Goal: Task Accomplishment & Management: Manage account settings

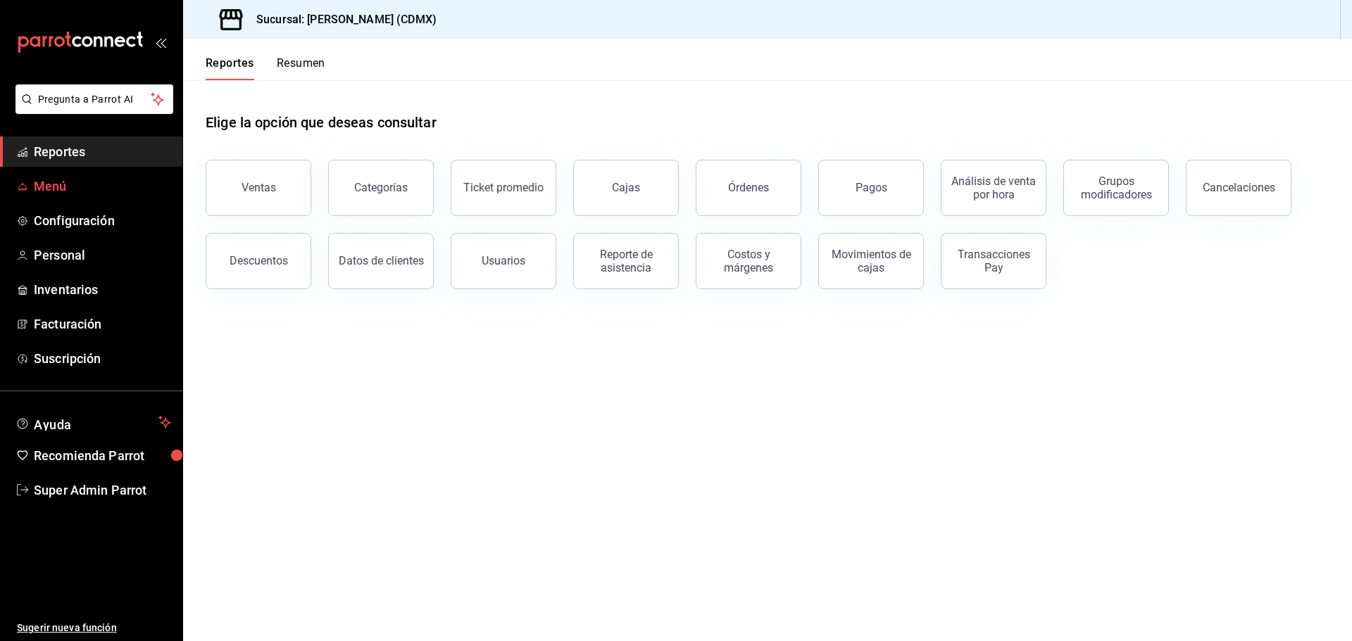
click at [81, 178] on span "Menú" at bounding box center [102, 186] width 137 height 19
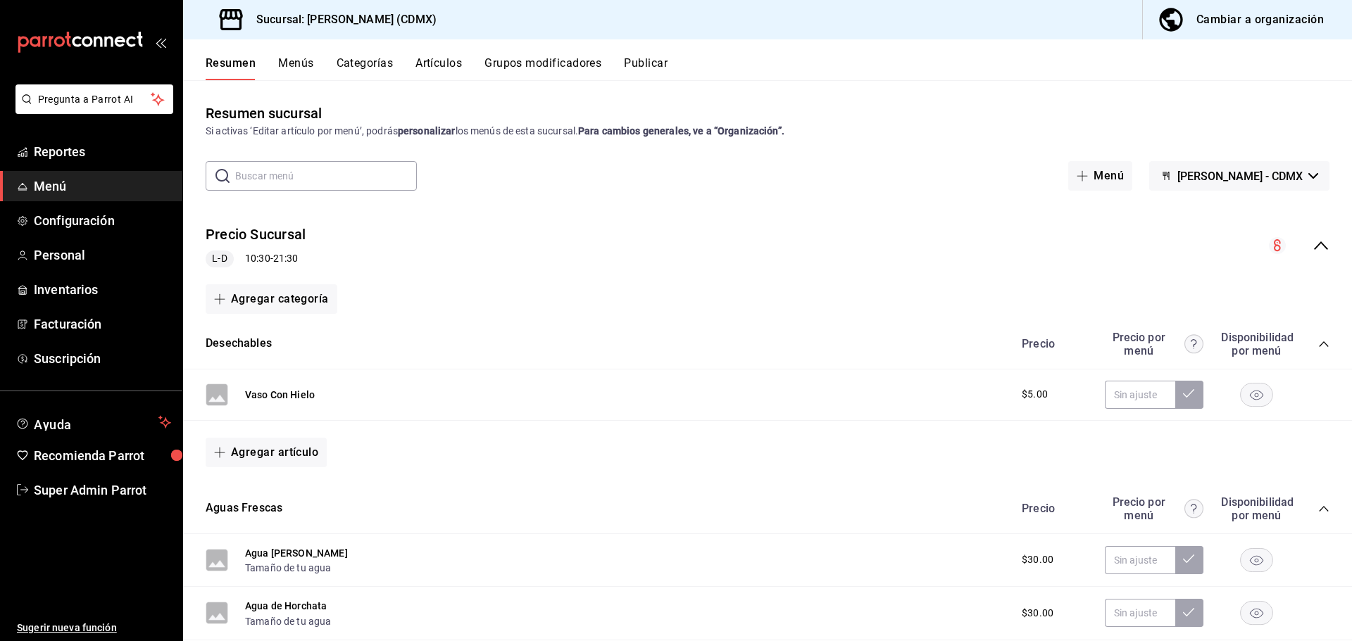
click at [1205, 21] on div "Cambiar a organización" at bounding box center [1259, 20] width 127 height 20
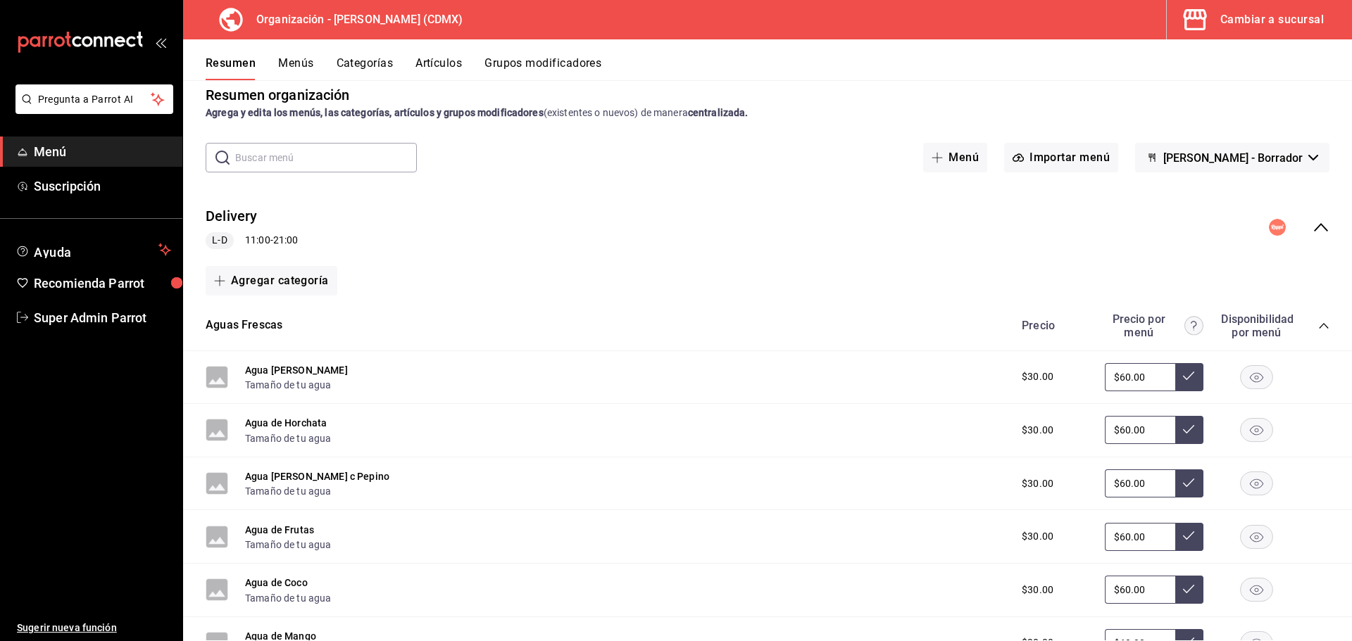
scroll to position [17, 0]
click at [308, 373] on button "Agua [PERSON_NAME]" at bounding box center [296, 372] width 103 height 14
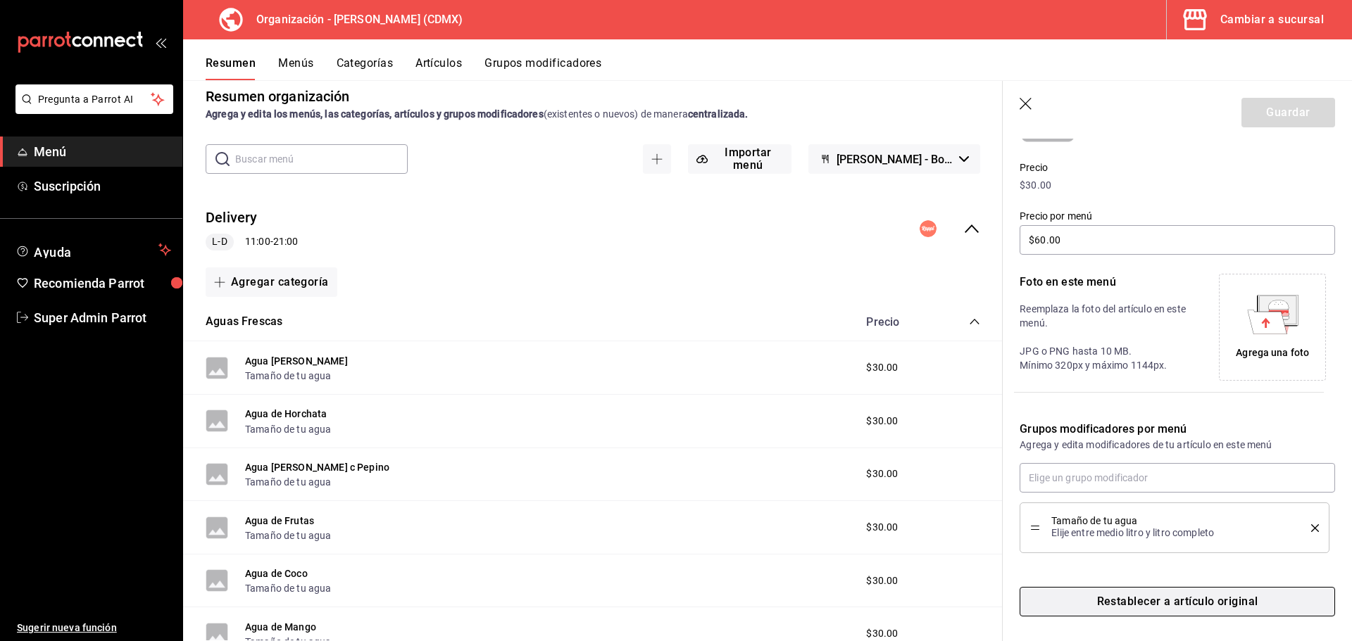
scroll to position [182, 0]
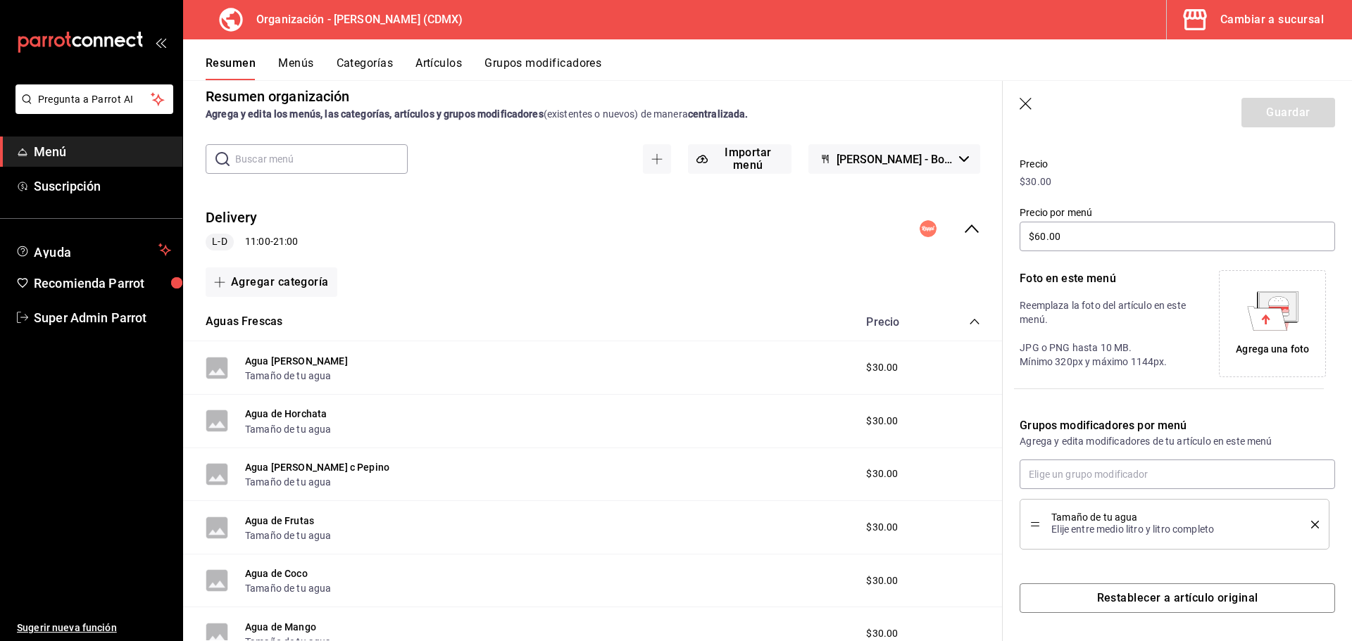
click at [1031, 109] on icon "button" at bounding box center [1025, 104] width 12 height 12
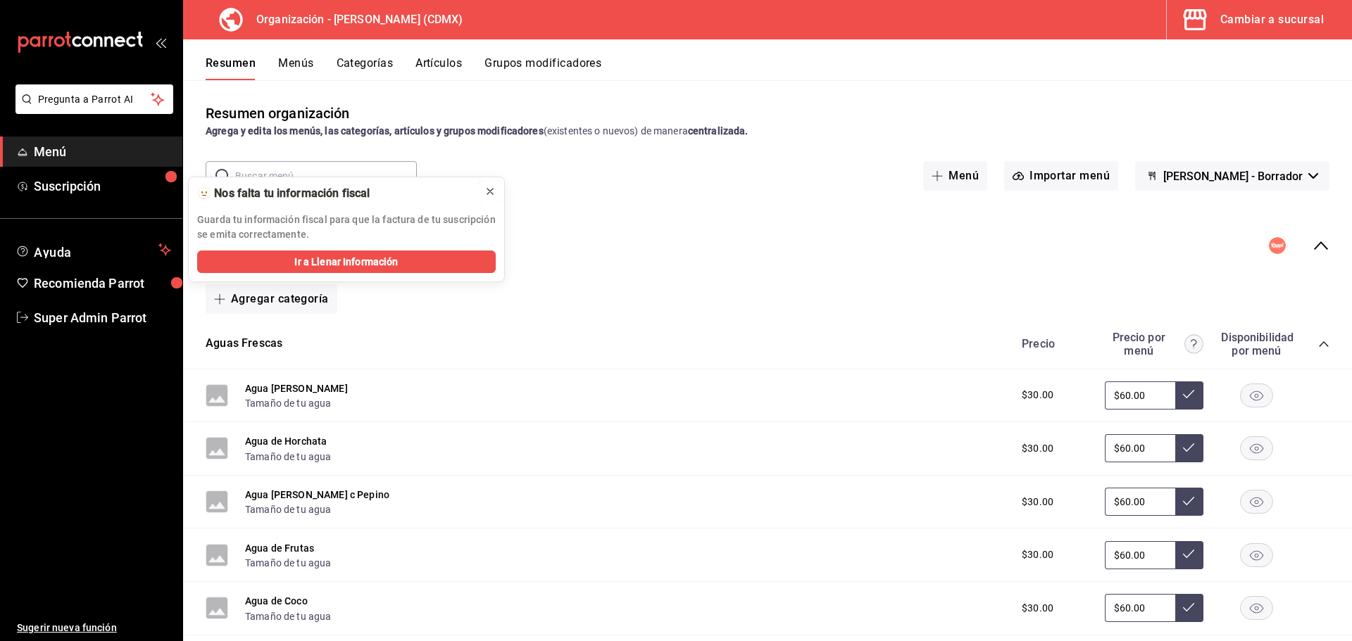
click at [490, 191] on icon at bounding box center [490, 192] width 6 height 6
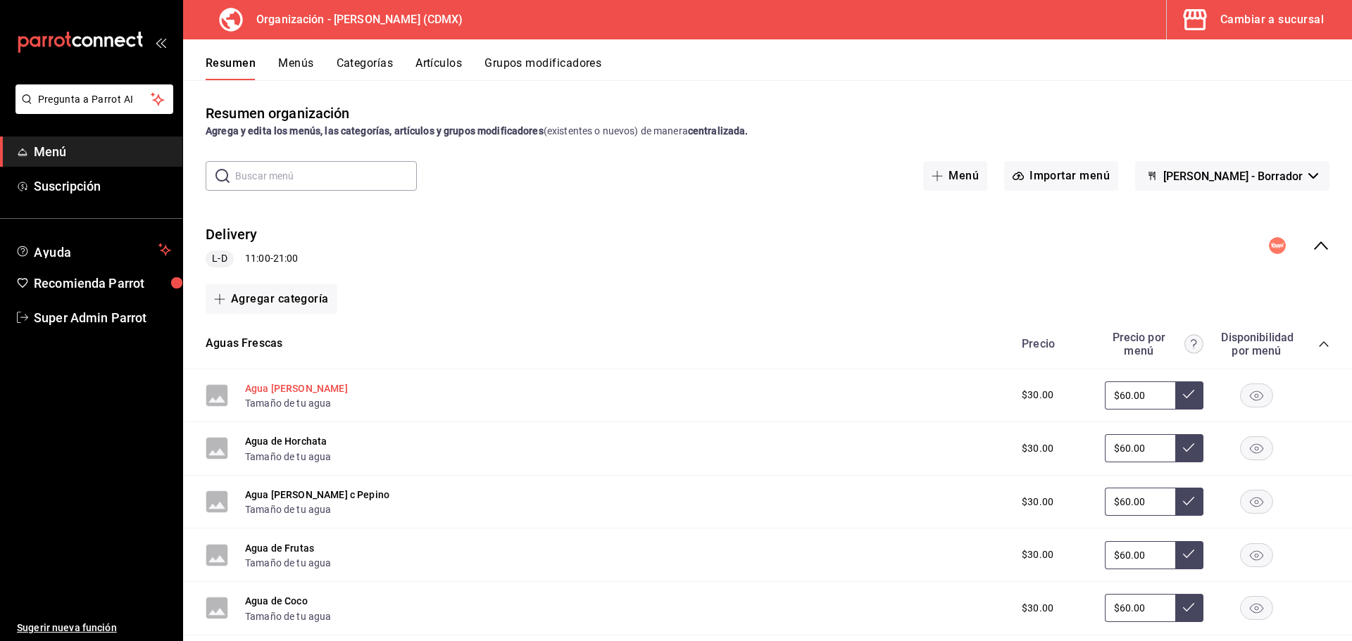
click at [291, 388] on button "Agua [PERSON_NAME]" at bounding box center [296, 389] width 103 height 14
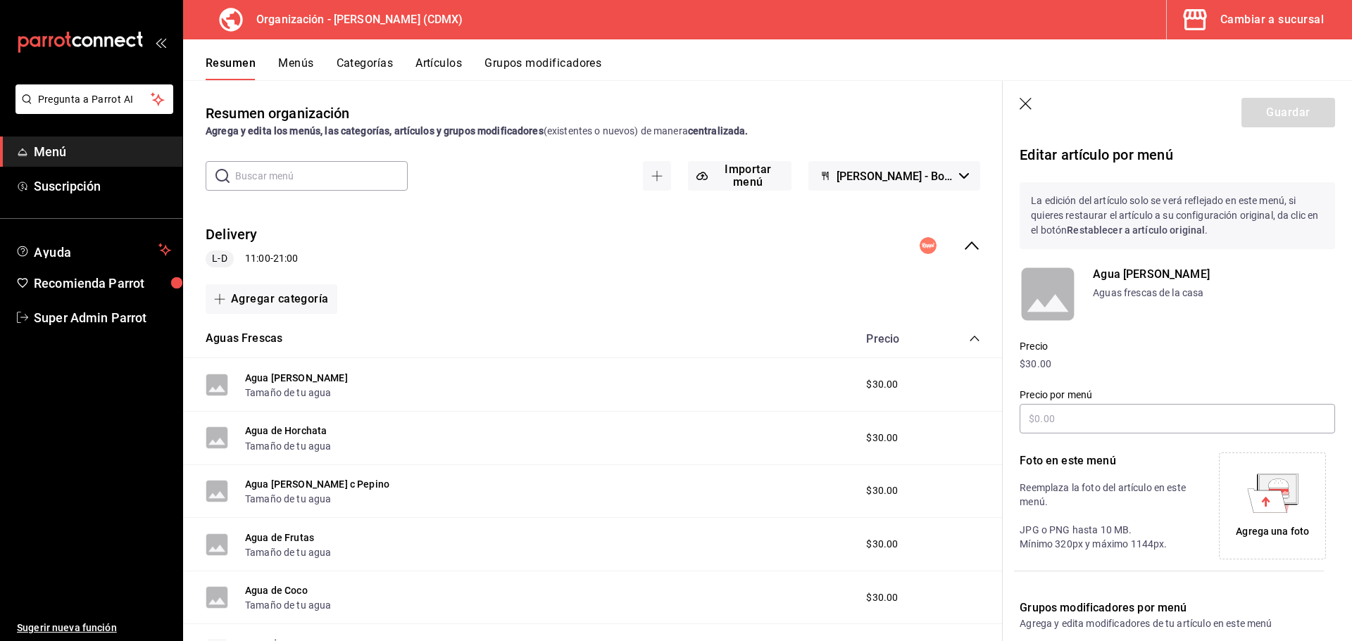
type input "$60.00"
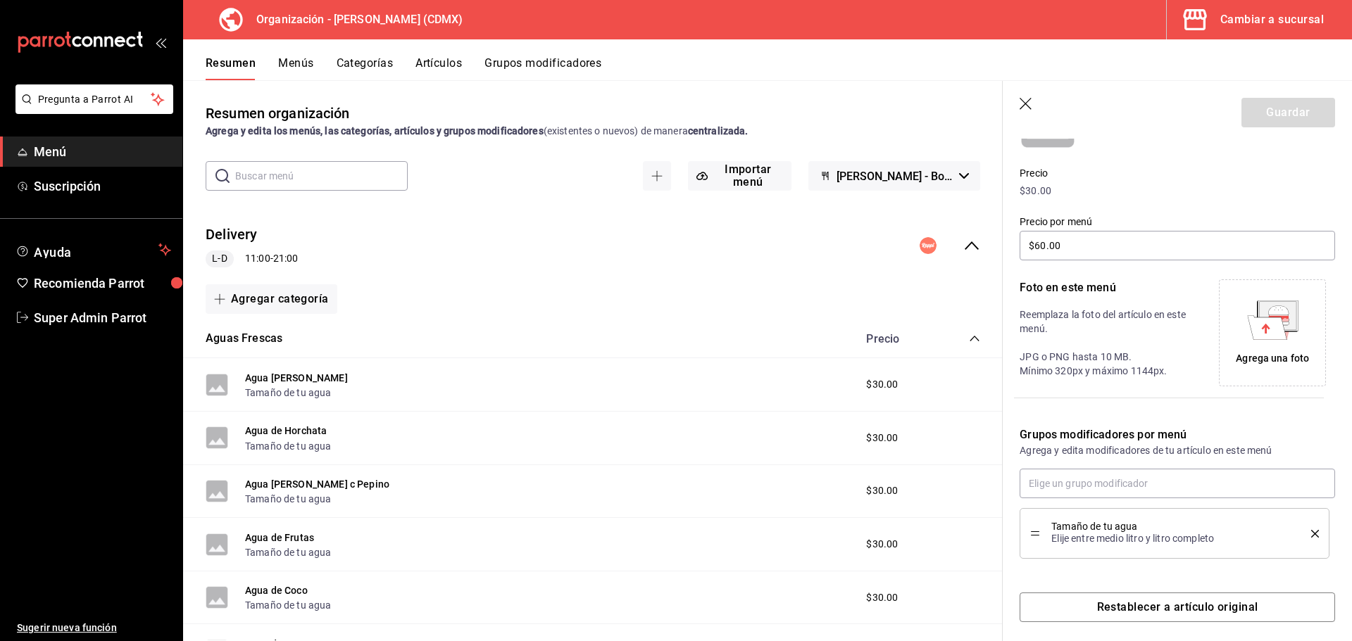
scroll to position [182, 0]
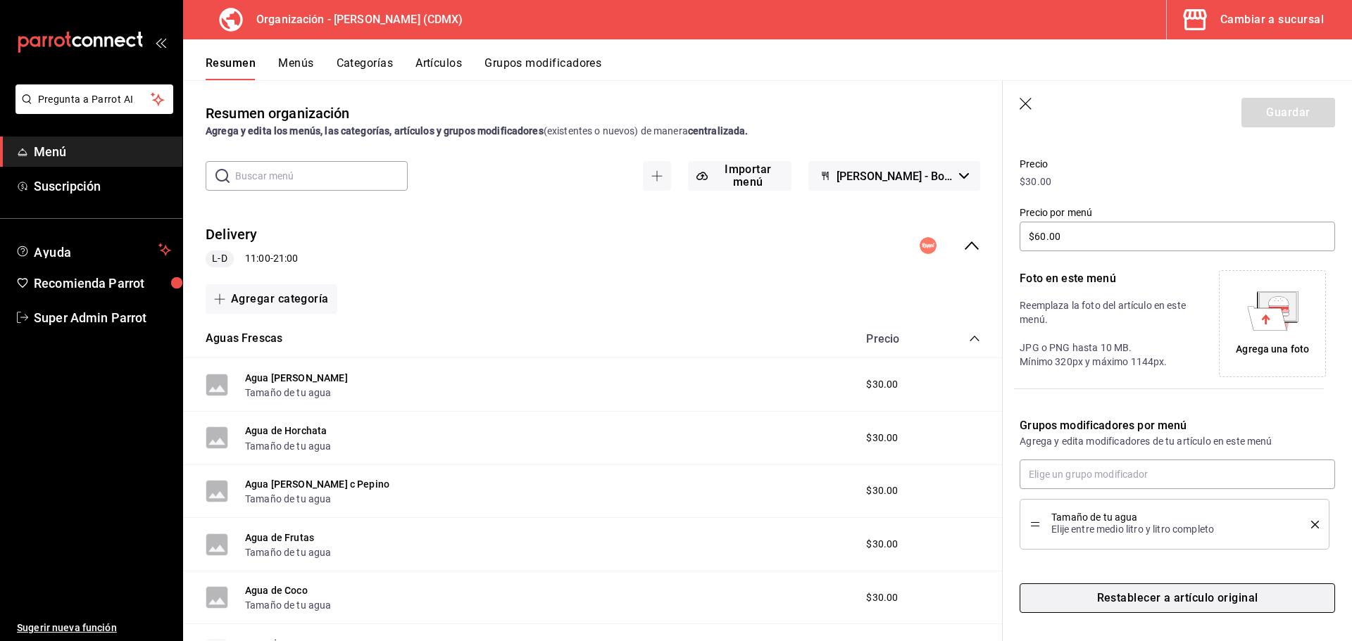
click at [1192, 607] on button "Restablecer a artículo original" at bounding box center [1176, 599] width 315 height 30
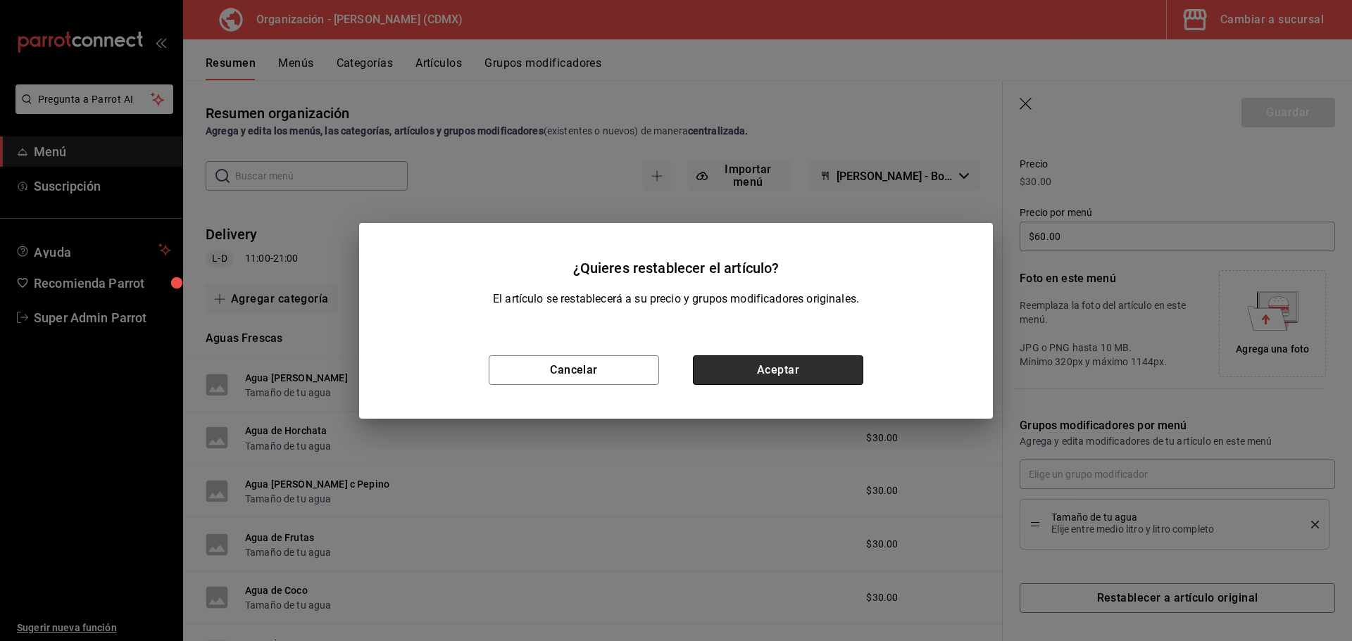
click at [832, 372] on button "Aceptar" at bounding box center [778, 370] width 170 height 30
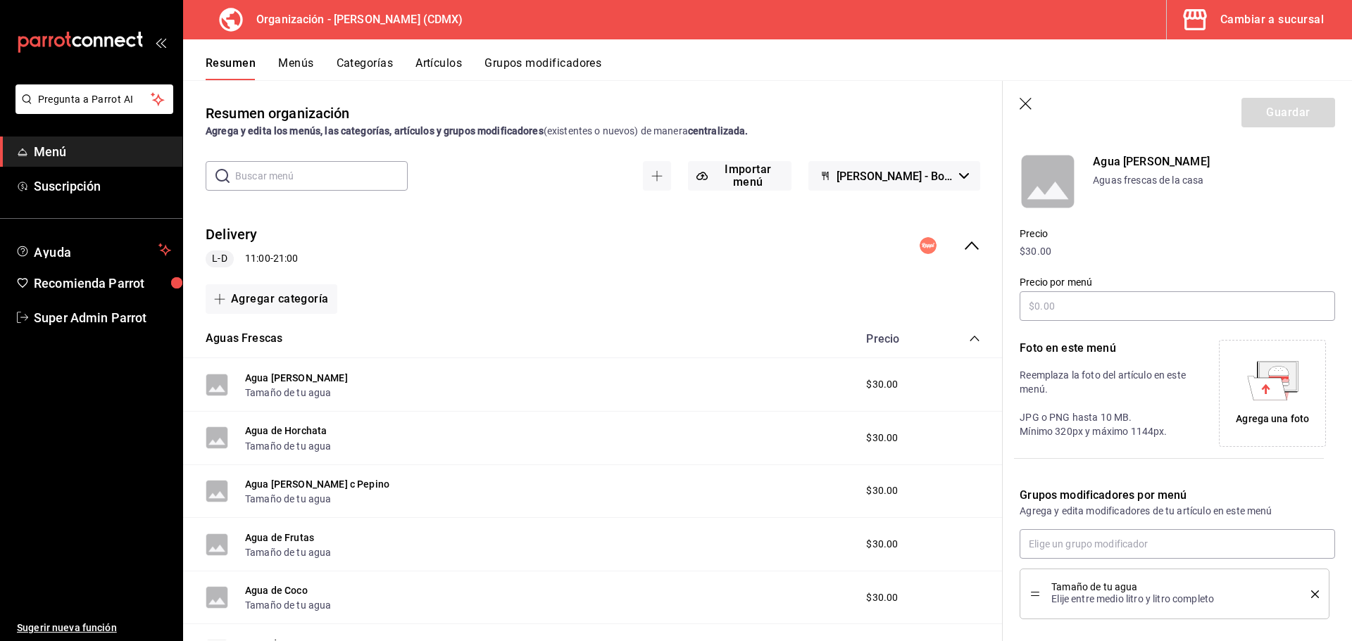
scroll to position [0, 0]
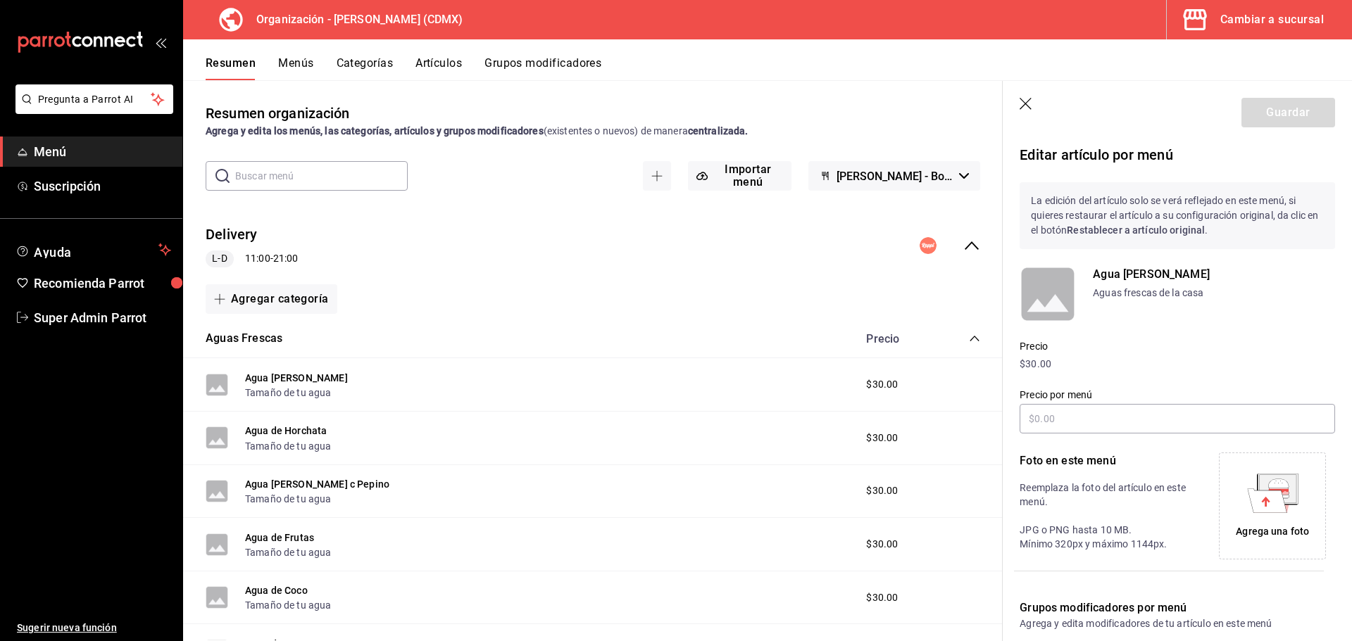
click at [1157, 296] on p "Aguas frescas de la casa" at bounding box center [1214, 293] width 242 height 15
click at [1027, 98] on icon "button" at bounding box center [1026, 105] width 14 height 14
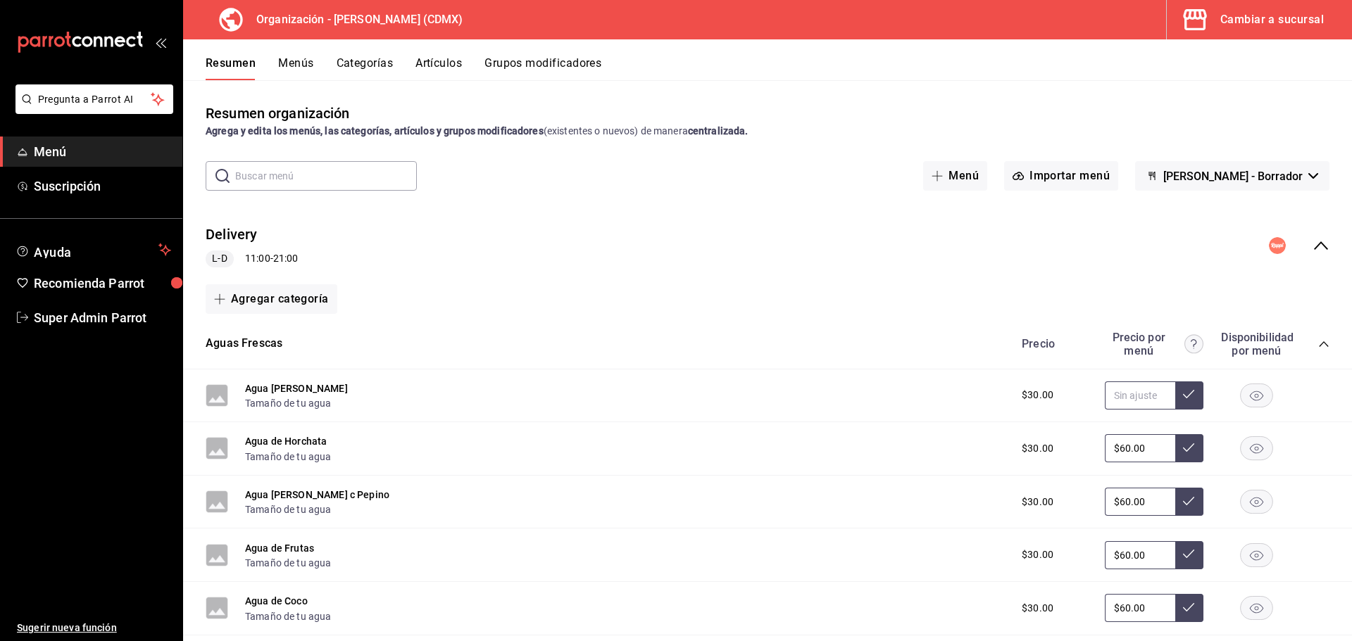
click at [1137, 391] on input "text" at bounding box center [1139, 396] width 70 height 28
type input "$60.00"
click at [1183, 394] on icon at bounding box center [1188, 394] width 11 height 11
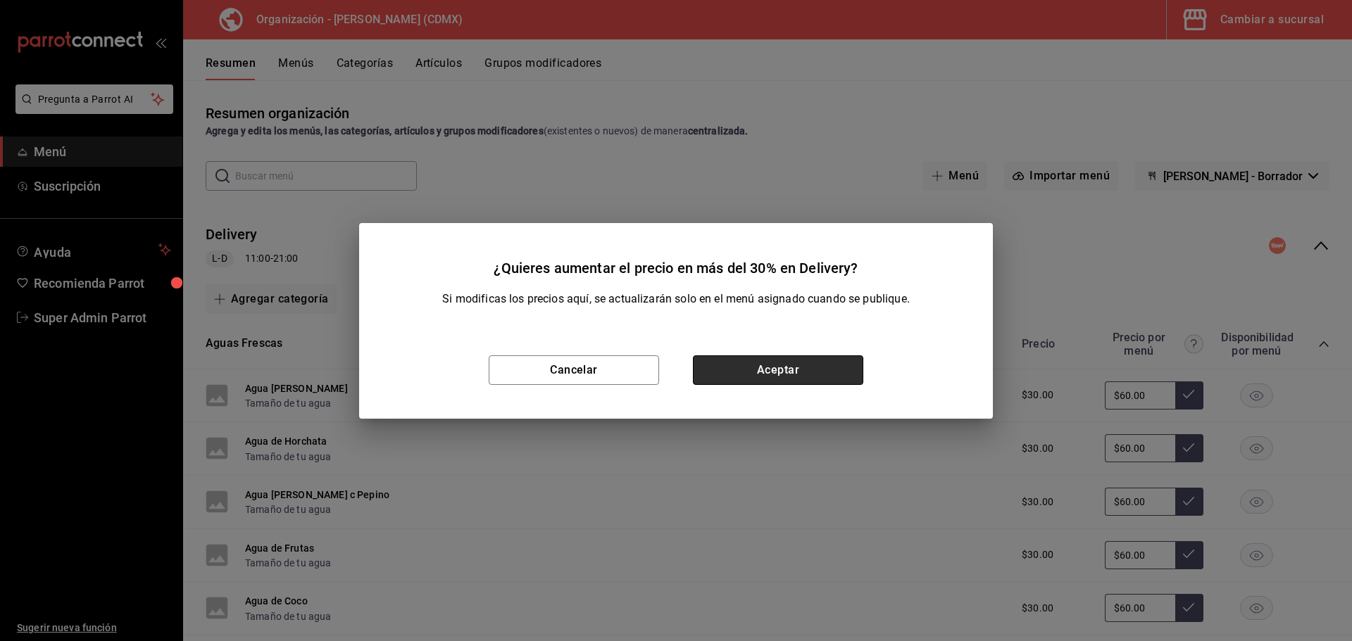
click at [743, 367] on button "Aceptar" at bounding box center [778, 370] width 170 height 30
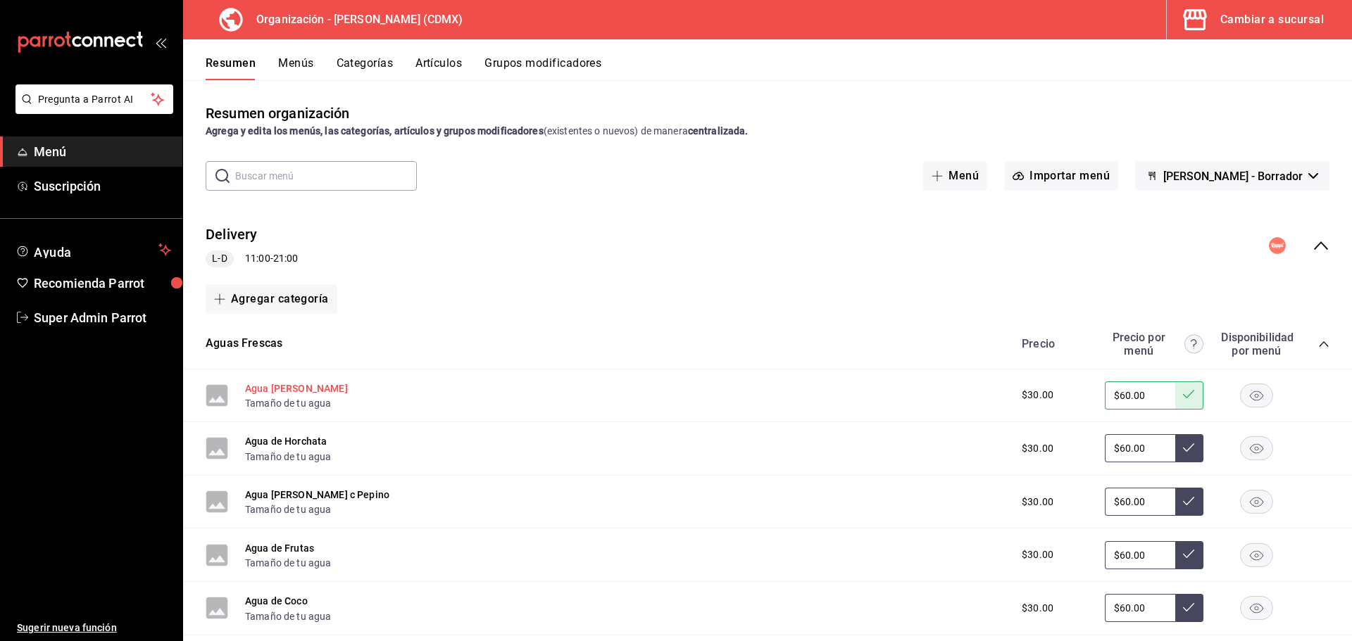
click at [262, 386] on button "Agua [PERSON_NAME]" at bounding box center [296, 389] width 103 height 14
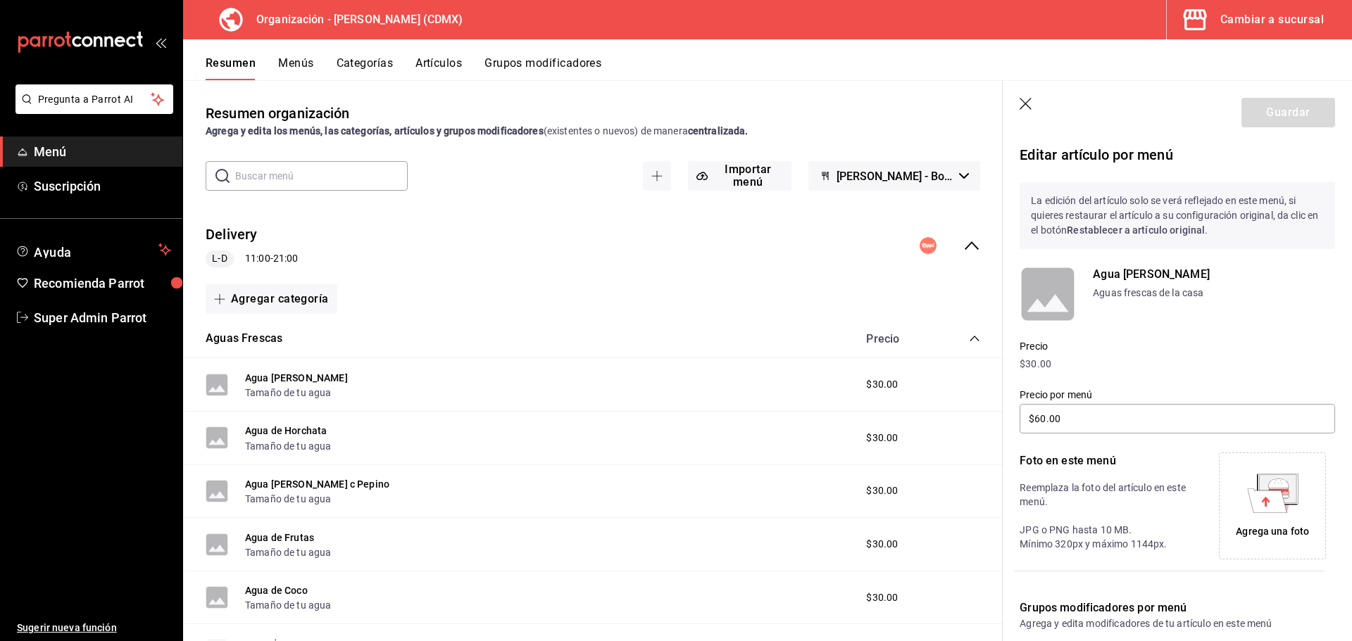
click at [1149, 296] on p "Aguas frescas de la casa" at bounding box center [1214, 293] width 242 height 15
click at [1203, 290] on p "Aguas frescas de la casa" at bounding box center [1214, 293] width 242 height 15
click at [1133, 309] on div "Agua de limón Aguas frescas de la casa" at bounding box center [1214, 294] width 242 height 56
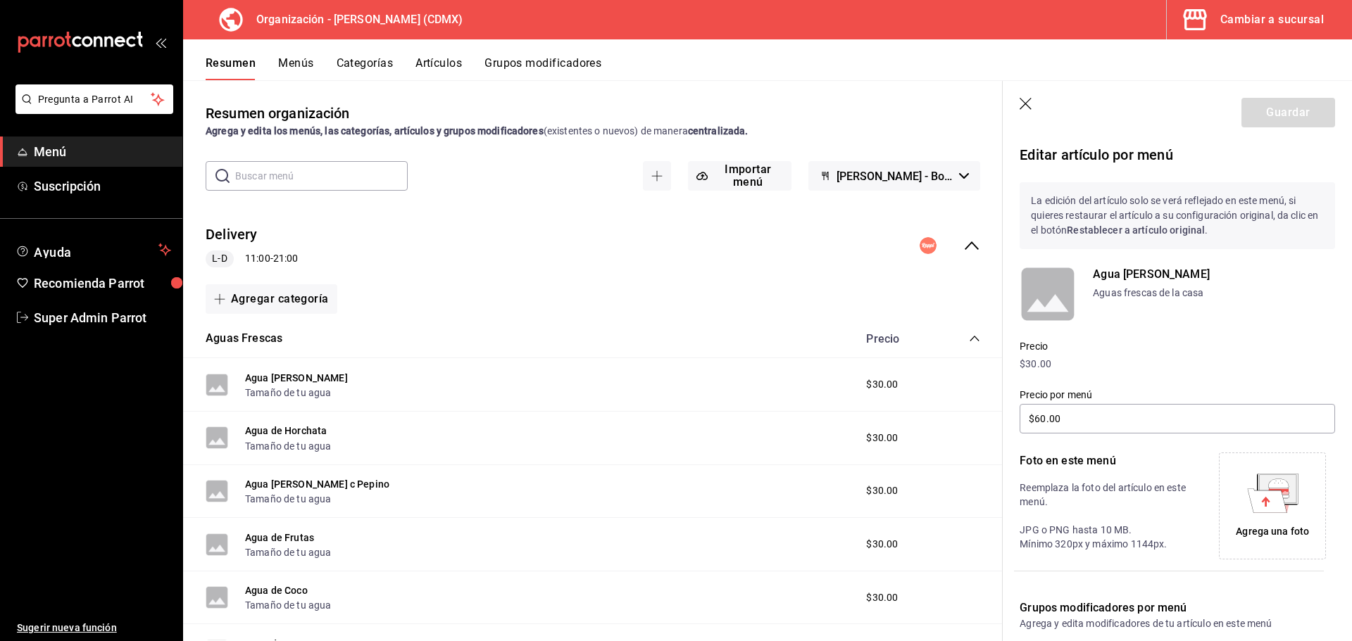
click at [1023, 99] on icon "button" at bounding box center [1026, 105] width 14 height 14
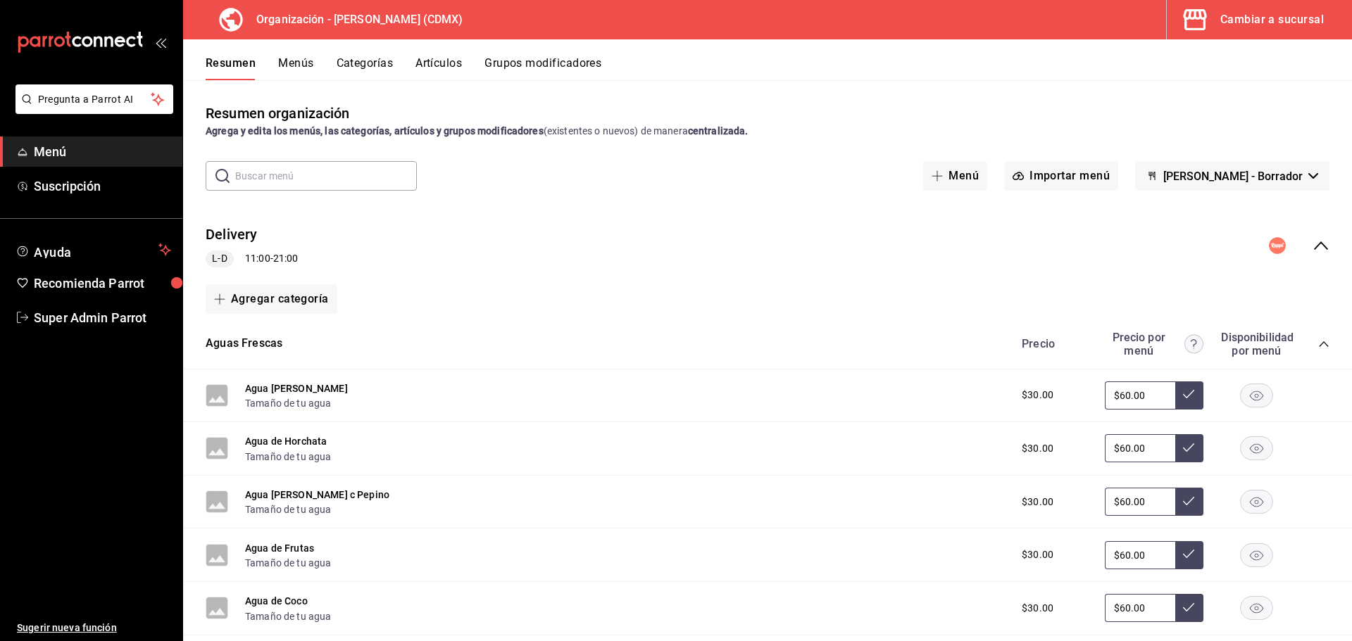
drag, startPoint x: 284, startPoint y: 393, endPoint x: 240, endPoint y: 391, distance: 43.7
click at [253, 384] on button "Agua [PERSON_NAME]" at bounding box center [296, 389] width 103 height 14
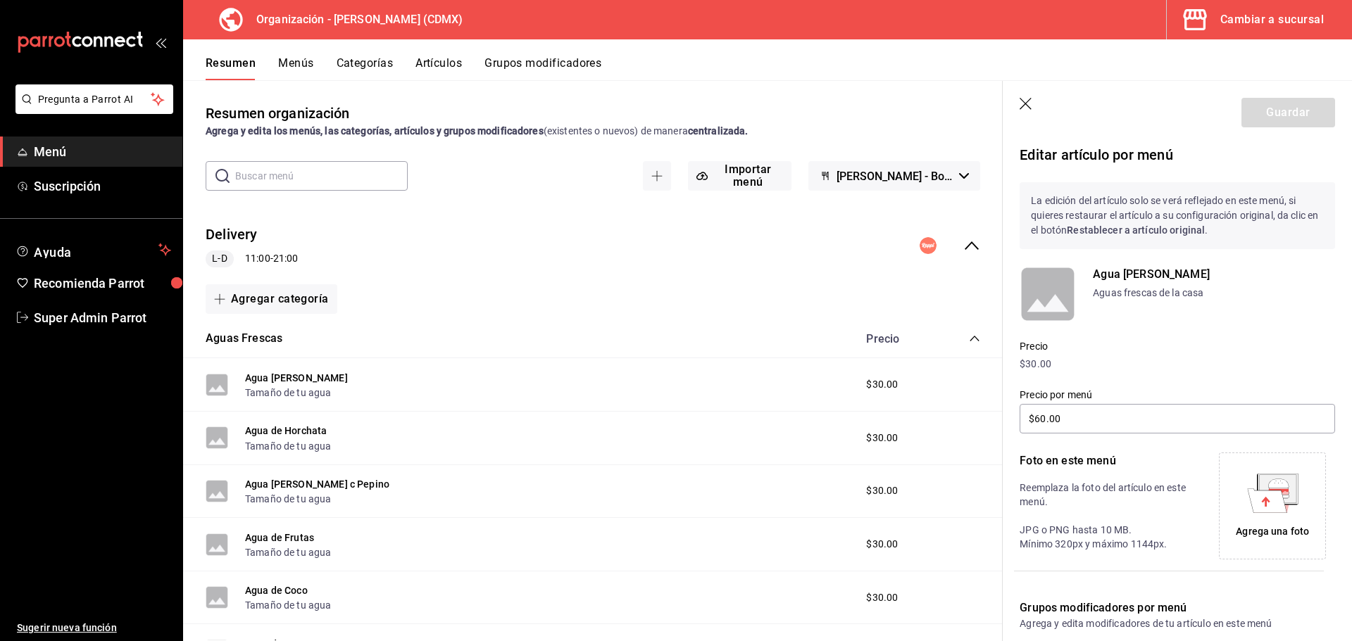
click at [1021, 96] on header "Guardar" at bounding box center [1176, 110] width 349 height 58
click at [1023, 105] on icon "button" at bounding box center [1026, 105] width 14 height 14
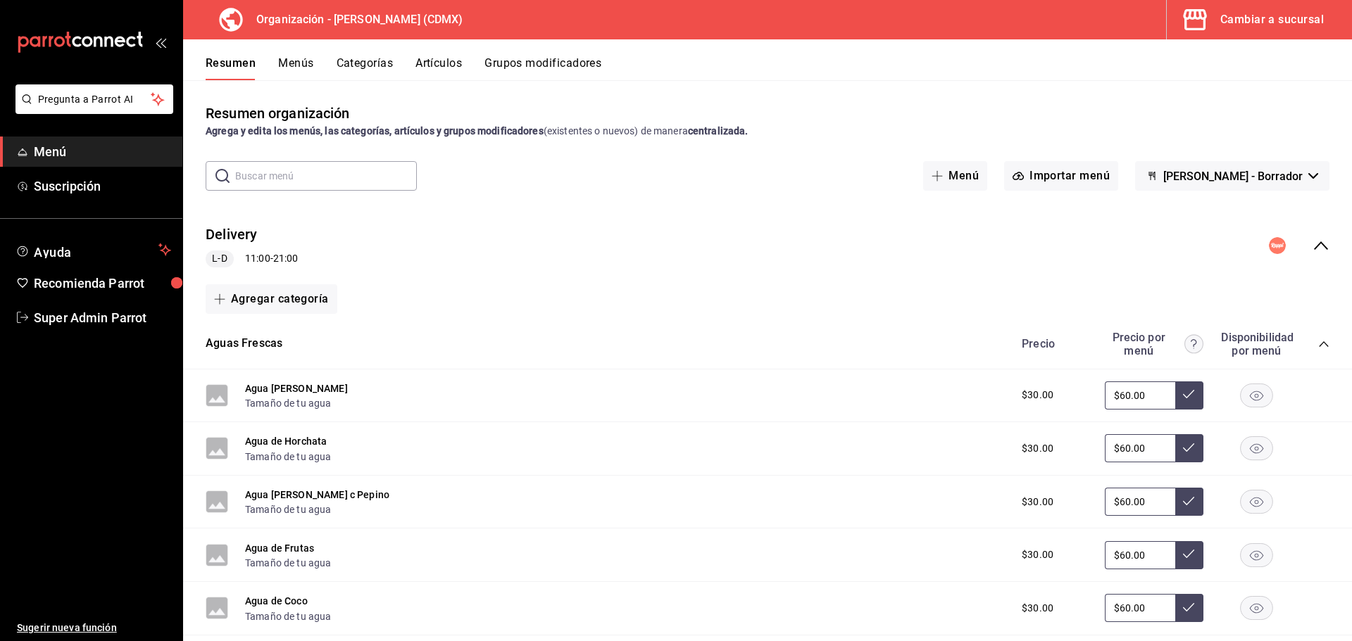
click at [1235, 26] on div "Cambiar a sucursal" at bounding box center [1271, 20] width 103 height 20
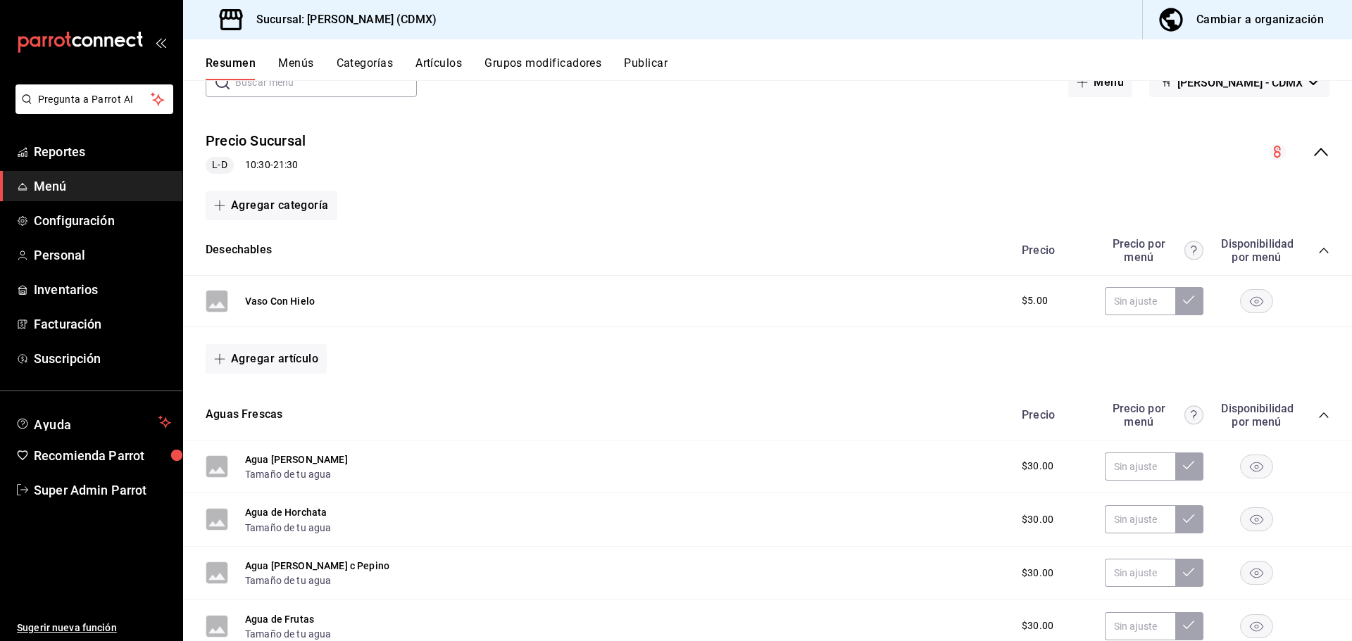
scroll to position [141, 0]
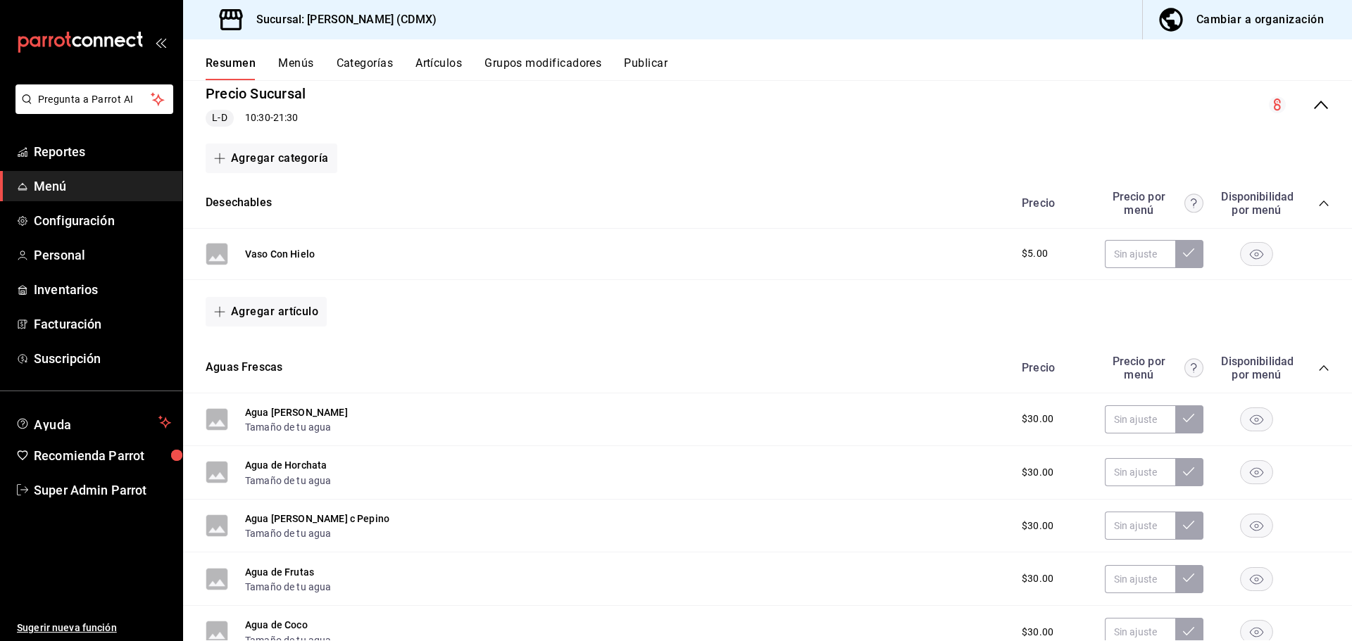
click at [1249, 257] on rect "button" at bounding box center [1256, 253] width 32 height 23
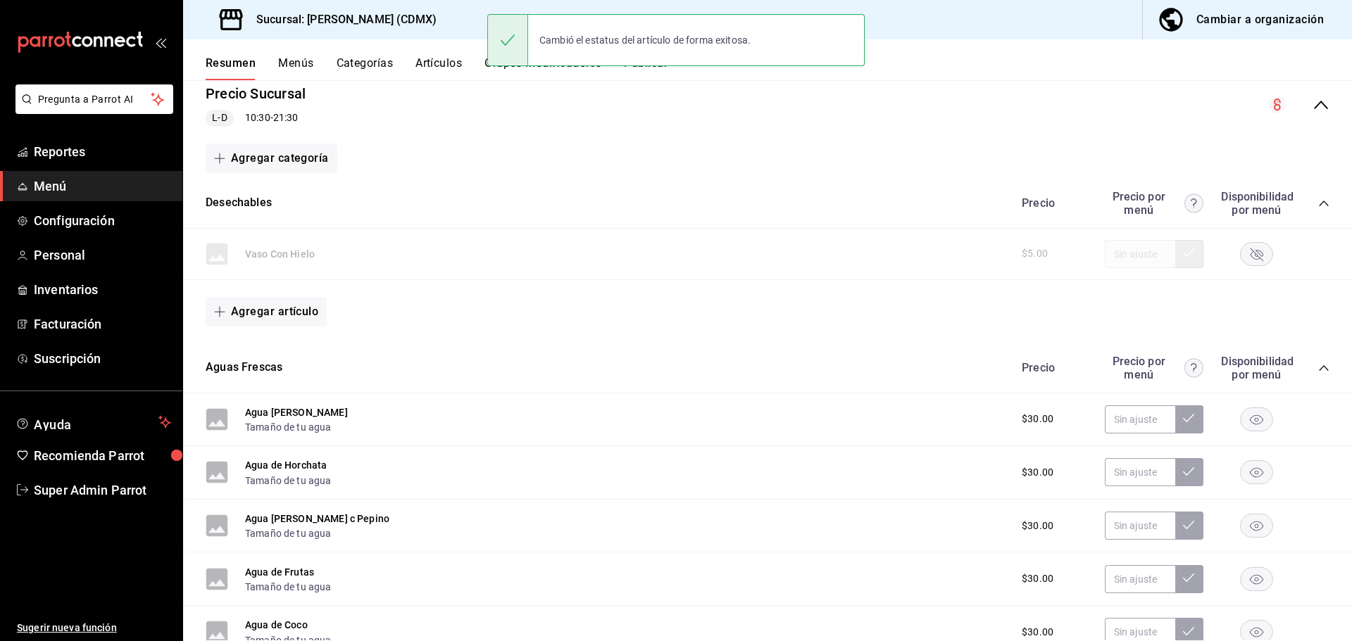
click at [1248, 255] on rect "button" at bounding box center [1256, 253] width 32 height 23
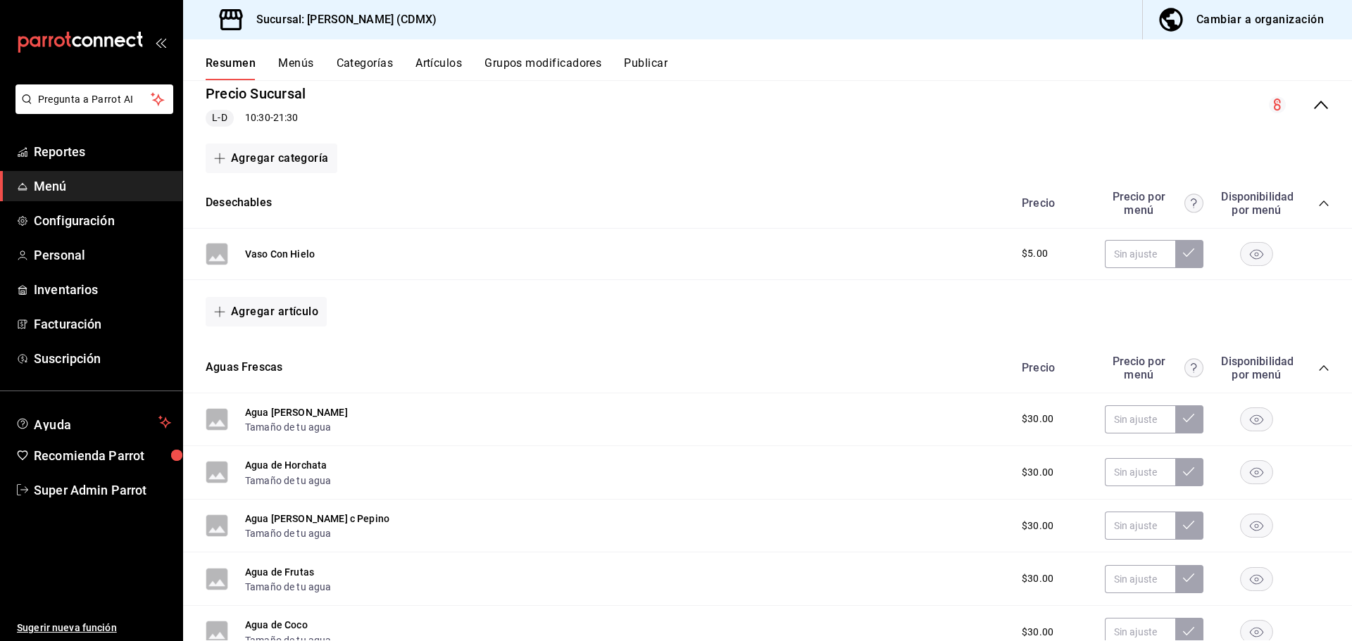
click at [1312, 107] on icon "collapse-menu-row" at bounding box center [1320, 104] width 17 height 17
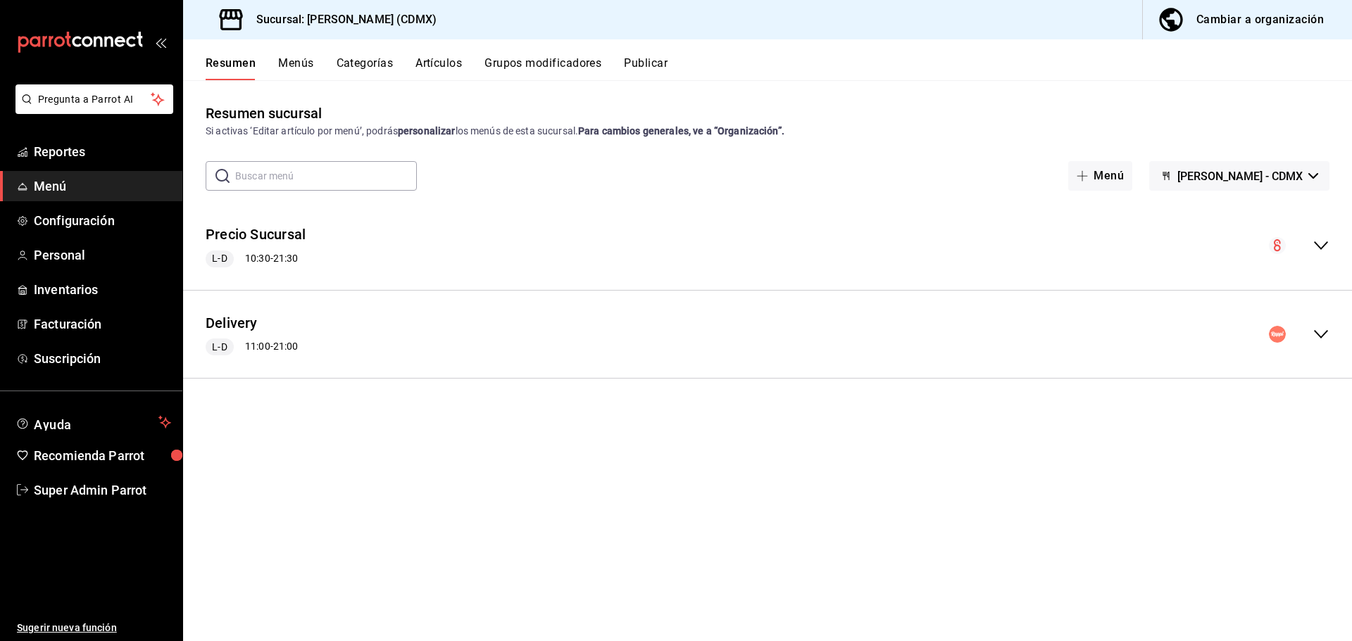
click at [1322, 332] on icon "collapse-menu-row" at bounding box center [1320, 334] width 17 height 17
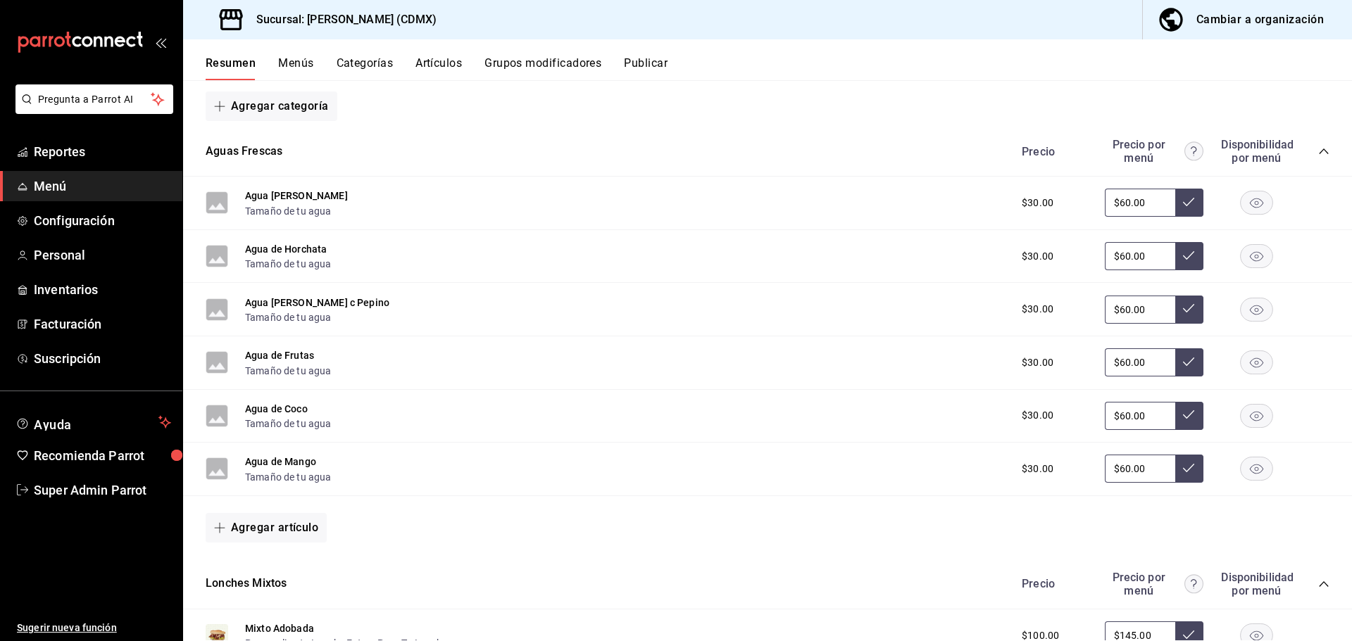
scroll to position [282, 0]
click at [279, 191] on button "Agua [PERSON_NAME]" at bounding box center [296, 195] width 103 height 14
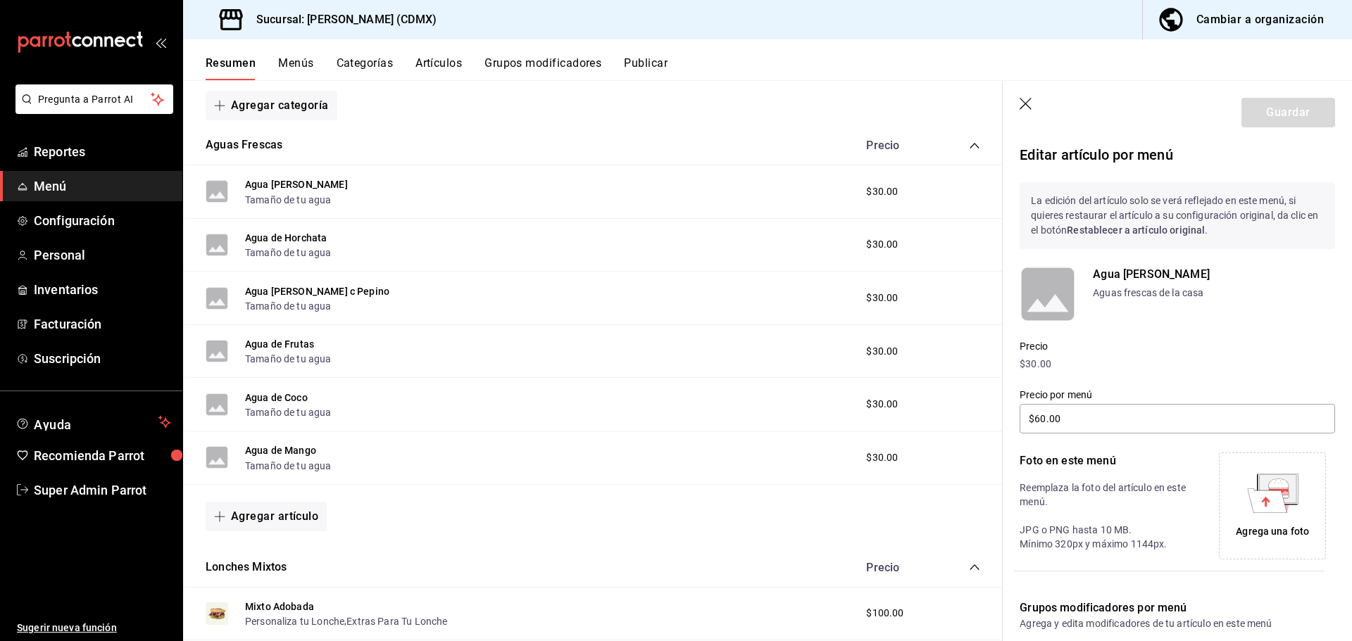
click at [1152, 294] on p "Aguas frescas de la casa" at bounding box center [1214, 293] width 242 height 15
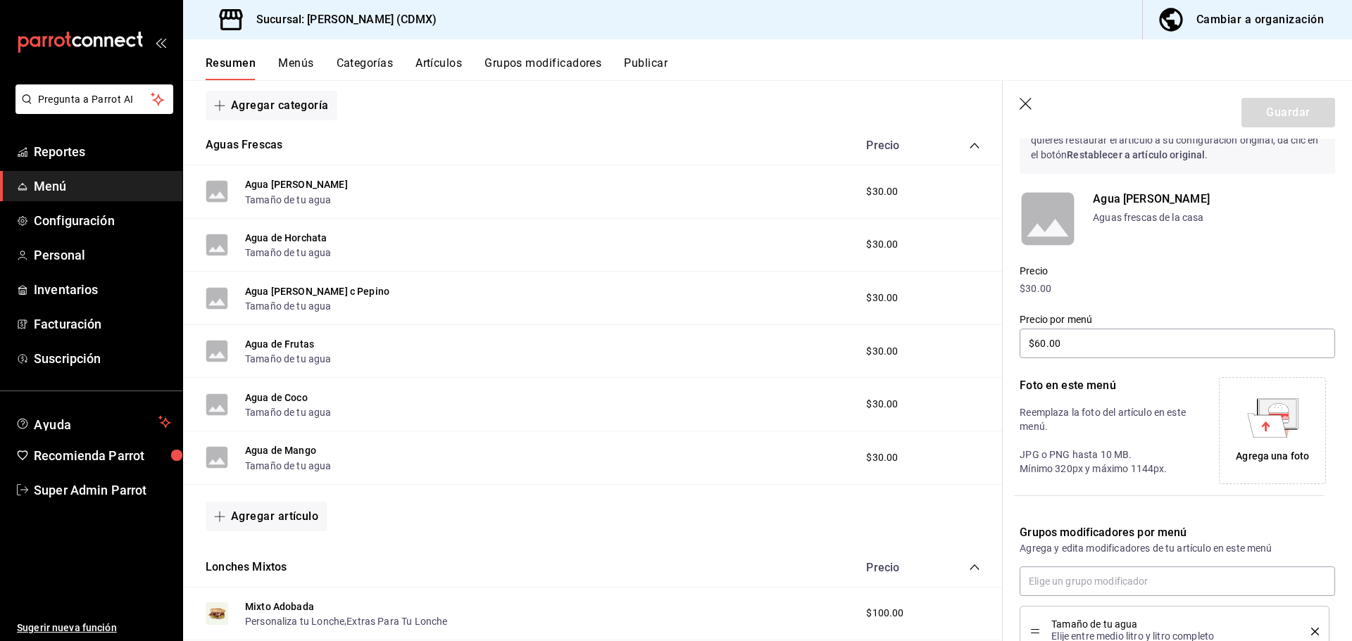
scroll to position [182, 0]
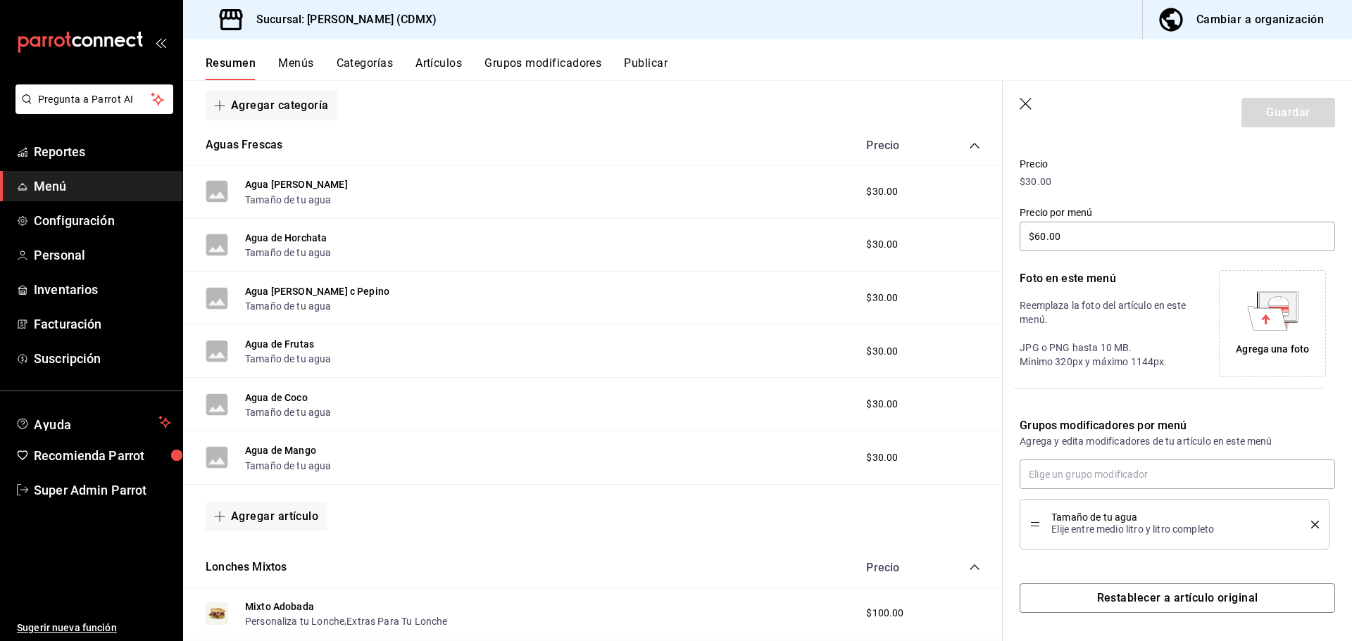
click at [709, 150] on div "Aguas Frescas Precio" at bounding box center [592, 145] width 819 height 39
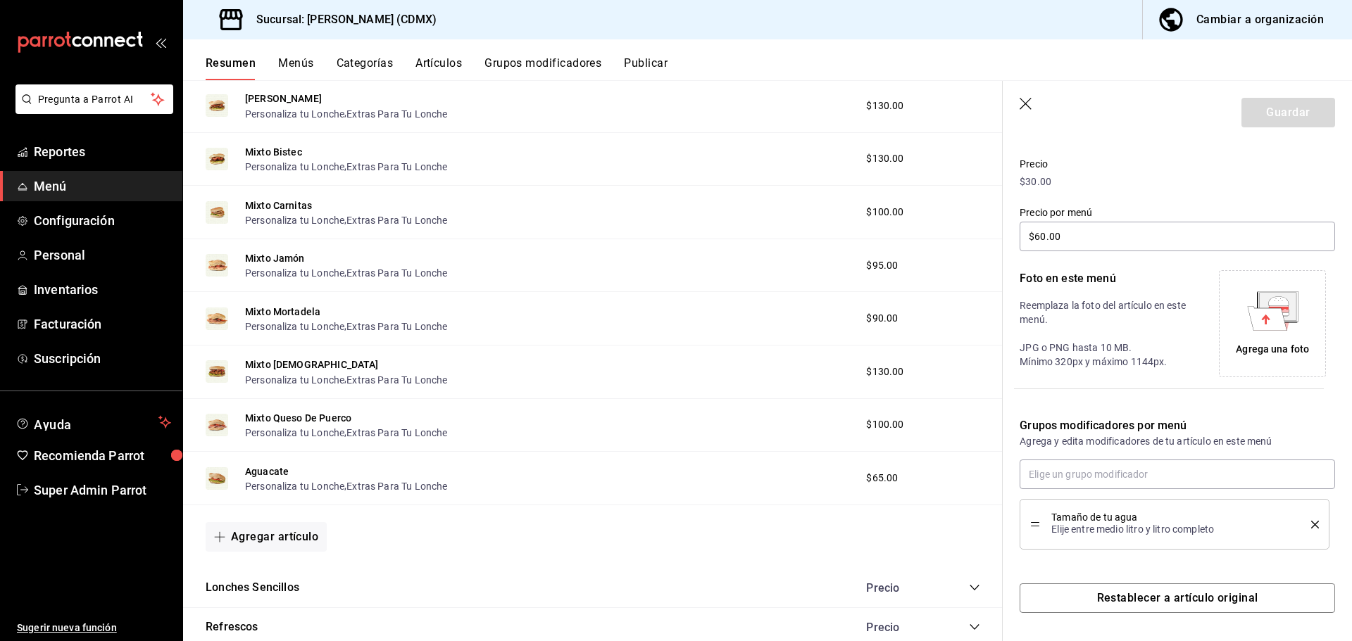
scroll to position [890, 0]
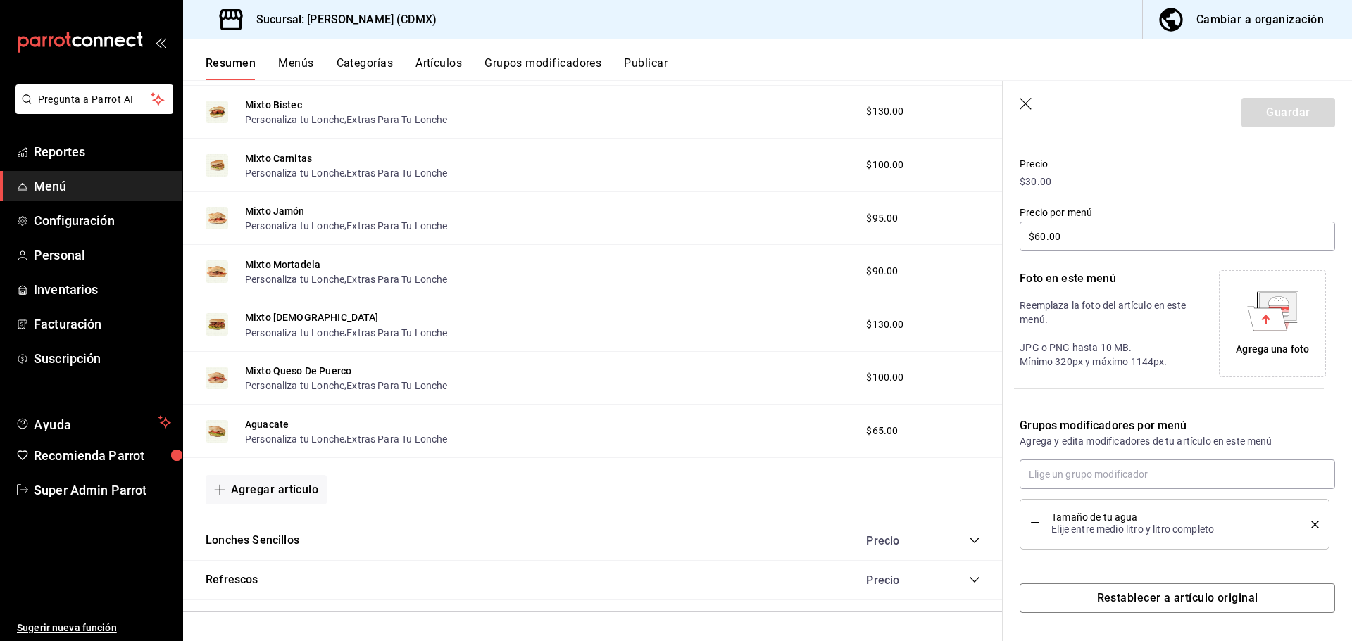
click at [646, 59] on button "Publicar" at bounding box center [646, 68] width 44 height 24
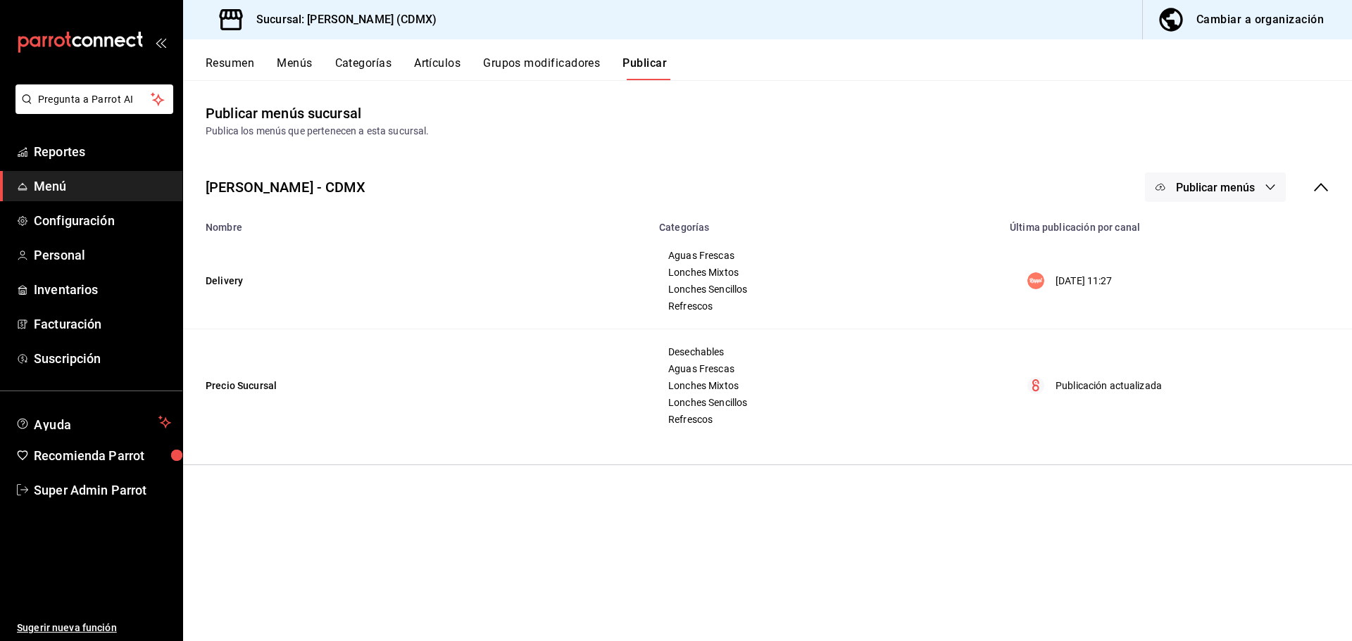
click at [1250, 194] on span "Publicar menús" at bounding box center [1215, 187] width 79 height 13
click at [1220, 230] on span "Rappi" at bounding box center [1236, 233] width 68 height 15
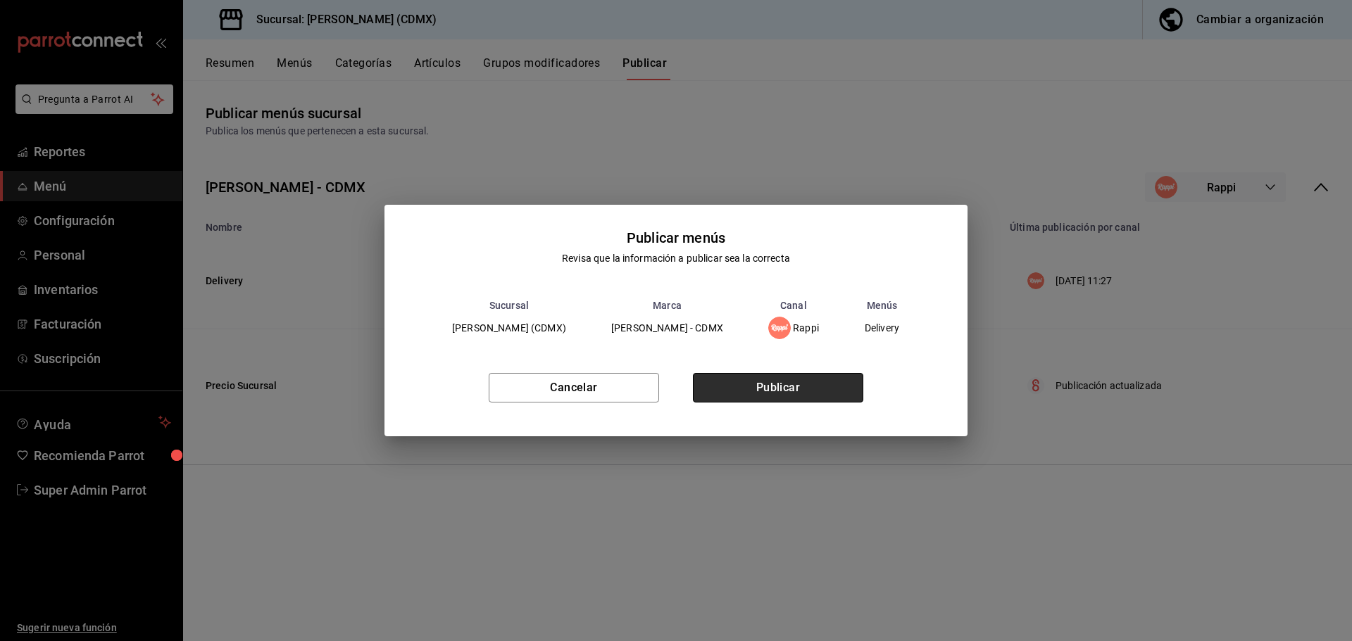
click at [795, 394] on button "Publicar" at bounding box center [778, 388] width 170 height 30
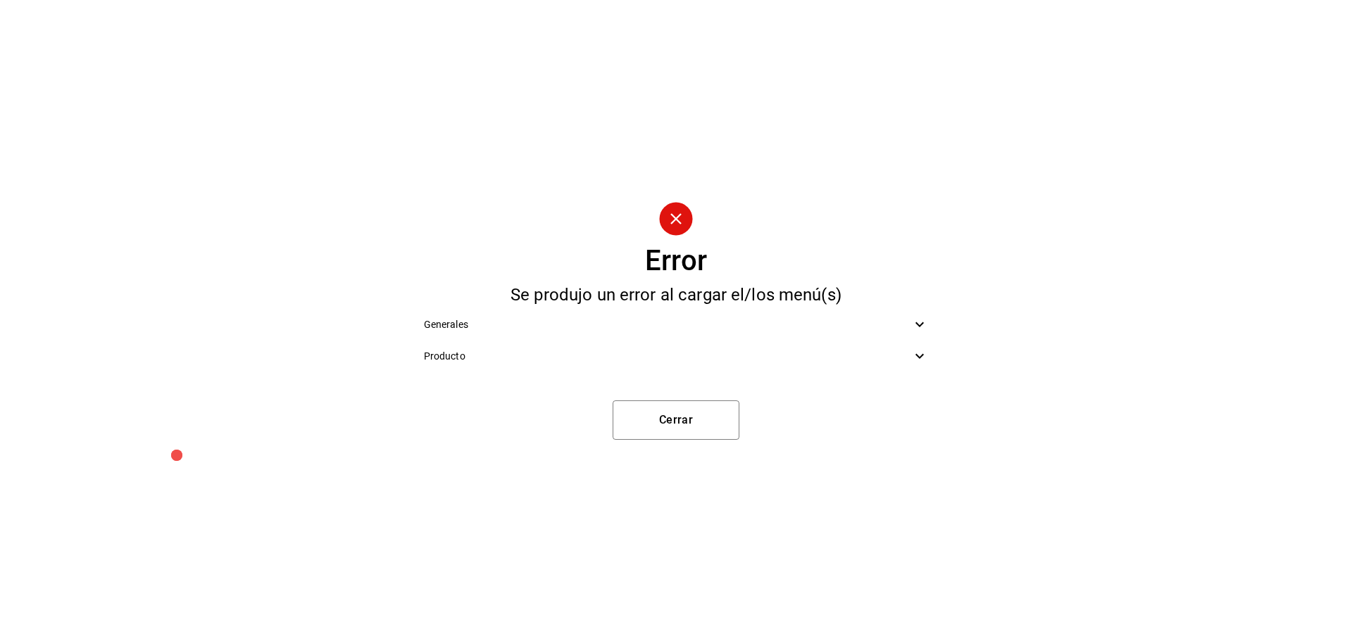
click at [501, 330] on span "Generales" at bounding box center [668, 324] width 488 height 15
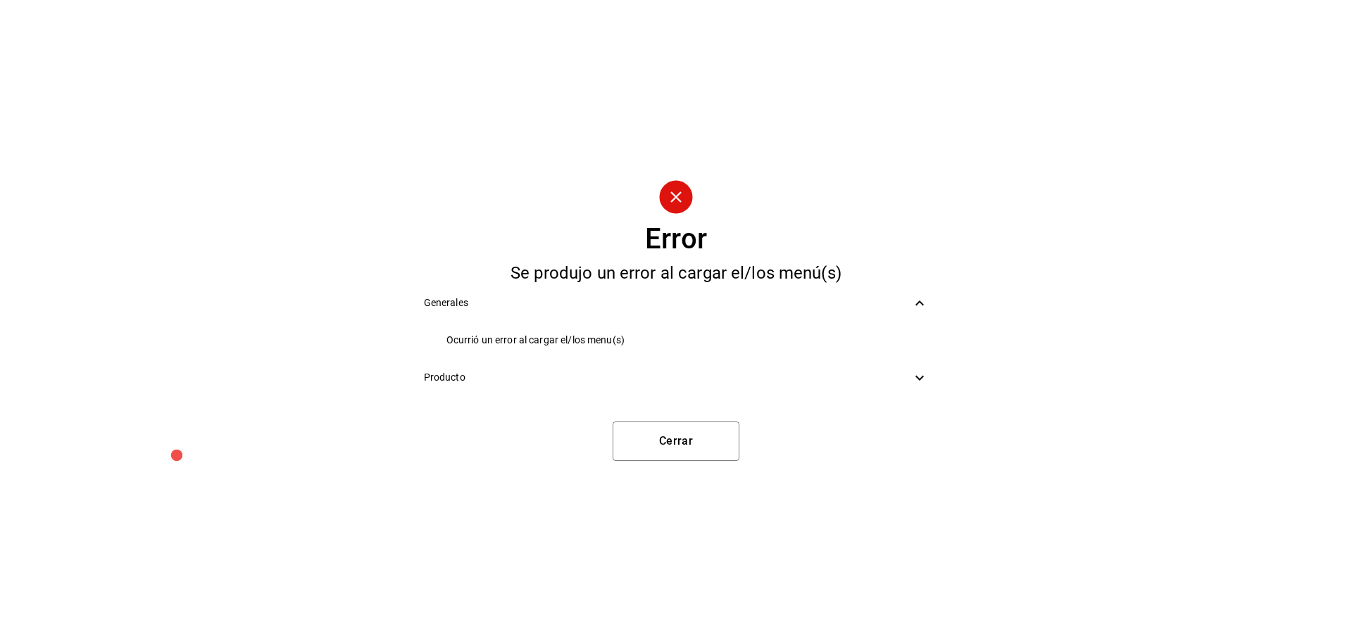
click at [607, 307] on span "Generales" at bounding box center [668, 303] width 488 height 15
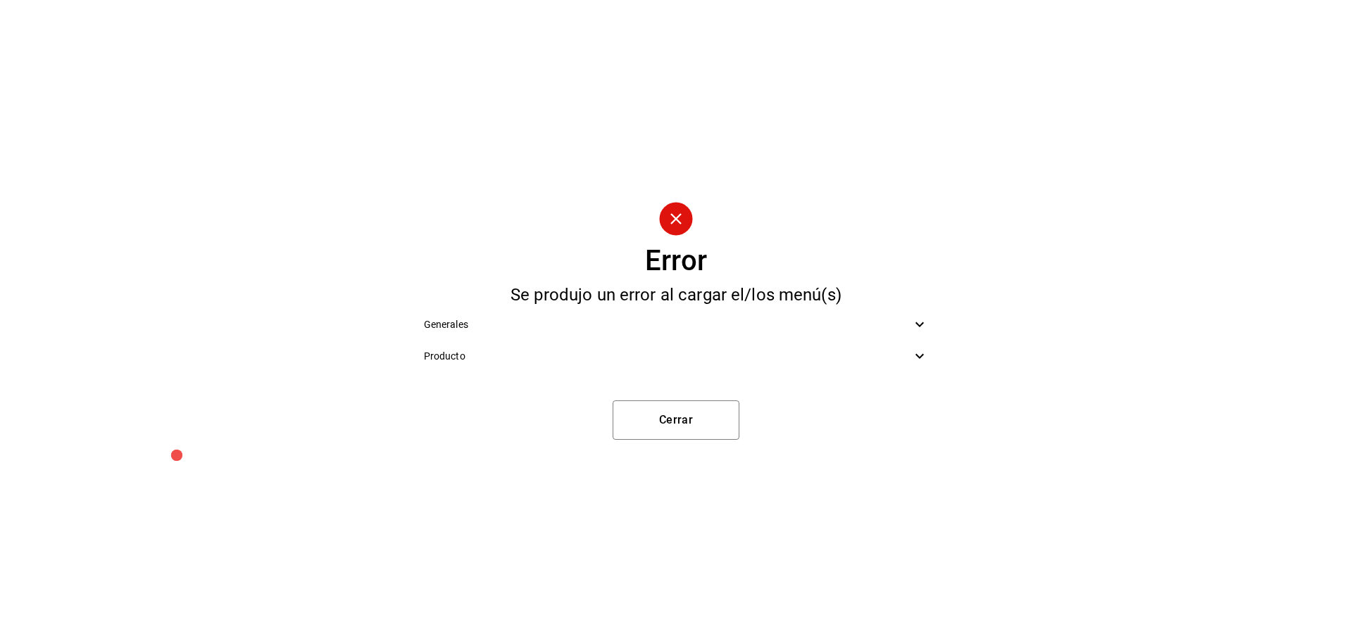
click at [566, 347] on div "Producto" at bounding box center [676, 357] width 527 height 32
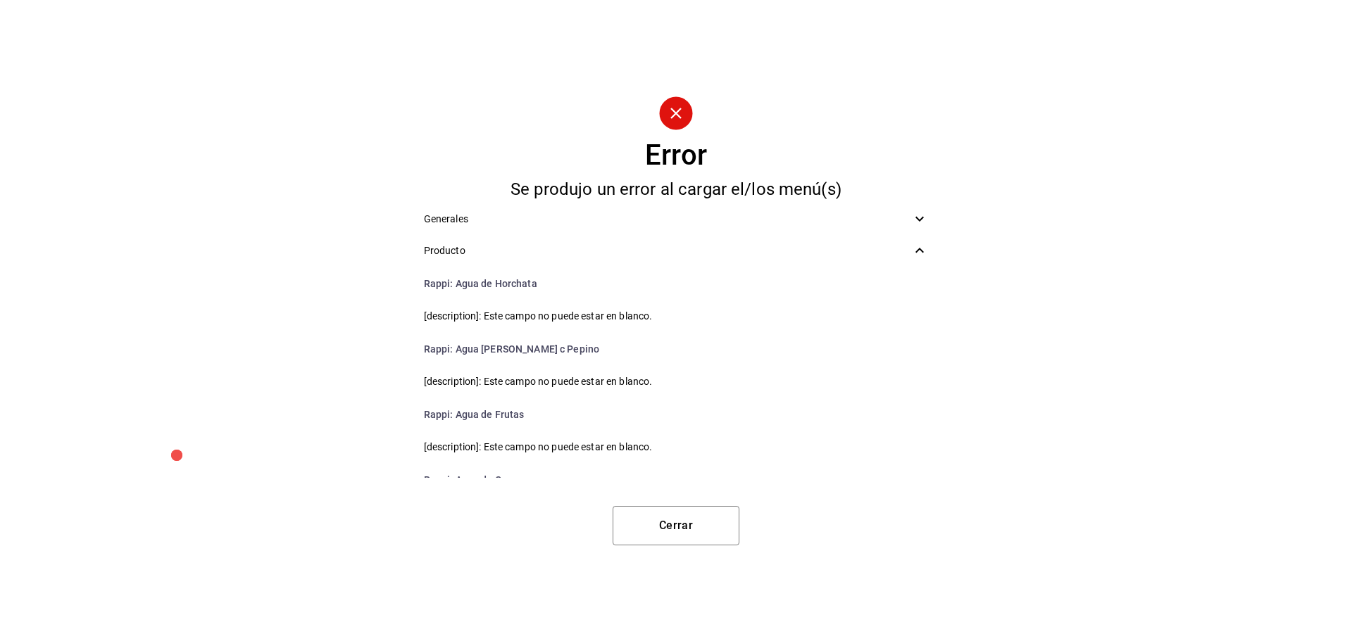
click at [470, 319] on span "[description]: Este campo no puede estar en blanco." at bounding box center [676, 316] width 505 height 15
click at [695, 531] on button "Cerrar" at bounding box center [675, 525] width 127 height 39
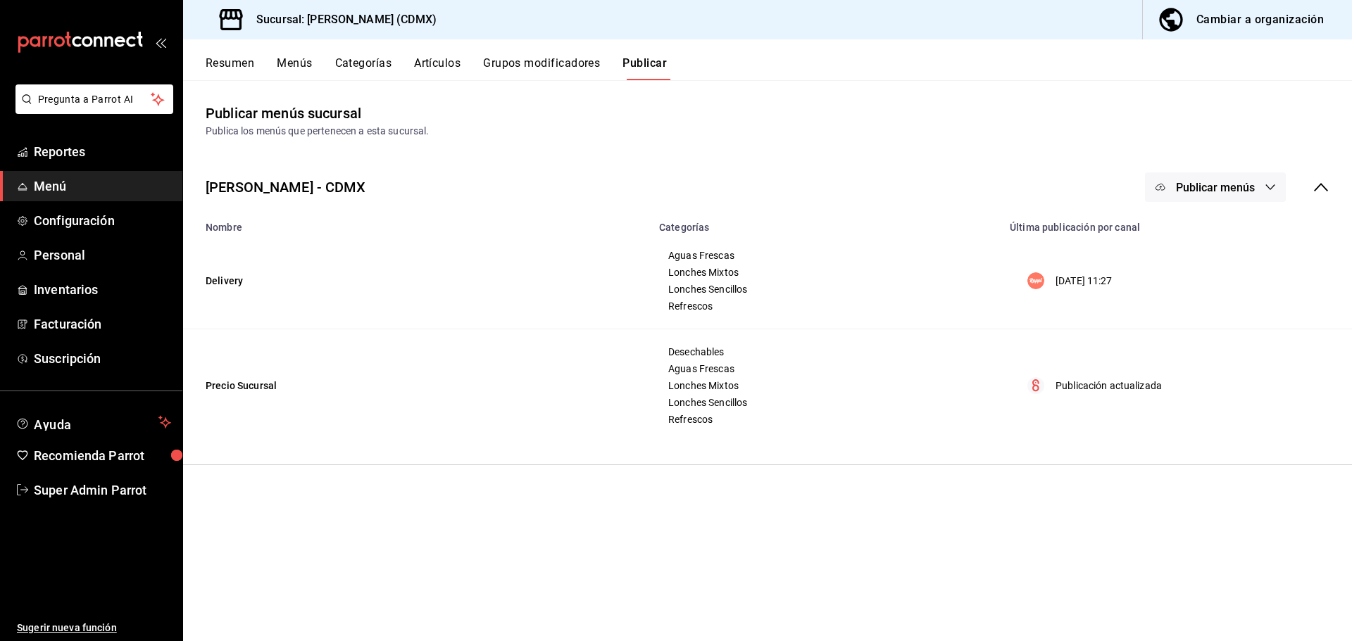
click at [297, 58] on button "Menús" at bounding box center [294, 68] width 35 height 24
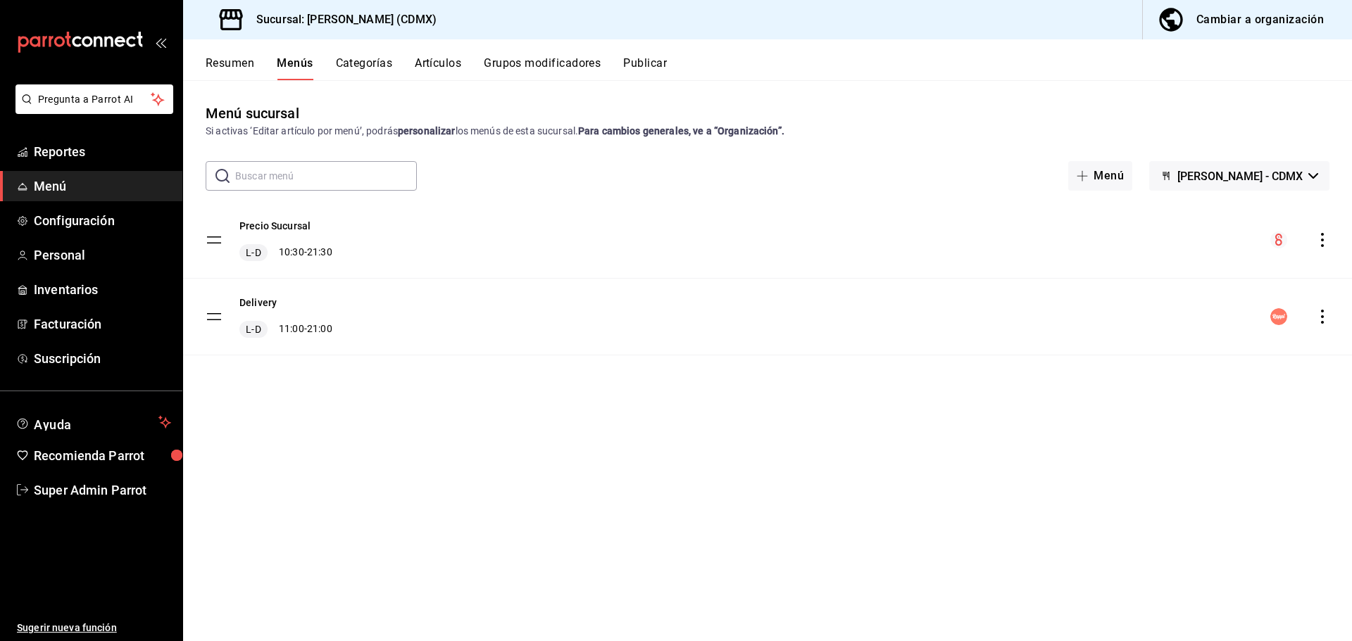
click at [213, 65] on button "Resumen" at bounding box center [230, 68] width 49 height 24
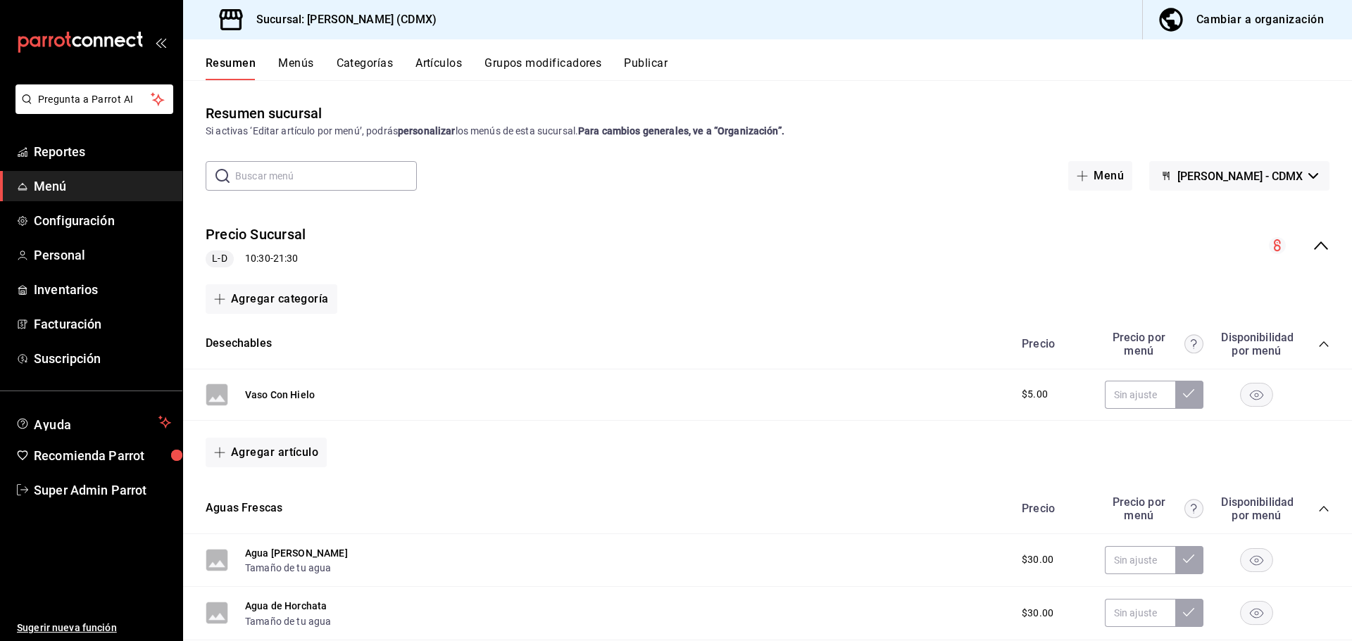
click at [448, 59] on button "Artículos" at bounding box center [438, 68] width 46 height 24
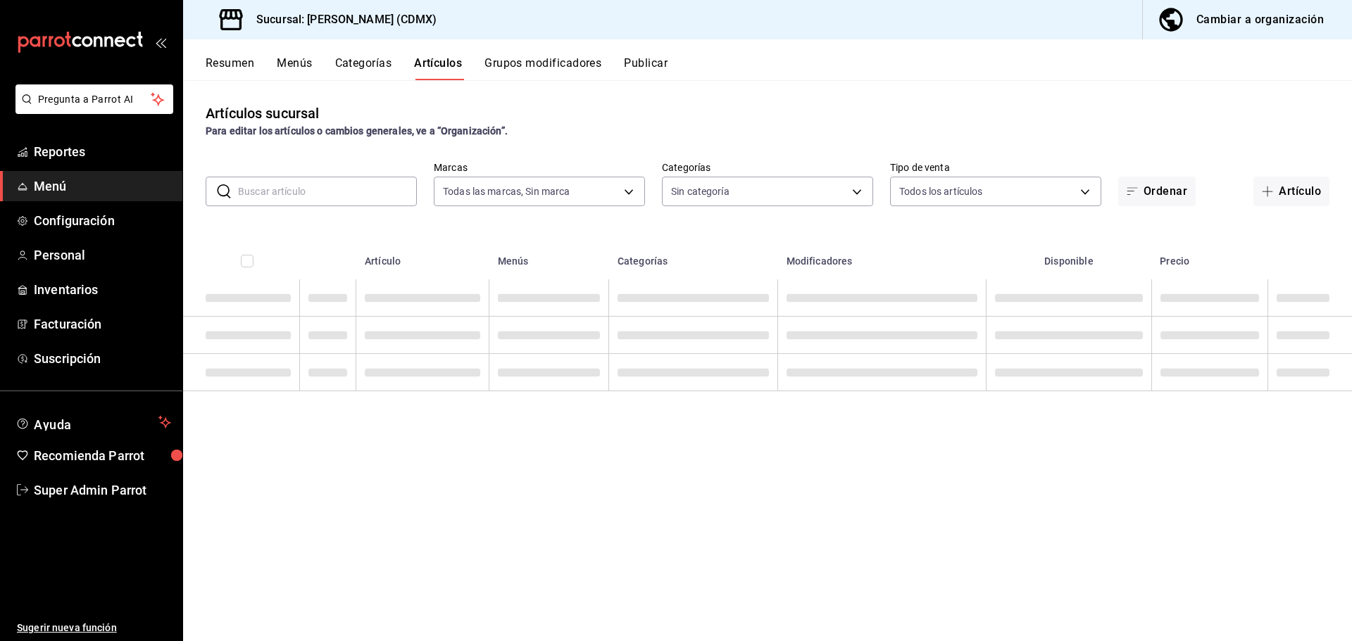
type input "2846ecd2-1ab1-471f-a8a8-cb2173088fbe"
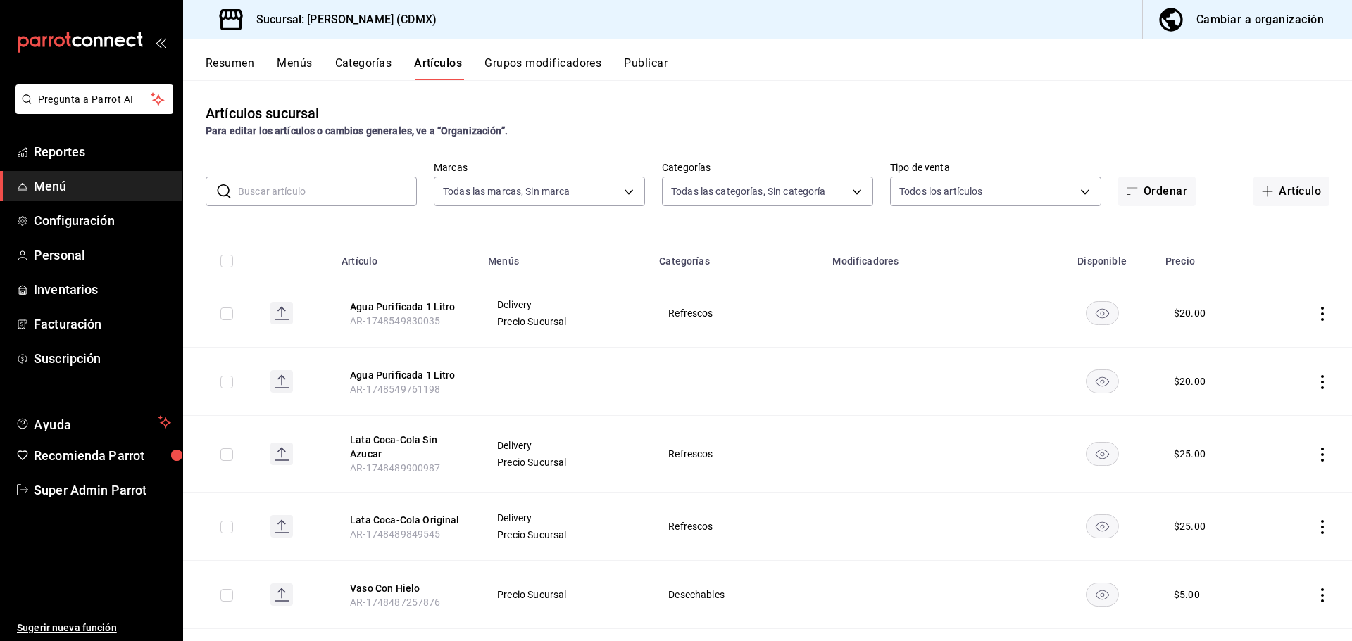
type input "20d43c7a-5c3a-4a88-8b71-3b3b3165dbc2,82ca683c-7bce-48da-b056-d8519fd5e0a4,52378…"
click at [516, 263] on th "Menús" at bounding box center [564, 256] width 171 height 45
click at [407, 305] on button "Agua Purificada 1 Litro" at bounding box center [406, 307] width 113 height 14
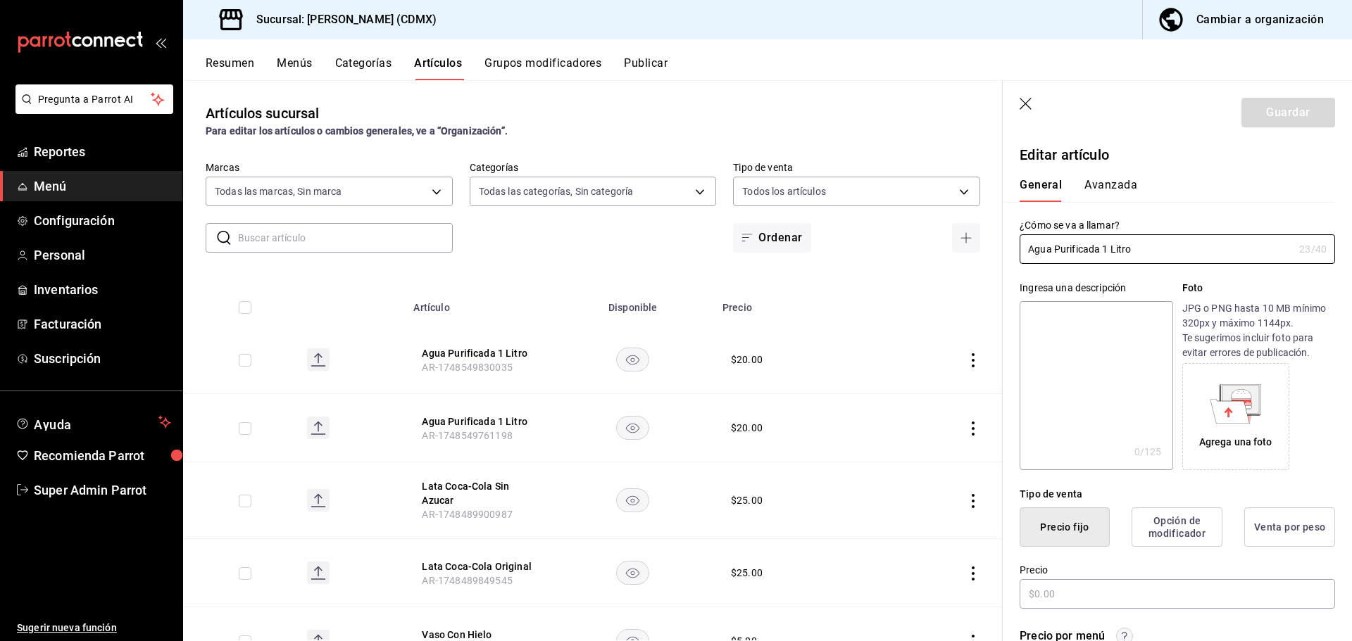
type input "$20.00"
click at [1026, 108] on icon "button" at bounding box center [1026, 105] width 14 height 14
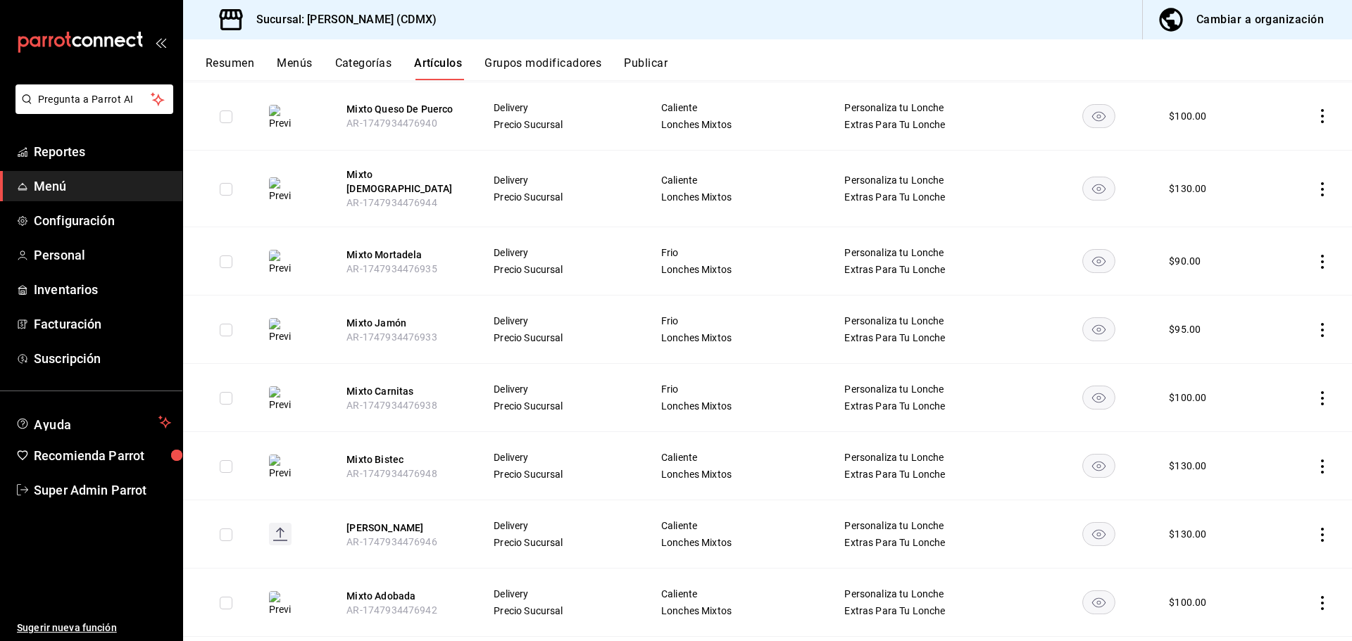
scroll to position [5622, 0]
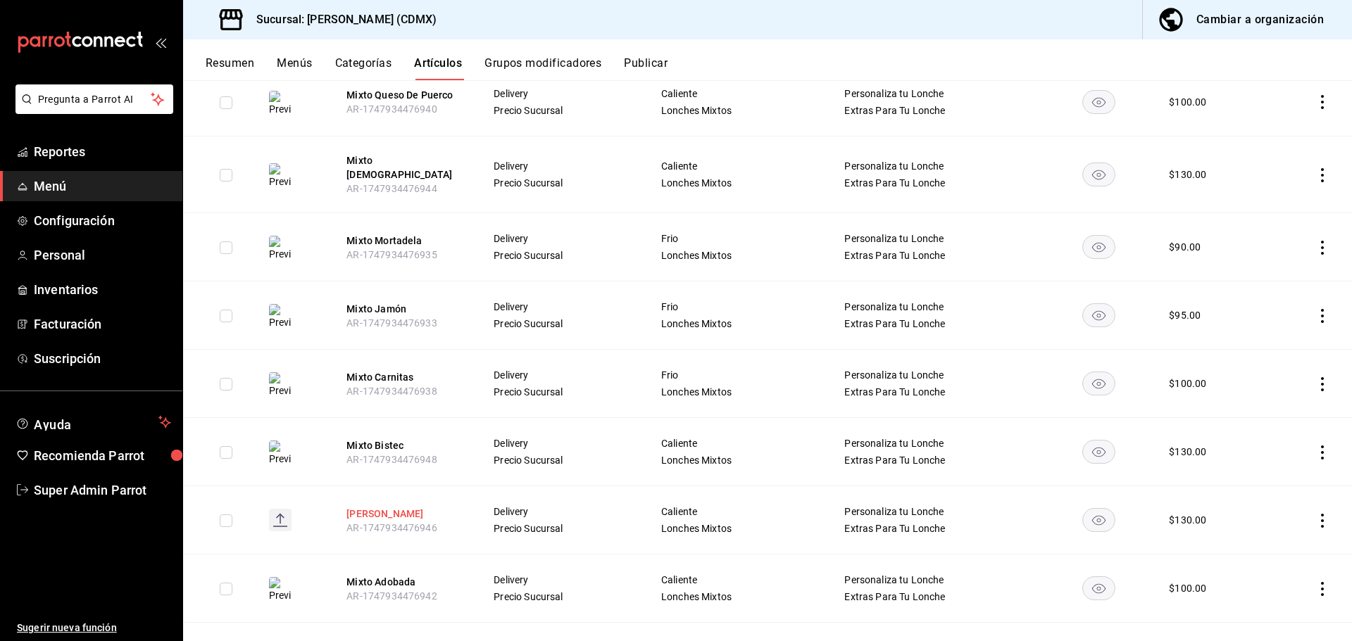
click at [391, 507] on button "[PERSON_NAME]" at bounding box center [402, 514] width 113 height 14
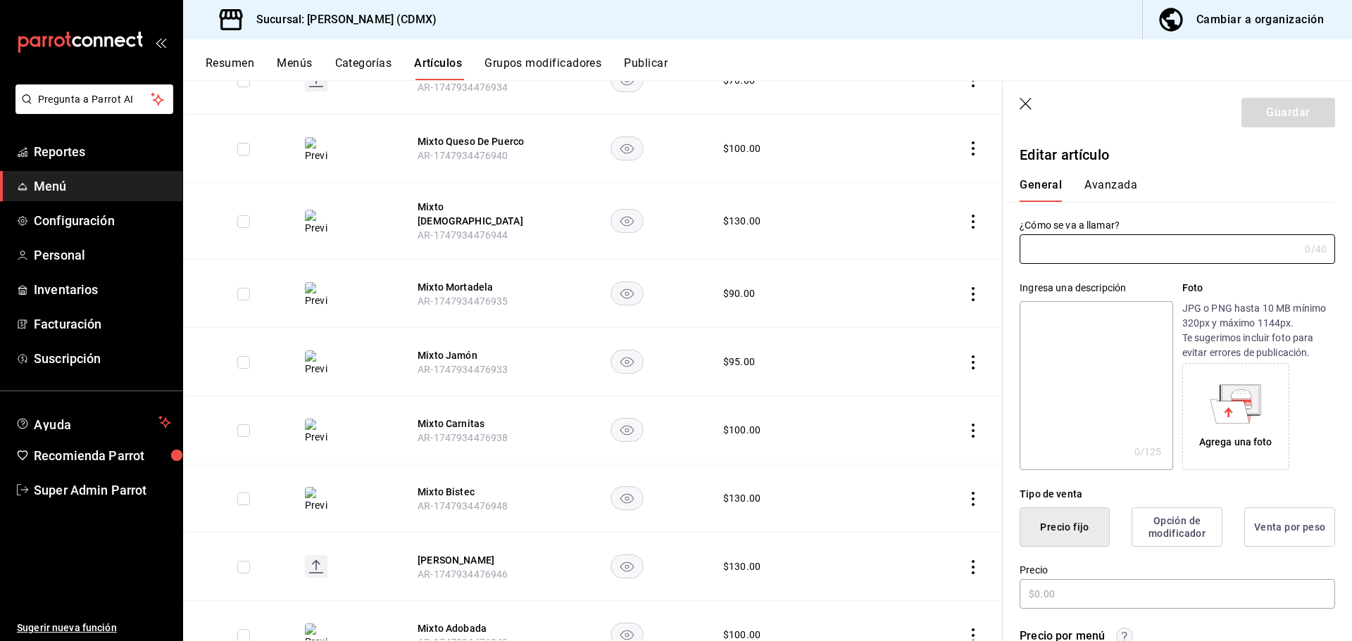
type input "[PERSON_NAME]"
type textarea "Pan Francés, Aderezos Mayonesa, Mostaza, Aguacate, Carne Asada, Tomate, Cebolla…"
type textarea "x"
type input "AR-1747934476946"
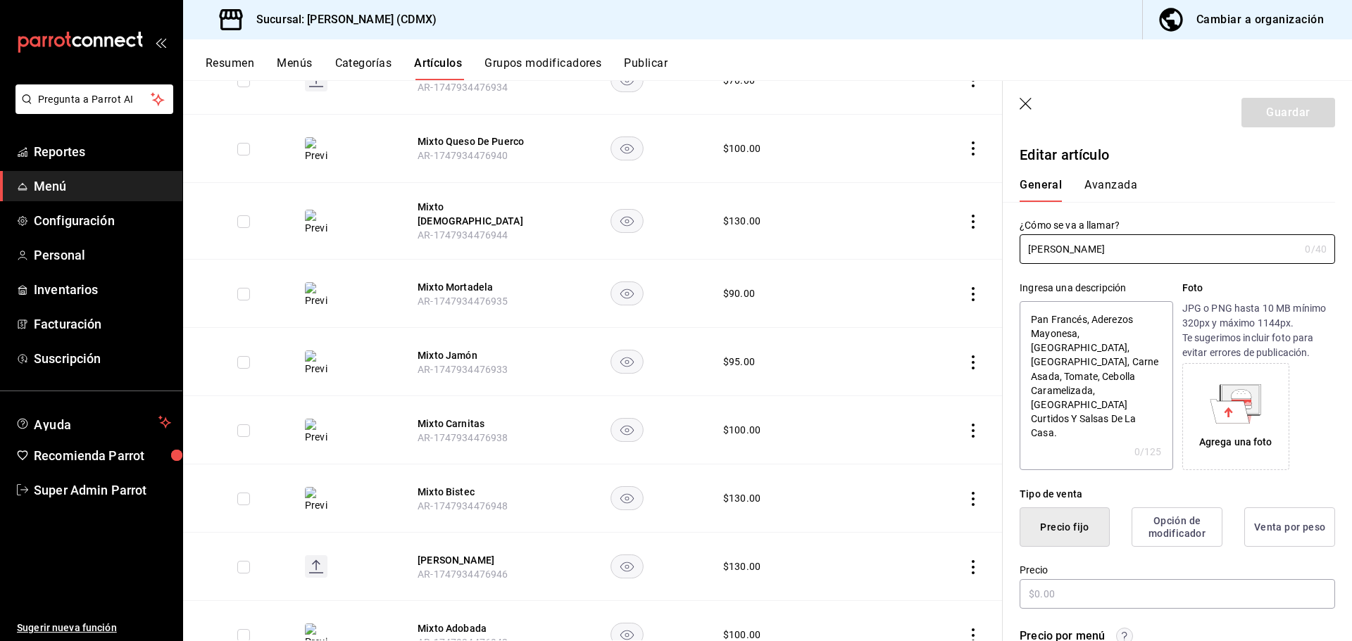
type textarea "x"
type input "$130.00"
type textarea "x"
click at [1092, 378] on textarea "Pan Francés, Aderezos Mayonesa, Mostaza, Aguacate, Carne Asada, Tomate, Cebolla…" at bounding box center [1095, 385] width 153 height 169
type textarea "Pan Francés, Aderezos Mayonesa, Mostaza, Aguacate, Carne Asada, Tomate, Cebolla…"
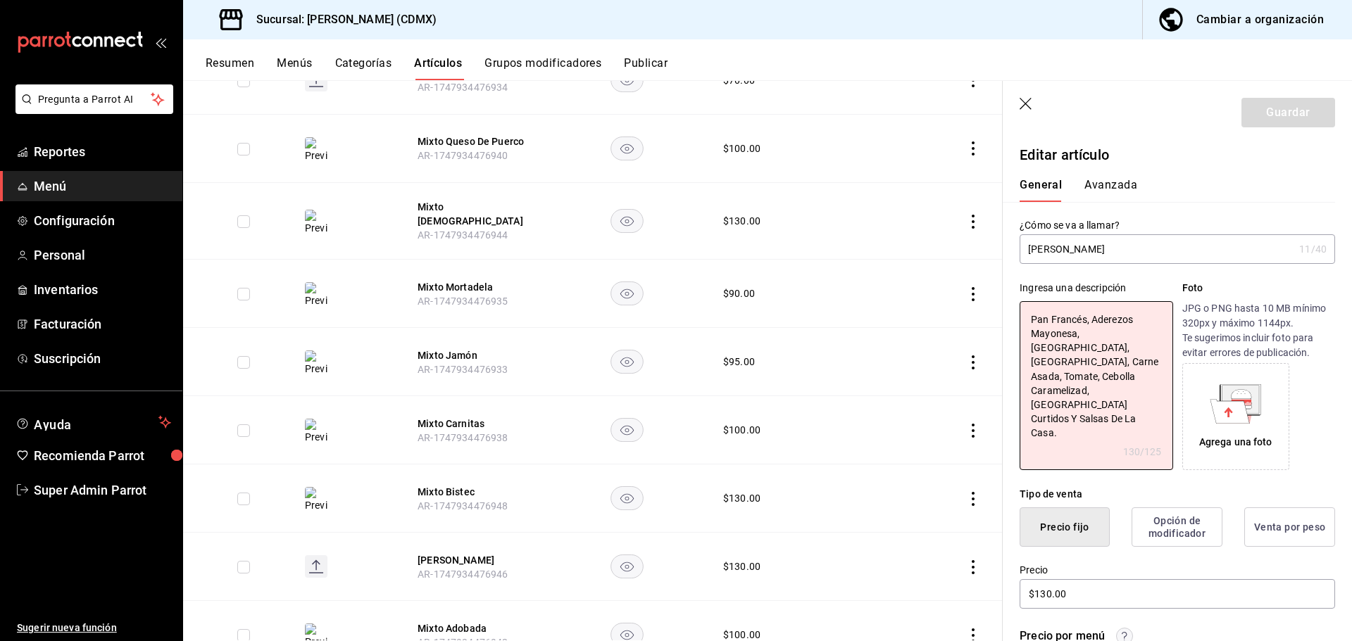
type textarea "x"
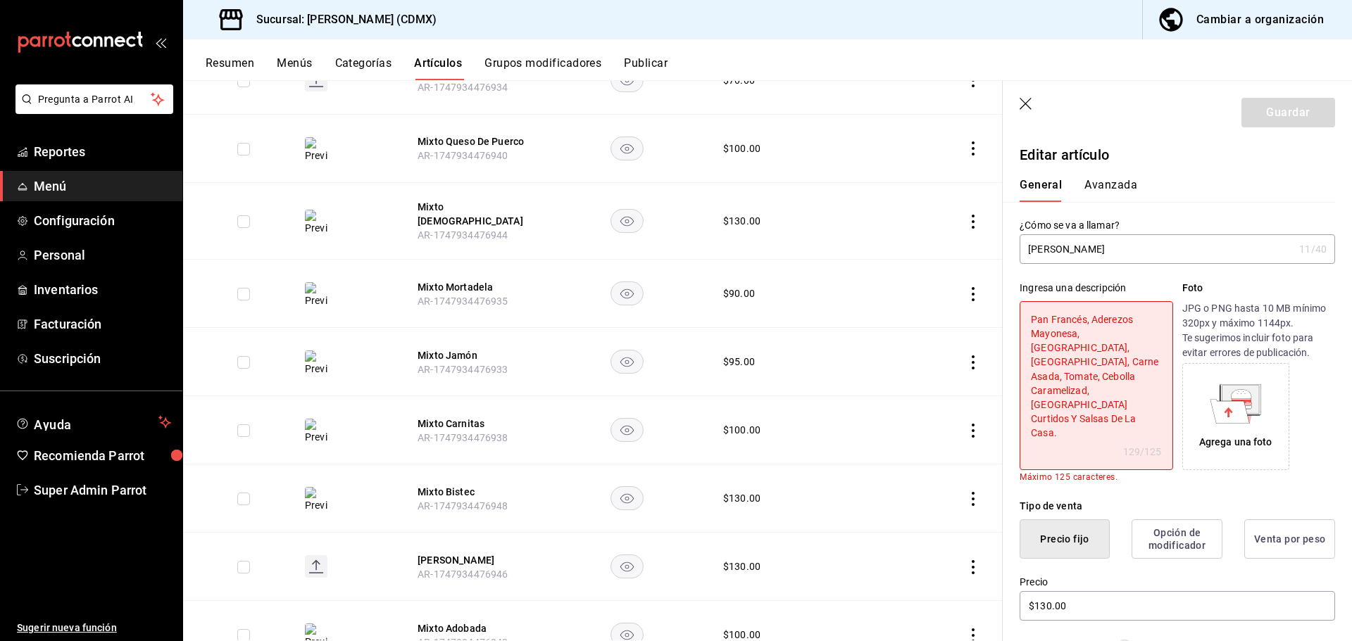
type textarea "Pan Francés, Aderezos Mayonesa, Mostaza, Aguacate, Carne Asada, Tomate, Cebolla…"
type textarea "x"
type textarea "Pan Francés, Aderezos Mayonesa, Mostaza, Aguacate, Carne Asada, Tomate, Cebolla…"
type textarea "x"
type textarea "Pan Francés, Aderezos Mayonesa, Mostaza, Aguacate, Carne Asada, Tomate, Cebolla…"
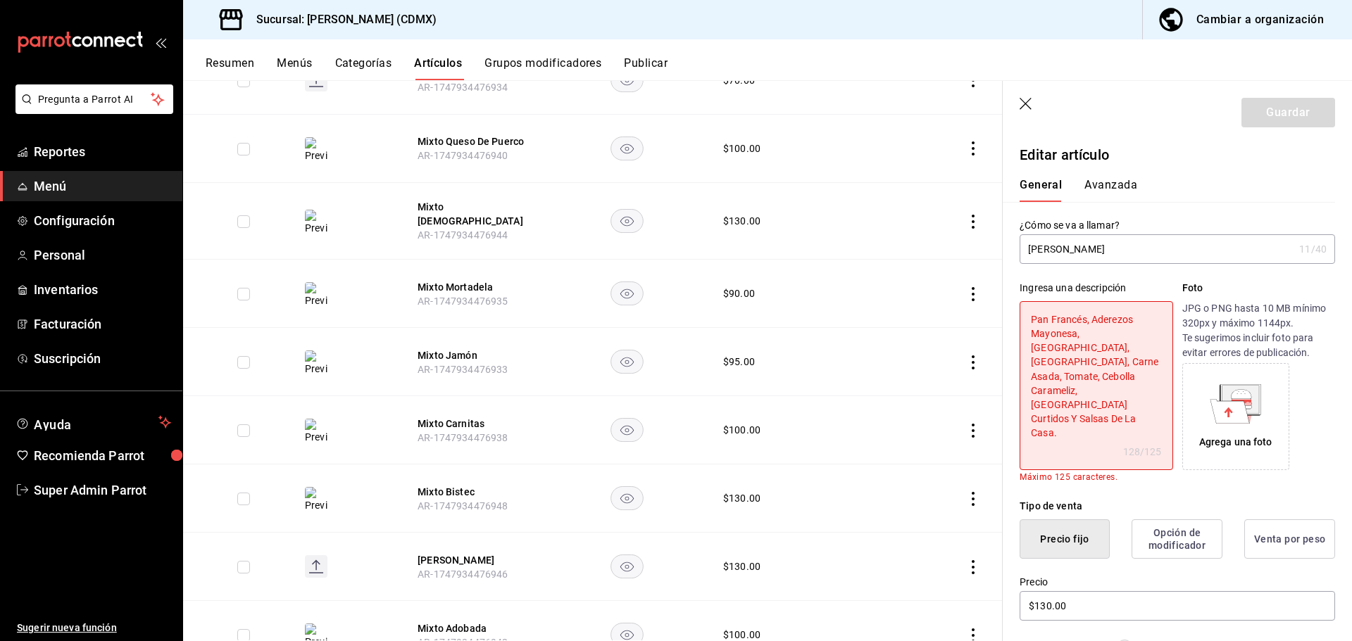
type textarea "x"
type textarea "Pan Francés, Aderezos Mayonesa, Mostaza, Aguacate, Carne Asada, Tomate, Cebolla…"
type textarea "x"
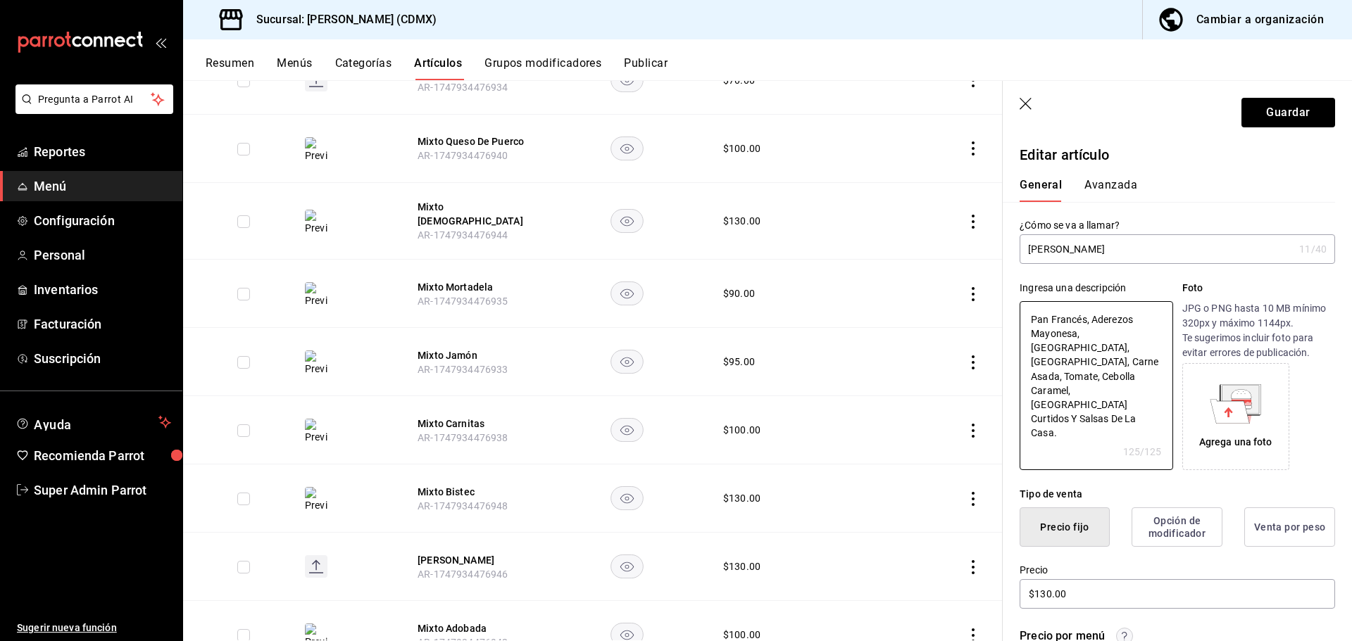
type textarea "Pan Francés, Aderezos Mayonesa, Mostaza, Aguacate, Carne Asada, Tomate, Cebolla…"
type textarea "x"
type textarea "Pan Francés, Aderezos Mayonesa, Mostaza, Aguacate, Carne Asada, Tomate, Cebolla…"
type textarea "x"
type textarea "Pan Francés, Aderezos Mayonesa, Mostaza, Aguacate, Carne Asada, Tomate, Cebolla…"
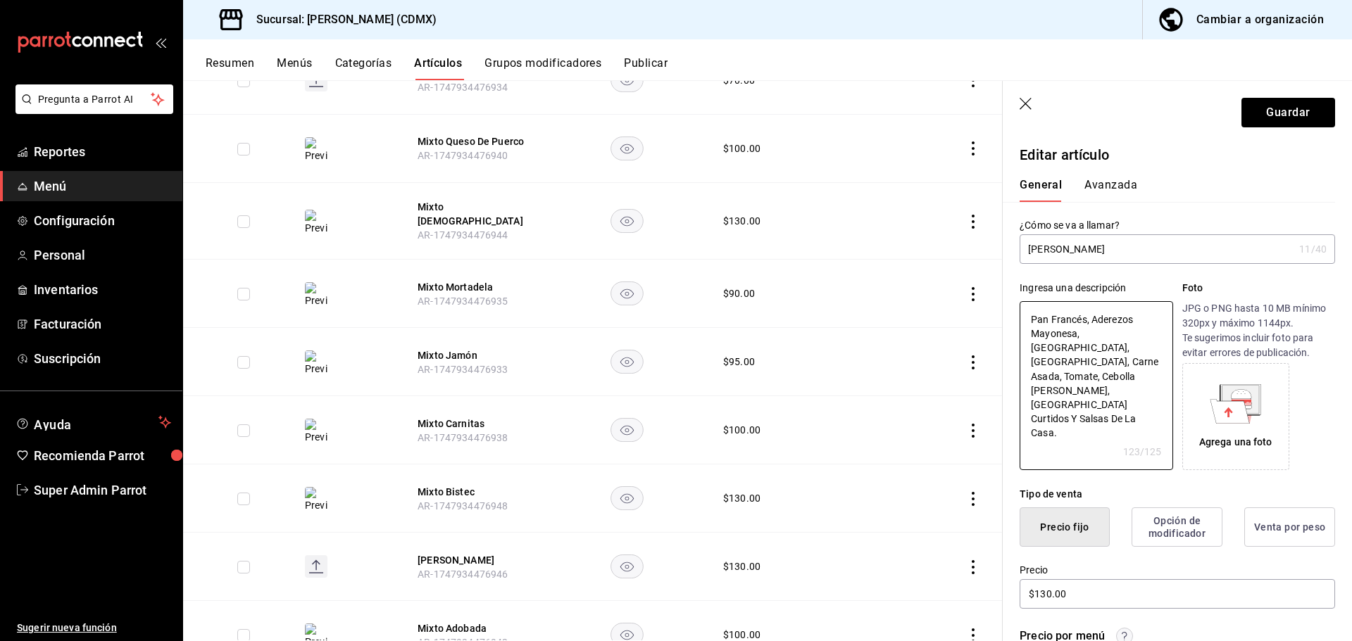
type textarea "x"
type textarea "Pan Francés, Aderezos Mayonesa, Mostaza, Aguacate, Carne Asada, Tomate, Cebolla…"
type textarea "x"
type textarea "Pan Francés, Aderezos Mayonesa, Mostaza, Aguacate, Carne Asada, Tomate, Cebolla…"
type textarea "x"
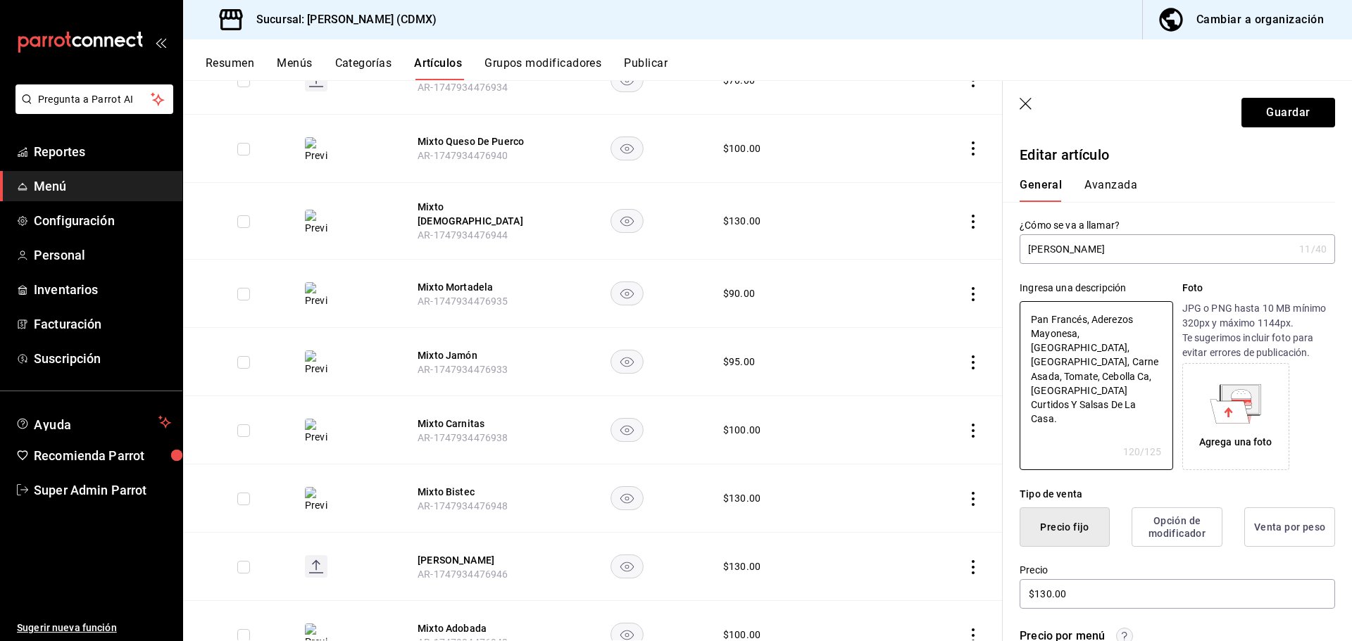
type textarea "Pan Francés, Aderezos Mayonesa, Mostaza, Aguacate, Carne Asada, Tomate, Cebolla…"
type textarea "x"
type textarea "Pan Francés, Aderezos Mayonesa, Mostaza, Aguacate, Carne Asada, Tomate, Cebolla…"
type textarea "x"
type textarea "Pan Francés, Aderezos Mayonesa, Mostaza, Aguacate, Carne Asada, Tomate, Cebolla…"
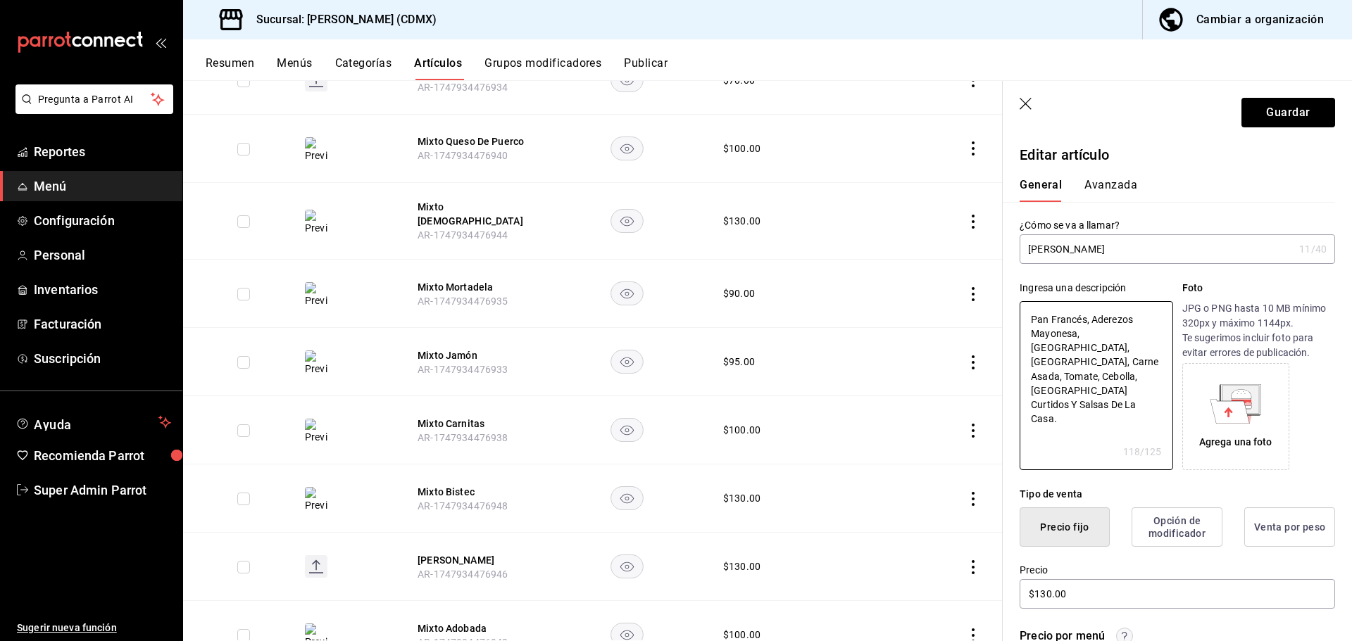
type textarea "x"
type textarea "Pan Francés, Aderezos Mayonesa, Mostaza, Aguacate, Carne Asada, Tomate, Cebolla…"
type textarea "x"
type textarea "Pan Francés, Aderezos Mayonesa, Mostaza, Aguacate, Carne Asada, Tomate, Cebolla…"
type textarea "x"
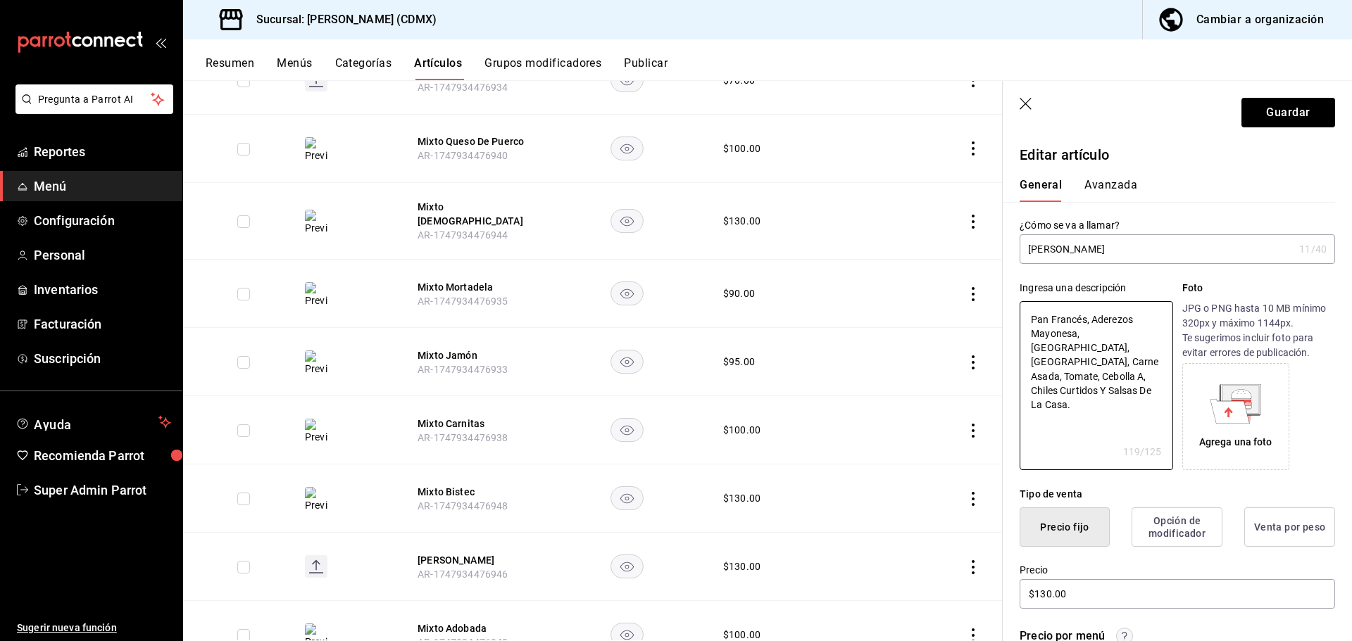
type textarea "Pan Francés, Aderezos Mayonesa, Mostaza, Aguacate, Carne Asada, Tomate, Cebolla…"
type textarea "x"
type textarea "Pan Francés, Aderezos Mayonesa, Mostaza, Aguacate, Carne Asada, Tomate, Cebolla…"
type textarea "x"
type textarea "Pan Francés, Aderezos Mayonesa, Mostaza, Aguacate, Carne Asada, Tomate, Cebolla…"
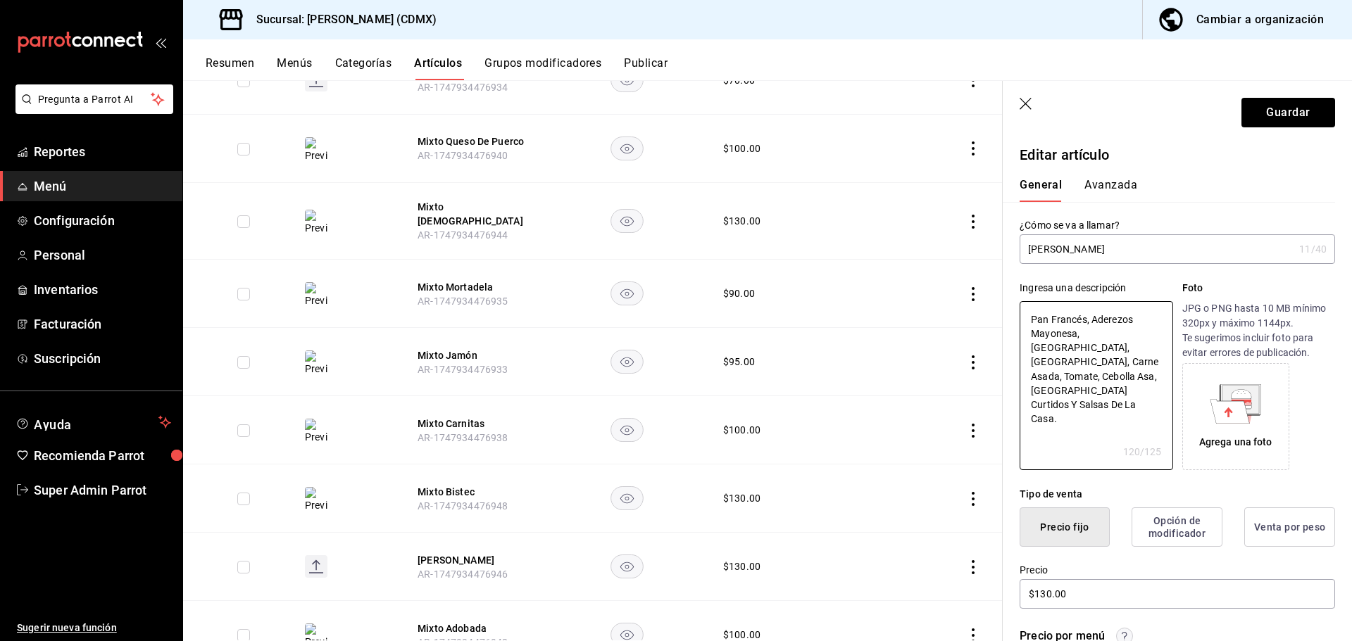
type textarea "x"
type textarea "Pan Francés, Aderezos Mayonesa, Mostaza, Aguacate, Carne Asada, Tomate, Cebolla…"
type textarea "x"
type textarea "Pan Francés, Aderezos Mayonesa, Mostaza, Aguacate, Carne Asada, Tomate, Cebolla…"
click at [1232, 438] on div "Agrega una foto" at bounding box center [1235, 442] width 73 height 15
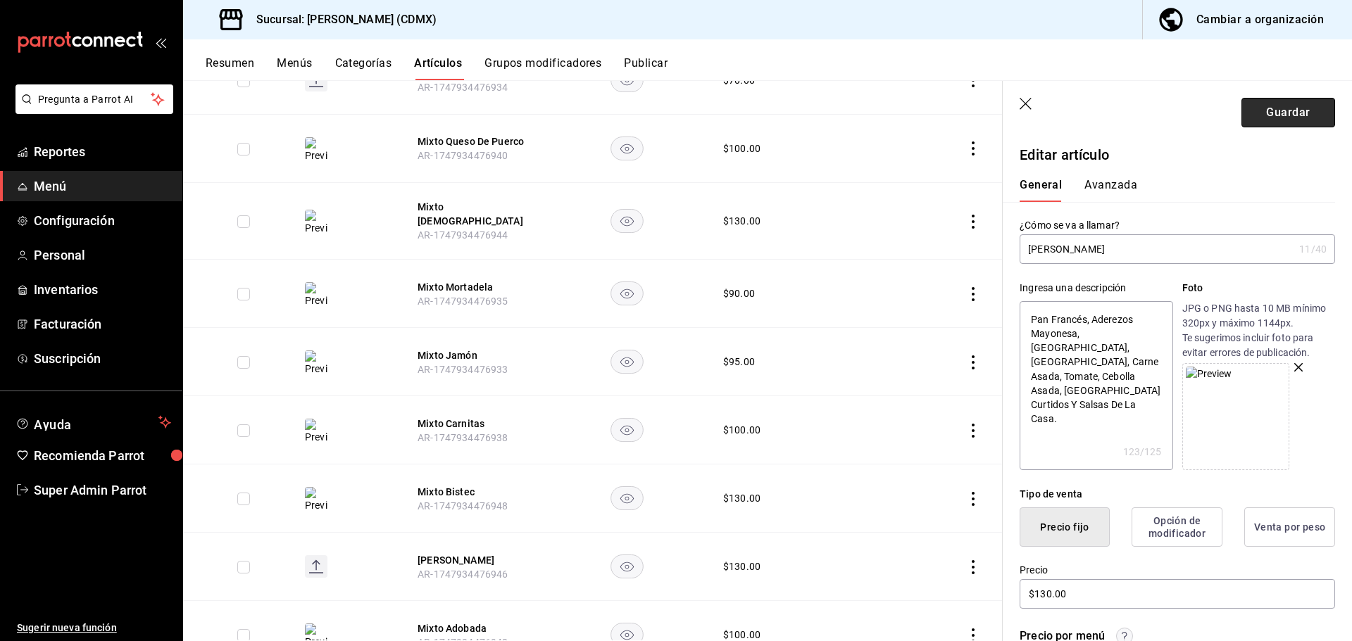
click at [1270, 116] on button "Guardar" at bounding box center [1288, 113] width 94 height 30
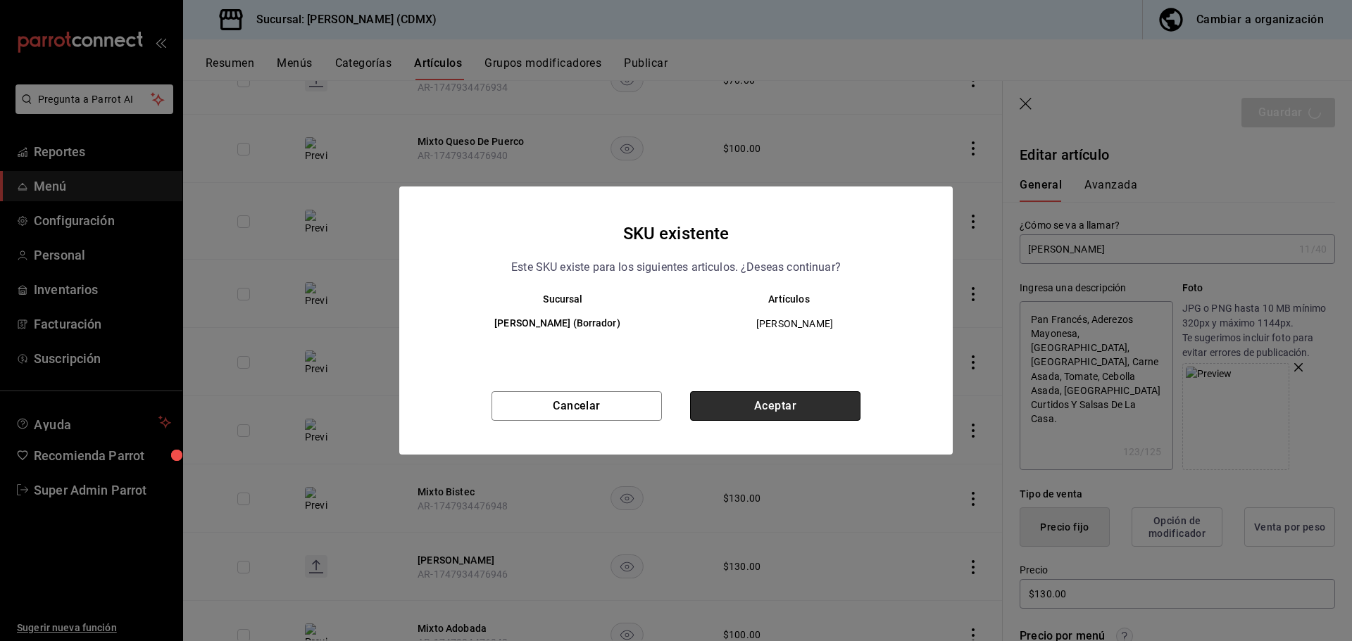
click at [797, 410] on button "Aceptar" at bounding box center [775, 406] width 170 height 30
type textarea "x"
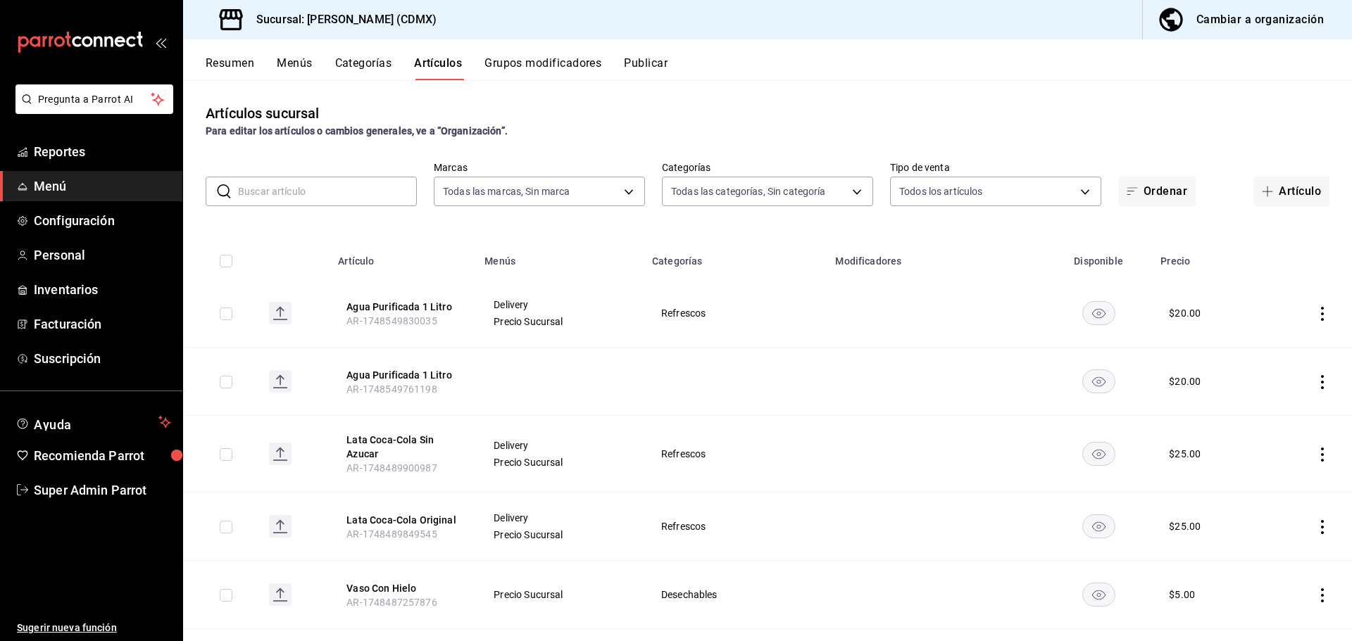
click at [1223, 23] on div "Cambiar a organización" at bounding box center [1259, 20] width 127 height 20
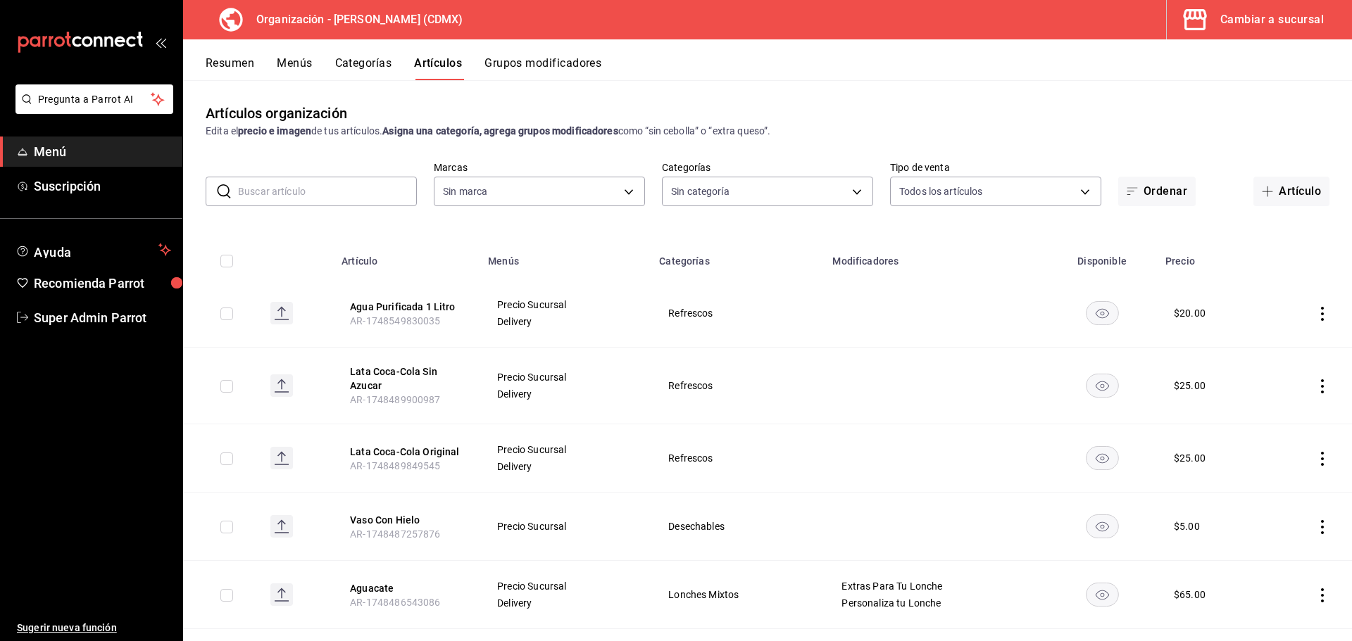
type input "2f62df8c-6ca4-4d10-9703-03b25ca5e50b"
type input "7796acc6-6830-460e-9095-29182705febe,6f5456cb-1632-4b13-adec-fb89f8b70bc1,5f866…"
click at [1142, 195] on button "Ordenar" at bounding box center [1156, 192] width 77 height 30
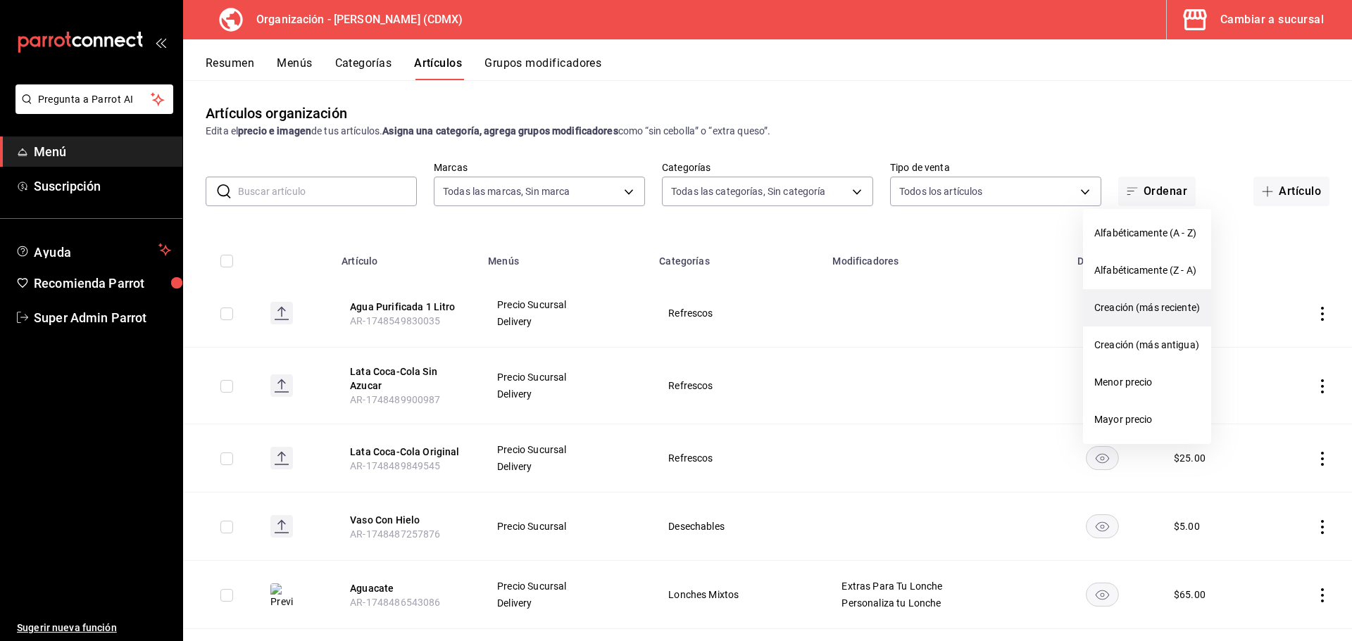
click at [1154, 309] on span "Creación (más reciente)" at bounding box center [1147, 308] width 106 height 15
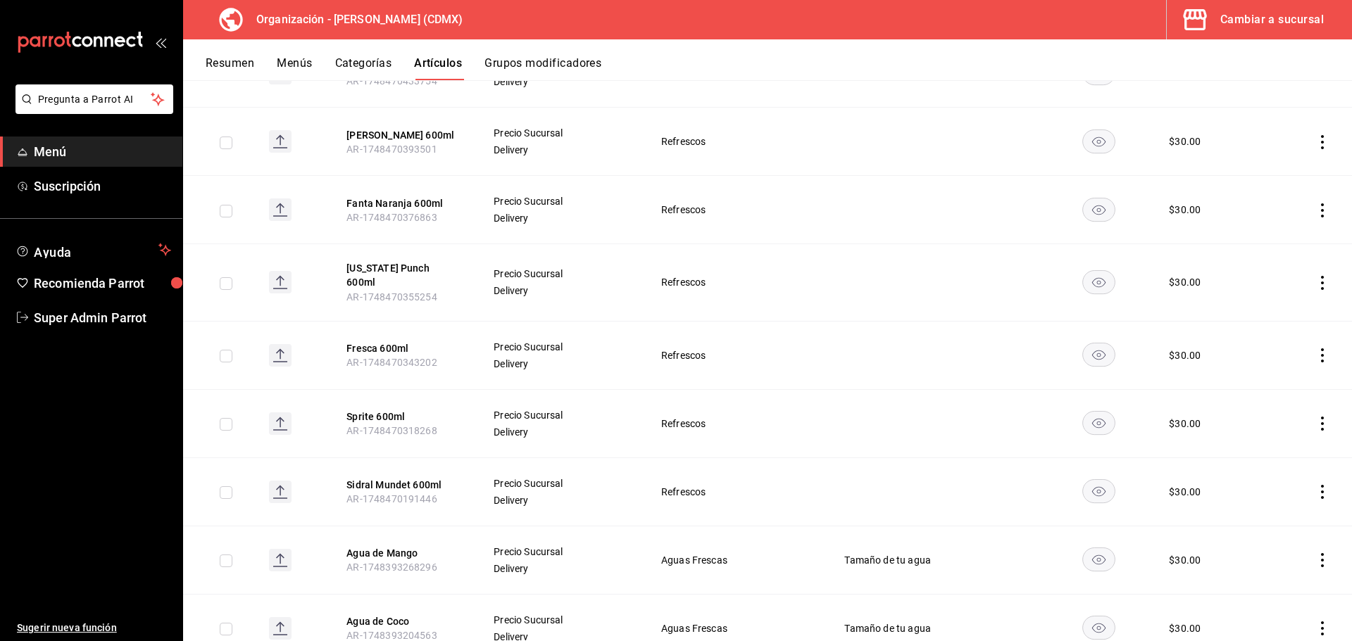
scroll to position [1862, 0]
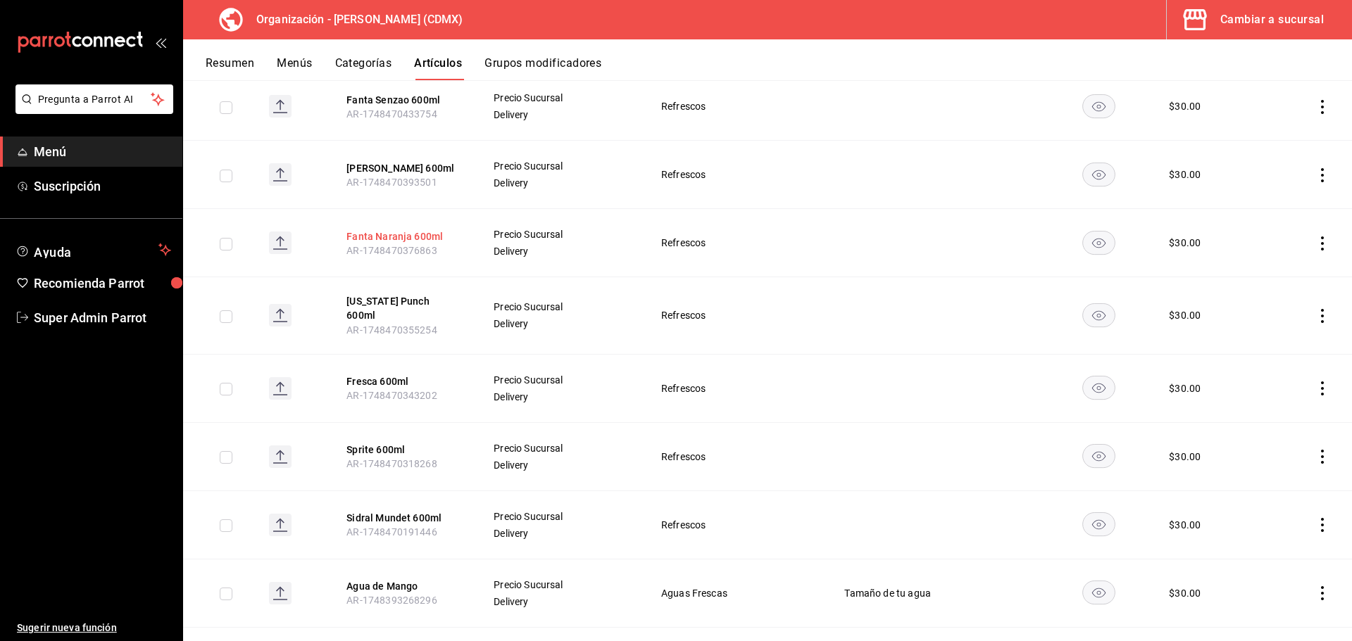
click at [379, 229] on button "Fanta Naranja 600ml" at bounding box center [402, 236] width 113 height 14
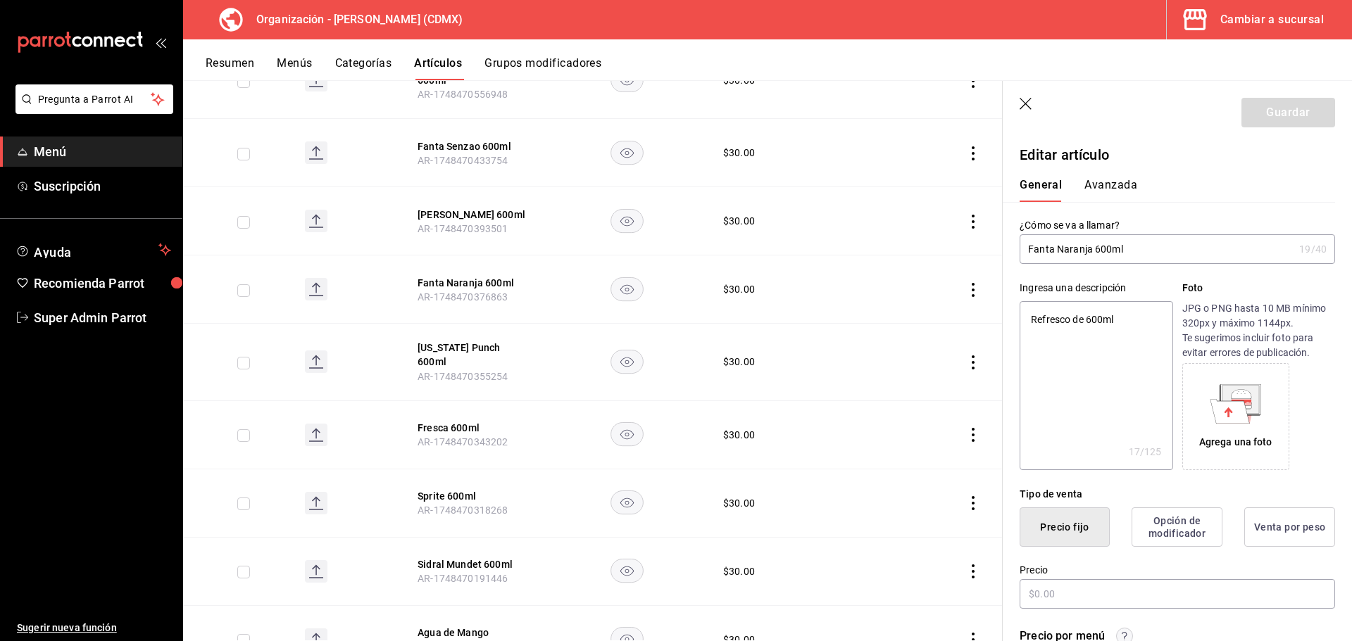
type textarea "x"
type input "$30.00"
click at [1025, 99] on icon "button" at bounding box center [1026, 105] width 14 height 14
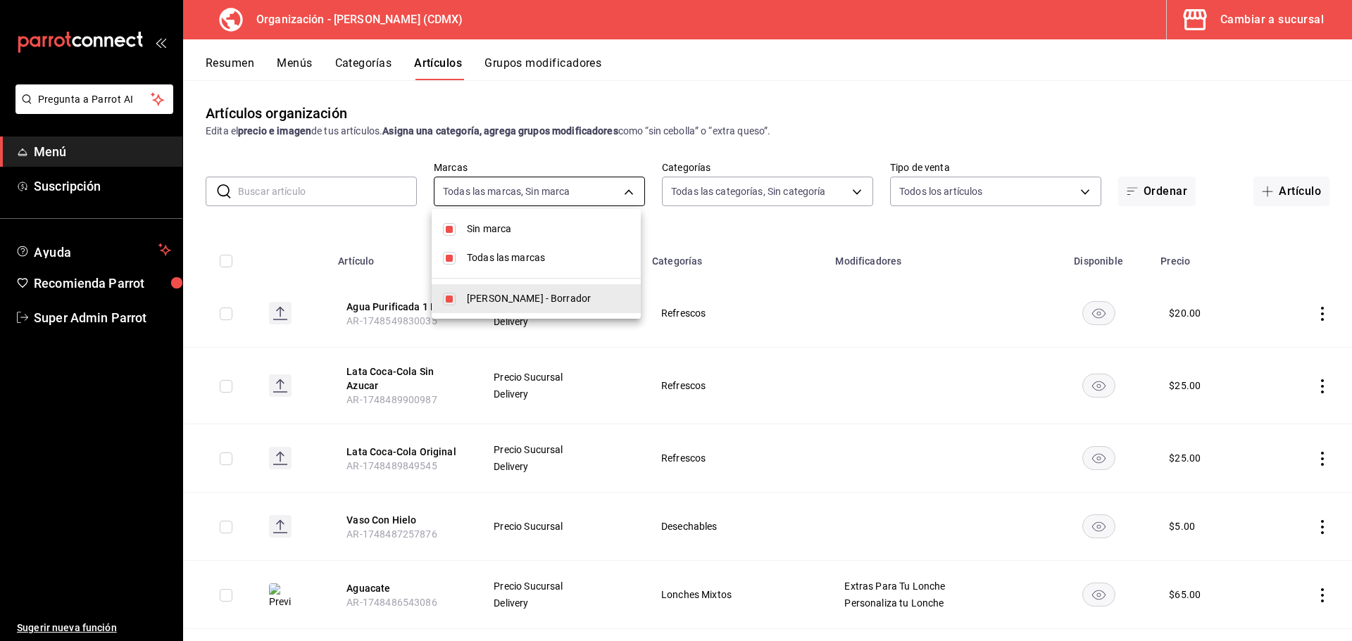
click at [574, 196] on body "Pregunta a Parrot AI Menú Suscripción Ayuda Recomienda Parrot Super Admin Parro…" at bounding box center [676, 320] width 1352 height 641
click at [790, 187] on div at bounding box center [676, 320] width 1352 height 641
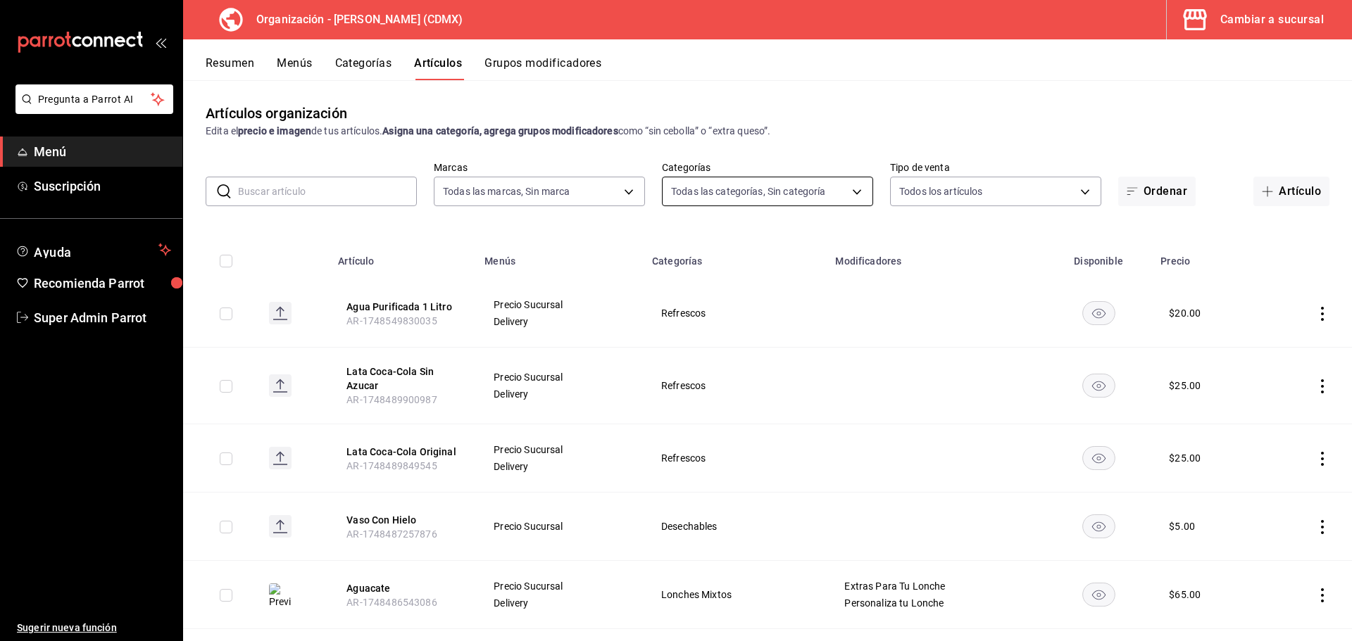
click at [805, 191] on body "Pregunta a Parrot AI Menú Suscripción Ayuda Recomienda Parrot Super Admin Parro…" at bounding box center [676, 320] width 1352 height 641
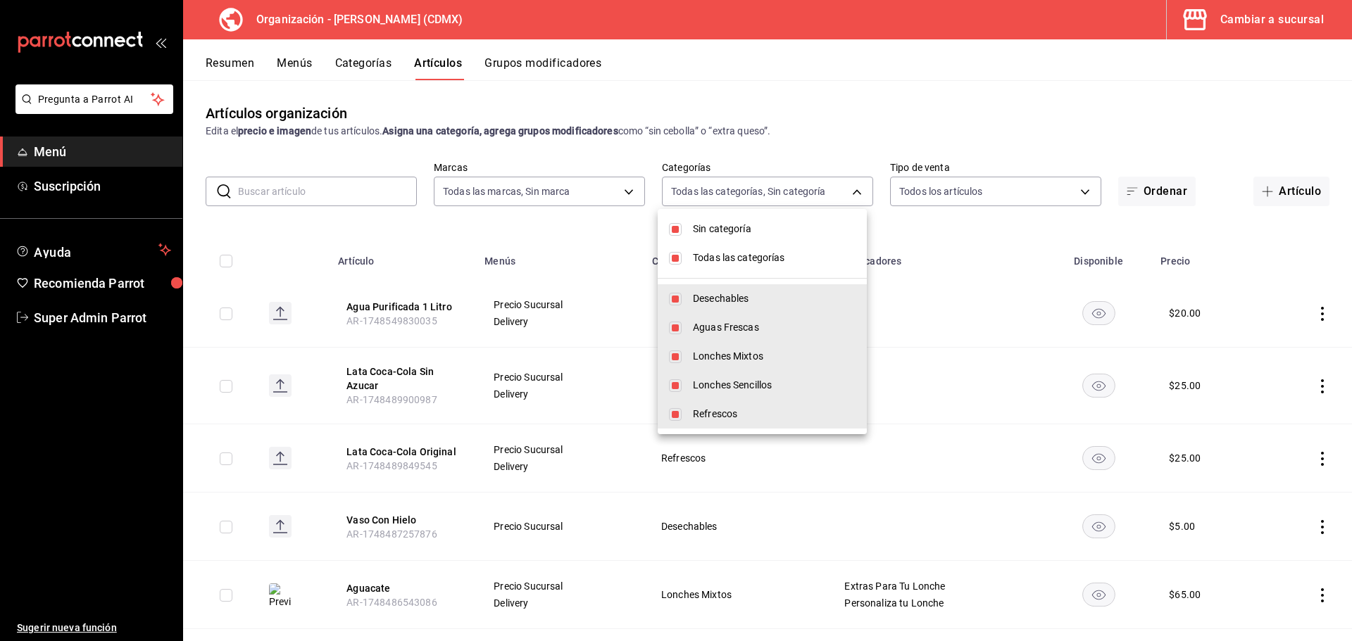
click at [672, 300] on input "checkbox" at bounding box center [675, 299] width 13 height 13
checkbox input "false"
type input "6f5456cb-1632-4b13-adec-fb89f8b70bc1,5f8668f1-187d-4ac9-a928-c8c2d8fd79d2,87e61…"
checkbox input "false"
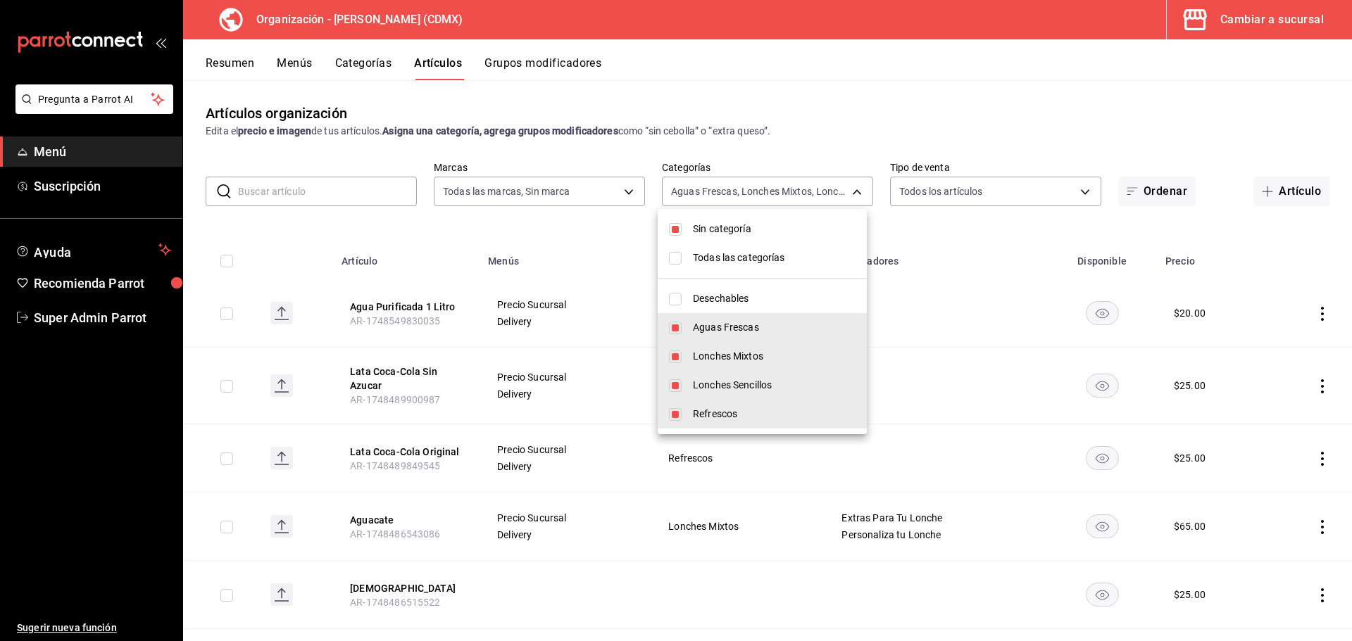
click at [677, 327] on input "checkbox" at bounding box center [675, 328] width 13 height 13
checkbox input "false"
click at [682, 351] on li "Lonches Mixtos" at bounding box center [761, 356] width 209 height 29
type input "87e61ac7-0f62-42cf-82de-16e57a94a192,b50f500d-a472-470e-ab38-e70ef02e8538"
checkbox input "false"
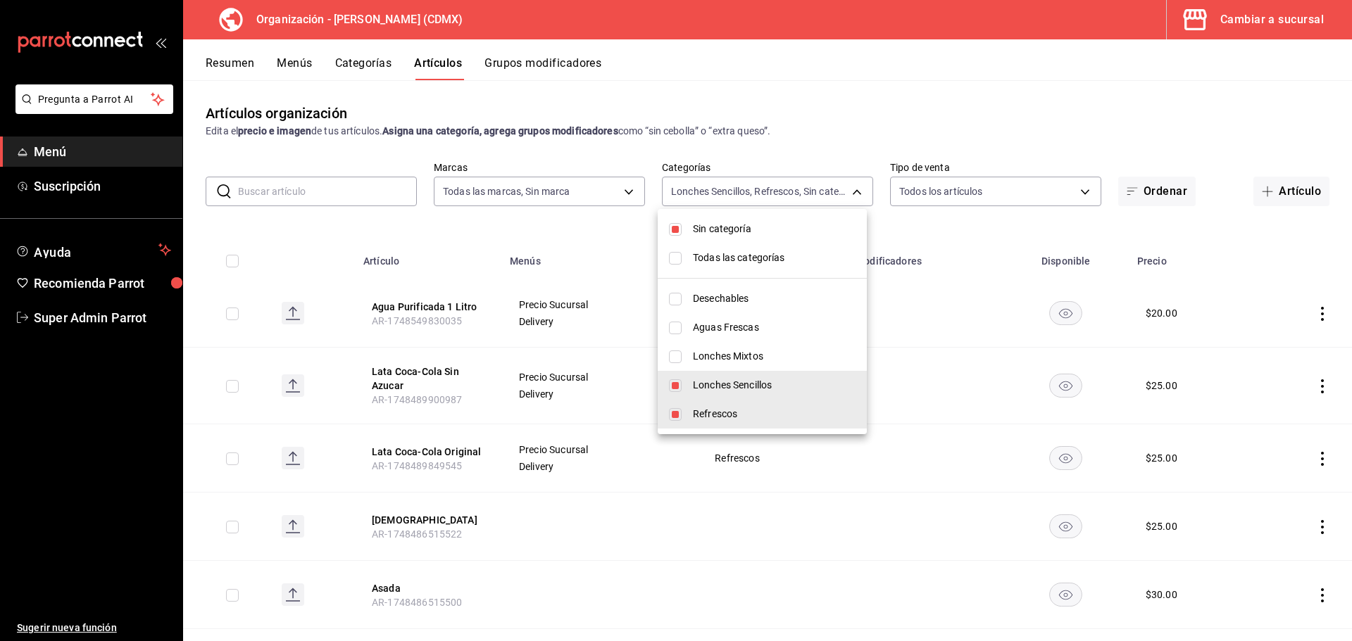
click at [685, 391] on li "Lonches Sencillos" at bounding box center [761, 385] width 209 height 29
type input "b50f500d-a472-470e-ab38-e70ef02e8538"
checkbox input "false"
click at [956, 196] on div at bounding box center [676, 320] width 1352 height 641
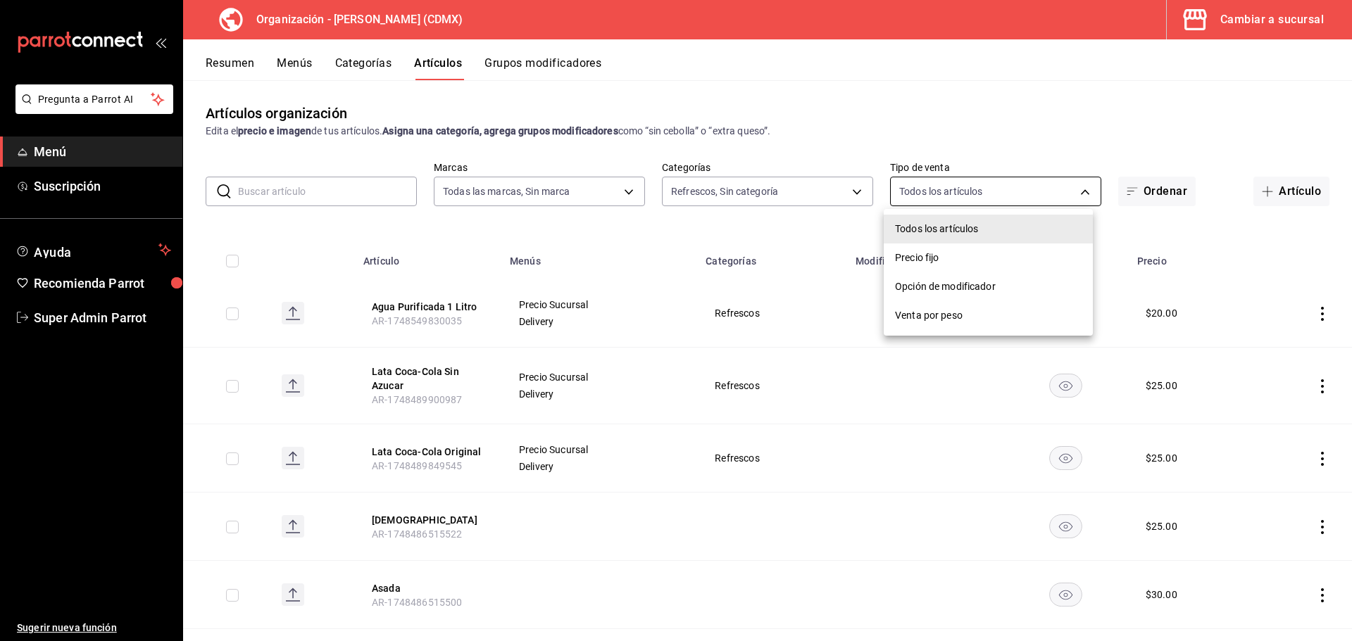
click at [969, 187] on body "Pregunta a Parrot AI Menú Suscripción Ayuda Recomienda Parrot Super Admin Parro…" at bounding box center [676, 320] width 1352 height 641
click at [1150, 189] on div at bounding box center [676, 320] width 1352 height 641
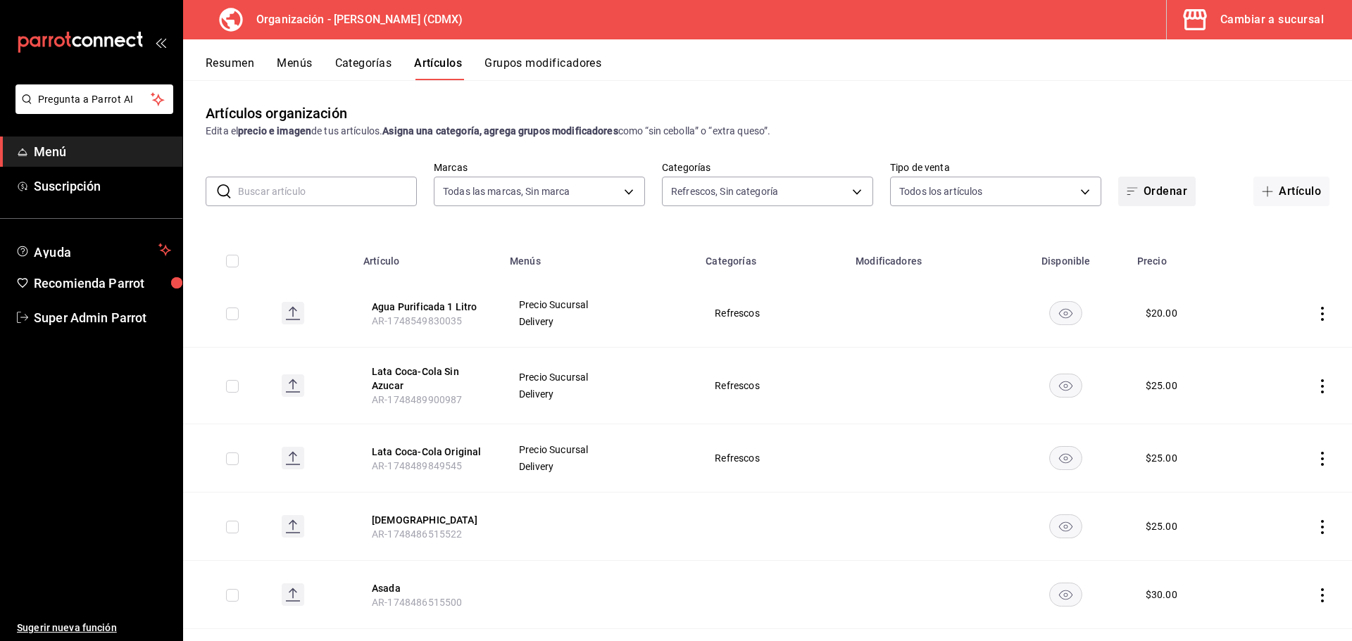
click at [1164, 198] on button "Ordenar" at bounding box center [1156, 192] width 77 height 30
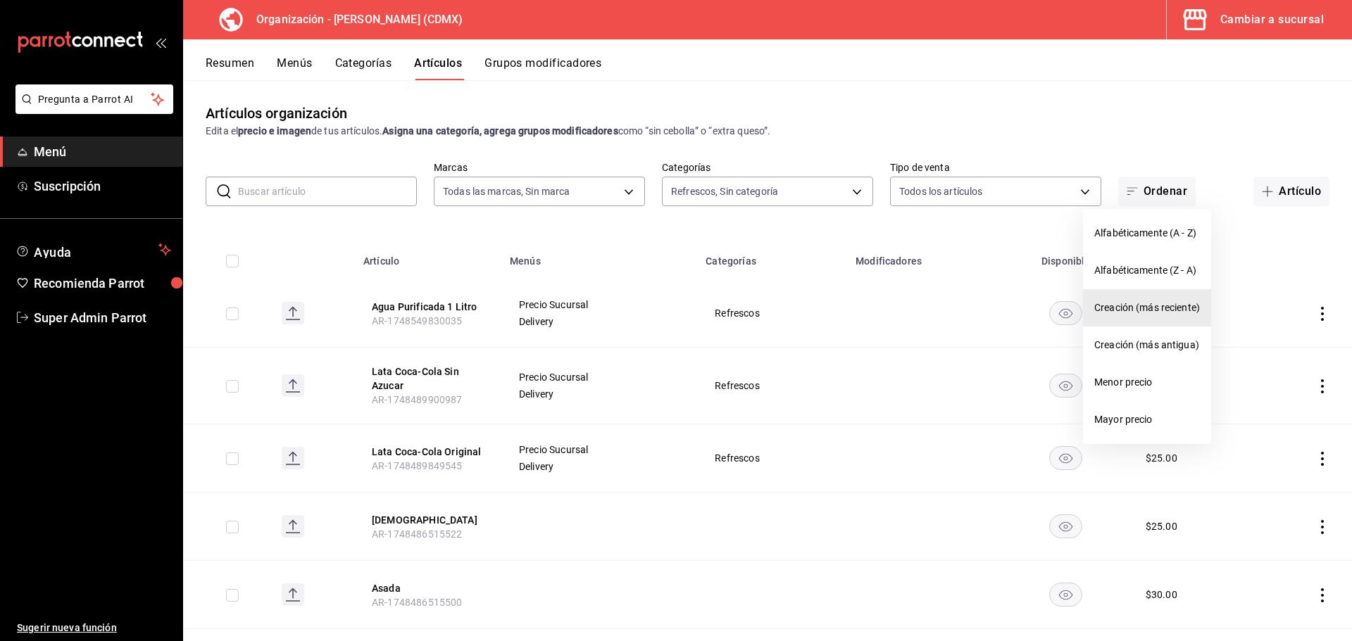
click at [1152, 314] on span "Creación (más reciente)" at bounding box center [1147, 308] width 106 height 15
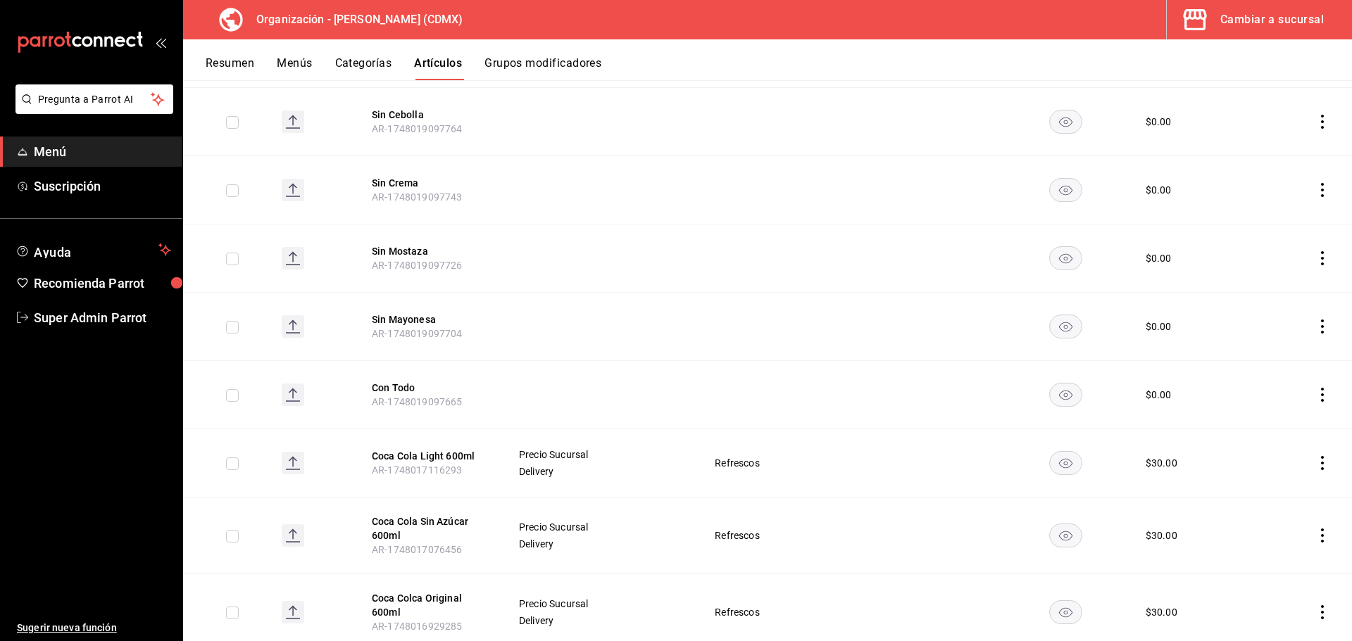
scroll to position [2684, 0]
click at [423, 591] on button "Coca Colca Original 600ml" at bounding box center [428, 605] width 113 height 28
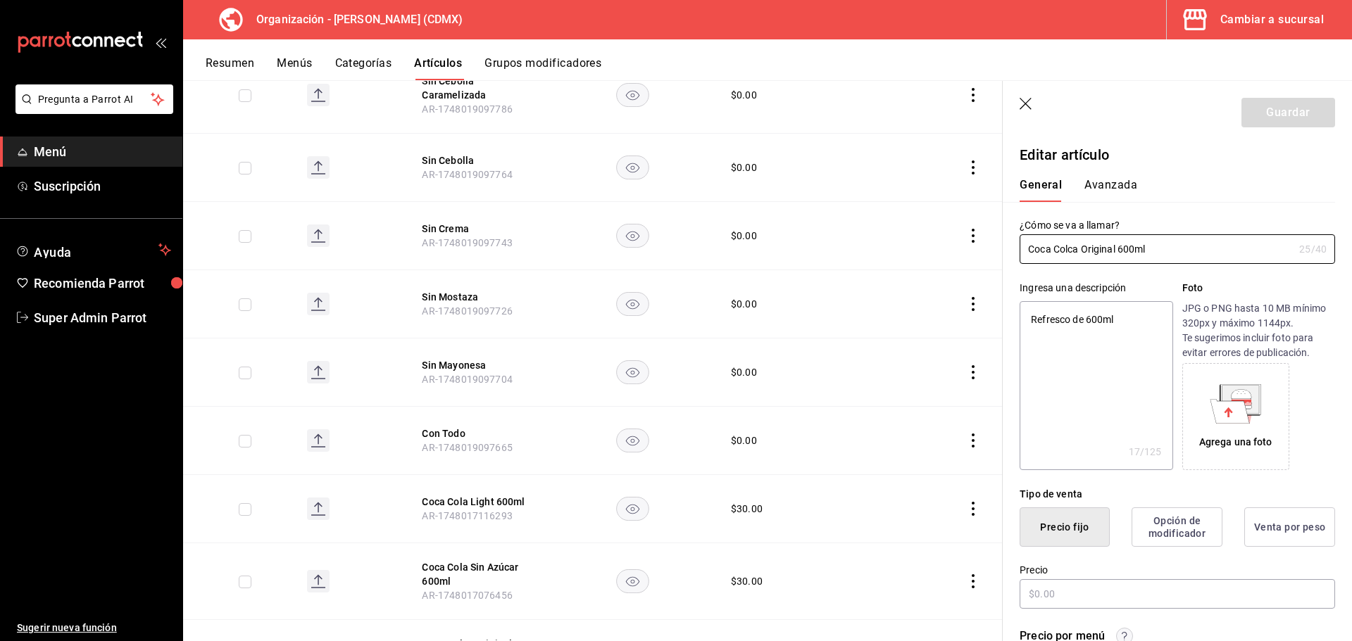
type textarea "x"
type input "$30.00"
drag, startPoint x: 1137, startPoint y: 322, endPoint x: 1019, endPoint y: 330, distance: 117.8
click at [1019, 330] on textarea "Refresco de 600ml" at bounding box center [1095, 385] width 153 height 169
click at [1253, 403] on icon at bounding box center [1240, 399] width 37 height 28
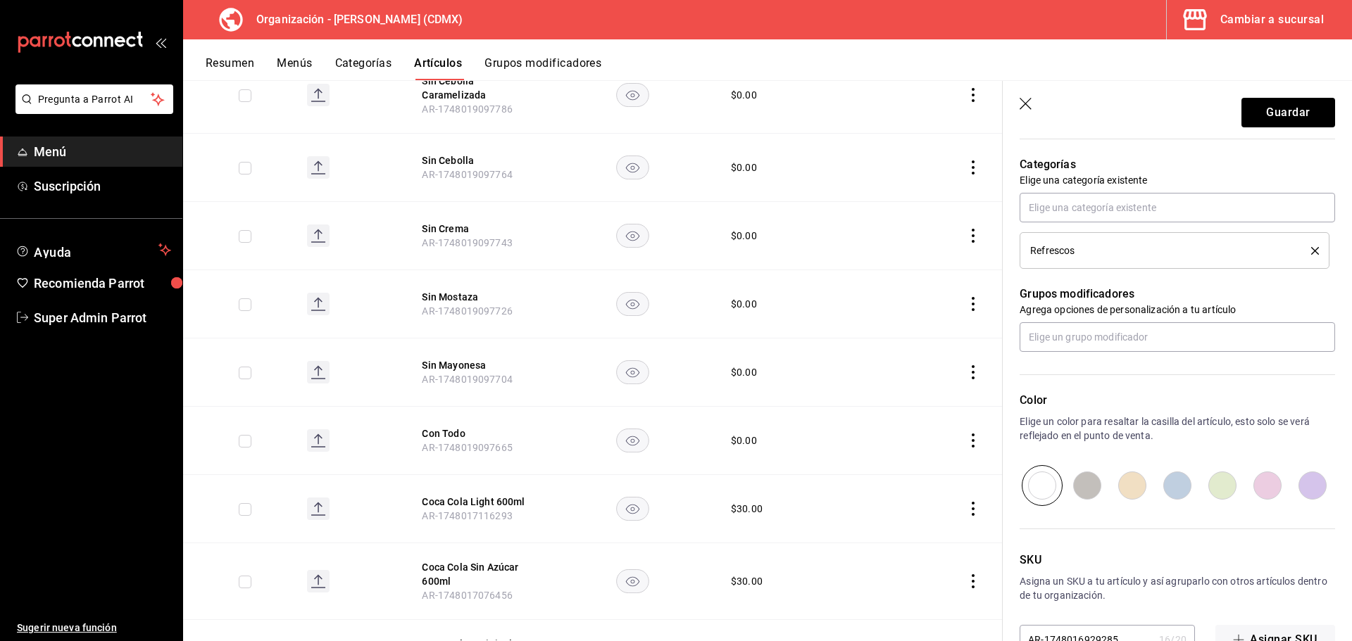
scroll to position [628, 0]
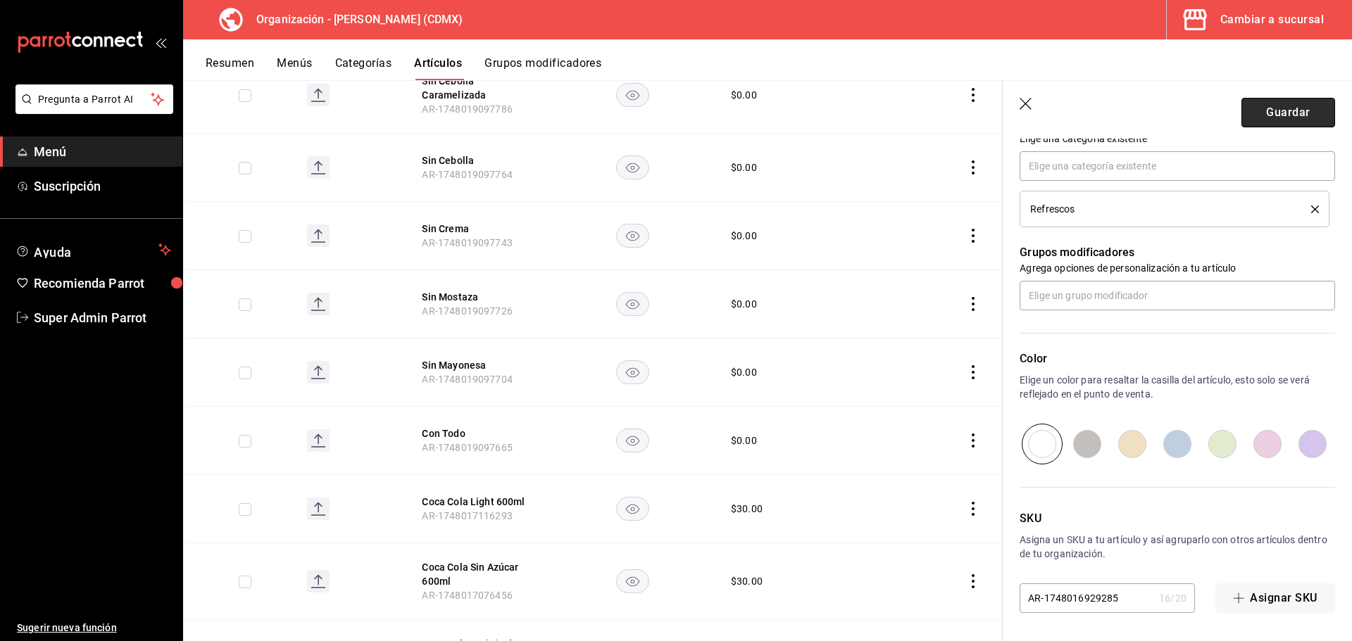
click at [1261, 106] on button "Guardar" at bounding box center [1288, 113] width 94 height 30
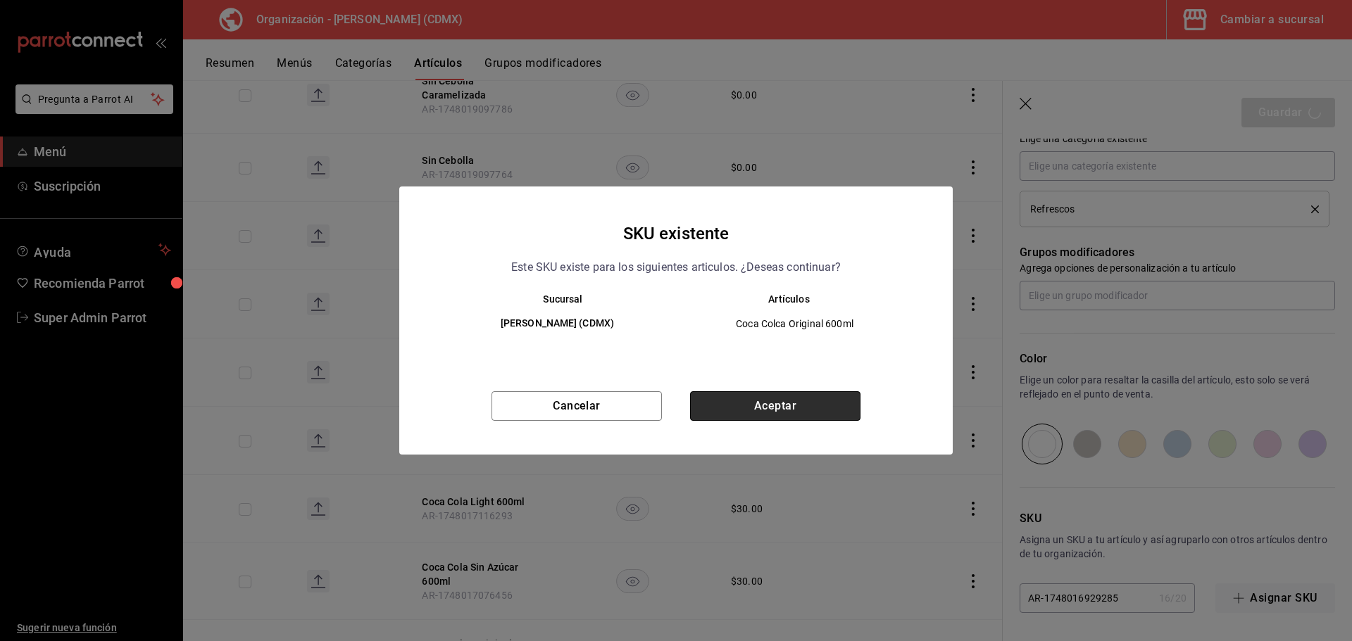
click at [757, 410] on button "Aceptar" at bounding box center [775, 406] width 170 height 30
type textarea "x"
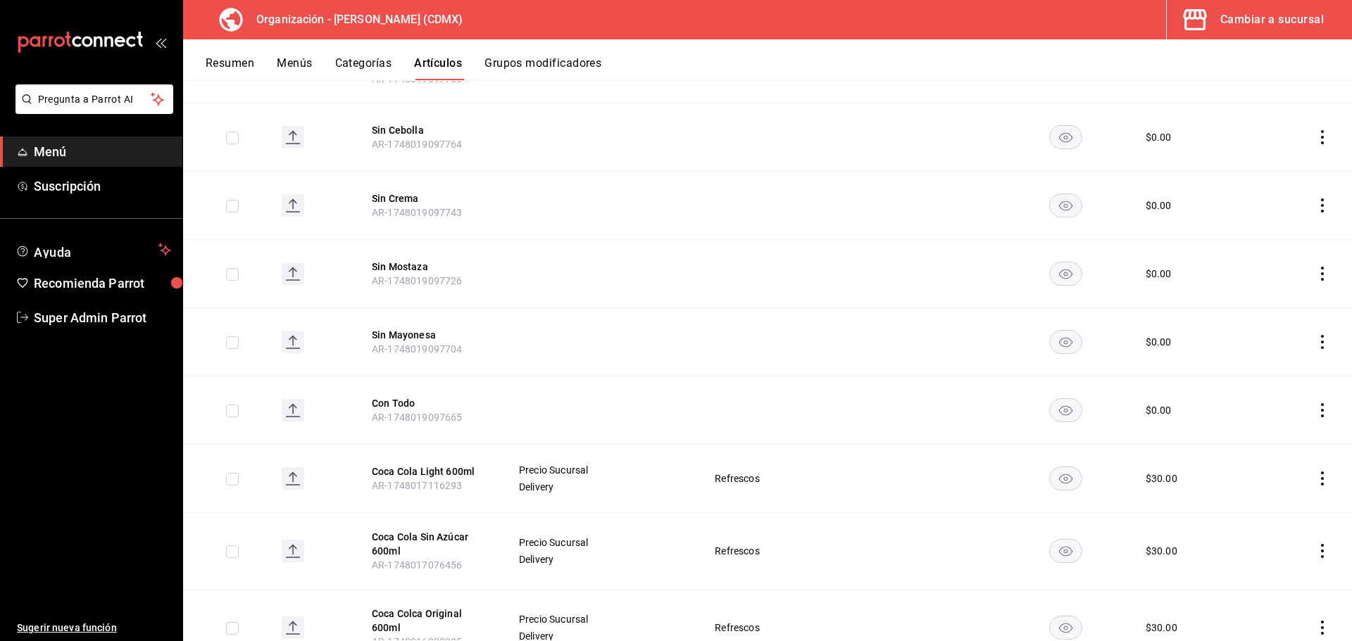
scroll to position [2684, 0]
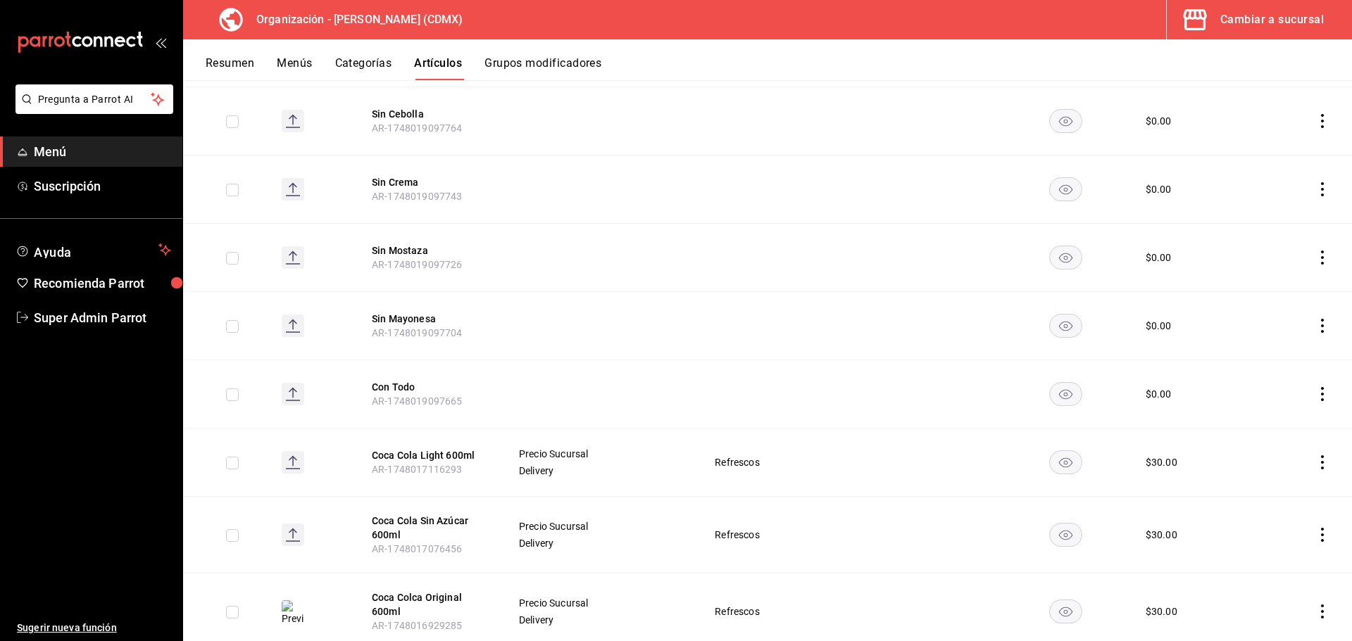
click at [291, 524] on rect at bounding box center [293, 535] width 23 height 23
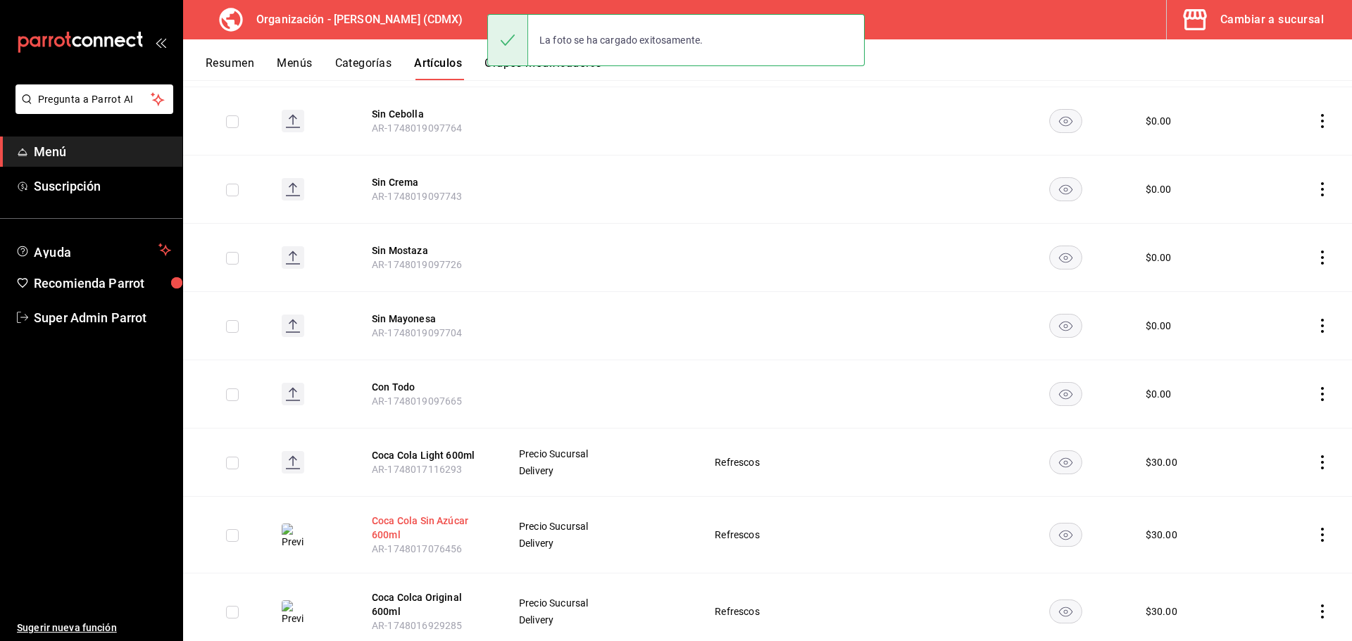
click at [415, 514] on button "Coca Cola Sin Azúcar 600ml" at bounding box center [428, 528] width 113 height 28
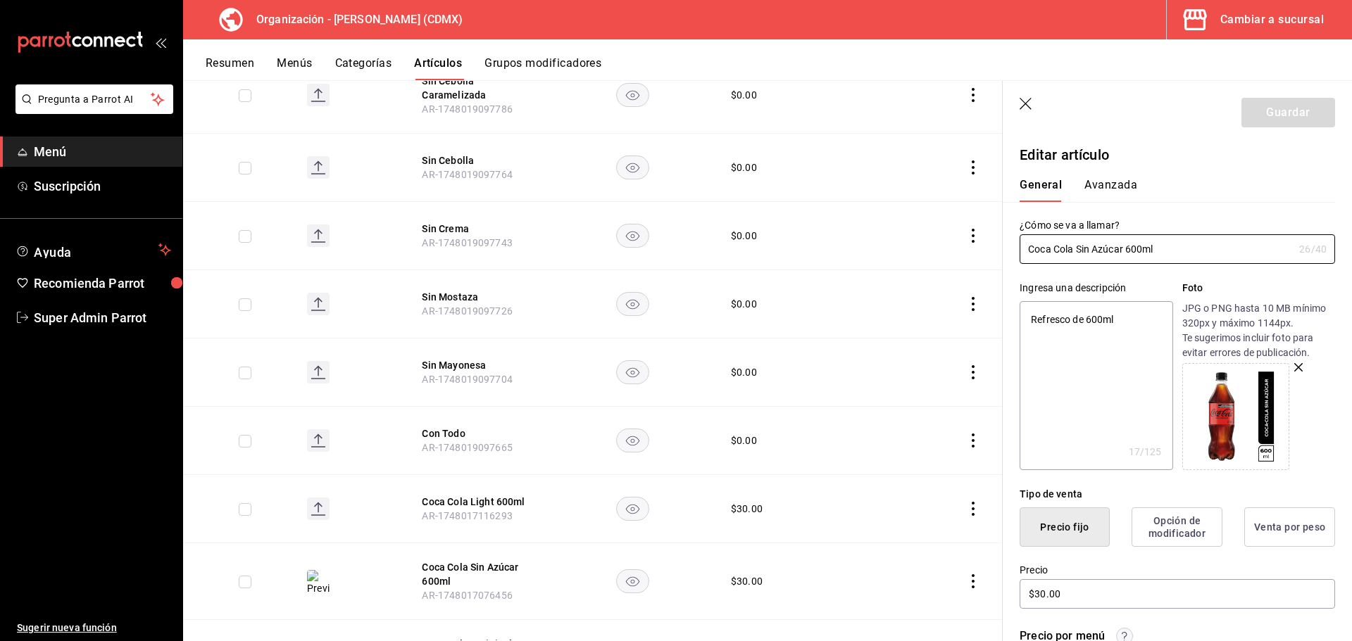
type textarea "x"
click at [1126, 322] on textarea "Refresco de 600ml" at bounding box center [1095, 385] width 153 height 169
type textarea "Refresco de 600ml"
type textarea "x"
type textarea "Refresco de 600ml"
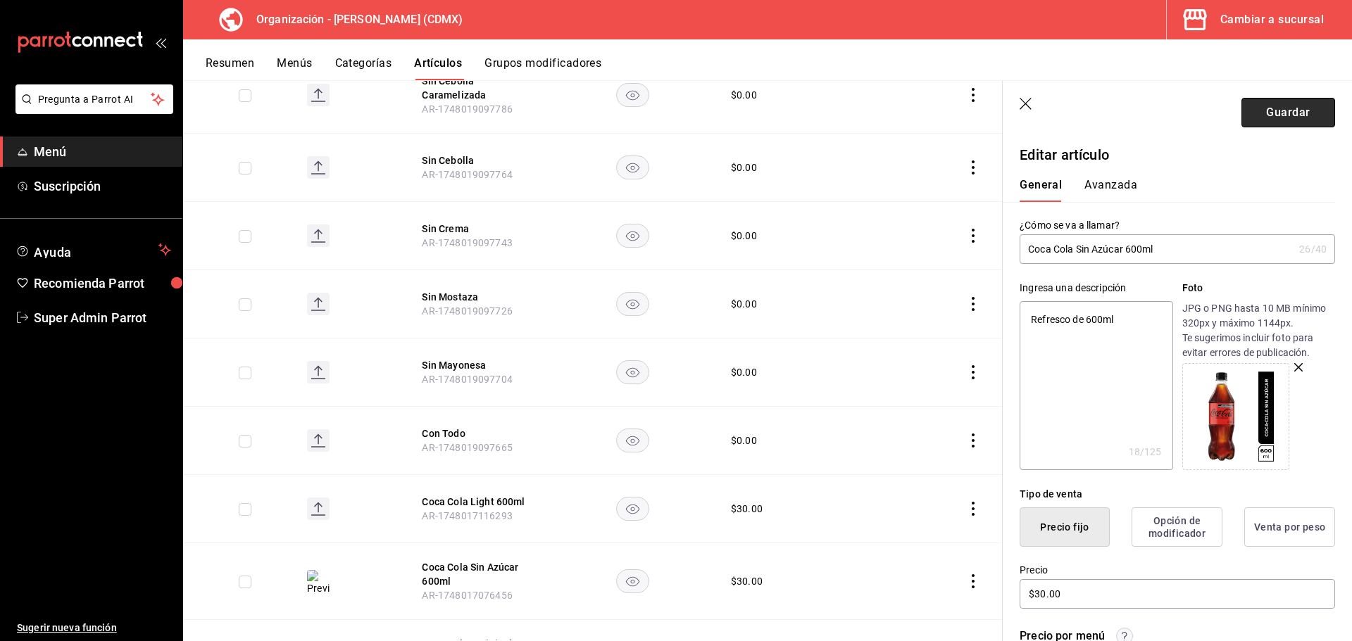
click at [1279, 108] on button "Guardar" at bounding box center [1288, 113] width 94 height 30
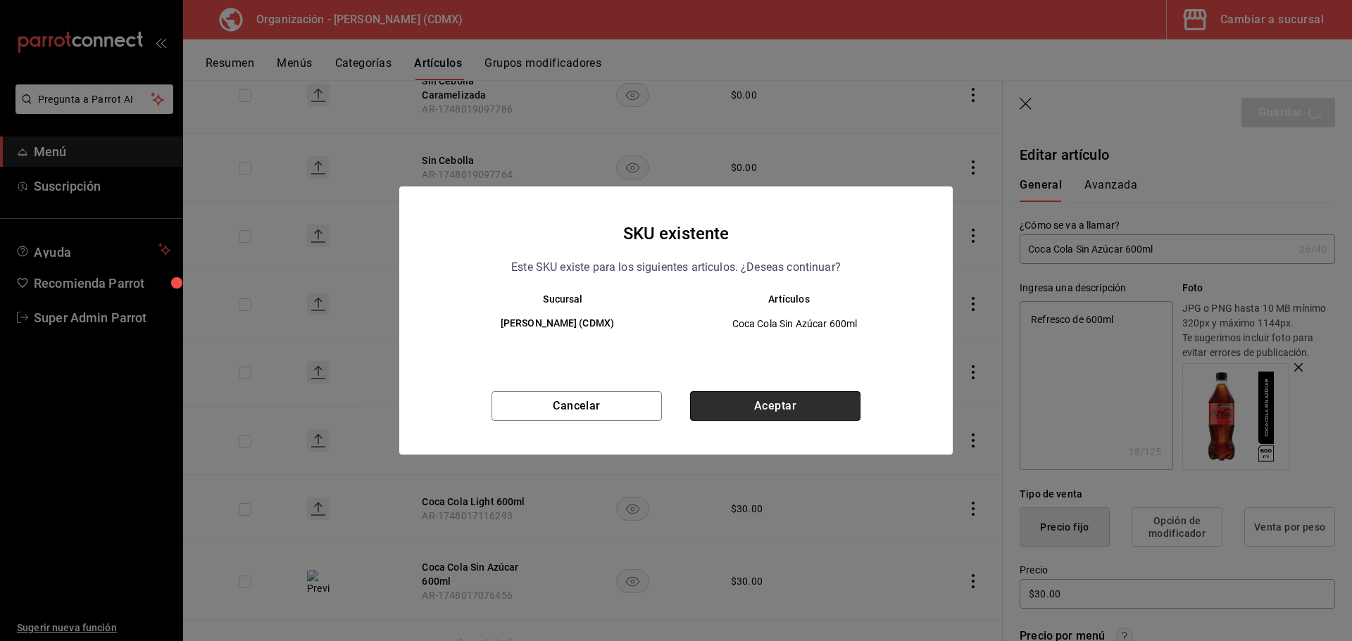
click at [800, 413] on button "Aceptar" at bounding box center [775, 406] width 170 height 30
type textarea "x"
type input "AR-1756332581220"
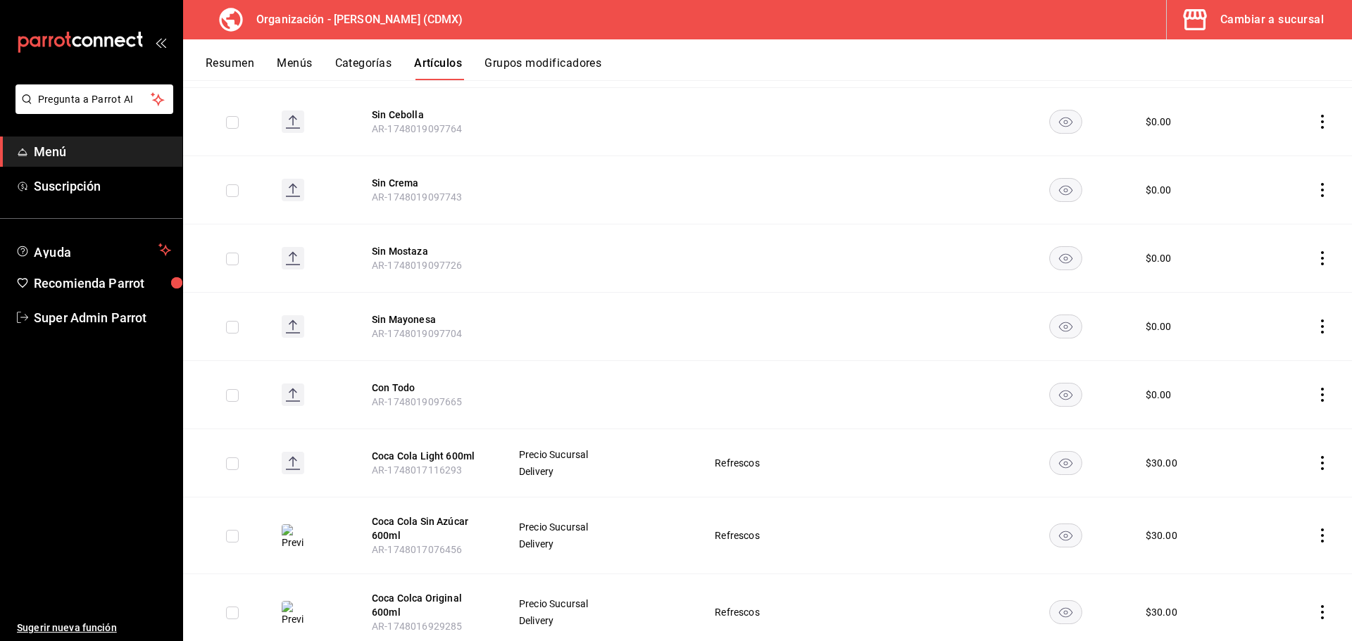
scroll to position [2684, 0]
click at [294, 451] on rect at bounding box center [293, 462] width 23 height 23
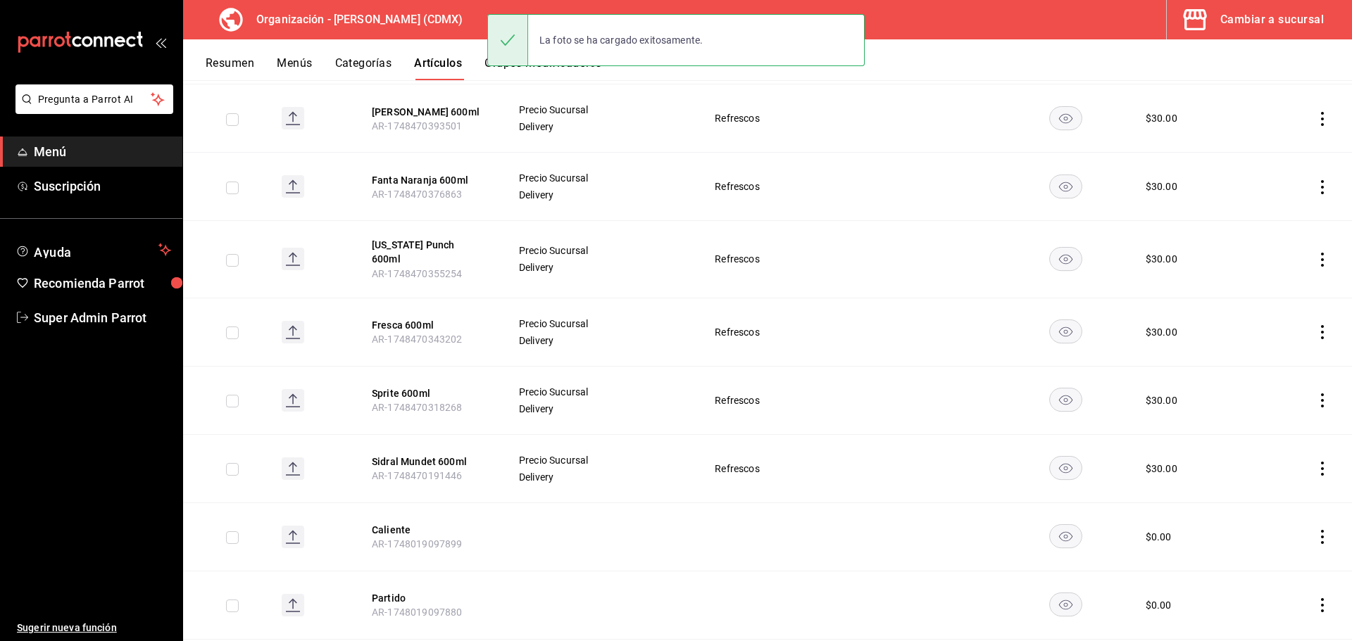
scroll to position [1769, 0]
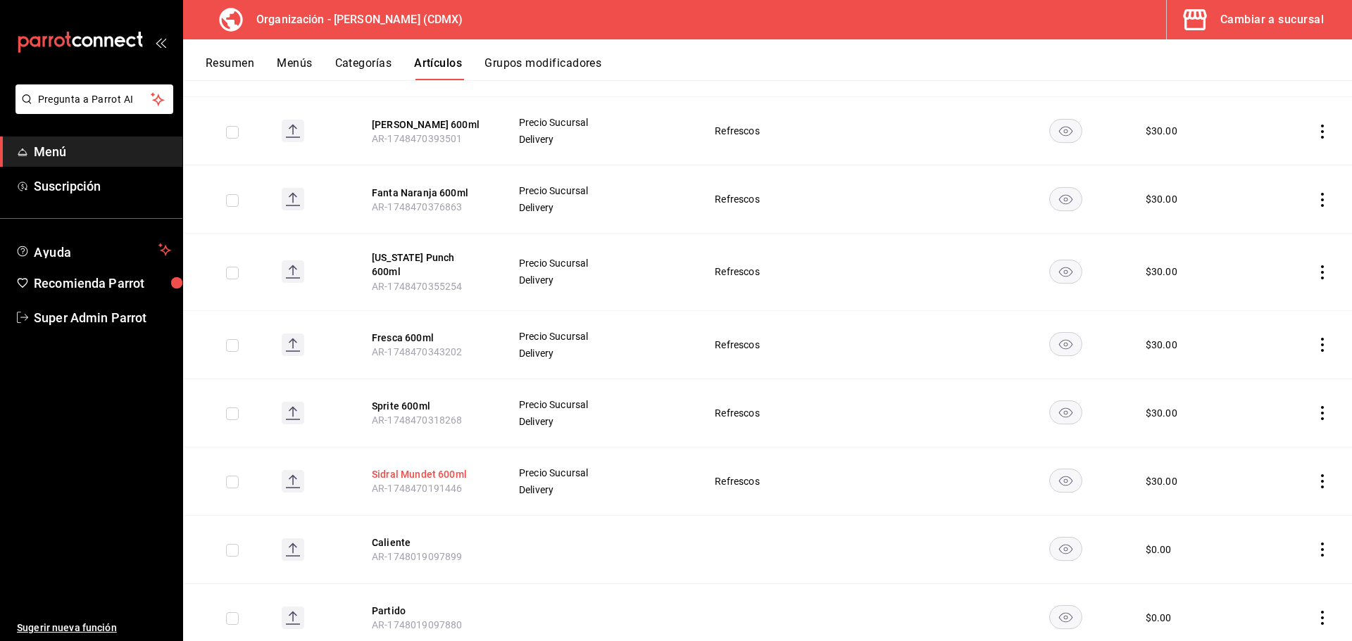
click at [441, 467] on button "Sidral Mundet 600ml" at bounding box center [428, 474] width 113 height 14
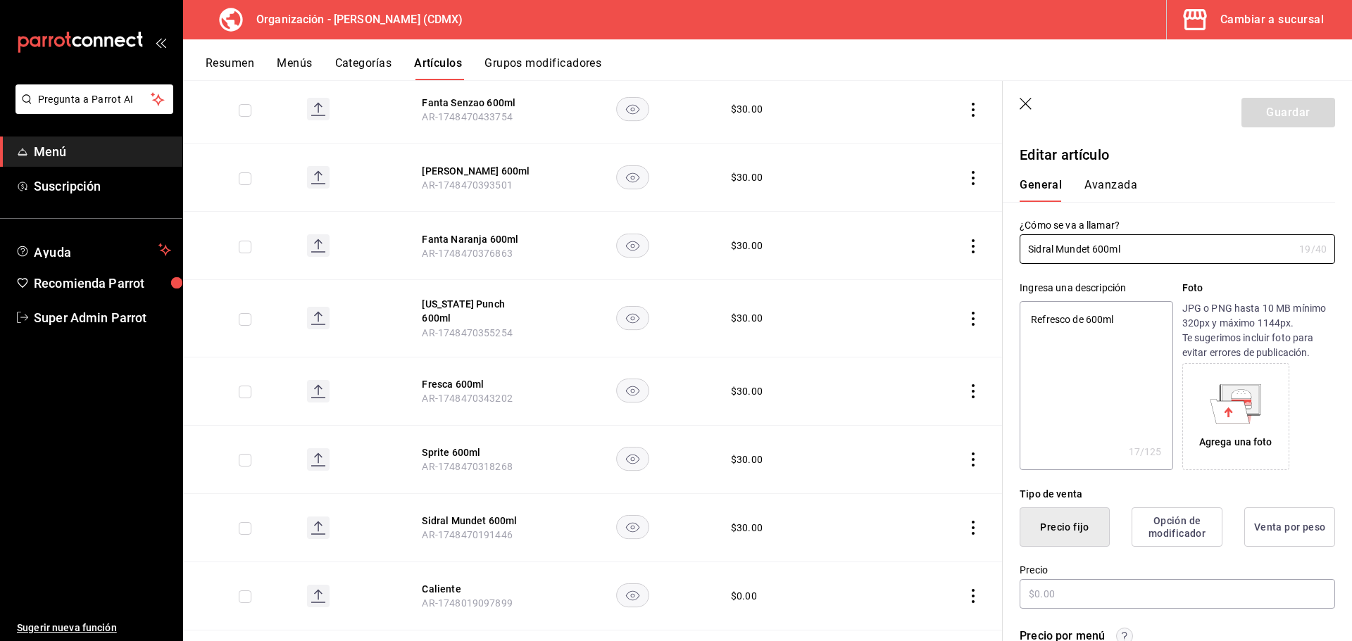
type textarea "x"
type input "$30.00"
type textarea "x"
click at [1143, 311] on textarea "Refresco de 600ml" at bounding box center [1095, 385] width 153 height 169
type textarea "Refresco de 600ml"
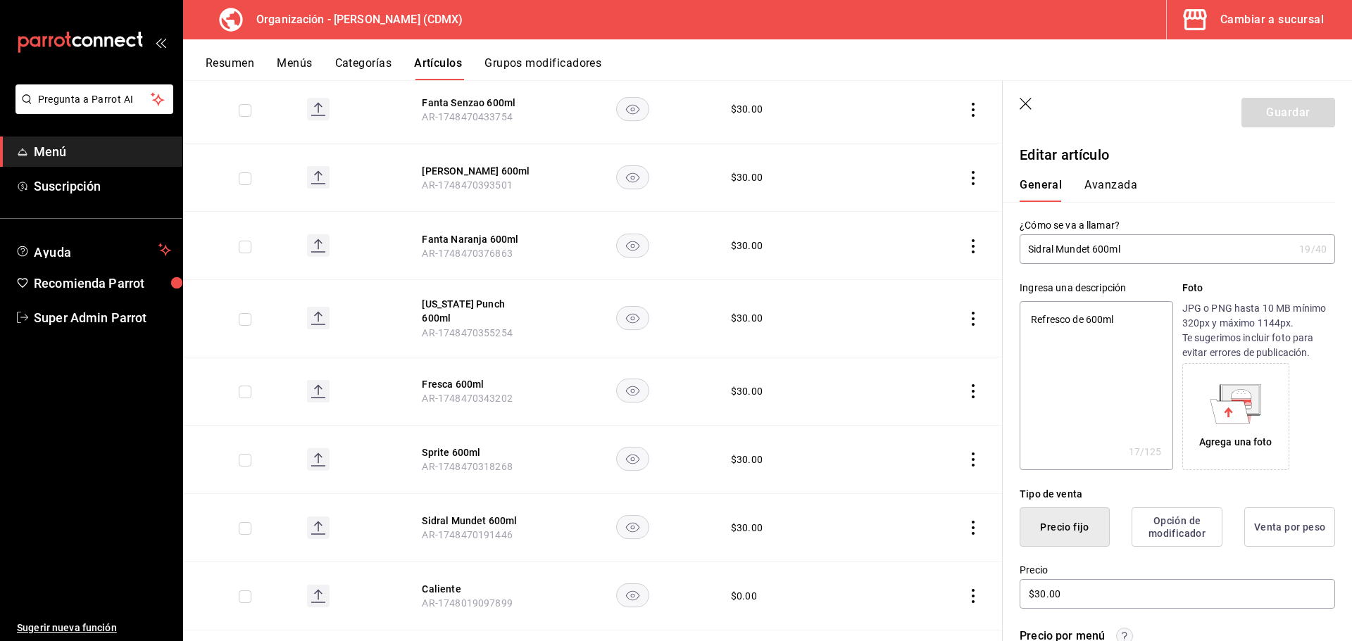
type textarea "x"
type textarea "Refresco de 600ml"
click at [1249, 404] on icon at bounding box center [1240, 399] width 37 height 28
click at [1282, 106] on button "Guardar" at bounding box center [1288, 113] width 94 height 30
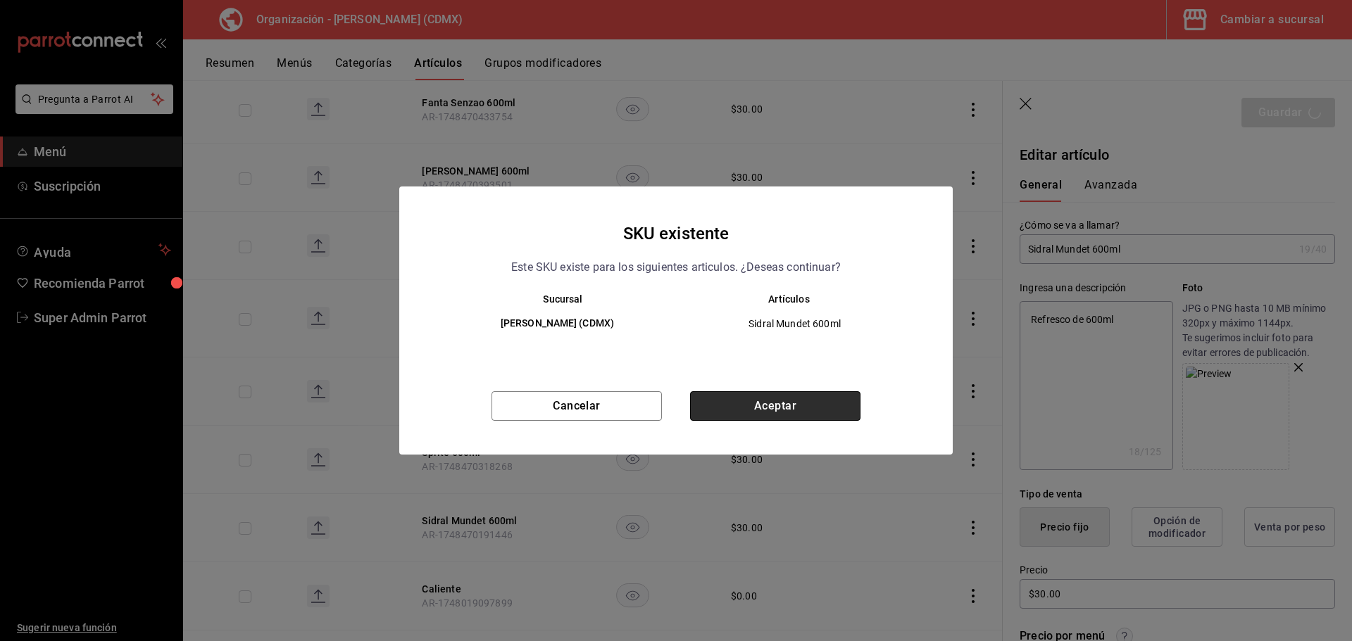
click at [776, 406] on button "Aceptar" at bounding box center [775, 406] width 170 height 30
type textarea "x"
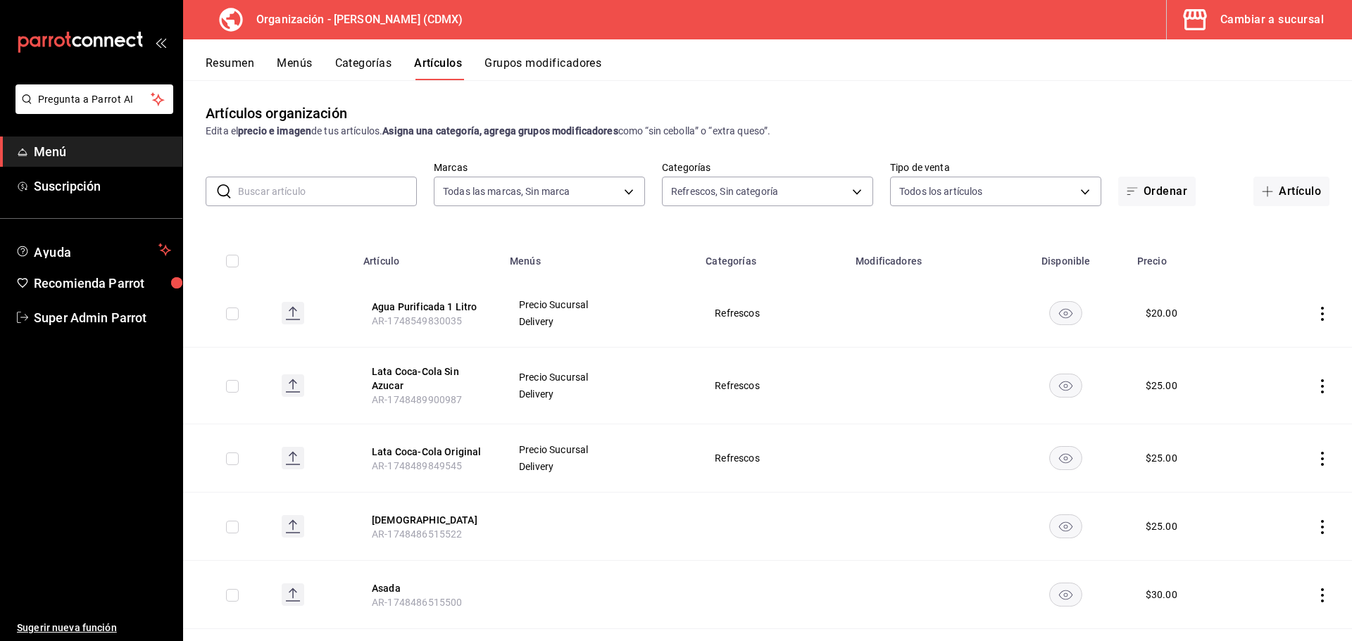
click at [218, 65] on button "Resumen" at bounding box center [230, 68] width 49 height 24
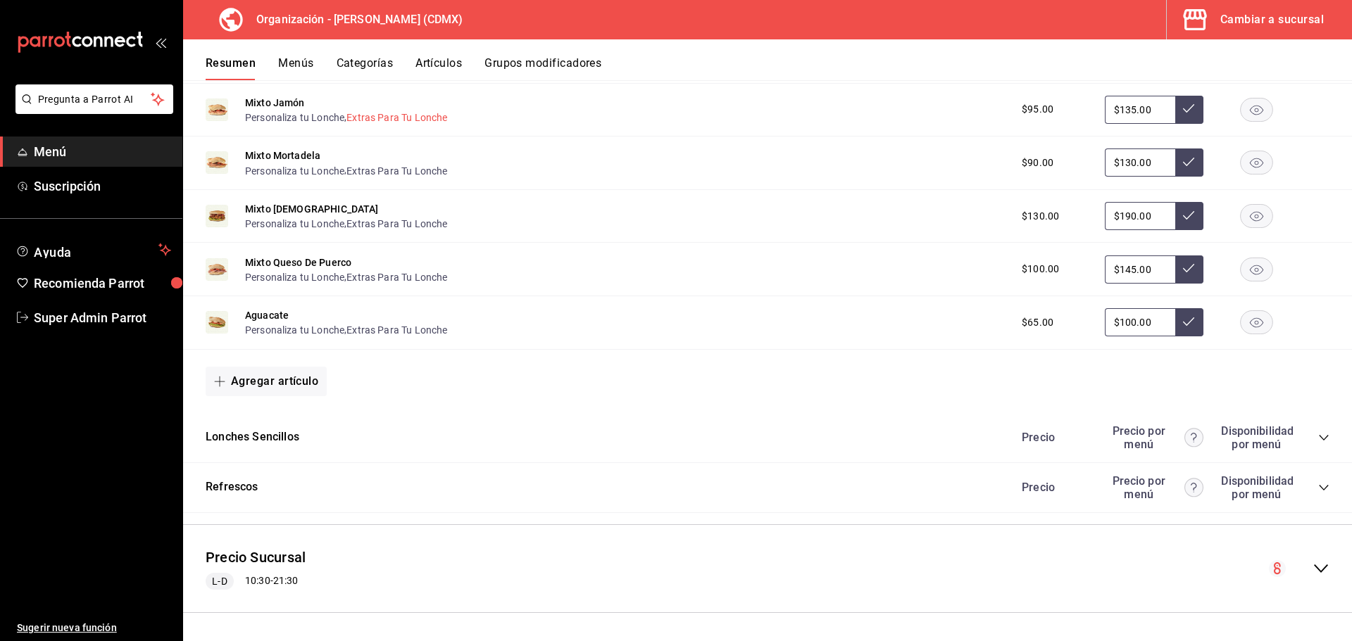
scroll to position [932, 0]
click at [1312, 479] on div "Precio Precio por menú Disponibilidad por menú" at bounding box center [1168, 487] width 322 height 27
click at [1313, 493] on div "Precio Precio por menú Disponibilidad por menú" at bounding box center [1168, 487] width 322 height 27
click at [1318, 485] on icon "collapse-category-row" at bounding box center [1323, 486] width 11 height 11
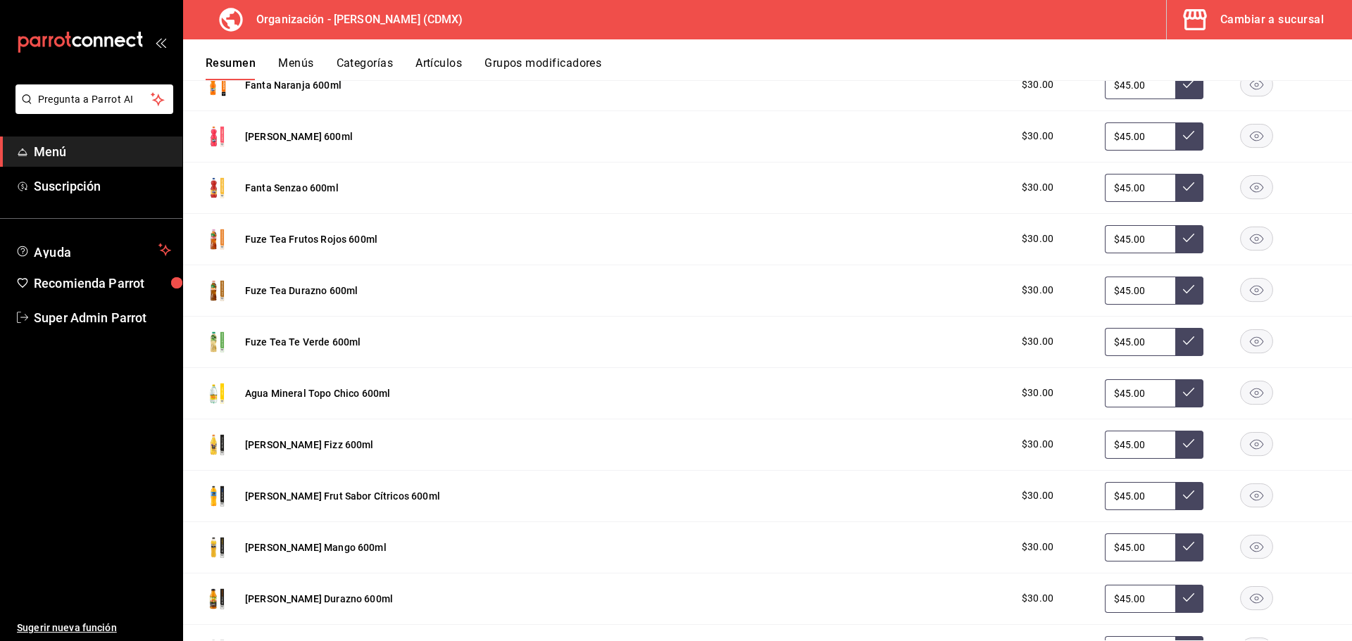
scroll to position [2126, 0]
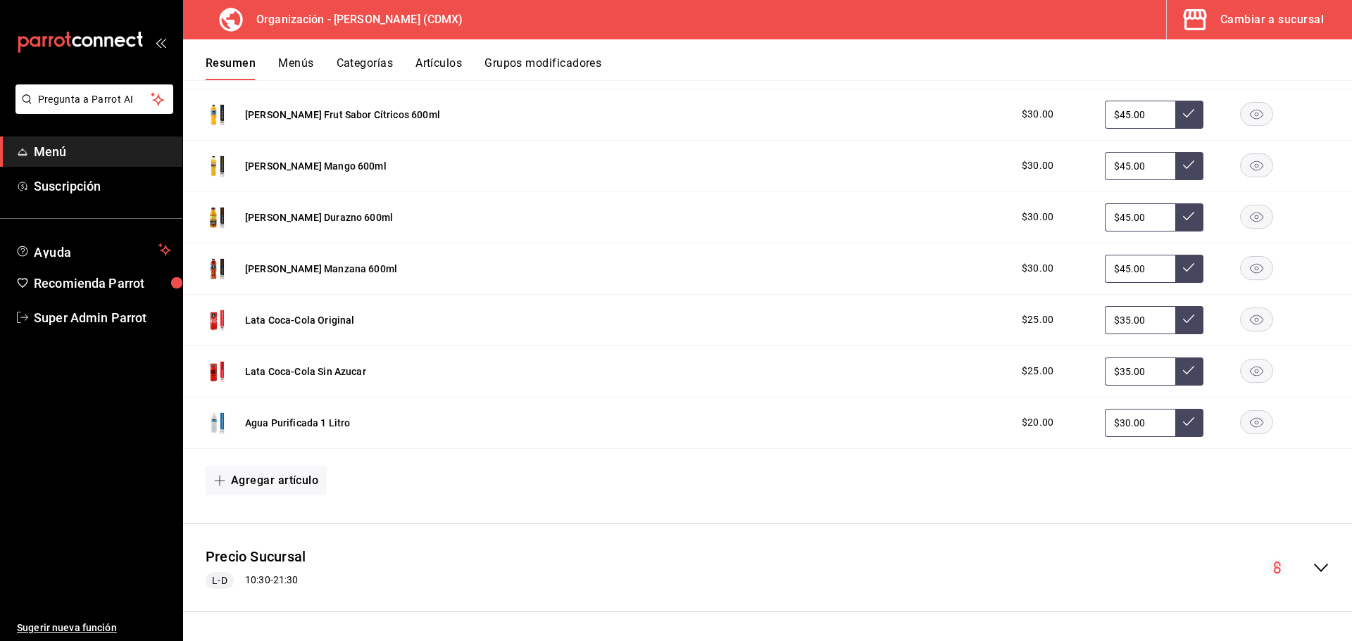
drag, startPoint x: 287, startPoint y: 317, endPoint x: 295, endPoint y: 320, distance: 8.0
click at [290, 317] on button "Lata Coca-Cola Original" at bounding box center [299, 320] width 109 height 14
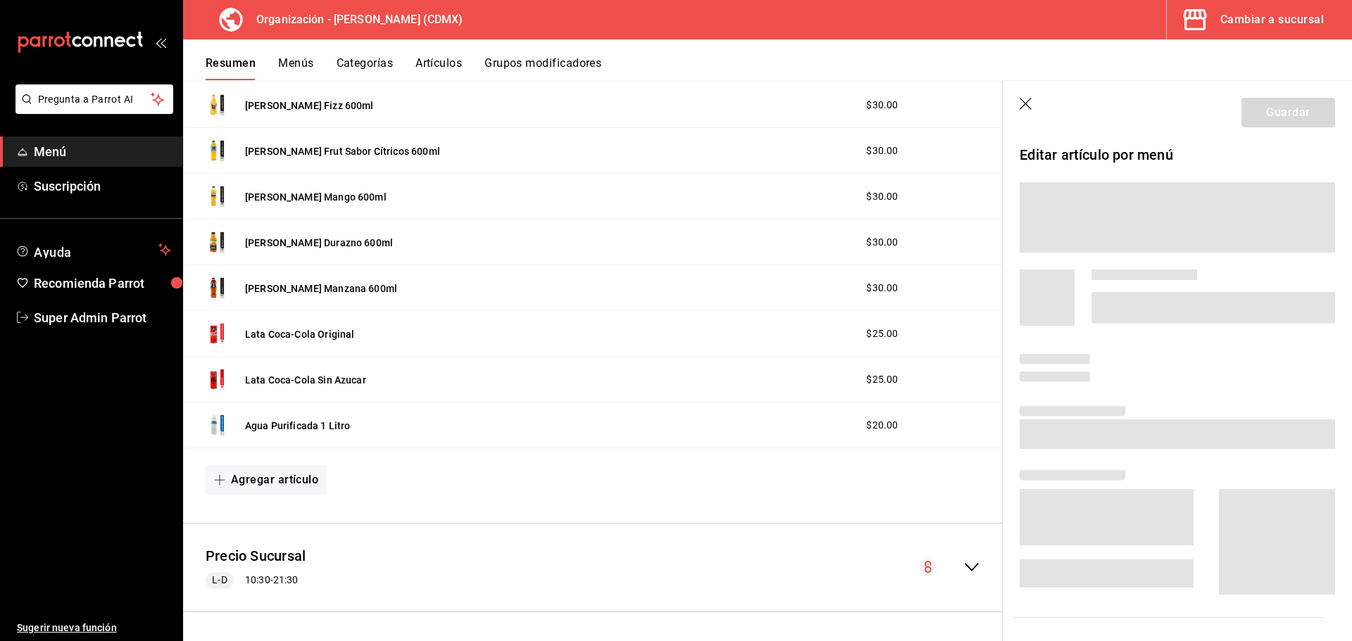
scroll to position [1960, 0]
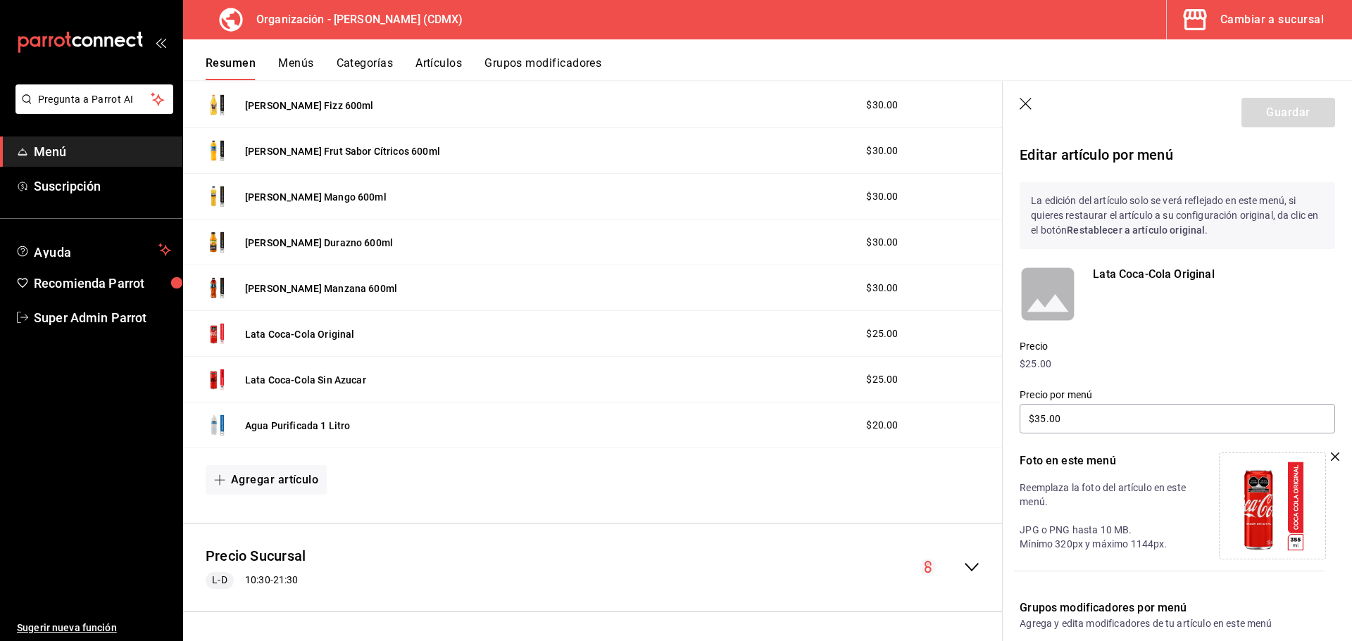
click at [1128, 289] on div "Lata Coca-Cola Original" at bounding box center [1214, 294] width 242 height 56
click at [1128, 290] on div "Lata Coca-Cola Original" at bounding box center [1214, 294] width 242 height 56
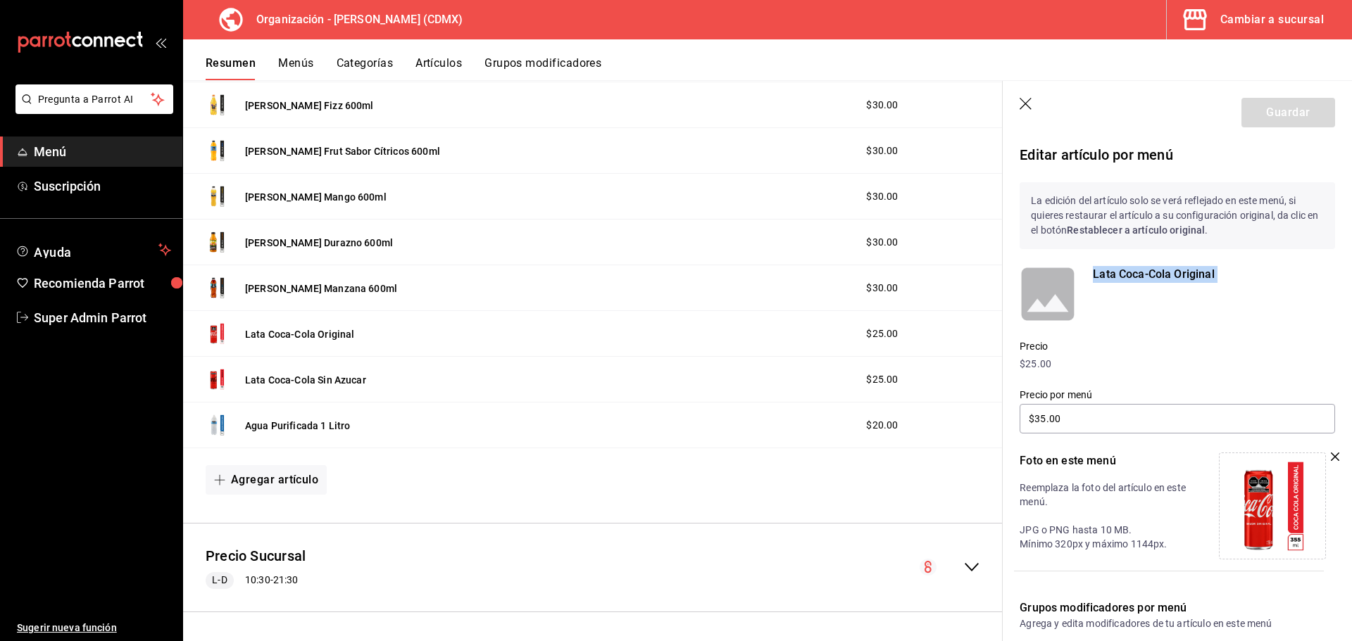
click at [1128, 290] on div "Lata Coca-Cola Original" at bounding box center [1214, 294] width 242 height 56
click at [1151, 263] on div "Lata Coca-Cola Original" at bounding box center [1168, 285] width 332 height 73
click at [1031, 107] on icon "button" at bounding box center [1026, 105] width 14 height 14
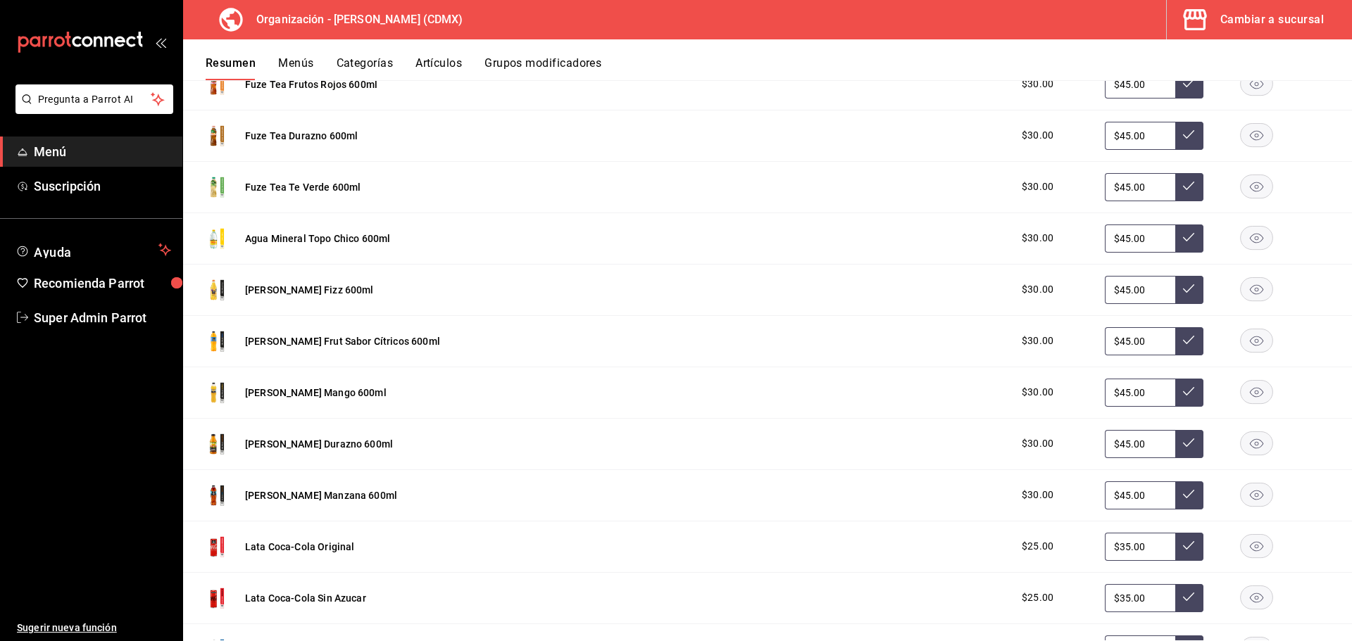
scroll to position [2126, 0]
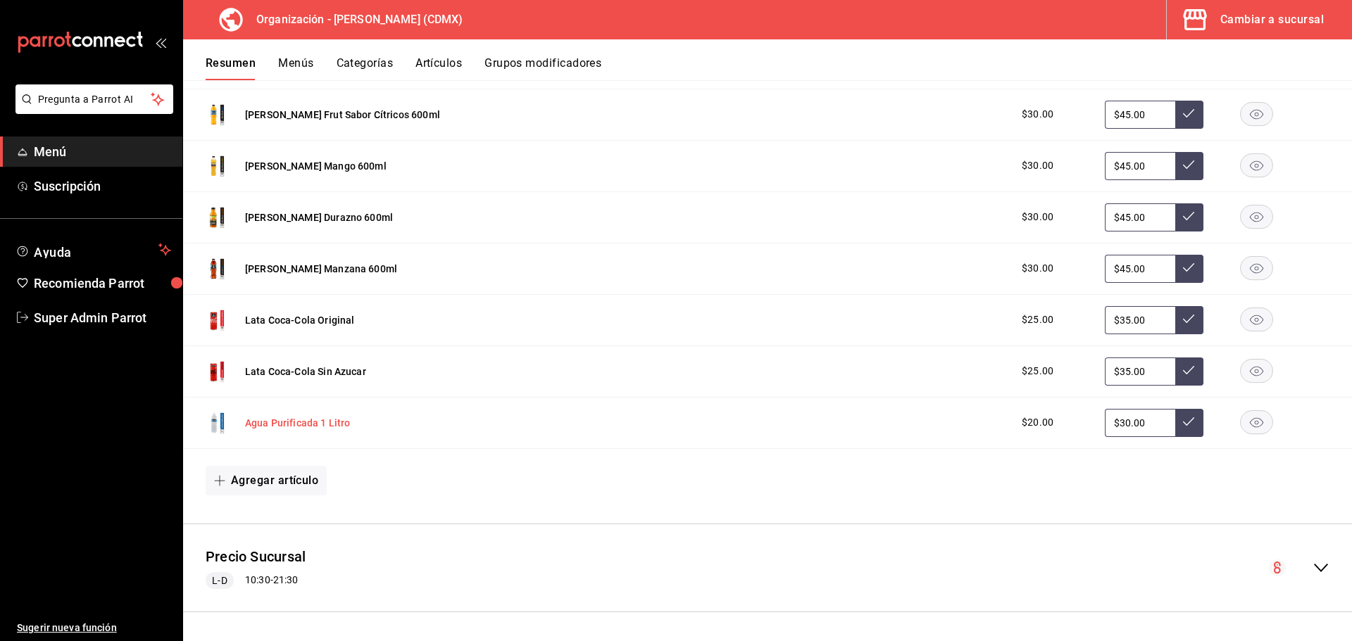
click at [291, 422] on button "Agua Purificada 1 Litro" at bounding box center [297, 423] width 105 height 14
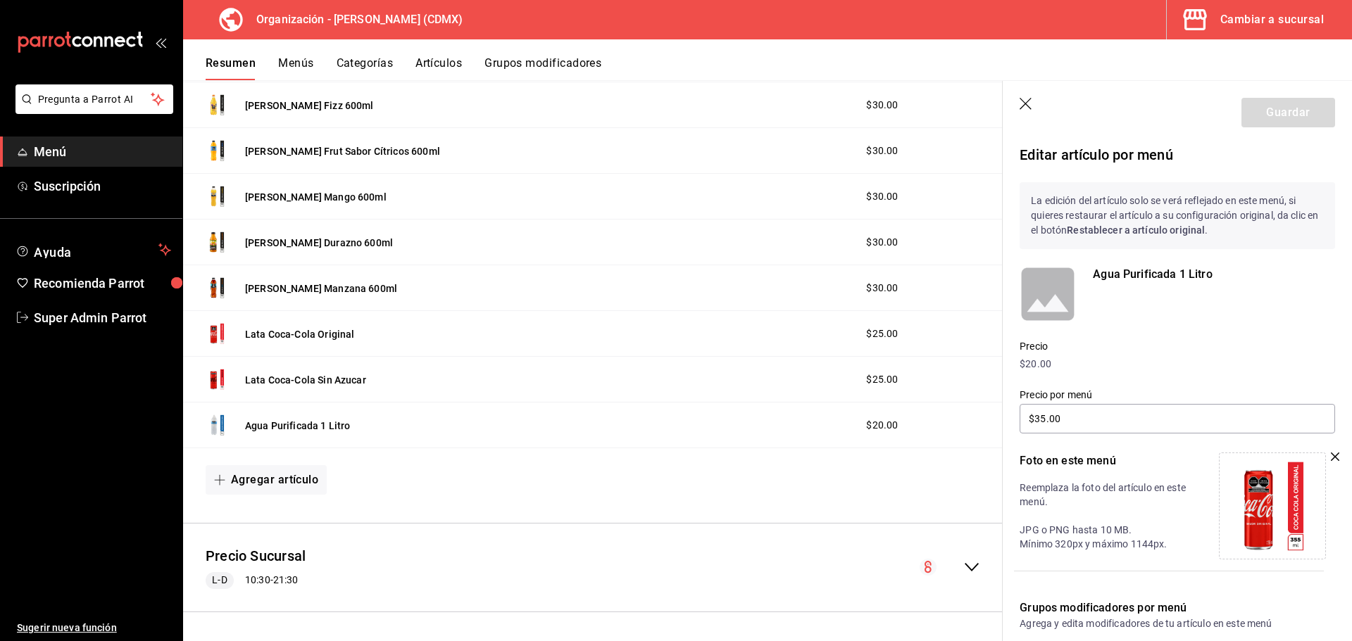
type input "$30.00"
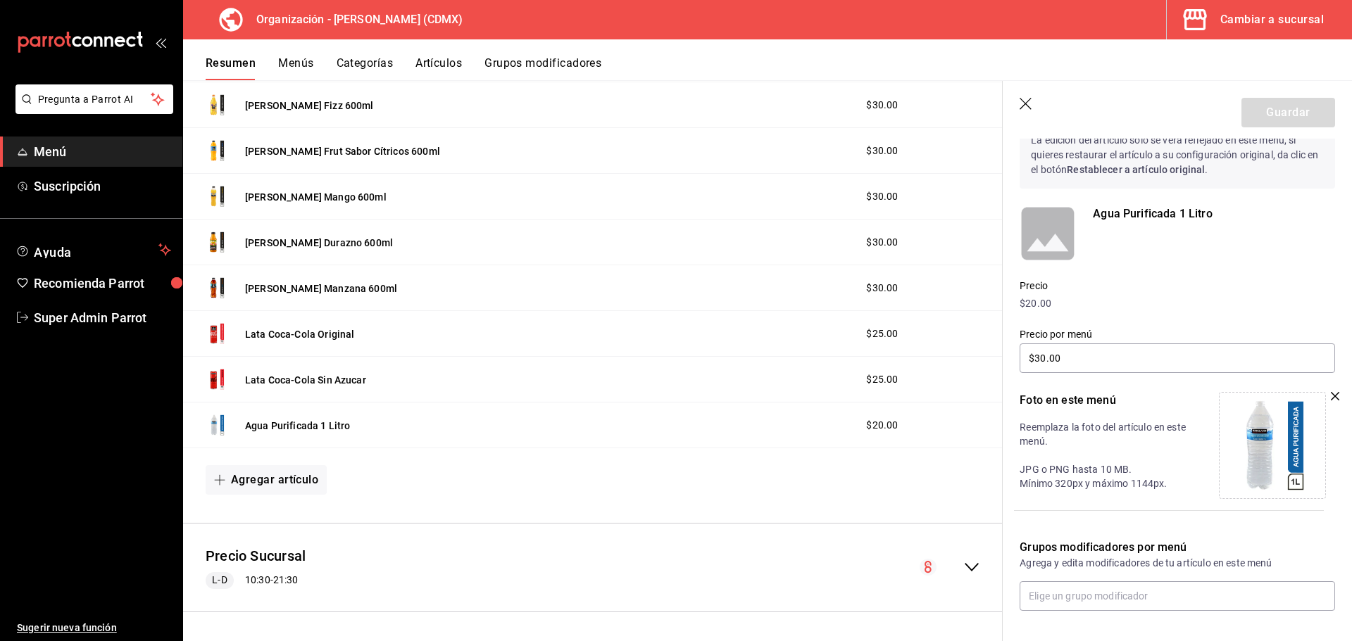
scroll to position [122, 0]
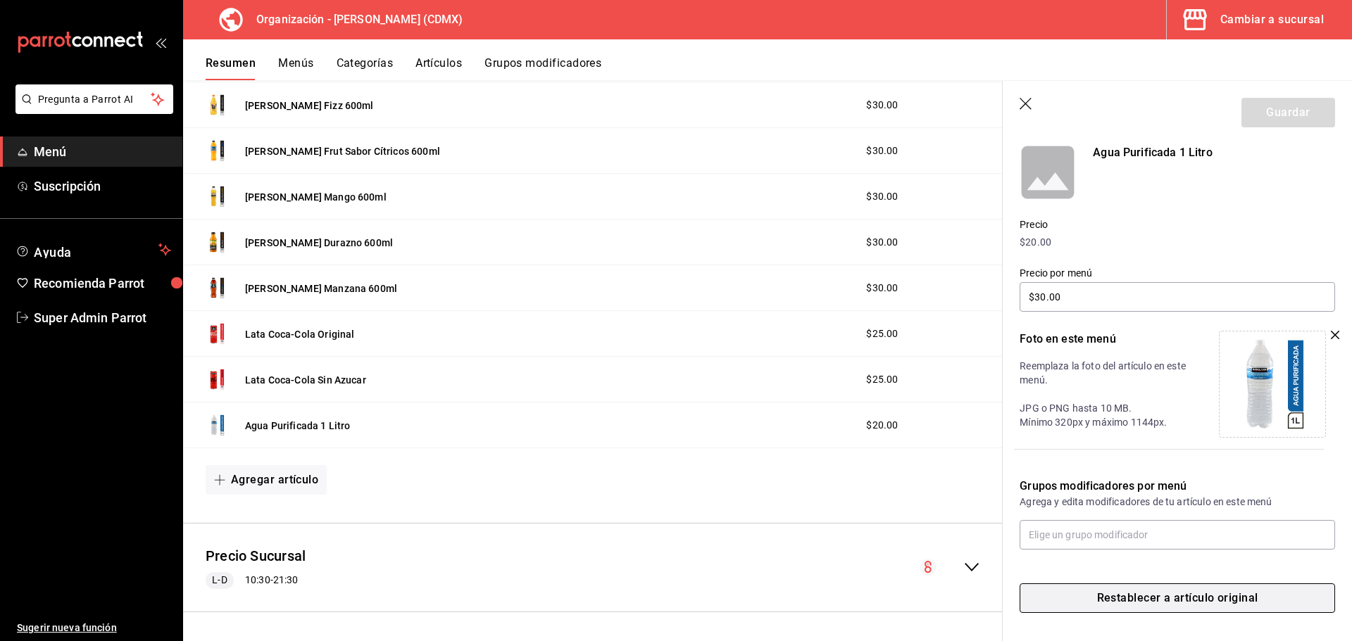
click at [1168, 605] on button "Restablecer a artículo original" at bounding box center [1176, 599] width 315 height 30
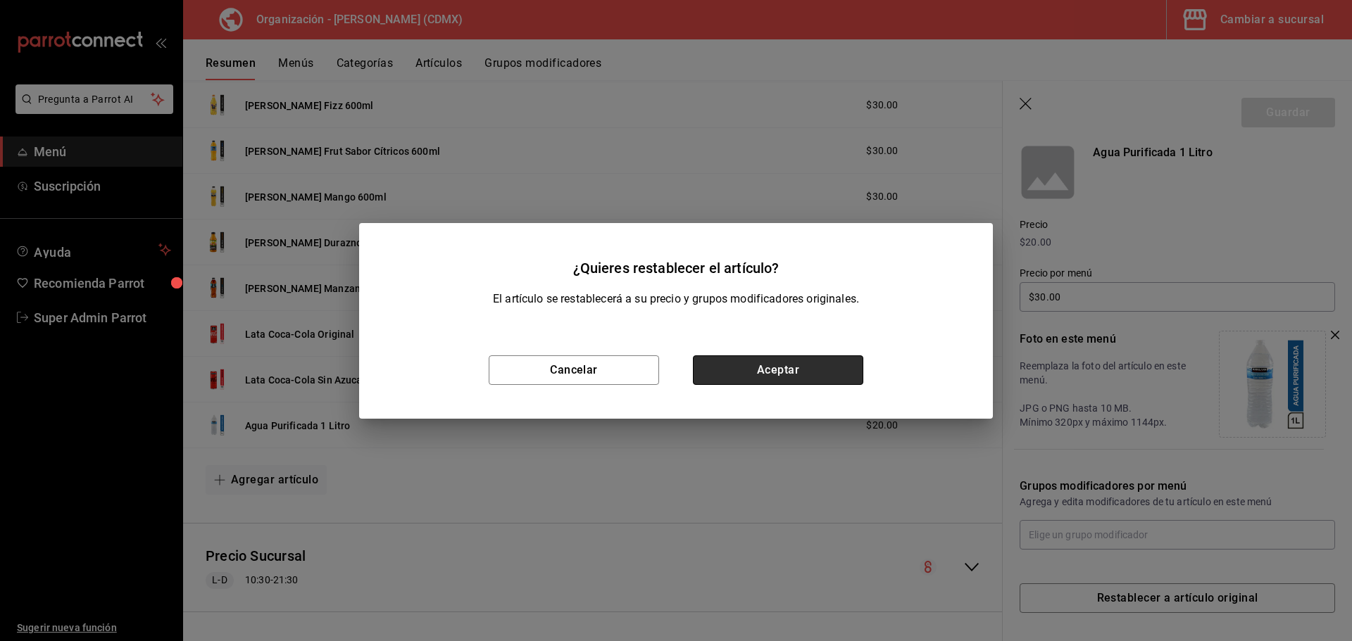
click at [795, 368] on button "Aceptar" at bounding box center [778, 370] width 170 height 30
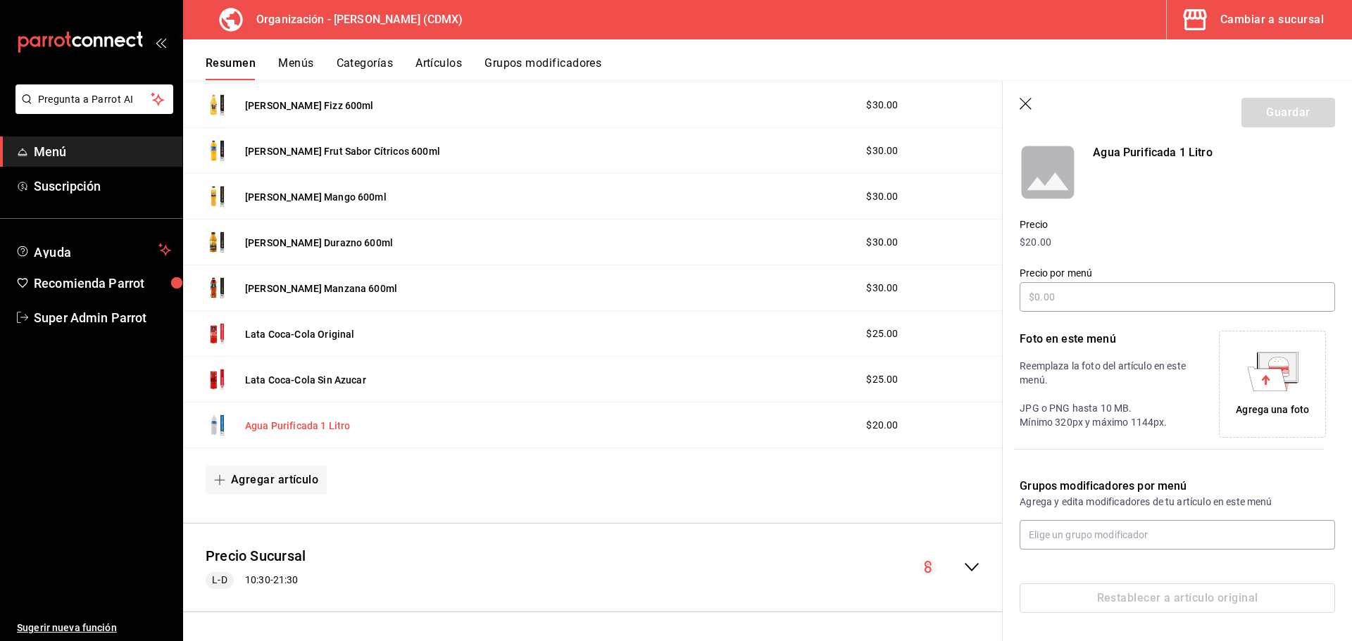
click at [298, 427] on button "Agua Purificada 1 Litro" at bounding box center [297, 426] width 105 height 14
click at [287, 434] on div "Agua Purificada 1 Litro" at bounding box center [278, 425] width 144 height 23
click at [291, 427] on button "Agua Purificada 1 Litro" at bounding box center [297, 426] width 105 height 14
click at [1021, 106] on icon "button" at bounding box center [1026, 105] width 14 height 14
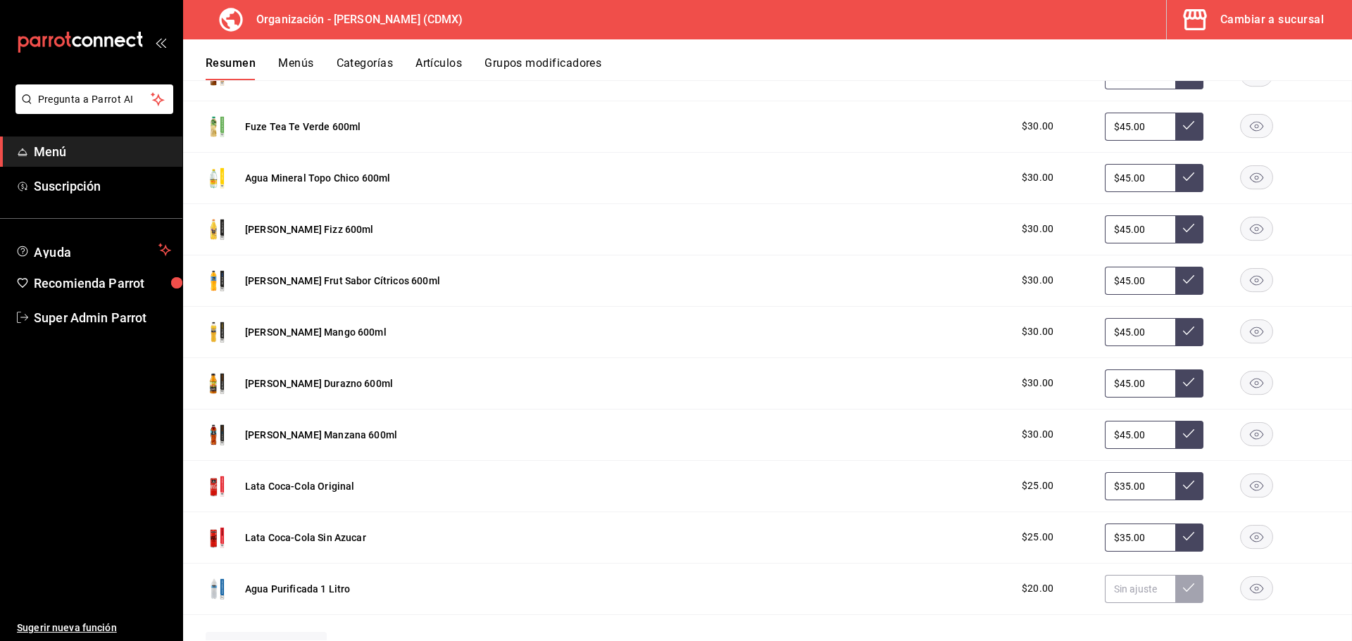
scroll to position [2076, 0]
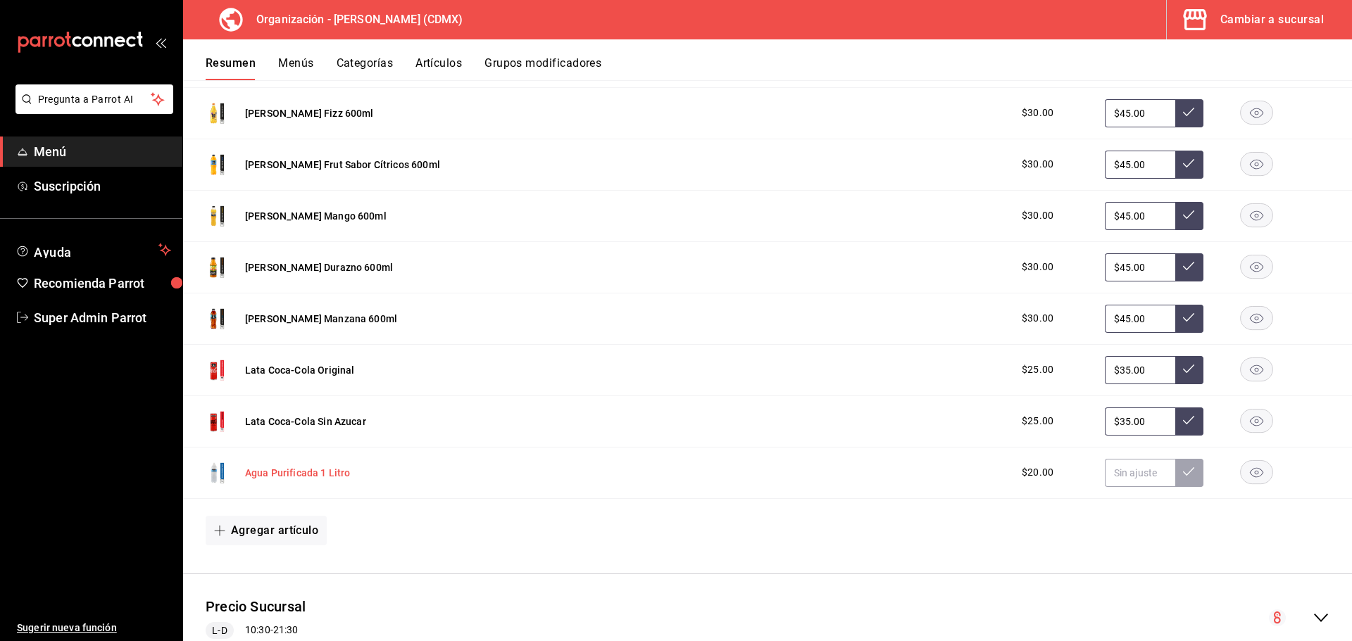
click at [303, 472] on button "Agua Purificada 1 Litro" at bounding box center [297, 473] width 105 height 14
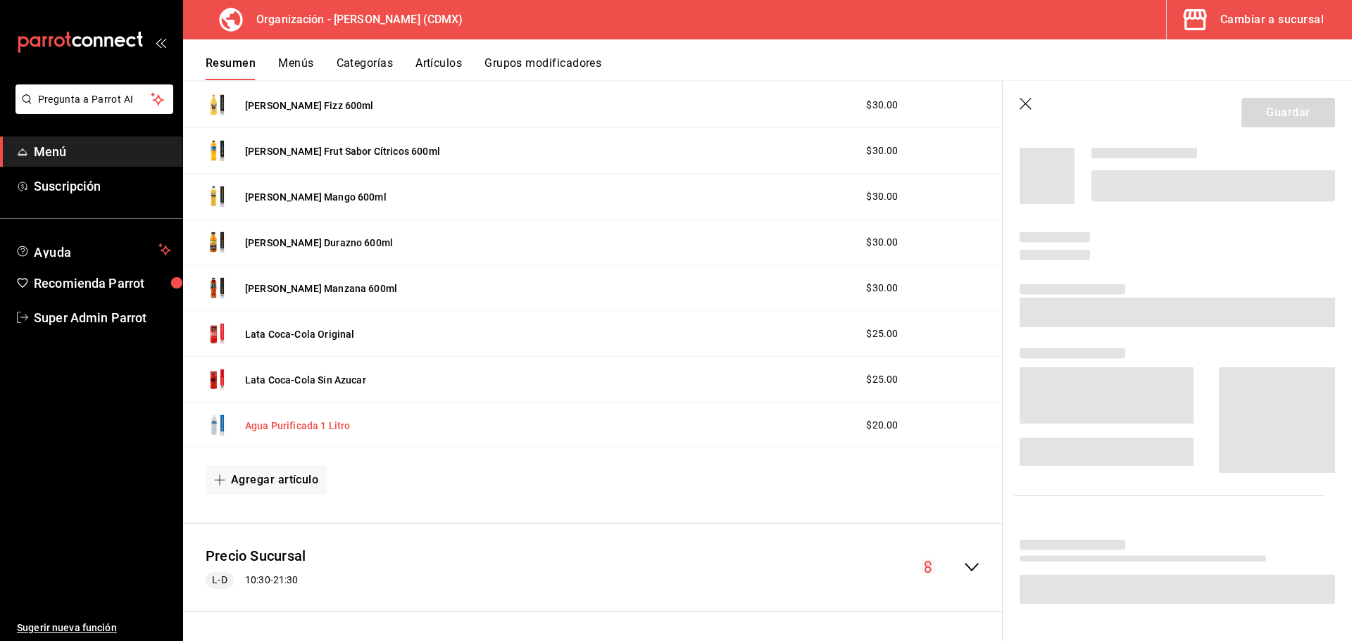
scroll to position [1960, 0]
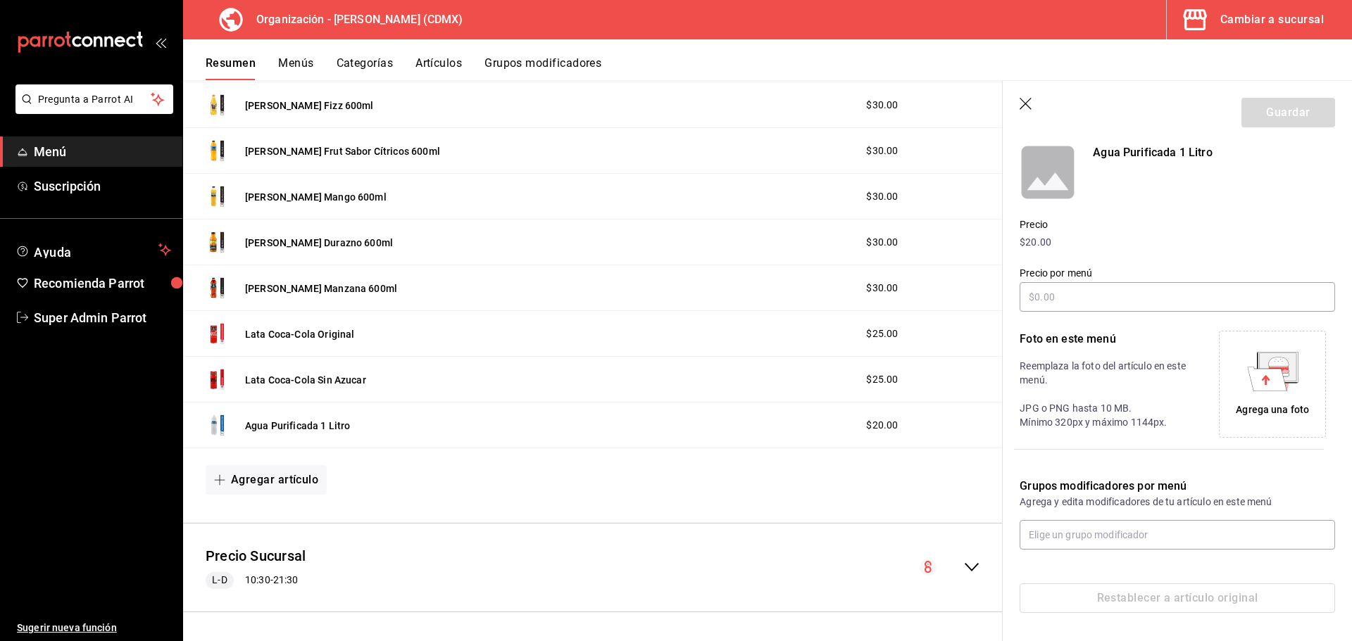
click at [1276, 390] on icon at bounding box center [1266, 379] width 39 height 24
click at [1284, 113] on button "Guardar" at bounding box center [1288, 113] width 94 height 30
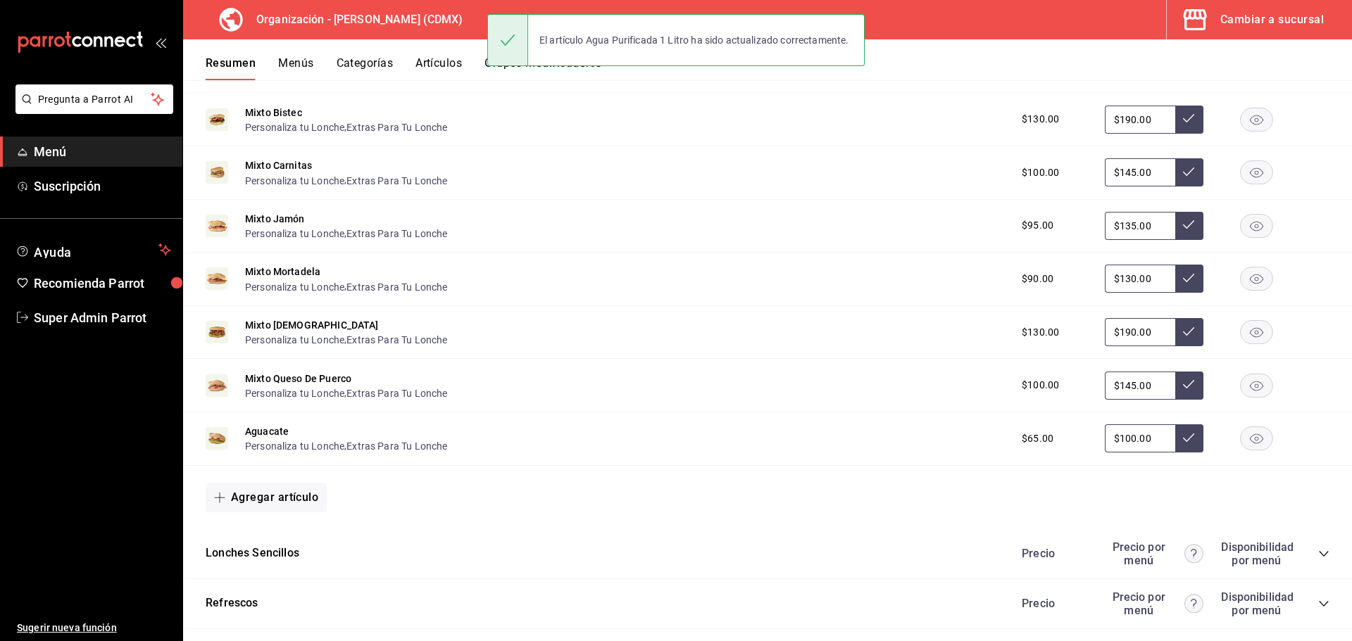
scroll to position [884, 0]
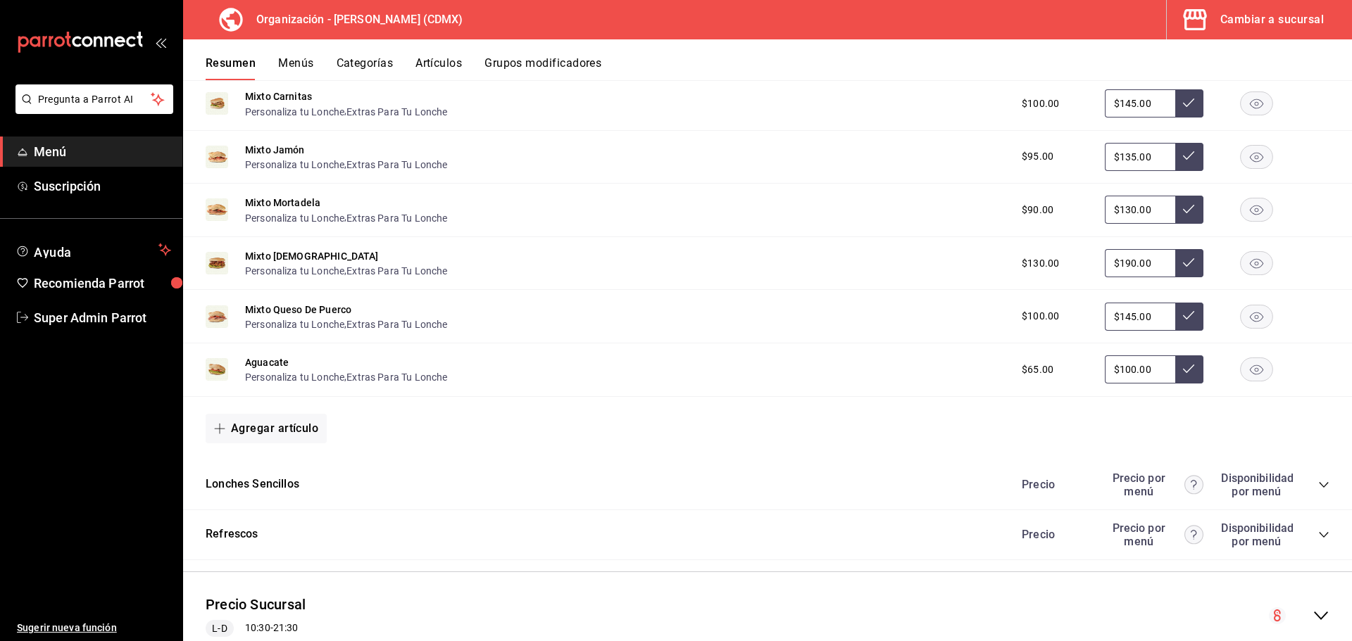
click at [1318, 534] on icon "collapse-category-row" at bounding box center [1323, 534] width 11 height 11
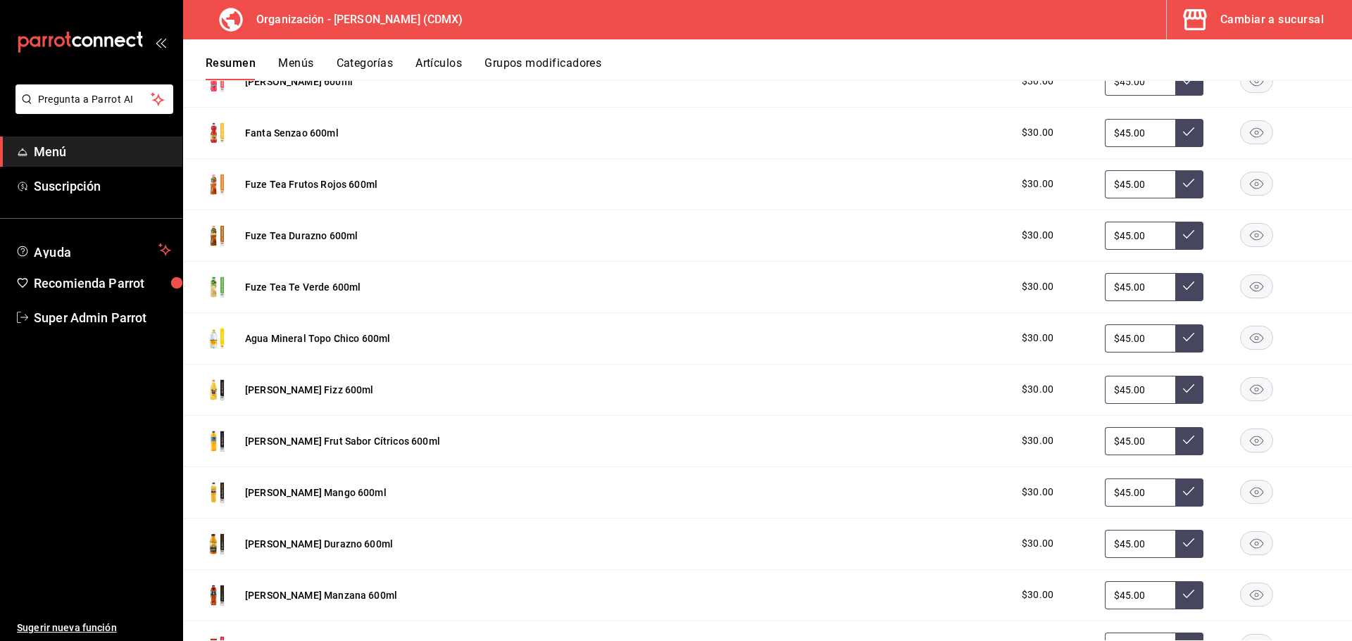
scroll to position [2126, 0]
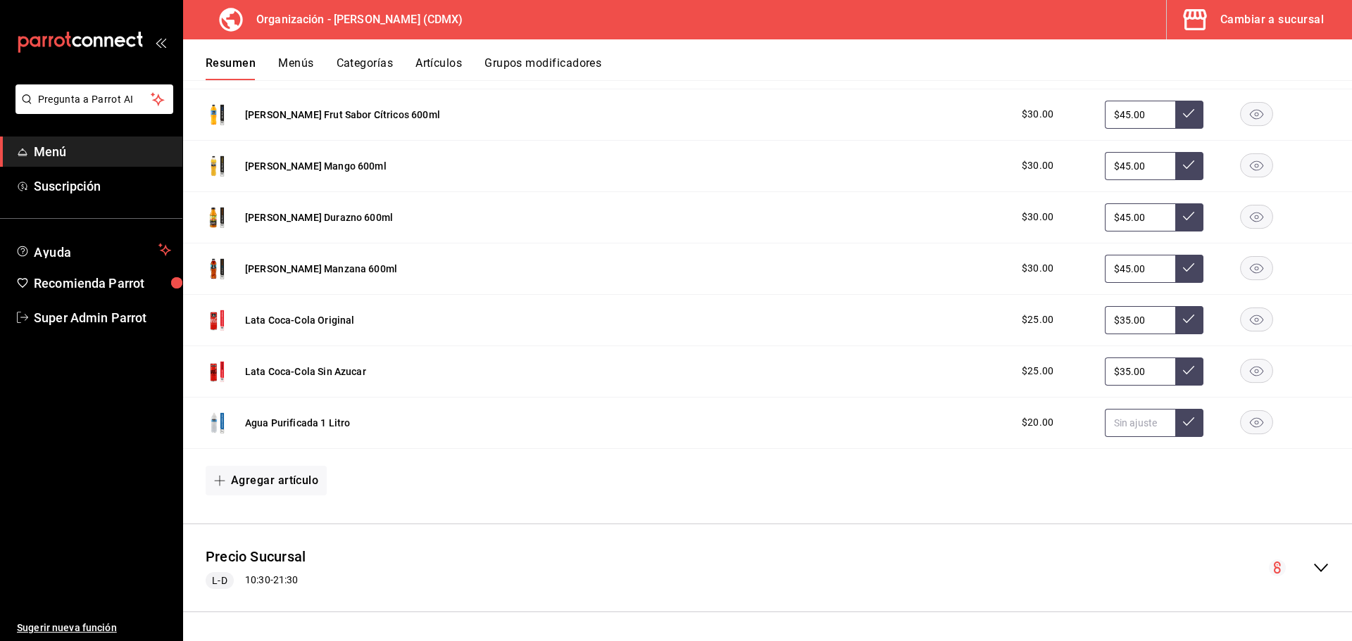
click at [1126, 427] on input "text" at bounding box center [1139, 423] width 70 height 28
type input "$30.00"
click at [1188, 423] on button at bounding box center [1189, 423] width 28 height 28
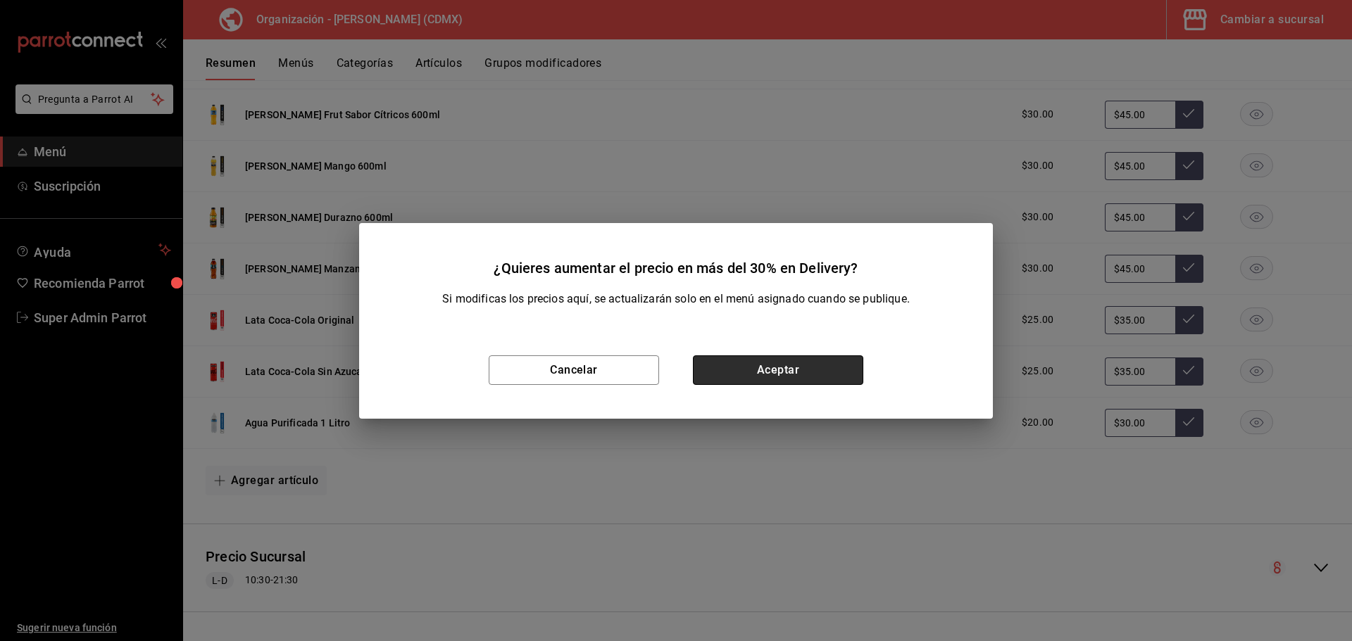
click at [799, 356] on button "Aceptar" at bounding box center [778, 370] width 170 height 30
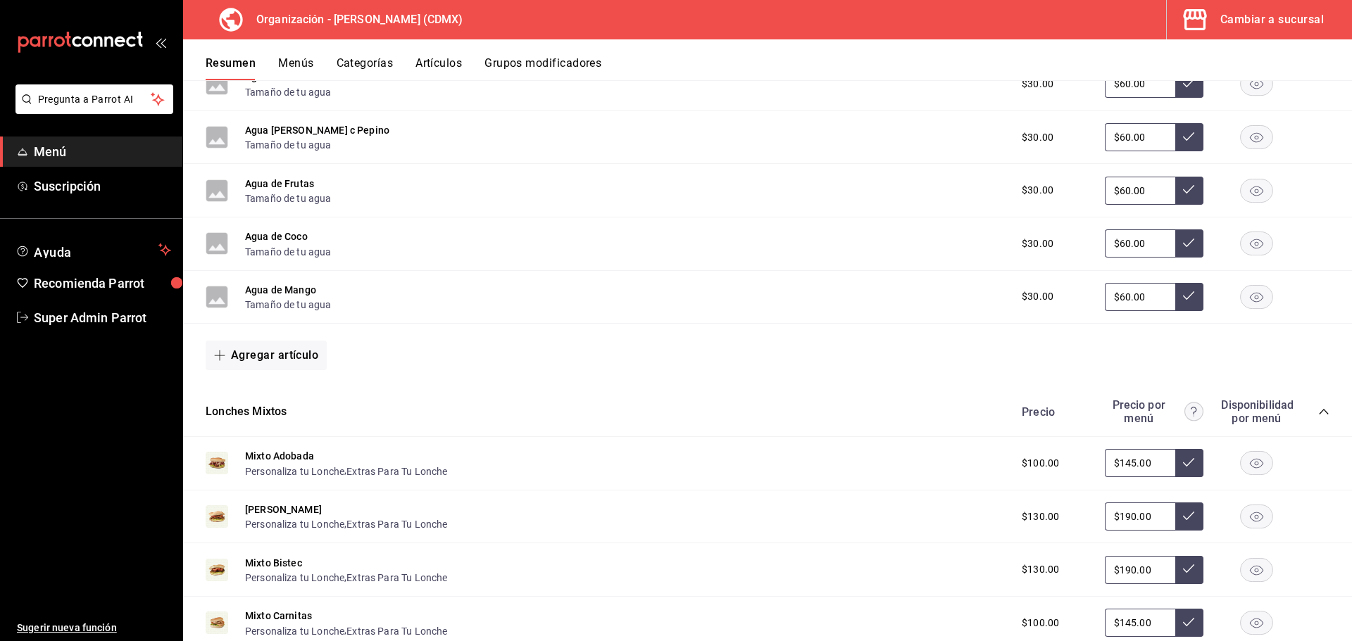
scroll to position [563, 0]
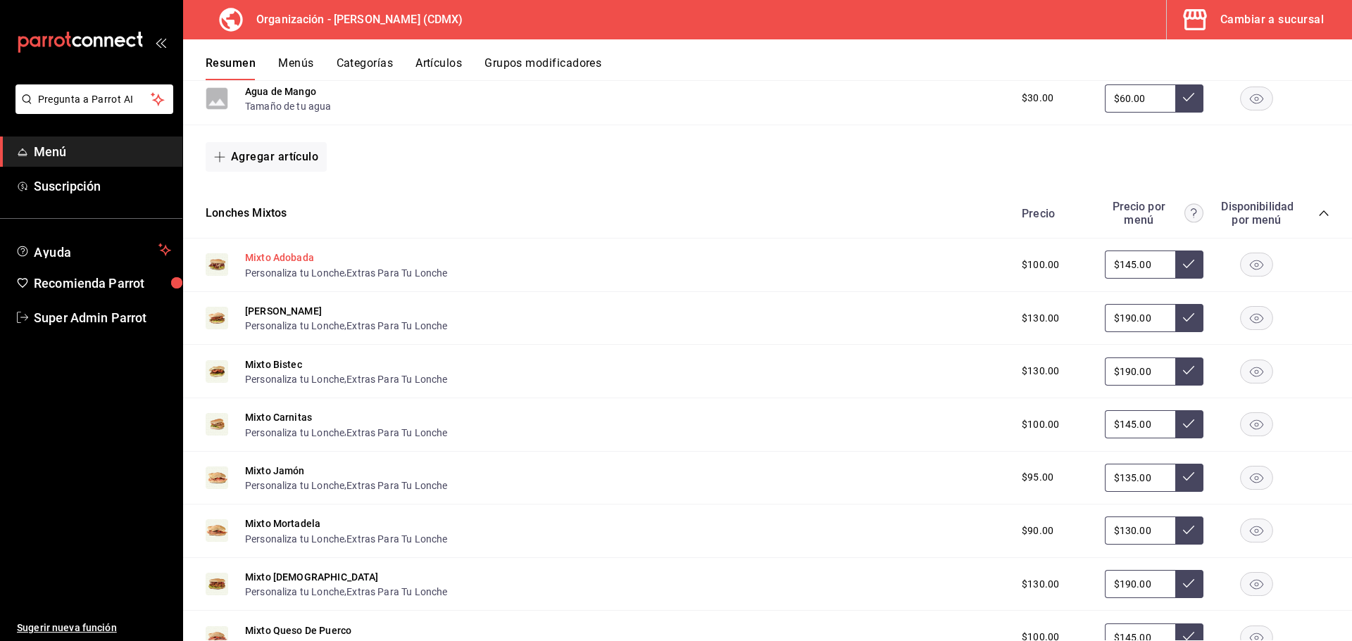
click at [286, 258] on button "Mixto Adobada" at bounding box center [279, 258] width 69 height 14
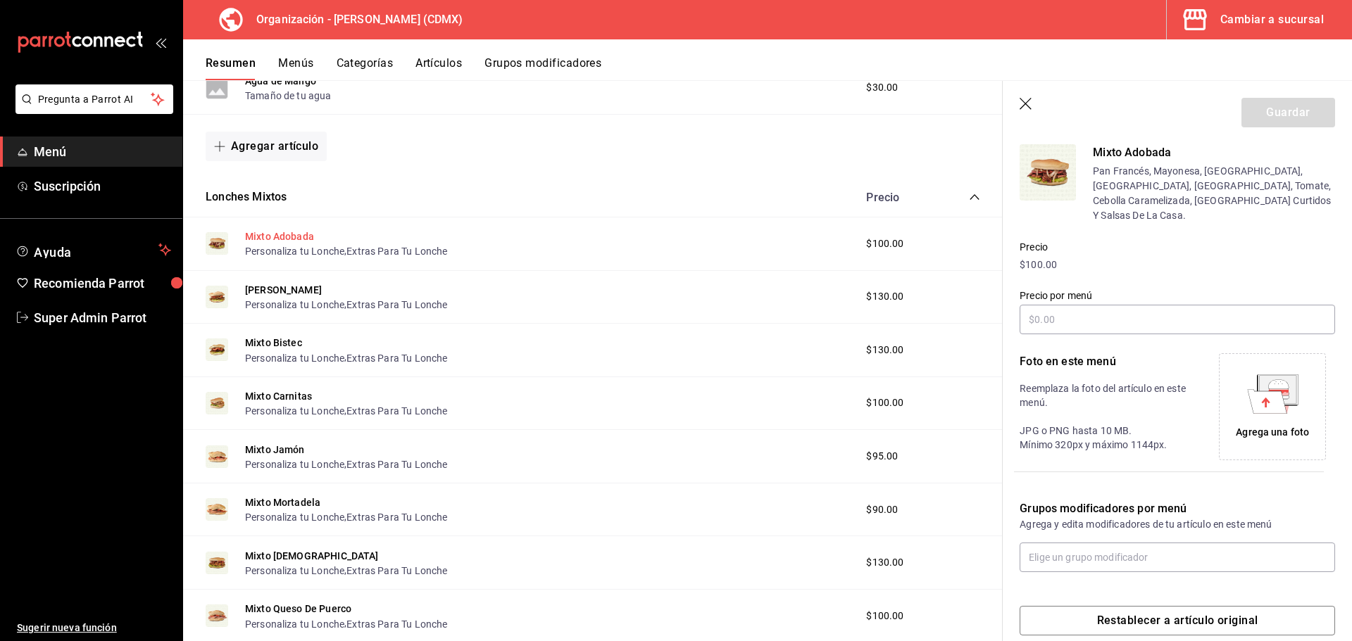
type input "$145.00"
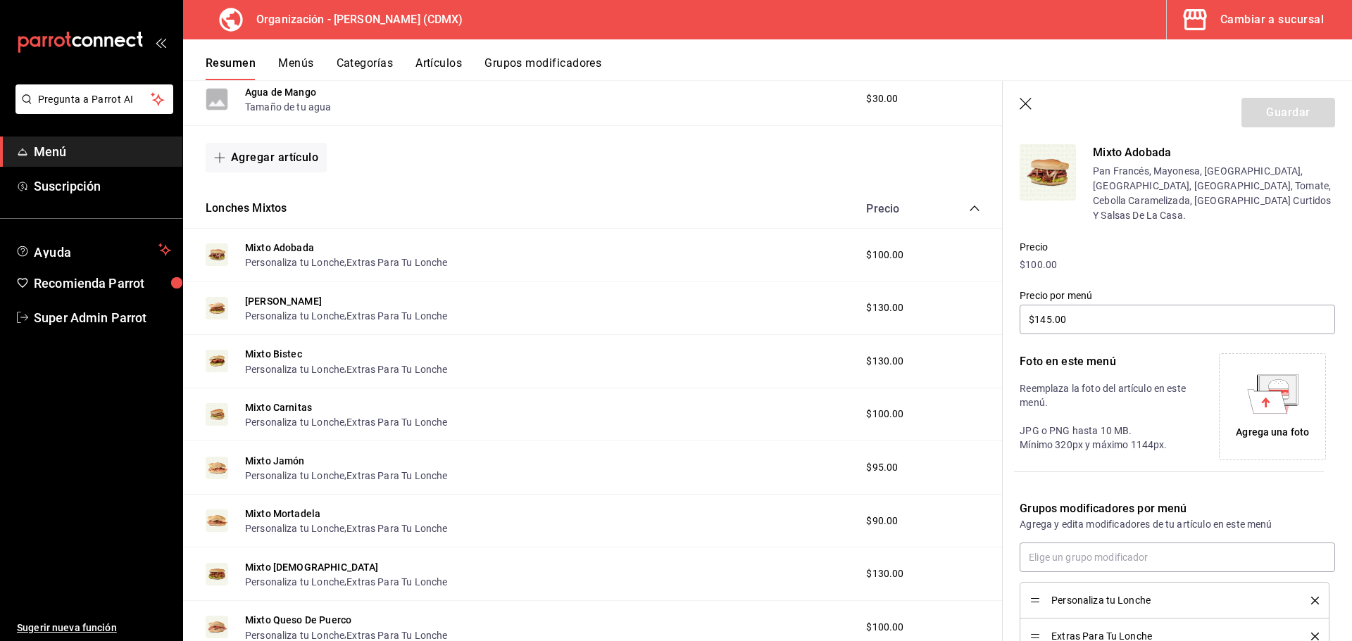
click at [1024, 104] on icon "button" at bounding box center [1026, 105] width 14 height 14
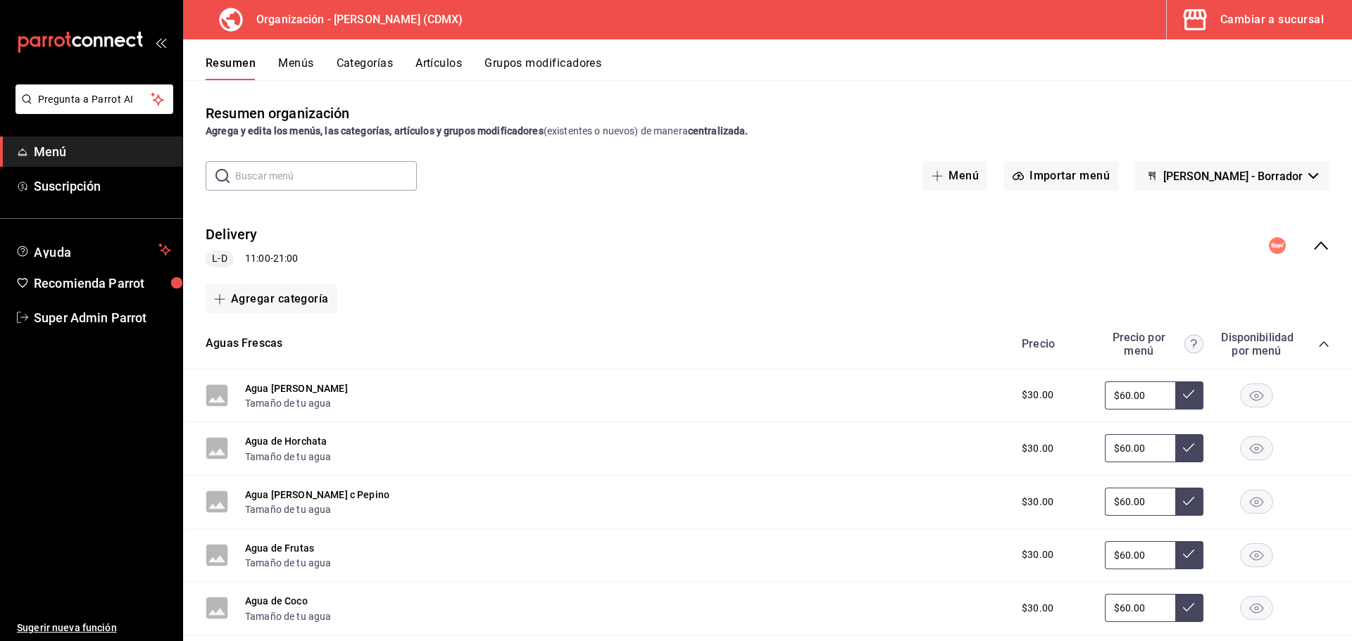
click at [1312, 241] on icon "collapse-menu-row" at bounding box center [1320, 245] width 17 height 17
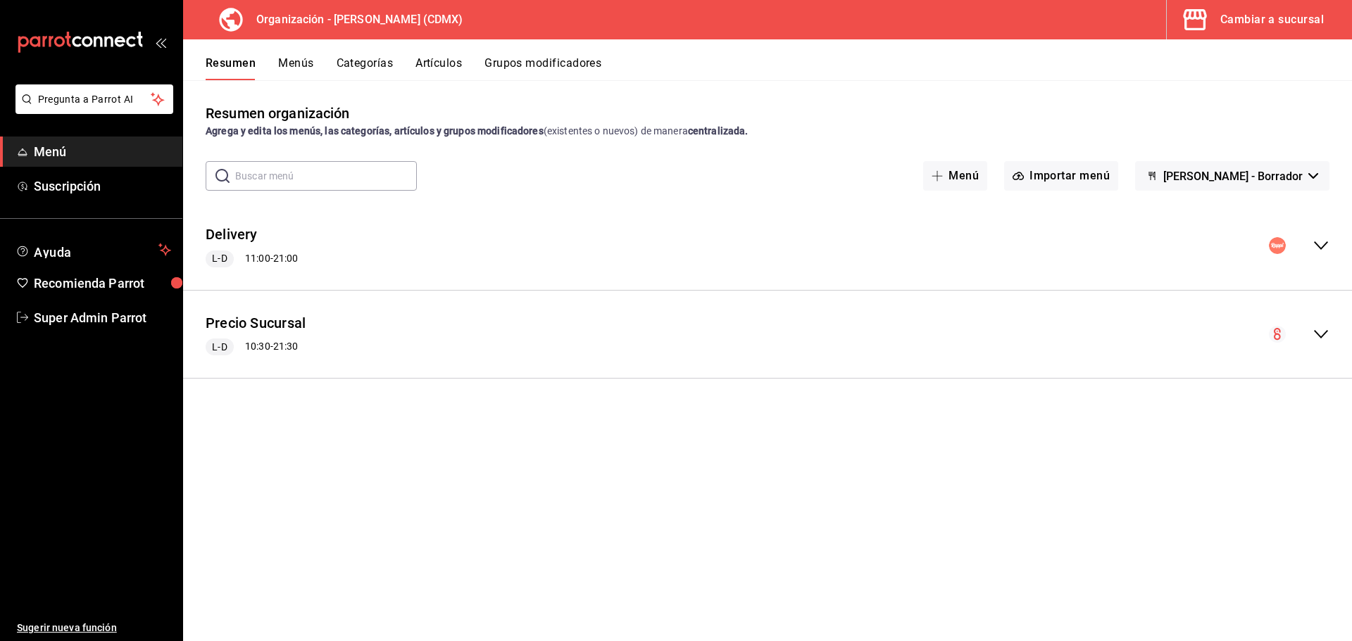
click at [296, 68] on button "Menús" at bounding box center [295, 68] width 35 height 24
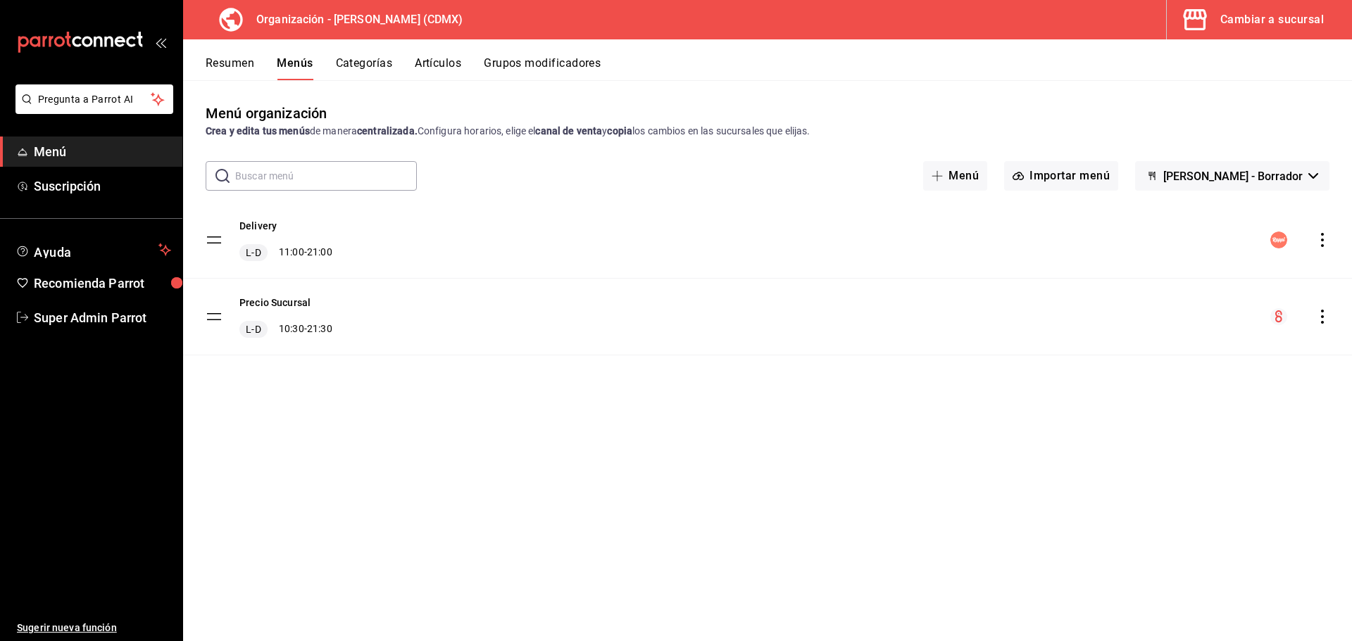
click at [1321, 236] on icon "actions" at bounding box center [1322, 240] width 14 height 14
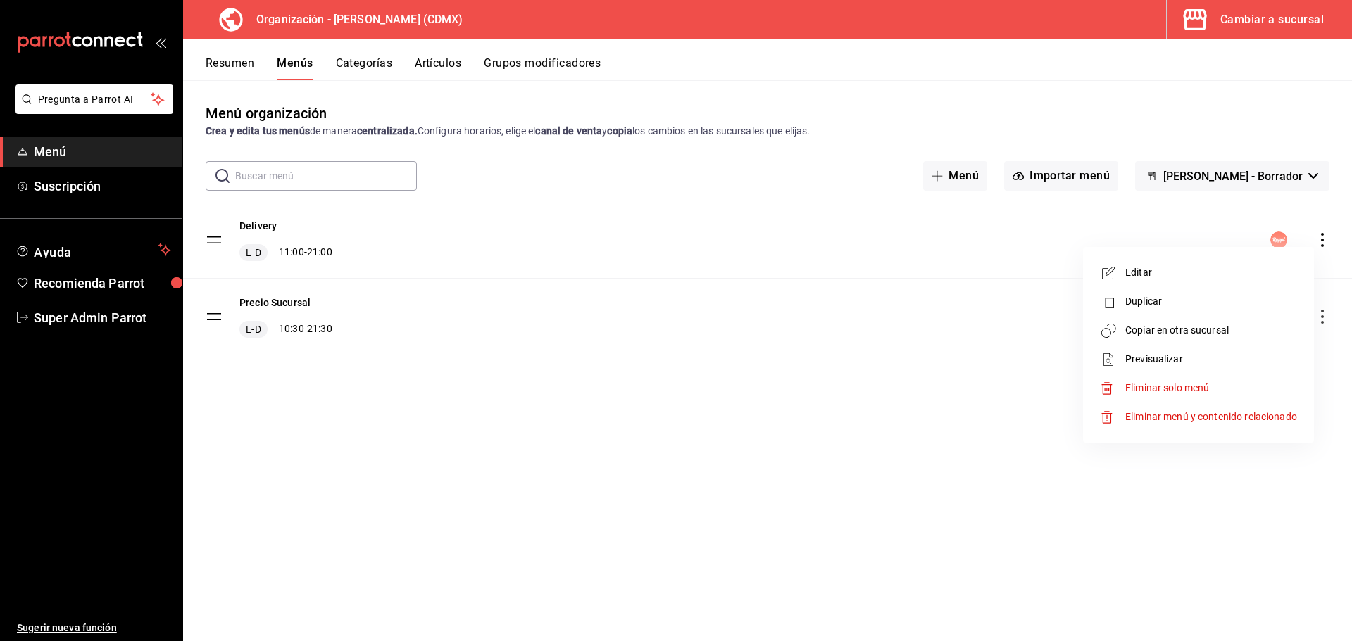
click at [1152, 335] on span "Copiar en otra sucursal" at bounding box center [1211, 330] width 172 height 15
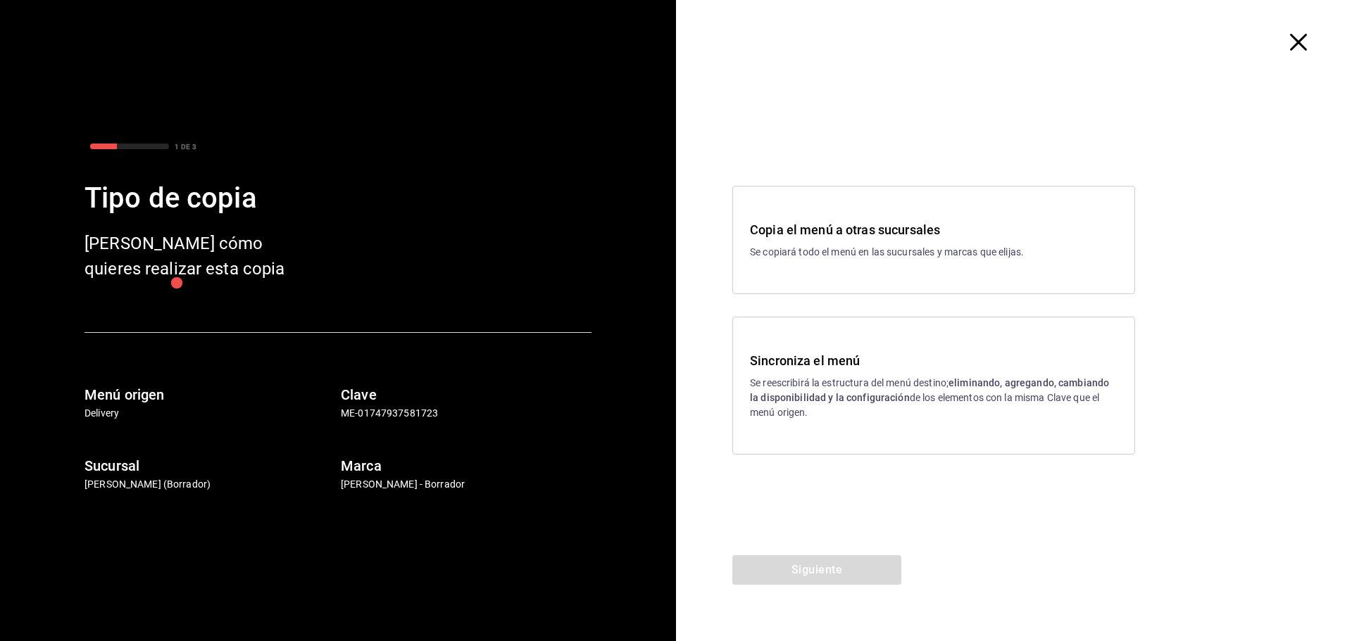
click at [1027, 259] on p "Se copiará todo el menú en las sucursales y marcas que elijas." at bounding box center [933, 252] width 367 height 15
click at [860, 567] on button "Siguiente" at bounding box center [816, 570] width 169 height 30
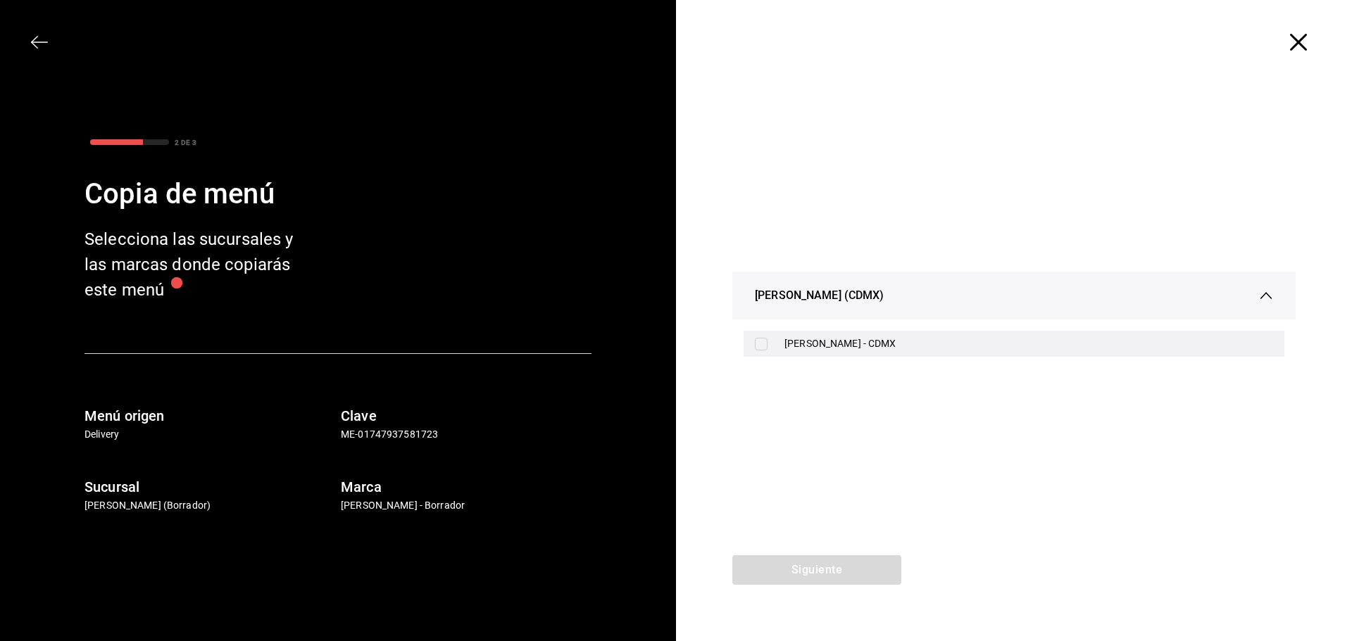
click at [754, 339] on div "[PERSON_NAME] - CDMX" at bounding box center [1013, 344] width 541 height 26
checkbox input "true"
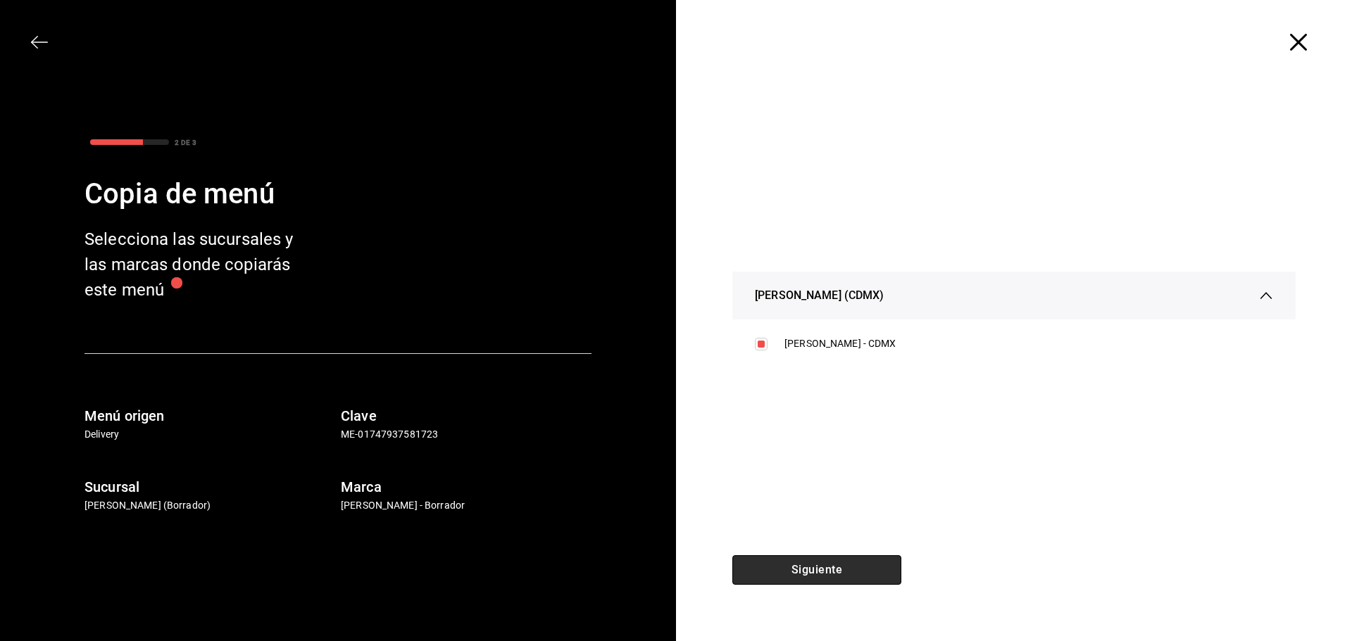
click at [837, 574] on button "Siguiente" at bounding box center [816, 570] width 169 height 30
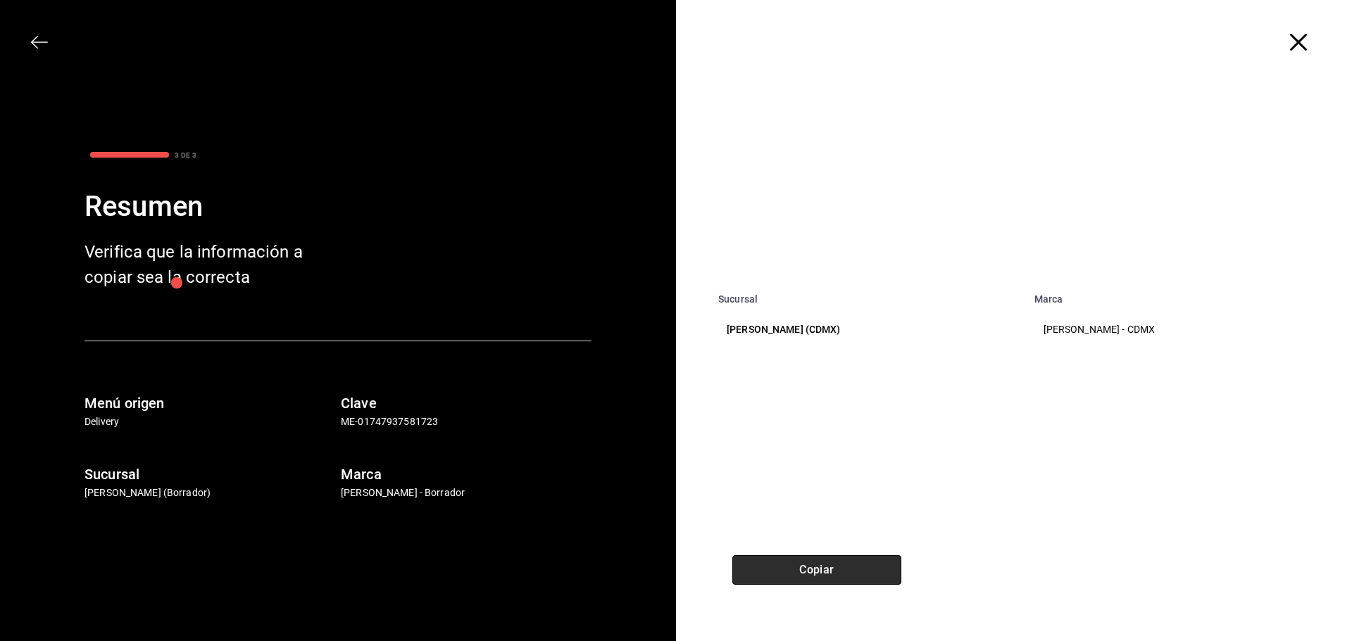
click at [837, 569] on button "Copiar" at bounding box center [816, 570] width 169 height 30
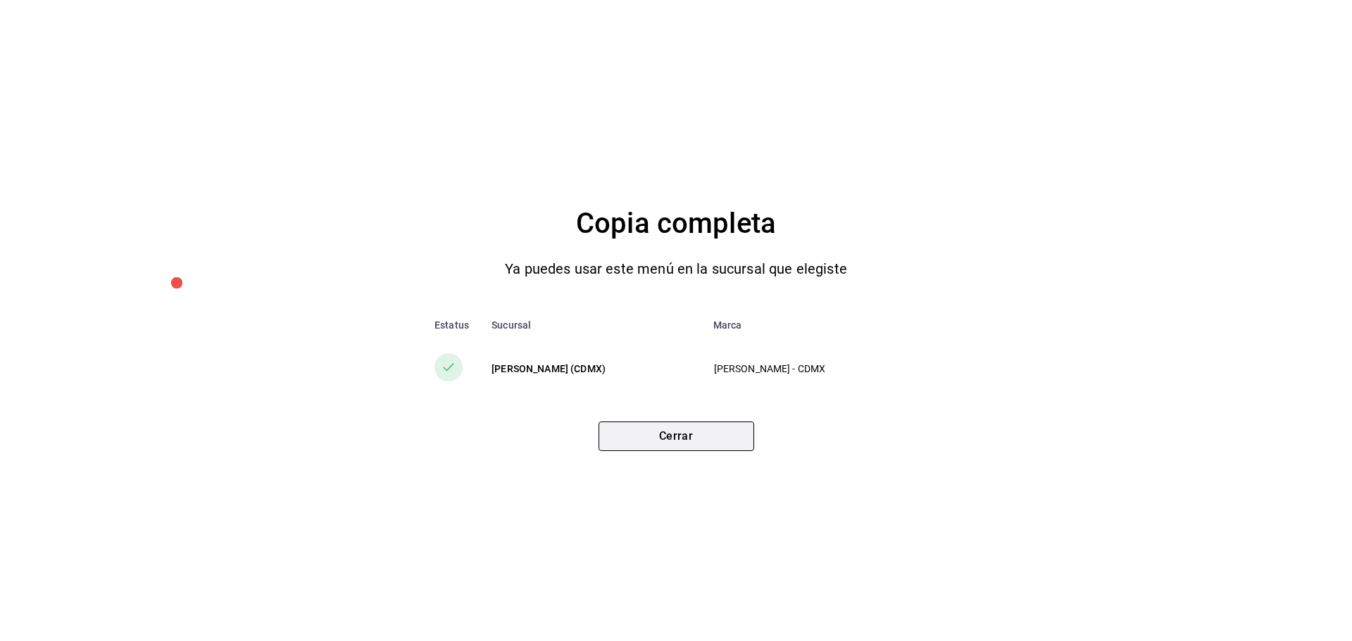
click at [680, 437] on button "Cerrar" at bounding box center [676, 437] width 156 height 30
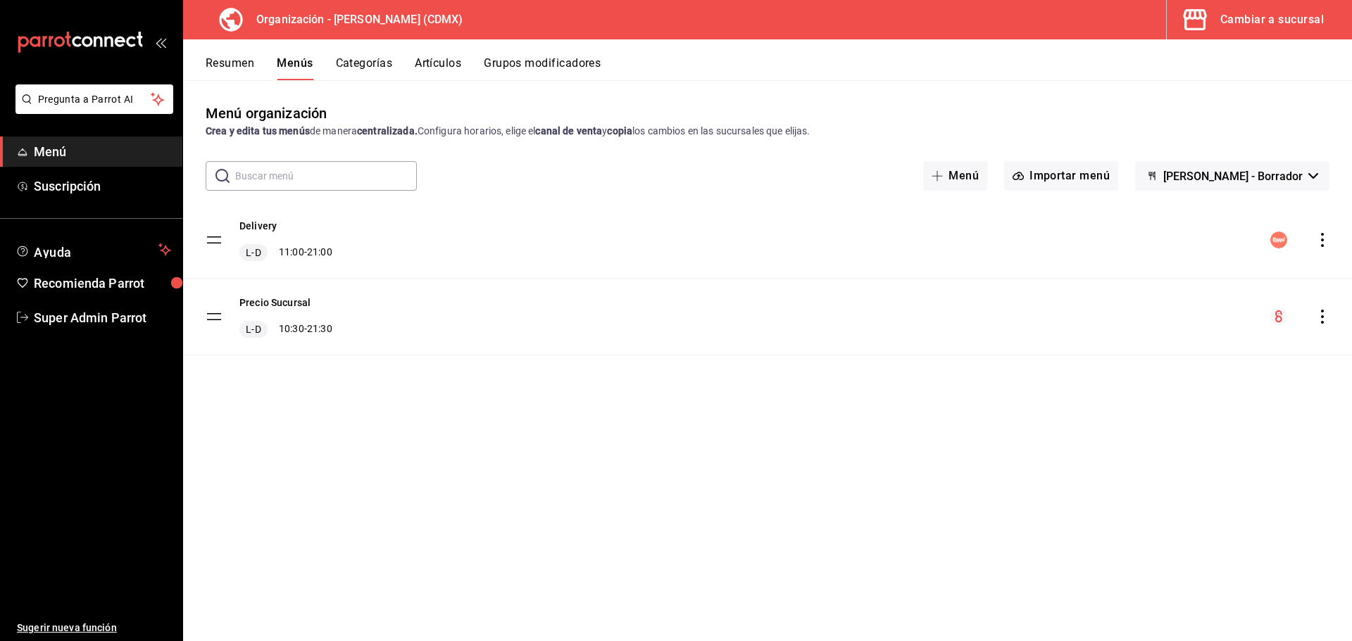
click at [239, 65] on button "Resumen" at bounding box center [230, 68] width 49 height 24
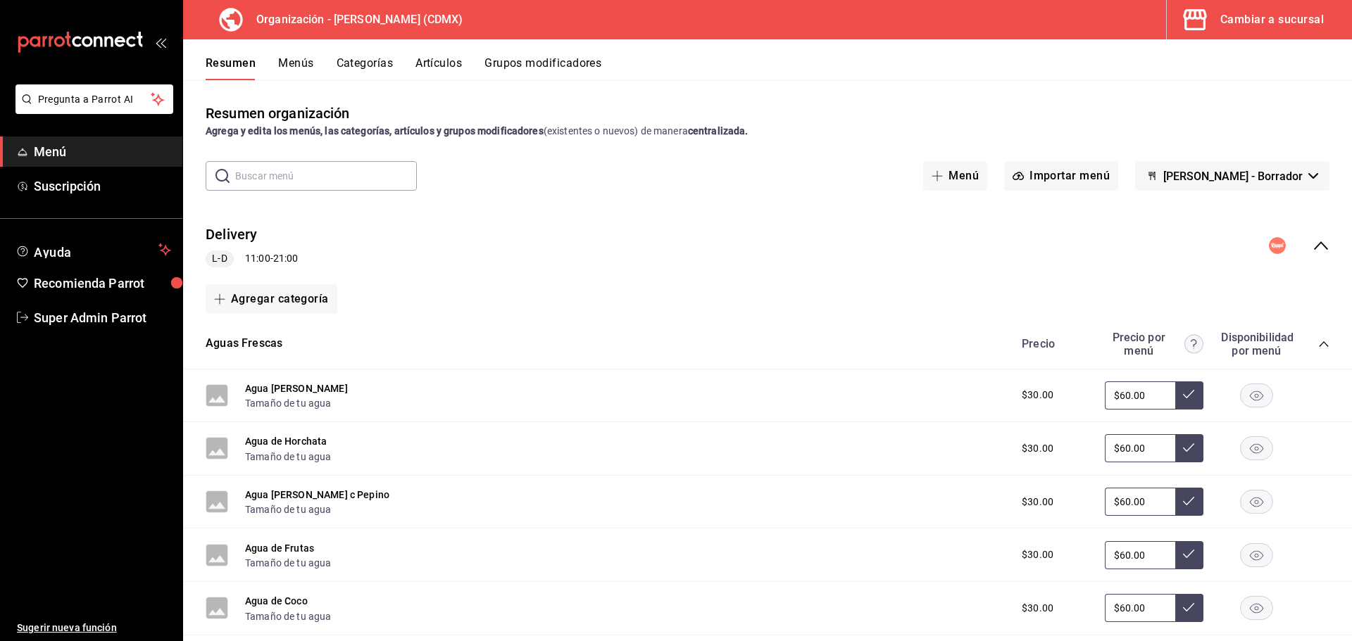
click at [308, 62] on button "Menús" at bounding box center [295, 68] width 35 height 24
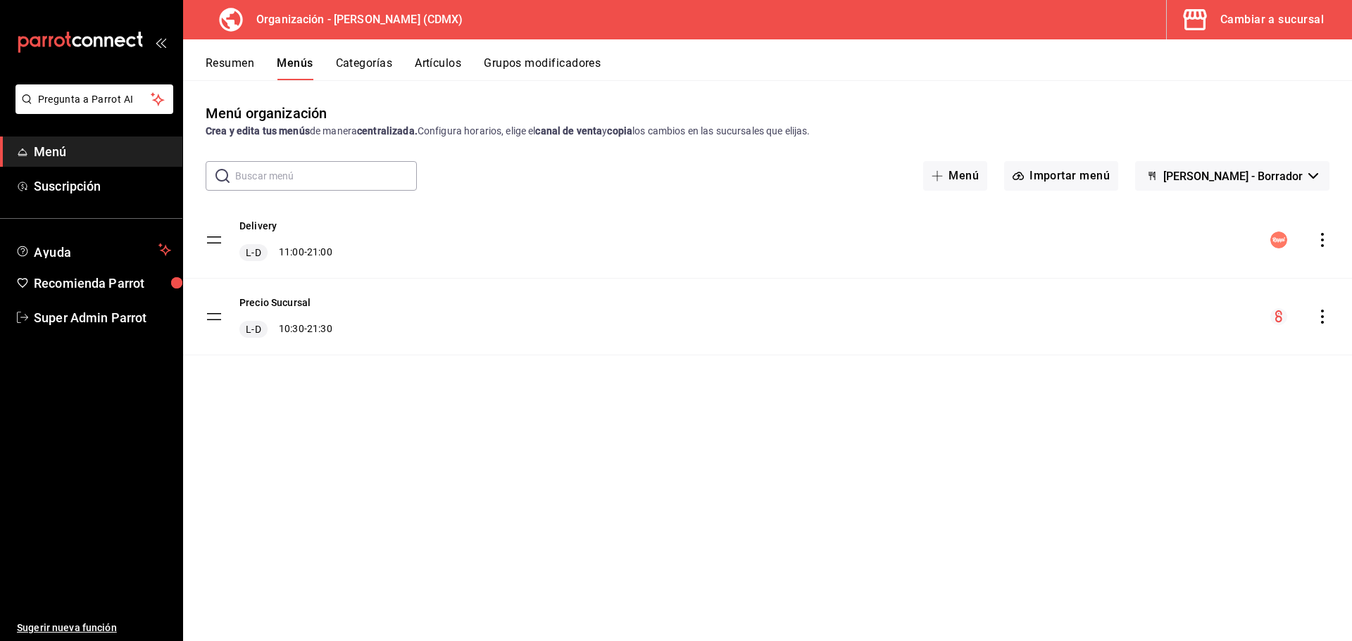
click at [1299, 25] on div "Cambiar a sucursal" at bounding box center [1271, 20] width 103 height 20
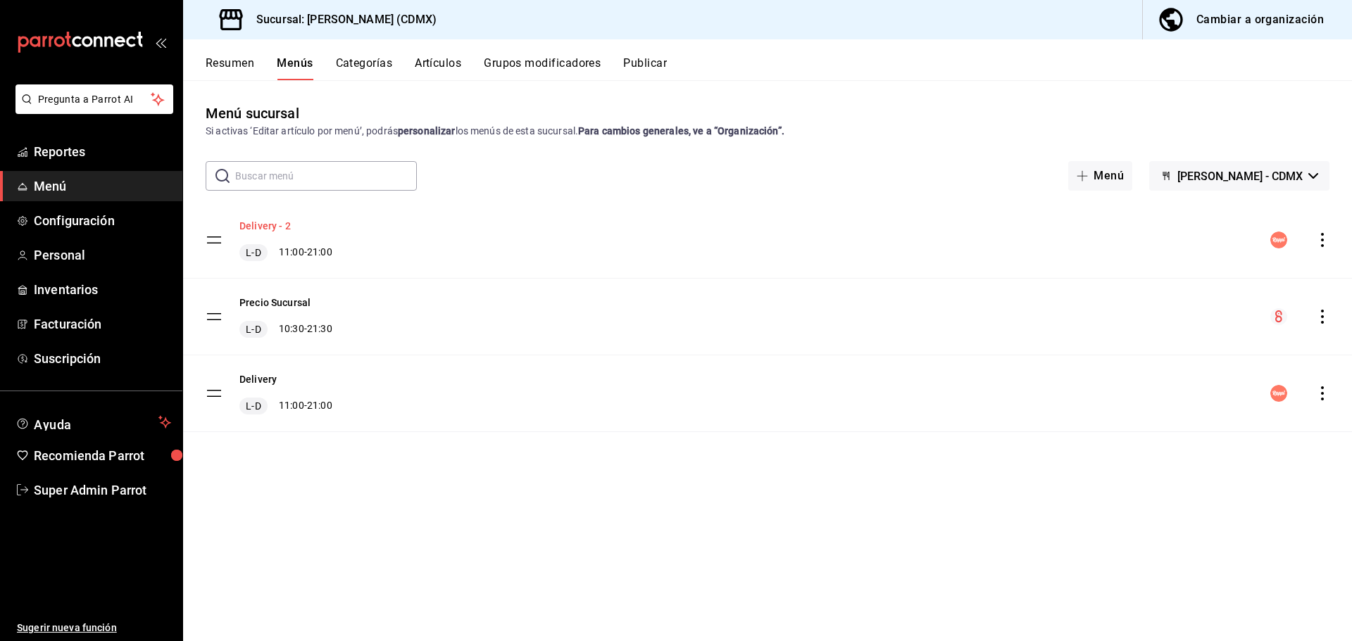
click at [253, 223] on button "Delivery - 2" at bounding box center [264, 226] width 51 height 14
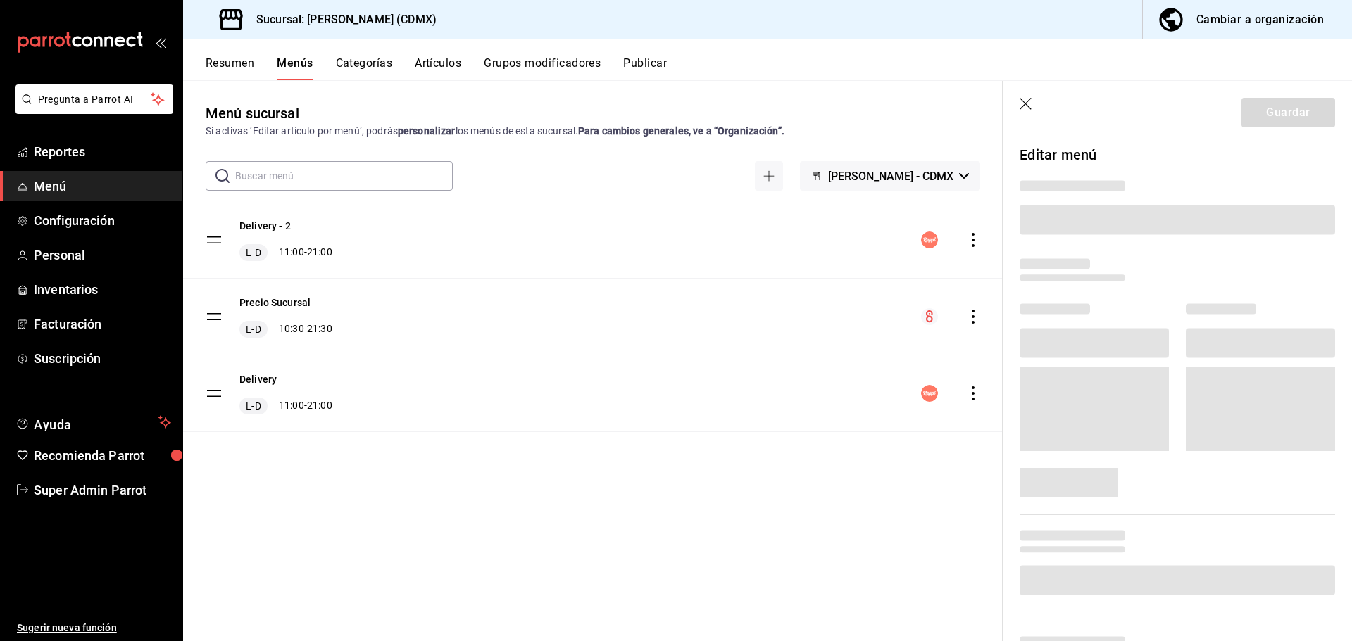
click at [1023, 106] on icon "button" at bounding box center [1026, 105] width 14 height 14
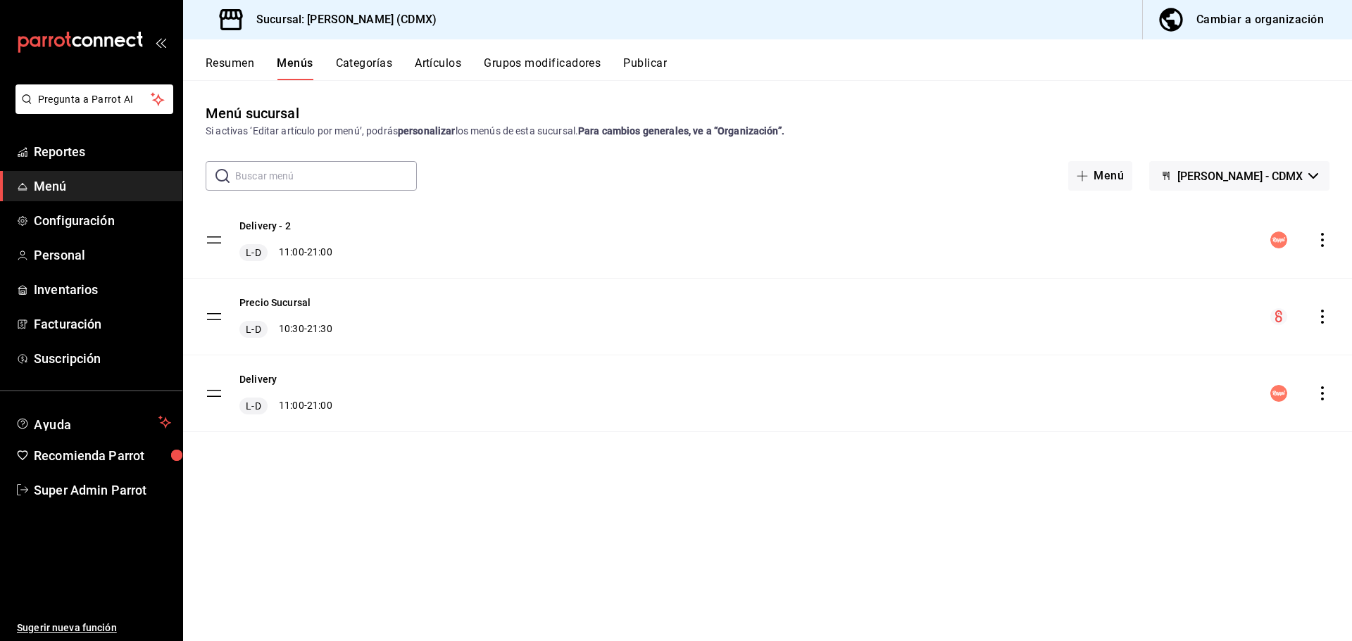
click at [1324, 394] on icon "actions" at bounding box center [1322, 393] width 14 height 14
click at [1323, 234] on div at bounding box center [676, 320] width 1352 height 641
click at [1320, 244] on icon "actions" at bounding box center [1322, 240] width 14 height 14
click at [1155, 333] on span "Previsualizar" at bounding box center [1211, 330] width 172 height 15
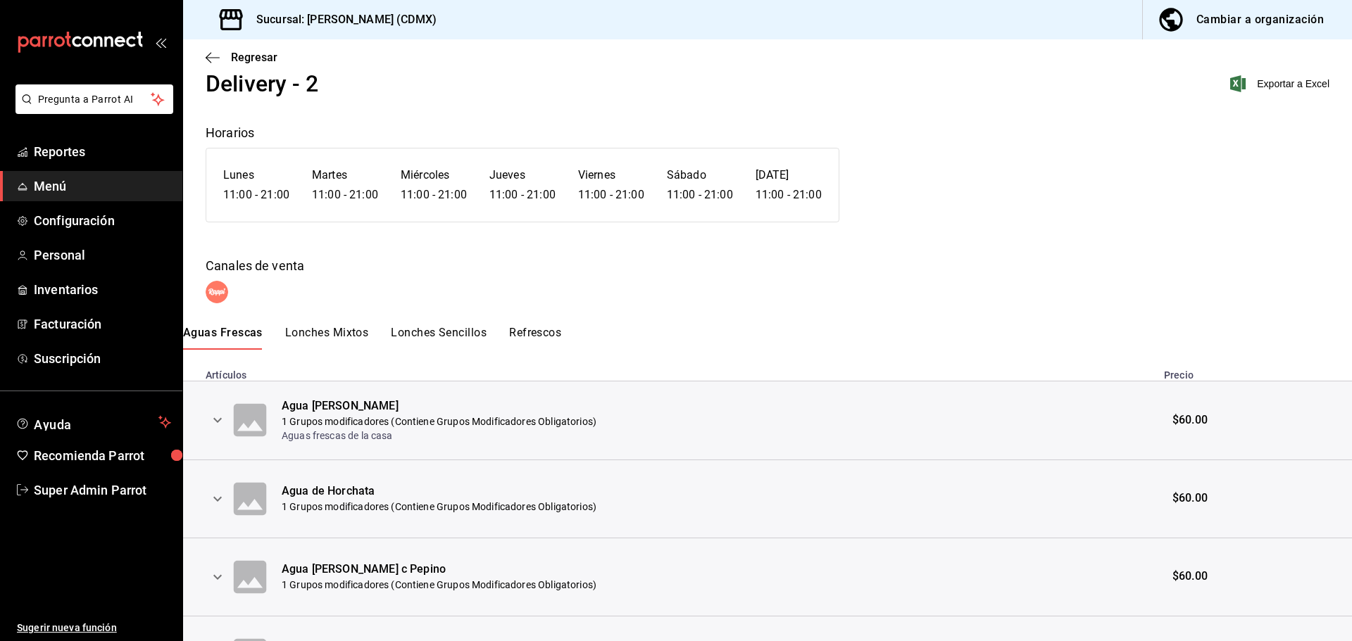
scroll to position [16, 0]
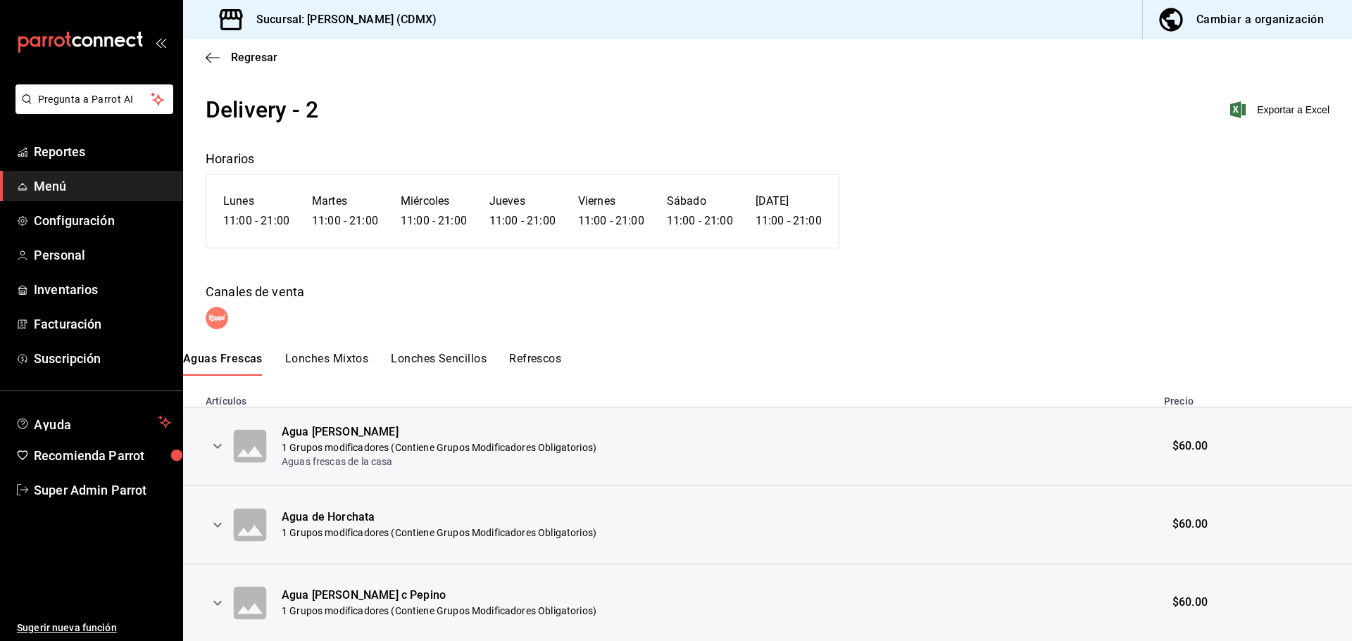
click at [322, 358] on button "Lonches Mixtos" at bounding box center [326, 364] width 83 height 24
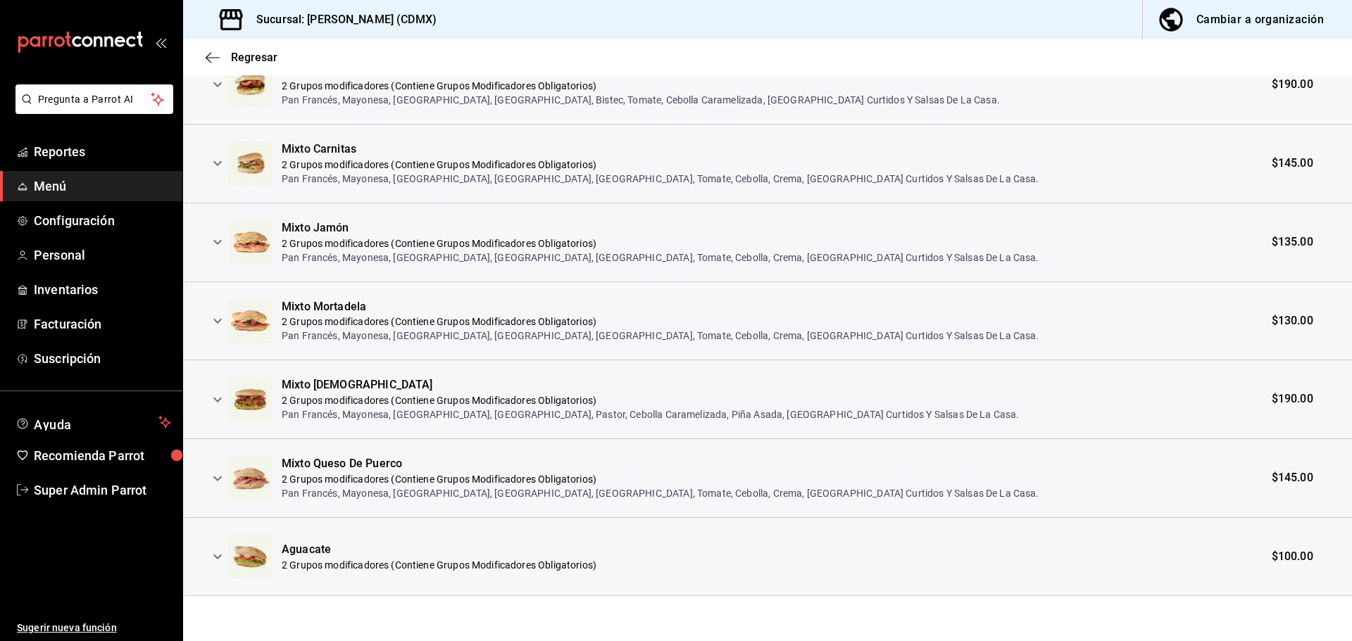
scroll to position [0, 0]
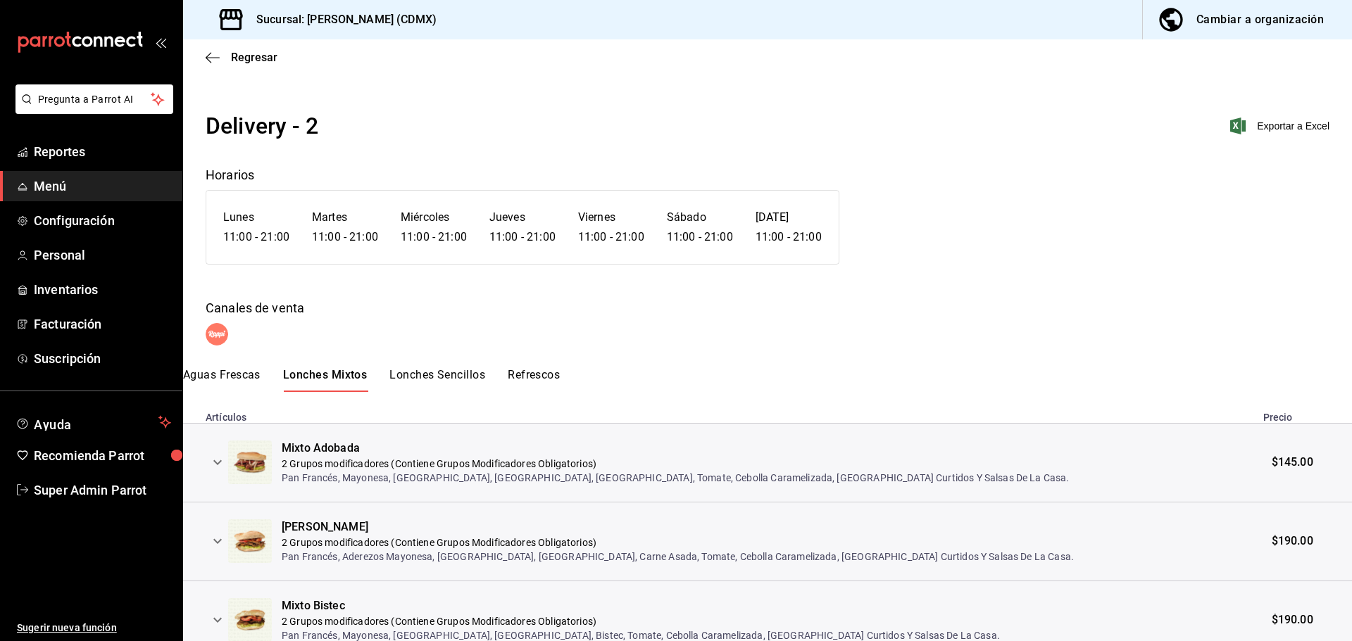
click at [455, 365] on div "Delivery - 2 Exportar a Excel Horarios Lunes 11:00 - 21:00 Martes 11:00 - 21:00…" at bounding box center [767, 620] width 1169 height 1023
click at [454, 377] on button "Lonches Sencillos" at bounding box center [437, 380] width 96 height 24
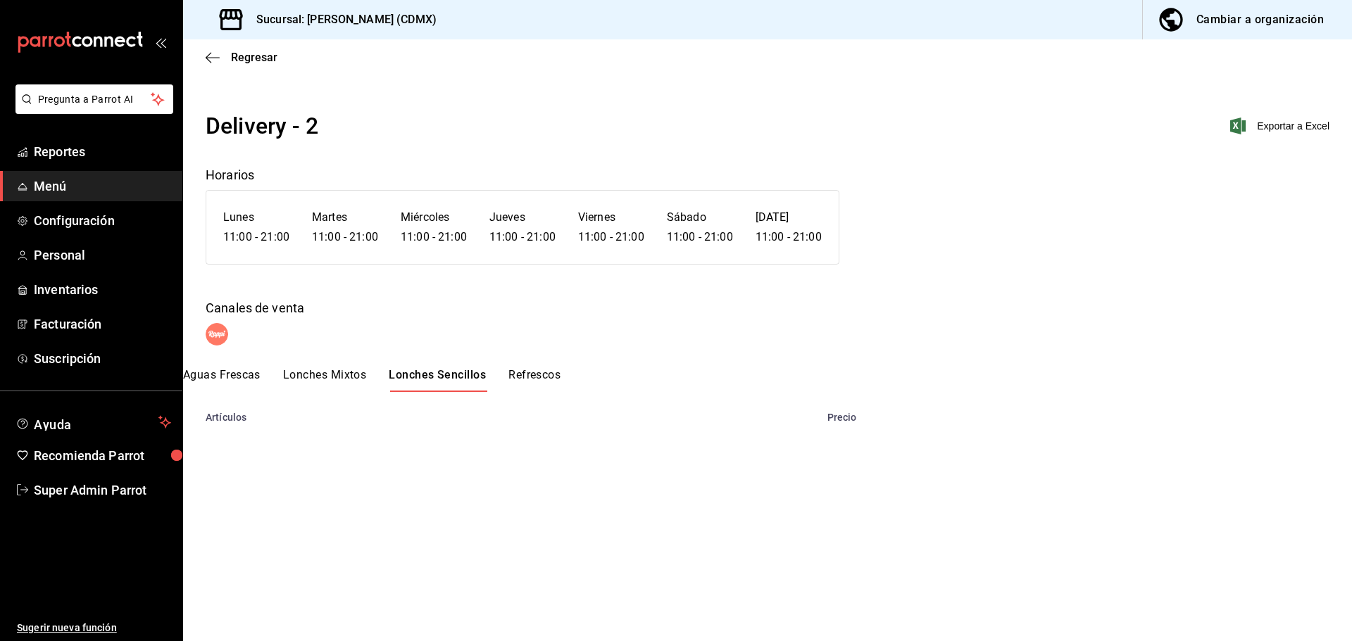
click at [539, 377] on button "Refrescos" at bounding box center [534, 380] width 52 height 24
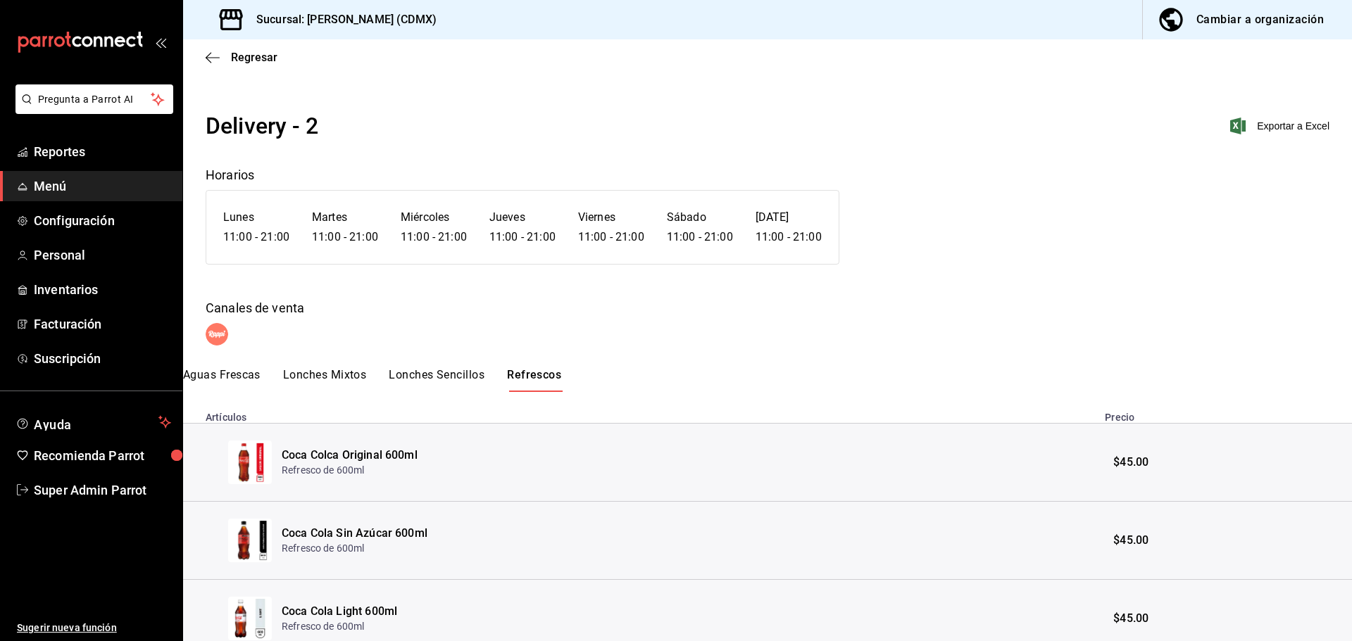
click at [452, 375] on button "Lonches Sencillos" at bounding box center [437, 380] width 96 height 24
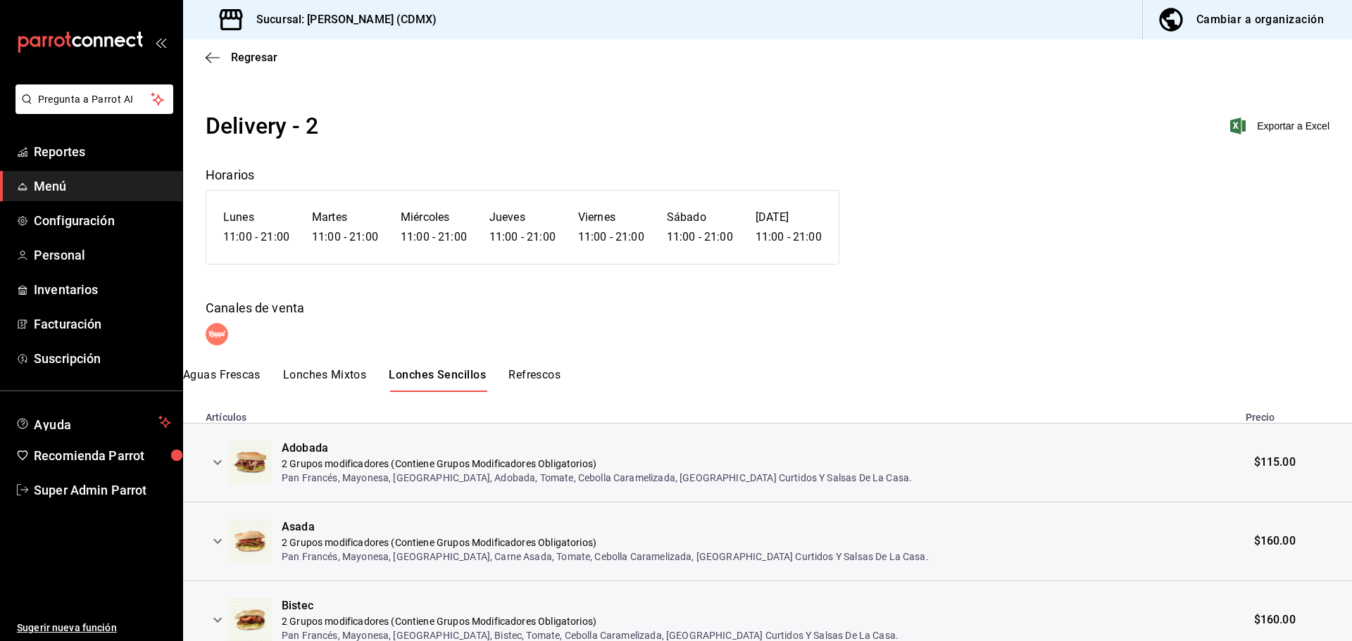
click at [543, 375] on button "Refrescos" at bounding box center [534, 380] width 52 height 24
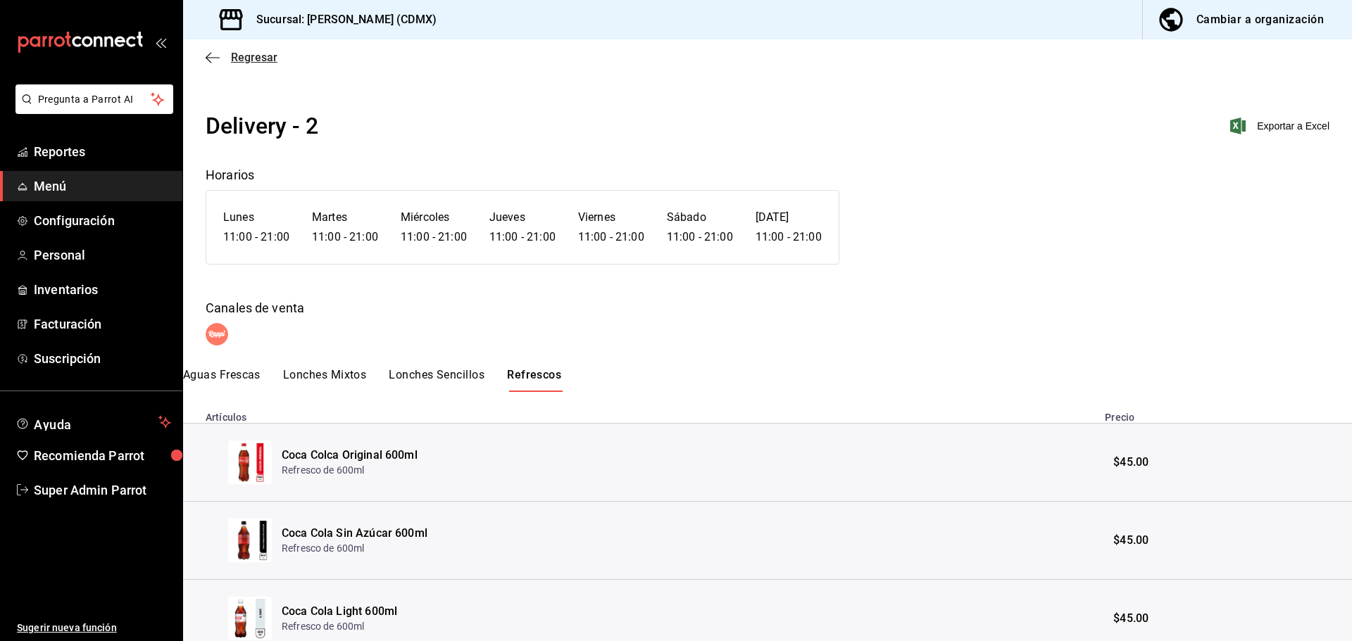
click at [210, 60] on icon "button" at bounding box center [213, 57] width 14 height 13
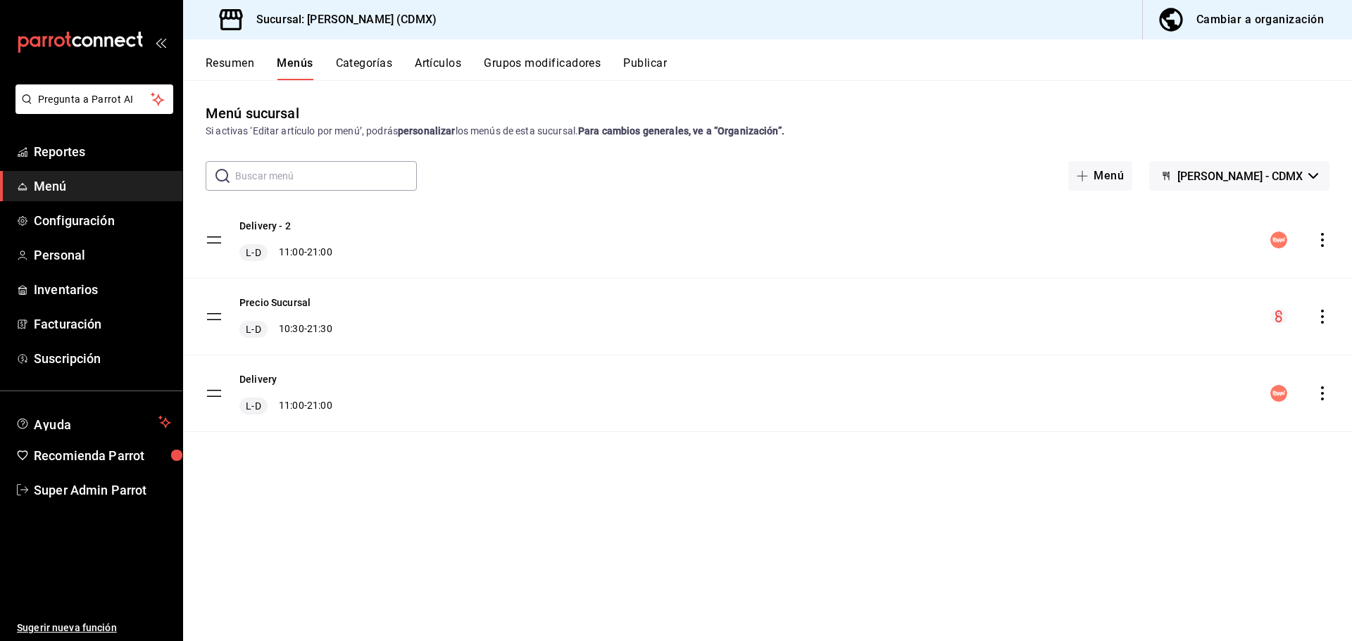
click at [1322, 397] on icon "actions" at bounding box center [1322, 393] width 14 height 14
click at [1143, 513] on span "Eliminar solo menú" at bounding box center [1167, 512] width 84 height 11
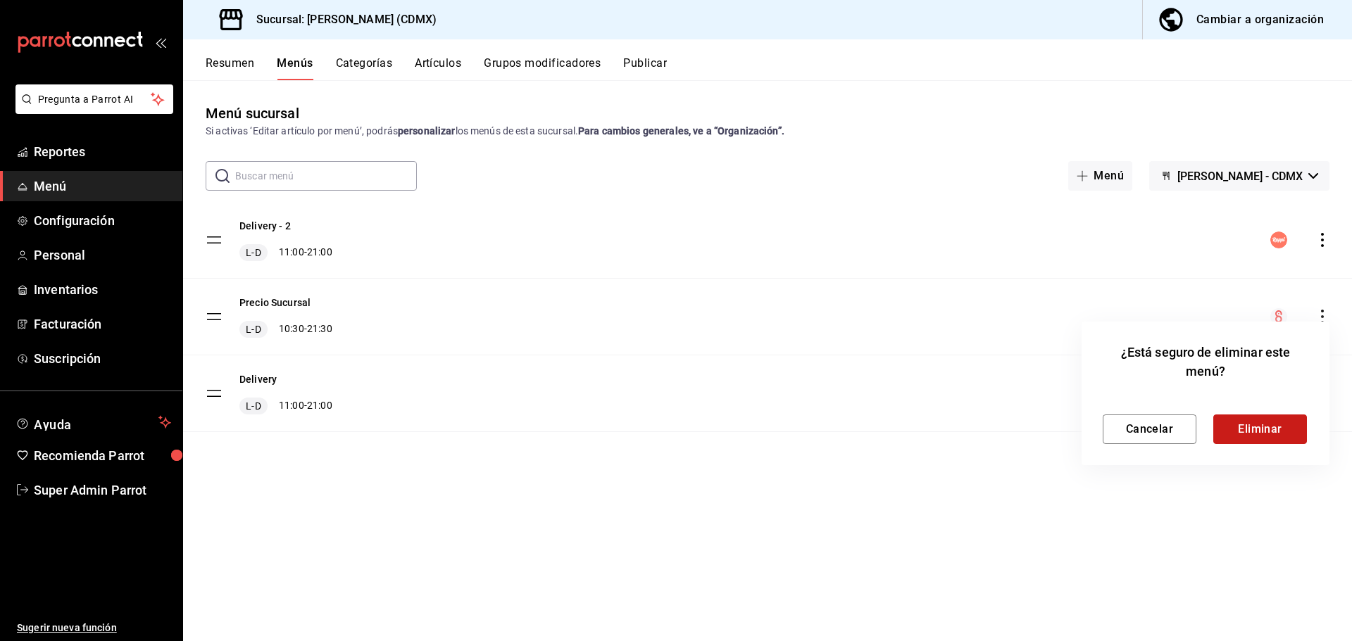
click at [1271, 427] on button "Eliminar" at bounding box center [1260, 430] width 94 height 30
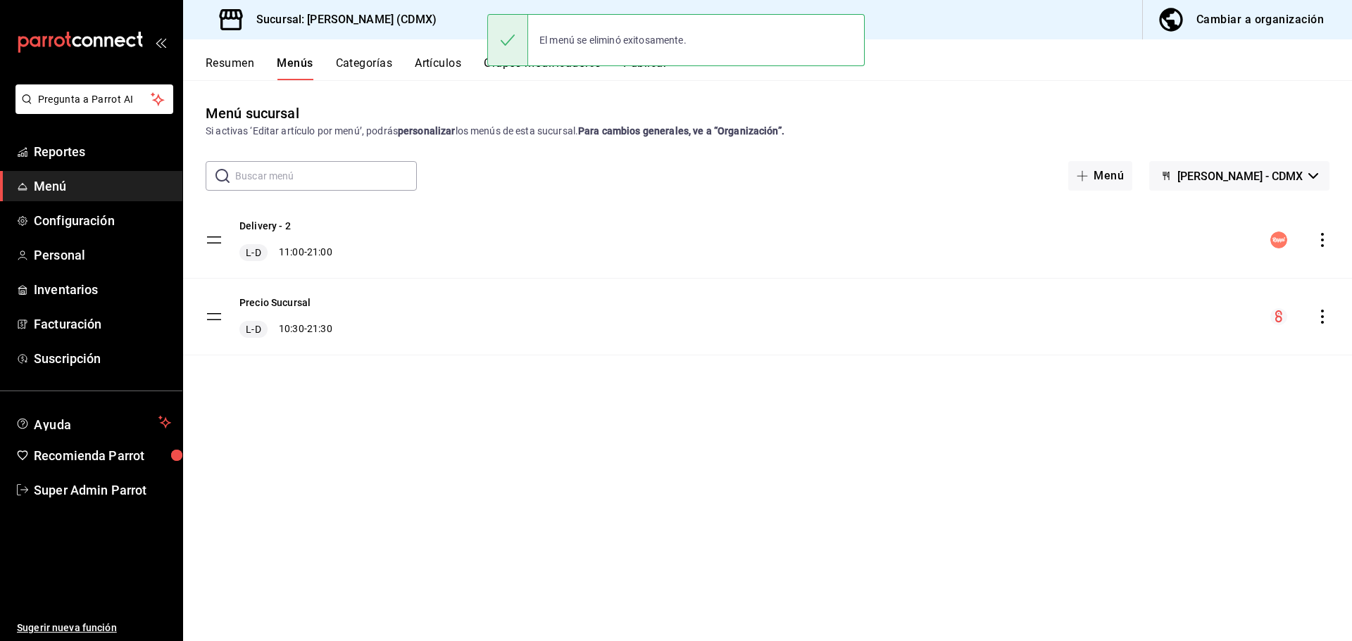
click at [417, 96] on div "Menú sucursal Si activas ‘Editar artículo por menú’, podrás personalizar los me…" at bounding box center [767, 360] width 1169 height 560
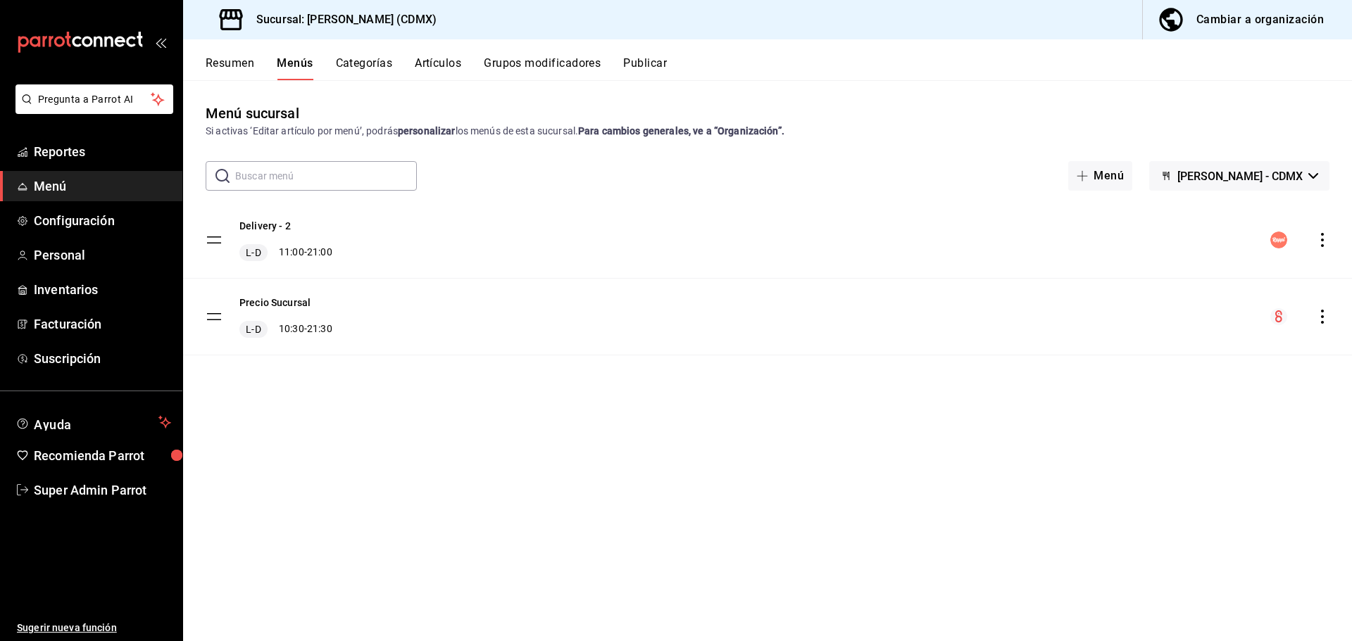
click at [636, 70] on button "Publicar" at bounding box center [645, 68] width 44 height 24
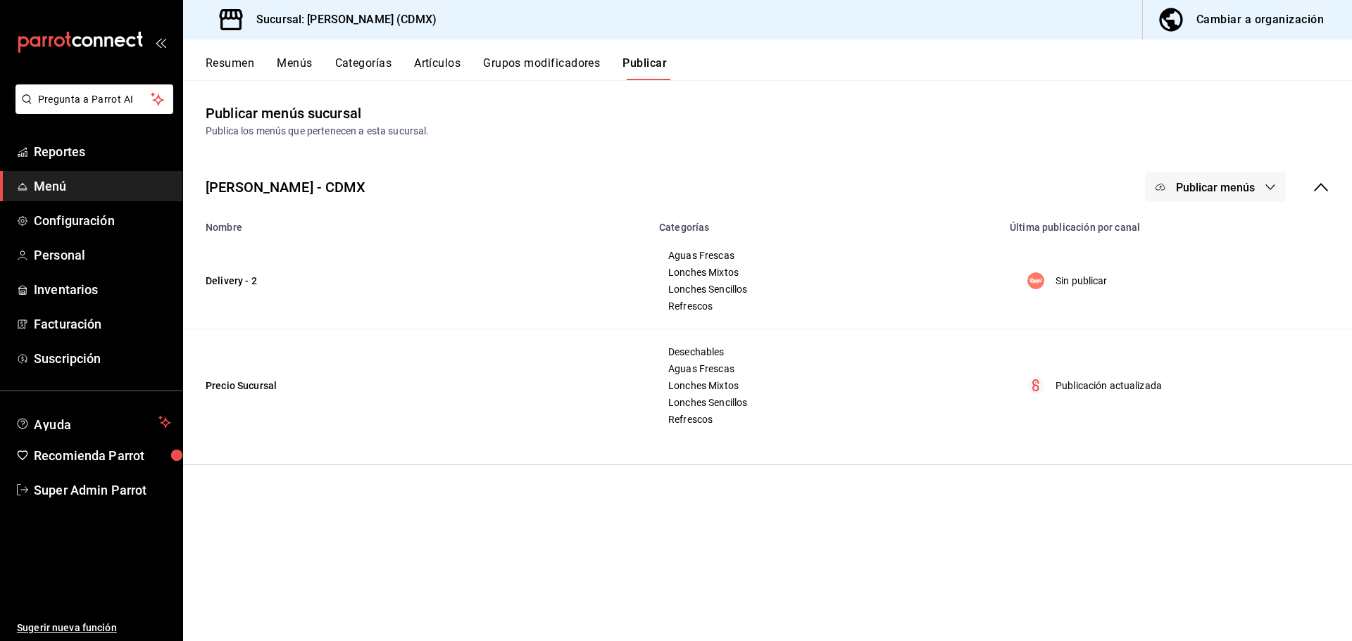
click at [229, 279] on td "Delivery - 2" at bounding box center [416, 281] width 467 height 96
click at [753, 285] on span "Lonches Sencillos" at bounding box center [825, 289] width 315 height 10
click at [1261, 201] on button "Publicar menús" at bounding box center [1215, 187] width 141 height 30
click at [1217, 239] on span "Rappi" at bounding box center [1236, 233] width 68 height 15
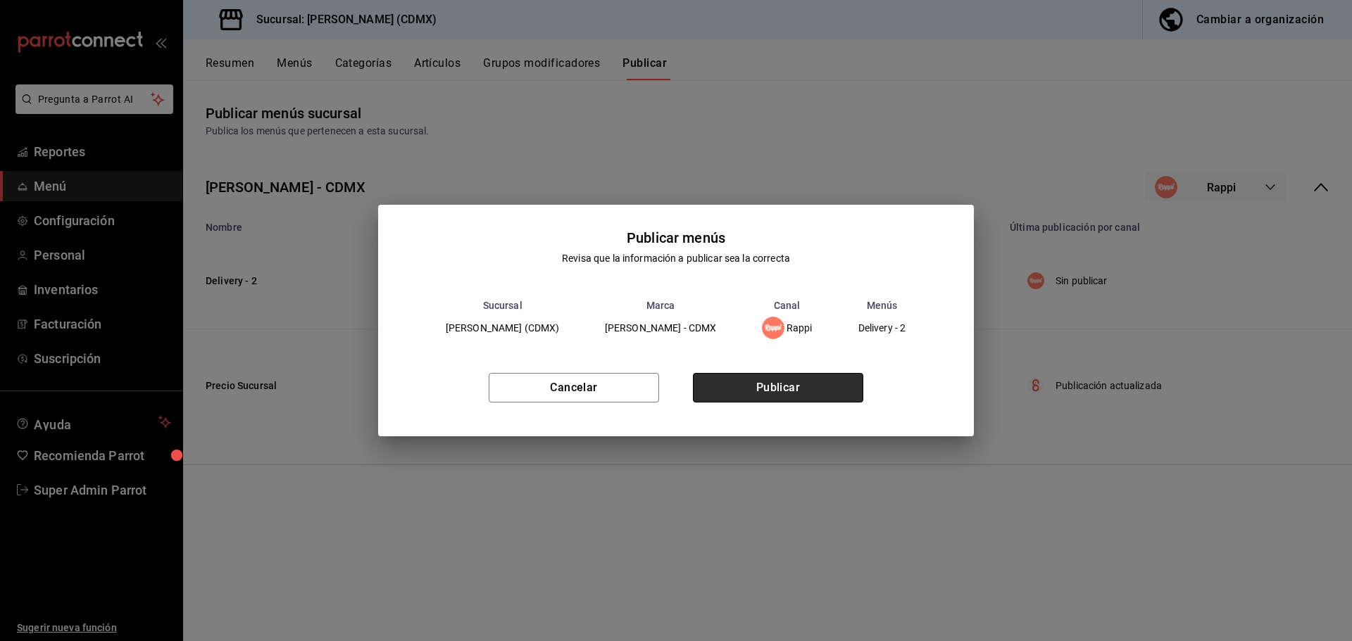
click at [762, 385] on button "Publicar" at bounding box center [778, 388] width 170 height 30
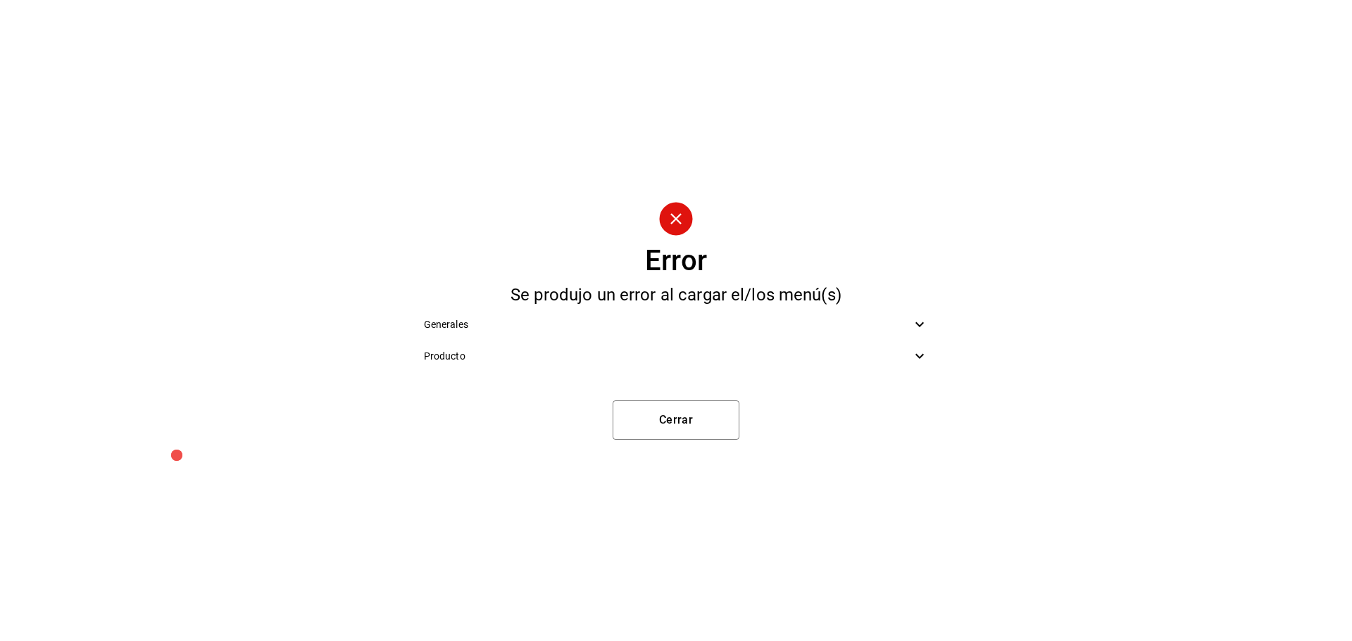
click at [531, 313] on div "Generales" at bounding box center [676, 325] width 527 height 32
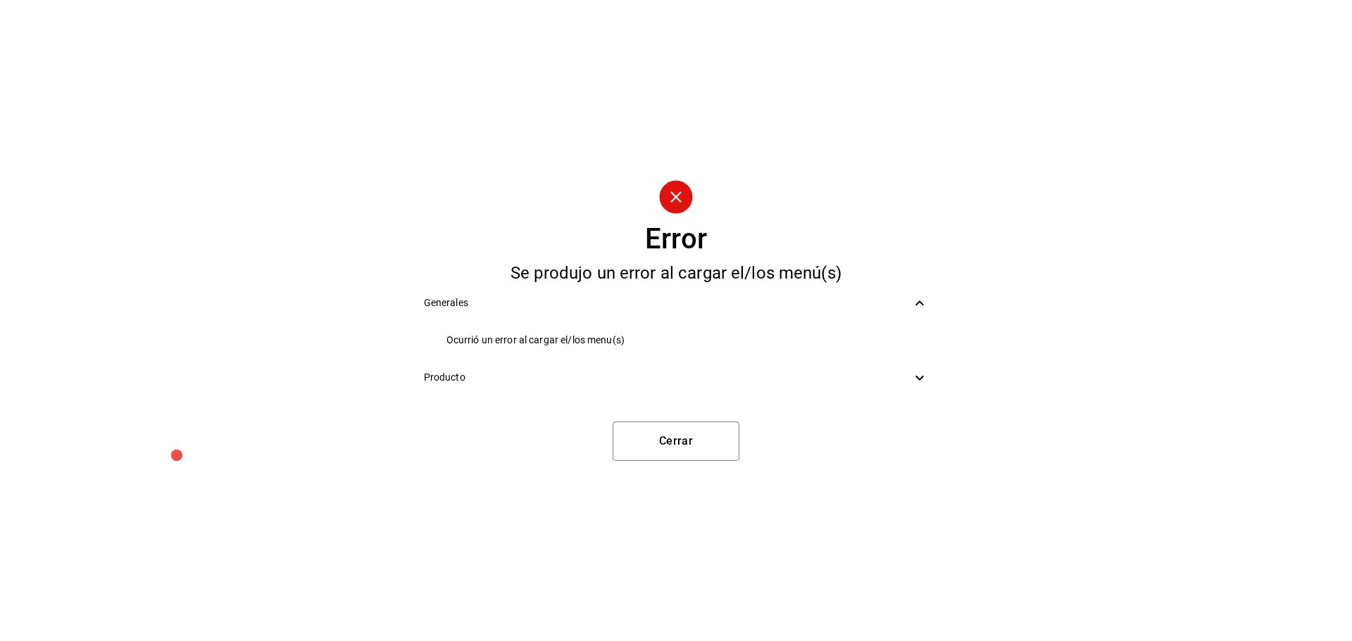
click at [545, 301] on span "Generales" at bounding box center [668, 303] width 488 height 15
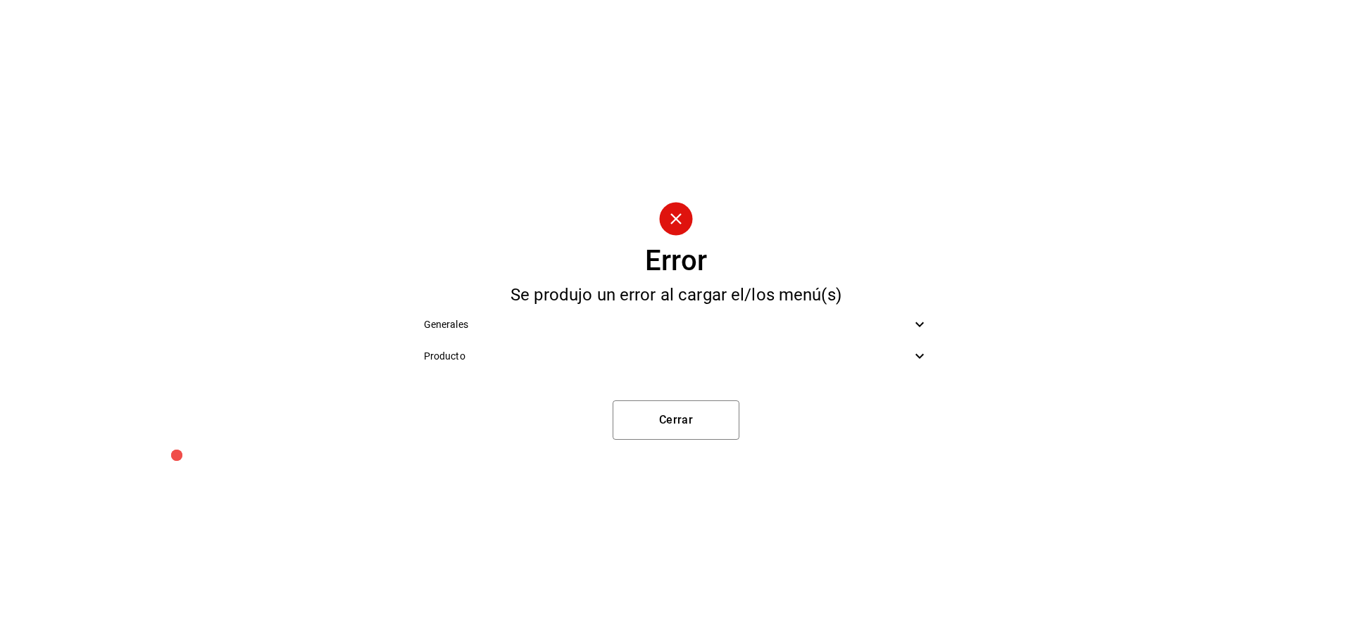
click at [526, 353] on span "Producto" at bounding box center [668, 356] width 488 height 15
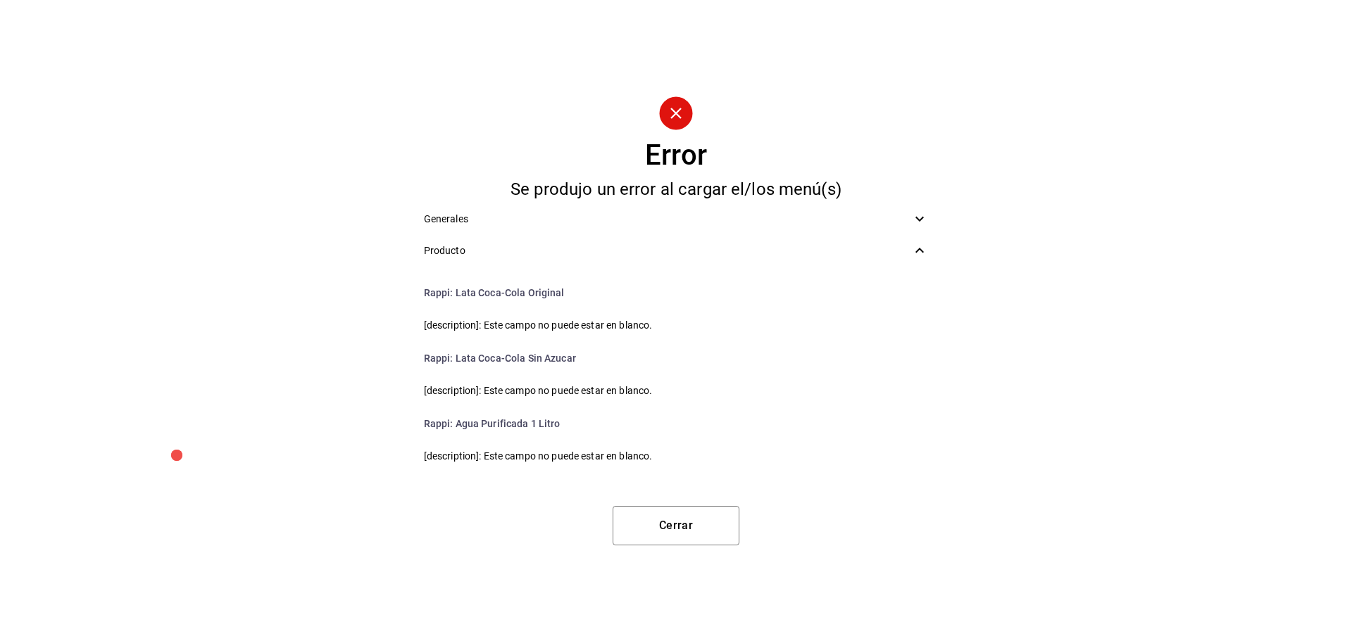
scroll to position [1033, 0]
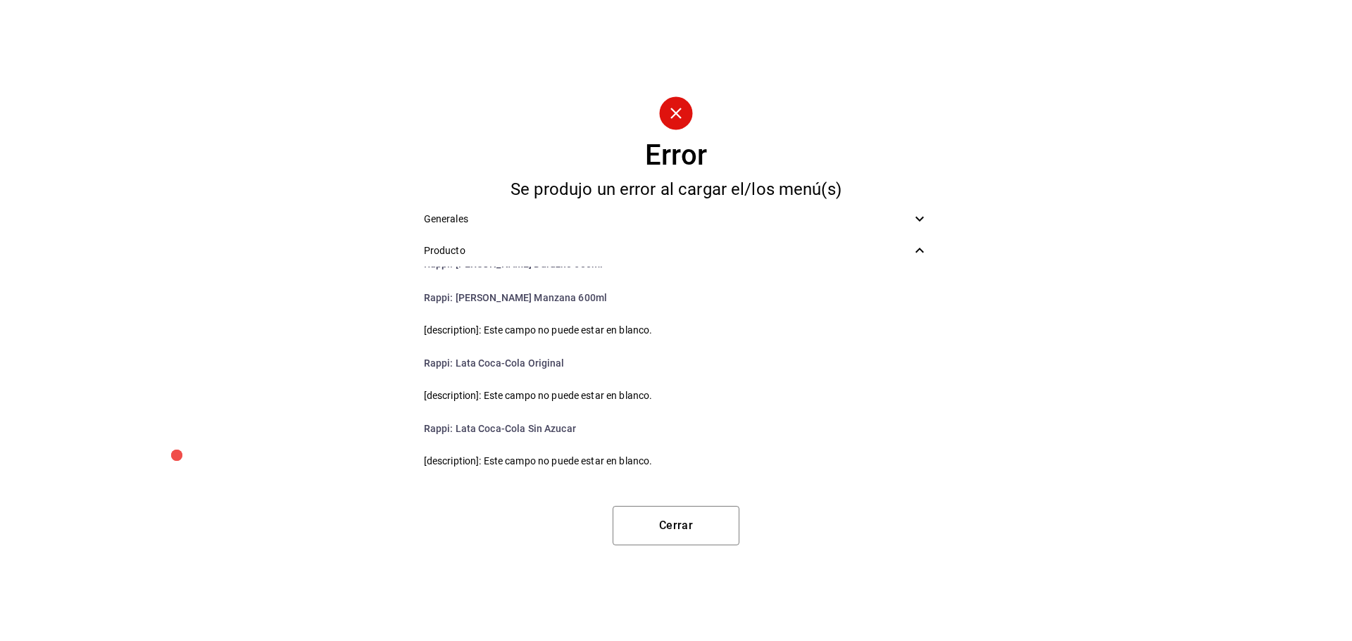
click at [461, 398] on span "[description]: Este campo no puede estar en blanco." at bounding box center [676, 396] width 505 height 15
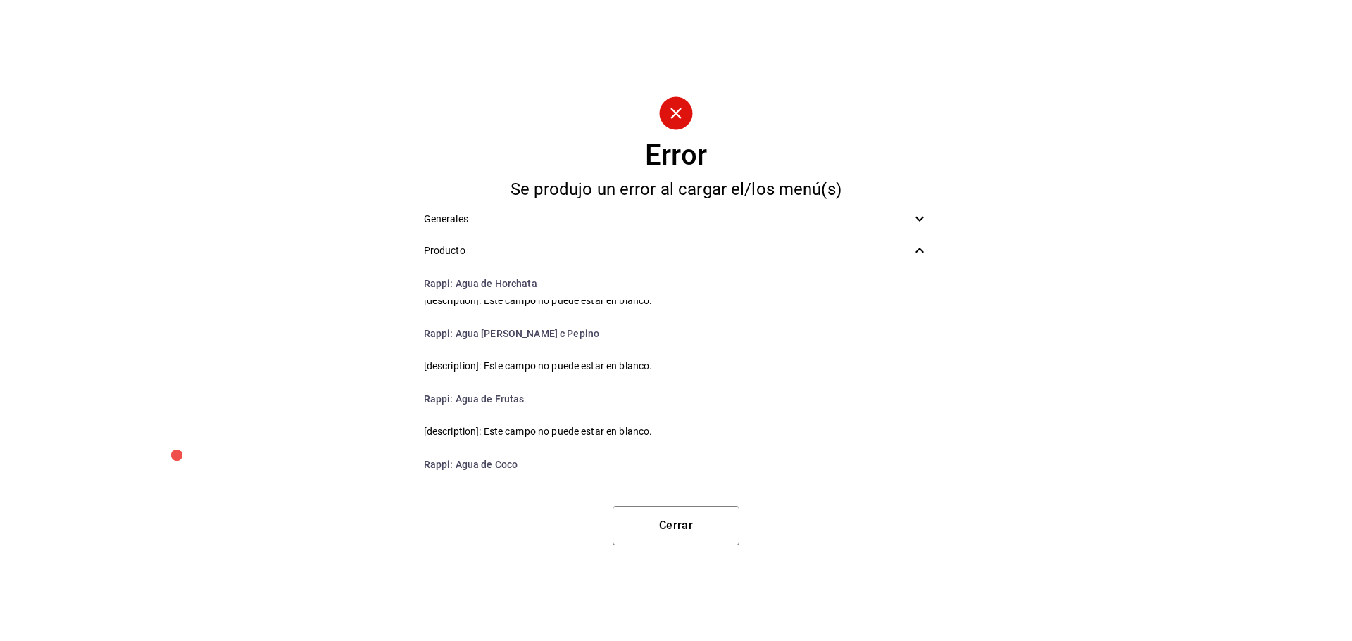
scroll to position [0, 0]
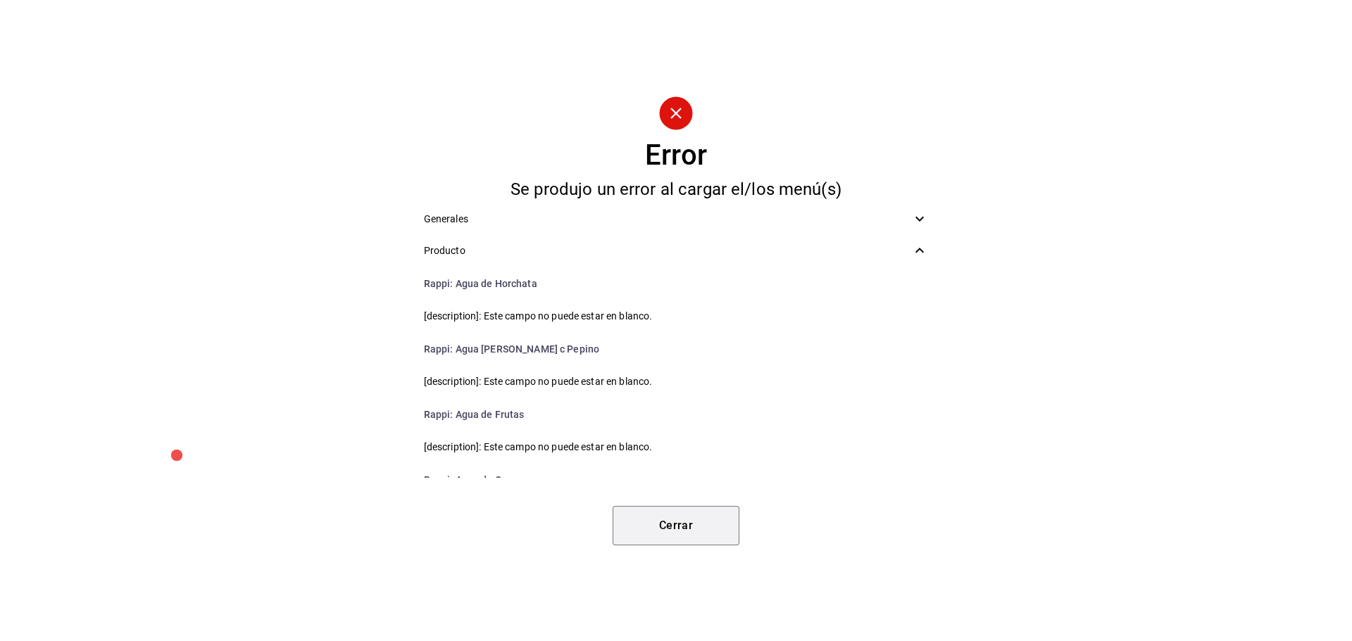
click at [679, 524] on button "Cerrar" at bounding box center [675, 525] width 127 height 39
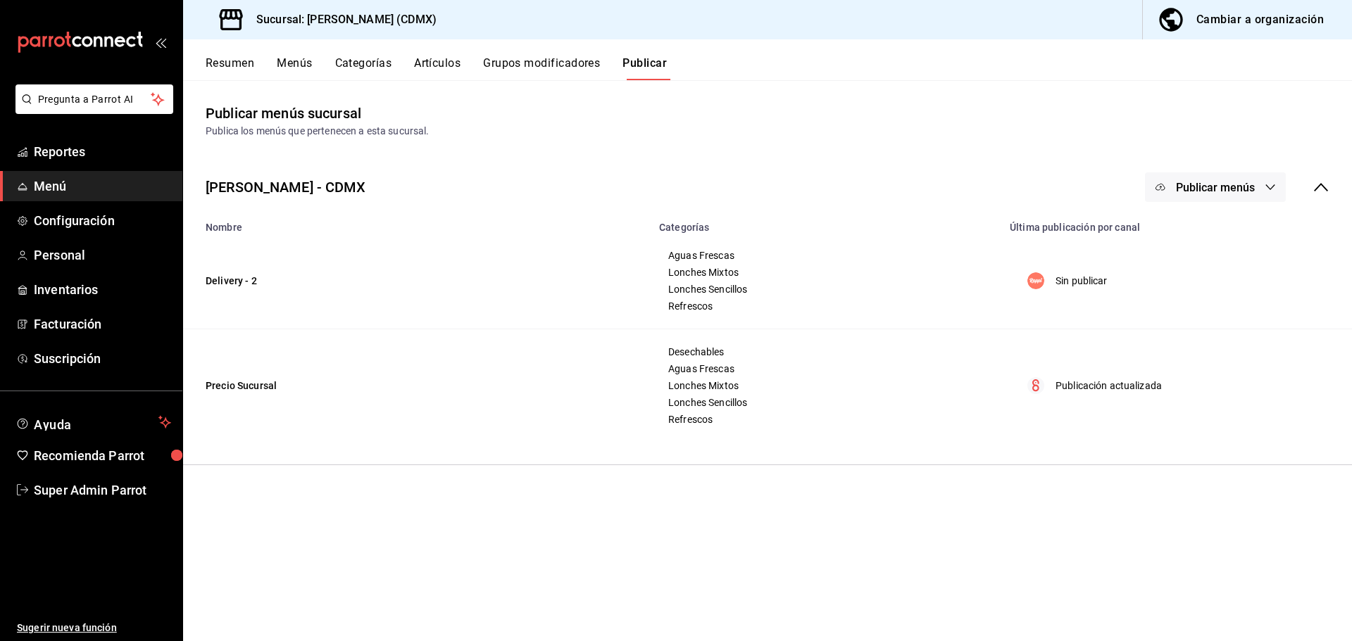
click at [1259, 20] on div "Cambiar a organización" at bounding box center [1259, 20] width 127 height 20
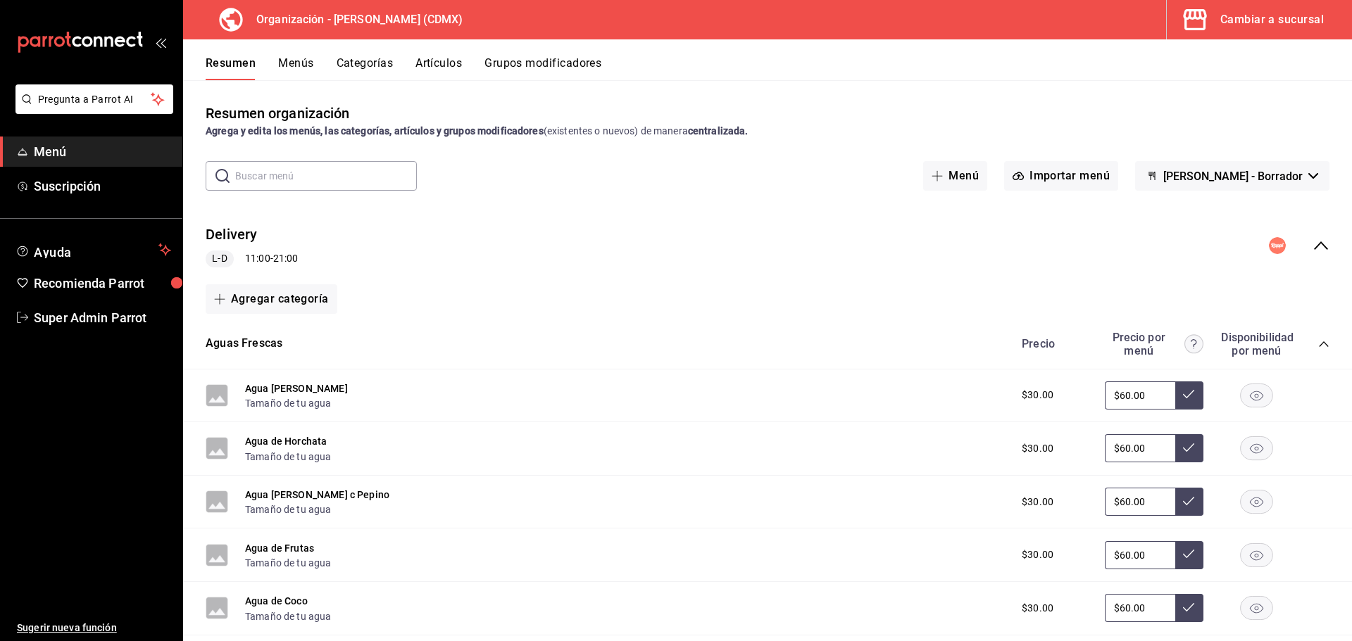
click at [298, 61] on button "Menús" at bounding box center [295, 68] width 35 height 24
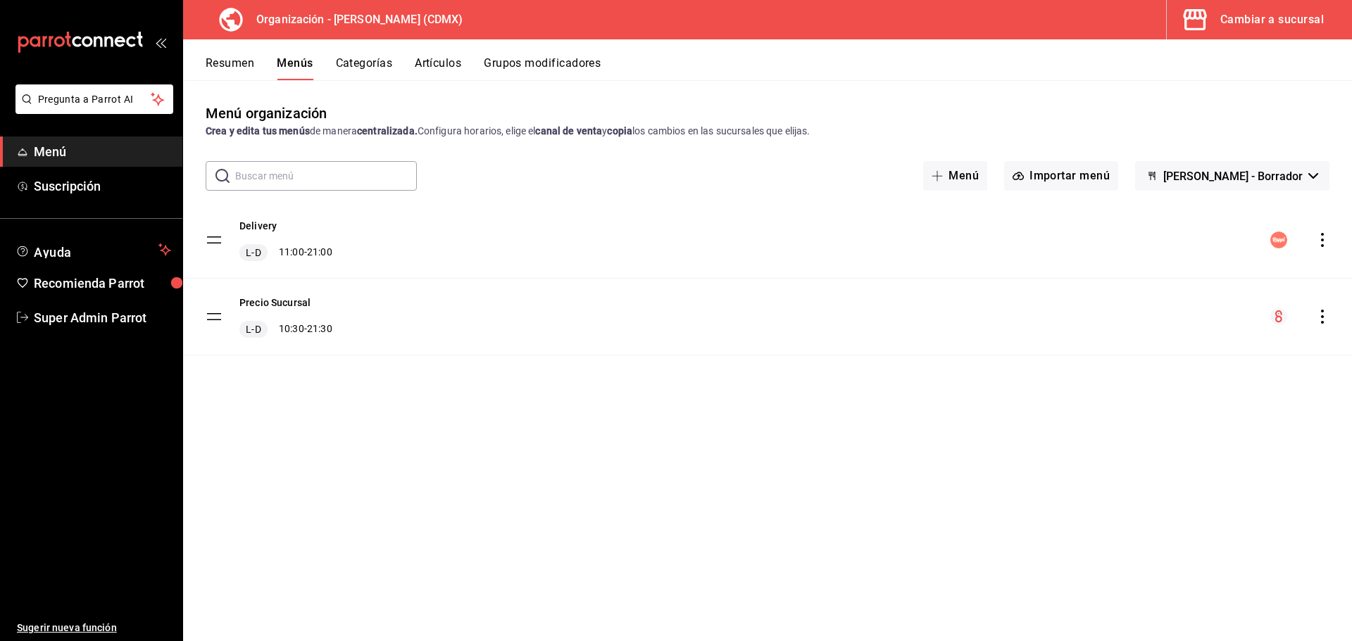
click at [368, 67] on button "Categorías" at bounding box center [364, 68] width 57 height 24
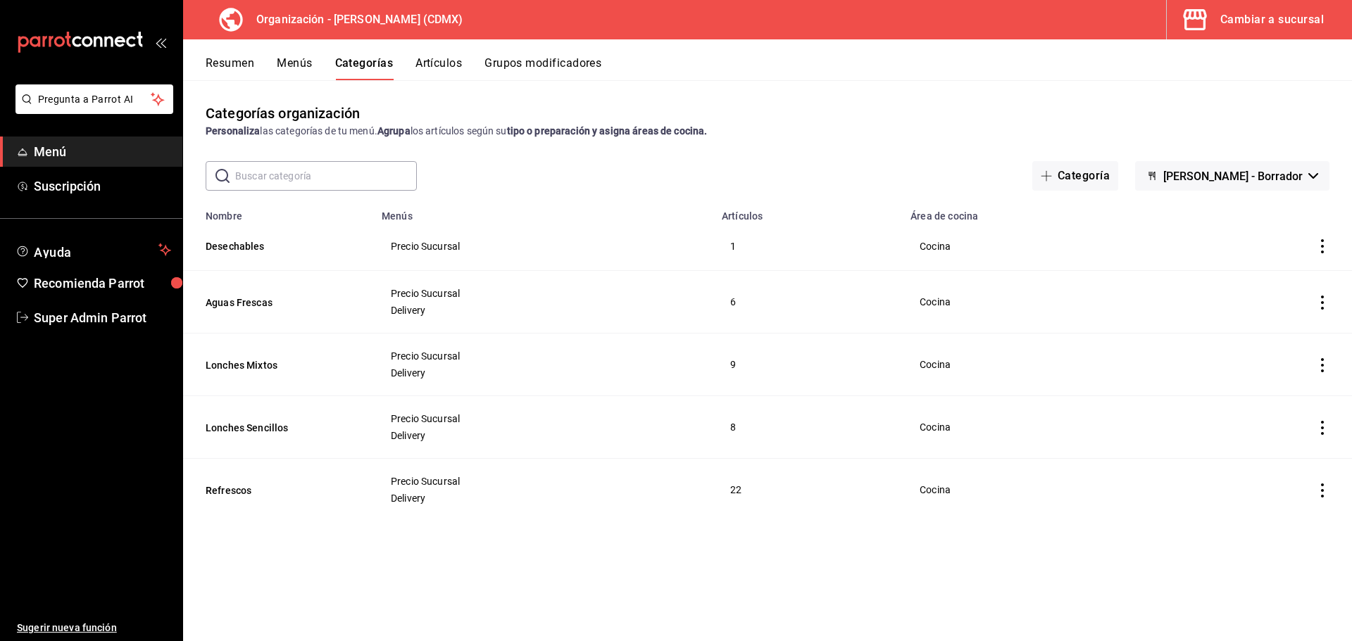
click at [459, 67] on button "Artículos" at bounding box center [438, 68] width 46 height 24
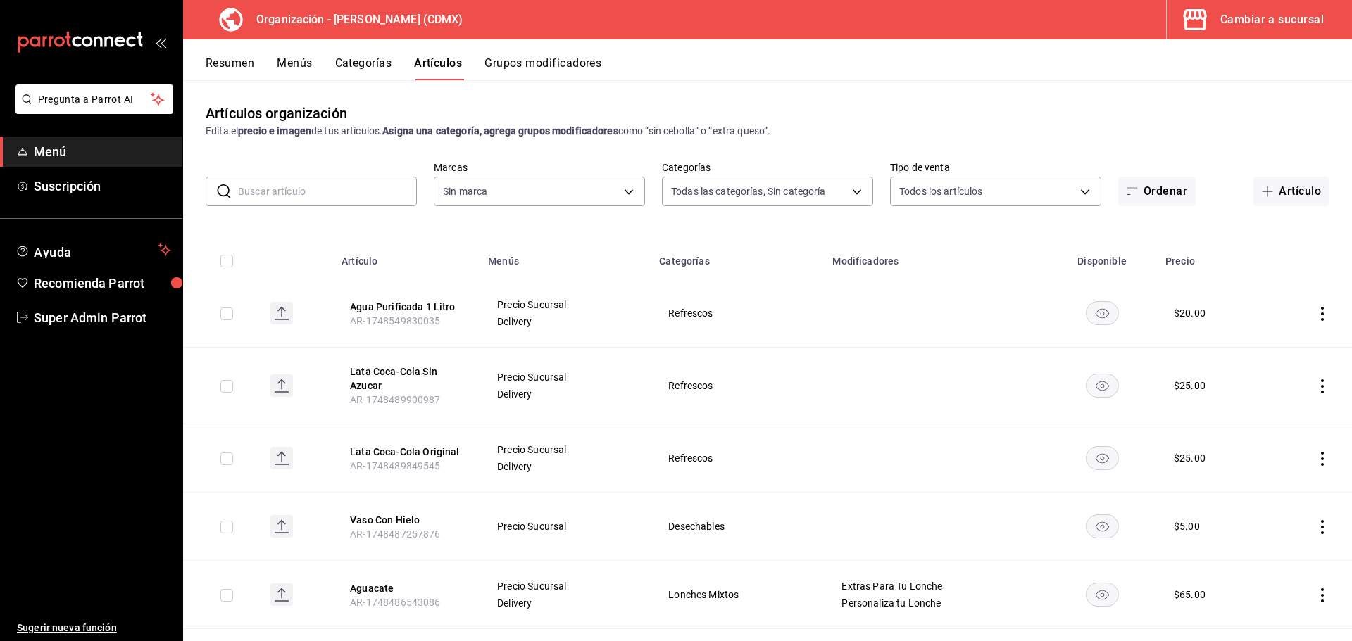
type input "7796acc6-6830-460e-9095-29182705febe,6f5456cb-1632-4b13-adec-fb89f8b70bc1,5f866…"
type input "2f62df8c-6ca4-4d10-9703-03b25ca5e50b"
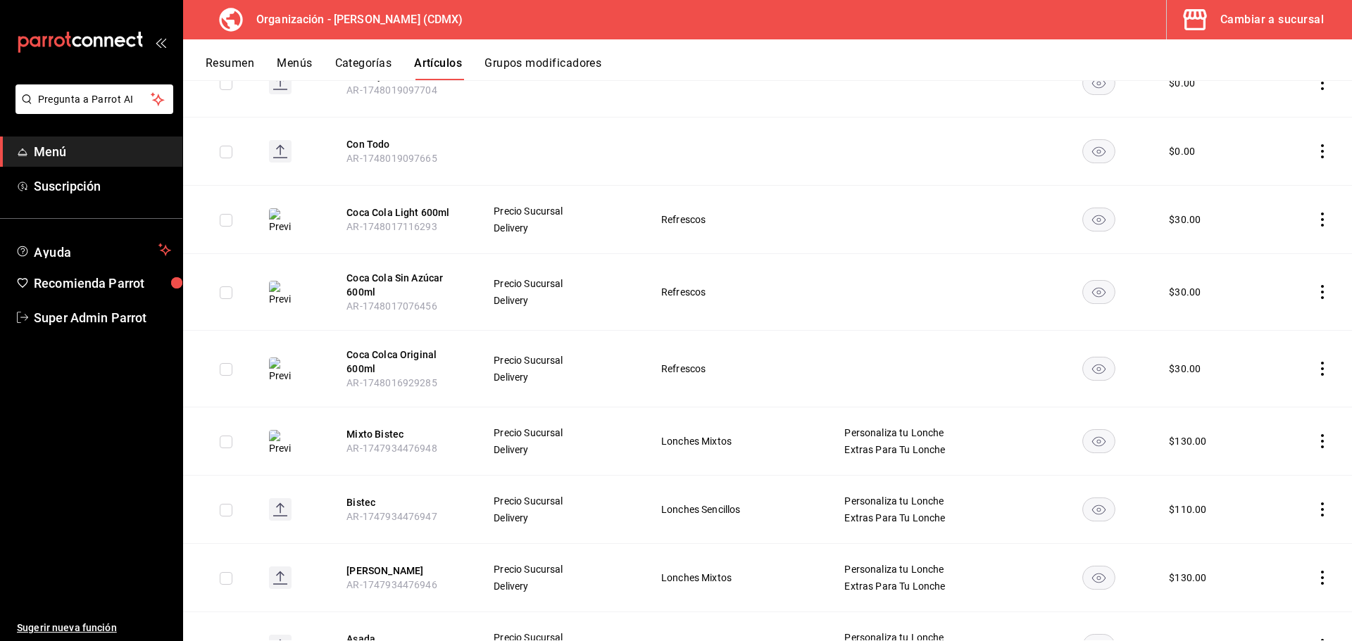
scroll to position [3481, 0]
click at [394, 206] on button "Coca Cola Light 600ml" at bounding box center [402, 213] width 113 height 14
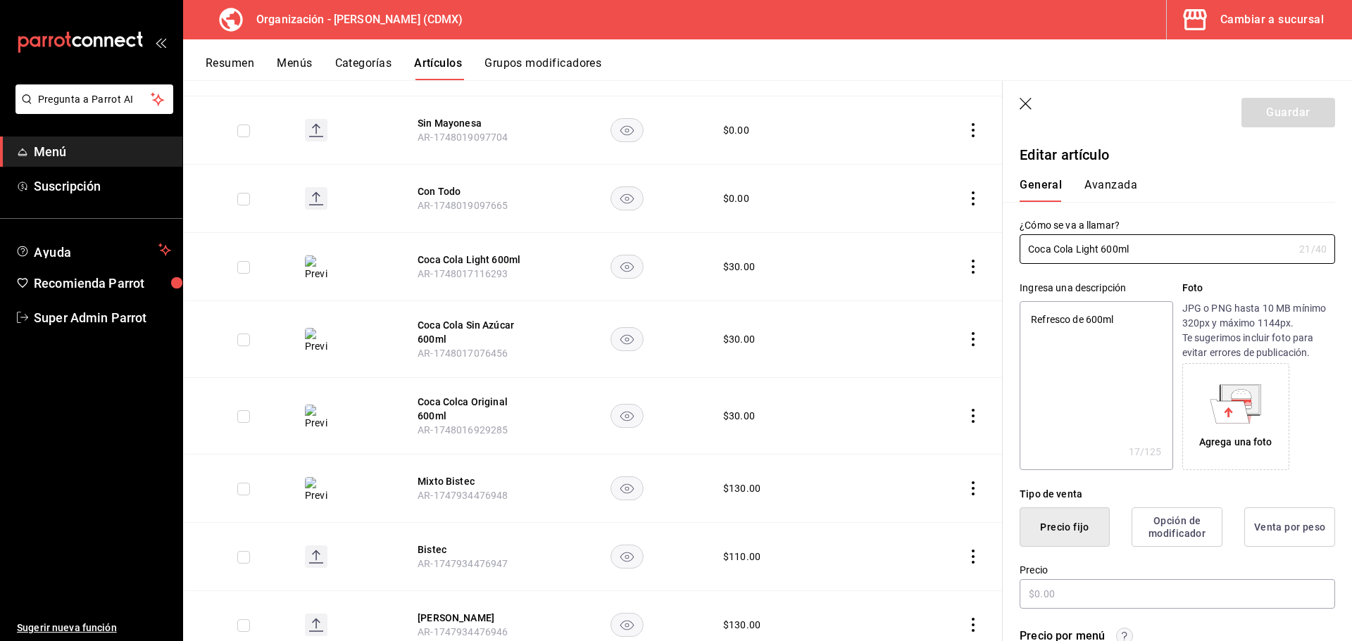
type textarea "x"
type input "$30.00"
click at [1126, 330] on textarea "Refresco de 600ml" at bounding box center [1095, 385] width 153 height 169
type textarea "x"
click at [1024, 102] on icon "button" at bounding box center [1025, 104] width 12 height 12
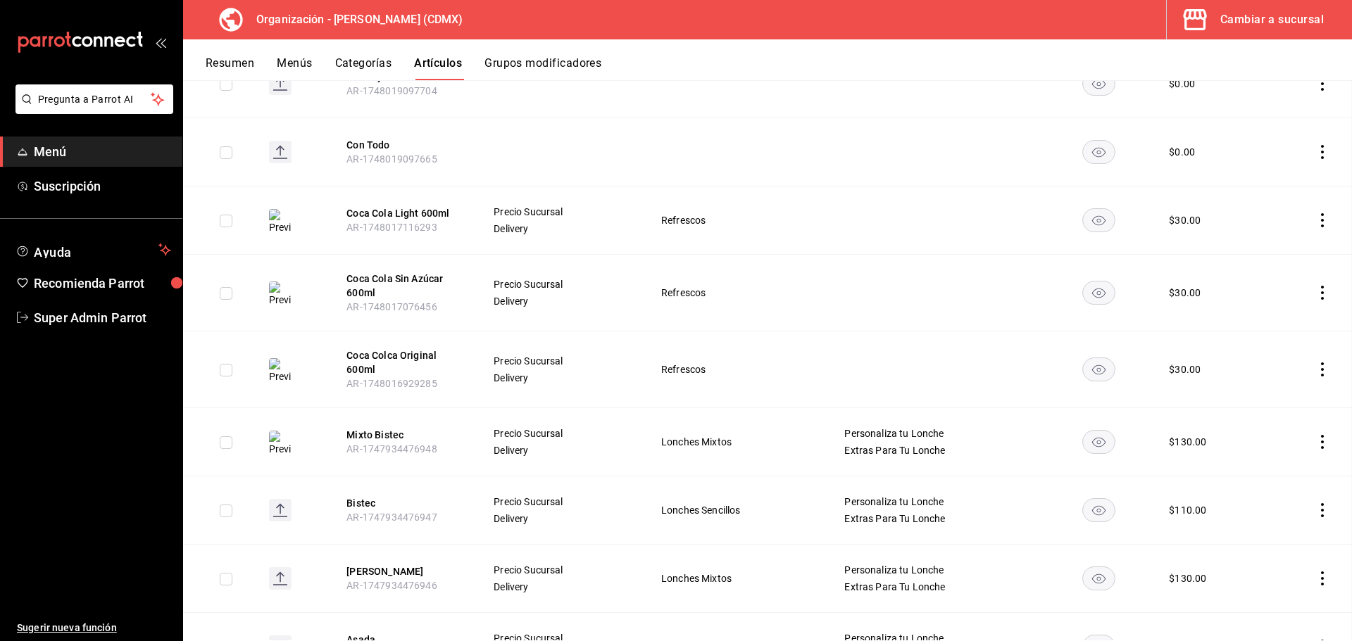
scroll to position [3435, 0]
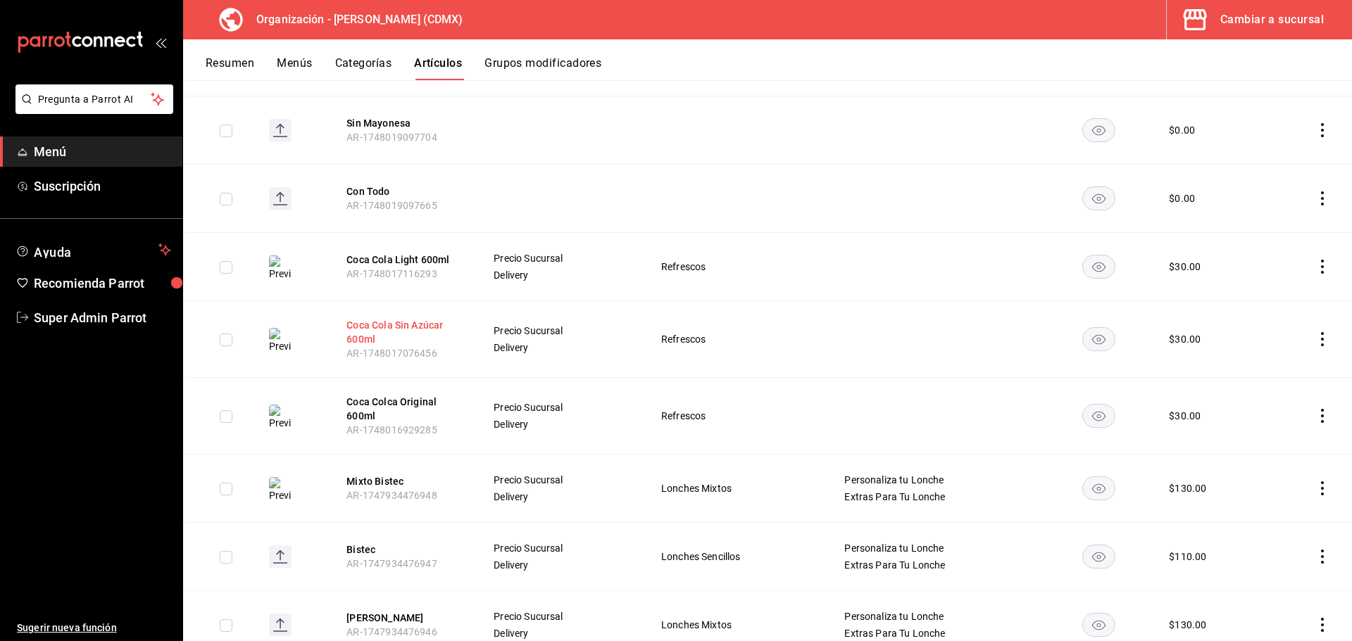
click at [386, 318] on button "Coca Cola Sin Azúcar 600ml" at bounding box center [402, 332] width 113 height 28
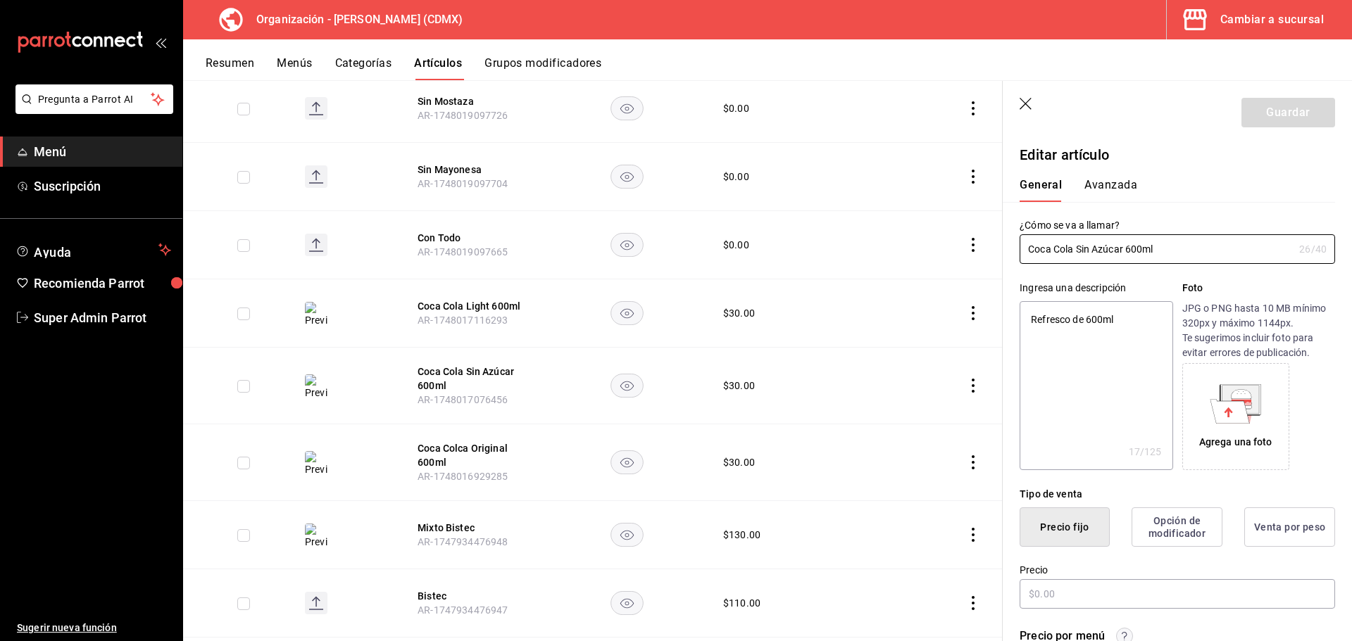
type textarea "x"
type input "$30.00"
type input "E48"
type input "90101500"
radio input "true"
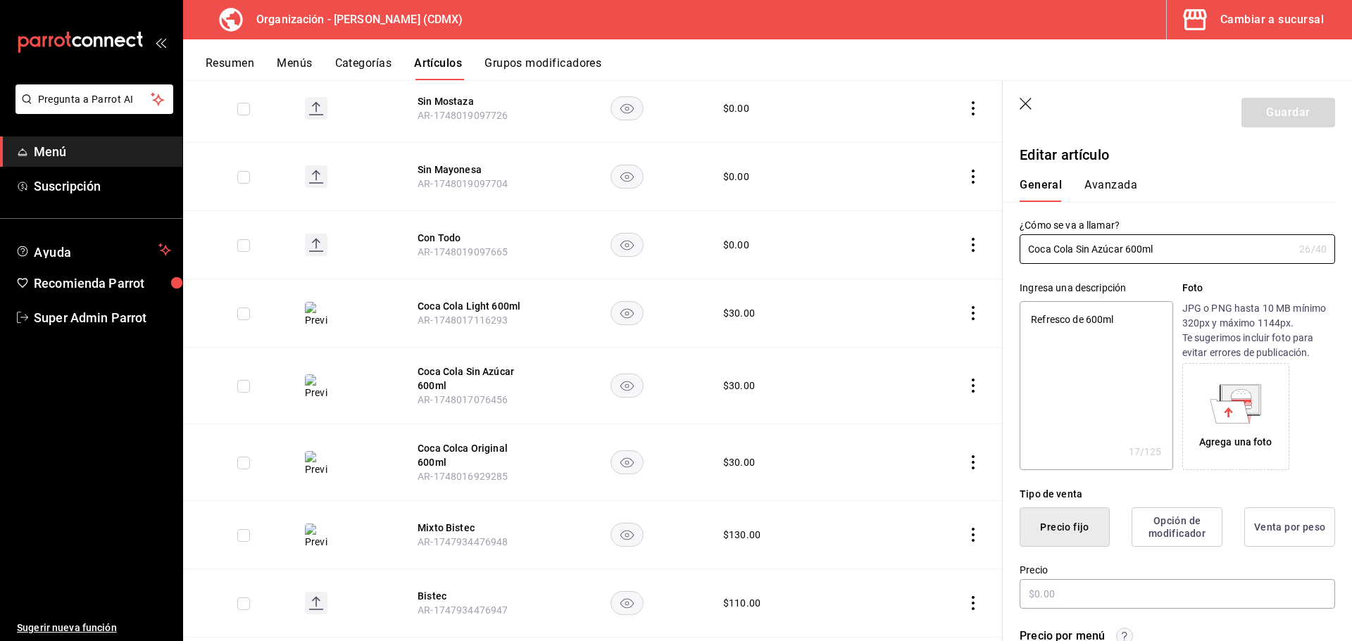
radio input "true"
type input "62bc63ed-be07-43f8-b338-757a9b3fecf8"
type textarea "x"
click at [1143, 323] on textarea "Refresco de 600ml" at bounding box center [1095, 385] width 153 height 169
type textarea "Refresco de 600m"
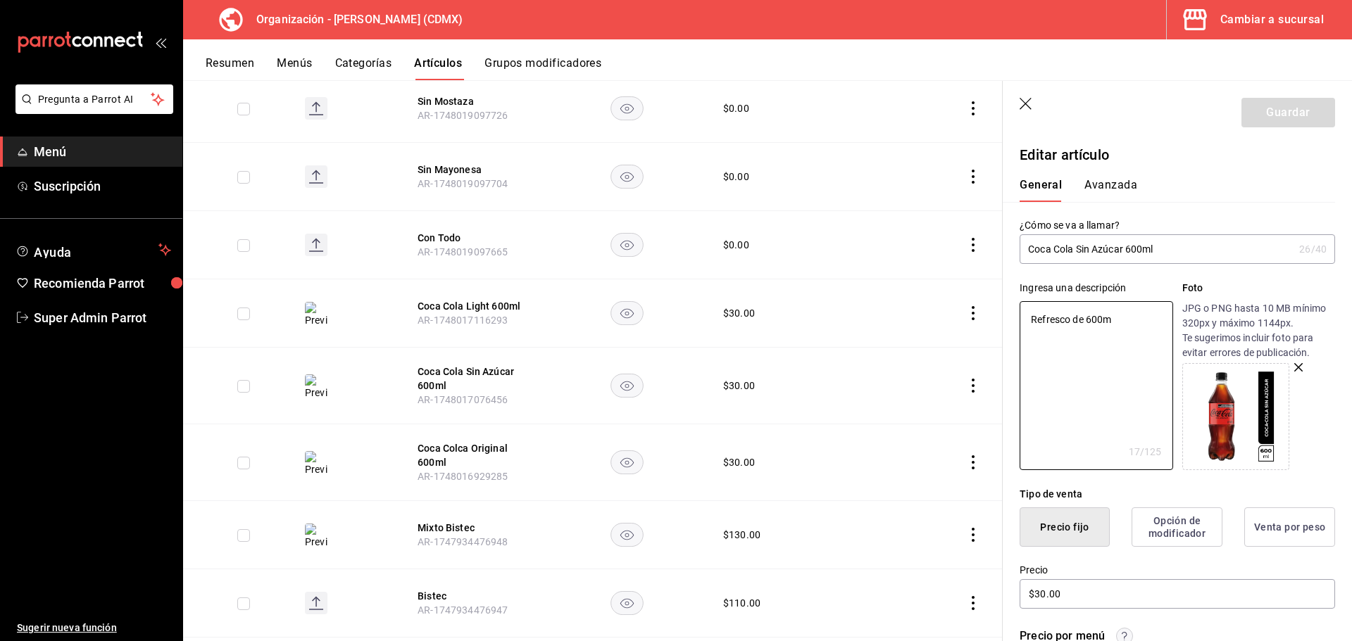
type textarea "x"
type textarea "R"
type textarea "x"
paste textarea "Refresco de 600ml"
type textarea "Refresco de 600ml"
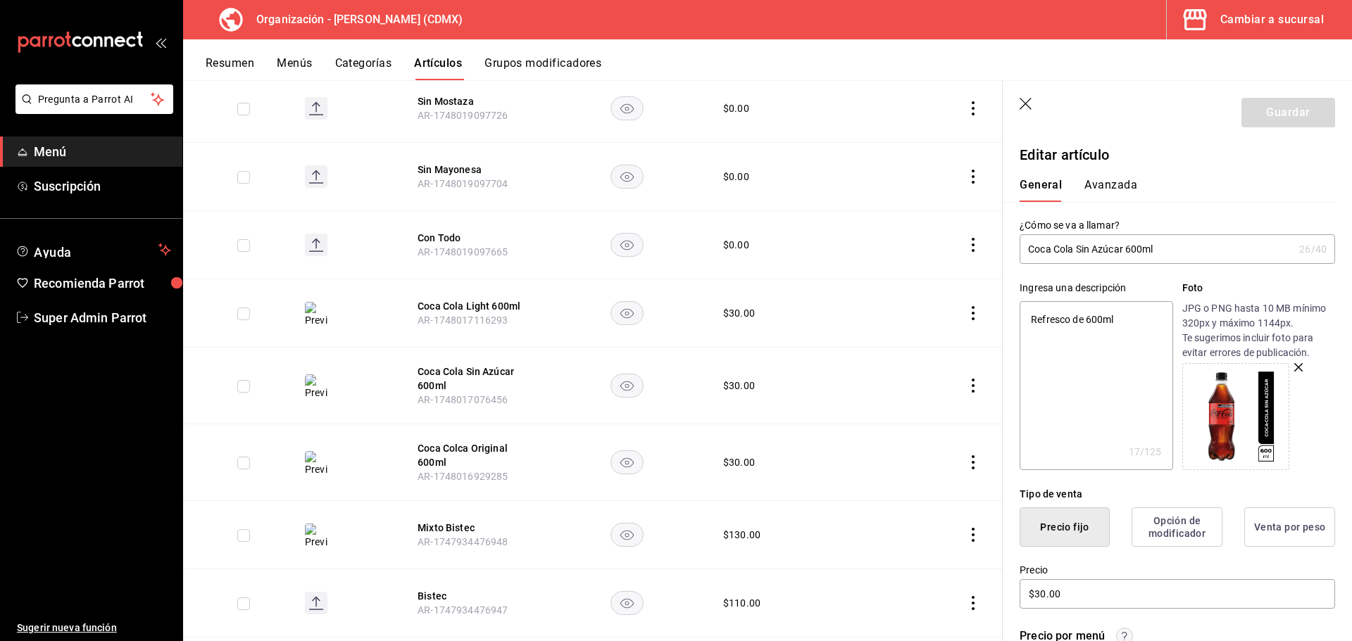
click at [1121, 186] on button "Avanzada" at bounding box center [1110, 190] width 53 height 24
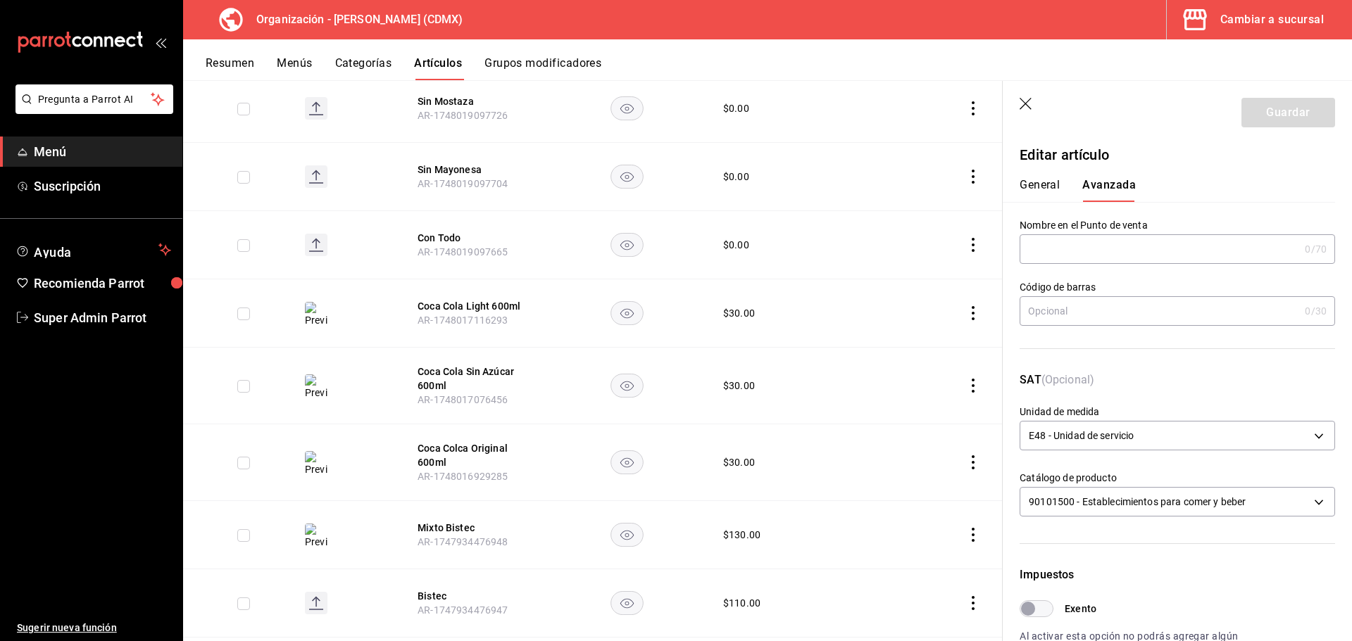
click at [1035, 190] on button "General" at bounding box center [1039, 190] width 40 height 24
type textarea "x"
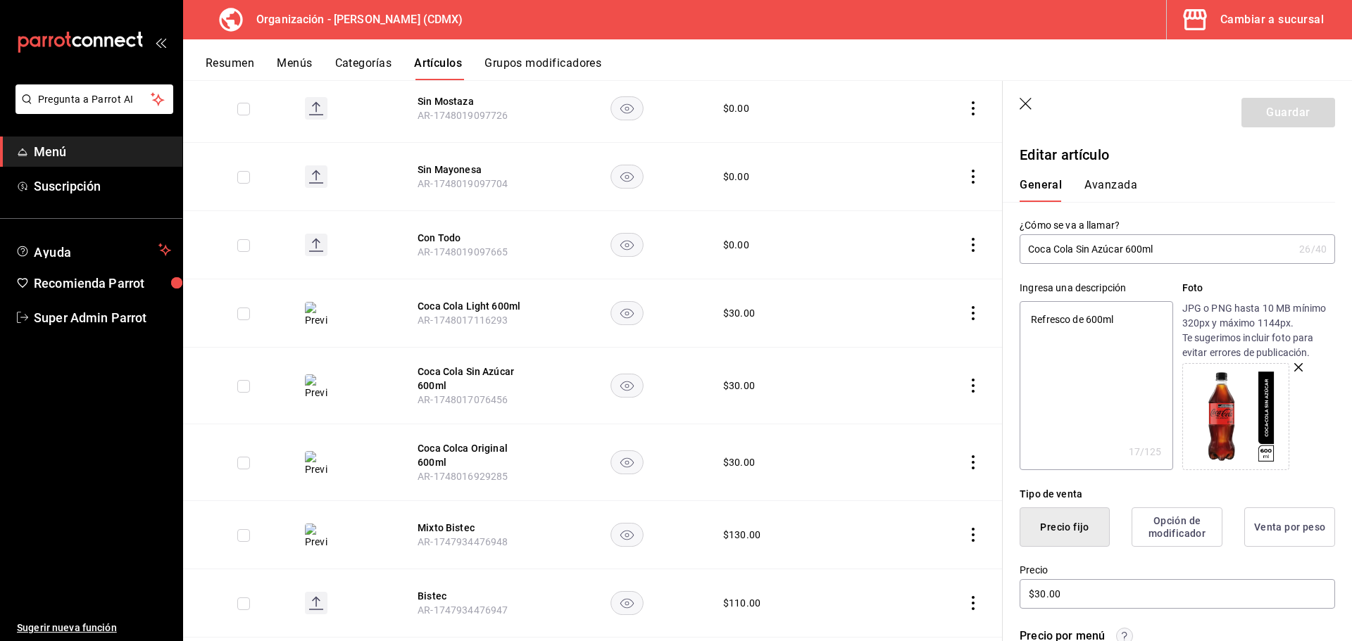
click at [1030, 108] on icon "button" at bounding box center [1026, 105] width 14 height 14
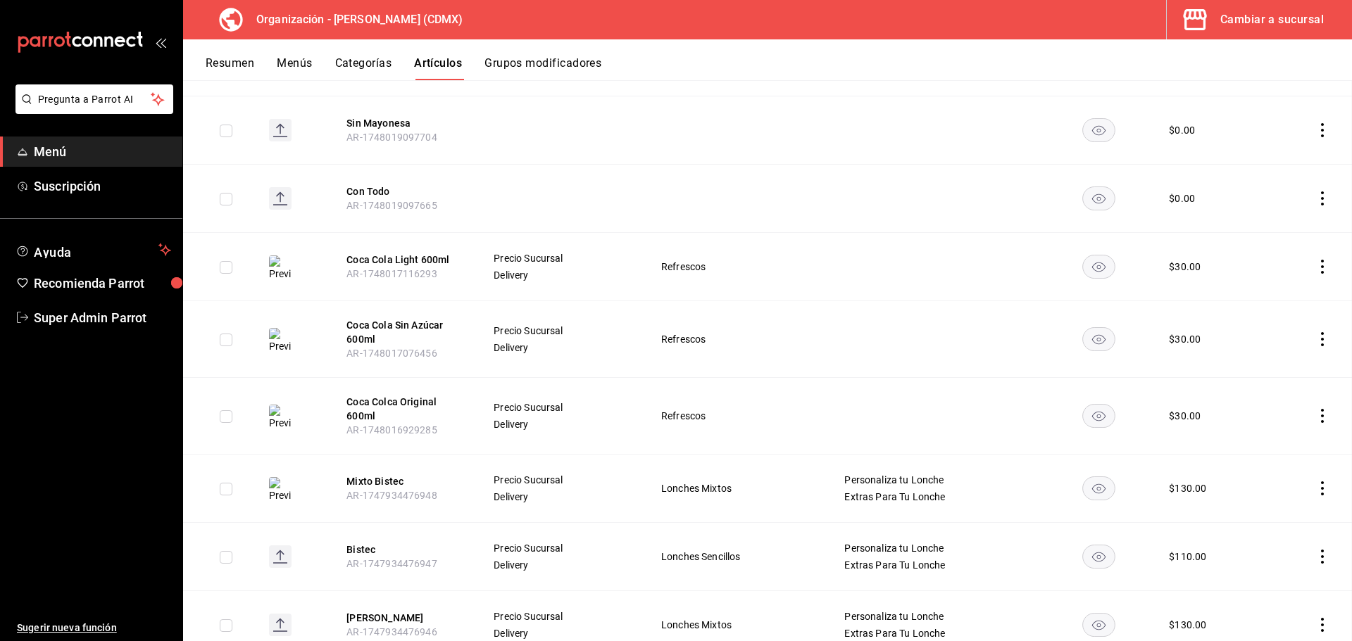
scroll to position [3388, 0]
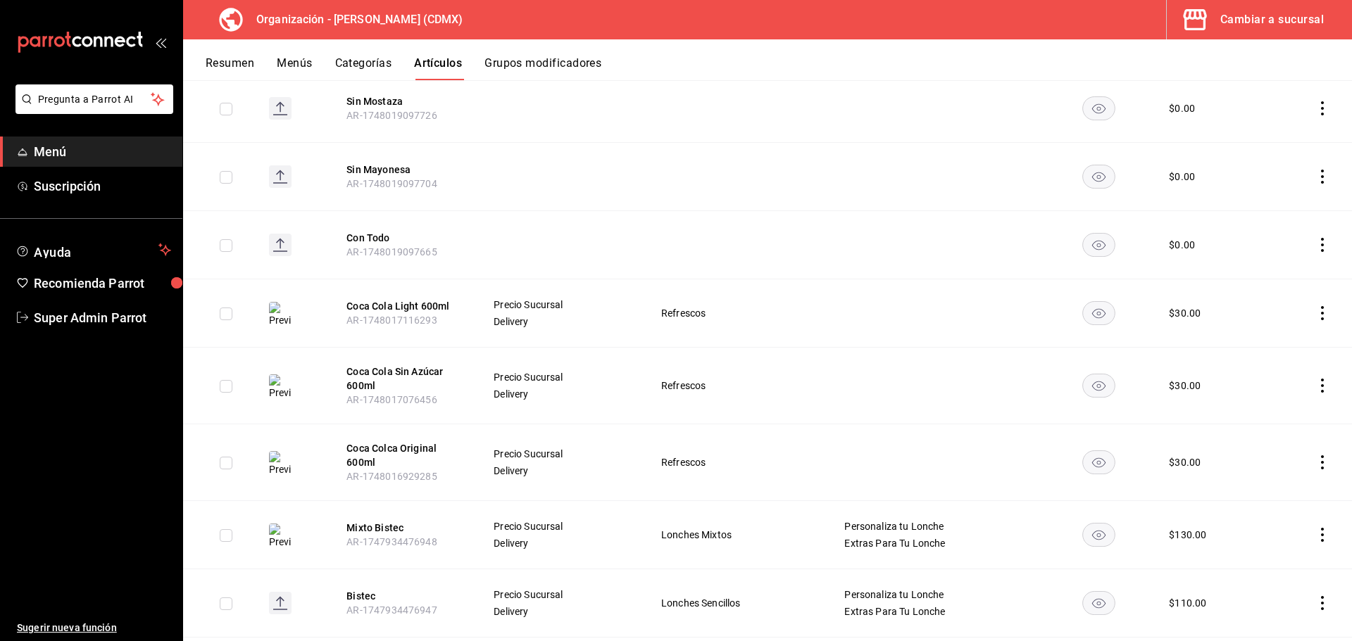
click at [220, 56] on button "Resumen" at bounding box center [230, 68] width 49 height 24
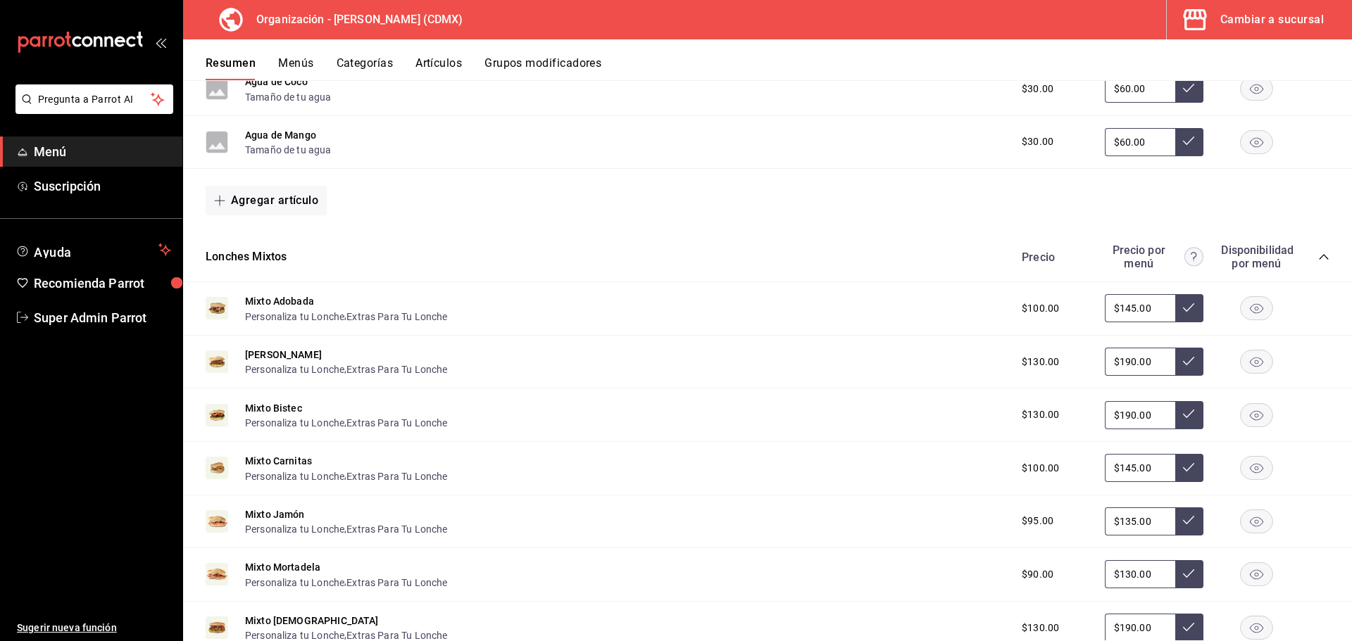
scroll to position [563, 0]
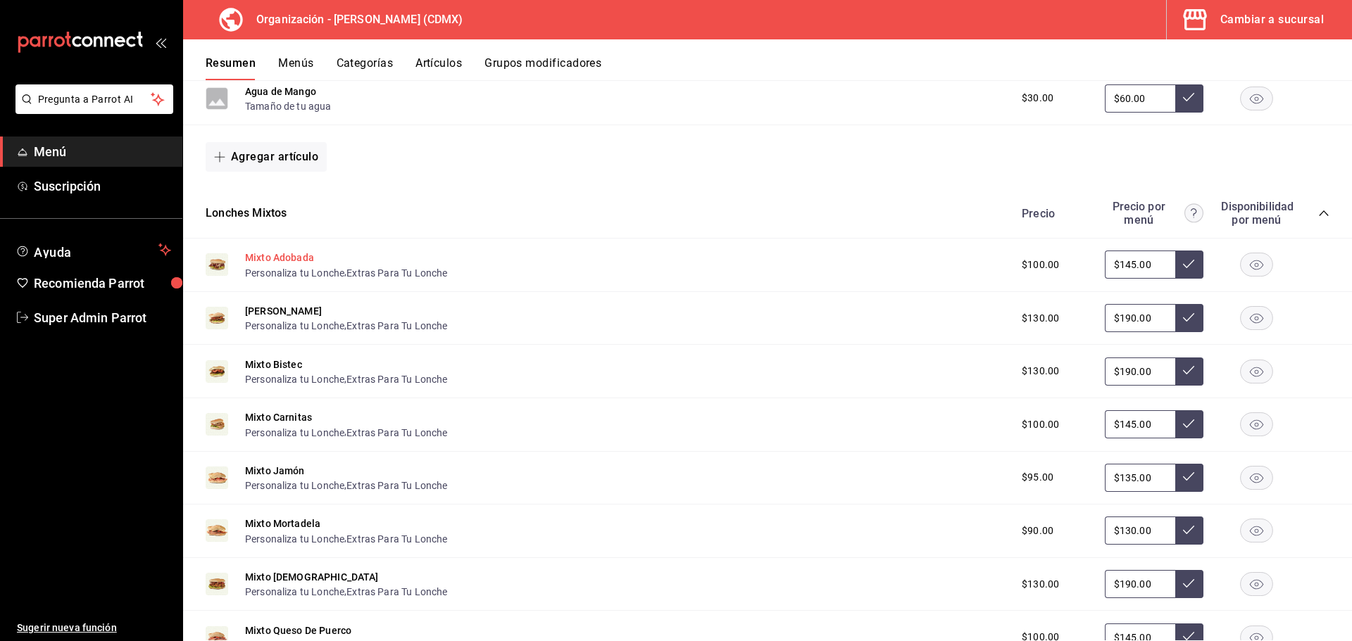
click at [301, 257] on button "Mixto Adobada" at bounding box center [279, 258] width 69 height 14
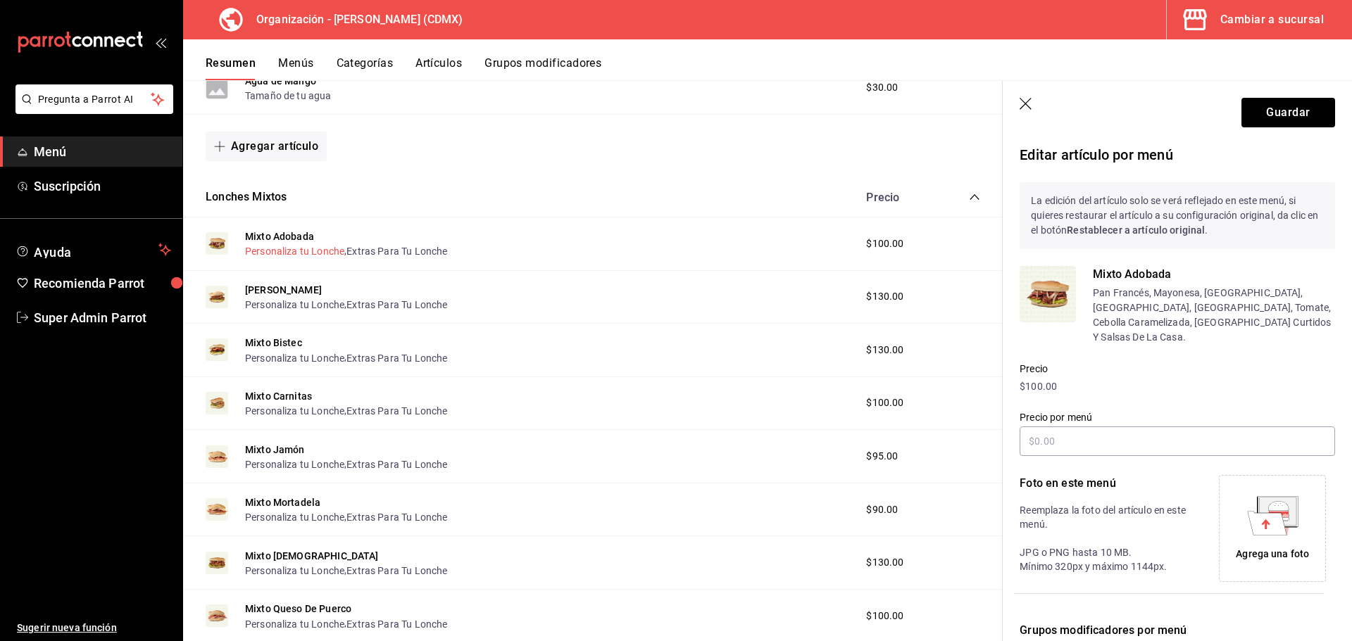
scroll to position [552, 0]
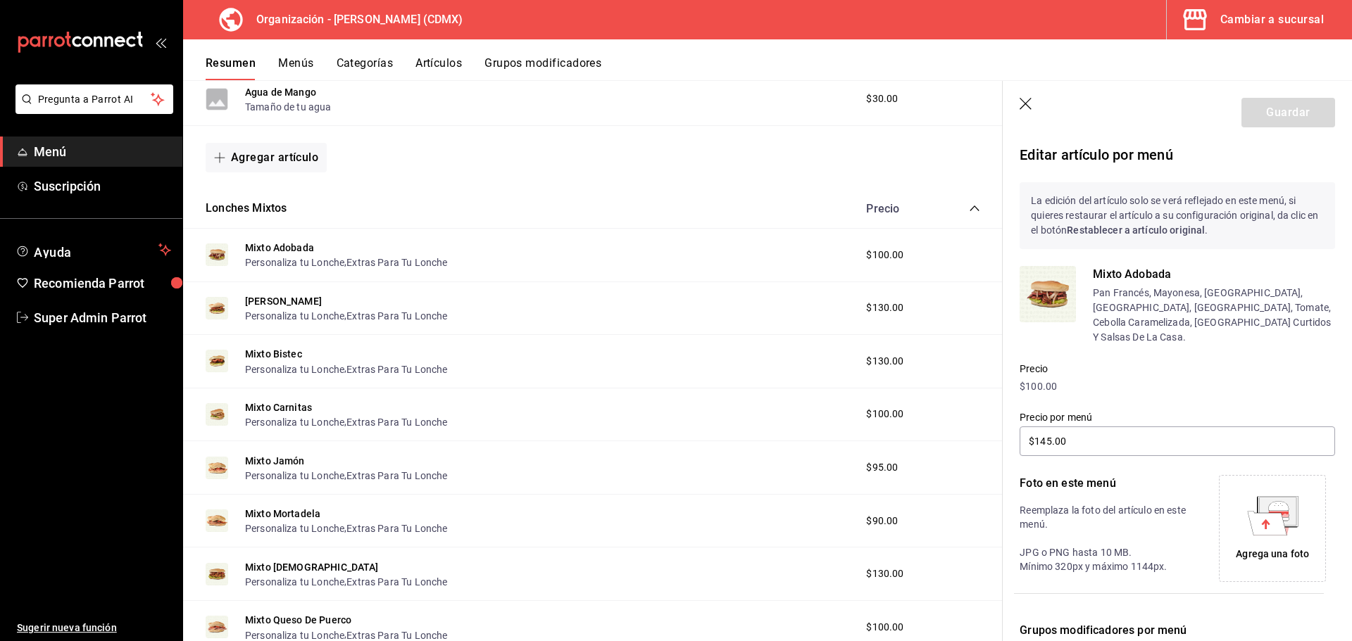
click at [1171, 303] on p "Pan Francés, Mayonesa, Mostaza, Aguacate, Adobada, Tomate, Cebolla Caramelizada…" at bounding box center [1214, 315] width 242 height 59
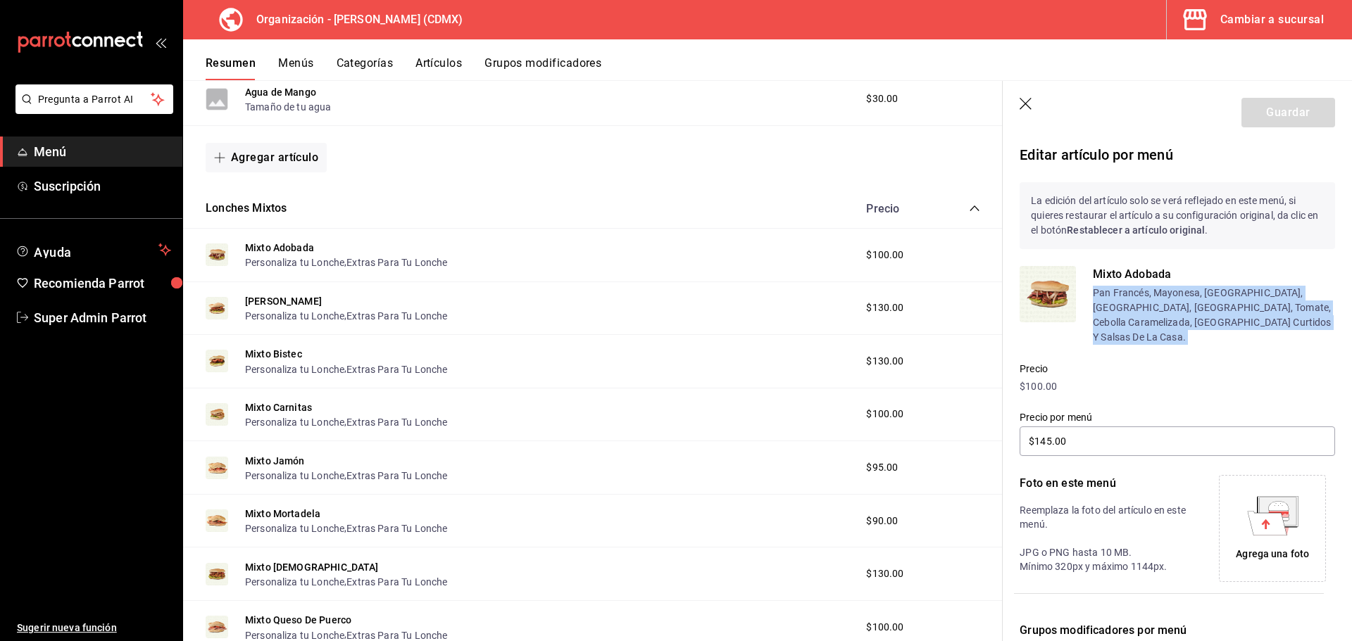
click at [1171, 303] on p "Pan Francés, Mayonesa, Mostaza, Aguacate, Adobada, Tomate, Cebolla Caramelizada…" at bounding box center [1214, 315] width 242 height 59
click at [1026, 103] on icon "button" at bounding box center [1025, 104] width 12 height 12
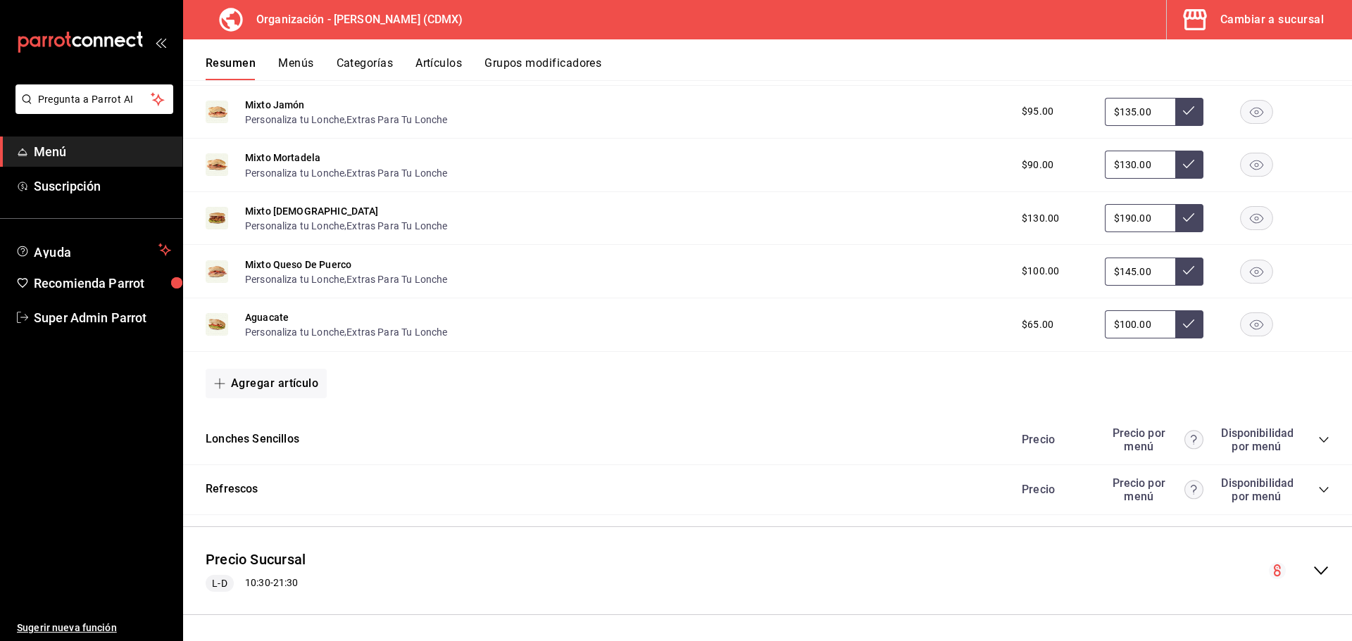
scroll to position [932, 0]
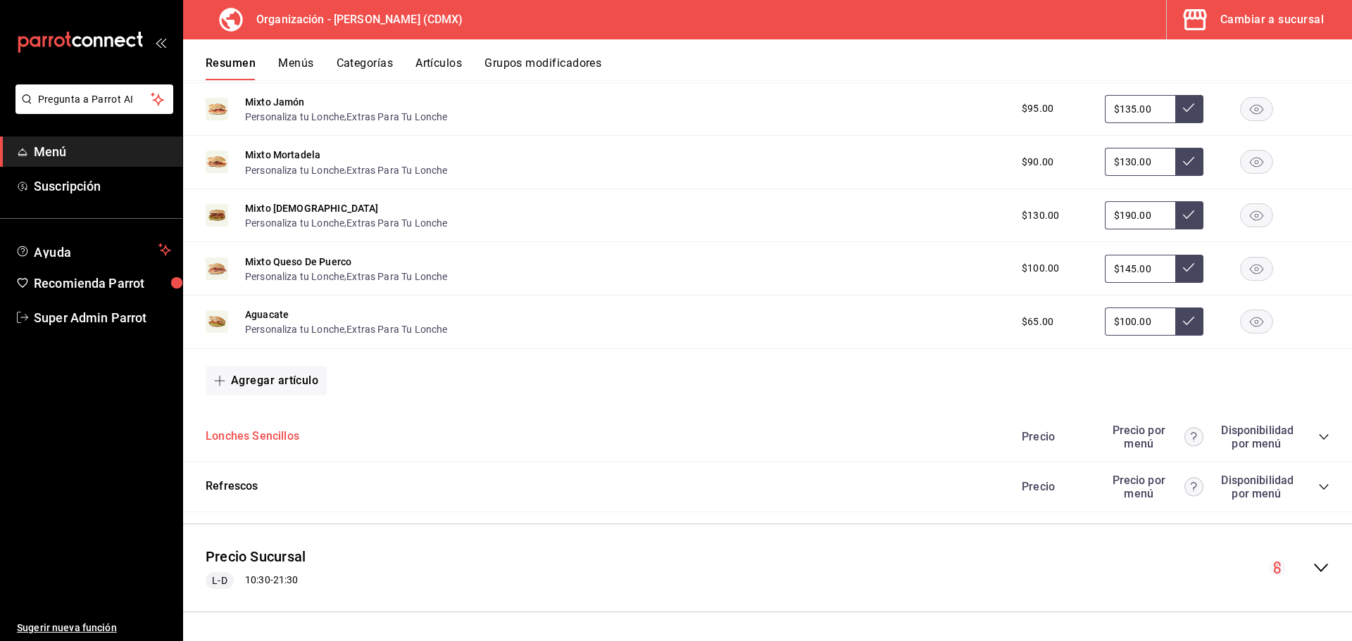
click at [265, 436] on button "Lonches Sencillos" at bounding box center [253, 437] width 94 height 16
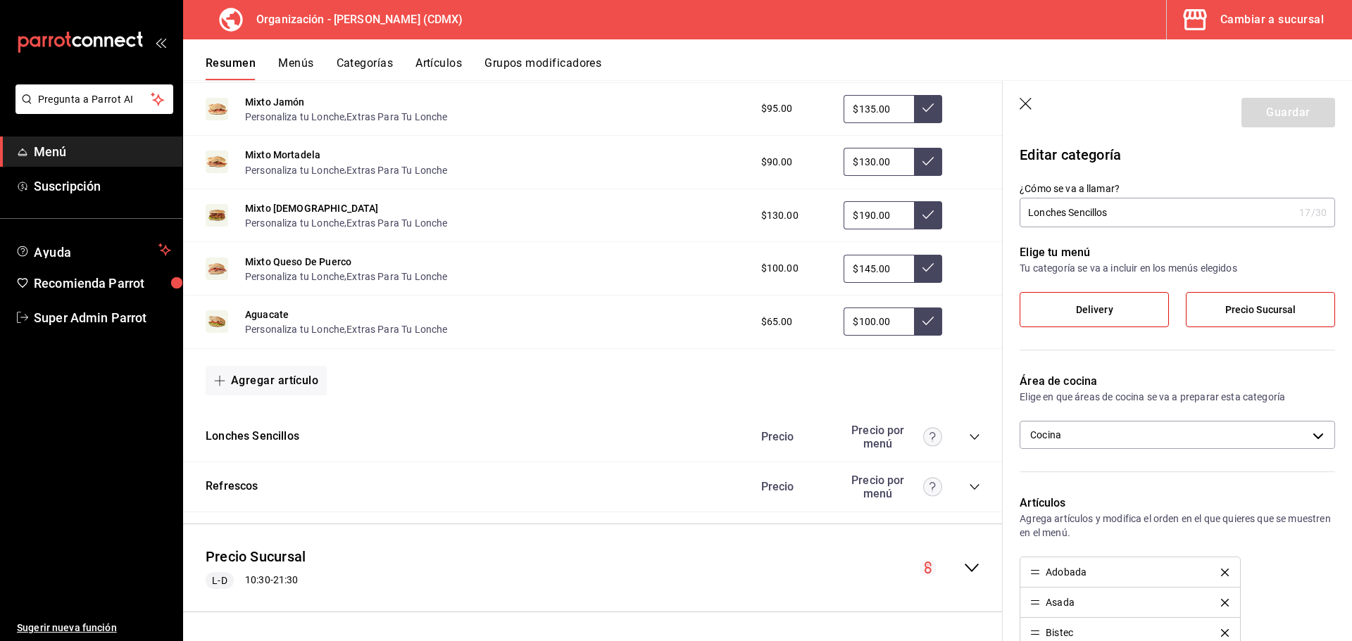
click at [1291, 308] on label "Precio Sucursal" at bounding box center [1260, 310] width 148 height 34
click at [0, 0] on input "Precio Sucursal" at bounding box center [0, 0] width 0 height 0
click at [1291, 308] on label "Precio Sucursal" at bounding box center [1260, 310] width 148 height 34
click at [0, 0] on input "Precio Sucursal" at bounding box center [0, 0] width 0 height 0
click at [1028, 101] on icon "button" at bounding box center [1025, 104] width 12 height 12
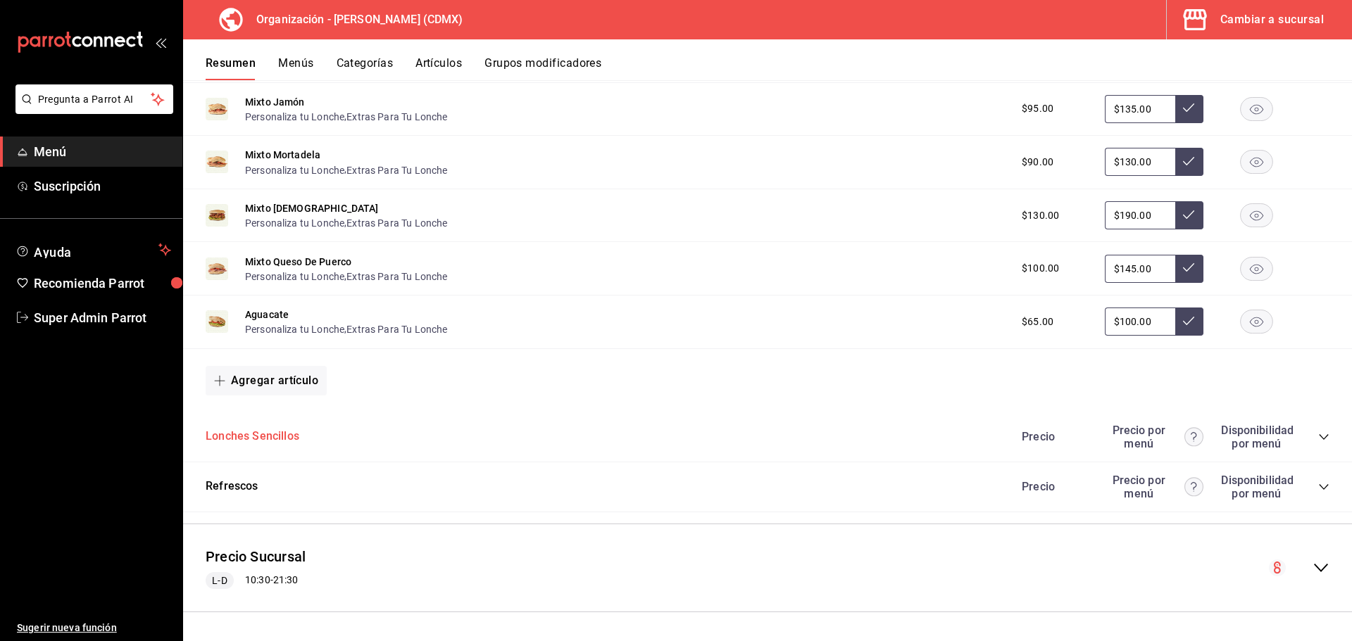
drag, startPoint x: 282, startPoint y: 433, endPoint x: 222, endPoint y: 436, distance: 59.2
click at [208, 438] on button "Lonches Sencillos" at bounding box center [253, 437] width 94 height 16
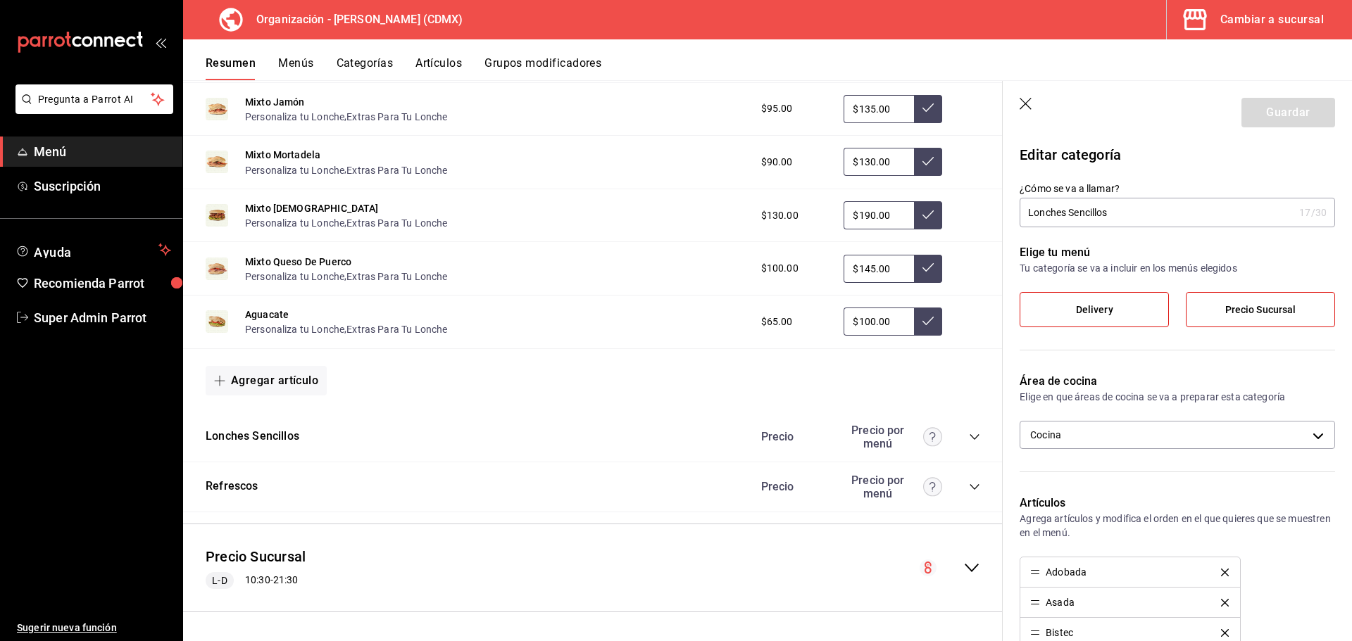
click at [1290, 310] on label "Precio Sucursal" at bounding box center [1260, 310] width 148 height 34
click at [0, 0] on input "Precio Sucursal" at bounding box center [0, 0] width 0 height 0
click at [1268, 105] on button "Guardar" at bounding box center [1288, 113] width 94 height 30
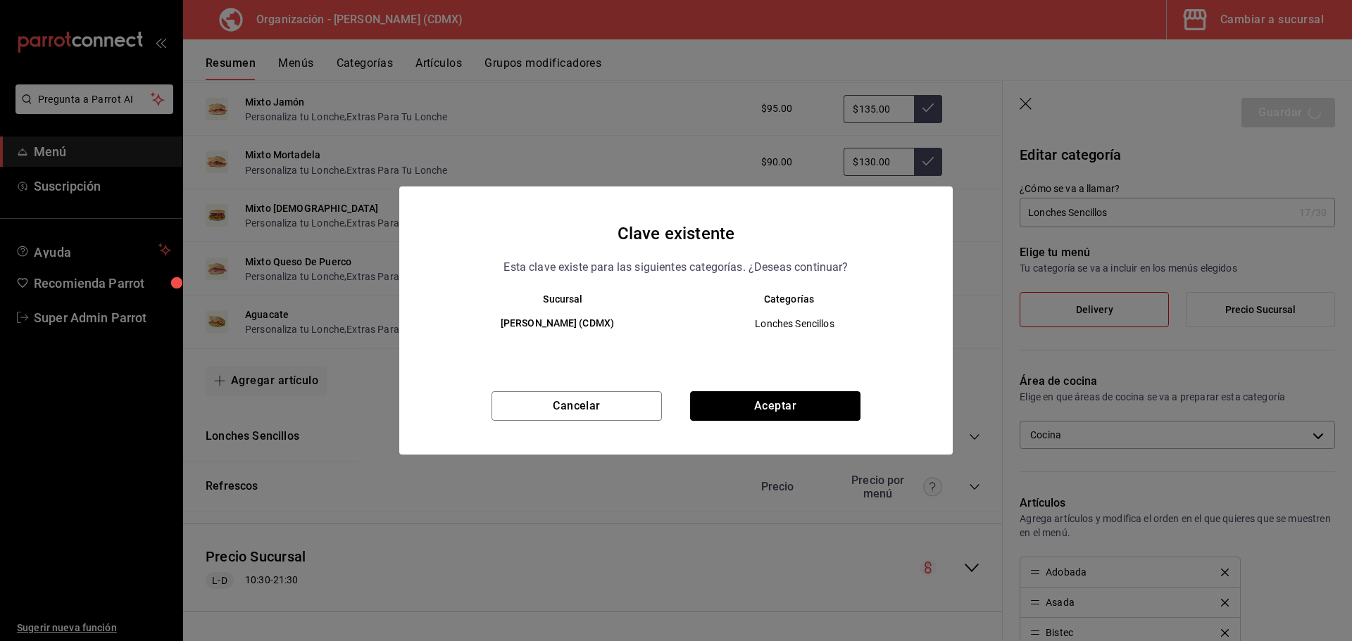
click at [788, 403] on button "Aceptar" at bounding box center [775, 406] width 170 height 30
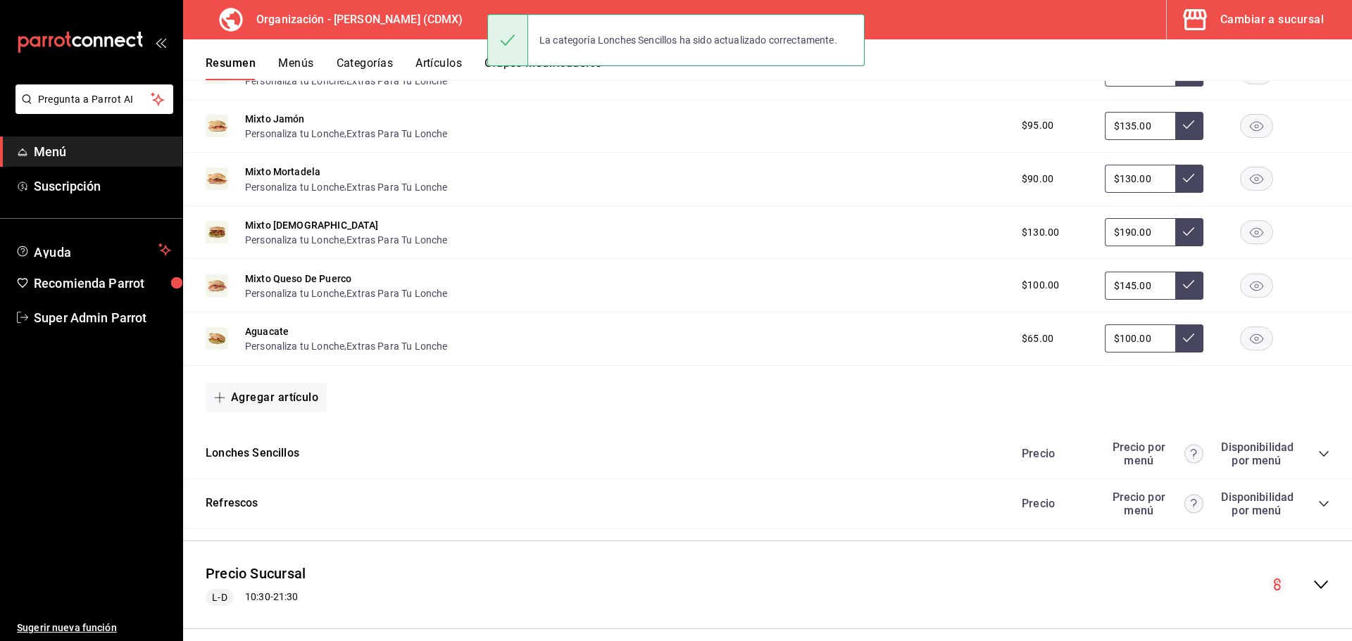
scroll to position [932, 0]
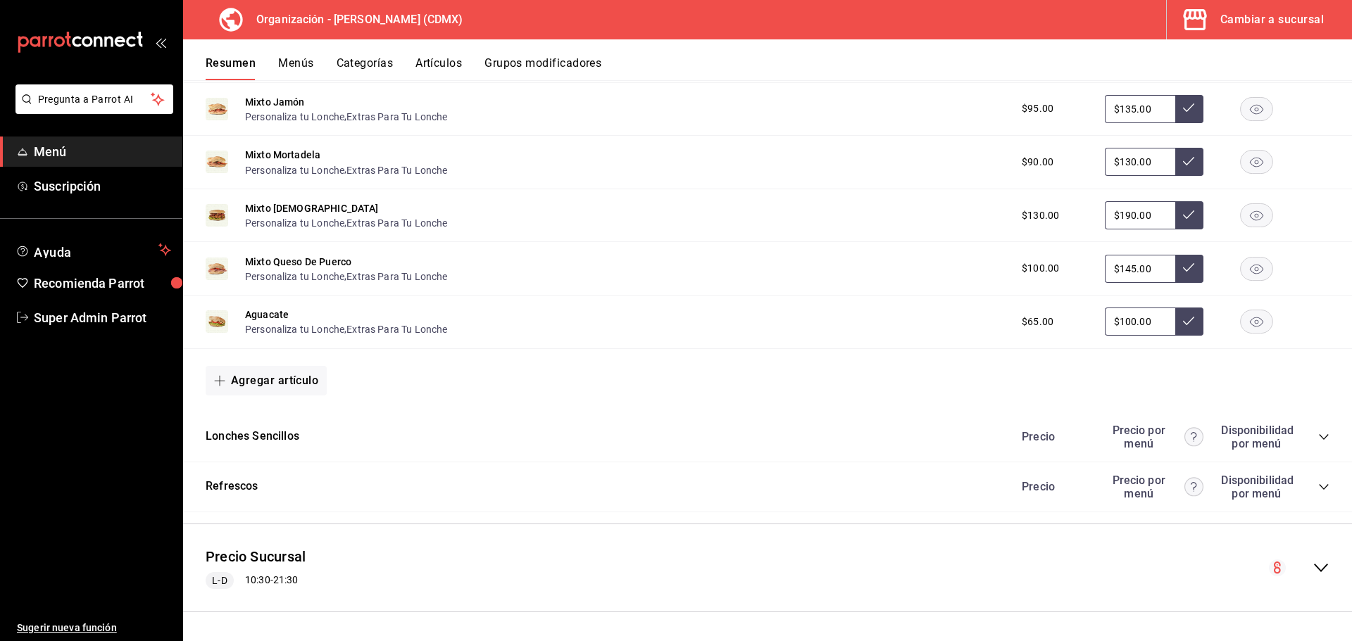
click at [1318, 437] on icon "collapse-category-row" at bounding box center [1323, 437] width 11 height 11
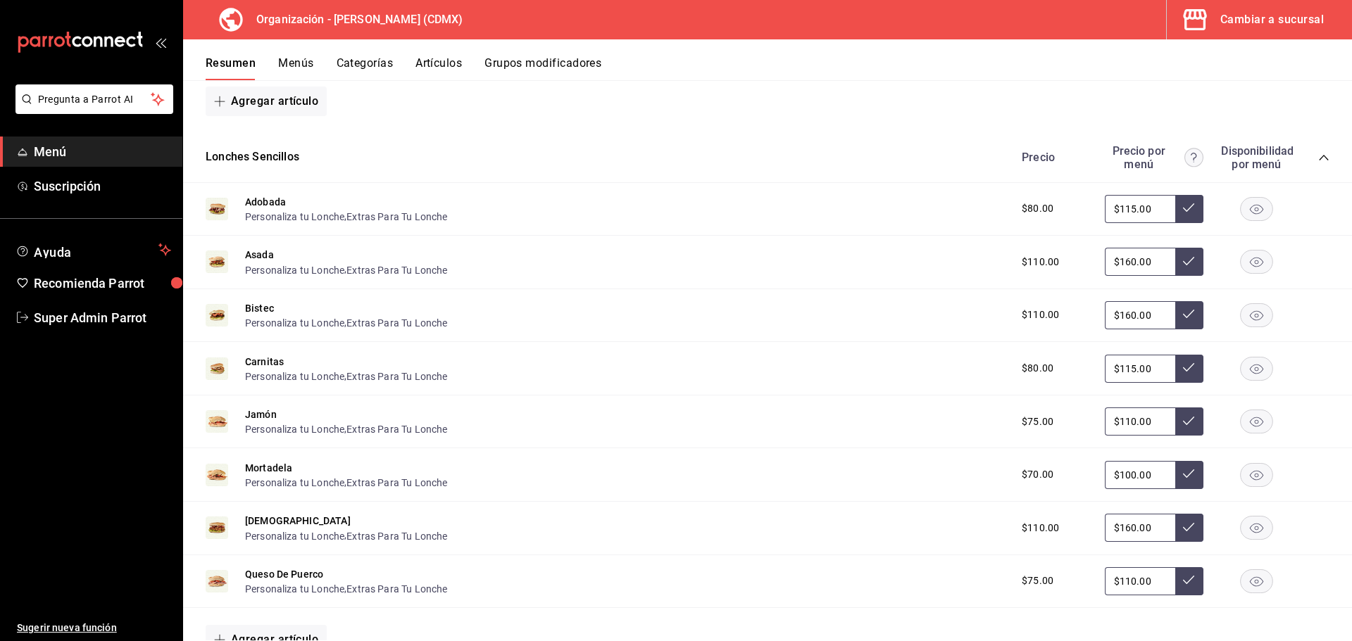
scroll to position [1210, 0]
click at [274, 155] on button "Lonches Sencillos" at bounding box center [253, 159] width 94 height 16
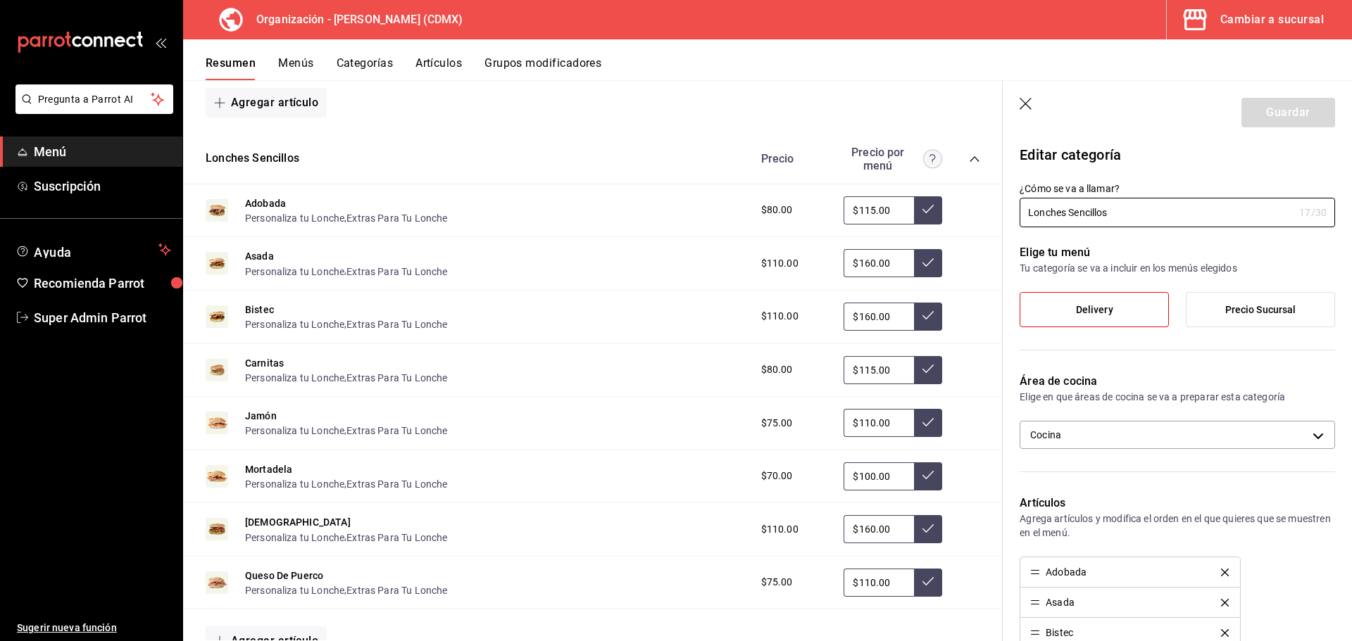
click at [1264, 300] on label "Precio Sucursal" at bounding box center [1260, 310] width 148 height 34
click at [0, 0] on input "Precio Sucursal" at bounding box center [0, 0] width 0 height 0
click at [1273, 125] on button "Guardar" at bounding box center [1288, 113] width 94 height 30
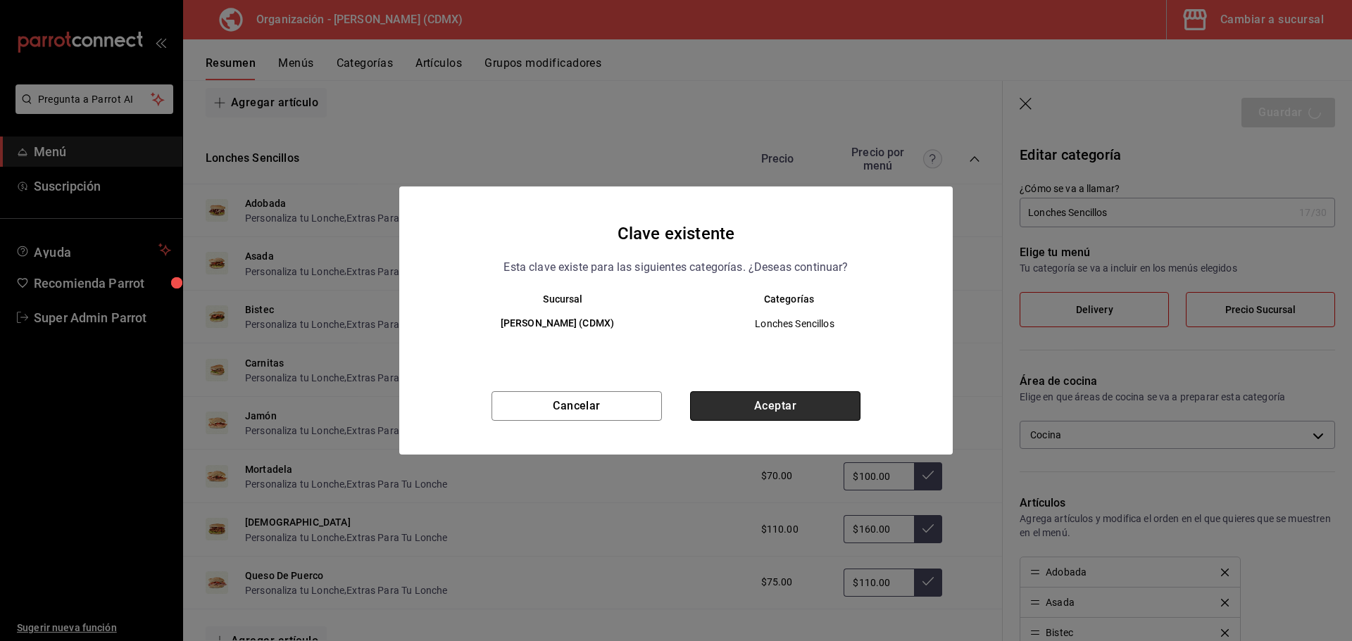
click at [742, 398] on button "Aceptar" at bounding box center [775, 406] width 170 height 30
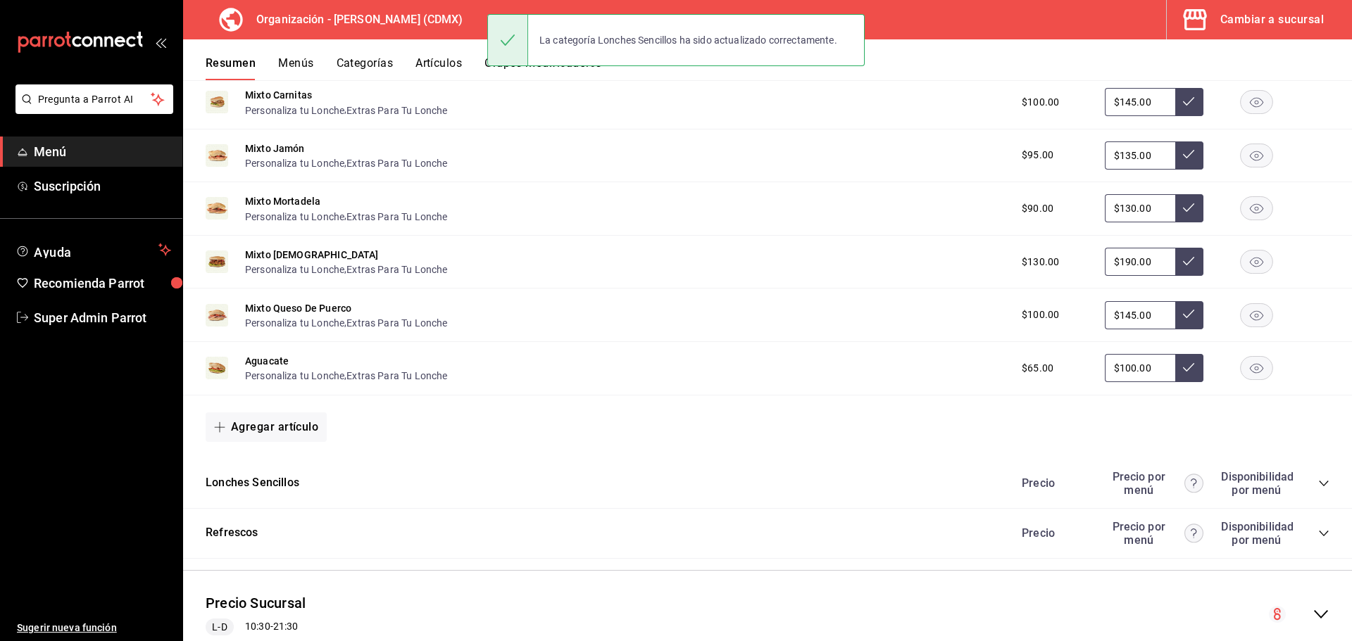
scroll to position [932, 0]
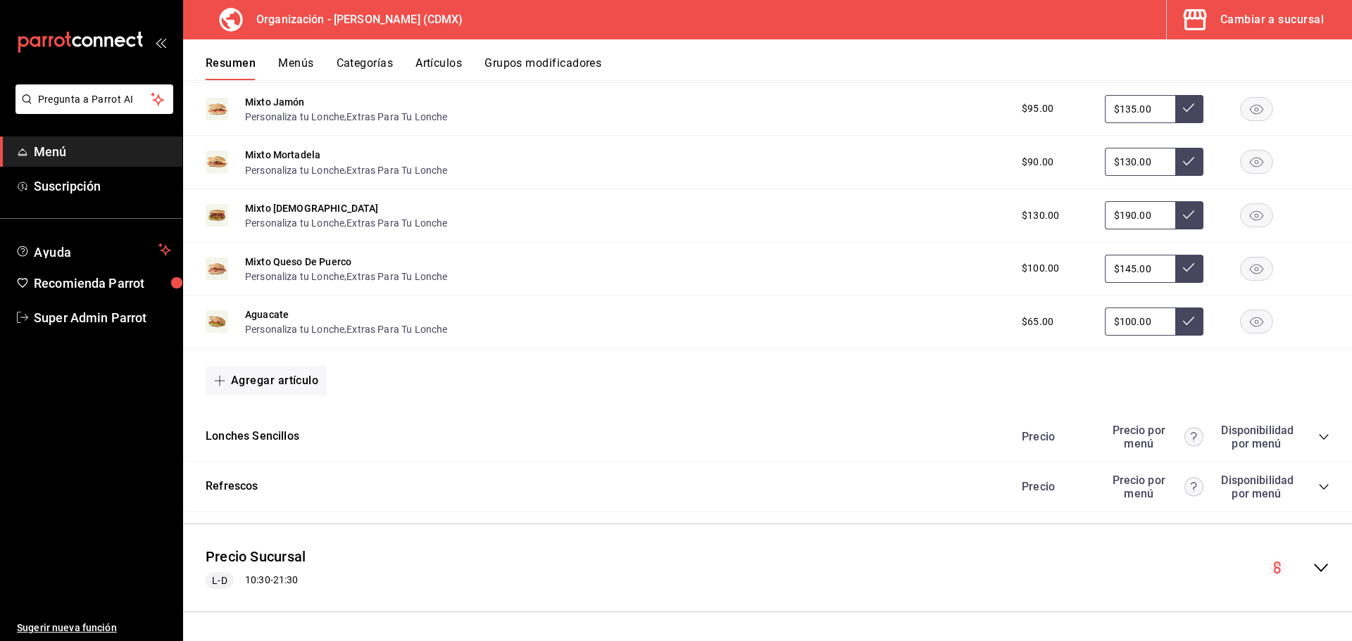
drag, startPoint x: 370, startPoint y: 443, endPoint x: 379, endPoint y: 449, distance: 11.1
click at [370, 442] on div "Lonches Sencillos Precio Precio por menú Disponibilidad por menú" at bounding box center [767, 438] width 1169 height 50
click at [1318, 433] on icon "collapse-category-row" at bounding box center [1323, 437] width 11 height 11
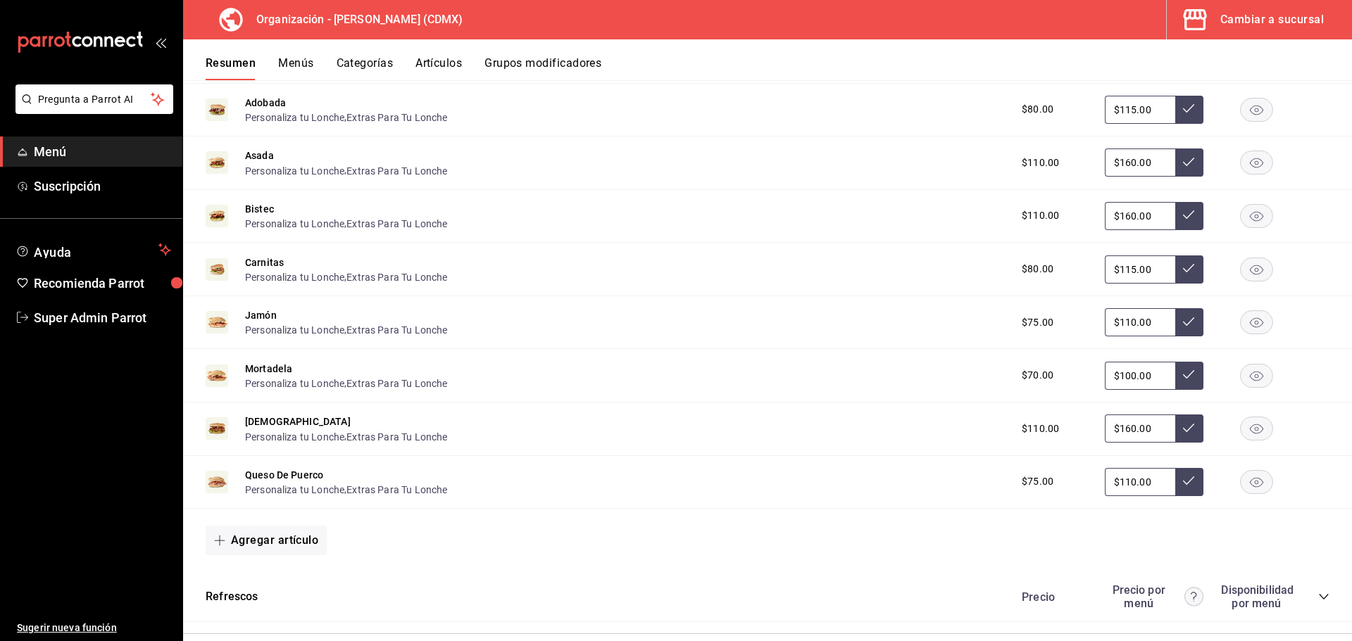
scroll to position [1421, 0]
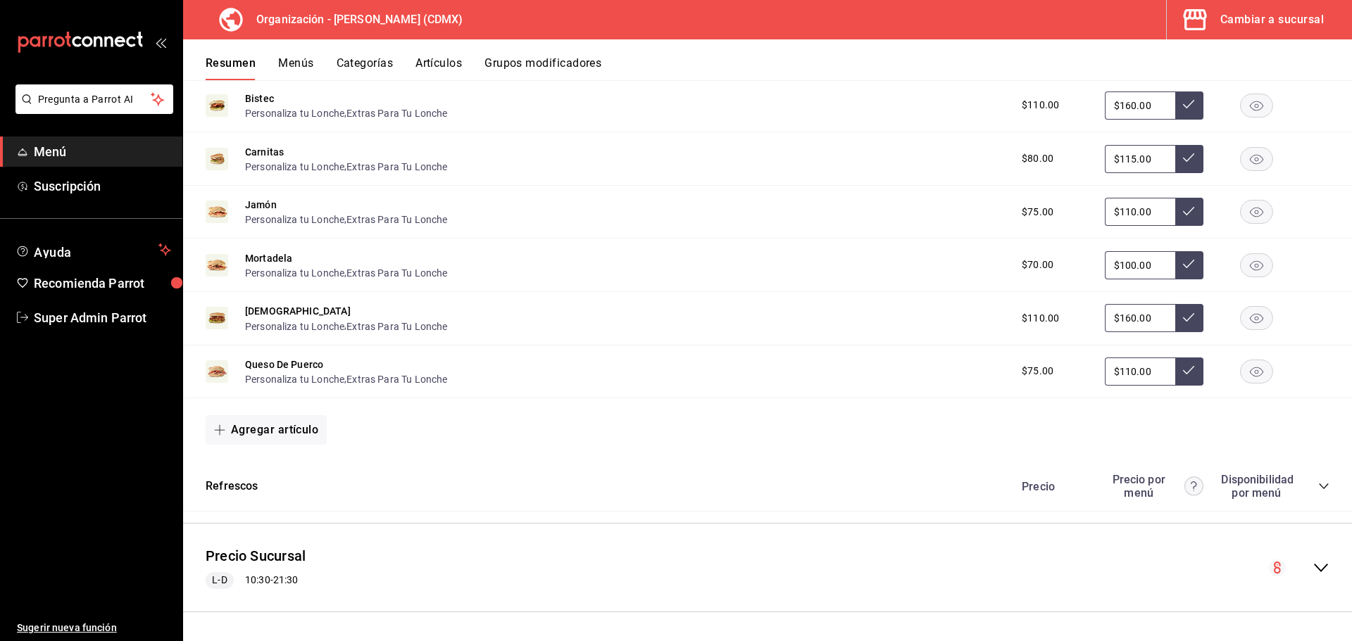
click at [1318, 489] on icon "collapse-category-row" at bounding box center [1323, 486] width 11 height 11
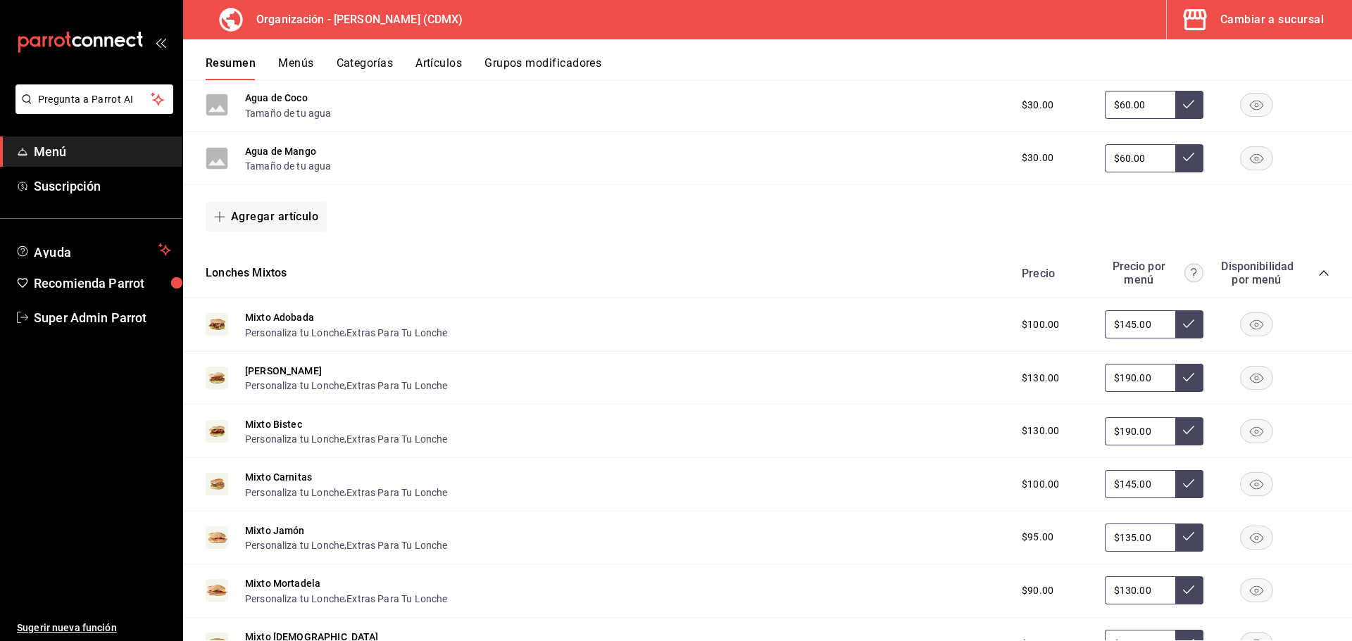
scroll to position [0, 0]
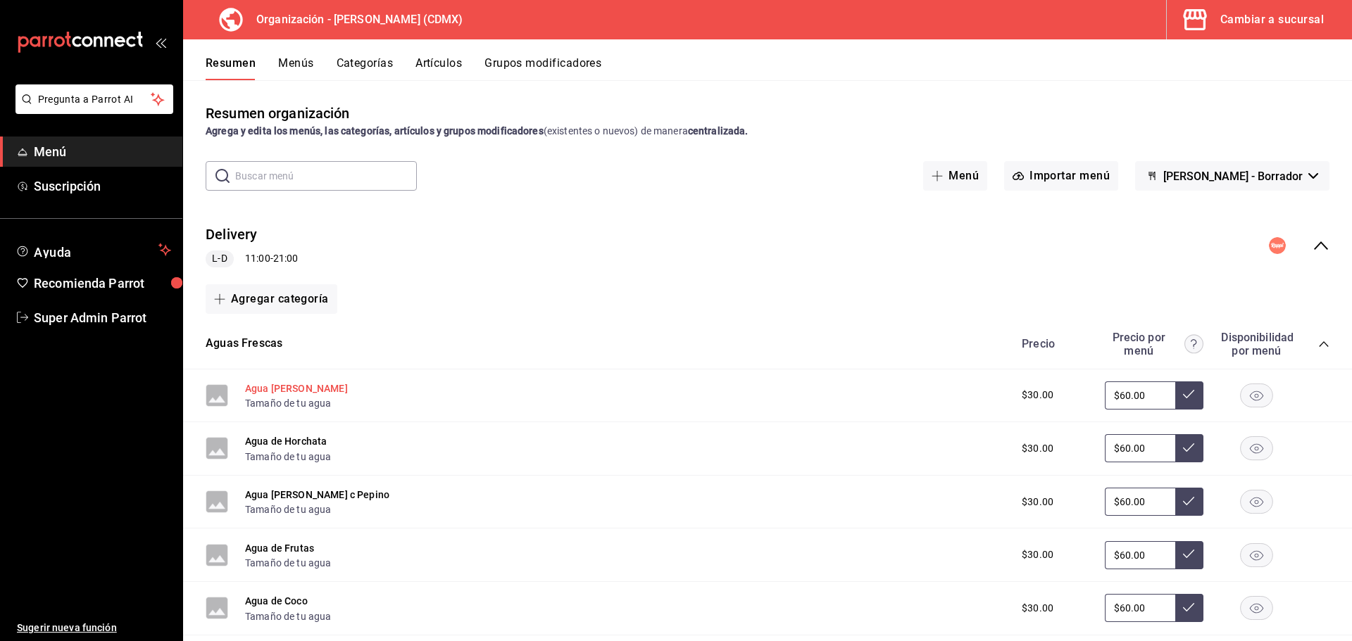
click at [279, 389] on button "Agua [PERSON_NAME]" at bounding box center [296, 389] width 103 height 14
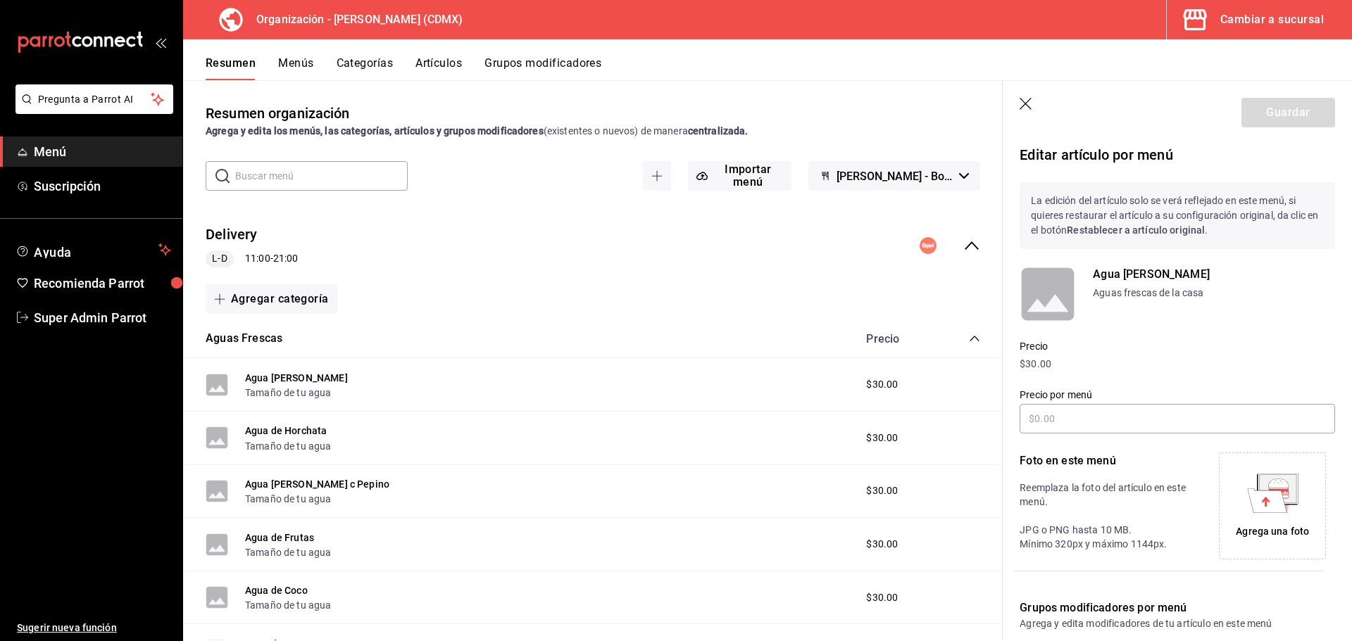
type input "$60.00"
click at [1023, 103] on icon "button" at bounding box center [1026, 105] width 14 height 14
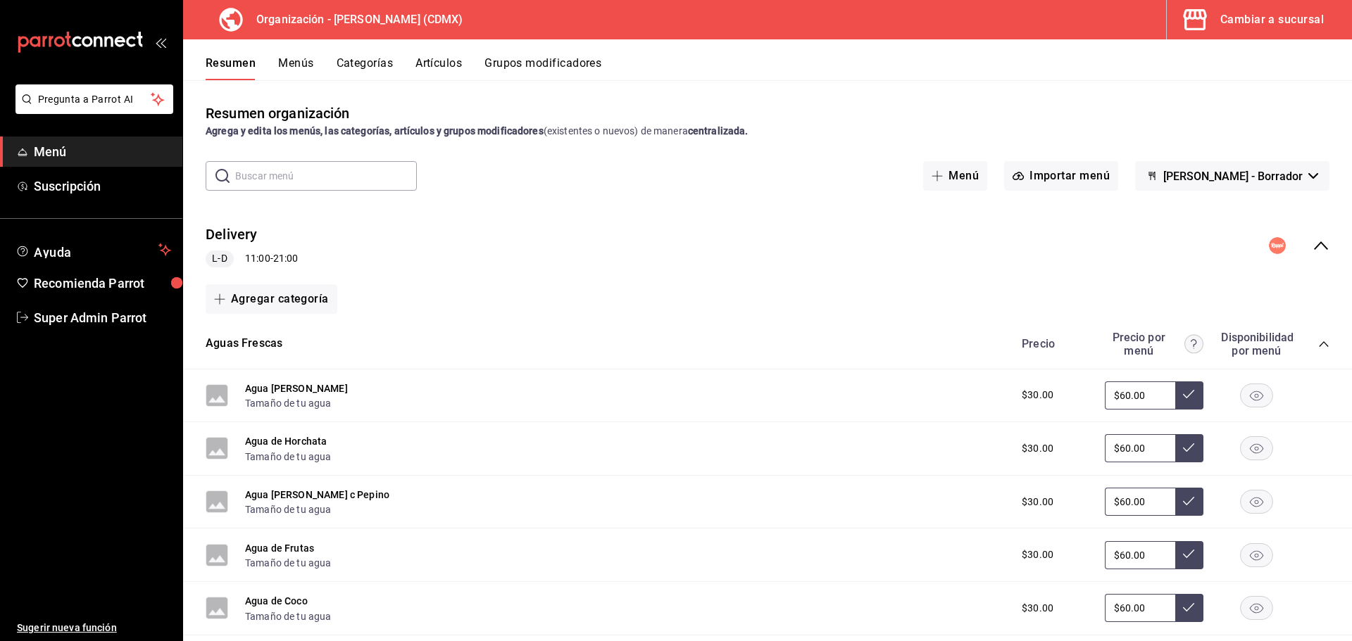
click at [238, 347] on button "Aguas Frescas" at bounding box center [244, 344] width 77 height 16
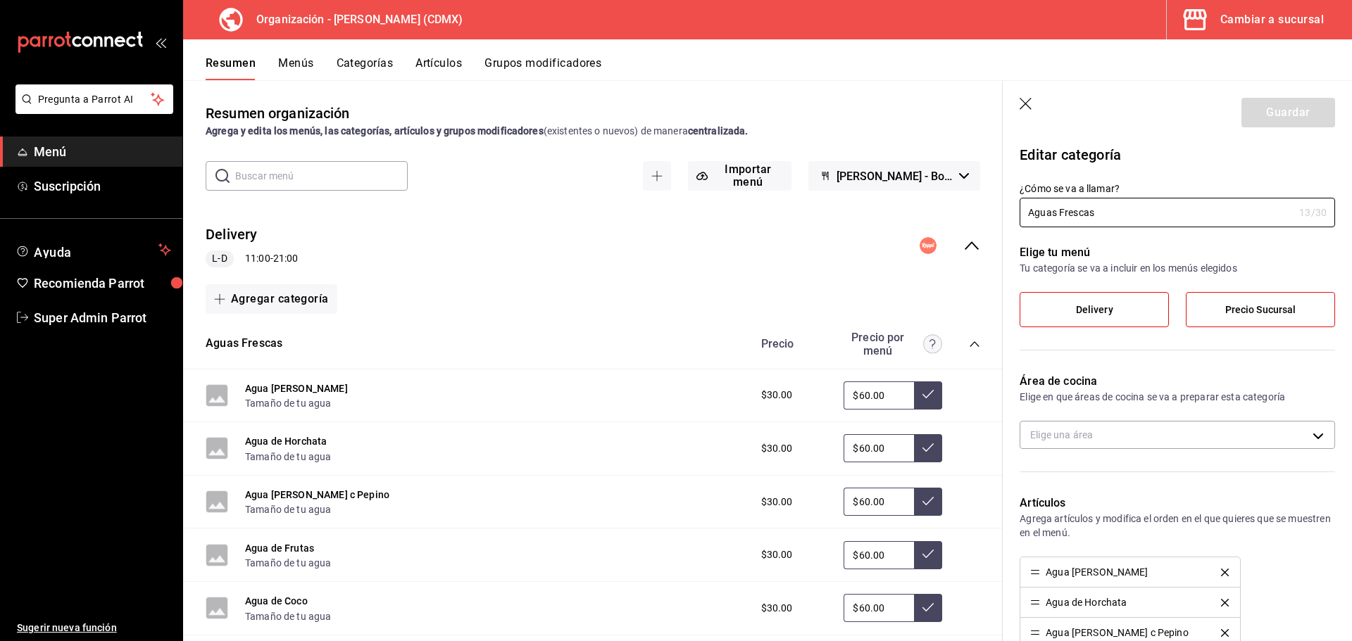
type input "62bc63ed-be07-43f8-b338-757a9b3fecf8"
click at [1246, 311] on span "Precio Sucursal" at bounding box center [1260, 310] width 71 height 12
click at [0, 0] on input "Precio Sucursal" at bounding box center [0, 0] width 0 height 0
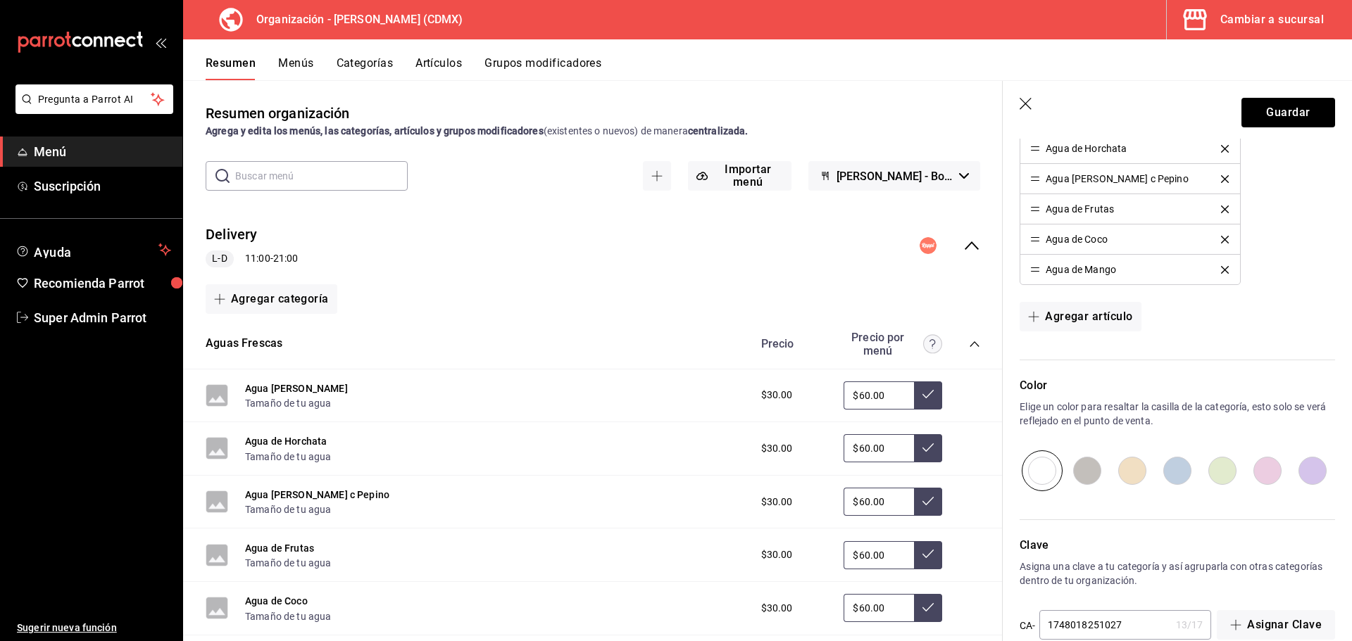
scroll to position [482, 0]
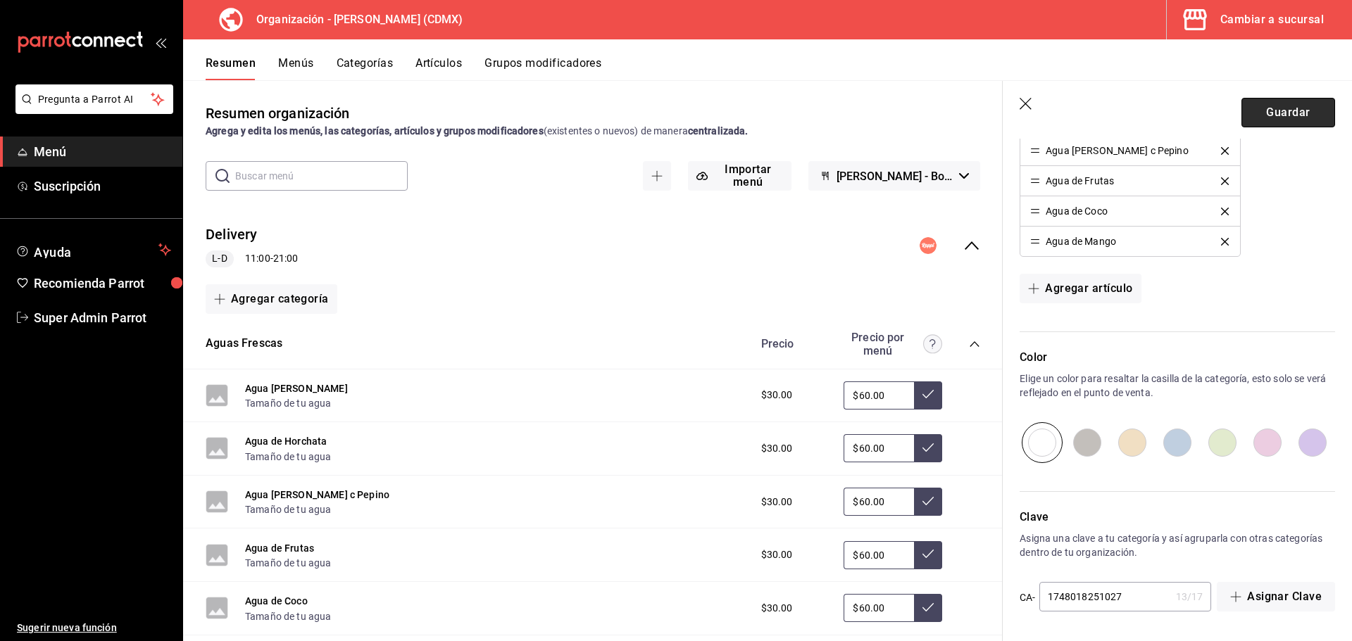
click at [1277, 108] on button "Guardar" at bounding box center [1288, 113] width 94 height 30
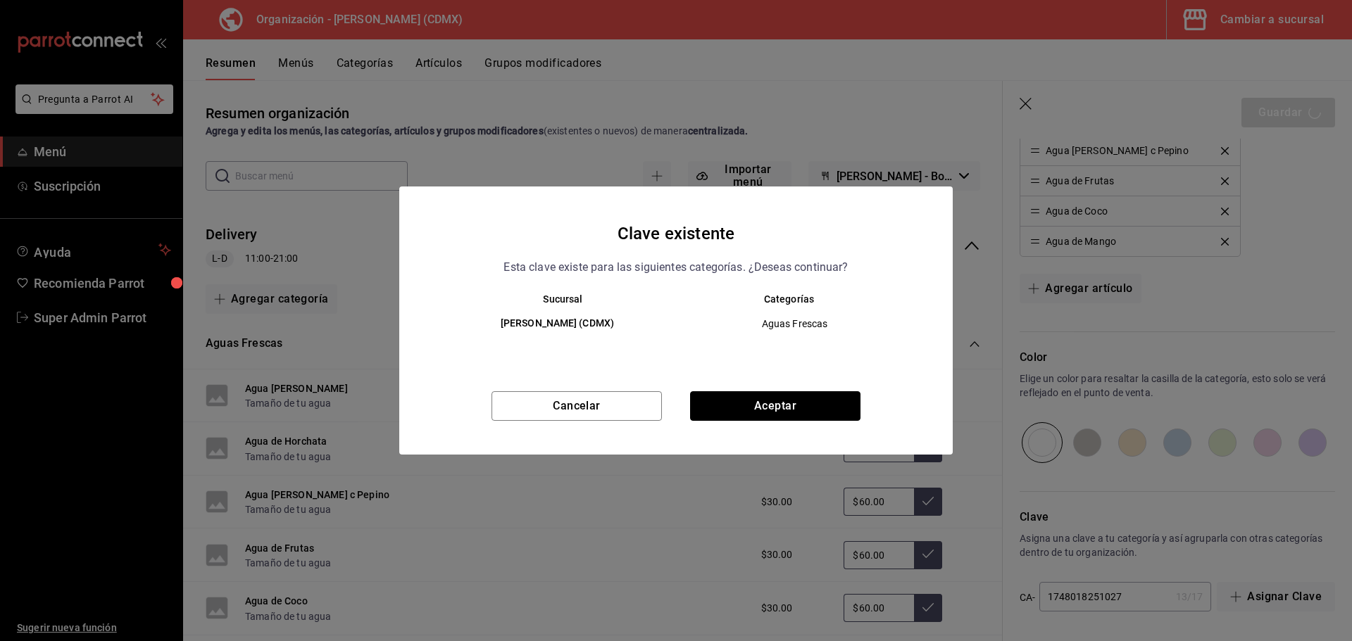
click at [717, 418] on button "Aceptar" at bounding box center [775, 406] width 170 height 30
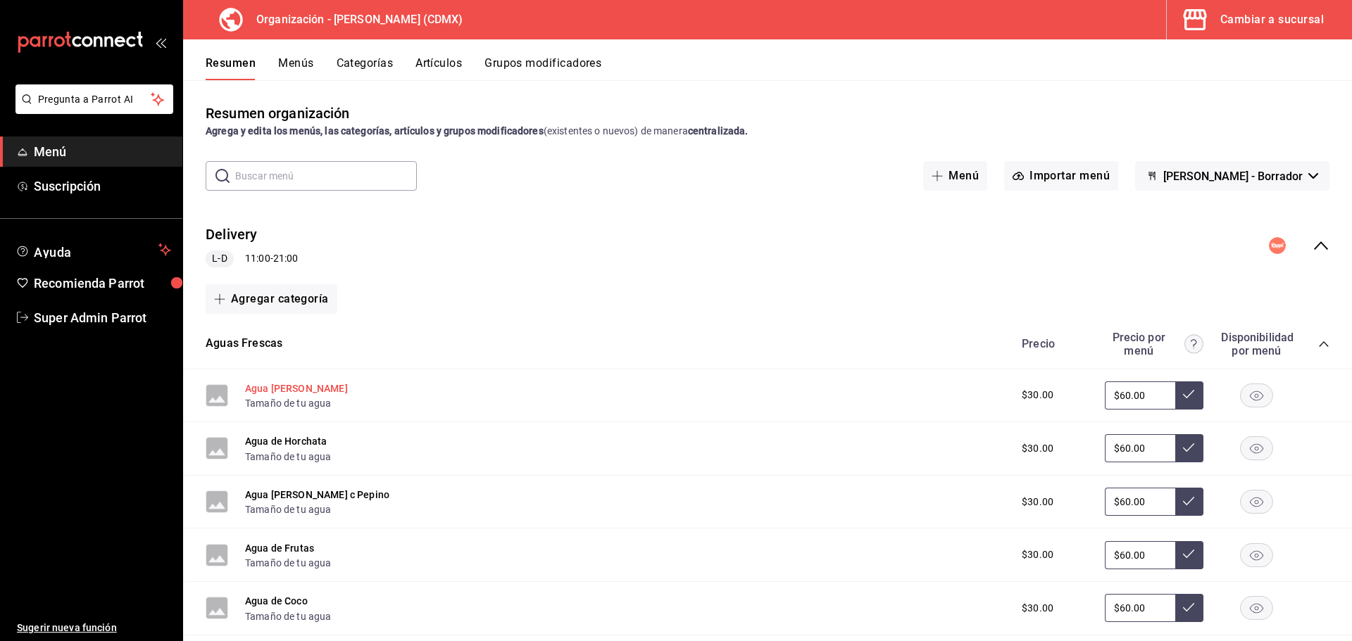
click at [280, 383] on button "Agua [PERSON_NAME]" at bounding box center [296, 389] width 103 height 14
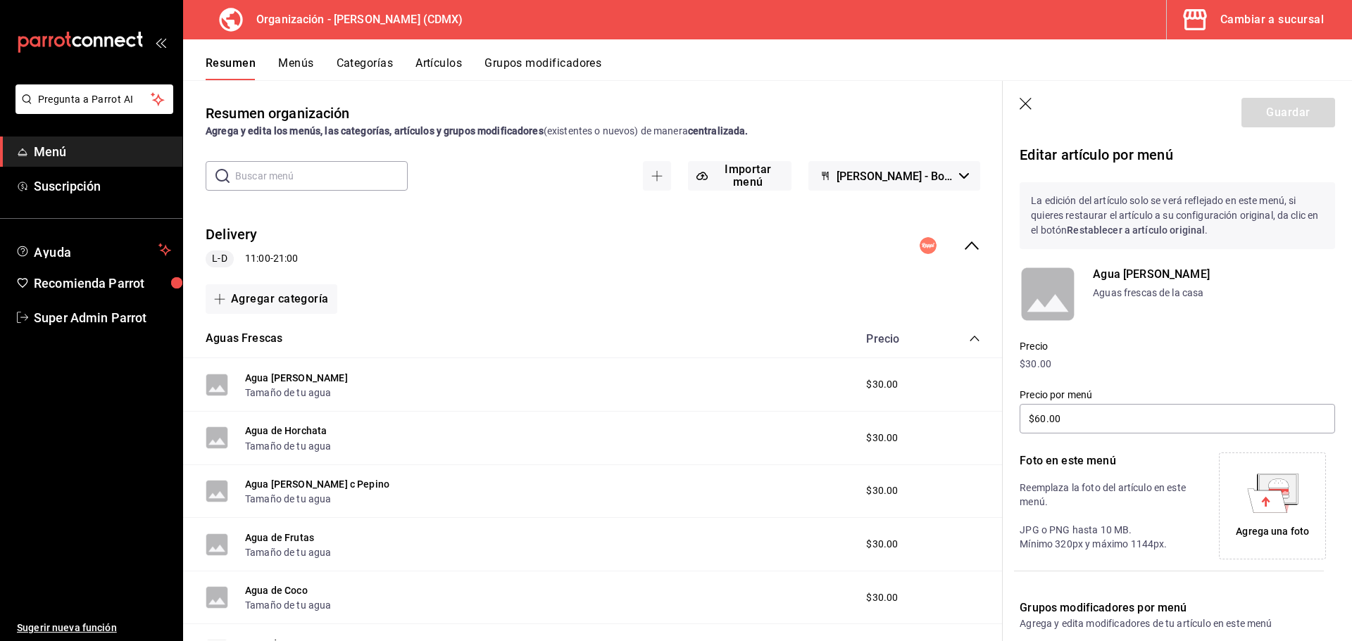
click at [1046, 360] on p "$30.00" at bounding box center [1176, 364] width 315 height 15
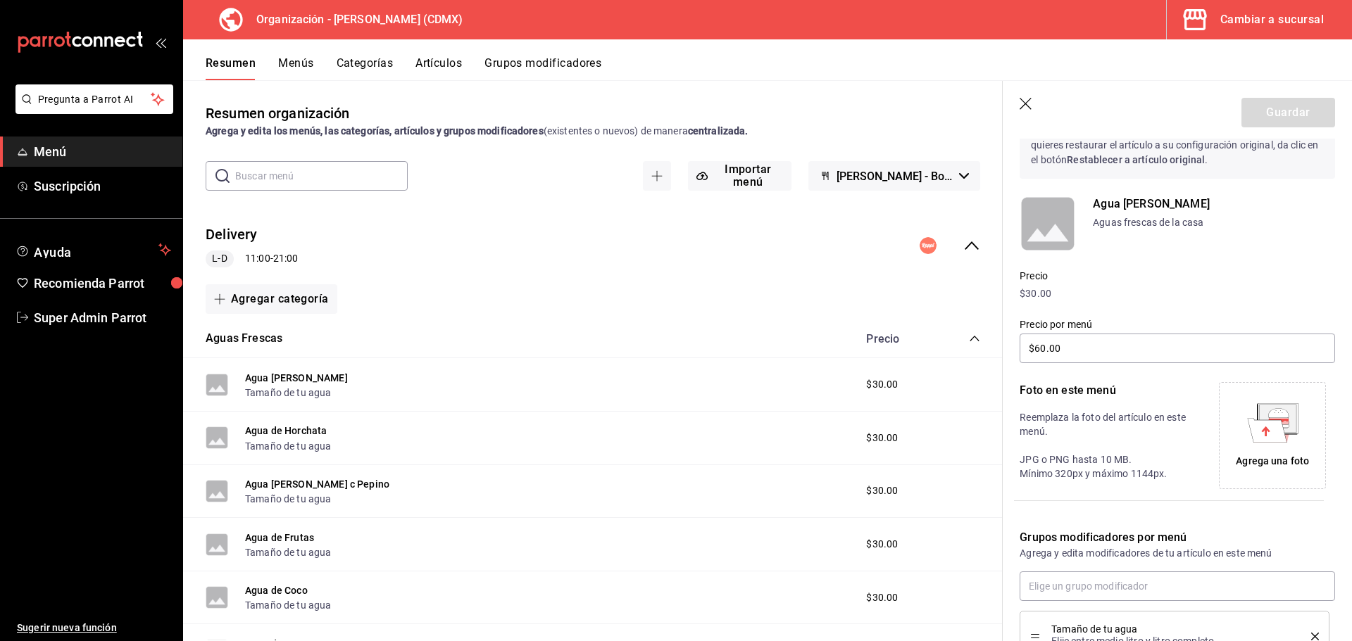
scroll to position [182, 0]
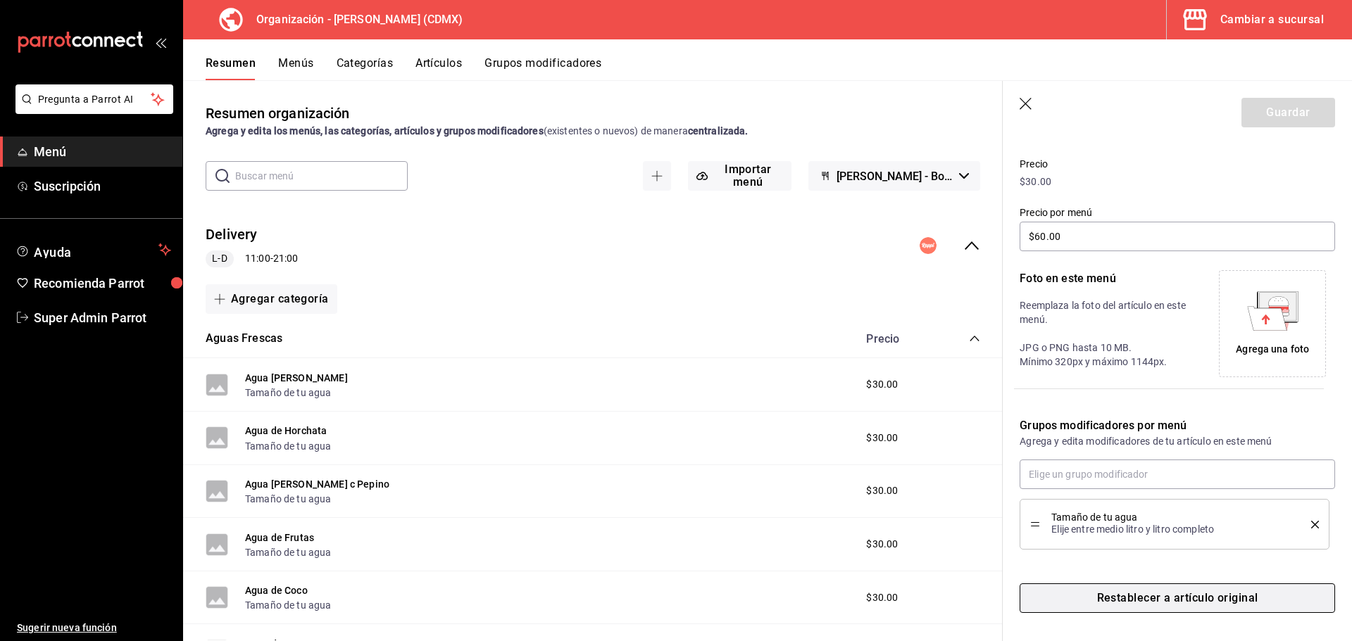
click at [1179, 608] on button "Restablecer a artículo original" at bounding box center [1176, 599] width 315 height 30
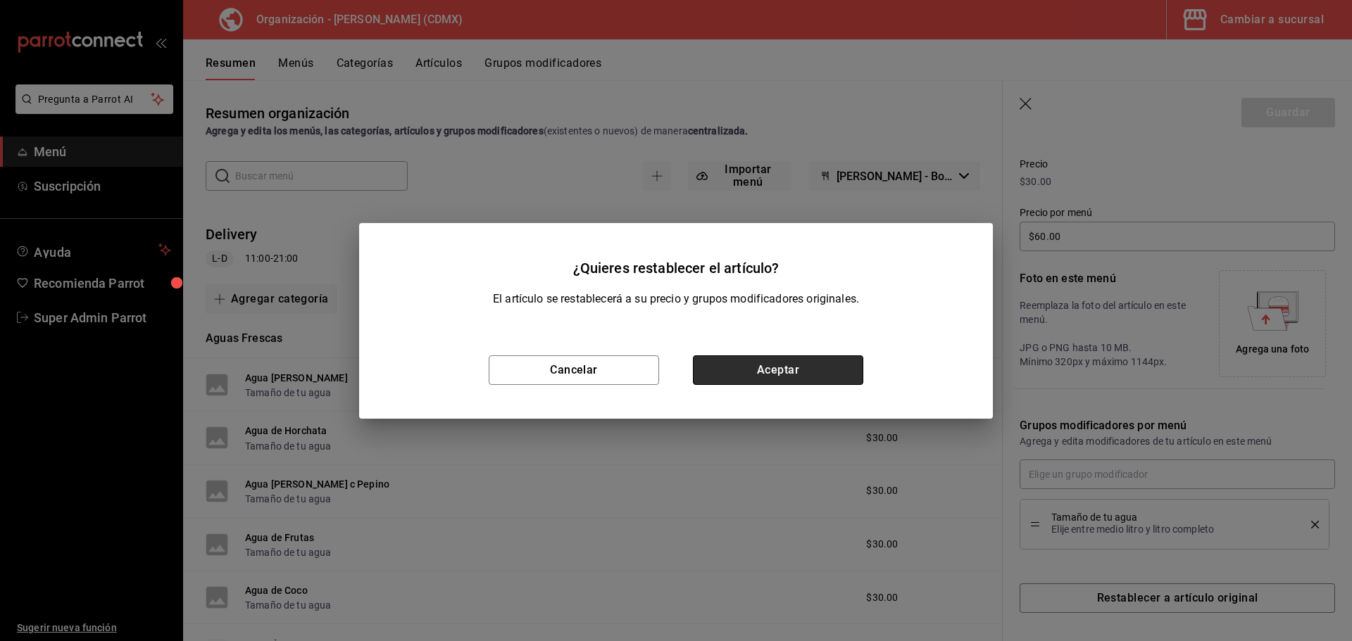
click at [791, 355] on button "Aceptar" at bounding box center [778, 370] width 170 height 30
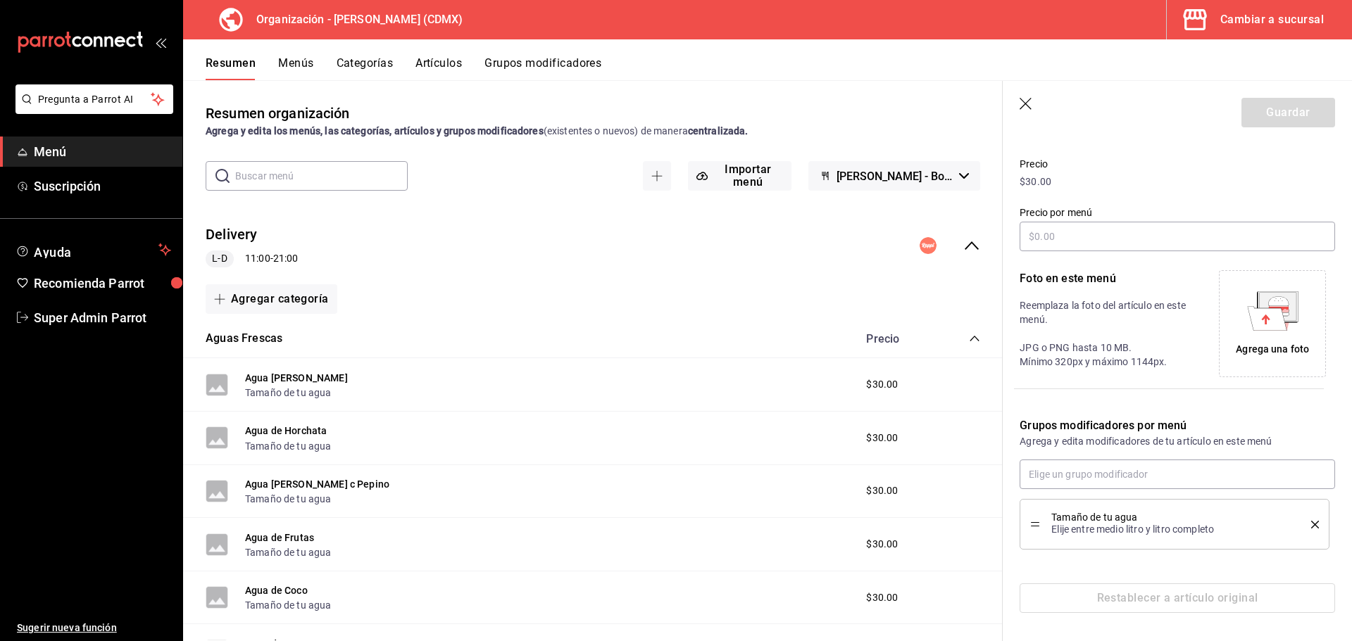
scroll to position [0, 0]
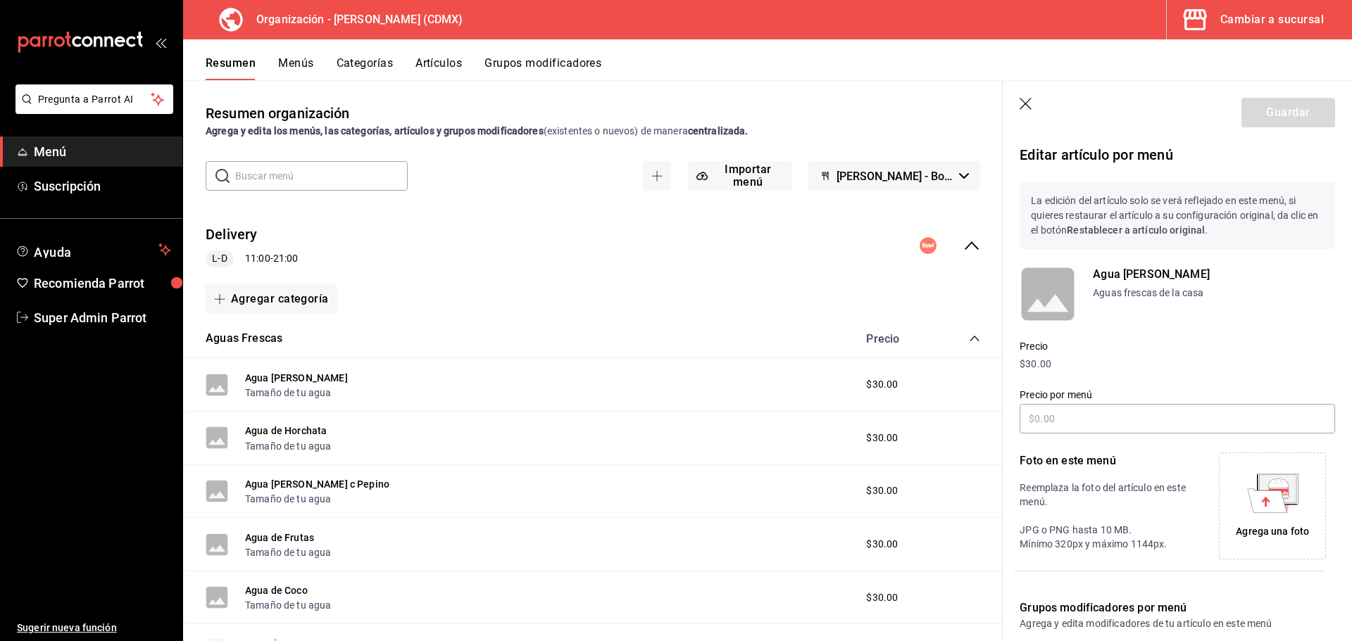
click at [1038, 358] on p "$30.00" at bounding box center [1176, 364] width 315 height 15
click at [1027, 106] on icon "button" at bounding box center [1025, 104] width 12 height 12
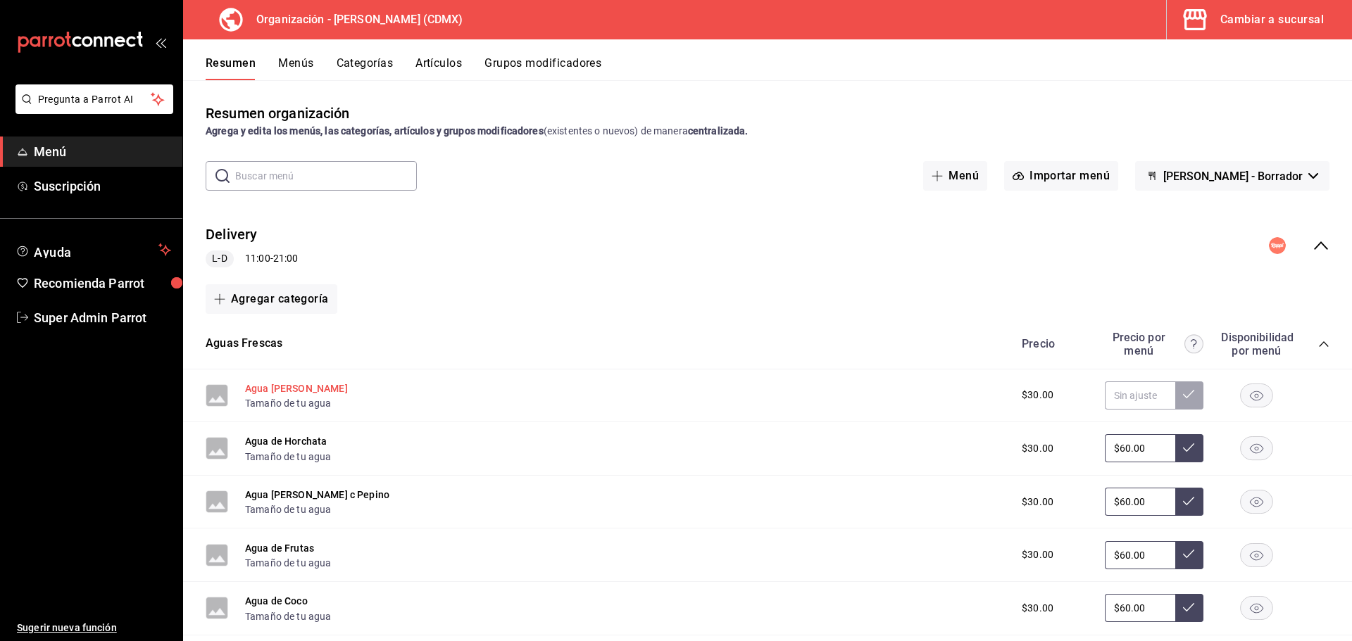
click at [296, 388] on button "Agua [PERSON_NAME]" at bounding box center [296, 389] width 103 height 14
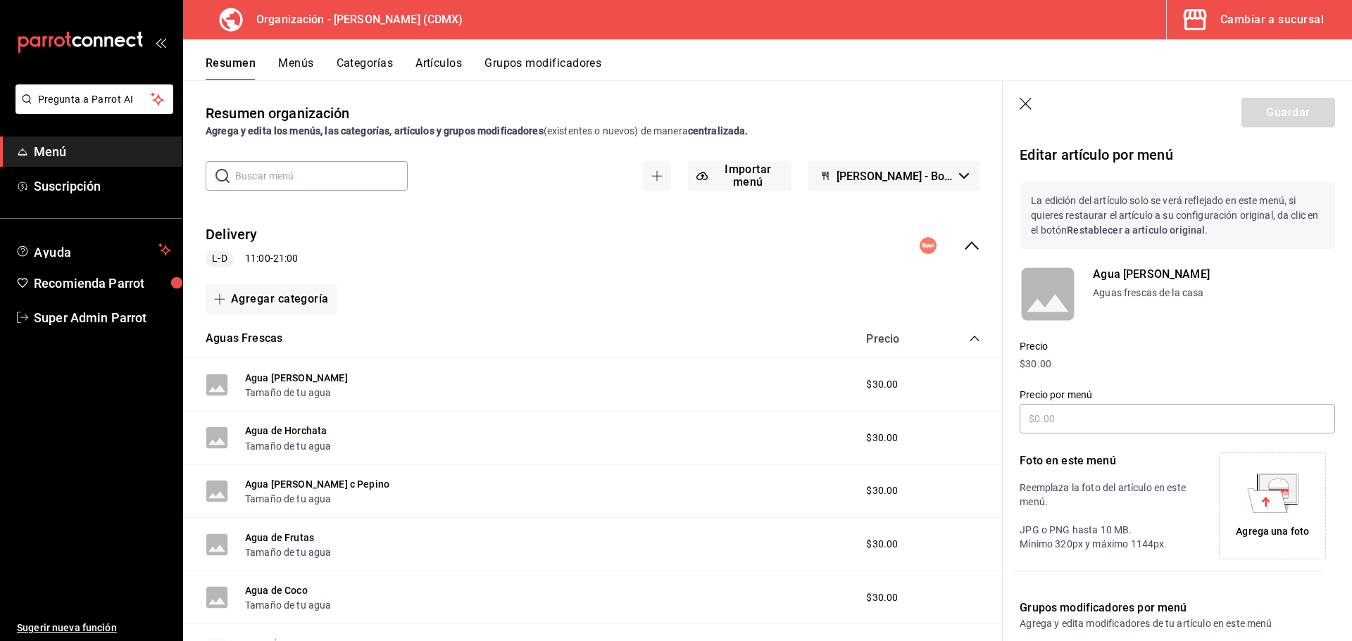
click at [862, 316] on div "Agregar categoría" at bounding box center [592, 299] width 819 height 41
click at [931, 315] on div "Agregar categoría" at bounding box center [592, 299] width 819 height 41
click at [1026, 99] on icon "button" at bounding box center [1026, 105] width 14 height 14
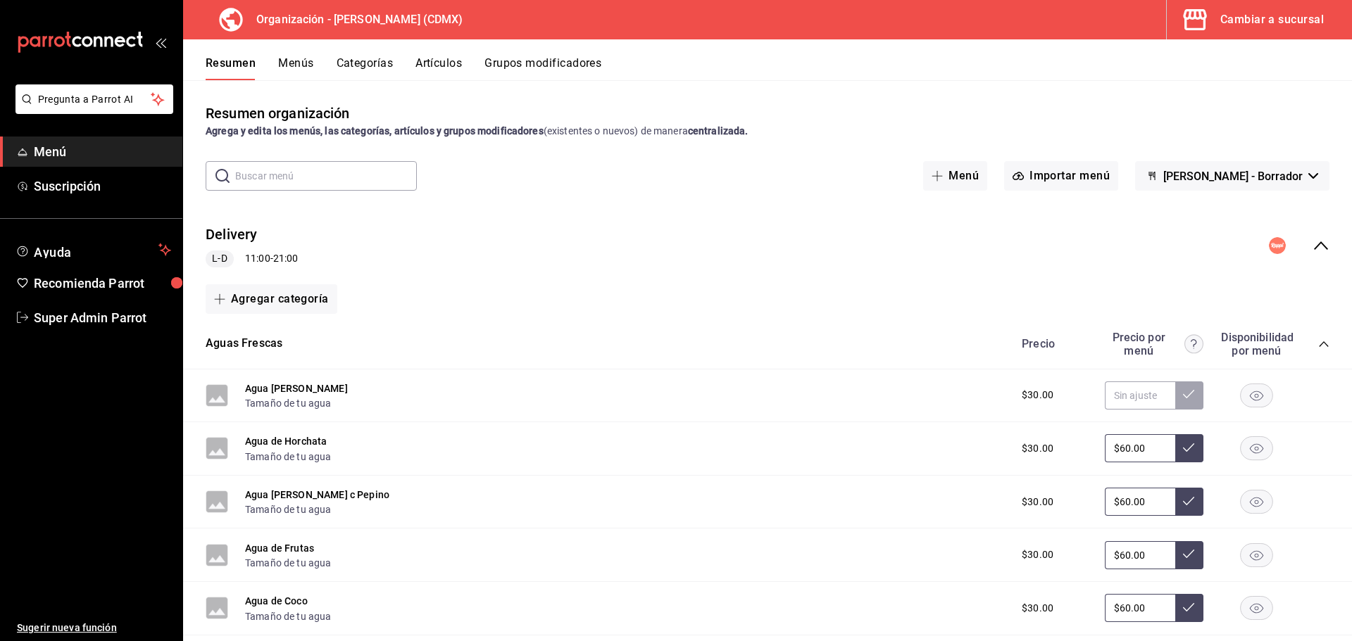
drag, startPoint x: 253, startPoint y: 344, endPoint x: 282, endPoint y: 349, distance: 30.1
click at [253, 344] on button "Aguas Frescas" at bounding box center [244, 344] width 77 height 16
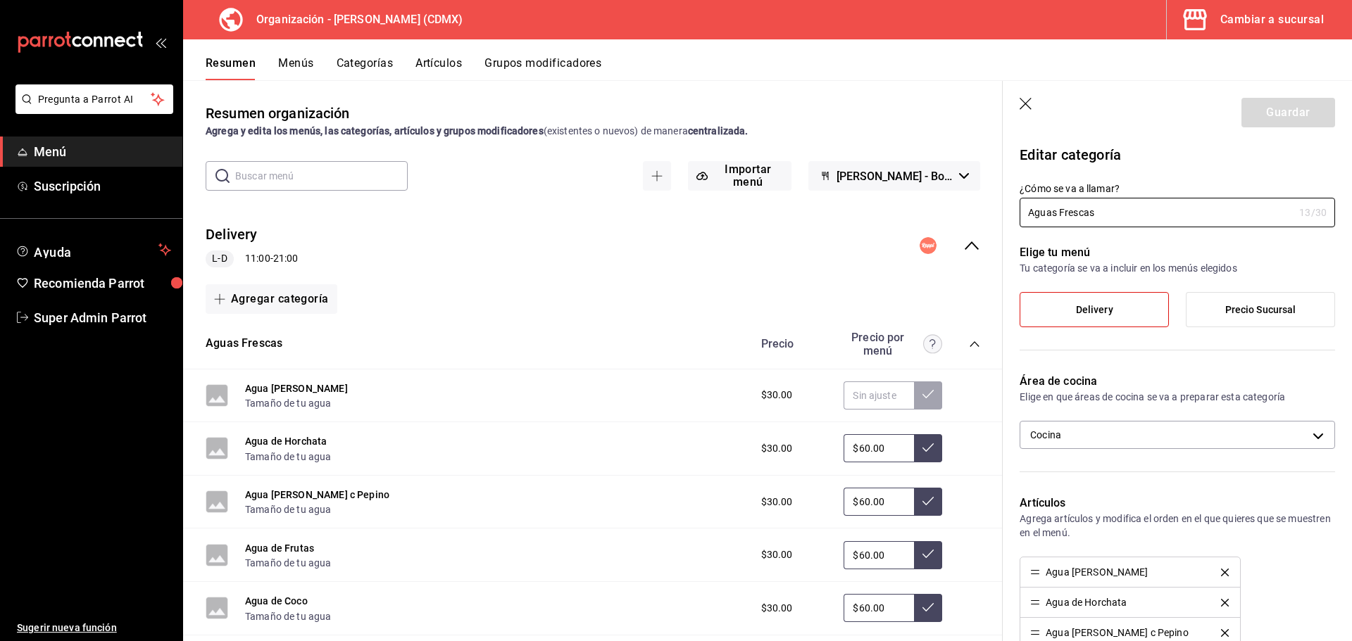
click at [1239, 319] on label "Precio Sucursal" at bounding box center [1260, 310] width 148 height 34
click at [0, 0] on input "Precio Sucursal" at bounding box center [0, 0] width 0 height 0
click at [1263, 118] on button "Guardar" at bounding box center [1288, 113] width 94 height 30
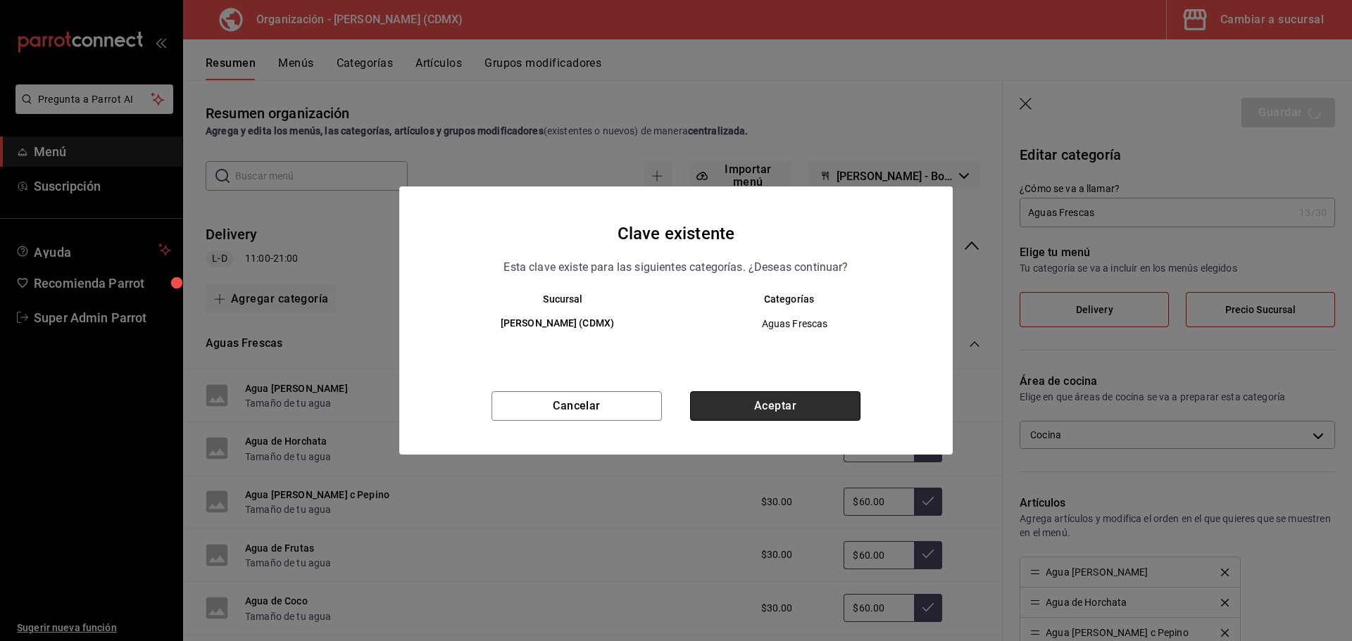
click at [779, 420] on button "Aceptar" at bounding box center [775, 406] width 170 height 30
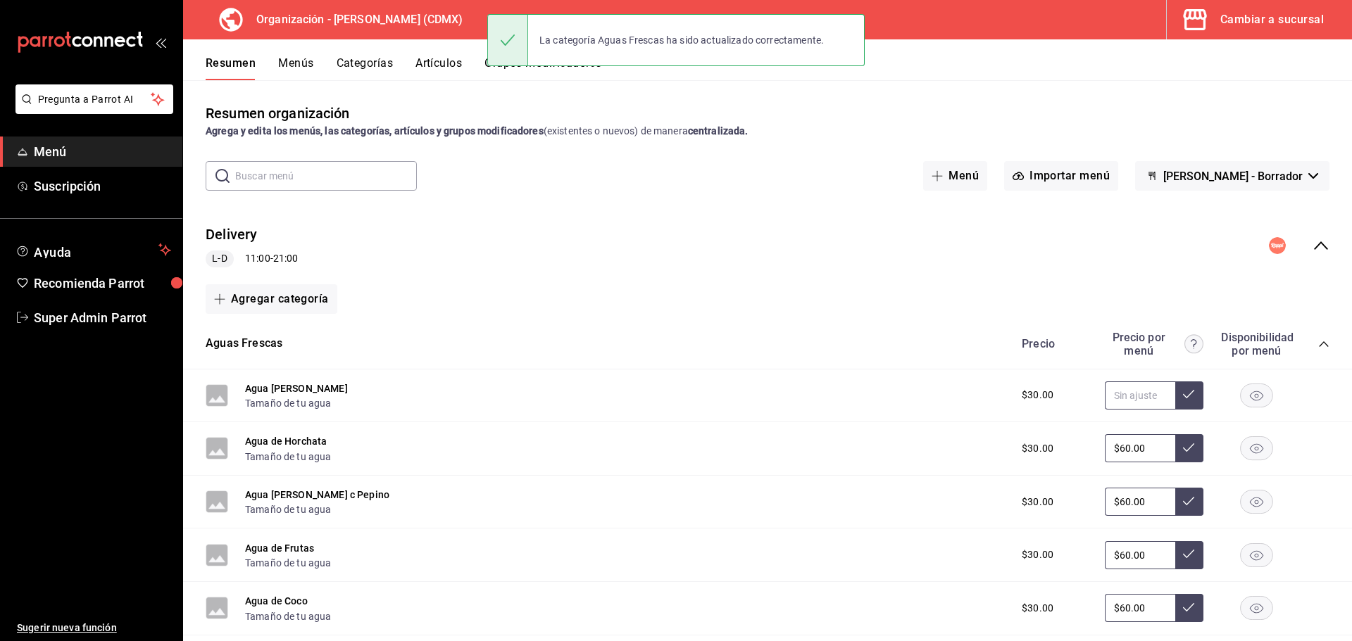
click at [1138, 401] on input "text" at bounding box center [1139, 396] width 70 height 28
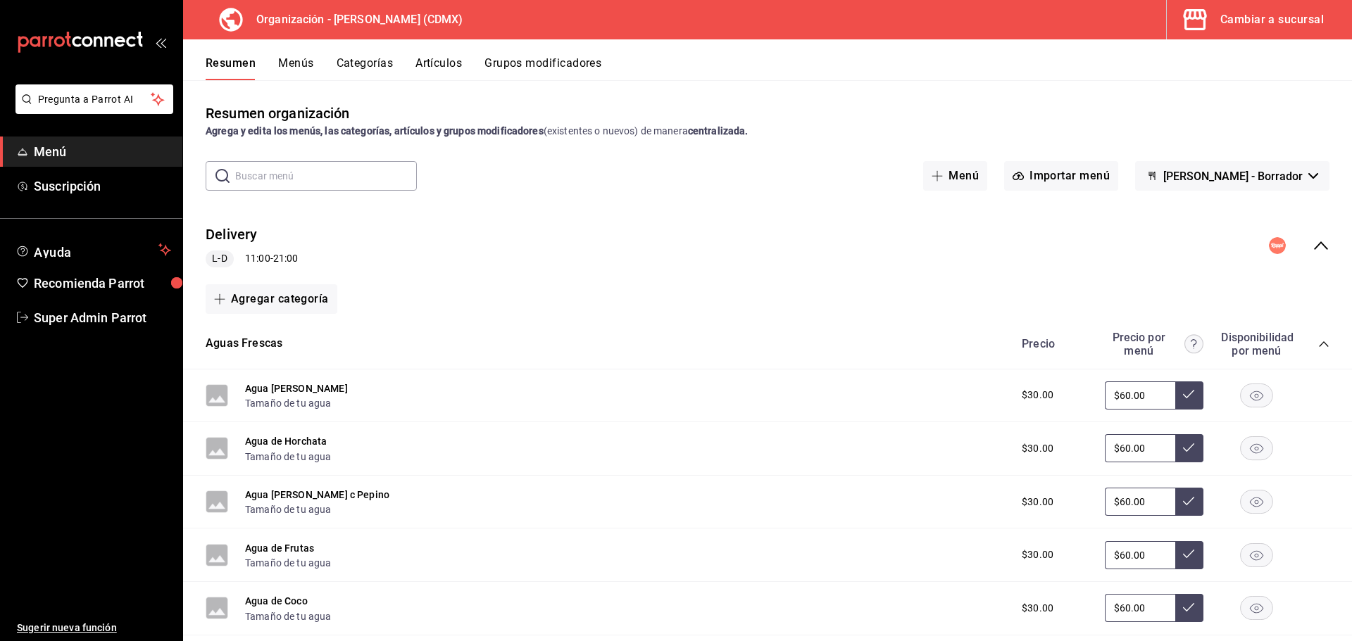
type input "$60.00"
click at [1188, 401] on button at bounding box center [1189, 396] width 28 height 28
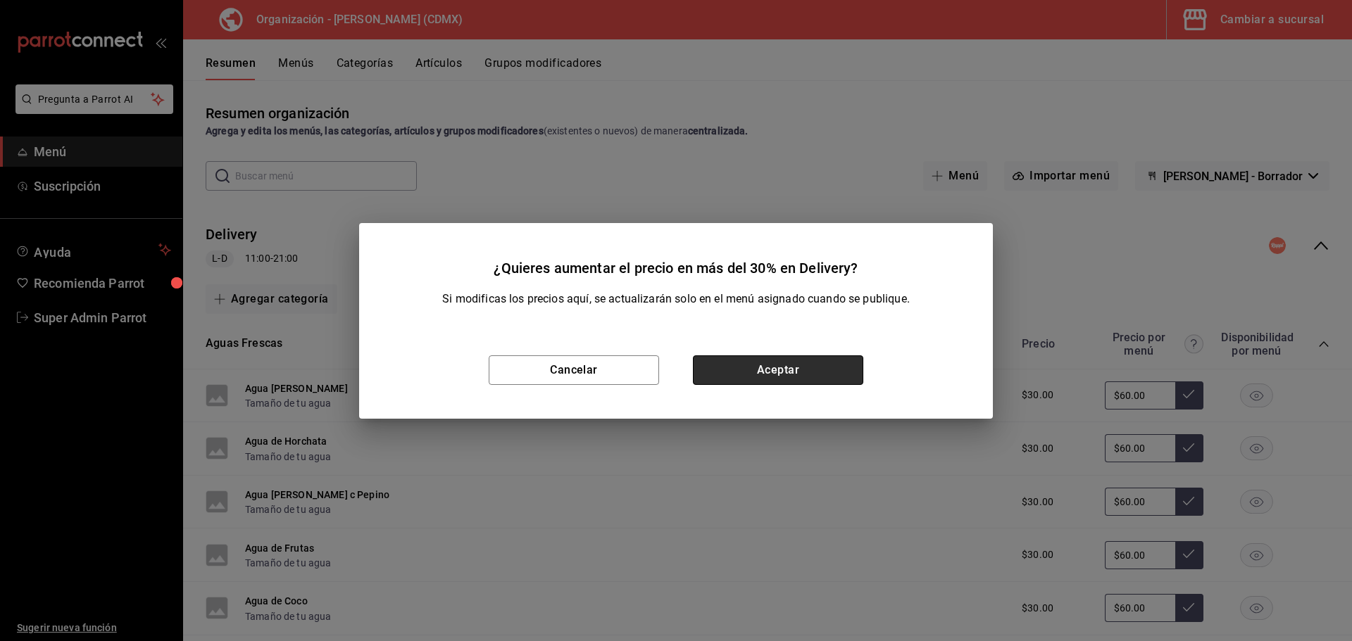
click at [807, 374] on button "Aceptar" at bounding box center [778, 370] width 170 height 30
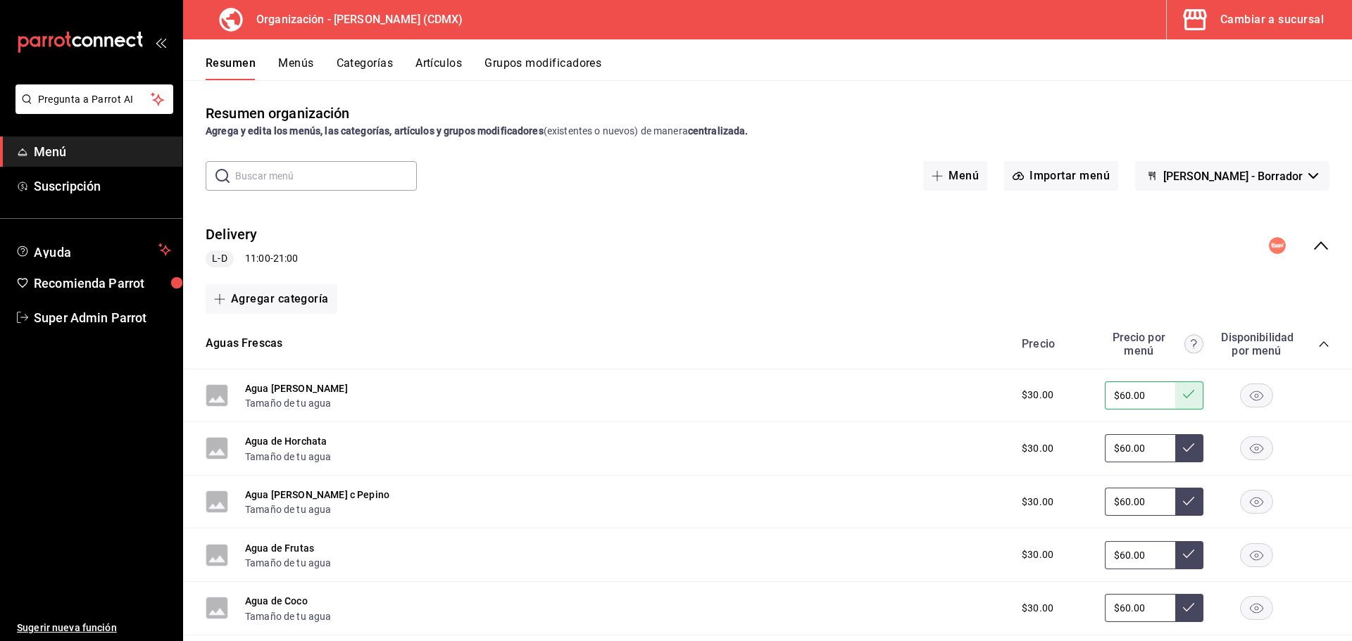
click at [1249, 28] on div "Cambiar a sucursal" at bounding box center [1271, 20] width 103 height 20
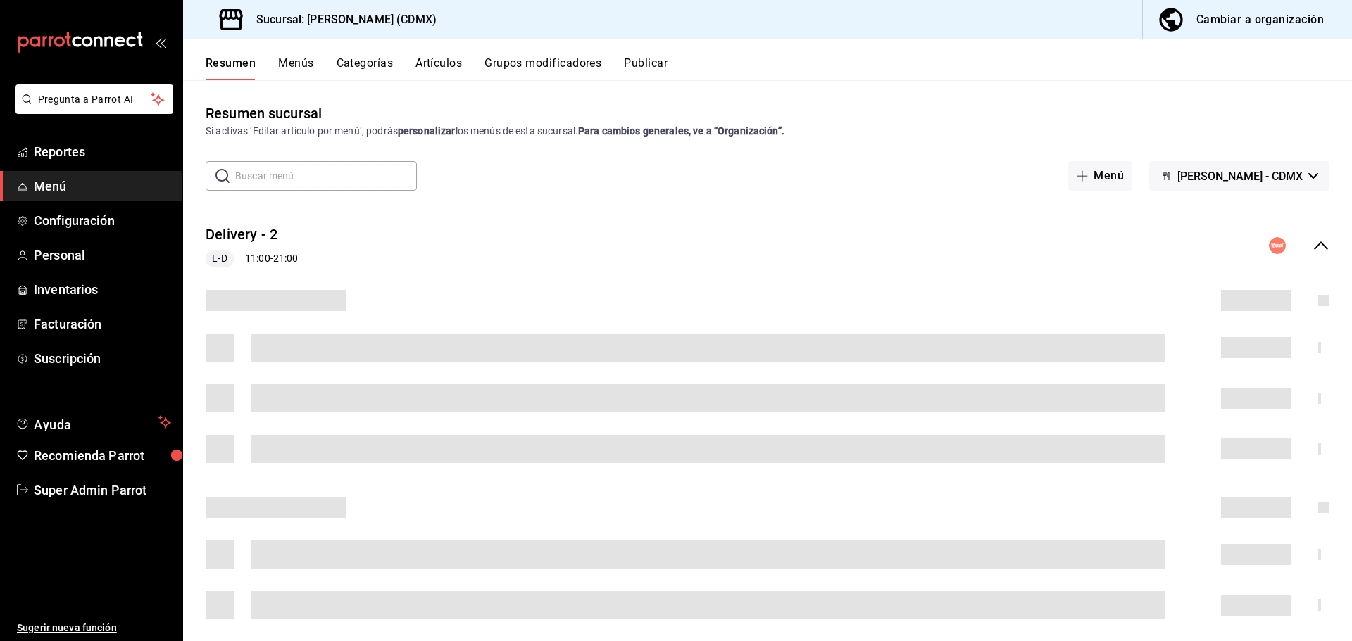
click at [662, 55] on div "Resumen Menús Categorías Artículos Grupos modificadores Publicar" at bounding box center [767, 59] width 1169 height 41
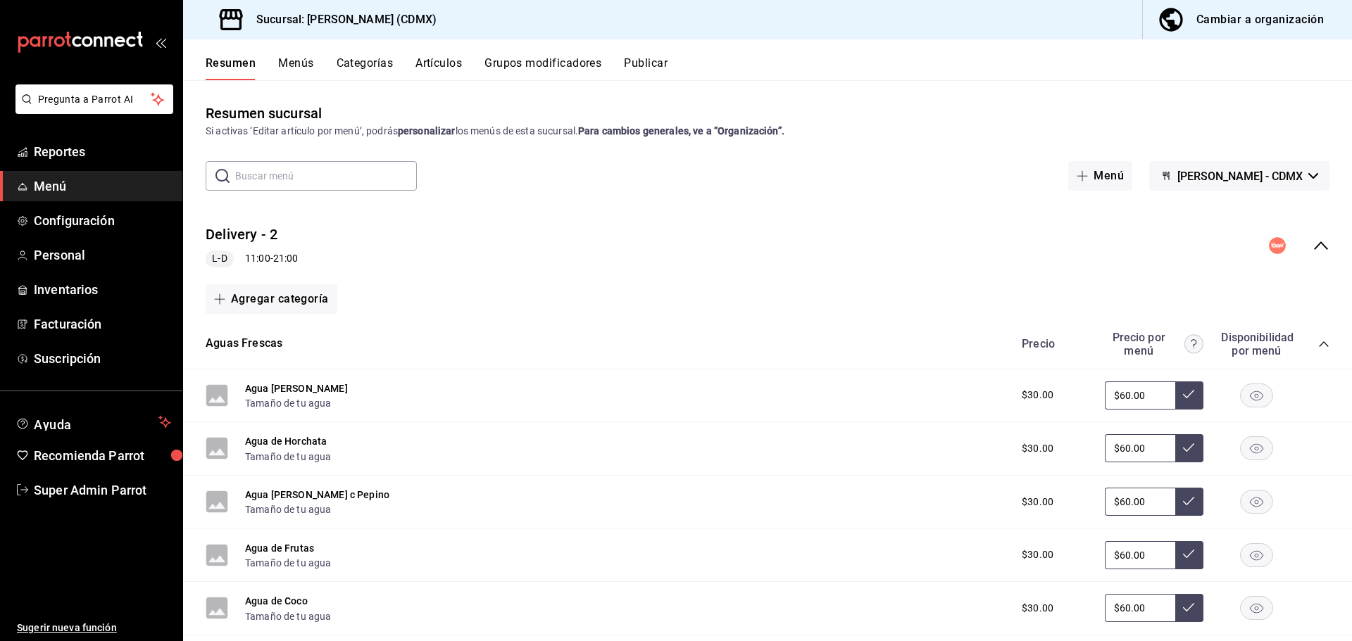
click at [653, 61] on button "Publicar" at bounding box center [646, 68] width 44 height 24
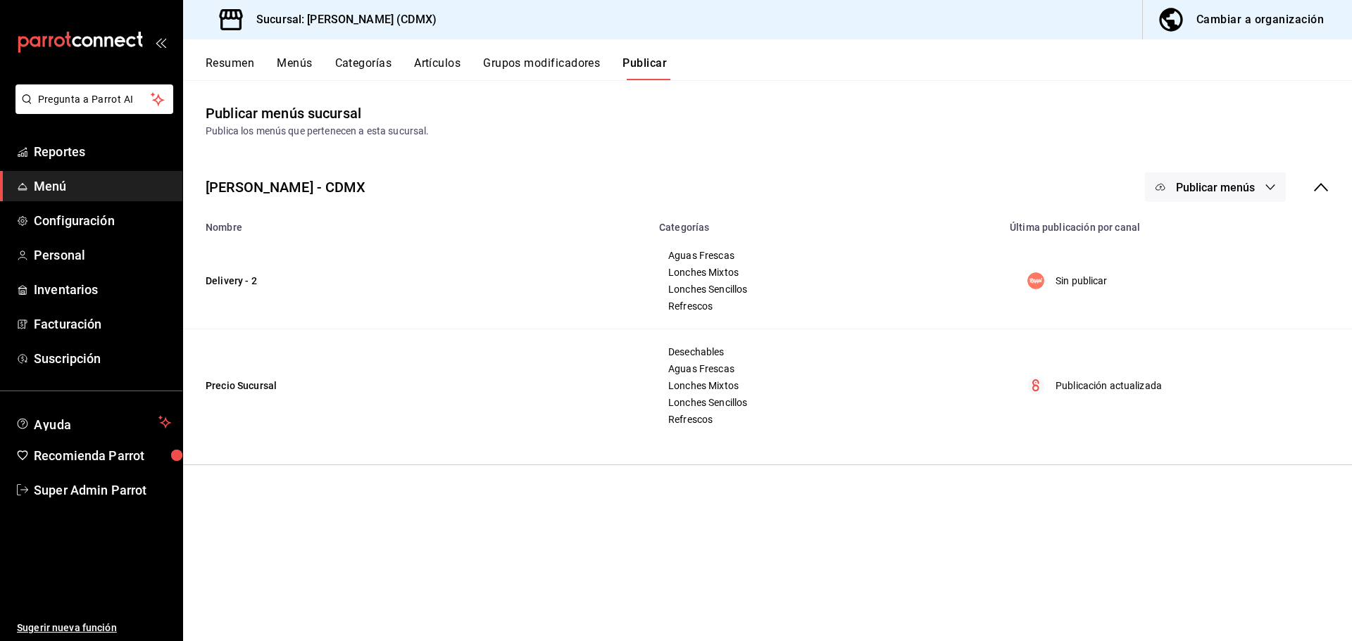
click at [1235, 184] on span "Publicar menús" at bounding box center [1215, 187] width 79 height 13
click at [1219, 235] on span "Rappi" at bounding box center [1236, 233] width 68 height 15
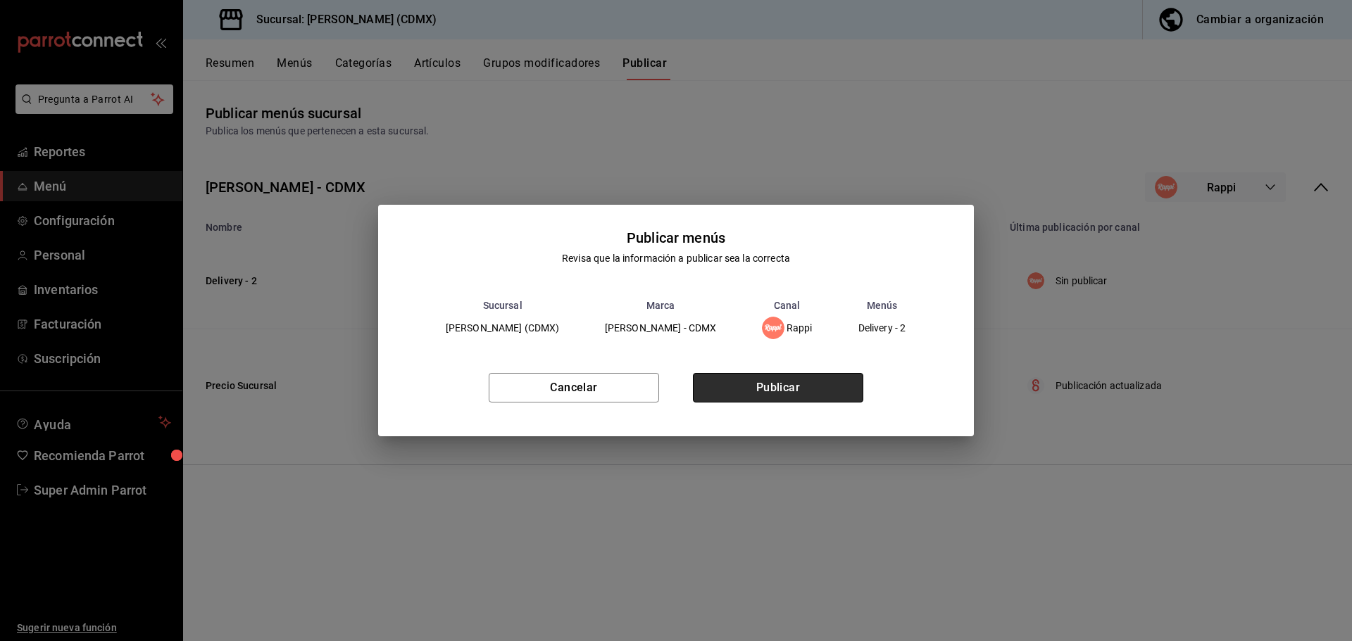
click at [789, 392] on button "Publicar" at bounding box center [778, 388] width 170 height 30
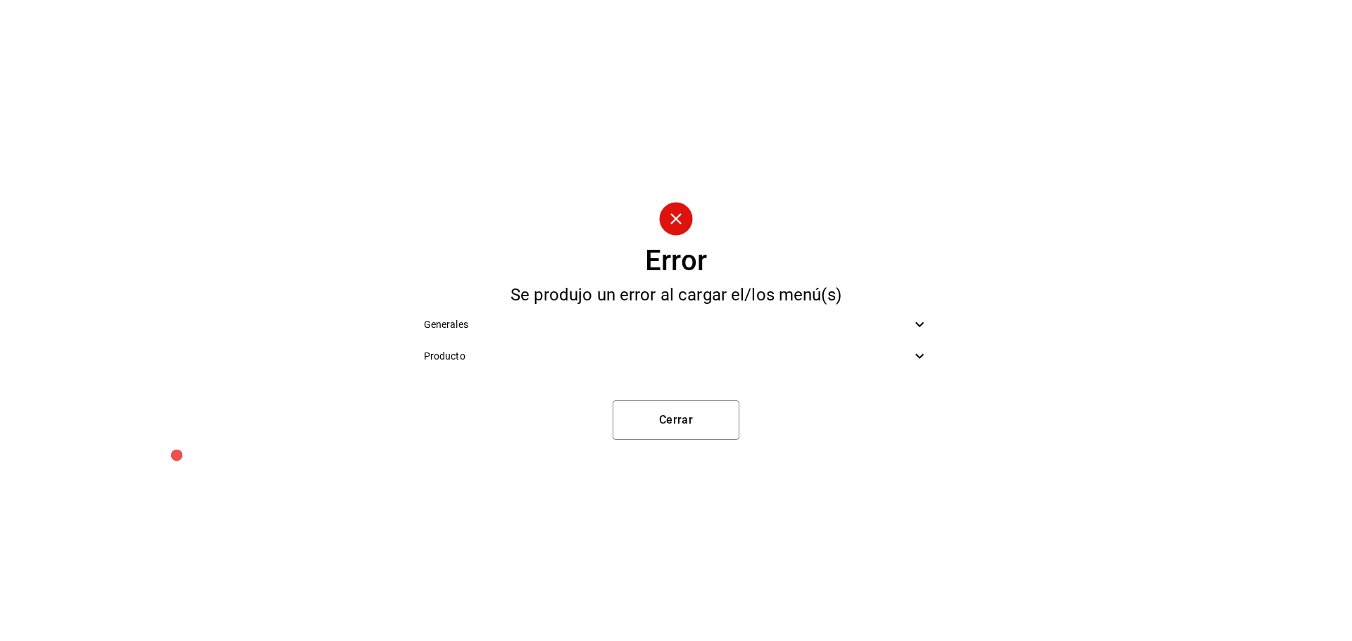
click at [665, 325] on span "Generales" at bounding box center [668, 324] width 488 height 15
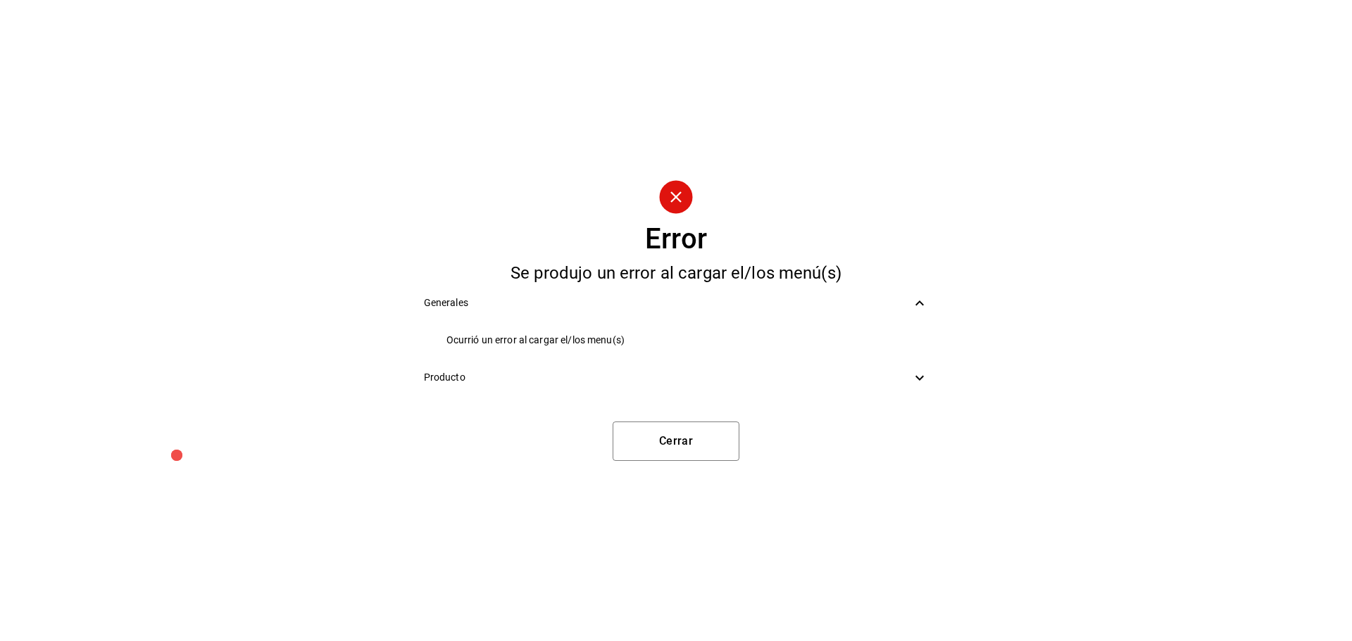
click at [940, 304] on div "Error Se produjo un error al cargar el/los menú(s) Generales Ocurrió un error a…" at bounding box center [676, 320] width 1352 height 641
click at [909, 382] on span "Producto" at bounding box center [668, 377] width 488 height 15
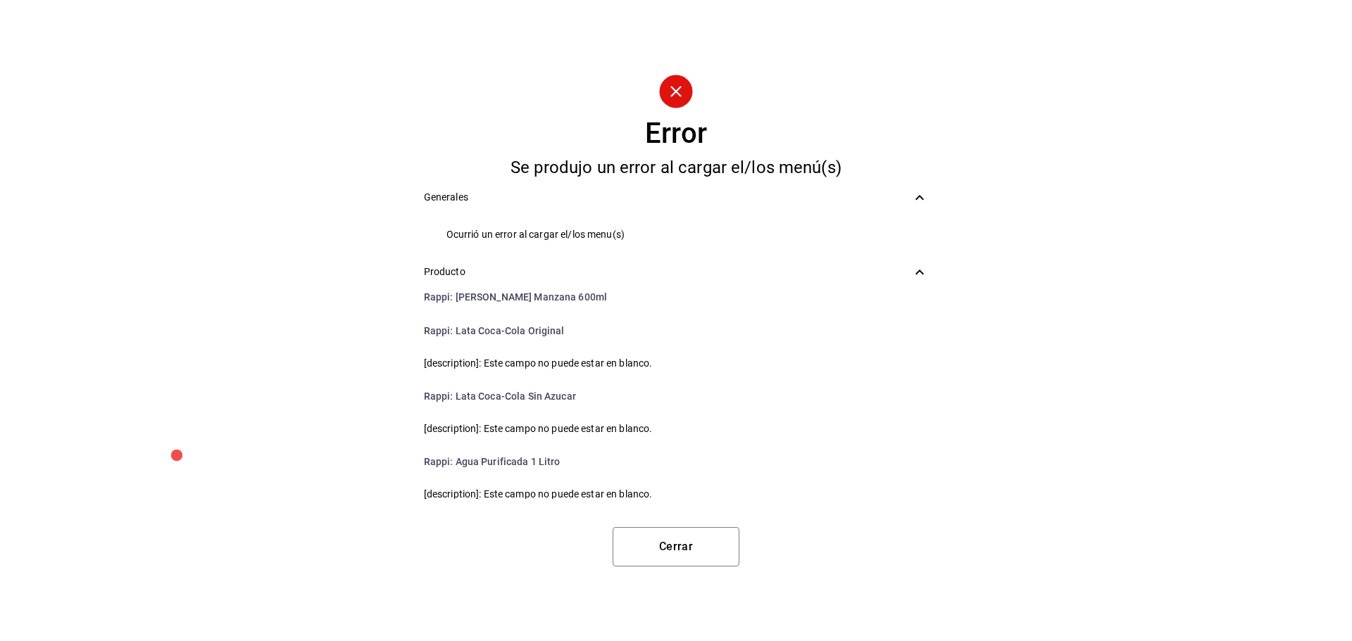
scroll to position [1104, 0]
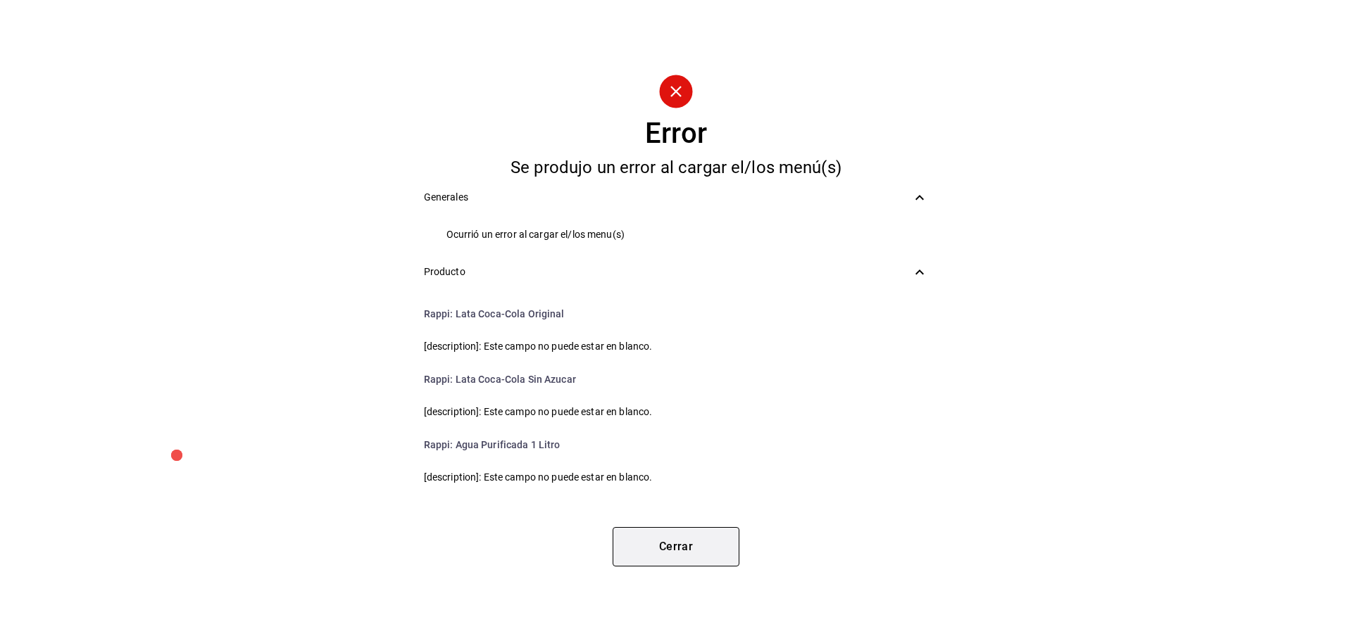
click at [718, 555] on button "Cerrar" at bounding box center [675, 546] width 127 height 39
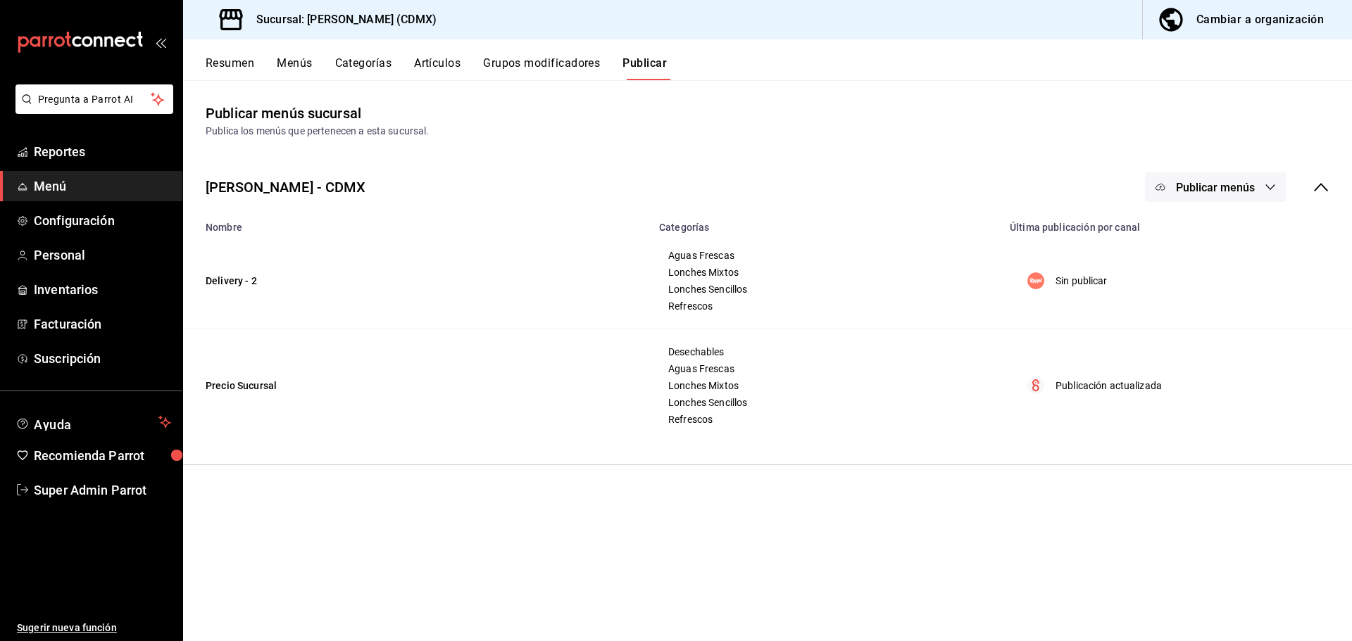
click at [1240, 25] on div "Cambiar a organización" at bounding box center [1259, 20] width 127 height 20
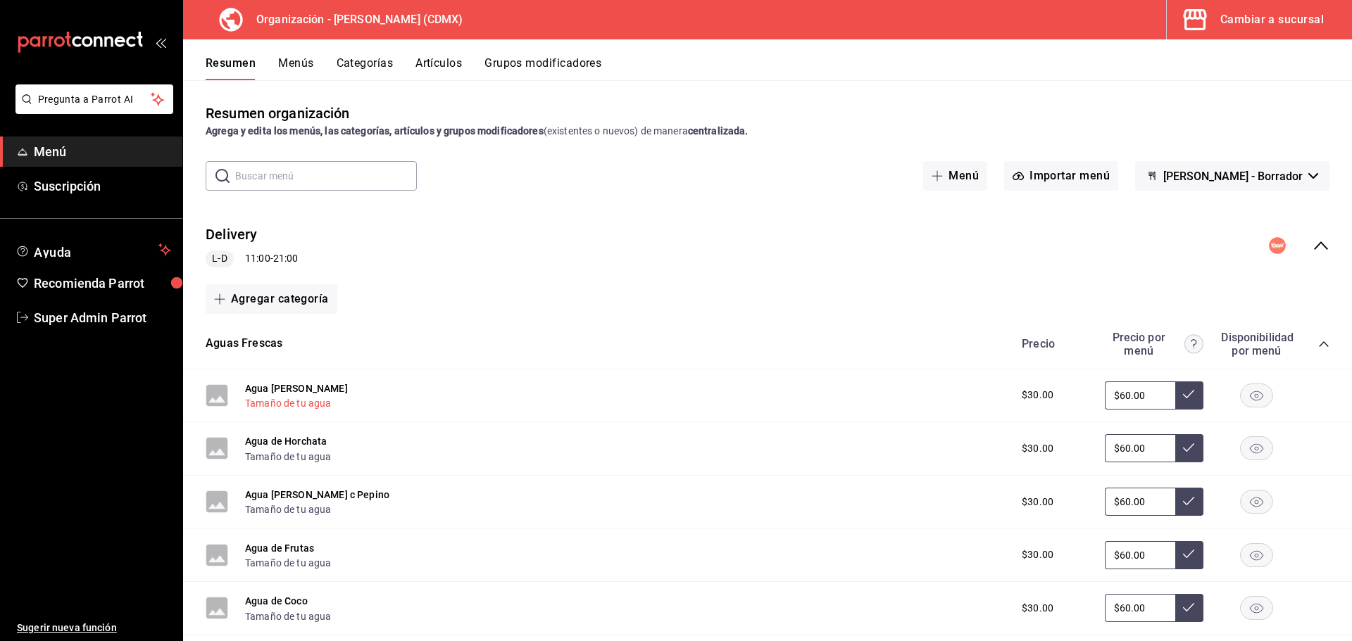
click at [291, 387] on button "Agua [PERSON_NAME]" at bounding box center [296, 389] width 103 height 14
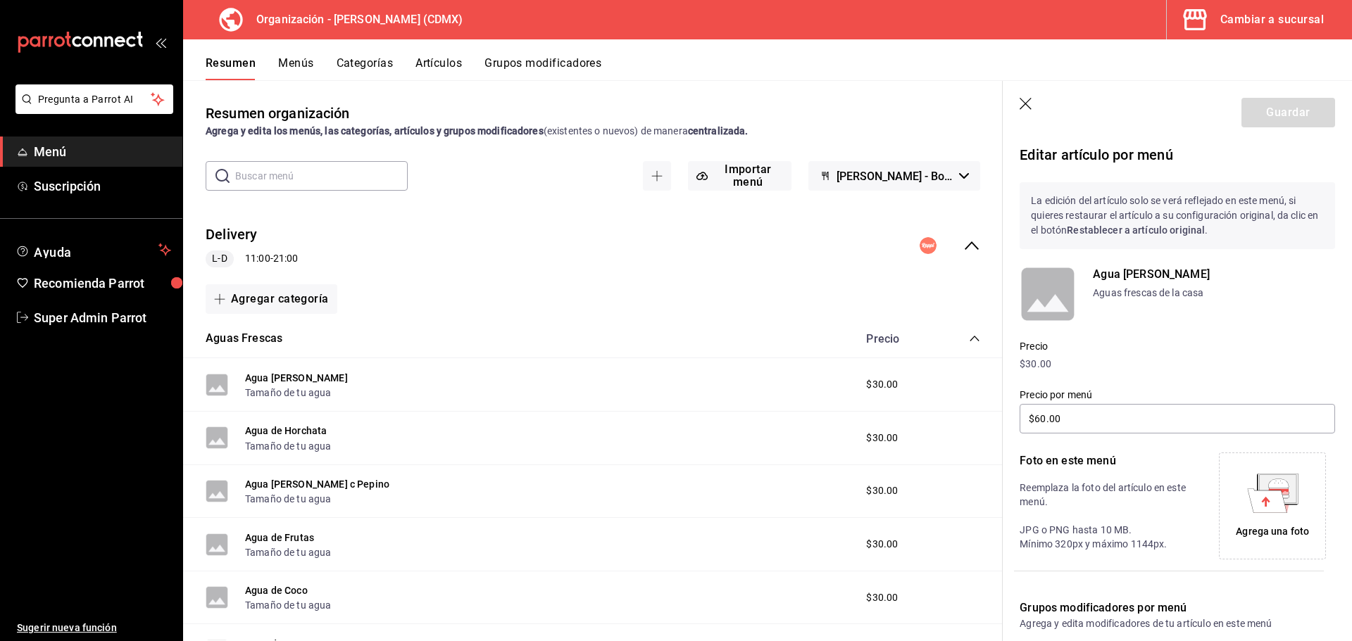
click at [1028, 101] on icon "button" at bounding box center [1025, 104] width 12 height 12
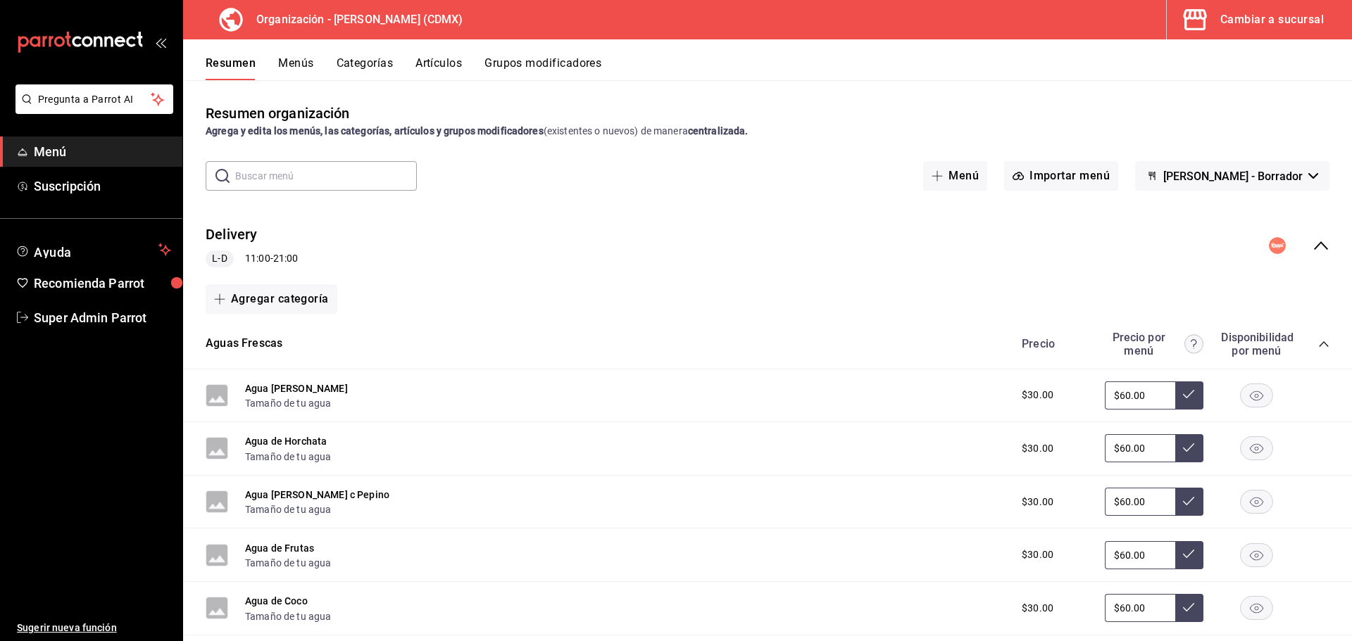
click at [439, 63] on button "Artículos" at bounding box center [438, 68] width 46 height 24
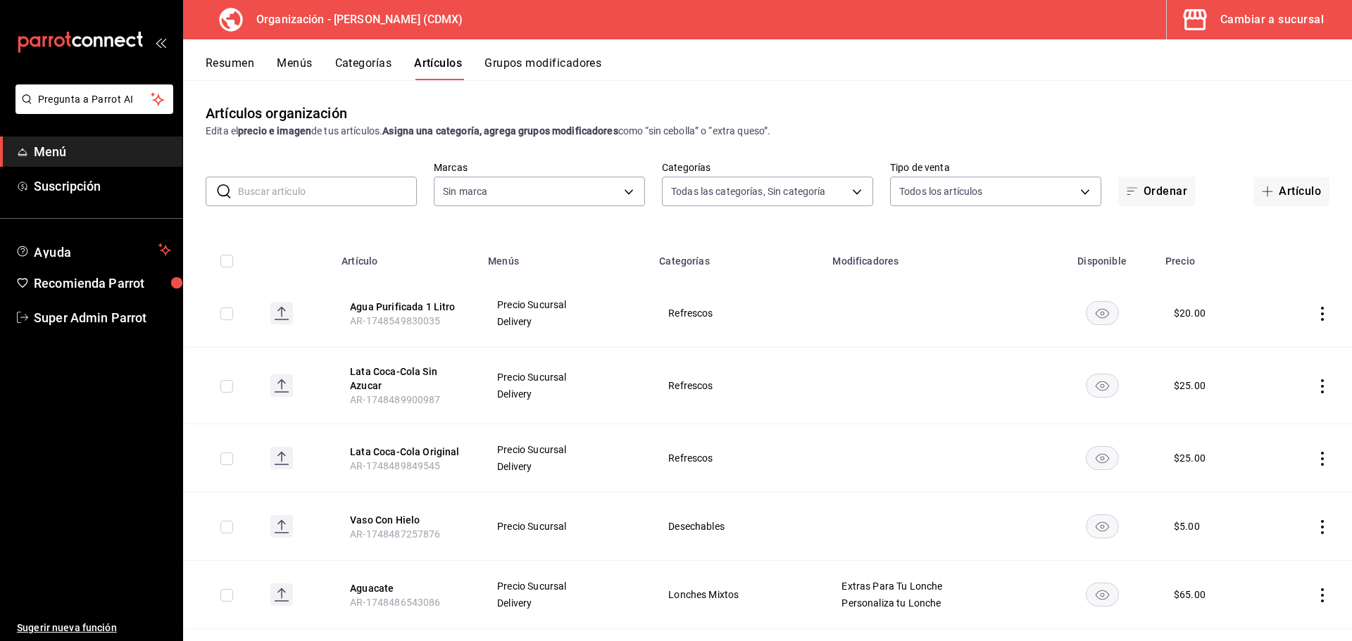
type input "7796acc6-6830-460e-9095-29182705febe,6f5456cb-1632-4b13-adec-fb89f8b70bc1,5f866…"
type input "2f62df8c-6ca4-4d10-9703-03b25ca5e50b"
click at [293, 63] on button "Menús" at bounding box center [294, 68] width 35 height 24
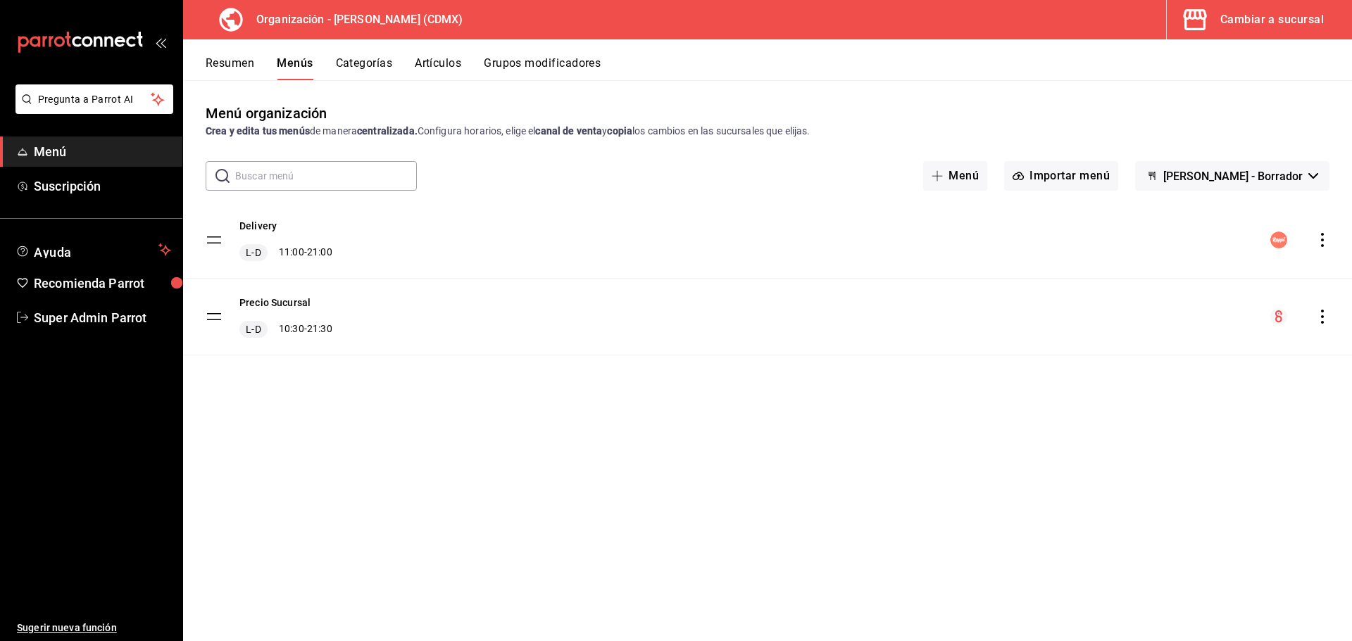
click at [231, 64] on button "Resumen" at bounding box center [230, 68] width 49 height 24
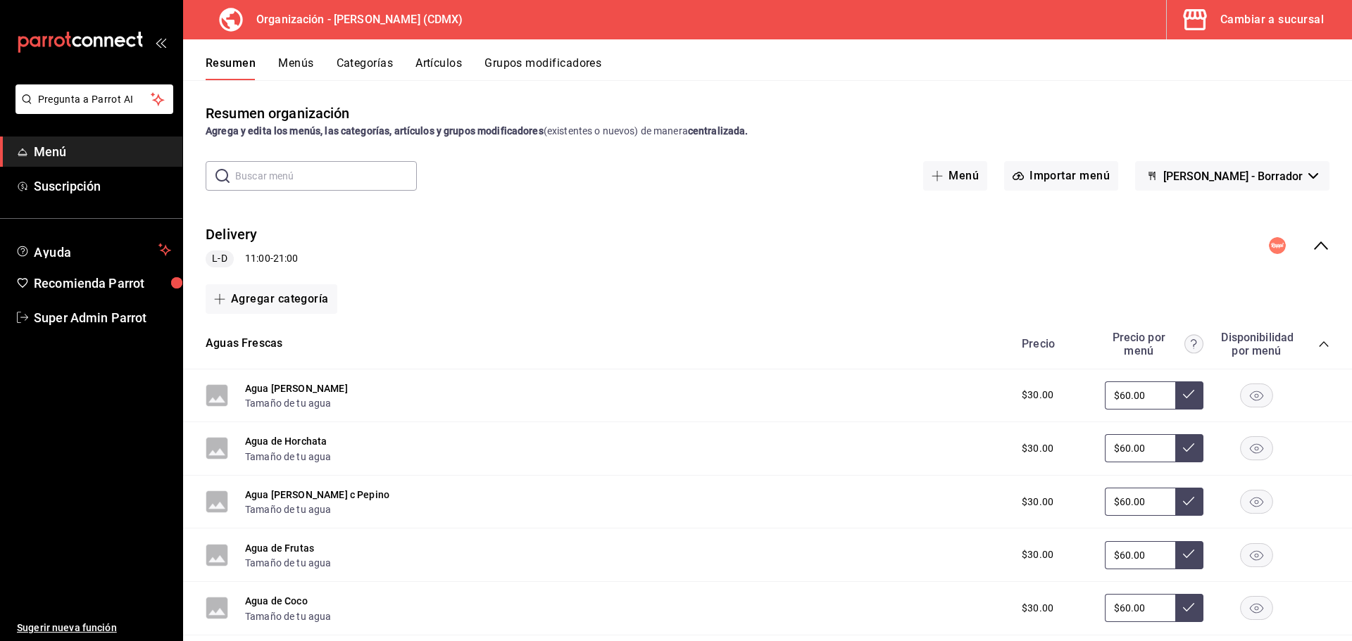
click at [1249, 10] on div "Cambiar a sucursal" at bounding box center [1271, 20] width 103 height 20
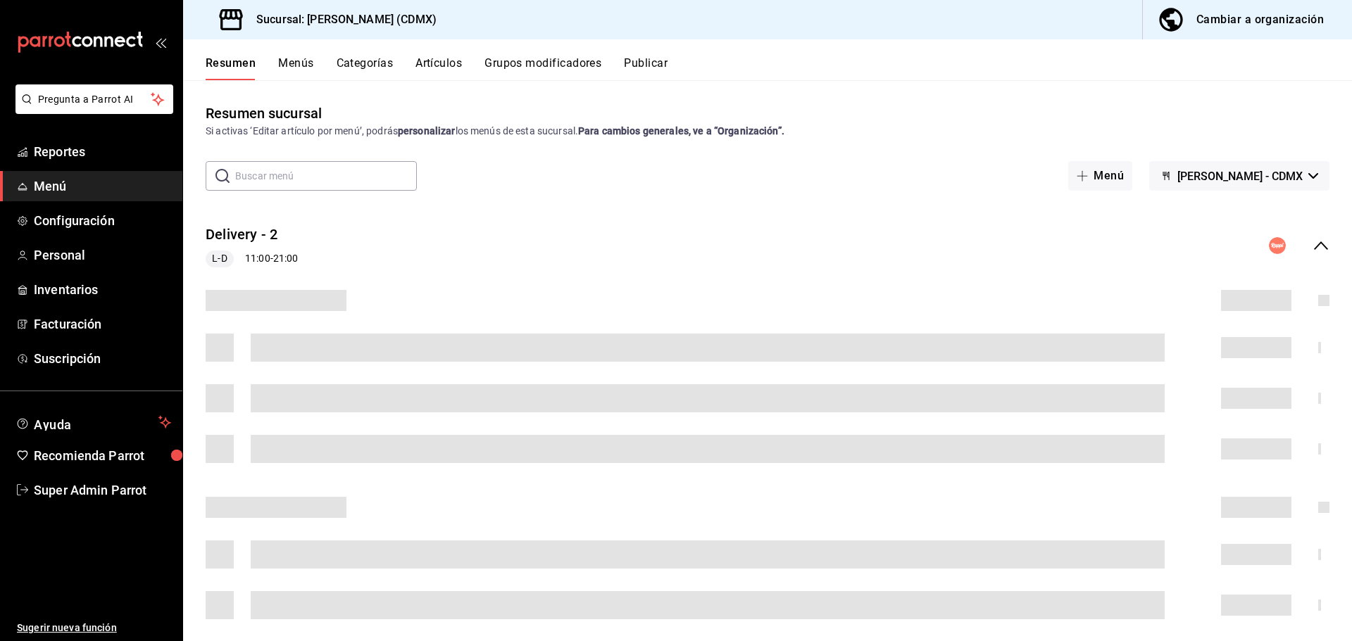
click at [657, 68] on button "Publicar" at bounding box center [646, 68] width 44 height 24
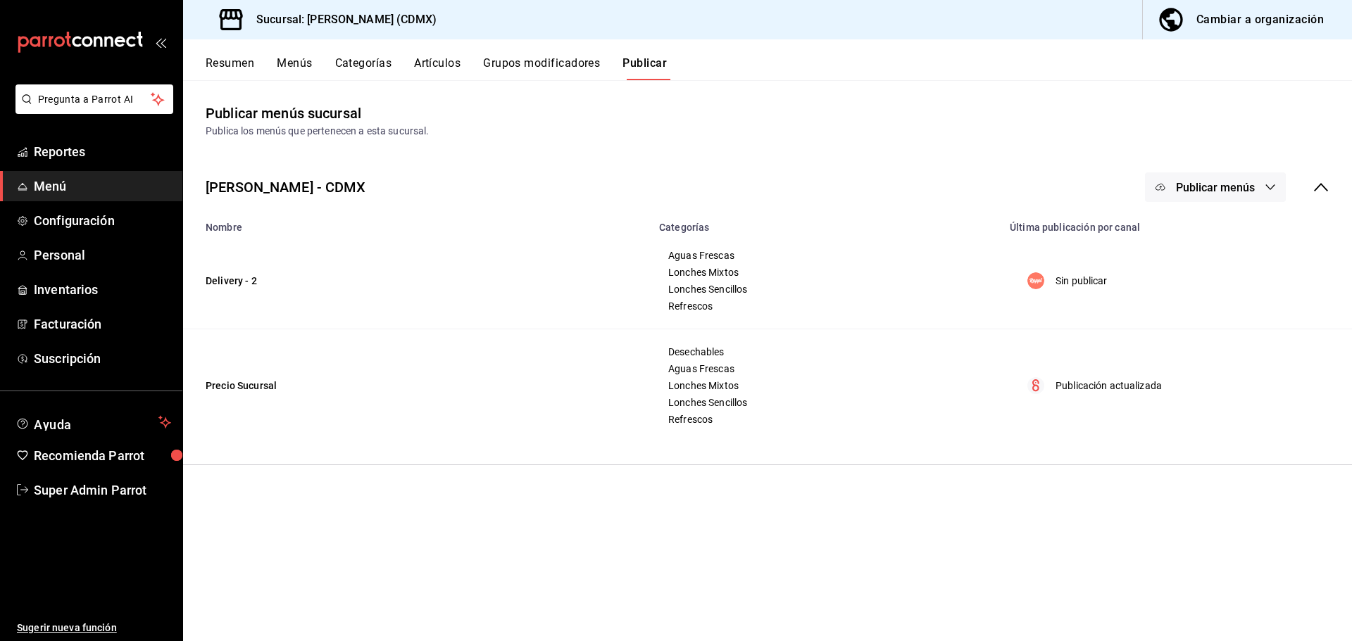
click at [1261, 193] on button "Publicar menús" at bounding box center [1215, 187] width 141 height 30
click at [1205, 227] on span "Rappi" at bounding box center [1236, 233] width 68 height 15
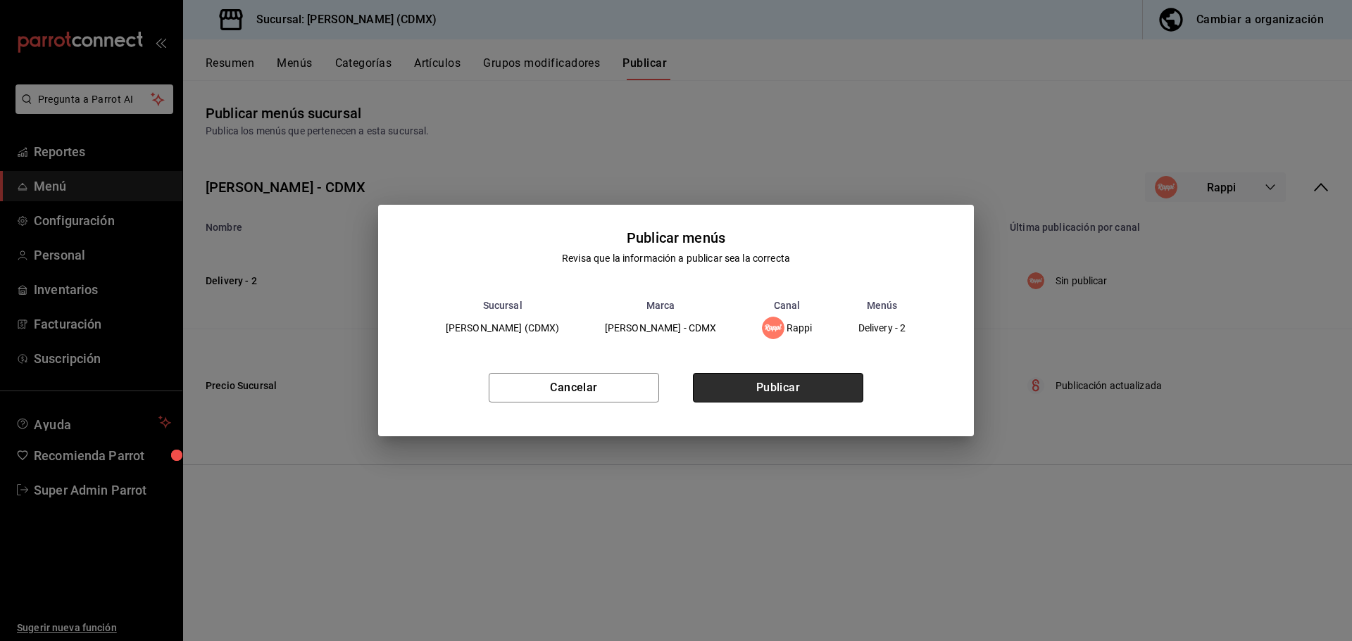
click at [755, 391] on button "Publicar" at bounding box center [778, 388] width 170 height 30
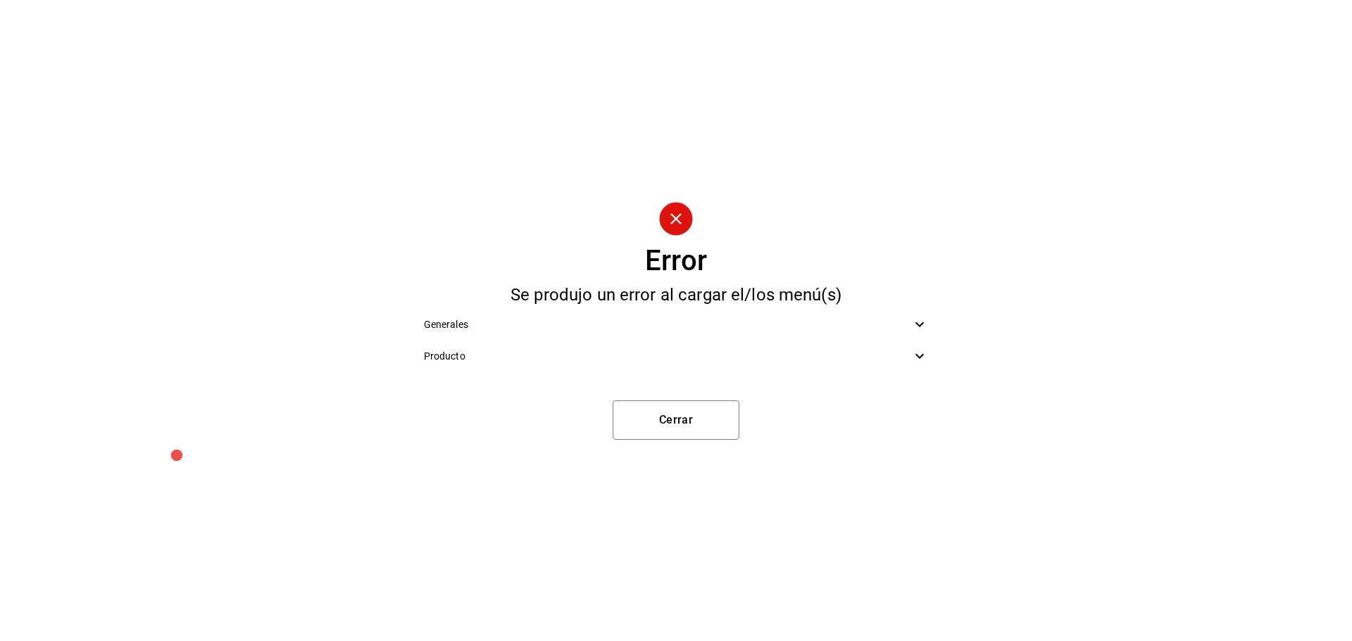
click at [495, 321] on span "Generales" at bounding box center [668, 324] width 488 height 15
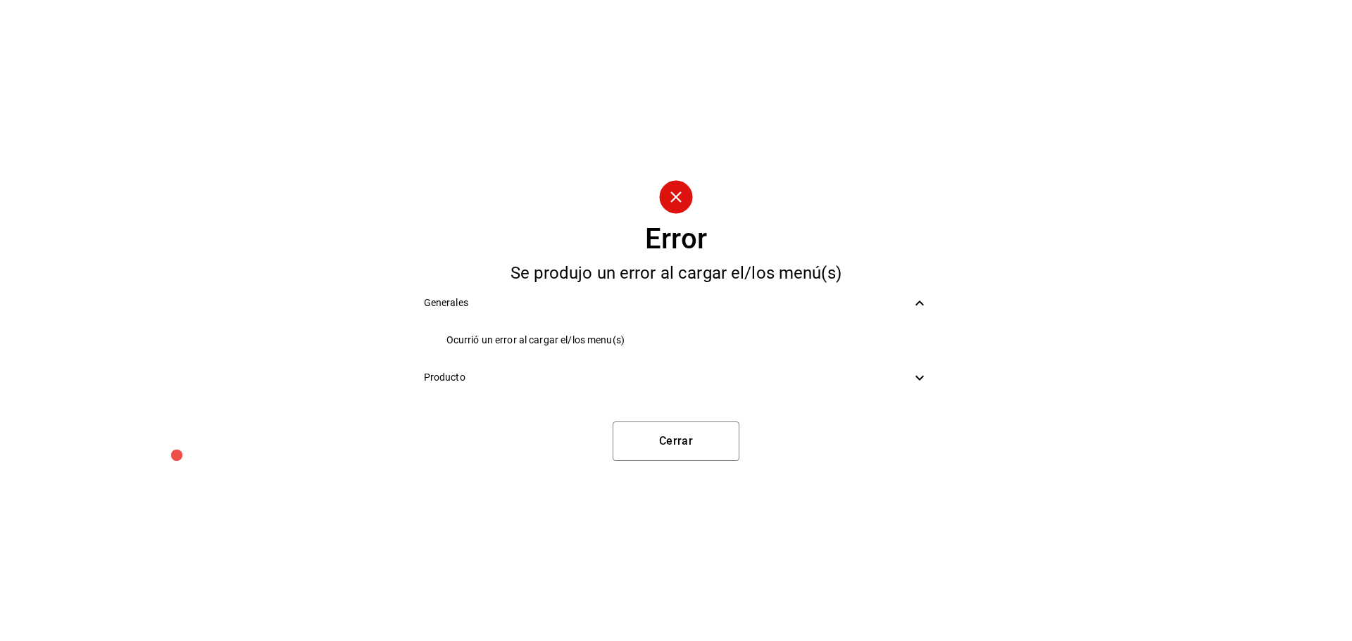
click at [531, 373] on span "Producto" at bounding box center [668, 377] width 488 height 15
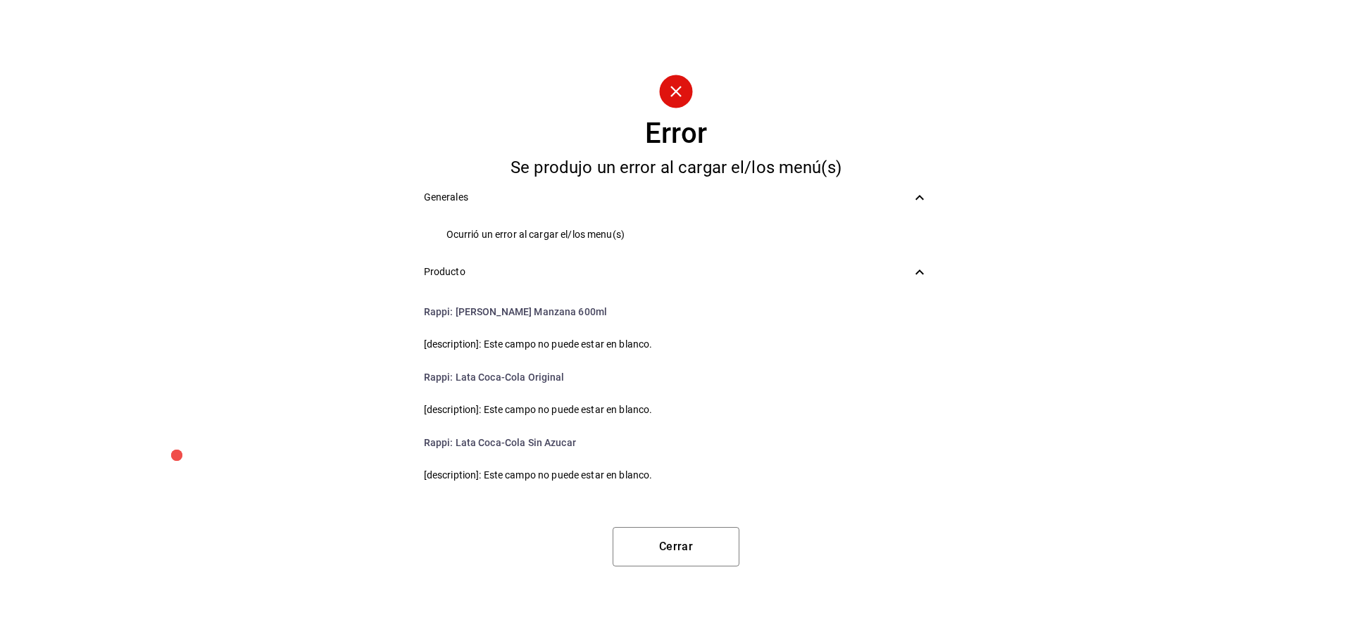
scroll to position [1104, 0]
click at [665, 548] on button "Cerrar" at bounding box center [675, 546] width 127 height 39
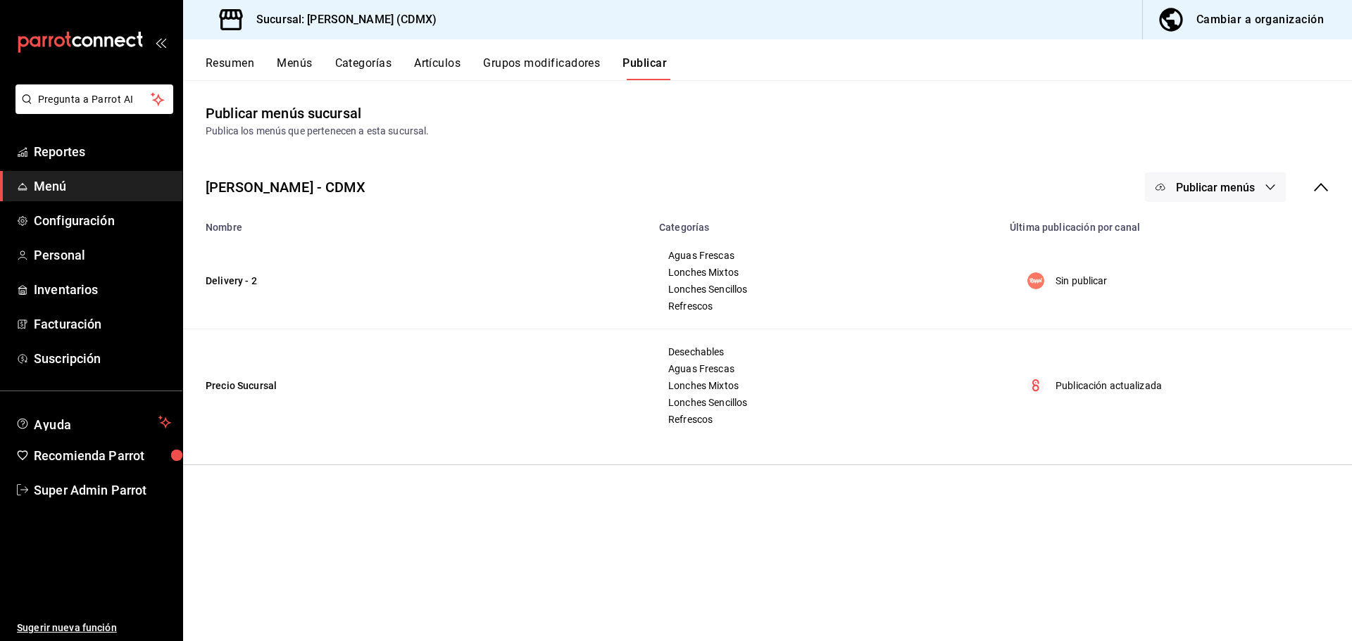
click at [446, 62] on button "Artículos" at bounding box center [437, 68] width 46 height 24
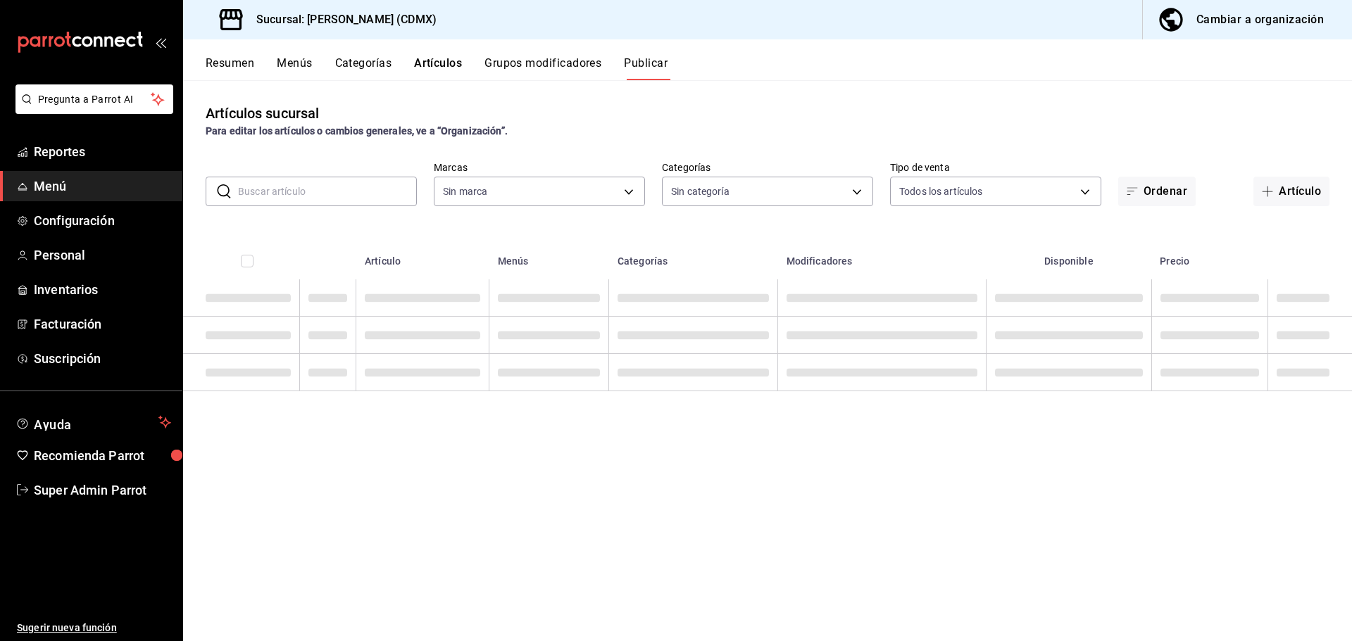
type input "2846ecd2-1ab1-471f-a8a8-cb2173088fbe"
type input "20d43c7a-5c3a-4a88-8b71-3b3b3165dbc2,82ca683c-7bce-48da-b056-d8519fd5e0a4,52378…"
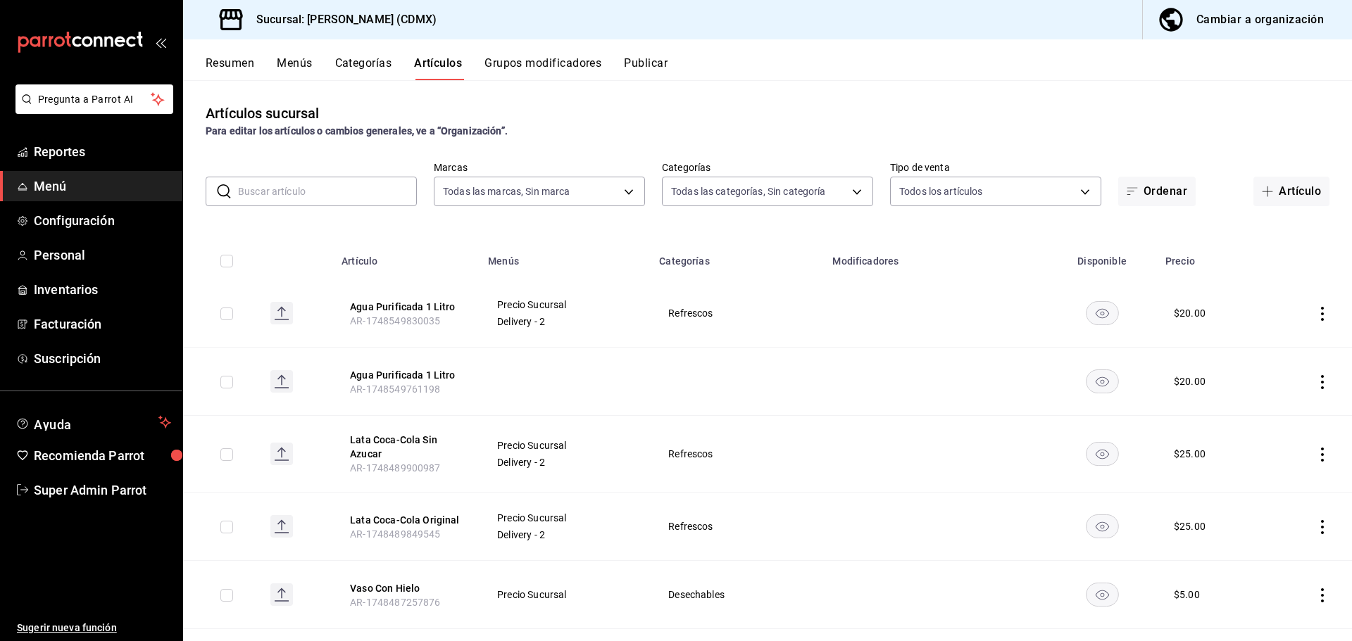
click at [1256, 25] on div "Cambiar a organización" at bounding box center [1259, 20] width 127 height 20
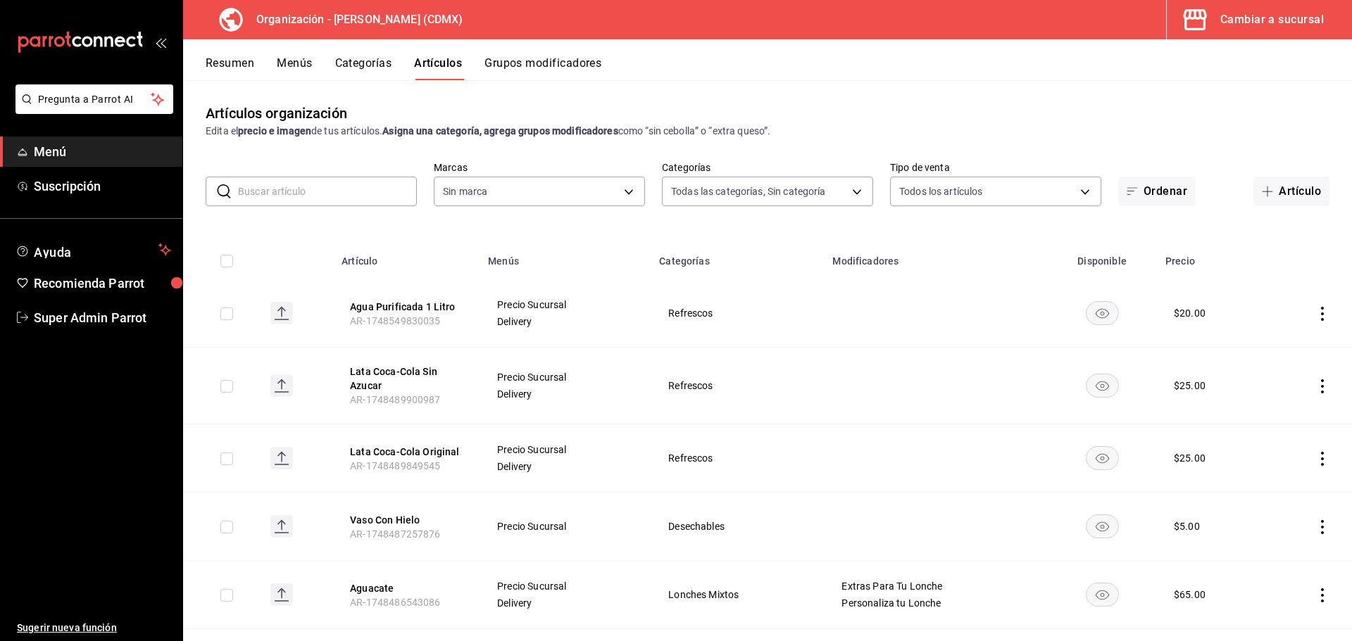
type input "7796acc6-6830-460e-9095-29182705febe,6f5456cb-1632-4b13-adec-fb89f8b70bc1,5f866…"
type input "2f62df8c-6ca4-4d10-9703-03b25ca5e50b"
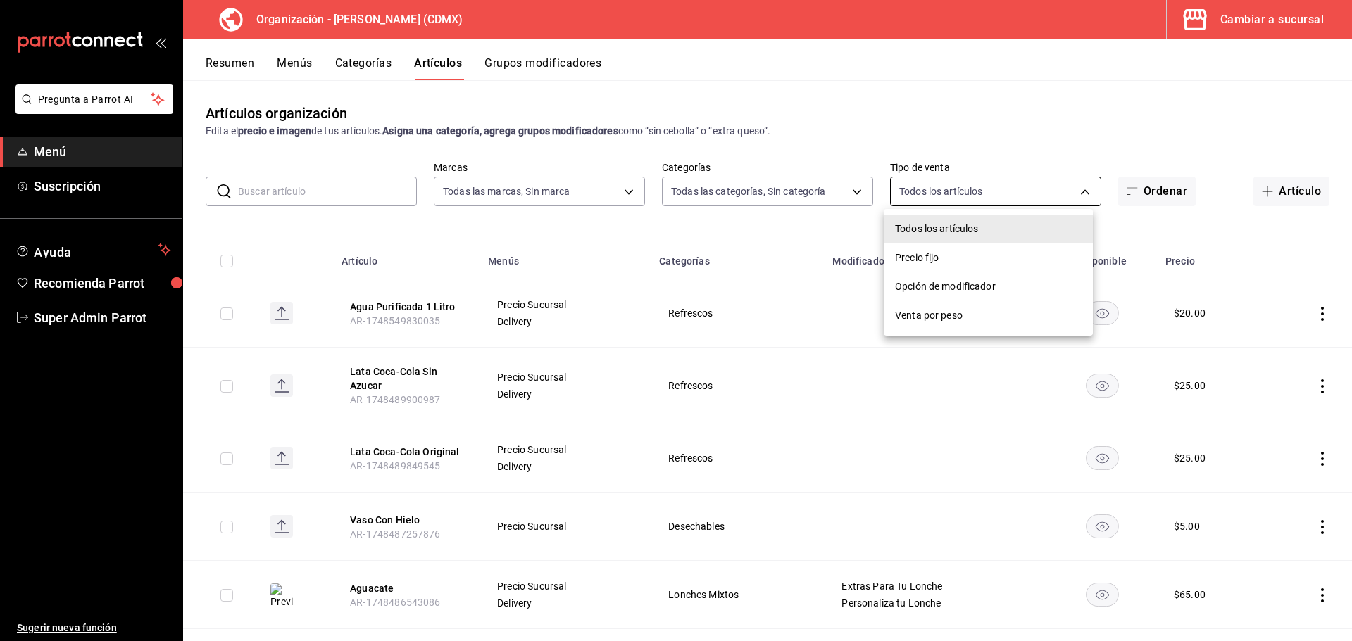
click at [914, 193] on body "Pregunta a Parrot AI Menú Suscripción Ayuda Recomienda Parrot Super Admin Parro…" at bounding box center [676, 320] width 1352 height 641
click at [620, 183] on div at bounding box center [676, 320] width 1352 height 641
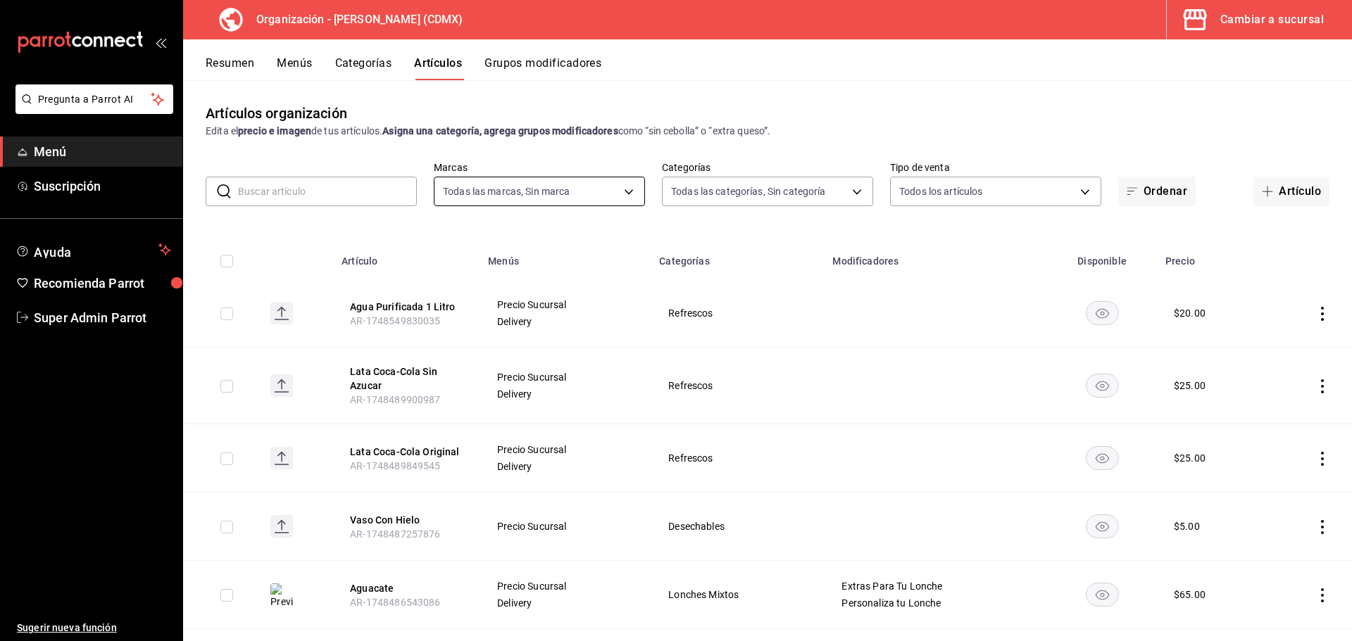
click at [571, 189] on body "Pregunta a Parrot AI Menú Suscripción Ayuda Recomienda Parrot Super Admin Parro…" at bounding box center [676, 320] width 1352 height 641
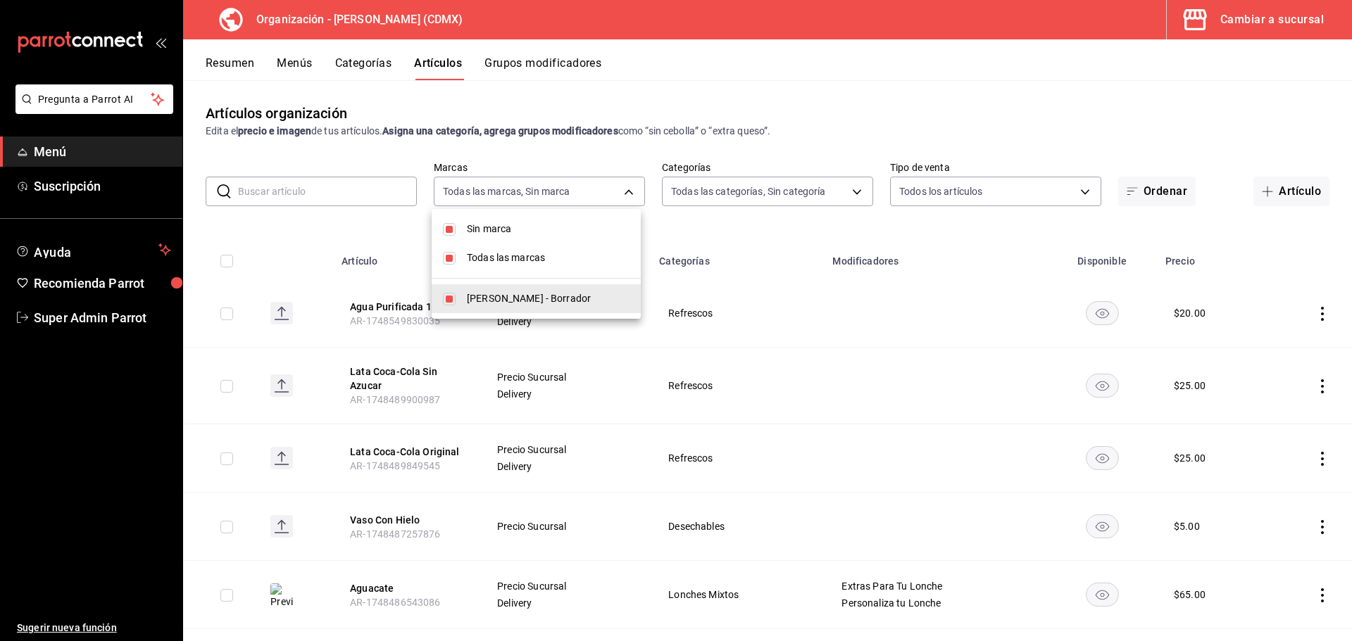
click at [688, 191] on div at bounding box center [676, 320] width 1352 height 641
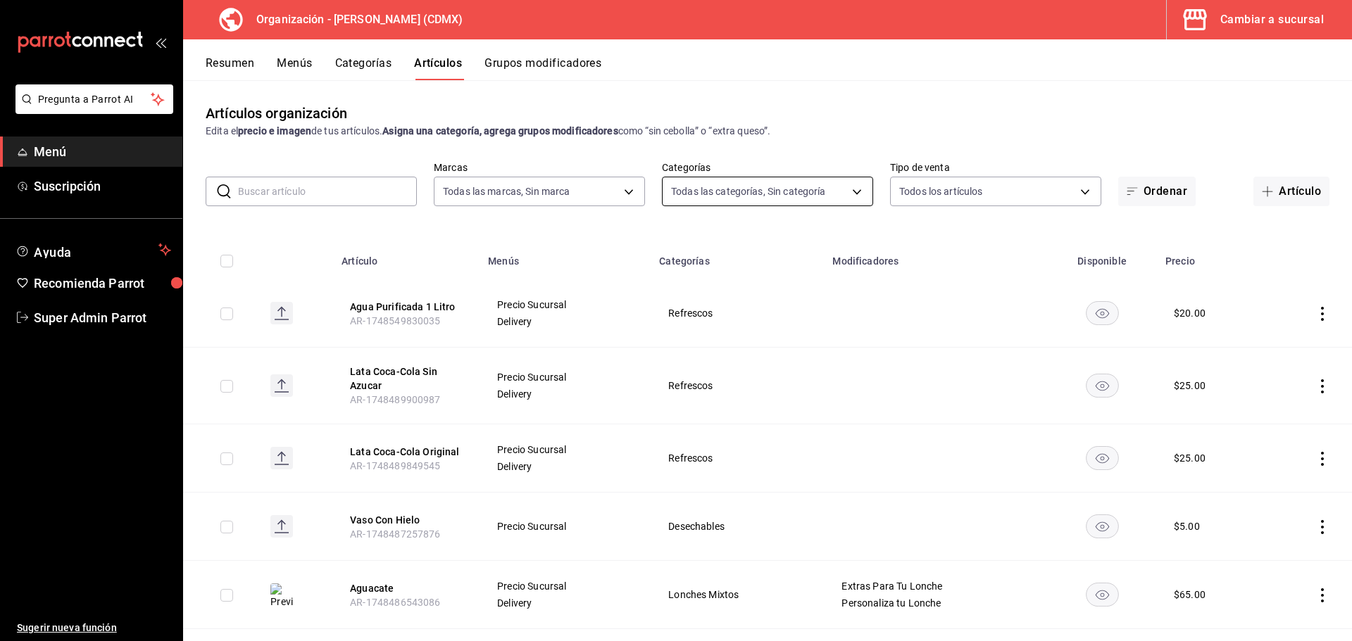
click at [680, 189] on body "Pregunta a Parrot AI Menú Suscripción Ayuda Recomienda Parrot Super Admin Parro…" at bounding box center [676, 320] width 1352 height 641
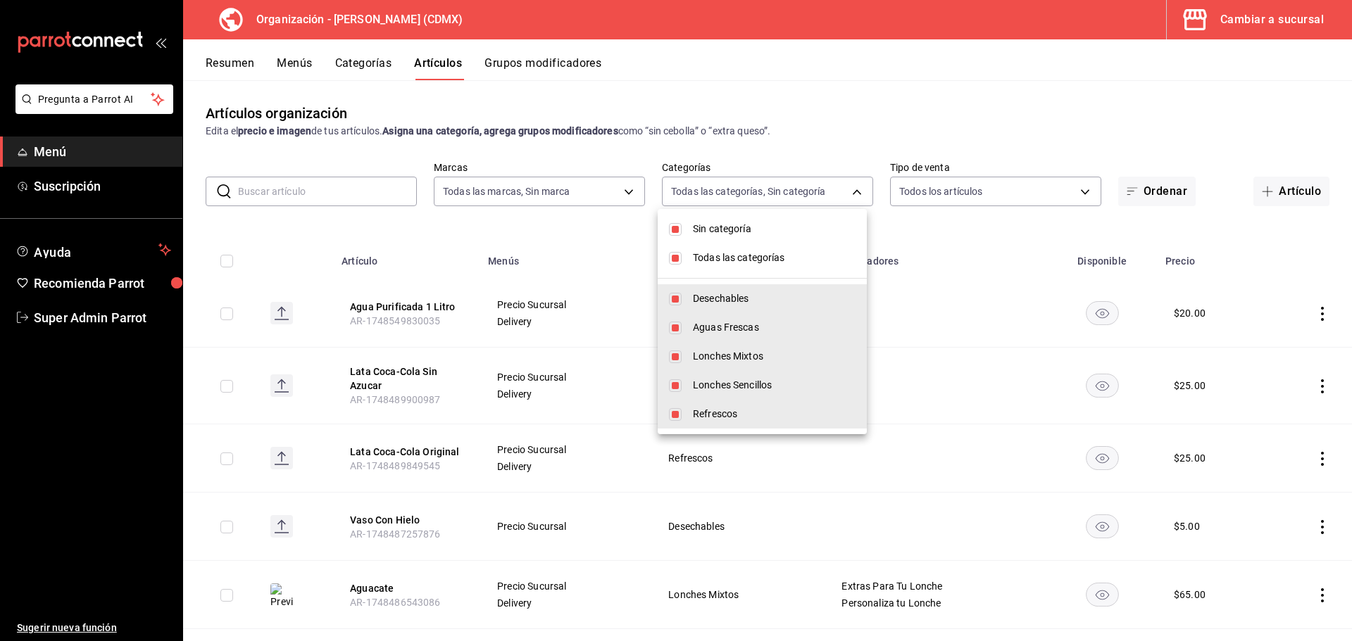
click at [717, 237] on li "Sin categoría" at bounding box center [761, 229] width 209 height 29
checkbox input "false"
click at [707, 253] on span "Todas las categorías" at bounding box center [774, 258] width 163 height 15
checkbox input "false"
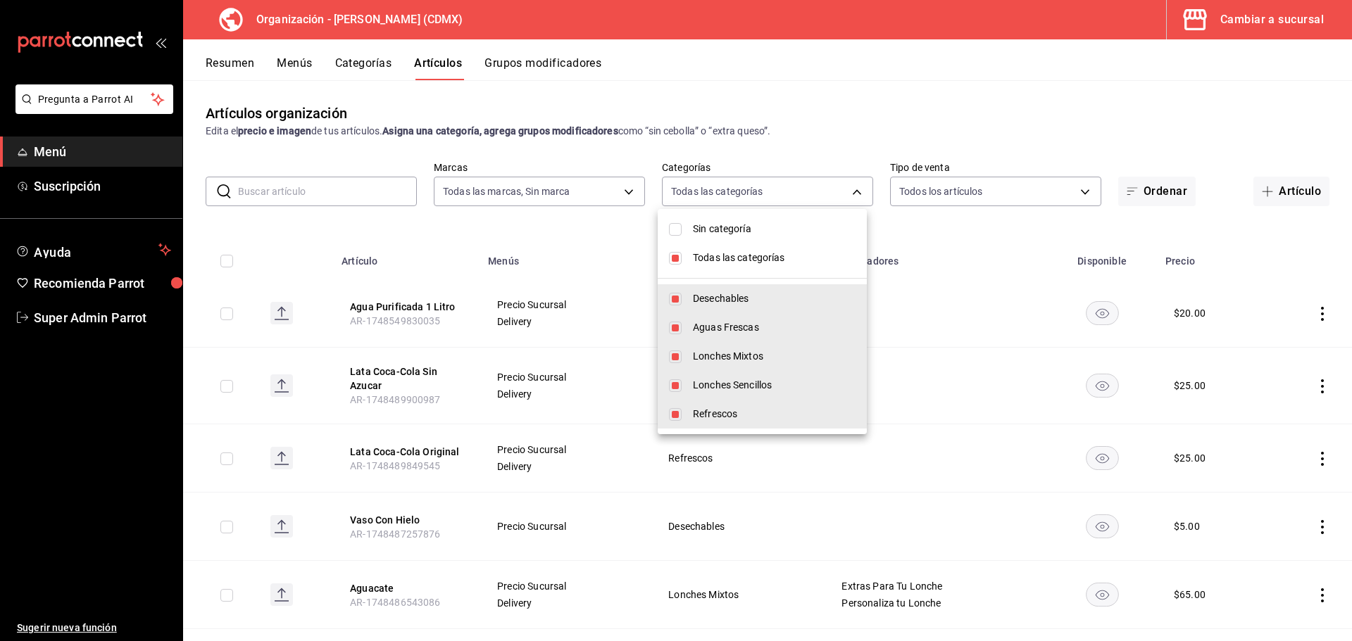
checkbox input "false"
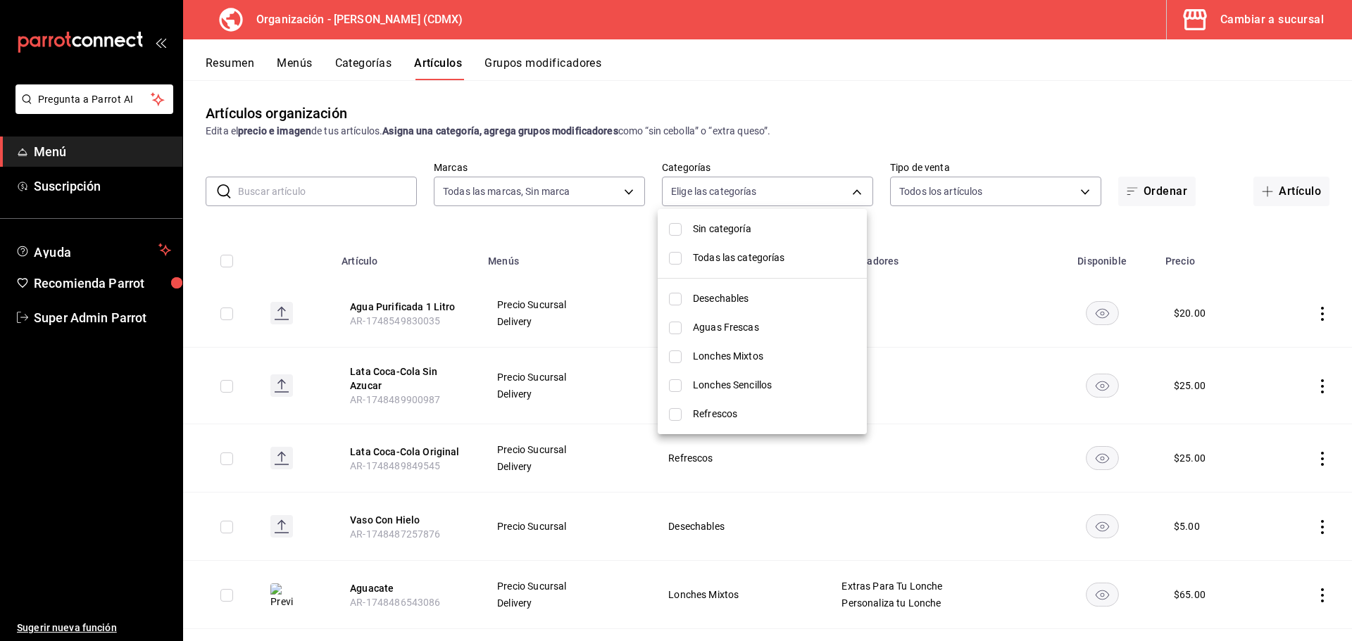
click at [714, 327] on span "Aguas Frescas" at bounding box center [774, 327] width 163 height 15
type input "6f5456cb-1632-4b13-adec-fb89f8b70bc1"
checkbox input "true"
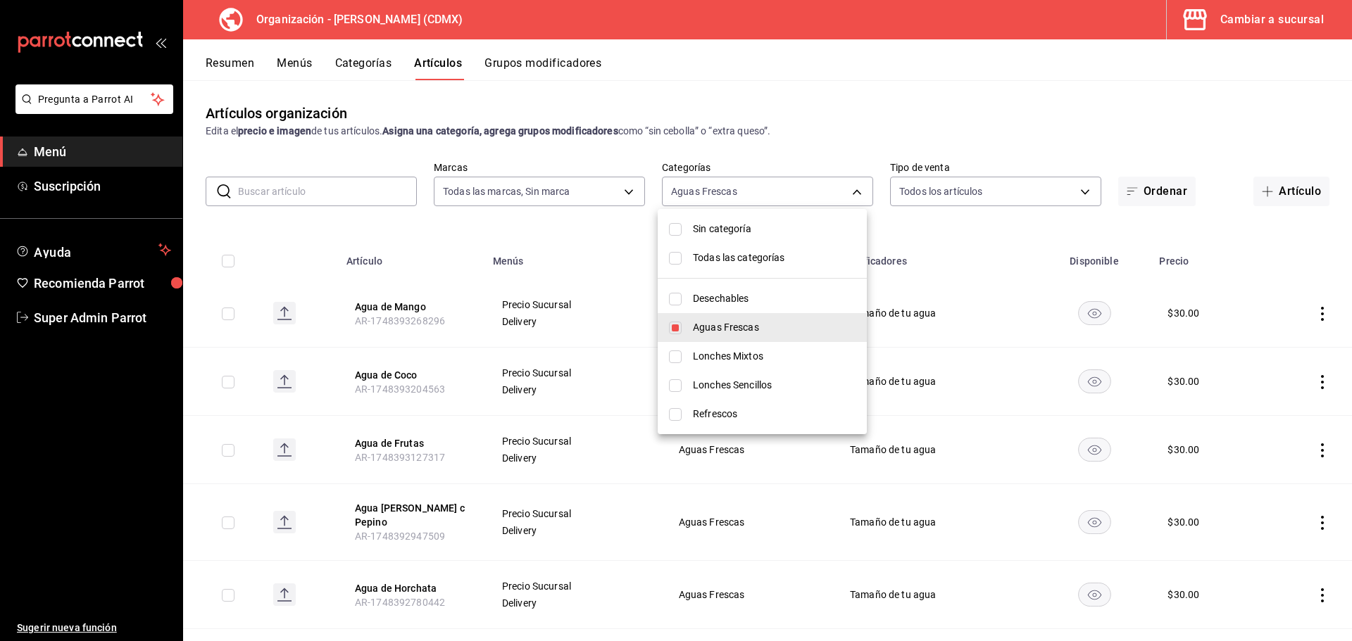
click at [615, 227] on div at bounding box center [676, 320] width 1352 height 641
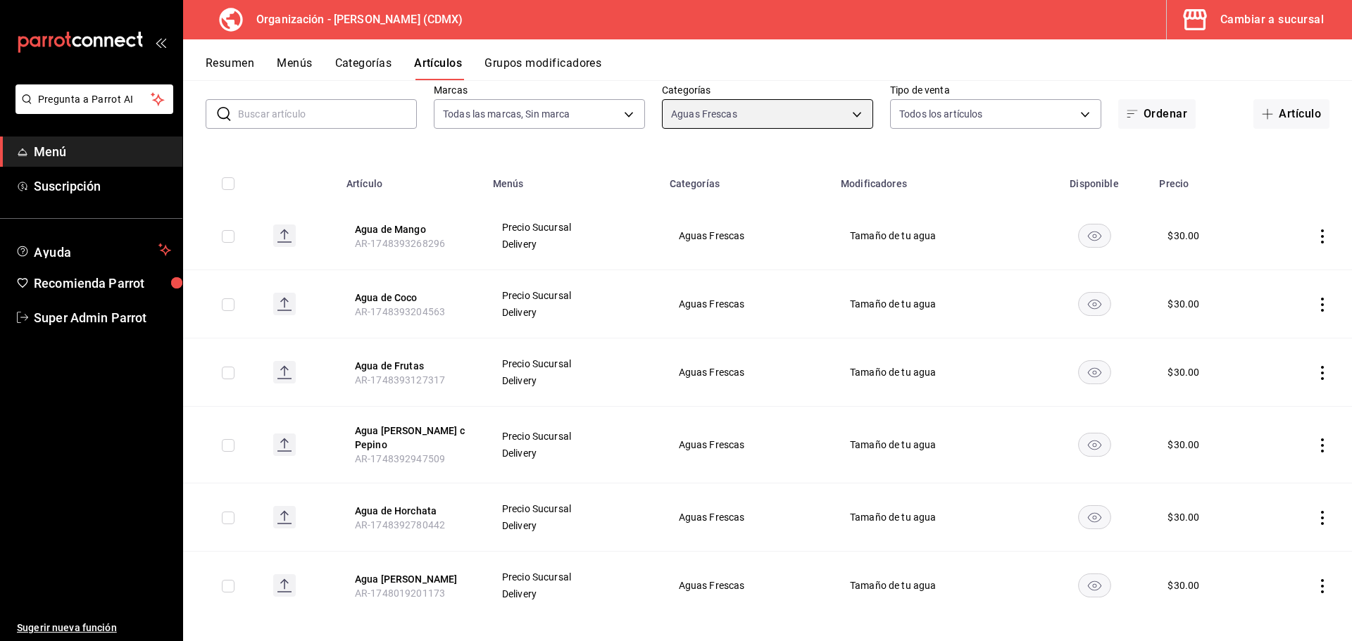
scroll to position [82, 0]
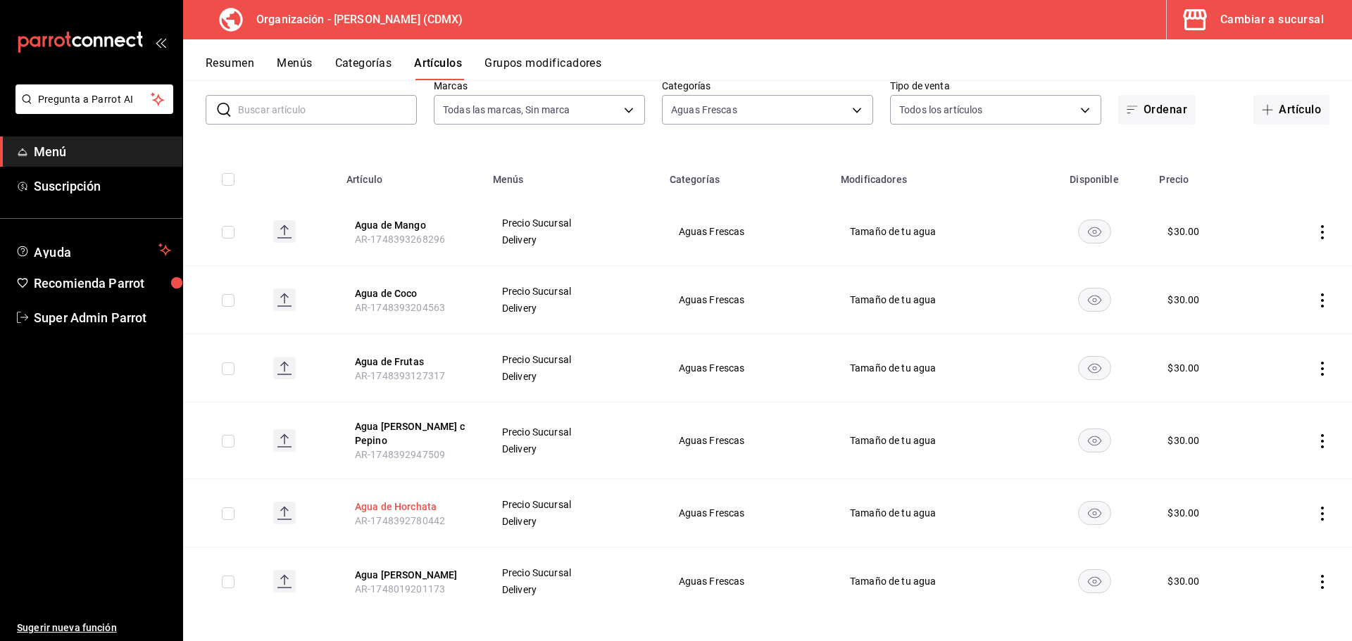
click at [402, 500] on button "Agua de Horchata" at bounding box center [411, 507] width 113 height 14
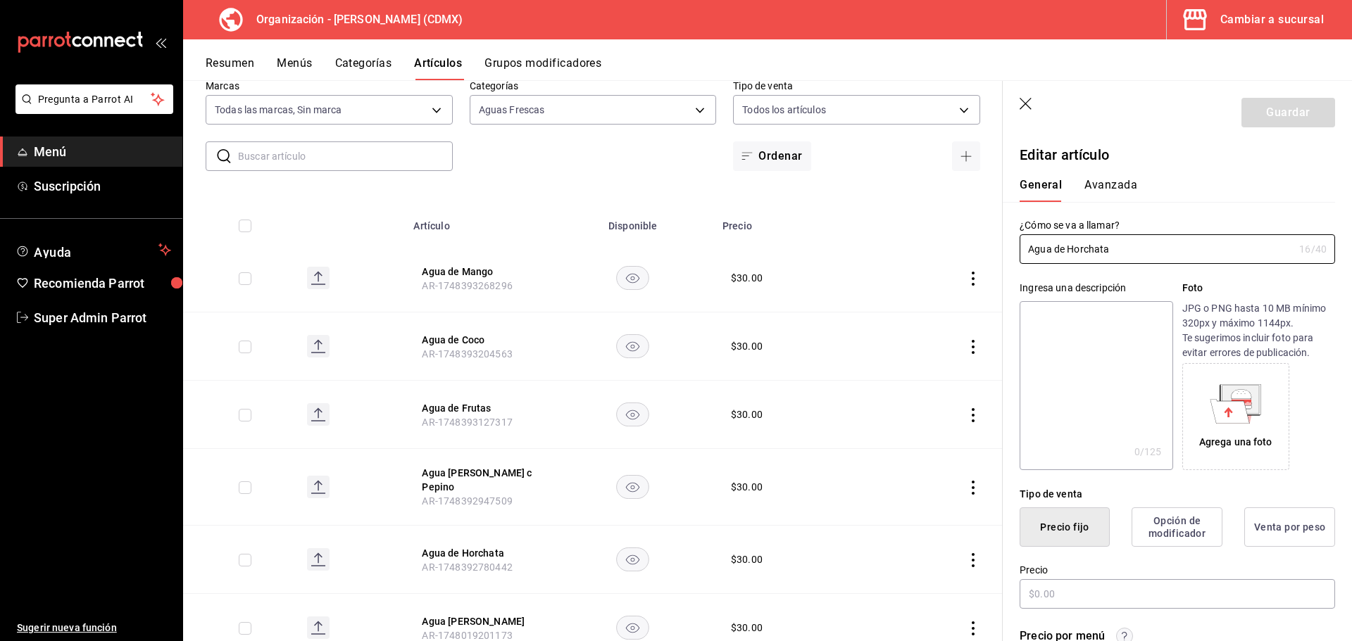
type input "$30.00"
drag, startPoint x: 1127, startPoint y: 246, endPoint x: 1026, endPoint y: 252, distance: 100.8
click at [1026, 252] on input "Agua de Horchata" at bounding box center [1156, 249] width 274 height 28
click at [1062, 339] on textarea at bounding box center [1095, 385] width 153 height 169
paste textarea "Agua de Horchata"
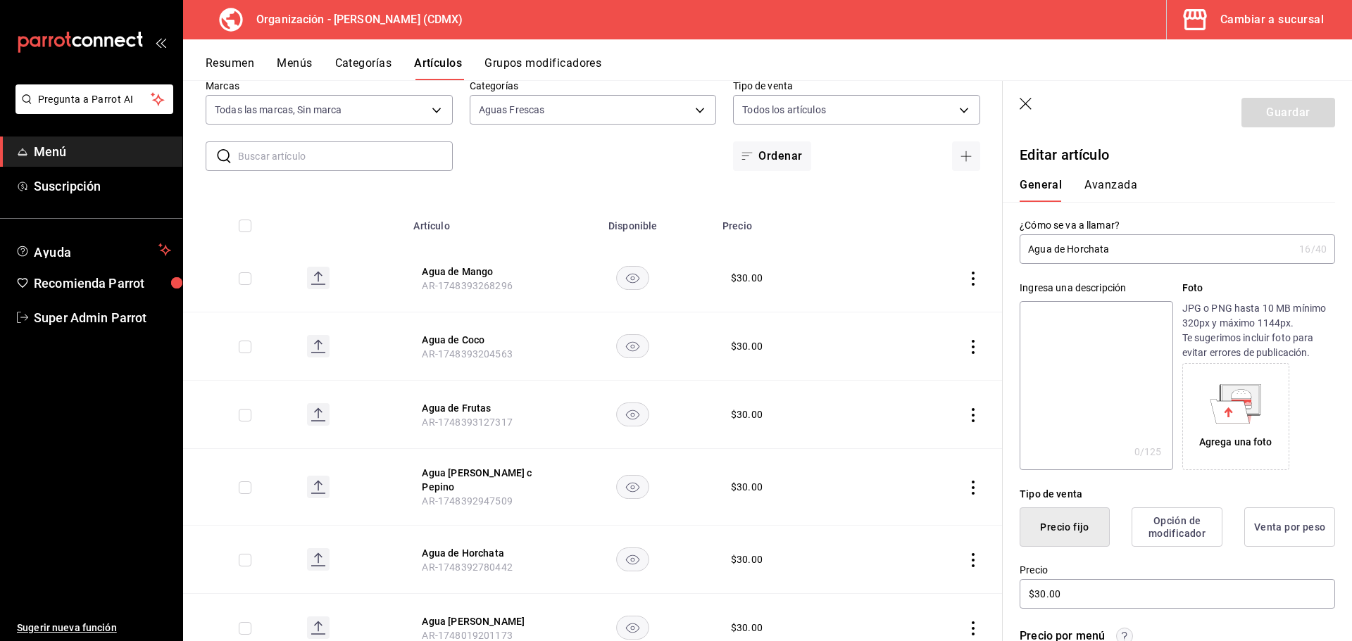
type textarea "Agua de Horchata"
type textarea "x"
type textarea "Agua de Horchata"
click at [1252, 122] on button "Guardar" at bounding box center [1288, 113] width 94 height 30
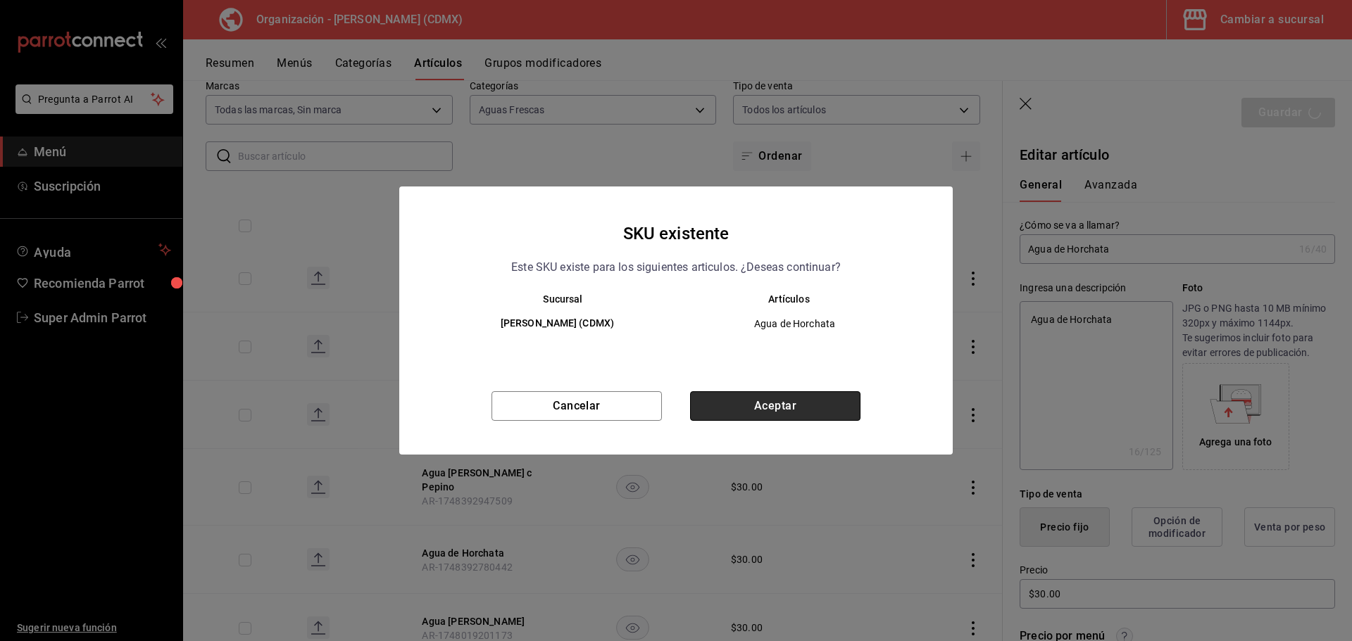
click at [730, 405] on button "Aceptar" at bounding box center [775, 406] width 170 height 30
type textarea "x"
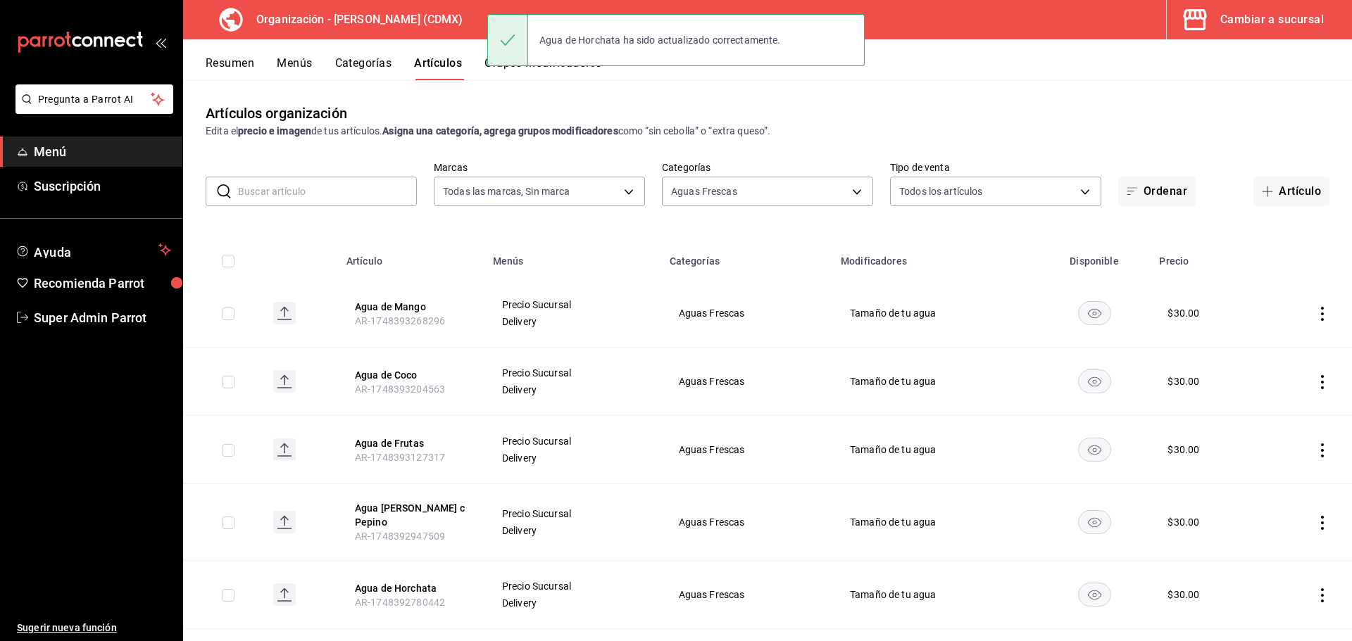
click at [246, 64] on button "Resumen" at bounding box center [230, 68] width 49 height 24
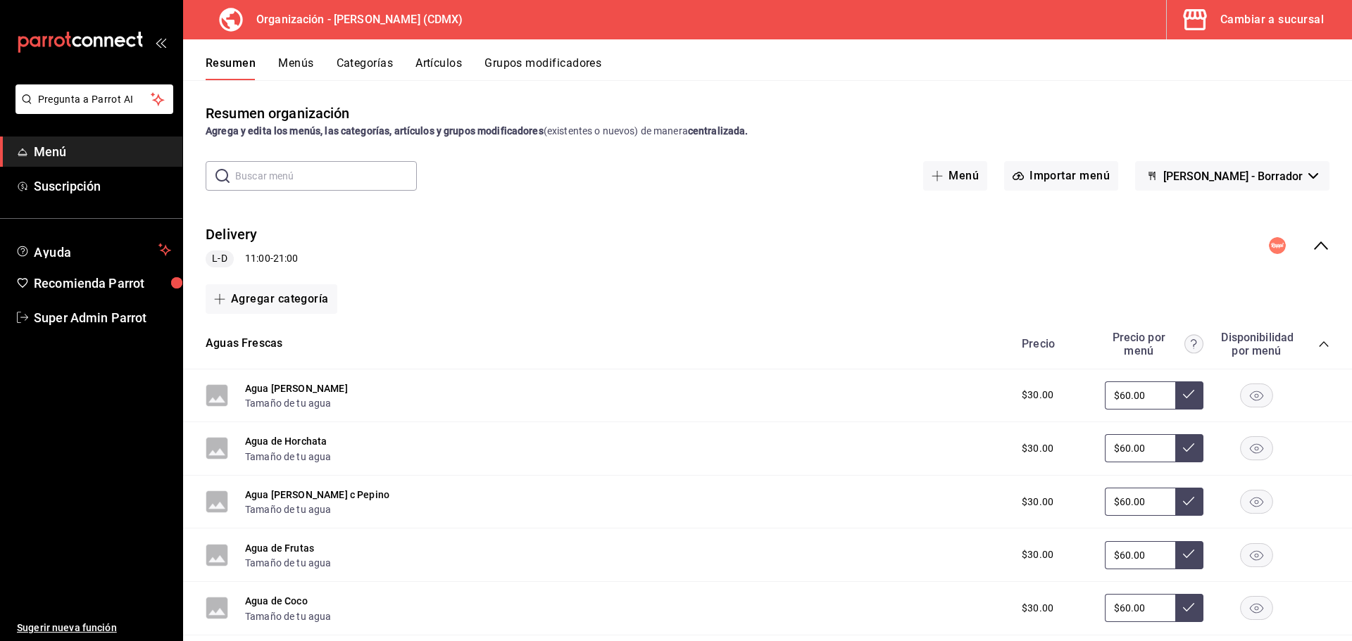
click at [306, 55] on div "Resumen Menús Categorías Artículos Grupos modificadores" at bounding box center [767, 59] width 1169 height 41
click at [301, 59] on button "Menús" at bounding box center [295, 68] width 35 height 24
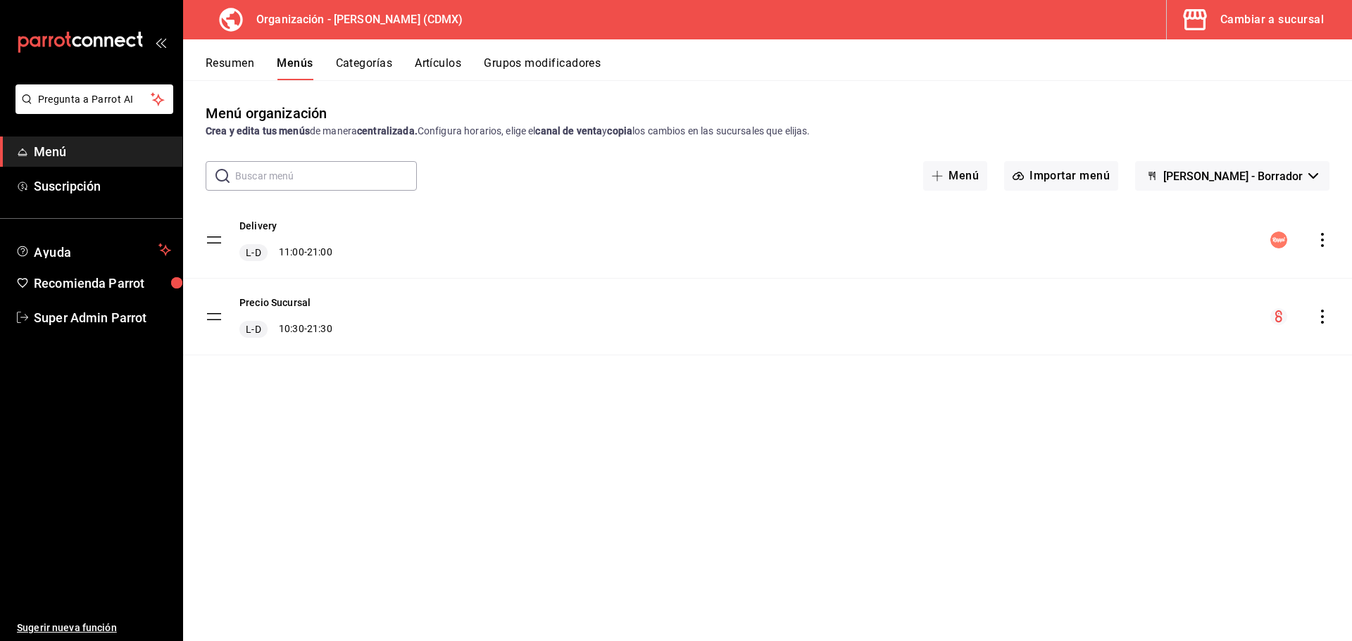
click at [1320, 243] on icon "actions" at bounding box center [1322, 240] width 14 height 14
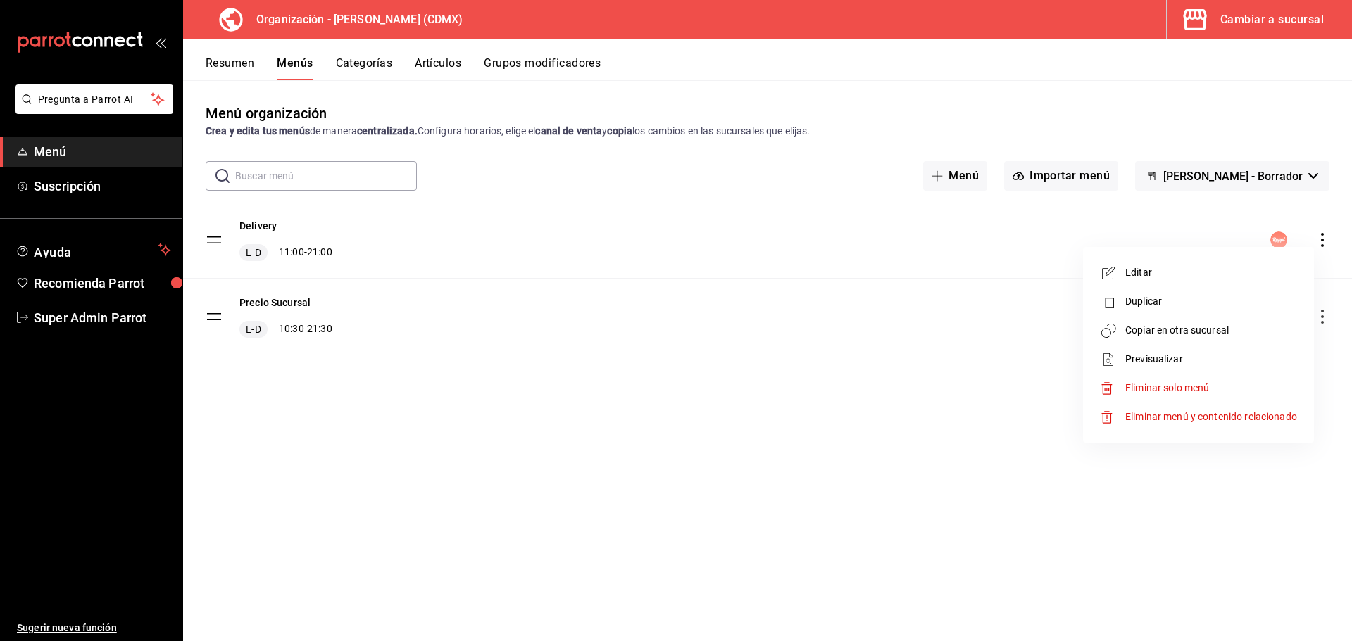
click at [1173, 329] on span "Copiar en otra sucursal" at bounding box center [1211, 330] width 172 height 15
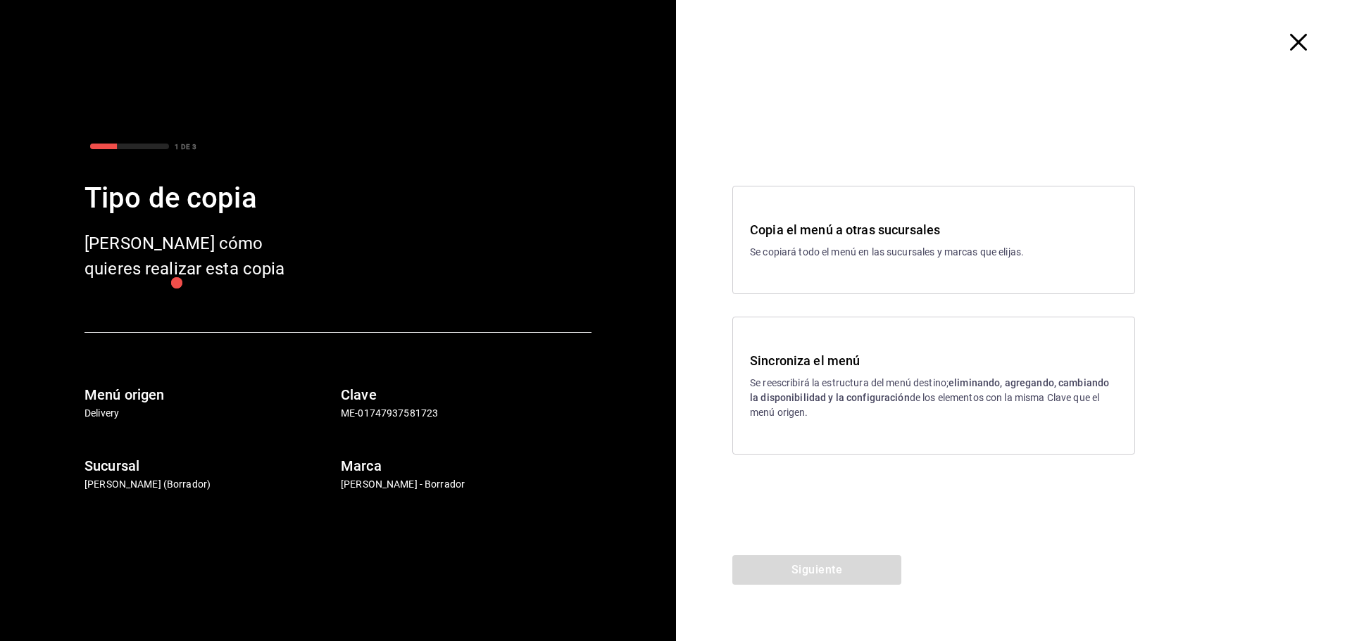
click at [888, 393] on strong "eliminando, agregando, cambiando la disponibilidad y la configuración" at bounding box center [929, 390] width 359 height 26
click at [807, 567] on button "Siguiente" at bounding box center [816, 570] width 169 height 30
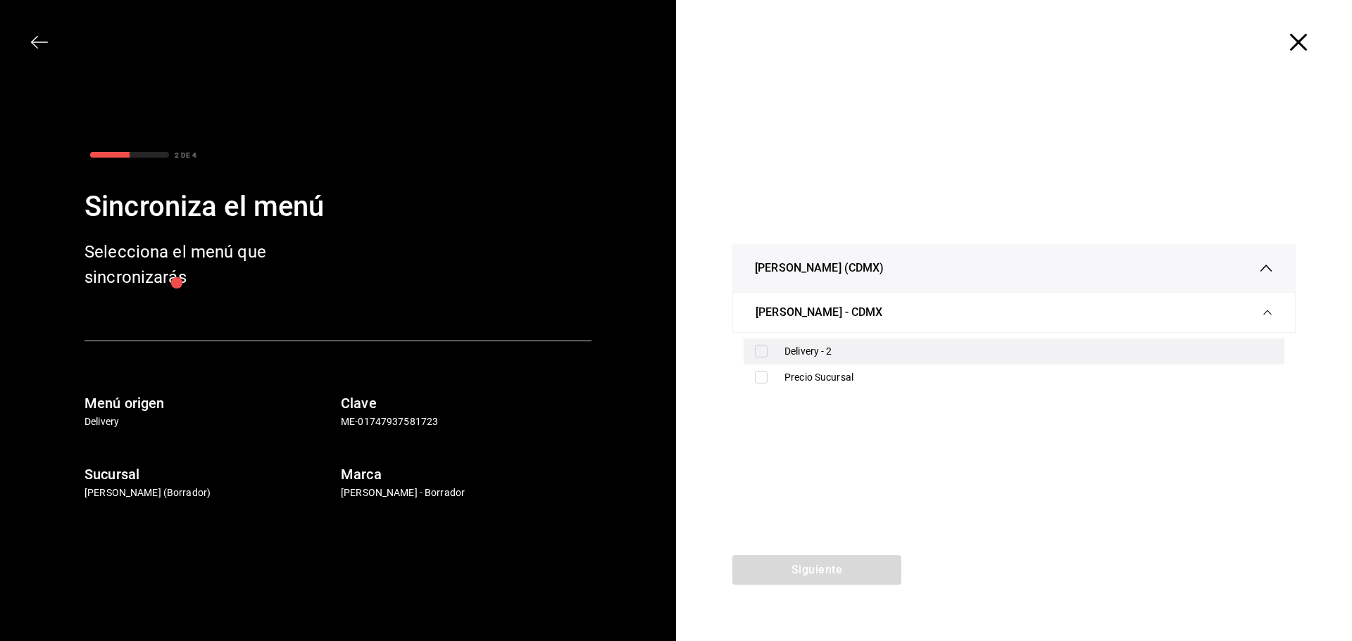
click at [762, 351] on input "checkbox" at bounding box center [761, 351] width 13 height 13
checkbox input "true"
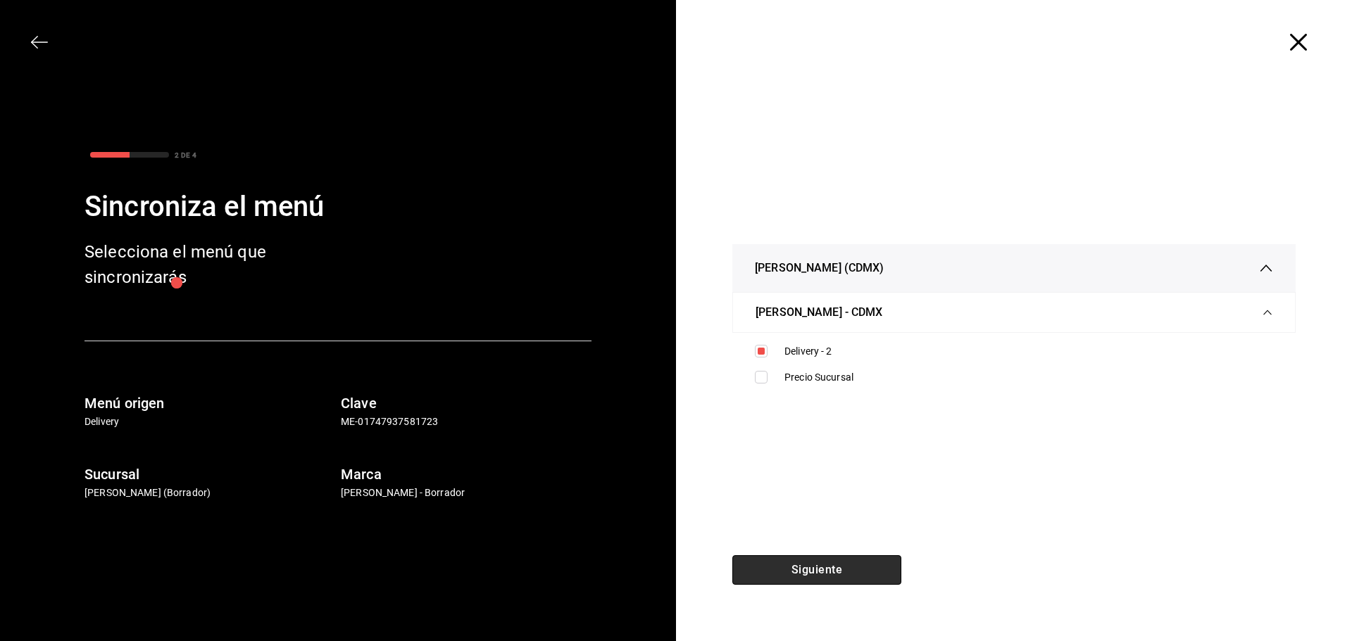
click at [812, 567] on button "Siguiente" at bounding box center [816, 570] width 169 height 30
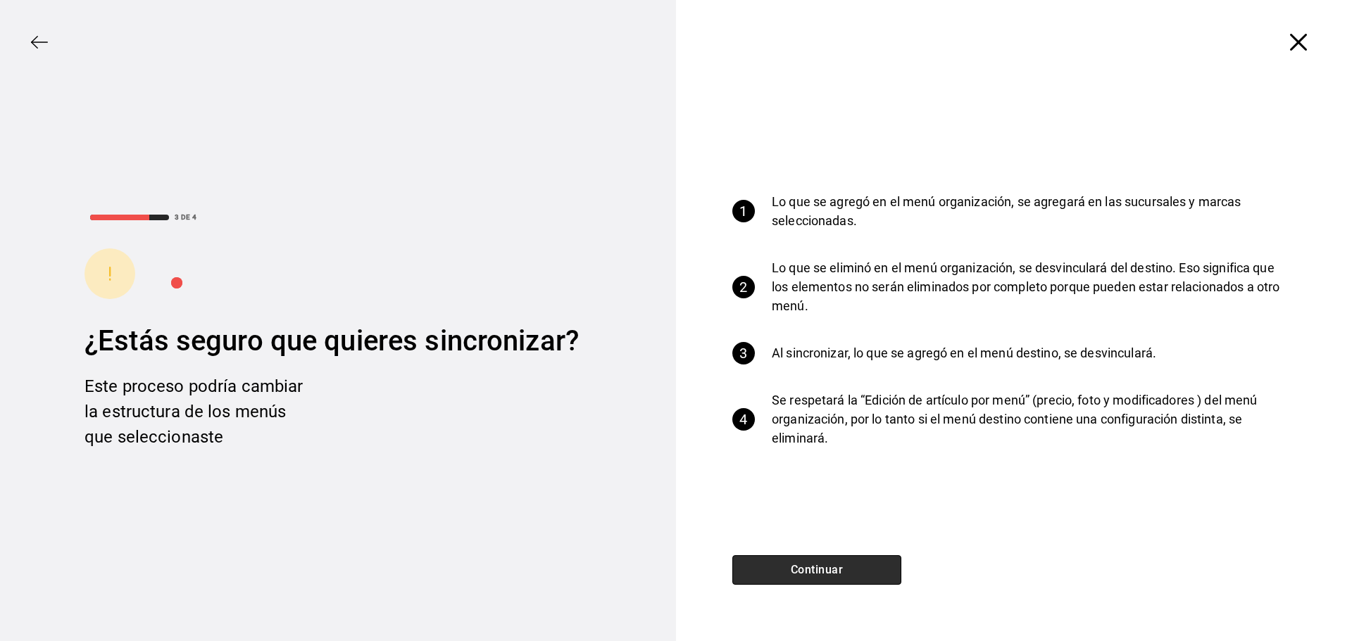
click at [812, 567] on button "Continuar" at bounding box center [816, 570] width 169 height 30
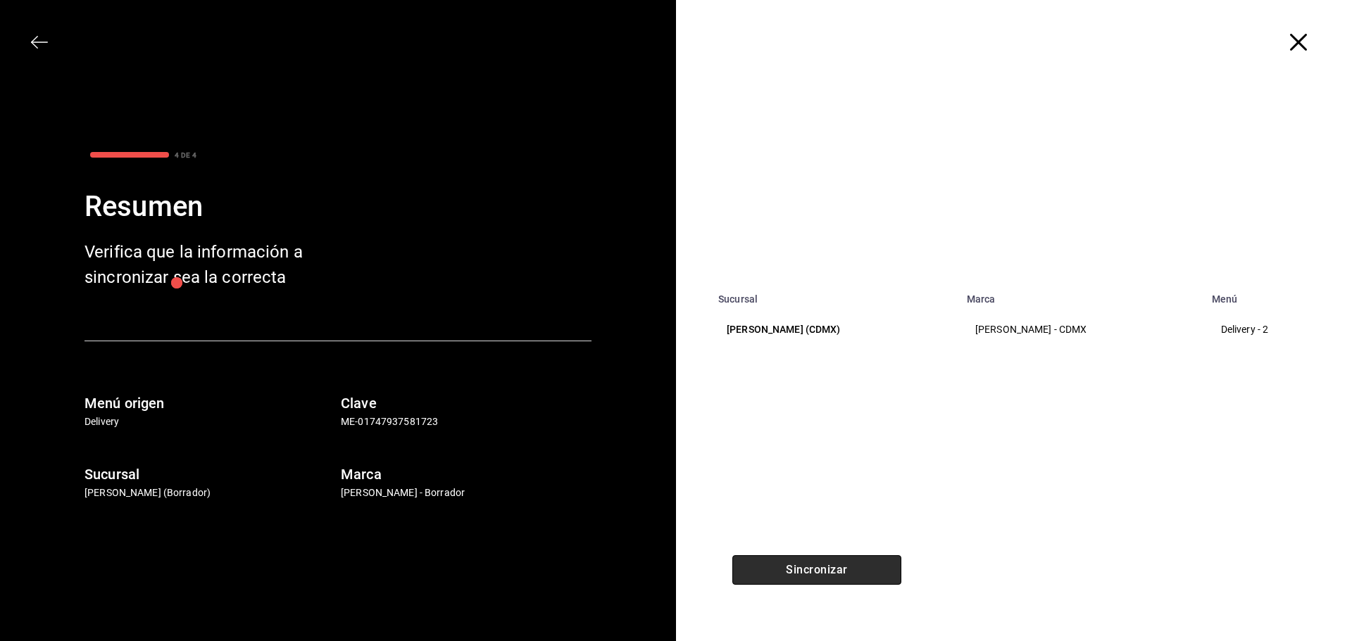
click at [812, 567] on button "Sincronizar" at bounding box center [816, 570] width 169 height 30
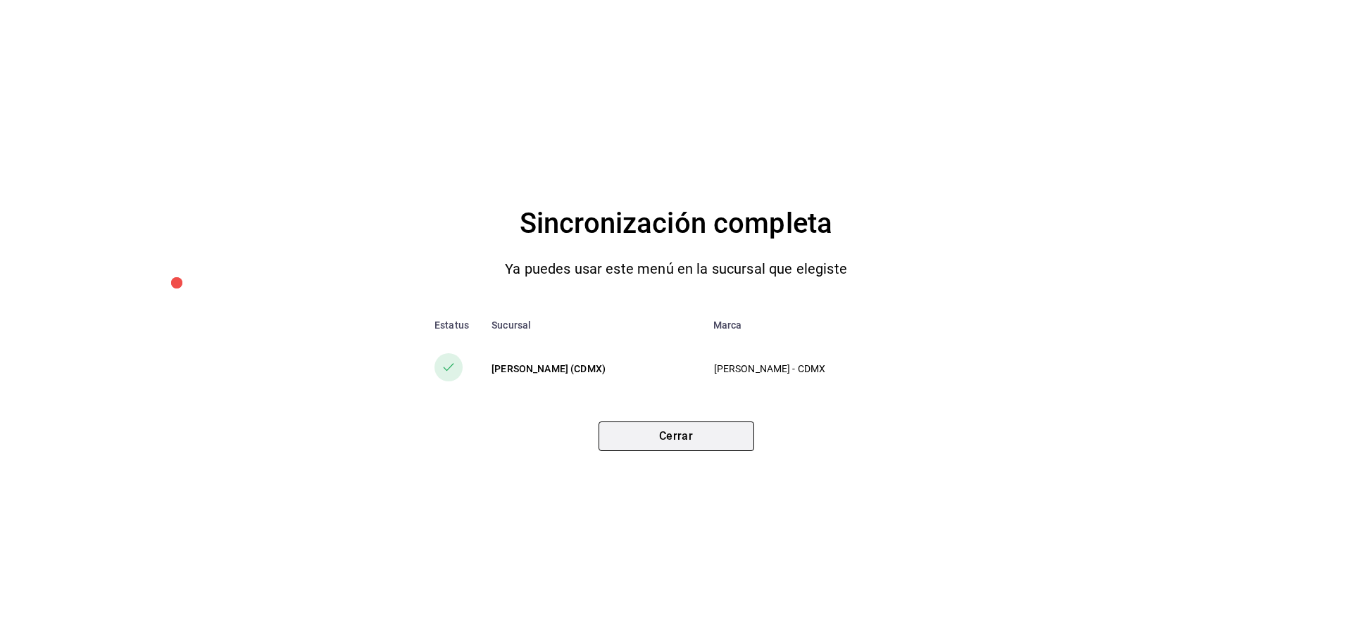
click at [670, 448] on button "Cerrar" at bounding box center [676, 437] width 156 height 30
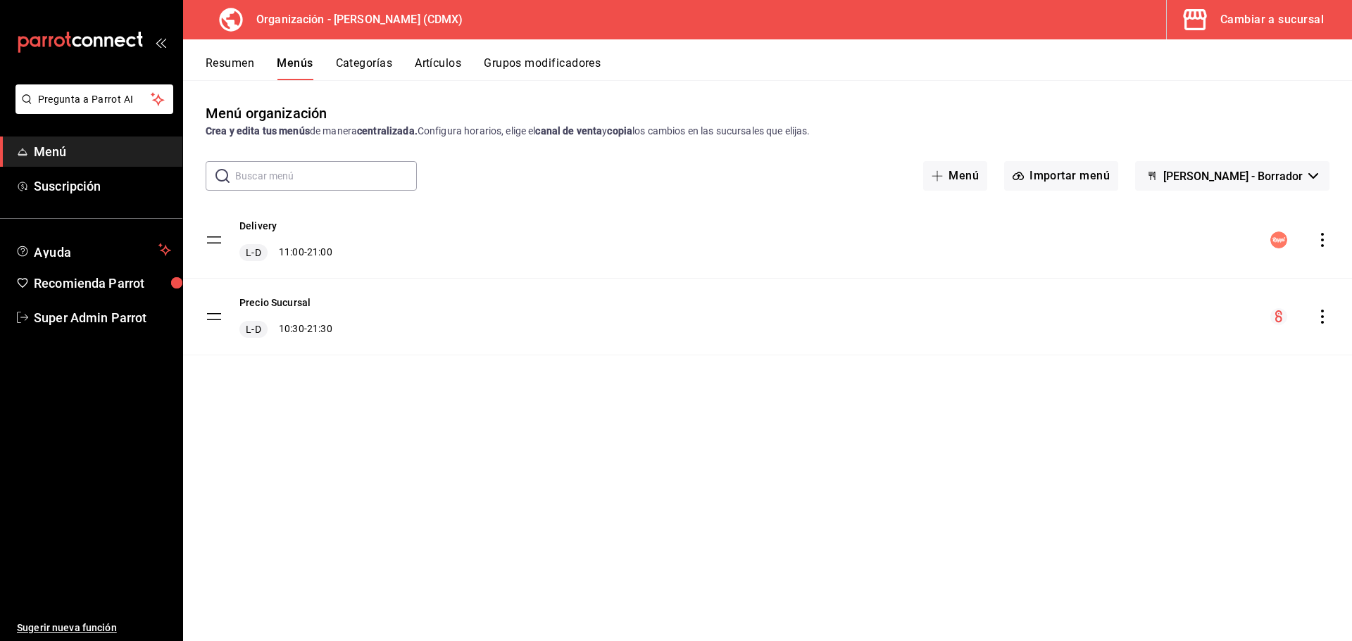
click at [1233, 23] on div "Cambiar a sucursal" at bounding box center [1271, 20] width 103 height 20
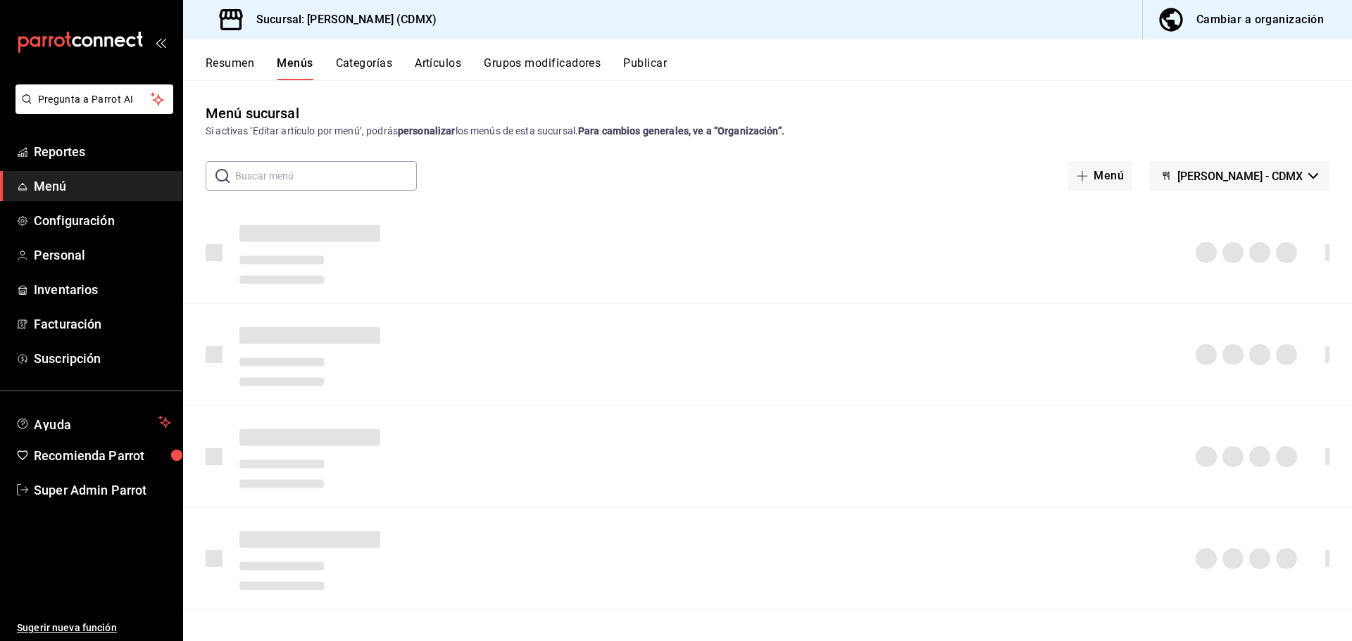
click at [659, 63] on button "Publicar" at bounding box center [645, 68] width 44 height 24
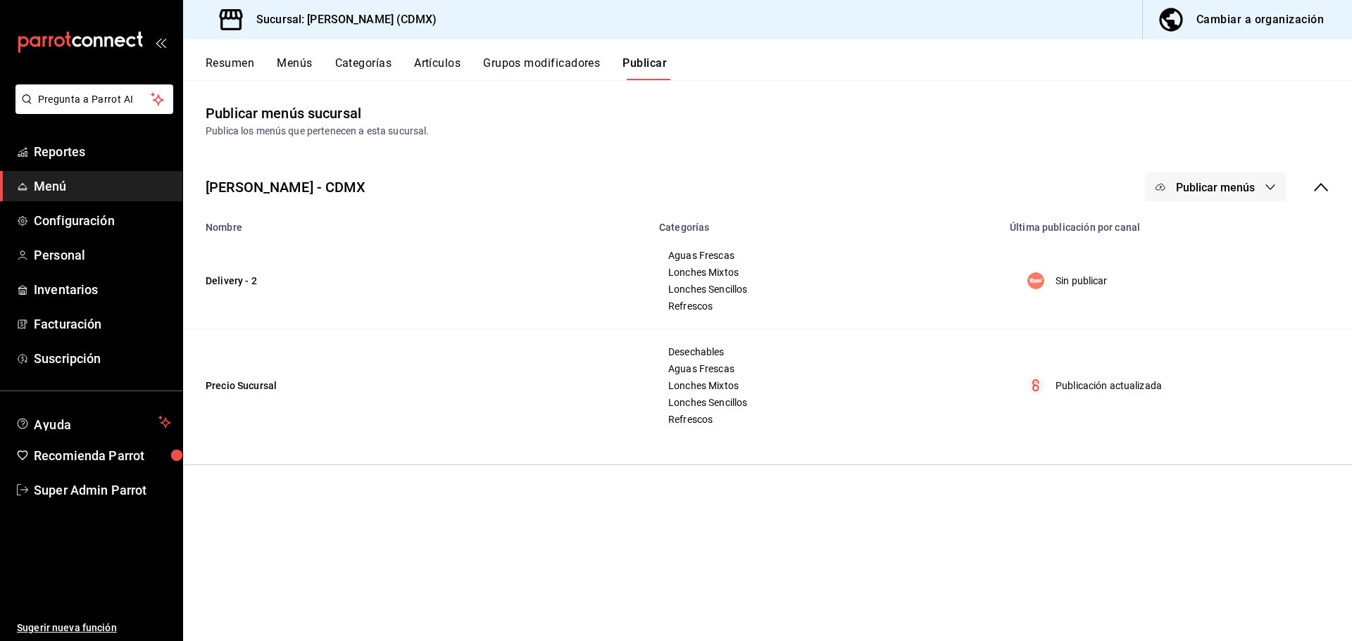
click at [1233, 178] on button "Publicar menús" at bounding box center [1215, 187] width 141 height 30
click at [1230, 241] on li "Rappi" at bounding box center [1216, 232] width 130 height 39
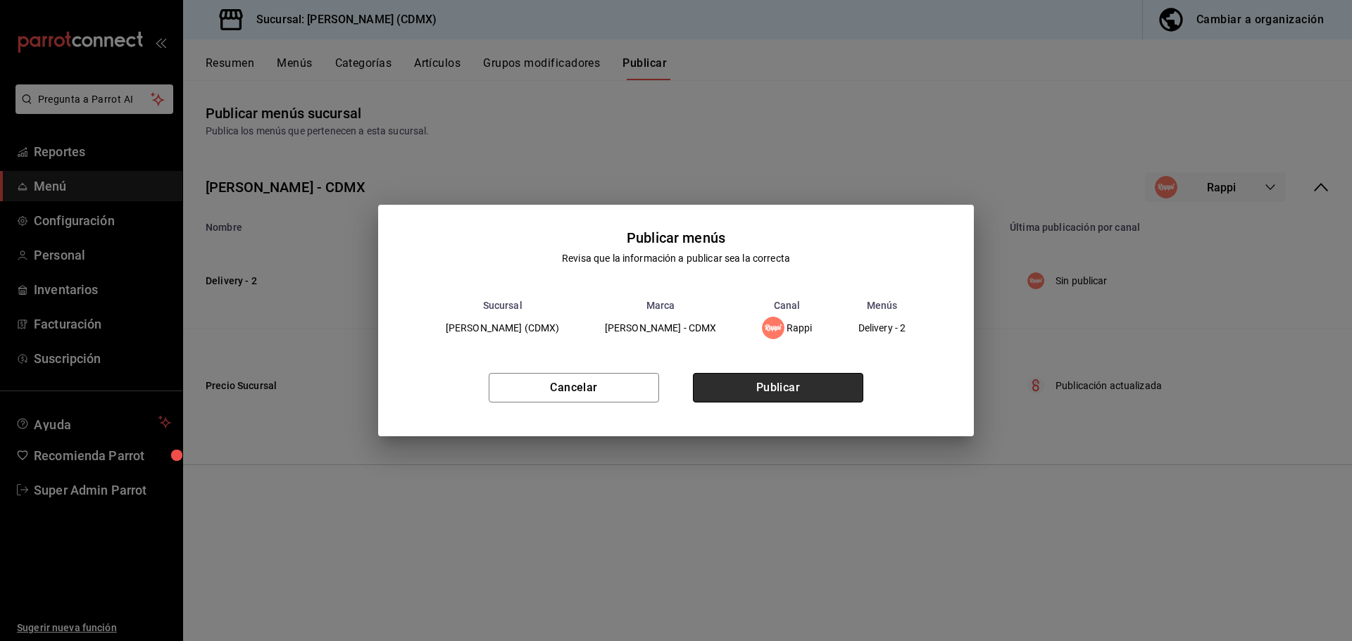
click at [760, 379] on button "Publicar" at bounding box center [778, 388] width 170 height 30
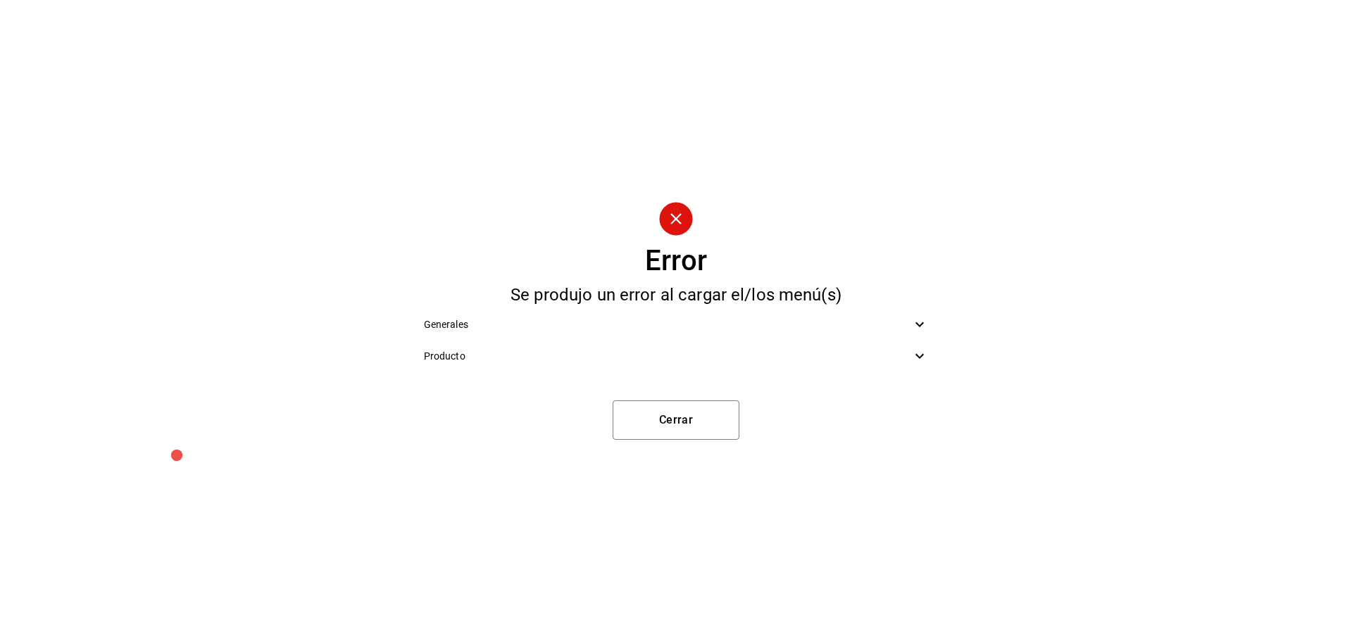
click at [550, 361] on span "Producto" at bounding box center [668, 356] width 488 height 15
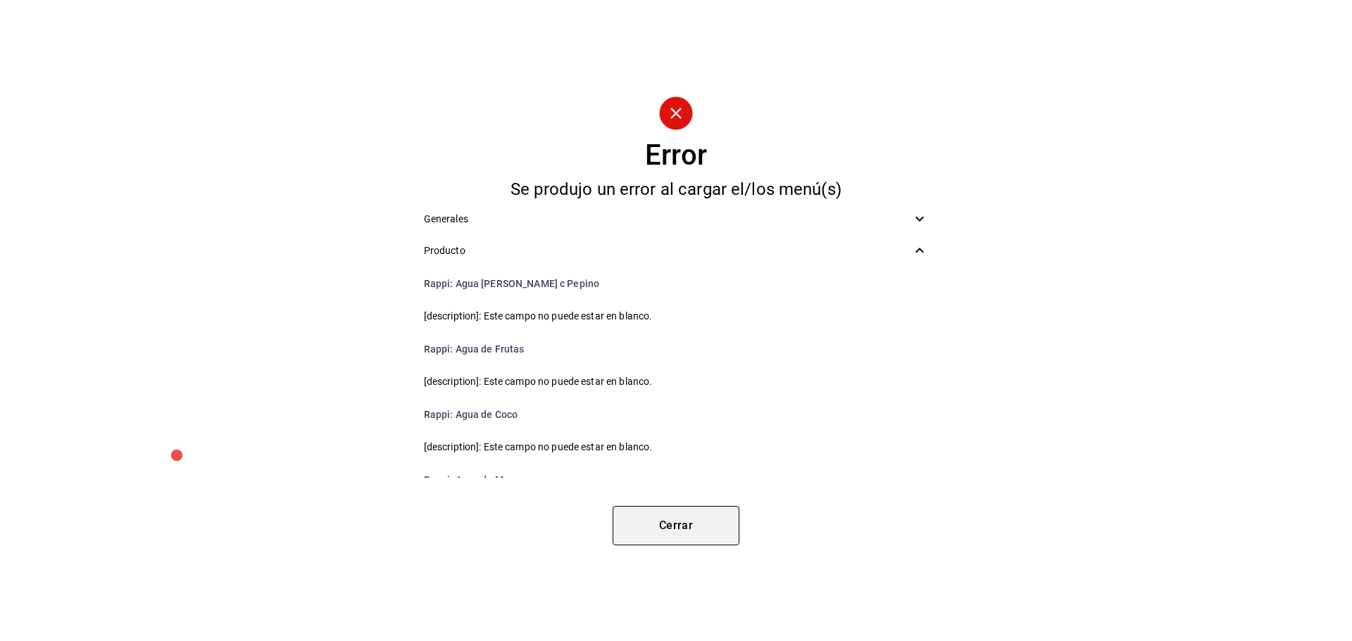
click at [673, 524] on button "Cerrar" at bounding box center [675, 525] width 127 height 39
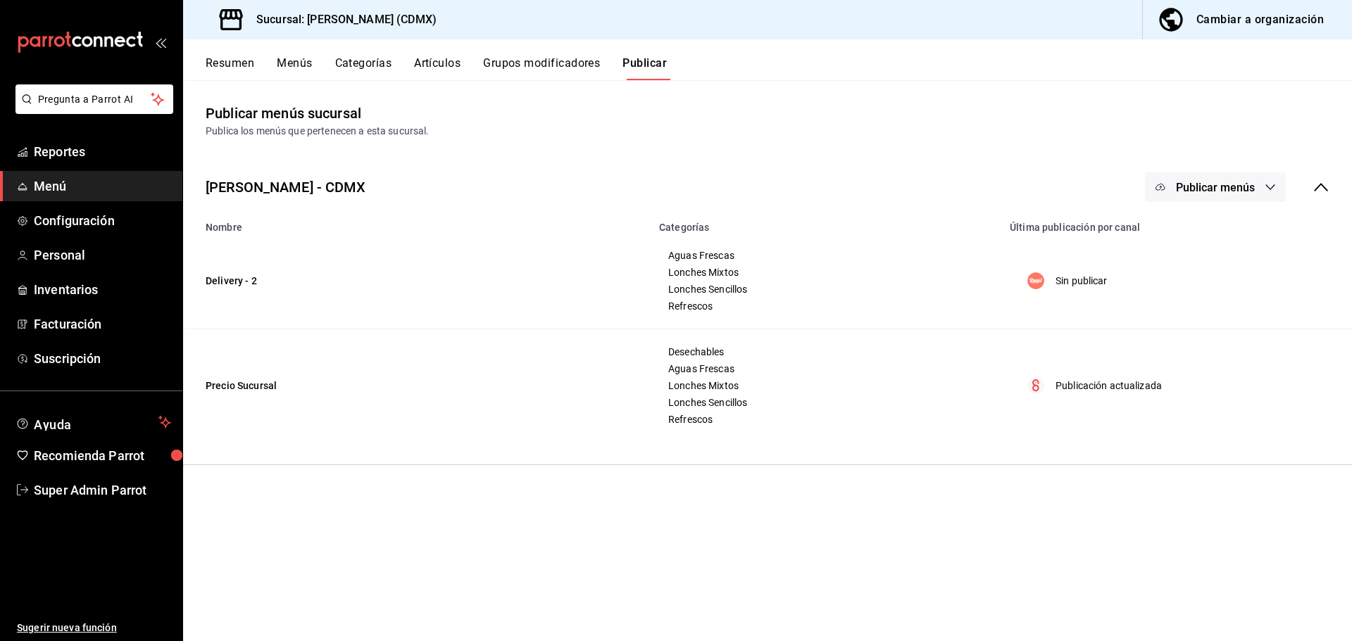
click at [1229, 13] on div "Cambiar a organización" at bounding box center [1259, 20] width 127 height 20
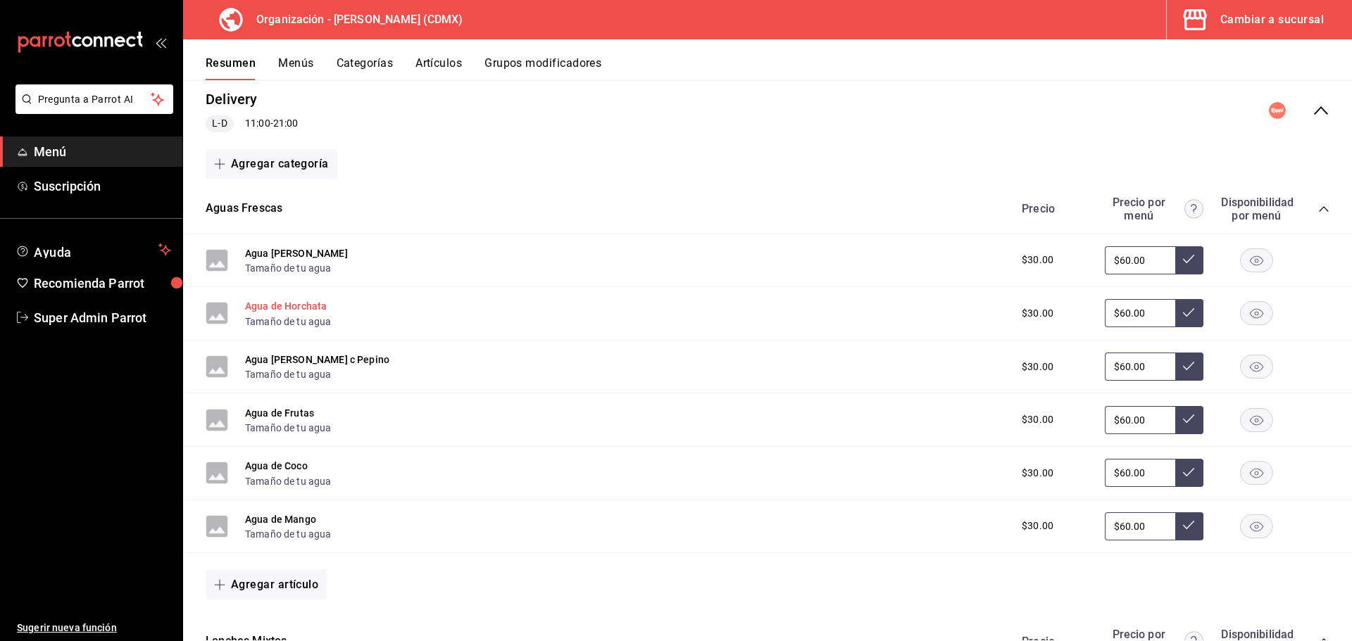
scroll to position [141, 0]
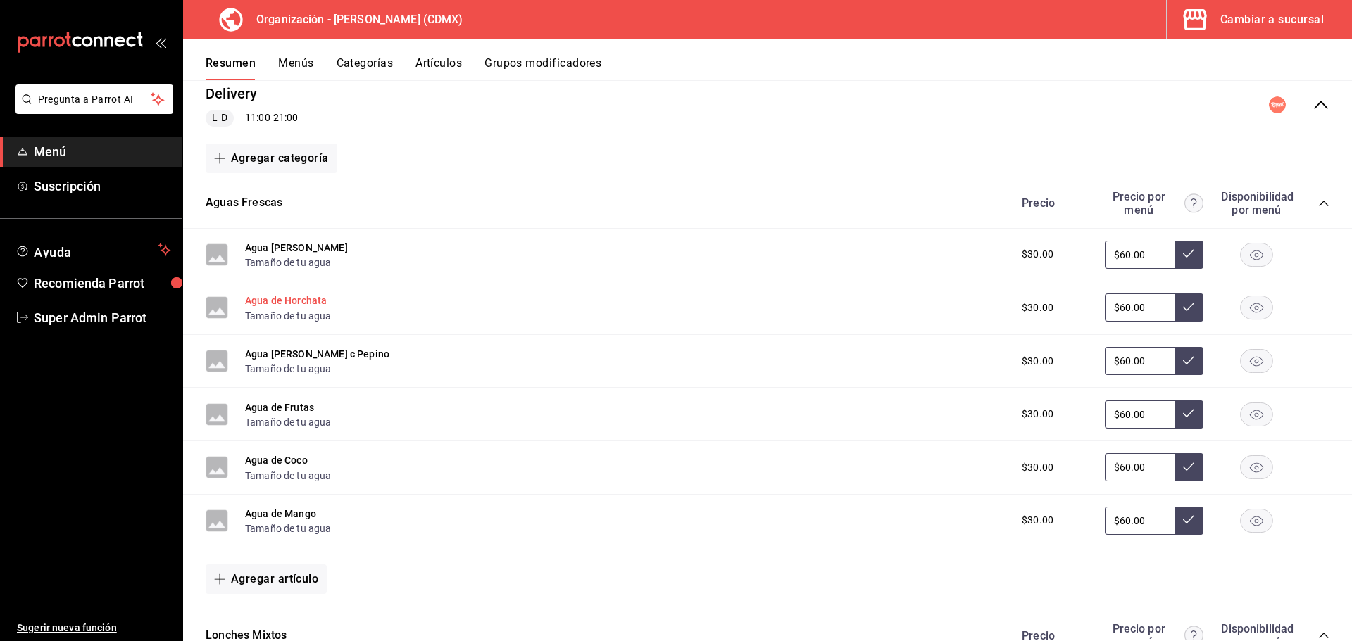
click at [281, 301] on button "Agua de Horchata" at bounding box center [286, 301] width 82 height 14
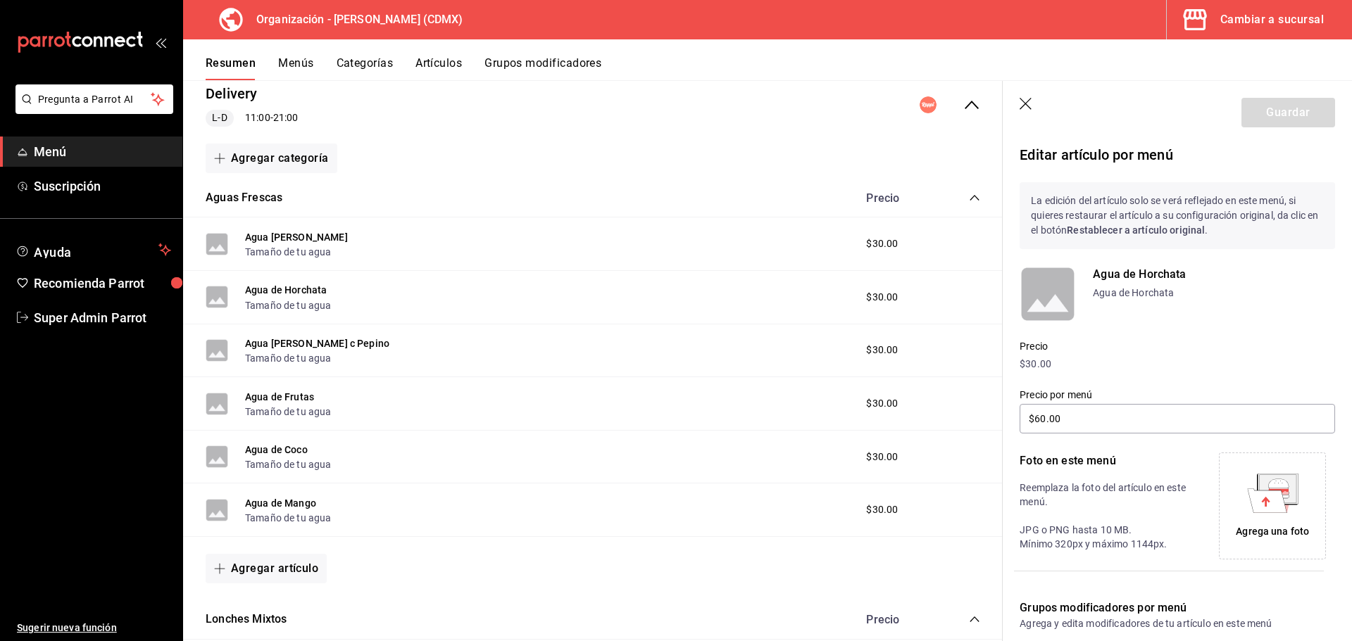
click at [1025, 111] on icon "button" at bounding box center [1026, 105] width 14 height 14
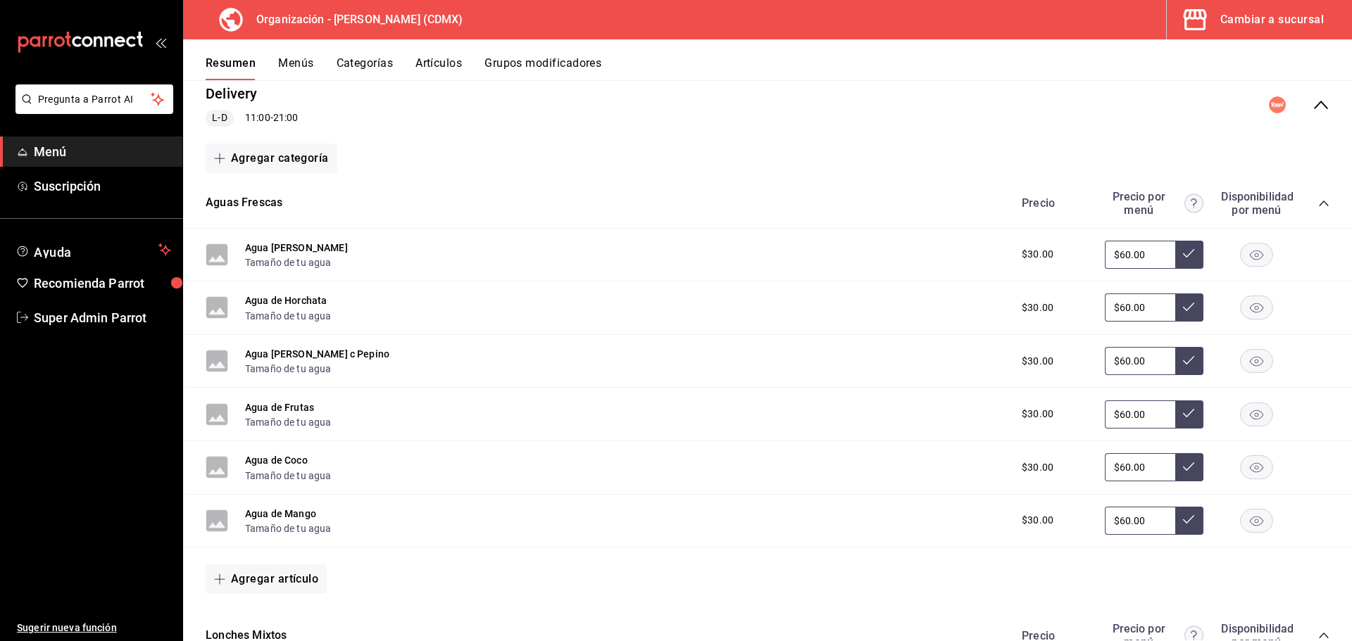
click at [433, 64] on button "Artículos" at bounding box center [438, 68] width 46 height 24
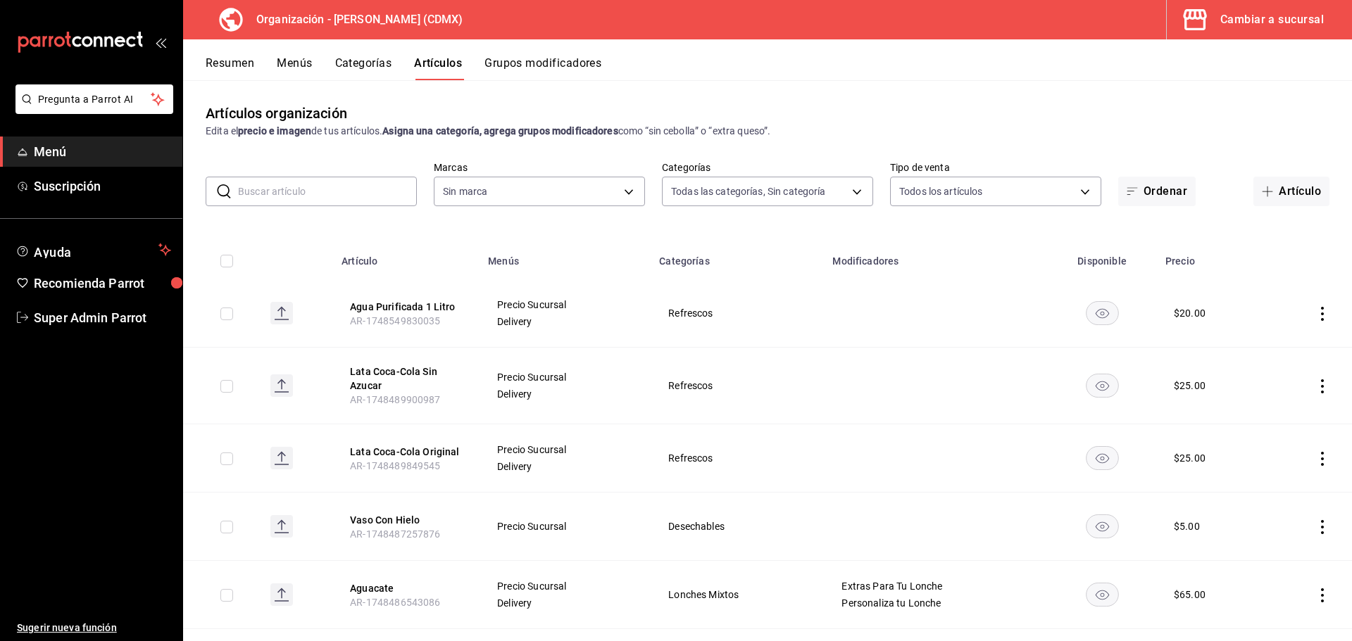
type input "7796acc6-6830-460e-9095-29182705febe,6f5456cb-1632-4b13-adec-fb89f8b70bc1,5f866…"
type input "2f62df8c-6ca4-4d10-9703-03b25ca5e50b"
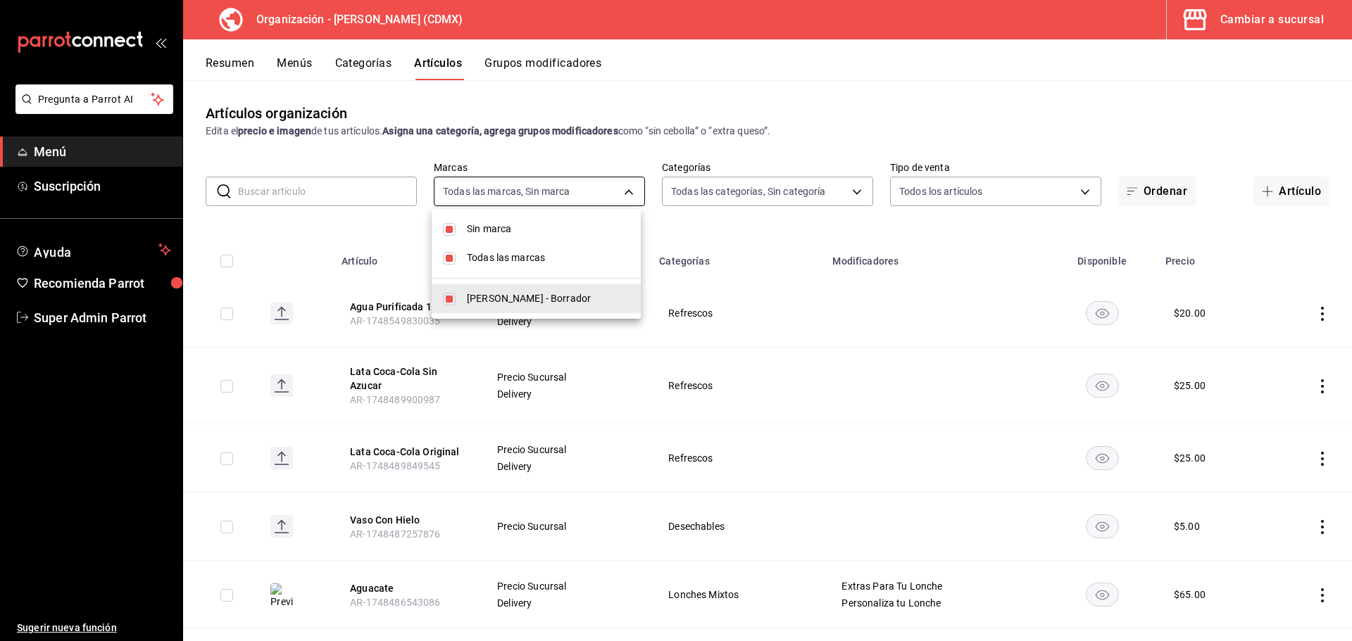
click at [548, 191] on body "Pregunta a Parrot AI Menú Suscripción Ayuda Recomienda Parrot Super Admin Parro…" at bounding box center [676, 320] width 1352 height 641
click at [759, 183] on div at bounding box center [676, 320] width 1352 height 641
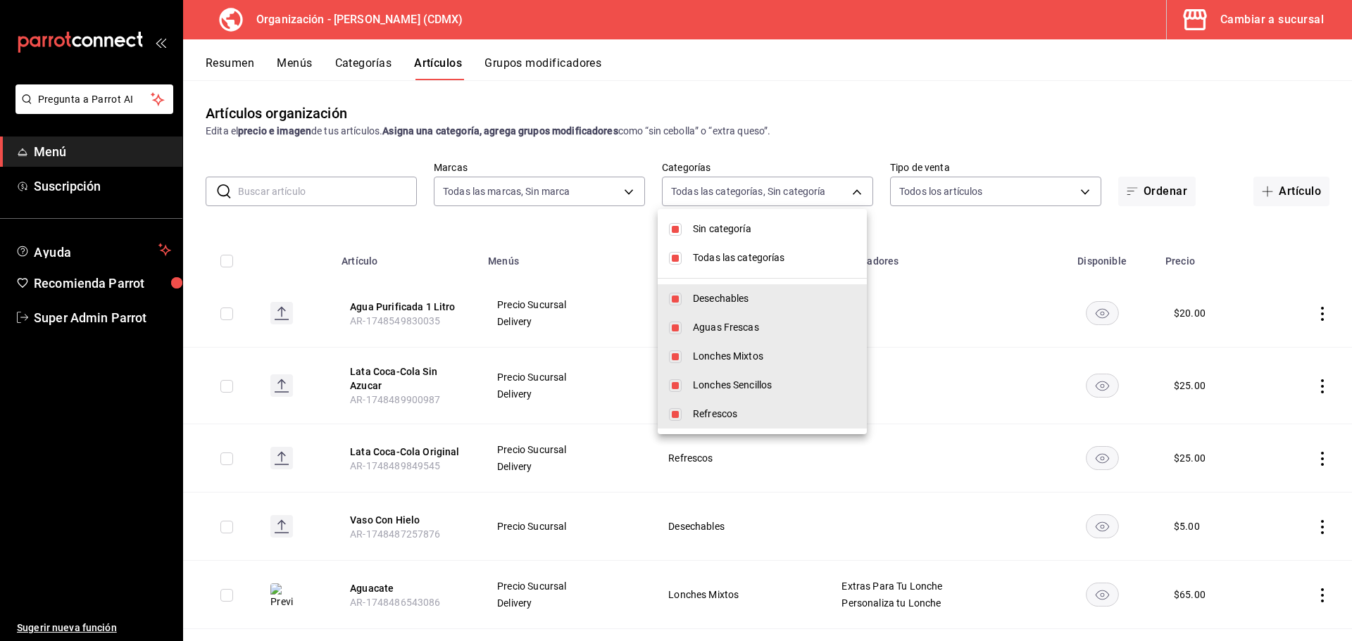
click at [755, 196] on body "Pregunta a Parrot AI Menú Suscripción Ayuda Recomienda Parrot Super Admin Parro…" at bounding box center [676, 320] width 1352 height 641
click at [692, 234] on li "Sin categoría" at bounding box center [761, 229] width 209 height 29
checkbox input "false"
click at [693, 265] on span "Todas las categorías" at bounding box center [774, 258] width 163 height 15
checkbox input "false"
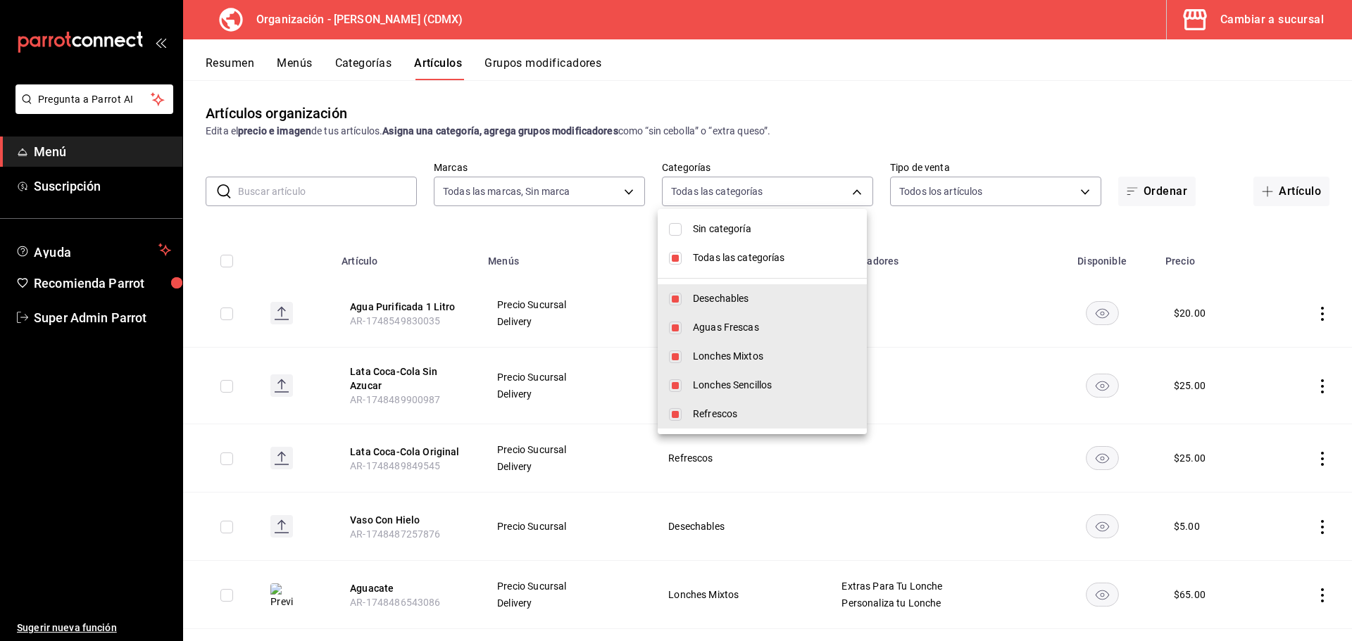
checkbox input "false"
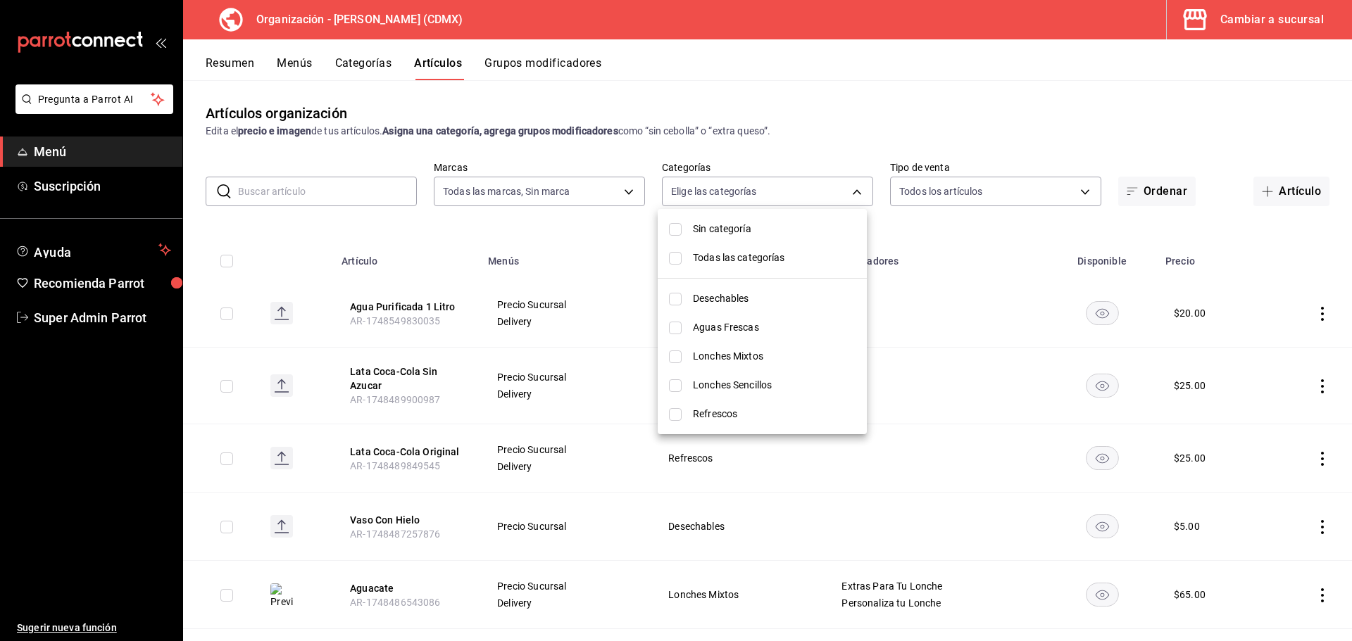
click at [672, 334] on li "Aguas Frescas" at bounding box center [761, 327] width 209 height 29
type input "6f5456cb-1632-4b13-adec-fb89f8b70bc1"
checkbox input "true"
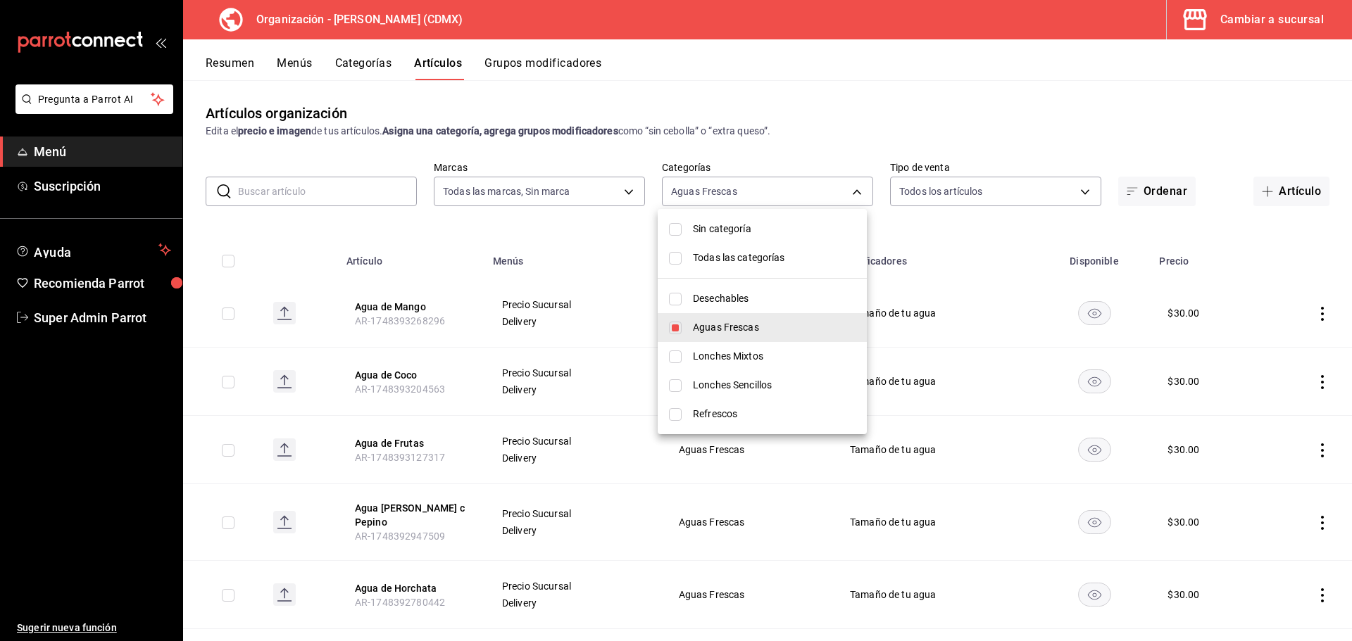
click at [317, 248] on div at bounding box center [676, 320] width 1352 height 641
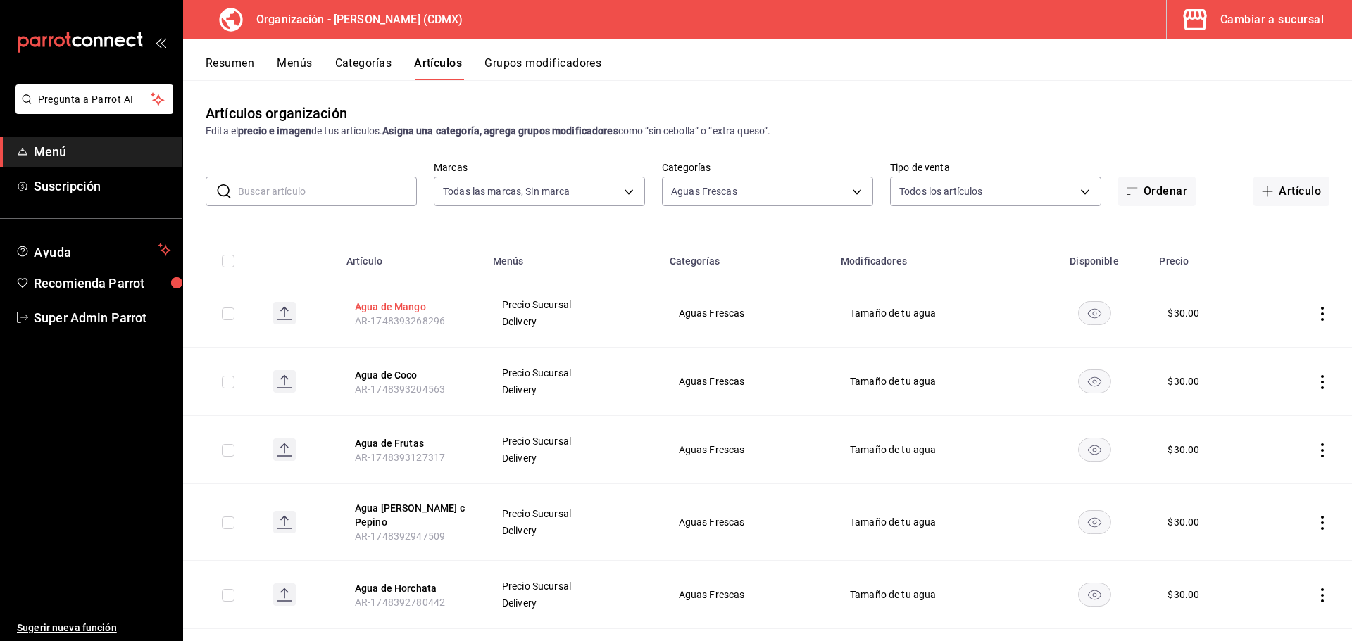
click at [396, 308] on button "Agua de Mango" at bounding box center [411, 307] width 113 height 14
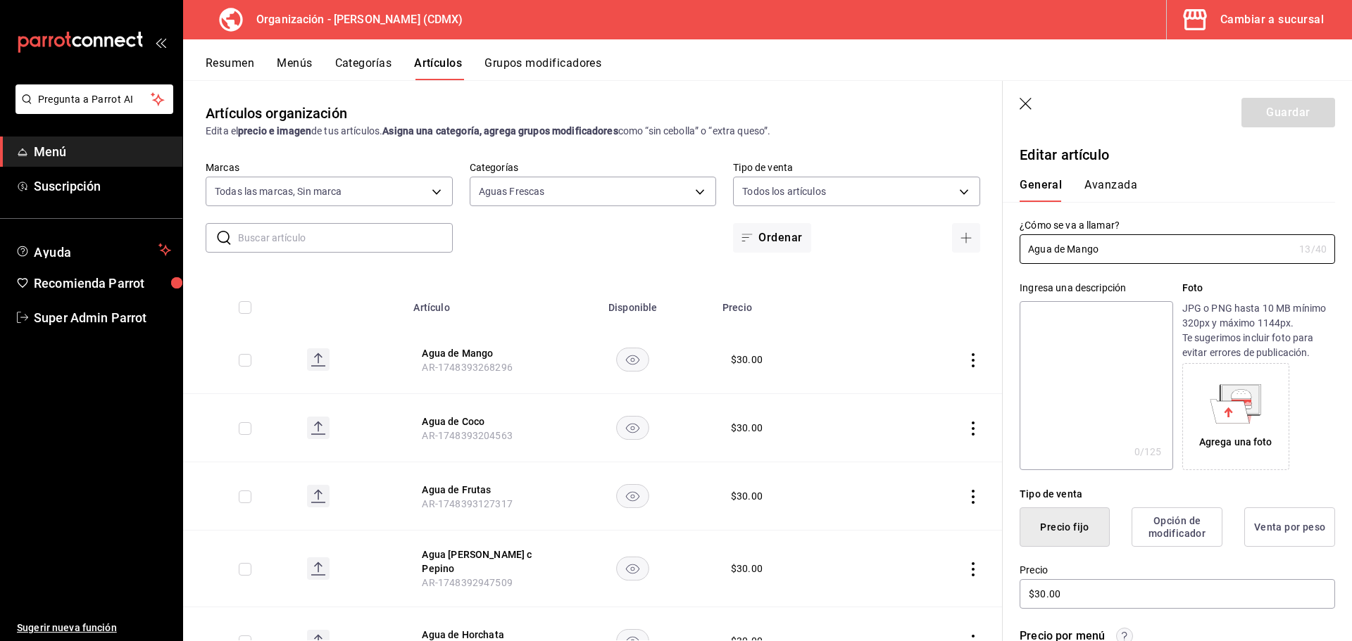
drag, startPoint x: 1110, startPoint y: 239, endPoint x: 1011, endPoint y: 256, distance: 100.6
click at [1011, 256] on div "¿Cómo se va a llamar? Agua de Mango 13 /40 ¿Cómo se va a llamar?" at bounding box center [1168, 233] width 332 height 62
click at [1067, 346] on textarea at bounding box center [1095, 385] width 153 height 169
paste textarea "Agua de Mango"
type textarea "Agua de Mango"
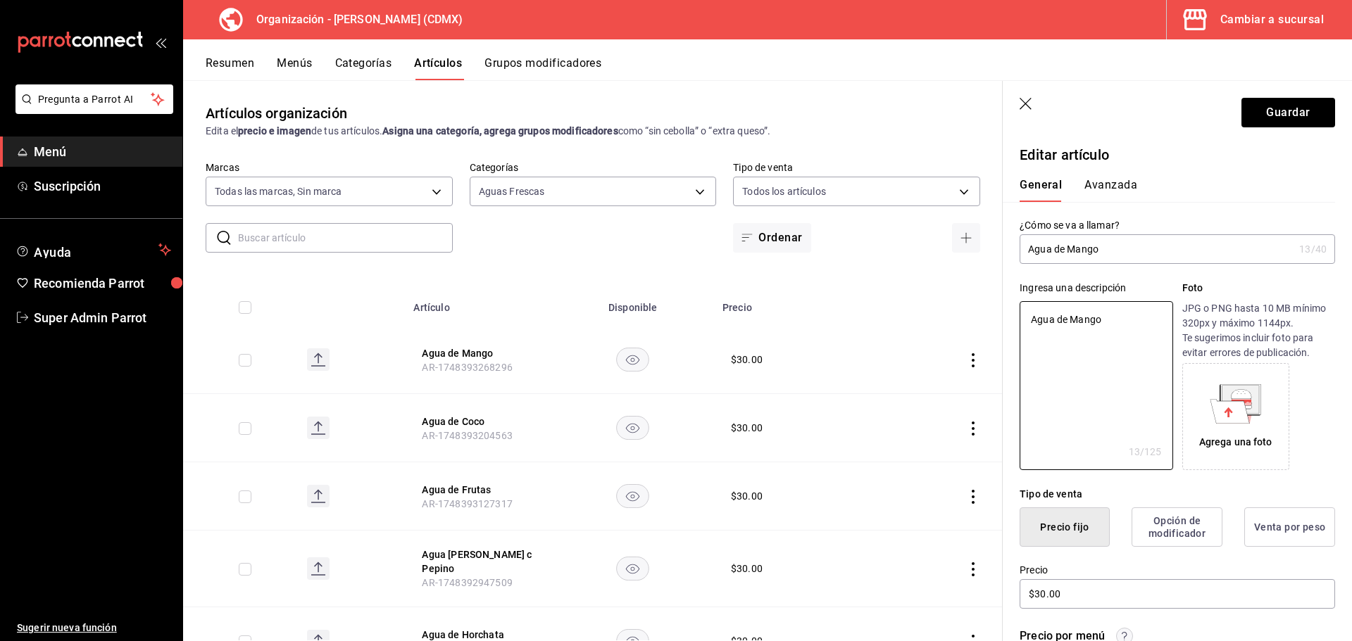
type textarea "x"
type textarea "Agua de Mango"
click at [1242, 109] on button "Guardar" at bounding box center [1288, 113] width 94 height 30
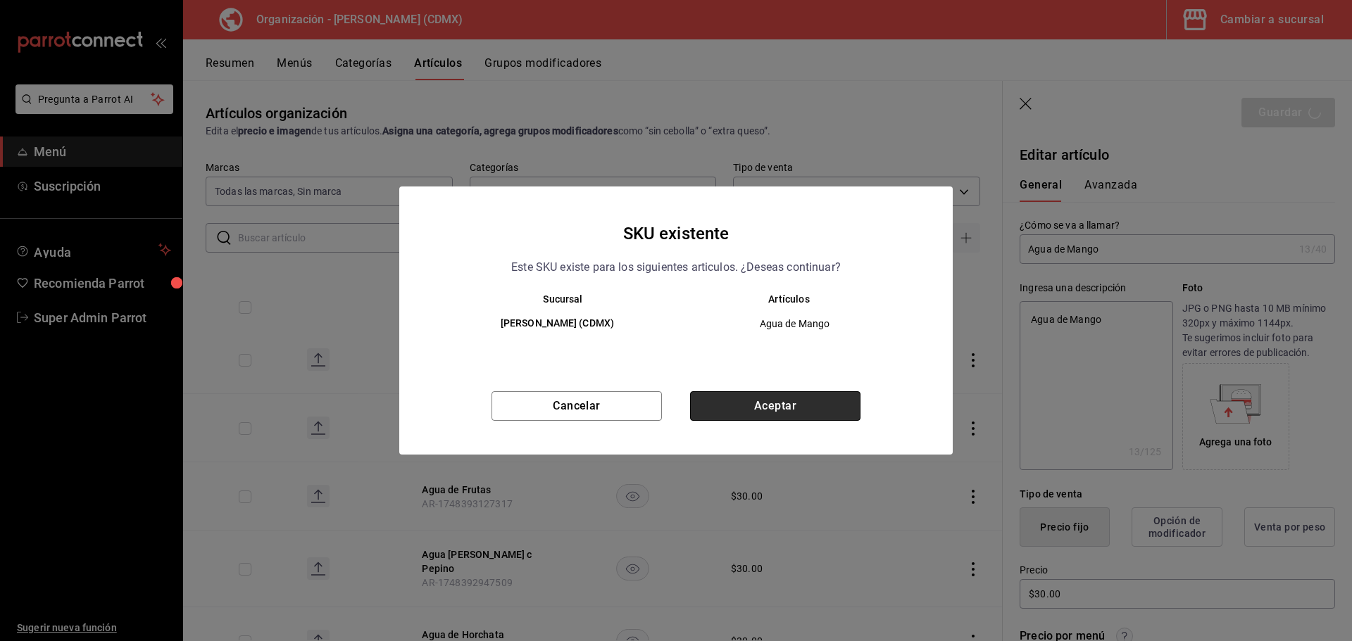
click at [791, 407] on button "Aceptar" at bounding box center [775, 406] width 170 height 30
type textarea "x"
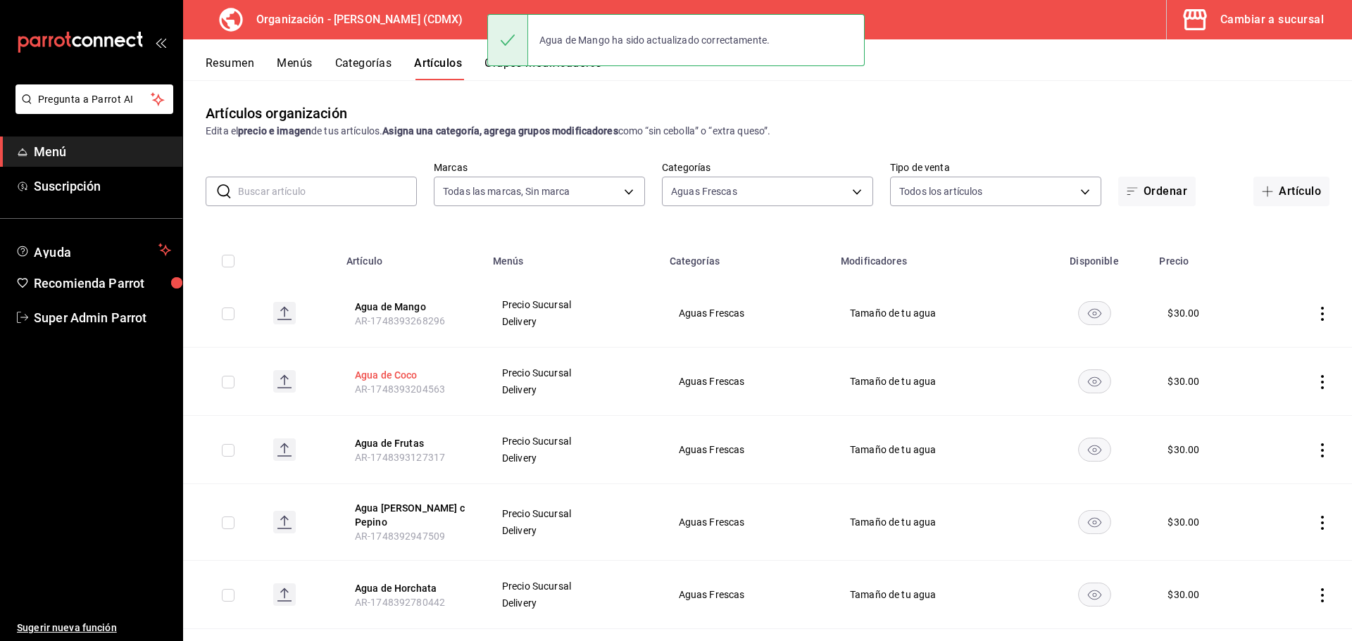
click at [367, 371] on button "Agua de Coco" at bounding box center [411, 375] width 113 height 14
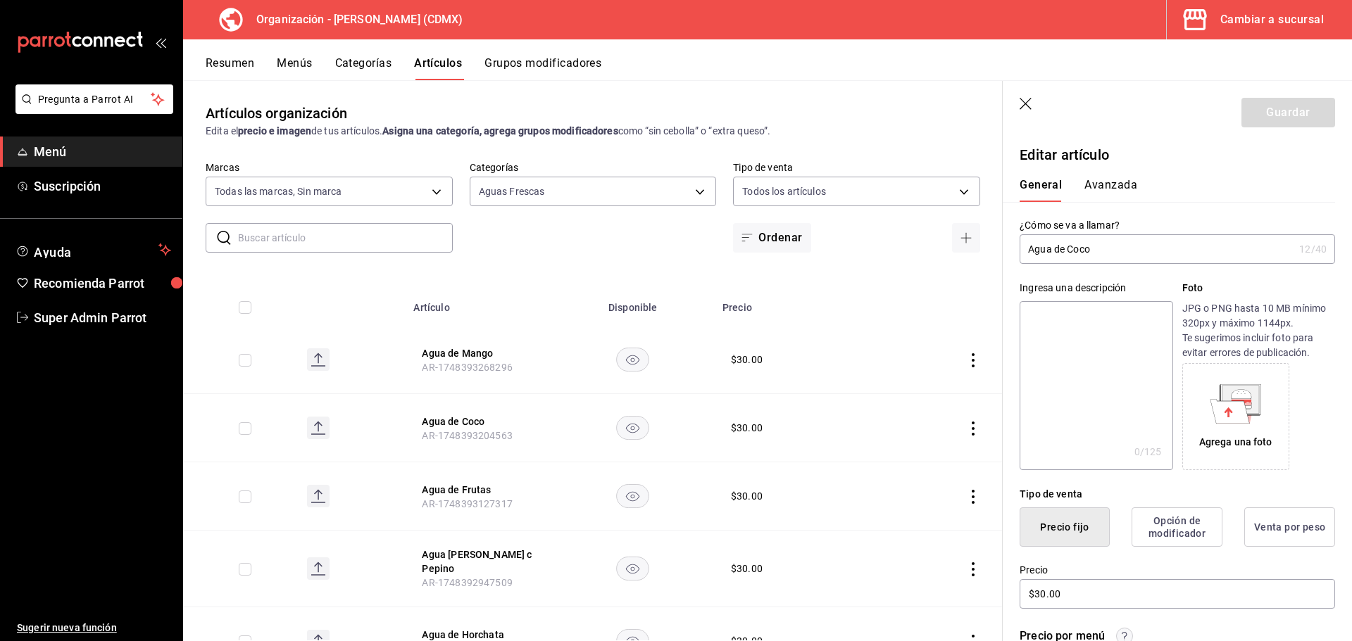
drag, startPoint x: 1095, startPoint y: 252, endPoint x: 1032, endPoint y: 253, distance: 63.4
click at [1007, 253] on div "¿Cómo se va a llamar? Agua de Coco 12 /40 ¿Cómo se va a llamar?" at bounding box center [1168, 233] width 332 height 62
click at [1059, 345] on textarea at bounding box center [1095, 385] width 153 height 169
paste textarea "Agua de Coco"
type textarea "Agua de Coco"
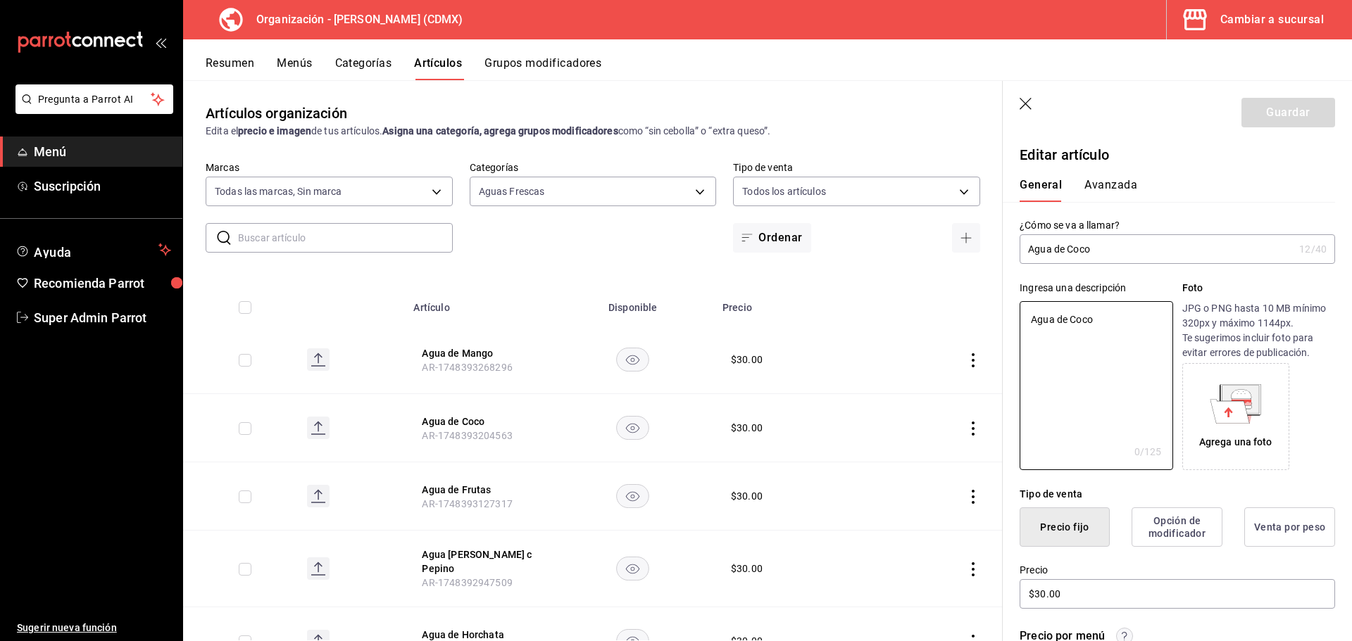
type textarea "x"
type textarea "Agua de Coco"
click at [1260, 115] on button "Guardar" at bounding box center [1288, 113] width 94 height 30
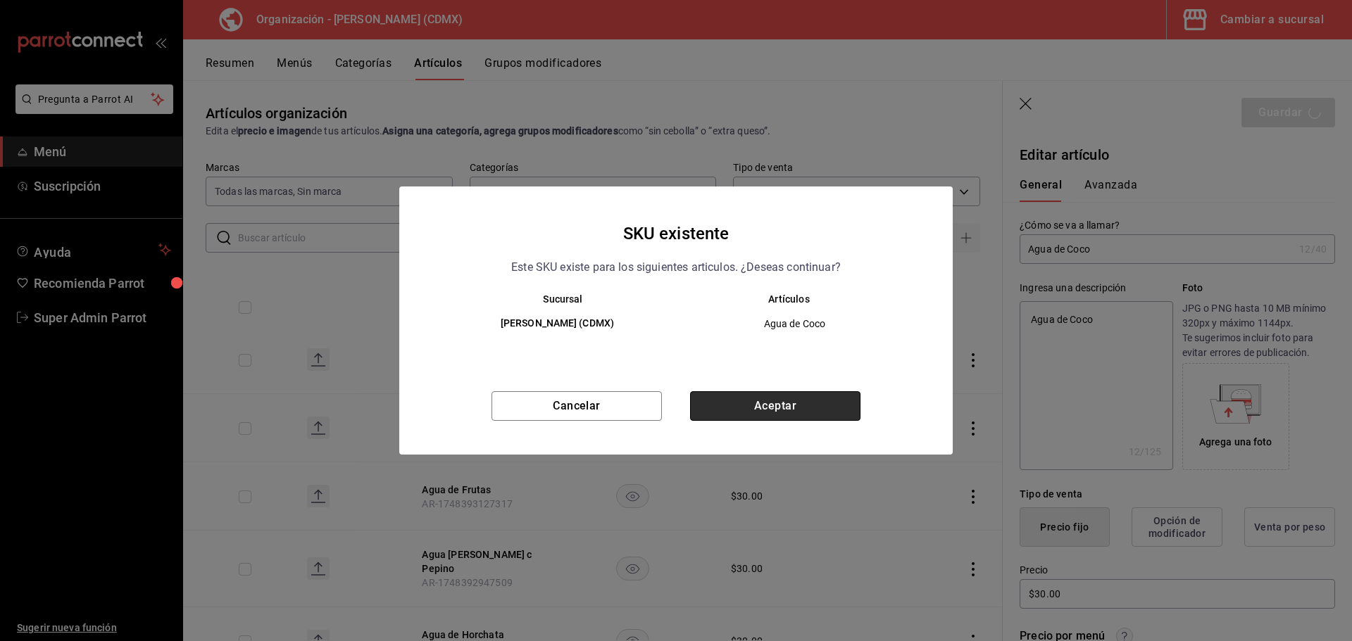
click at [766, 396] on button "Aceptar" at bounding box center [775, 406] width 170 height 30
type textarea "x"
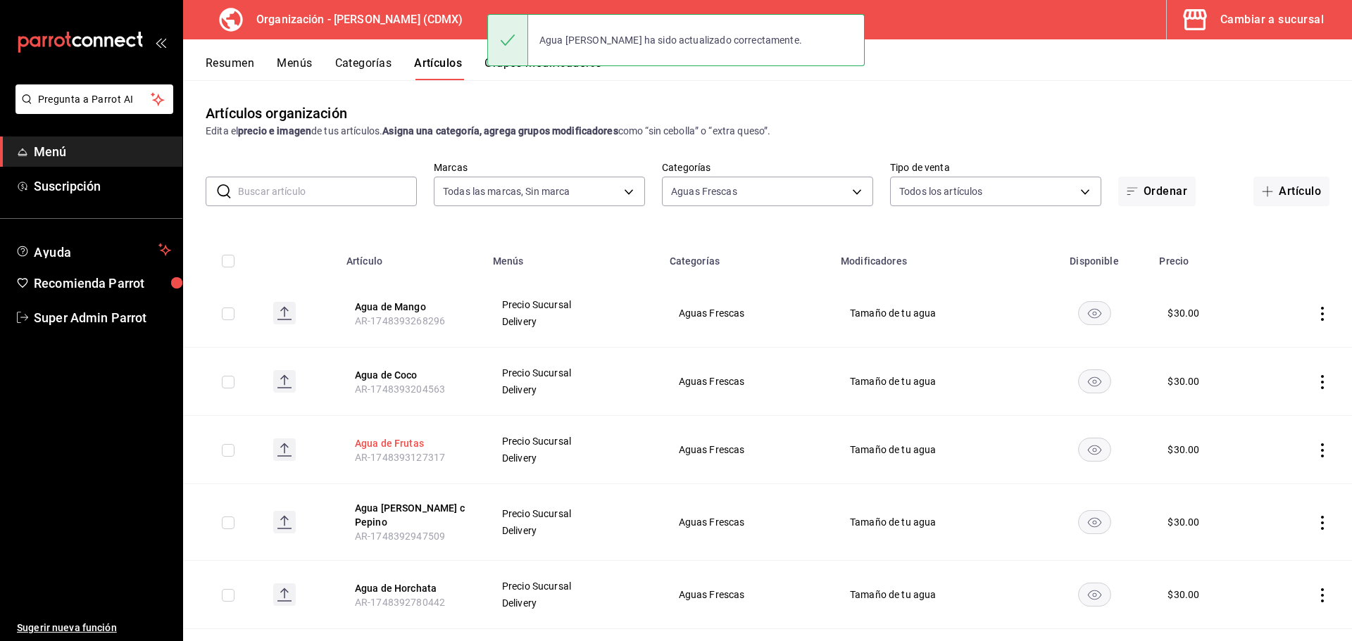
click at [390, 440] on button "Agua de Frutas" at bounding box center [411, 443] width 113 height 14
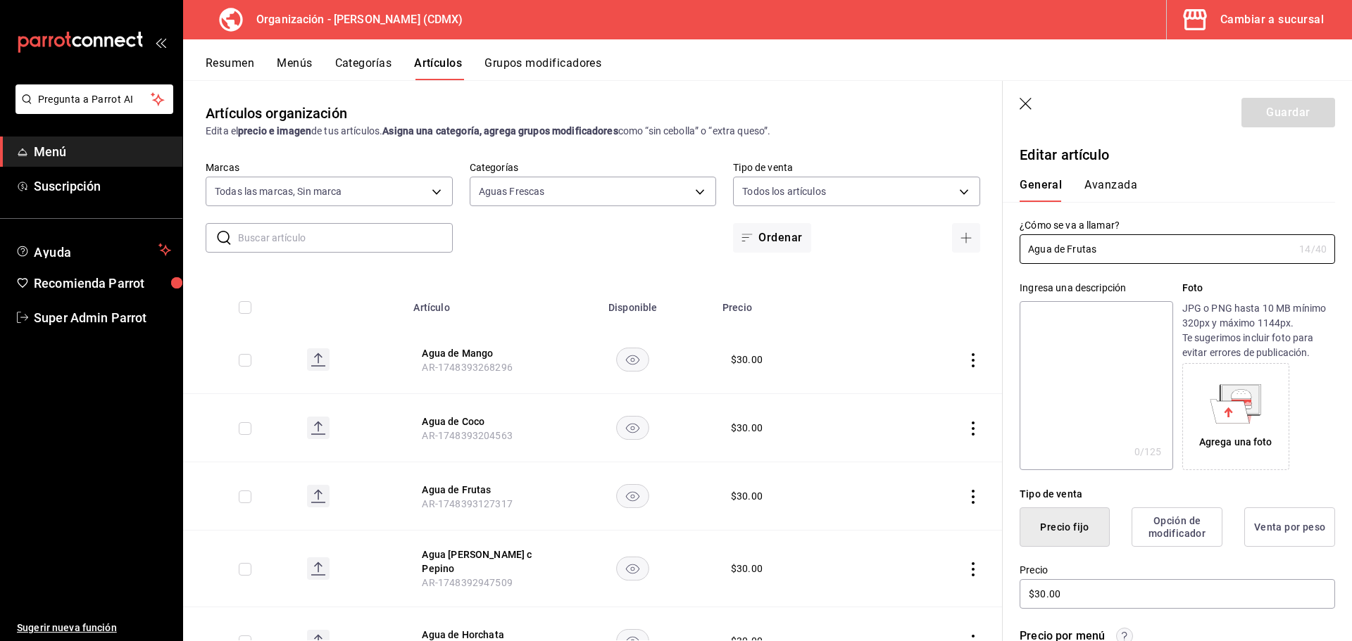
drag, startPoint x: 1108, startPoint y: 254, endPoint x: 1015, endPoint y: 249, distance: 93.1
click at [1015, 249] on div "¿Cómo se va a llamar? Agua de Frutas 14 /40 ¿Cómo se va a llamar?" at bounding box center [1168, 233] width 332 height 62
click at [1056, 341] on textarea at bounding box center [1095, 385] width 153 height 169
paste textarea "Agua de Frutas"
type textarea "Agua de Frutas"
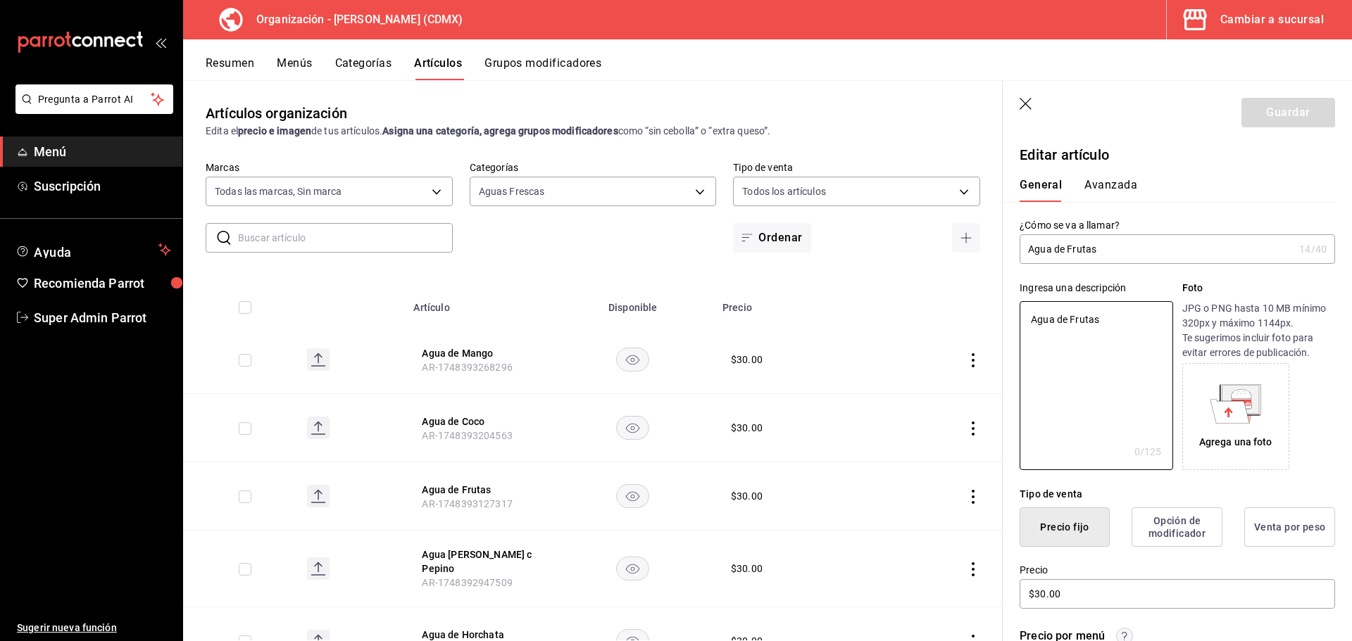
type textarea "x"
type textarea "Agua de Frutas"
click at [1262, 113] on button "Guardar" at bounding box center [1288, 113] width 94 height 30
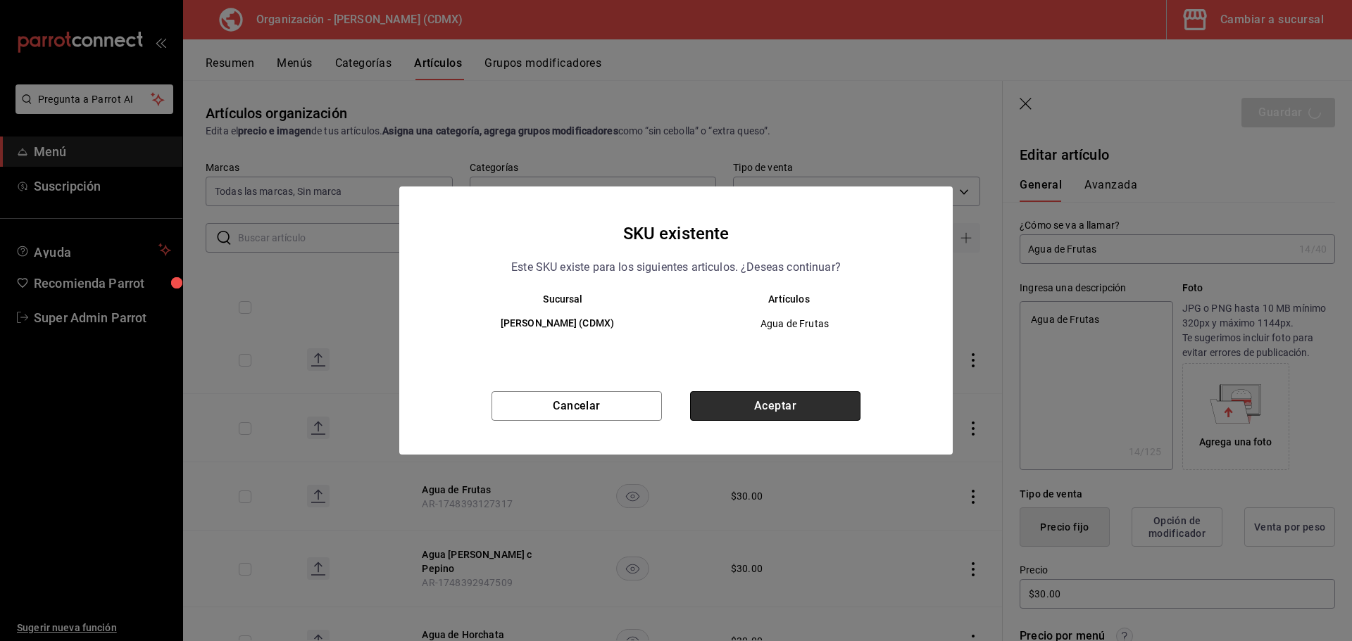
click at [799, 404] on button "Aceptar" at bounding box center [775, 406] width 170 height 30
type textarea "x"
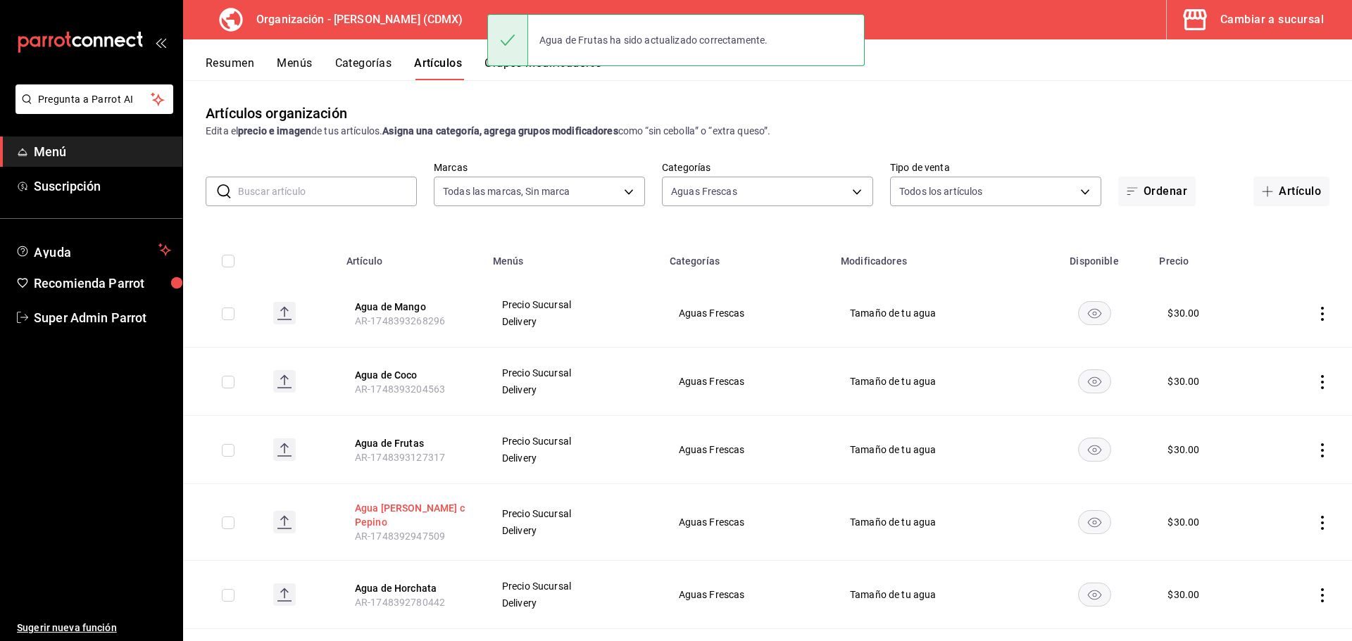
click at [410, 514] on button "Agua [PERSON_NAME] c Pepino" at bounding box center [411, 515] width 113 height 28
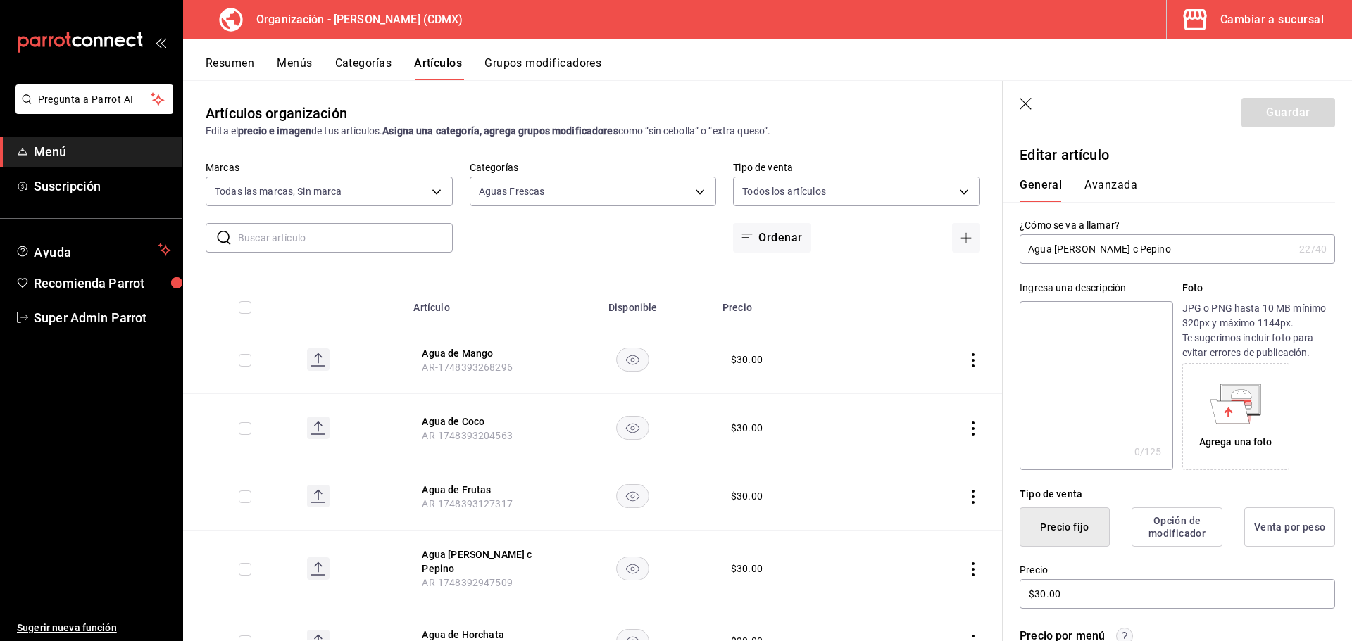
drag, startPoint x: 1148, startPoint y: 253, endPoint x: 1028, endPoint y: 258, distance: 120.5
click at [1009, 251] on div "¿Cómo se va a llamar? Agua de Limón c Pepino 22 /40 ¿Cómo se va a llamar?" at bounding box center [1168, 233] width 332 height 62
click at [1071, 333] on textarea at bounding box center [1095, 385] width 153 height 169
paste textarea "Agua [PERSON_NAME] c Pepino"
type textarea "Agua [PERSON_NAME] c Pepino"
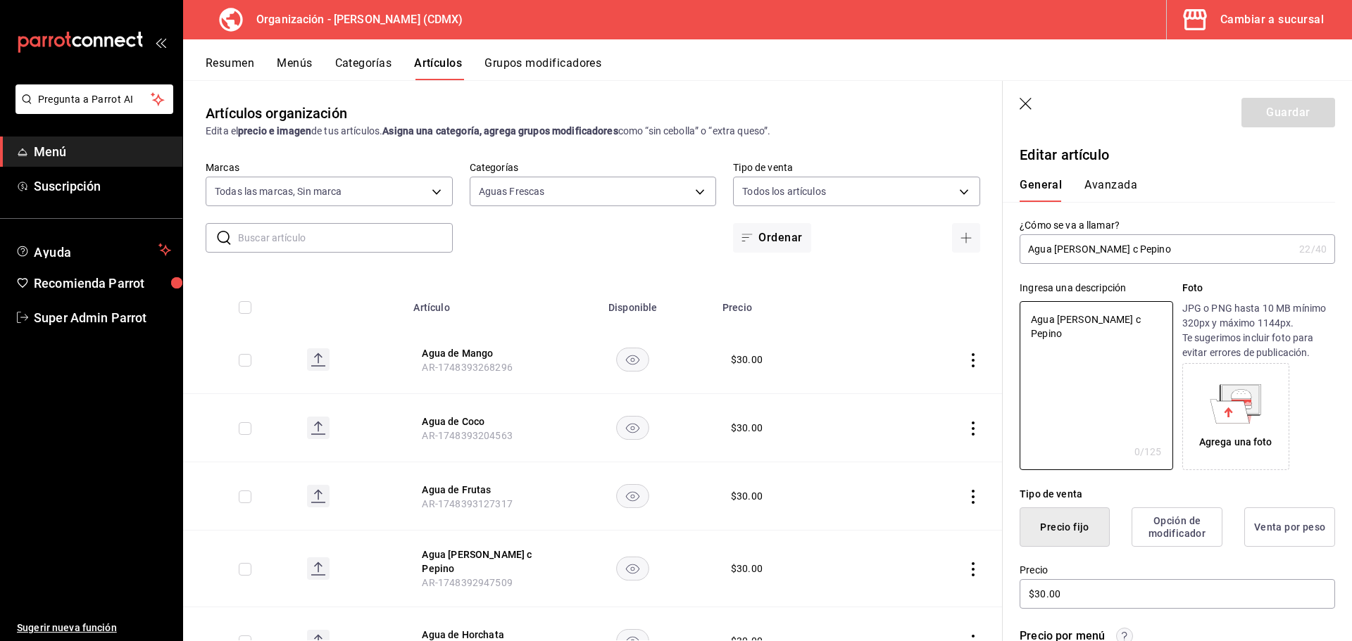
type textarea "x"
type textarea "Agua [PERSON_NAME] c Pepino"
click at [1259, 111] on button "Guardar" at bounding box center [1288, 113] width 94 height 30
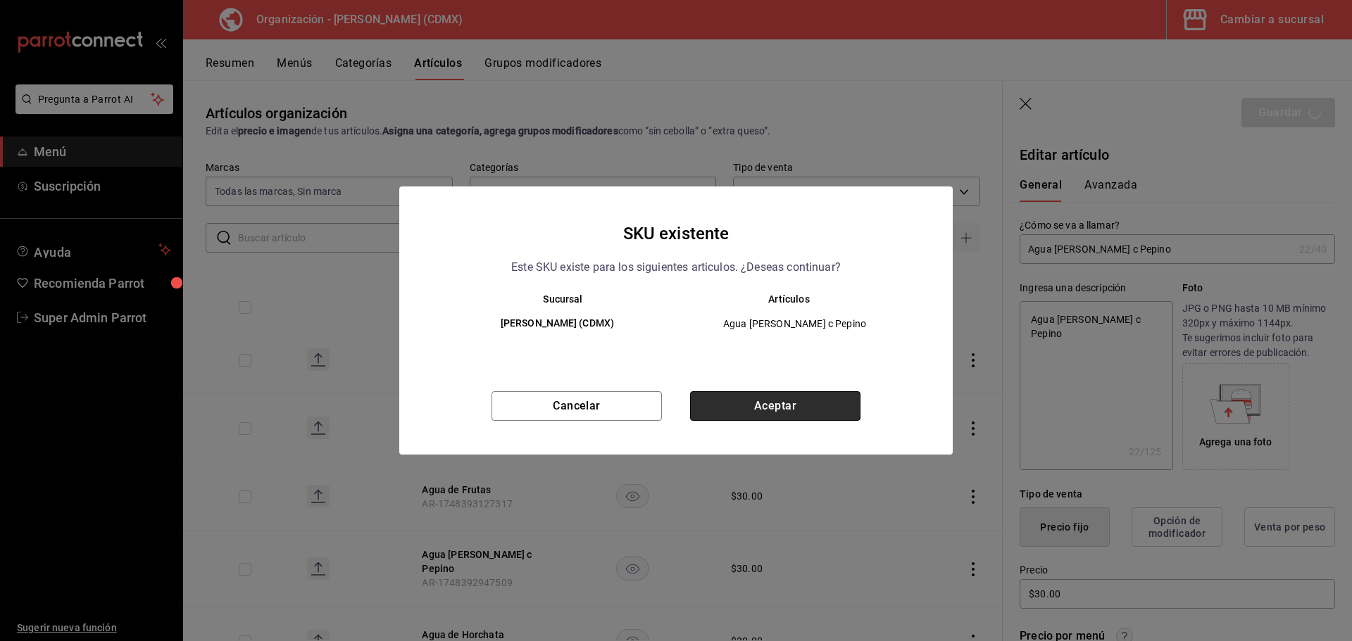
click at [753, 411] on button "Aceptar" at bounding box center [775, 406] width 170 height 30
type textarea "x"
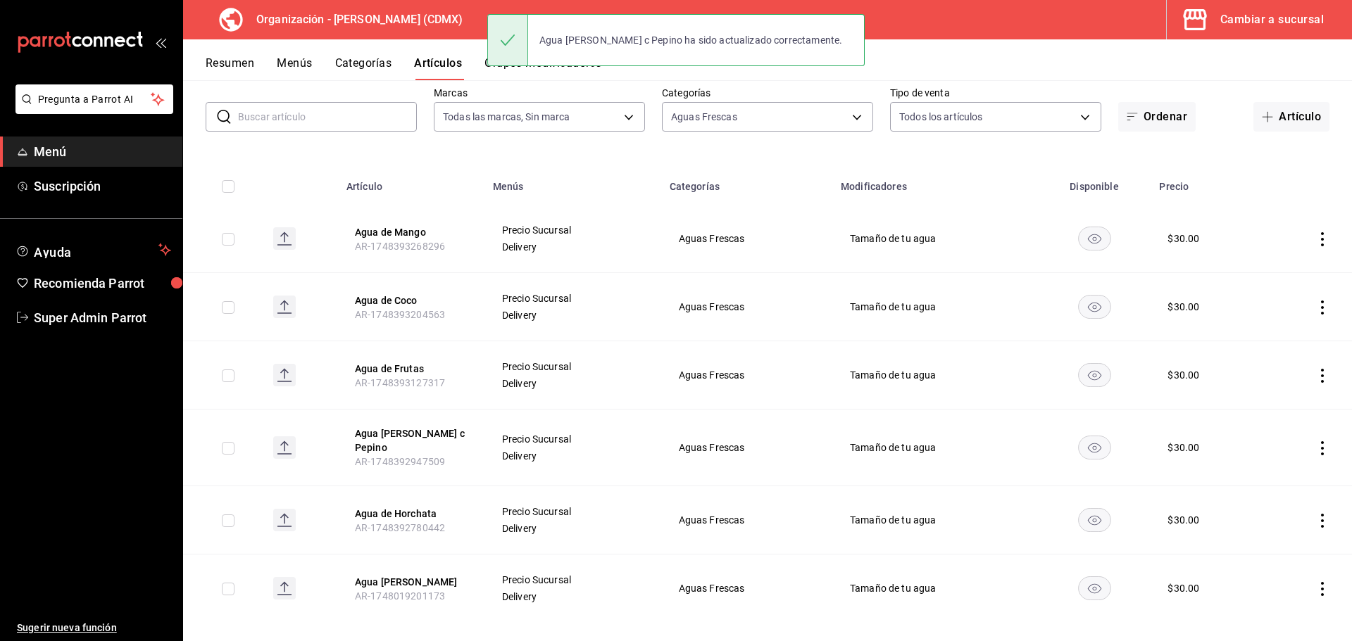
scroll to position [82, 0]
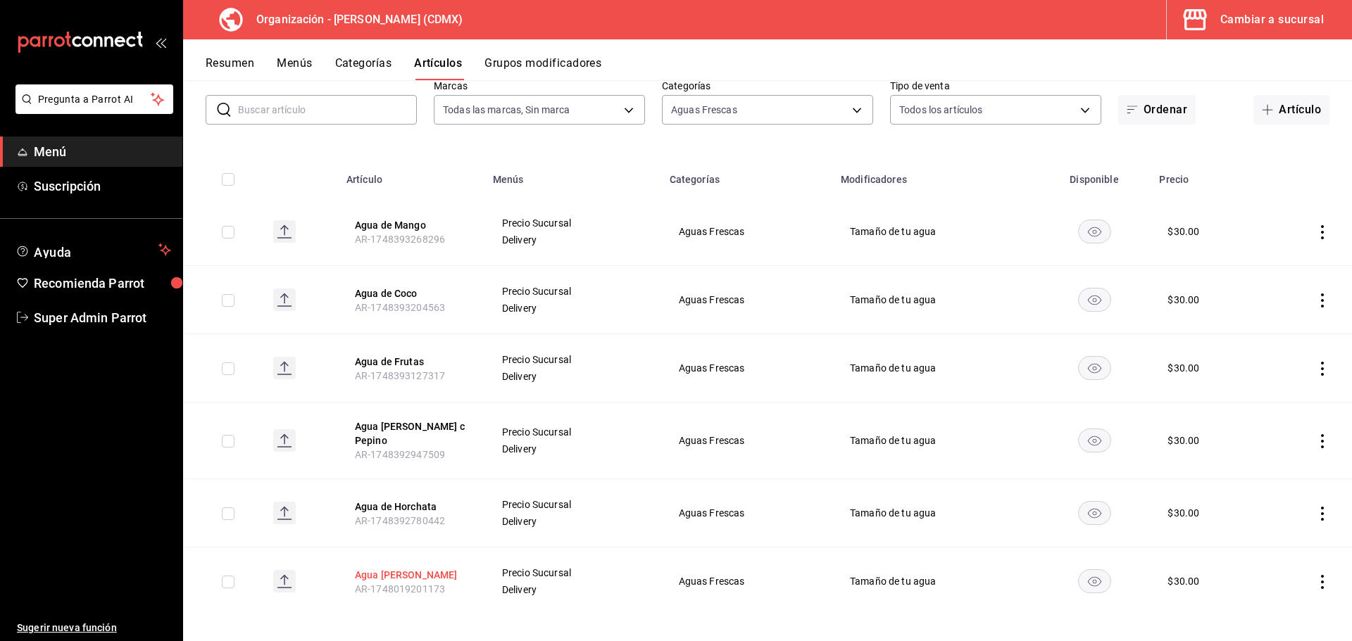
click at [413, 568] on button "Agua [PERSON_NAME]" at bounding box center [411, 575] width 113 height 14
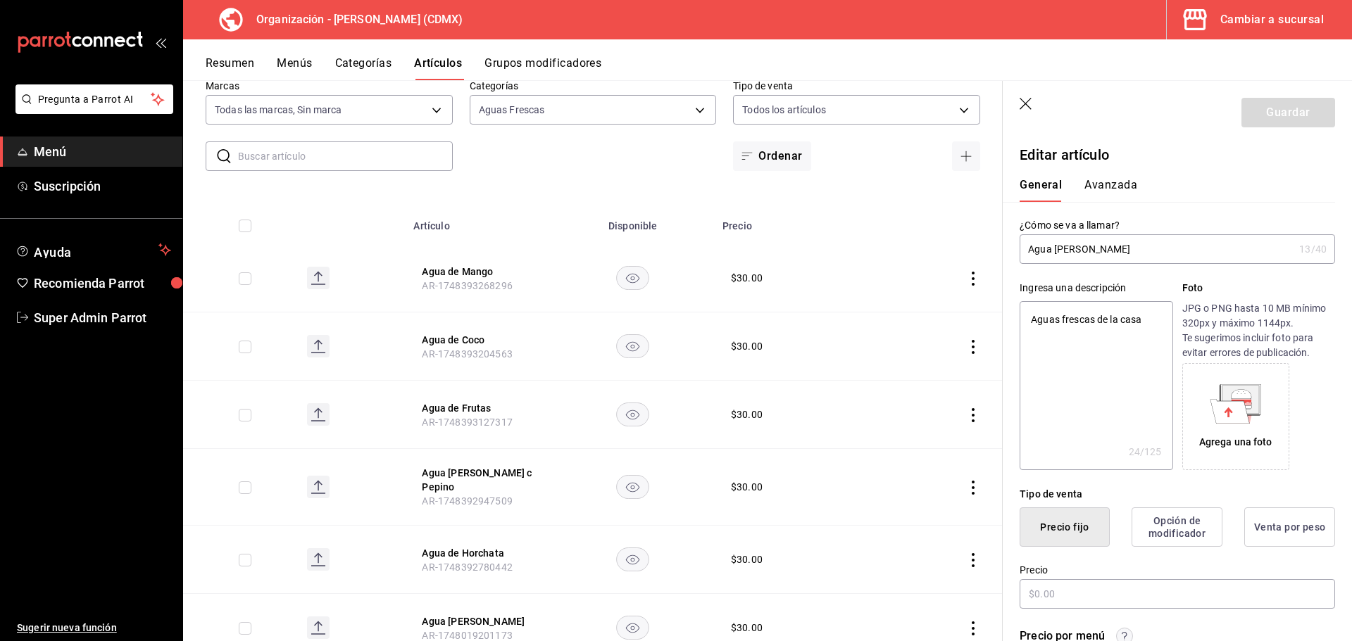
type textarea "x"
type input "$30.00"
drag, startPoint x: 1099, startPoint y: 251, endPoint x: 1039, endPoint y: 248, distance: 59.9
click at [1013, 251] on div "¿Cómo se va a llamar? Agua de limón 13 /40 ¿Cómo se va a llamar?" at bounding box center [1168, 233] width 332 height 62
type textarea "x"
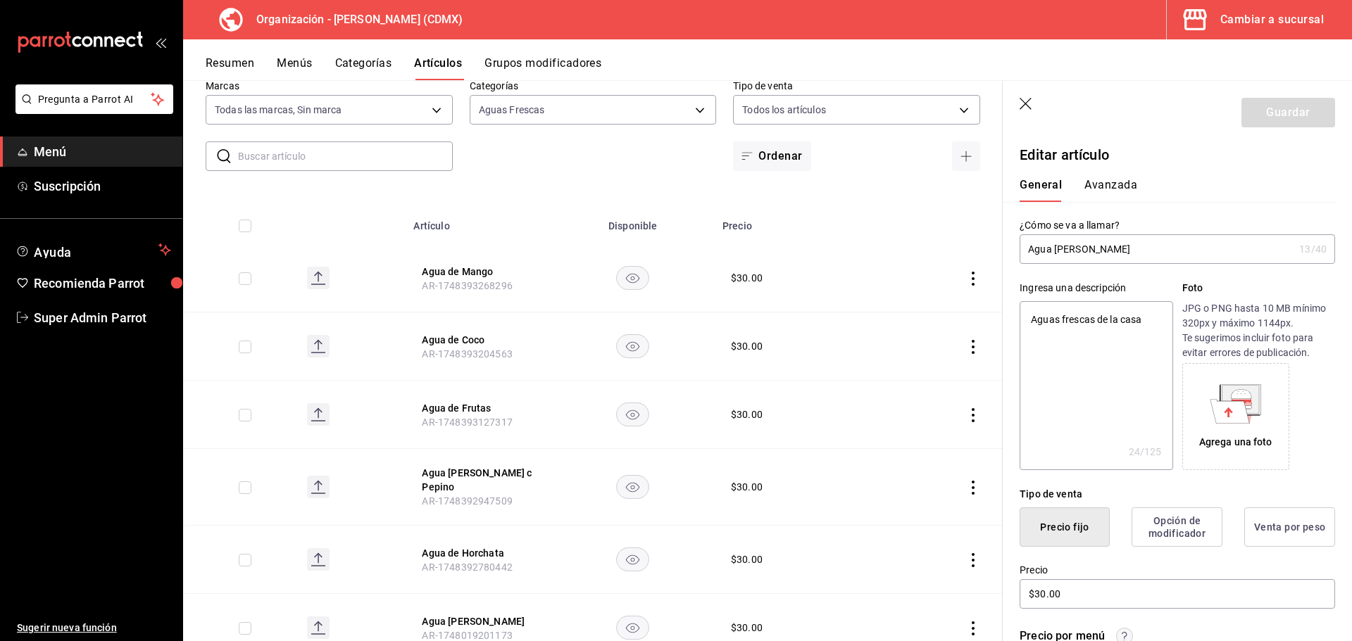
click at [1117, 316] on textarea "Aguas frescas de la casa" at bounding box center [1095, 385] width 153 height 169
paste textarea "de limón"
type textarea "Agua [PERSON_NAME]"
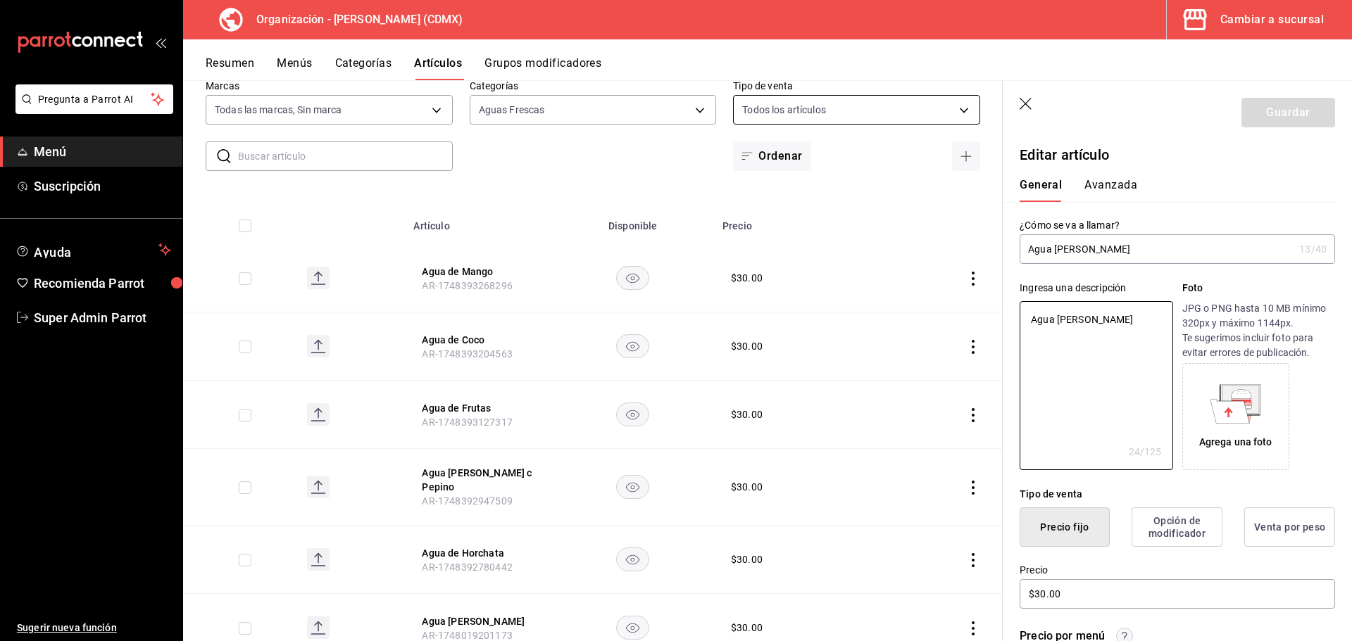
type textarea "x"
type textarea "Agua [PERSON_NAME]"
click at [1261, 111] on button "Guardar" at bounding box center [1288, 113] width 94 height 30
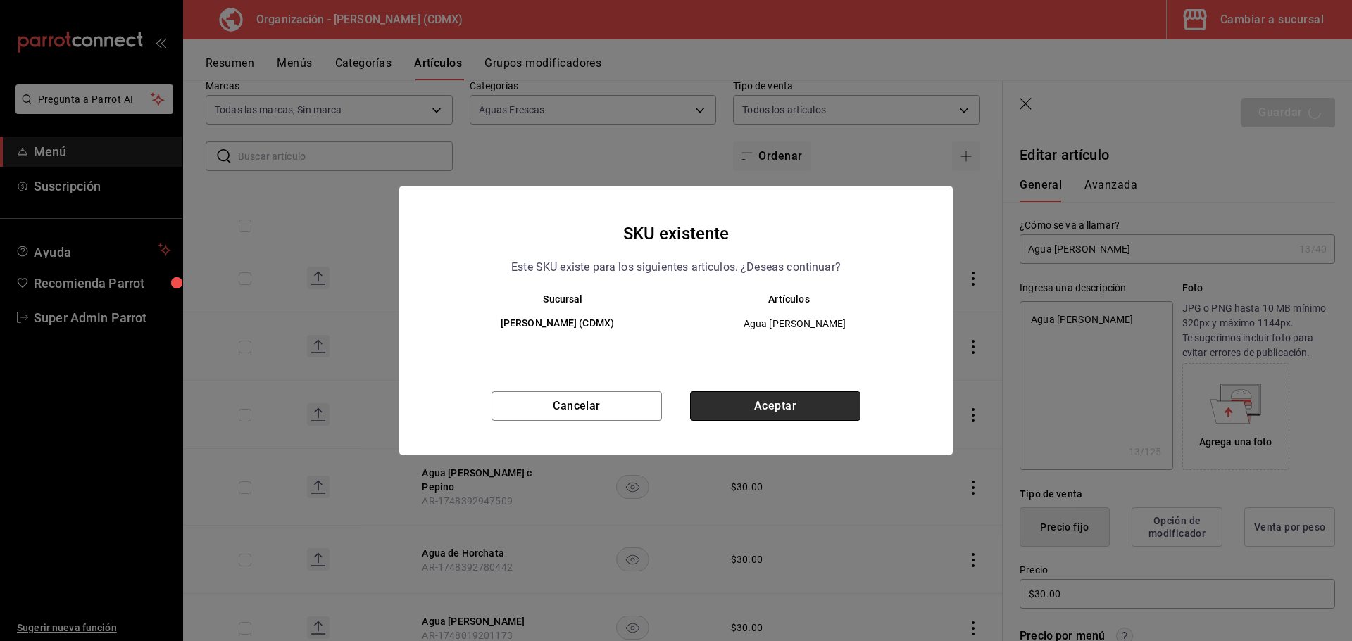
click at [764, 405] on button "Aceptar" at bounding box center [775, 406] width 170 height 30
type textarea "x"
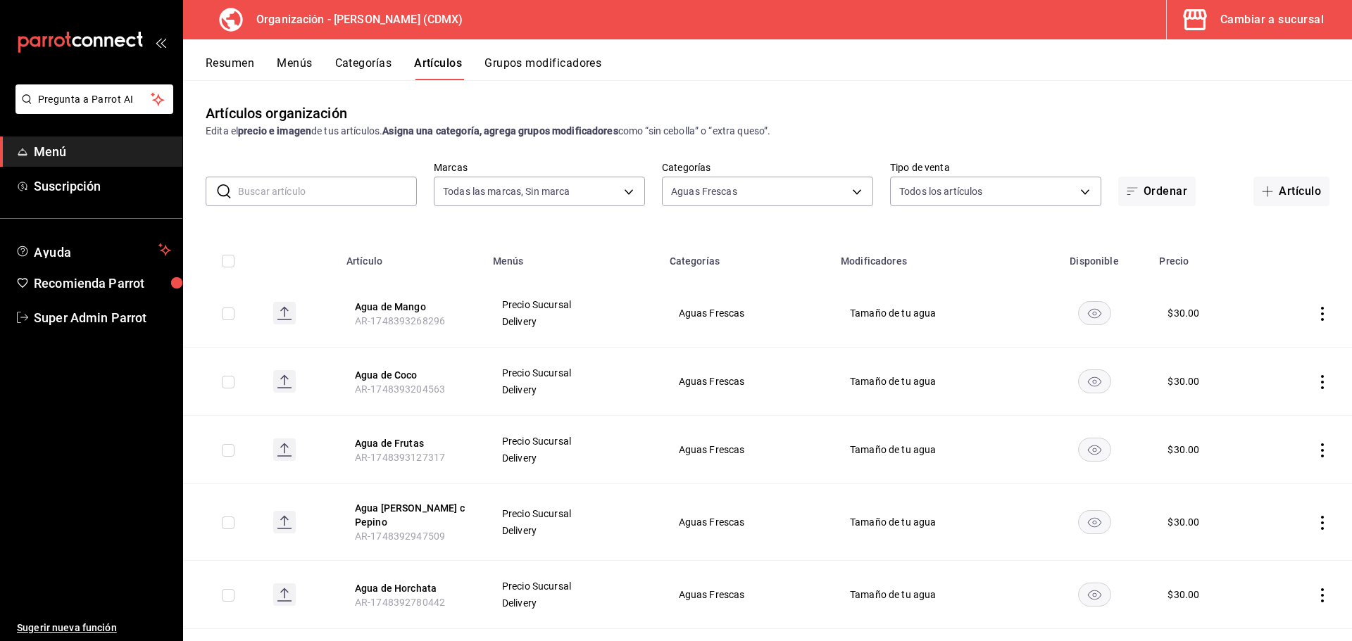
click at [296, 58] on button "Menús" at bounding box center [294, 68] width 35 height 24
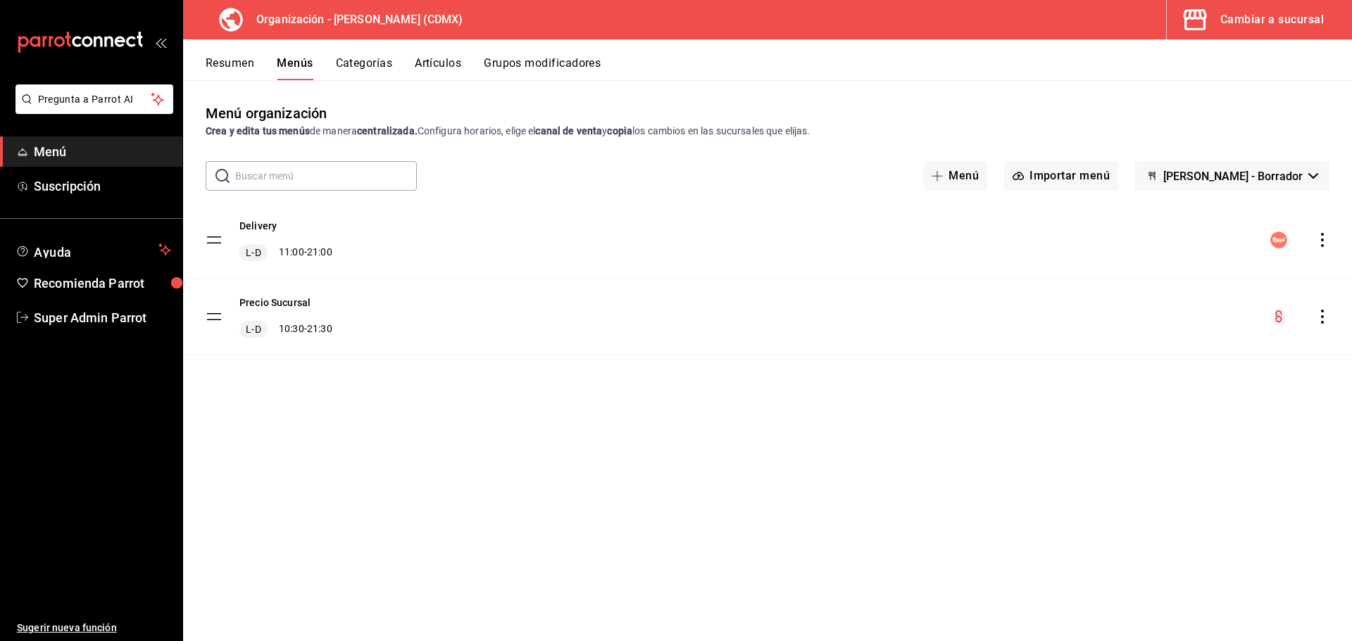
click at [1322, 241] on icon "actions" at bounding box center [1322, 240] width 3 height 14
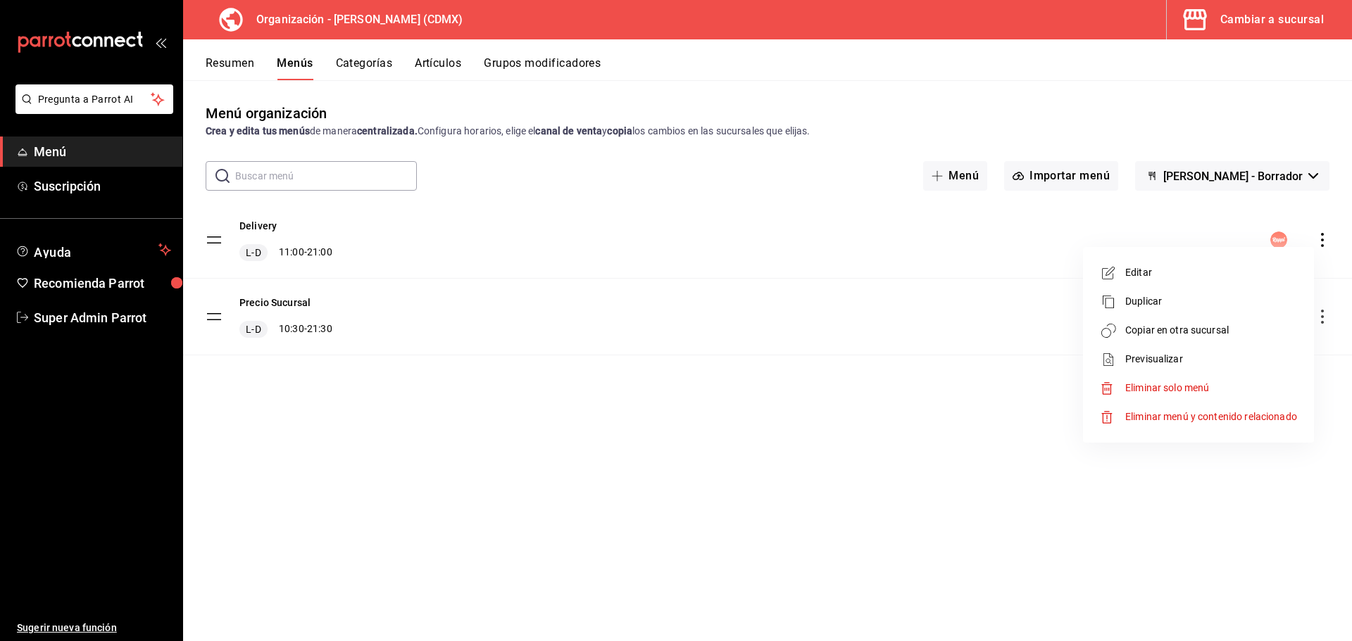
click at [1129, 326] on span "Copiar en otra sucursal" at bounding box center [1211, 330] width 172 height 15
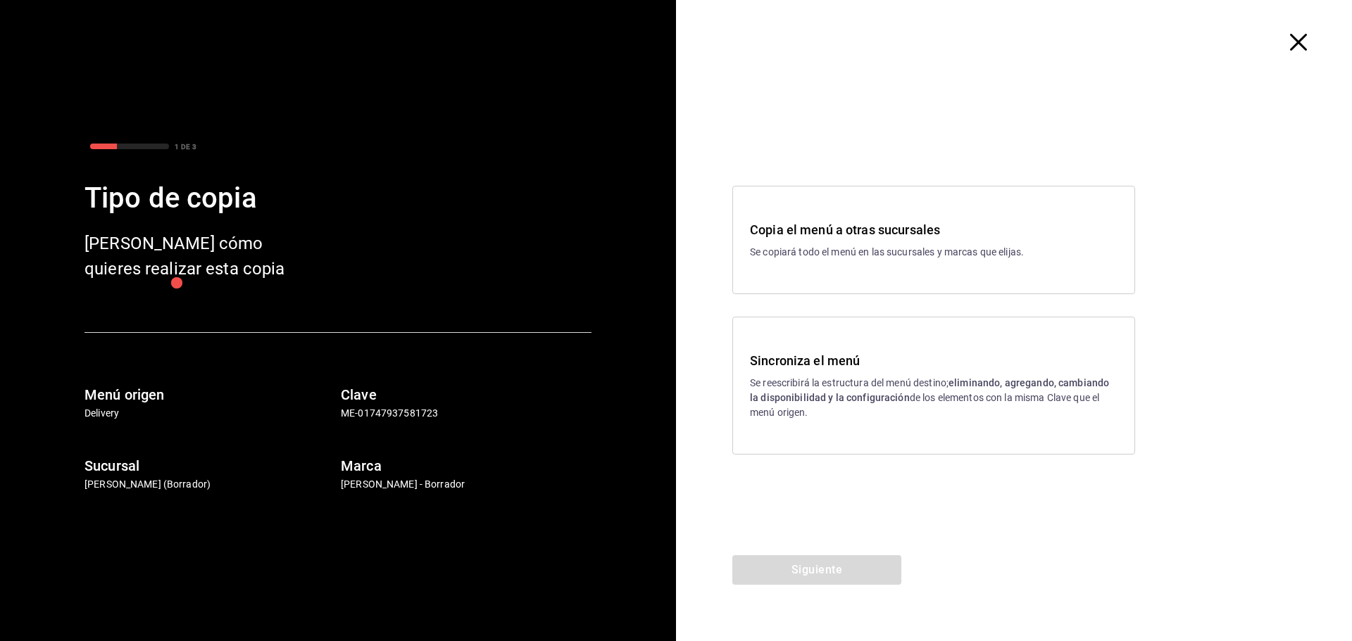
click at [805, 393] on strong "eliminando, agregando, cambiando la disponibilidad y la configuración" at bounding box center [929, 390] width 359 height 26
click at [783, 569] on button "Siguiente" at bounding box center [816, 570] width 169 height 30
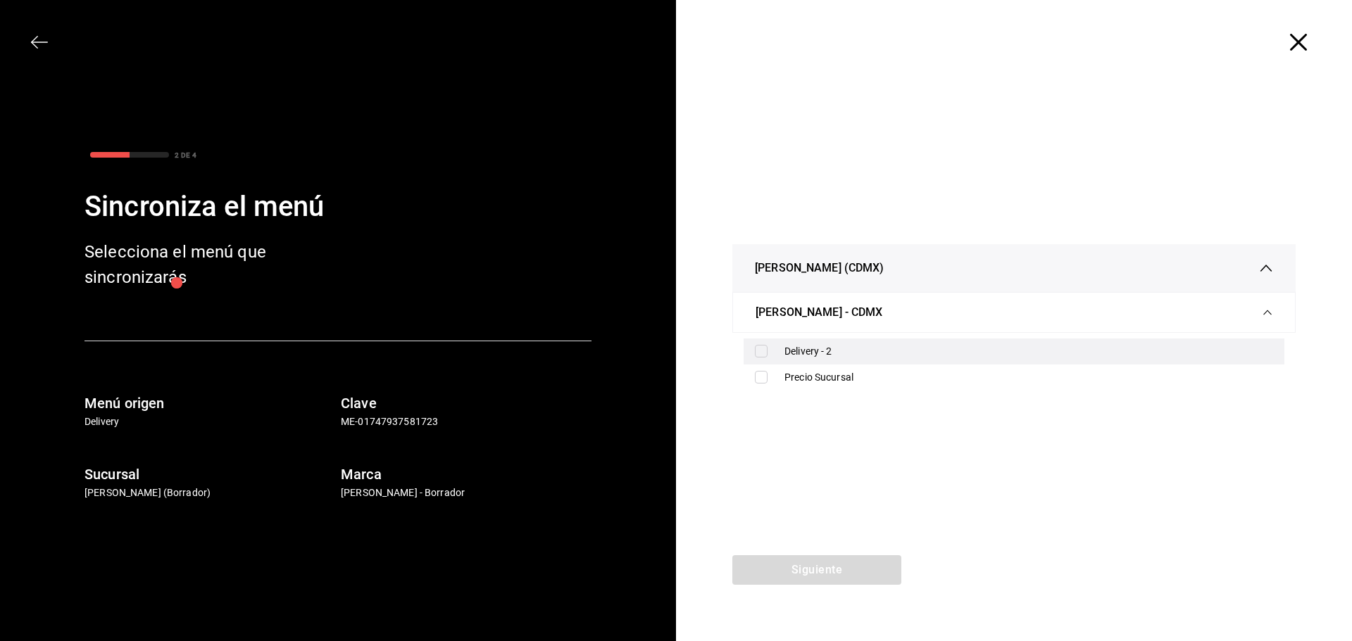
click at [797, 350] on div "Delivery - 2" at bounding box center [1028, 351] width 489 height 15
checkbox input "true"
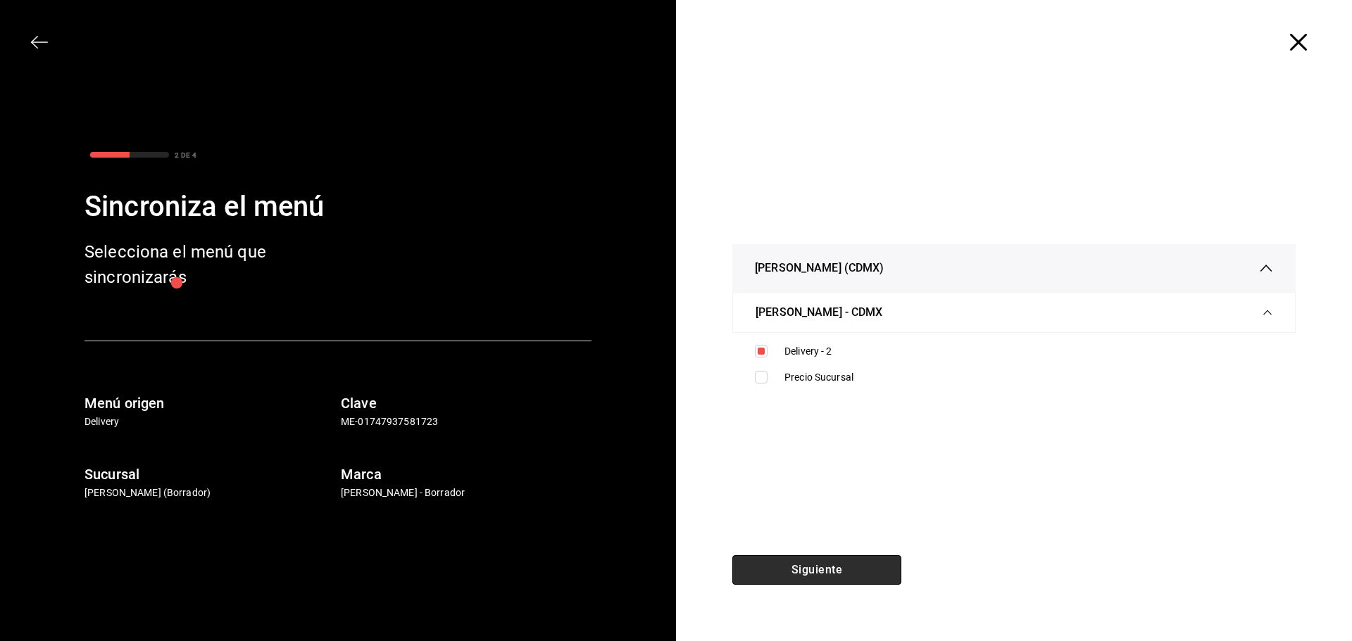
click at [822, 562] on button "Siguiente" at bounding box center [816, 570] width 169 height 30
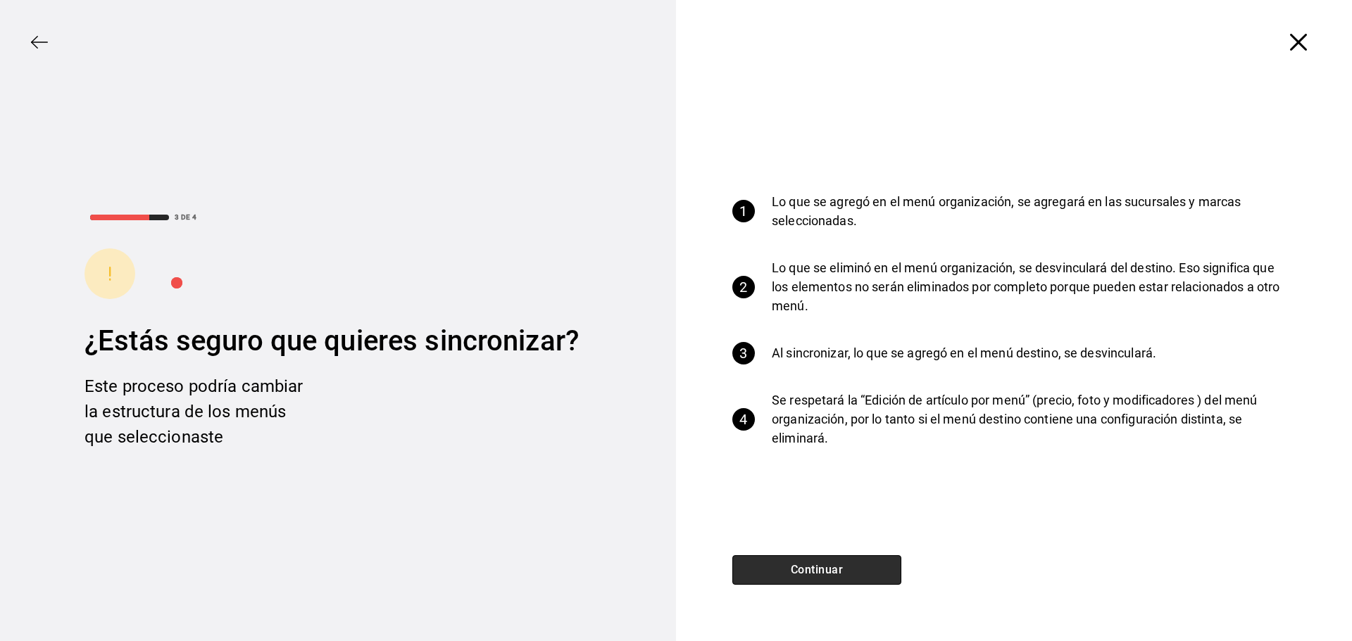
click at [808, 568] on button "Continuar" at bounding box center [816, 570] width 169 height 30
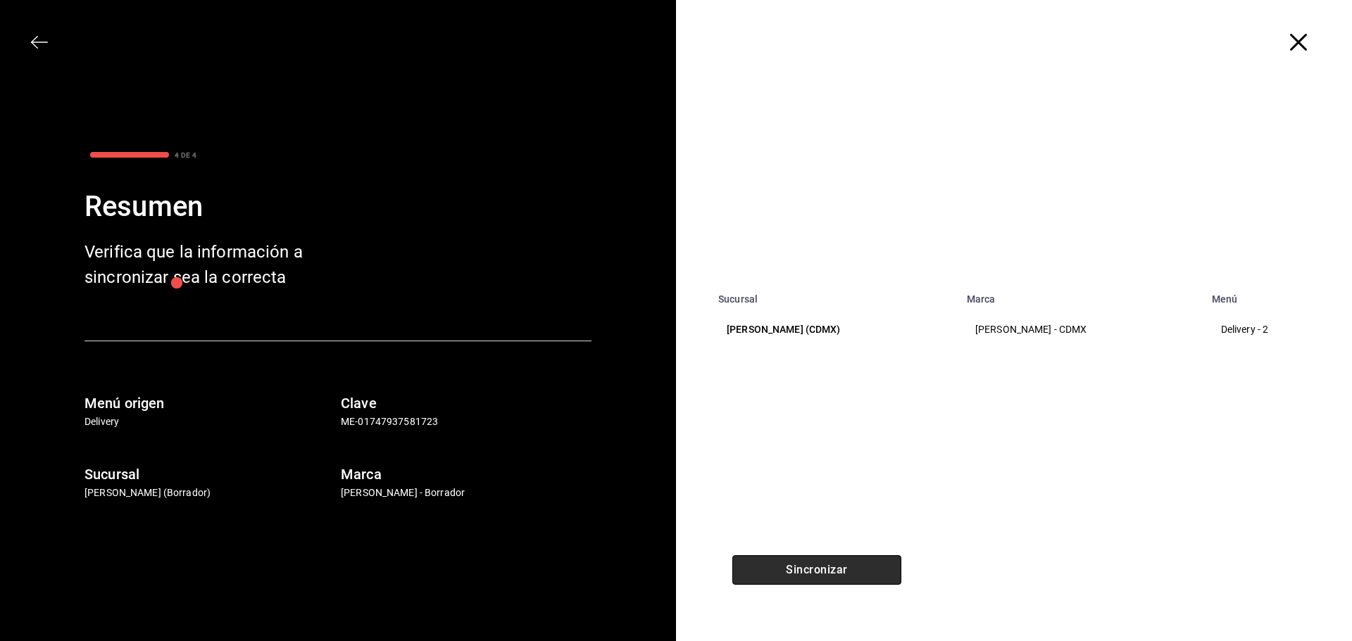
click at [822, 565] on button "Sincronizar" at bounding box center [816, 570] width 169 height 30
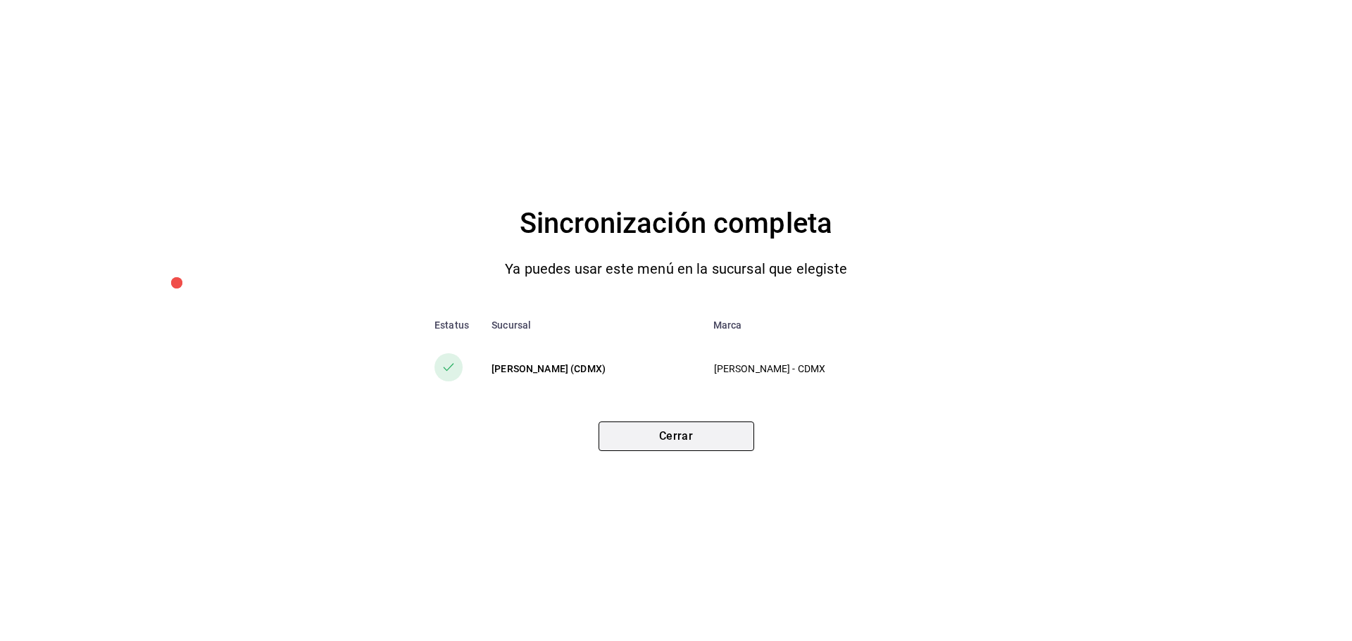
click at [660, 433] on button "Cerrar" at bounding box center [676, 437] width 156 height 30
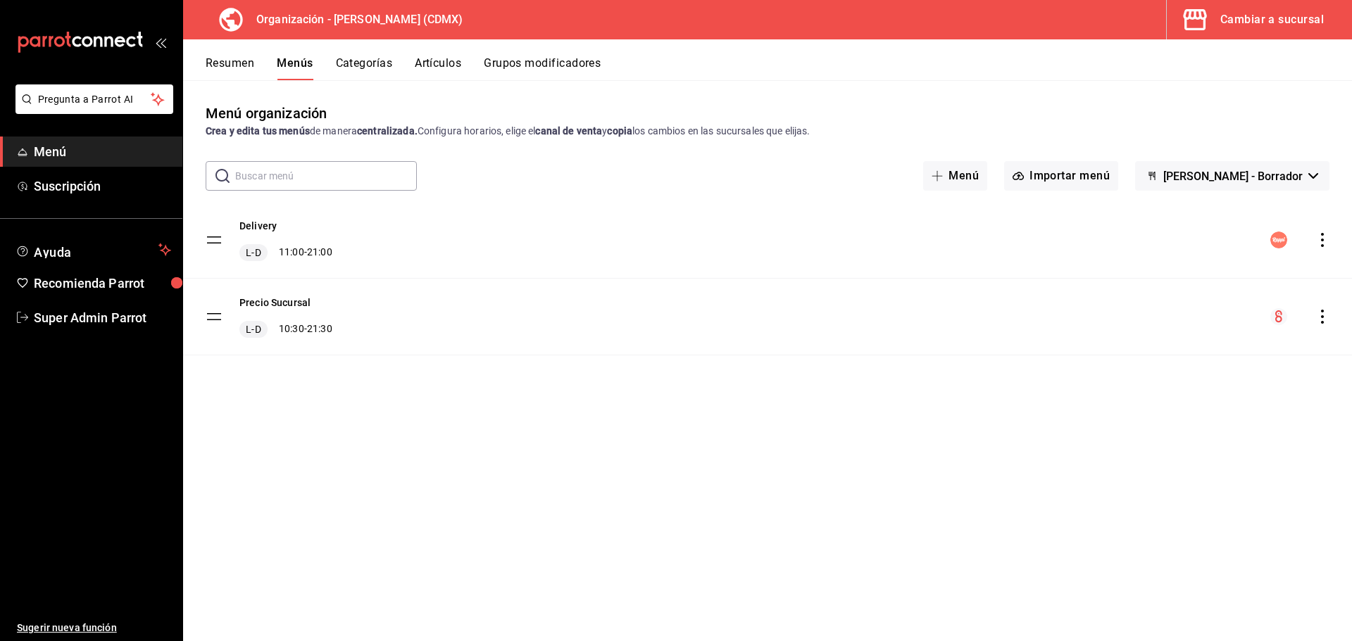
click at [1262, 23] on div "Cambiar a sucursal" at bounding box center [1271, 20] width 103 height 20
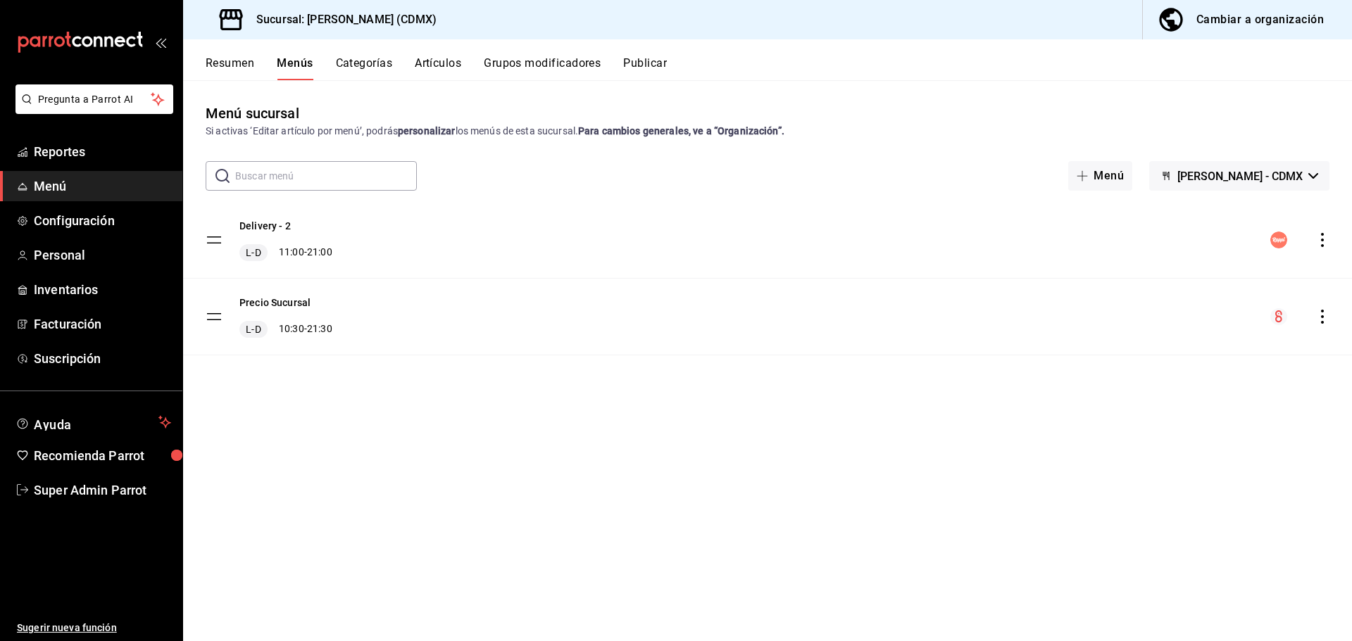
click at [1323, 237] on icon "actions" at bounding box center [1322, 240] width 14 height 14
click at [663, 70] on div at bounding box center [676, 320] width 1352 height 641
click at [655, 60] on button "Publicar" at bounding box center [645, 68] width 44 height 24
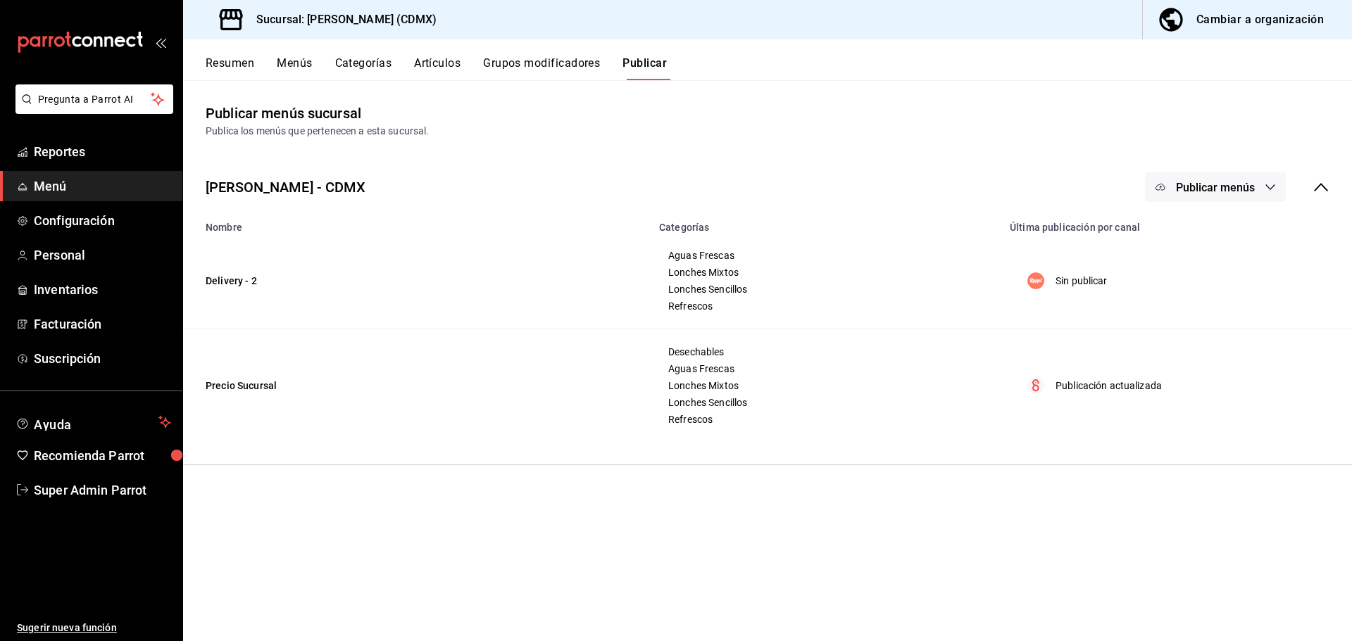
click at [1252, 189] on span "Publicar menús" at bounding box center [1215, 187] width 79 height 13
click at [1210, 236] on span "Rappi" at bounding box center [1236, 233] width 68 height 15
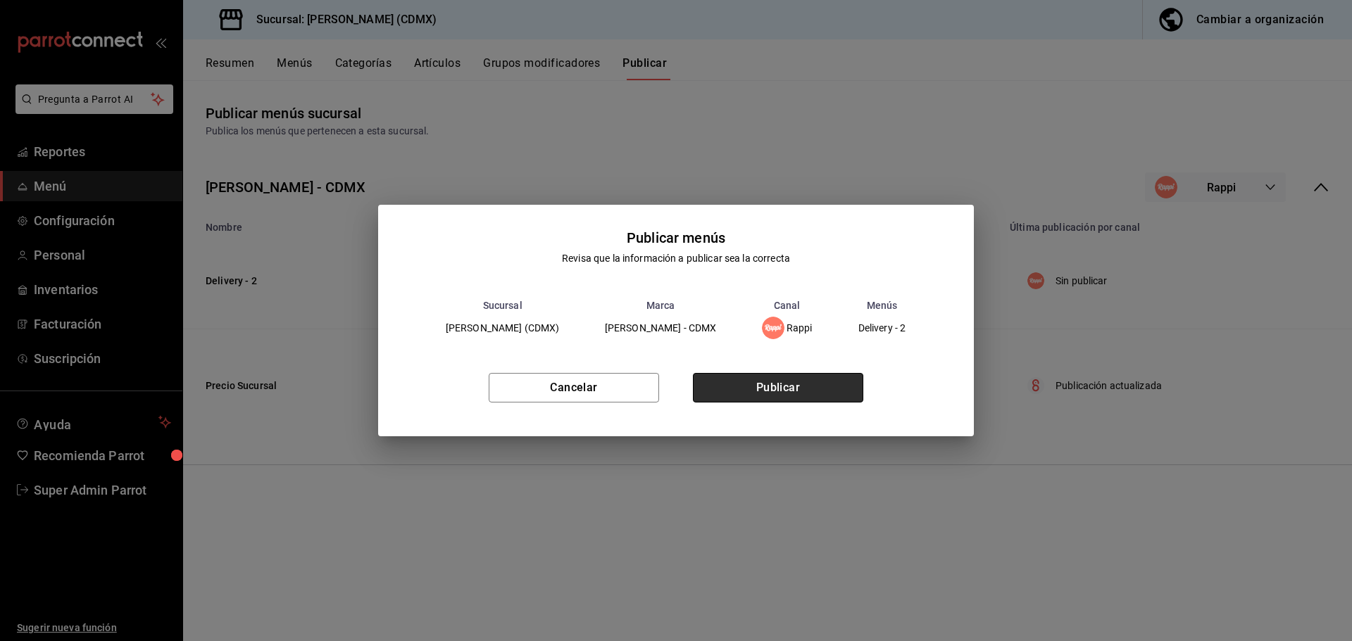
click at [781, 394] on button "Publicar" at bounding box center [778, 388] width 170 height 30
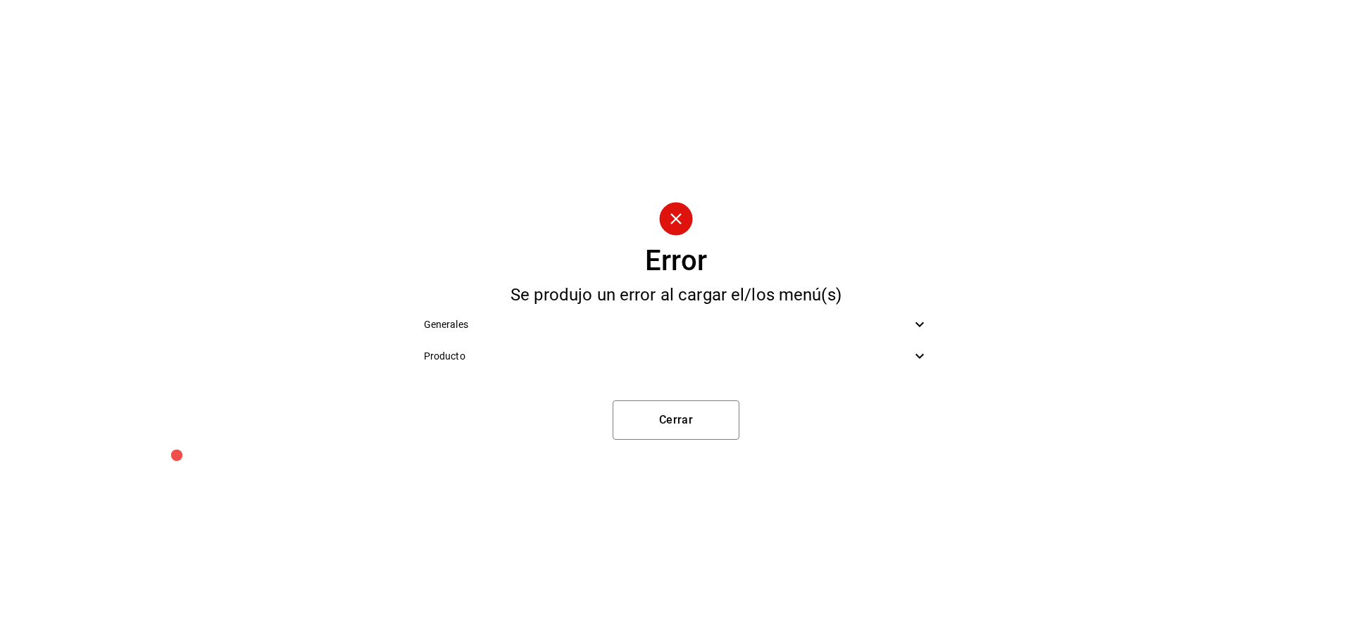
click at [454, 354] on span "Producto" at bounding box center [668, 356] width 488 height 15
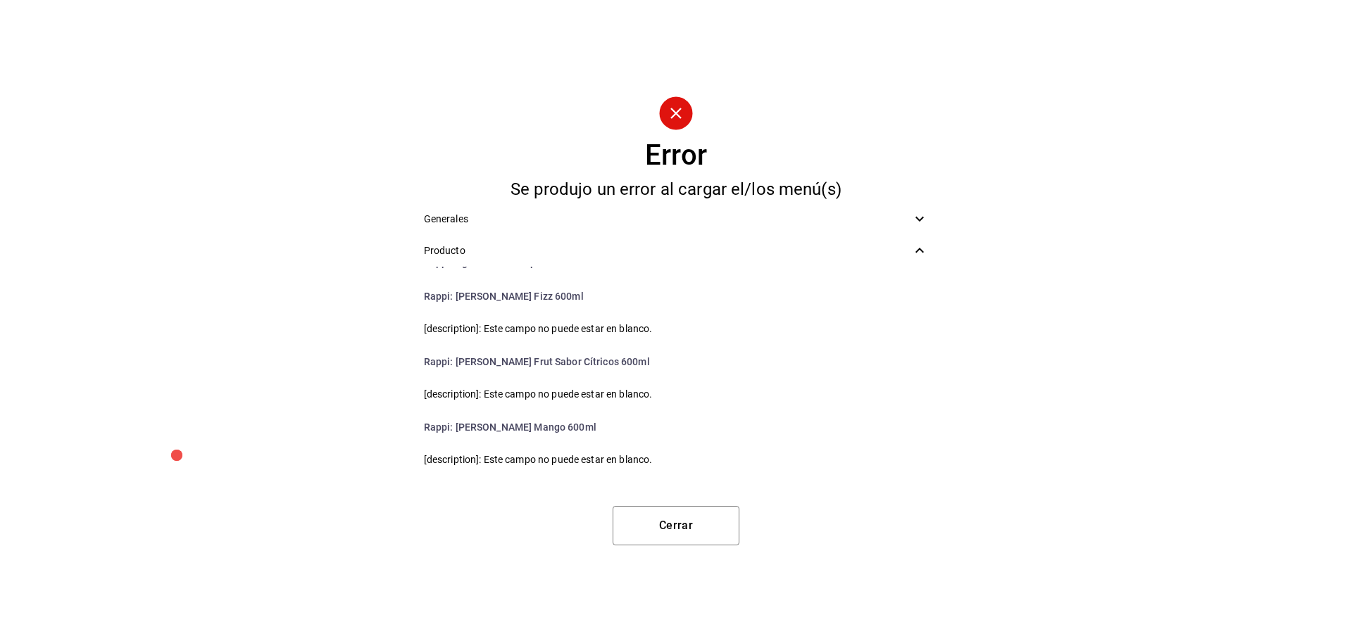
scroll to position [493, 0]
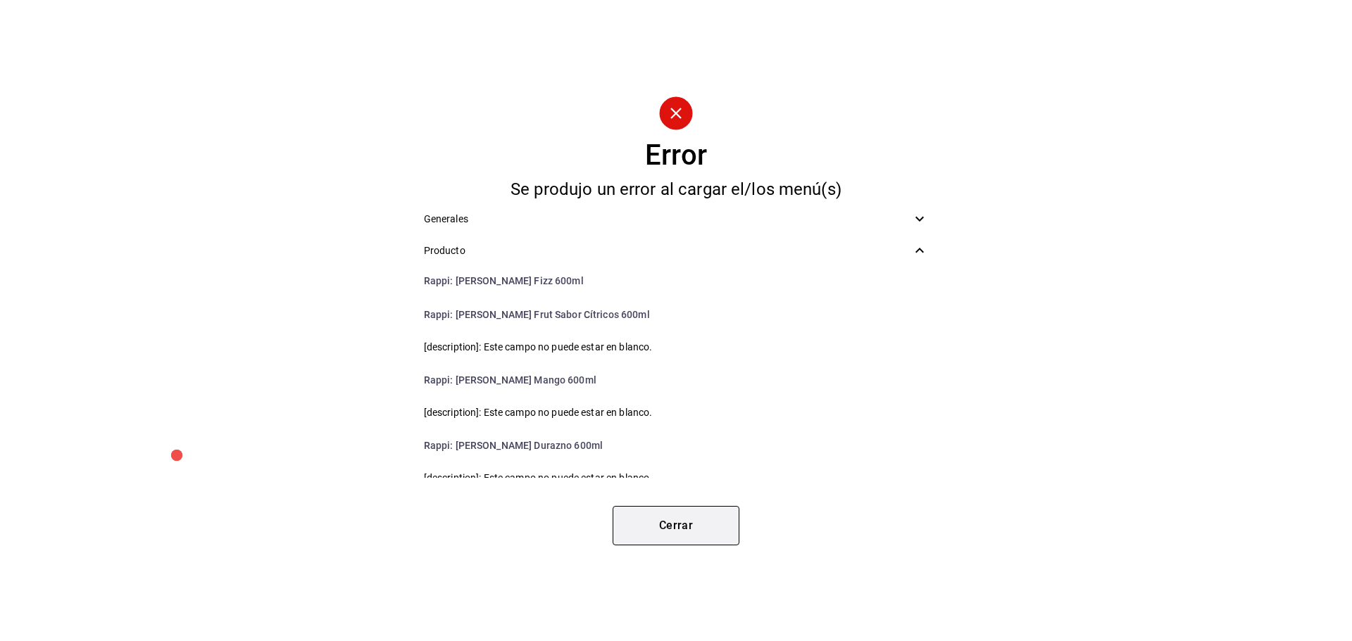
click at [662, 513] on button "Cerrar" at bounding box center [675, 525] width 127 height 39
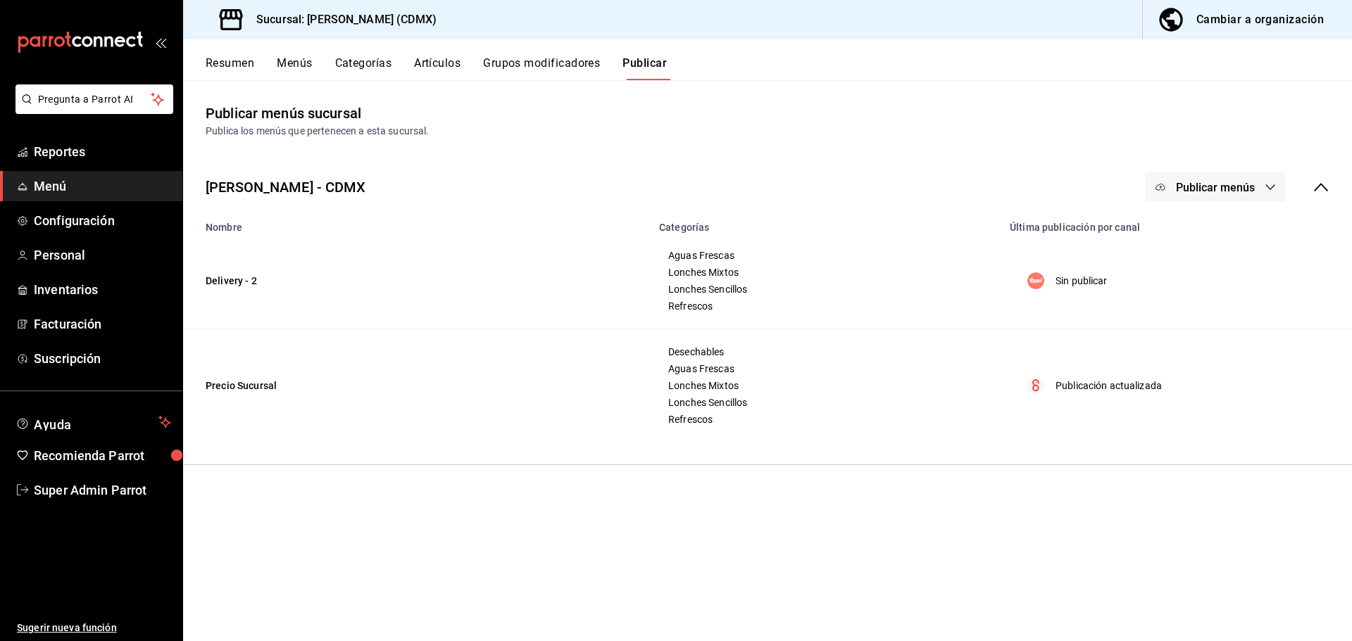
click at [1297, 14] on div "Cambiar a organización" at bounding box center [1259, 20] width 127 height 20
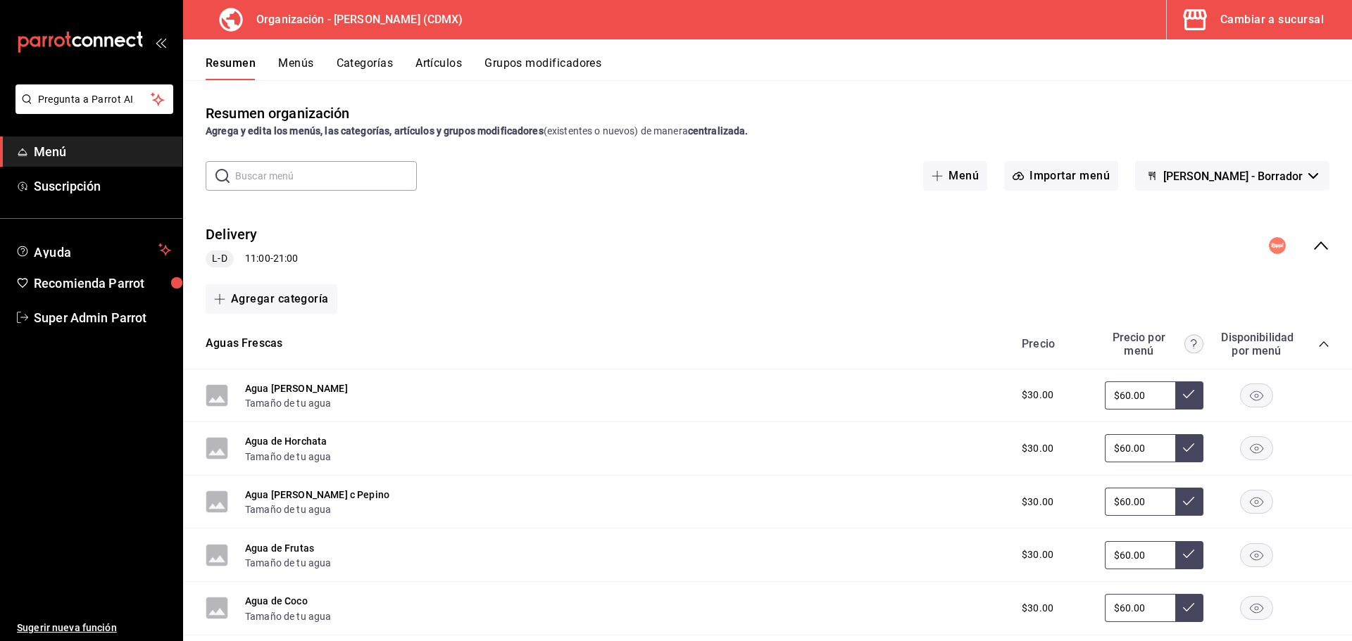
click at [433, 63] on button "Artículos" at bounding box center [438, 68] width 46 height 24
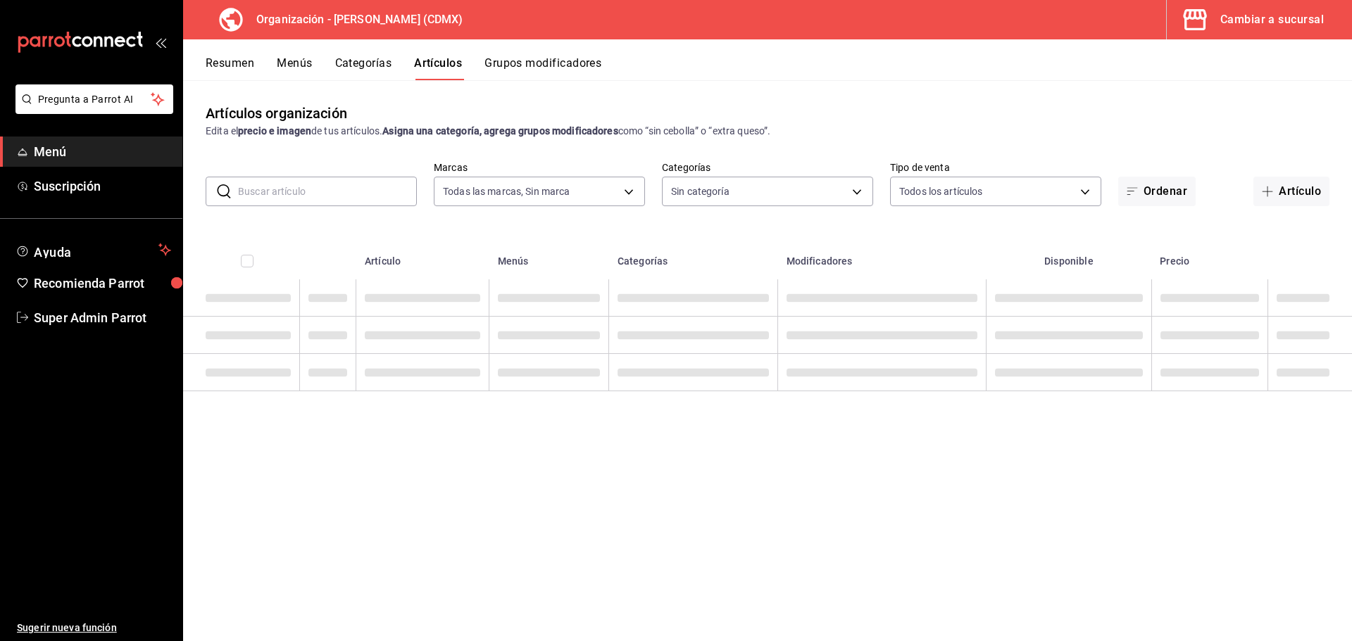
type input "2f62df8c-6ca4-4d10-9703-03b25ca5e50b"
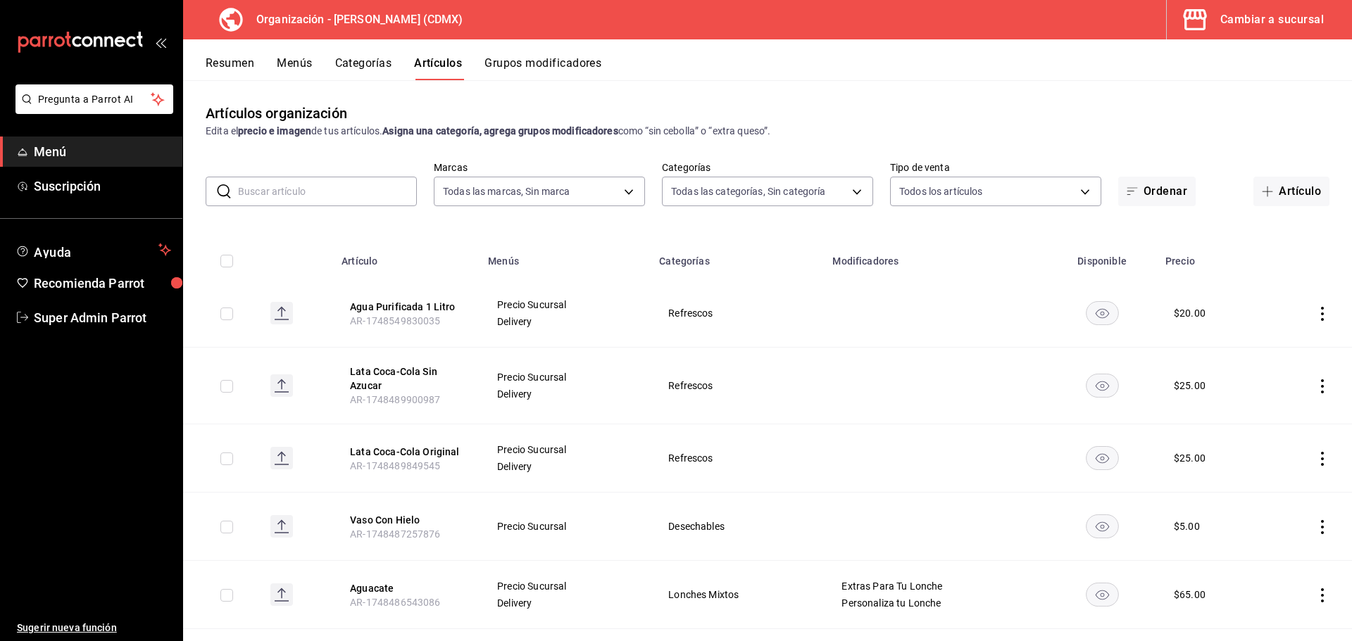
type input "7796acc6-6830-460e-9095-29182705febe,6f5456cb-1632-4b13-adec-fb89f8b70bc1,5f866…"
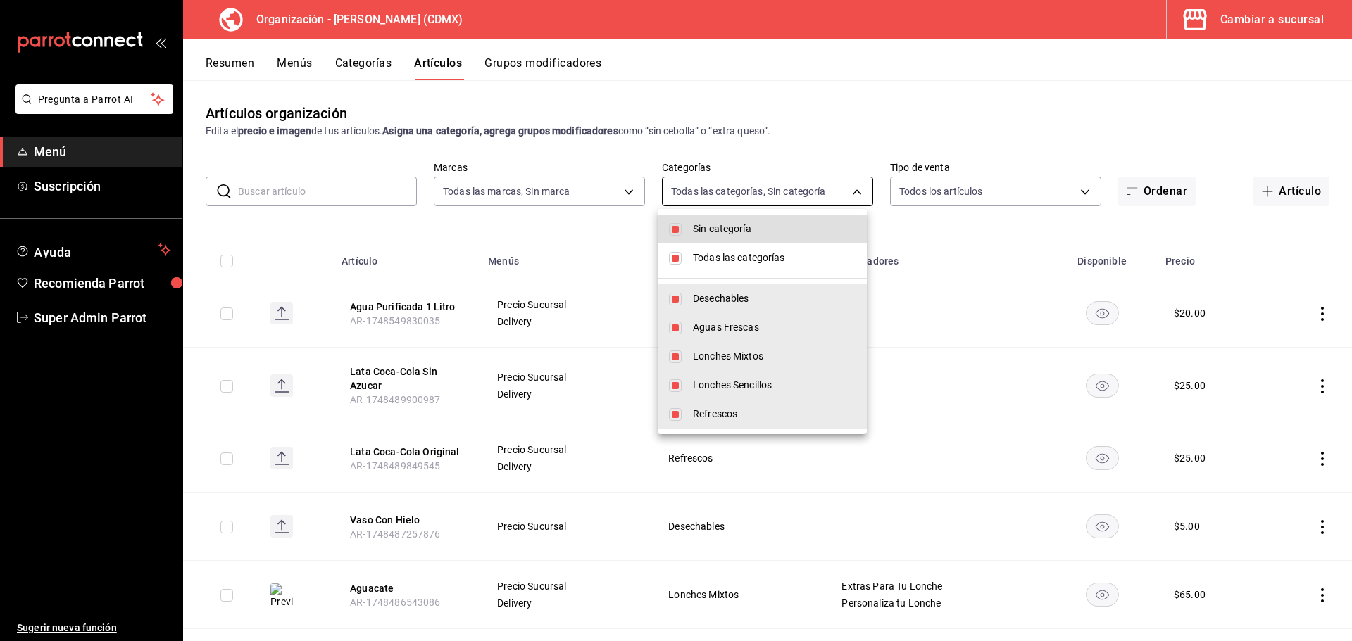
click at [707, 184] on body "Pregunta a Parrot AI Menú Suscripción Ayuda Recomienda Parrot Super Admin Parro…" at bounding box center [676, 320] width 1352 height 641
click at [703, 237] on li "Sin categoría" at bounding box center [761, 229] width 209 height 29
checkbox input "false"
click at [697, 256] on span "Todas las categorías" at bounding box center [774, 258] width 163 height 15
checkbox input "false"
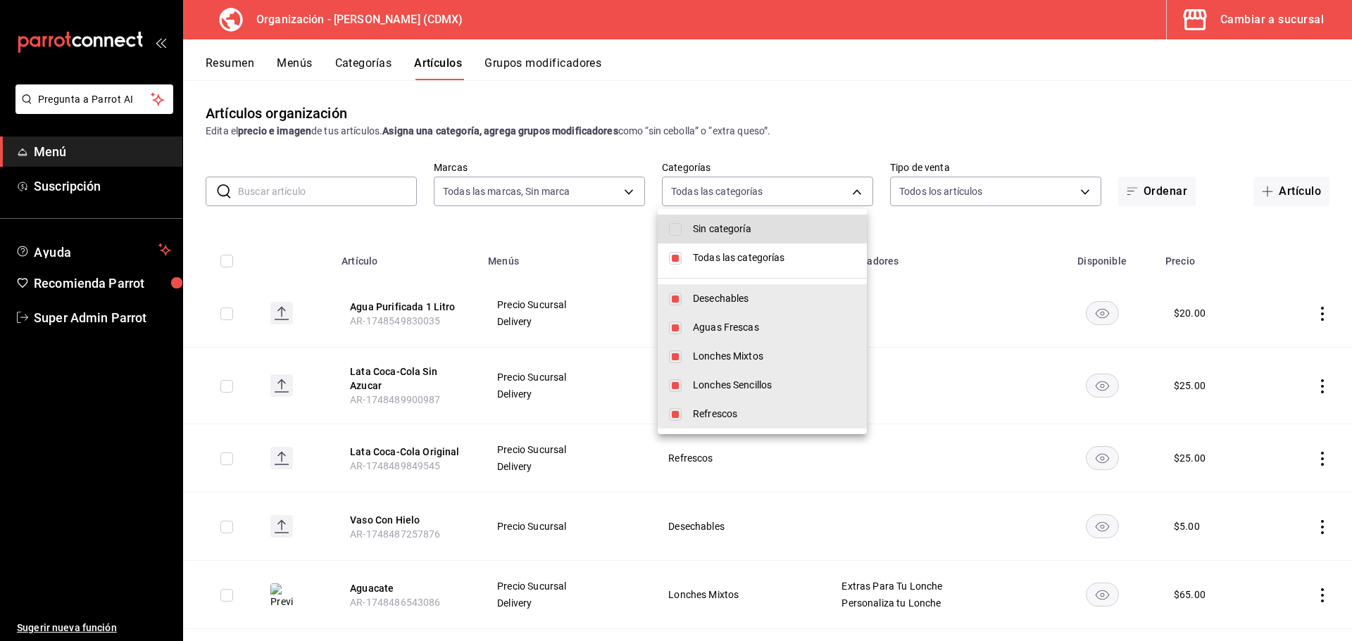
checkbox input "false"
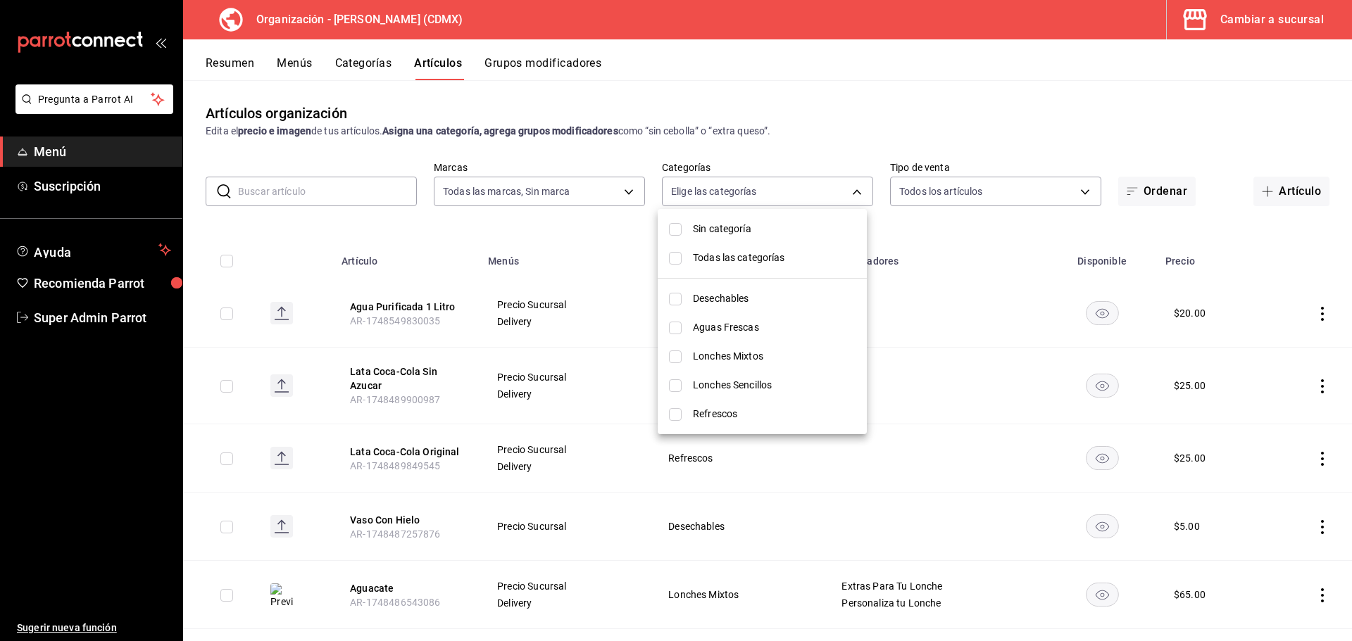
click at [681, 413] on li "Refrescos" at bounding box center [761, 414] width 209 height 29
type input "b50f500d-a472-470e-ab38-e70ef02e8538"
checkbox input "true"
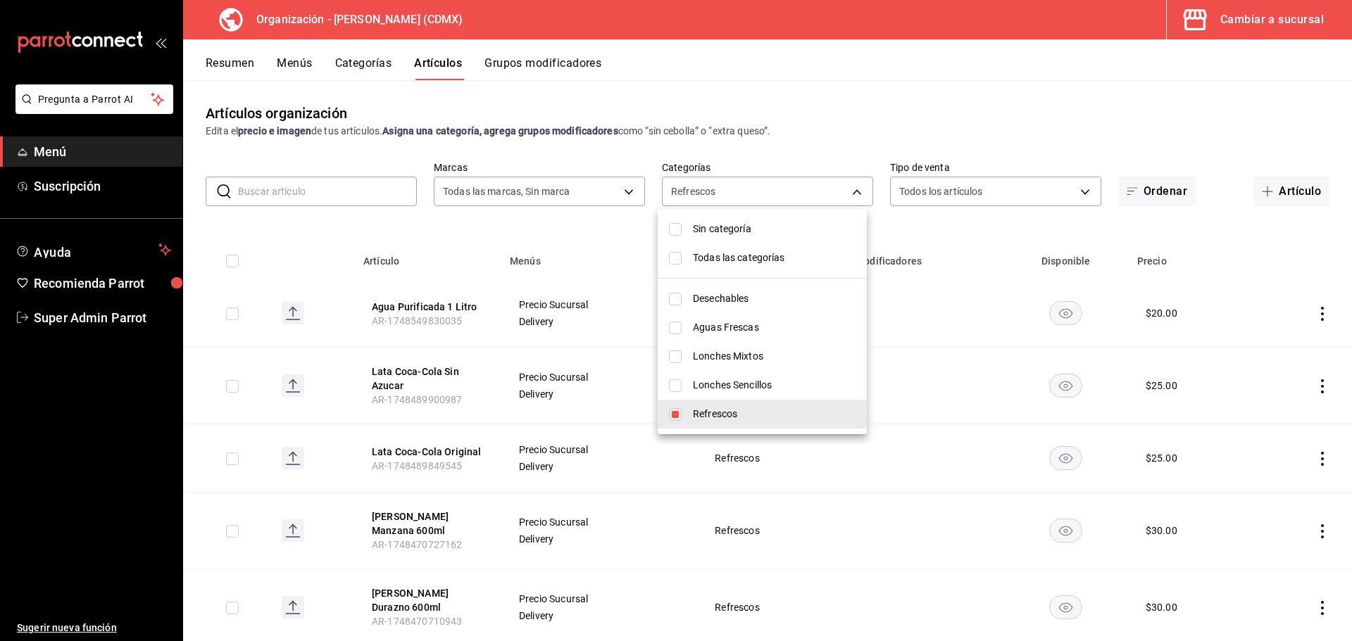
click at [851, 193] on div at bounding box center [676, 320] width 1352 height 641
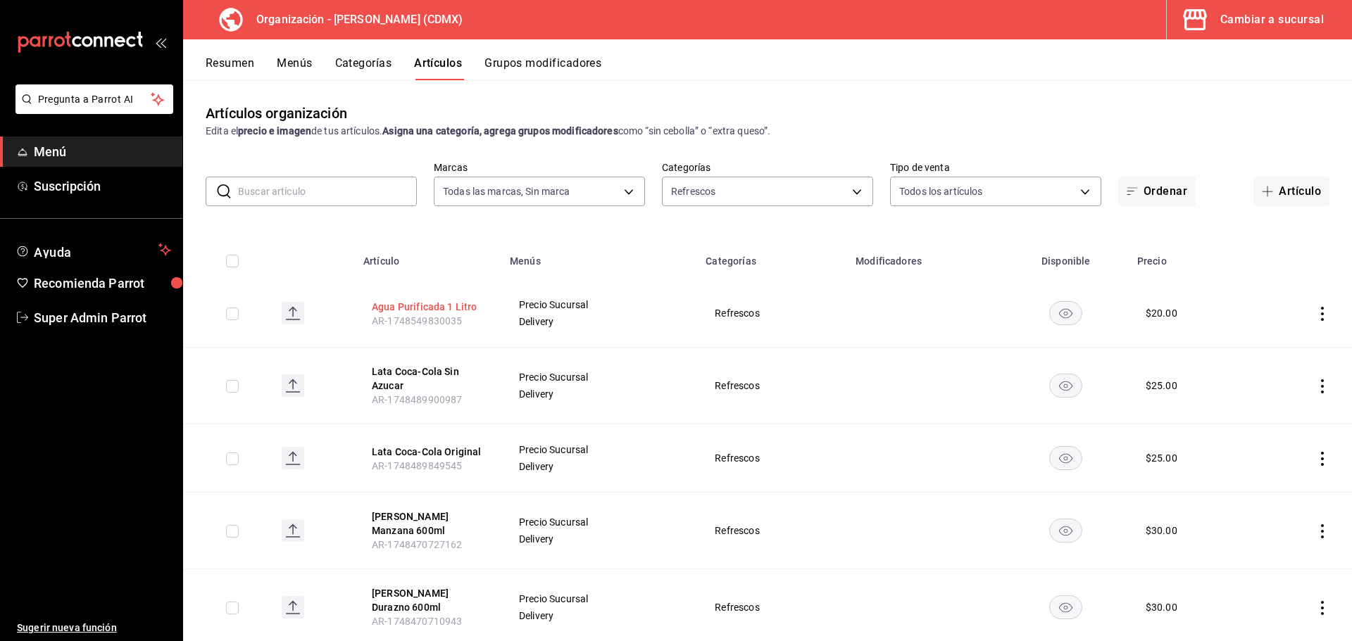
click at [447, 307] on button "Agua Purificada 1 Litro" at bounding box center [428, 307] width 113 height 14
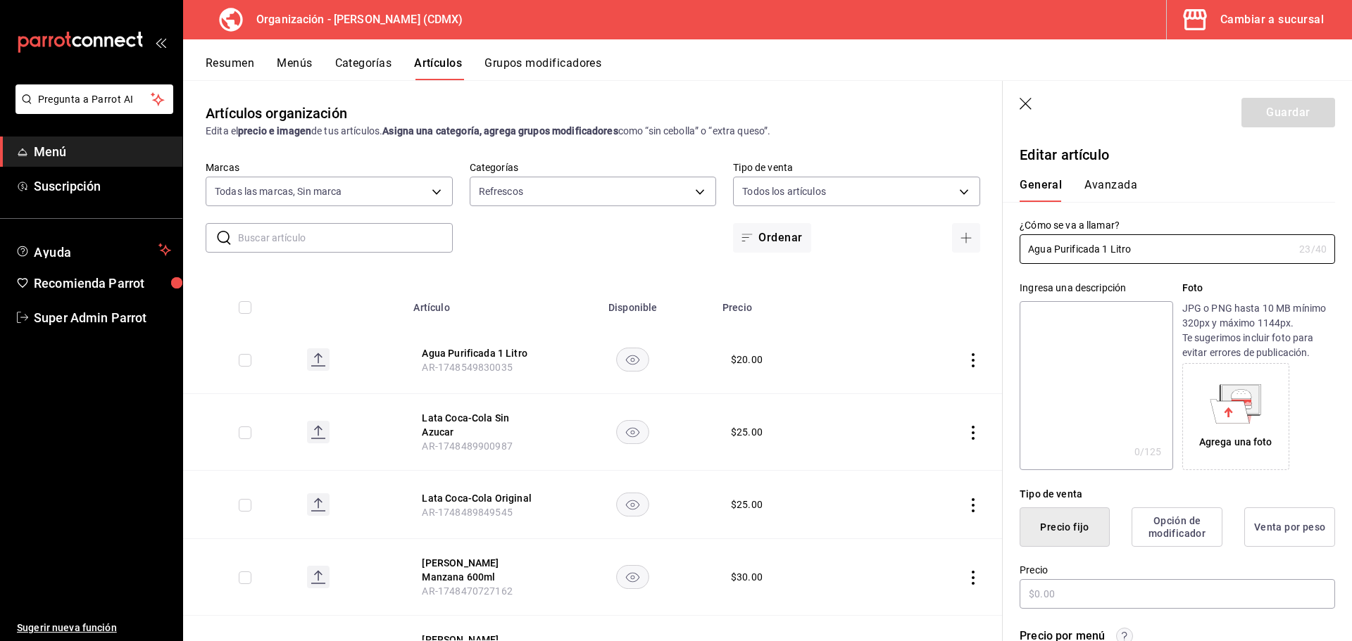
type input "$20.00"
drag, startPoint x: 1156, startPoint y: 246, endPoint x: 1018, endPoint y: 248, distance: 138.0
click at [1018, 248] on div "¿Cómo se va a llamar? Agua Purificada 1 Litro 23 /40 ¿Cómo se va a llamar?" at bounding box center [1168, 233] width 332 height 62
click at [1069, 331] on textarea at bounding box center [1095, 385] width 153 height 169
paste textarea "Agua Purificada 1 Litro"
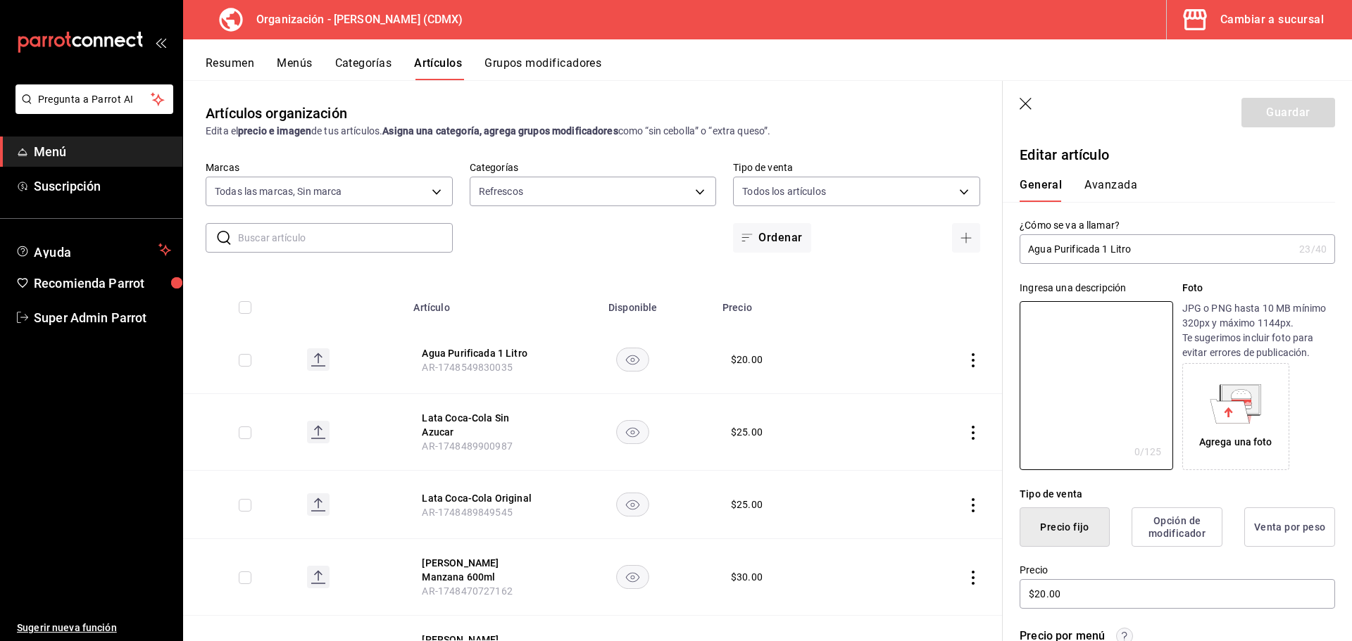
type textarea "Agua Purificada 1 Litro"
type textarea "x"
type textarea "Agua Purificada 1 Litro"
click at [1227, 424] on div "Agrega una foto" at bounding box center [1235, 417] width 100 height 100
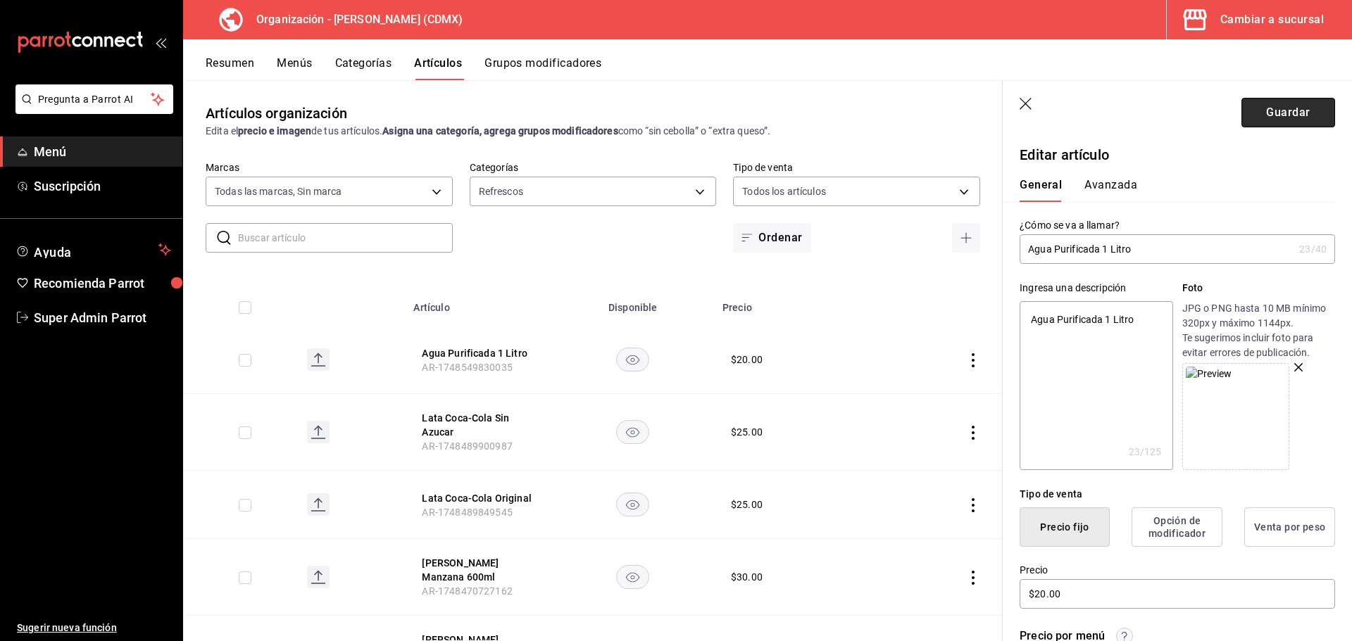
click at [1299, 119] on button "Guardar" at bounding box center [1288, 113] width 94 height 30
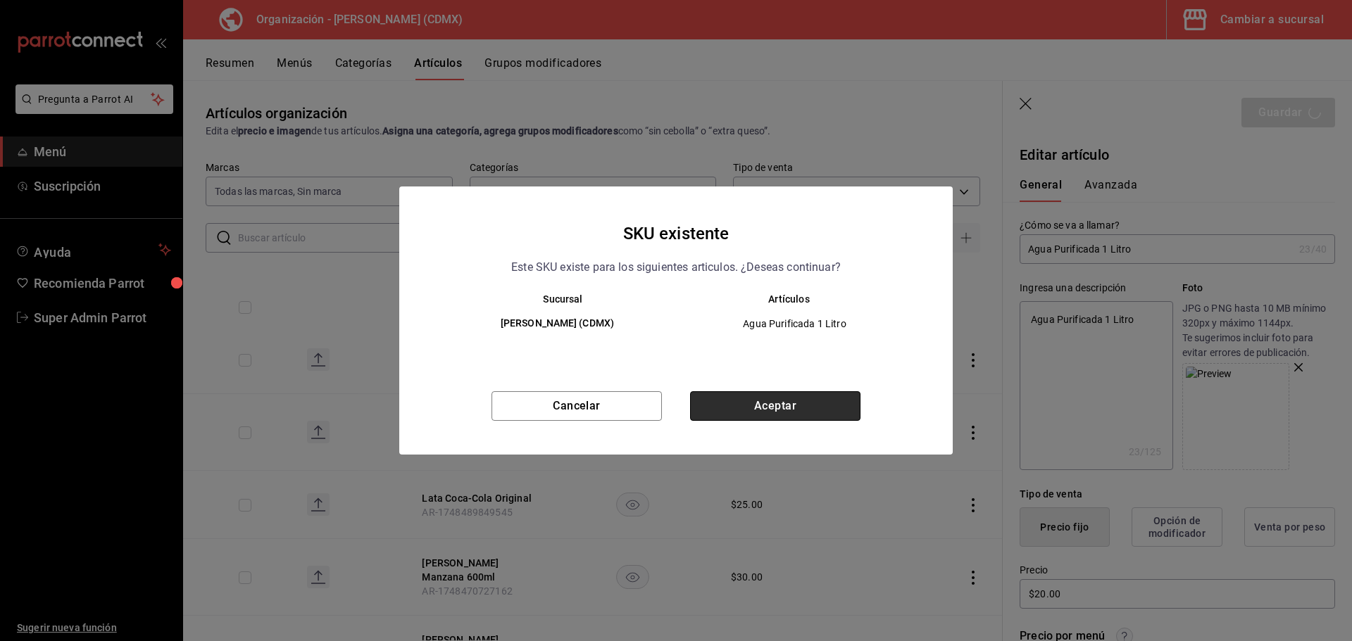
click at [738, 417] on button "Aceptar" at bounding box center [775, 406] width 170 height 30
type textarea "x"
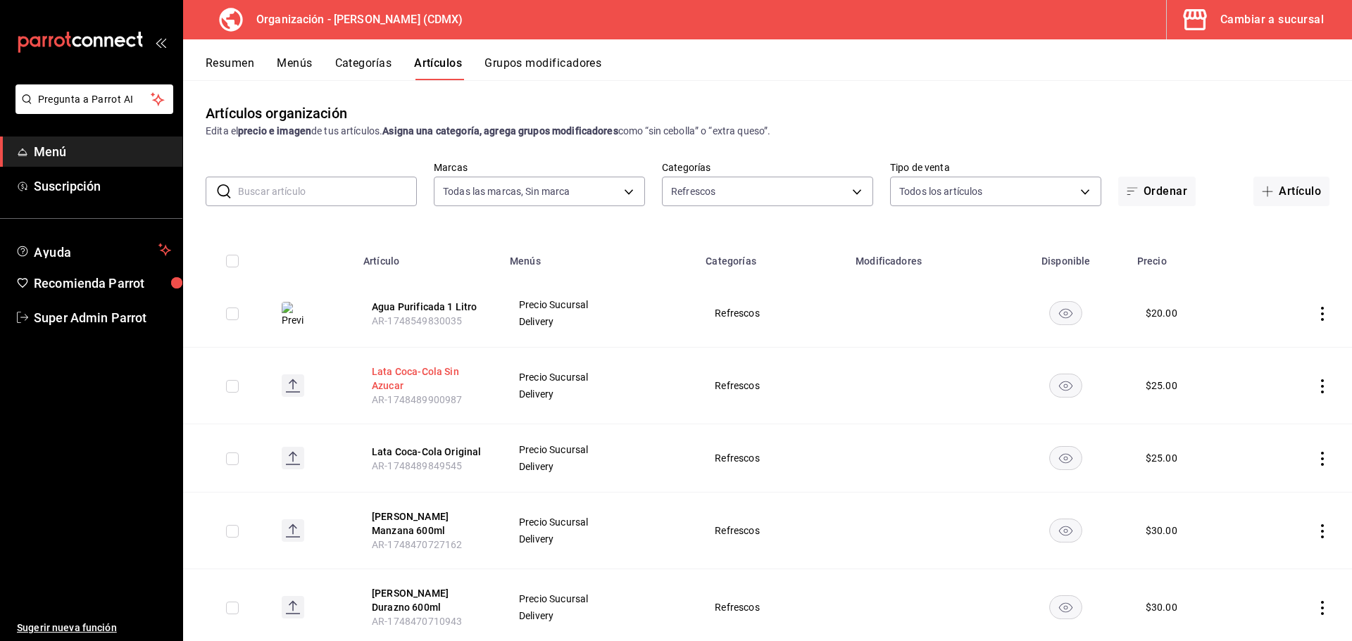
click at [432, 377] on button "Lata Coca-Cola Sin Azucar" at bounding box center [428, 379] width 113 height 28
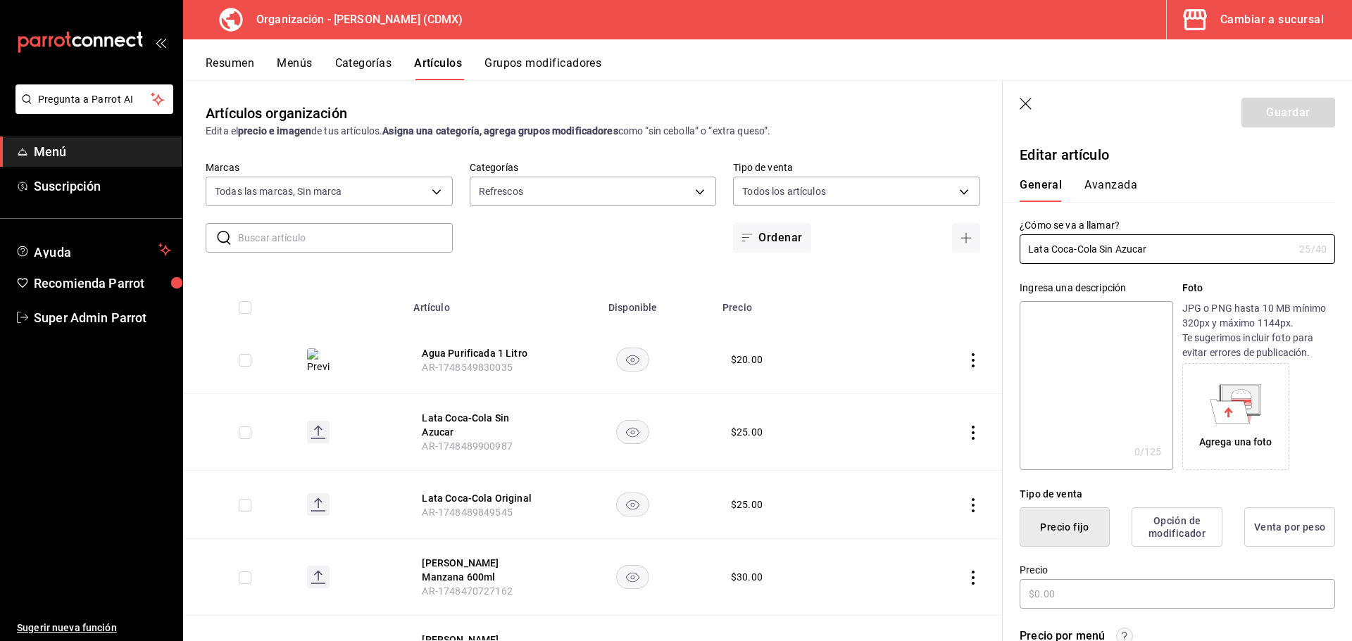
type input "$25.00"
drag, startPoint x: 1166, startPoint y: 253, endPoint x: 1008, endPoint y: 254, distance: 158.4
click at [1008, 254] on div "¿Cómo se va a llamar? Lata Coca-Cola Sin Azucar 25 /40 ¿Cómo se va a llamar?" at bounding box center [1168, 233] width 332 height 62
click at [1133, 254] on input "Lata Coca-Cola Sin Azucar" at bounding box center [1156, 249] width 274 height 28
drag, startPoint x: 1133, startPoint y: 250, endPoint x: 1117, endPoint y: 279, distance: 33.1
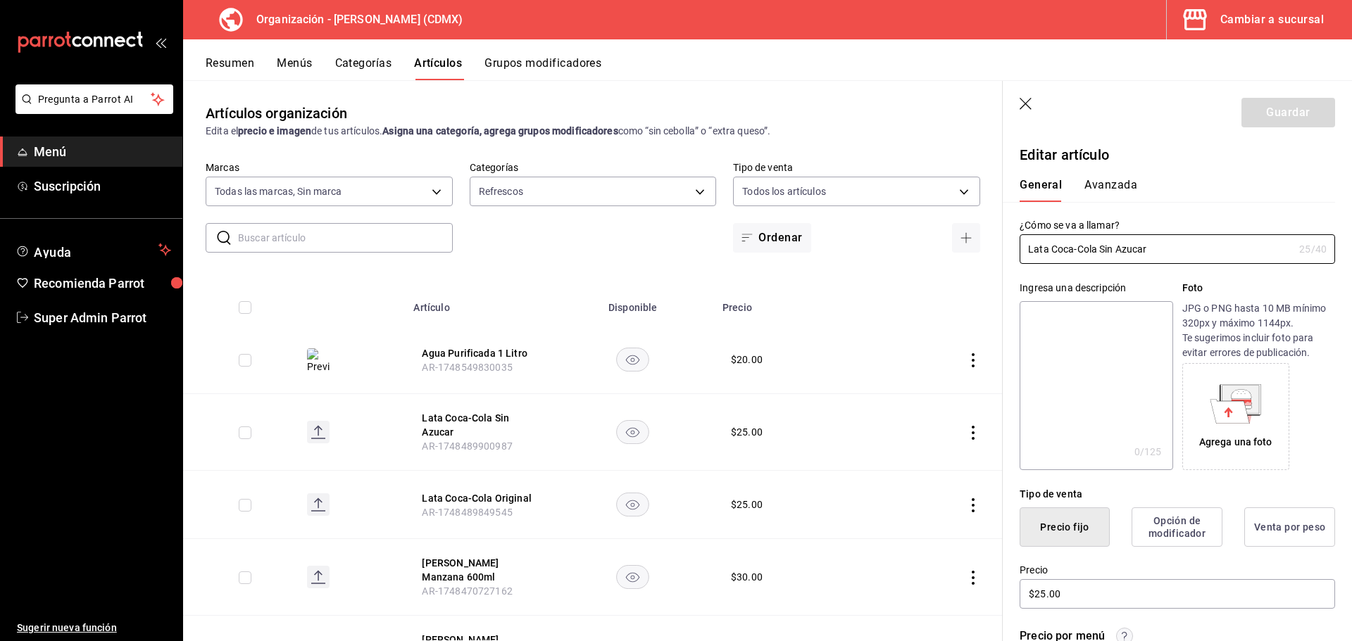
click at [1117, 279] on div "Ingresa una descripción x 0 /125 ​ Foto JPG o PNG hasta 10 MB mínimo 320px y má…" at bounding box center [1168, 367] width 332 height 206
drag, startPoint x: 1128, startPoint y: 253, endPoint x: 989, endPoint y: 249, distance: 138.7
click at [989, 249] on main "Artículos organización Edita el precio e imagen de tus artículos. Asigna una ca…" at bounding box center [767, 360] width 1169 height 561
click at [1055, 320] on textarea at bounding box center [1095, 385] width 153 height 169
paste textarea "Lata Coca-Cola Sin Azucar"
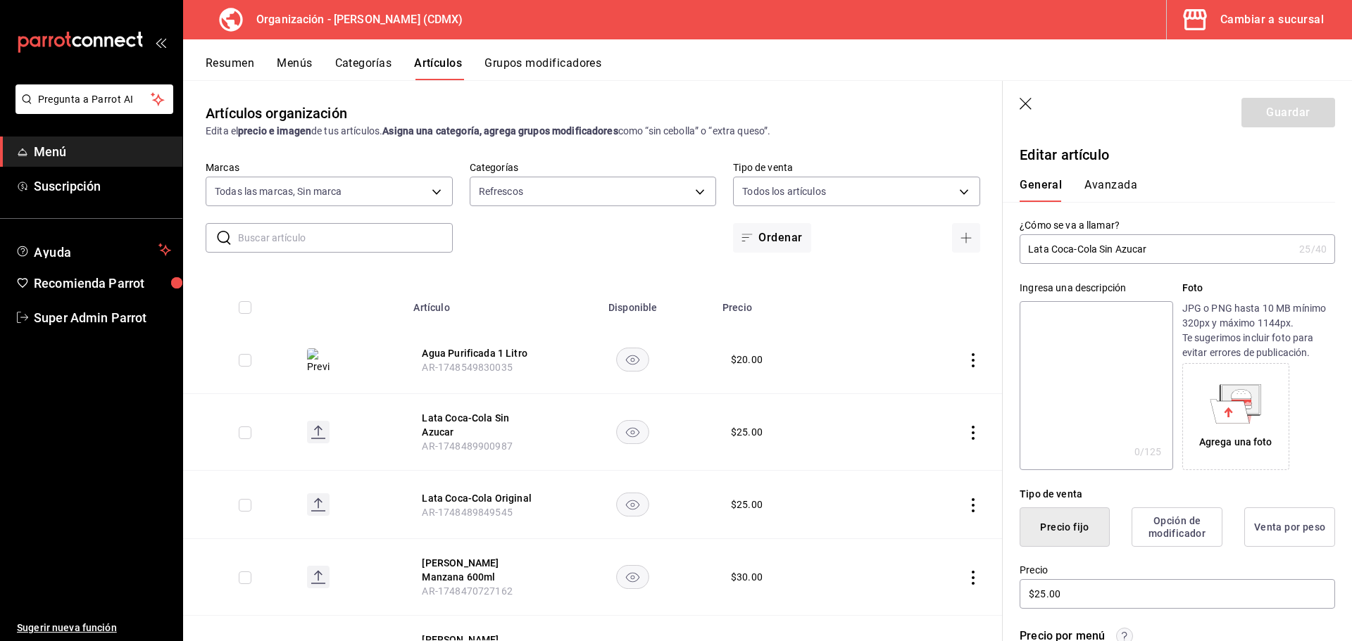
type textarea "Lata Coca-Cola Sin Azucar"
type textarea "x"
type textarea "Lata Coca-Cola Sin Azucar"
click at [1254, 405] on icon at bounding box center [1240, 399] width 40 height 30
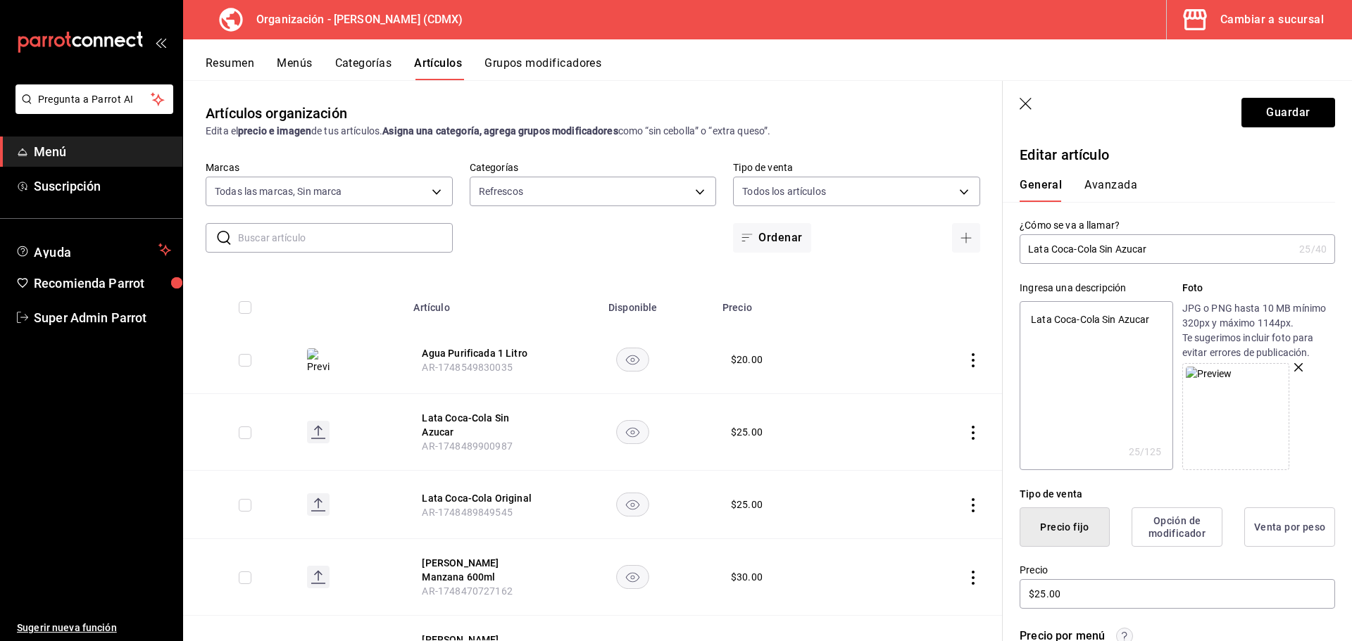
click at [1216, 382] on img at bounding box center [1208, 374] width 46 height 15
click at [1282, 108] on button "Guardar" at bounding box center [1288, 113] width 94 height 30
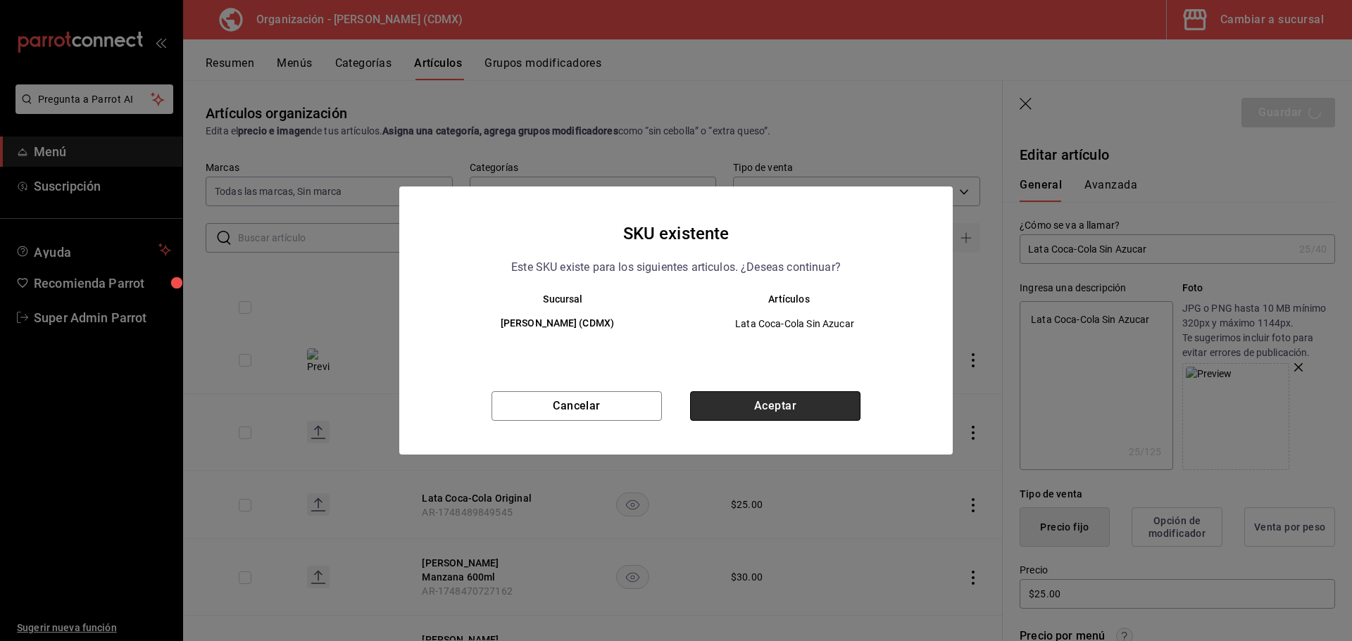
click at [768, 409] on button "Aceptar" at bounding box center [775, 406] width 170 height 30
type textarea "x"
type input "AR-1756333774222"
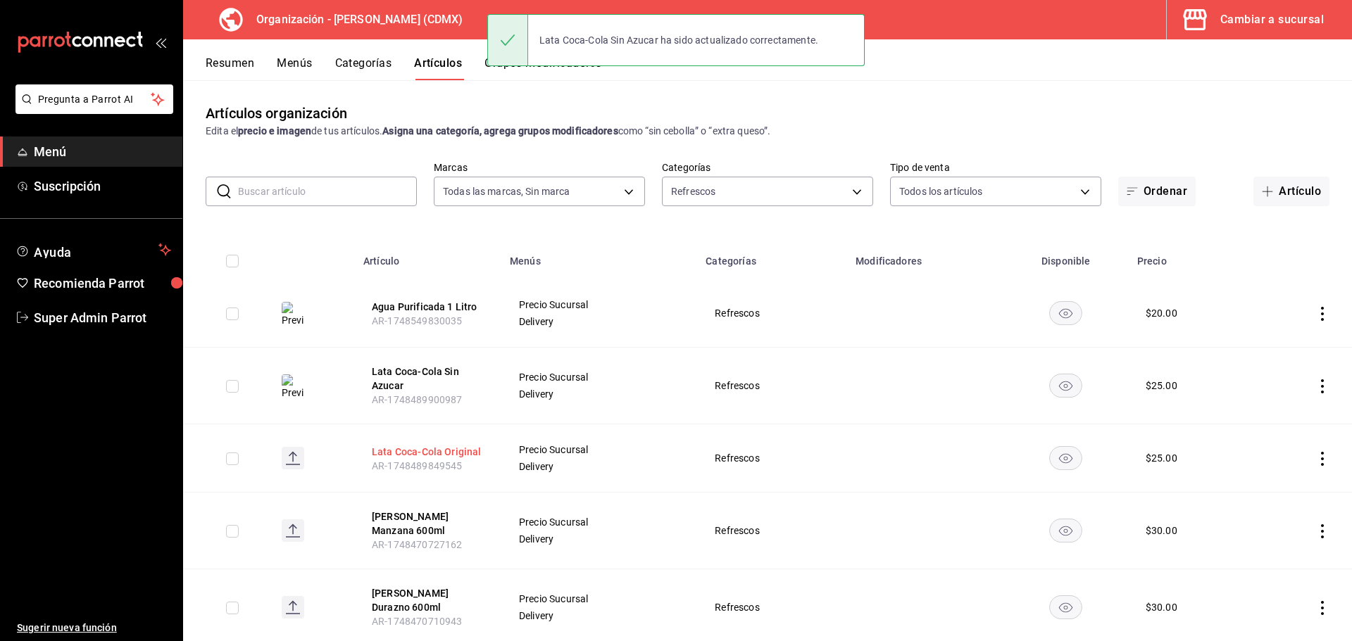
click at [413, 447] on button "Lata Coca-Cola Original" at bounding box center [428, 452] width 113 height 14
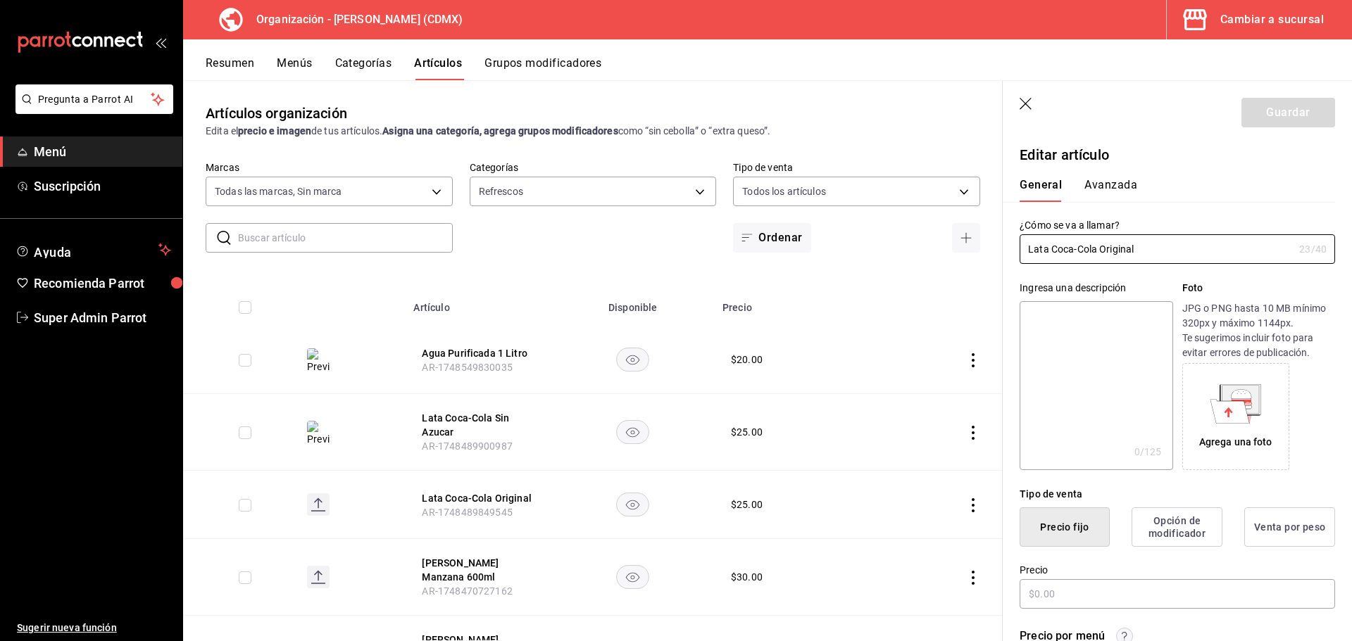
type input "$25.00"
drag, startPoint x: 1146, startPoint y: 252, endPoint x: 995, endPoint y: 252, distance: 150.6
click at [995, 252] on main "Artículos organización Edita el precio e imagen de tus artículos. Asigna una ca…" at bounding box center [767, 360] width 1169 height 561
type input "Lata Coca-Cola Original"
click at [1093, 355] on textarea at bounding box center [1095, 385] width 153 height 169
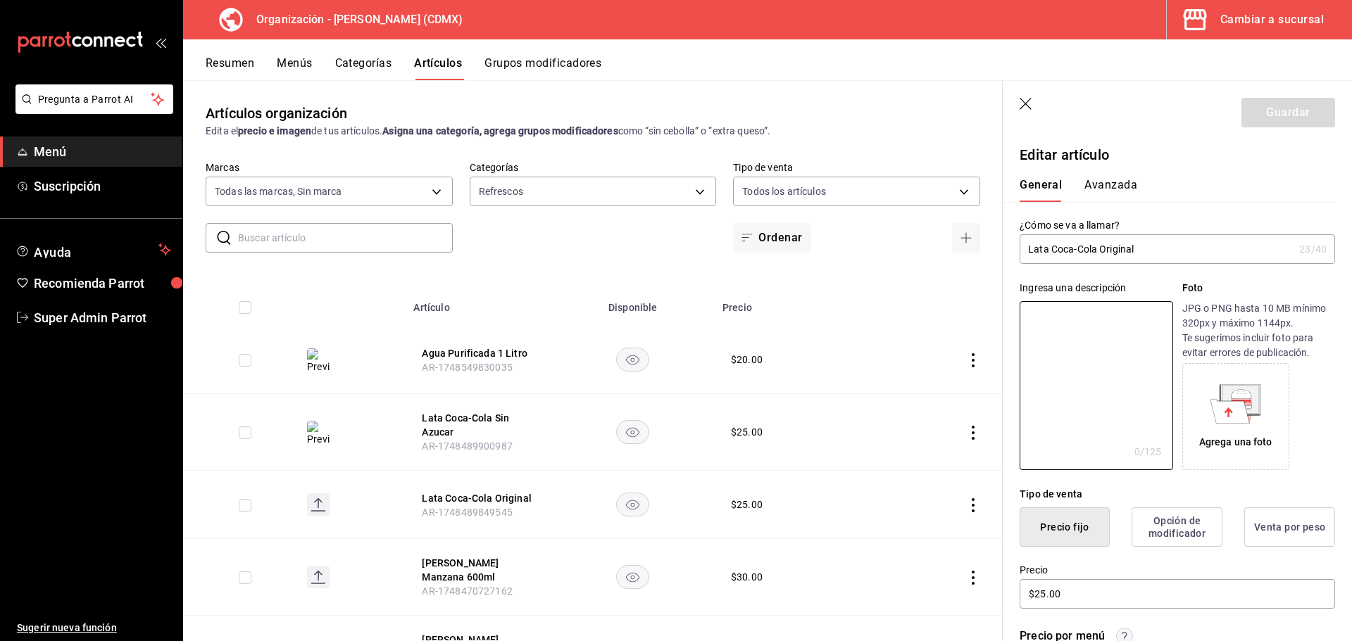
click at [1021, 100] on icon "button" at bounding box center [1026, 105] width 14 height 14
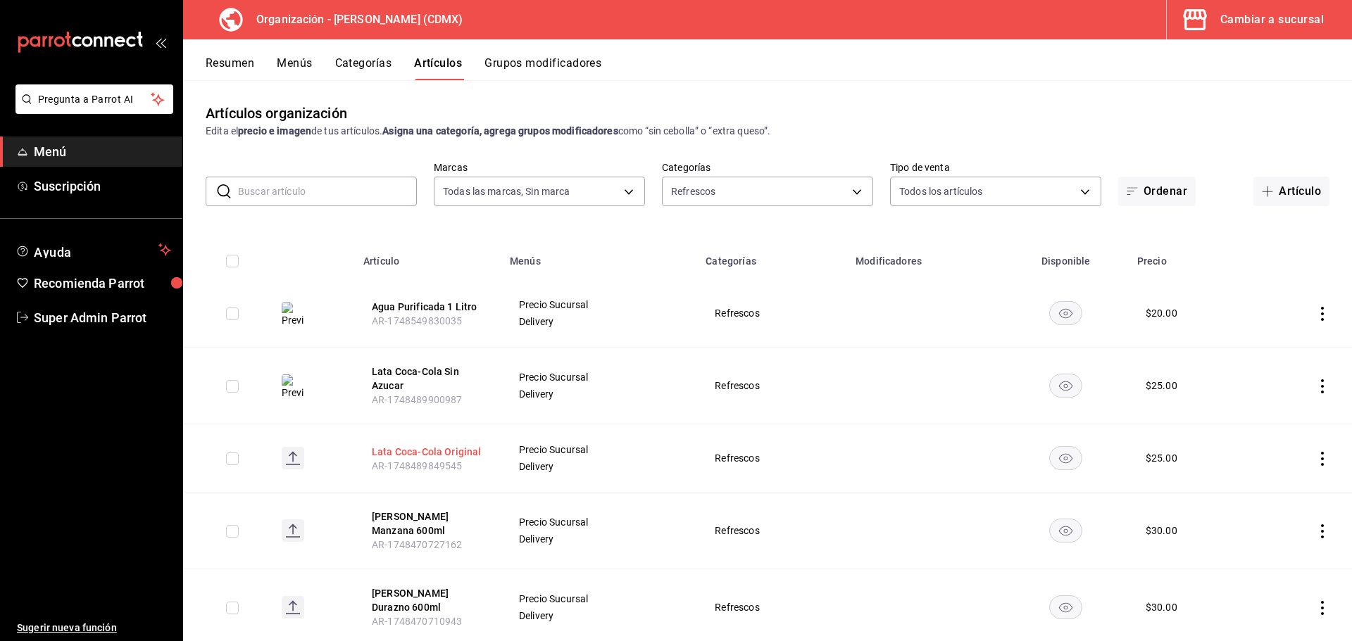
click at [434, 446] on button "Lata Coca-Cola Original" at bounding box center [428, 452] width 113 height 14
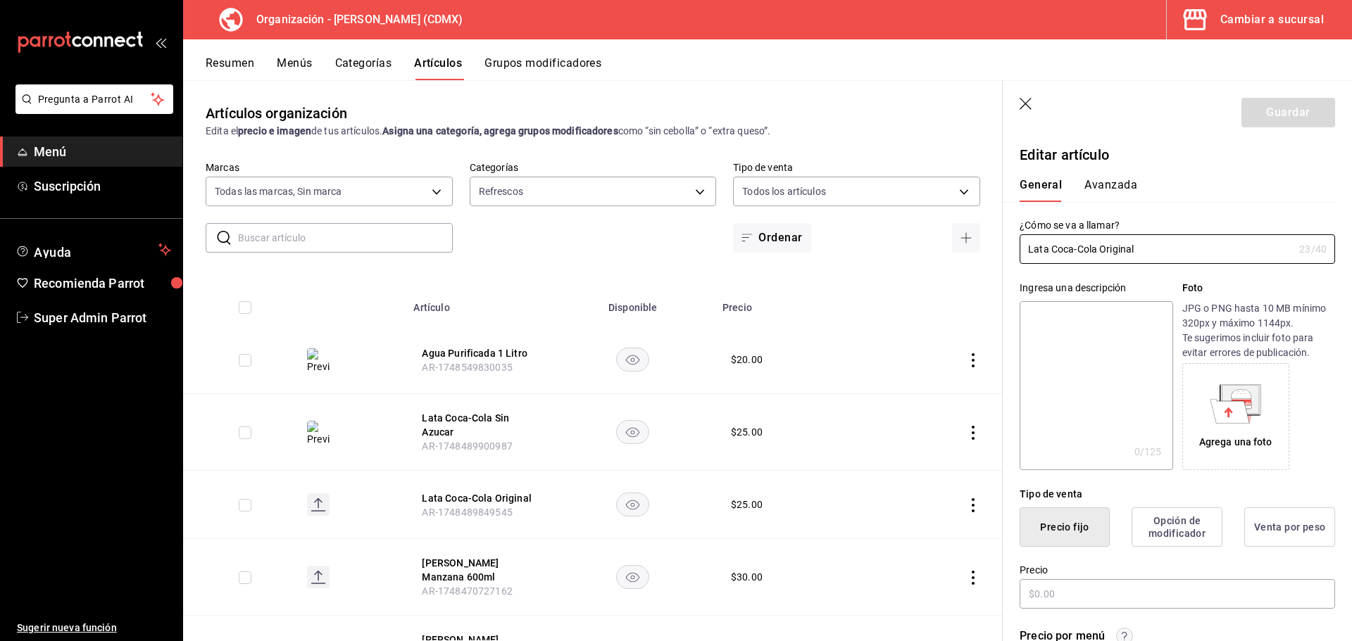
type input "$25.00"
drag, startPoint x: 1093, startPoint y: 248, endPoint x: 999, endPoint y: 237, distance: 94.3
click at [999, 237] on main "Artículos organización Edita el precio e imagen de tus artículos. Asigna una ca…" at bounding box center [767, 360] width 1169 height 561
drag, startPoint x: 1139, startPoint y: 339, endPoint x: 1128, endPoint y: 338, distance: 11.3
click at [1139, 338] on textarea at bounding box center [1095, 385] width 153 height 169
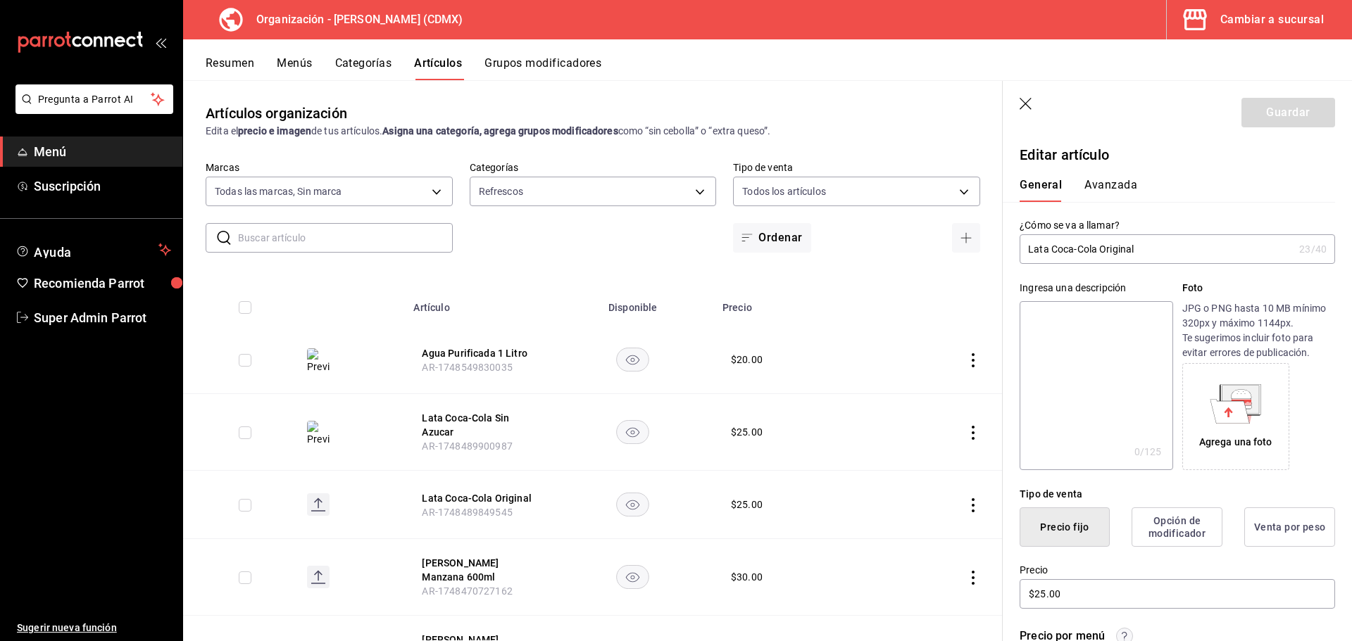
paste textarea "Lata Coca-Cola Original"
type textarea "Lata Coca-Cola Original"
type textarea "x"
type textarea "Lata Coca-Cola Original"
click at [1261, 433] on div "Agrega una foto" at bounding box center [1235, 417] width 100 height 100
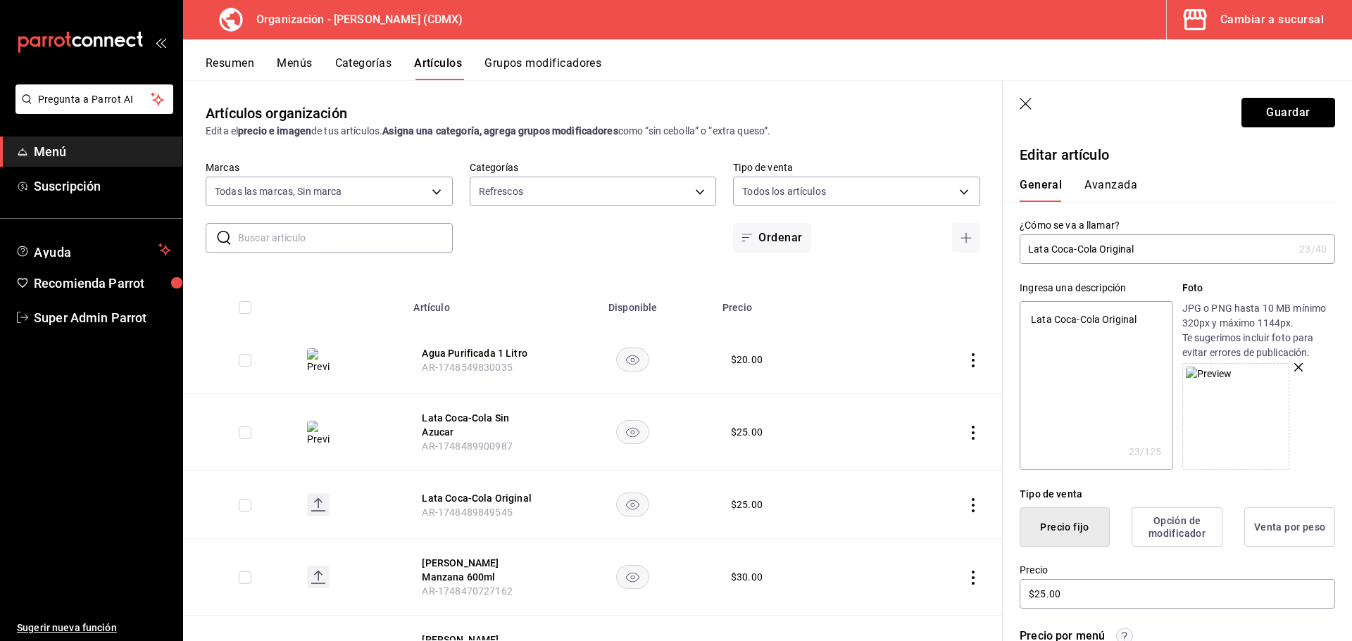
click at [1285, 114] on button "Guardar" at bounding box center [1288, 113] width 94 height 30
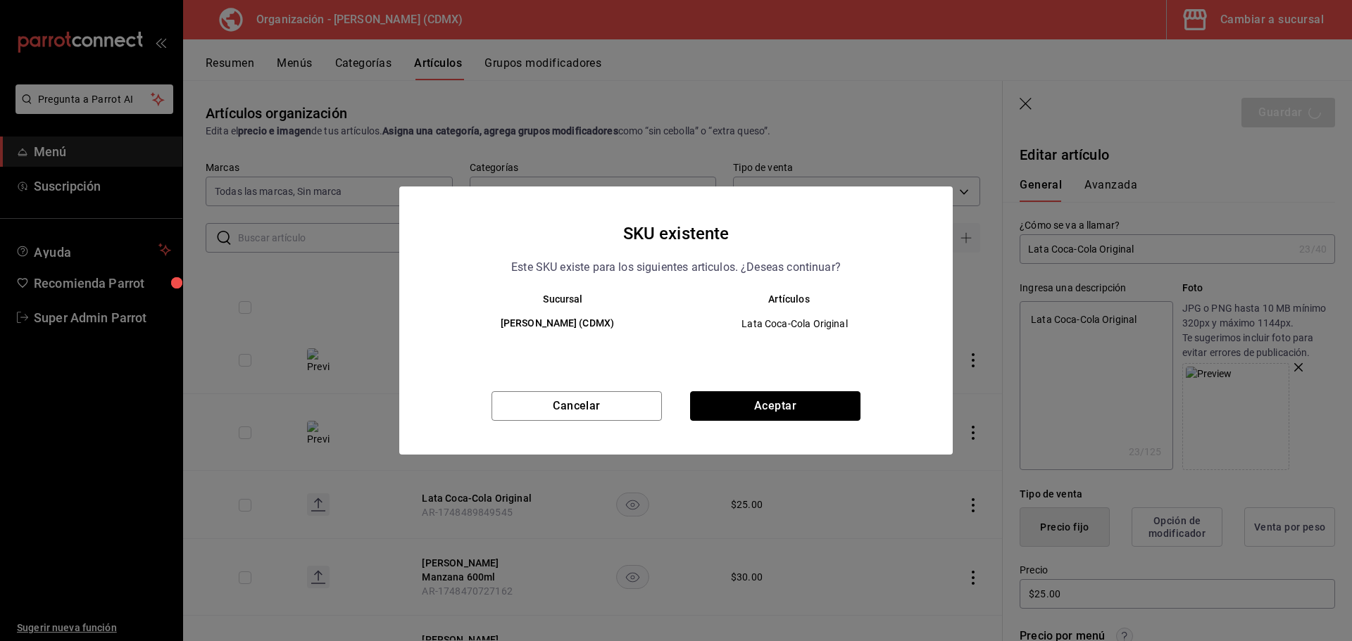
click at [765, 391] on div "SKU existente Este SKU existe para los siguientes articulos. ¿Deseas continuar?…" at bounding box center [675, 321] width 553 height 268
click at [769, 413] on button "Aceptar" at bounding box center [775, 406] width 170 height 30
type textarea "x"
type input "AR-1756333811721"
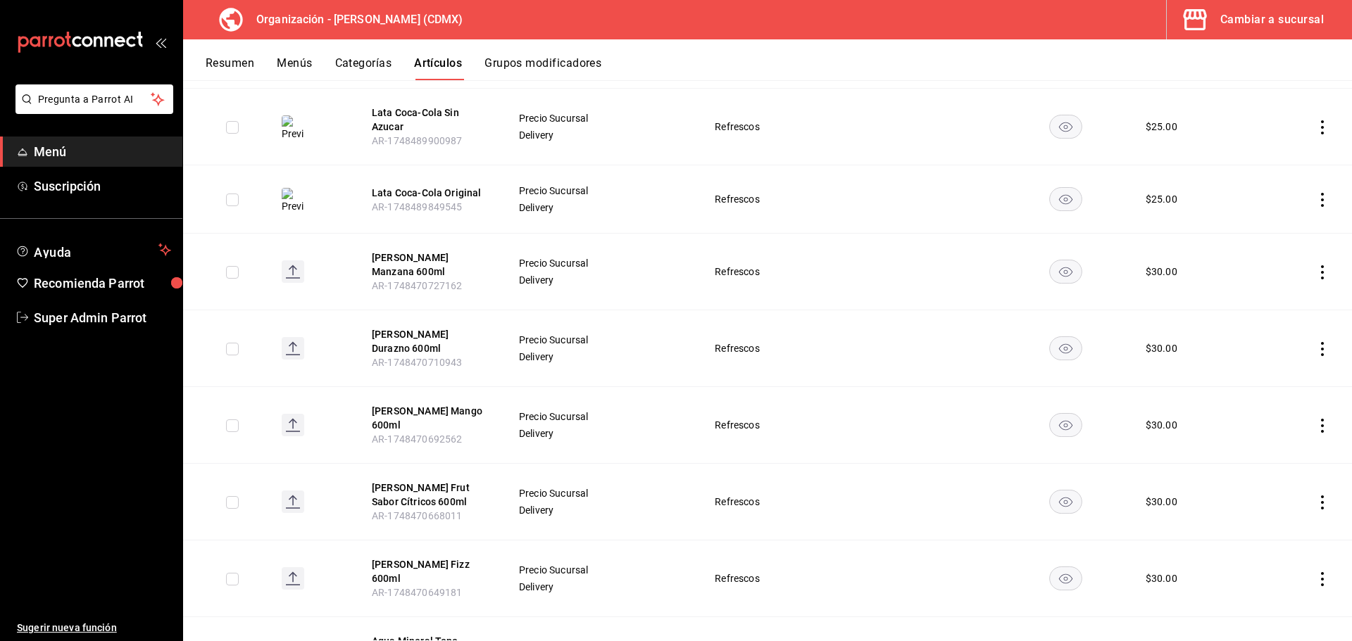
scroll to position [282, 0]
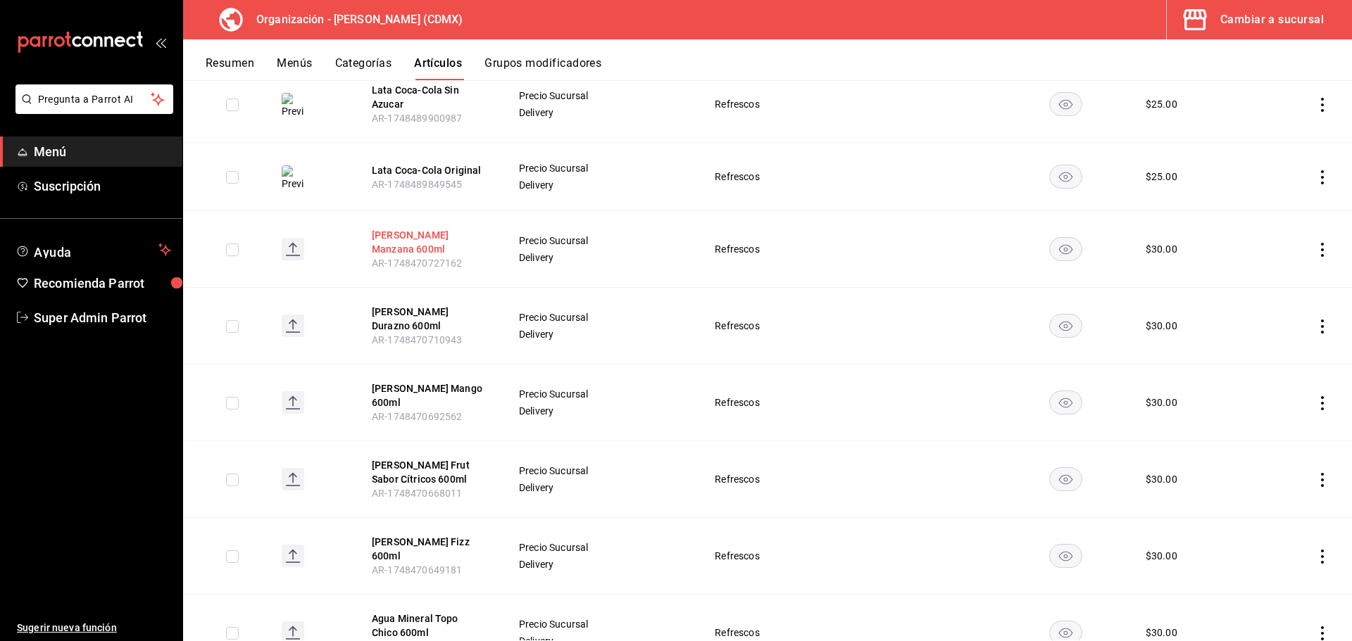
click at [424, 233] on button "[PERSON_NAME] Manzana 600ml" at bounding box center [428, 242] width 113 height 28
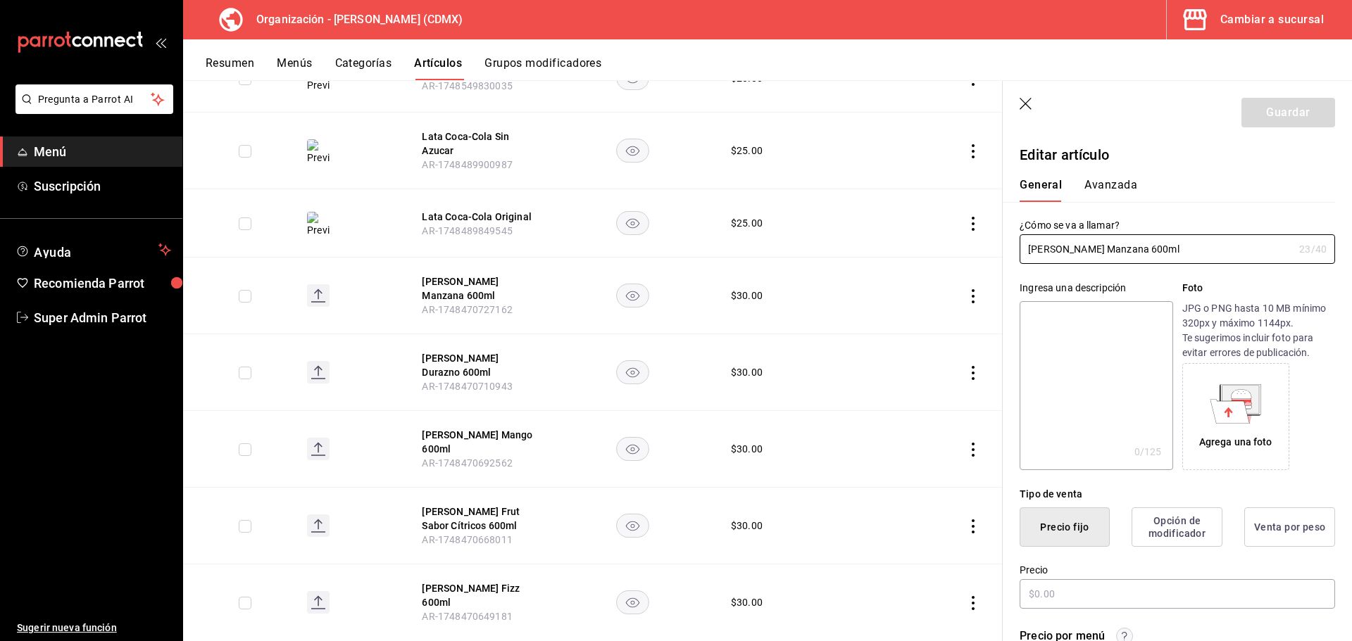
type input "$30.00"
drag, startPoint x: 1159, startPoint y: 242, endPoint x: 1033, endPoint y: 246, distance: 126.8
click at [1019, 243] on input "[PERSON_NAME] Manzana 600ml" at bounding box center [1156, 249] width 274 height 28
click at [1057, 329] on textarea at bounding box center [1095, 385] width 153 height 169
paste textarea "[PERSON_NAME] Manzana 600ml"
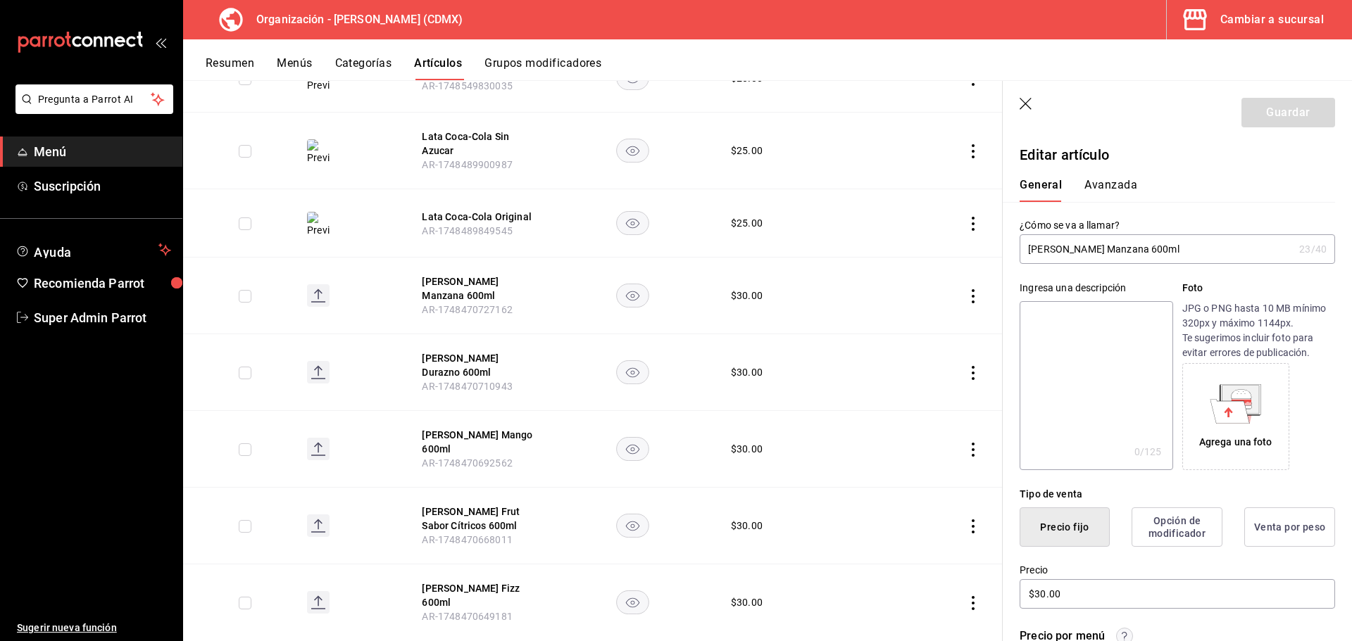
type textarea "[PERSON_NAME] Manzana 600ml"
type textarea "x"
type textarea "[PERSON_NAME] Manzana 600ml"
click at [1226, 386] on icon at bounding box center [1240, 399] width 37 height 28
click at [1263, 112] on button "Guardar" at bounding box center [1288, 113] width 94 height 30
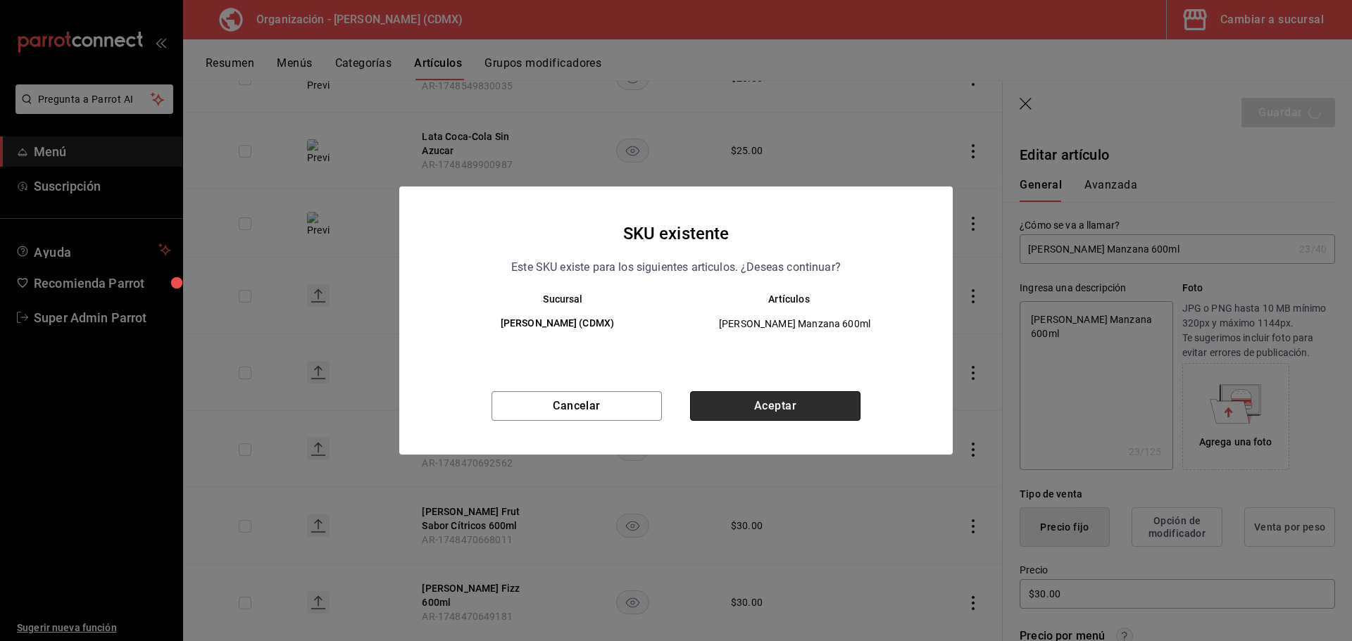
click at [819, 408] on button "Aceptar" at bounding box center [775, 406] width 170 height 30
type textarea "x"
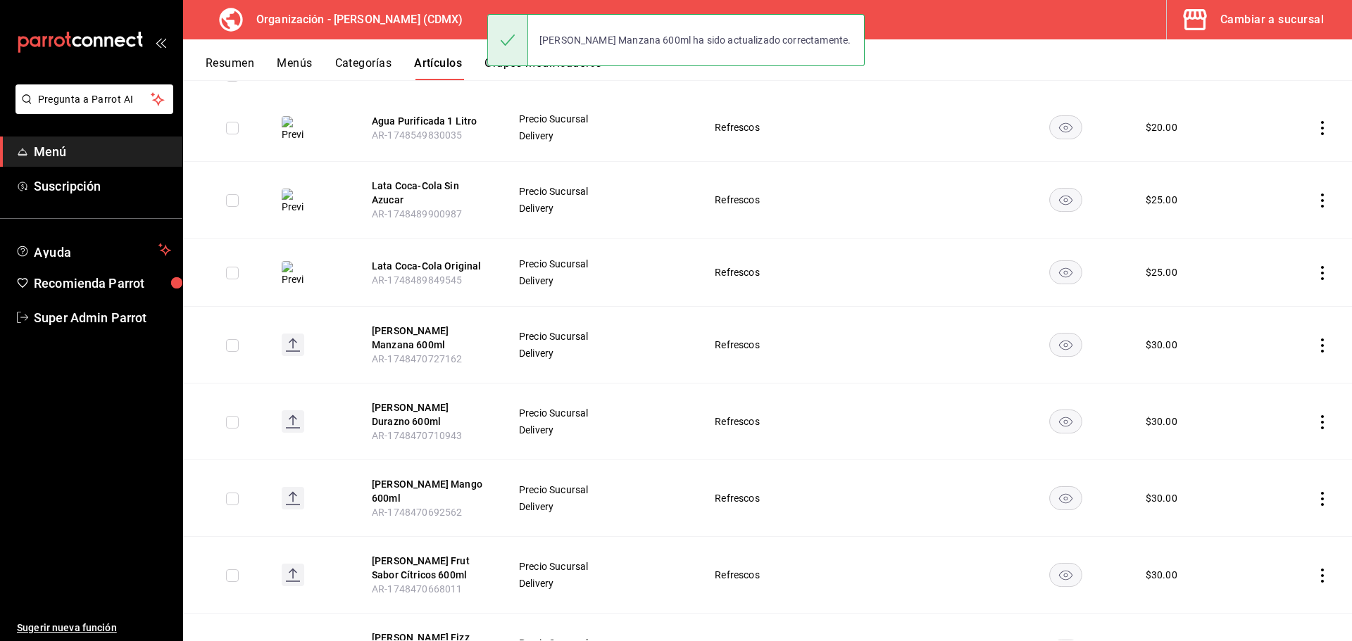
scroll to position [211, 0]
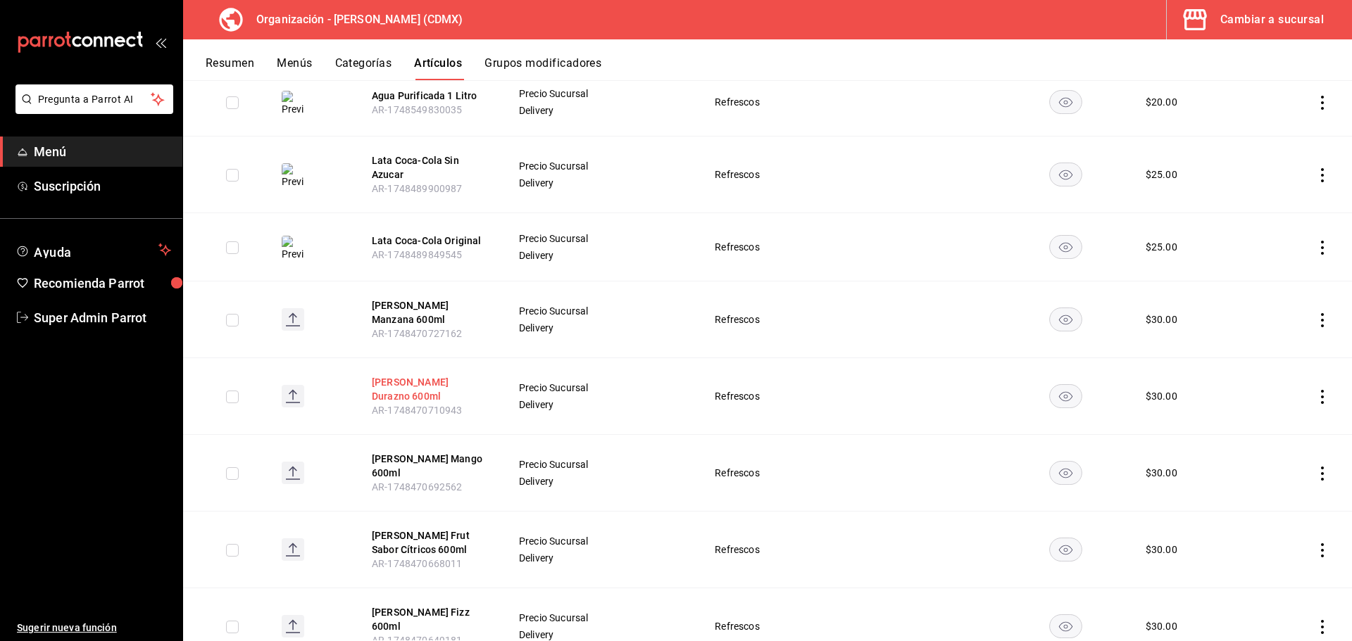
click at [435, 382] on button "[PERSON_NAME] Durazno 600ml" at bounding box center [428, 389] width 113 height 28
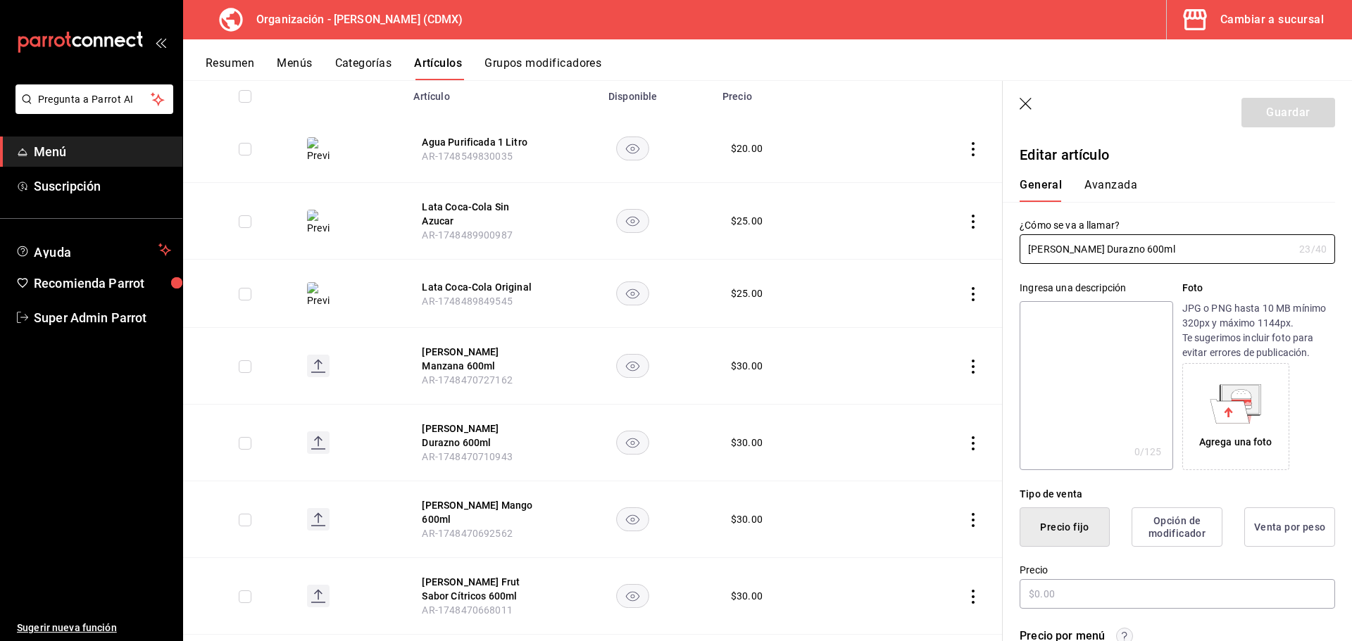
type input "$30.00"
drag, startPoint x: 1152, startPoint y: 248, endPoint x: 1031, endPoint y: 250, distance: 121.8
click at [1025, 251] on input "[PERSON_NAME] Durazno 600ml" at bounding box center [1156, 249] width 274 height 28
click at [1058, 315] on textarea at bounding box center [1095, 385] width 153 height 169
paste textarea "[PERSON_NAME] Durazno 600ml"
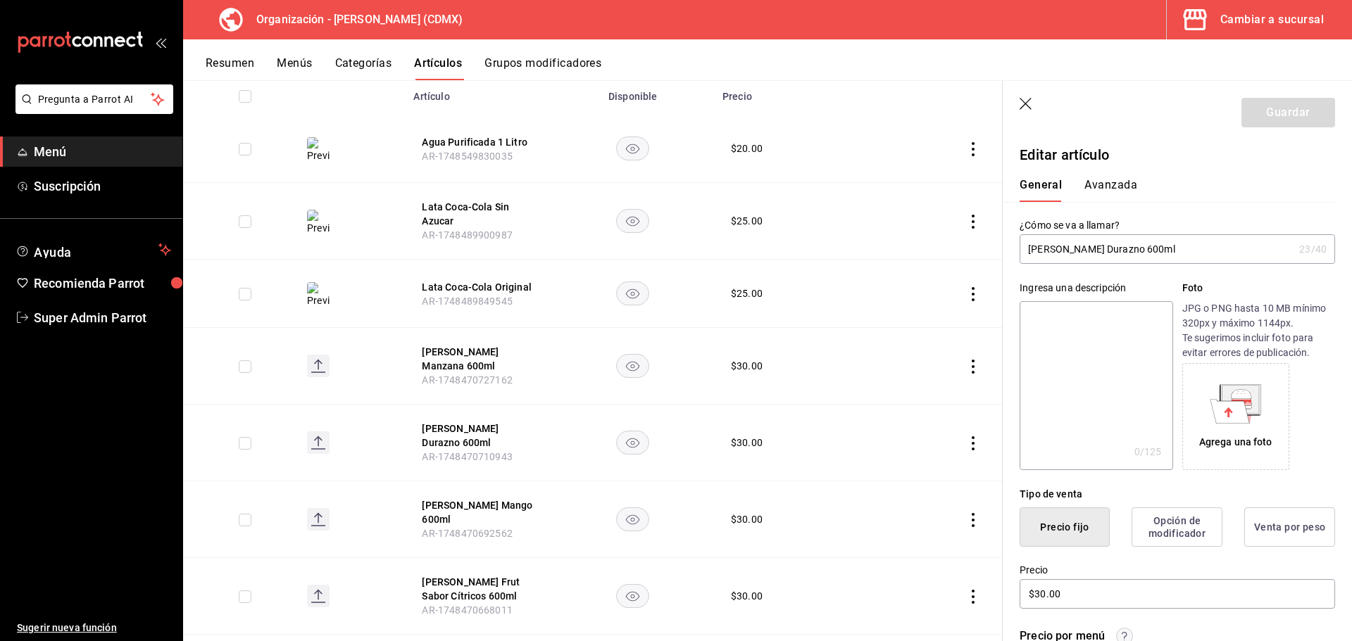
type textarea "[PERSON_NAME] Durazno 600ml"
type textarea "x"
type textarea "[PERSON_NAME] Durazno 600ml"
click at [1262, 416] on div "Agrega una foto" at bounding box center [1235, 417] width 100 height 100
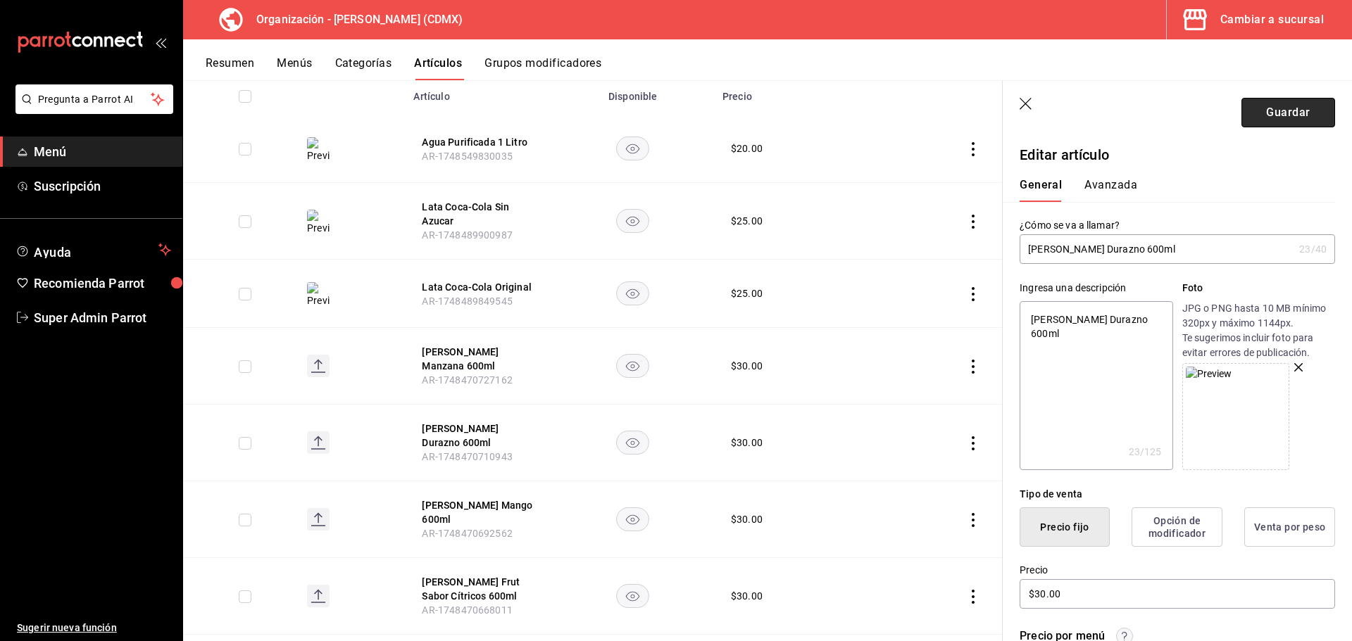
click at [1282, 107] on button "Guardar" at bounding box center [1288, 113] width 94 height 30
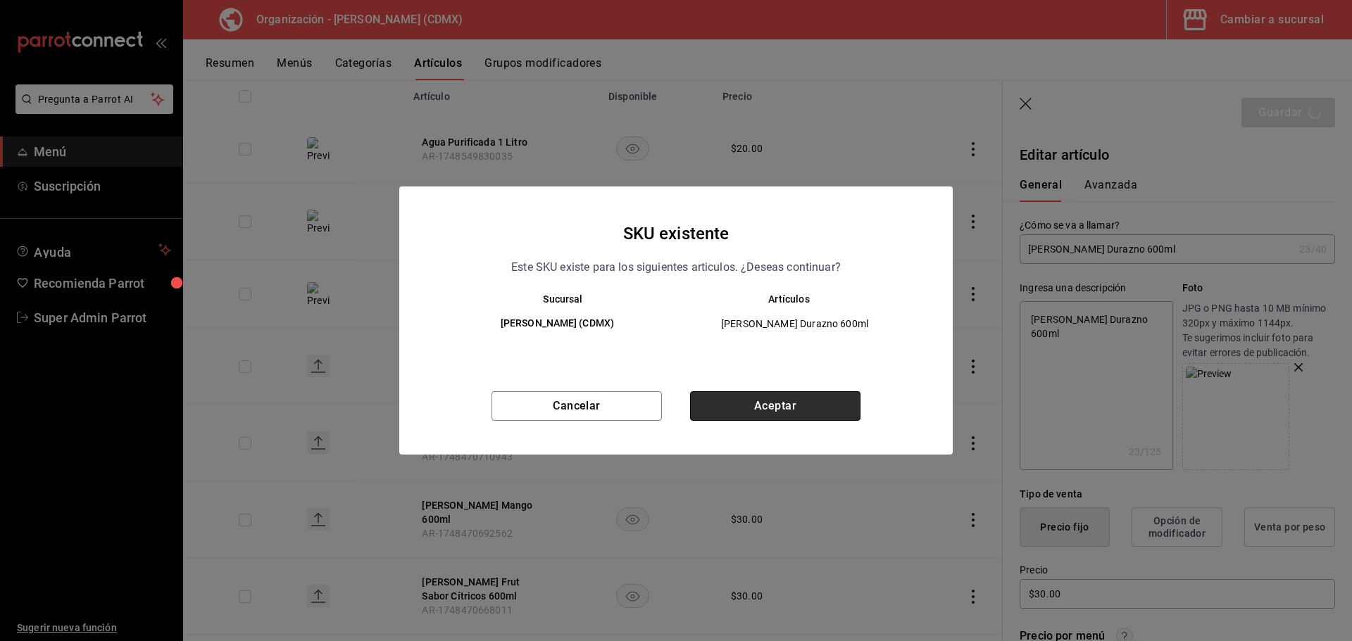
click at [798, 410] on button "Aceptar" at bounding box center [775, 406] width 170 height 30
type textarea "x"
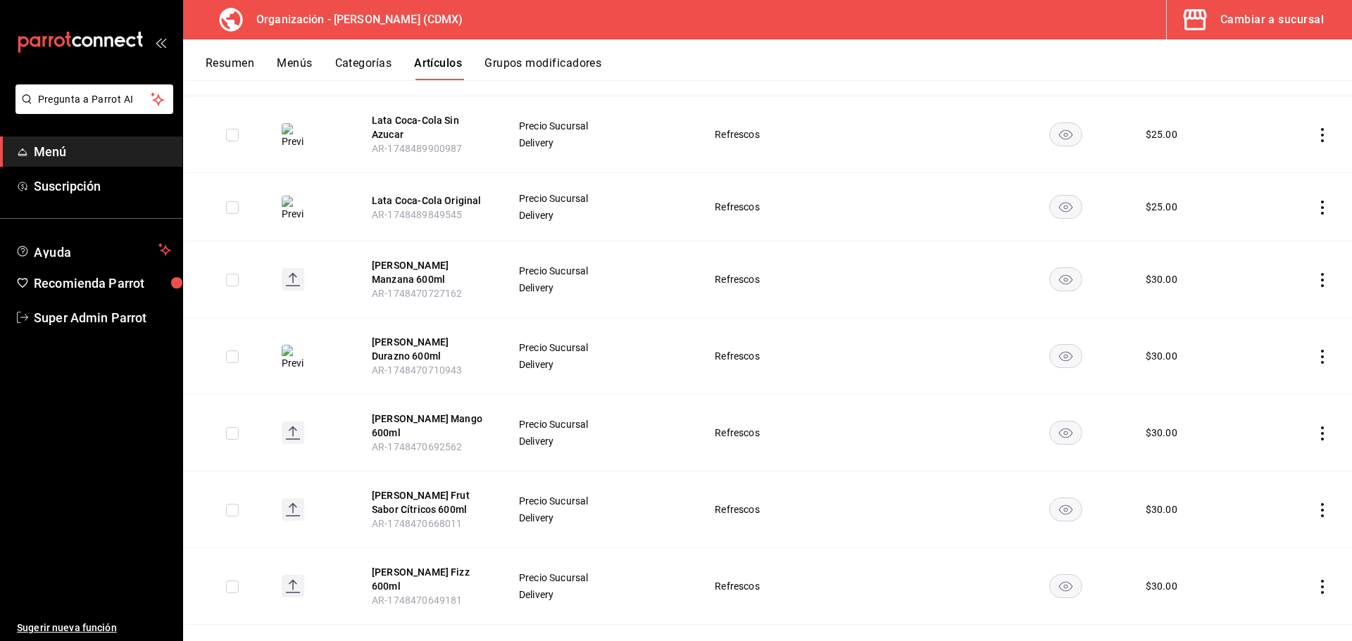
scroll to position [282, 0]
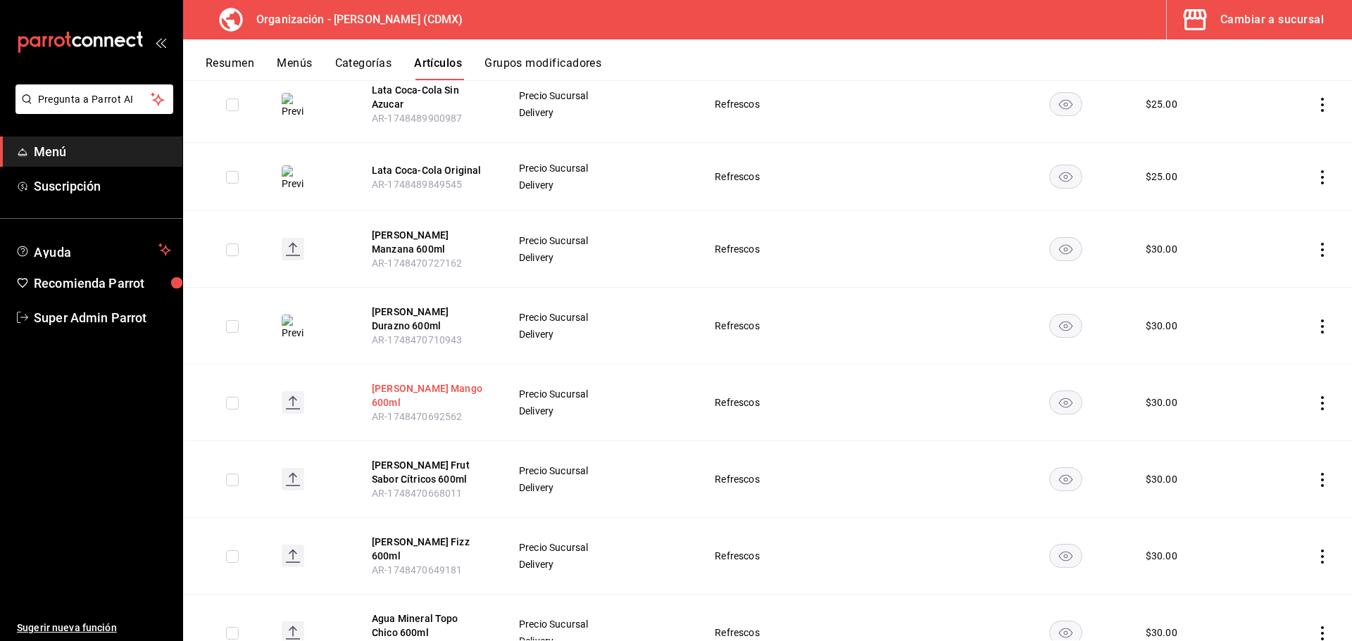
click at [435, 382] on button "[PERSON_NAME] Mango 600ml" at bounding box center [428, 396] width 113 height 28
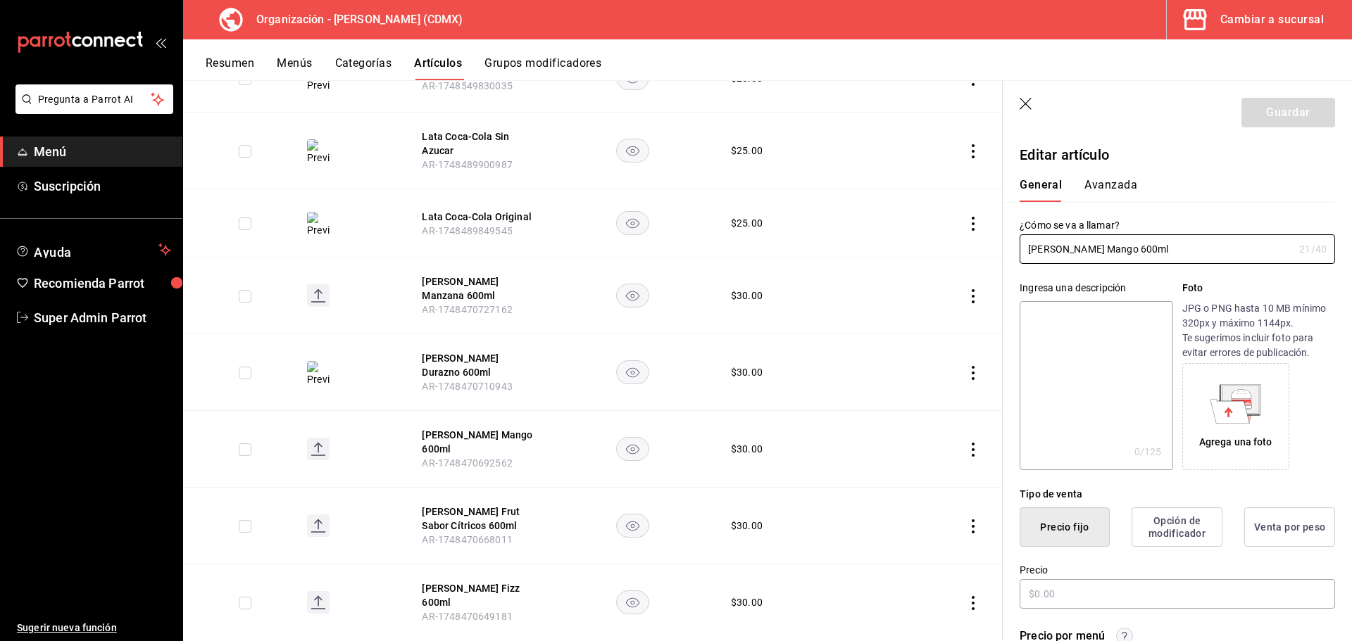
type input "$30.00"
drag, startPoint x: 1164, startPoint y: 250, endPoint x: 1032, endPoint y: 249, distance: 132.3
click at [1032, 249] on input "[PERSON_NAME] Mango 600ml" at bounding box center [1156, 249] width 274 height 28
click at [1155, 248] on input "[PERSON_NAME] Mango 600ml" at bounding box center [1156, 249] width 274 height 28
drag, startPoint x: 1155, startPoint y: 248, endPoint x: 1038, endPoint y: 259, distance: 118.0
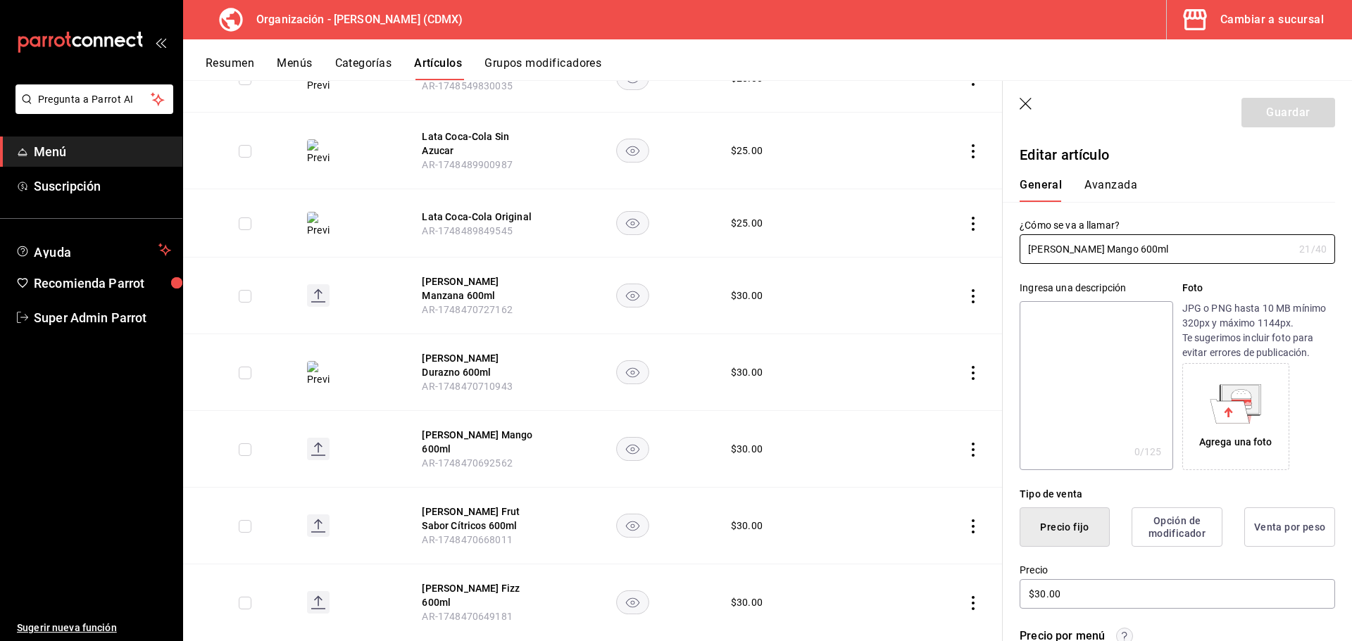
click at [1015, 259] on div "¿Cómo se va a llamar? Del Valle Mango 600ml 21 /40 ¿Cómo se va a llamar?" at bounding box center [1168, 233] width 332 height 62
click at [1062, 322] on textarea at bounding box center [1095, 385] width 153 height 169
paste textarea "[PERSON_NAME] Mango 600ml"
type textarea "[PERSON_NAME] Mango 600ml"
type textarea "x"
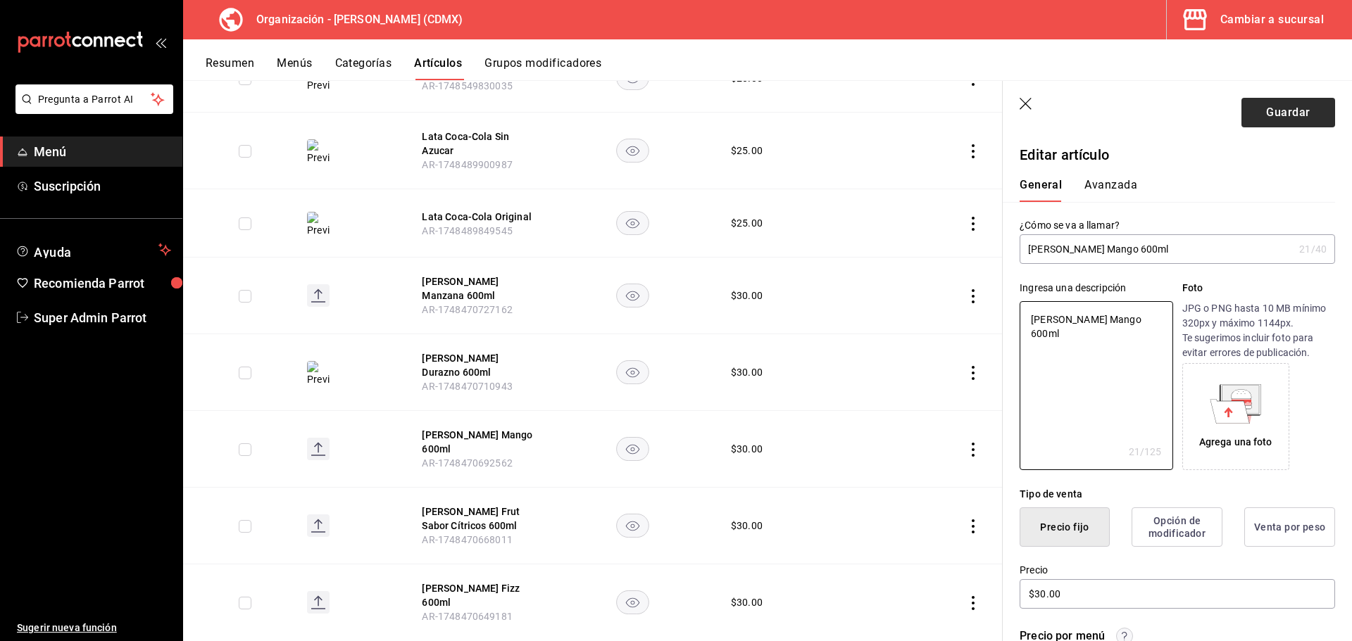
type textarea "[PERSON_NAME] Mango 600ml"
click at [1287, 107] on button "Guardar" at bounding box center [1288, 113] width 94 height 30
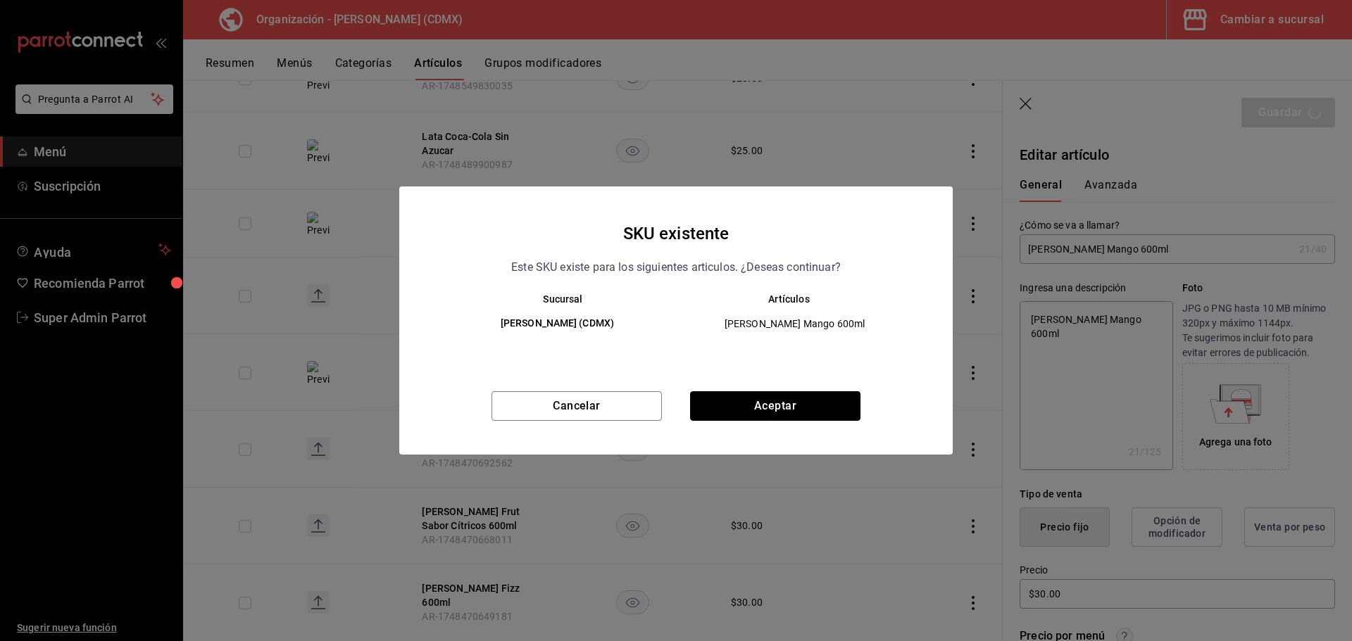
click at [778, 403] on button "Aceptar" at bounding box center [775, 406] width 170 height 30
type textarea "x"
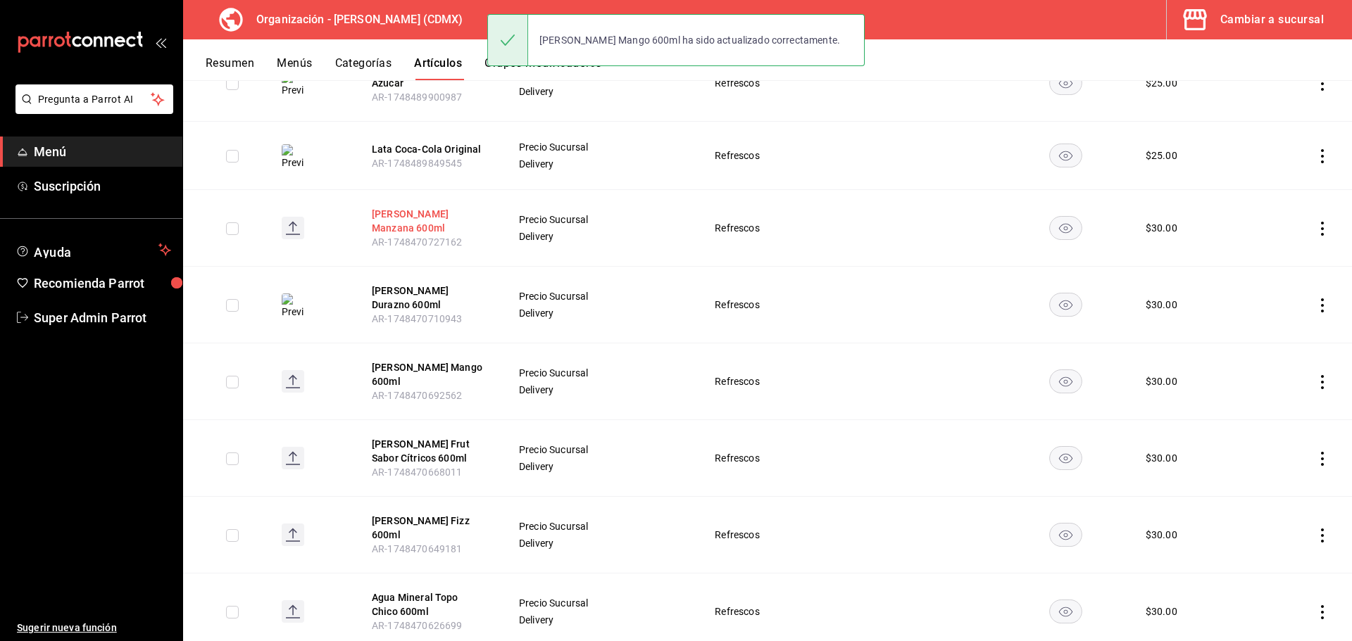
scroll to position [352, 0]
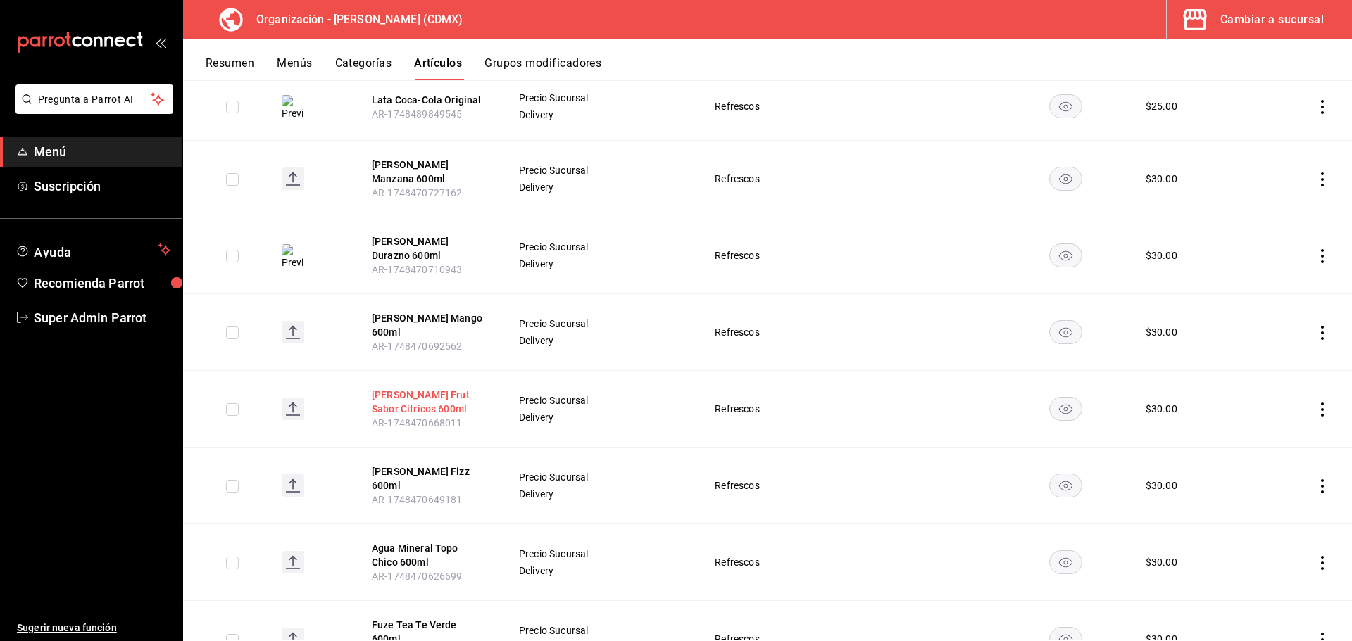
click at [400, 388] on button "[PERSON_NAME] Frut Sabor Cítricos 600ml" at bounding box center [428, 402] width 113 height 28
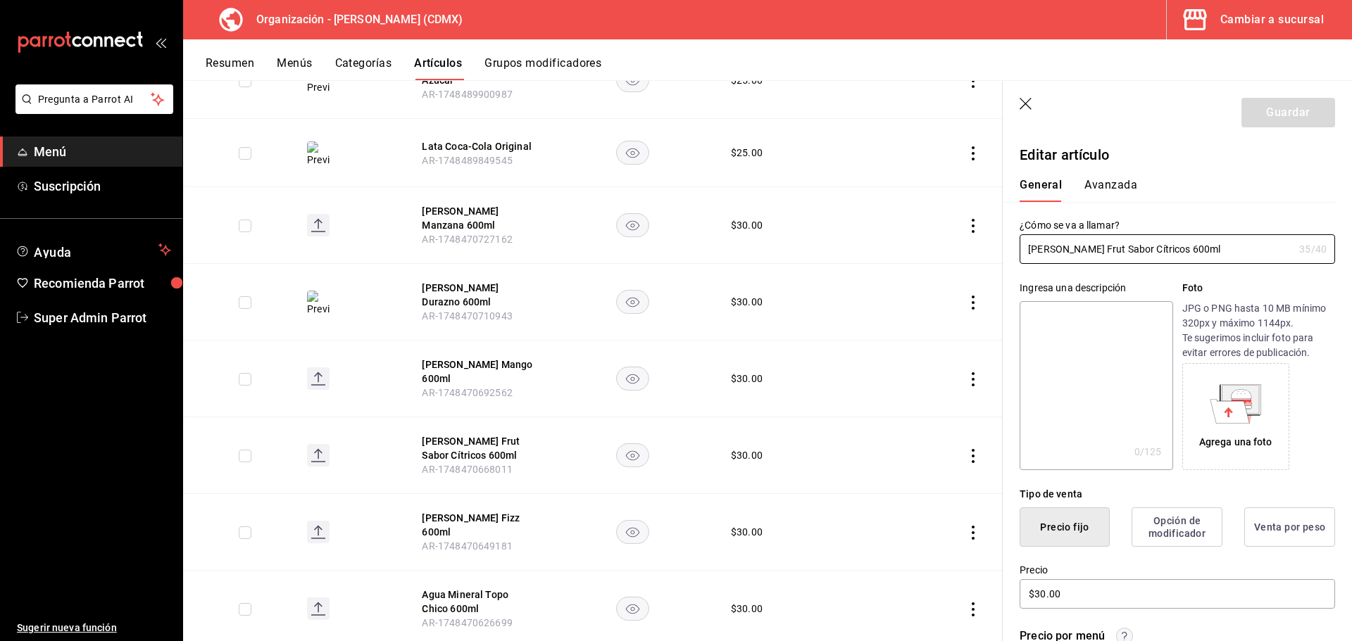
drag, startPoint x: 1126, startPoint y: 240, endPoint x: 1030, endPoint y: 232, distance: 96.0
click at [994, 238] on main "Artículos organización Edita el precio e imagen de tus artículos. Asigna una ca…" at bounding box center [767, 360] width 1169 height 561
click at [1060, 315] on textarea at bounding box center [1095, 385] width 153 height 169
paste textarea "[PERSON_NAME] Frut Sabor Cítricos 600ml"
type textarea "[PERSON_NAME] Frut Sabor Cítricos 600ml"
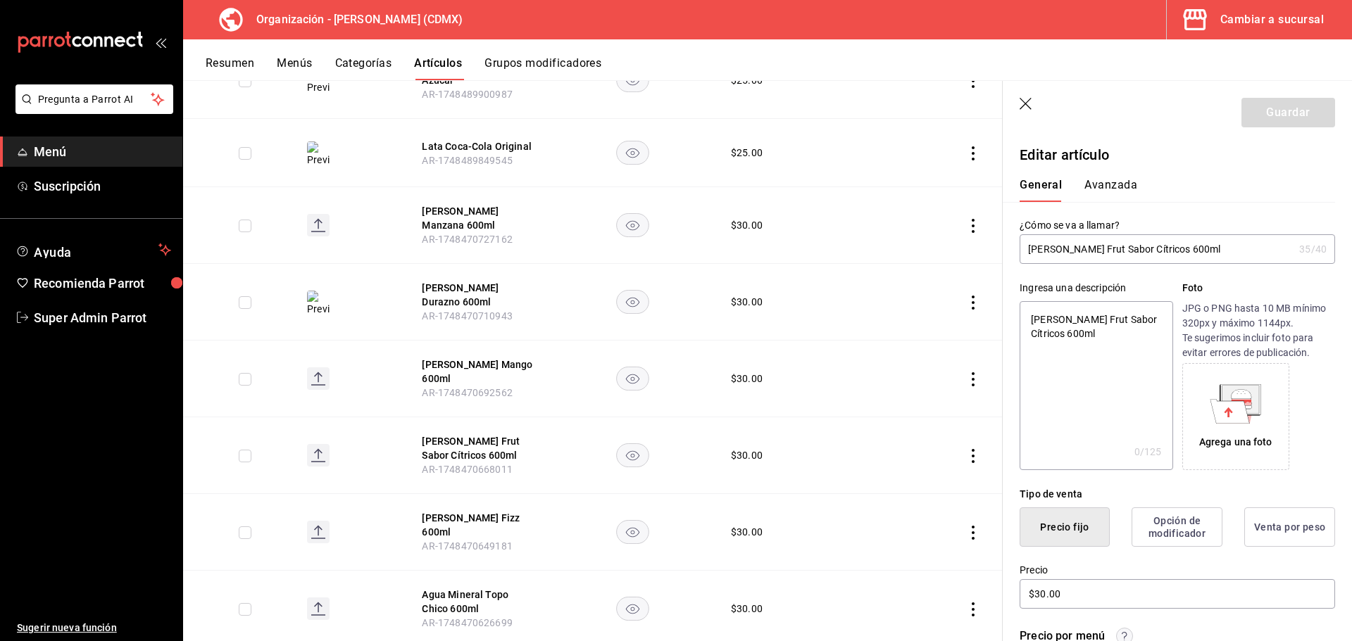
type textarea "x"
type textarea "[PERSON_NAME] Frut Sabor Cítricos 600ml"
click at [1229, 424] on div "Agrega una foto" at bounding box center [1235, 417] width 100 height 100
click at [1307, 115] on button "Guardar" at bounding box center [1288, 113] width 94 height 30
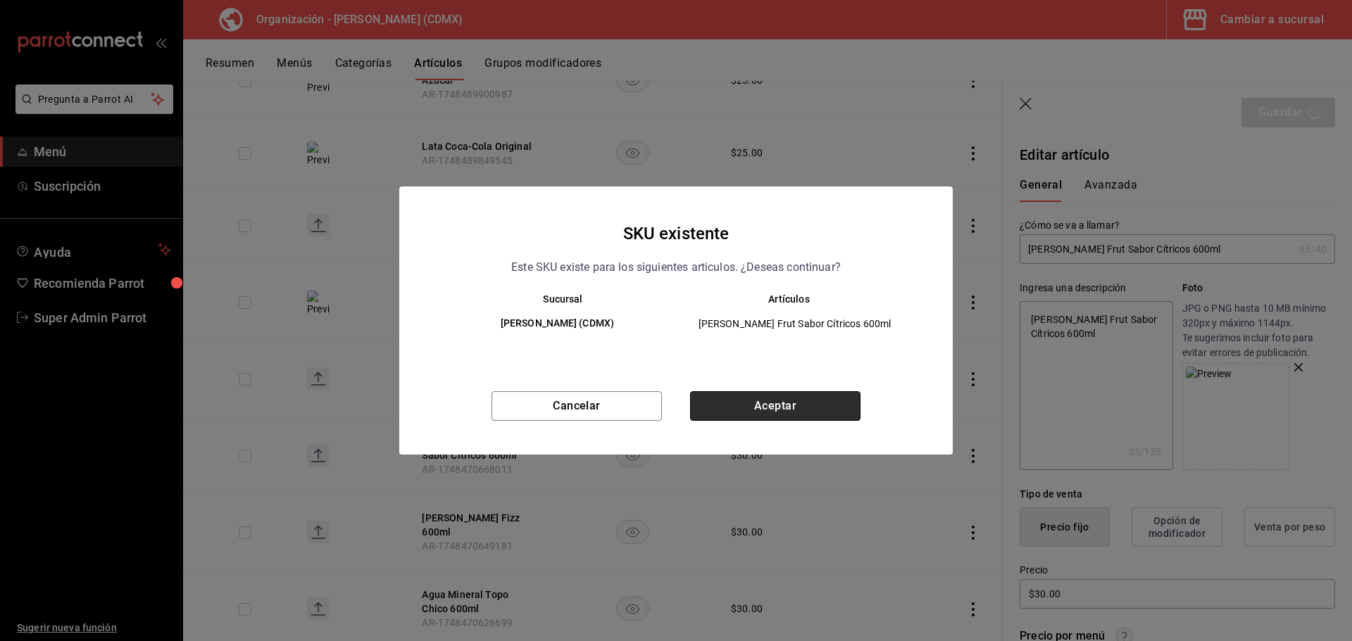
click at [800, 406] on button "Aceptar" at bounding box center [775, 406] width 170 height 30
type textarea "x"
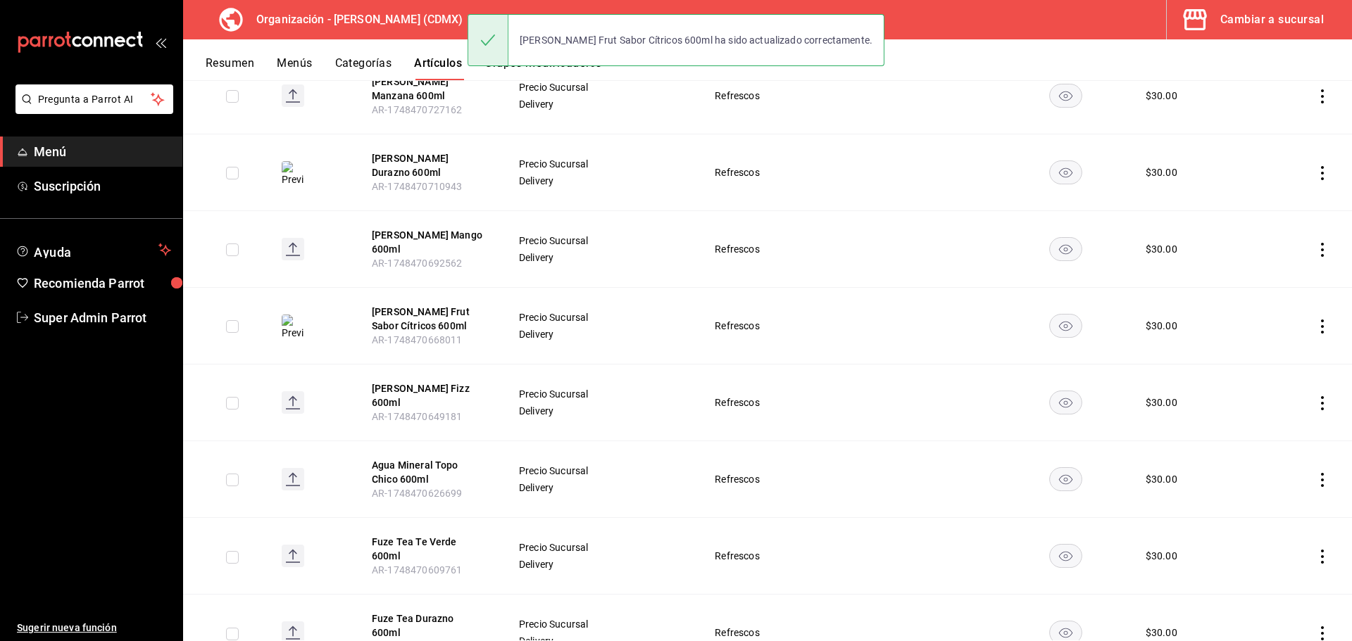
scroll to position [493, 0]
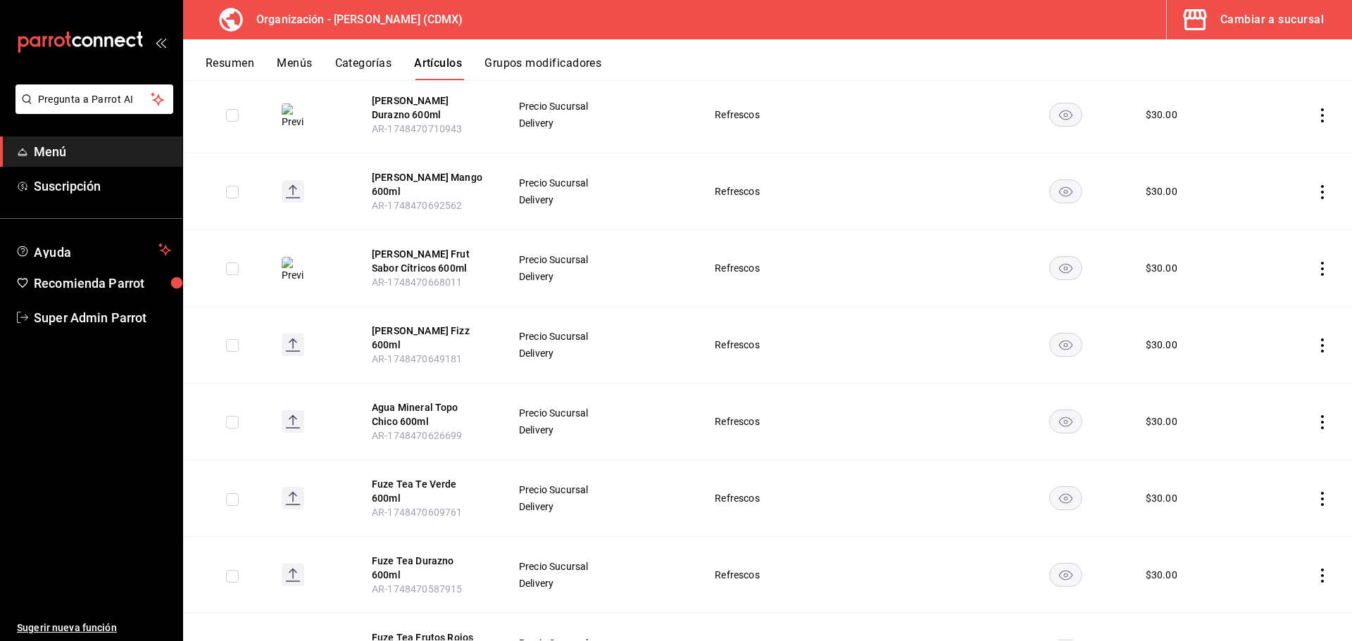
click at [441, 324] on button "[PERSON_NAME] Fizz 600ml" at bounding box center [428, 338] width 113 height 28
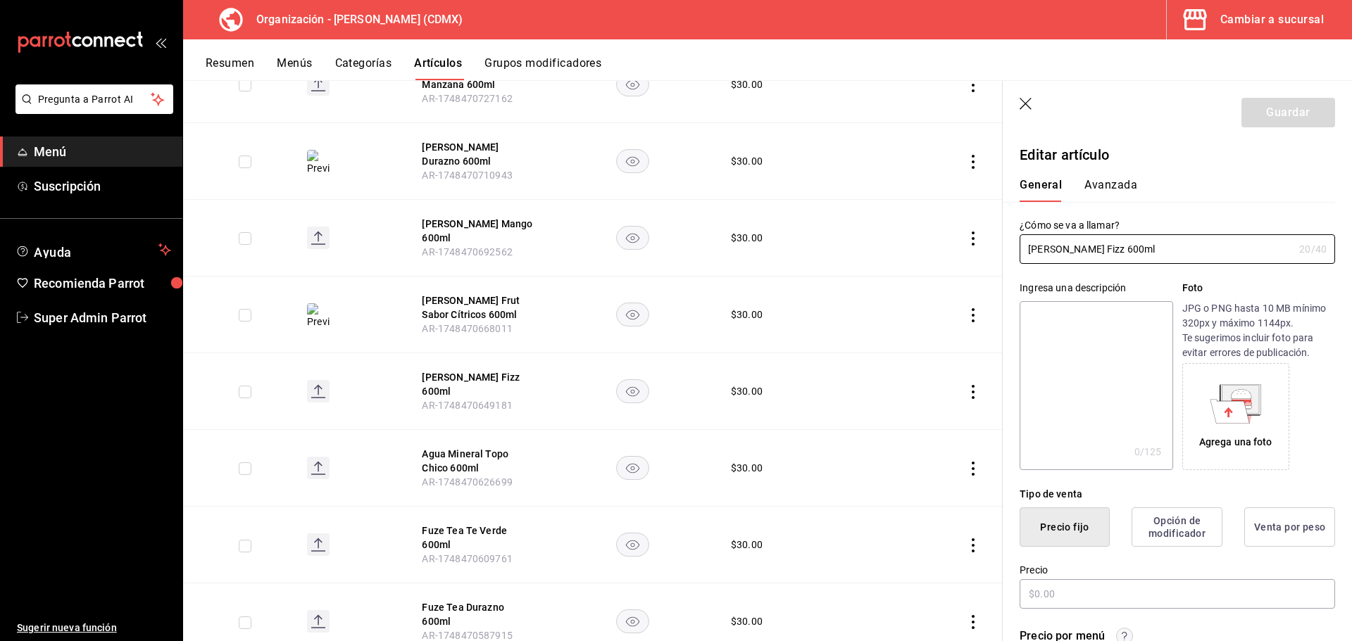
type input "$30.00"
drag, startPoint x: 1142, startPoint y: 250, endPoint x: 1039, endPoint y: 251, distance: 103.5
click at [1022, 246] on input "[PERSON_NAME] Fizz 600ml" at bounding box center [1156, 249] width 274 height 28
click at [1066, 333] on textarea at bounding box center [1095, 385] width 153 height 169
paste textarea "[PERSON_NAME] Fizz 600ml"
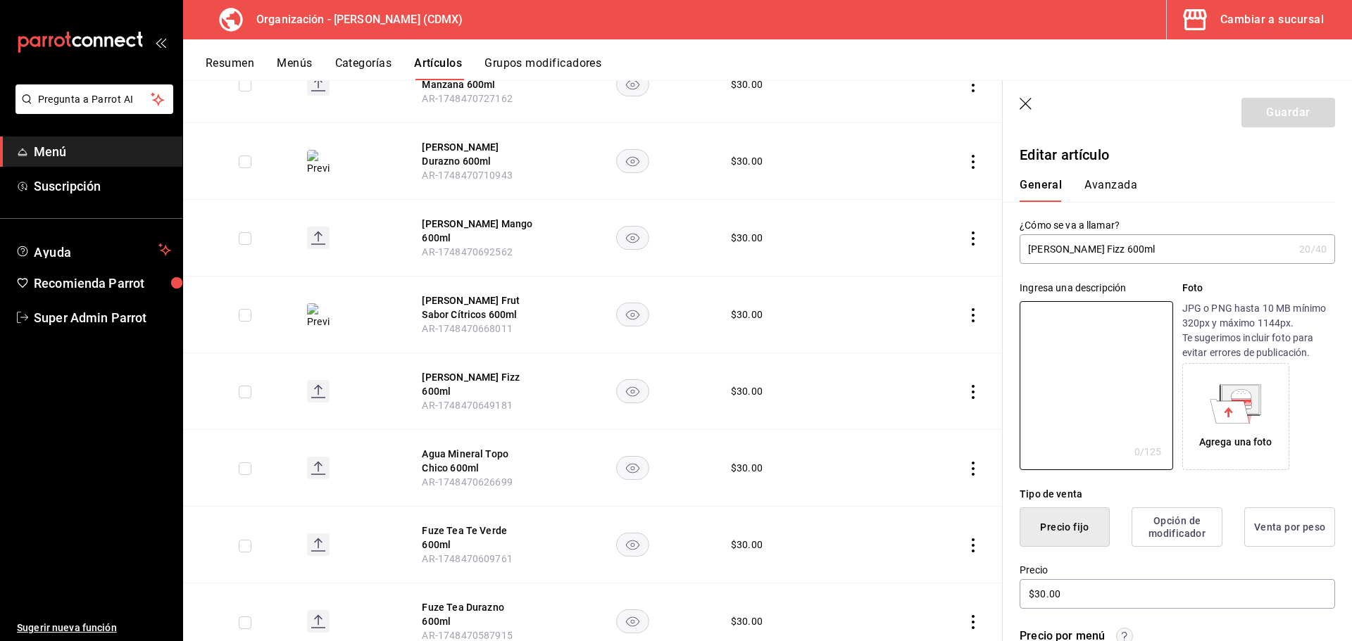
type textarea "[PERSON_NAME] Fizz 600ml"
type textarea "x"
type textarea "[PERSON_NAME] Fizz 600ml"
drag, startPoint x: 1290, startPoint y: 118, endPoint x: 1249, endPoint y: 275, distance: 162.4
click at [1249, 275] on section "Guardar Editar artículo General Avanzada ¿Cómo se va a llamar? Del Valle Fizz 6…" at bounding box center [1176, 361] width 349 height 560
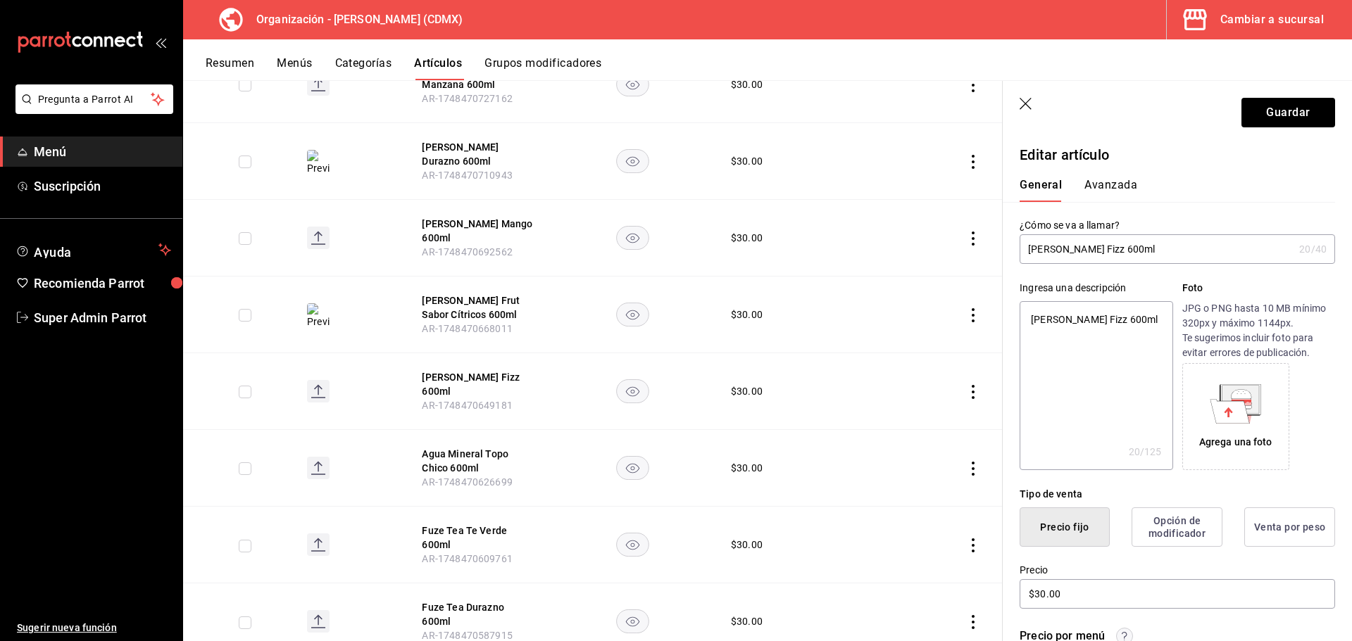
click at [1242, 403] on icon at bounding box center [1240, 403] width 20 height 4
click at [1260, 108] on button "Guardar" at bounding box center [1288, 113] width 94 height 30
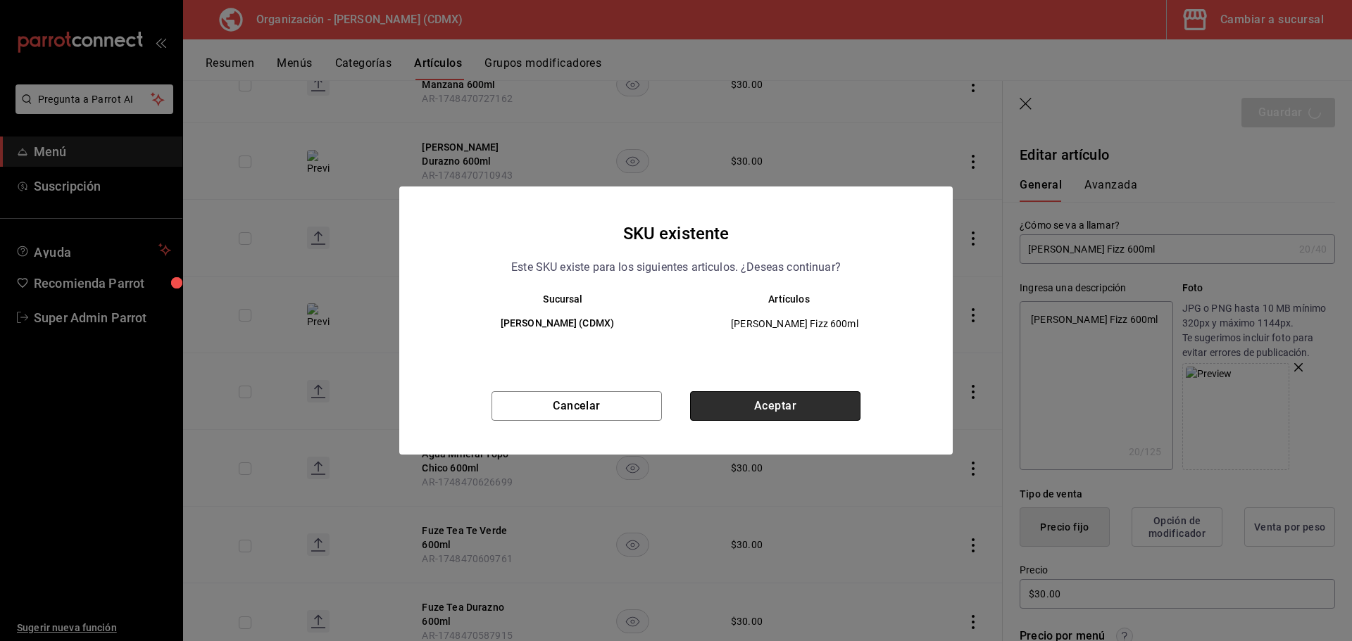
click at [822, 414] on button "Aceptar" at bounding box center [775, 406] width 170 height 30
type textarea "x"
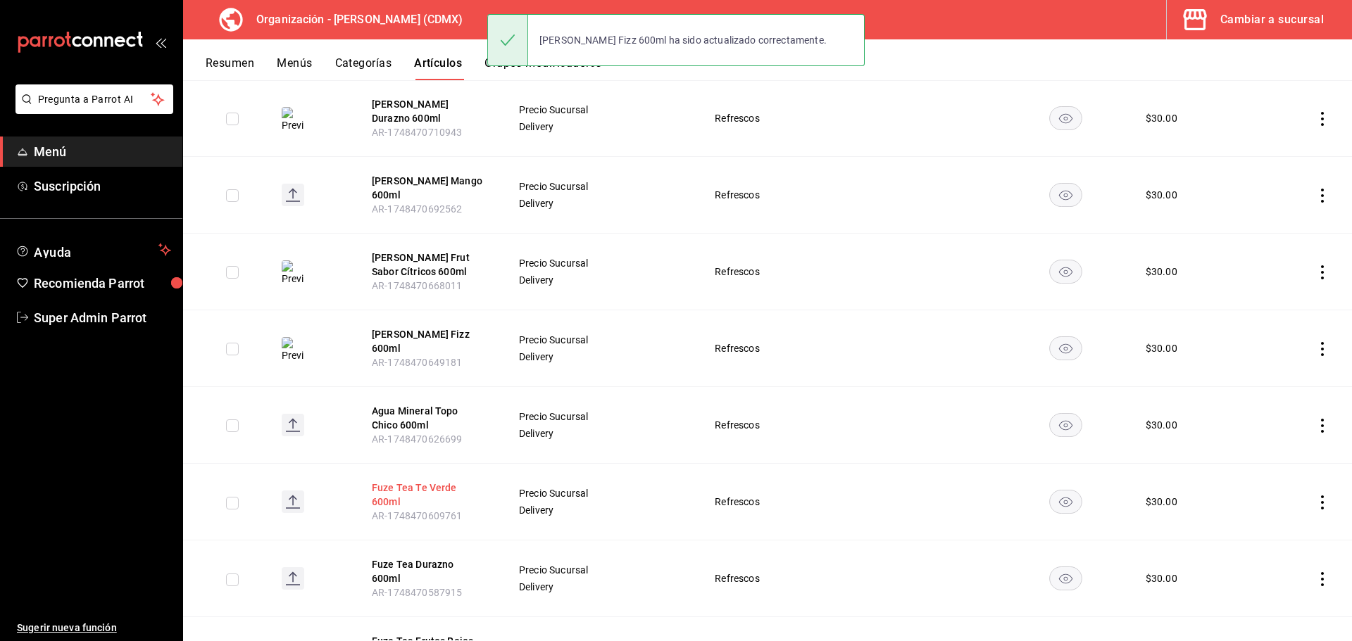
scroll to position [493, 0]
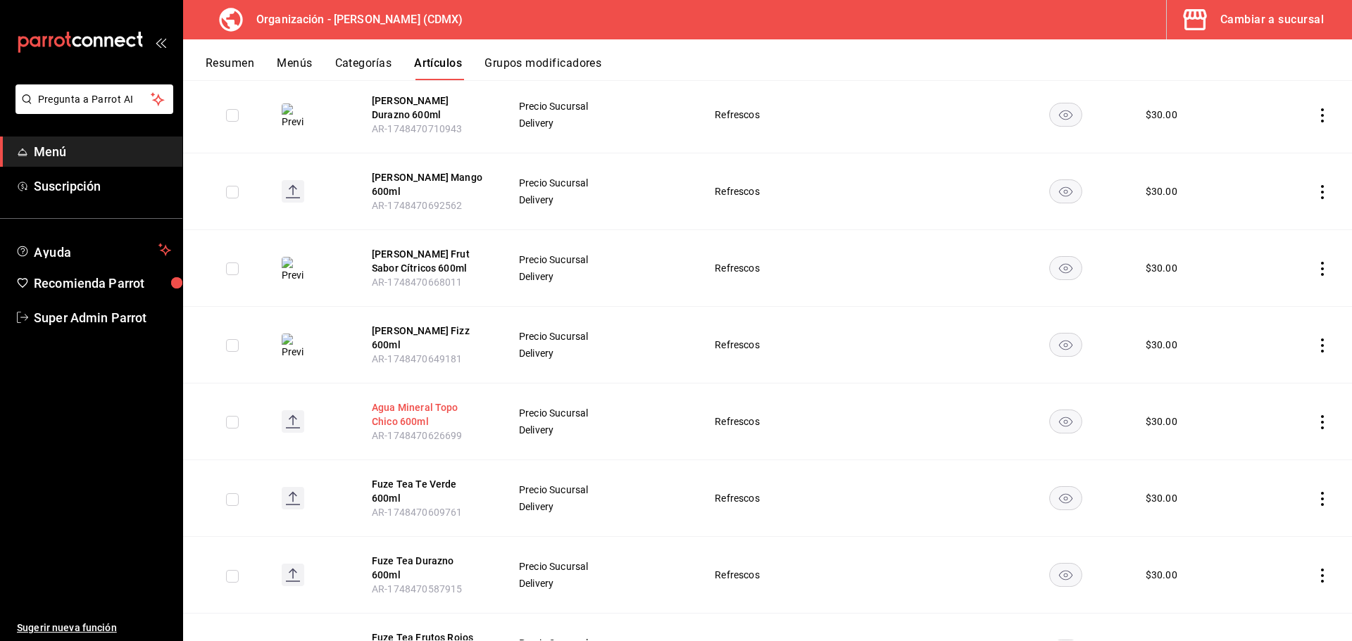
click at [392, 401] on button "Agua Mineral Topo Chico 600ml" at bounding box center [428, 415] width 113 height 28
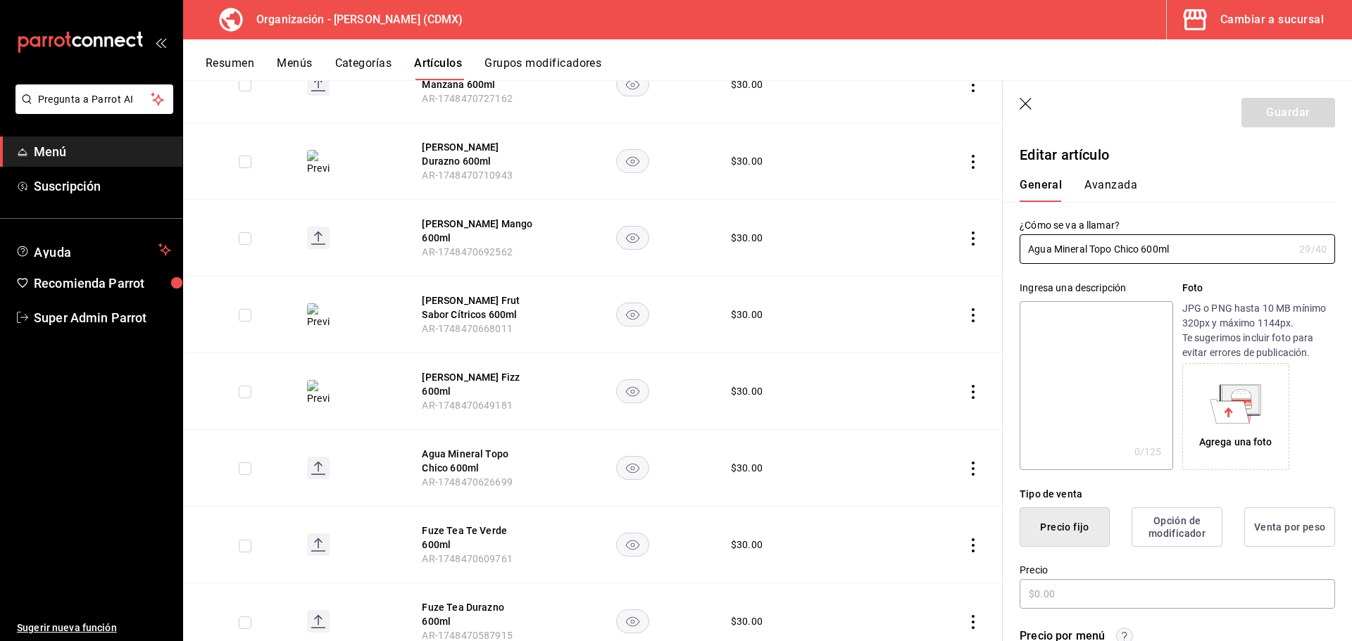
type input "$30.00"
drag, startPoint x: 1211, startPoint y: 241, endPoint x: 1005, endPoint y: 244, distance: 205.6
click at [1005, 244] on div "¿Cómo se va a llamar? Agua Mineral Topo Chico 600ml 29 /40 ¿Cómo se va a llamar?" at bounding box center [1168, 233] width 332 height 62
click at [1057, 326] on textarea at bounding box center [1095, 385] width 153 height 169
paste textarea "Agua Mineral Topo Chico 600ml"
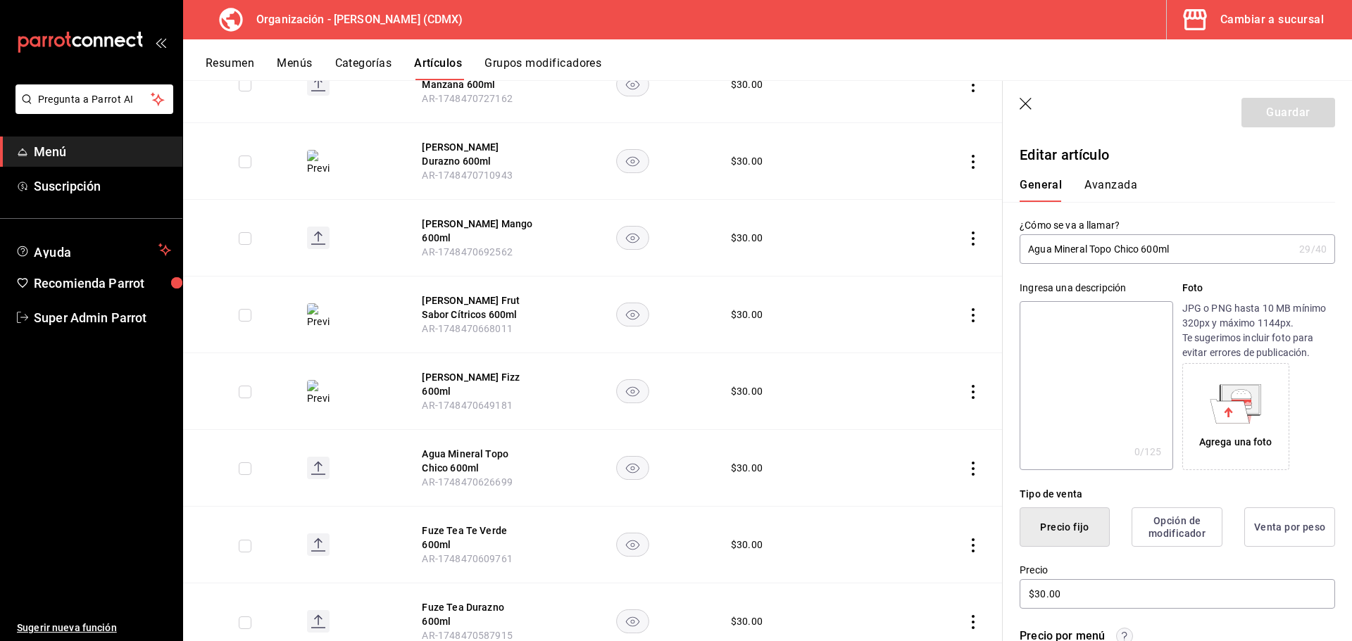
type textarea "Agua Mineral Topo Chico 600ml"
type textarea "x"
type textarea "Agua Mineral Topo Chico 600ml"
click at [1236, 413] on icon at bounding box center [1229, 411] width 39 height 24
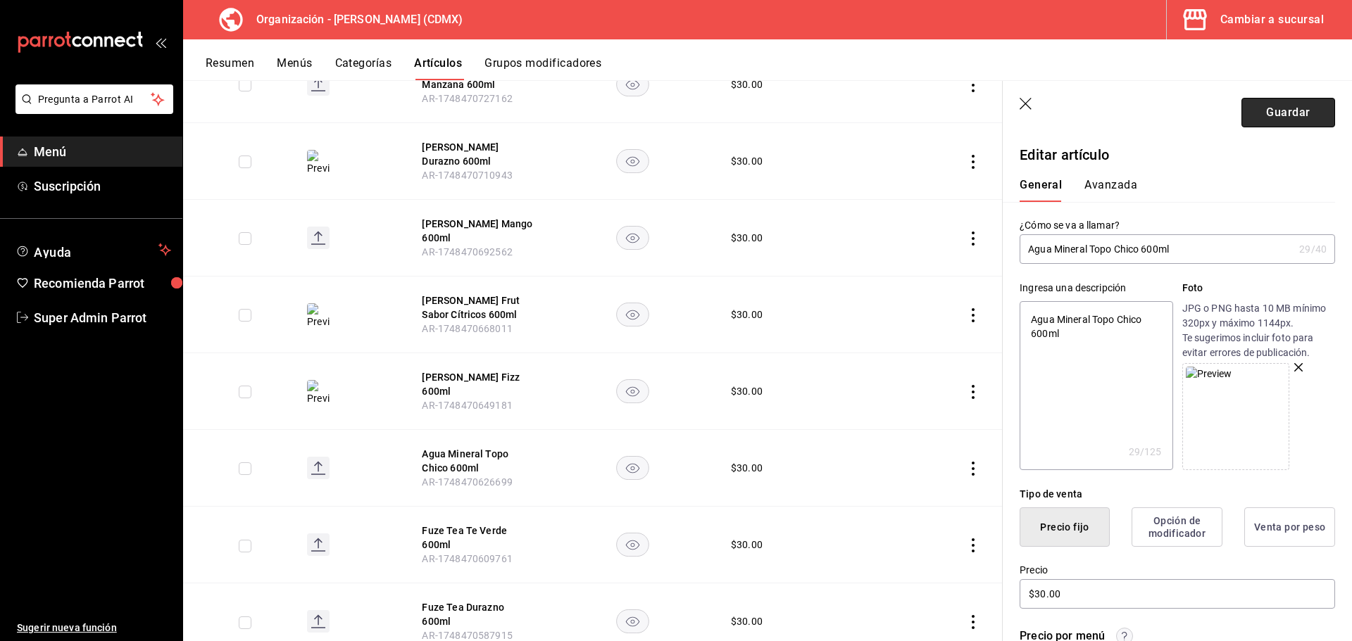
click at [1261, 121] on button "Guardar" at bounding box center [1288, 113] width 94 height 30
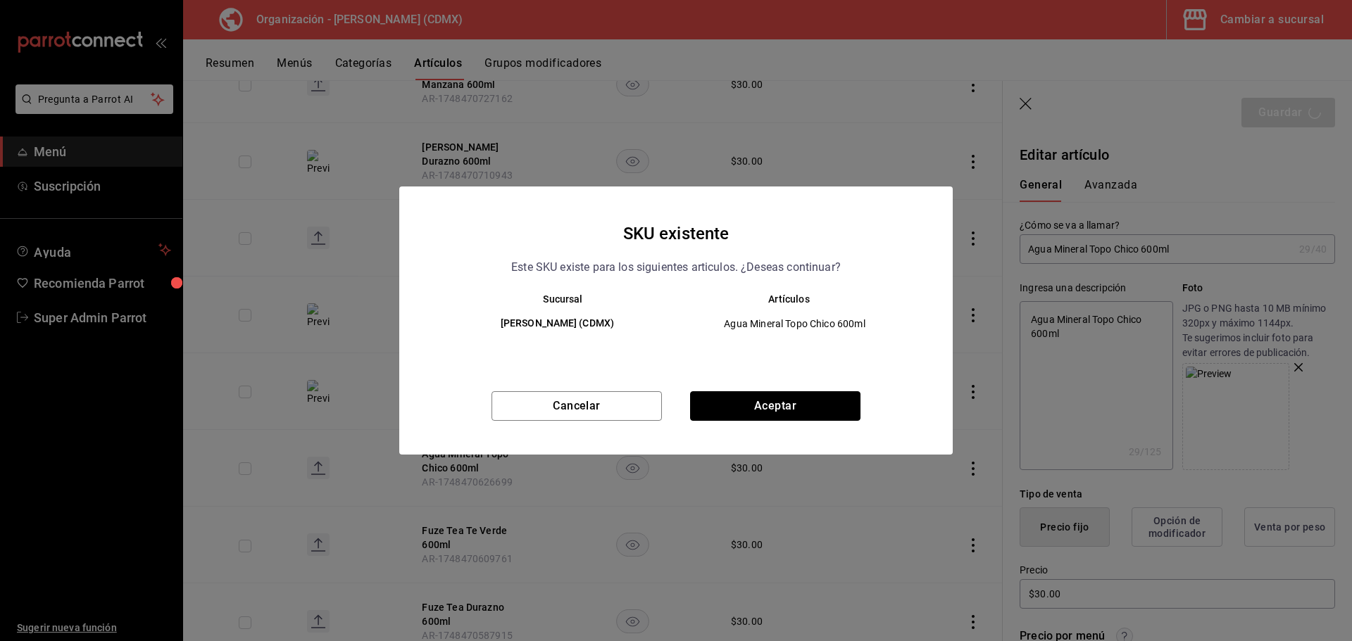
click at [804, 415] on button "Aceptar" at bounding box center [775, 406] width 170 height 30
type textarea "x"
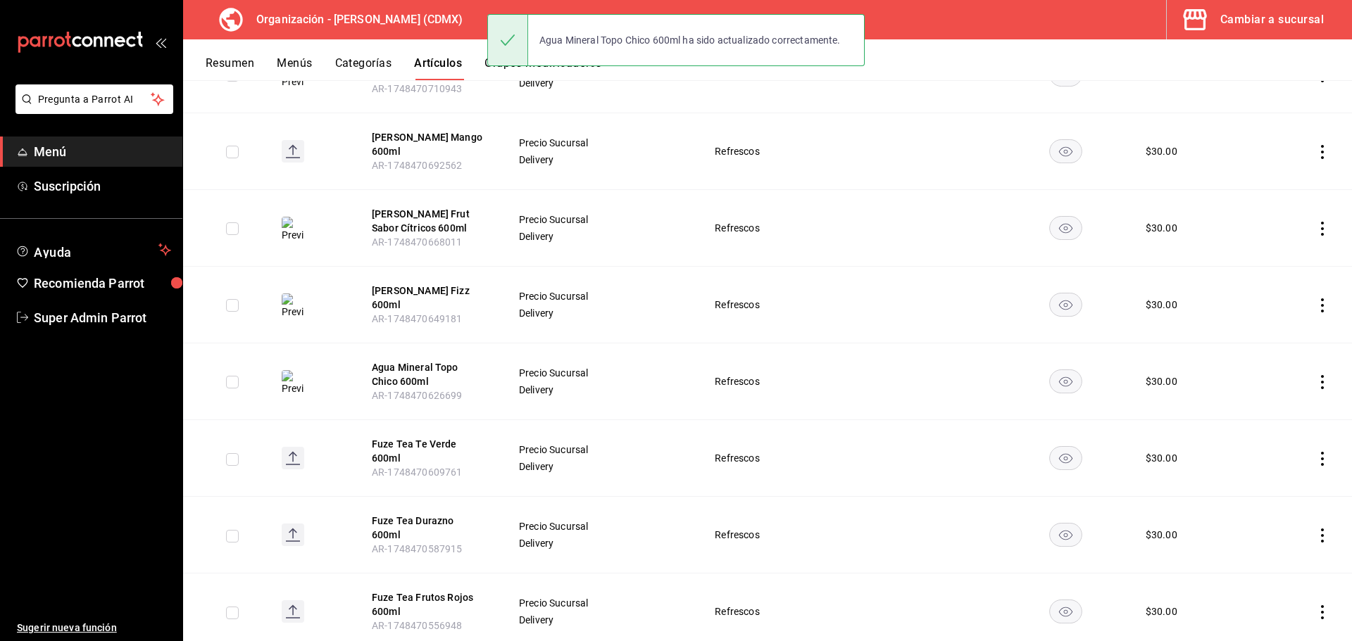
scroll to position [563, 0]
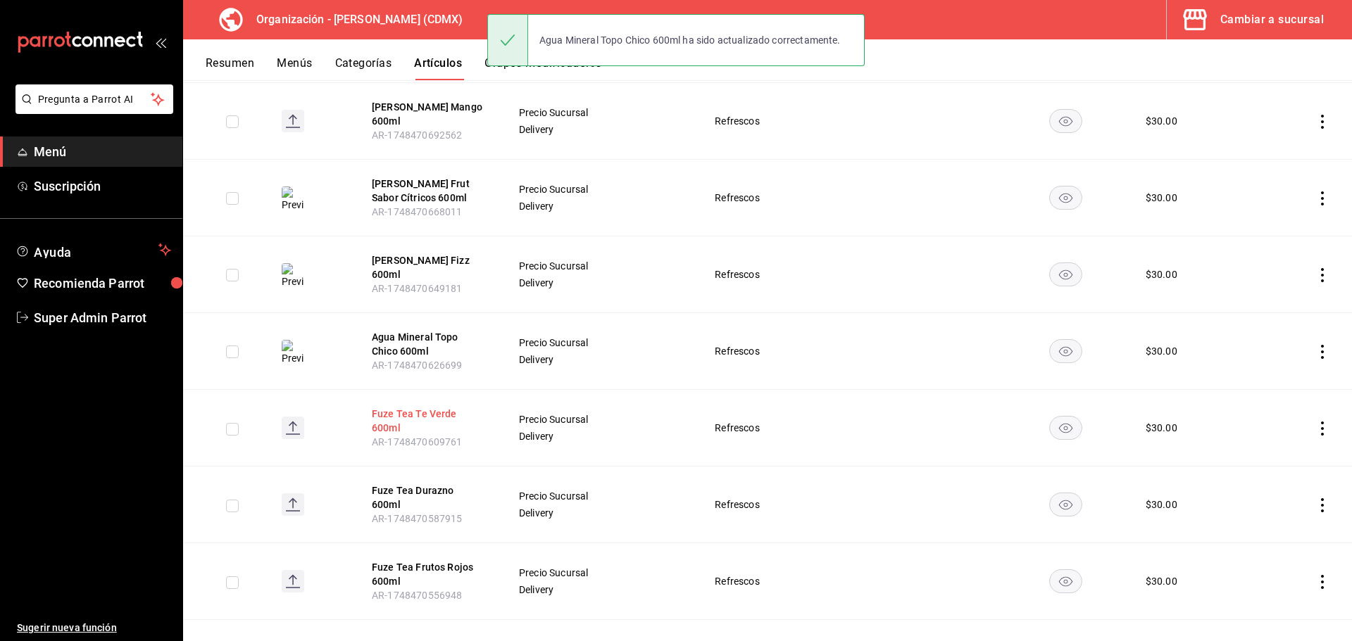
click at [414, 407] on button "Fuze Tea Te Verde 600ml" at bounding box center [428, 421] width 113 height 28
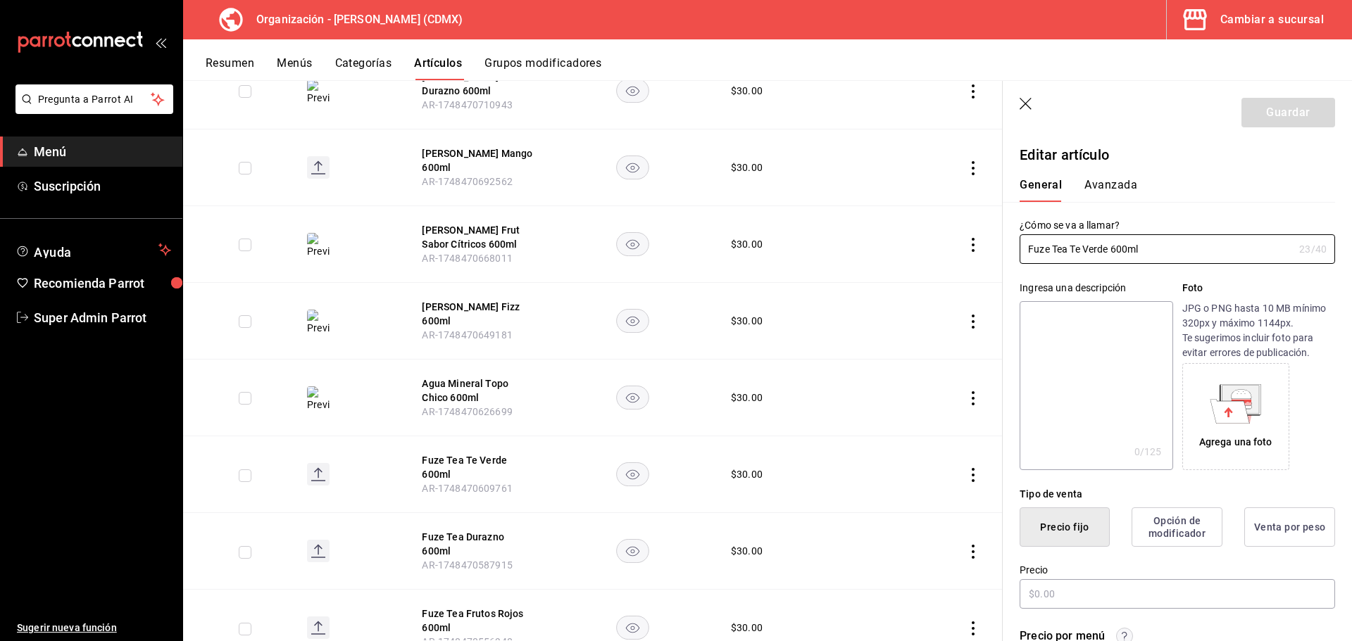
type input "$30.00"
drag, startPoint x: 1166, startPoint y: 253, endPoint x: 993, endPoint y: 255, distance: 173.9
click at [993, 255] on main "Artículos organización Edita el precio e imagen de tus artículos. Asigna una ca…" at bounding box center [767, 360] width 1169 height 561
click at [1045, 334] on textarea at bounding box center [1095, 385] width 153 height 169
paste textarea "Fuze Tea Te Verde 600ml"
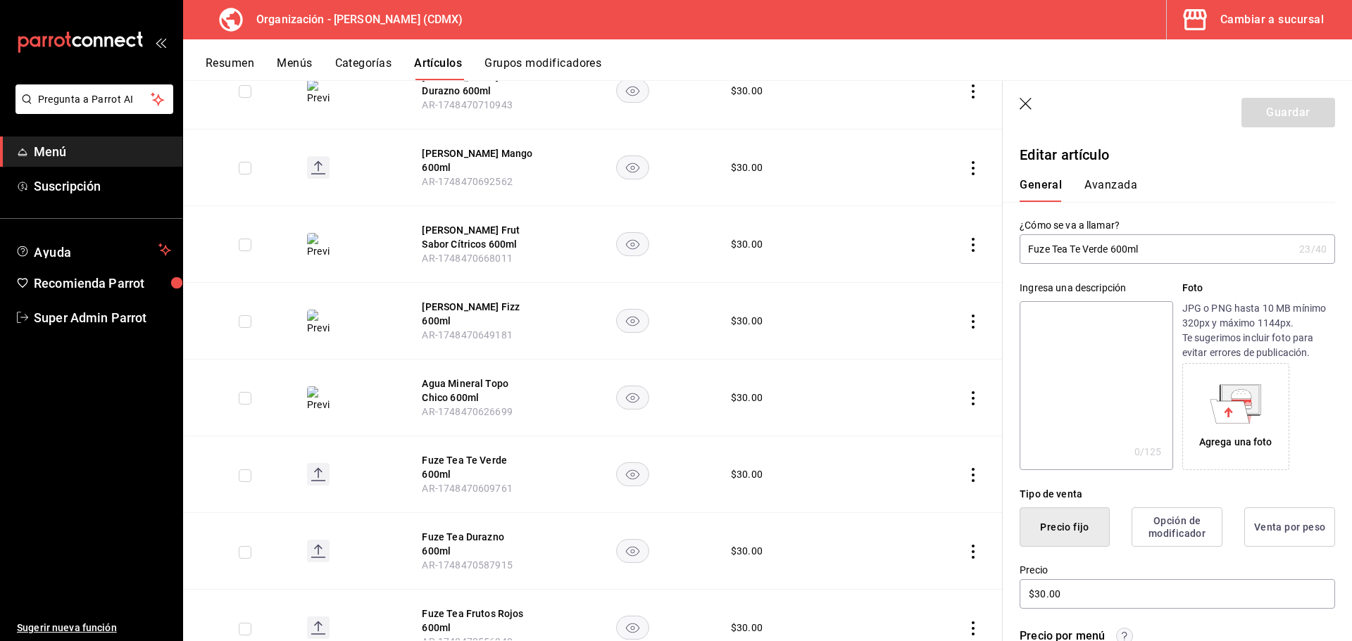
type textarea "Fuze Tea Te Verde 600ml"
type textarea "x"
type textarea "Fuze Tea Te Verde 600ml"
click at [1228, 403] on icon at bounding box center [1229, 411] width 39 height 24
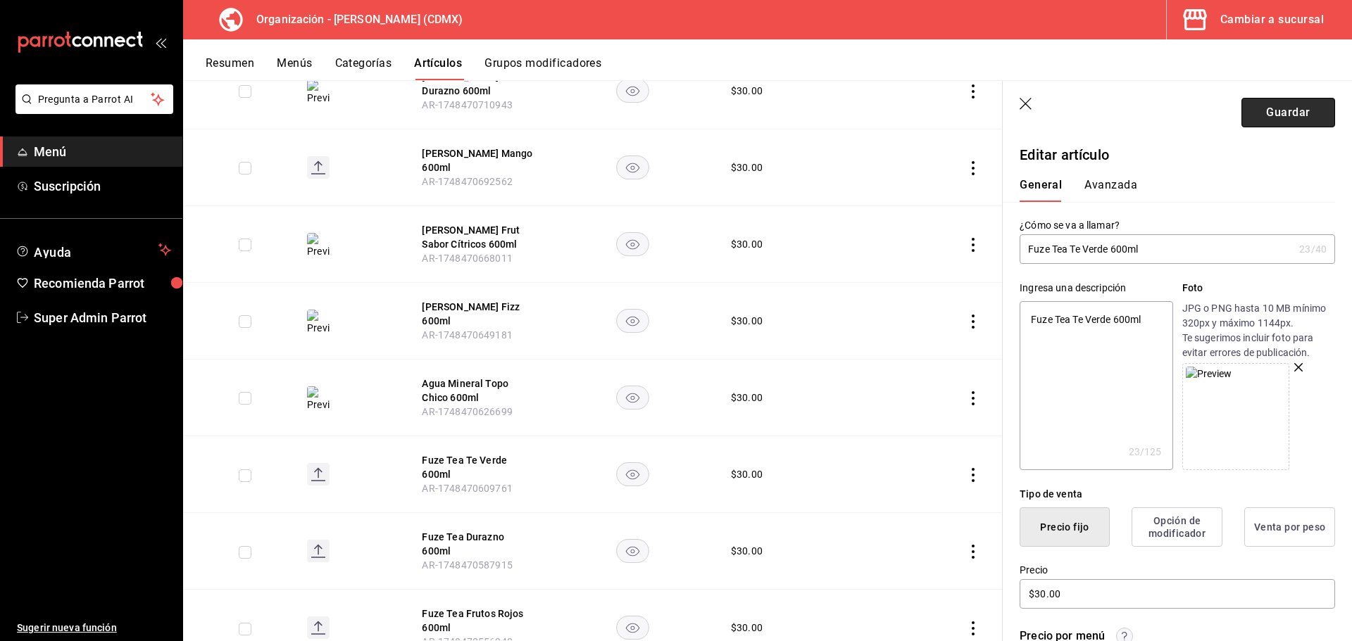
click at [1259, 122] on button "Guardar" at bounding box center [1288, 113] width 94 height 30
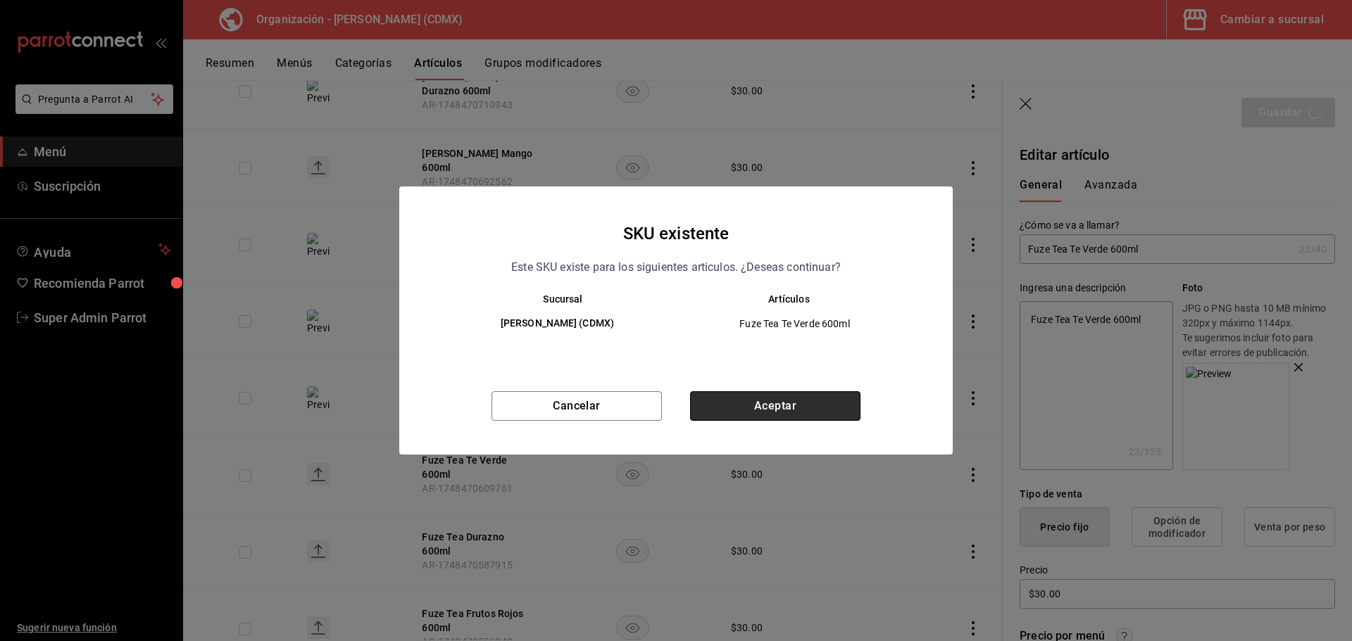
click at [810, 413] on button "Aceptar" at bounding box center [775, 406] width 170 height 30
type textarea "x"
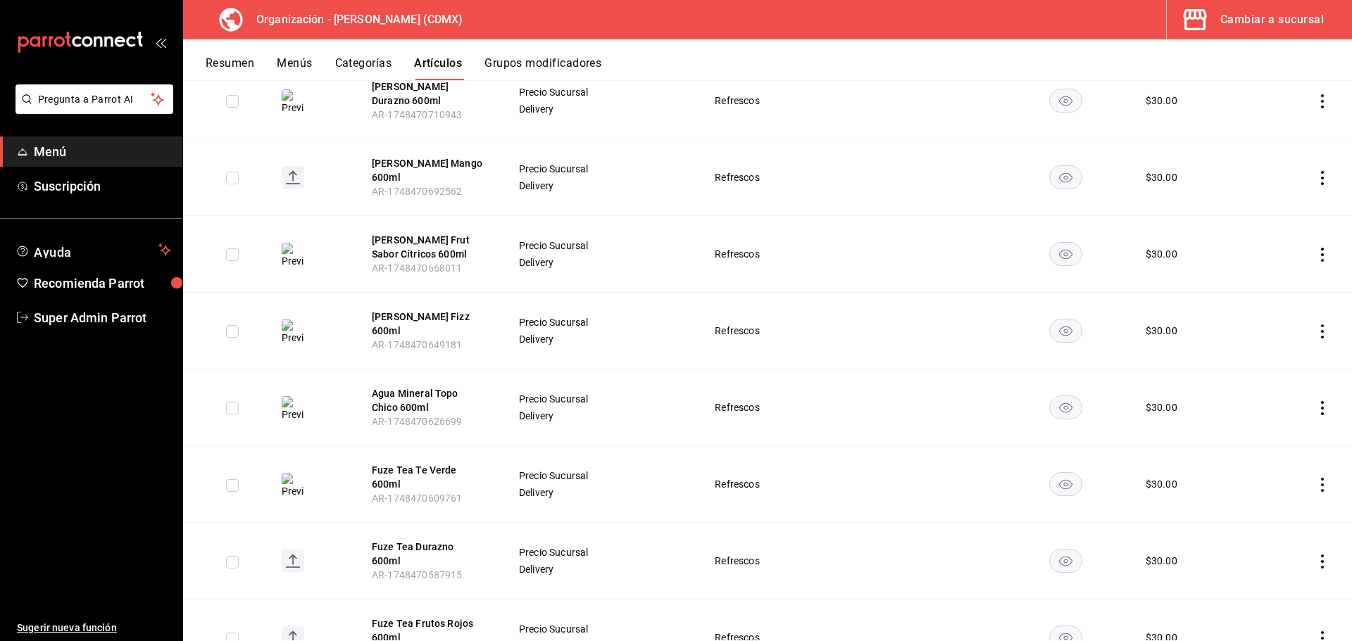
scroll to position [634, 0]
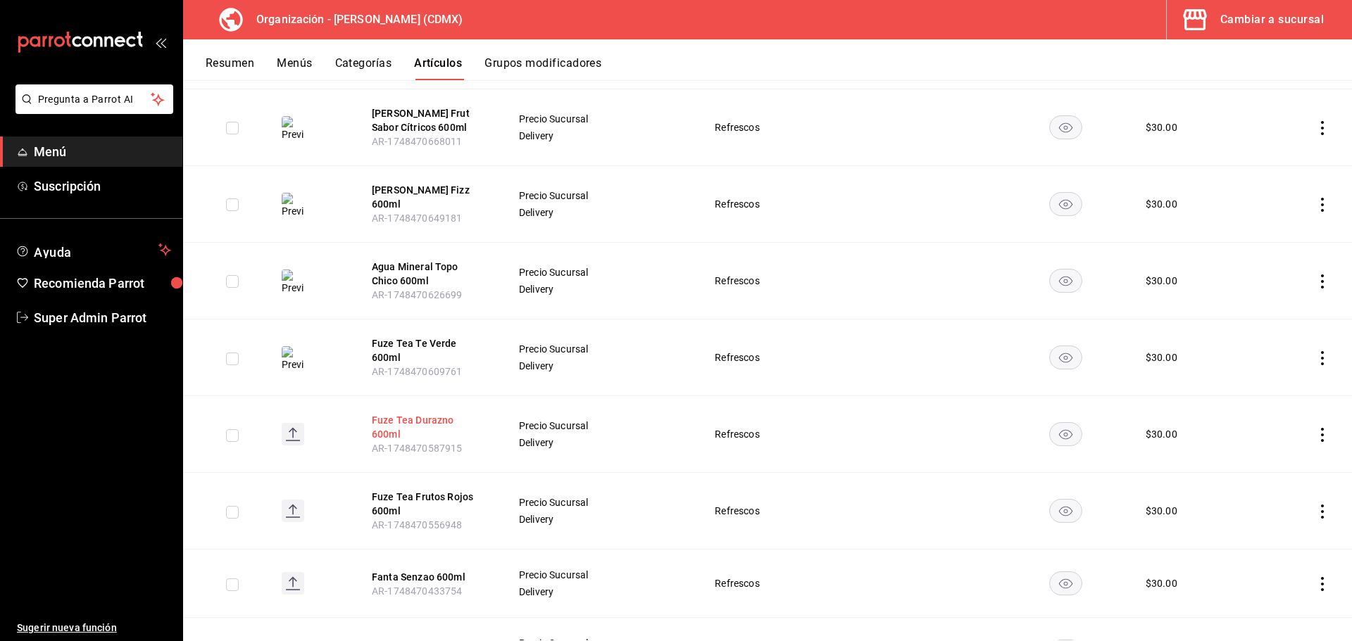
click at [460, 413] on button "Fuze Tea Durazno 600ml" at bounding box center [428, 427] width 113 height 28
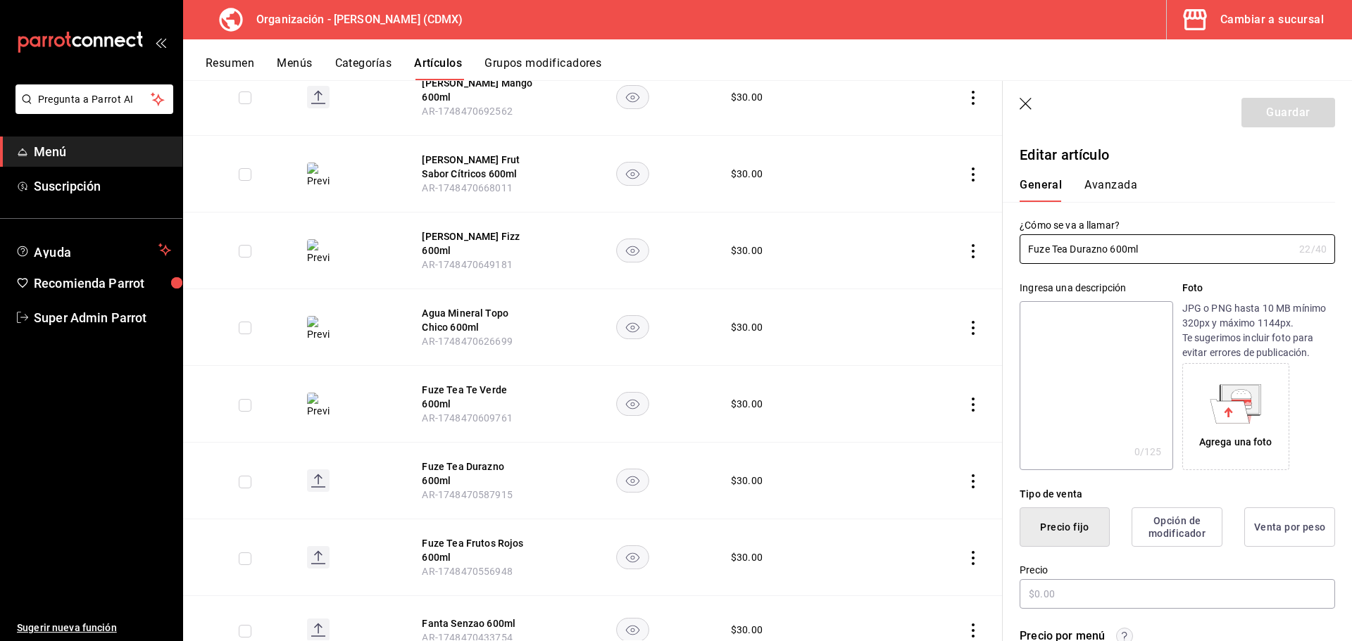
type input "$30.00"
drag, startPoint x: 1158, startPoint y: 254, endPoint x: 1062, endPoint y: 250, distance: 96.5
click at [1013, 258] on div "¿Cómo se va a llamar? Fuze Tea Durazno 600ml 22 /40 ¿Cómo se va a llamar?" at bounding box center [1168, 233] width 332 height 62
click at [1048, 325] on textarea at bounding box center [1095, 385] width 153 height 169
paste textarea "Fuze Tea Durazno 600ml"
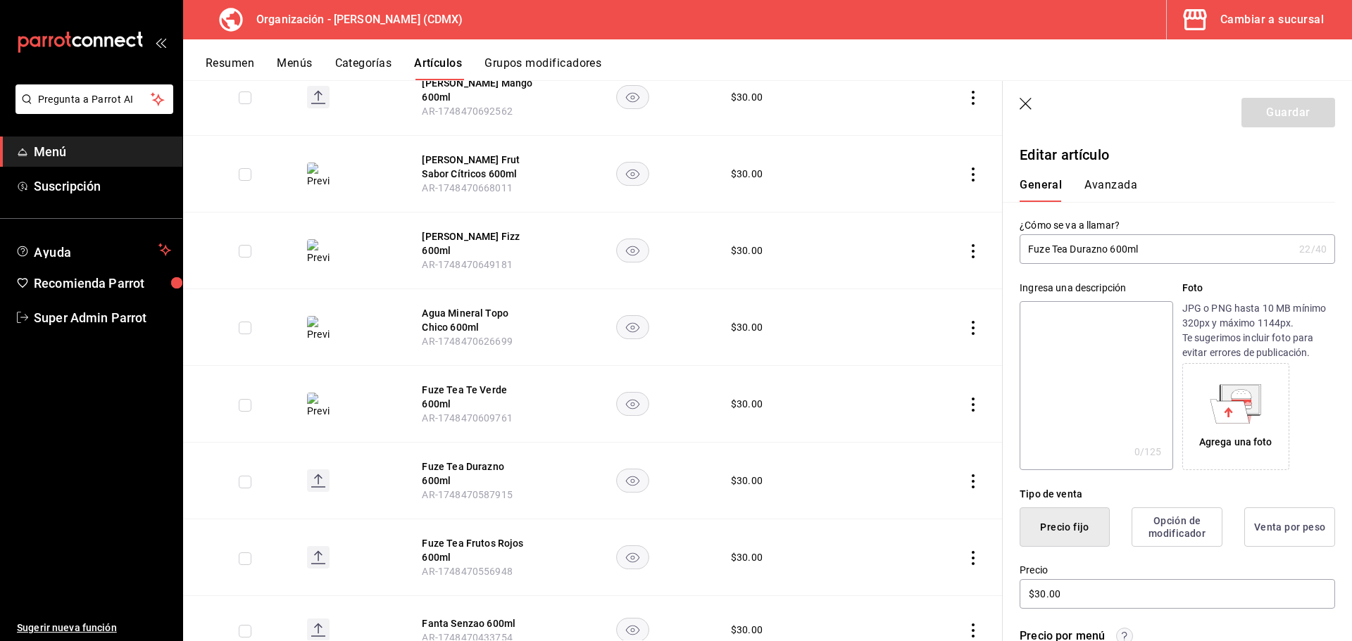
type textarea "Fuze Tea Durazno 600ml"
type textarea "x"
type textarea "Fuze Tea Durazno 600ml"
click at [1231, 394] on icon at bounding box center [1240, 393] width 20 height 9
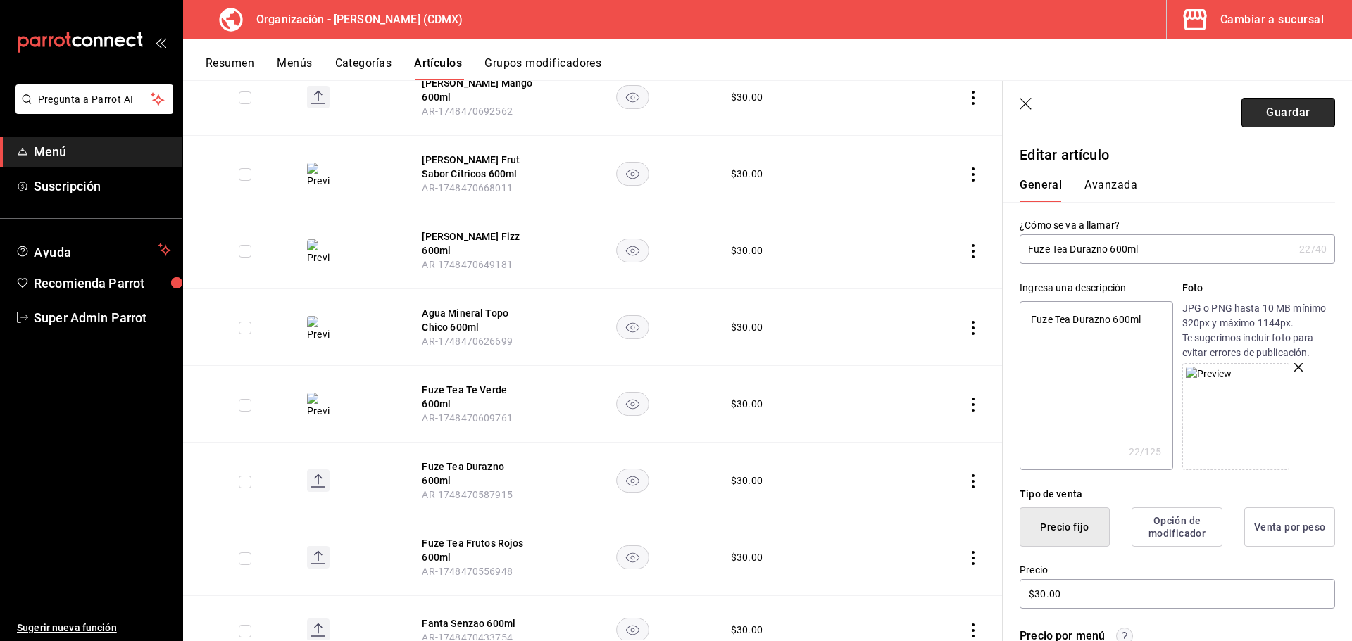
click at [1268, 116] on button "Guardar" at bounding box center [1288, 113] width 94 height 30
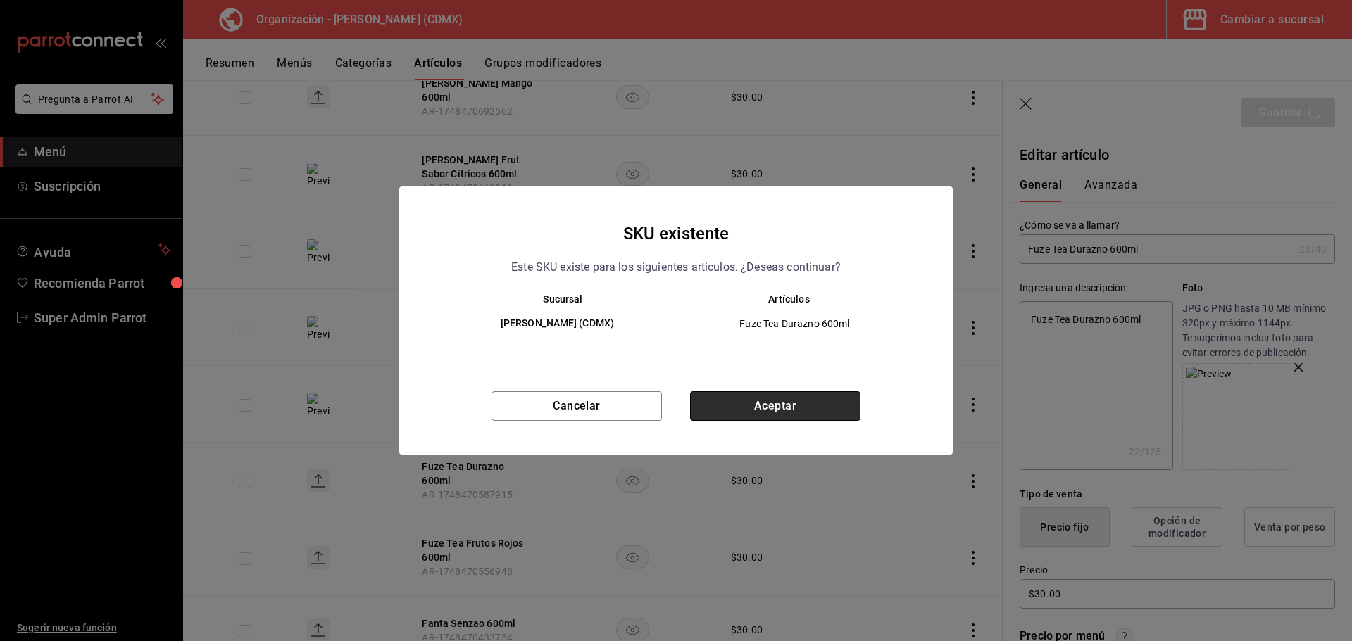
click at [750, 403] on button "Aceptar" at bounding box center [775, 406] width 170 height 30
type textarea "x"
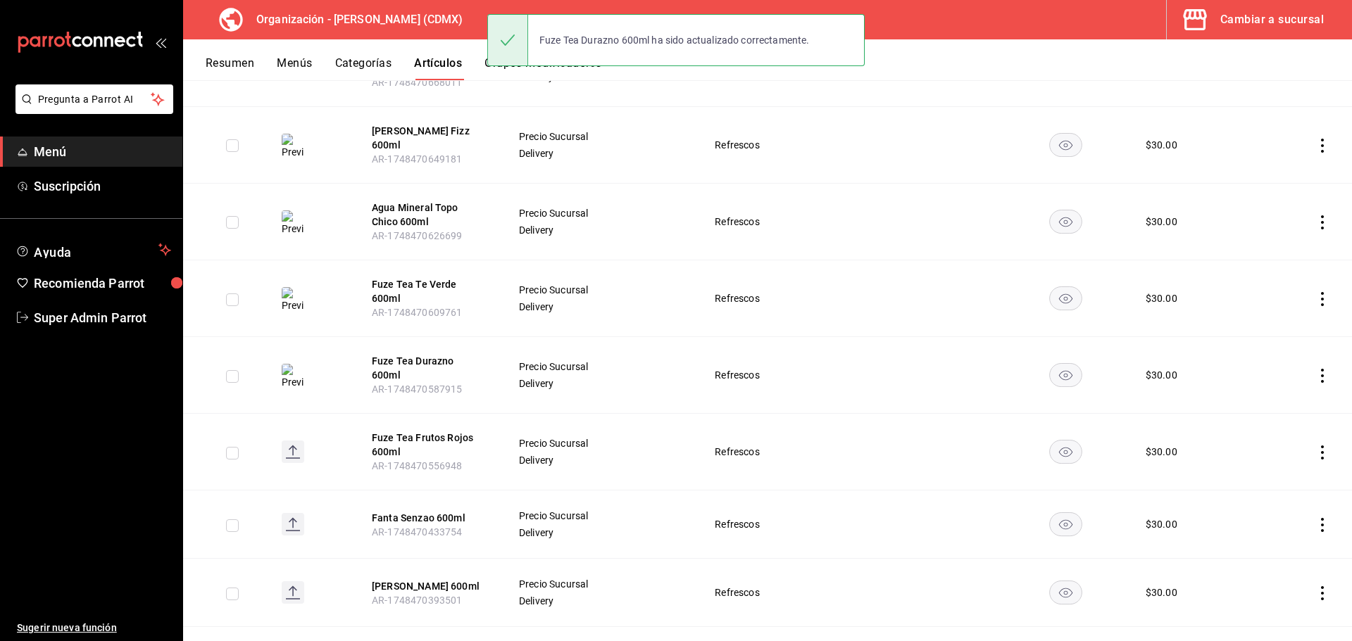
scroll to position [774, 0]
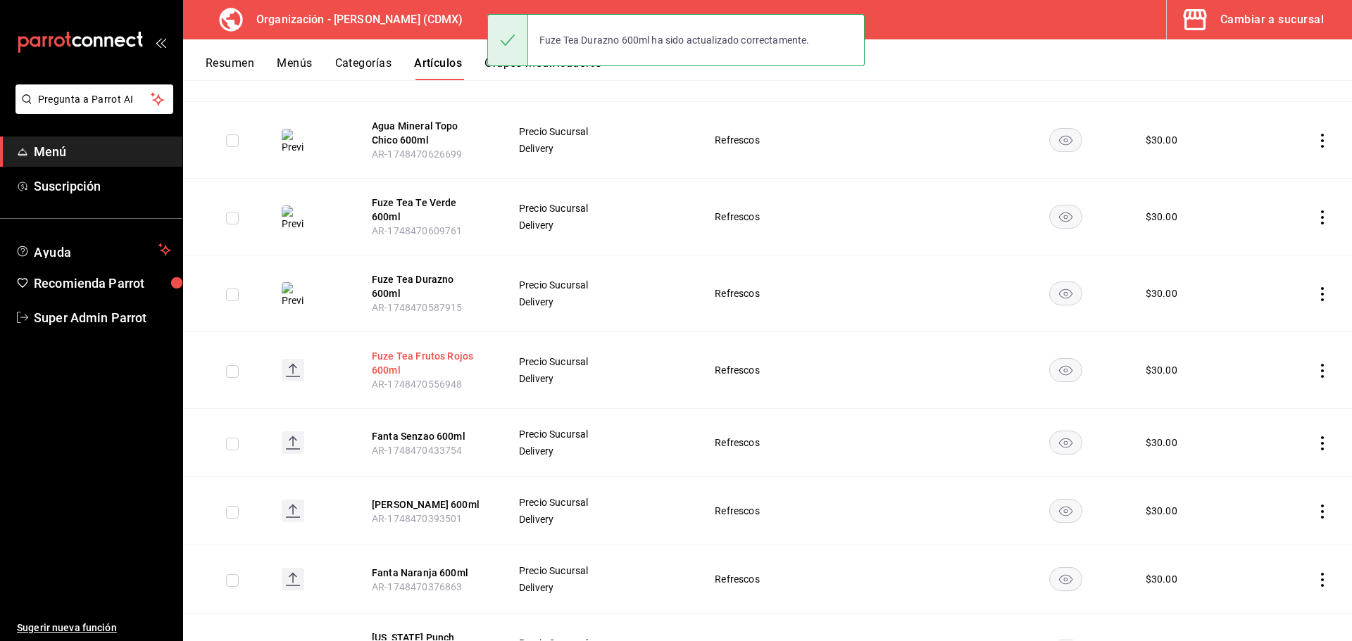
click at [414, 349] on button "Fuze Tea Frutos Rojos 600ml" at bounding box center [428, 363] width 113 height 28
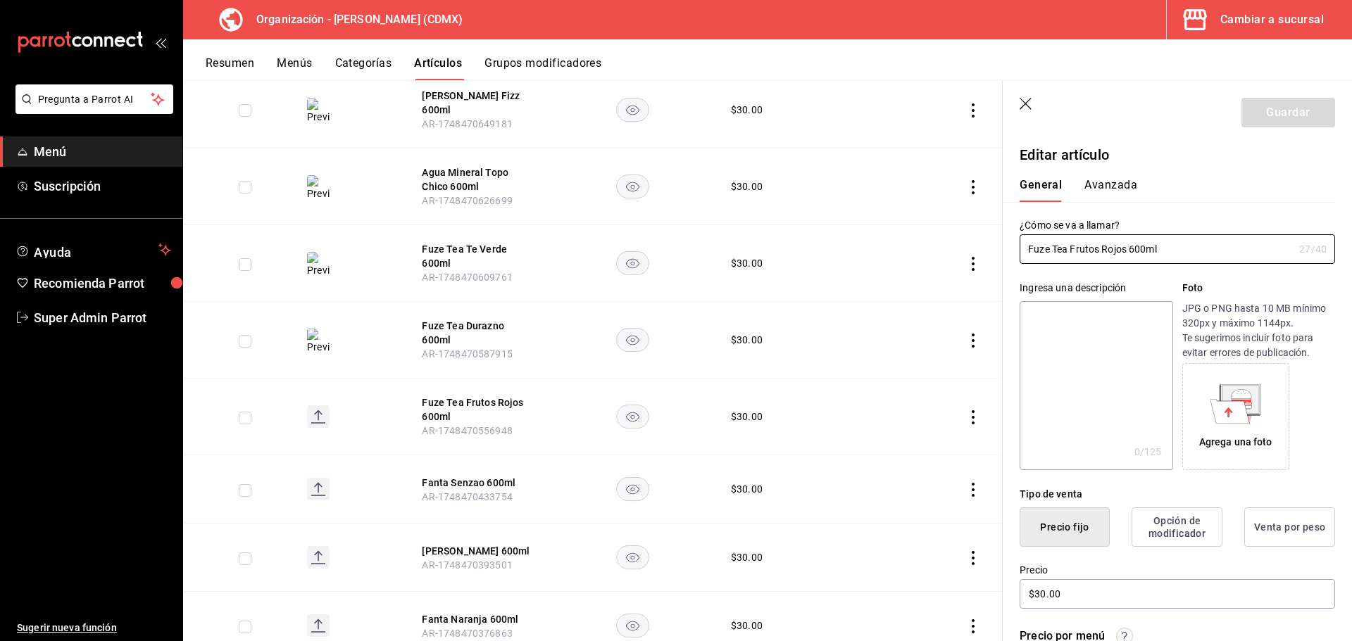
drag, startPoint x: 1176, startPoint y: 252, endPoint x: 1012, endPoint y: 251, distance: 164.7
click at [1012, 251] on div "¿Cómo se va a llamar? Fuze Tea Frutos Rojos 600ml 27 /40 ¿Cómo se va a llamar?" at bounding box center [1168, 233] width 332 height 62
click at [1068, 331] on textarea at bounding box center [1095, 385] width 153 height 169
paste textarea "Fuze Tea Frutos Rojos 600ml"
type textarea "Fuze Tea Frutos Rojos 600ml"
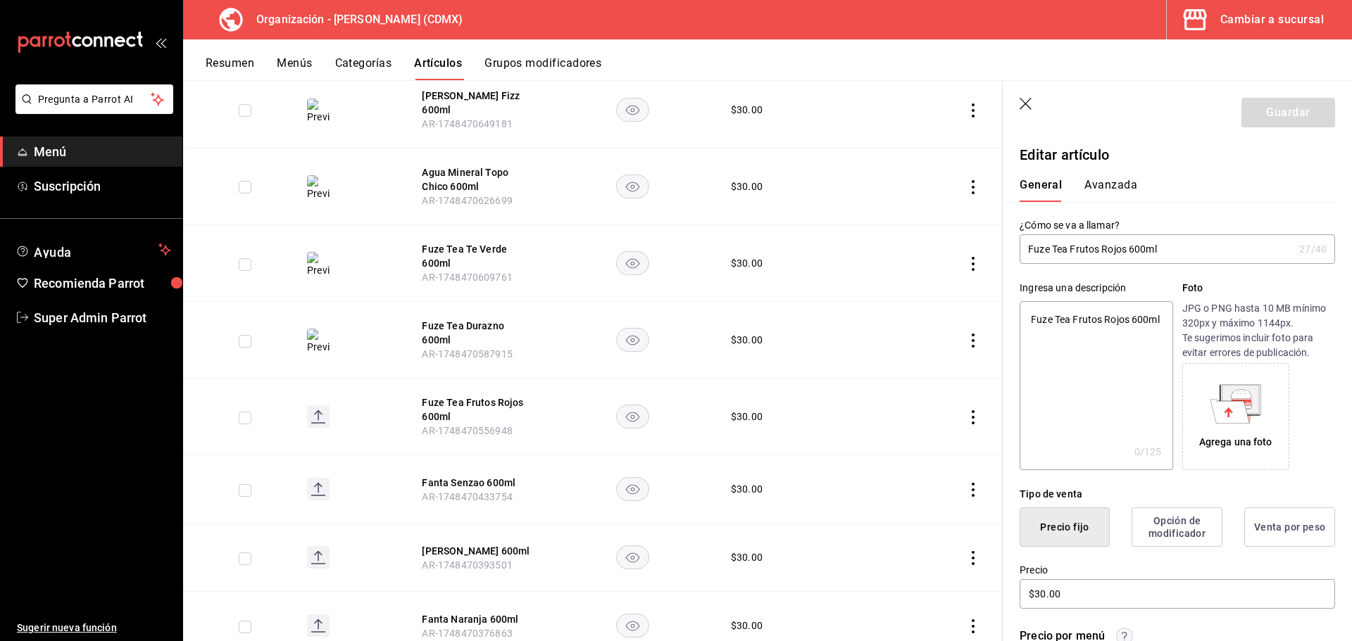
type textarea "x"
type textarea "Fuze Tea Frutos Rojos 600ml"
click at [1240, 397] on icon at bounding box center [1240, 393] width 20 height 9
click at [1274, 111] on button "Guardar" at bounding box center [1288, 113] width 94 height 30
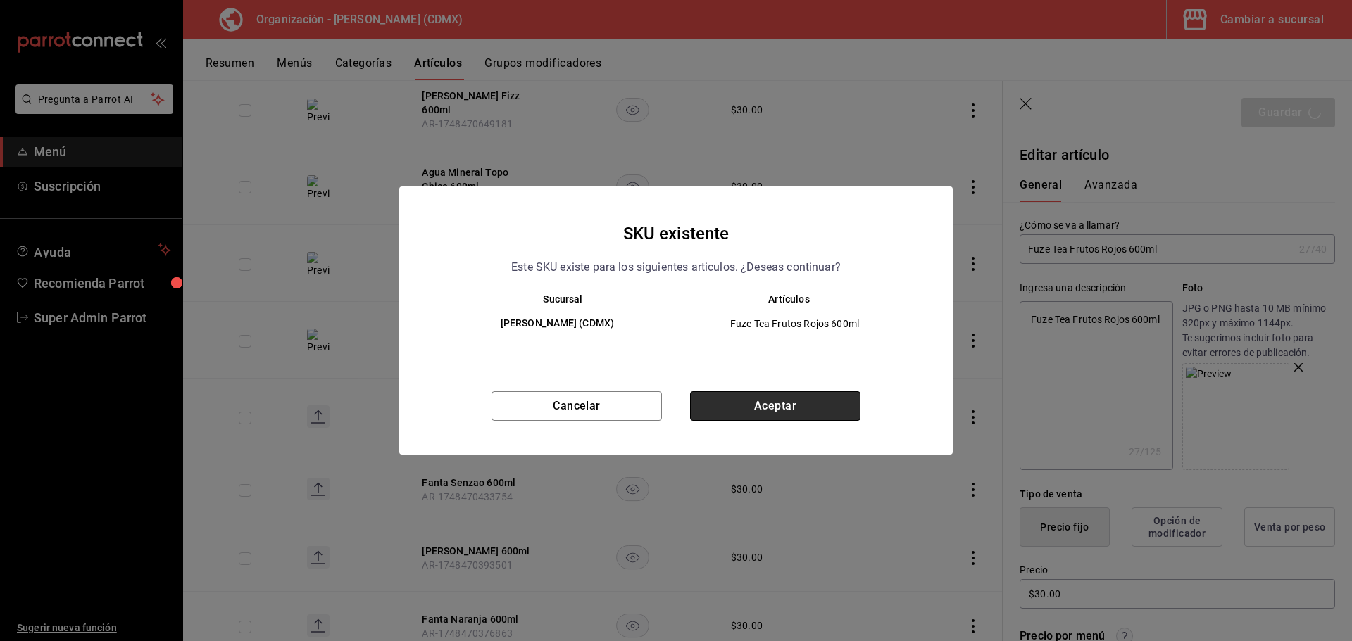
click at [804, 403] on button "Aceptar" at bounding box center [775, 406] width 170 height 30
type textarea "x"
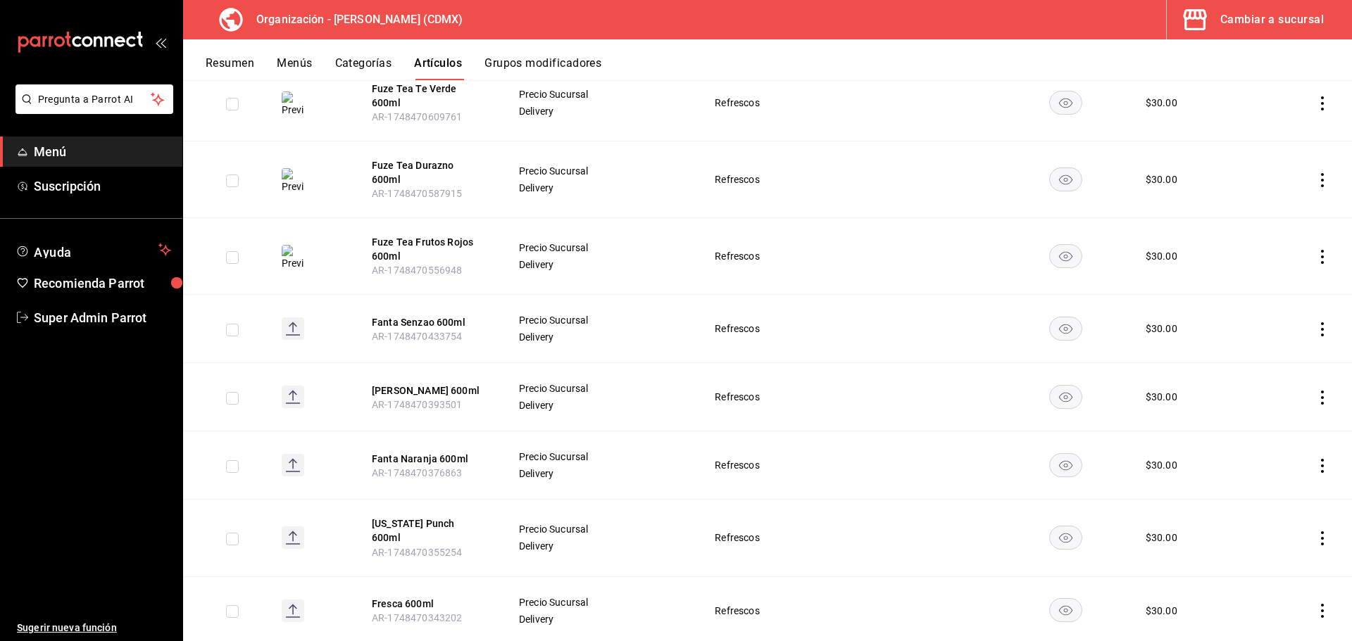
scroll to position [819, 0]
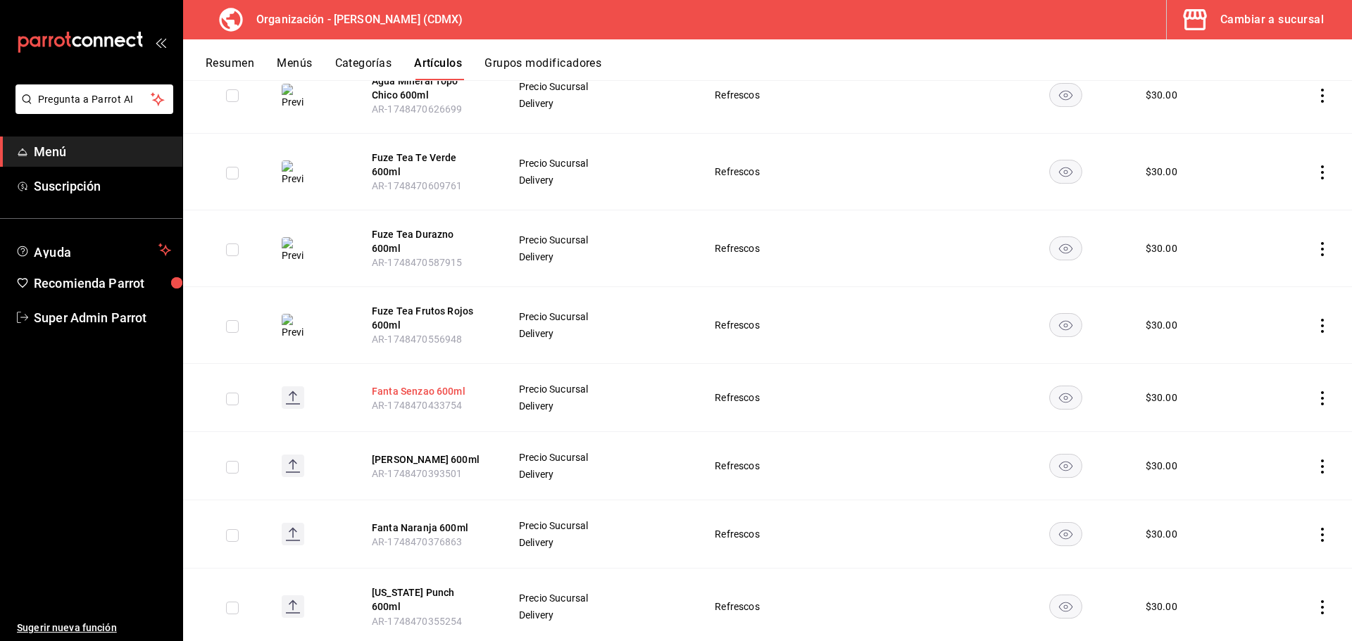
click at [420, 384] on button "Fanta Senzao 600ml" at bounding box center [428, 391] width 113 height 14
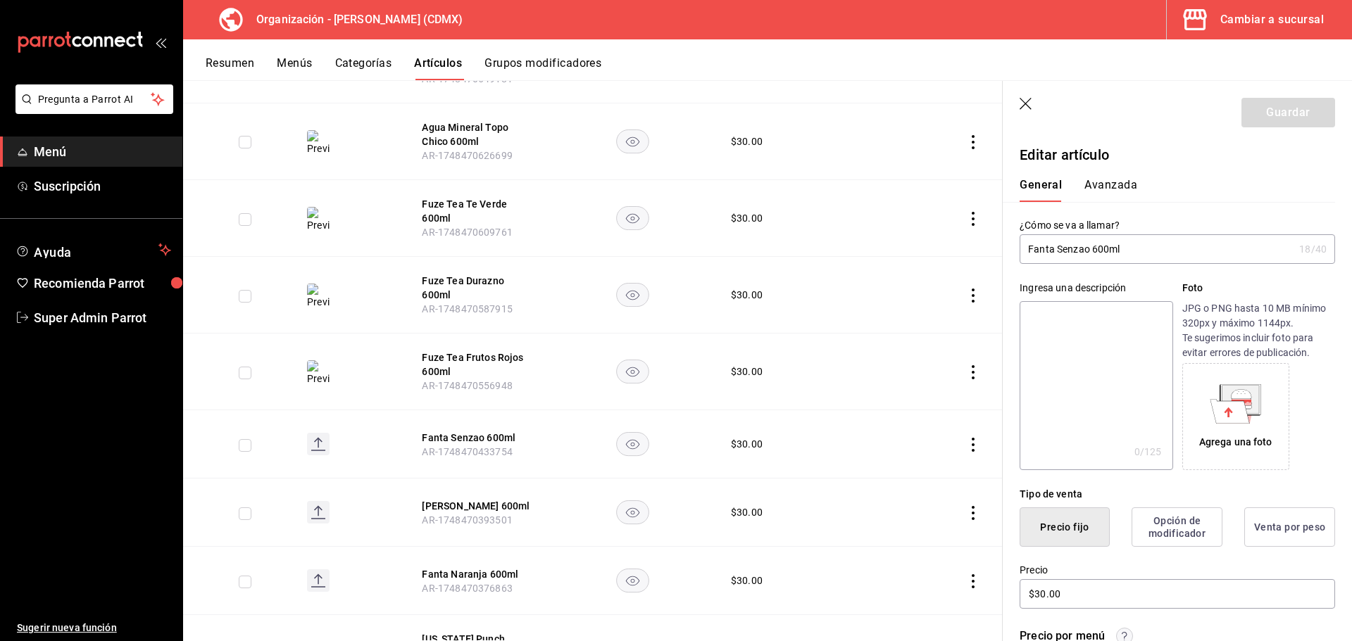
drag, startPoint x: 1110, startPoint y: 254, endPoint x: 1024, endPoint y: 251, distance: 86.7
click at [1024, 251] on input "Fanta Senzao 600ml" at bounding box center [1156, 249] width 274 height 28
click at [1081, 338] on textarea at bounding box center [1095, 385] width 153 height 169
paste textarea "Fanta Senzao 600ml"
type textarea "Fanta Senzao 600ml"
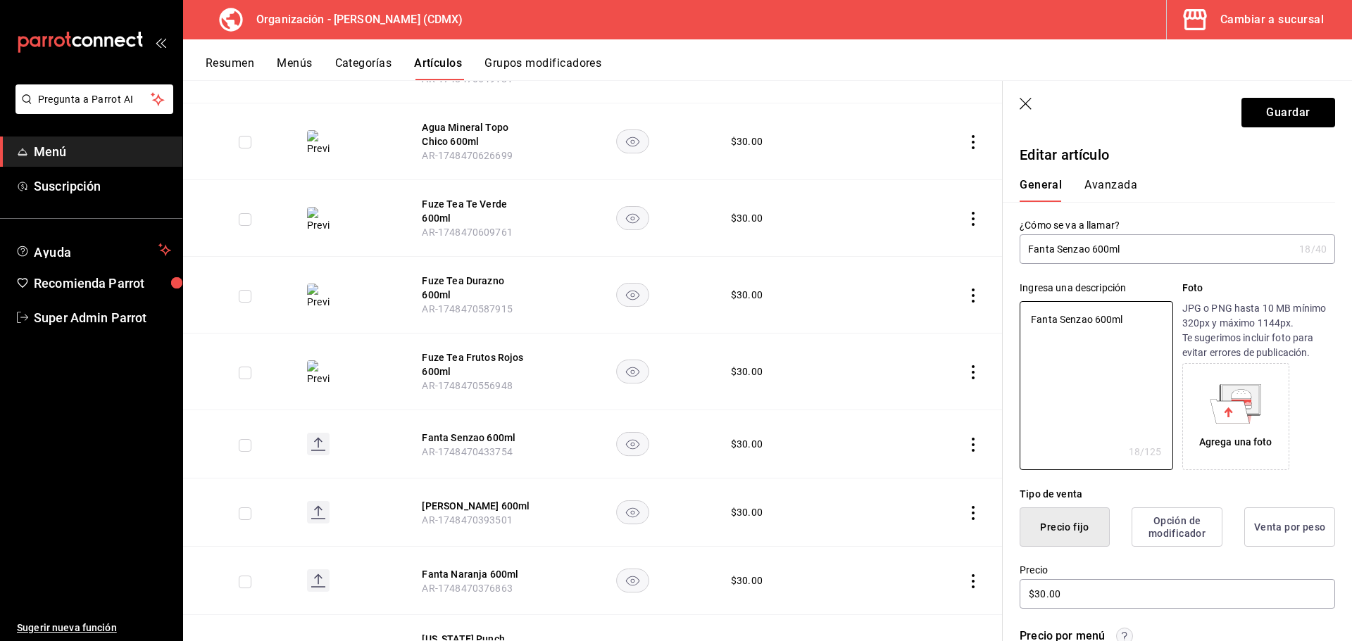
type textarea "x"
type textarea "Fanta Senzao 600ml"
click at [1236, 416] on icon at bounding box center [1229, 411] width 39 height 24
click at [1270, 114] on button "Guardar" at bounding box center [1288, 113] width 94 height 30
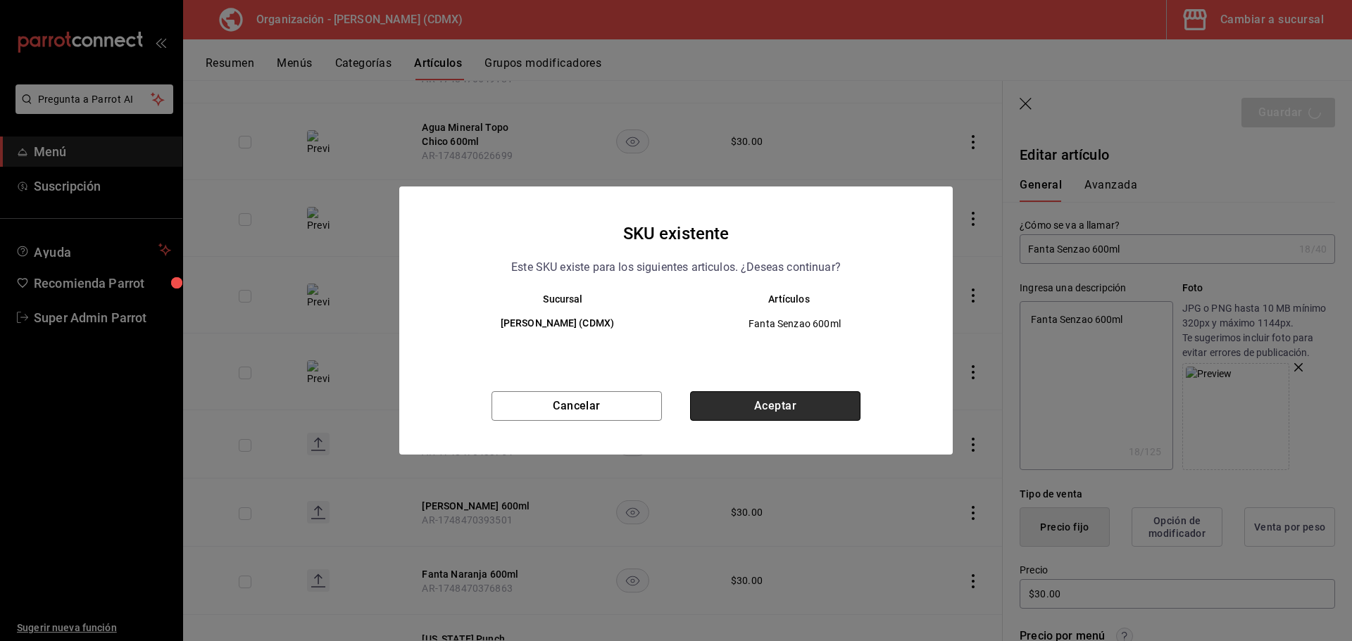
click at [745, 420] on button "Aceptar" at bounding box center [775, 406] width 170 height 30
type textarea "x"
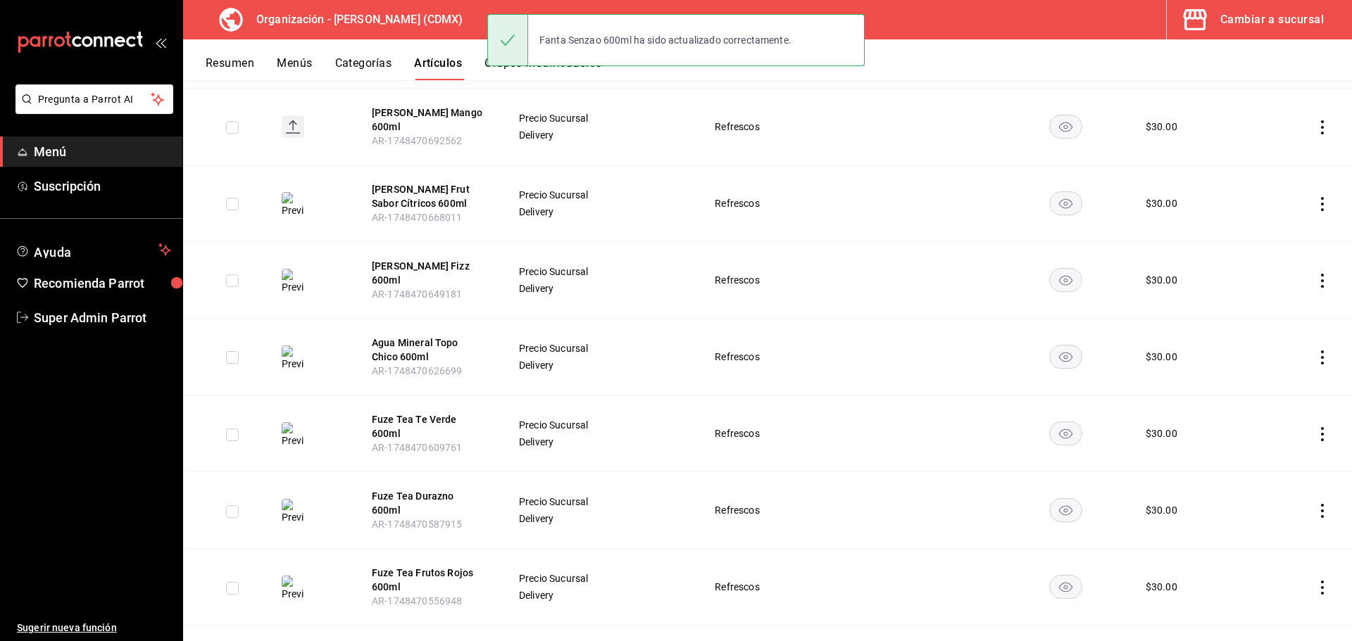
scroll to position [563, 0]
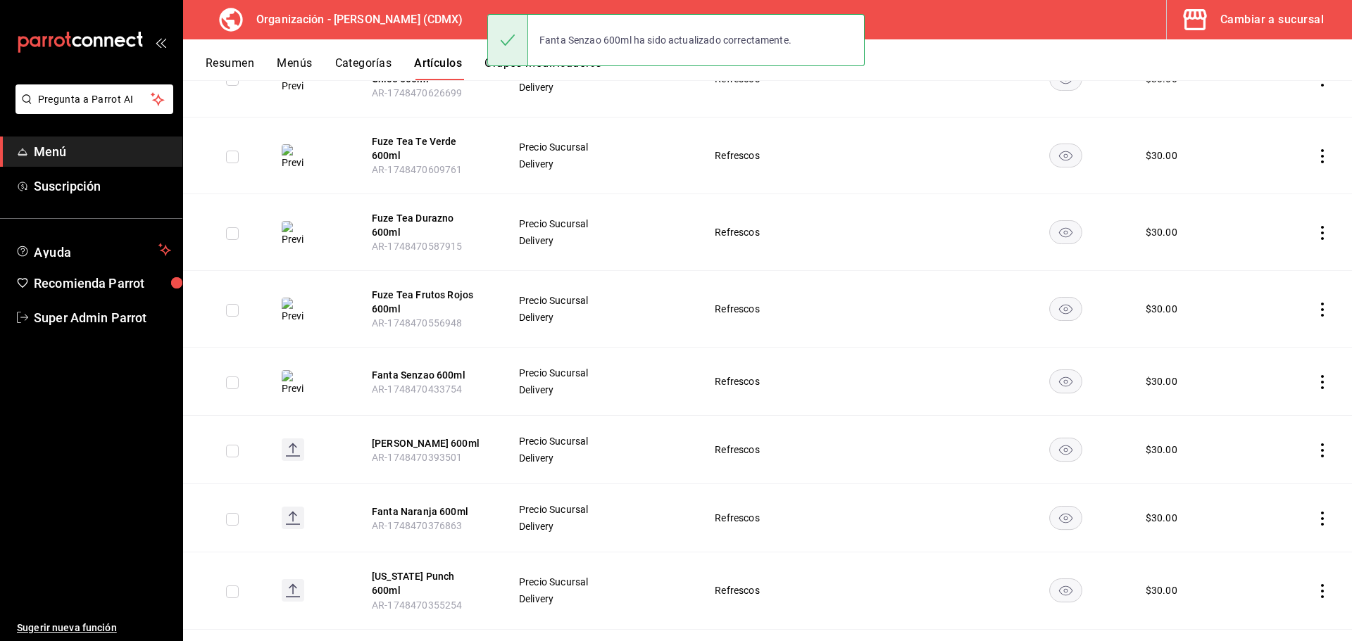
scroll to position [845, 0]
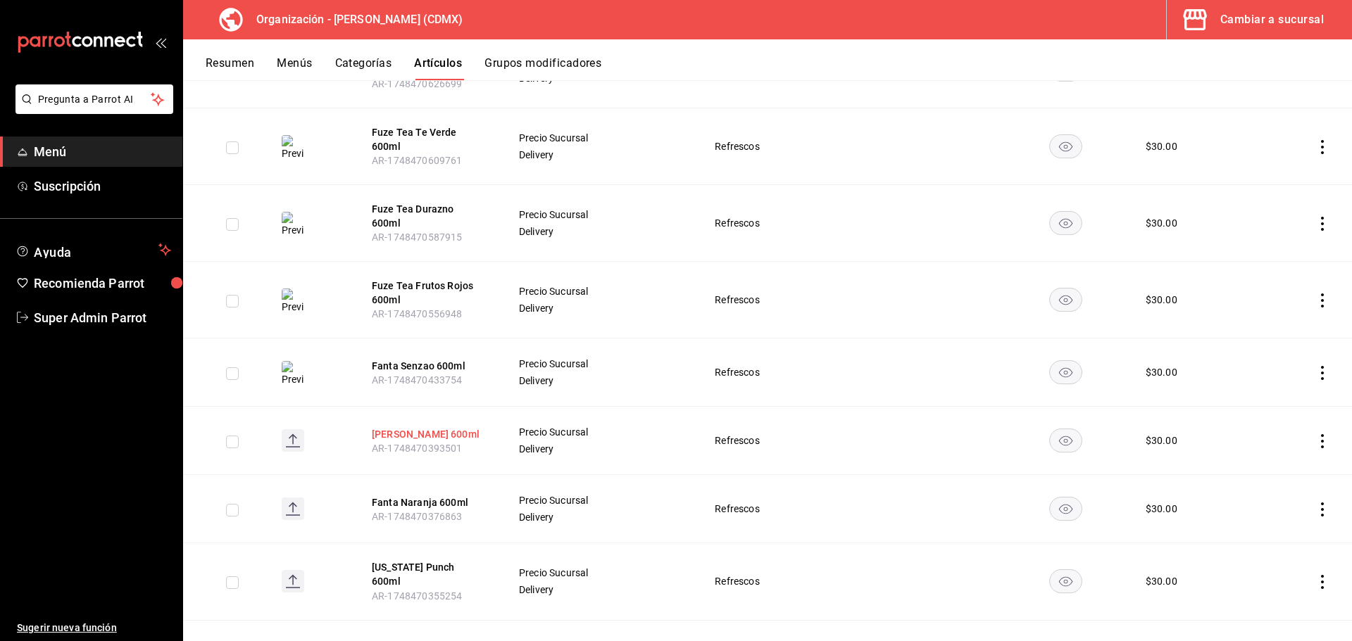
click at [440, 427] on button "[PERSON_NAME] 600ml" at bounding box center [428, 434] width 113 height 14
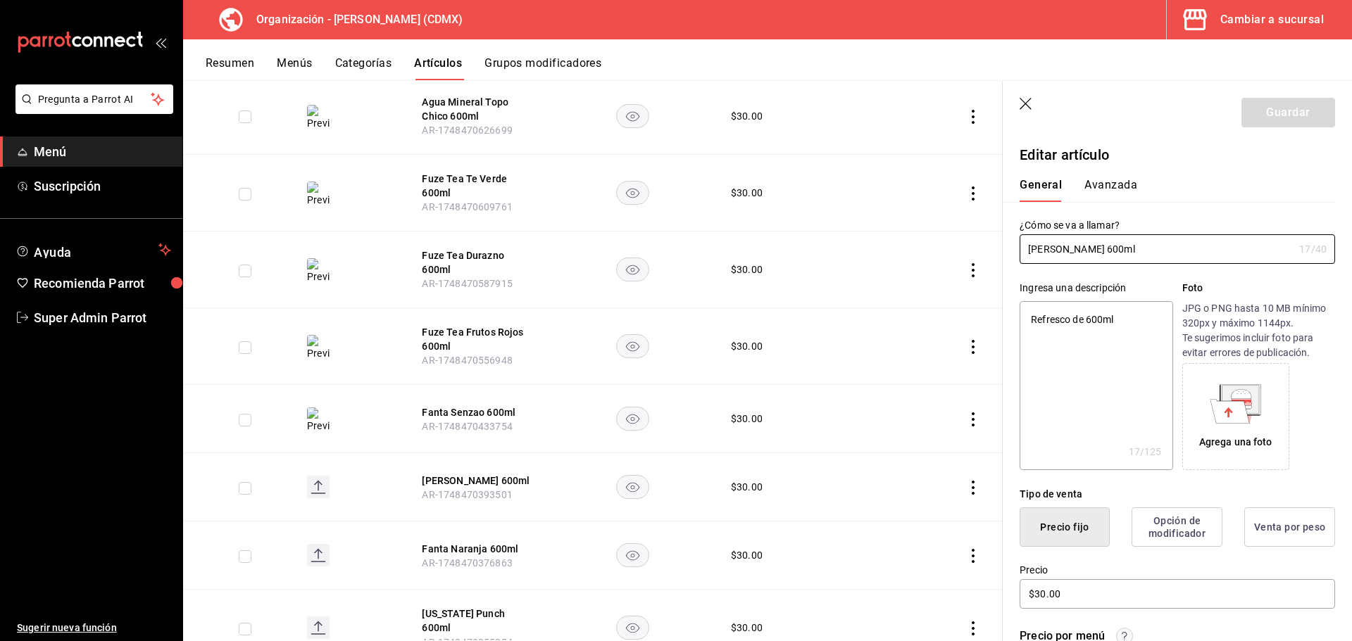
click at [1228, 433] on div "Agrega una foto" at bounding box center [1235, 417] width 100 height 100
click at [1263, 118] on button "Guardar" at bounding box center [1288, 113] width 94 height 30
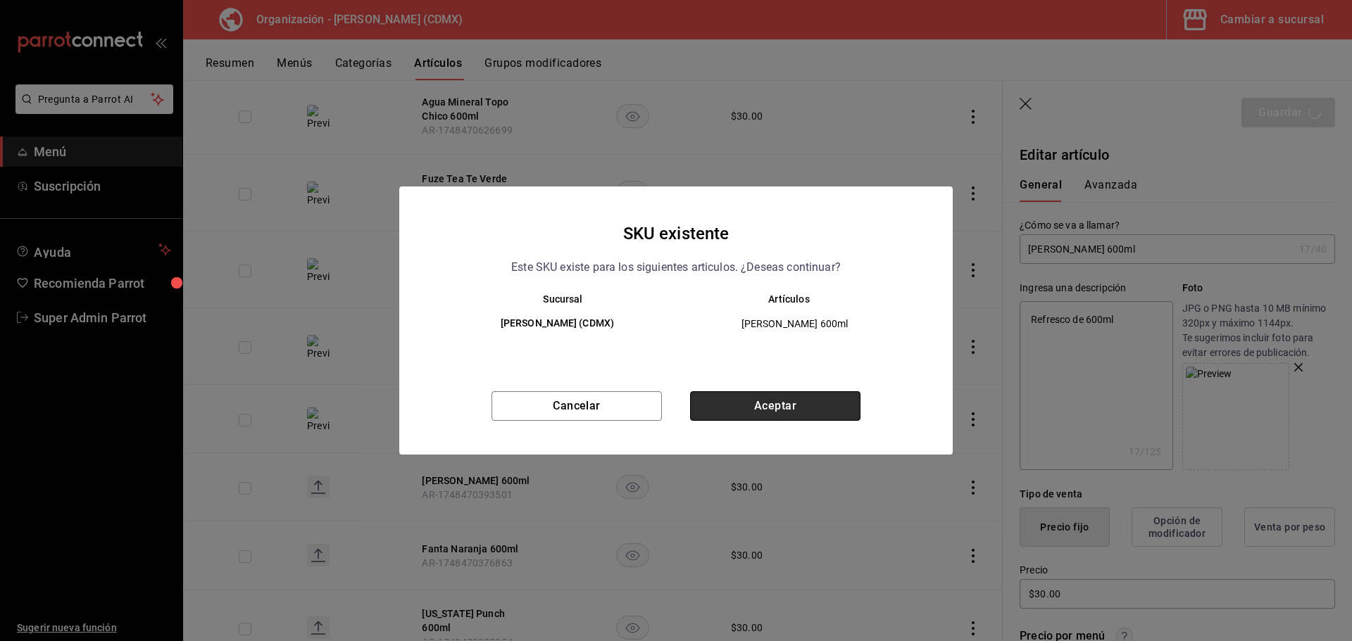
click at [779, 404] on button "Aceptar" at bounding box center [775, 406] width 170 height 30
type textarea "x"
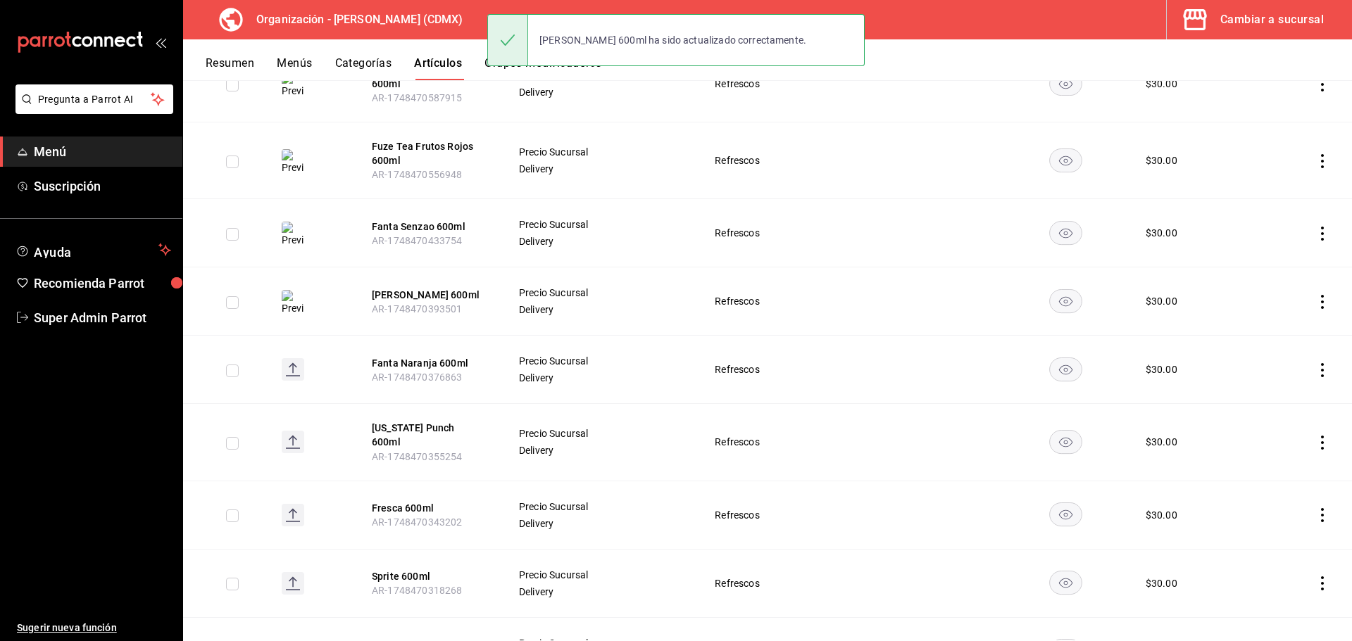
scroll to position [986, 0]
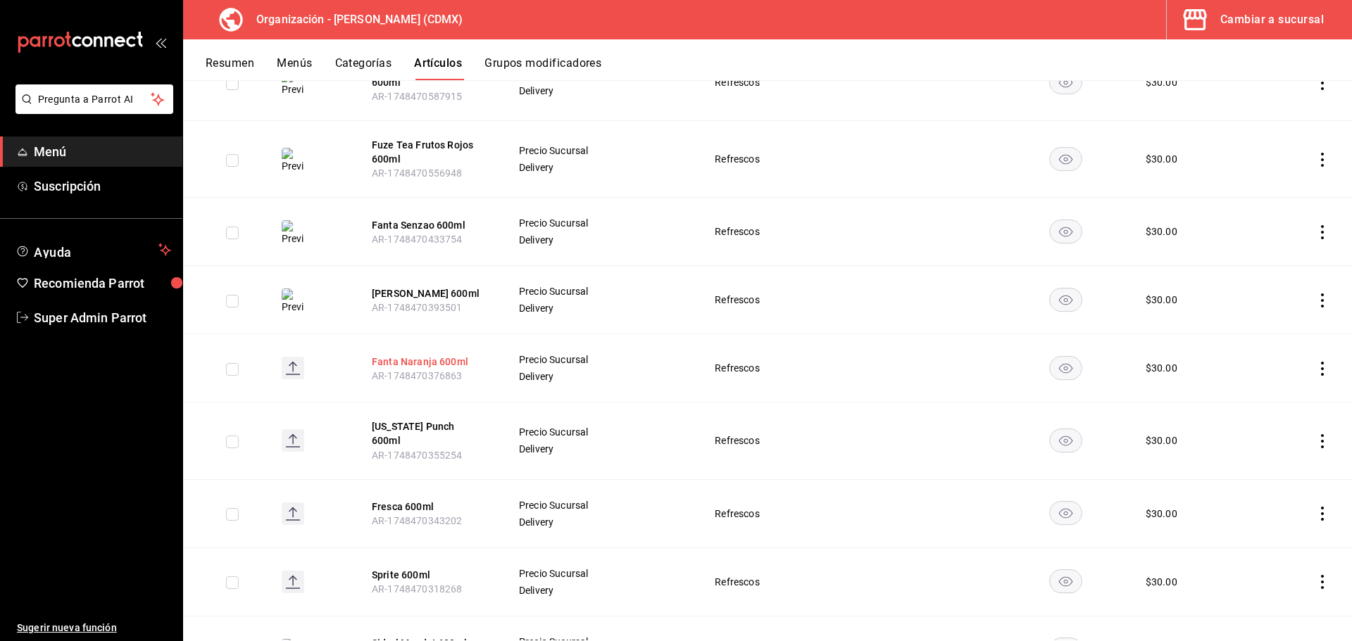
click at [413, 355] on button "Fanta Naranja 600ml" at bounding box center [428, 362] width 113 height 14
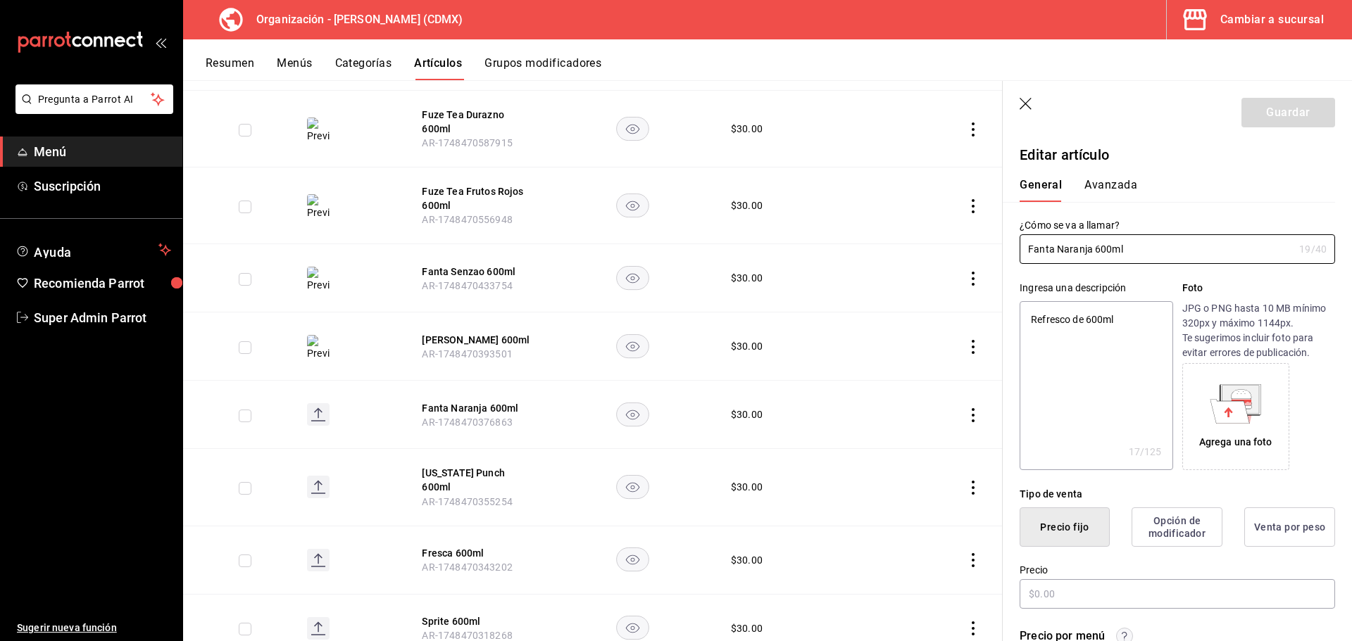
type textarea "x"
type input "$30.00"
click at [1242, 417] on g at bounding box center [1235, 403] width 51 height 39
drag, startPoint x: 1135, startPoint y: 249, endPoint x: 1083, endPoint y: 253, distance: 51.6
click at [996, 251] on main "Artículos organización Edita el precio e imagen de tus artículos. Asigna una ca…" at bounding box center [767, 360] width 1169 height 561
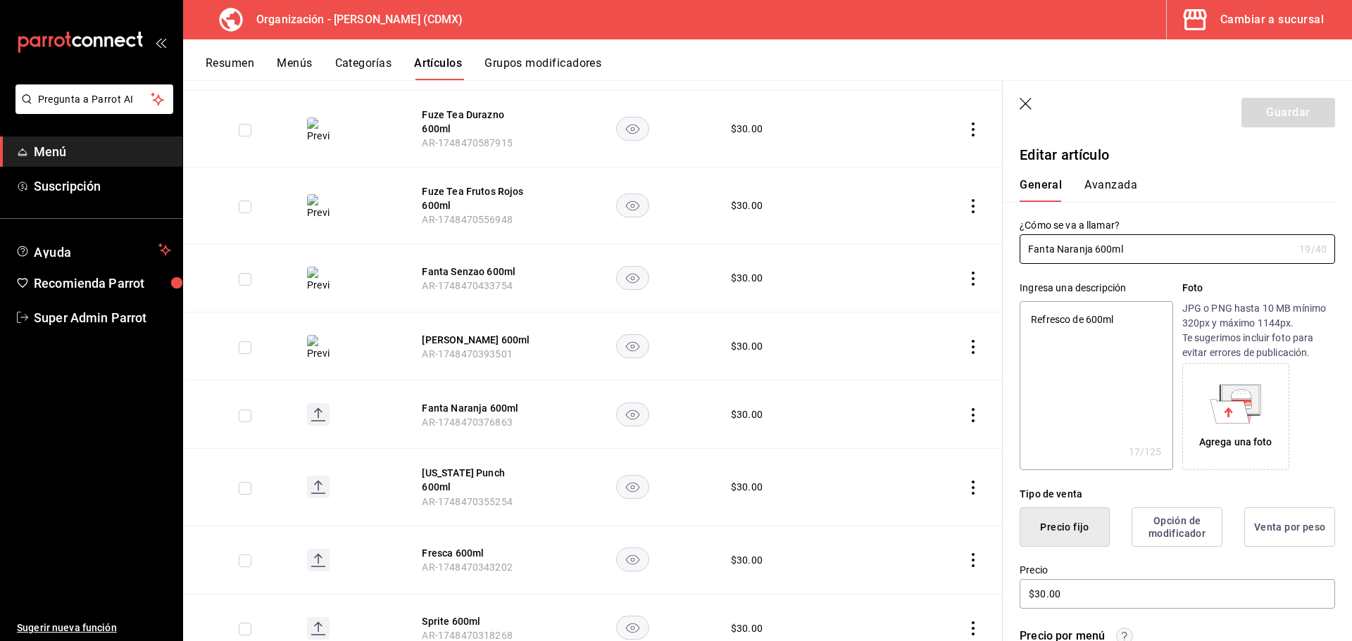
type textarea "x"
drag, startPoint x: 1125, startPoint y: 325, endPoint x: 1021, endPoint y: 306, distance: 105.9
click at [963, 306] on main "Artículos organización Edita el precio e imagen de tus artículos. Asigna una ca…" at bounding box center [767, 360] width 1169 height 561
paste textarea "Fanta Naranja"
type textarea "Fanta Naranja 600ml"
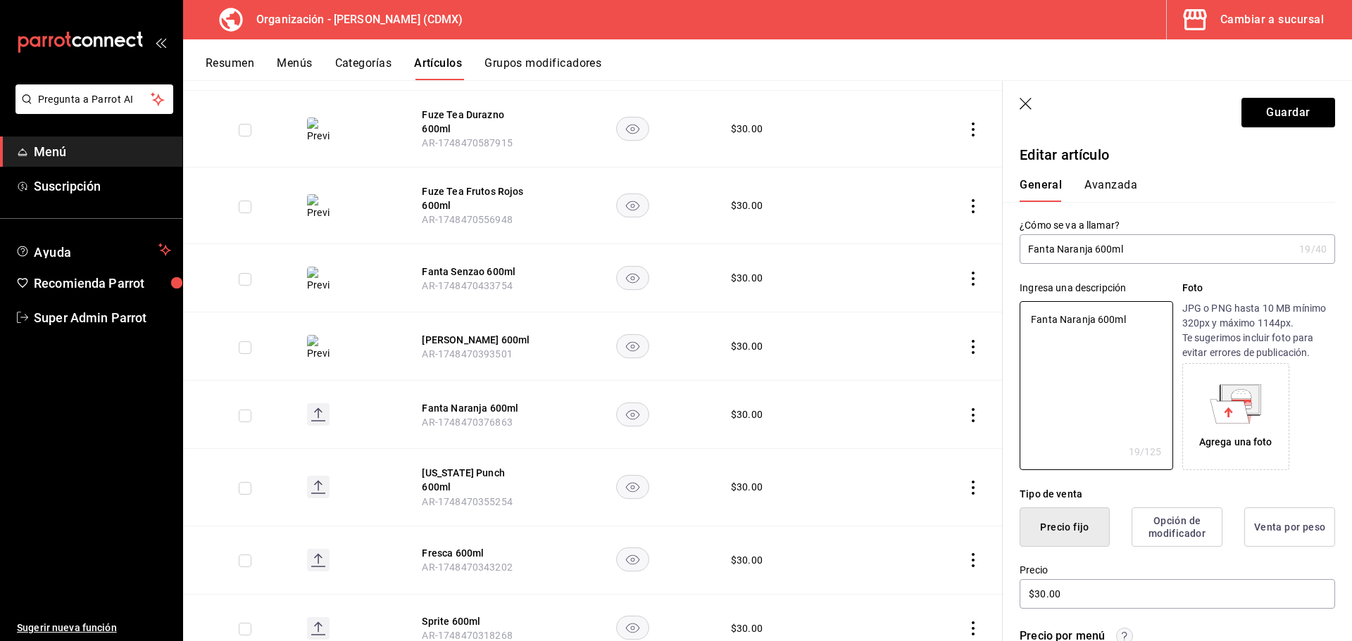
type textarea "x"
type textarea "Fanta Naranja 600ml"
click at [1228, 405] on icon at bounding box center [1229, 411] width 39 height 24
click at [1266, 118] on button "Guardar" at bounding box center [1288, 113] width 94 height 30
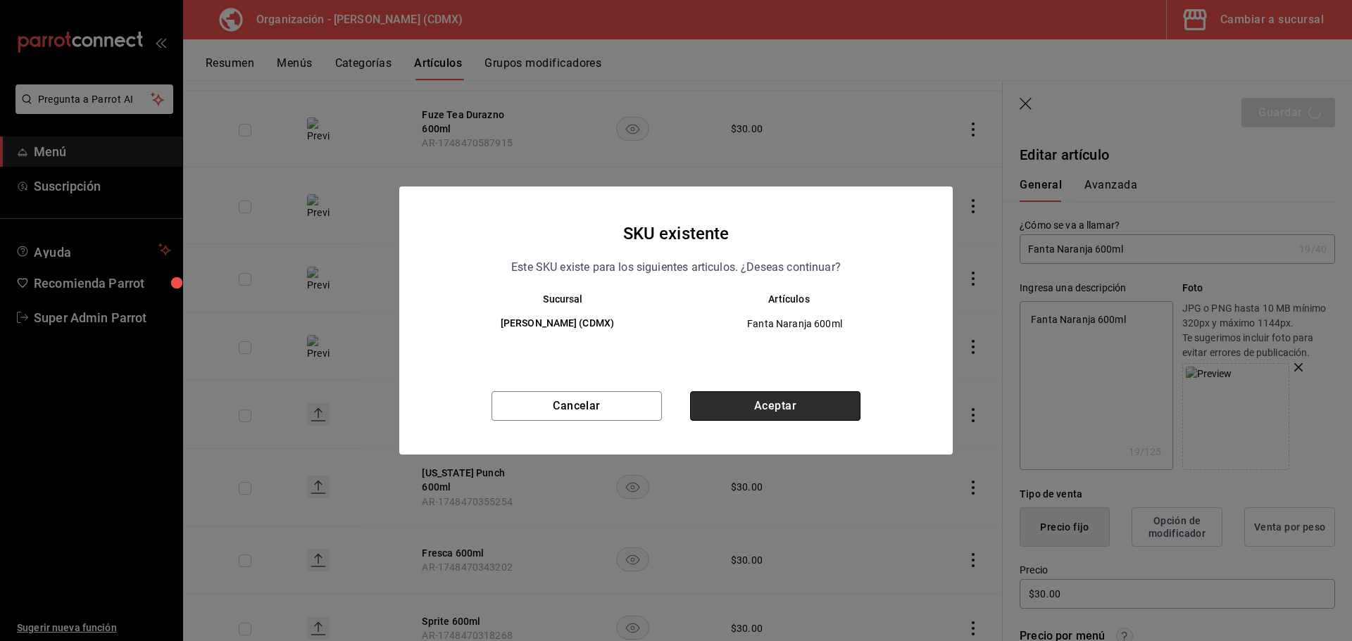
click at [772, 407] on button "Aceptar" at bounding box center [775, 406] width 170 height 30
type textarea "x"
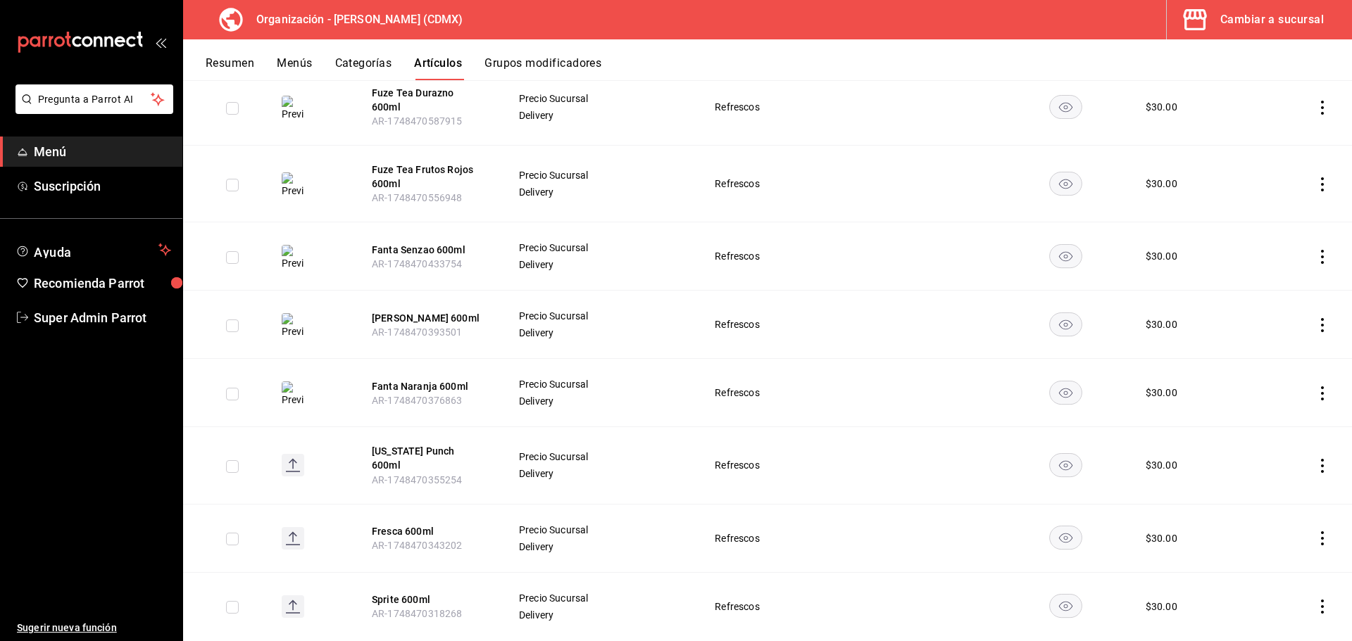
scroll to position [960, 0]
click at [436, 312] on button "[PERSON_NAME] 600ml" at bounding box center [428, 319] width 113 height 14
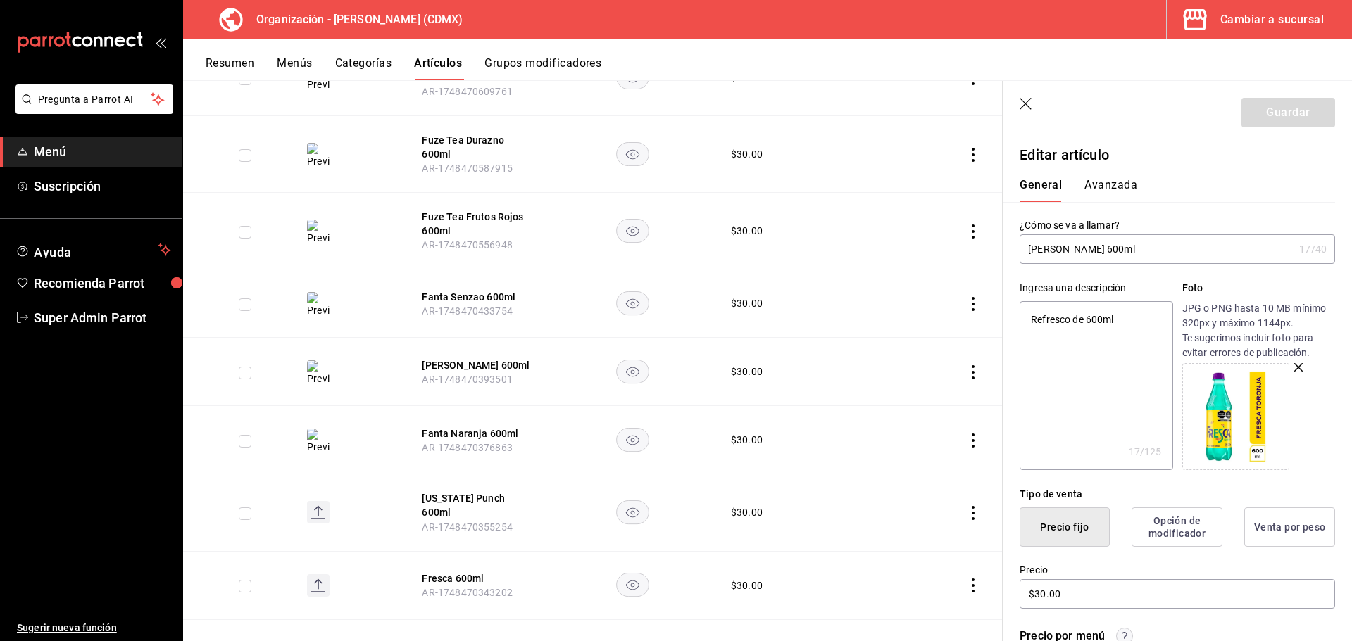
drag, startPoint x: 1135, startPoint y: 249, endPoint x: 1045, endPoint y: 236, distance: 91.1
click at [1019, 239] on input "[PERSON_NAME] 600ml" at bounding box center [1156, 249] width 274 height 28
type textarea "x"
drag, startPoint x: 1138, startPoint y: 327, endPoint x: 1051, endPoint y: 324, distance: 86.7
click at [994, 327] on main "Artículos organización Edita el precio e imagen de tus artículos. Asigna una ca…" at bounding box center [767, 360] width 1169 height 561
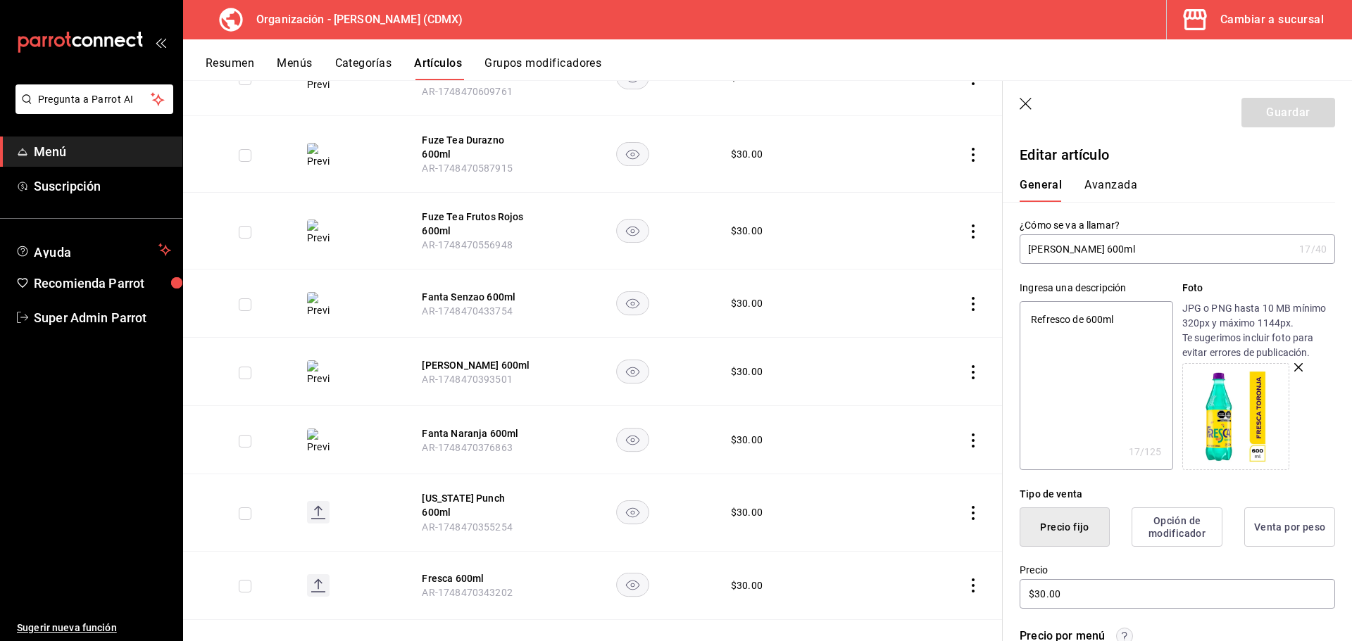
paste textarea "Fanta Fresa"
type textarea "[PERSON_NAME] 600ml"
type textarea "x"
type textarea "[PERSON_NAME] 600ml"
click at [1260, 114] on button "Guardar" at bounding box center [1288, 113] width 94 height 30
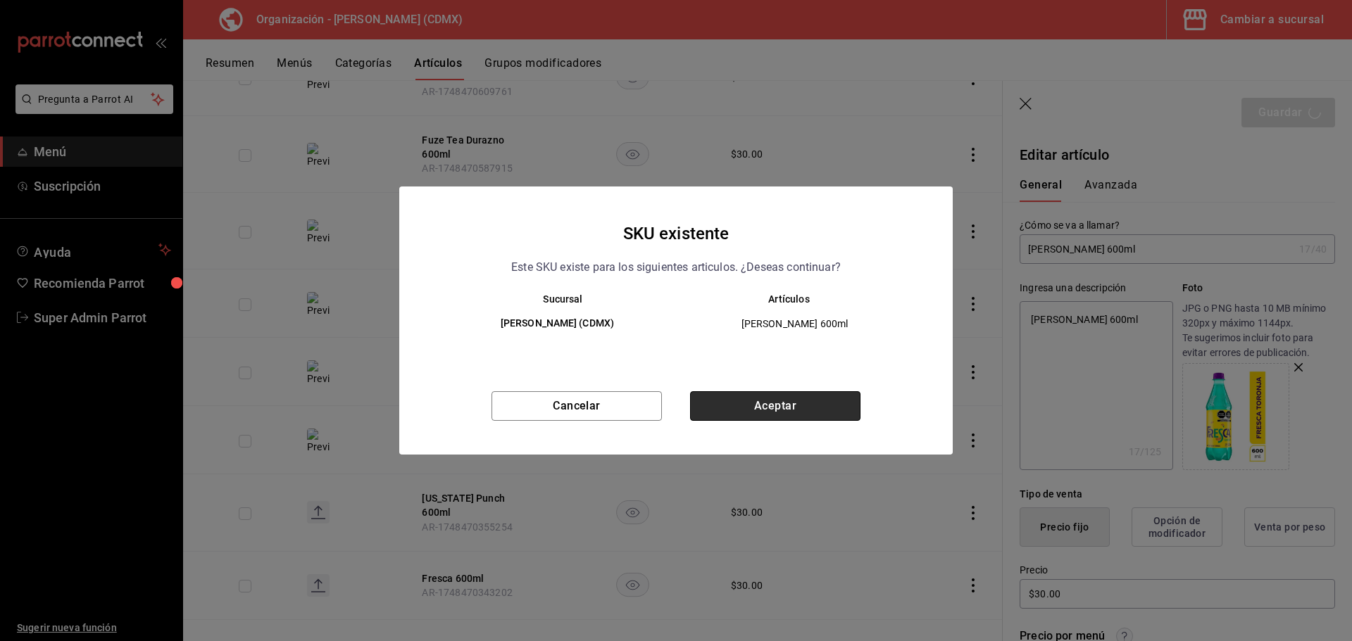
click at [740, 405] on button "Aceptar" at bounding box center [775, 406] width 170 height 30
type textarea "x"
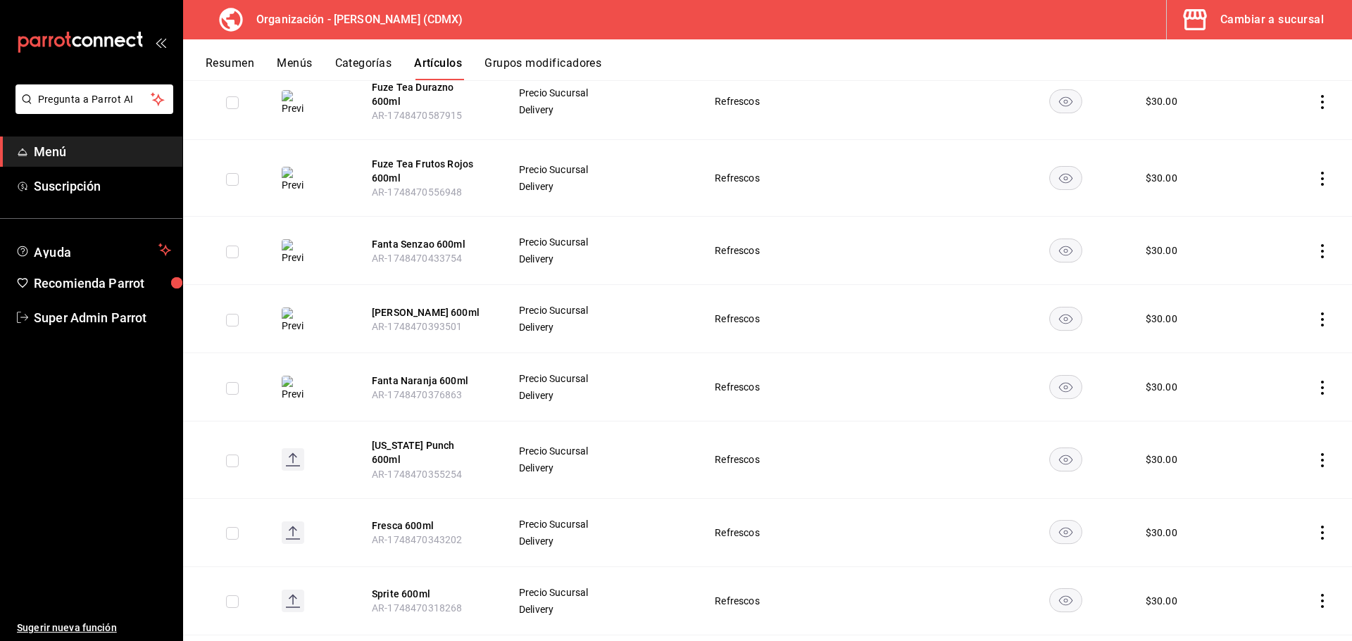
scroll to position [1088, 0]
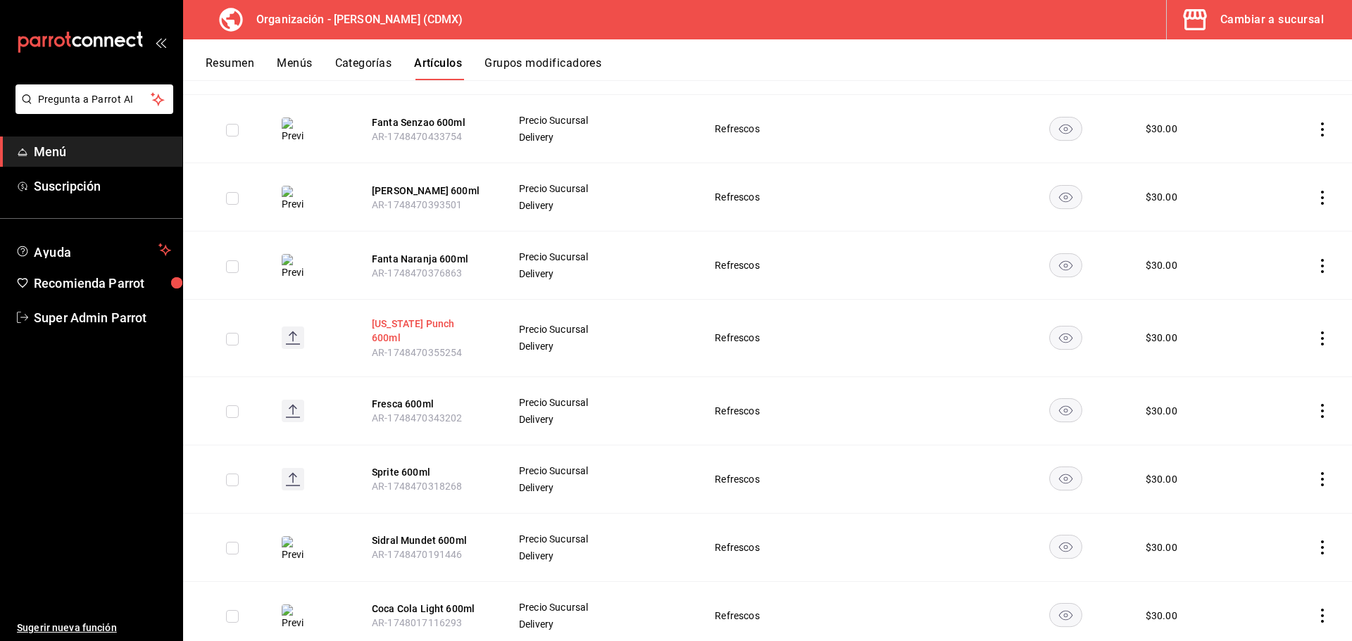
click at [413, 317] on button "[US_STATE] Punch 600ml" at bounding box center [428, 331] width 113 height 28
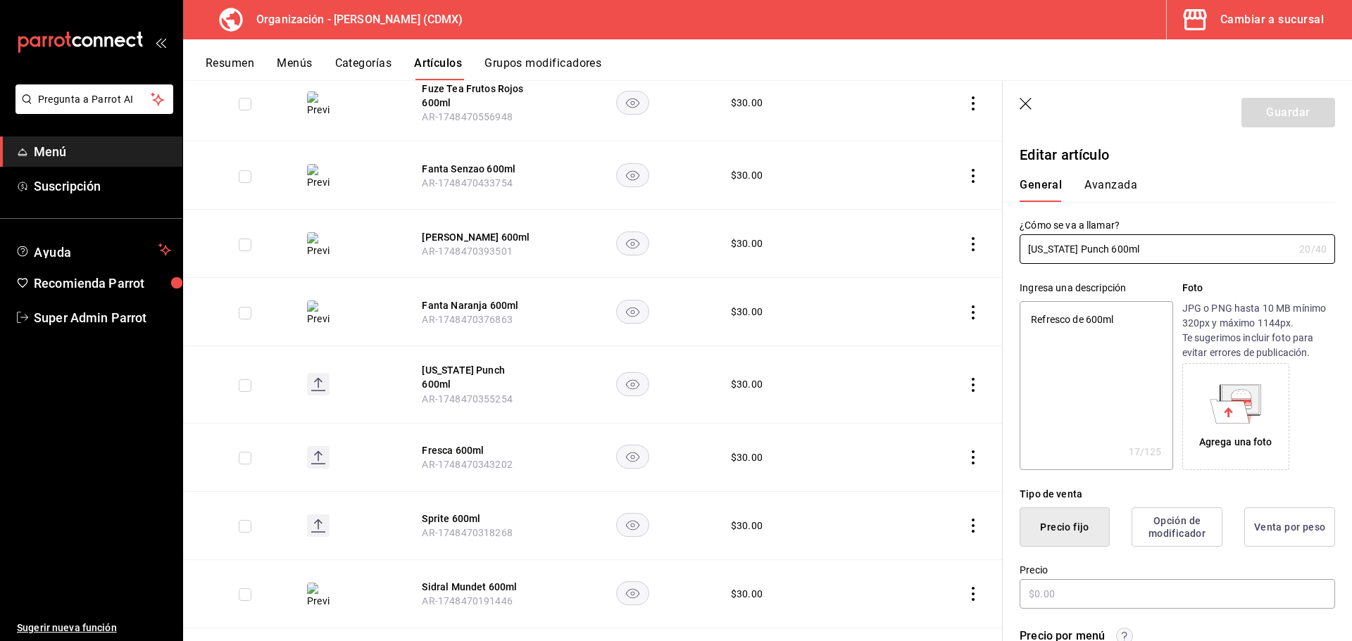
type textarea "x"
type input "$30.00"
drag, startPoint x: 1178, startPoint y: 247, endPoint x: 1016, endPoint y: 235, distance: 161.6
click at [995, 238] on main "Artículos organización Edita el precio e imagen de tus artículos. Asigna una ca…" at bounding box center [767, 360] width 1169 height 561
type textarea "x"
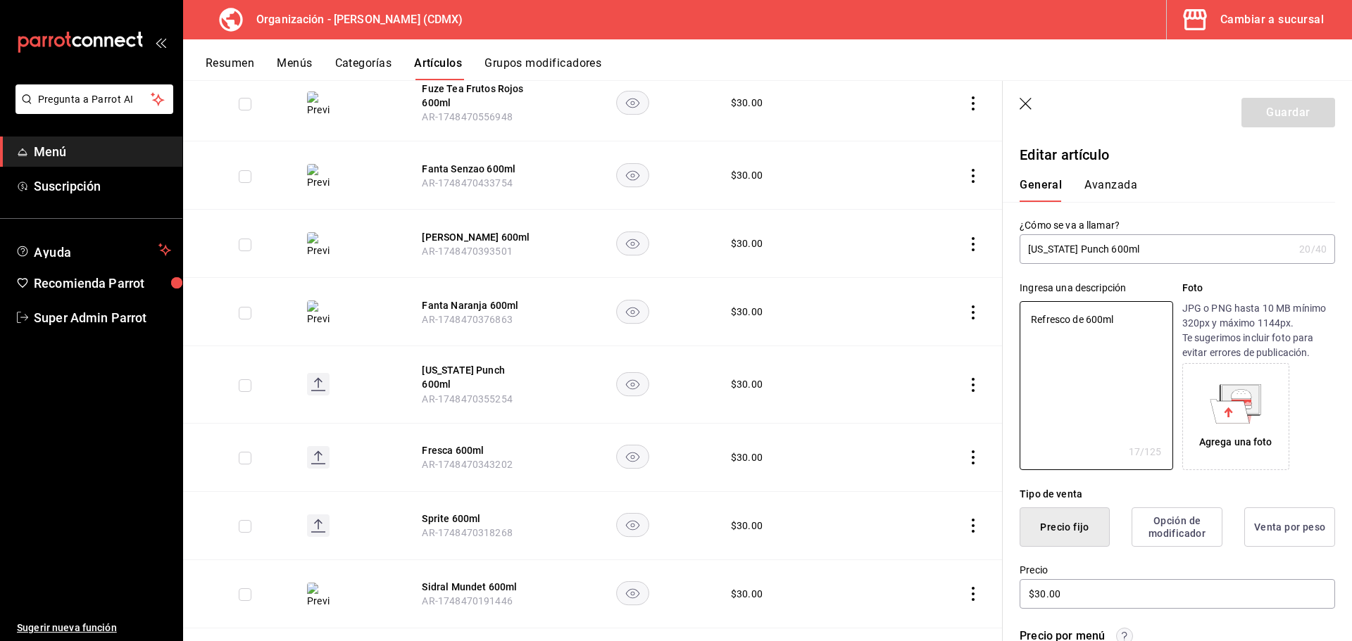
drag, startPoint x: 1147, startPoint y: 325, endPoint x: 1007, endPoint y: 324, distance: 139.4
click at [1003, 325] on div "Ingresa una descripción Refresco de 600ml x 17 /125 ​ Foto JPG o PNG hasta 10 M…" at bounding box center [1168, 367] width 332 height 206
paste textarea "Delaware Punch"
type textarea "[US_STATE] Punch 600ml"
type textarea "x"
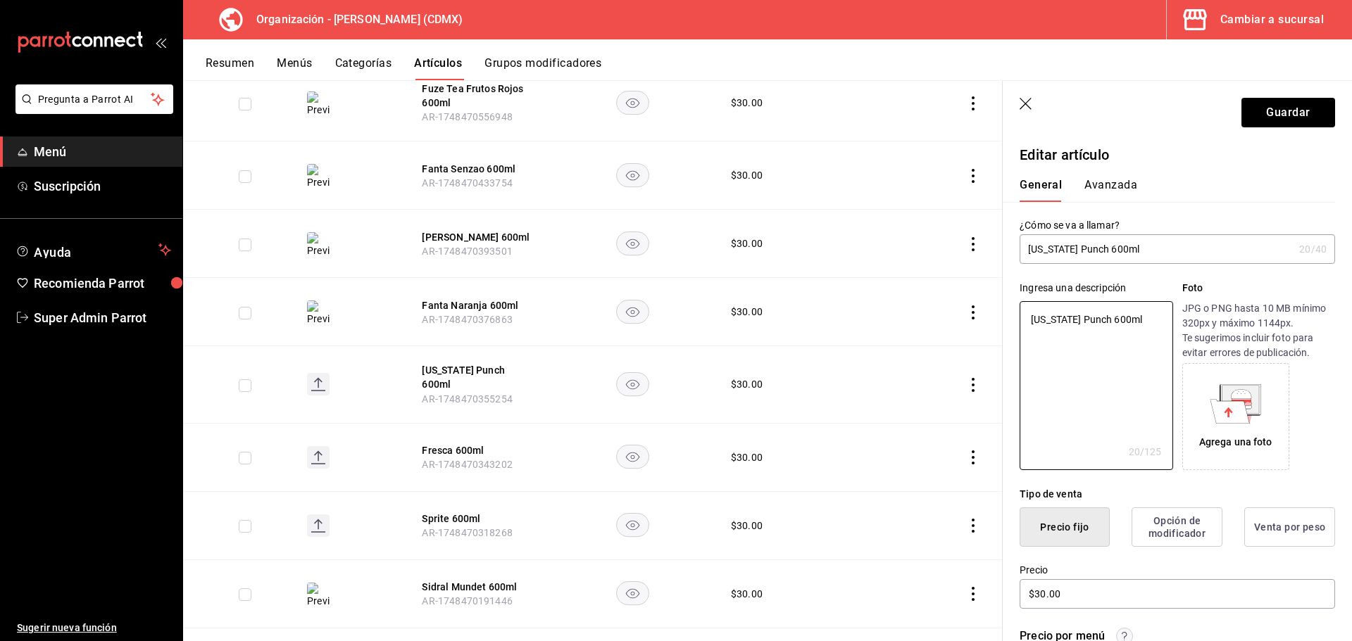
type textarea "[US_STATE] Punch 600ml"
click at [1226, 418] on icon at bounding box center [1229, 411] width 39 height 24
click at [1261, 118] on button "Guardar" at bounding box center [1288, 113] width 94 height 30
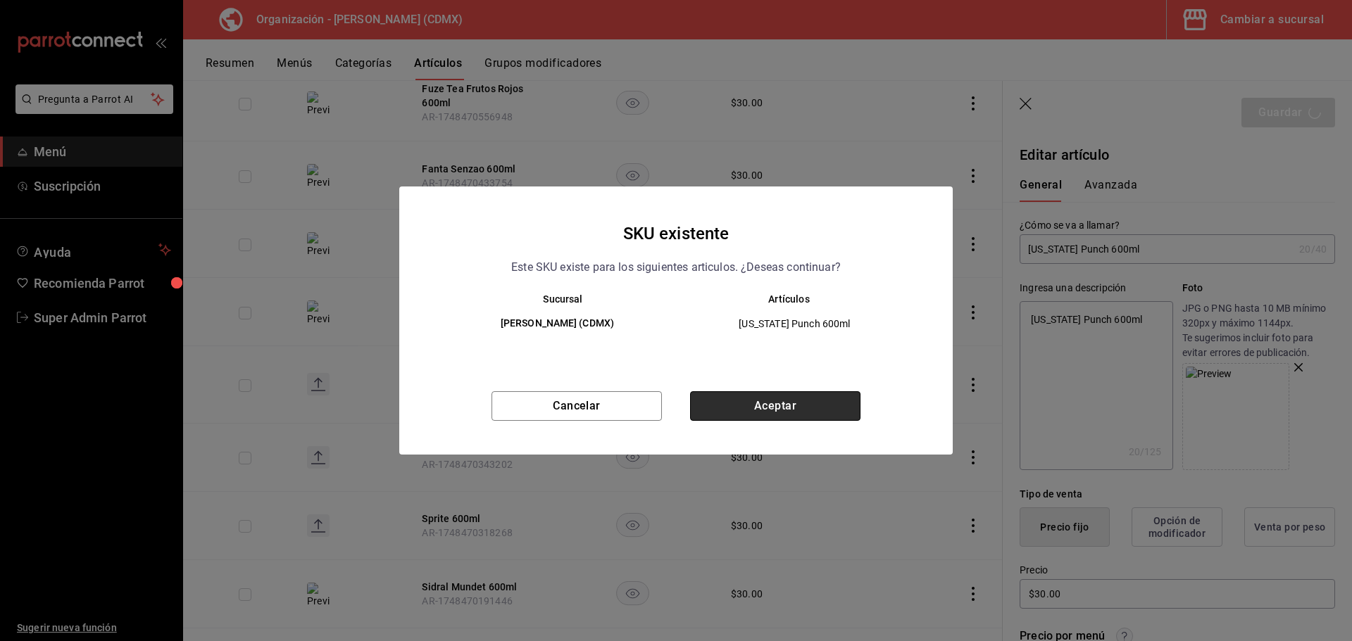
click at [750, 409] on button "Aceptar" at bounding box center [775, 406] width 170 height 30
type textarea "x"
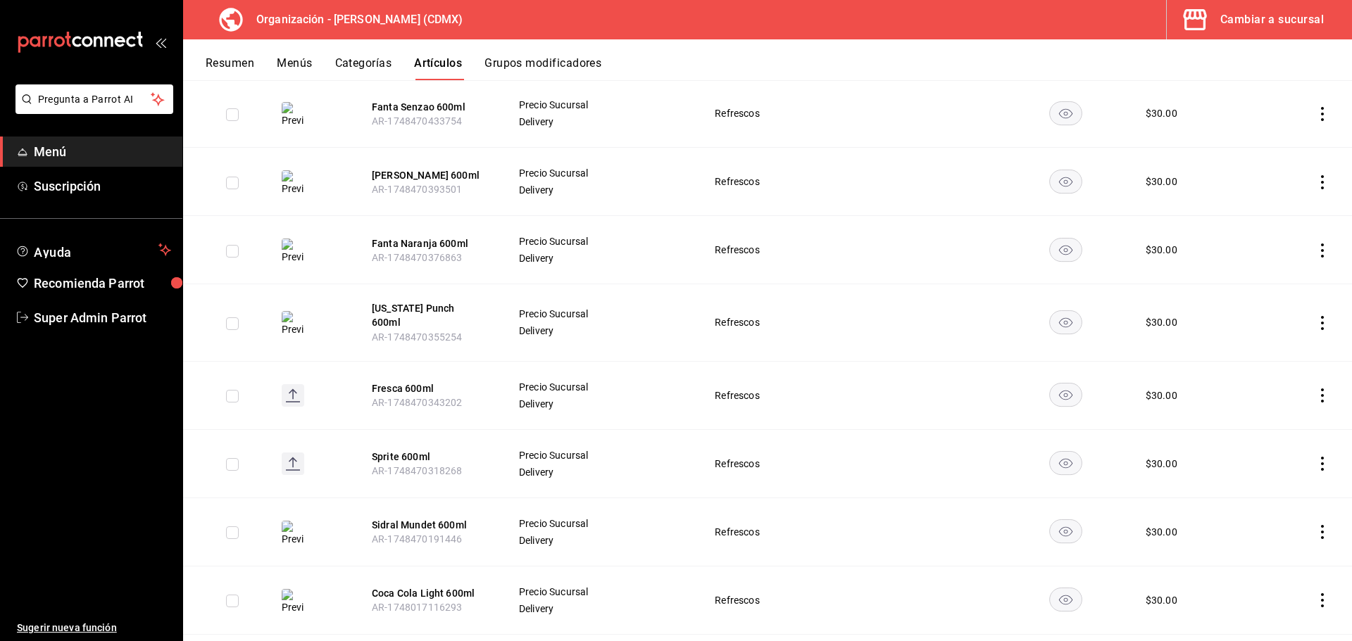
scroll to position [1101, 0]
click at [415, 384] on button "Fresca 600ml" at bounding box center [428, 391] width 113 height 14
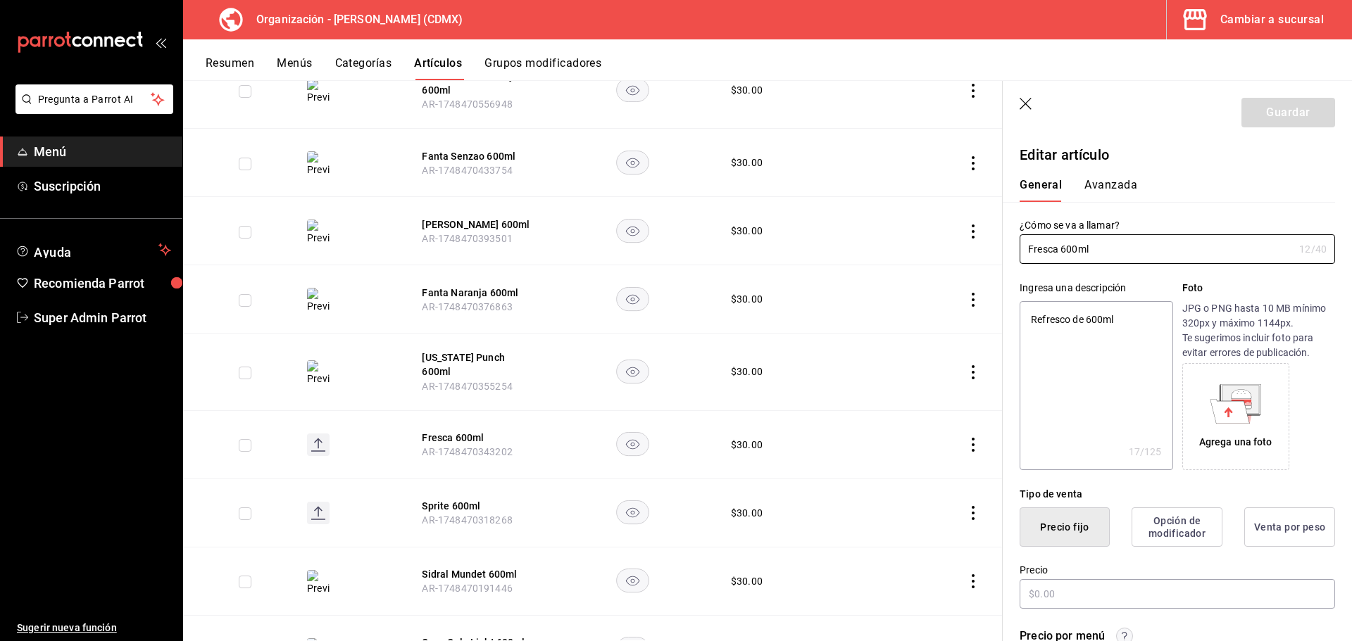
type textarea "x"
type input "$30.00"
drag, startPoint x: 1100, startPoint y: 244, endPoint x: 1017, endPoint y: 239, distance: 83.2
click at [1013, 241] on div "¿Cómo se va a llamar? Fresca 600ml 12 /40 ¿Cómo se va a llamar?" at bounding box center [1168, 233] width 332 height 62
type textarea "x"
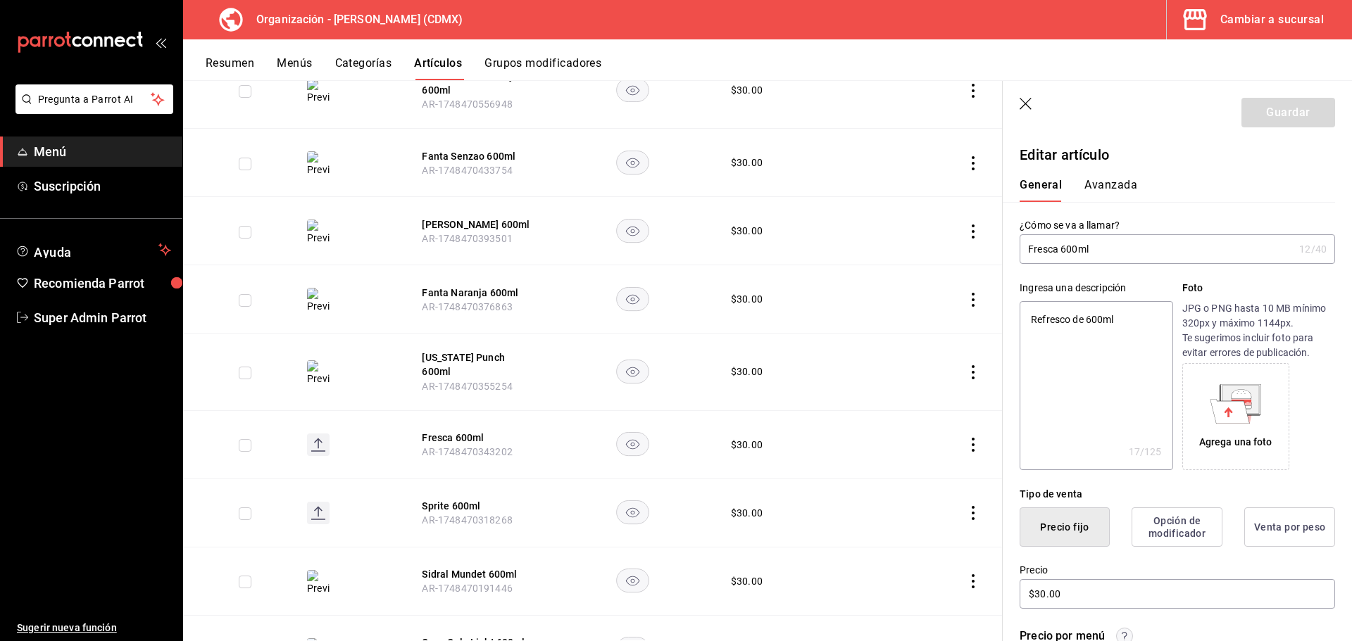
drag, startPoint x: 1135, startPoint y: 322, endPoint x: 1020, endPoint y: 322, distance: 114.7
click at [1020, 322] on textarea "Refresco de 600ml" at bounding box center [1095, 385] width 153 height 169
paste textarea "Fresca"
type textarea "Fresca 600ml"
type textarea "x"
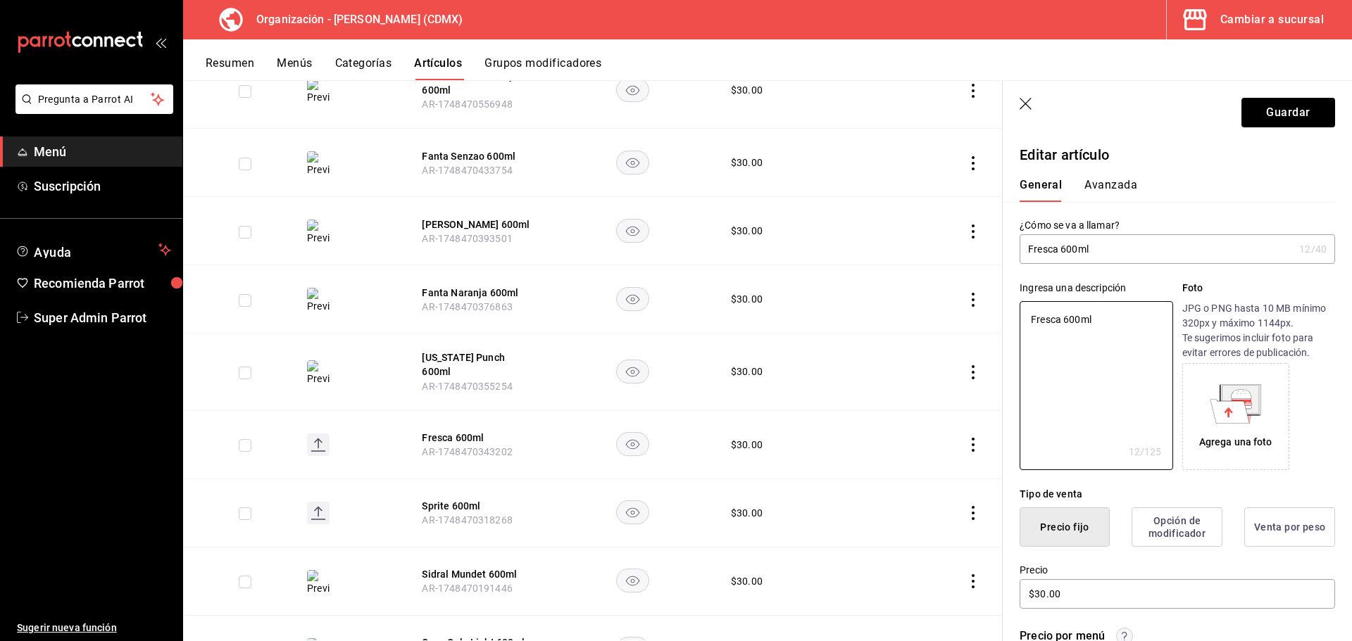
type textarea "Fresca 600ml"
click at [1267, 405] on div "Agrega una foto" at bounding box center [1235, 417] width 100 height 100
click at [1264, 111] on button "Guardar" at bounding box center [1288, 113] width 94 height 30
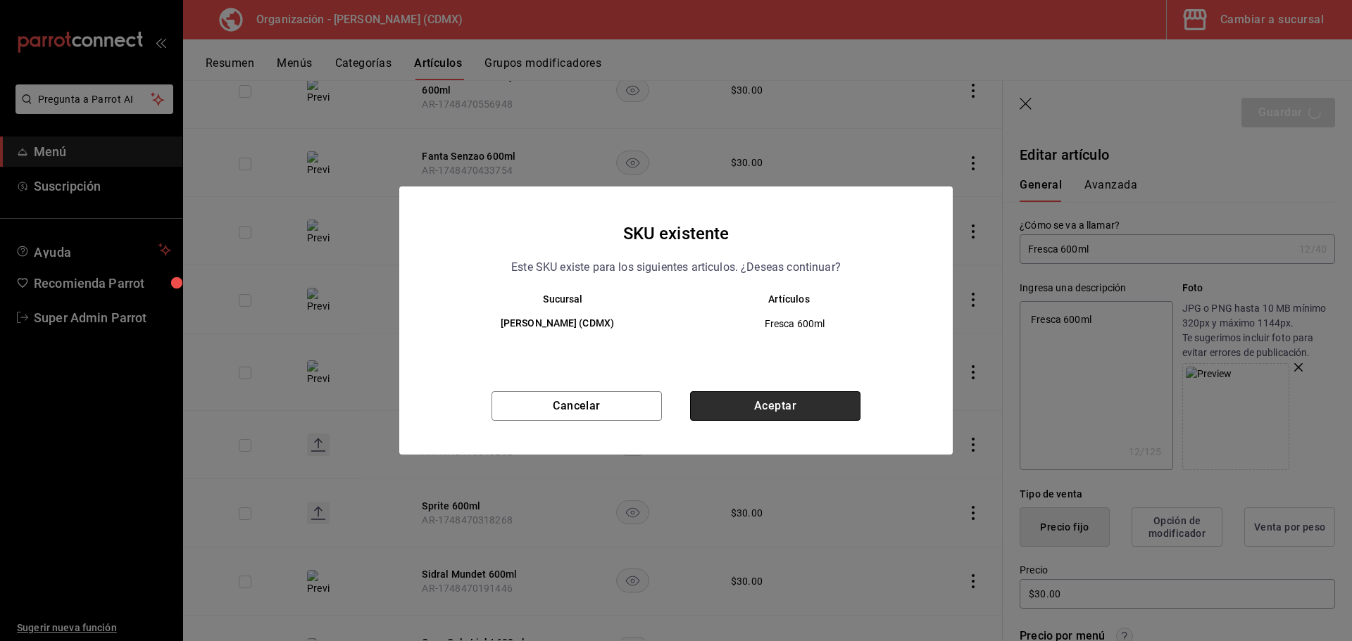
click at [785, 408] on button "Aceptar" at bounding box center [775, 406] width 170 height 30
type textarea "x"
type input "AR-1756334571885"
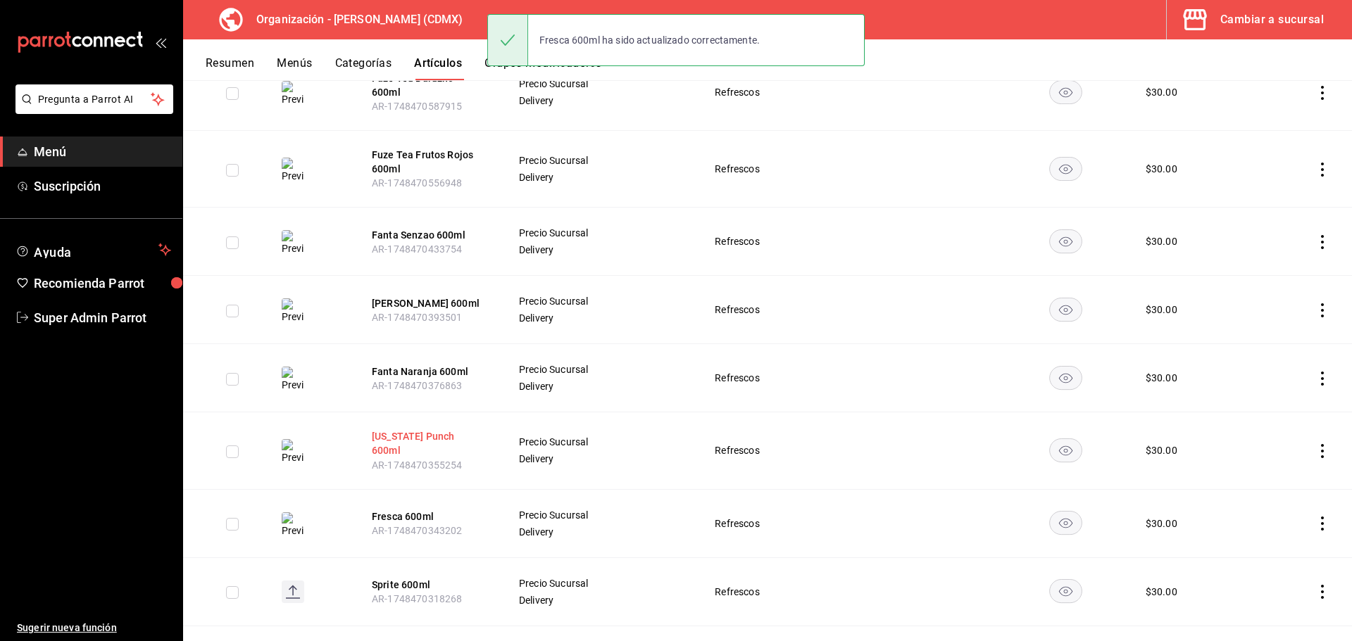
scroll to position [1088, 0]
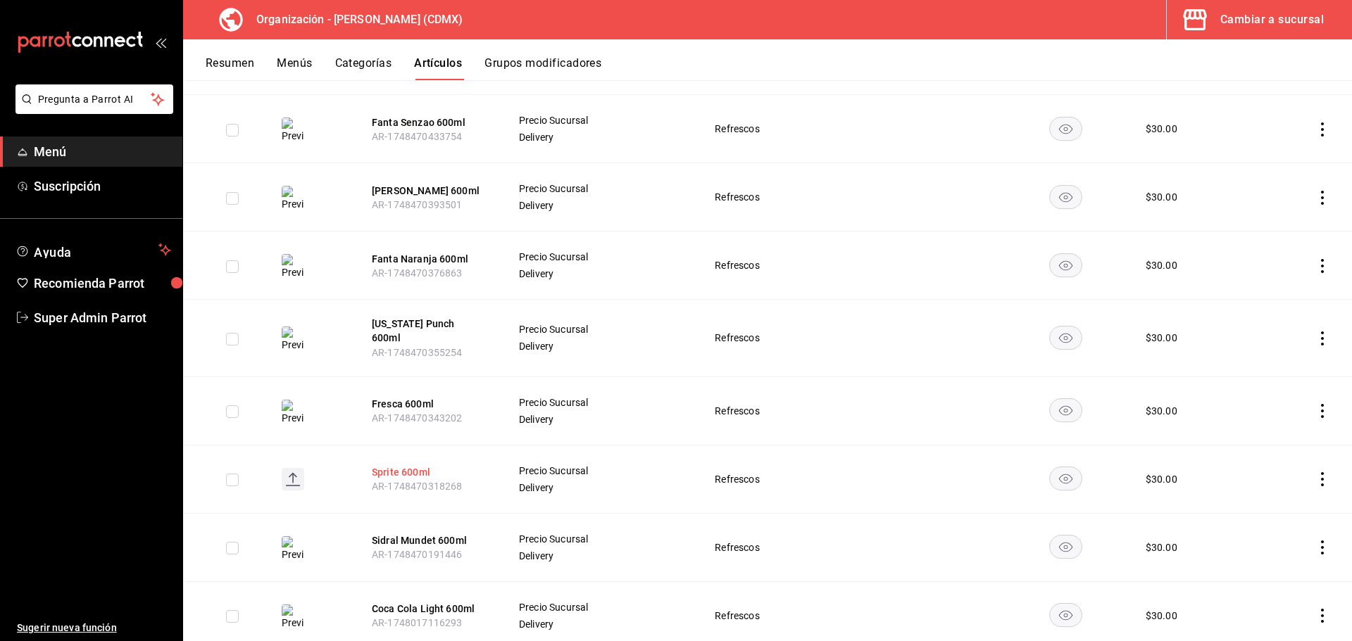
click at [405, 465] on button "Sprite 600ml" at bounding box center [428, 472] width 113 height 14
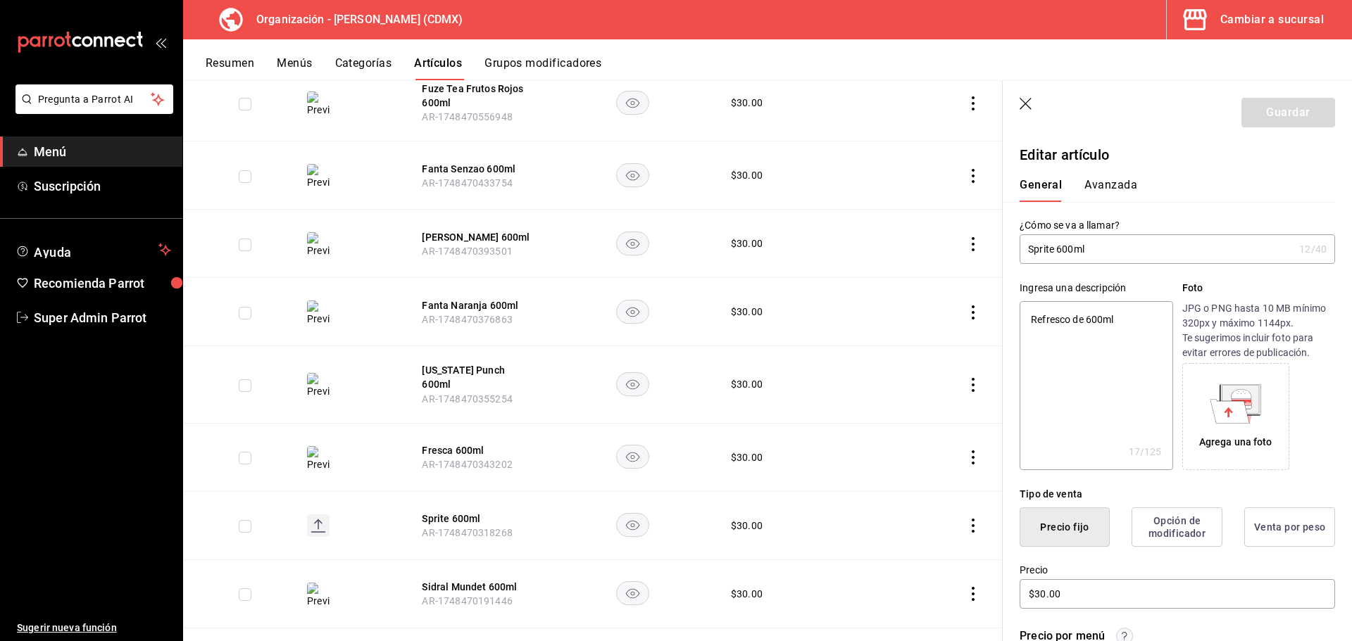
drag, startPoint x: 990, startPoint y: 242, endPoint x: 1033, endPoint y: 239, distance: 43.0
click at [1000, 241] on main "Artículos organización Edita el precio e imagen de tus artículos. Asigna una ca…" at bounding box center [767, 360] width 1169 height 561
type textarea "x"
drag, startPoint x: 1152, startPoint y: 317, endPoint x: 1018, endPoint y: 320, distance: 134.5
click at [1018, 320] on div "Ingresa una descripción Refresco de 600ml x 17 /125 ​ Foto JPG o PNG hasta 10 M…" at bounding box center [1168, 367] width 332 height 206
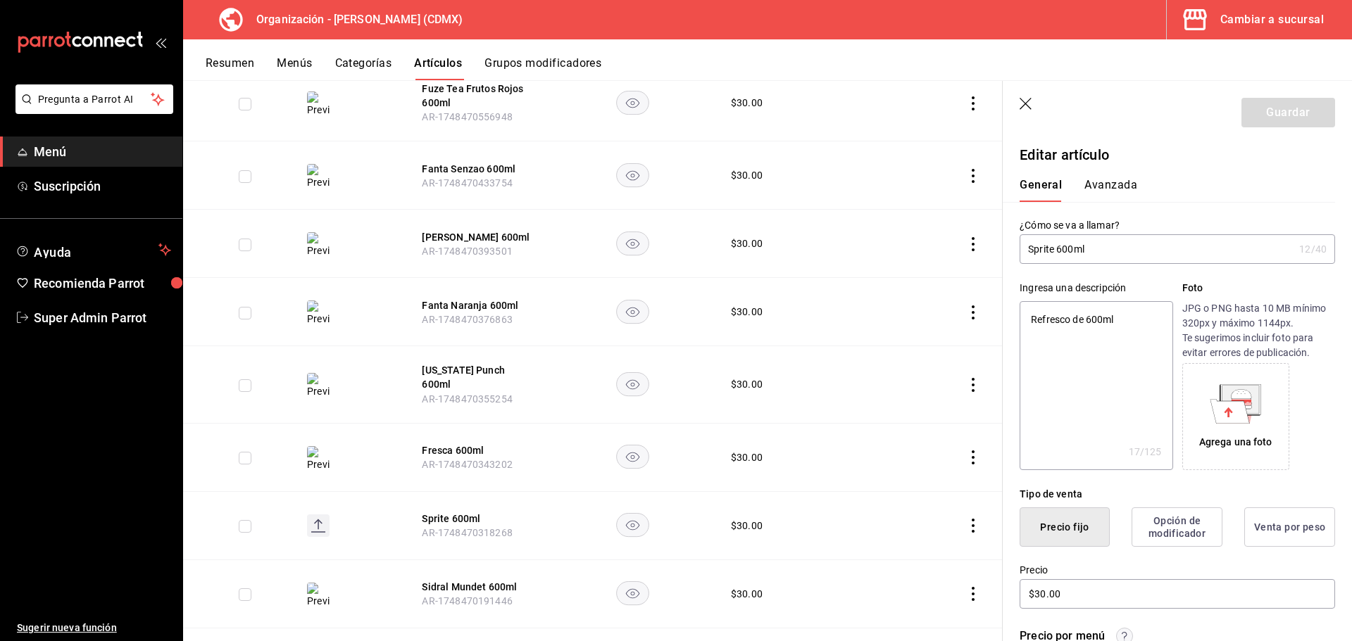
paste textarea "Sprit"
type textarea "Sprite 600ml"
type textarea "x"
type textarea "Sprite 600ml"
click at [1227, 421] on icon at bounding box center [1229, 411] width 39 height 24
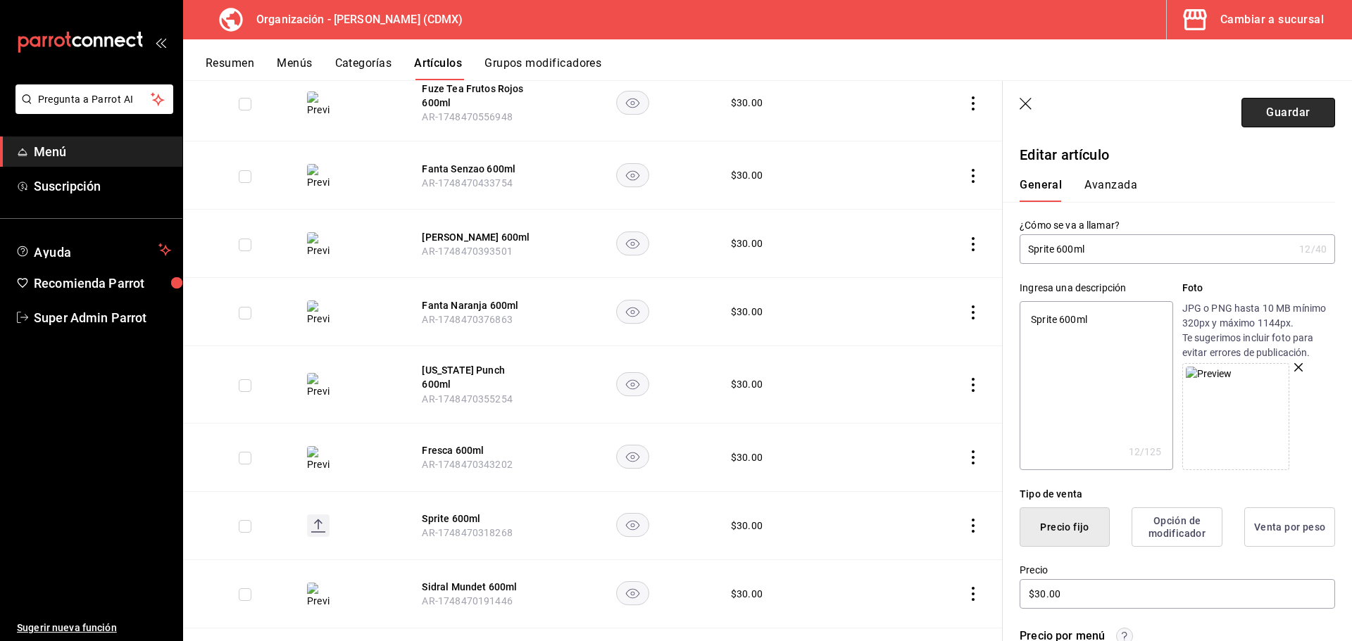
click at [1302, 124] on button "Guardar" at bounding box center [1288, 113] width 94 height 30
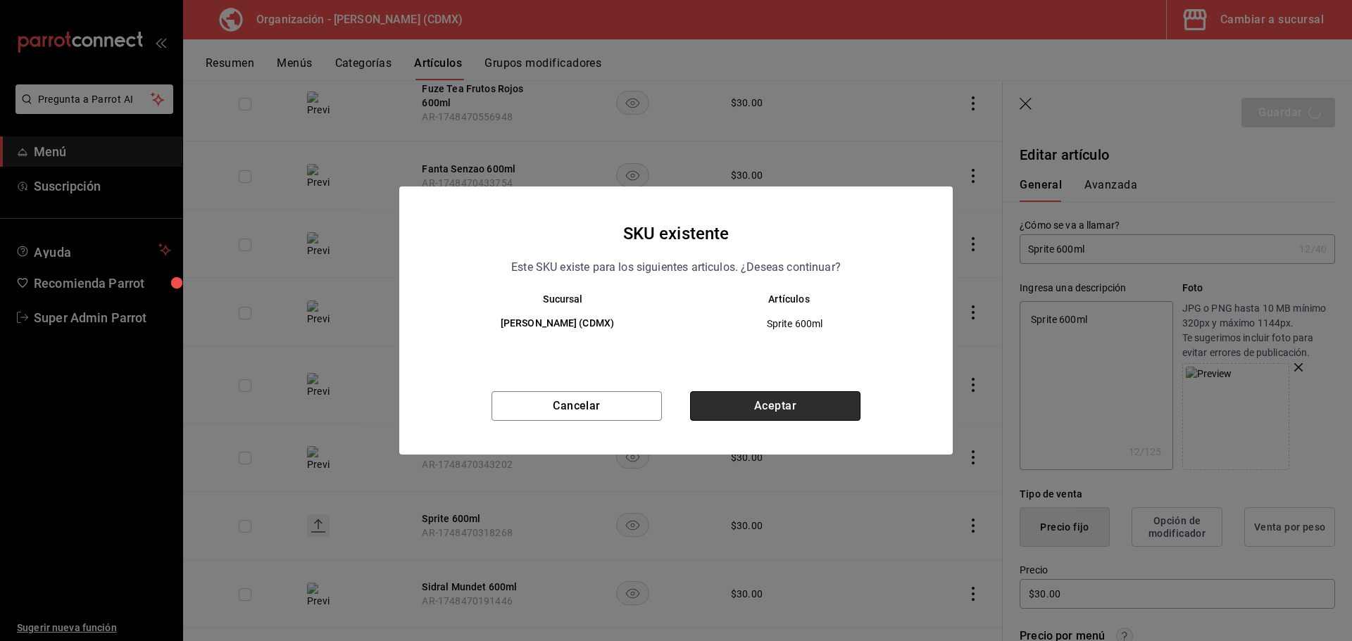
click at [800, 409] on button "Aceptar" at bounding box center [775, 406] width 170 height 30
type textarea "x"
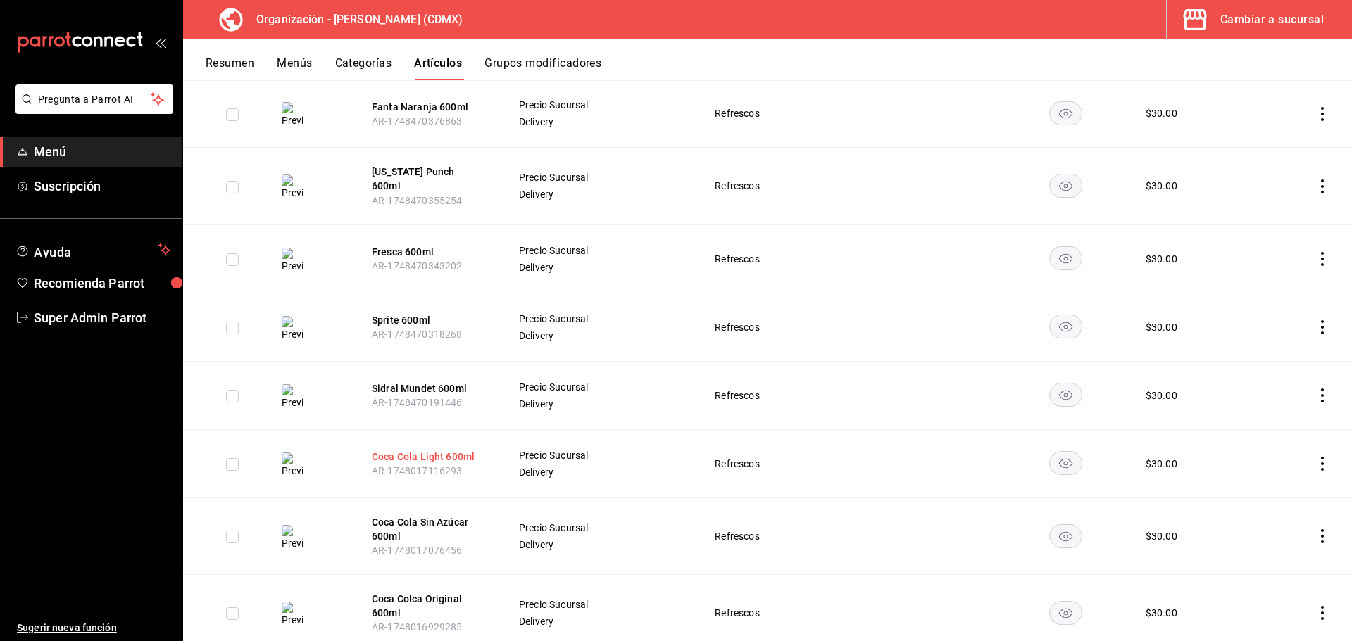
scroll to position [1242, 0]
click at [426, 380] on button "Sidral Mundet 600ml" at bounding box center [428, 387] width 113 height 14
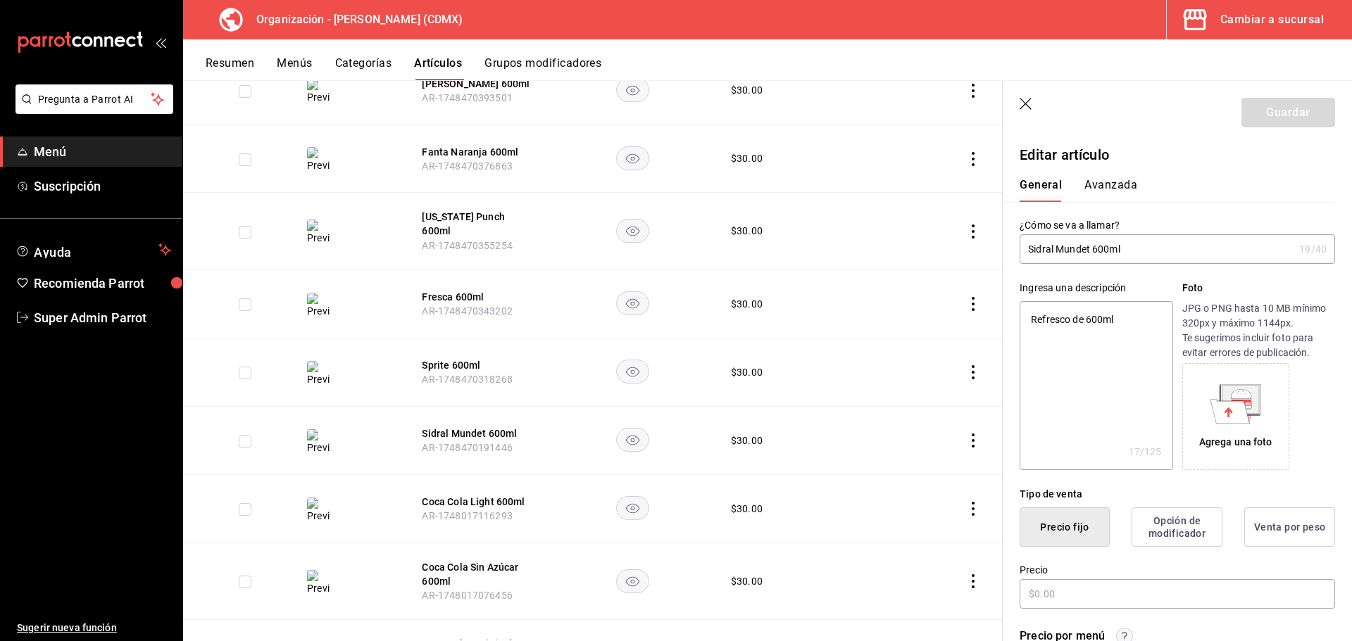
type textarea "x"
type input "$30.00"
drag, startPoint x: 1148, startPoint y: 251, endPoint x: 1038, endPoint y: 246, distance: 110.6
click at [1017, 246] on div "¿Cómo se va a llamar? Sidral Mundet 600ml 19 /40 ¿Cómo se va a llamar?" at bounding box center [1168, 233] width 332 height 62
type textarea "x"
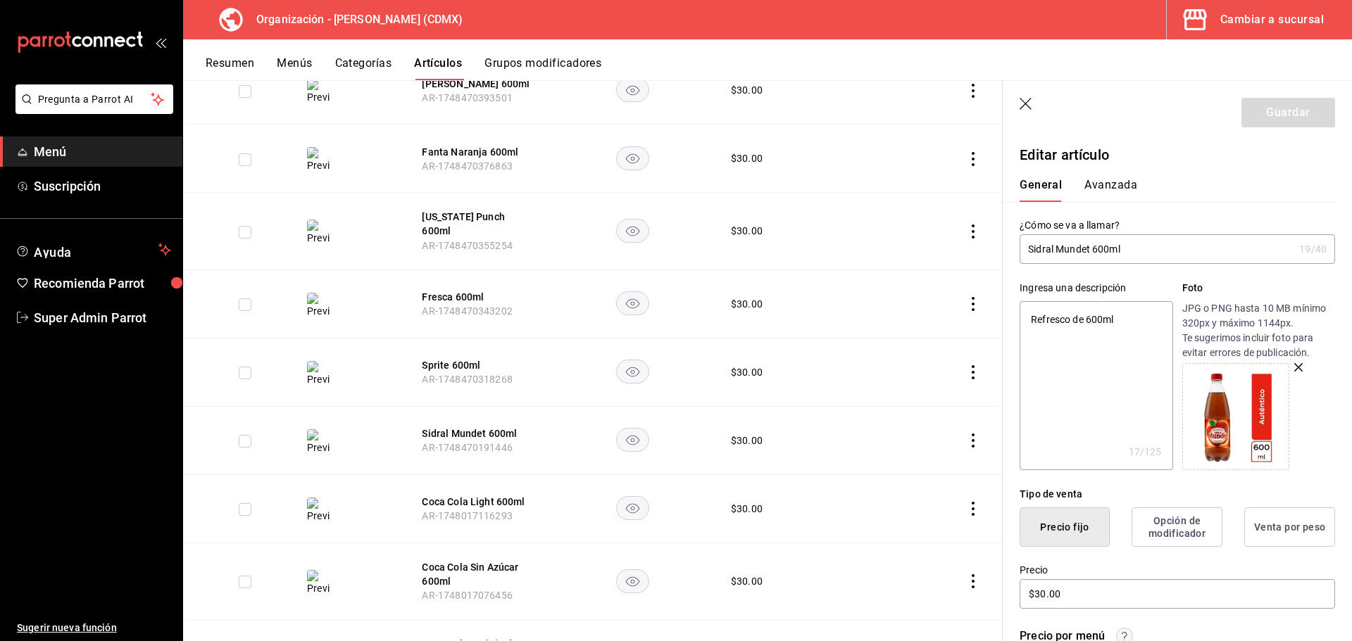
drag, startPoint x: 1123, startPoint y: 325, endPoint x: 1056, endPoint y: 317, distance: 67.4
click at [994, 317] on main "Artículos organización Edita el precio e imagen de tus artículos. Asigna una ca…" at bounding box center [767, 360] width 1169 height 561
paste textarea "Sidral Mundet"
type textarea "Sidral Mundet 600ml"
type textarea "x"
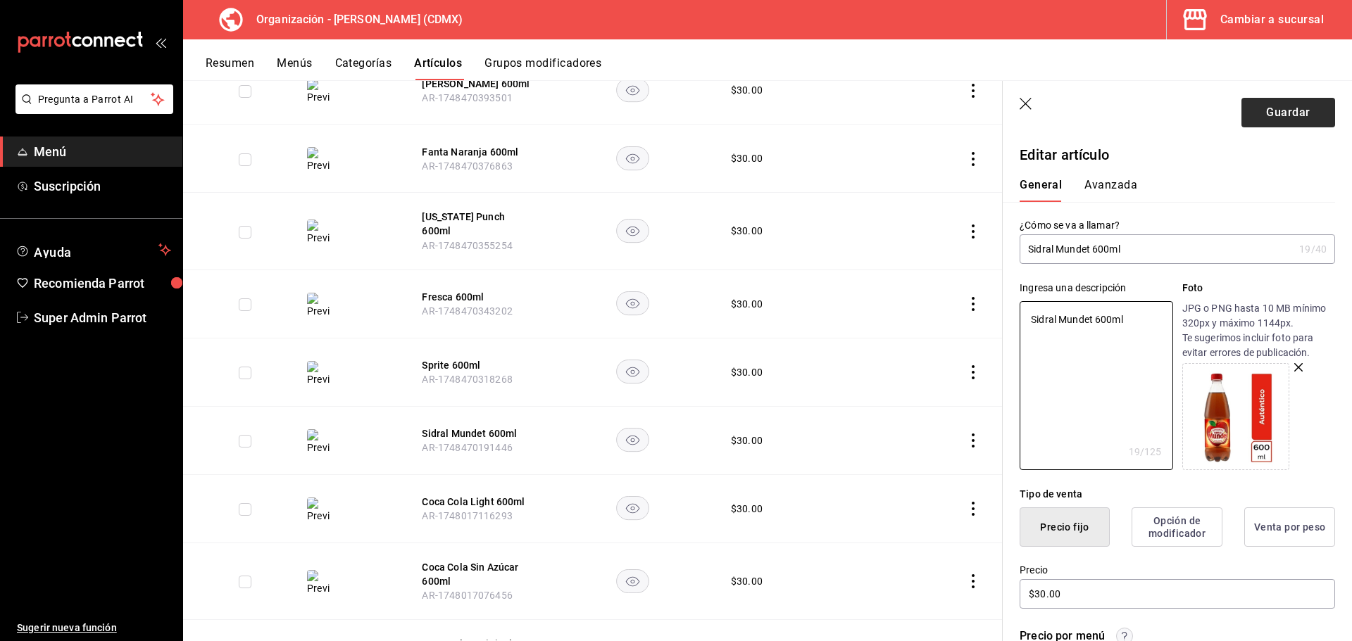
type textarea "Sidral Mundet 600ml"
click at [1266, 117] on button "Guardar" at bounding box center [1288, 113] width 94 height 30
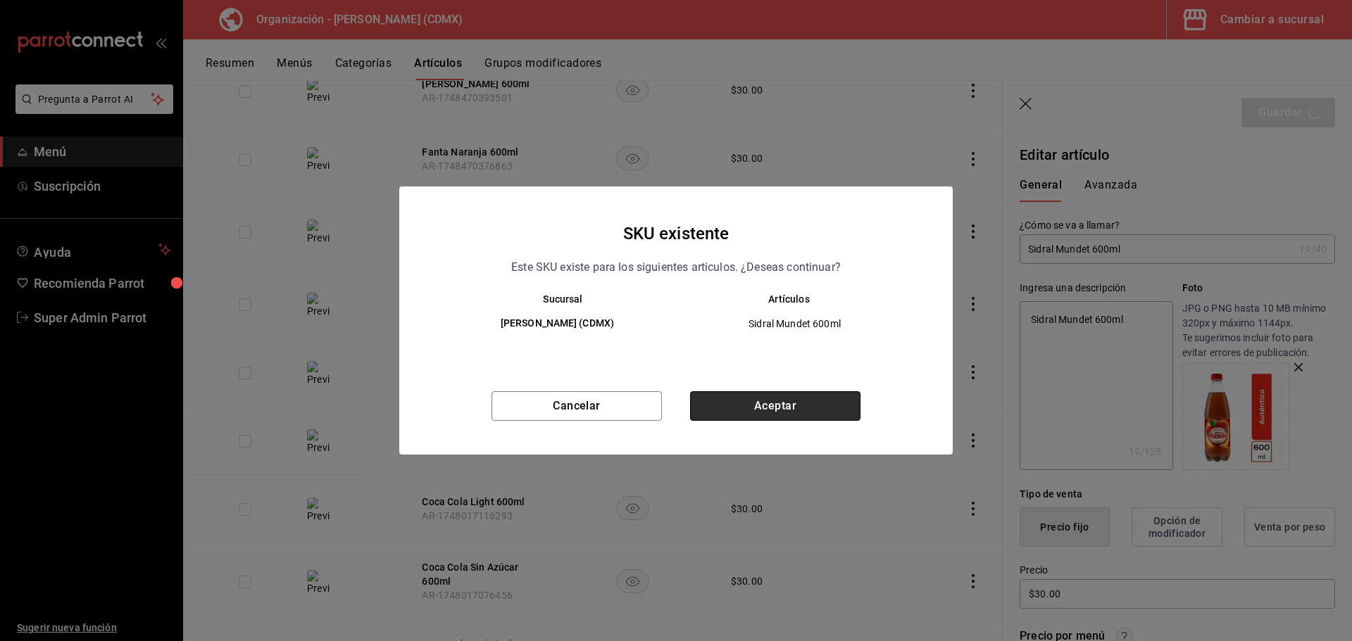
click at [780, 410] on button "Aceptar" at bounding box center [775, 406] width 170 height 30
type textarea "x"
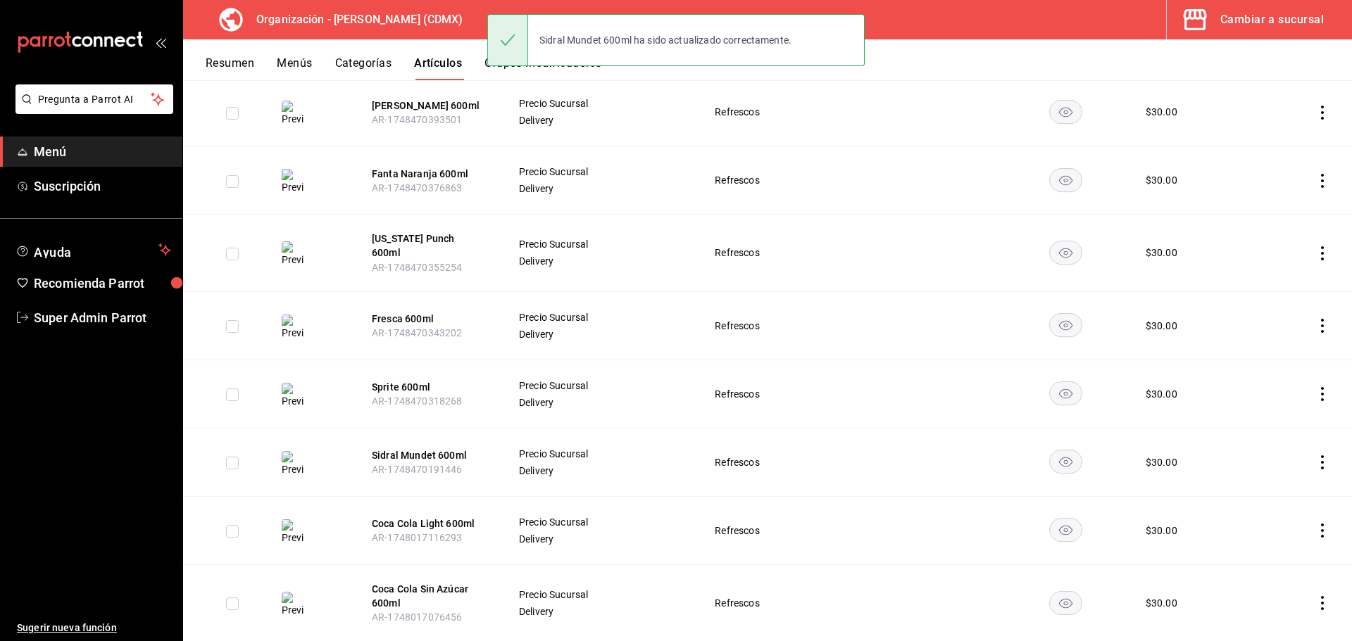
scroll to position [1242, 0]
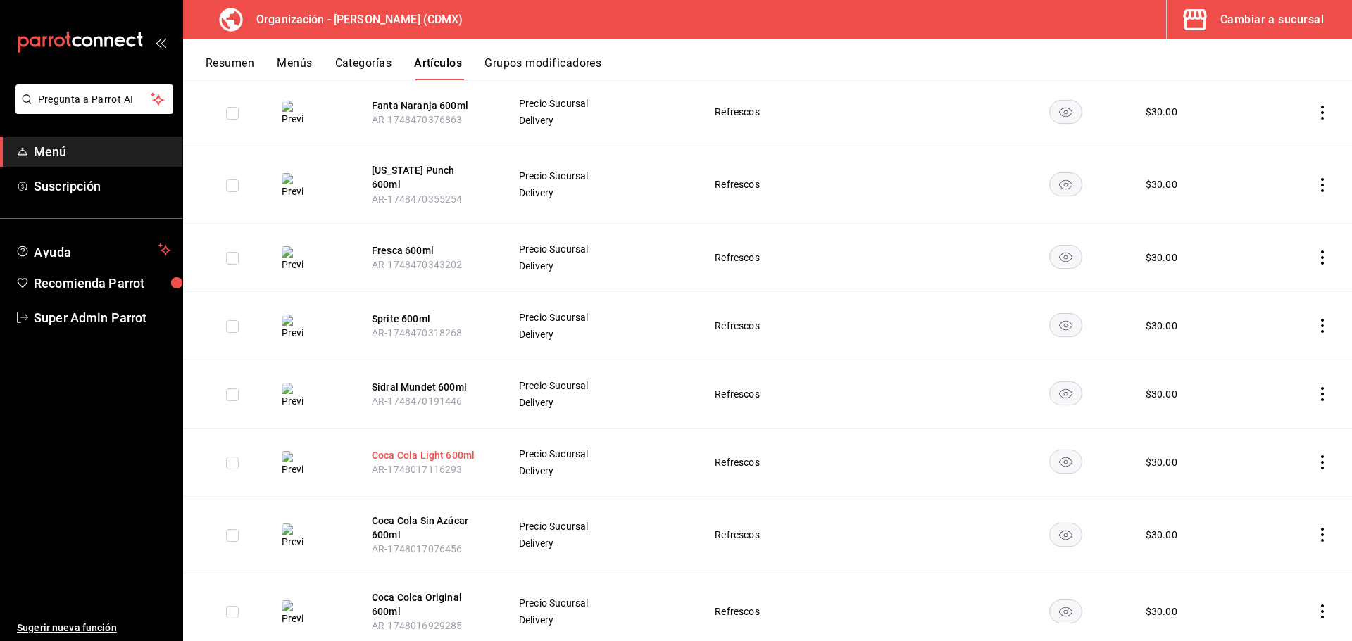
click at [410, 448] on button "Coca Cola Light 600ml" at bounding box center [428, 455] width 113 height 14
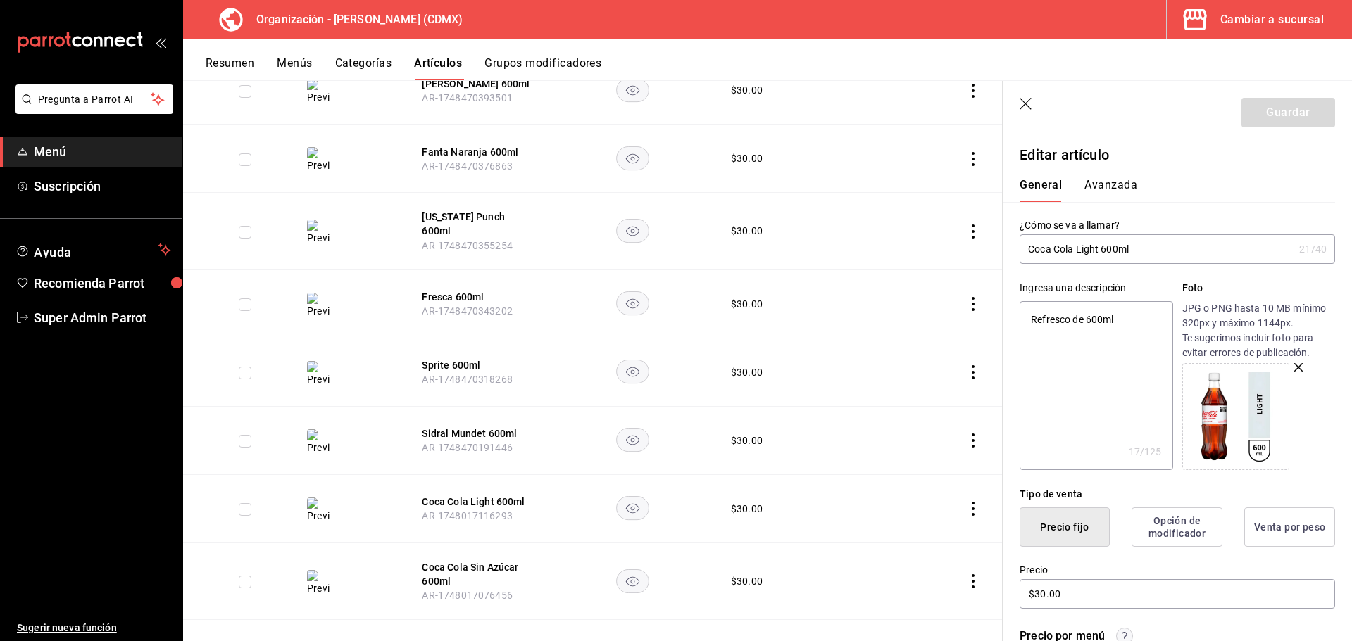
drag, startPoint x: 1135, startPoint y: 251, endPoint x: 1030, endPoint y: 244, distance: 105.9
click at [985, 244] on main "Artículos organización Edita el precio e imagen de tus artículos. Asigna una ca…" at bounding box center [767, 360] width 1169 height 561
type textarea "x"
drag, startPoint x: 1154, startPoint y: 322, endPoint x: 958, endPoint y: 303, distance: 196.5
click at [958, 303] on main "Artículos organización Edita el precio e imagen de tus artículos. Asigna una ca…" at bounding box center [767, 360] width 1169 height 561
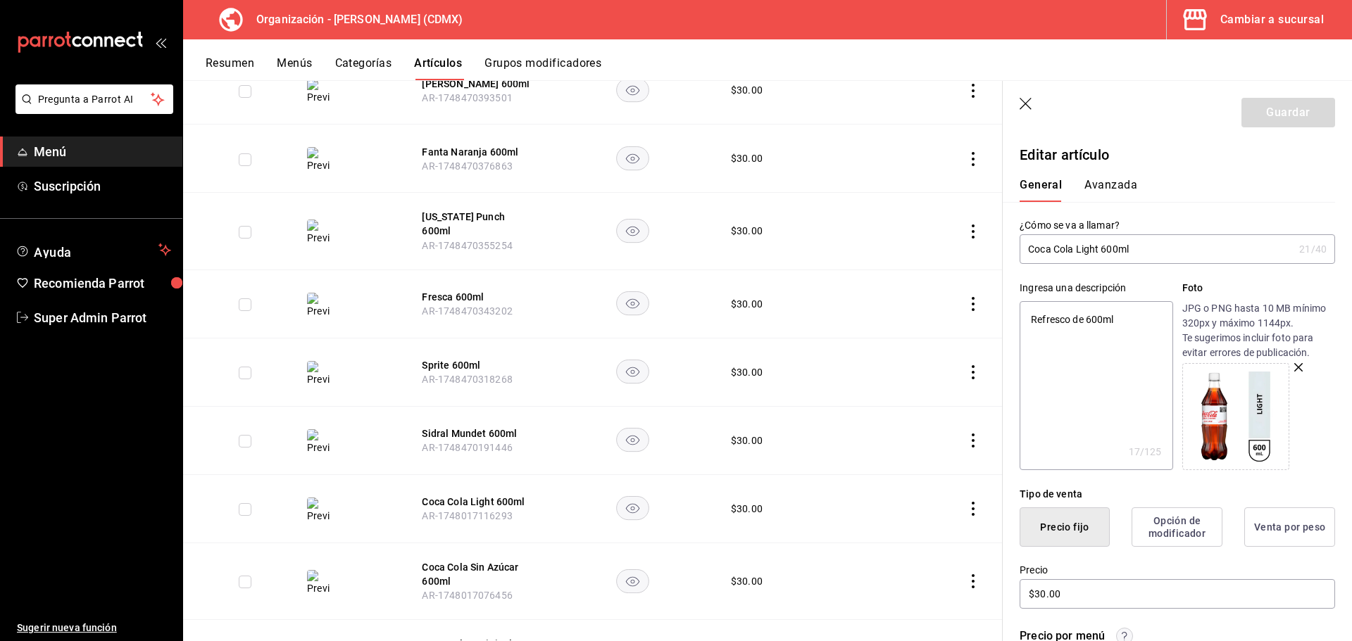
paste textarea "Coca Cola Light"
type textarea "Coca Cola Light 600ml"
type textarea "x"
type textarea "Coca Cola Light 600ml"
click at [1285, 111] on button "Guardar" at bounding box center [1288, 113] width 94 height 30
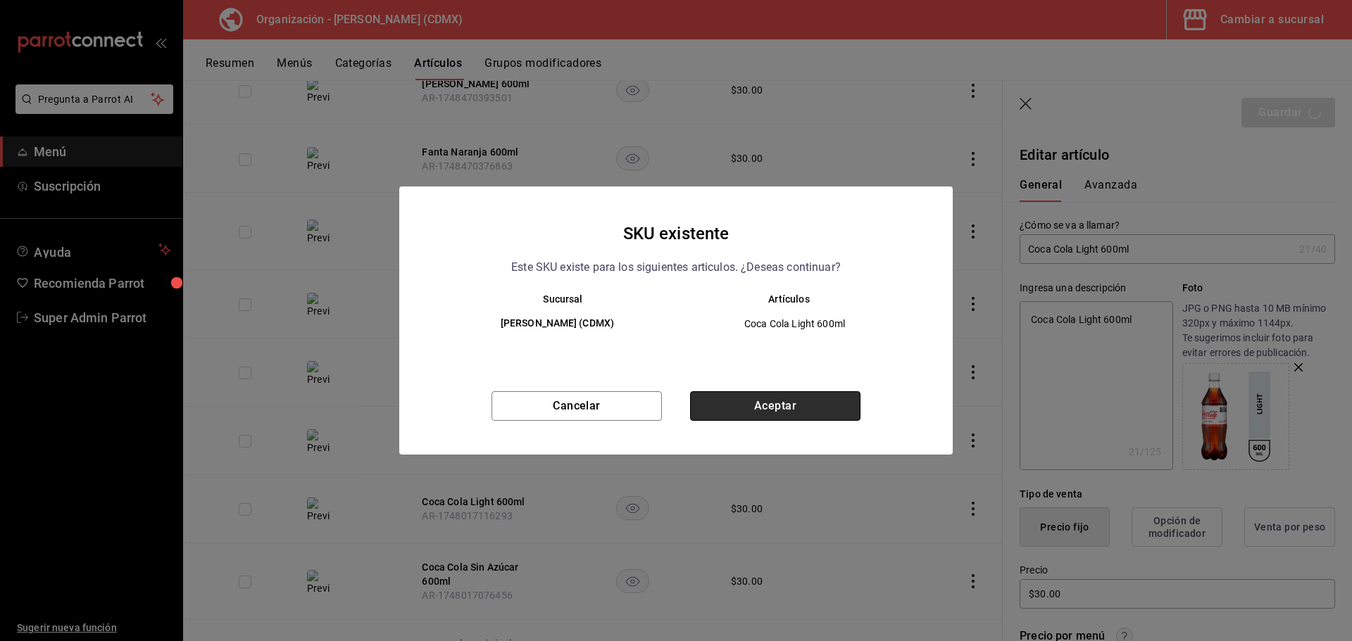
click at [798, 413] on button "Aceptar" at bounding box center [775, 406] width 170 height 30
type textarea "x"
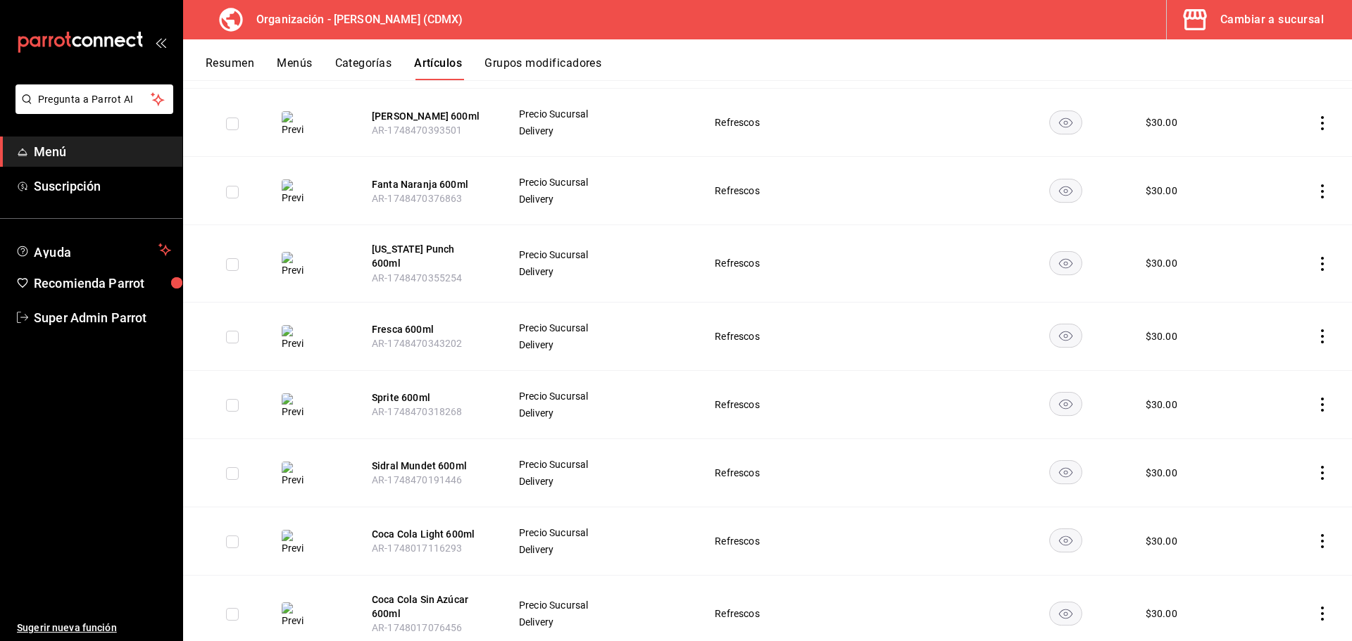
scroll to position [1242, 0]
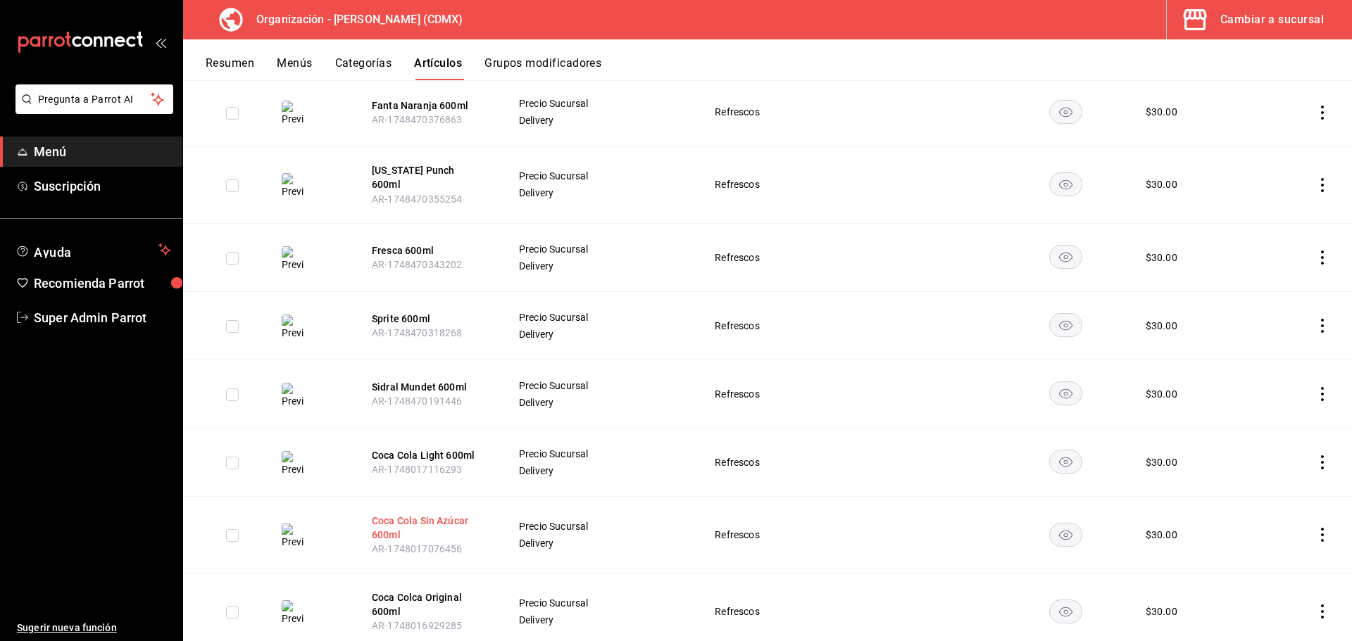
click at [401, 514] on button "Coca Cola Sin Azúcar 600ml" at bounding box center [428, 528] width 113 height 28
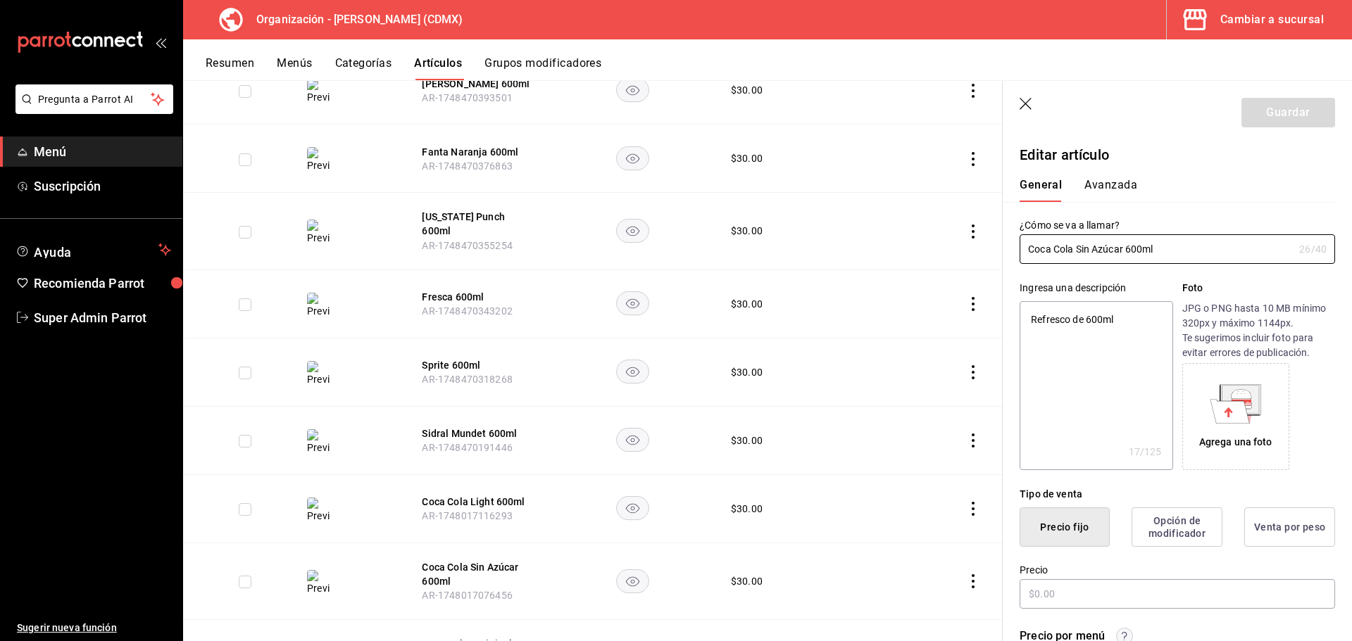
type textarea "x"
type input "$30.00"
drag, startPoint x: 1223, startPoint y: 244, endPoint x: 1061, endPoint y: 242, distance: 162.6
click at [993, 238] on main "Artículos organización Edita el precio e imagen de tus artículos. Asigna una ca…" at bounding box center [767, 360] width 1169 height 561
type textarea "x"
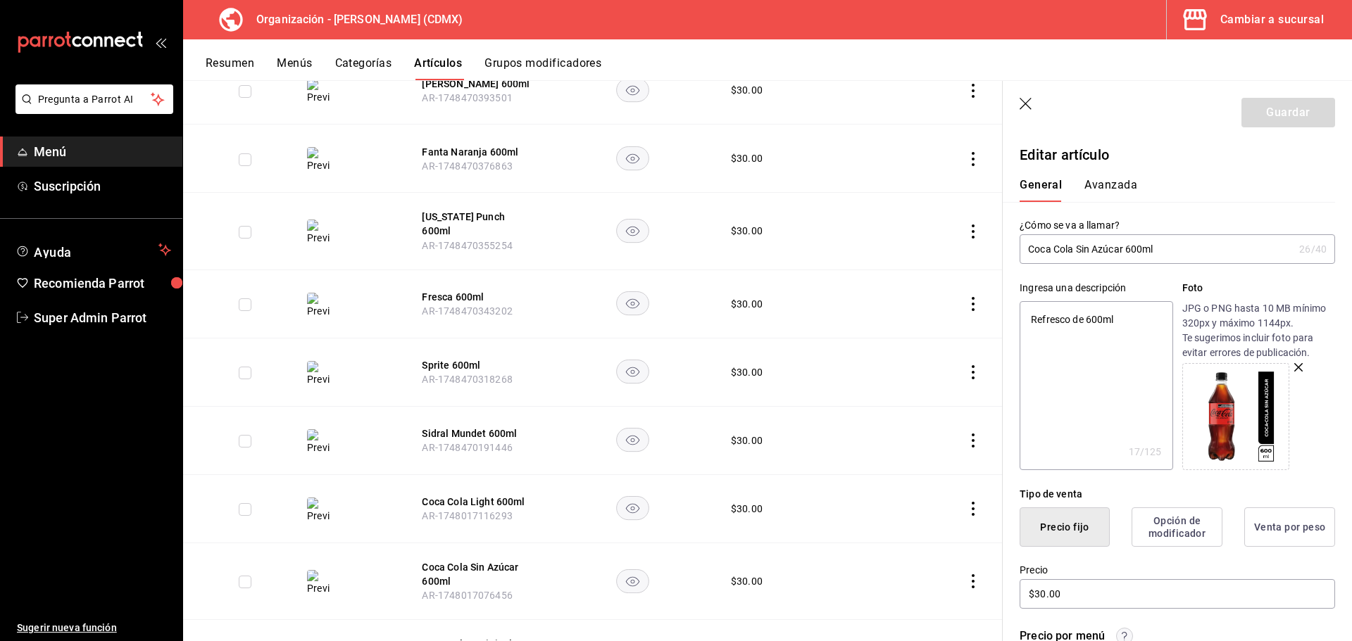
drag, startPoint x: 1157, startPoint y: 311, endPoint x: 1043, endPoint y: 317, distance: 114.2
click at [1012, 315] on div "Ingresa una descripción Refresco de 600ml x 17 /125 ​ Foto JPG o PNG hasta 10 M…" at bounding box center [1168, 367] width 332 height 206
paste textarea "Coca Cola Sin Azúcar"
type textarea "Coca Cola Sin Azúcar 600ml"
type textarea "x"
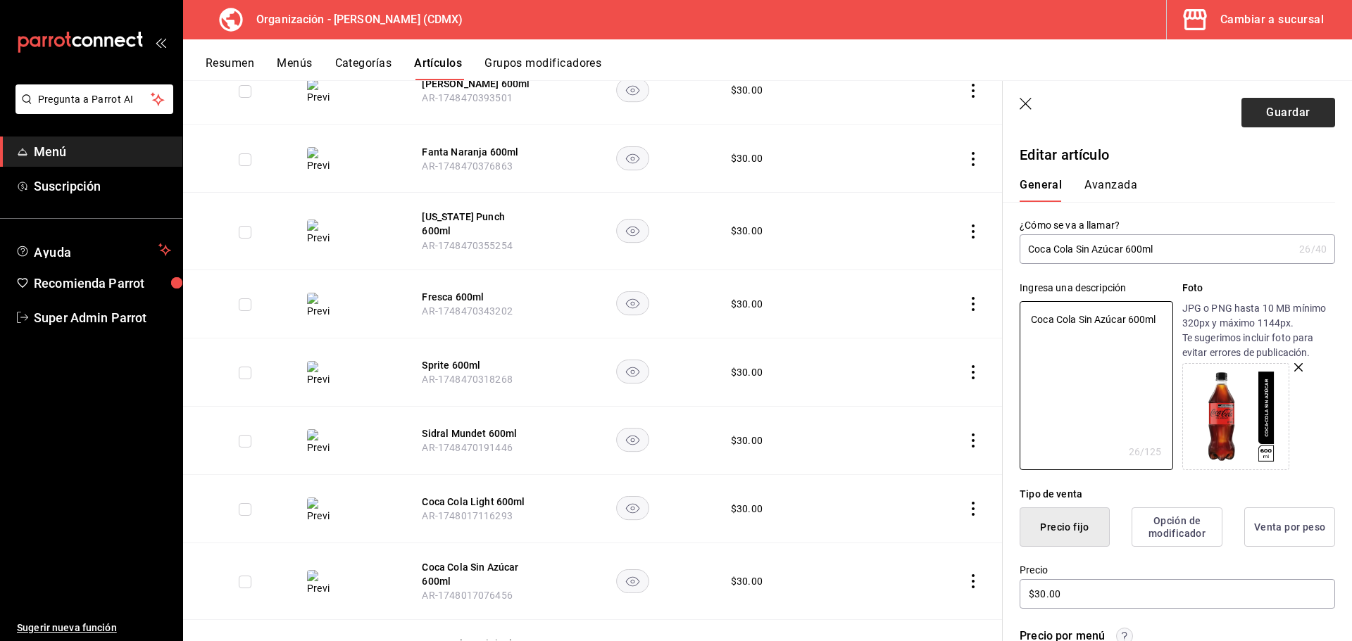
type textarea "Coca Cola Sin Azúcar 600ml"
click at [1272, 105] on button "Guardar" at bounding box center [1288, 113] width 94 height 30
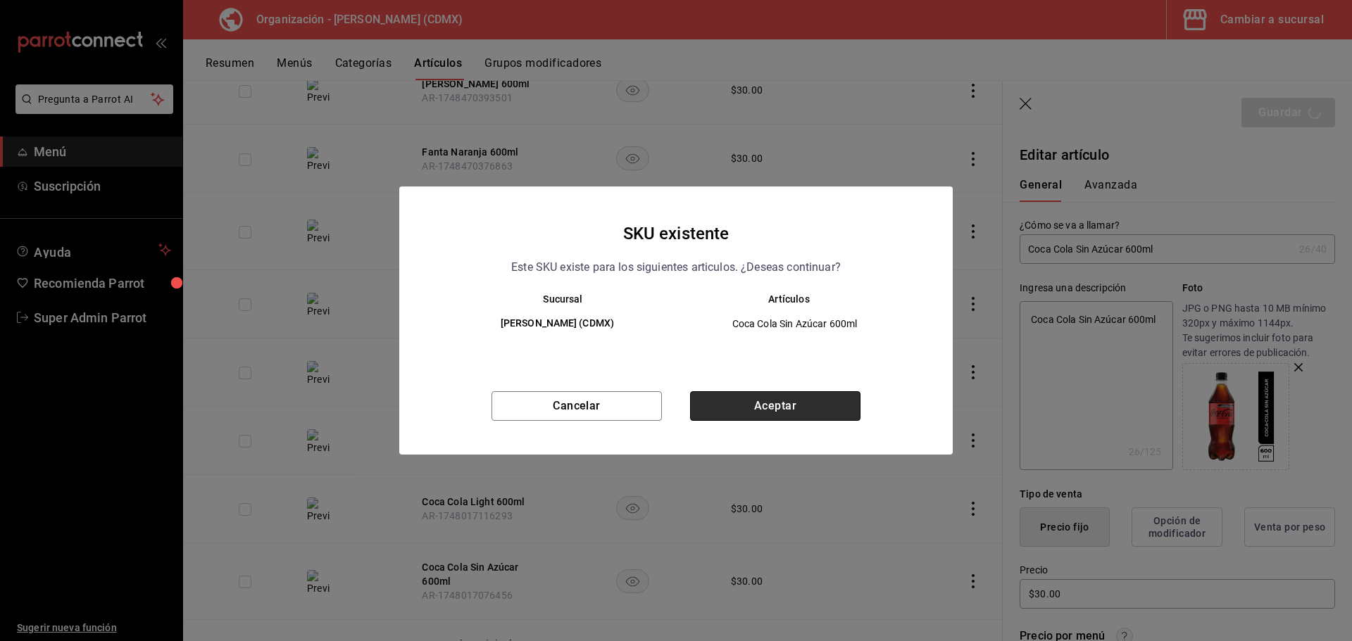
click at [755, 400] on button "Aceptar" at bounding box center [775, 406] width 170 height 30
type textarea "x"
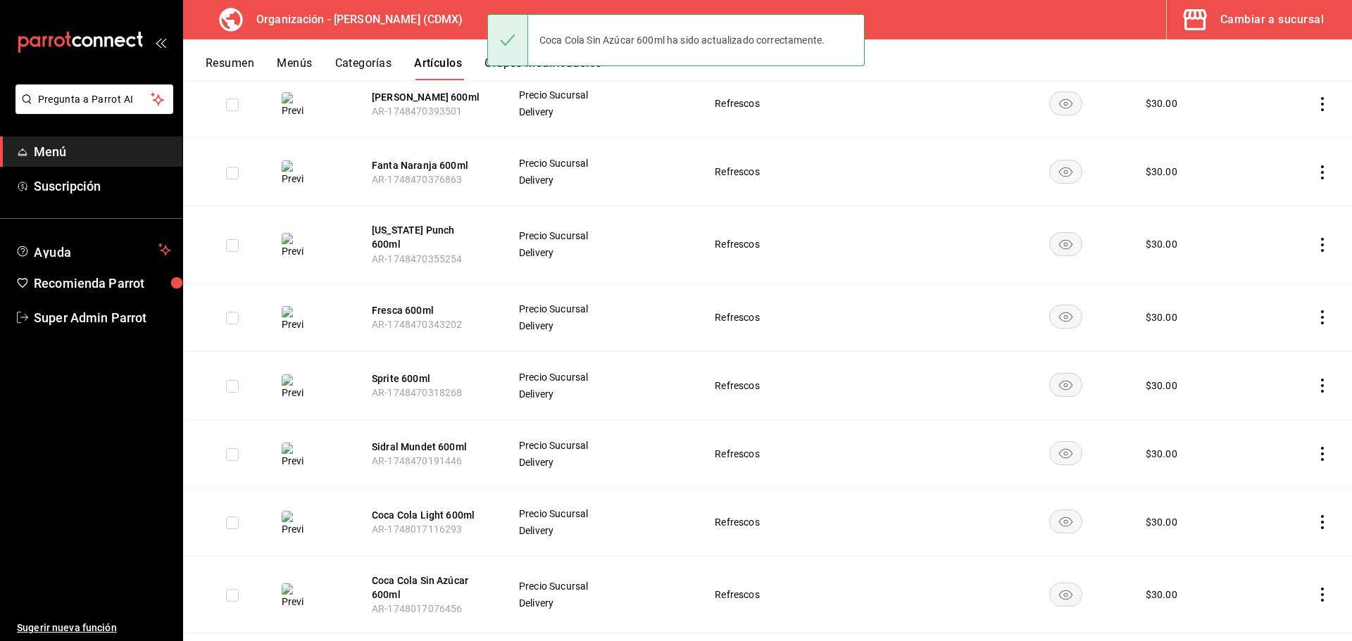
scroll to position [1242, 0]
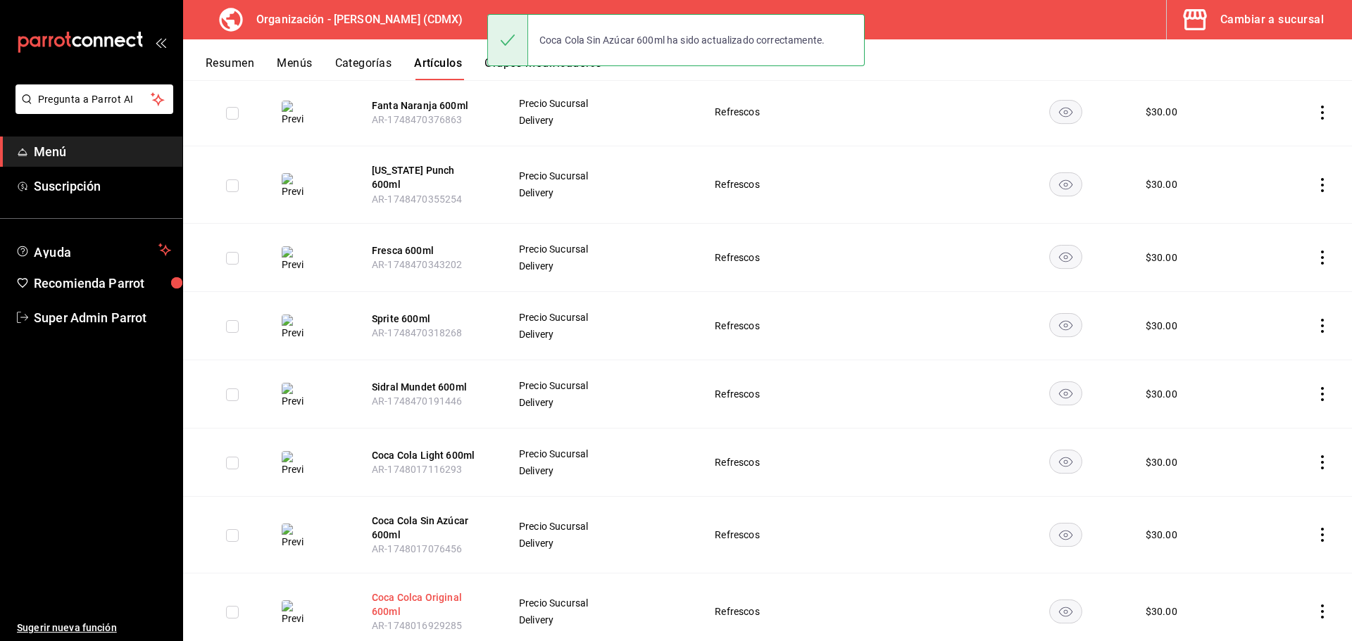
click at [394, 591] on button "Coca Colca Original 600ml" at bounding box center [428, 605] width 113 height 28
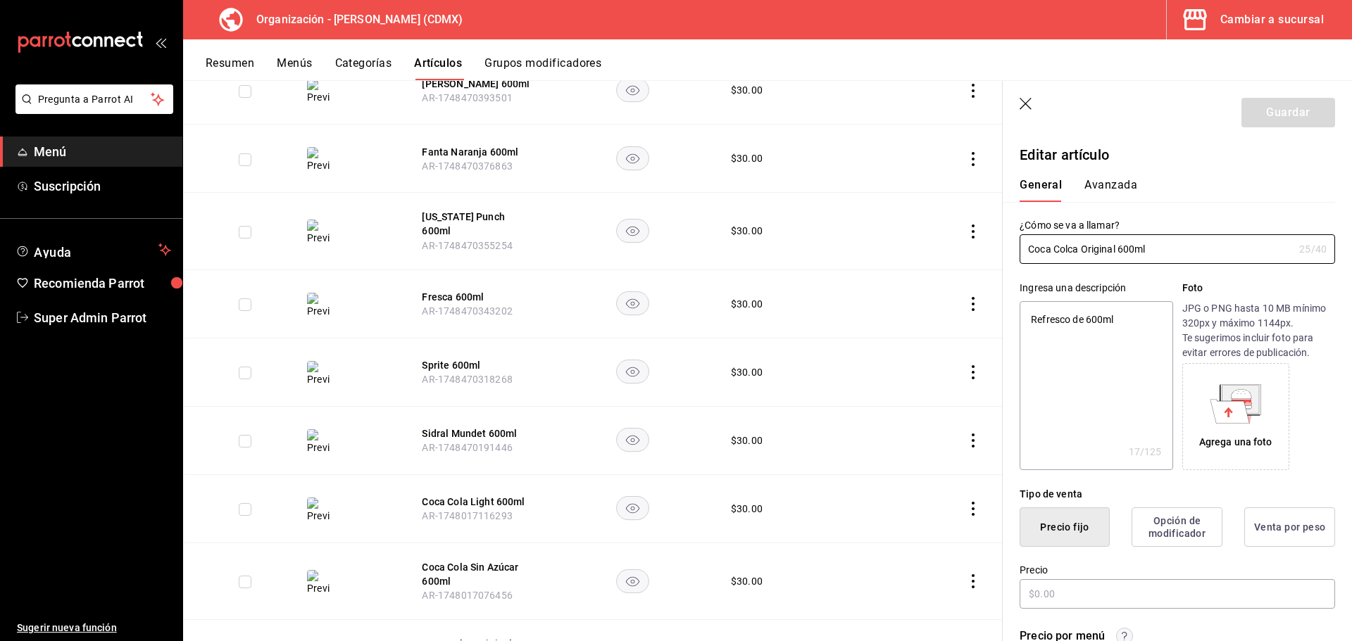
type textarea "x"
type input "$30.00"
drag, startPoint x: 1219, startPoint y: 254, endPoint x: 1038, endPoint y: 235, distance: 181.2
click at [997, 235] on main "Artículos organización Edita el precio e imagen de tus artículos. Asigna una ca…" at bounding box center [767, 360] width 1169 height 561
type textarea "x"
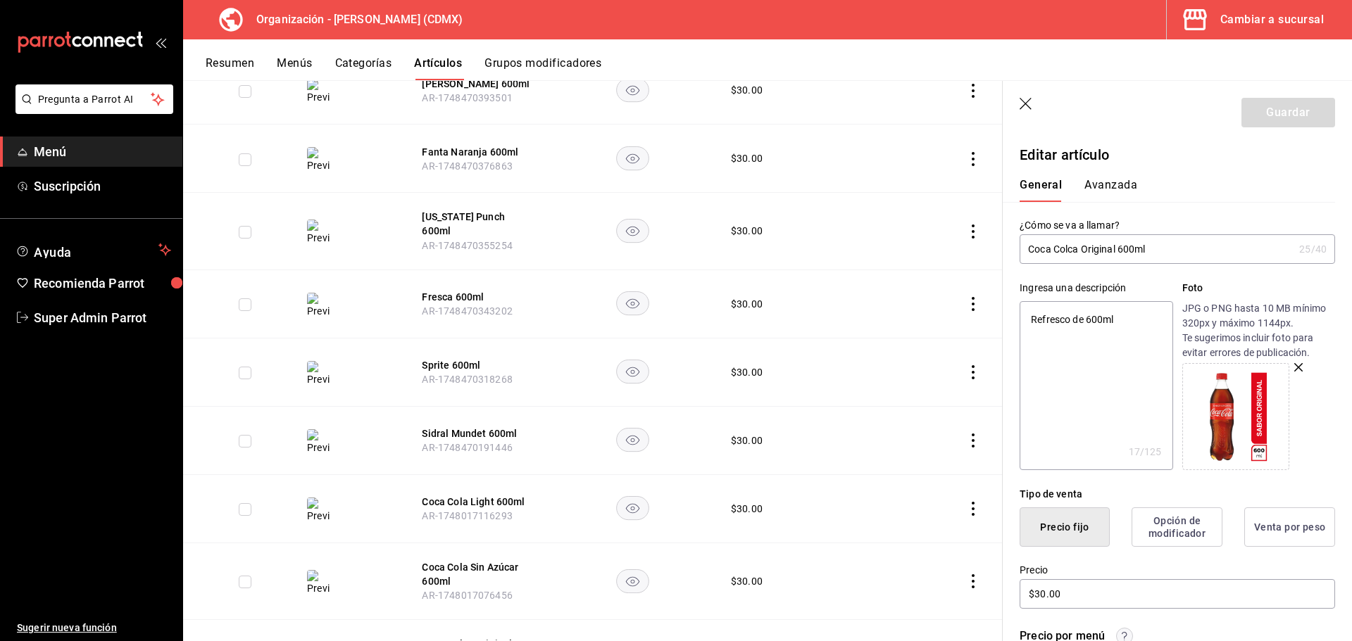
drag, startPoint x: 1141, startPoint y: 327, endPoint x: 1039, endPoint y: 317, distance: 102.5
click at [995, 319] on main "Artículos organización Edita el precio e imagen de tus artículos. Asigna una ca…" at bounding box center [767, 360] width 1169 height 561
paste textarea "Coca Colca Original"
type textarea "Coca Colca Original 600ml"
type textarea "x"
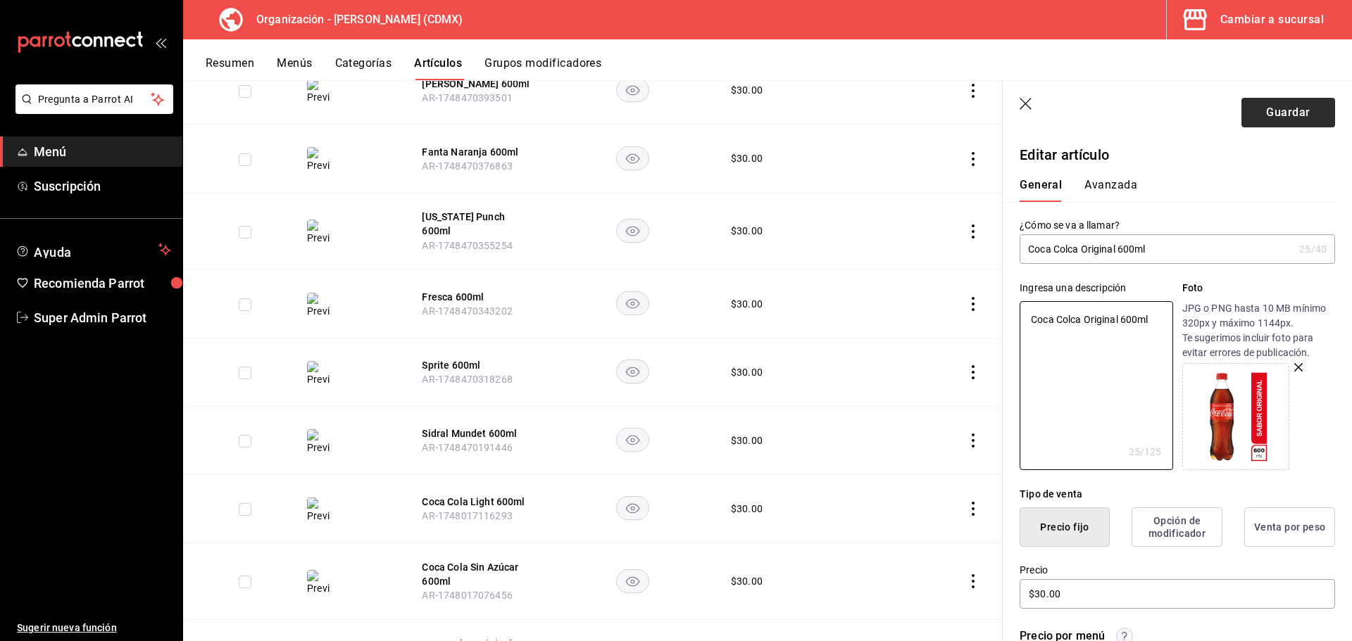
type textarea "Coca Colca Original 600ml"
click at [1271, 115] on button "Guardar" at bounding box center [1288, 113] width 94 height 30
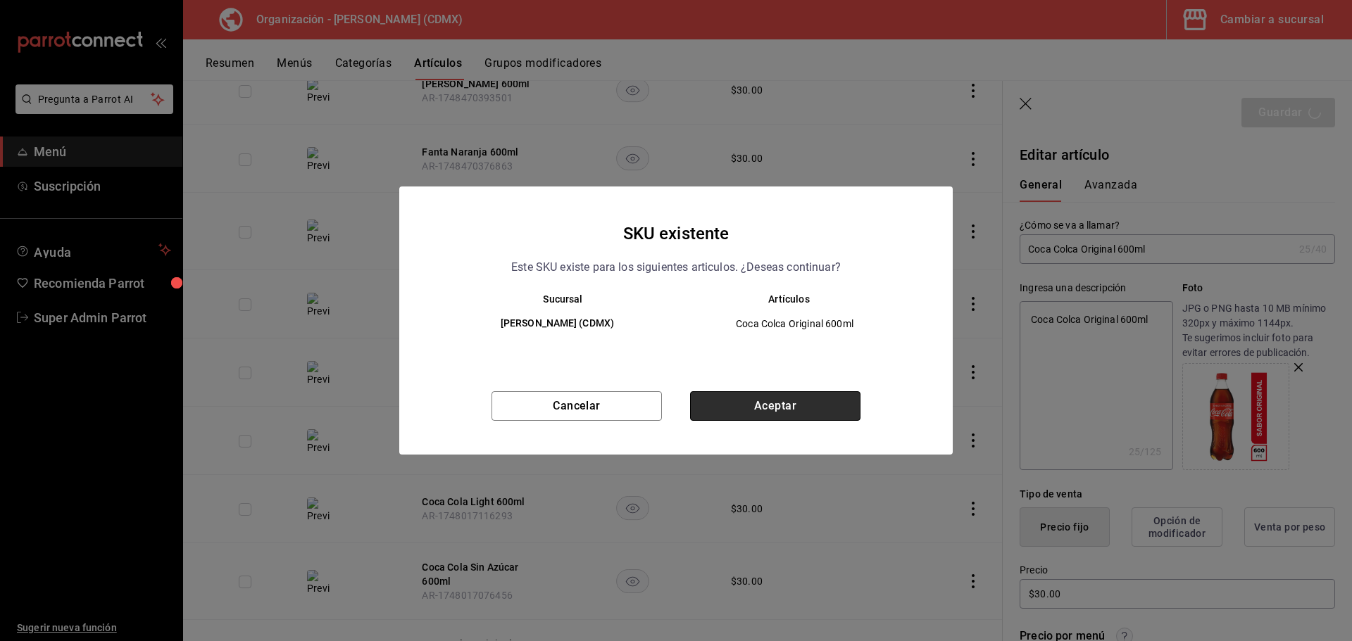
click at [773, 404] on button "Aceptar" at bounding box center [775, 406] width 170 height 30
type textarea "x"
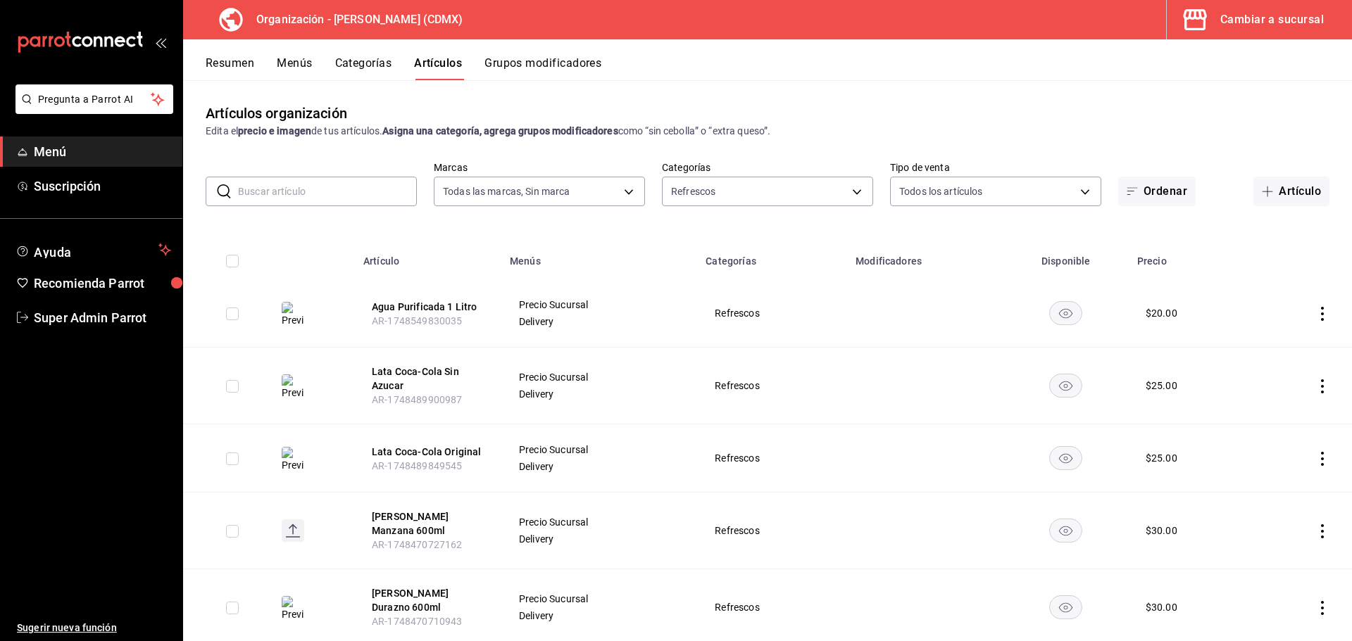
click at [300, 64] on button "Menús" at bounding box center [294, 68] width 35 height 24
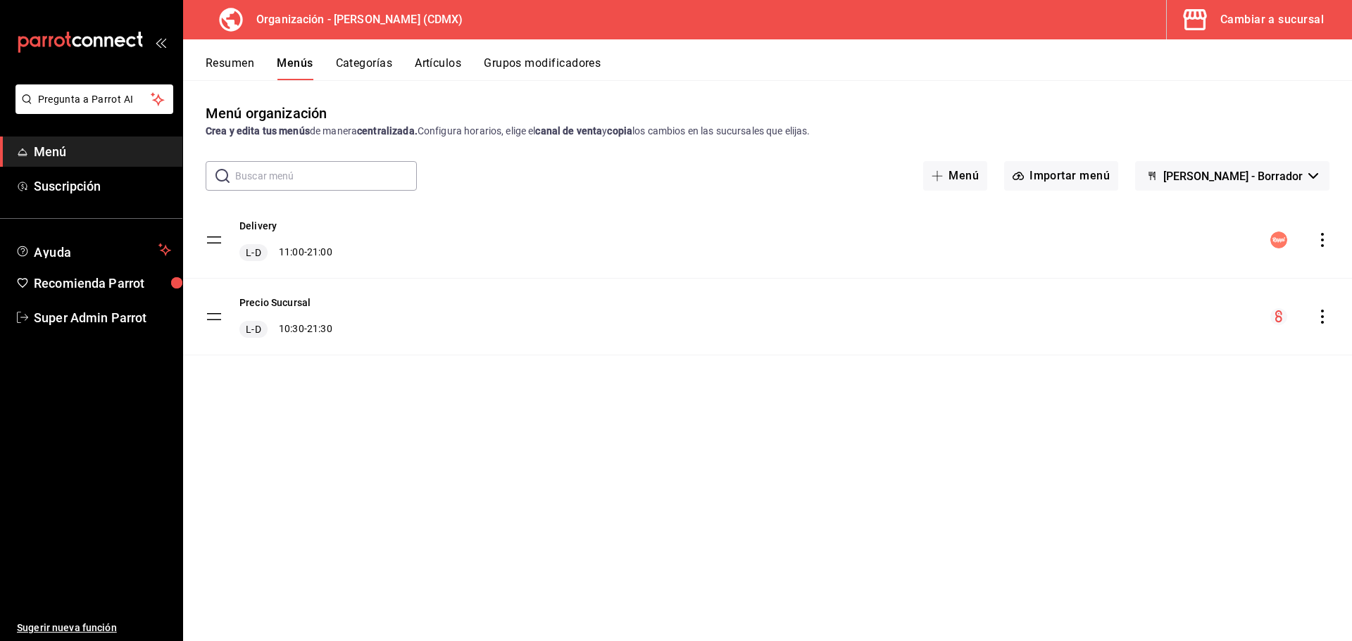
click at [1326, 241] on icon "actions" at bounding box center [1322, 240] width 14 height 14
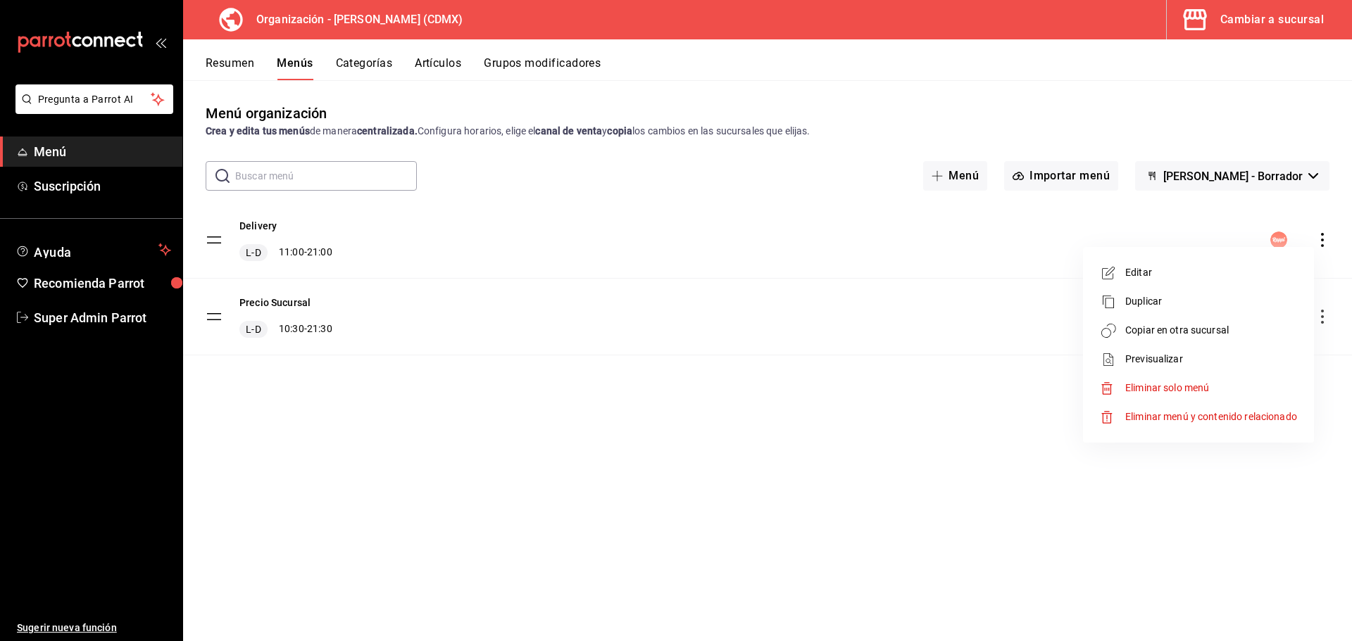
click at [1164, 327] on span "Copiar en otra sucursal" at bounding box center [1211, 330] width 172 height 15
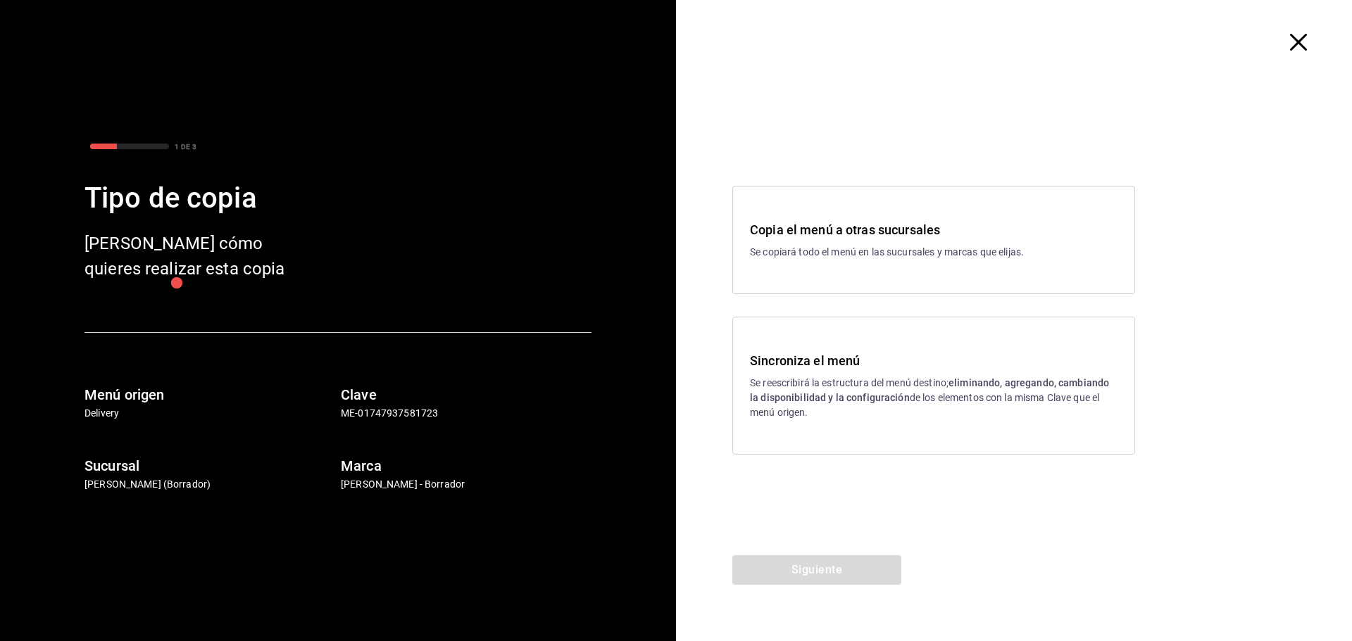
click at [824, 351] on h3 "Sincroniza el menú" at bounding box center [933, 360] width 367 height 19
click at [811, 567] on button "Siguiente" at bounding box center [816, 570] width 169 height 30
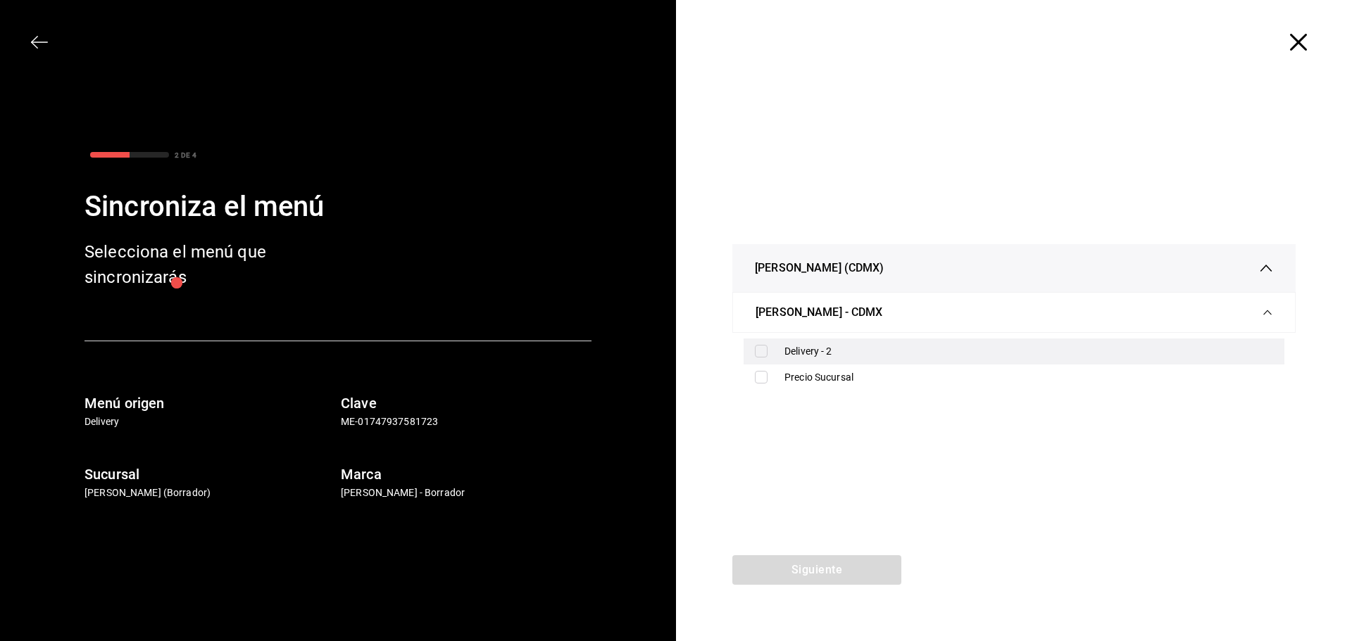
click at [783, 351] on div "Delivery - 2" at bounding box center [1013, 352] width 541 height 26
checkbox input "true"
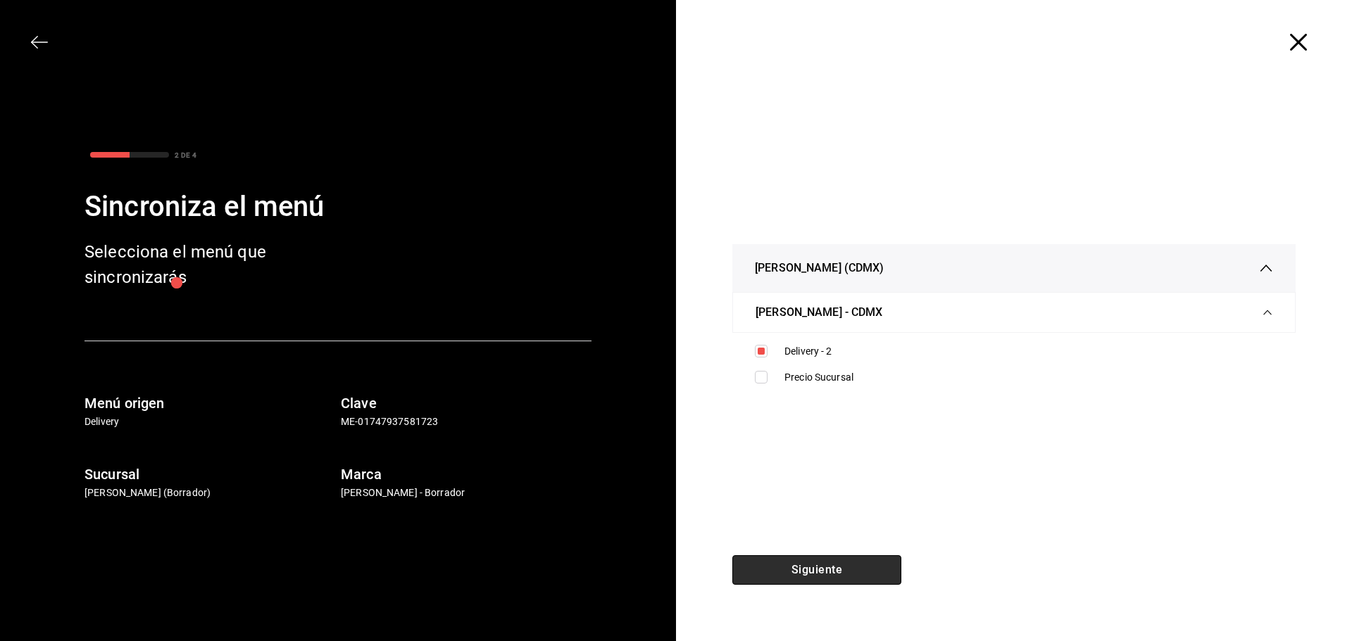
click at [832, 570] on button "Siguiente" at bounding box center [816, 570] width 169 height 30
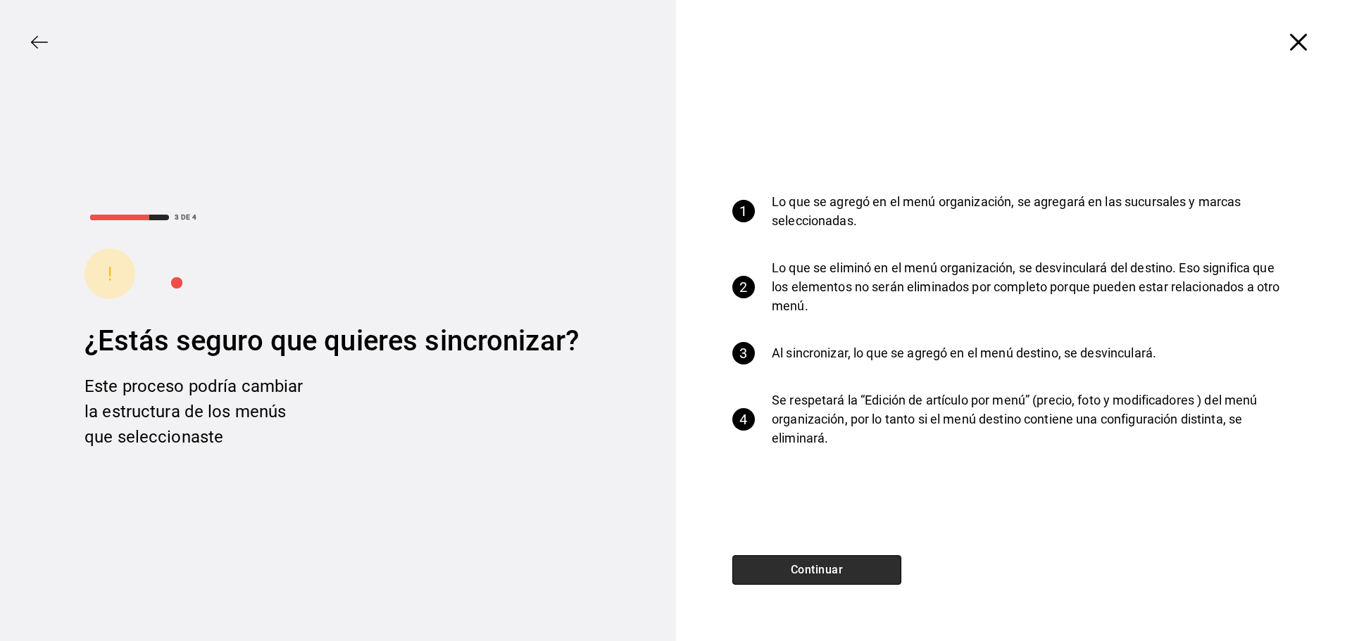
click at [798, 570] on button "Continuar" at bounding box center [816, 570] width 169 height 30
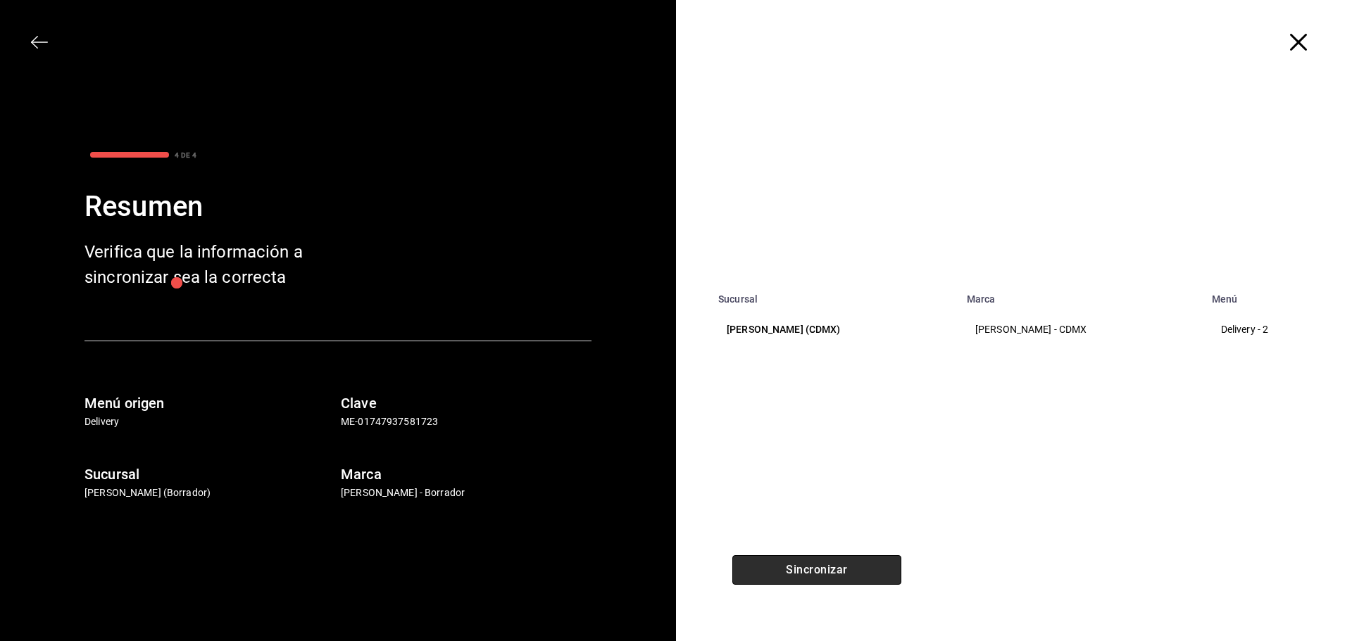
click at [800, 559] on button "Sincronizar" at bounding box center [816, 570] width 169 height 30
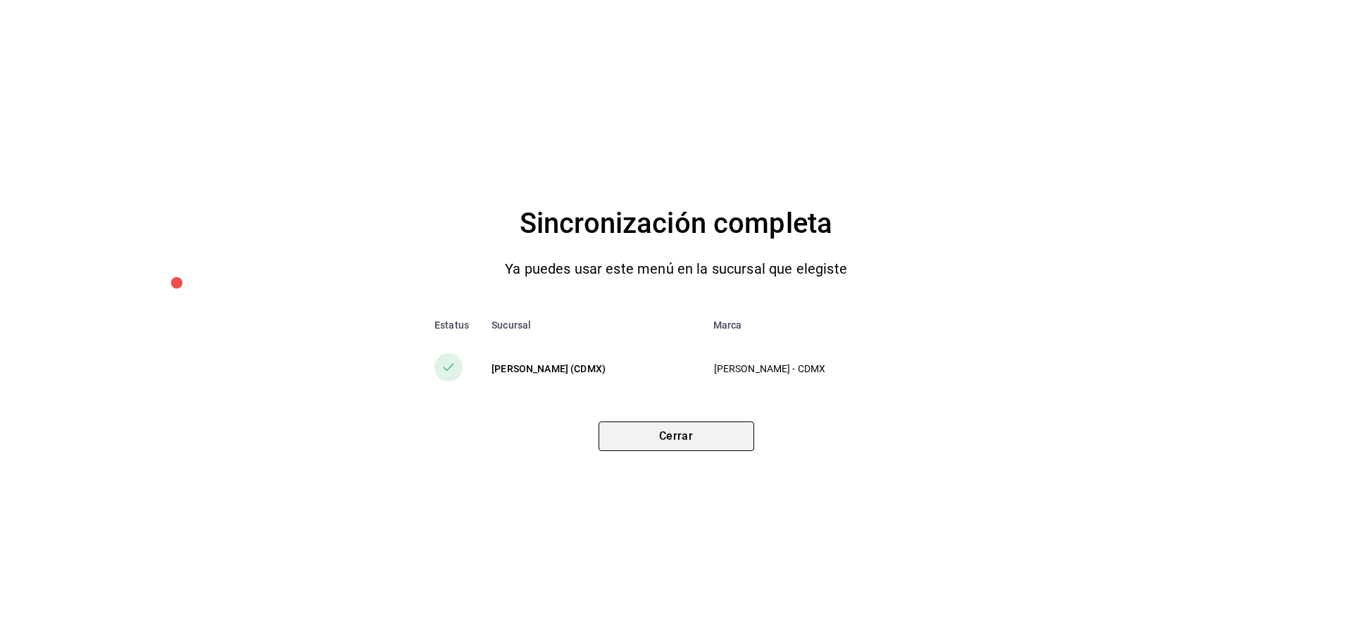
click at [718, 443] on button "Cerrar" at bounding box center [676, 437] width 156 height 30
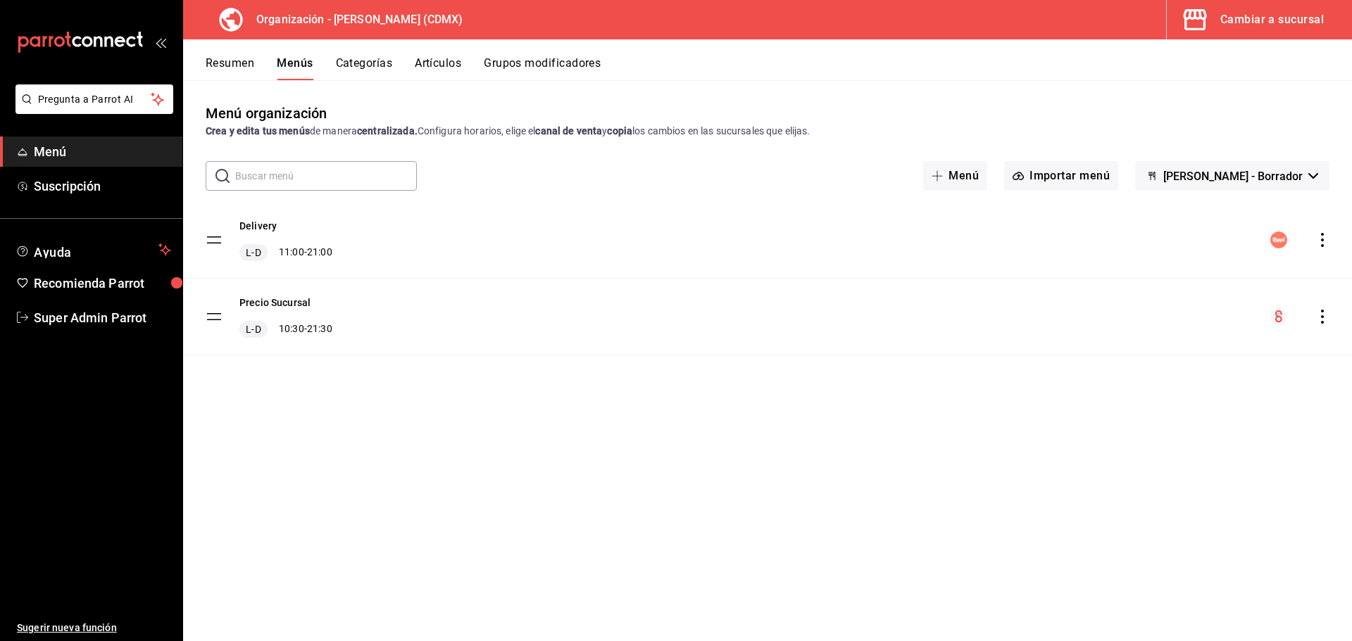
click at [1293, 17] on div "Cambiar a sucursal" at bounding box center [1271, 20] width 103 height 20
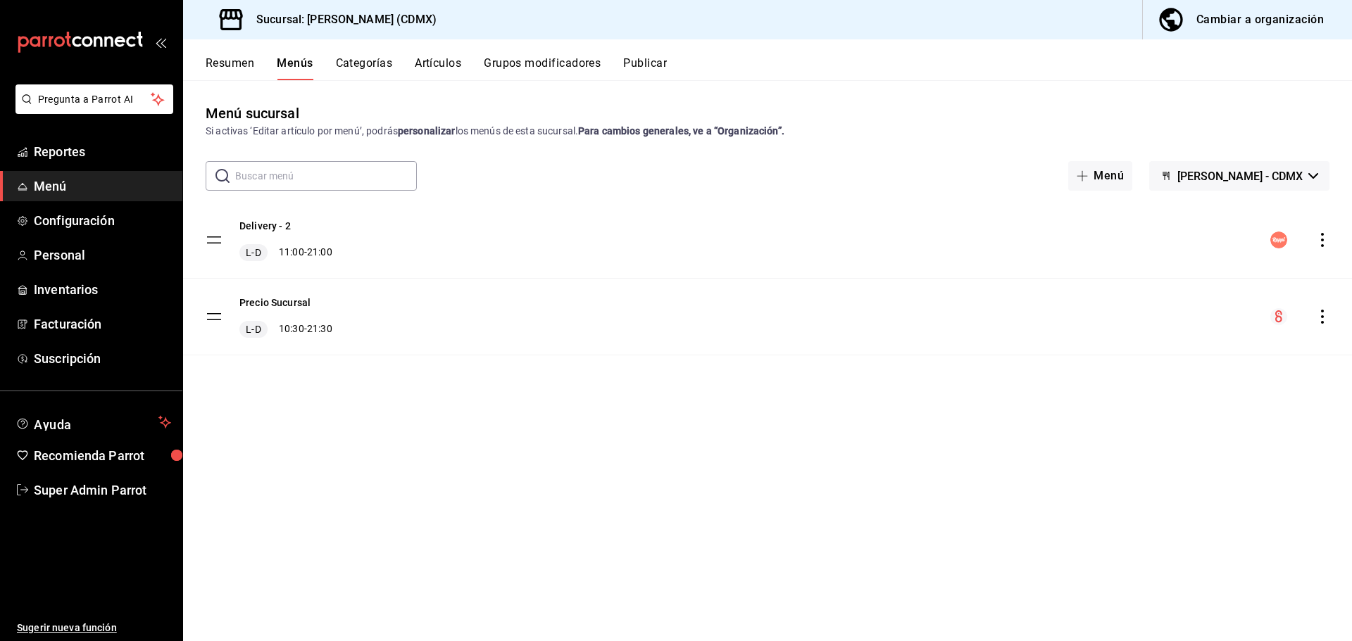
click at [1313, 241] on div "menu-maker-table" at bounding box center [1299, 240] width 59 height 17
click at [1321, 240] on icon "actions" at bounding box center [1322, 240] width 3 height 14
click at [976, 201] on div at bounding box center [676, 320] width 1352 height 641
click at [648, 63] on button "Publicar" at bounding box center [645, 68] width 44 height 24
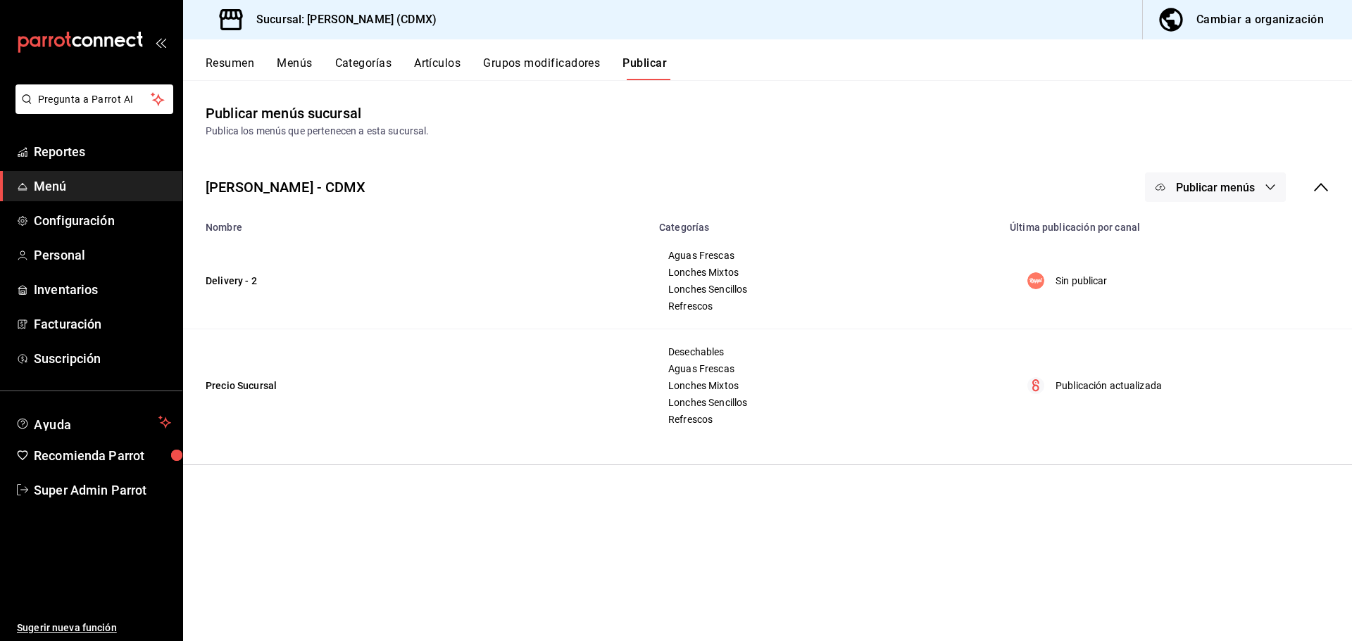
click at [1240, 177] on button "Publicar menús" at bounding box center [1215, 187] width 141 height 30
click at [1181, 235] on img at bounding box center [1173, 233] width 23 height 23
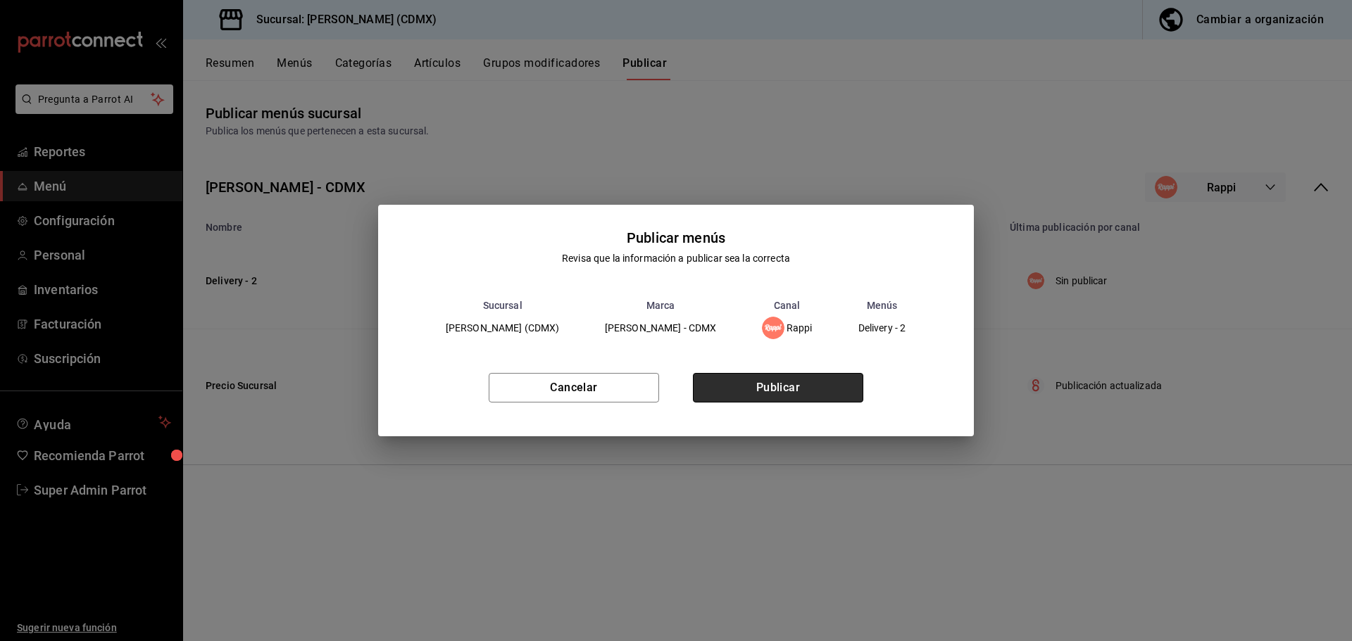
click at [748, 396] on button "Publicar" at bounding box center [778, 388] width 170 height 30
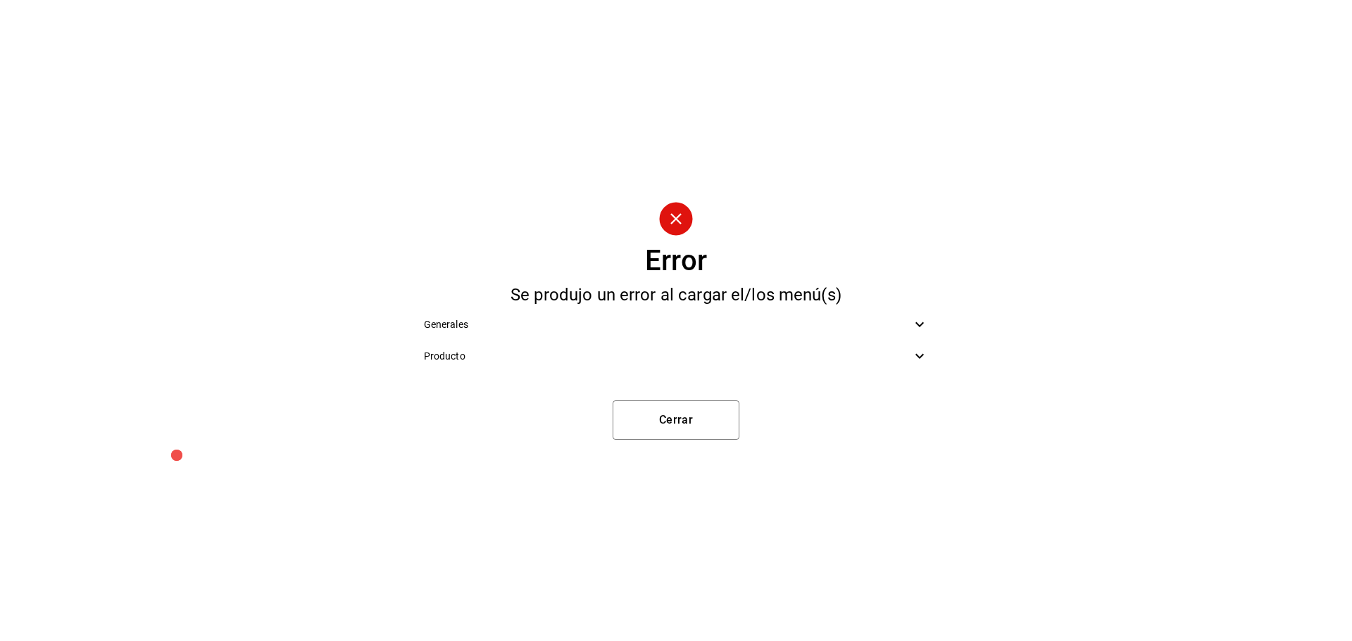
click at [479, 329] on span "Generales" at bounding box center [668, 324] width 488 height 15
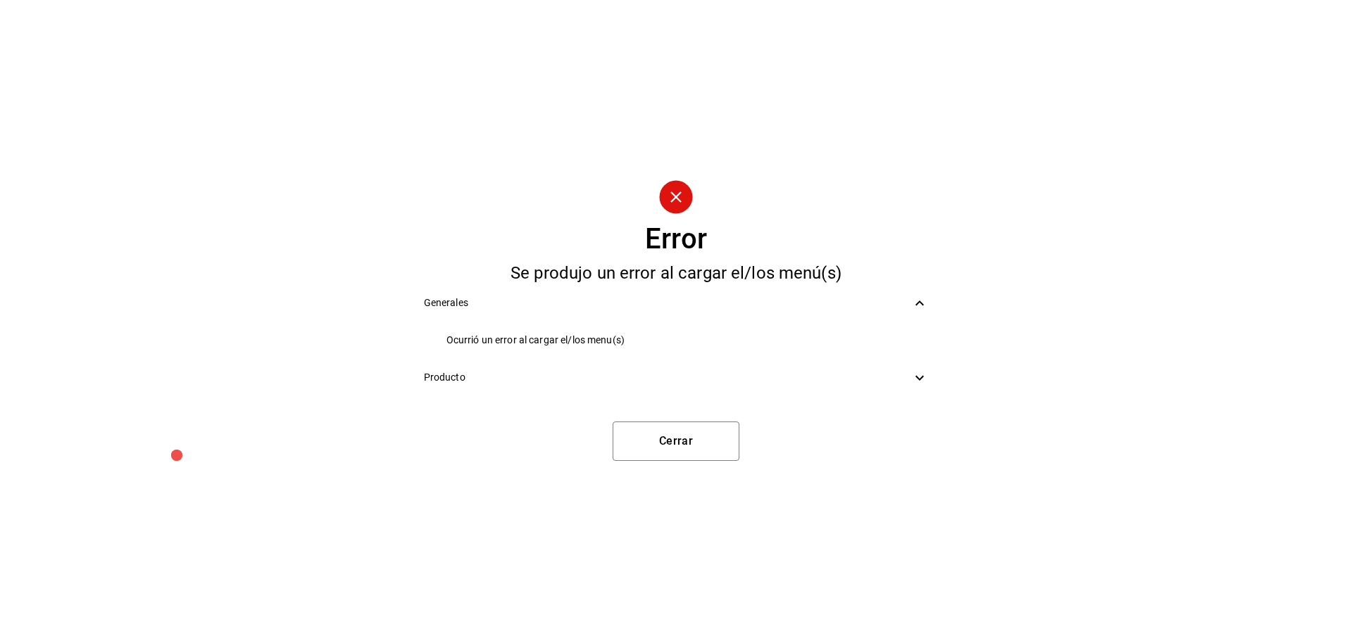
click at [535, 312] on div "Generales" at bounding box center [676, 303] width 527 height 32
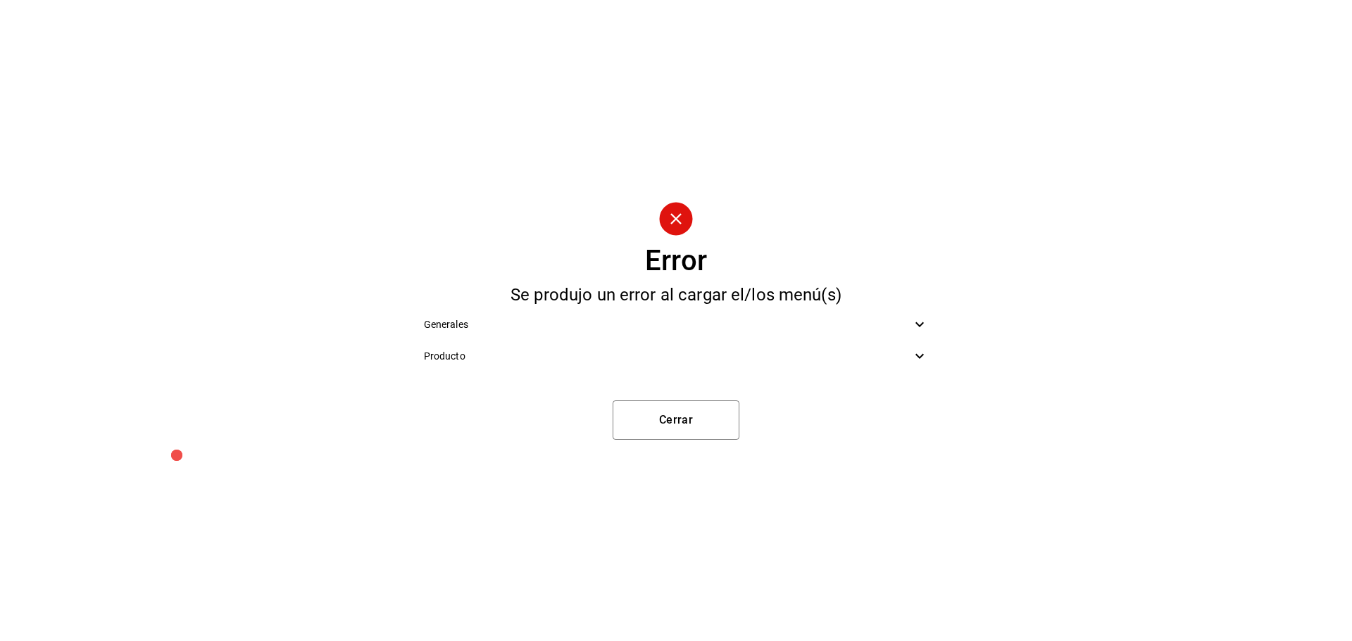
click at [520, 360] on span "Producto" at bounding box center [668, 356] width 488 height 15
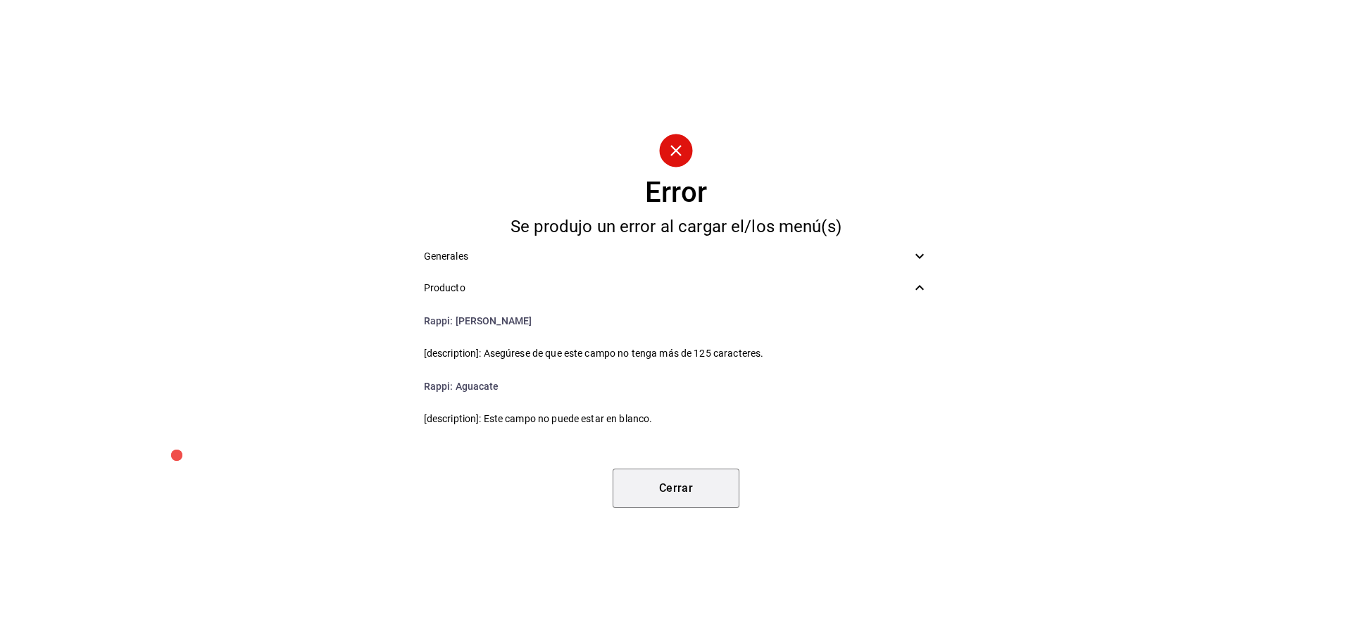
click at [690, 502] on button "Cerrar" at bounding box center [675, 488] width 127 height 39
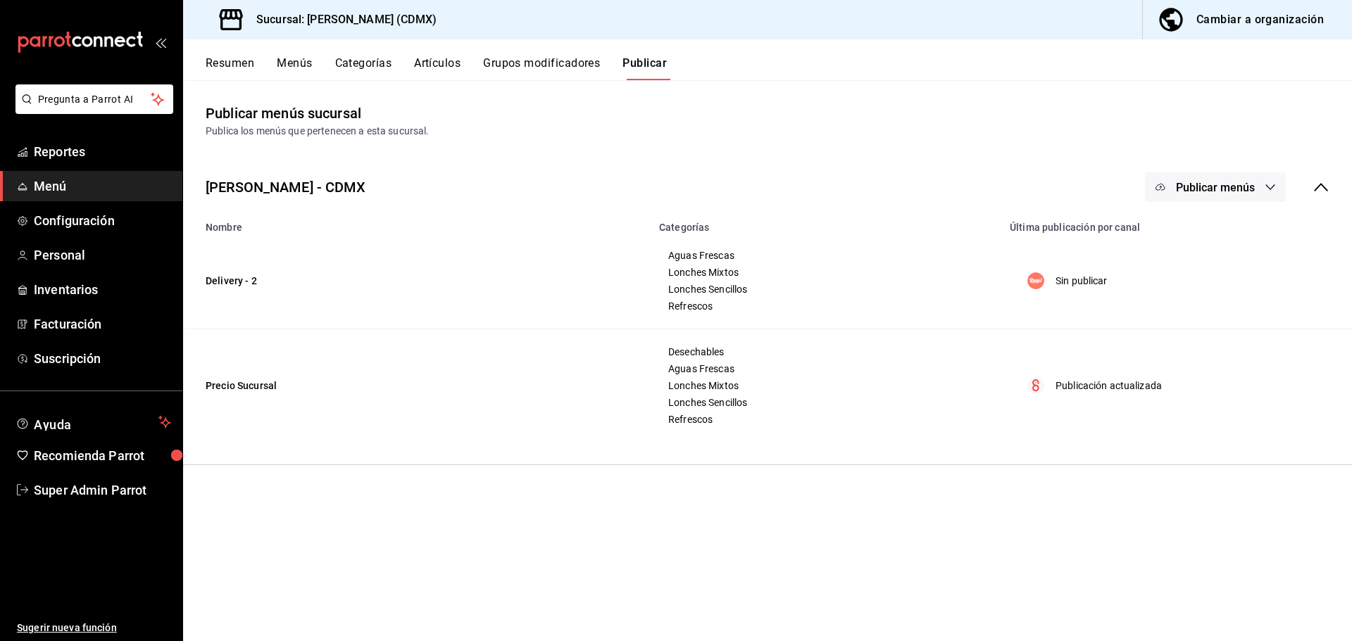
click at [1280, 23] on div "Cambiar a organización" at bounding box center [1259, 20] width 127 height 20
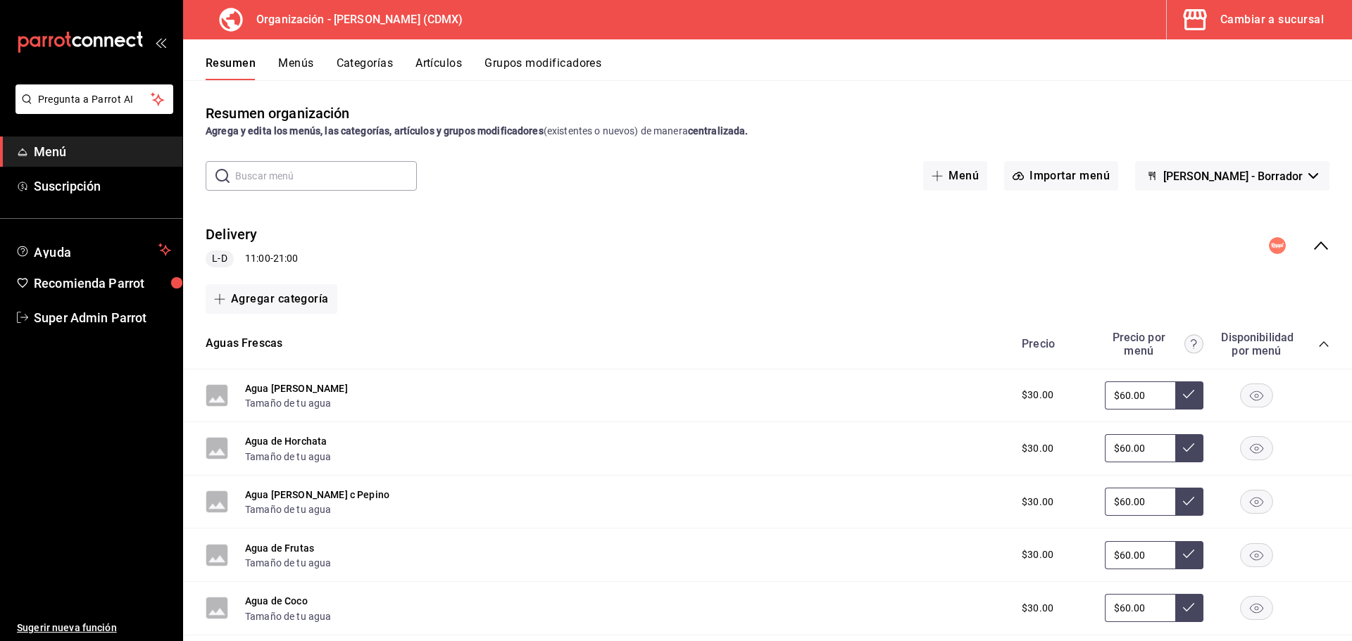
click at [453, 58] on button "Artículos" at bounding box center [438, 68] width 46 height 24
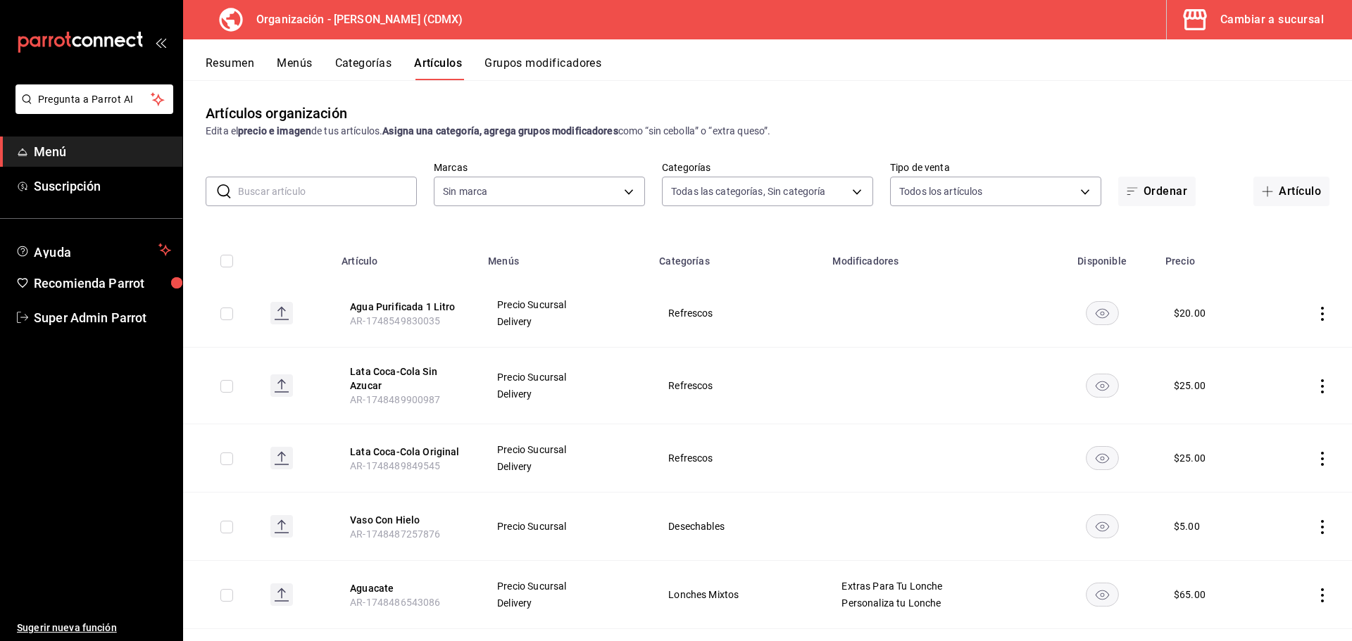
type input "7796acc6-6830-460e-9095-29182705febe,6f5456cb-1632-4b13-adec-fb89f8b70bc1,5f866…"
type input "2f62df8c-6ca4-4d10-9703-03b25ca5e50b"
click at [683, 186] on body "Pregunta a Parrot AI Menú Suscripción Ayuda Recomienda Parrot Super Admin Parro…" at bounding box center [676, 320] width 1352 height 641
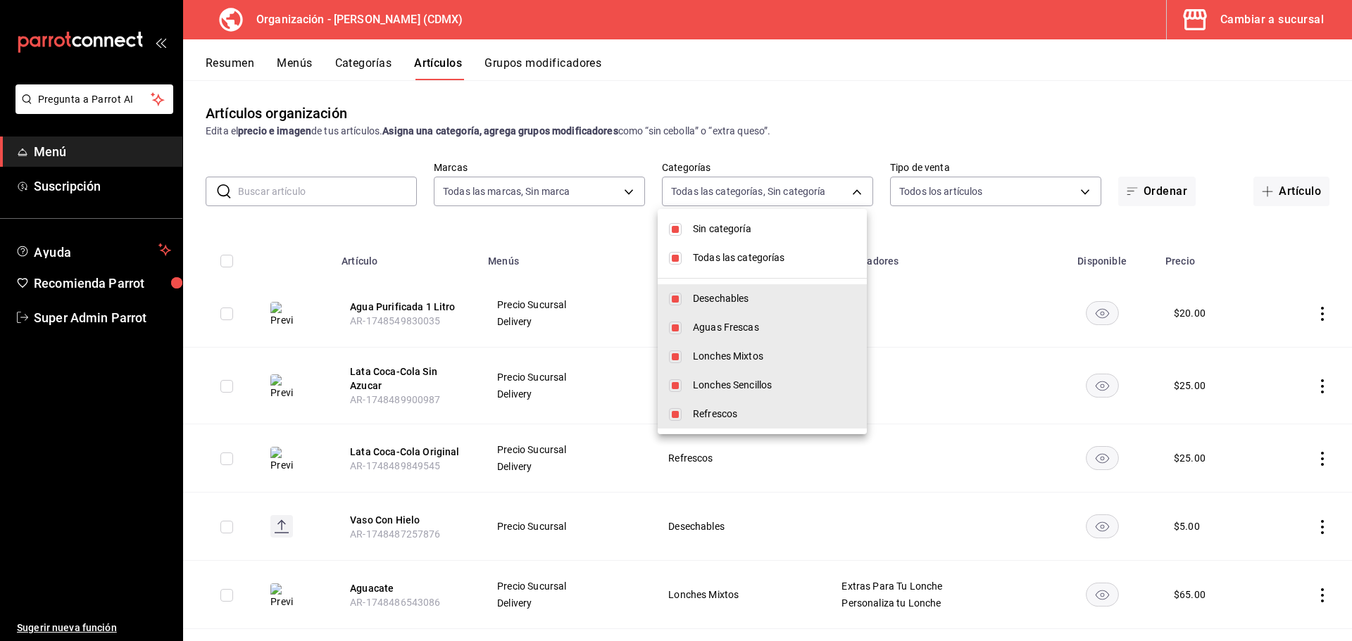
click at [697, 220] on li "Sin categoría" at bounding box center [761, 229] width 209 height 29
checkbox input "false"
click at [701, 191] on div at bounding box center [676, 320] width 1352 height 641
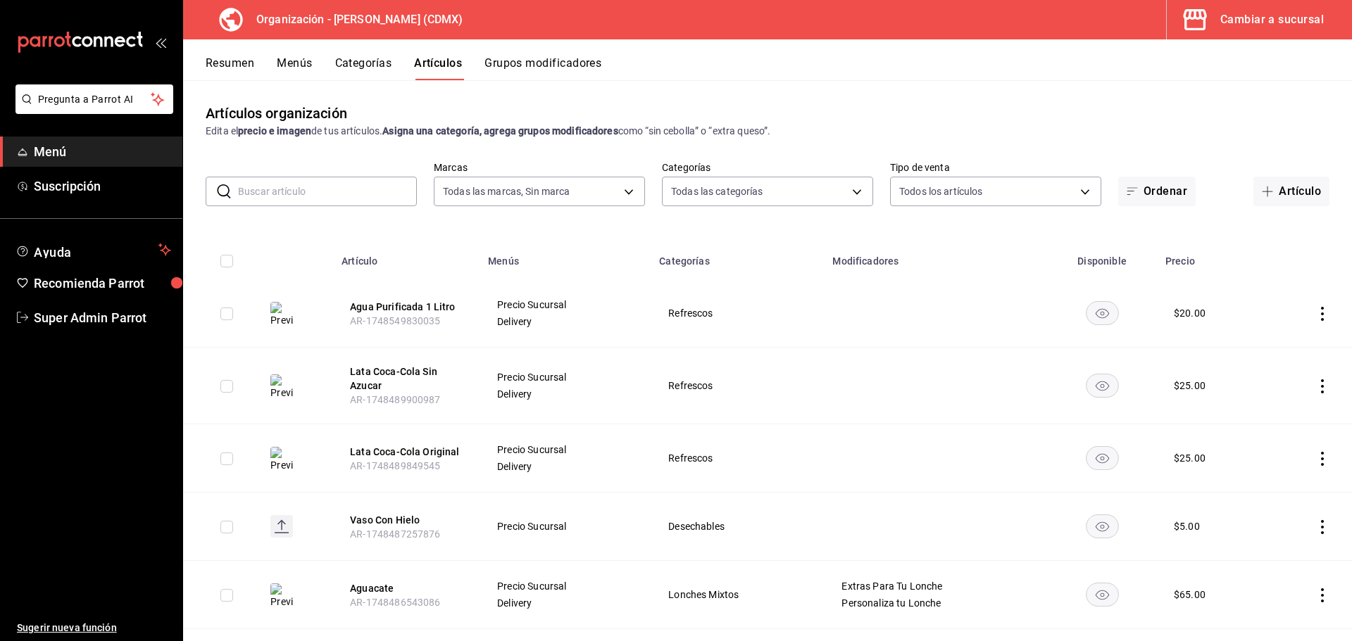
click at [700, 191] on body "Pregunta a Parrot AI Menú Suscripción Ayuda Recomienda Parrot Super Admin Parro…" at bounding box center [676, 320] width 1352 height 641
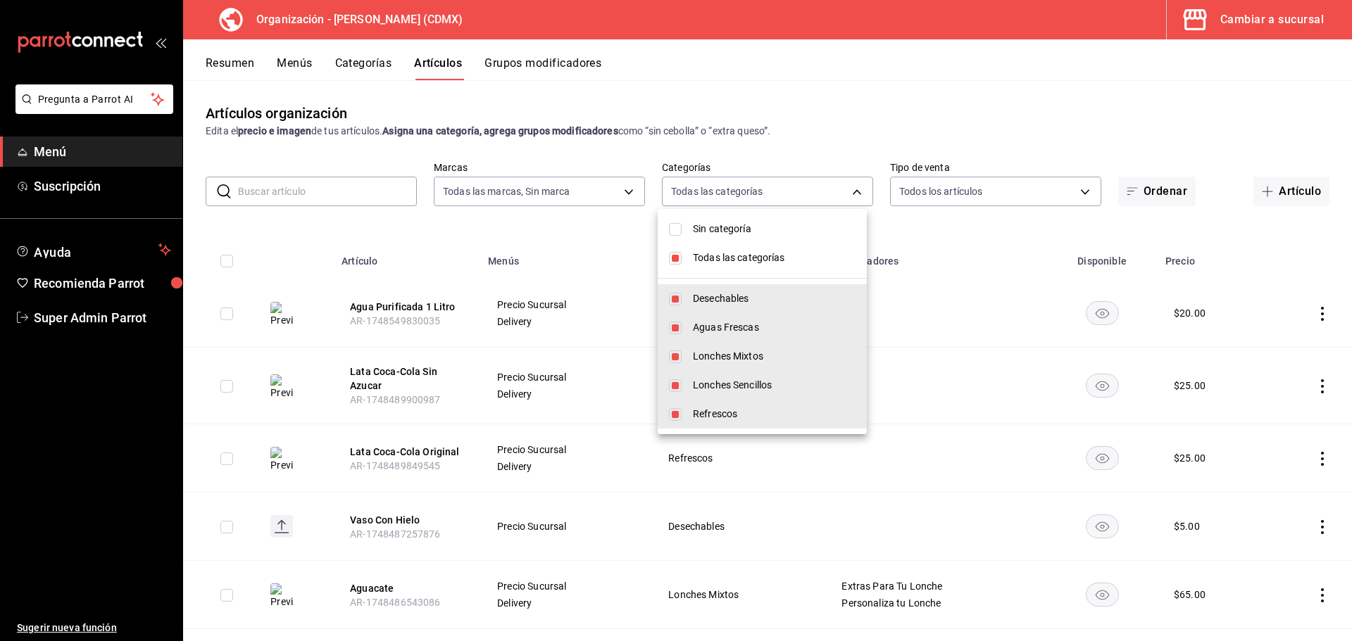
click at [702, 253] on span "Todas las categorías" at bounding box center [774, 258] width 163 height 15
checkbox input "false"
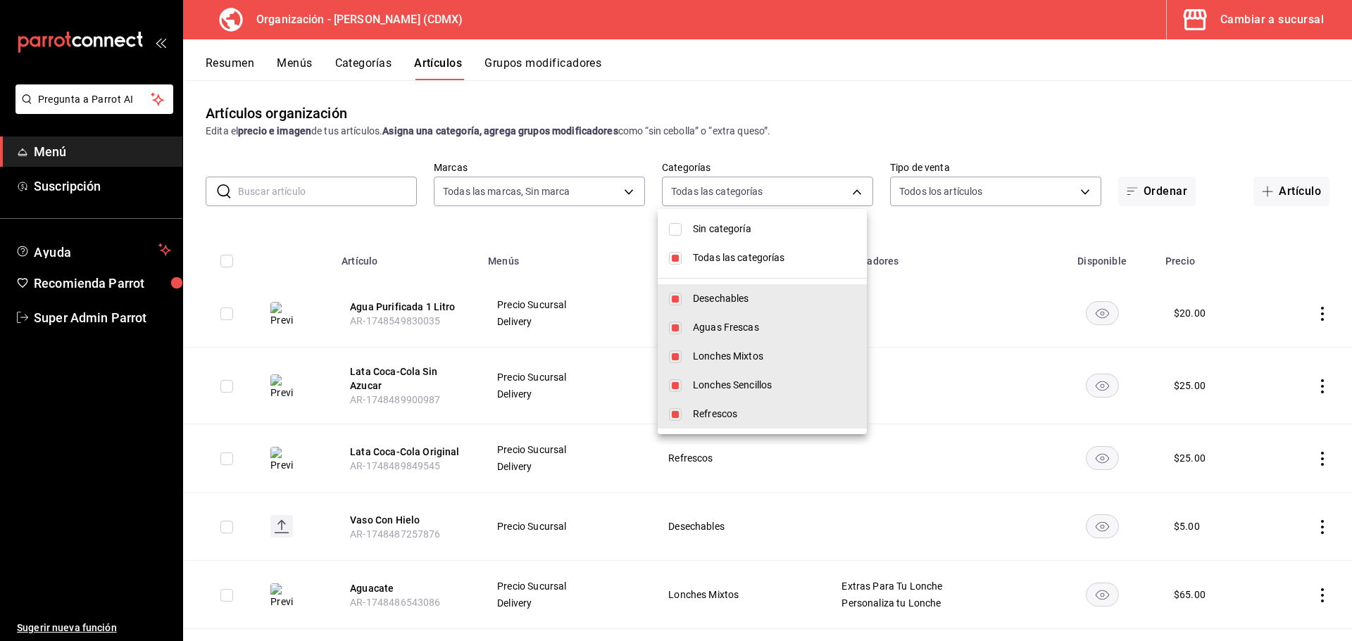
checkbox input "false"
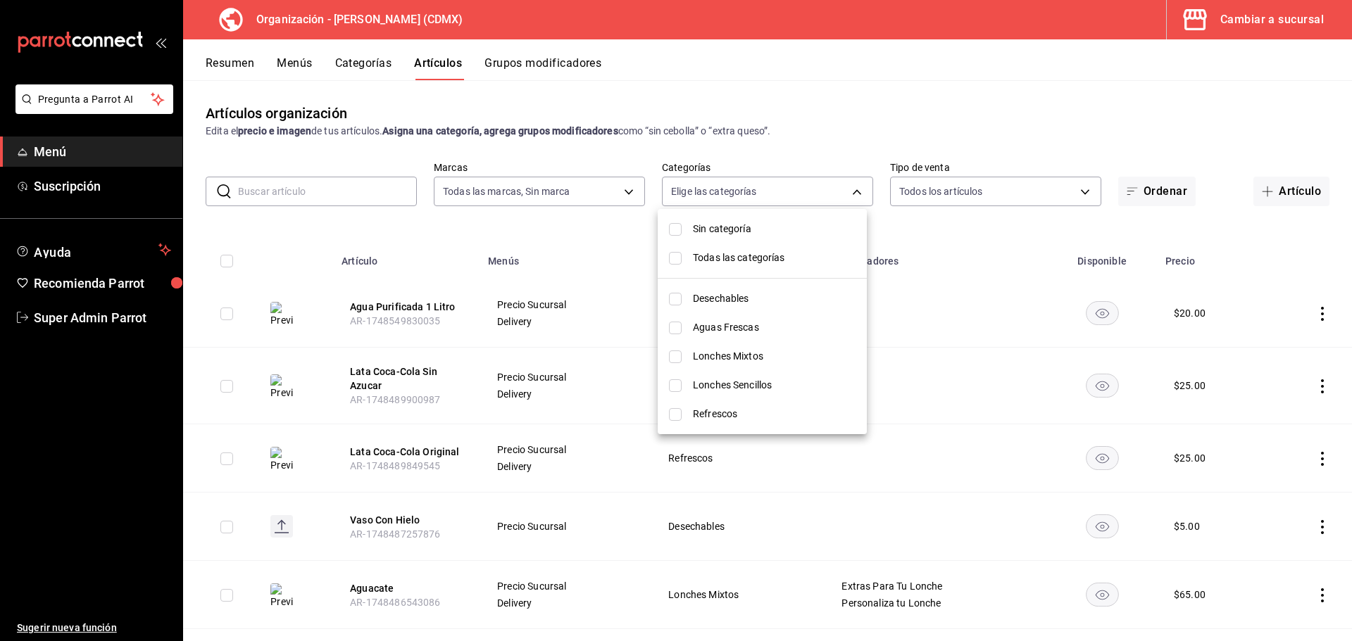
click at [701, 358] on span "Lonches Mixtos" at bounding box center [774, 356] width 163 height 15
type input "5f8668f1-187d-4ac9-a928-c8c2d8fd79d2"
checkbox input "true"
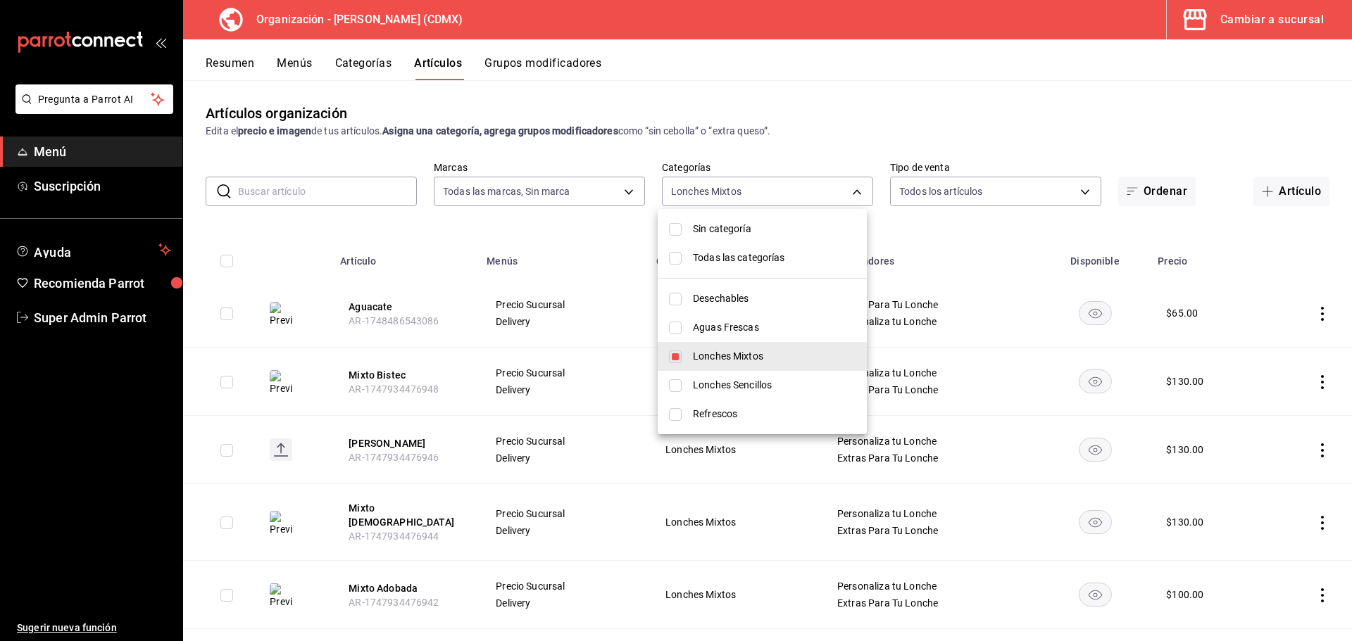
click at [585, 249] on div at bounding box center [676, 320] width 1352 height 641
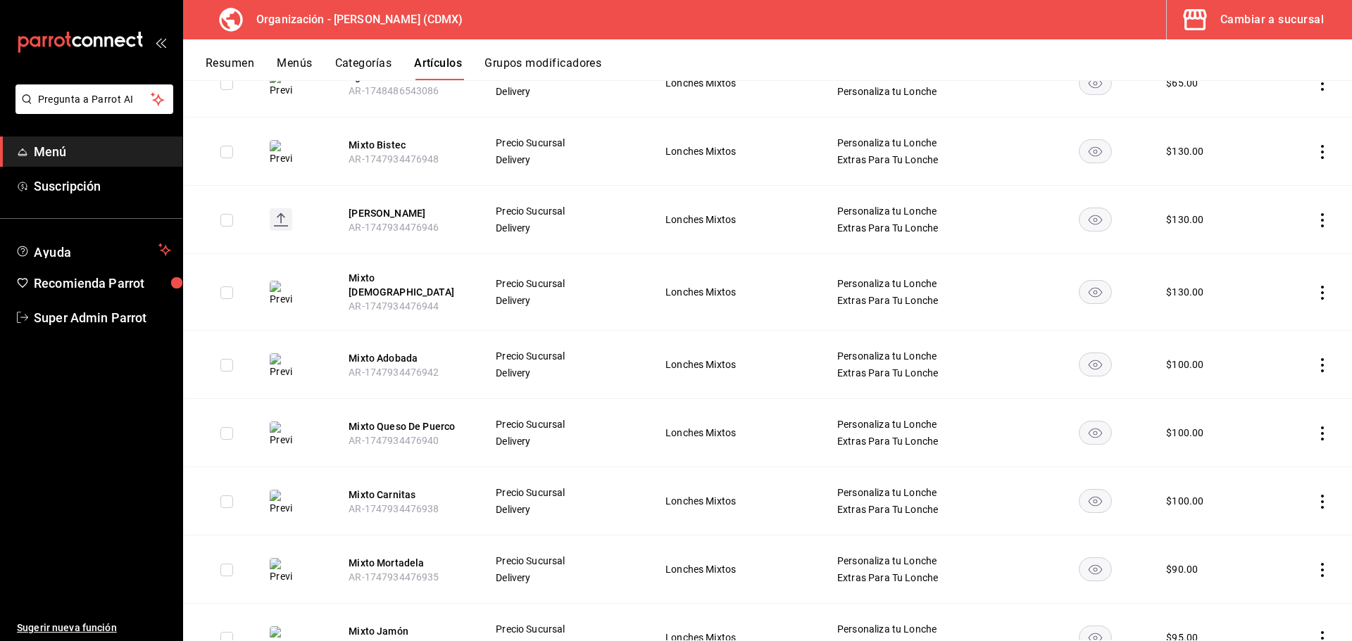
scroll to position [287, 0]
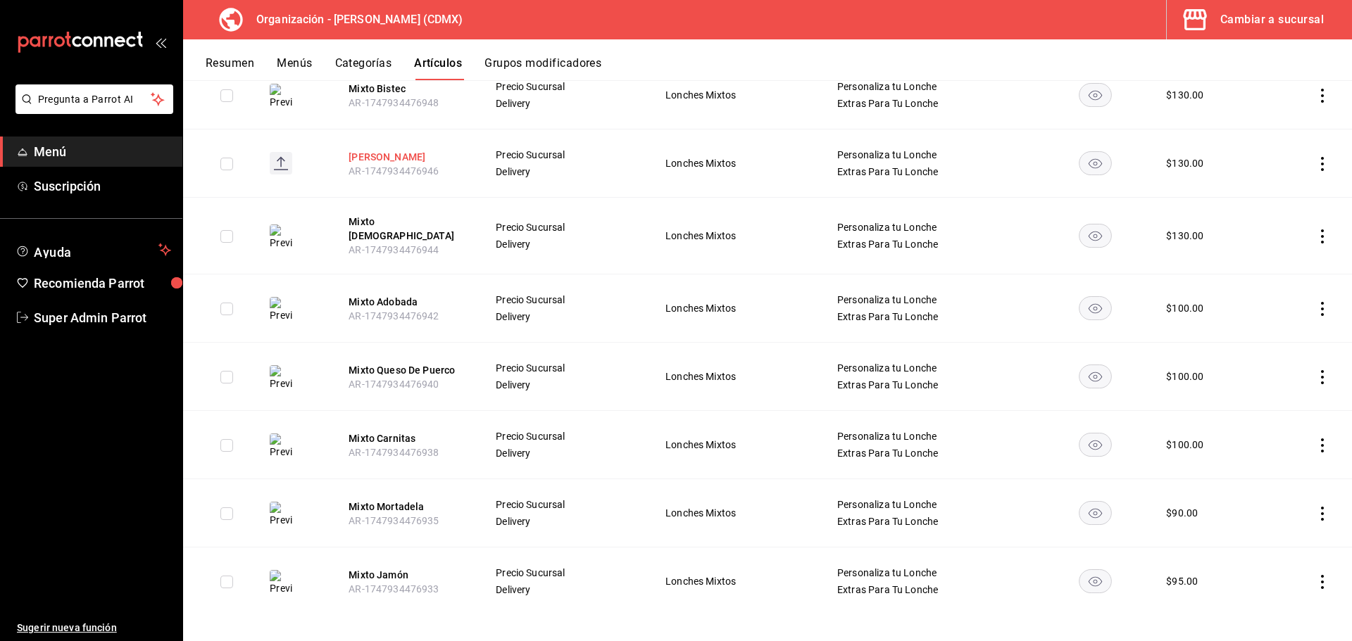
click at [377, 153] on button "[PERSON_NAME]" at bounding box center [404, 157] width 113 height 14
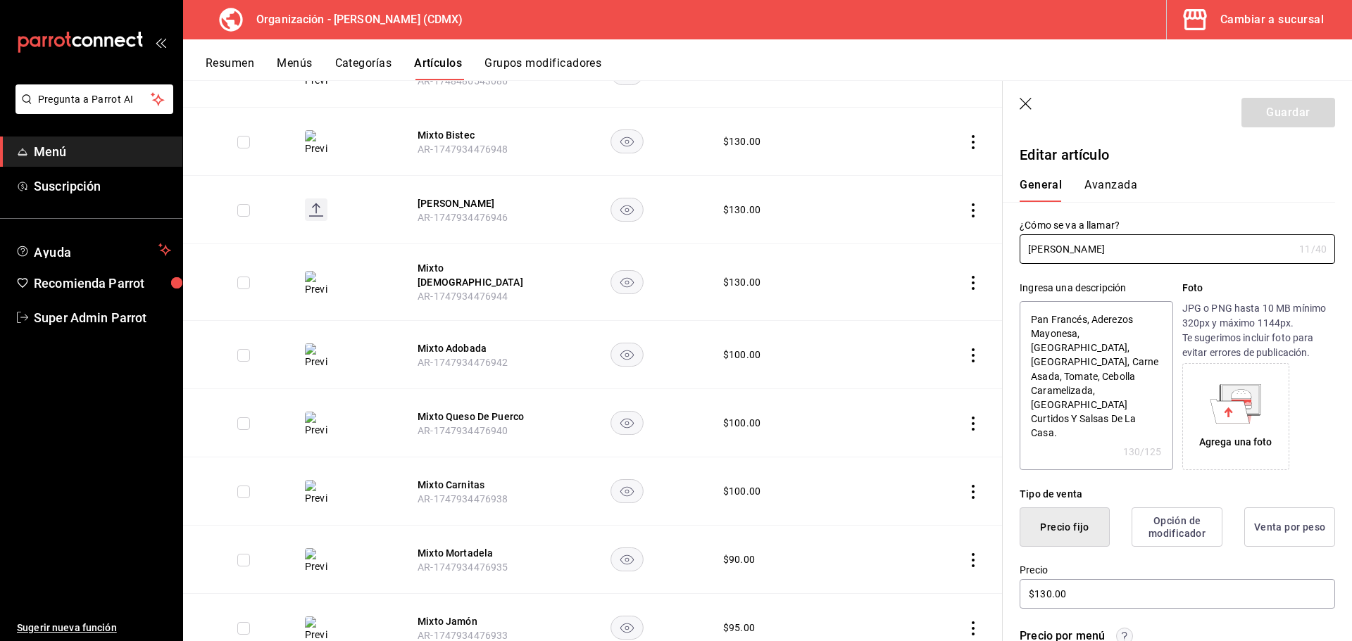
type textarea "x"
click at [1091, 383] on textarea "Pan Francés, Aderezos Mayonesa, Mostaza, Aguacate, Carne Asada, Tomate, Cebolla…" at bounding box center [1095, 385] width 153 height 169
type textarea "Pan Francés, Aderezos Mayonesa, Mostaza, Aguacate, Carne Asada, Tomate, Cebolla…"
type textarea "x"
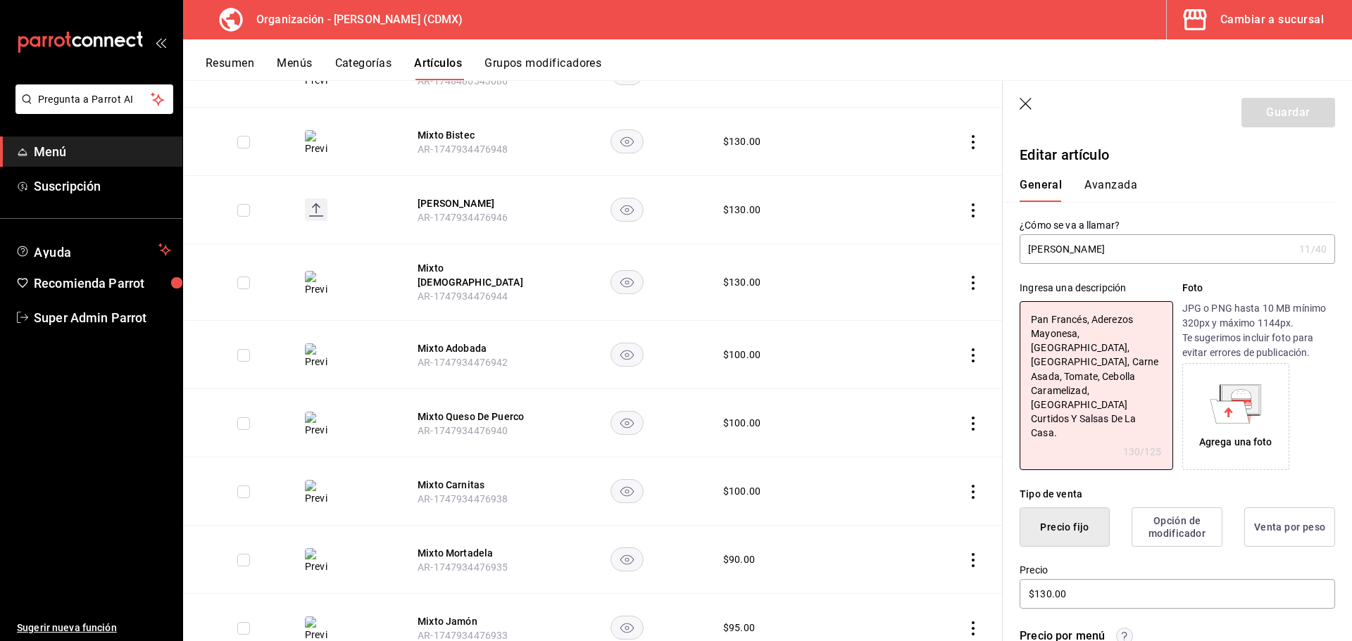
type textarea "Pan Francés, Aderezos Mayonesa, Mostaza, Aguacate, Carne Asada, Tomate, Cebolla…"
type textarea "x"
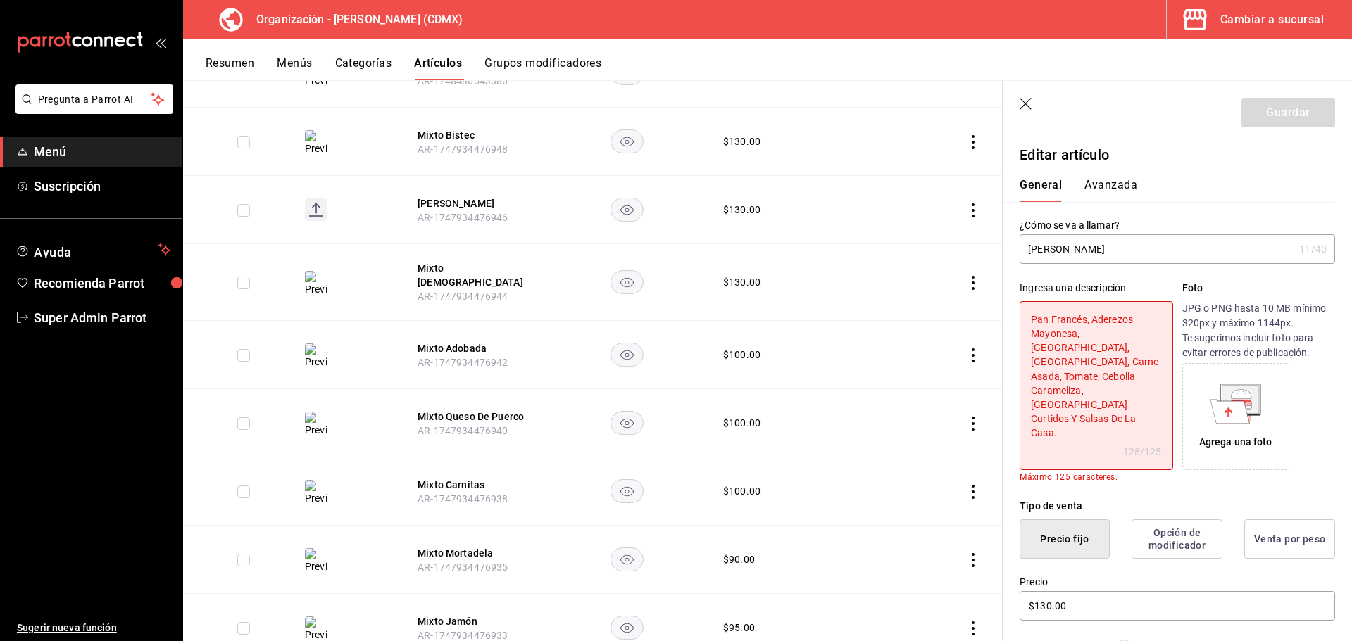
type textarea "Pan Francés, Aderezos Mayonesa, Mostaza, Aguacate, Carne Asada, Tomate, Cebolla…"
type textarea "x"
type textarea "Pan Francés, Aderezos Mayonesa, Mostaza, Aguacate, Carne Asada, Tomate, Cebolla…"
type textarea "x"
type textarea "Pan Francés, Aderezos Mayonesa, Mostaza, Aguacate, Carne Asada, Tomate, Cebolla…"
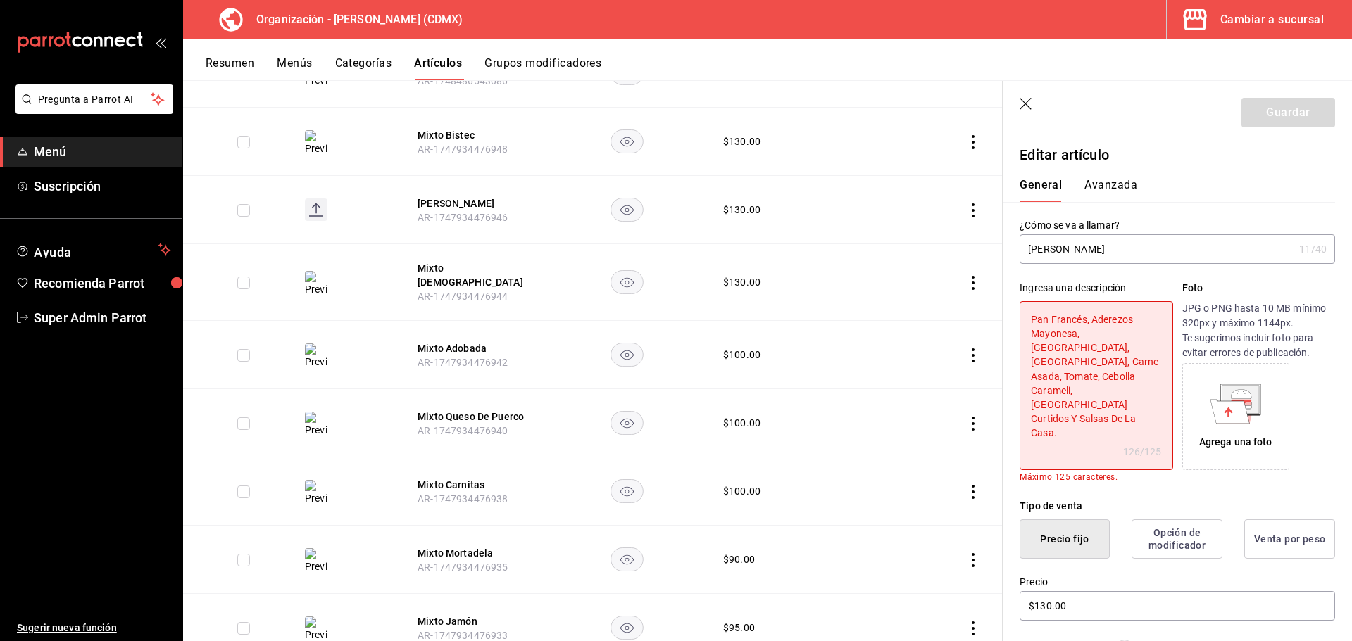
type textarea "x"
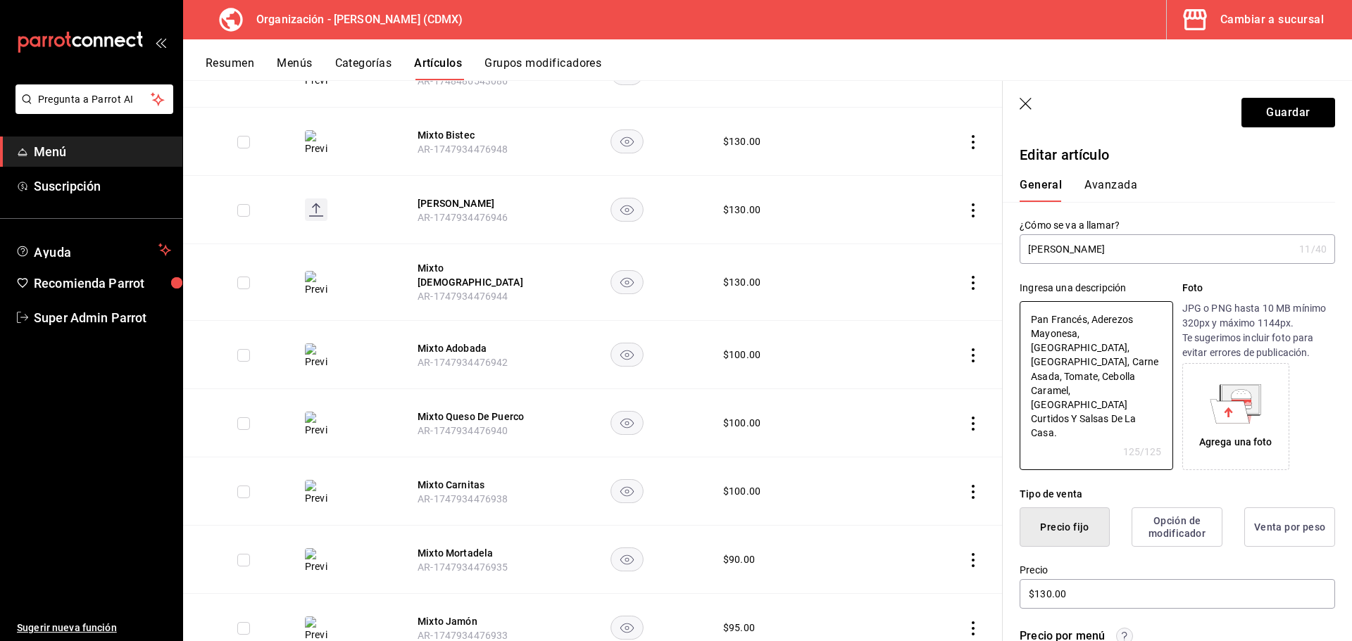
type textarea "Pan Francés, Aderezos Mayonesa, Mostaza, Aguacate, Carne Asada, Tomate, Cebolla…"
type textarea "x"
type textarea "Pan Francés, Aderezos Mayonesa, Mostaza, Aguacate, Carne Asada, Tomate, Cebolla…"
type textarea "x"
type textarea "Pan Francés, Aderezos Mayonesa, Mostaza, Aguacate, Carne Asada, Tomate, Cebolla…"
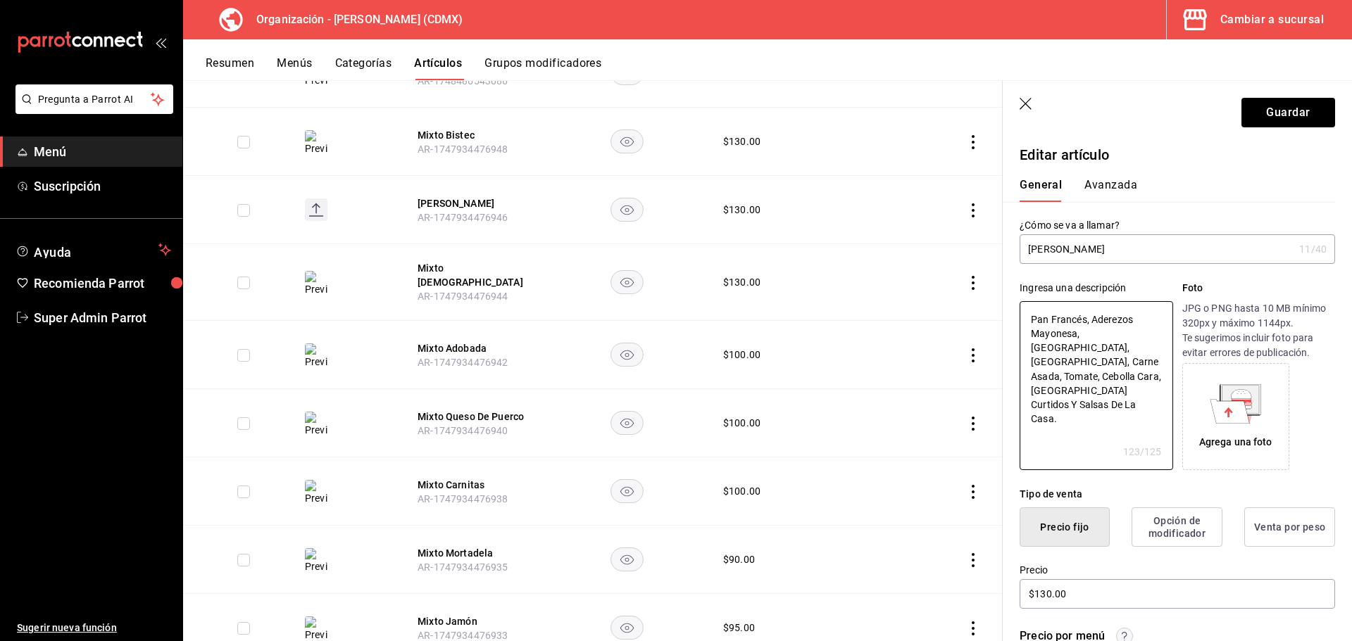
type textarea "x"
type textarea "Pan Francés, Aderezos Mayonesa, Mostaza, Aguacate, Carne Asada, Tomate, Cebolla…"
type textarea "x"
type textarea "Pan Francés, Aderezos Mayonesa, Mostaza, Aguacate, Carne Asada, Tomate, Cebolla…"
type textarea "x"
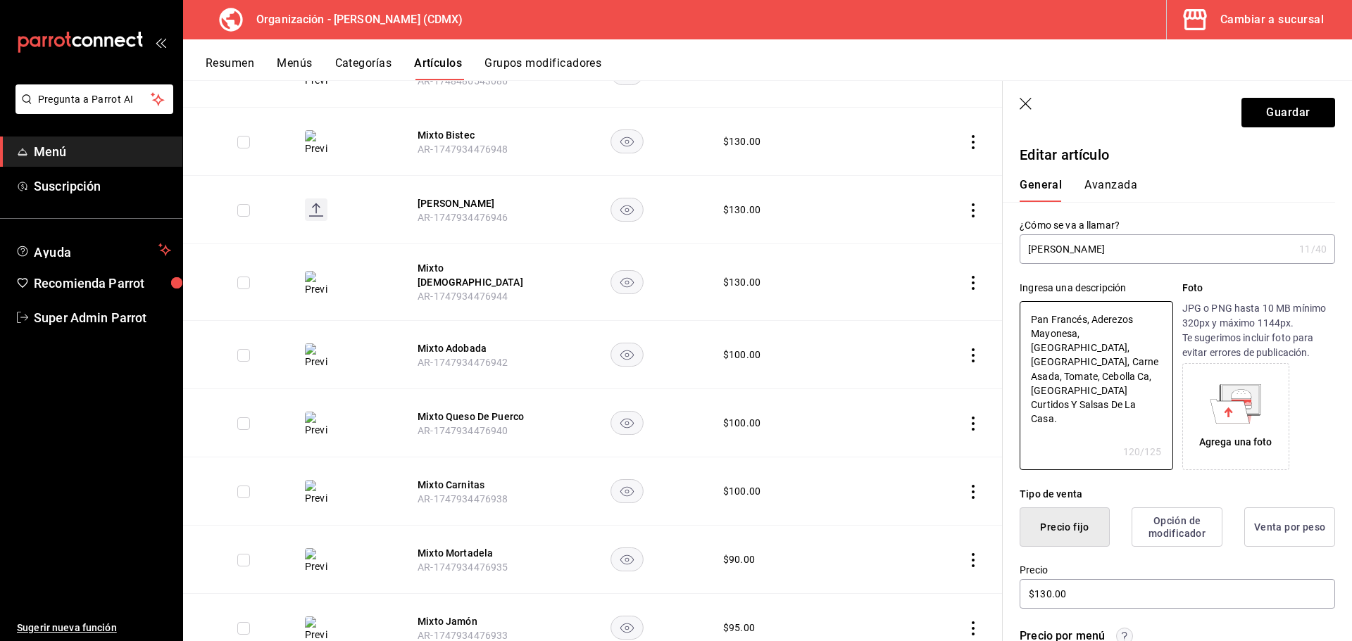
type textarea "Pan Francés, Aderezos Mayonesa, Mostaza, Aguacate, Carne Asada, Tomate, Cebolla…"
type textarea "x"
type textarea "Pan Francés, Aderezos Mayonesa, Mostaza, Aguacate, Carne Asada, Tomate, Cebolla…"
type textarea "x"
type textarea "Pan Francés, Aderezos Mayonesa, Mostaza, Aguacate, Carne Asada, Tomate, Cebolla…"
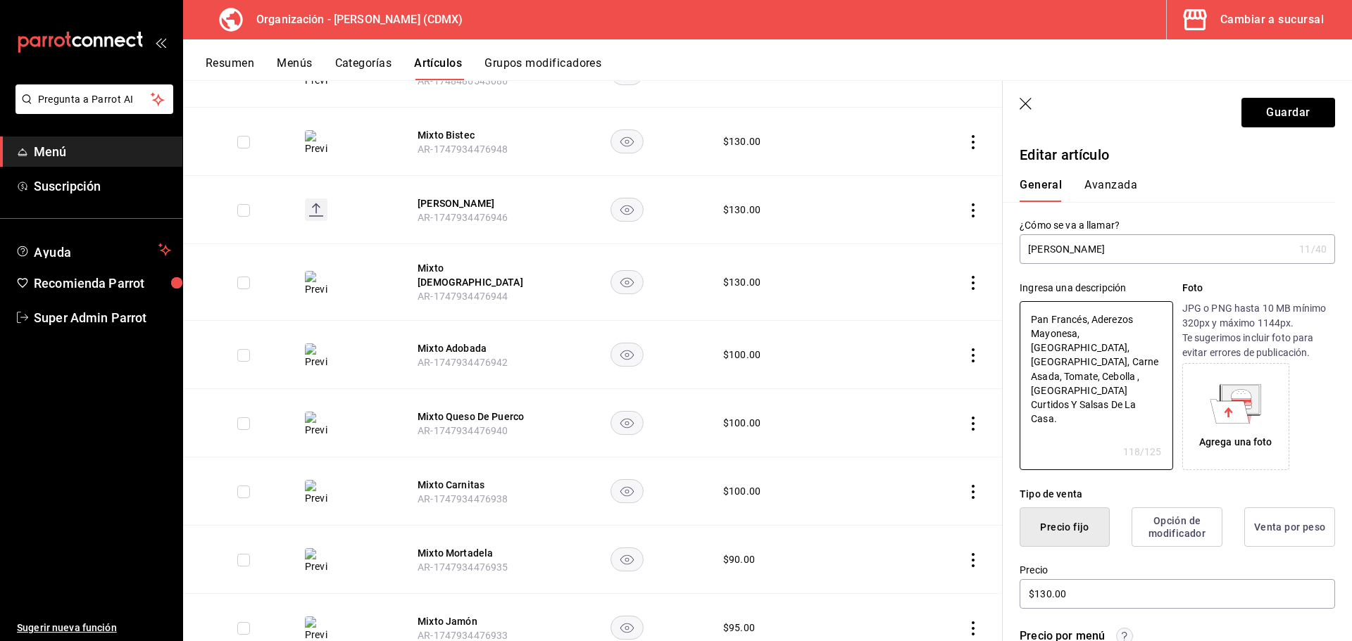
type textarea "x"
type textarea "Pan Francés, Aderezos Mayonesa, Mostaza, Aguacate, Carne Asada, Tomate, Cebolla…"
type textarea "x"
type textarea "Pan Francés, Aderezos Mayonesa, Mostaza, Aguacate, Carne Asada, Tomate, Cebolla…"
type textarea "x"
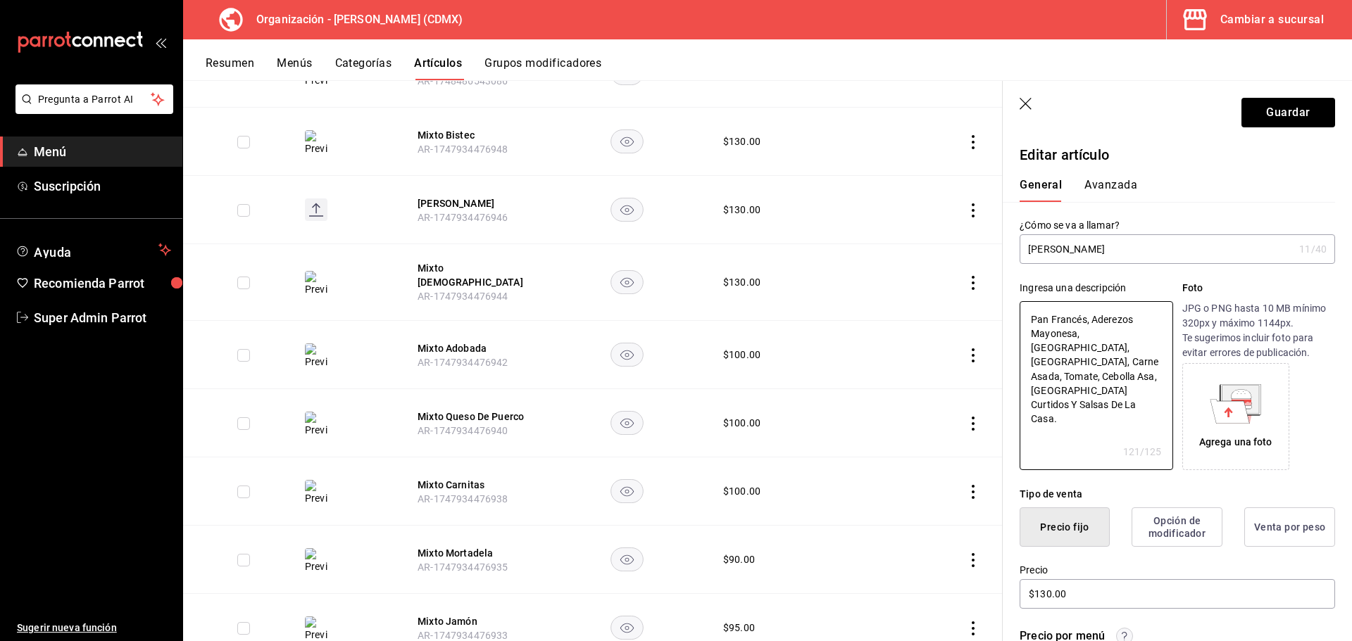
type textarea "Pan Francés, Aderezos Mayonesa, Mostaza, Aguacate, Carne Asada, Tomate, Cebolla…"
type textarea "x"
type textarea "Pan Francés, Aderezos Mayonesa, Mostaza, Aguacate, Carne Asada, Tomate, Cebolla…"
type textarea "x"
type textarea "Pan Francés, Aderezos Mayonesa, Mostaza, Aguacate, Carne Asada, Tomate, Cebolla…"
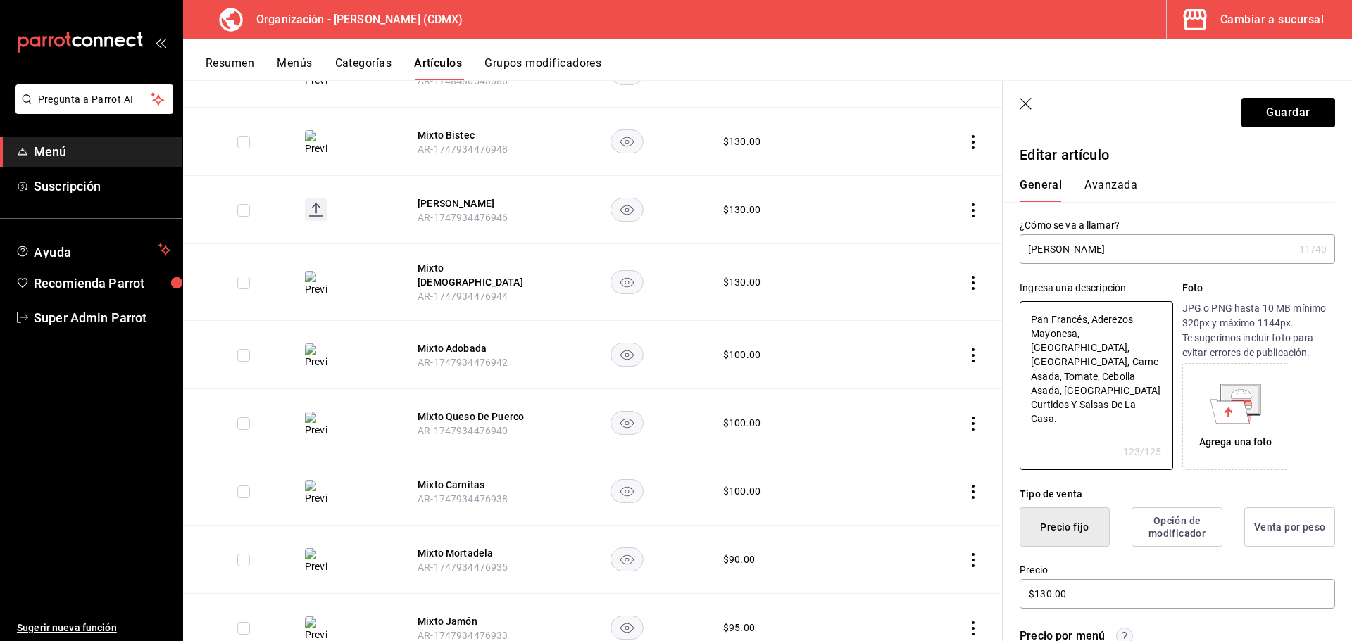
click at [1238, 451] on div "Agrega una foto" at bounding box center [1235, 417] width 100 height 100
click at [1252, 108] on button "Guardar" at bounding box center [1288, 113] width 94 height 30
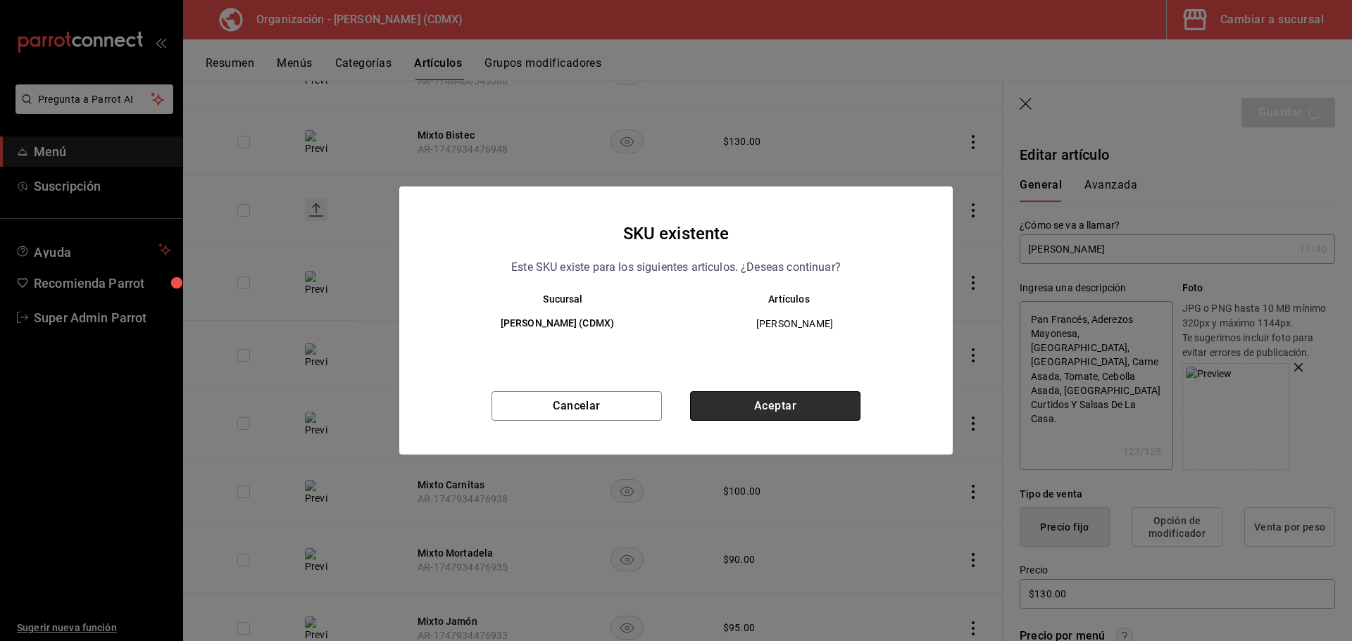
click at [758, 398] on button "Aceptar" at bounding box center [775, 406] width 170 height 30
type textarea "x"
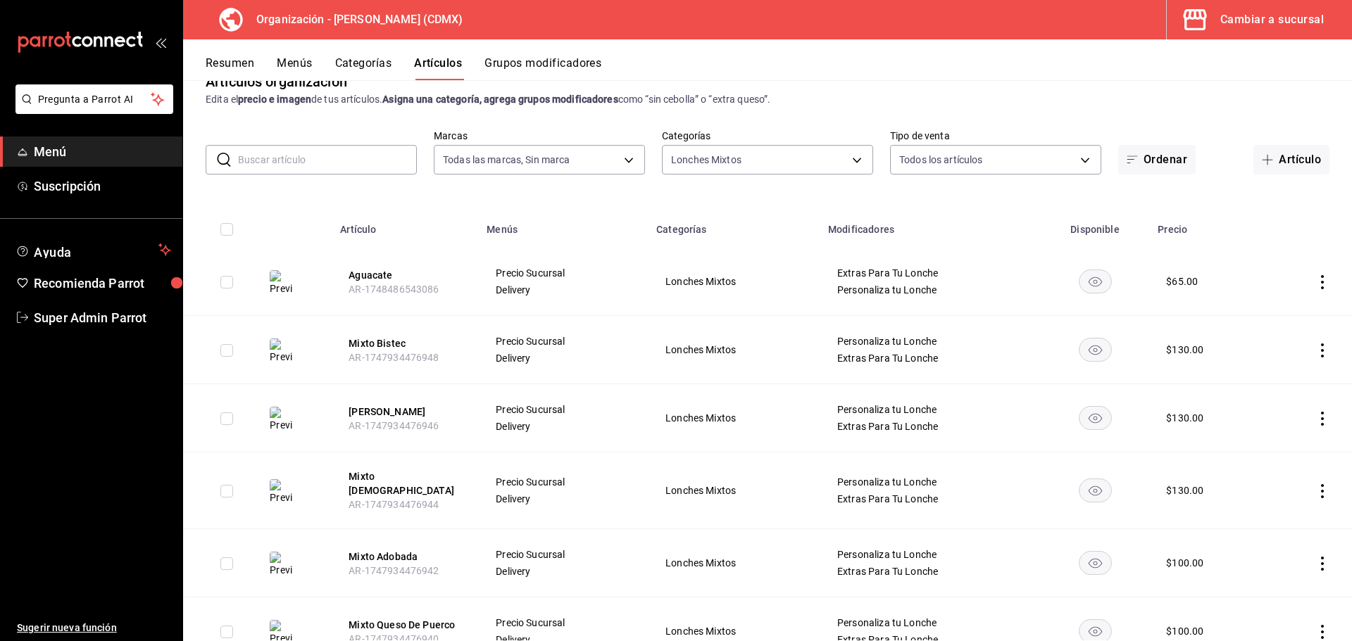
scroll to position [5, 0]
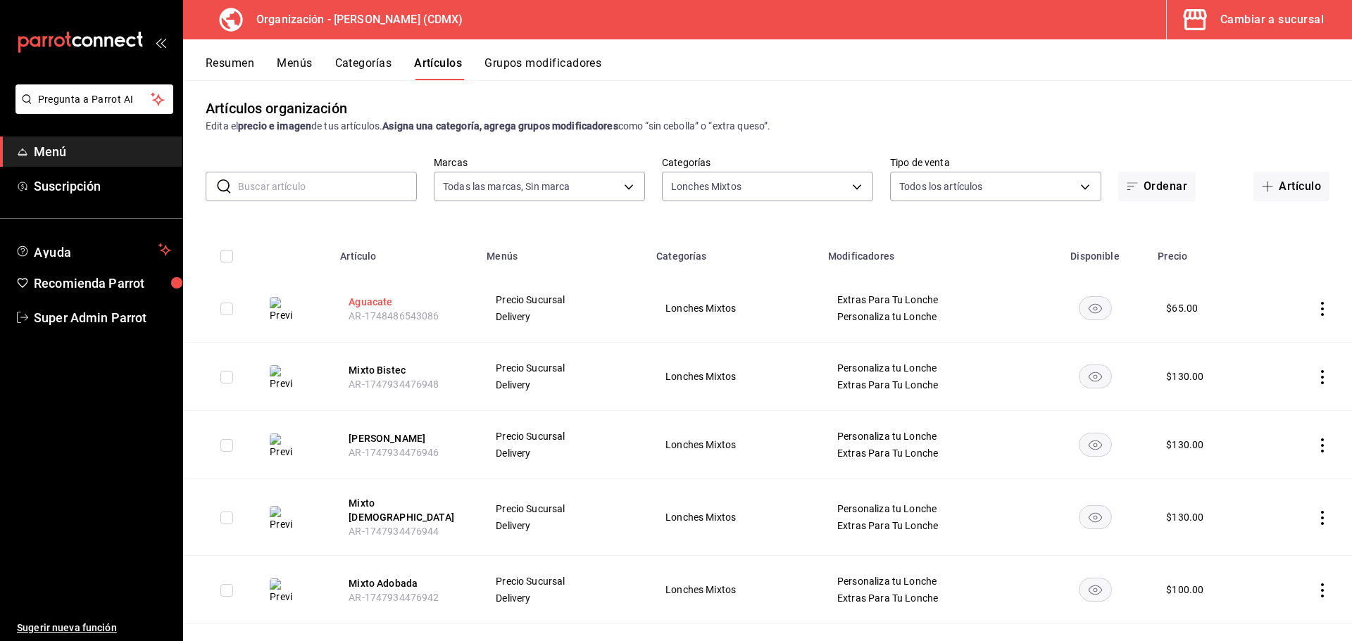
click at [365, 297] on button "Aguacate" at bounding box center [404, 302] width 113 height 14
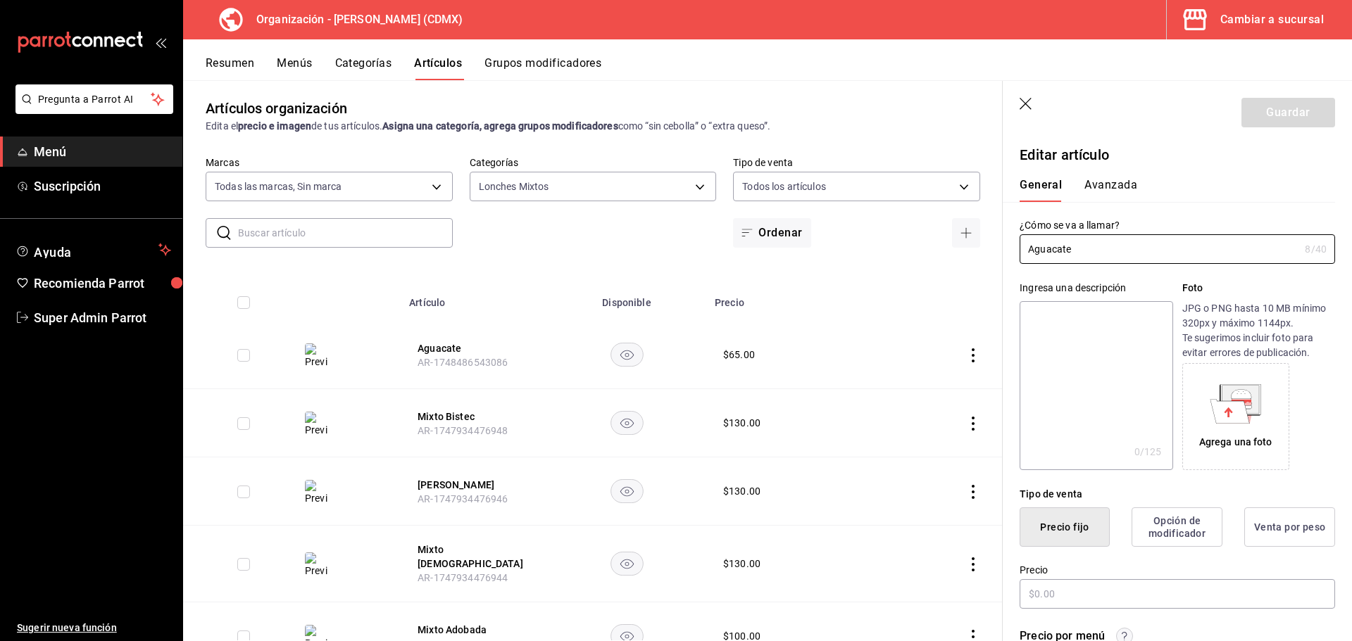
type input "$65.00"
click at [1107, 329] on textarea at bounding box center [1095, 385] width 153 height 169
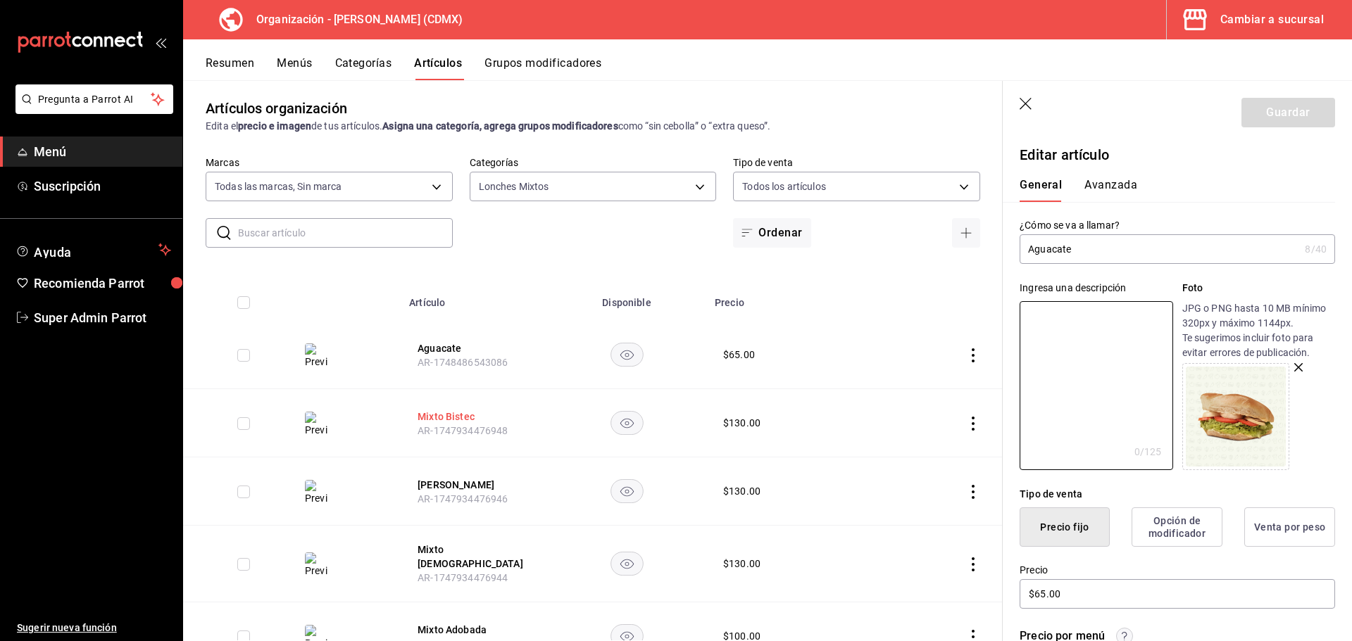
click at [450, 410] on button "Mixto Bistec" at bounding box center [473, 417] width 113 height 14
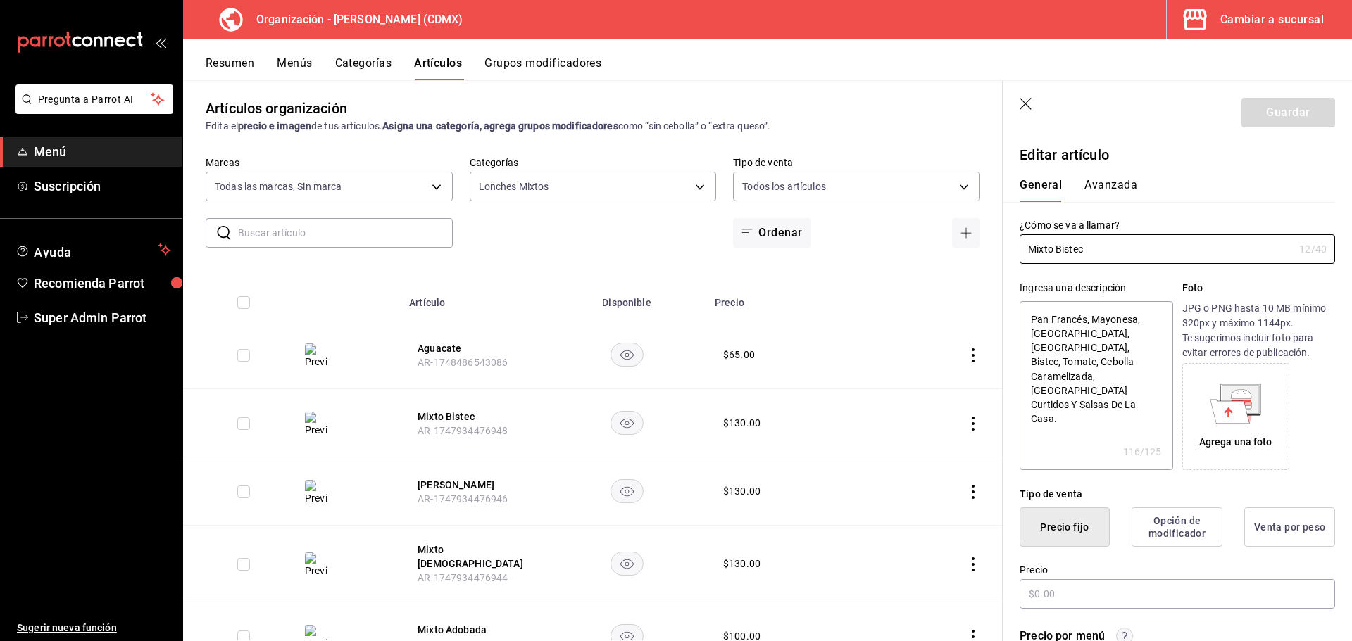
type textarea "x"
type input "$130.00"
drag, startPoint x: 1101, startPoint y: 391, endPoint x: 1032, endPoint y: 317, distance: 101.1
click at [1032, 315] on textarea "Pan Francés, Mayonesa, Mostaza, Aguacate, Bistec, Tomate, Cebolla Caramelizada,…" at bounding box center [1095, 385] width 153 height 169
type textarea "x"
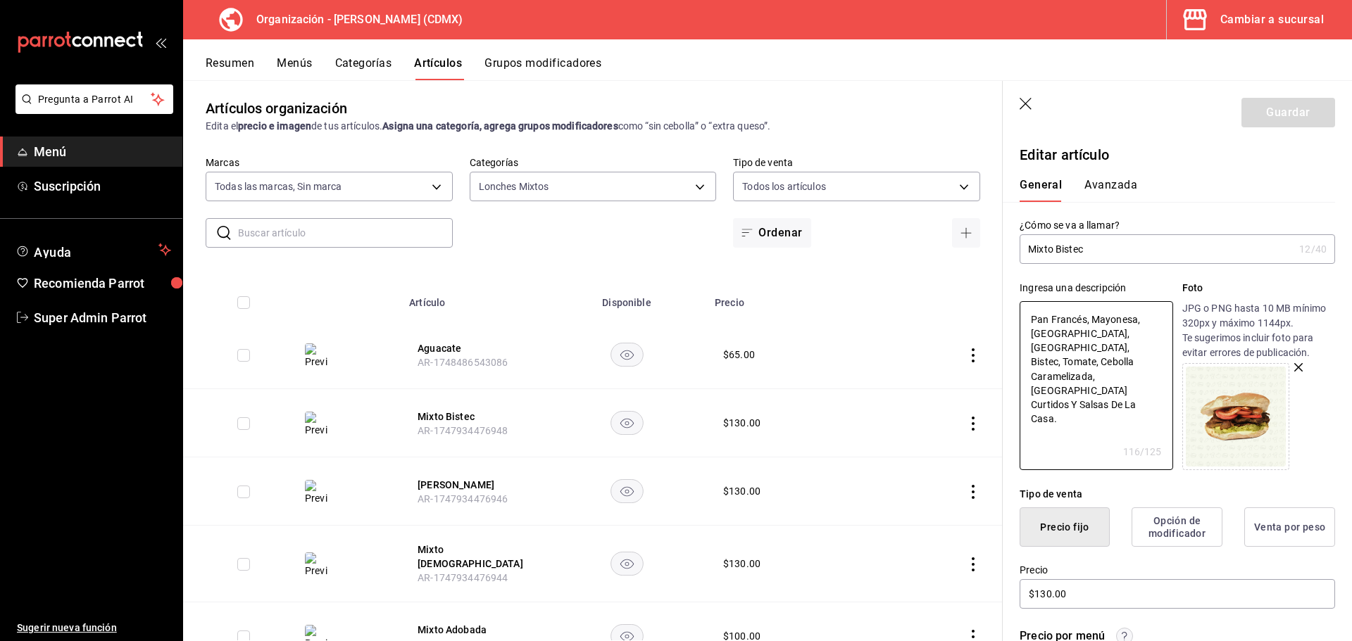
click at [1017, 106] on header "Guardar" at bounding box center [1176, 110] width 349 height 58
click at [1036, 103] on header "Guardar" at bounding box center [1176, 110] width 349 height 58
click at [1027, 105] on icon "button" at bounding box center [1025, 104] width 12 height 12
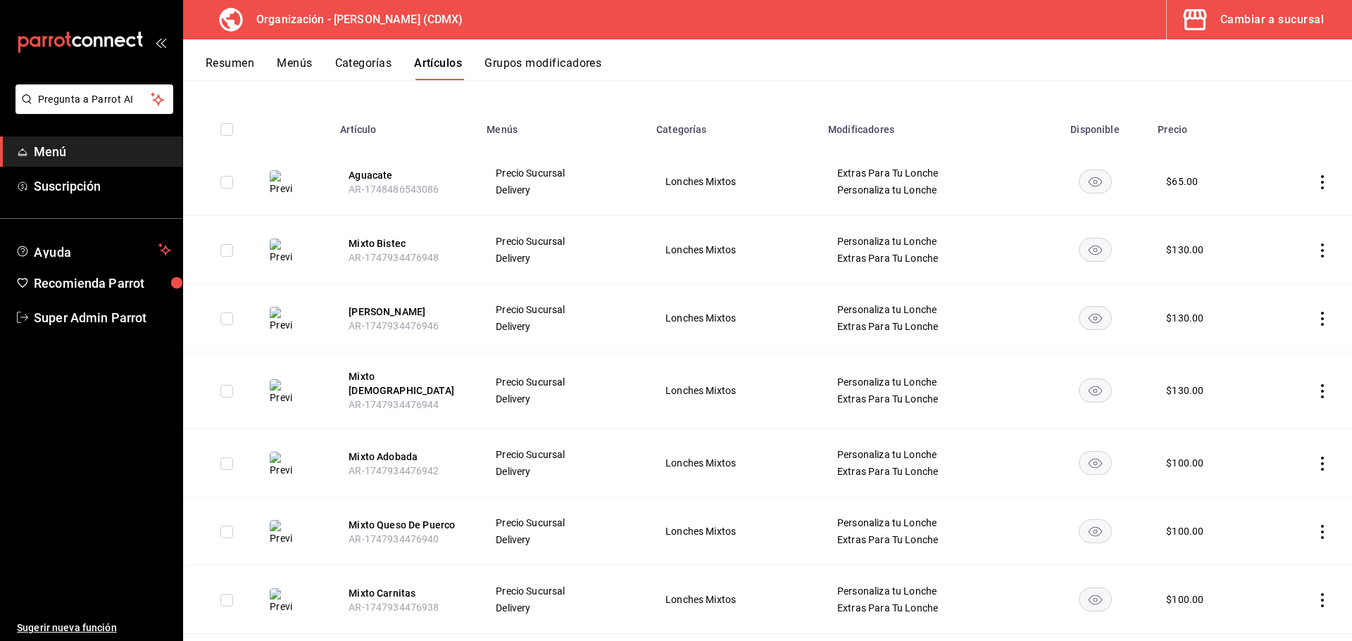
scroll to position [216, 0]
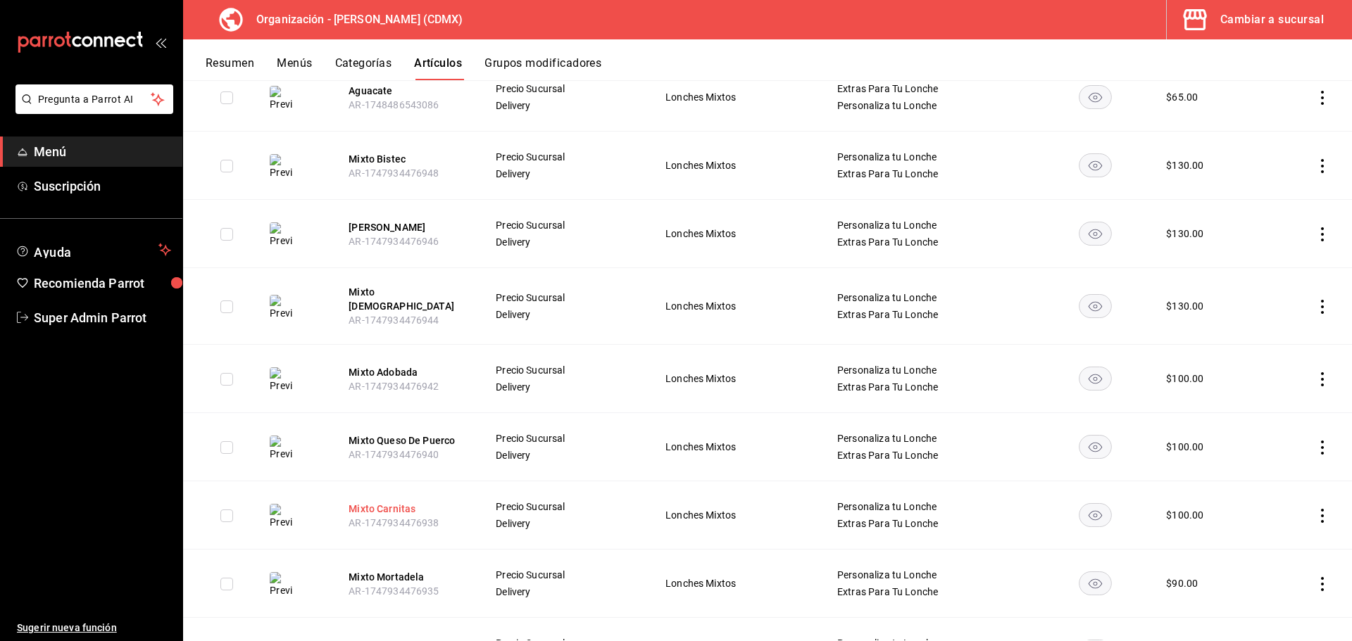
click at [384, 502] on button "Mixto Carnitas" at bounding box center [404, 509] width 113 height 14
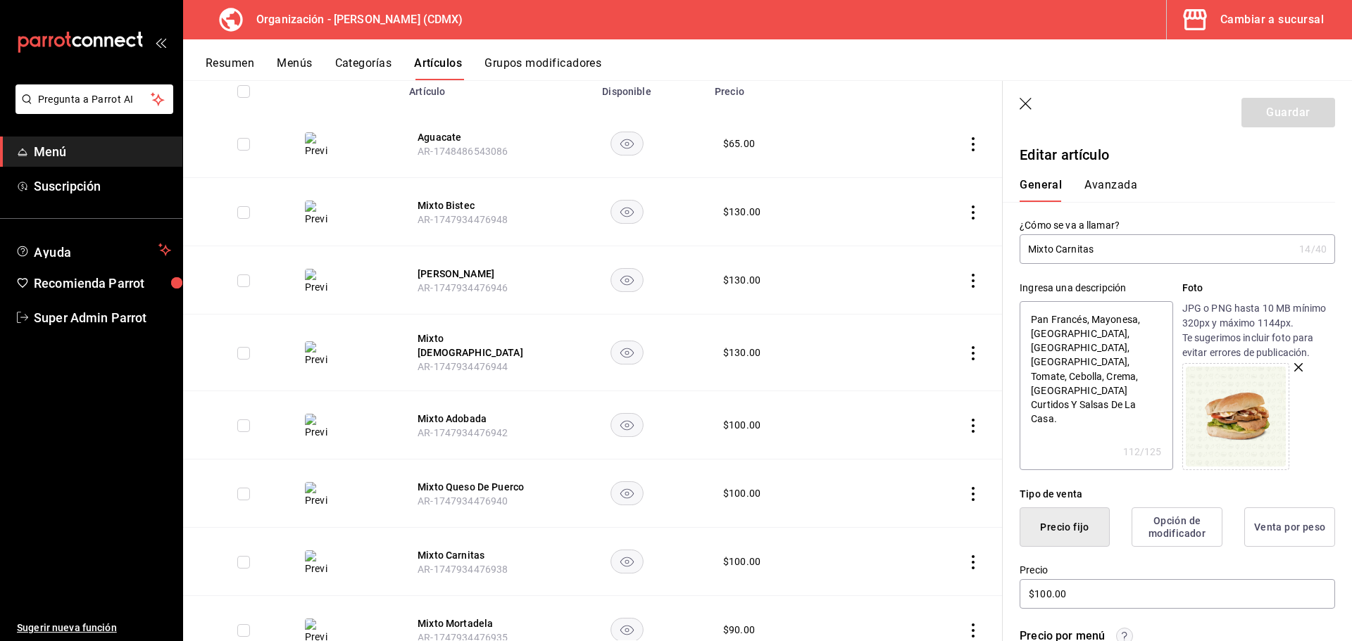
drag, startPoint x: 1128, startPoint y: 385, endPoint x: 1028, endPoint y: 321, distance: 118.1
click at [1028, 321] on textarea "Pan Francés, Mayonesa, Mostaza, Aguacate, Carnitas, Tomate, Cebolla, Crema, Chi…" at bounding box center [1095, 385] width 153 height 169
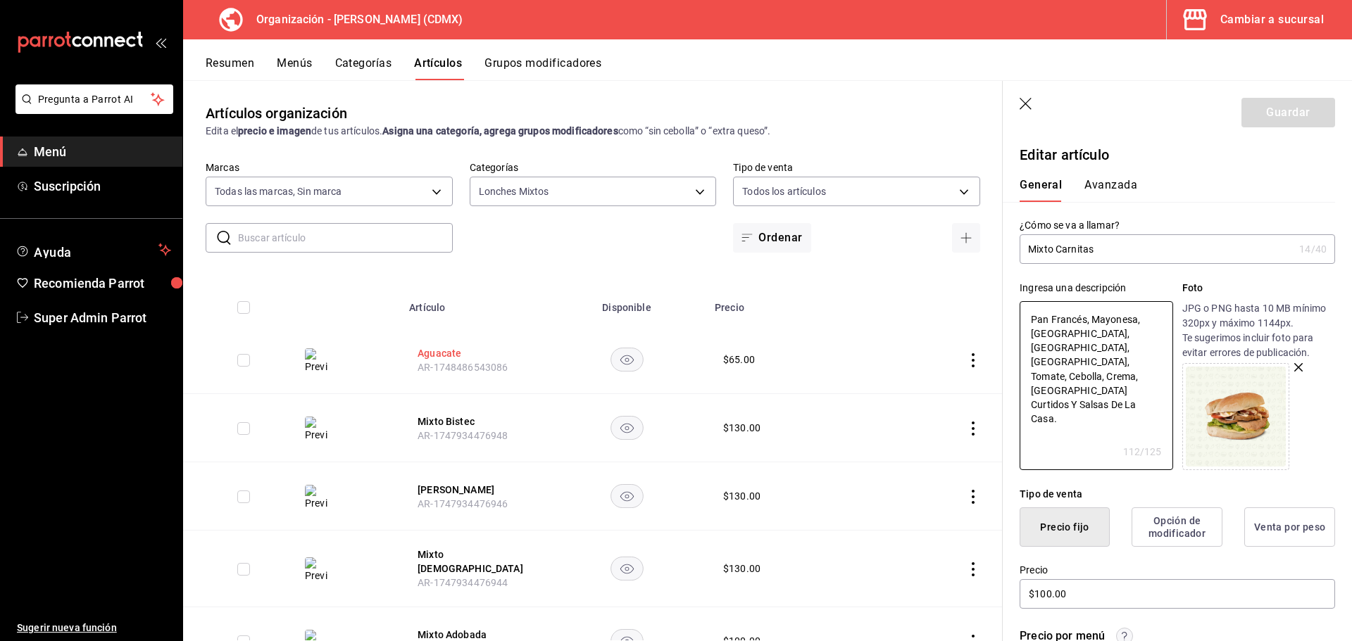
type textarea "x"
click at [450, 353] on button "Aguacate" at bounding box center [473, 353] width 113 height 14
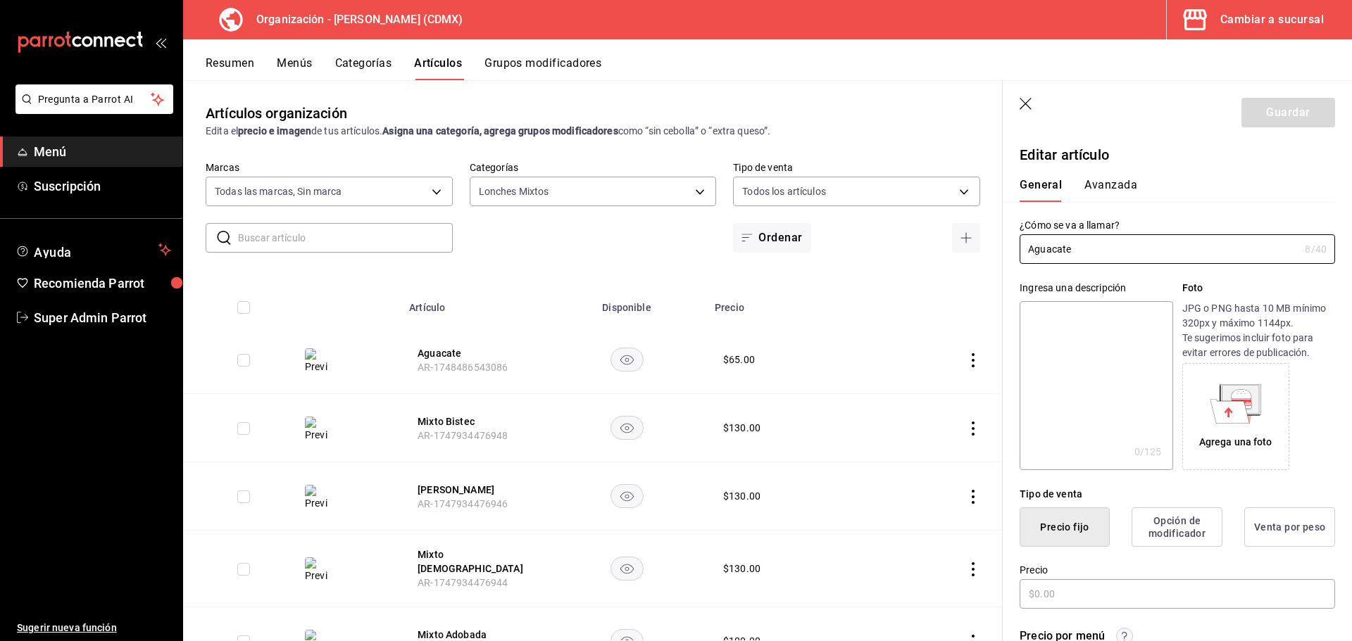
type input "$65.00"
click at [1066, 341] on textarea at bounding box center [1095, 385] width 153 height 169
paste textarea "Pan Francés, Mayonesa, Mostaza, Aguacate, Carnitas, Tomate, Cebolla, Crema, Chi…"
type textarea "Pan Francés, Mayonesa, Mostaza, Aguacate, Carnitas, Tomate, Cebolla, Crema, Chi…"
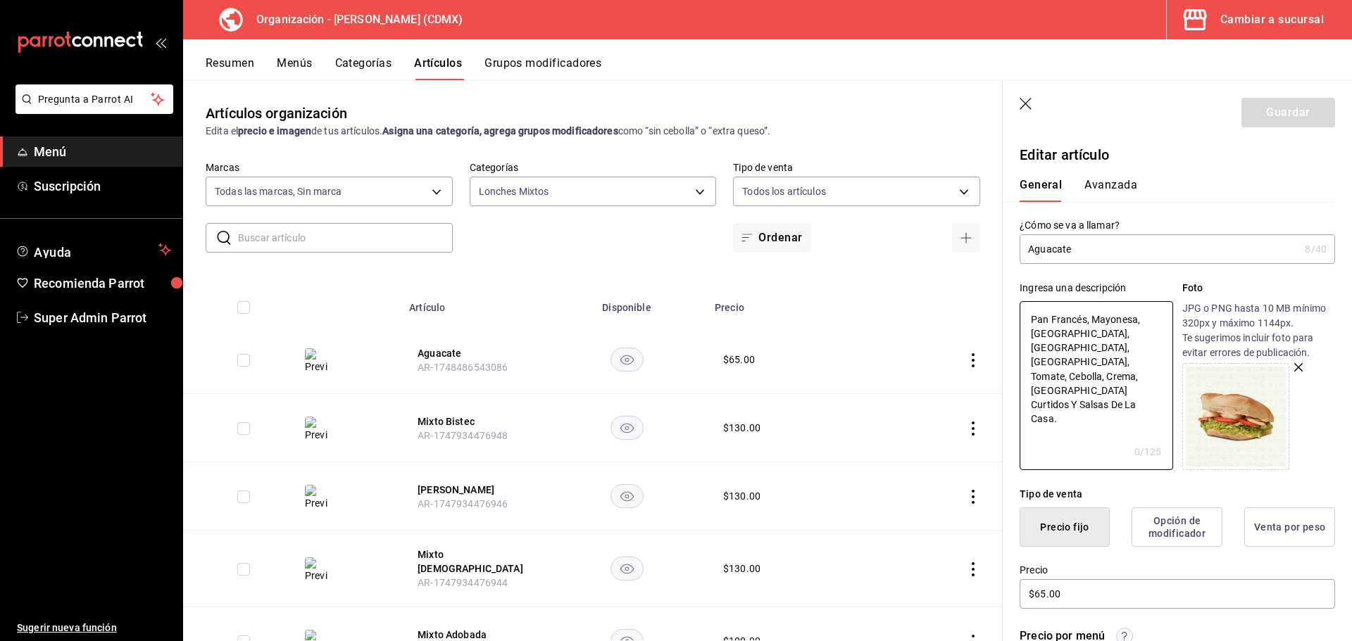
type textarea "x"
click at [1067, 351] on textarea "Pan Francés, Mayonesa, Mostaza, Aguacate, Carnitas, Tomate, Cebolla, Crema, Chi…" at bounding box center [1095, 385] width 153 height 169
type textarea "Pan Francés, Mayonesa, Mostaza, Aguacate, Carnita, Tomate, Cebolla, Crema, Chil…"
type textarea "x"
type textarea "Pan Francés, Mayonesa, Mostaza, Aguacate, Carnit, Tomate, Cebolla, Crema, Chile…"
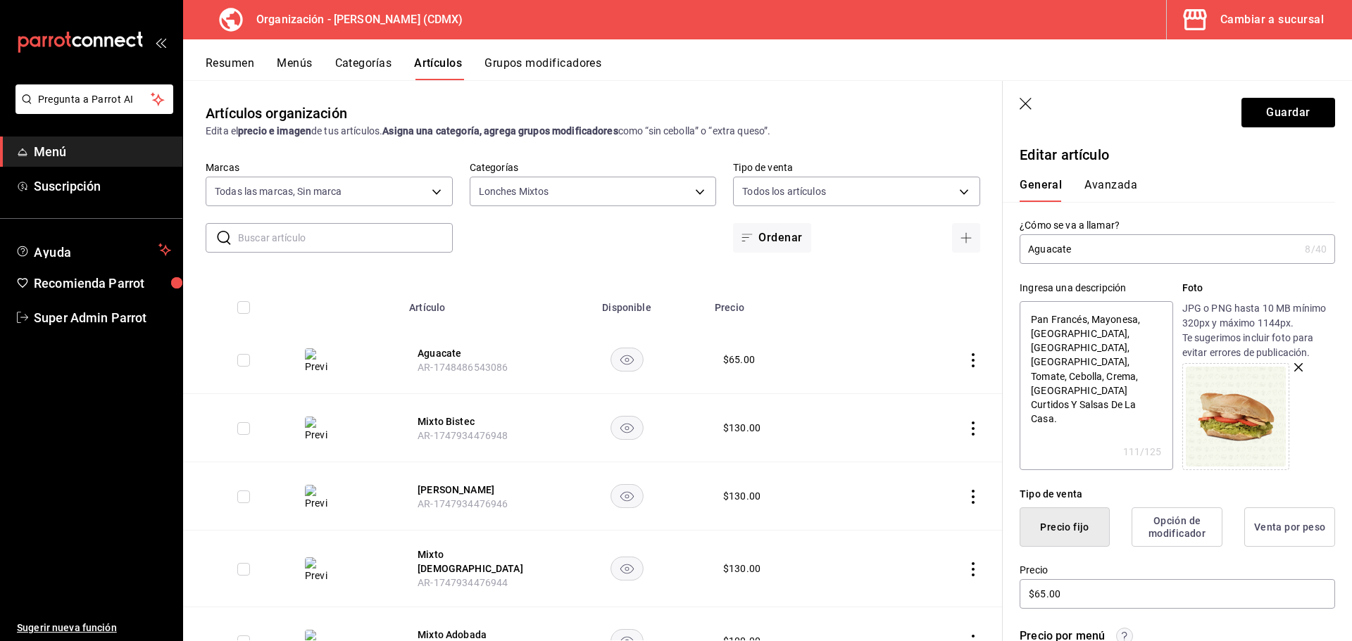
type textarea "x"
type textarea "Pan Francés, Mayonesa, Mostaza, Aguacate, Carni, Tomate, Cebolla, Crema, Chiles…"
type textarea "x"
type textarea "Pan Francés, Mayonesa, Mostaza, Aguacate, Carn, Tomate, Cebolla, Crema, Chiles …"
type textarea "x"
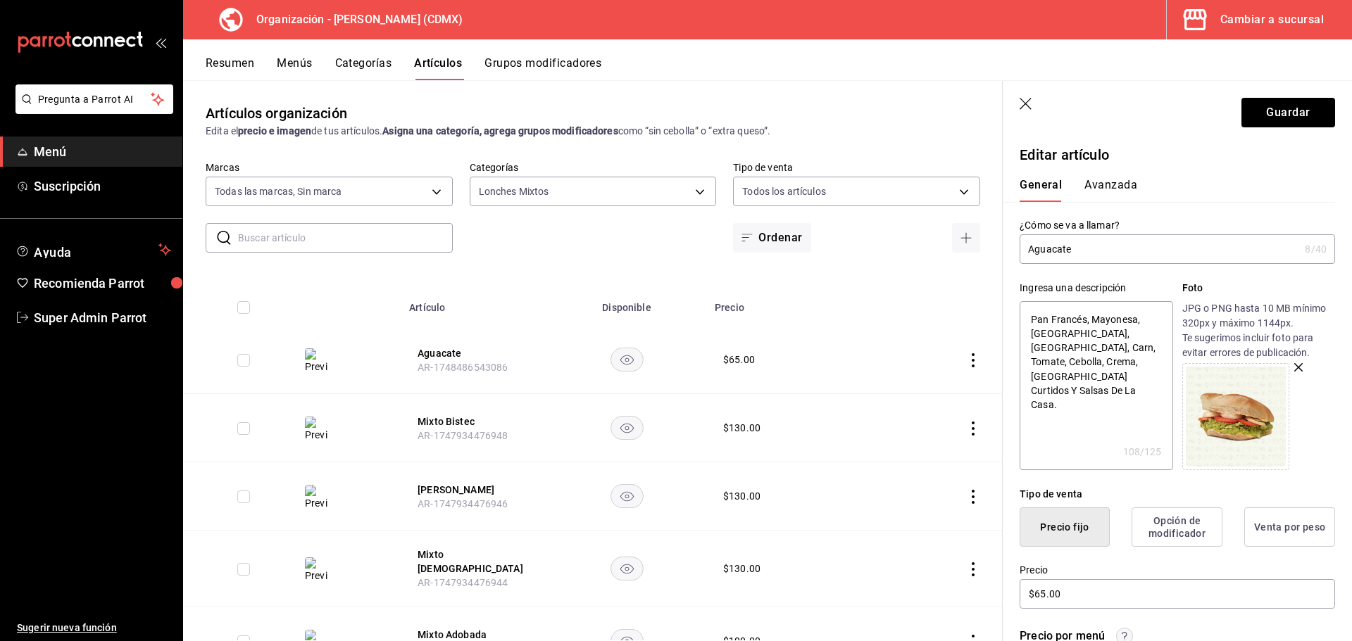
type textarea "Pan Francés, Mayonesa, Mostaza, Aguacate, Car, Tomate, Cebolla, Crema, Chiles C…"
type textarea "x"
type textarea "Pan Francés, Mayonesa, Mostaza, Aguacate, Ca, Tomate, Cebolla, Crema, Chiles Cu…"
type textarea "x"
type textarea "Pan Francés, Mayonesa, Mostaza, Aguacate, C, Tomate, Cebolla, Crema, Chiles Cur…"
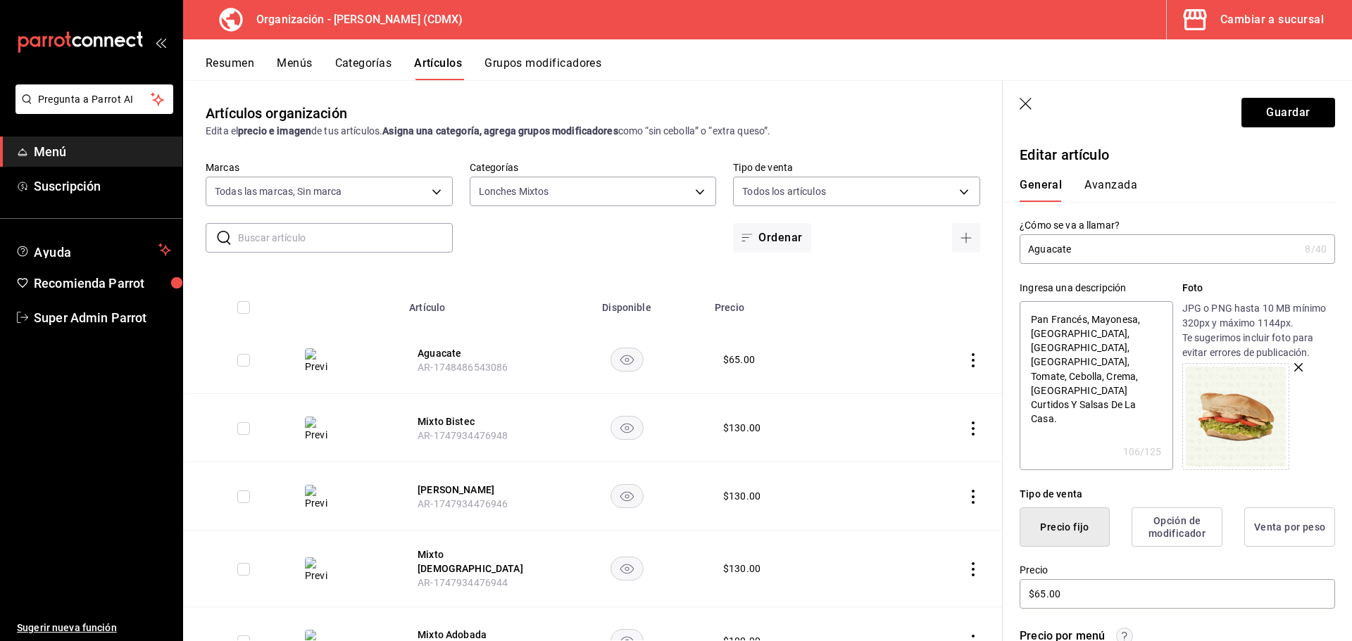
type textarea "x"
type textarea "Pan Francés, Mayonesa, Mostaza, Aguacate,, Tomate, Cebolla, Crema, Chiles Curti…"
type textarea "x"
type textarea "Pan Francés, Mayonesa, Mostaza, Aguacate, Tomate, Cebolla, Crema, Chiles Curtid…"
type textarea "x"
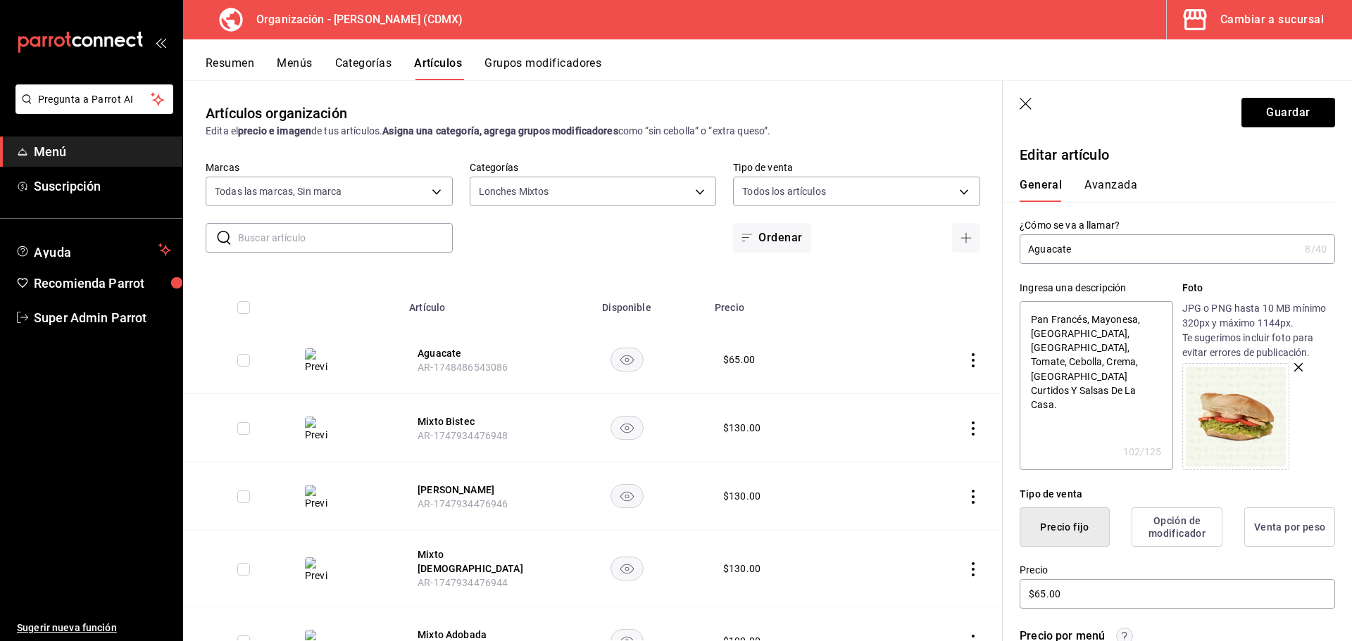
type textarea "Pan Francés, Mayonesa, Mostaza, Aguacat, Tomate, Cebolla, Crema, Chiles Curtido…"
type textarea "x"
type textarea "Pan Francés, Mayonesa, Mostaza, Aguacate, Tomate, Cebolla, Crema, Chiles Curtid…"
type textarea "x"
type textarea "Pan Francés, Mayonesa, Mostaza, Aguacate, Tomate, Cebolla, Crema, Chiles Curtid…"
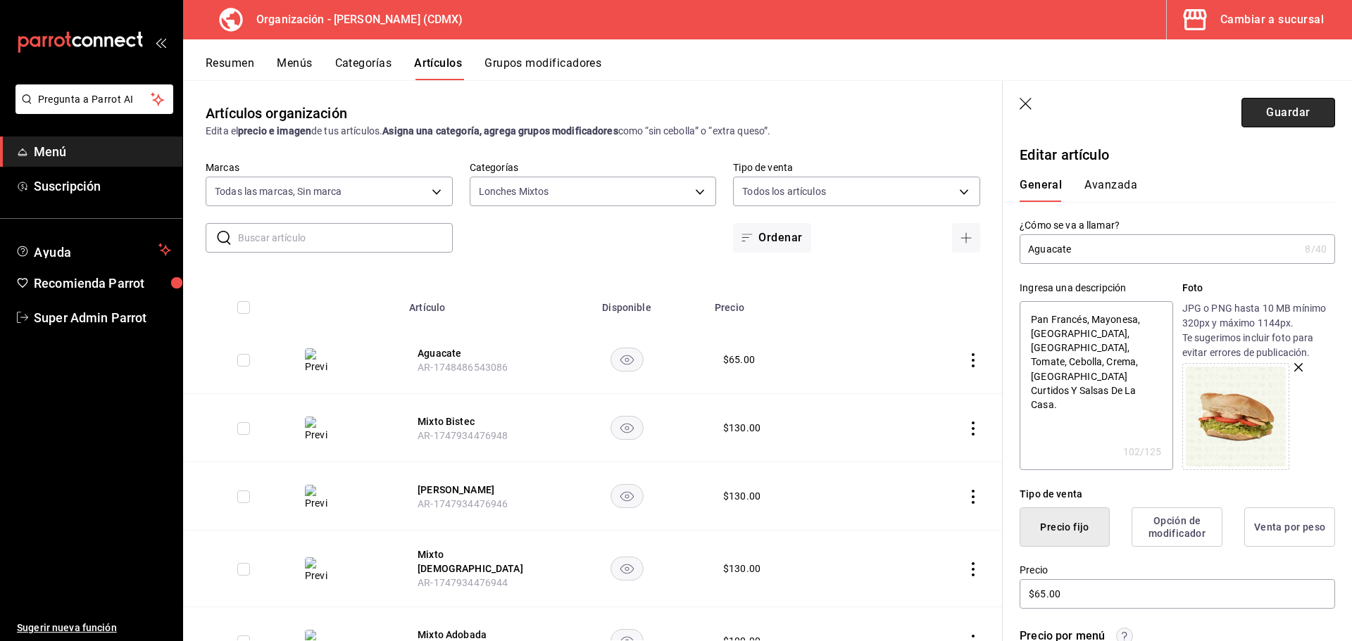
click at [1272, 118] on button "Guardar" at bounding box center [1288, 113] width 94 height 30
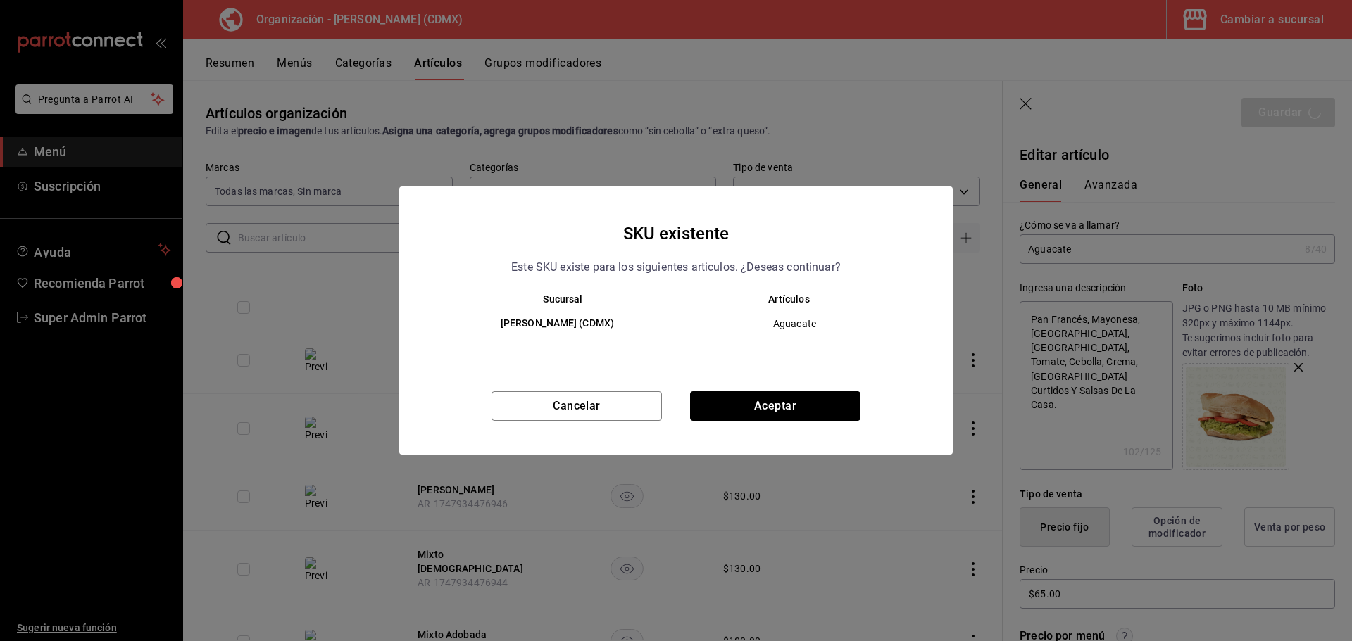
click at [829, 401] on button "Aceptar" at bounding box center [775, 406] width 170 height 30
type textarea "x"
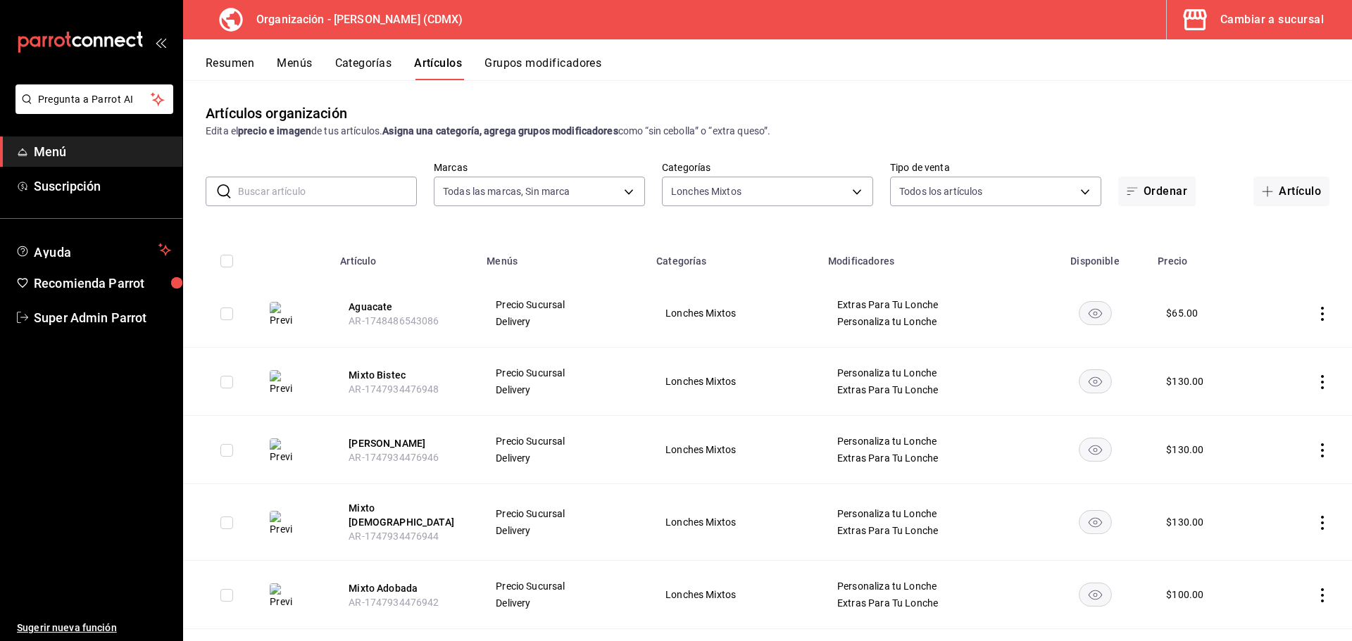
click at [282, 66] on button "Menús" at bounding box center [294, 68] width 35 height 24
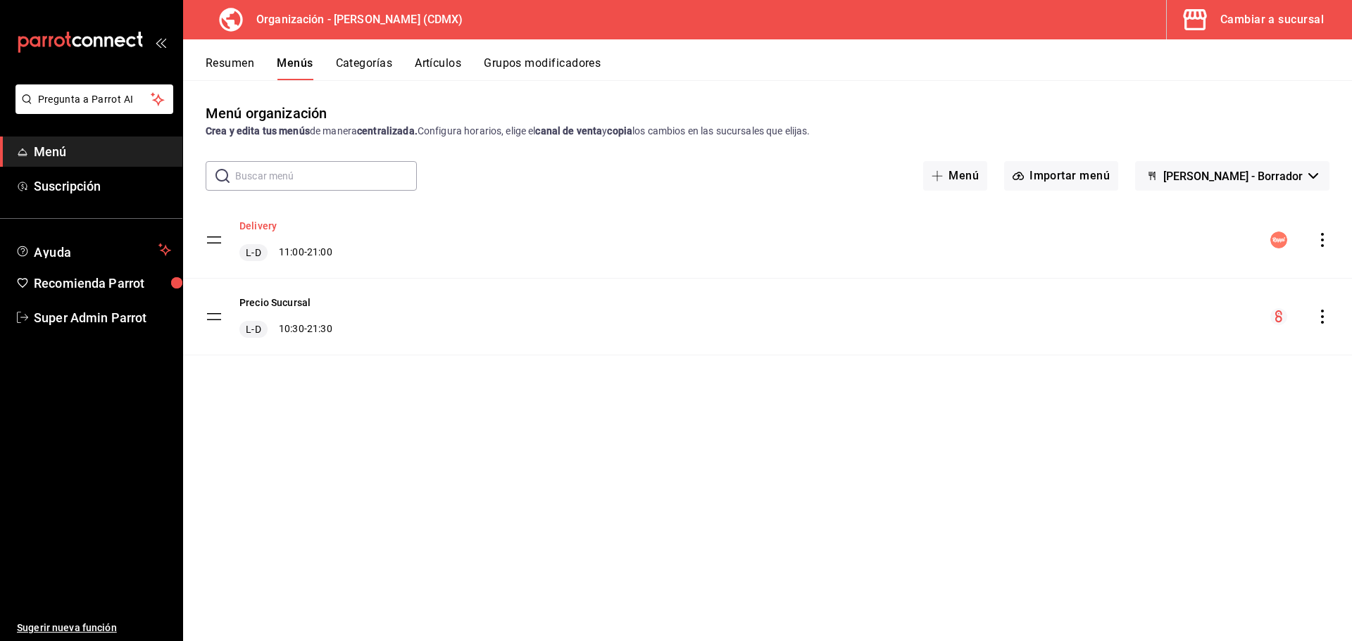
click at [261, 222] on button "Delivery" at bounding box center [257, 226] width 37 height 14
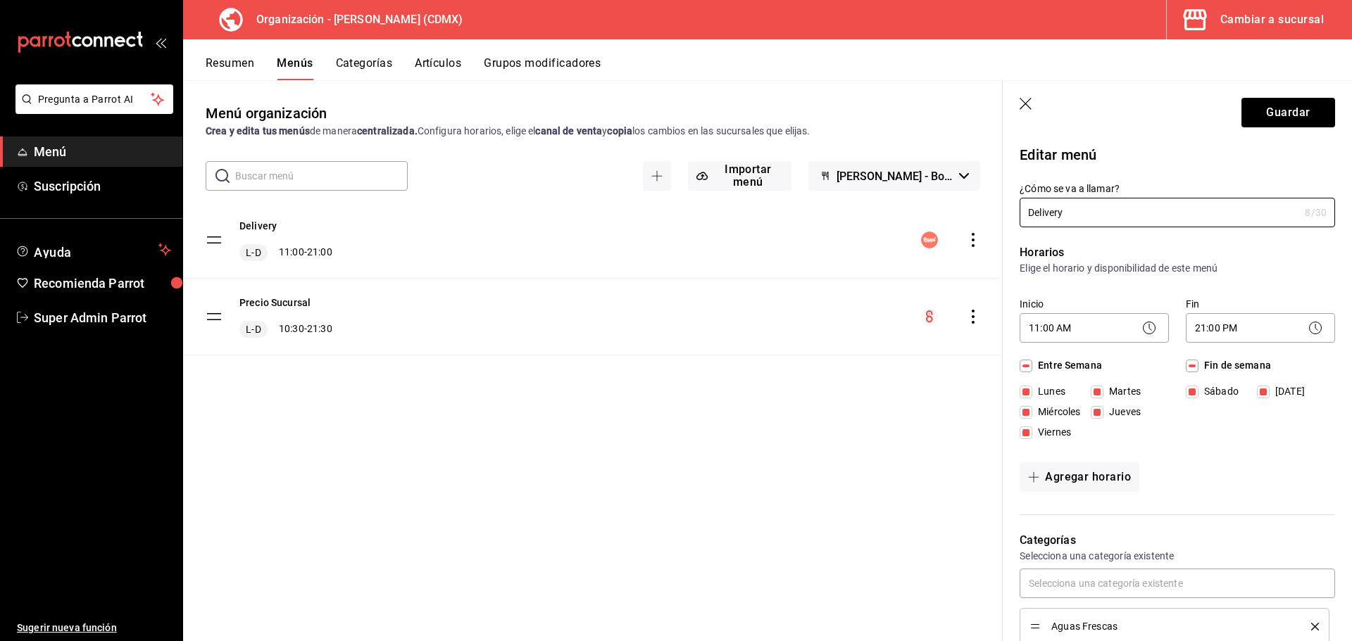
click at [964, 240] on div "menu-maker-table" at bounding box center [950, 240] width 59 height 17
click at [970, 239] on icon "actions" at bounding box center [973, 240] width 14 height 14
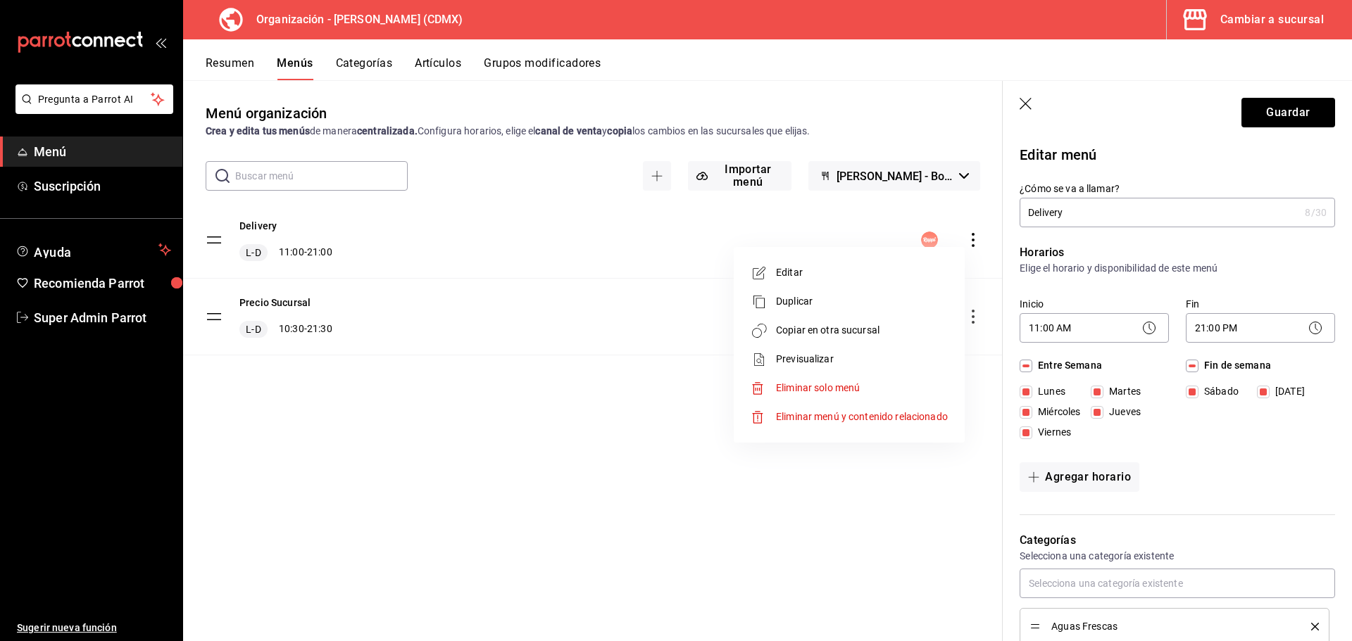
click at [1018, 101] on div at bounding box center [676, 320] width 1352 height 641
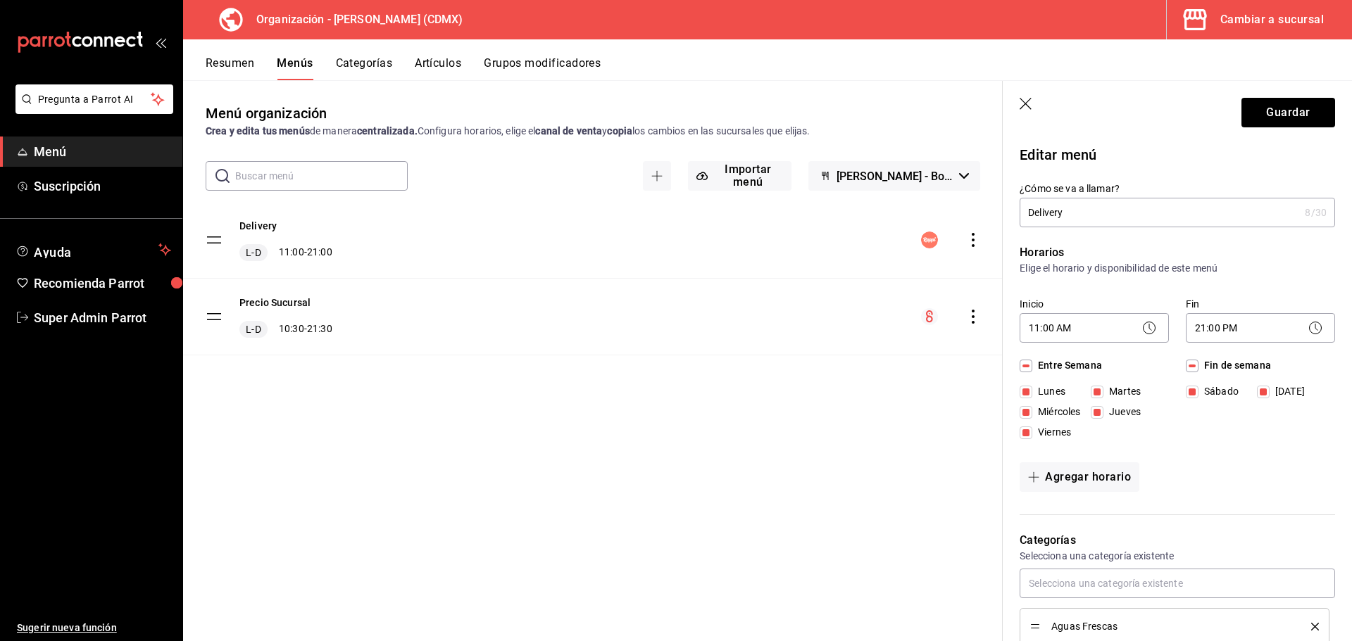
click at [1026, 101] on icon "button" at bounding box center [1026, 105] width 14 height 14
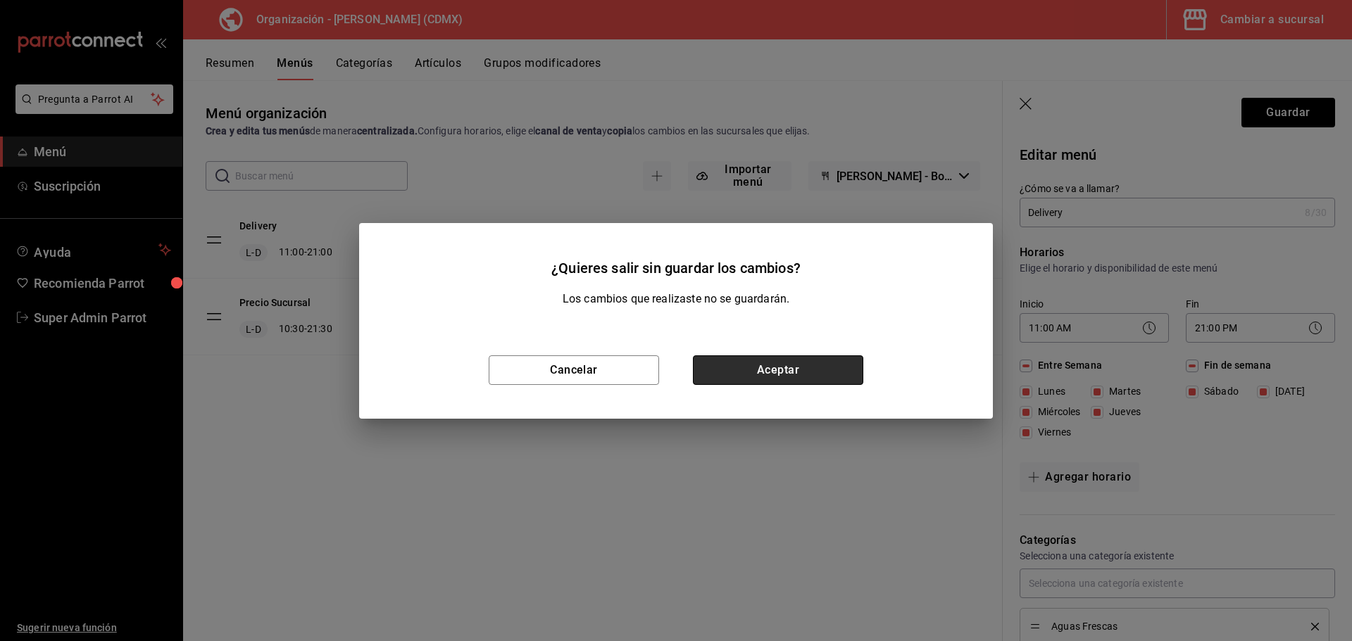
click at [813, 366] on button "Aceptar" at bounding box center [778, 370] width 170 height 30
checkbox input "false"
type input "1756334900108"
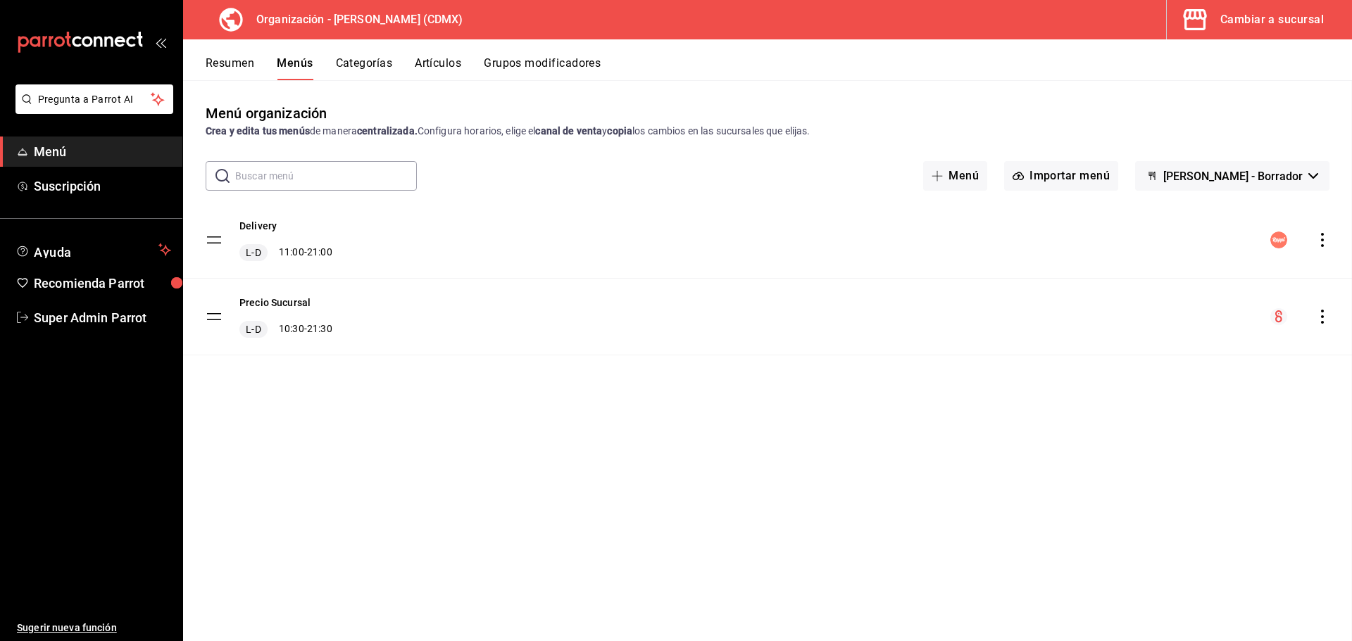
checkbox input "false"
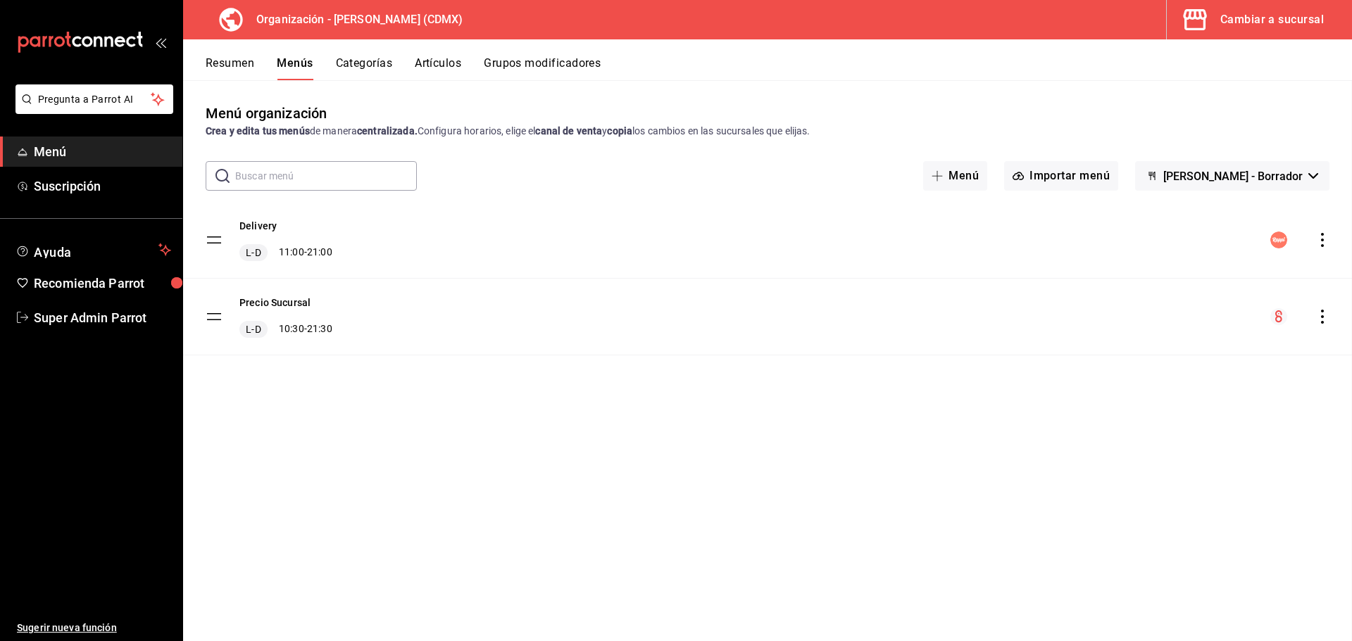
checkbox input "false"
click at [1318, 244] on icon "actions" at bounding box center [1322, 240] width 14 height 14
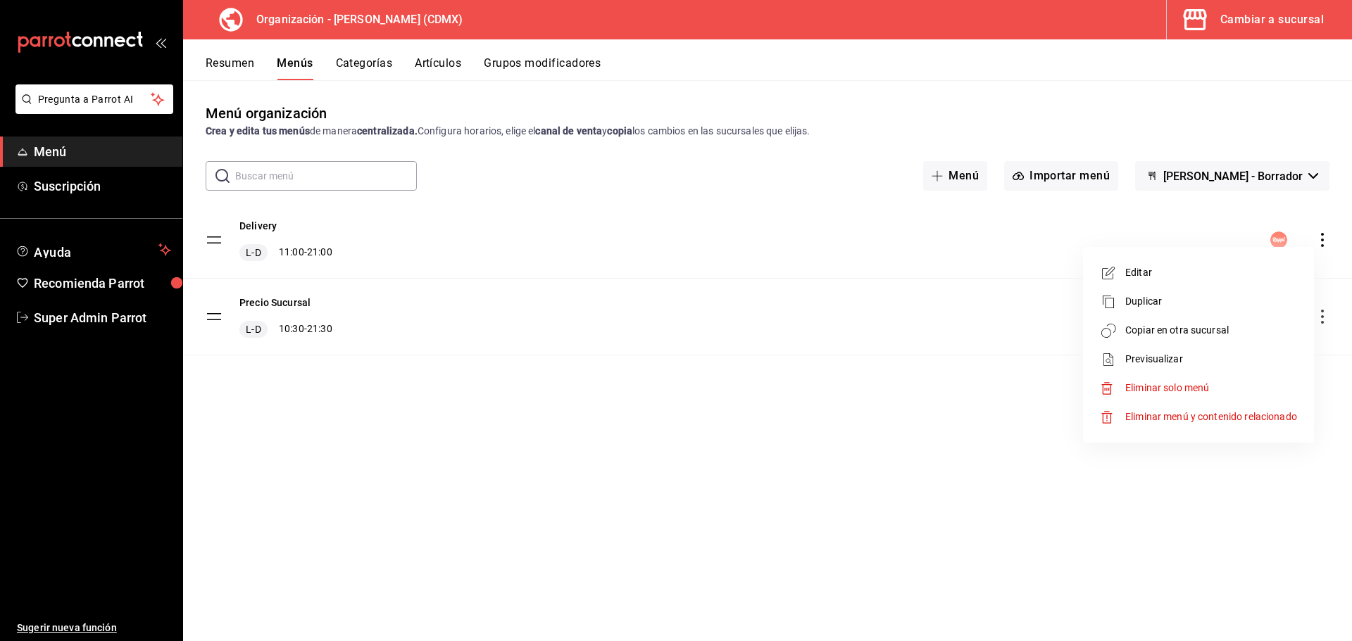
click at [1136, 338] on li "Copiar en otra sucursal" at bounding box center [1198, 330] width 220 height 29
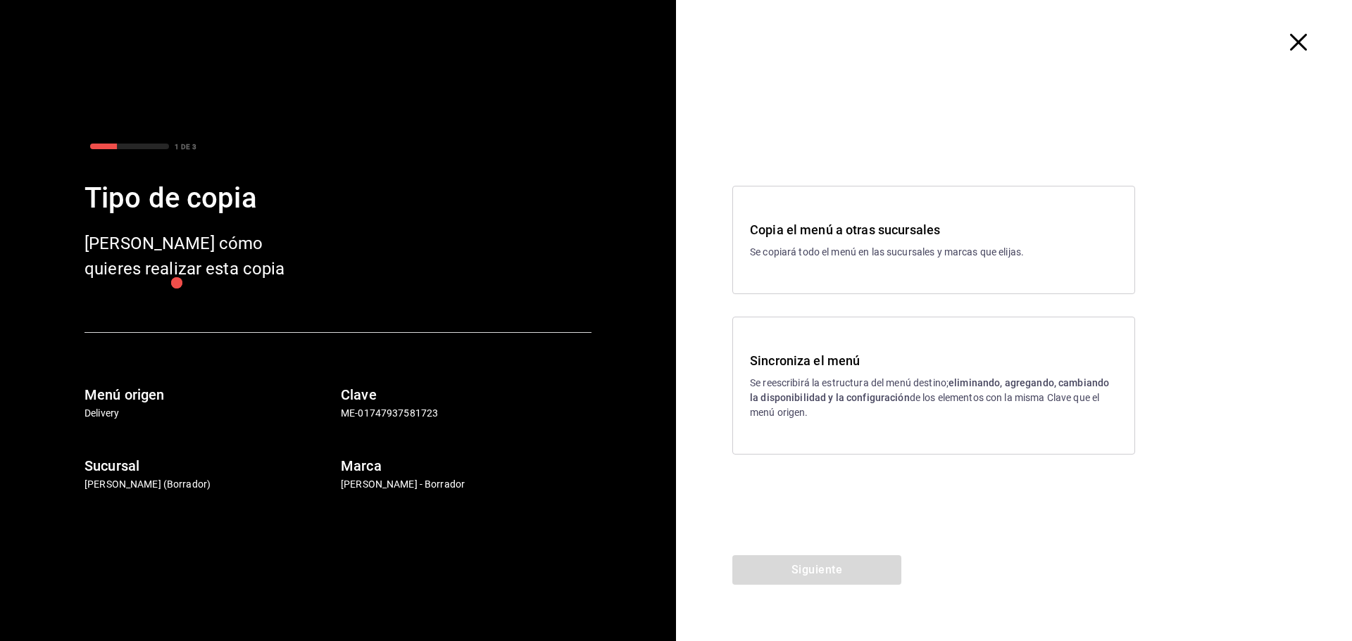
click at [736, 406] on div "Sincroniza el menú Se reescribirá la estructura del menú destino; eliminando, a…" at bounding box center [933, 386] width 403 height 138
click at [772, 560] on button "Siguiente" at bounding box center [816, 570] width 169 height 30
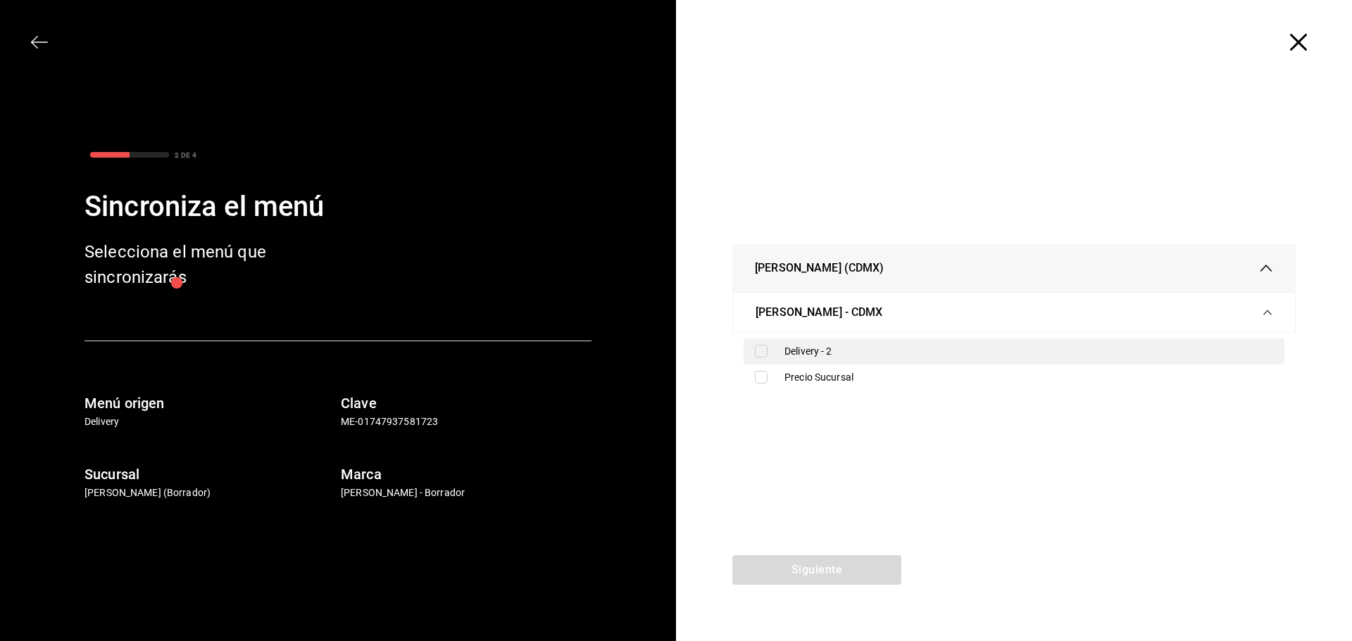
click at [786, 353] on div "Delivery - 2" at bounding box center [1028, 351] width 489 height 15
checkbox input "true"
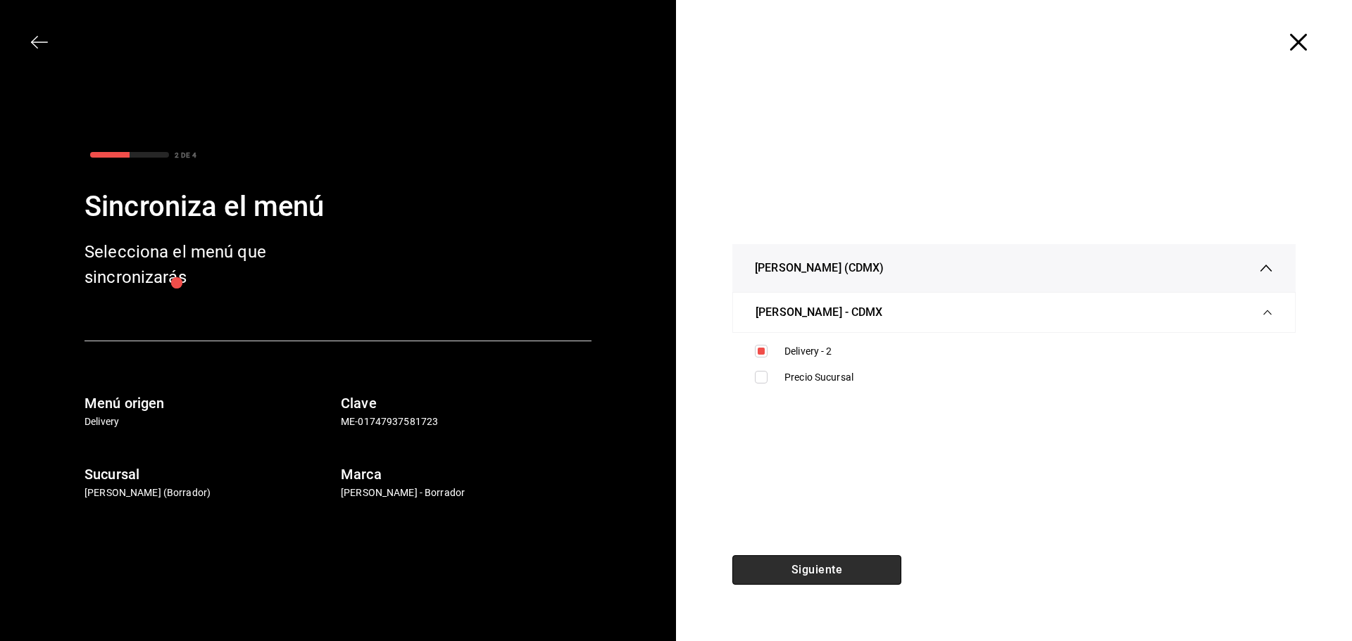
click at [802, 570] on button "Siguiente" at bounding box center [816, 570] width 169 height 30
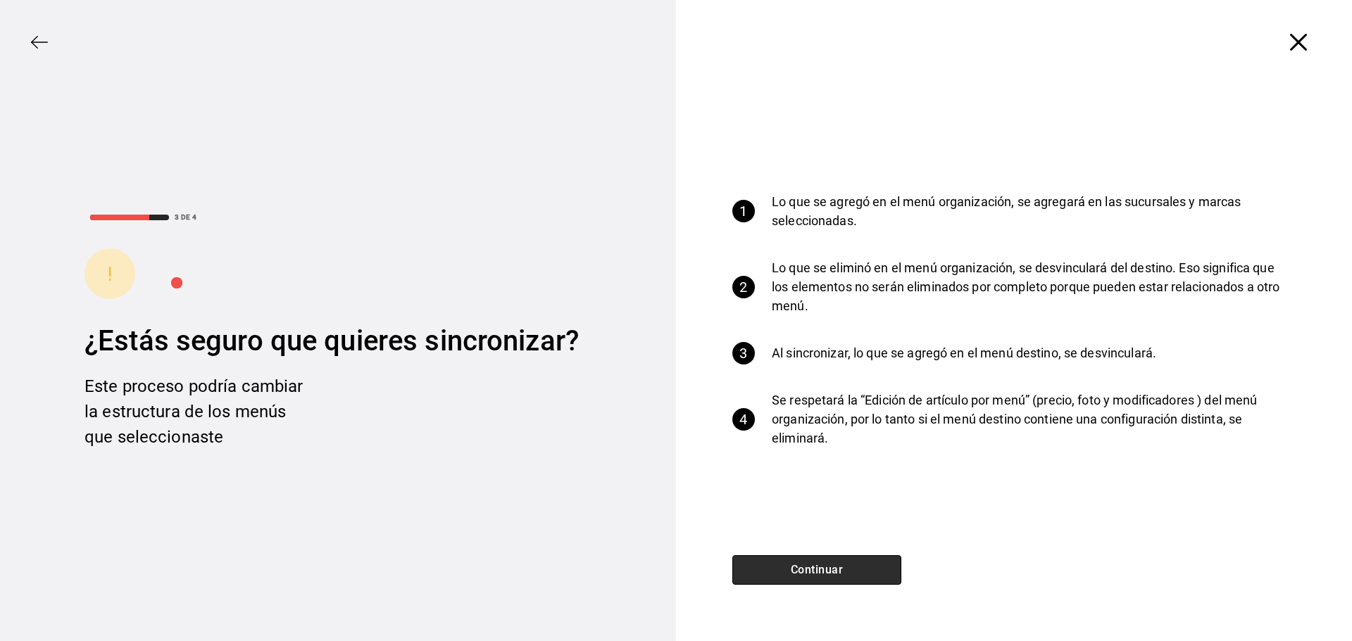
click at [802, 570] on button "Continuar" at bounding box center [816, 570] width 169 height 30
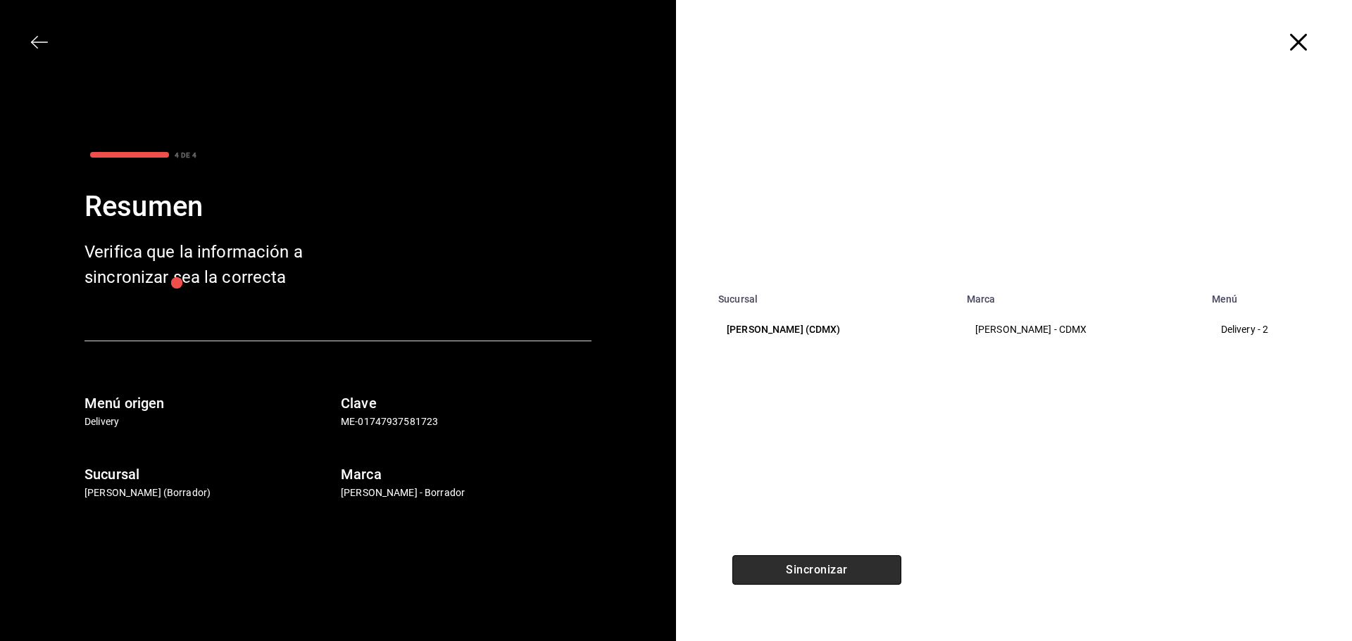
click at [802, 570] on button "Sincronizar" at bounding box center [816, 570] width 169 height 30
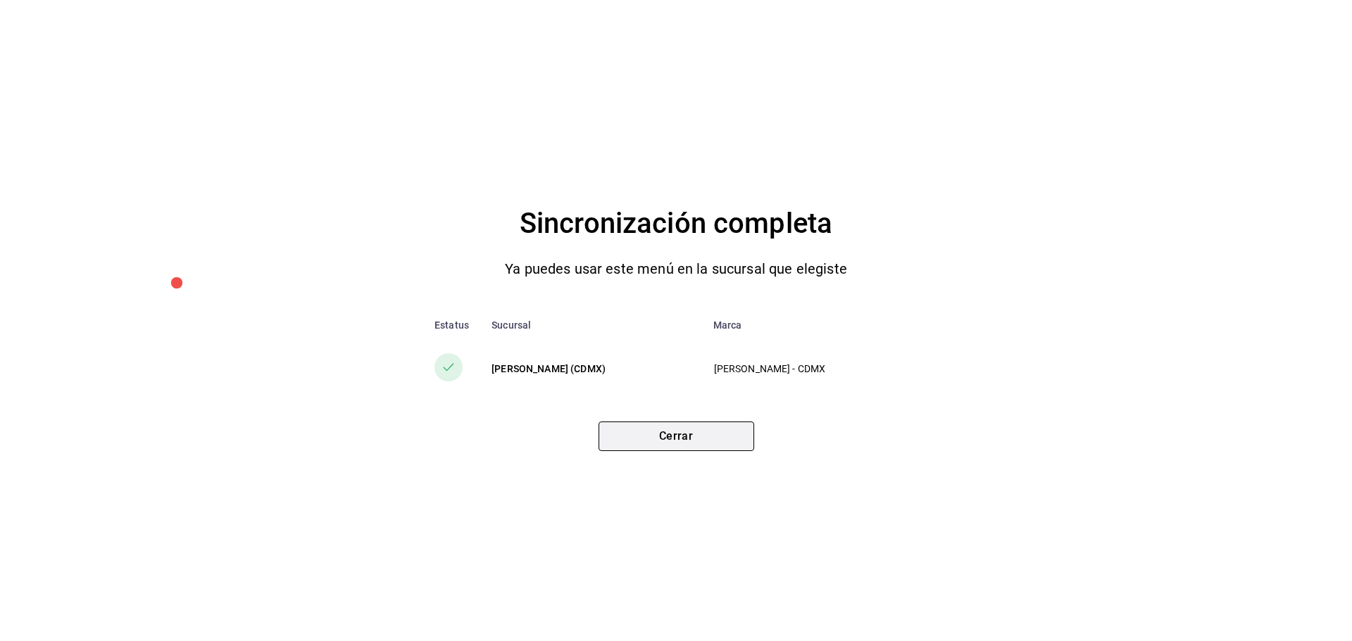
click at [720, 445] on button "Cerrar" at bounding box center [676, 437] width 156 height 30
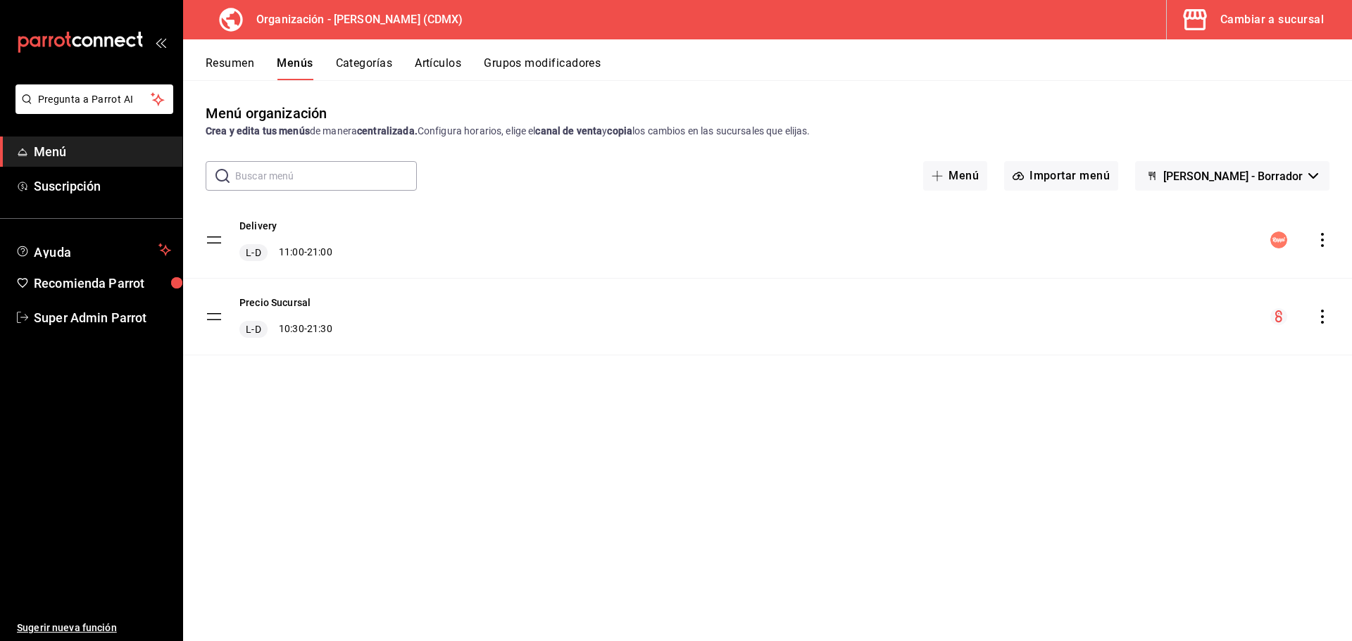
click at [1252, 21] on div "Cambiar a sucursal" at bounding box center [1271, 20] width 103 height 20
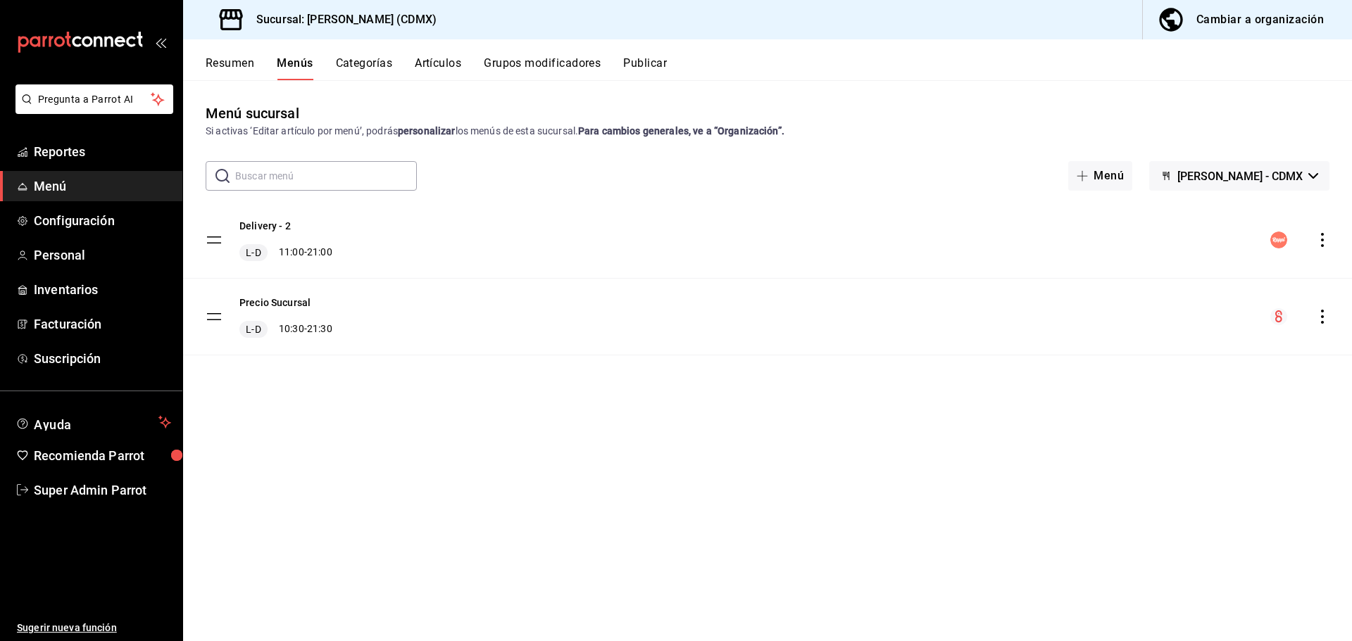
click at [648, 65] on button "Publicar" at bounding box center [645, 68] width 44 height 24
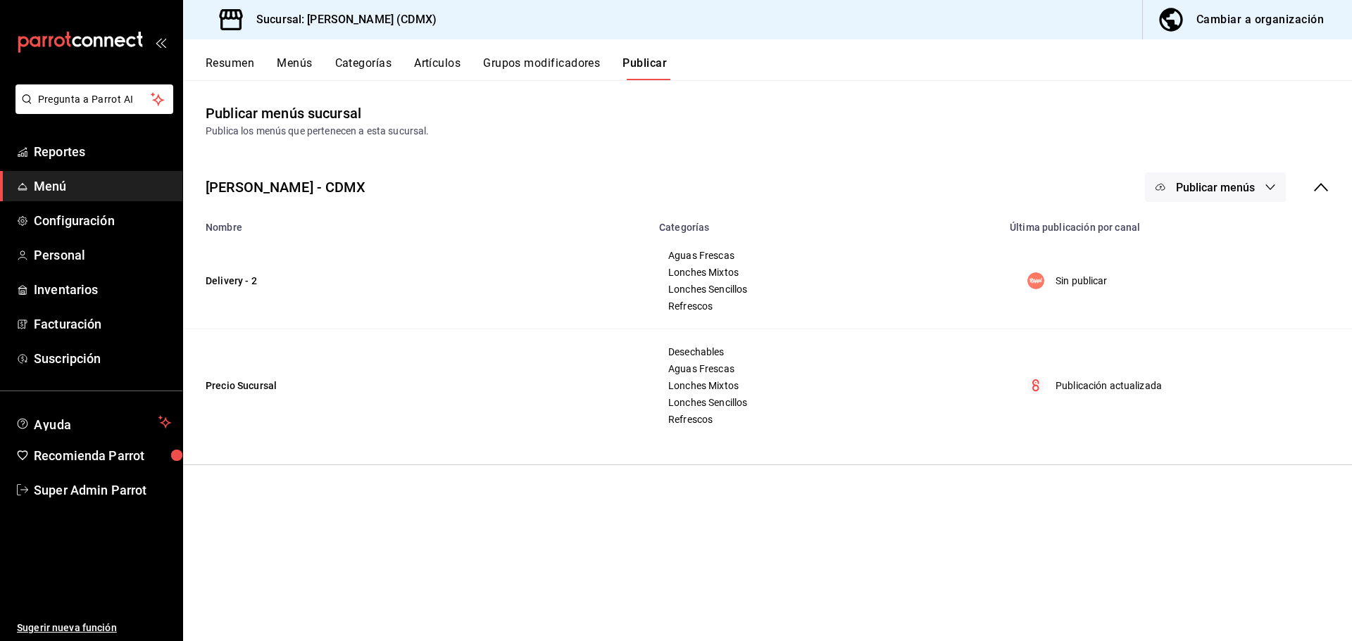
click at [1171, 189] on button "Publicar menús" at bounding box center [1215, 187] width 141 height 30
click at [1204, 234] on span "Rappi" at bounding box center [1236, 233] width 68 height 15
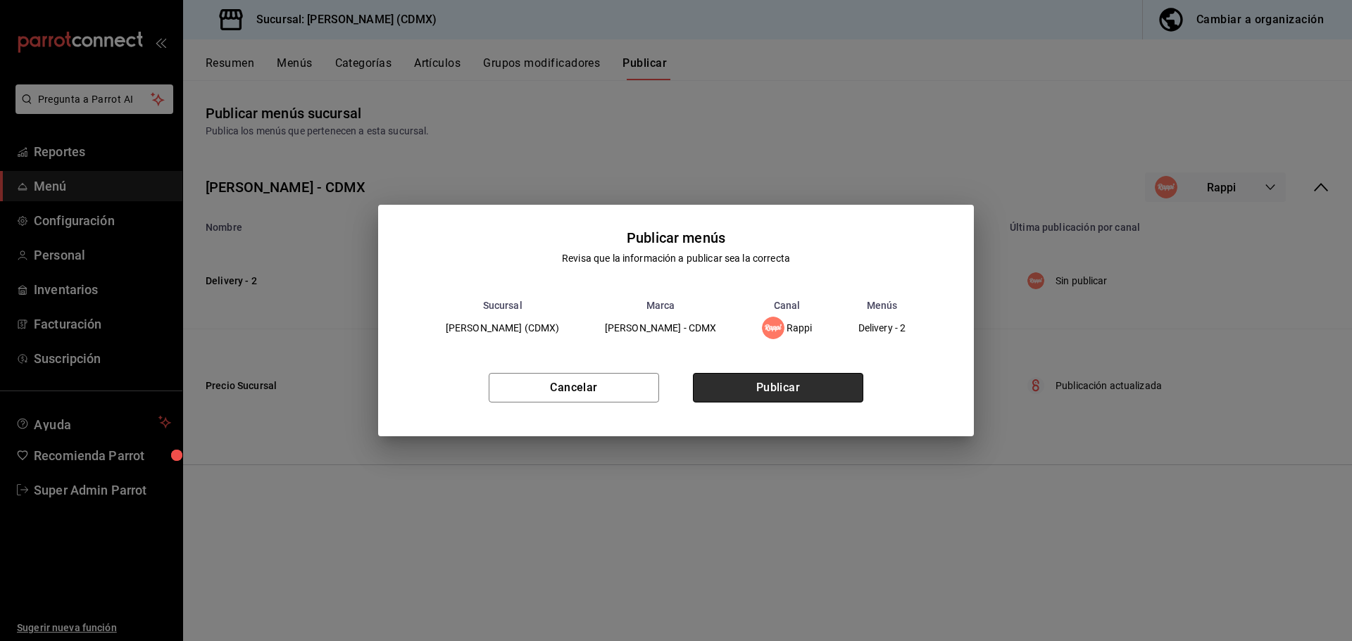
click at [735, 382] on button "Publicar" at bounding box center [778, 388] width 170 height 30
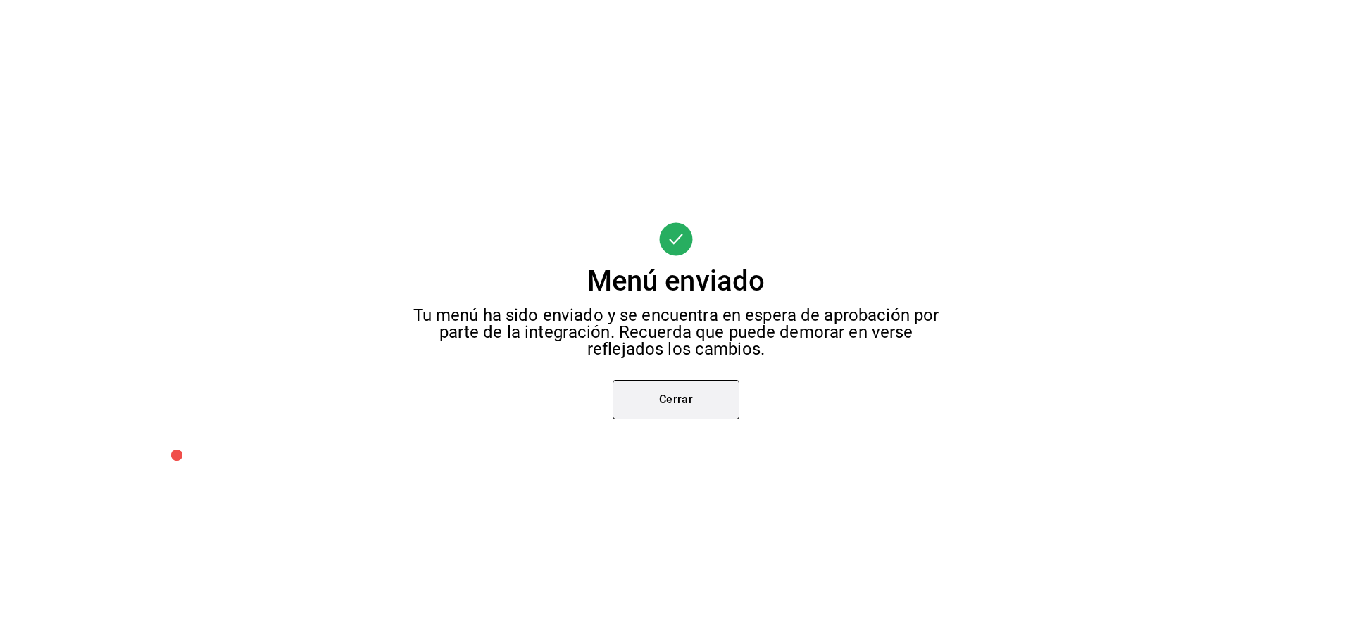
click at [689, 400] on button "Cerrar" at bounding box center [675, 399] width 127 height 39
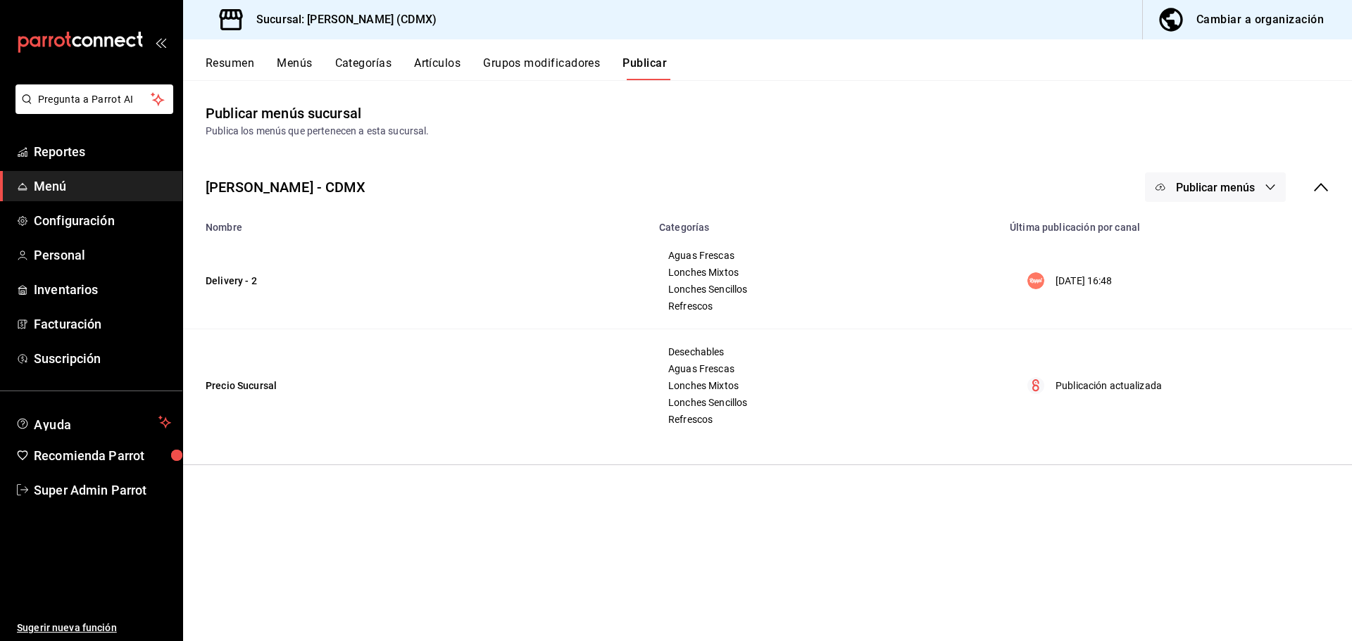
click at [292, 67] on button "Menús" at bounding box center [294, 68] width 35 height 24
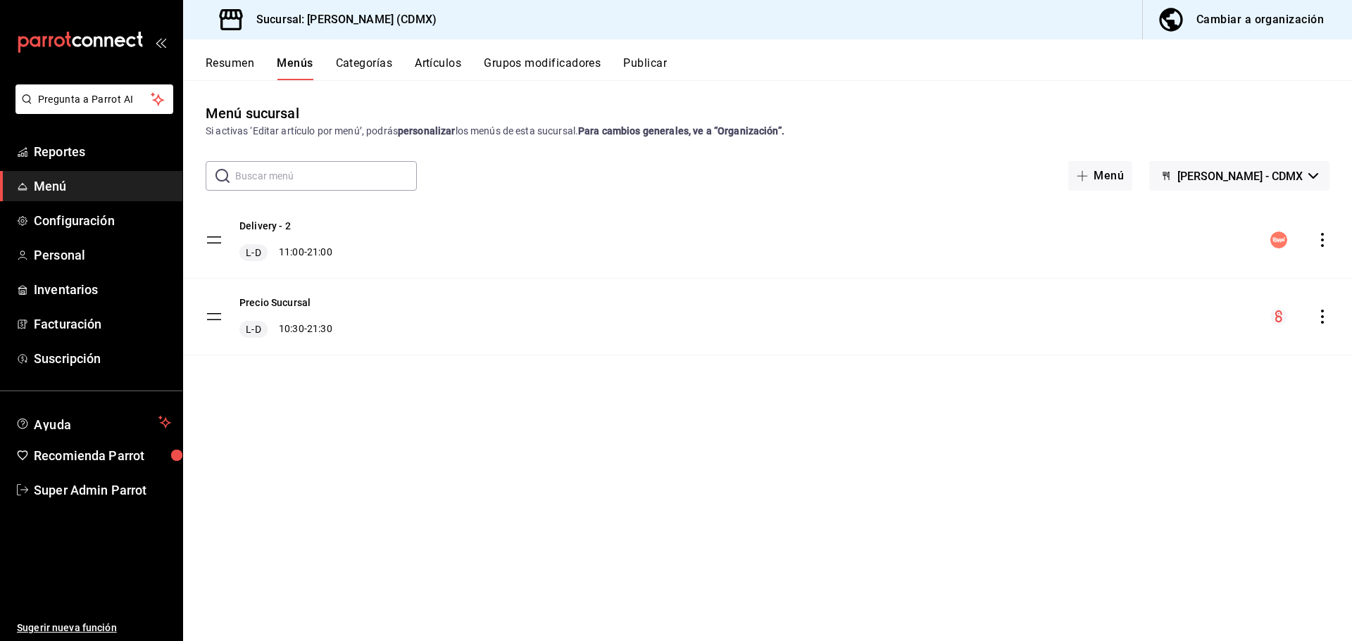
click at [238, 63] on button "Resumen" at bounding box center [230, 68] width 49 height 24
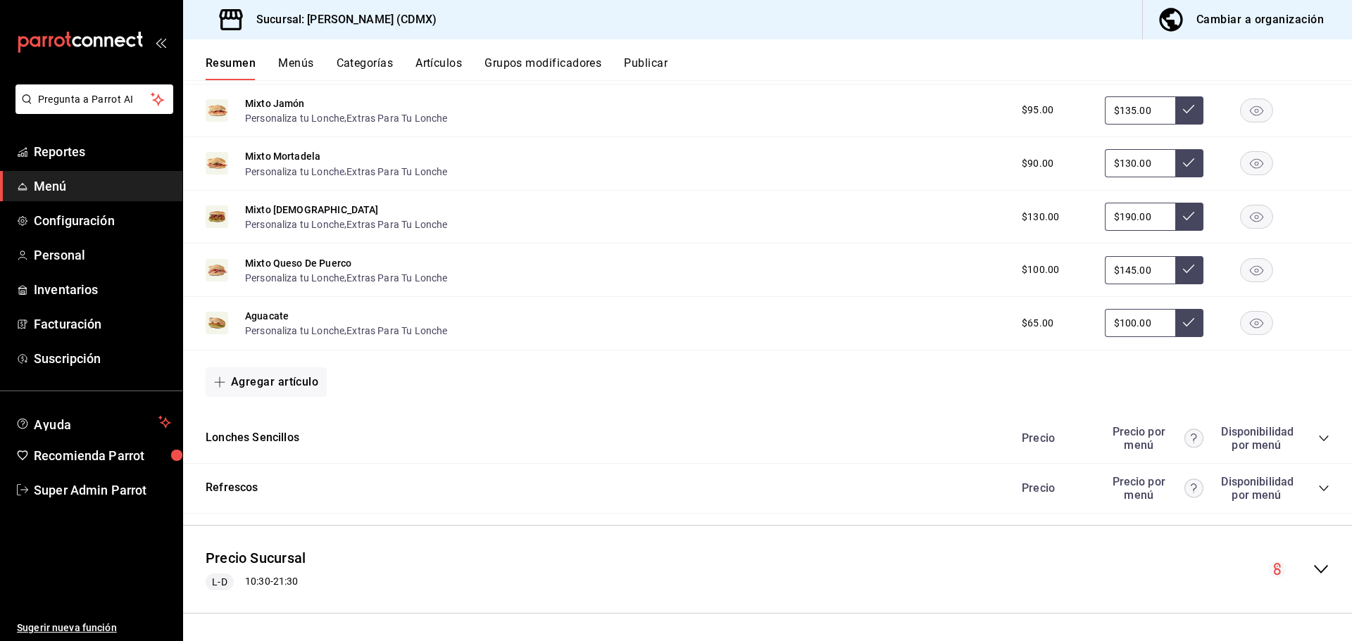
scroll to position [932, 0]
click at [1309, 443] on div "Precio Precio por menú Disponibilidad por menú" at bounding box center [1168, 437] width 322 height 27
click at [1318, 437] on icon "collapse-category-row" at bounding box center [1323, 437] width 11 height 11
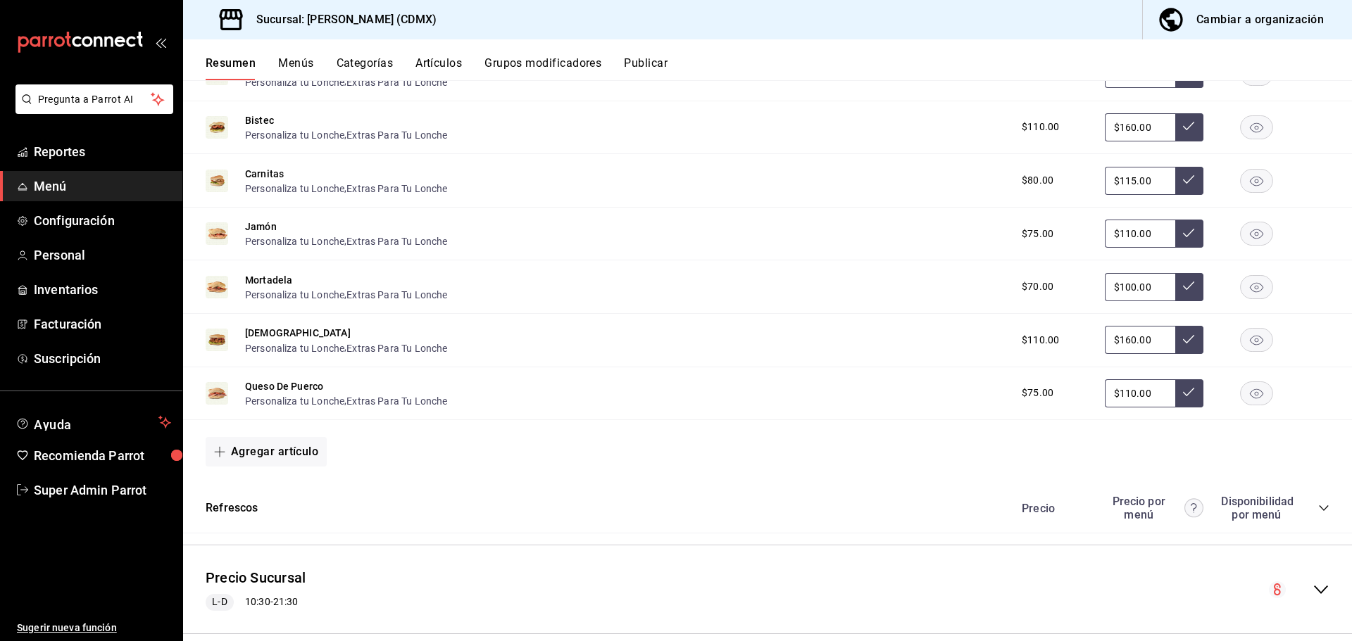
scroll to position [1421, 0]
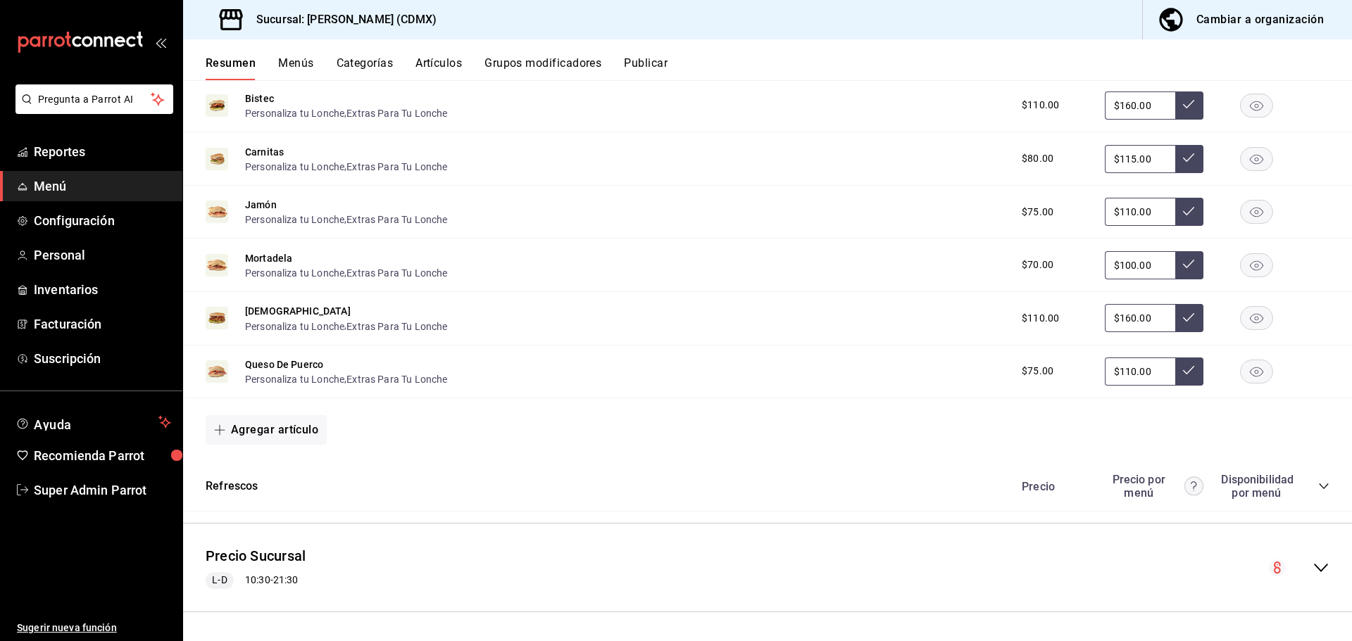
click at [1309, 478] on div "Precio Precio por menú Disponibilidad por menú" at bounding box center [1168, 486] width 322 height 27
click at [1318, 491] on icon "collapse-category-row" at bounding box center [1323, 486] width 11 height 11
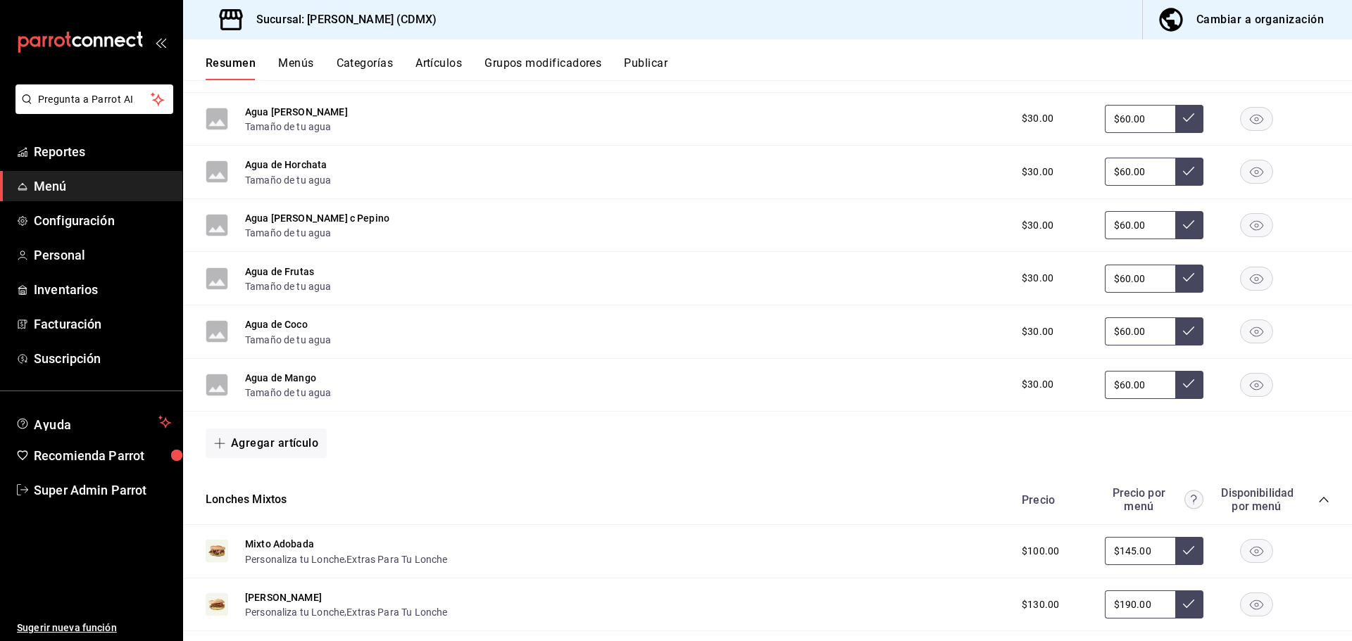
scroll to position [84, 0]
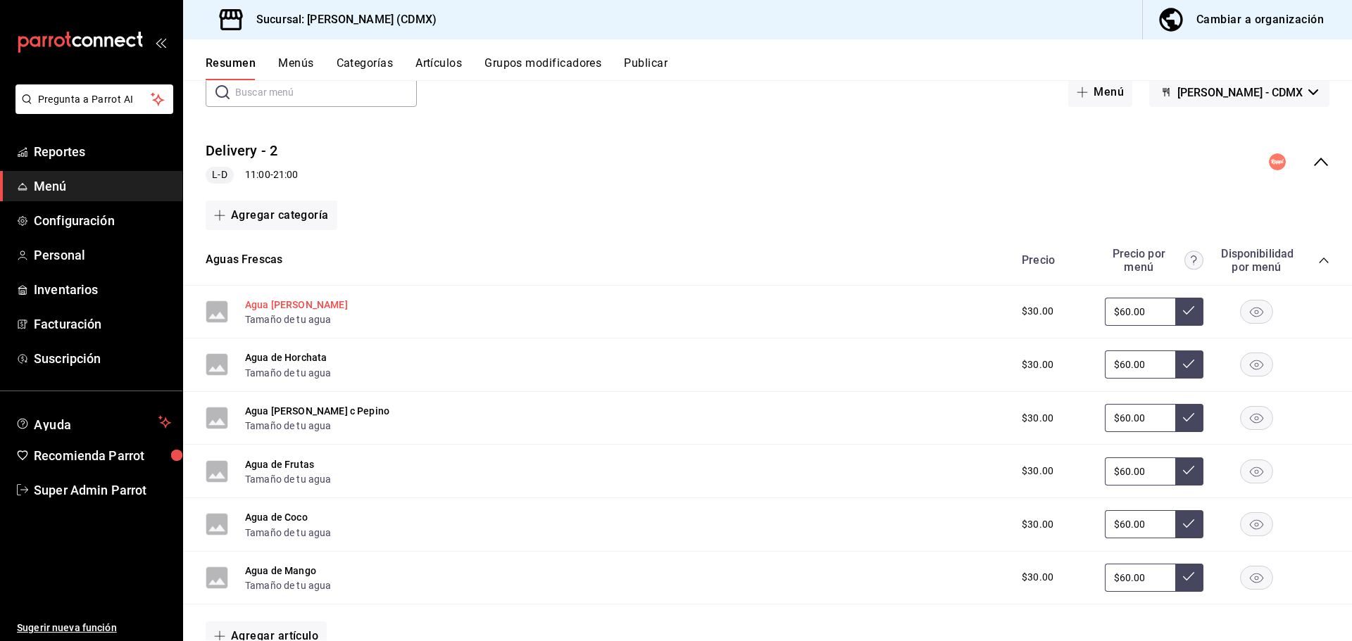
click at [295, 303] on button "Agua [PERSON_NAME]" at bounding box center [296, 305] width 103 height 14
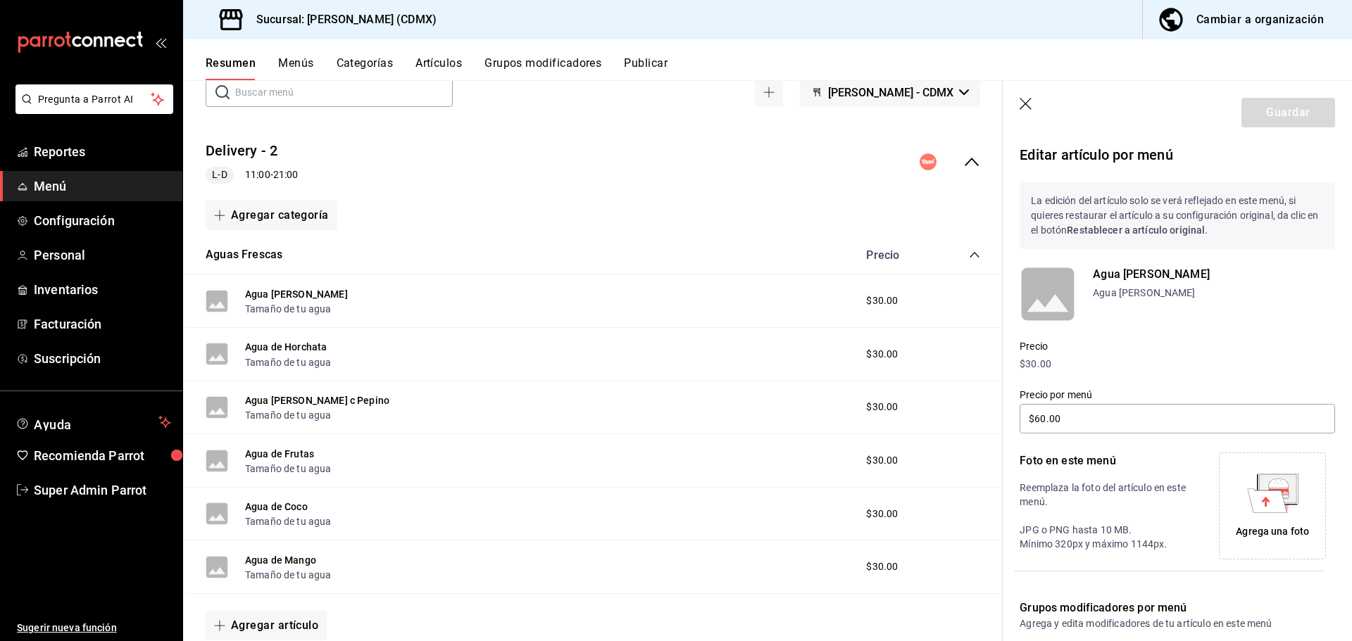
click at [617, 204] on div "Agregar categoría" at bounding box center [593, 216] width 774 height 30
click at [1028, 108] on icon "button" at bounding box center [1026, 105] width 14 height 14
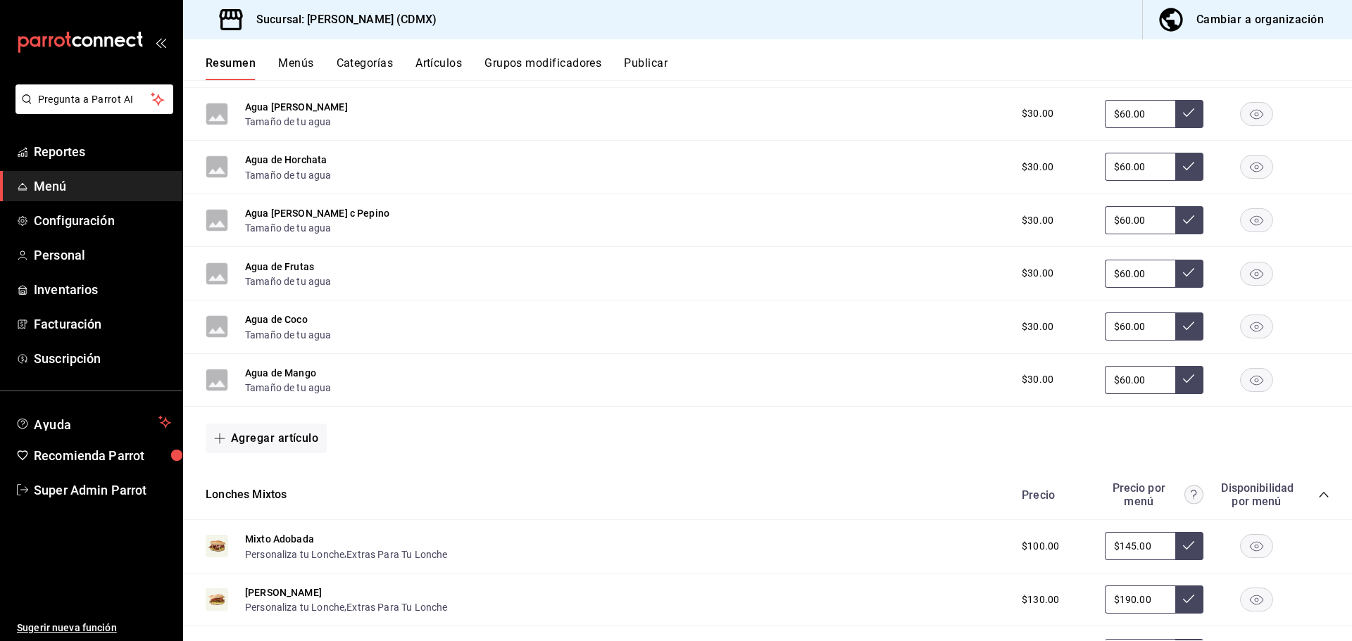
scroll to position [422, 0]
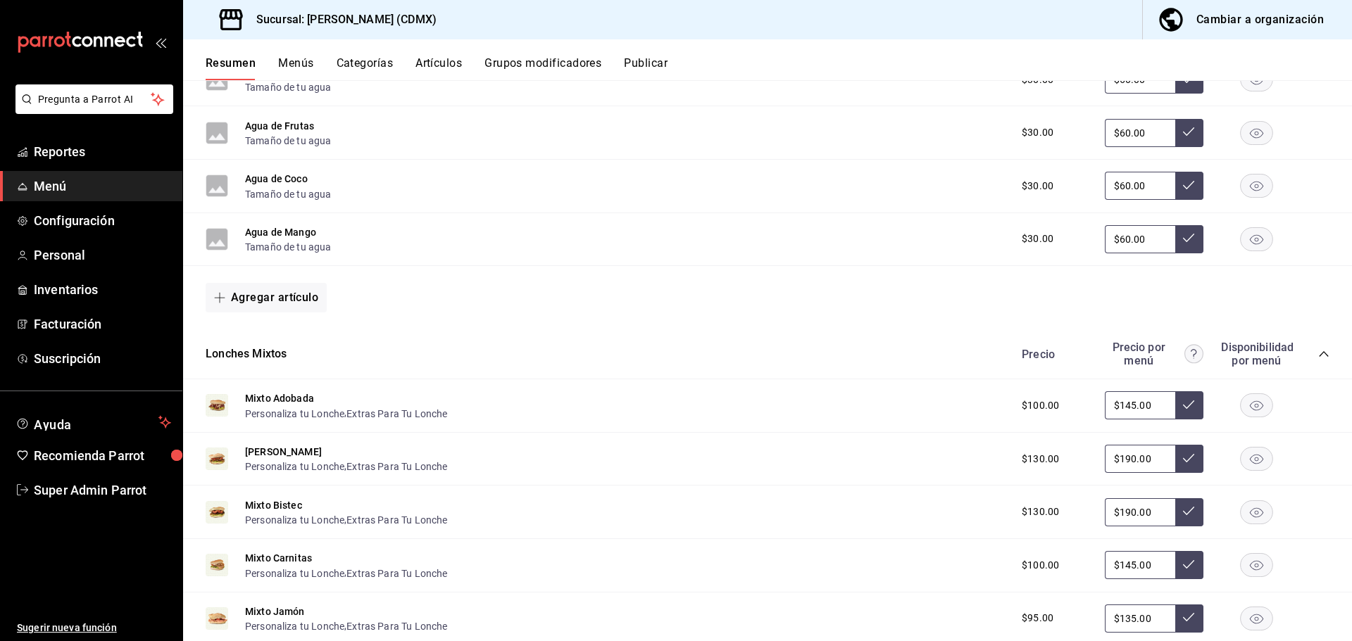
click at [1276, 21] on div "Cambiar a organización" at bounding box center [1259, 20] width 127 height 20
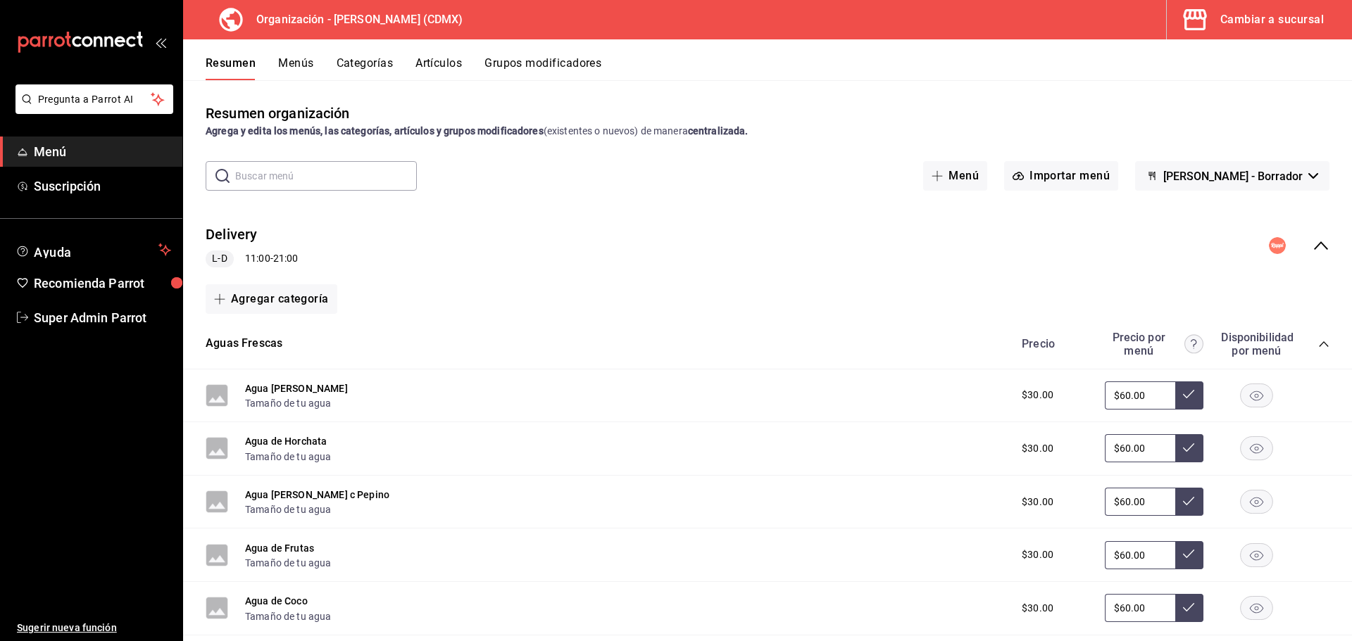
click at [449, 58] on button "Artículos" at bounding box center [438, 68] width 46 height 24
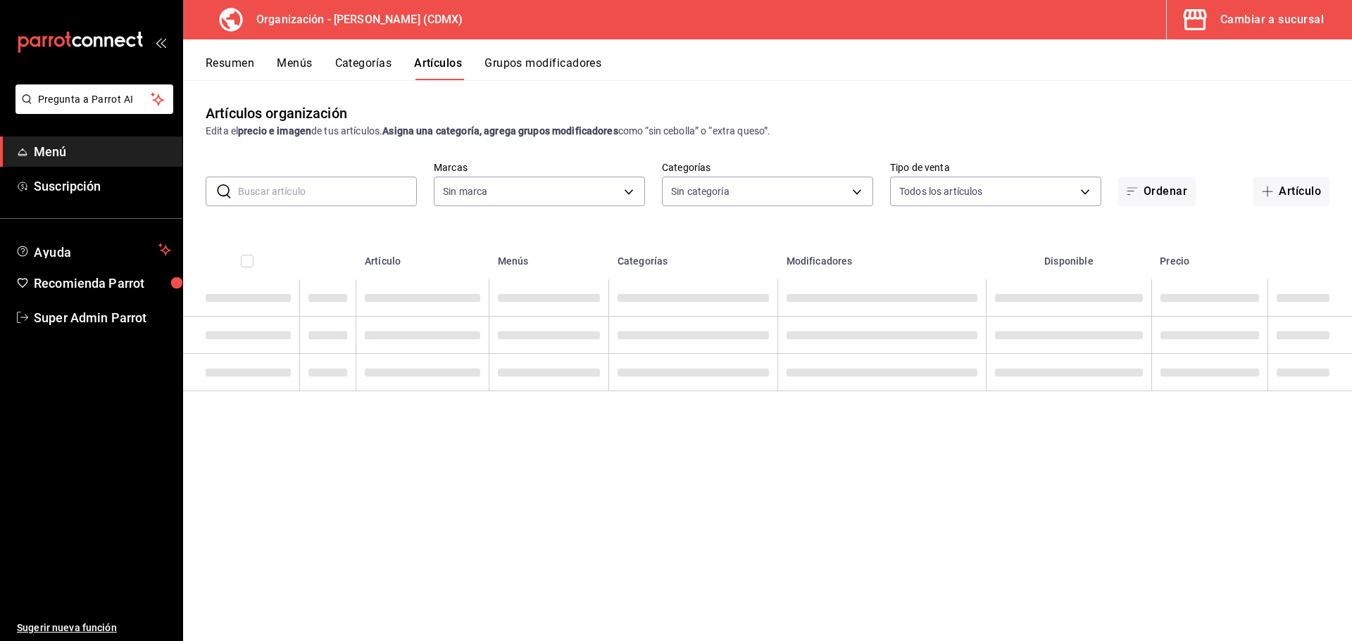
type input "2f62df8c-6ca4-4d10-9703-03b25ca5e50b"
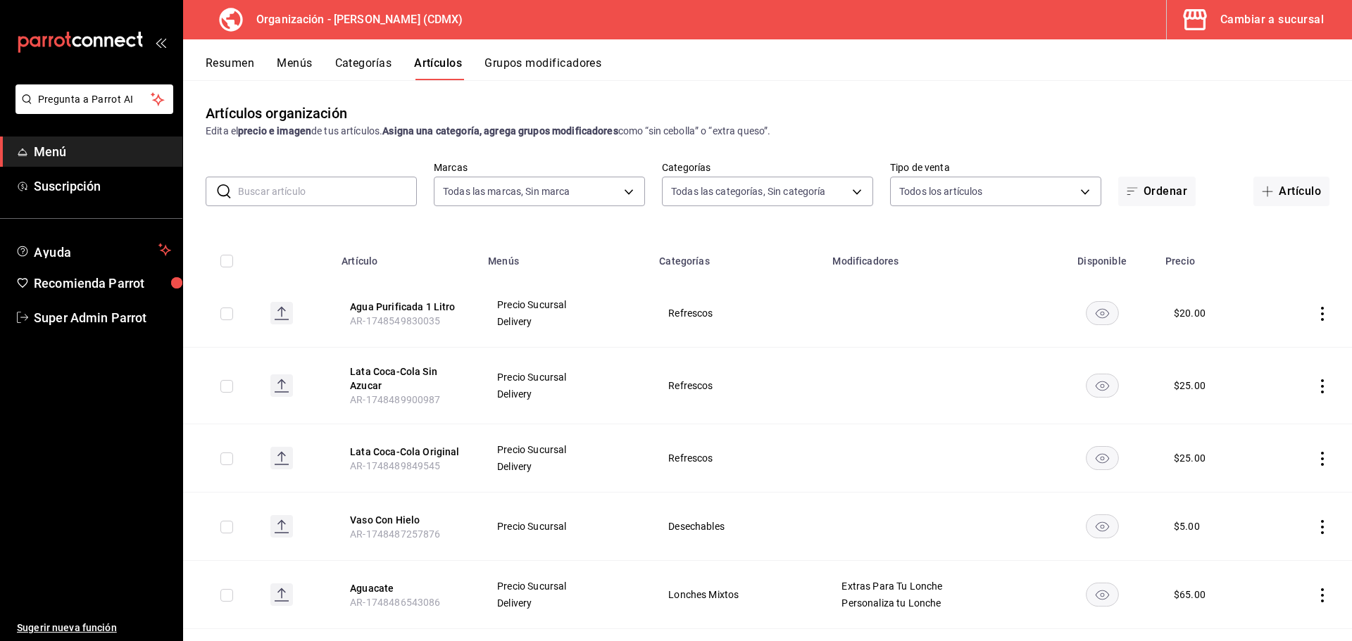
type input "7796acc6-6830-460e-9095-29182705febe,6f5456cb-1632-4b13-adec-fb89f8b70bc1,5f866…"
click at [451, 58] on button "Artículos" at bounding box center [438, 68] width 48 height 24
click at [50, 151] on span "Menú" at bounding box center [102, 151] width 137 height 19
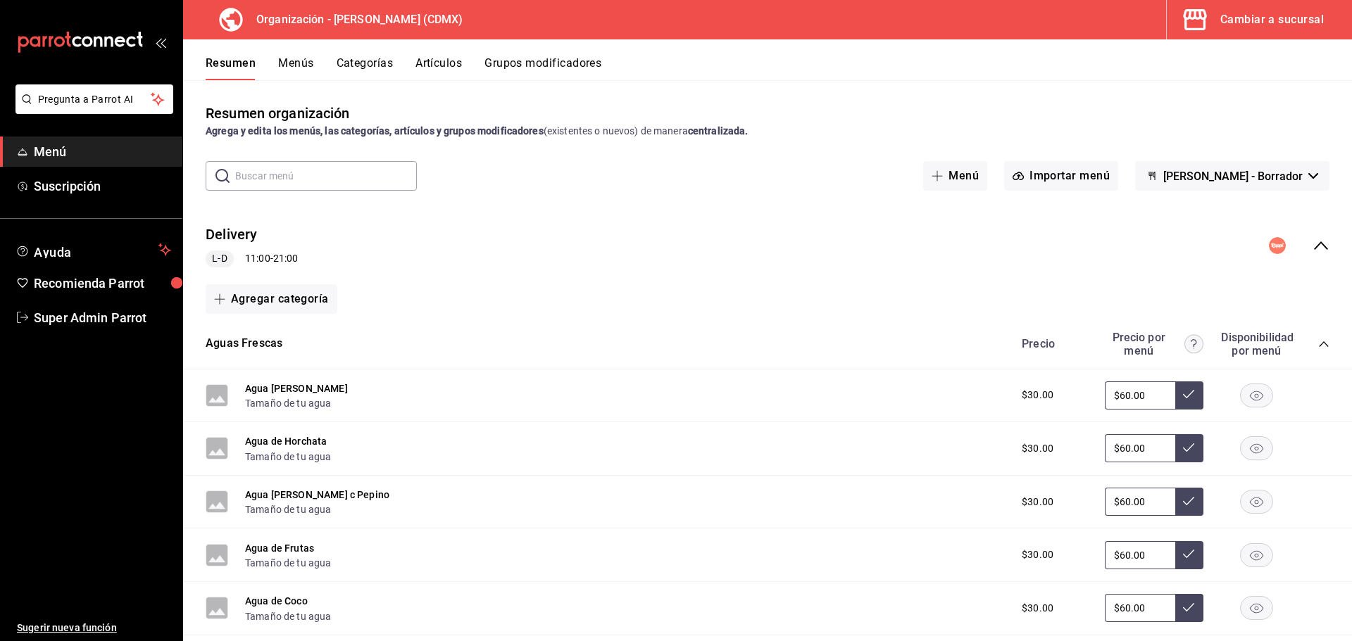
click at [451, 61] on button "Artículos" at bounding box center [438, 68] width 46 height 24
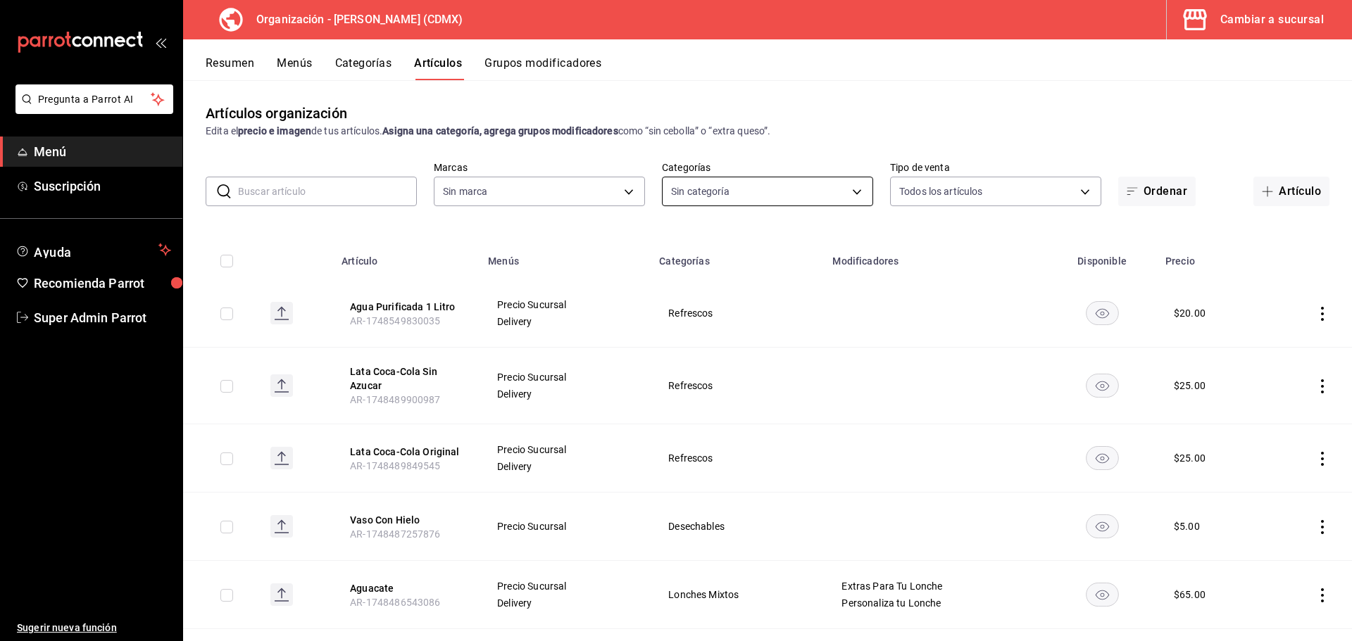
click at [671, 185] on body "Pregunta a Parrot AI Menú Suscripción Ayuda Recomienda Parrot Super Admin Parro…" at bounding box center [676, 320] width 1352 height 641
type input "7796acc6-6830-460e-9095-29182705febe,6f5456cb-1632-4b13-adec-fb89f8b70bc1,5f866…"
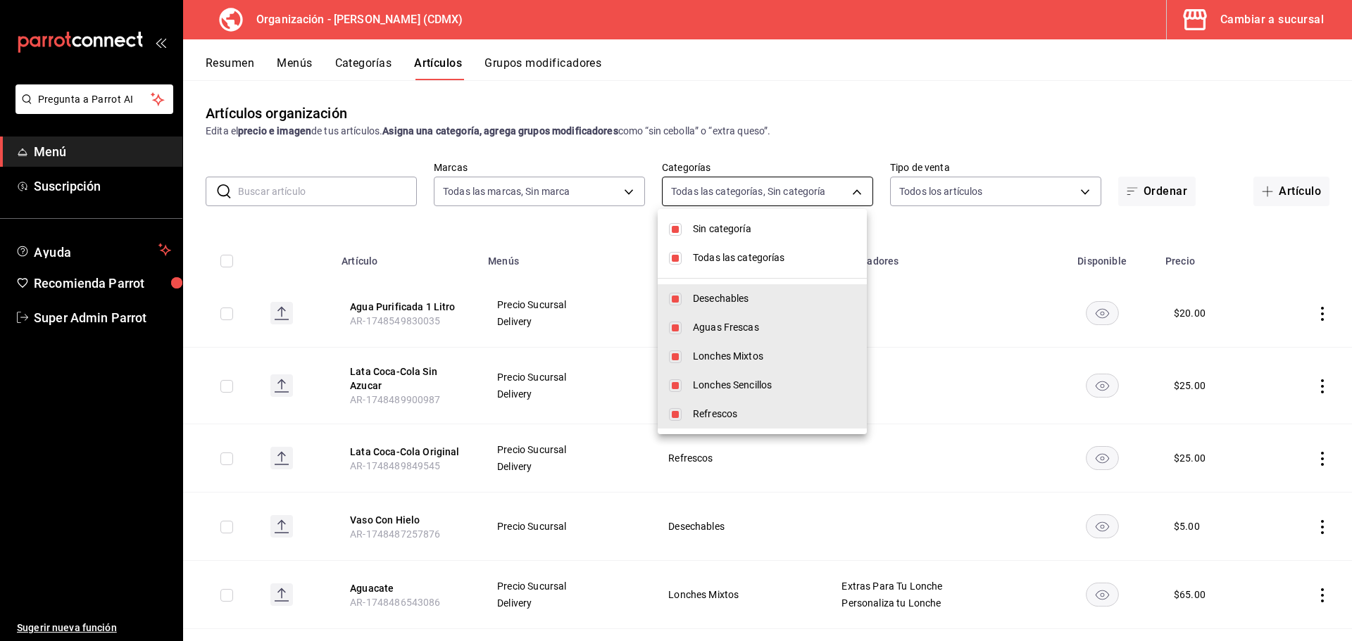
type input "2f62df8c-6ca4-4d10-9703-03b25ca5e50b"
click at [685, 236] on li "Sin categoría" at bounding box center [761, 229] width 209 height 29
checkbox input "false"
click at [687, 250] on li "Todas las categorías" at bounding box center [761, 258] width 209 height 29
checkbox input "false"
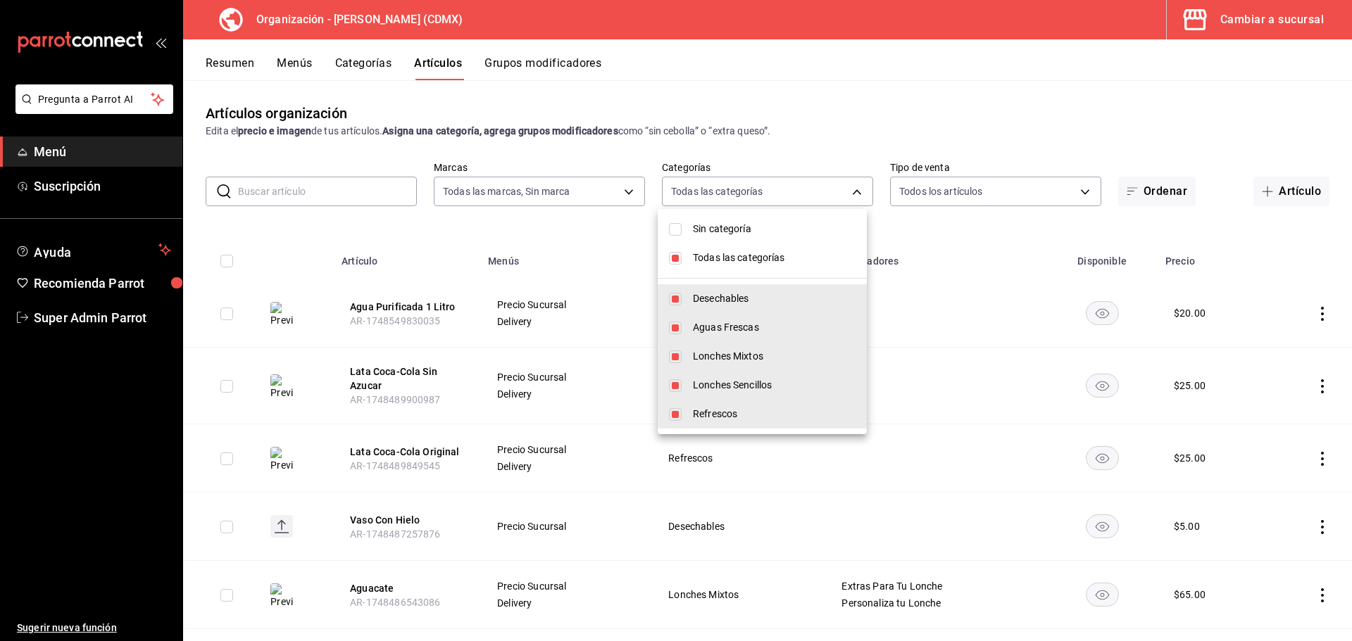
checkbox input "false"
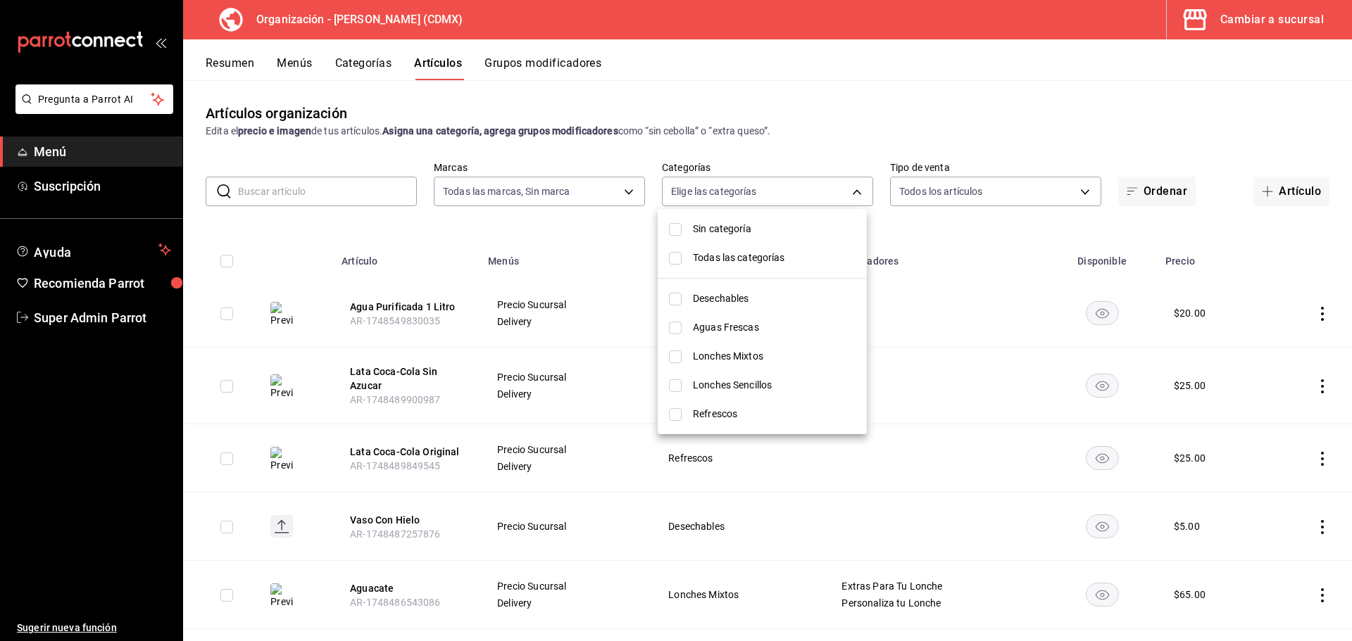
click at [681, 420] on input "checkbox" at bounding box center [675, 414] width 13 height 13
checkbox input "true"
type input "b50f500d-a472-470e-ab38-e70ef02e8538"
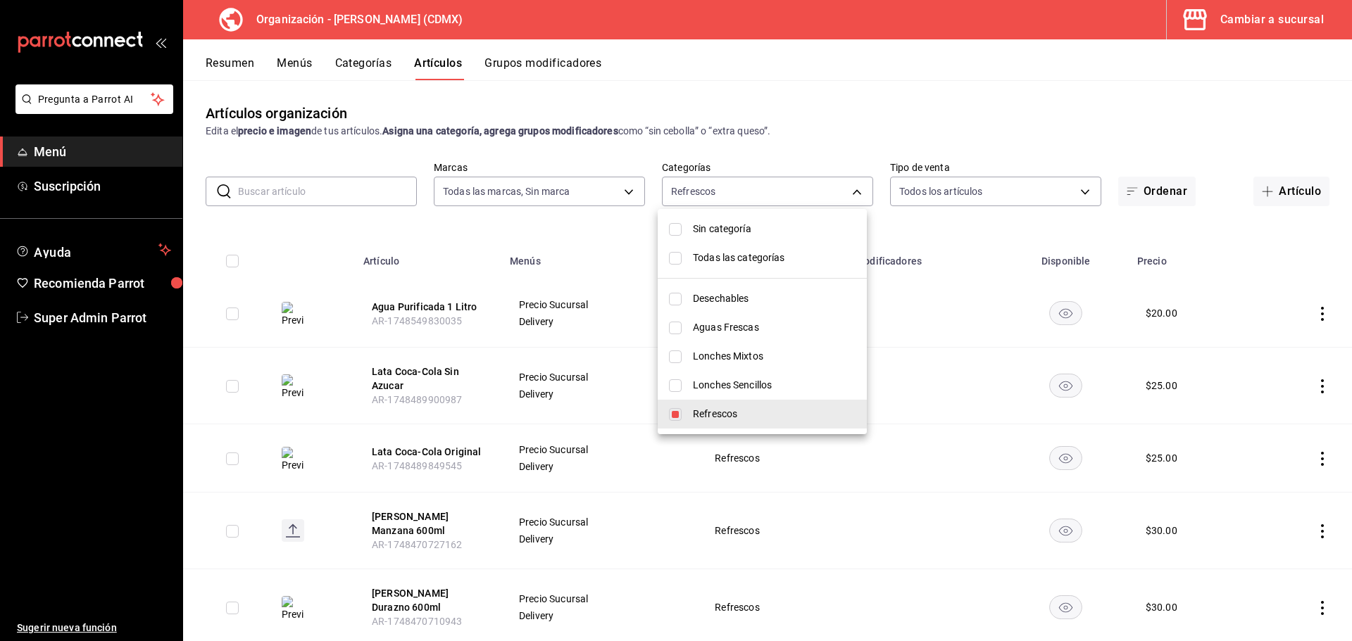
click at [404, 228] on div at bounding box center [676, 320] width 1352 height 641
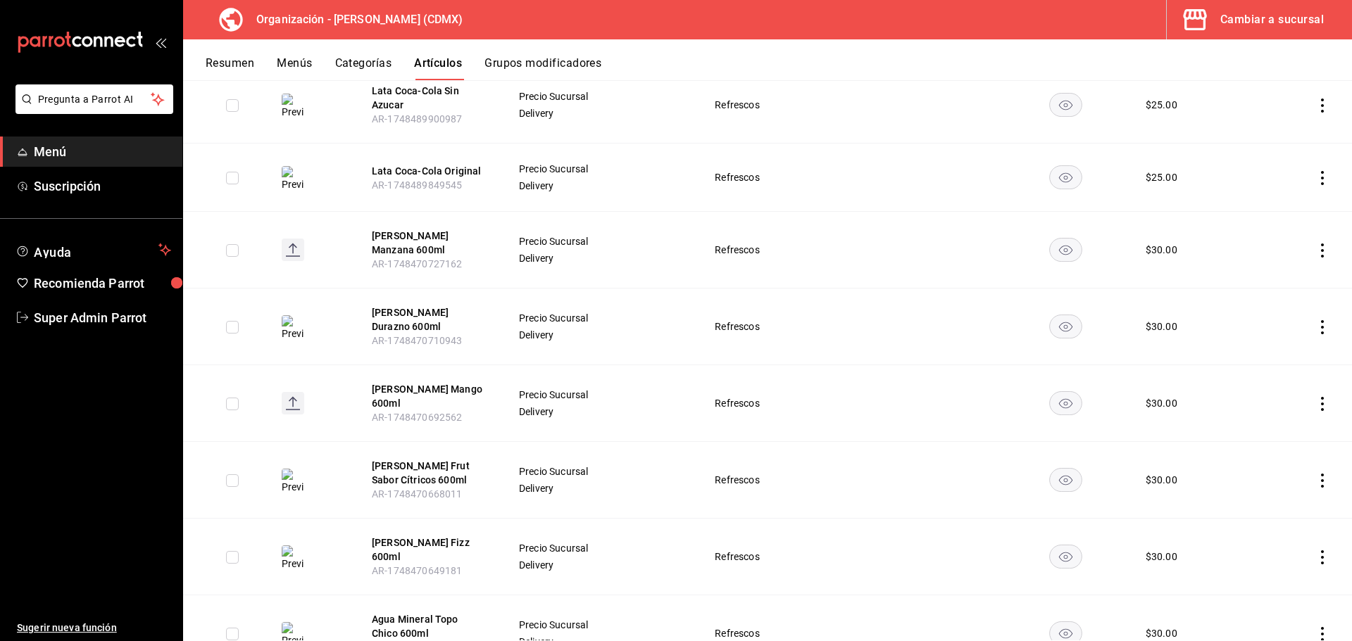
scroll to position [282, 0]
click at [1071, 325] on rect "availability-product" at bounding box center [1066, 326] width 32 height 23
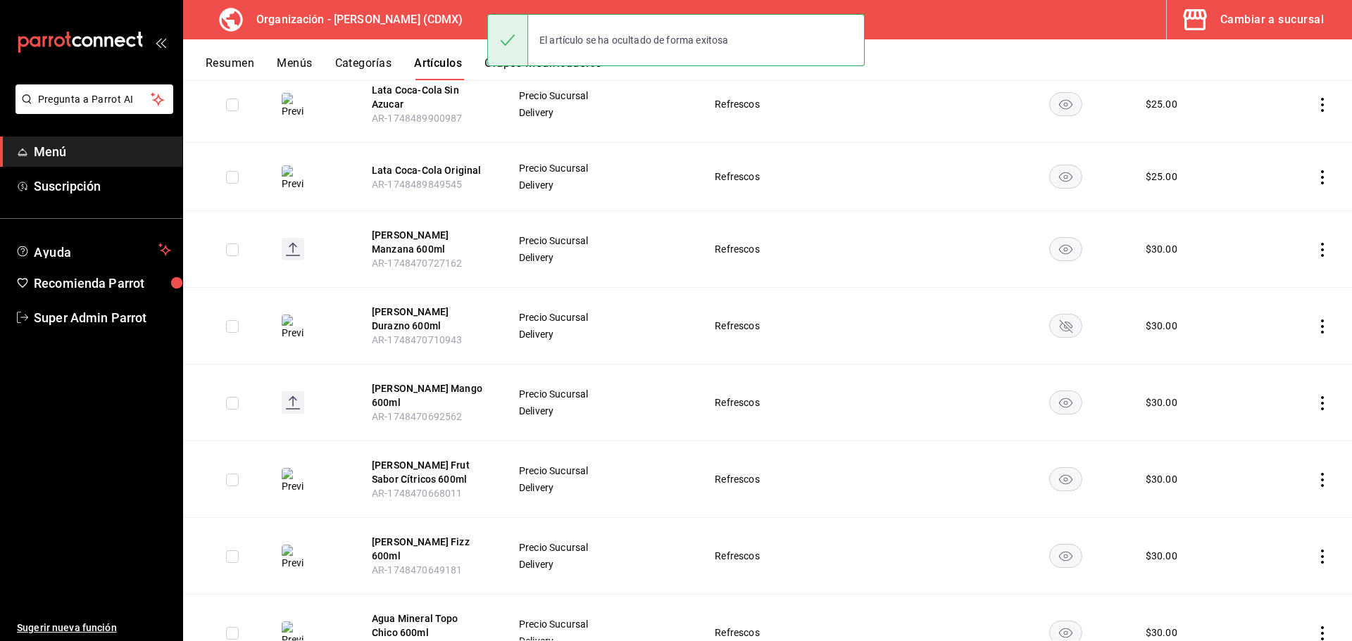
click at [1071, 325] on rect "availability-product" at bounding box center [1066, 326] width 32 height 23
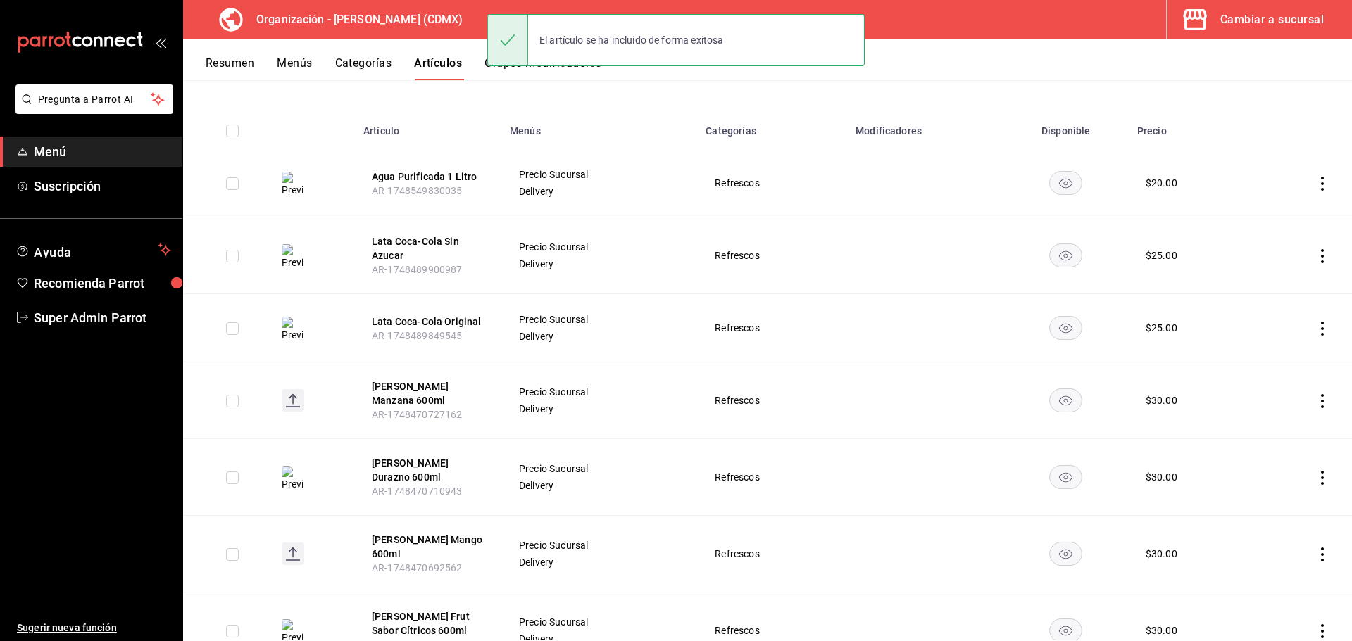
scroll to position [0, 0]
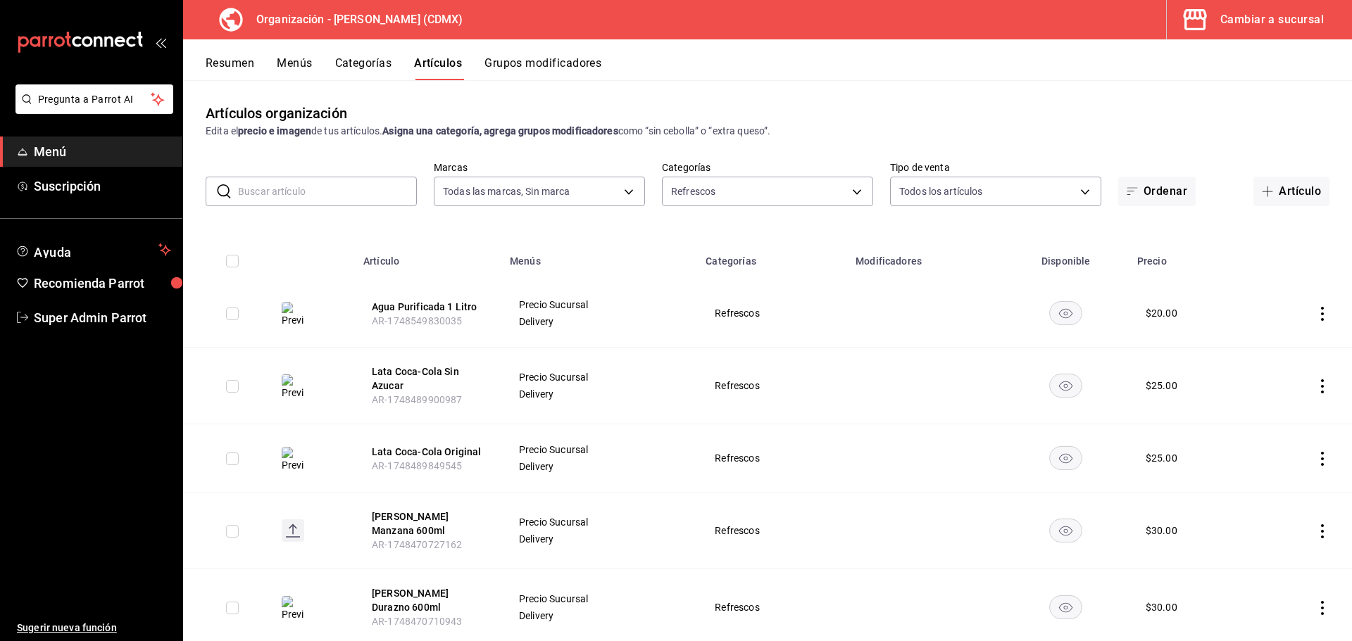
click at [568, 61] on button "Grupos modificadores" at bounding box center [542, 68] width 117 height 24
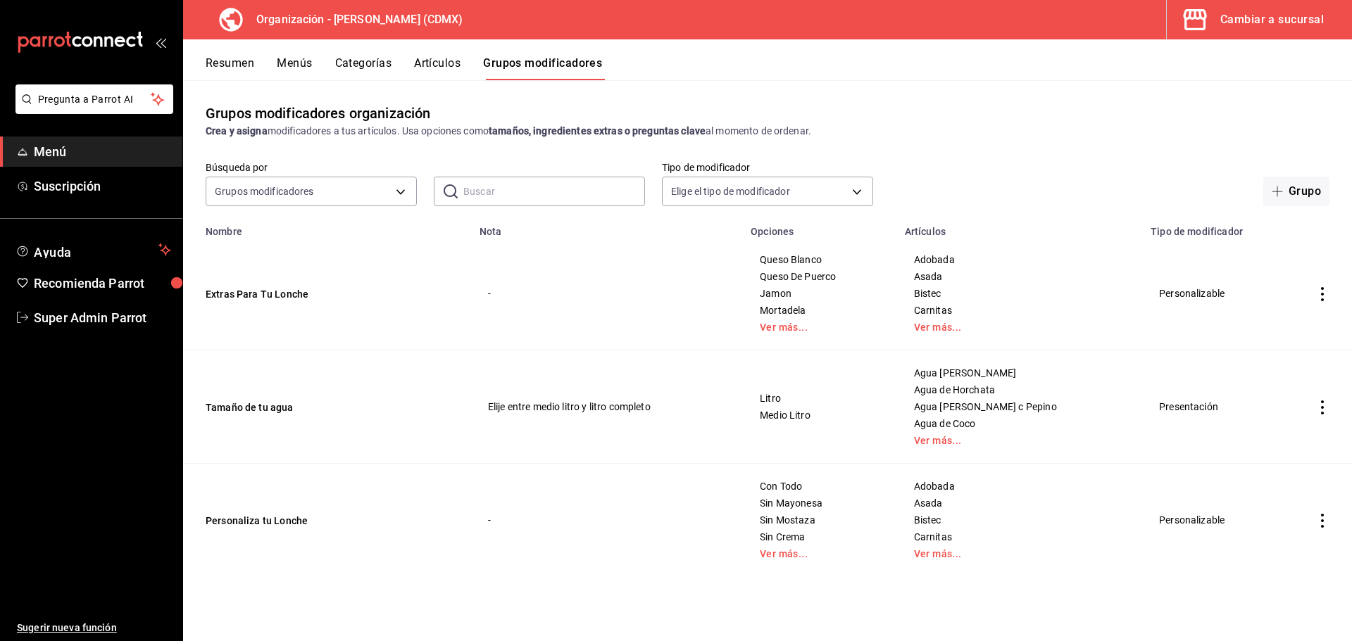
click at [1251, 21] on div "Cambiar a sucursal" at bounding box center [1271, 20] width 103 height 20
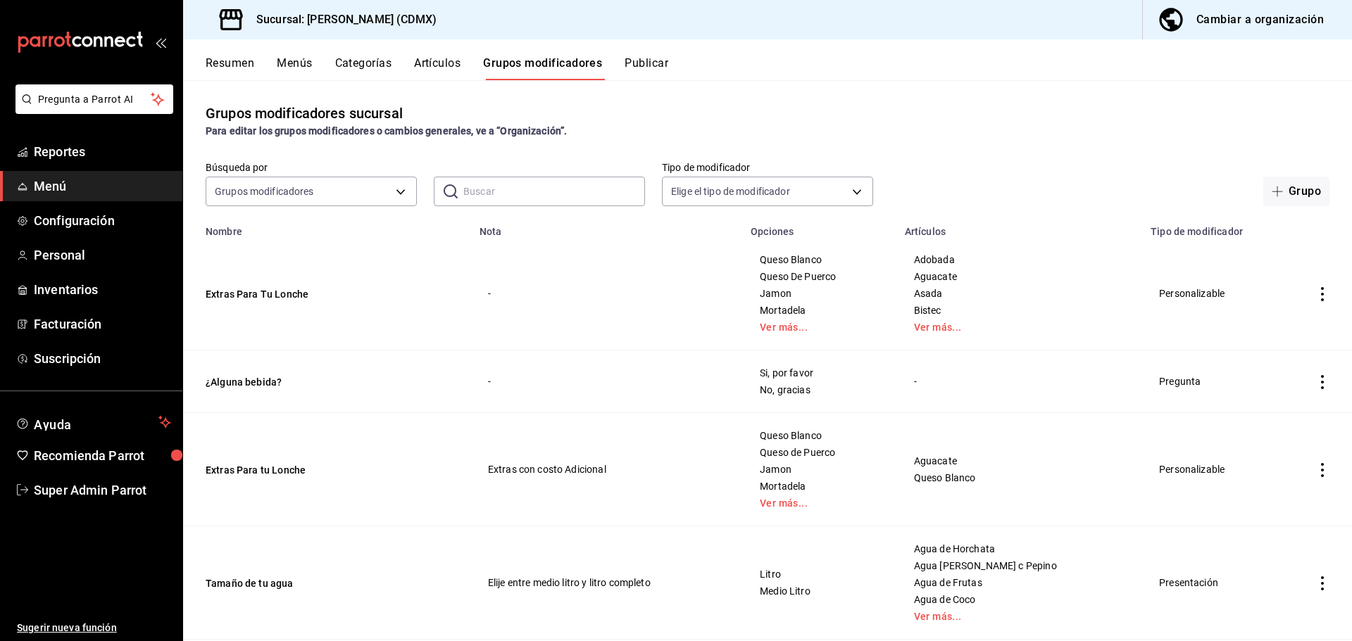
click at [439, 66] on button "Artículos" at bounding box center [437, 68] width 46 height 24
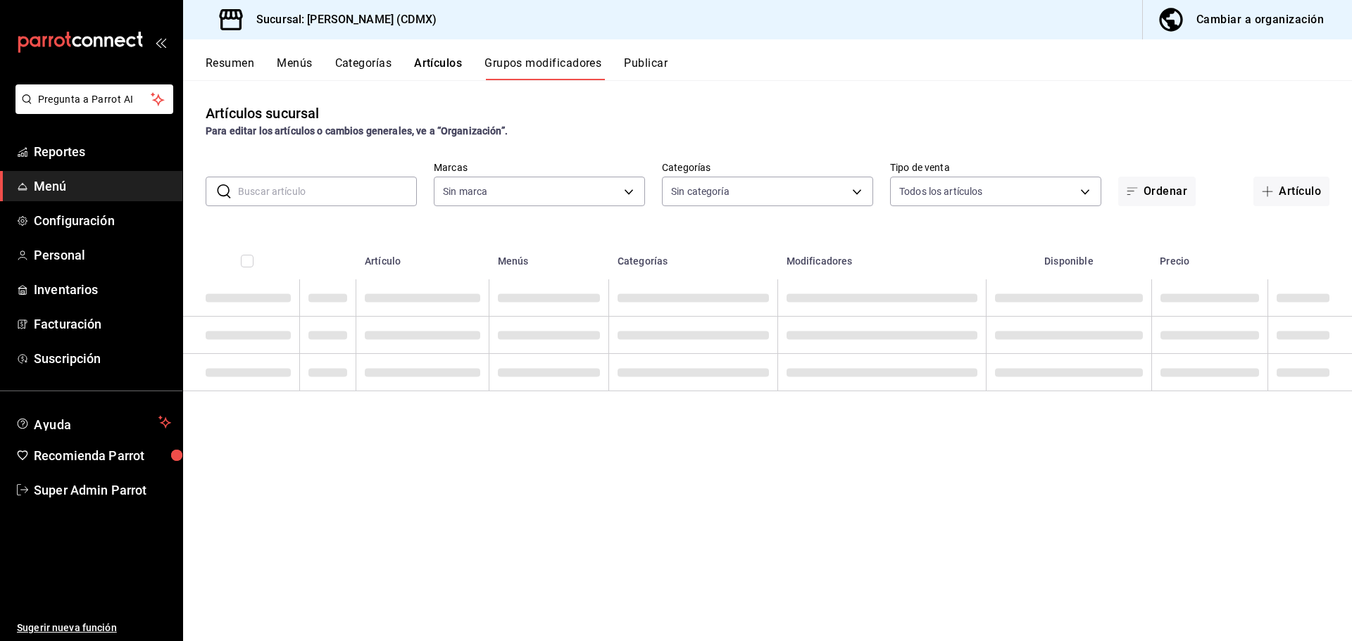
type input "2846ecd2-1ab1-471f-a8a8-cb2173088fbe"
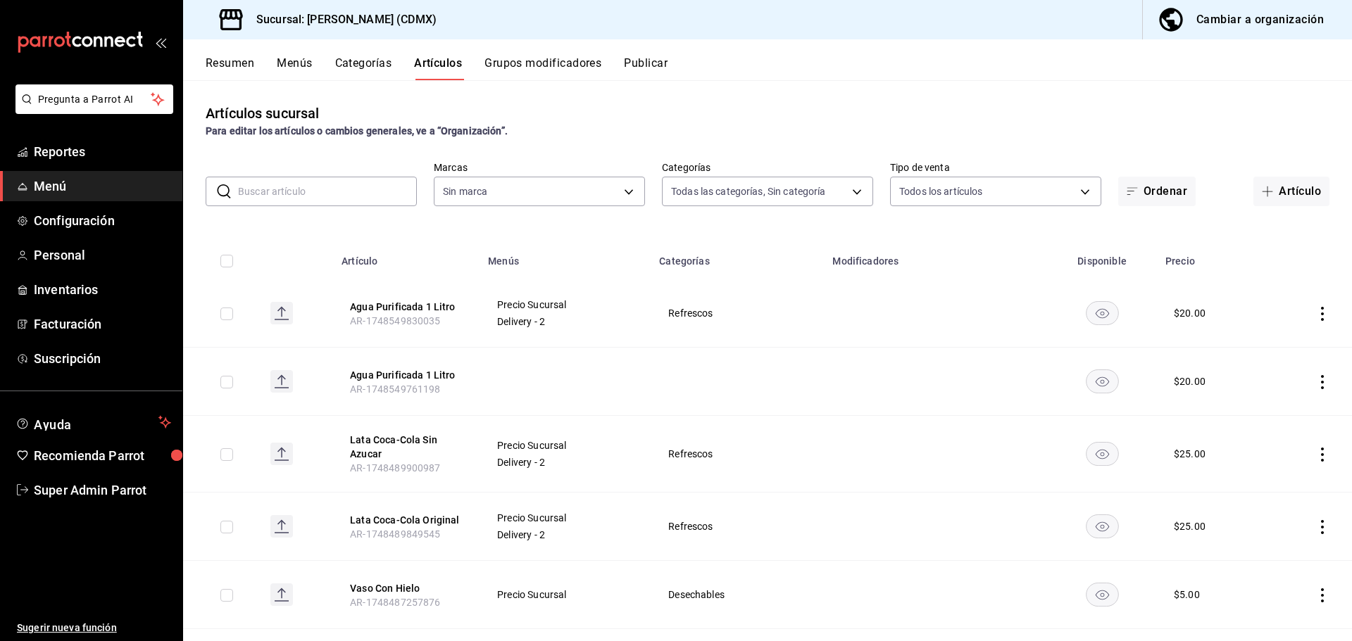
type input "20d43c7a-5c3a-4a88-8b71-3b3b3165dbc2,82ca683c-7bce-48da-b056-d8519fd5e0a4,52378…"
type input "2846ecd2-1ab1-471f-a8a8-cb2173088fbe"
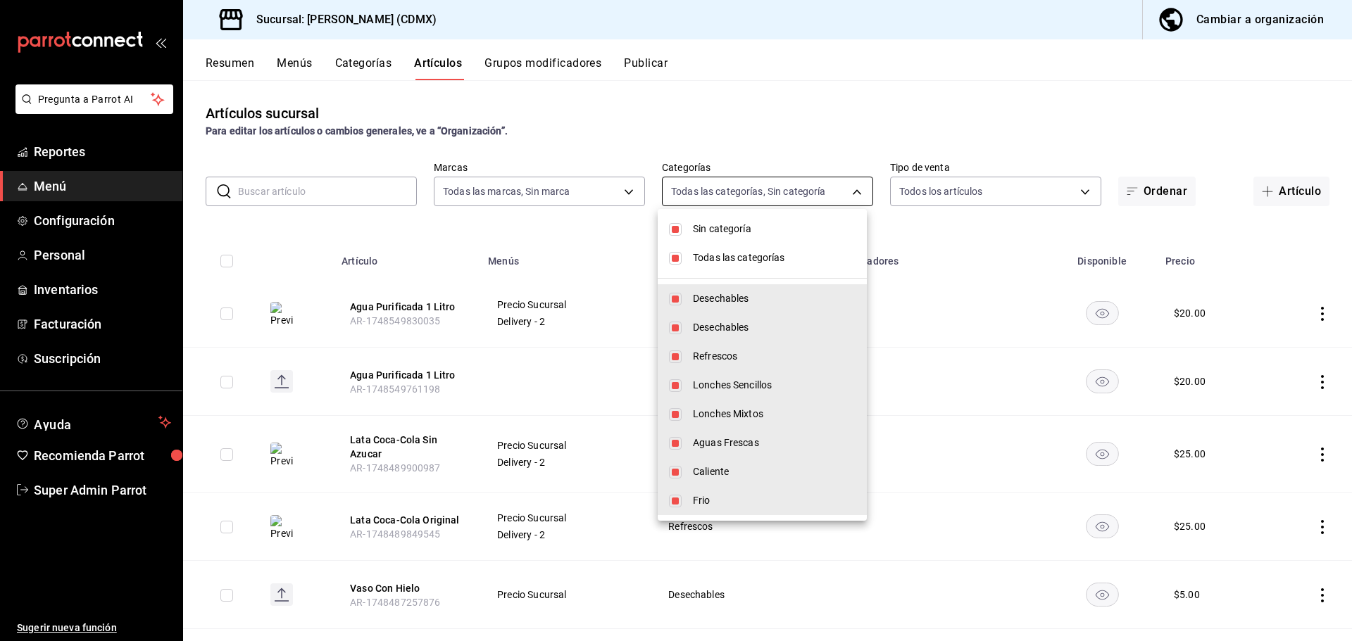
click at [759, 186] on body "Pregunta a Parrot AI Reportes Menú Configuración Personal Inventarios Facturaci…" at bounding box center [676, 320] width 1352 height 641
click at [733, 231] on span "Sin categoría" at bounding box center [774, 229] width 163 height 15
checkbox input "false"
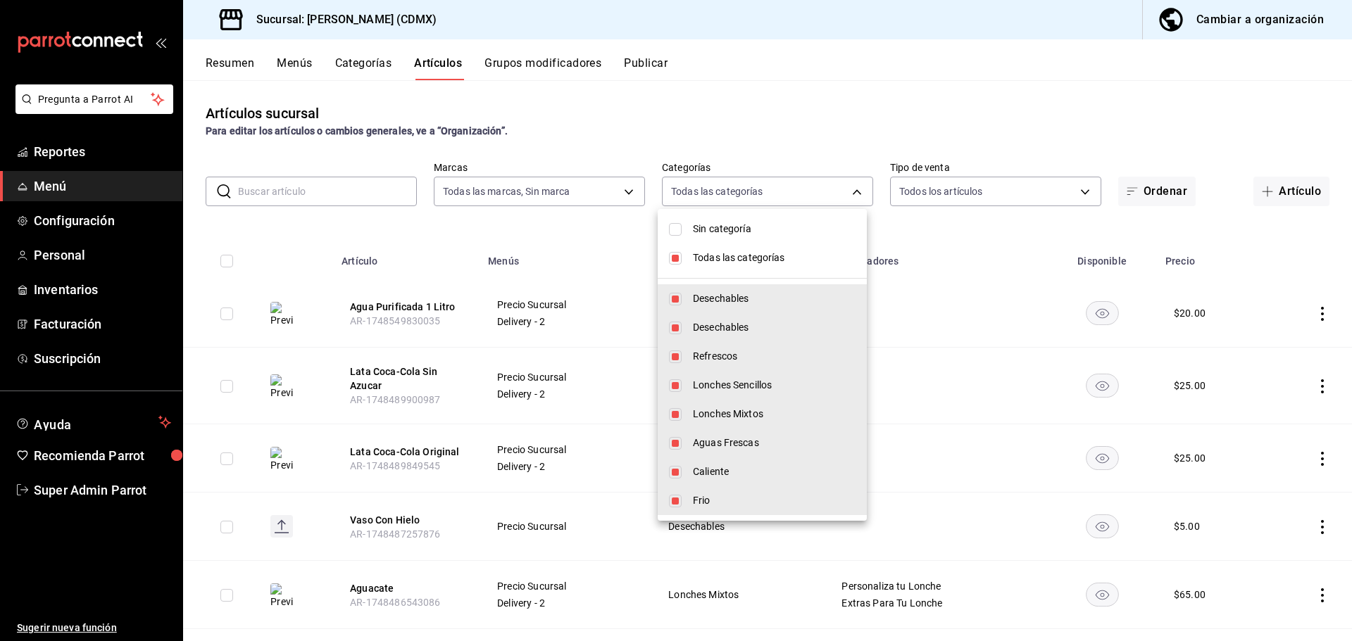
click at [739, 256] on span "Todas las categorías" at bounding box center [774, 258] width 163 height 15
checkbox input "false"
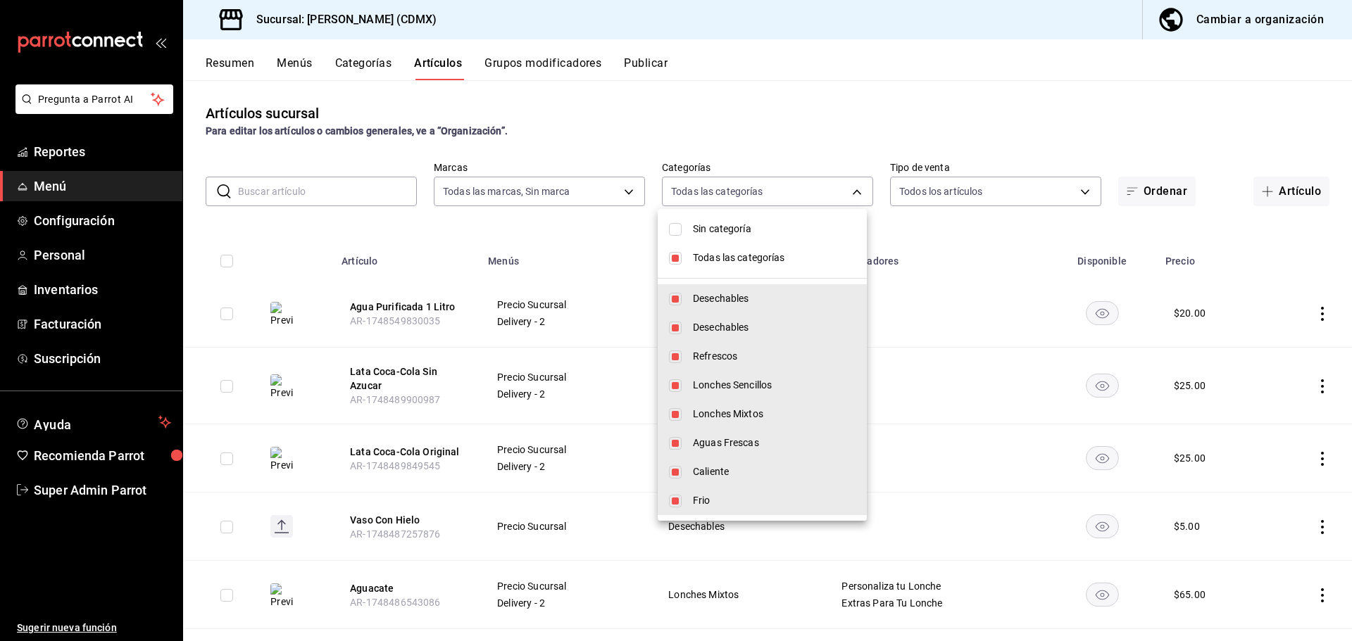
checkbox input "false"
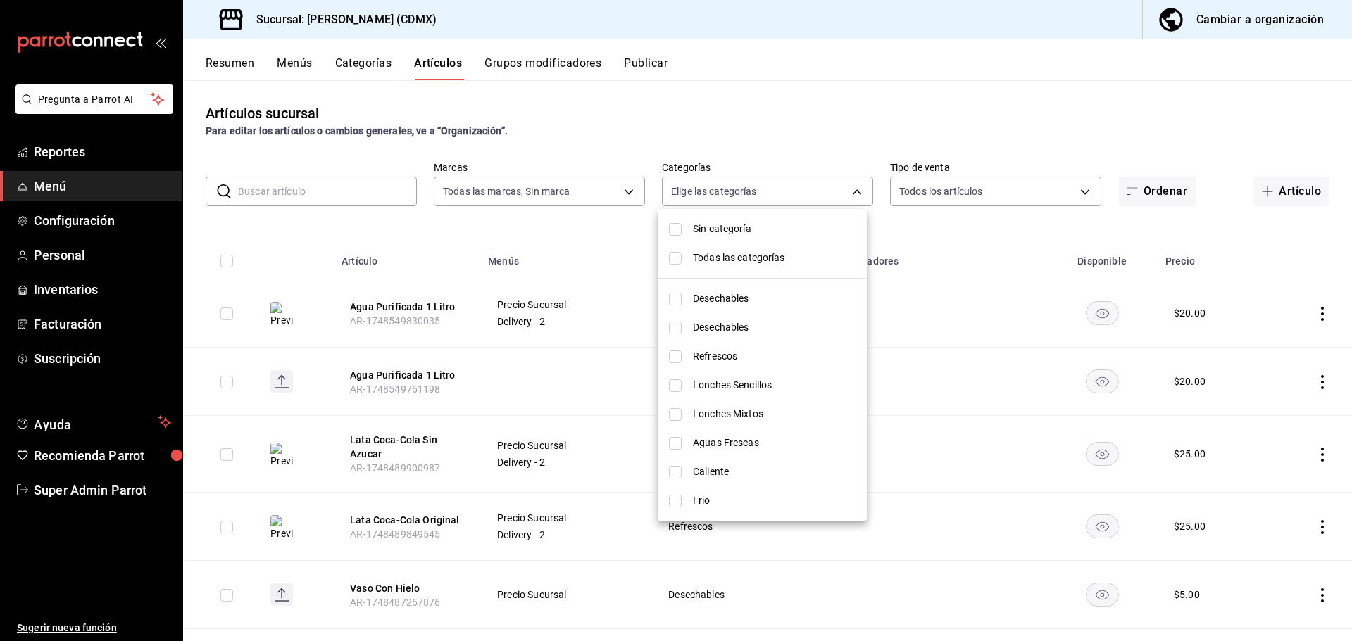
click at [719, 352] on span "Refrescos" at bounding box center [774, 356] width 163 height 15
type input "523789ff-029b-4639-ad6a-451ce9720111"
checkbox input "true"
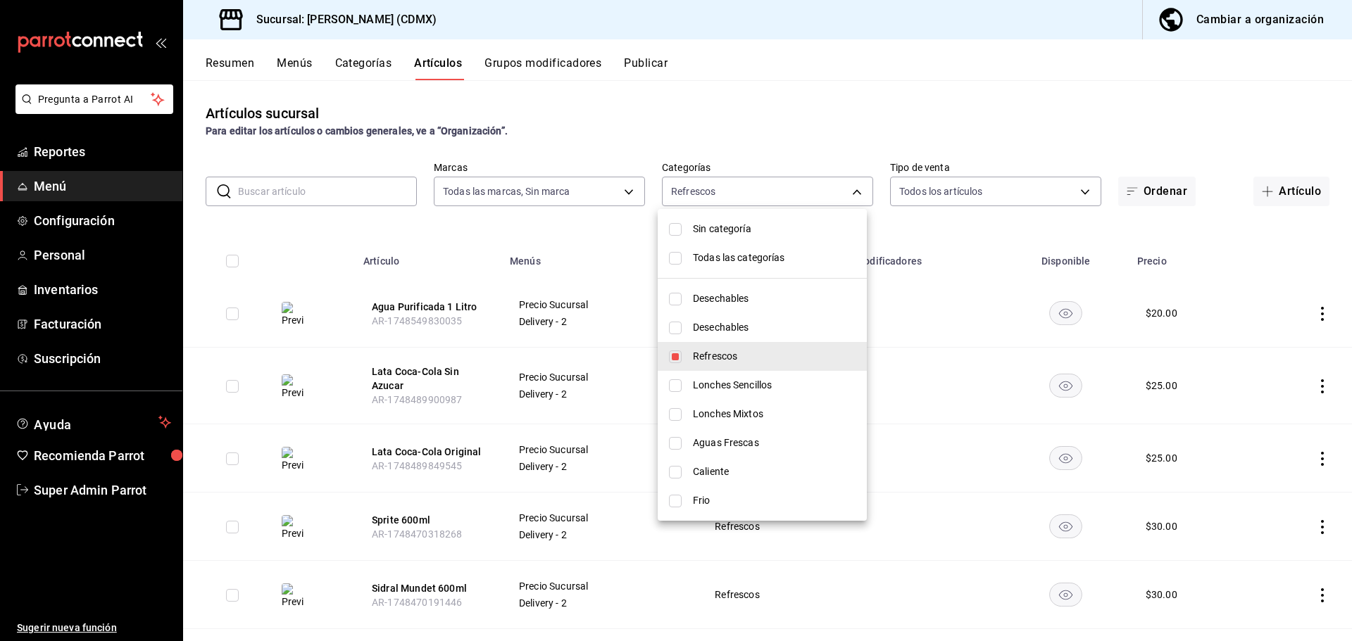
click at [800, 156] on div at bounding box center [676, 320] width 1352 height 641
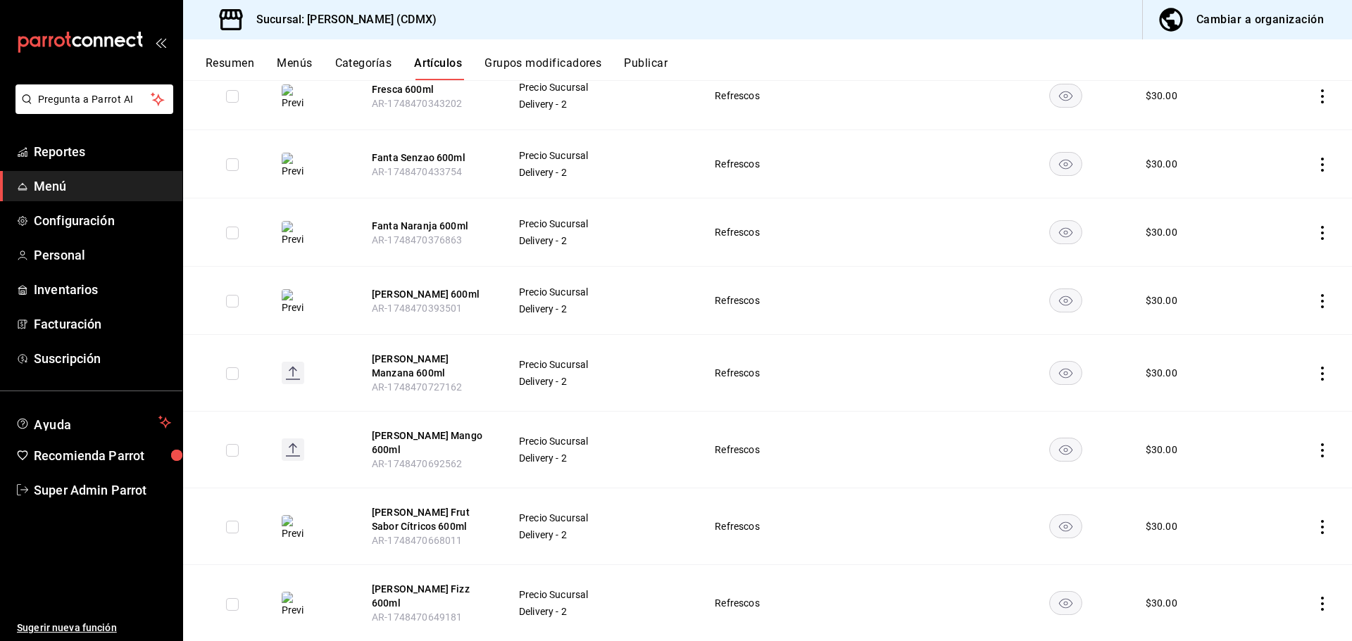
scroll to position [845, 0]
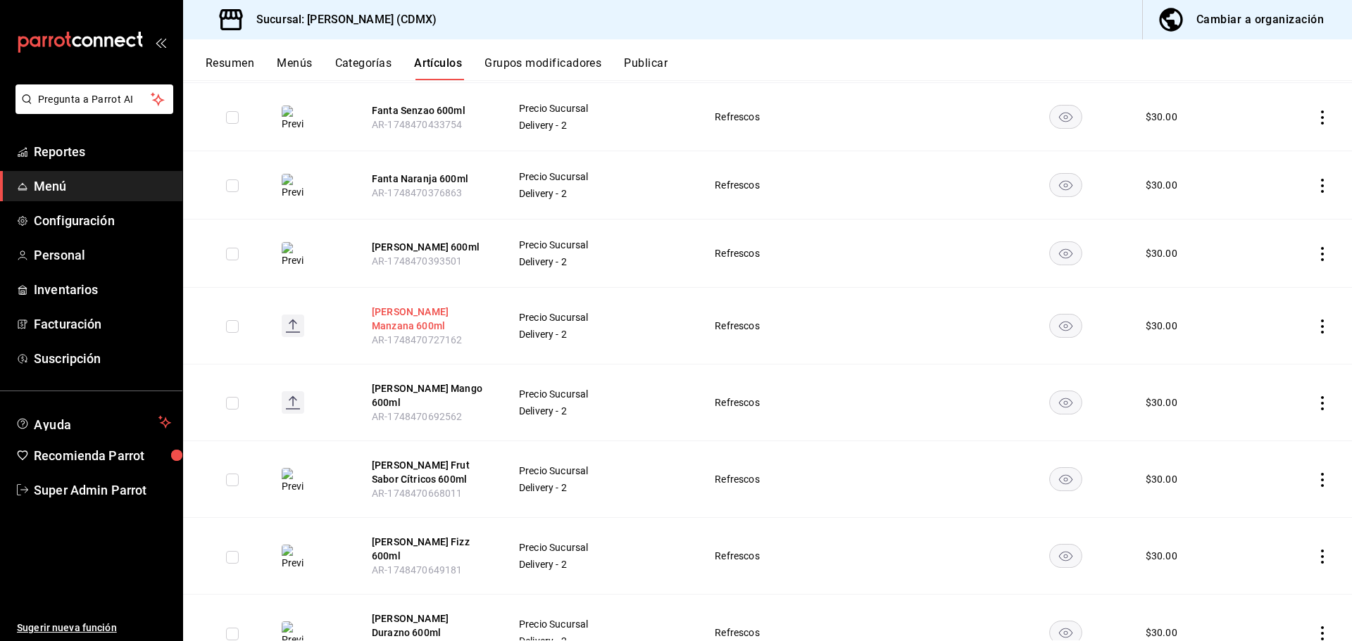
click at [417, 308] on button "[PERSON_NAME] Manzana 600ml" at bounding box center [428, 319] width 113 height 28
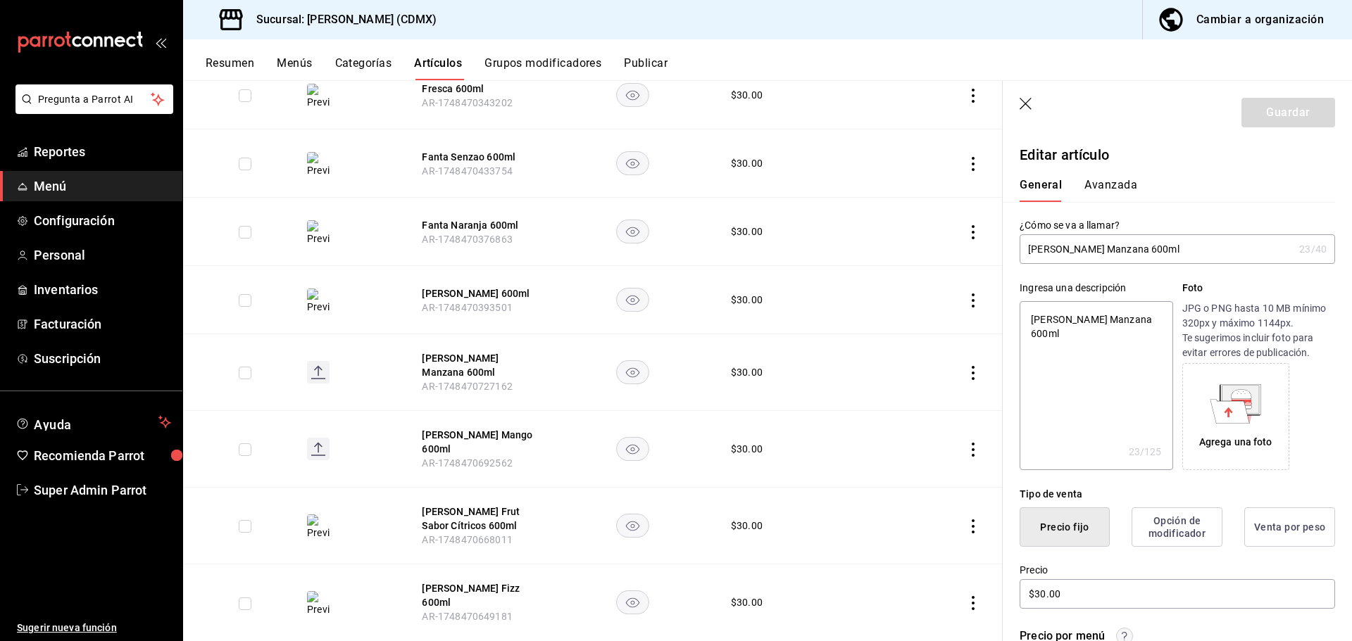
type input "[PERSON_NAME] Manzana 600m"
type textarea "x"
type input "[PERSON_NAME] Manzana 600"
type textarea "x"
type input "[PERSON_NAME] Manzana 60"
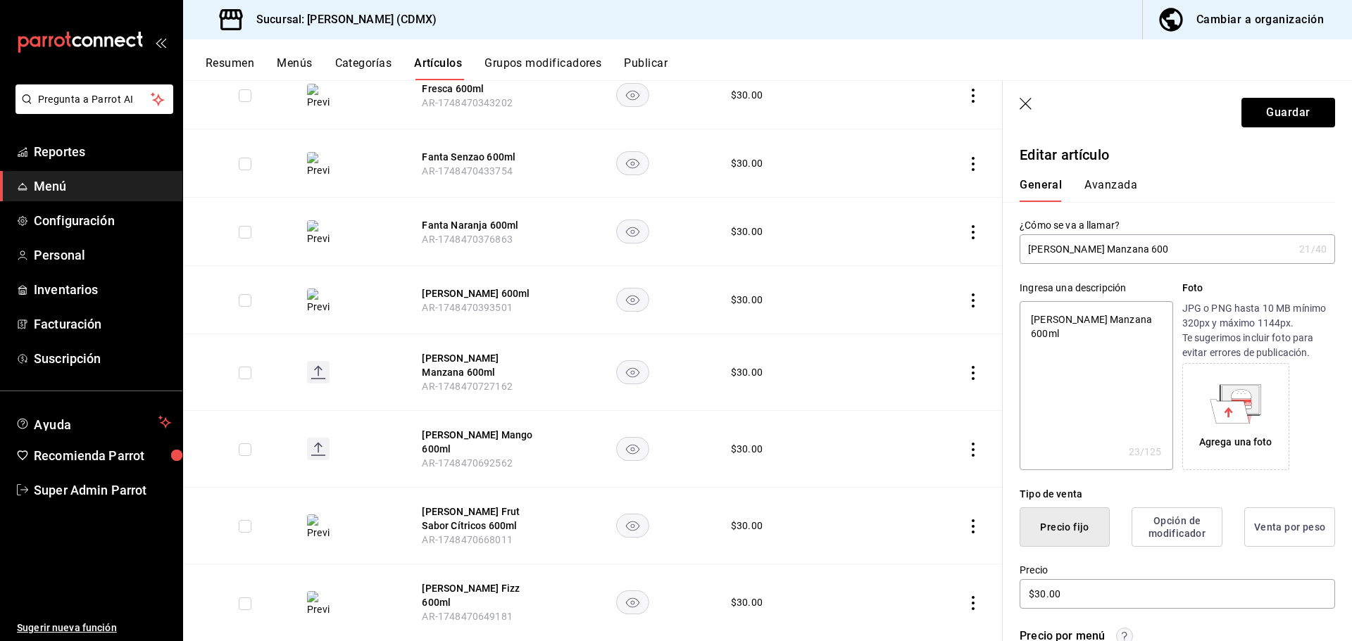
type textarea "x"
type input "[PERSON_NAME] Manzana 6"
type textarea "x"
type input "[PERSON_NAME] Manzana"
type textarea "x"
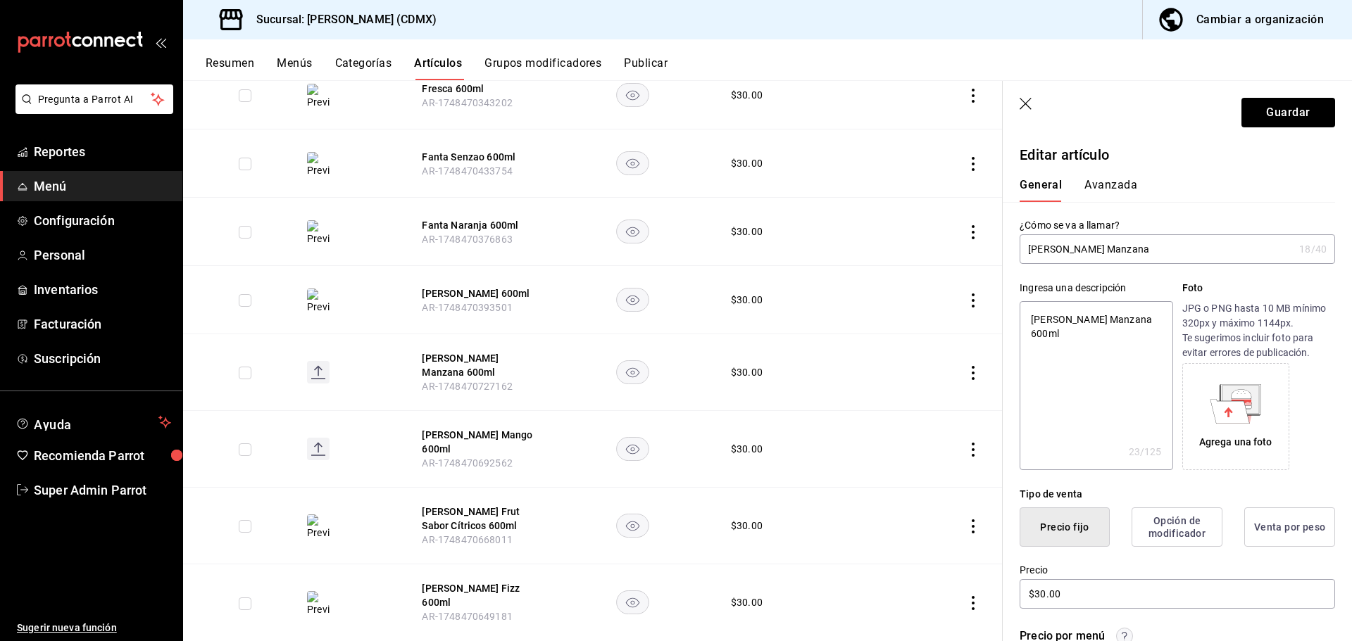
type input "[PERSON_NAME] Manzana 4"
type textarea "x"
type input "[PERSON_NAME] Manzana 41"
drag, startPoint x: 1183, startPoint y: 248, endPoint x: 1012, endPoint y: 254, distance: 170.5
click at [1012, 254] on div "¿Cómo se va a llamar? Del Valle Manzana 413ml 23 /40 ¿Cómo se va a llamar?" at bounding box center [1168, 233] width 332 height 62
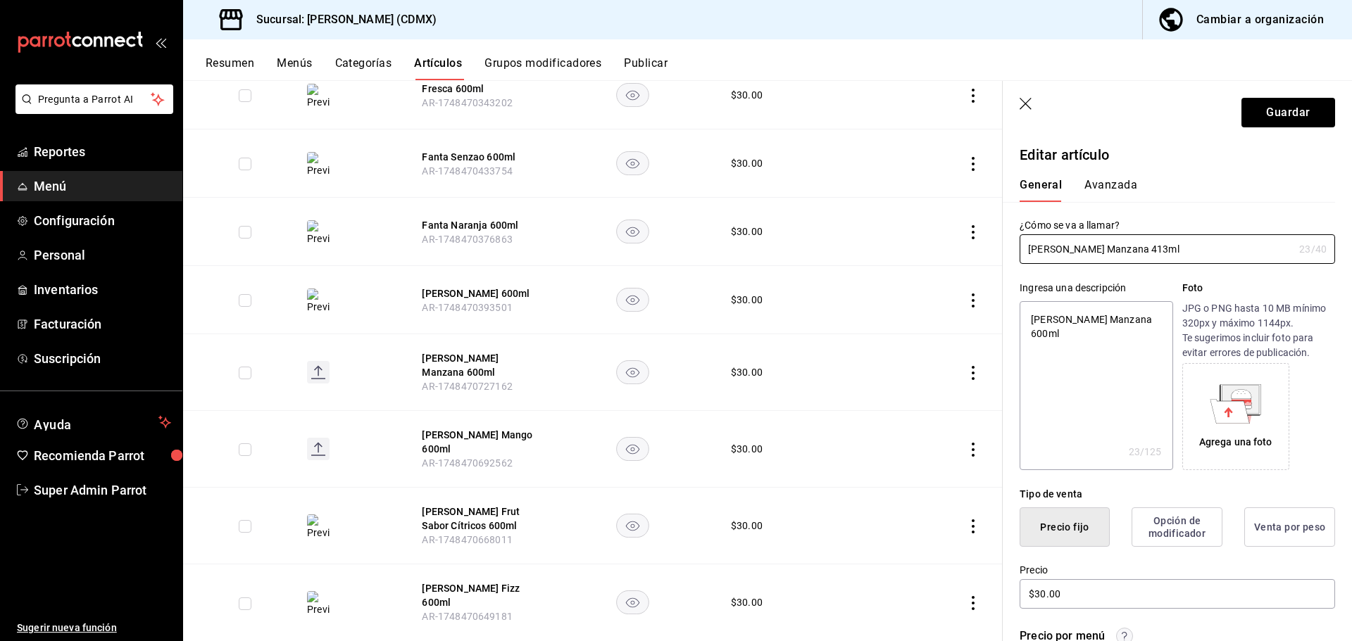
click at [1133, 322] on textarea "[PERSON_NAME] Manzana 600ml" at bounding box center [1095, 385] width 153 height 169
paste textarea "413"
click at [1282, 118] on button "Guardar" at bounding box center [1288, 113] width 94 height 30
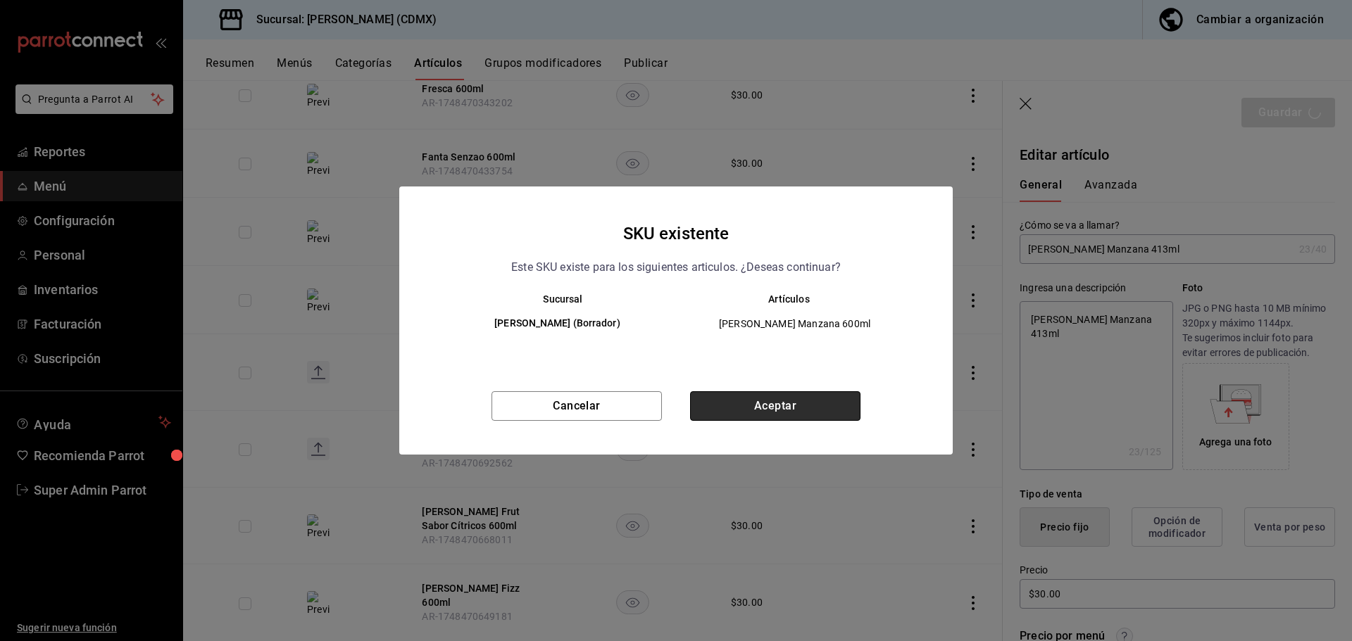
click at [771, 408] on button "Aceptar" at bounding box center [775, 406] width 170 height 30
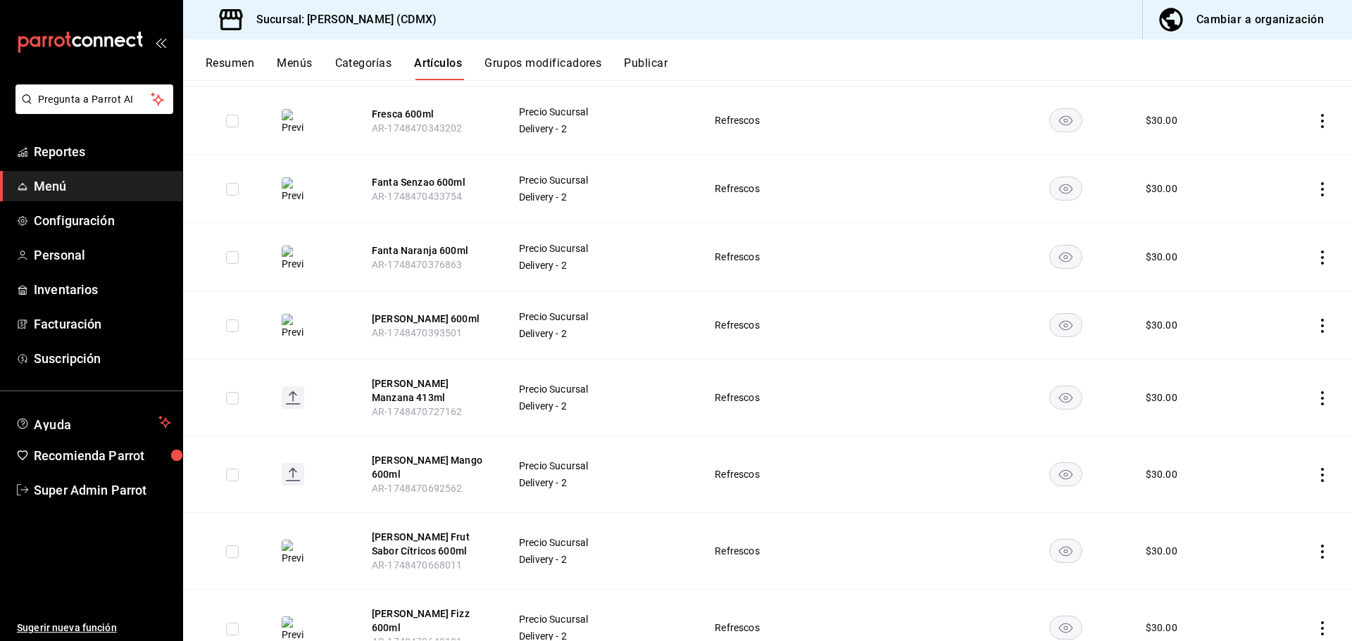
scroll to position [774, 0]
click at [408, 452] on button "[PERSON_NAME] Mango 600ml" at bounding box center [428, 466] width 113 height 28
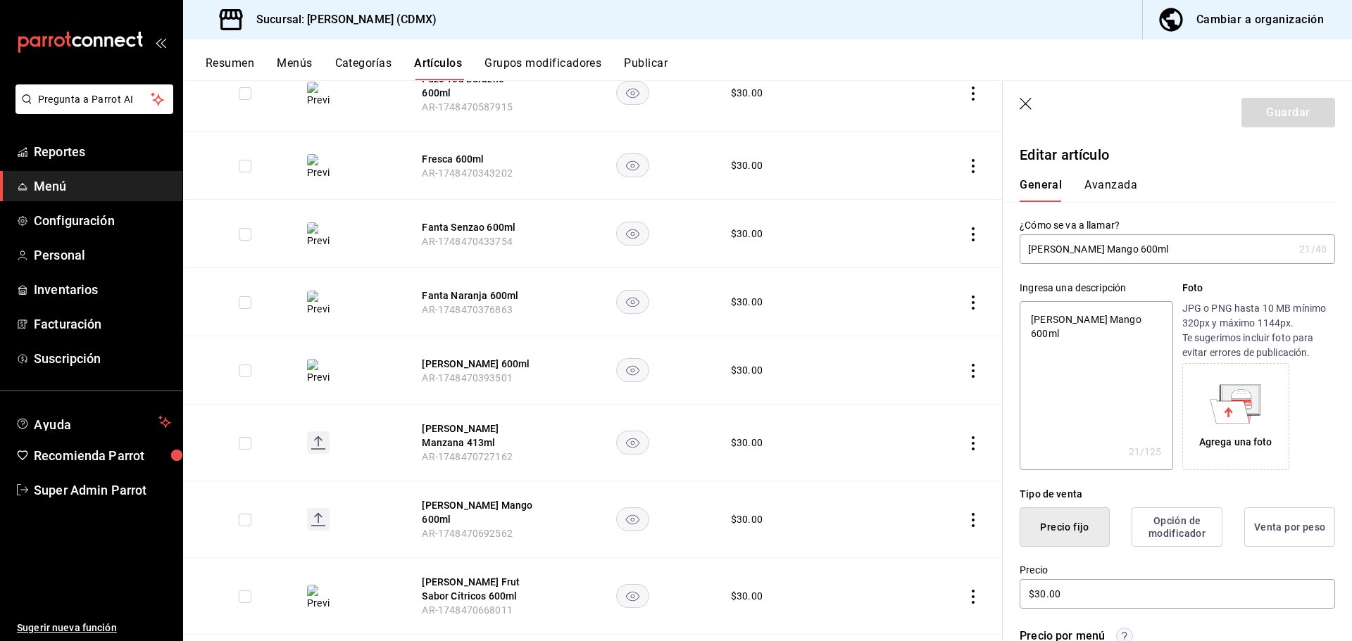
drag, startPoint x: 1169, startPoint y: 254, endPoint x: 1109, endPoint y: 245, distance: 60.5
click at [1109, 245] on input "[PERSON_NAME] Mango 600ml" at bounding box center [1156, 249] width 274 height 28
click at [1075, 325] on textarea "[PERSON_NAME] Mango 600ml" at bounding box center [1095, 385] width 153 height 169
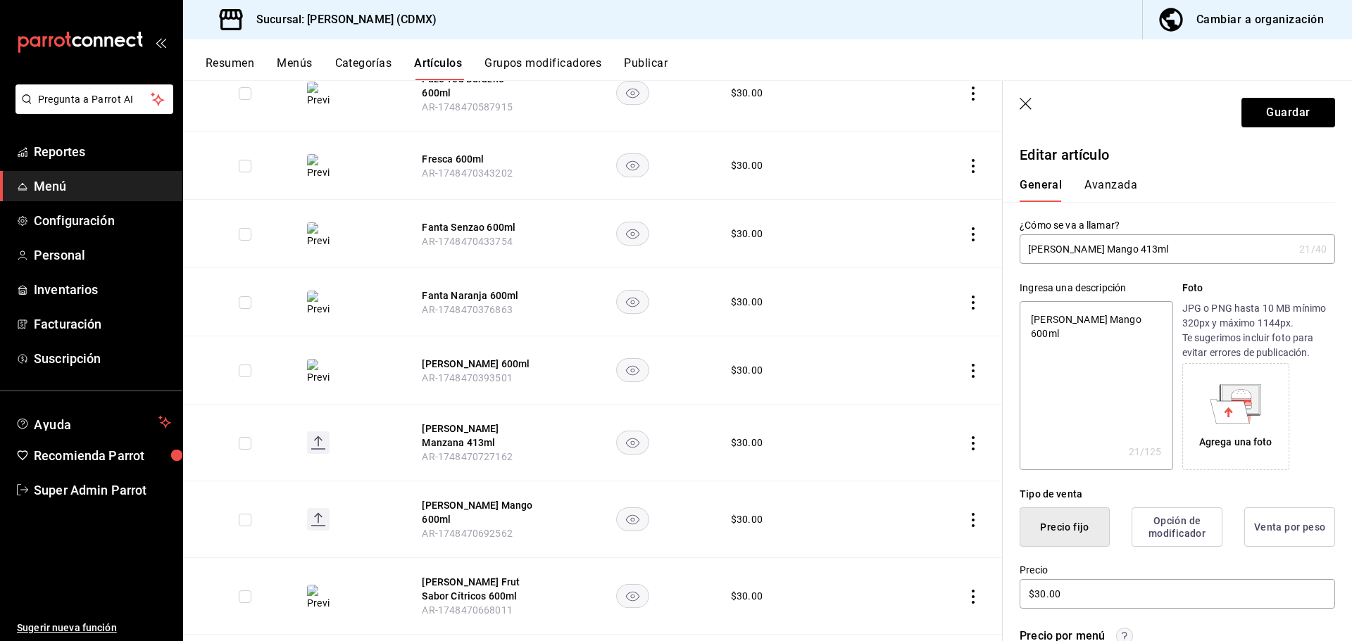
paste textarea "413"
click at [1255, 118] on button "Guardar" at bounding box center [1288, 113] width 94 height 30
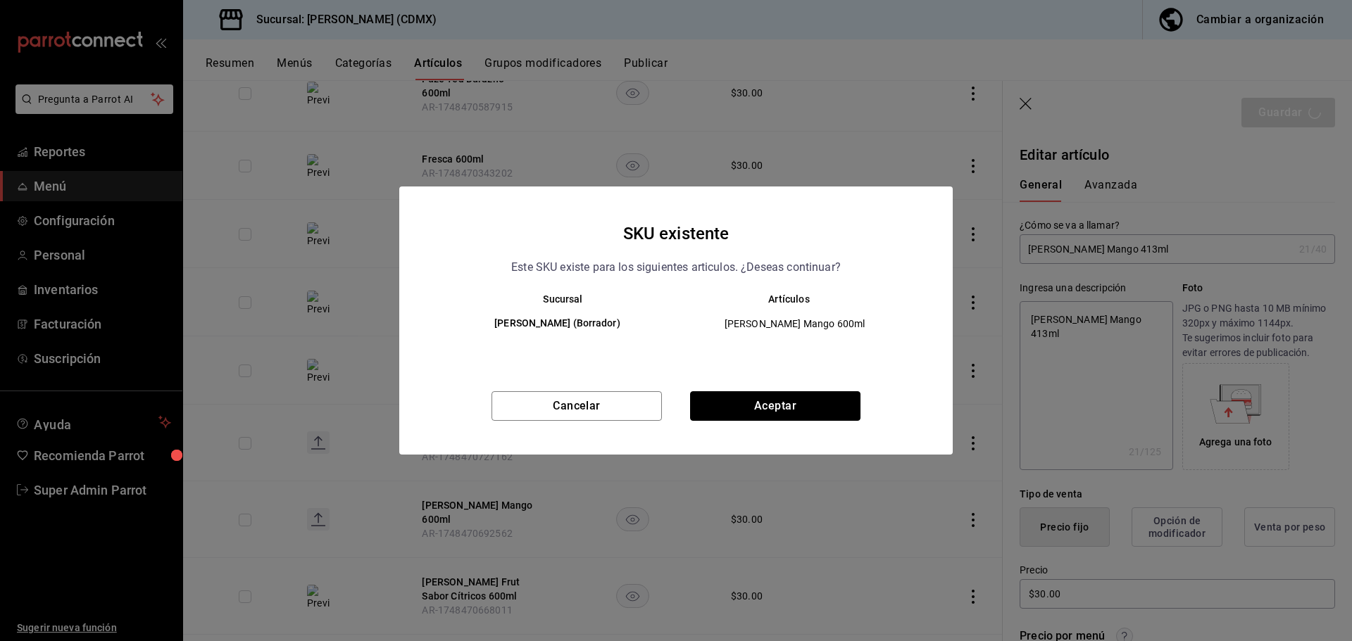
click at [744, 397] on button "Aceptar" at bounding box center [775, 406] width 170 height 30
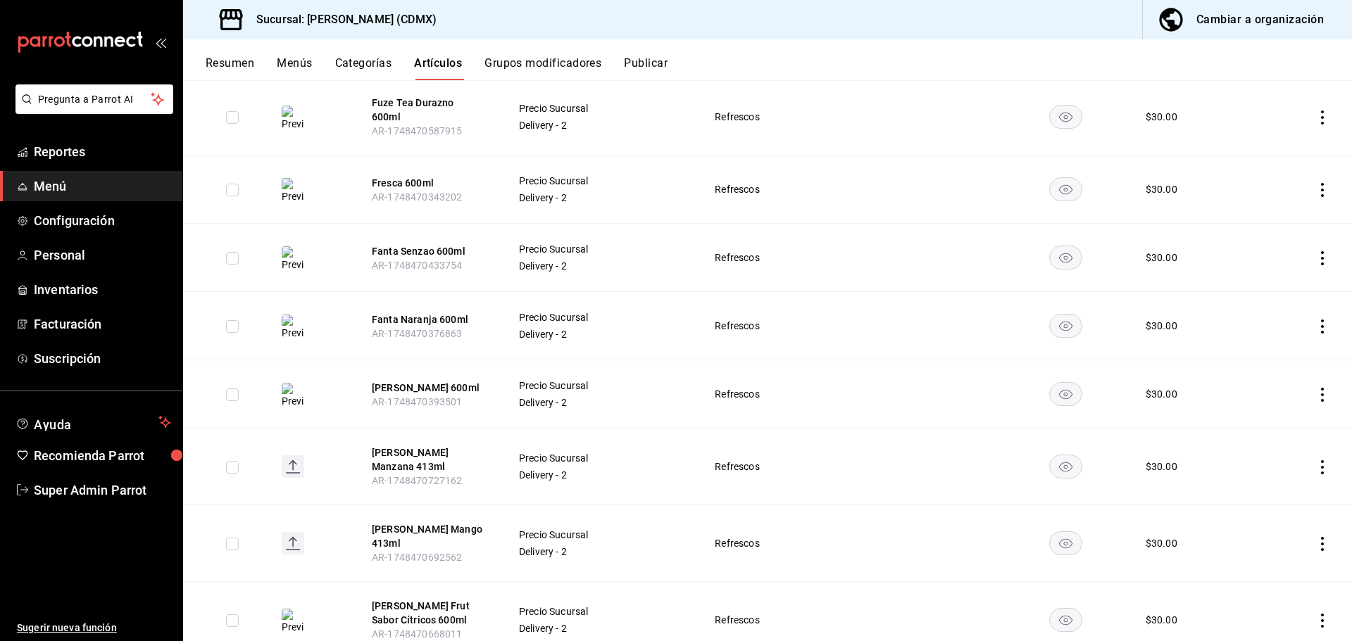
scroll to position [986, 0]
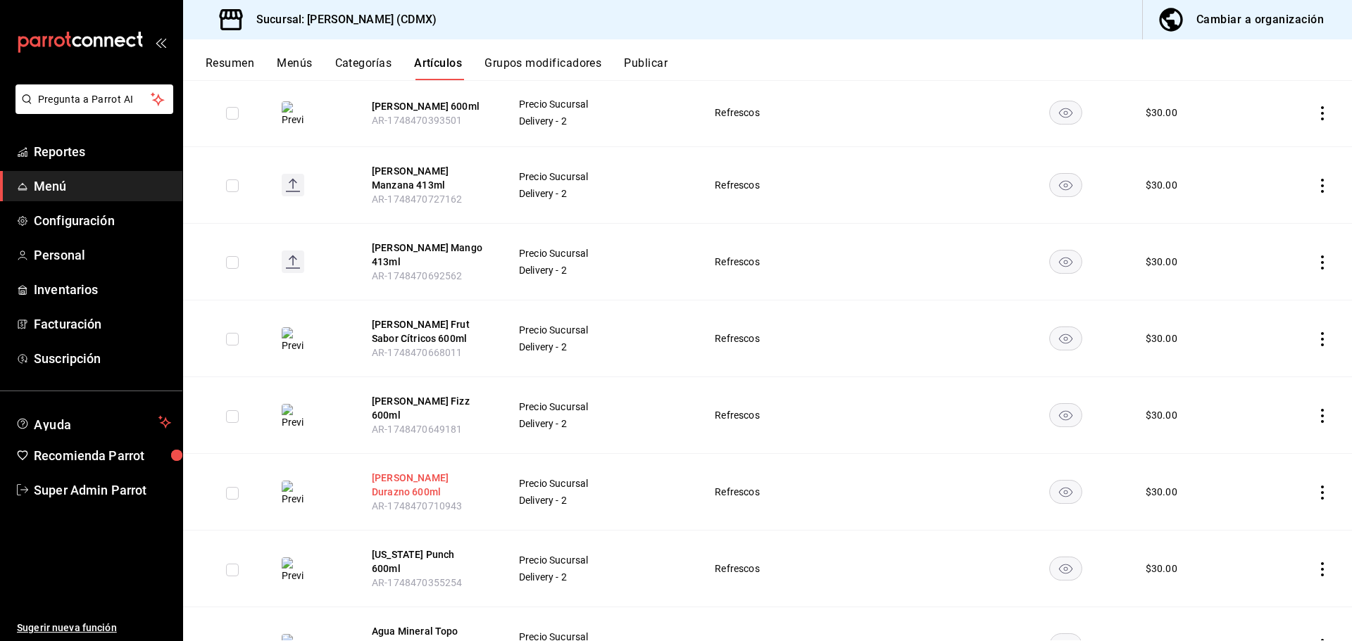
click at [460, 471] on button "[PERSON_NAME] Durazno 600ml" at bounding box center [428, 485] width 113 height 28
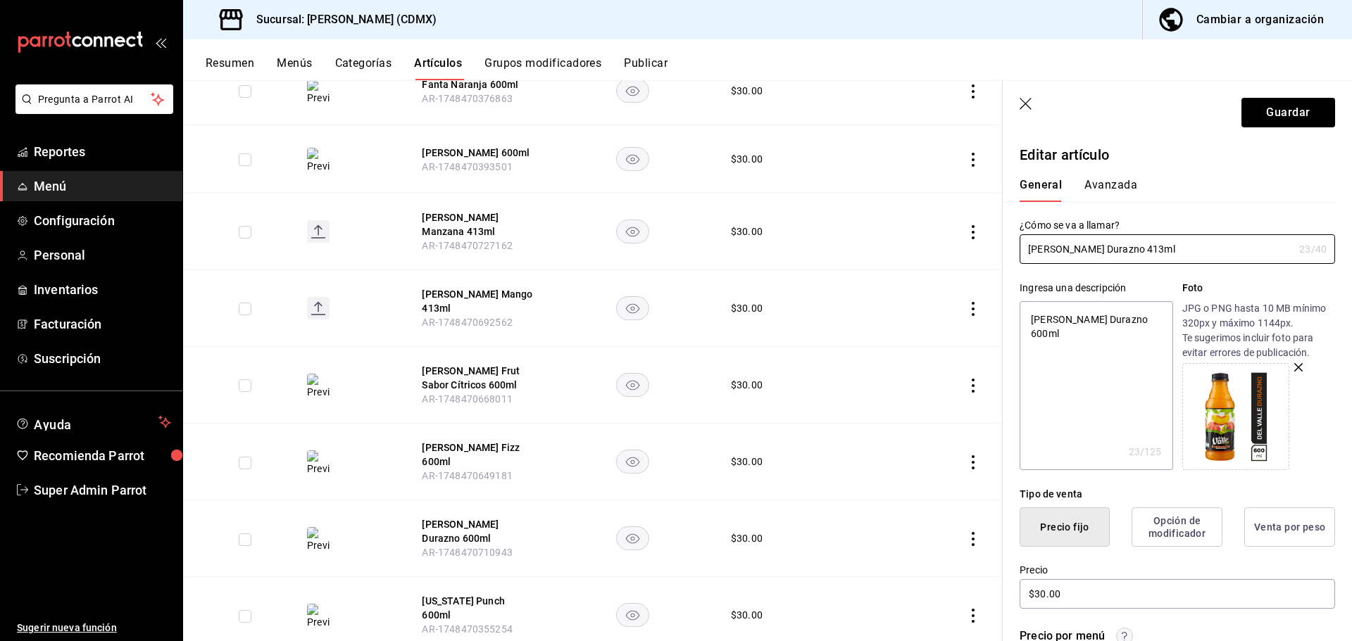
drag, startPoint x: 1192, startPoint y: 258, endPoint x: 1016, endPoint y: 250, distance: 176.9
click at [1011, 251] on div "¿Cómo se va a llamar? Del Valle Durazno 413ml 23 /40 ¿Cómo se va a llamar?" at bounding box center [1168, 233] width 332 height 62
click at [1068, 322] on textarea "[PERSON_NAME] Durazno 600ml" at bounding box center [1095, 385] width 153 height 169
click at [1069, 317] on textarea "[PERSON_NAME] Durazno 600ml" at bounding box center [1095, 385] width 153 height 169
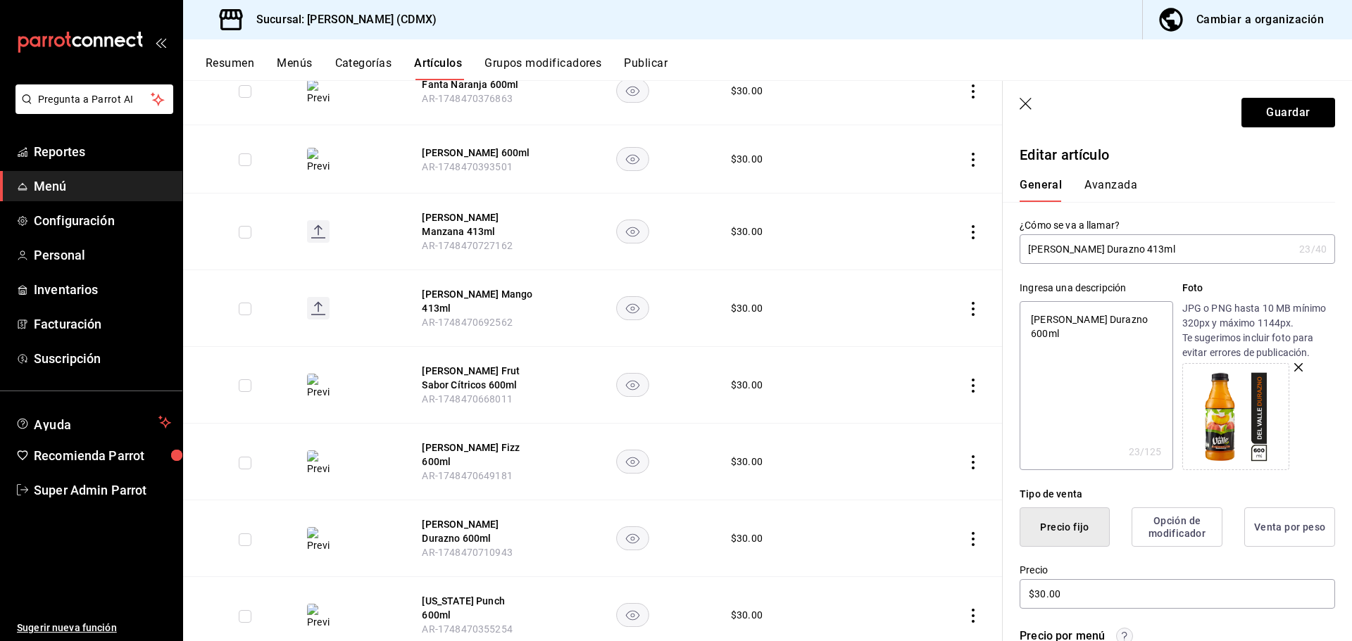
click at [1070, 315] on textarea "[PERSON_NAME] Durazno 600ml" at bounding box center [1095, 385] width 153 height 169
paste textarea "413"
click at [1302, 118] on button "Guardar" at bounding box center [1288, 113] width 94 height 30
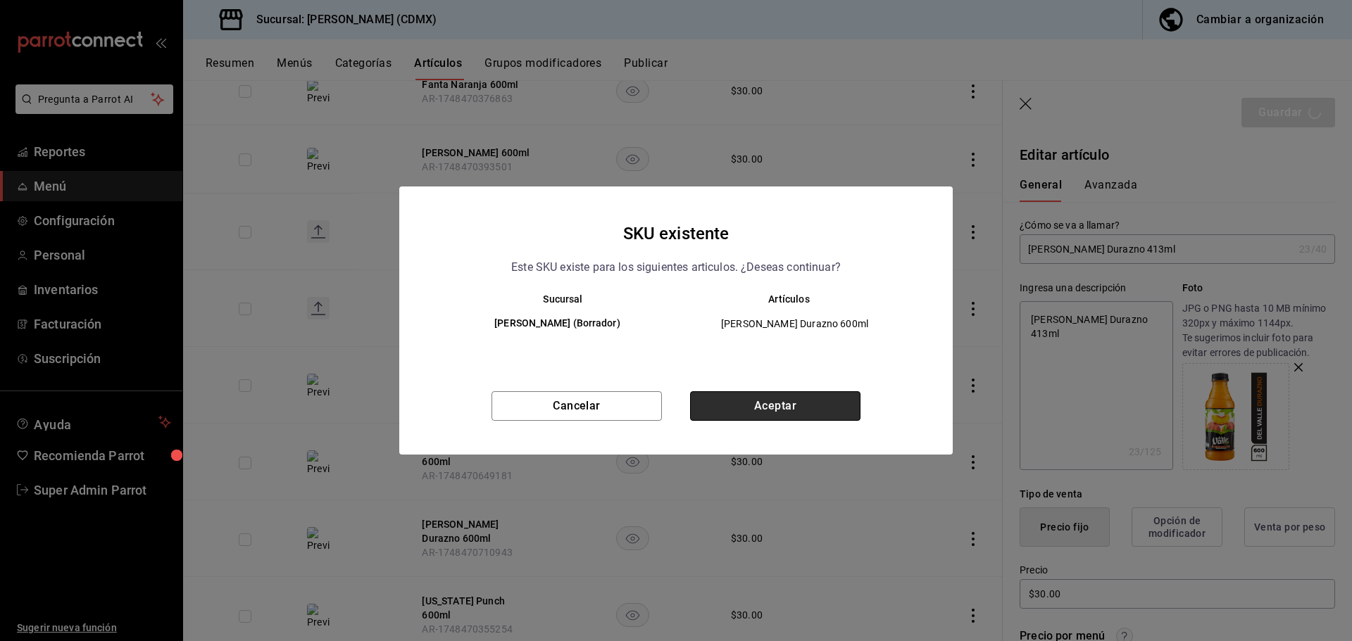
click at [824, 407] on button "Aceptar" at bounding box center [775, 406] width 170 height 30
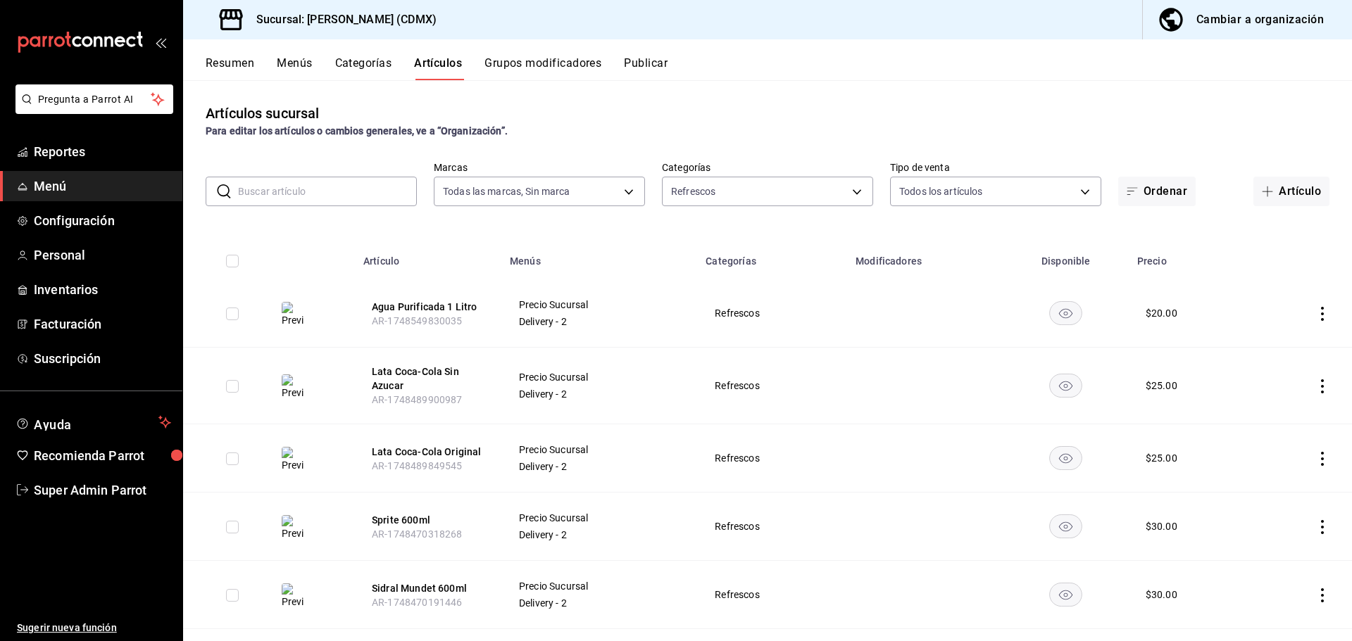
scroll to position [70, 0]
click at [667, 62] on button "Publicar" at bounding box center [646, 68] width 44 height 24
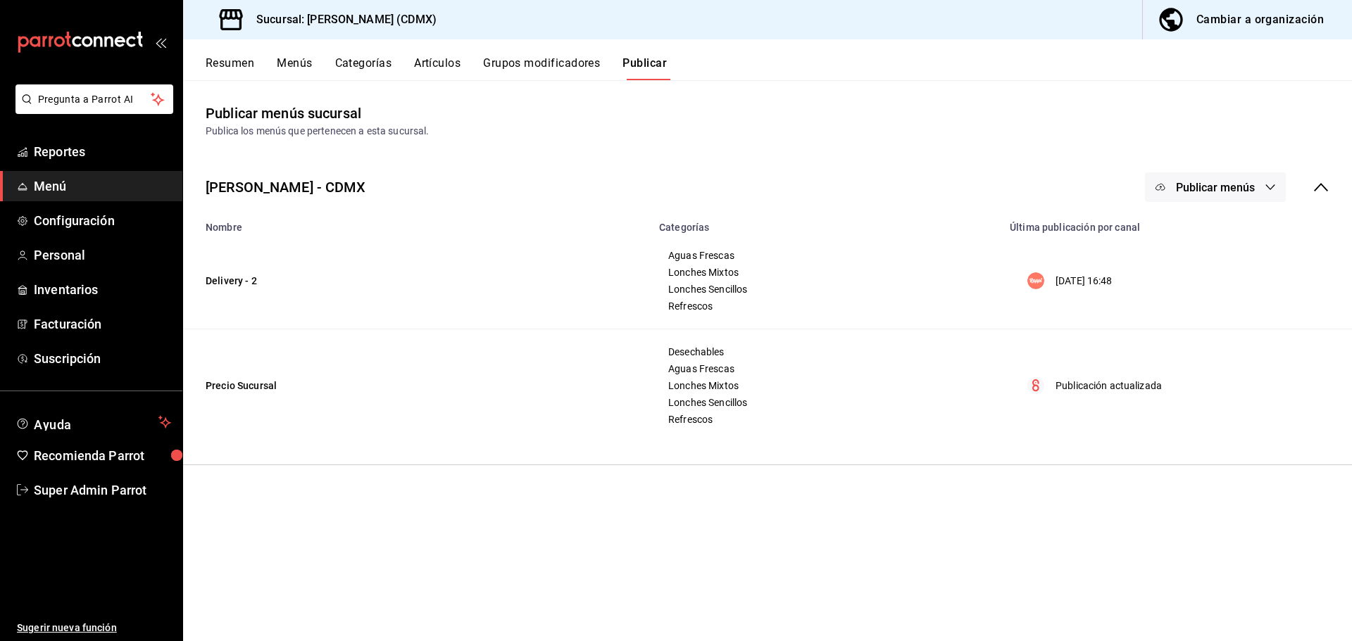
click at [1251, 27] on div "Cambiar a organización" at bounding box center [1259, 20] width 127 height 20
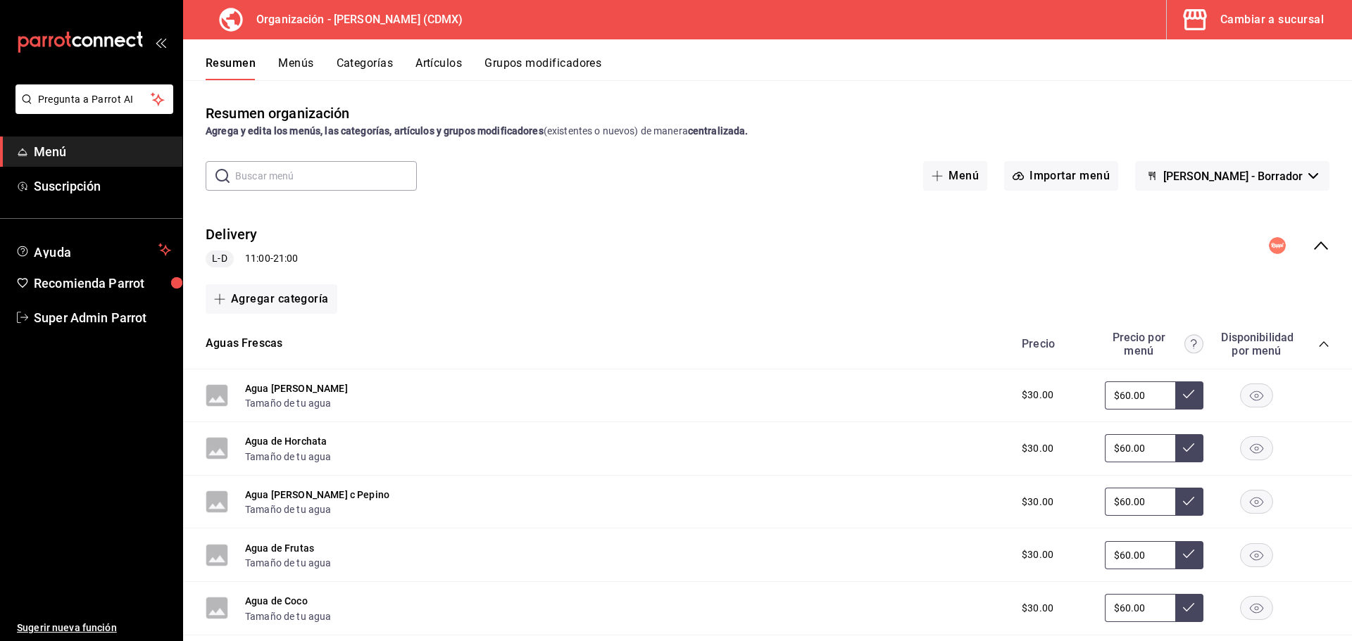
click at [446, 60] on button "Artículos" at bounding box center [438, 68] width 46 height 24
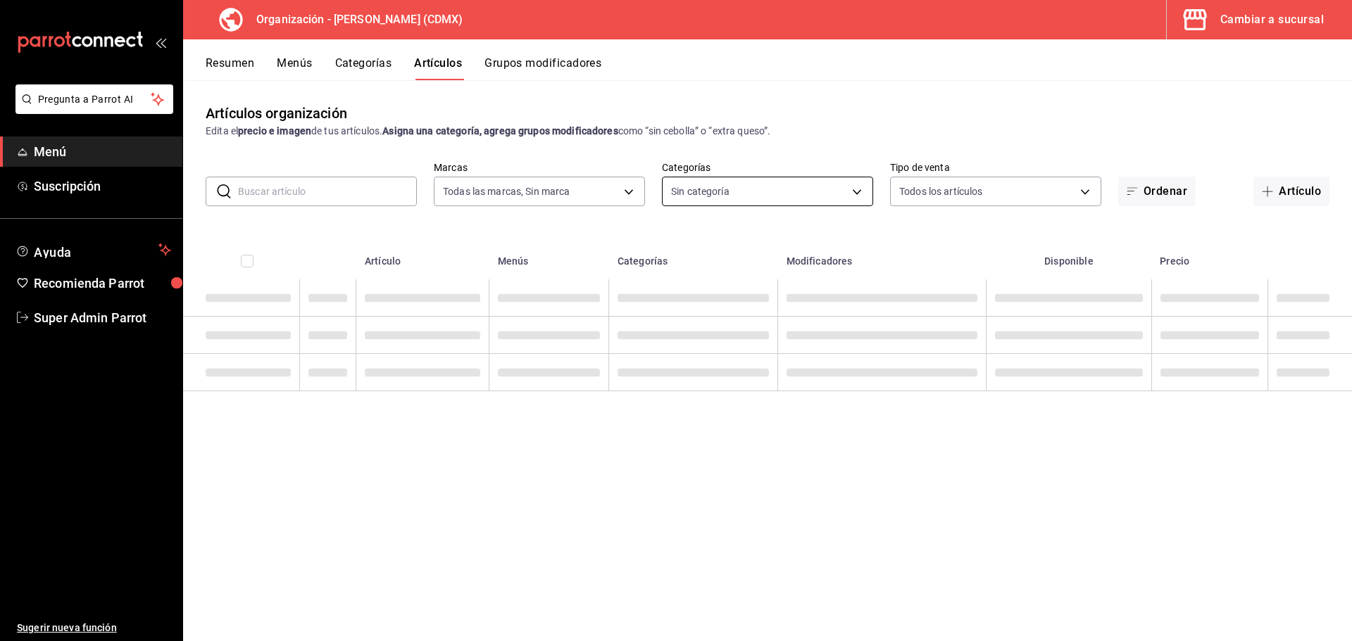
type input "2f62df8c-6ca4-4d10-9703-03b25ca5e50b"
click at [786, 203] on body "Pregunta a Parrot AI Menú Suscripción Ayuda Recomienda Parrot Super Admin Parro…" at bounding box center [676, 320] width 1352 height 641
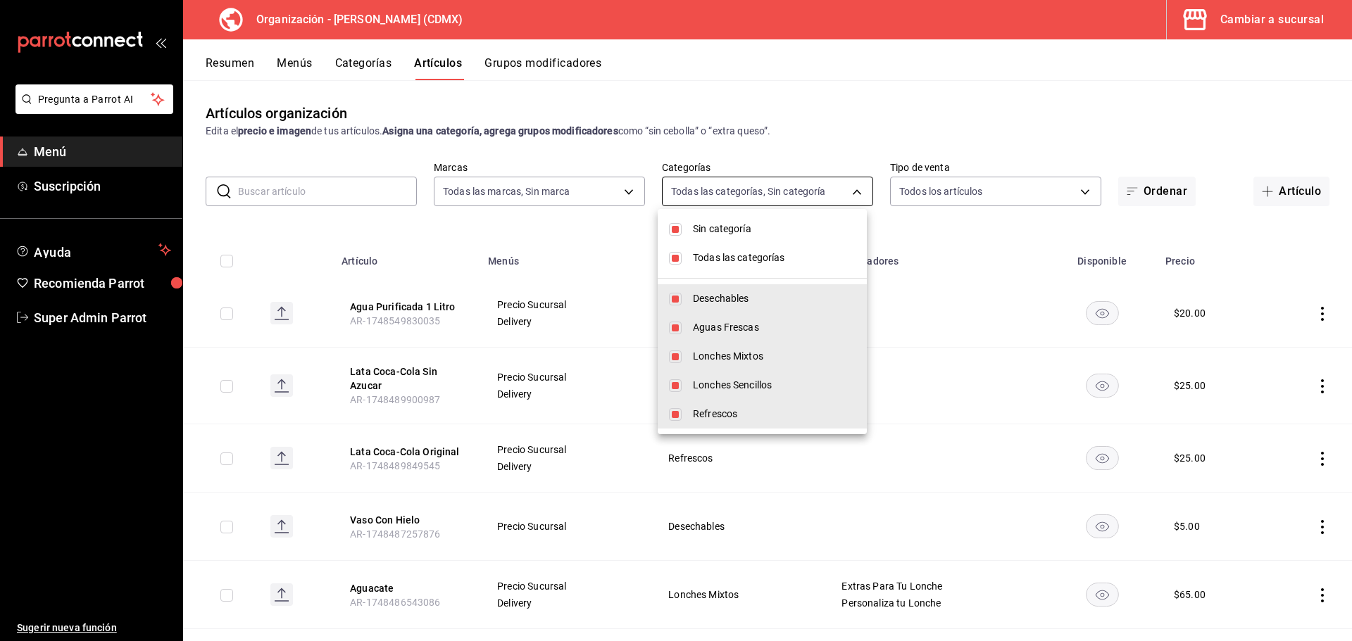
type input "7796acc6-6830-460e-9095-29182705febe,6f5456cb-1632-4b13-adec-fb89f8b70bc1,5f866…"
click at [720, 265] on li "Todas las categorías" at bounding box center [761, 258] width 209 height 29
checkbox input "false"
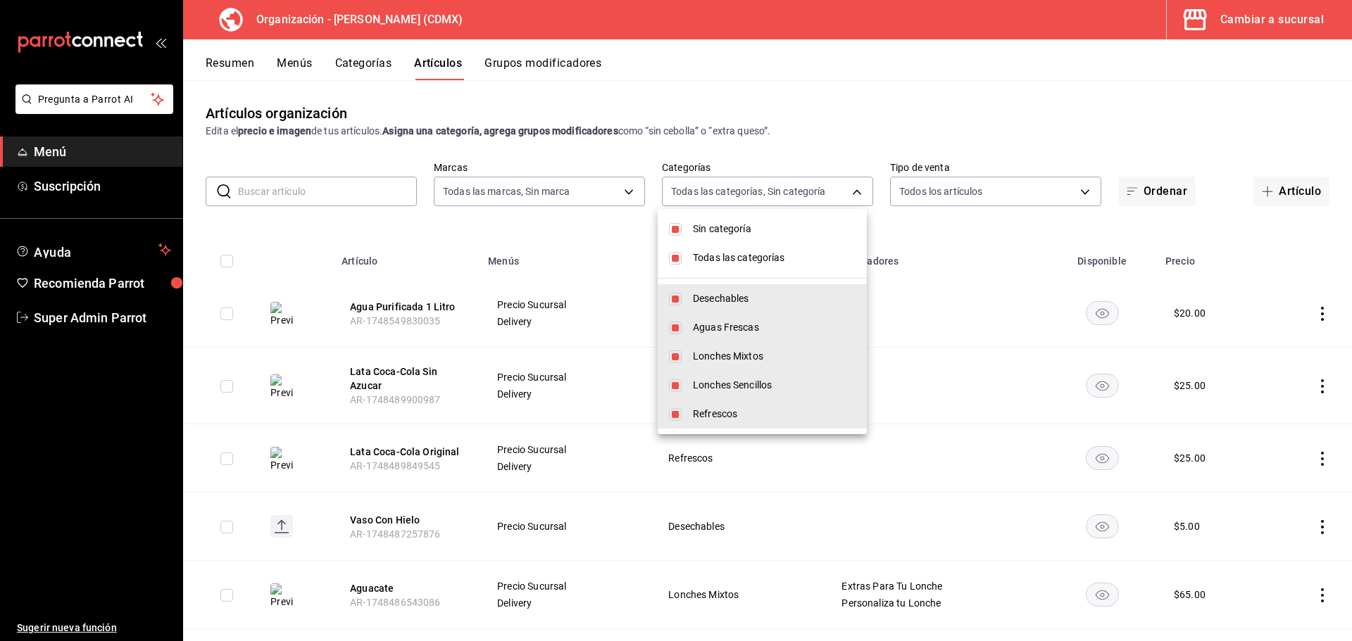
checkbox input "false"
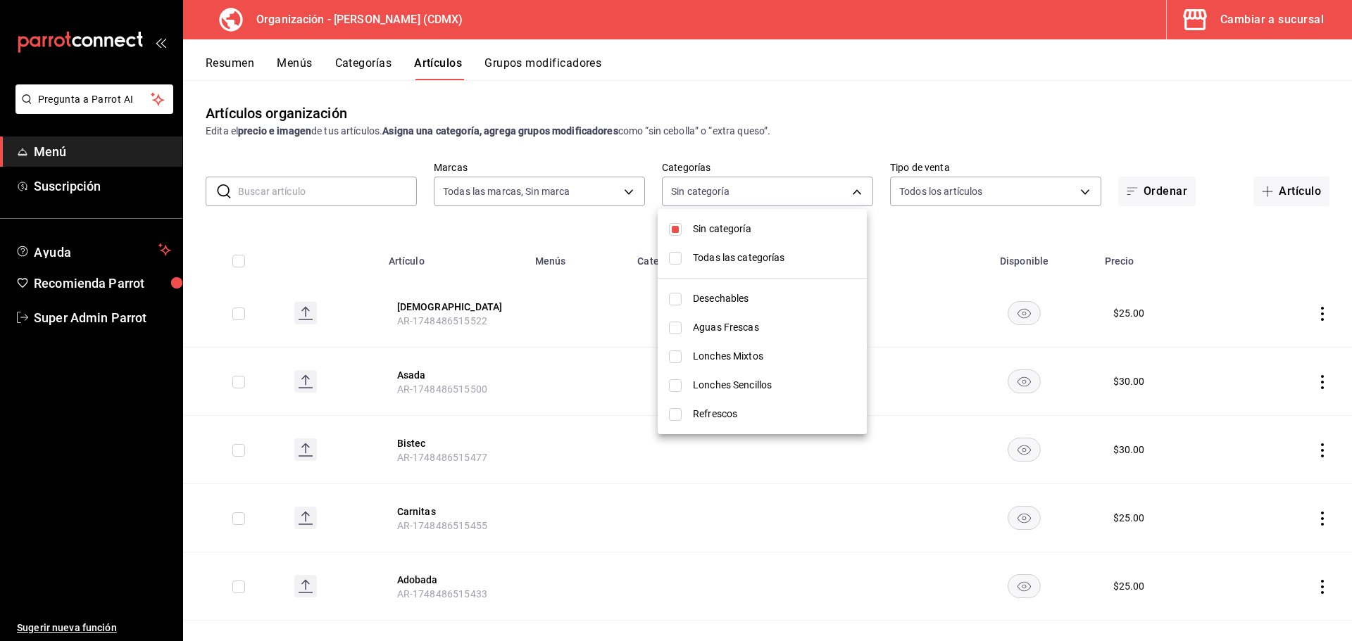
click at [714, 227] on span "Sin categoría" at bounding box center [774, 229] width 163 height 15
checkbox input "false"
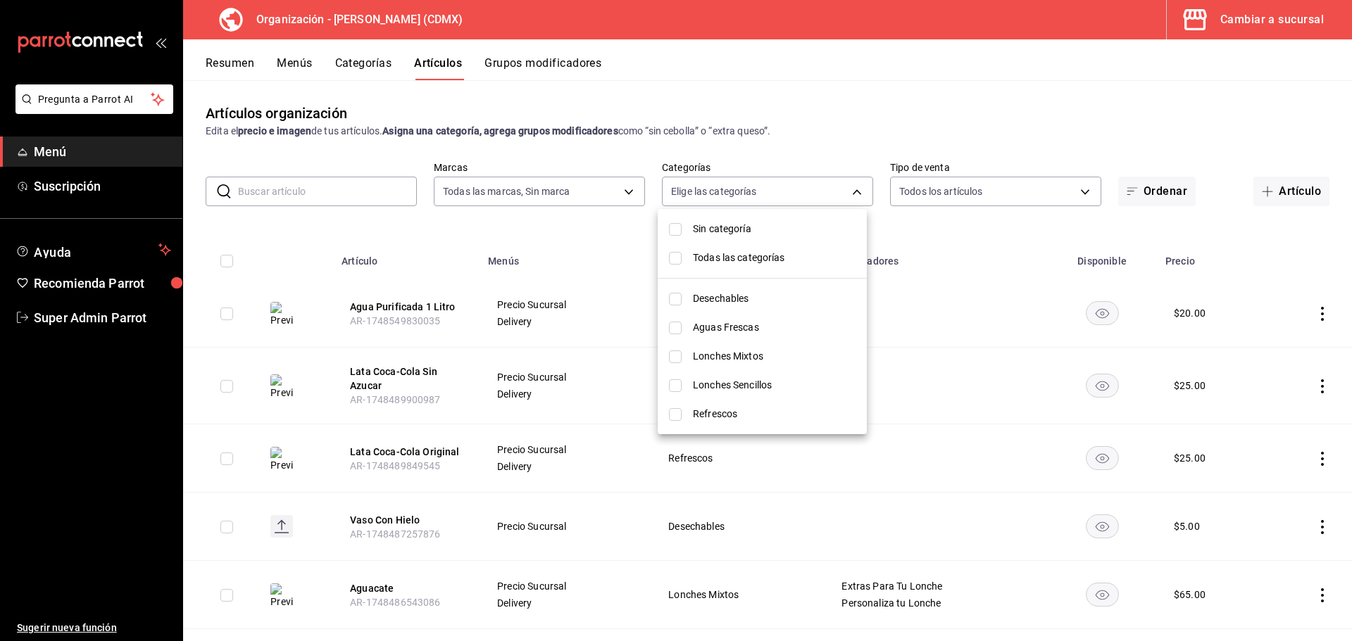
click at [694, 409] on span "Refrescos" at bounding box center [774, 414] width 163 height 15
type input "b50f500d-a472-470e-ab38-e70ef02e8538"
checkbox input "true"
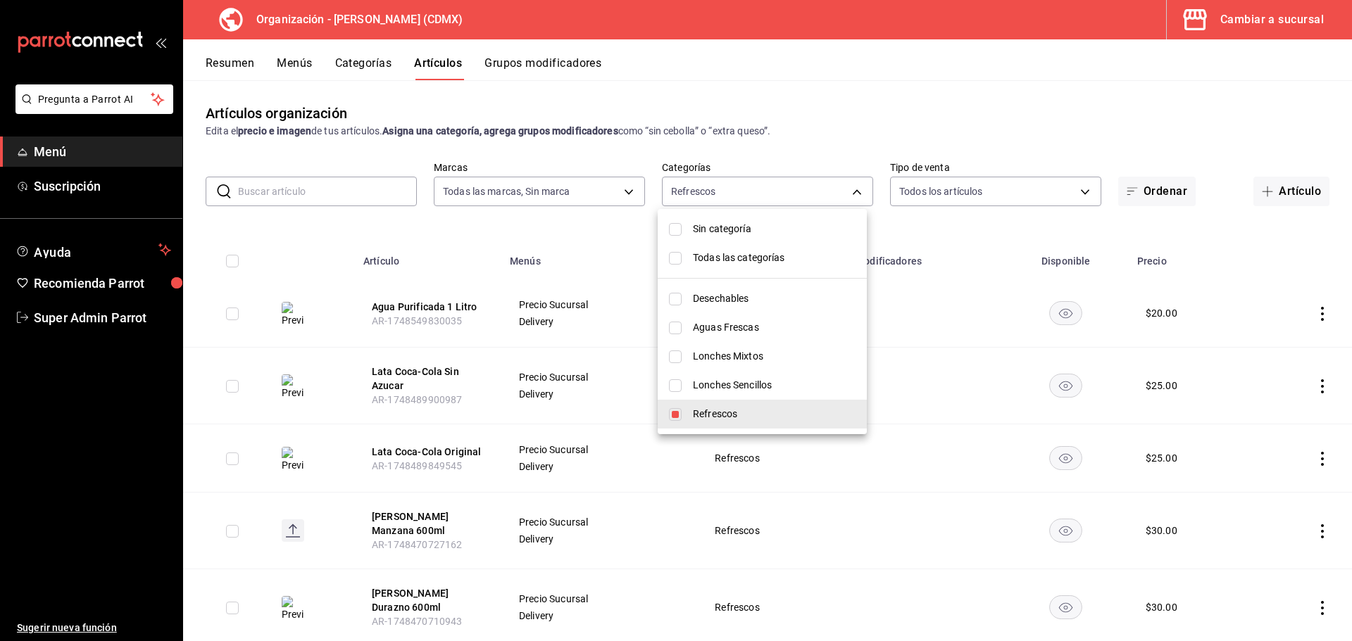
click at [427, 228] on div at bounding box center [676, 320] width 1352 height 641
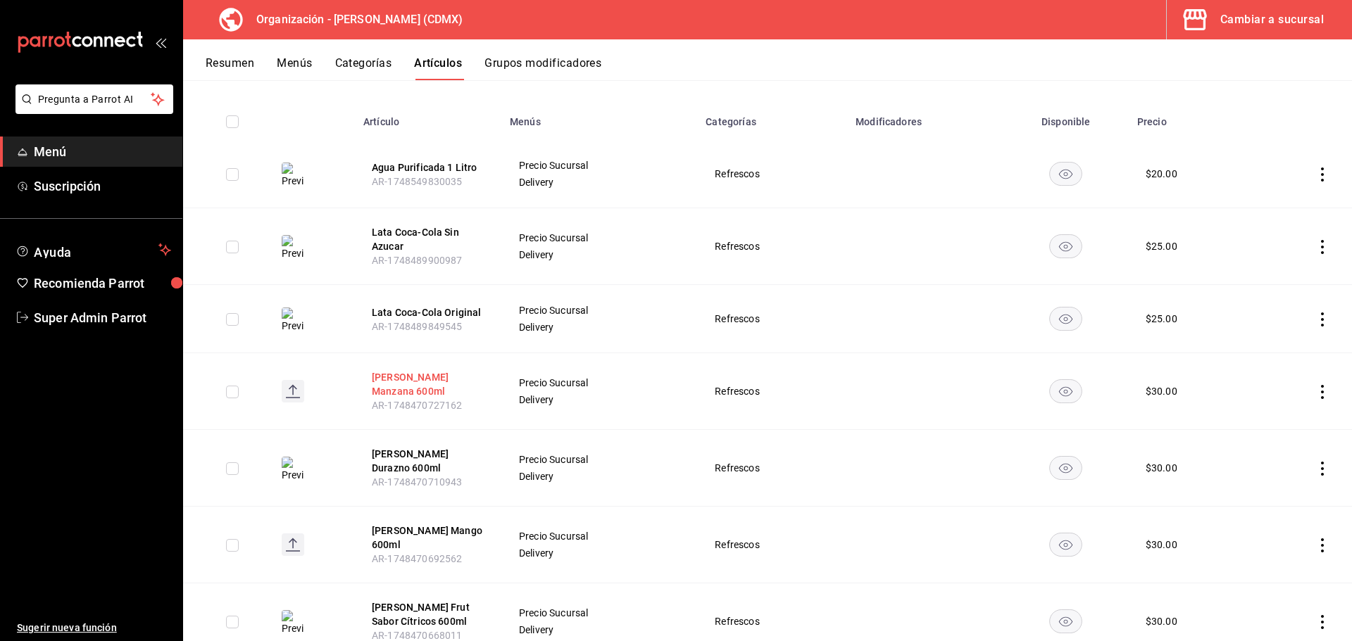
scroll to position [141, 0]
click at [410, 374] on button "[PERSON_NAME] Manzana 600ml" at bounding box center [428, 383] width 113 height 28
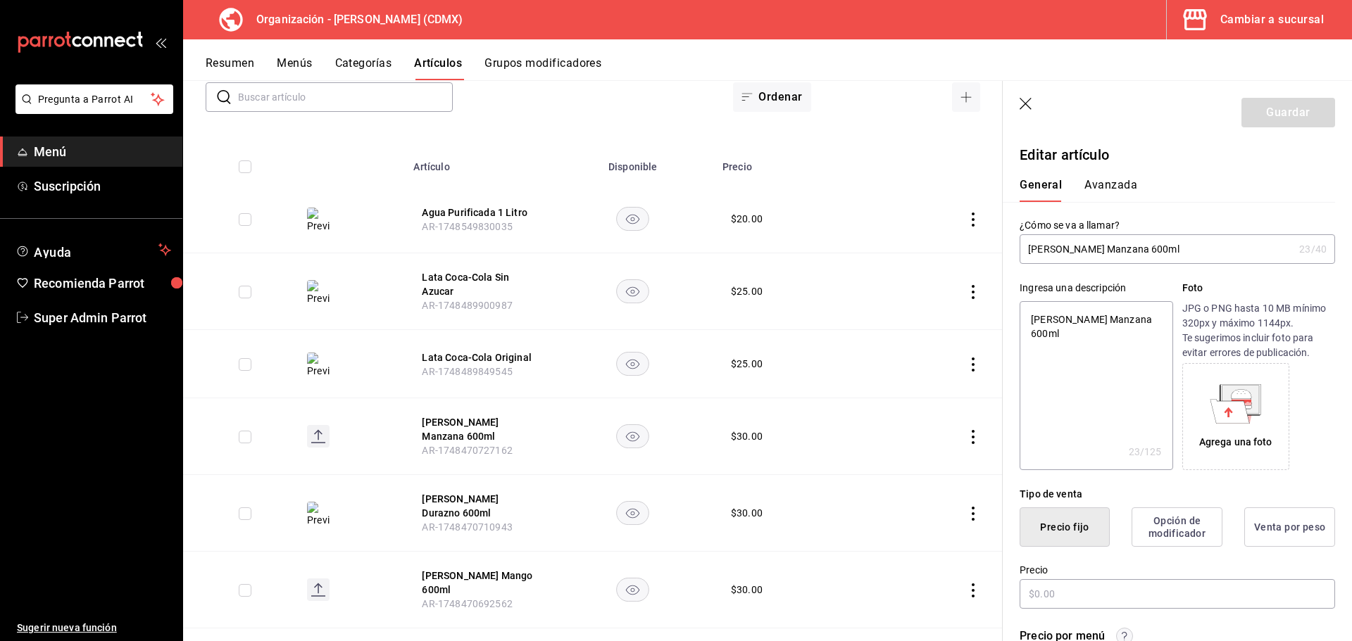
type textarea "x"
type input "$30.00"
click at [1188, 251] on input "[PERSON_NAME] Manzana 600ml" at bounding box center [1156, 249] width 274 height 28
type input "[PERSON_NAME] Manzana 600m"
type textarea "x"
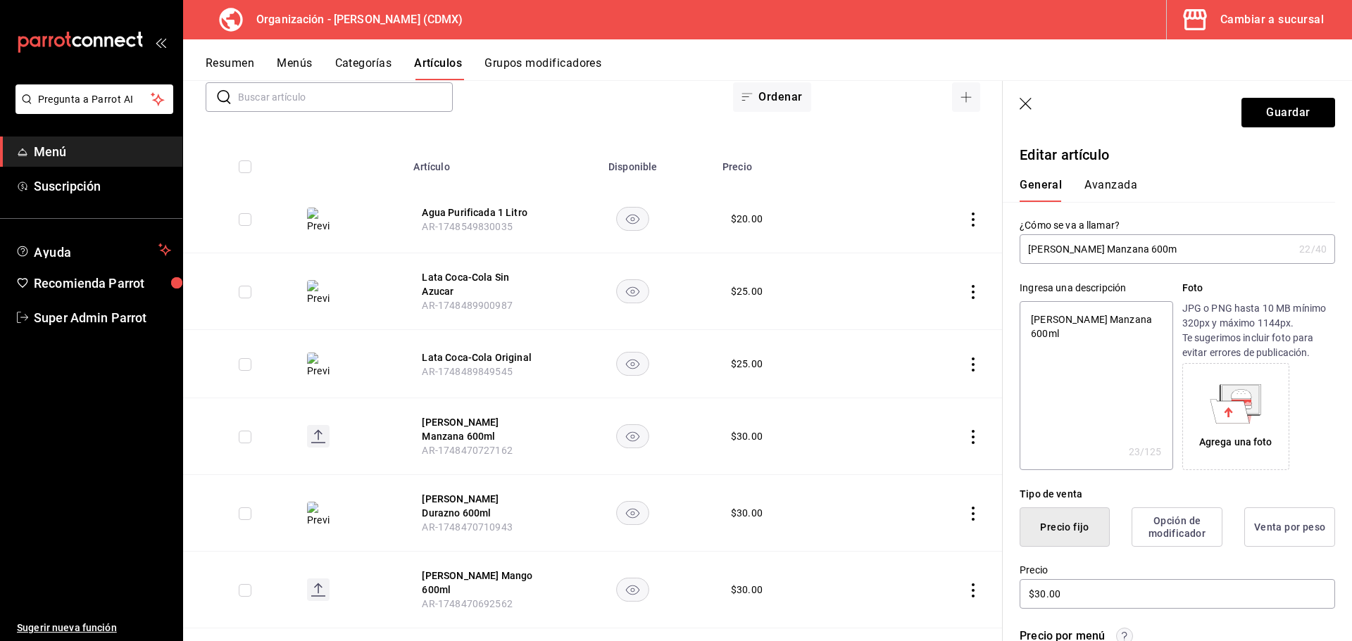
type input "[PERSON_NAME] Manzana 600"
type textarea "x"
type input "[PERSON_NAME] Manzana 60"
type textarea "x"
type input "[PERSON_NAME] Manzana 6"
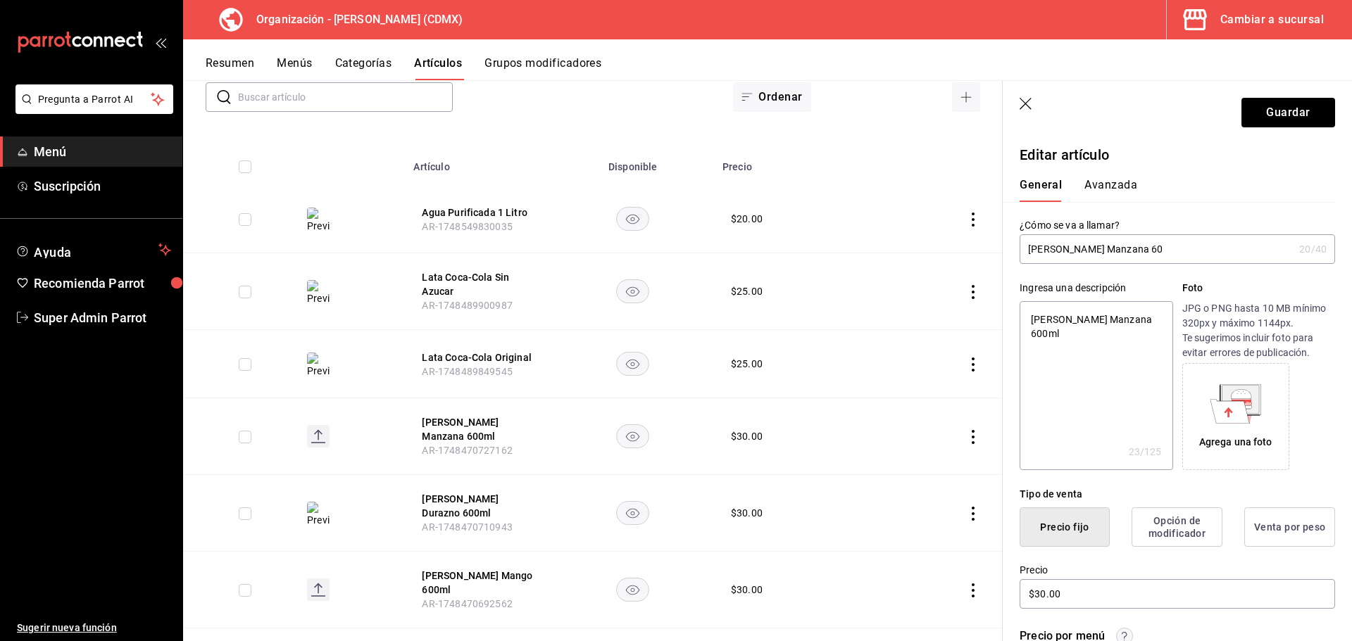
type textarea "x"
type input "[PERSON_NAME] Manzana"
type textarea "x"
type input "[PERSON_NAME] Manzana 4"
type textarea "x"
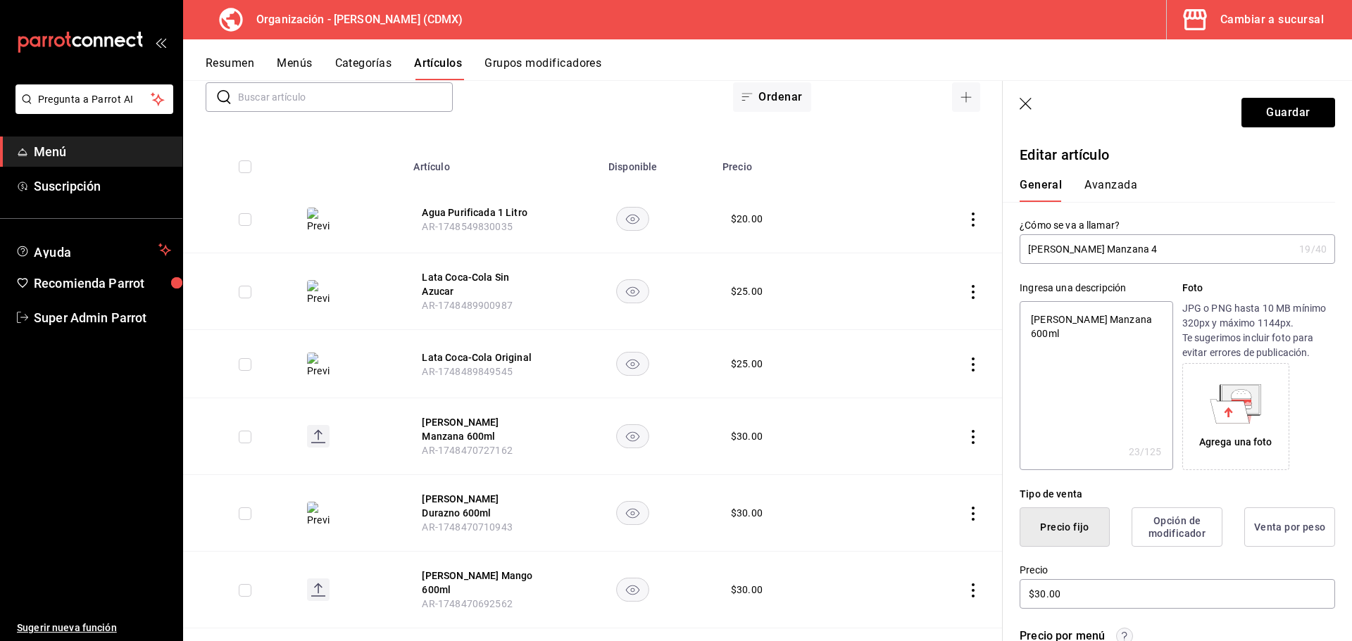
type input "[PERSON_NAME] Manzana 41"
type textarea "x"
type input "[PERSON_NAME] Manzana 413"
type textarea "x"
type input "[PERSON_NAME] Manzana 413m"
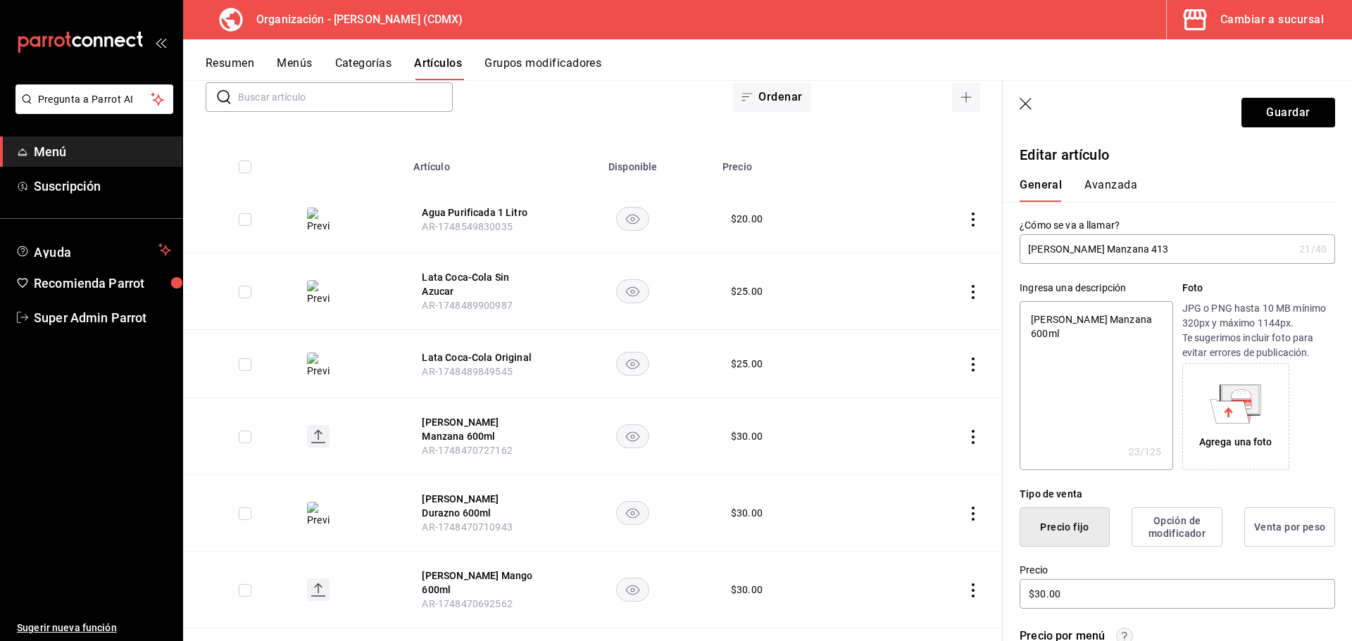
type textarea "x"
type input "[PERSON_NAME] Manzana 413ml"
type textarea "x"
type input "[PERSON_NAME] Manzana 413ml"
type textarea "x"
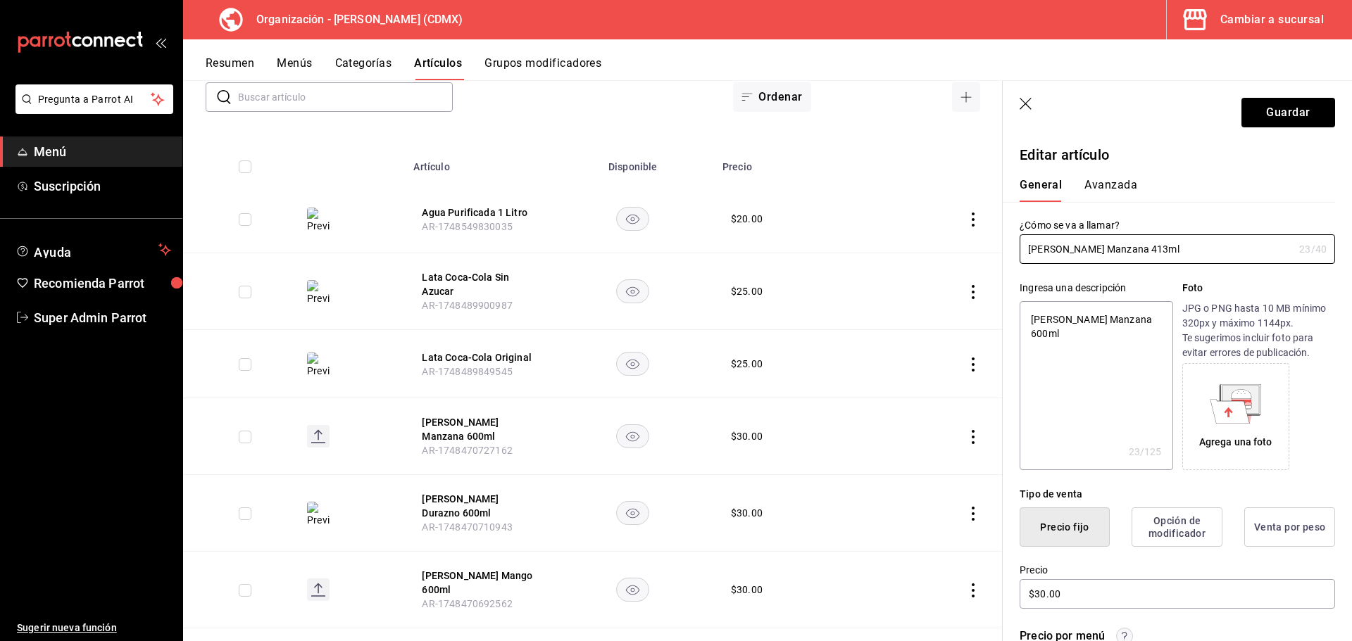
click at [1094, 327] on textarea "[PERSON_NAME] Manzana 600ml" at bounding box center [1095, 385] width 153 height 169
paste textarea "413"
type textarea "[PERSON_NAME] Manzana 413ml"
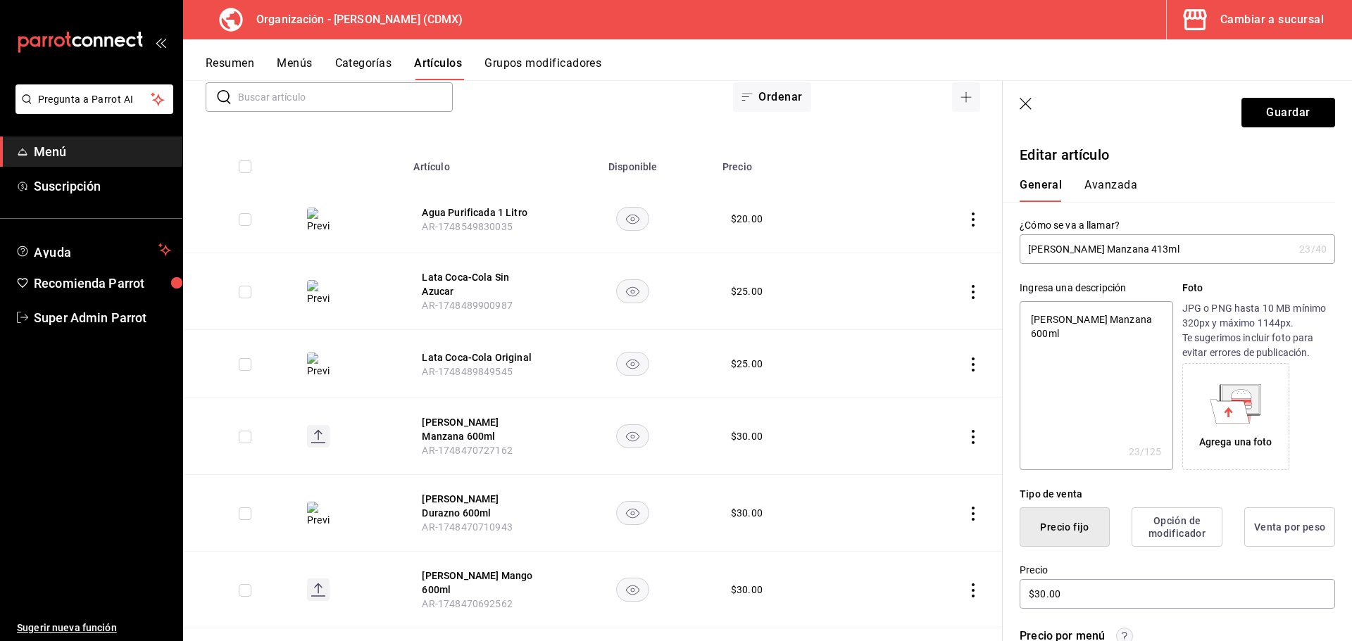
type textarea "x"
type textarea "[PERSON_NAME] Manzana 413ml"
click at [1256, 116] on button "Guardar" at bounding box center [1288, 113] width 94 height 30
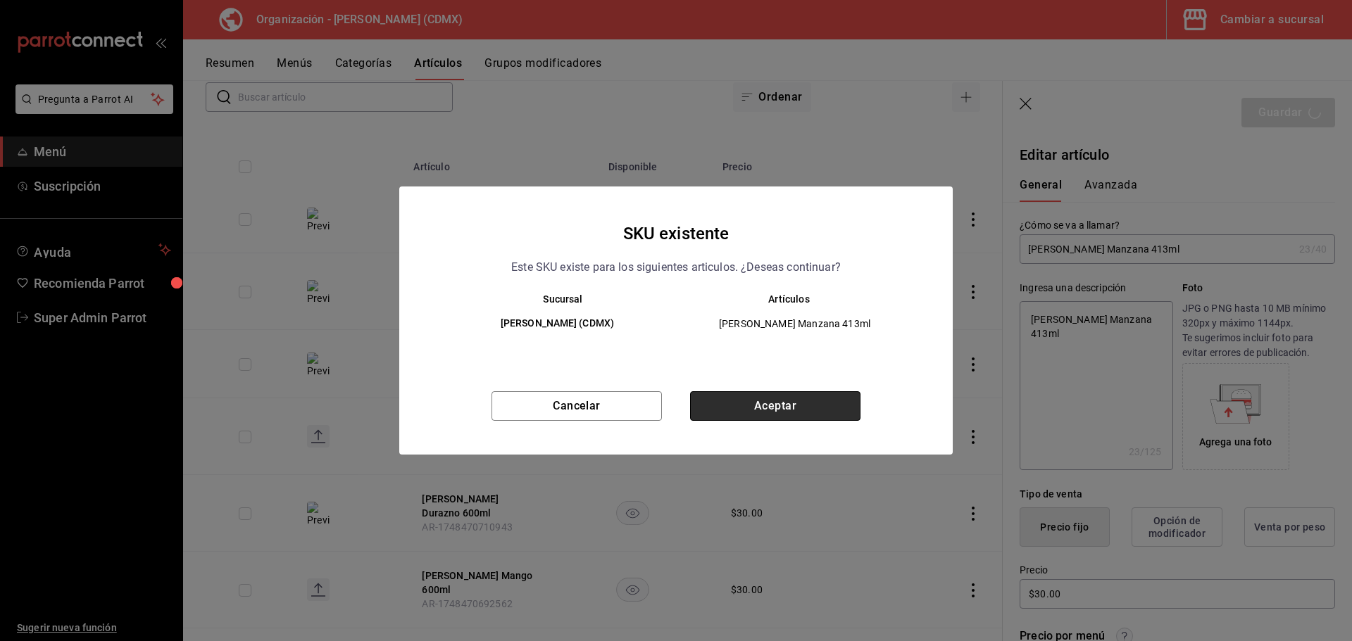
click at [750, 415] on button "Aceptar" at bounding box center [775, 406] width 170 height 30
type textarea "x"
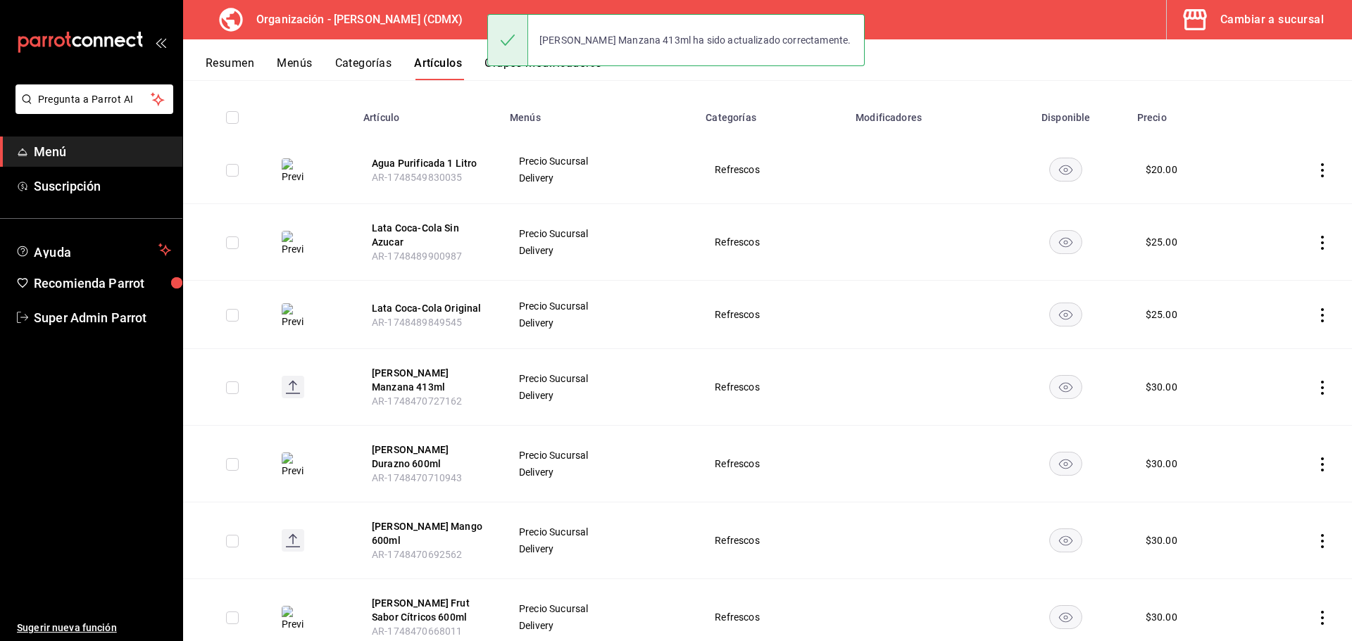
scroll to position [211, 0]
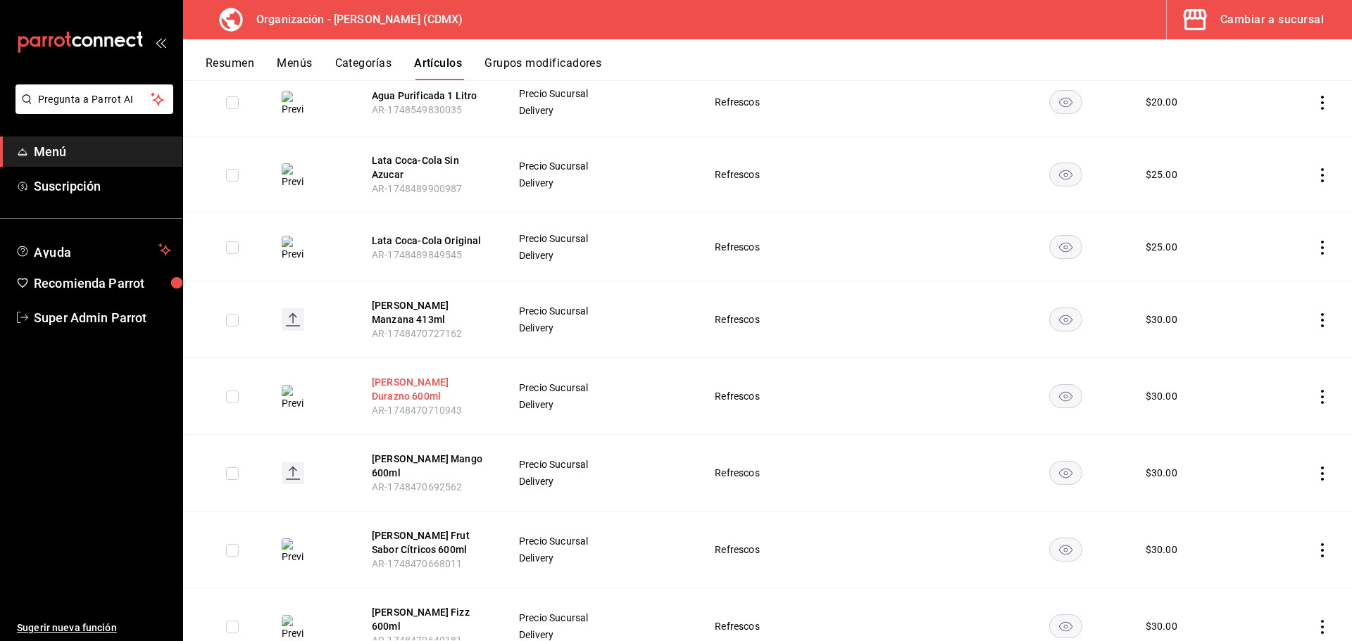
click at [443, 380] on button "[PERSON_NAME] Durazno 600ml" at bounding box center [428, 389] width 113 height 28
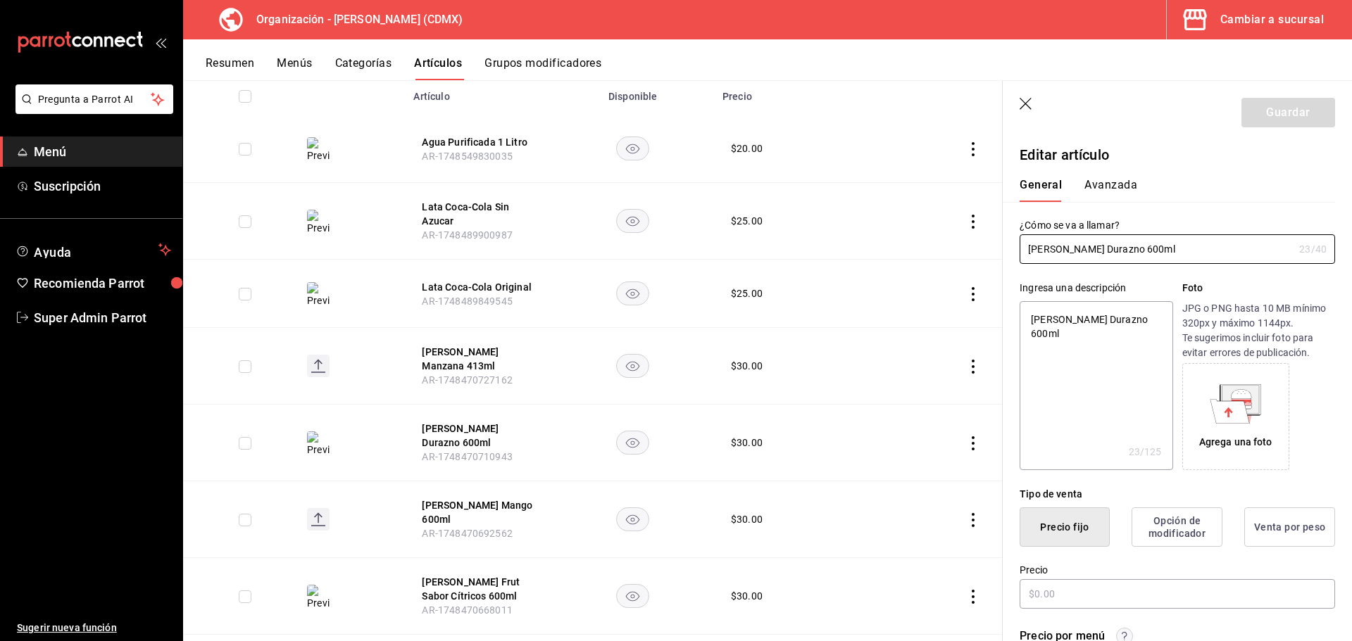
type textarea "x"
type input "$30.00"
type input "[PERSON_NAME] Durazno 600m"
type textarea "x"
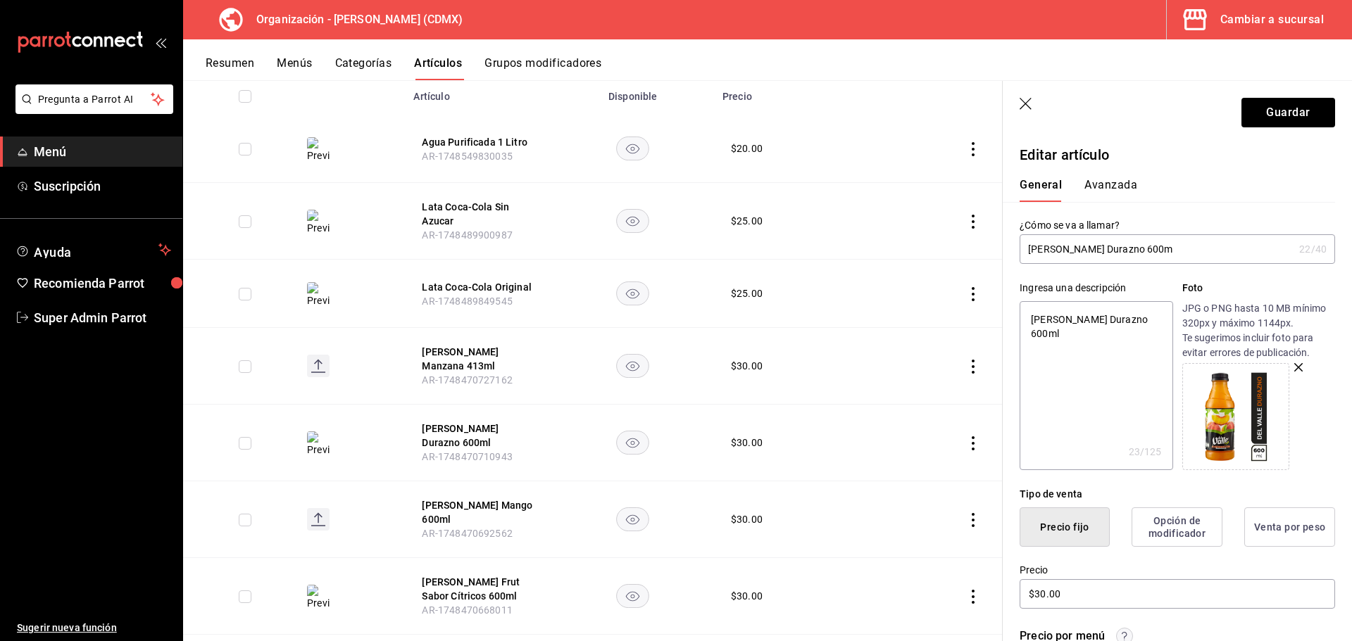
type input "[PERSON_NAME] Durazno 600"
type textarea "x"
type input "[PERSON_NAME] Durazno 60"
type textarea "x"
type input "[PERSON_NAME] Durazno 6"
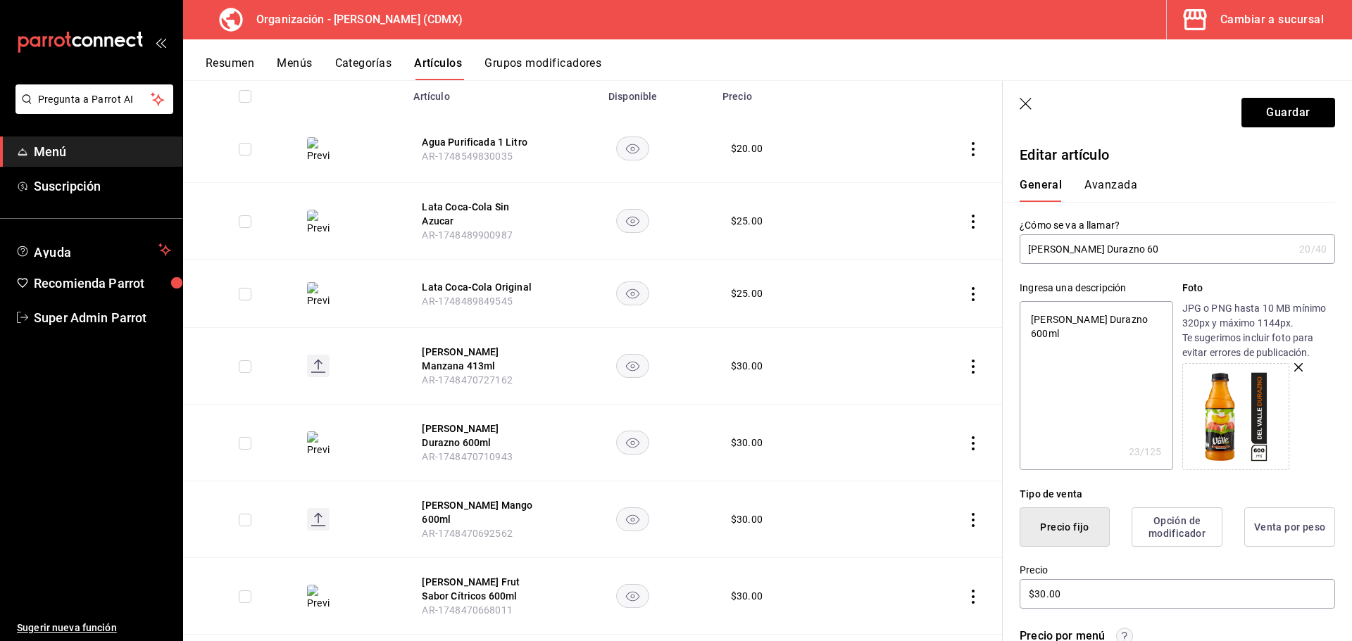
type textarea "x"
type input "[PERSON_NAME] Durazno"
type textarea "x"
type input "[PERSON_NAME] Durazno 4"
type textarea "x"
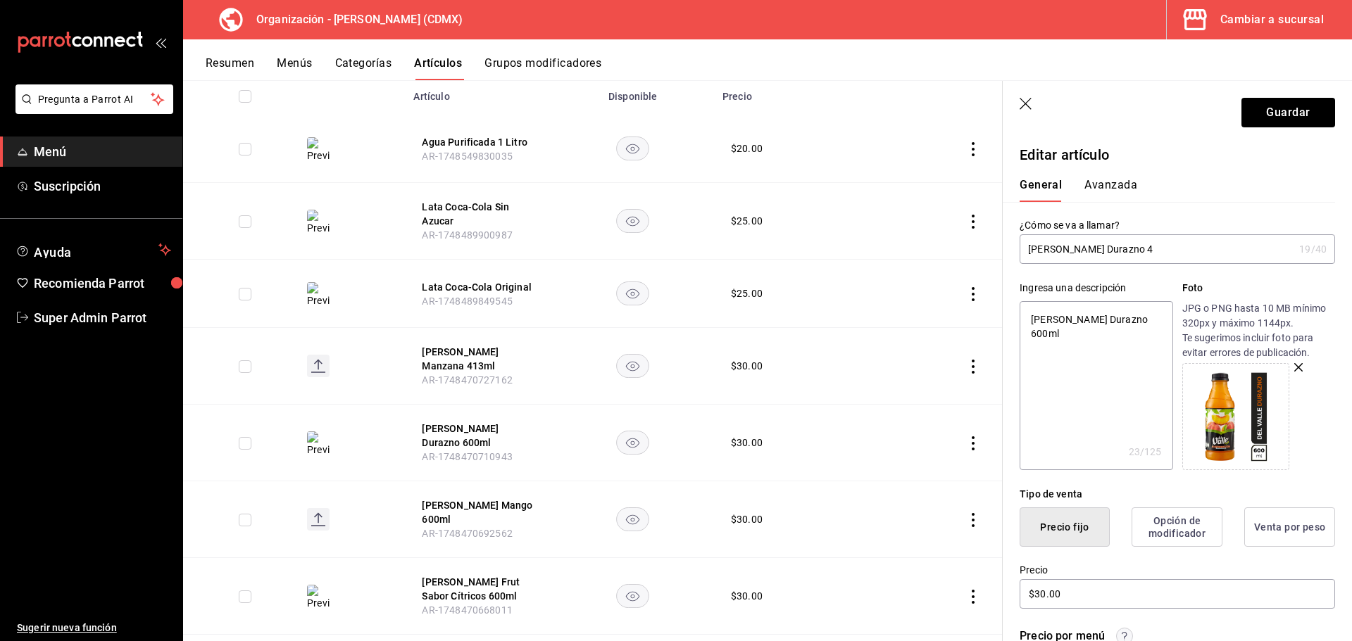
type input "[PERSON_NAME] Durazno 41"
type textarea "x"
type input "[PERSON_NAME] Durazno 413"
type textarea "x"
type input "[PERSON_NAME] Durazno 413m"
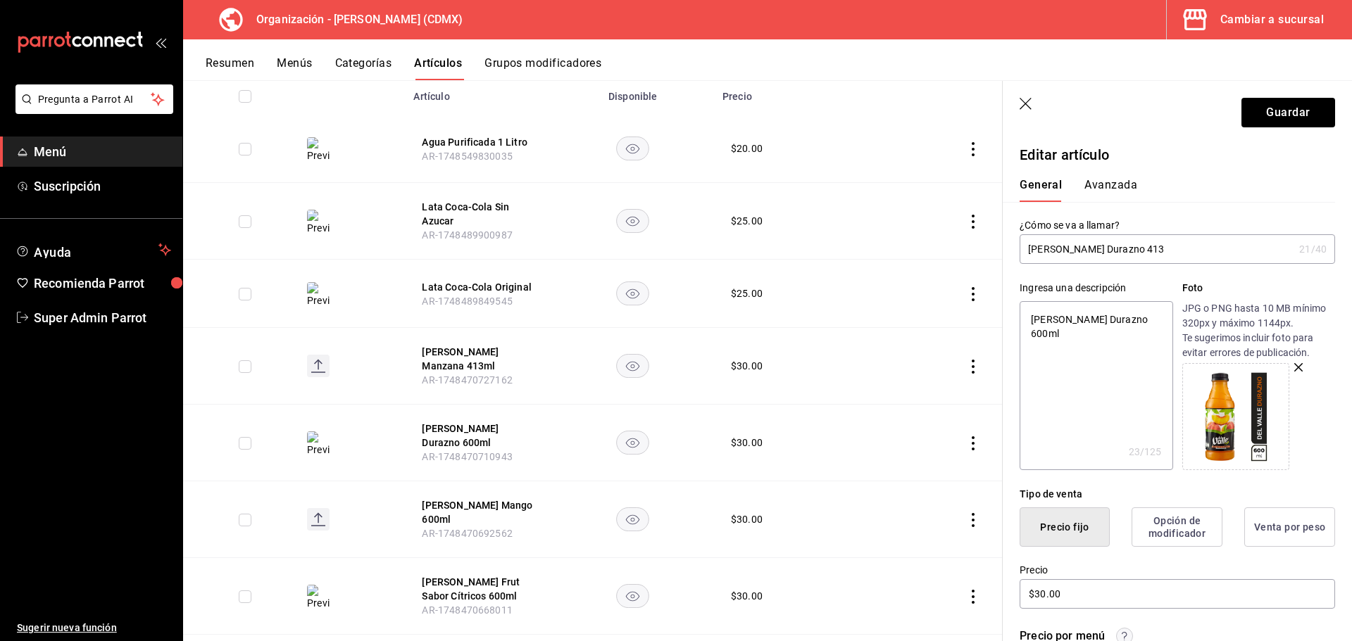
type textarea "x"
type input "[PERSON_NAME] Durazno 413ml"
type textarea "x"
type input "[PERSON_NAME] Durazno 413ml"
type textarea "x"
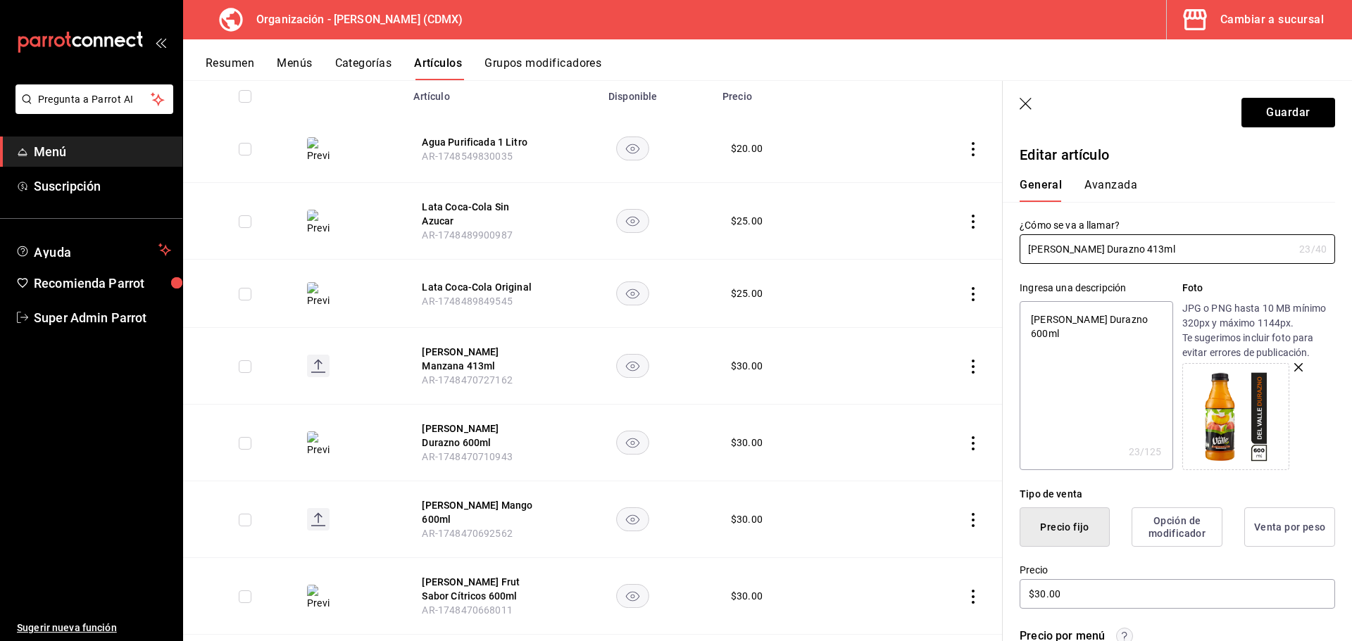
click at [1107, 322] on textarea "[PERSON_NAME] Durazno 600ml" at bounding box center [1095, 385] width 153 height 169
click at [1107, 321] on textarea "[PERSON_NAME] Durazno 600ml" at bounding box center [1095, 385] width 153 height 169
paste textarea "413"
type textarea "[PERSON_NAME] Durazno 413ml"
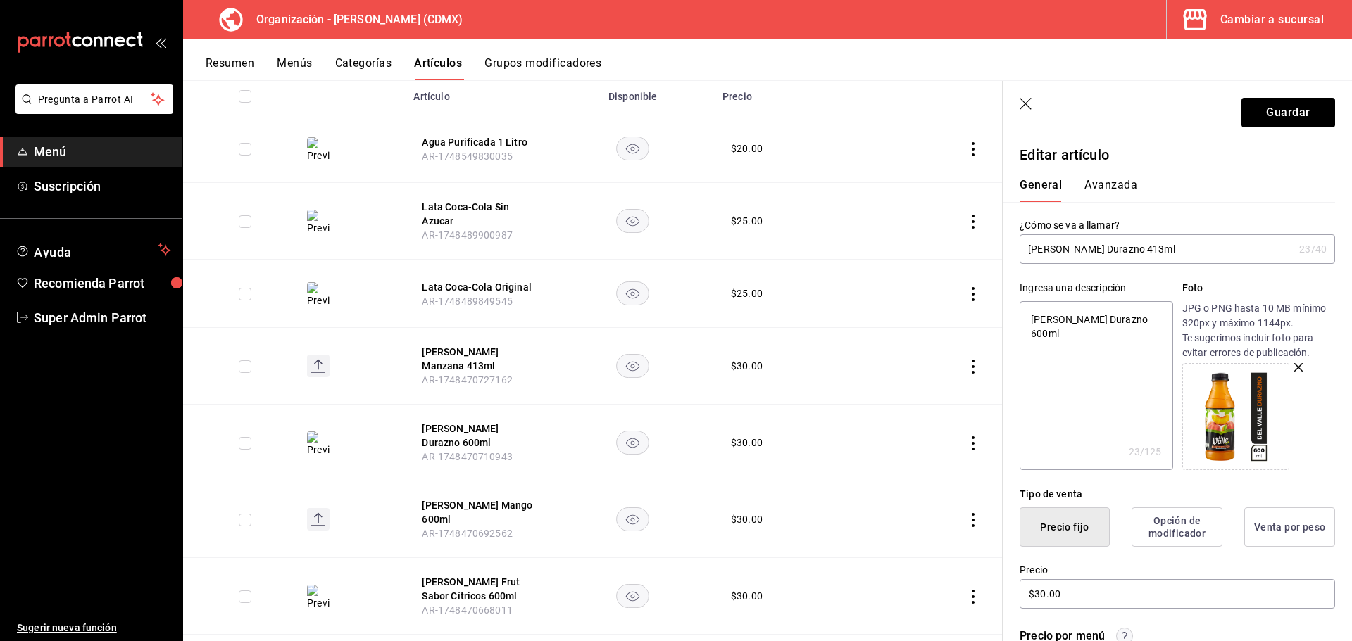
type textarea "x"
type textarea "[PERSON_NAME] Durazno 413ml"
click at [1260, 111] on button "Guardar" at bounding box center [1288, 113] width 94 height 30
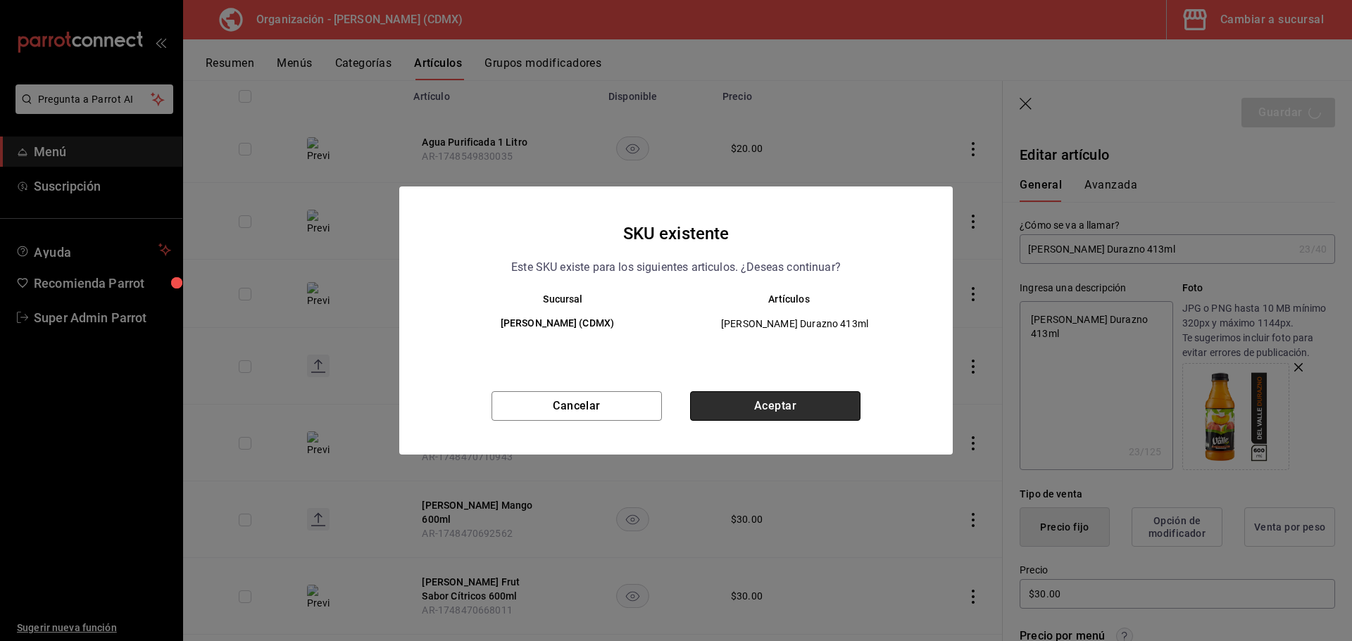
click at [793, 398] on button "Aceptar" at bounding box center [775, 406] width 170 height 30
type textarea "x"
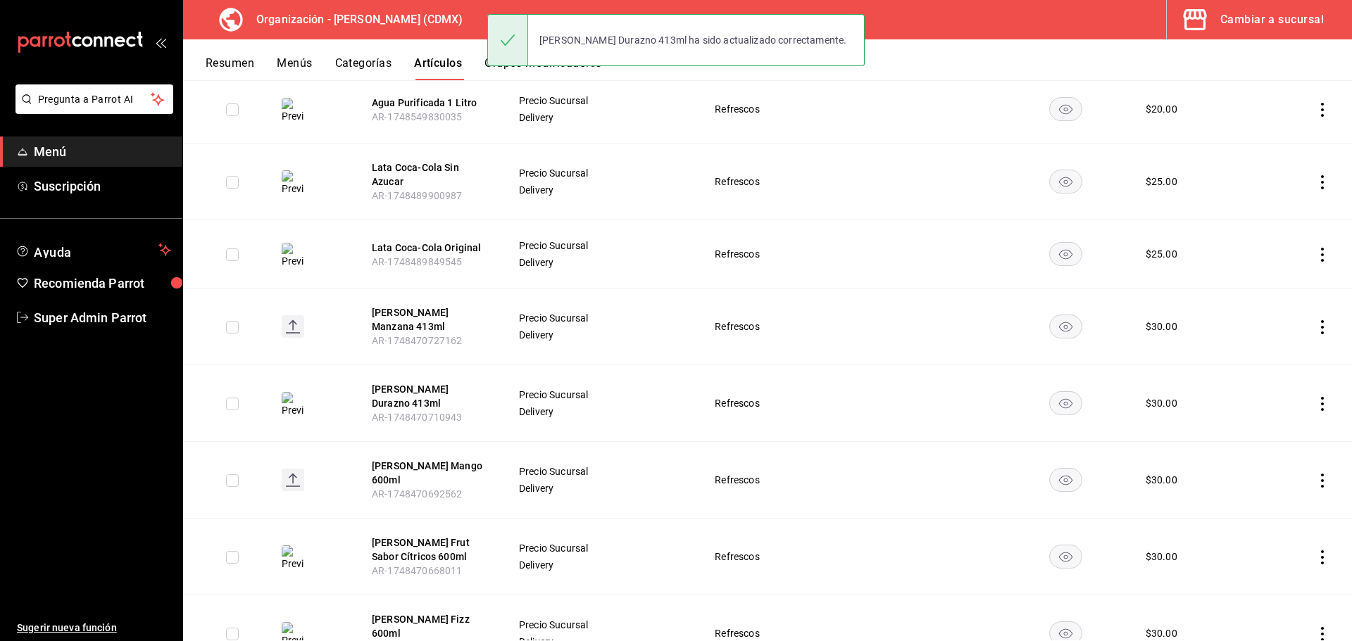
scroll to position [211, 0]
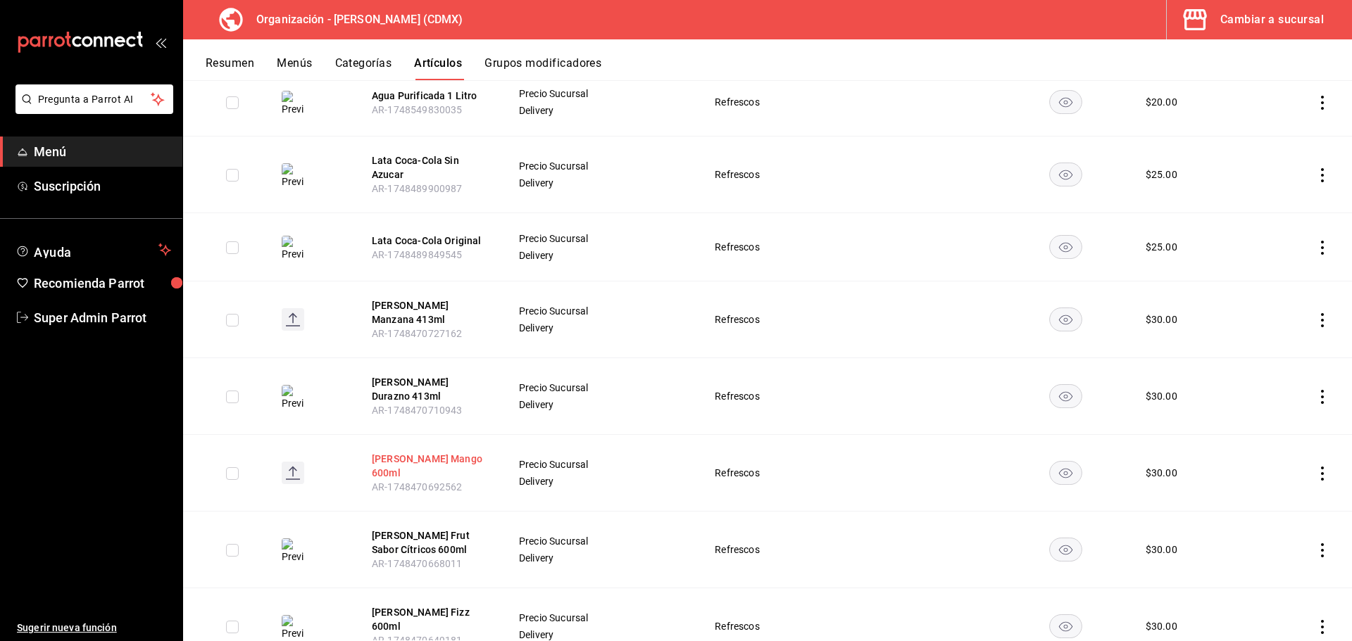
click at [453, 452] on button "[PERSON_NAME] Mango 600ml" at bounding box center [428, 466] width 113 height 28
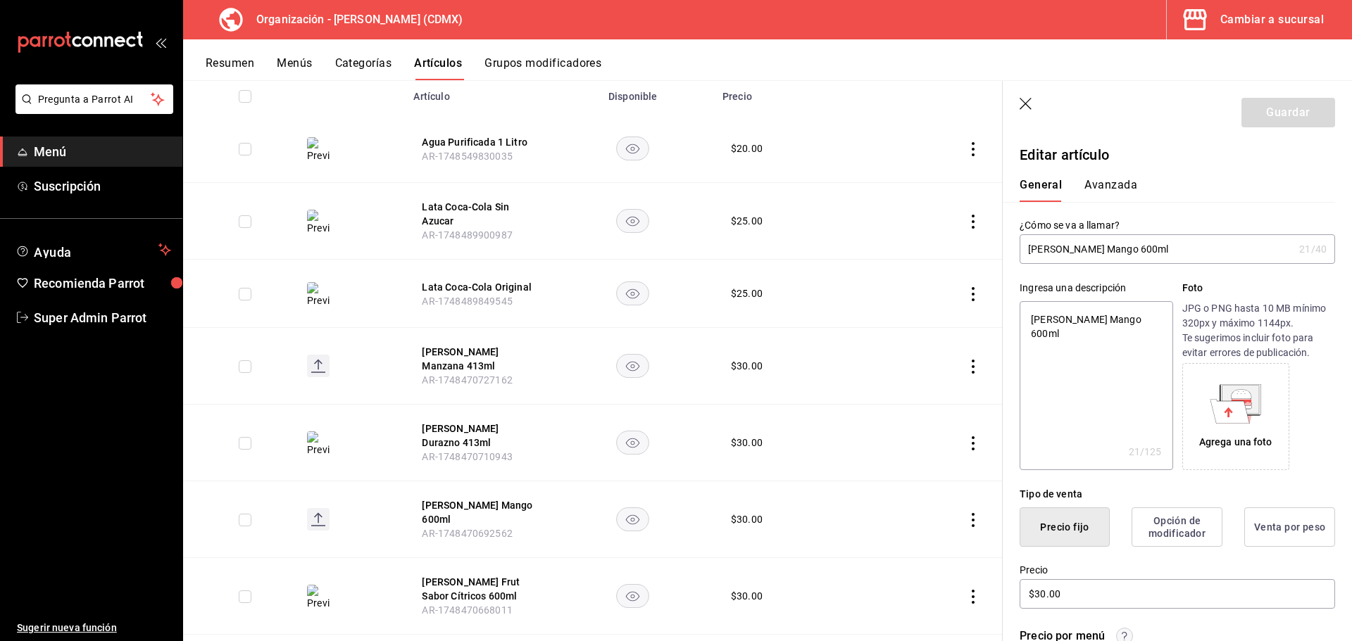
type input "[PERSON_NAME] Mango 600m"
type textarea "x"
type input "[PERSON_NAME] Mango 600"
type textarea "x"
type input "[PERSON_NAME] Mango 60"
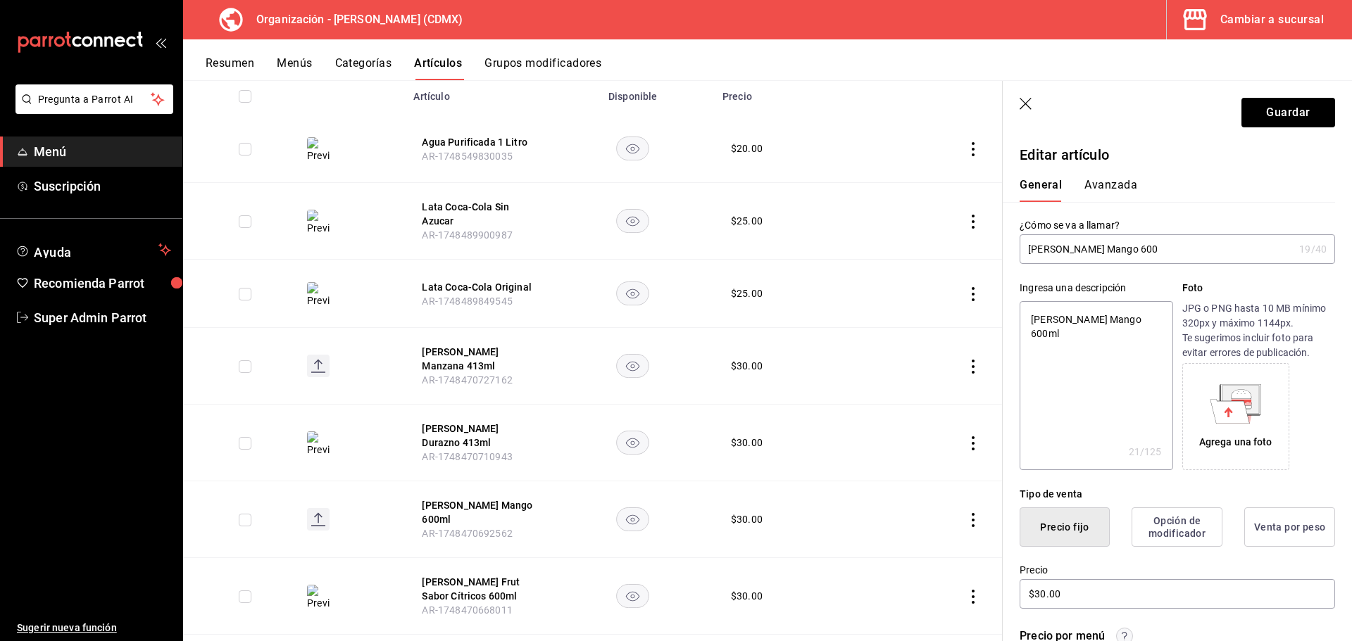
type textarea "x"
type input "[PERSON_NAME] Mango 6"
type textarea "x"
type input "[PERSON_NAME] Mango"
type textarea "x"
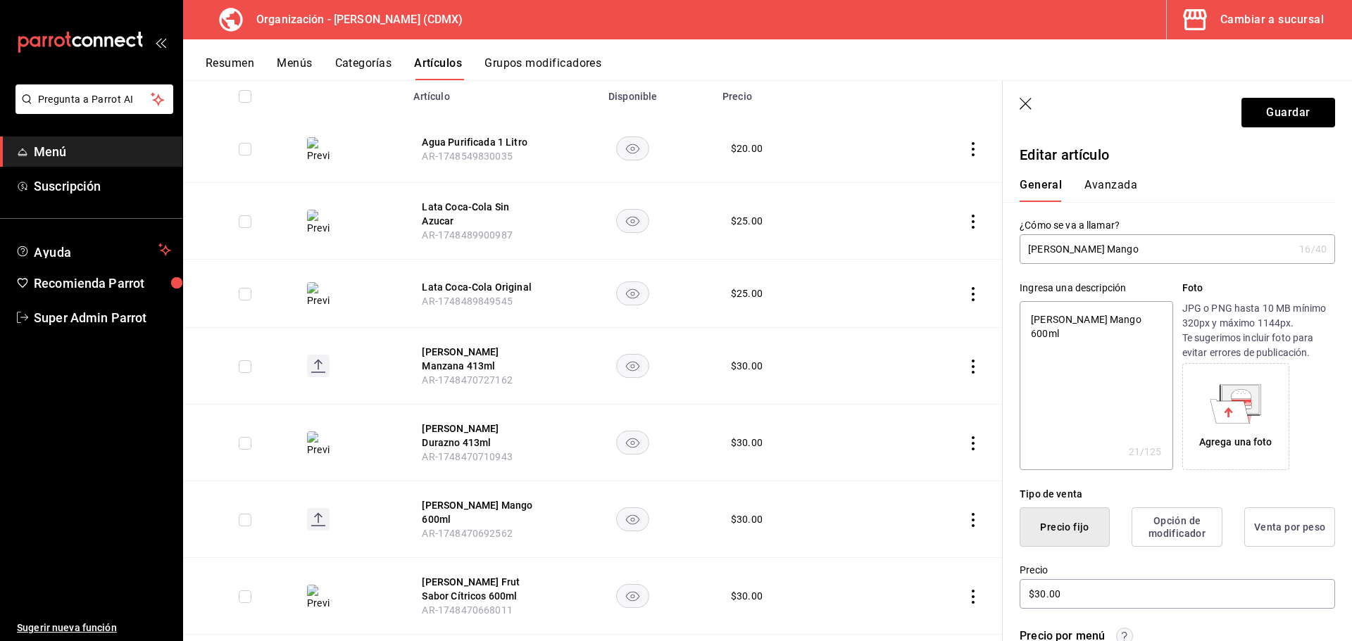
type input "[PERSON_NAME] Mango 4"
type textarea "x"
type input "[PERSON_NAME] Mango 41"
type textarea "x"
type input "[PERSON_NAME] Mango 413"
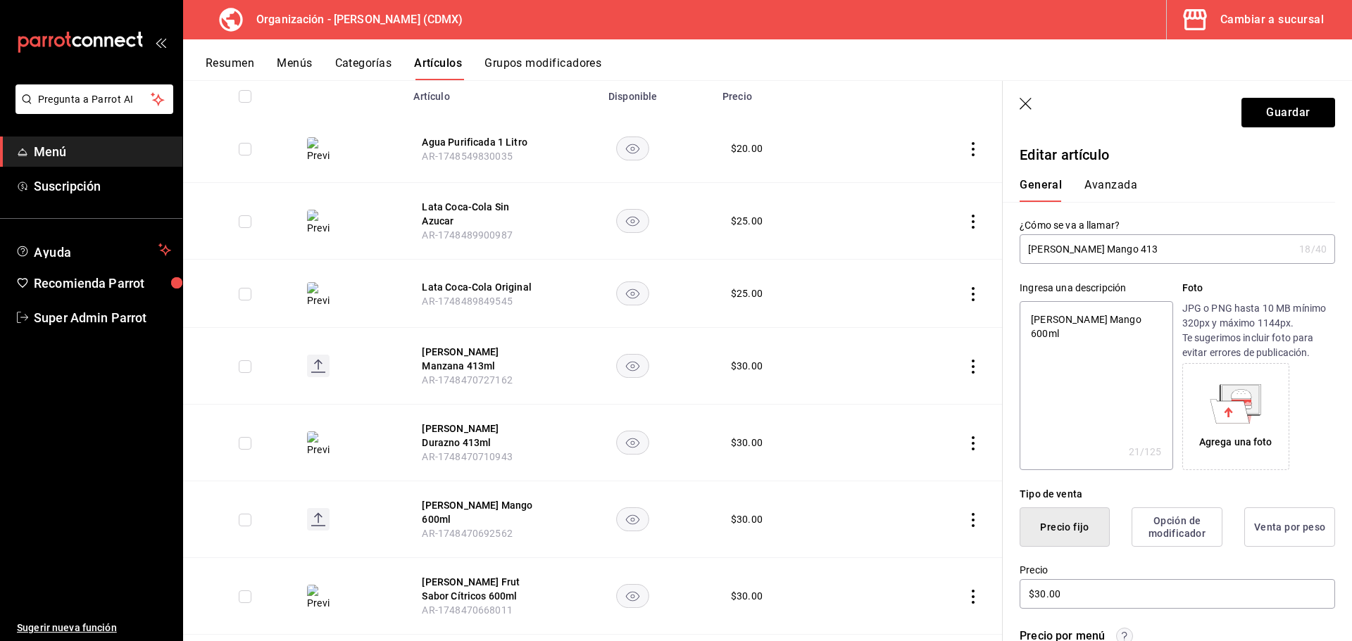
type textarea "x"
type input "[PERSON_NAME] Mango 413m"
type textarea "x"
type input "[PERSON_NAME] Mango 413ml"
type textarea "x"
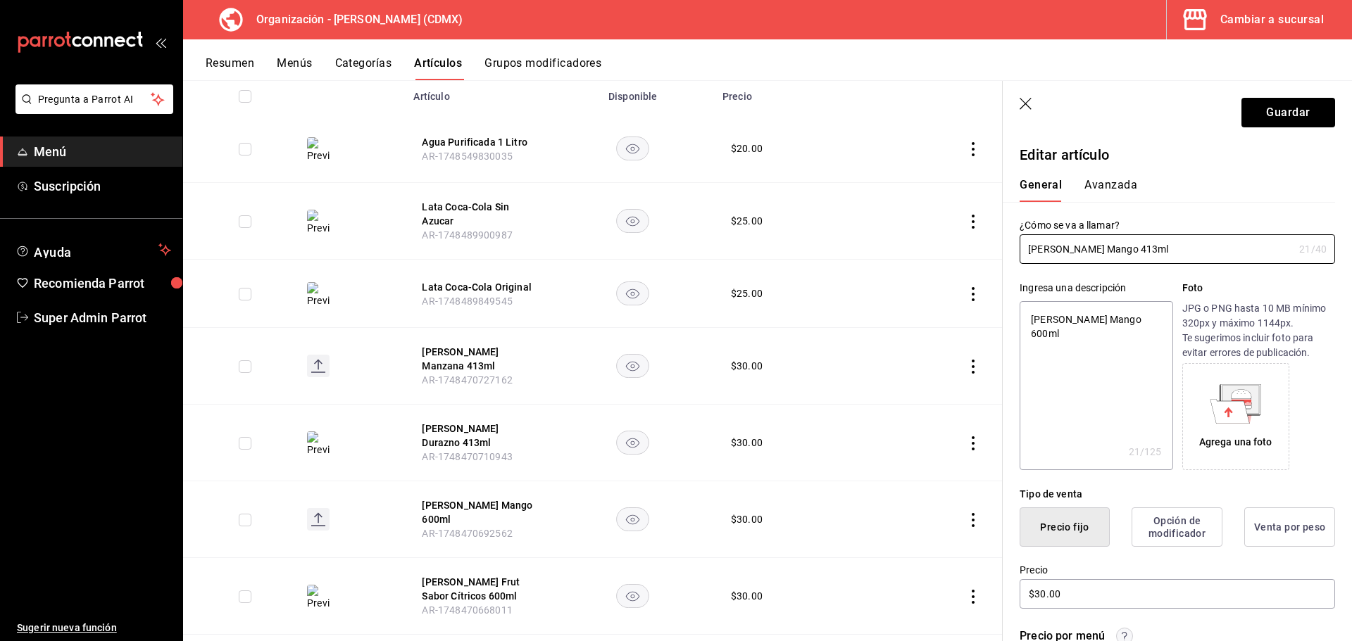
type input "[PERSON_NAME] Mango 413ml"
type textarea "x"
click at [1052, 317] on textarea "[PERSON_NAME] Mango 600ml" at bounding box center [1095, 385] width 153 height 169
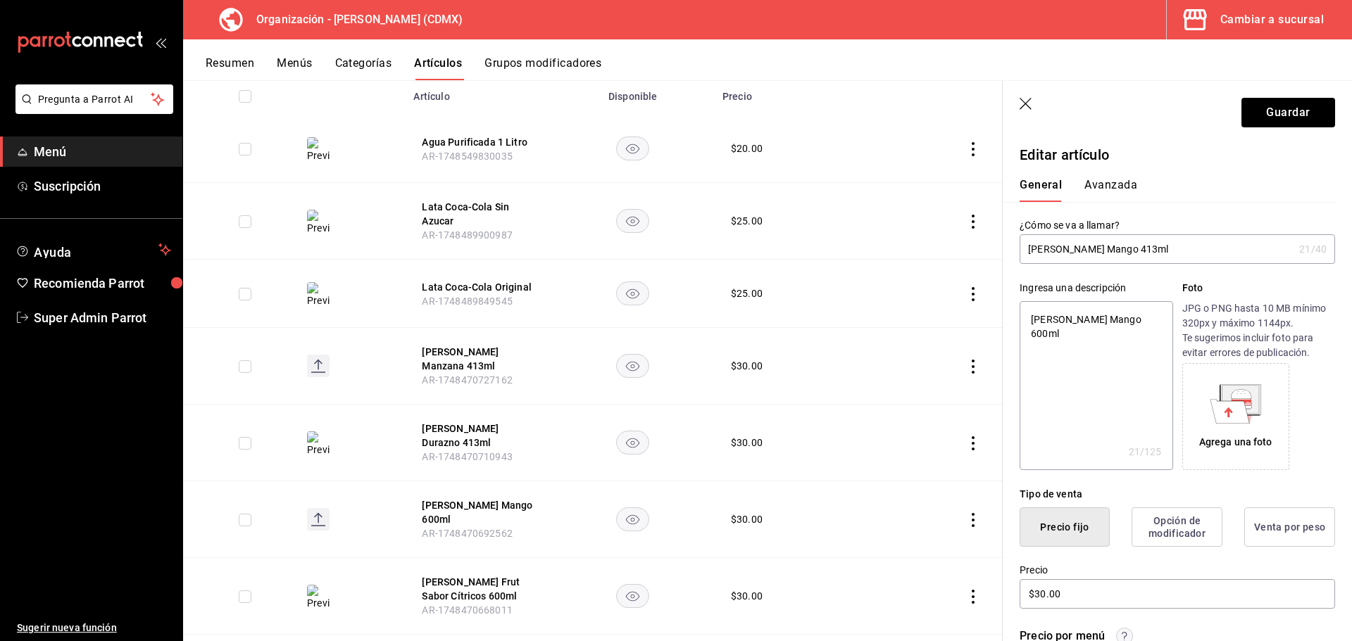
paste textarea "413"
type textarea "[PERSON_NAME] Mango 413ml"
type textarea "x"
type textarea "[PERSON_NAME] Mango 413ml"
click at [1297, 108] on button "Guardar" at bounding box center [1288, 113] width 94 height 30
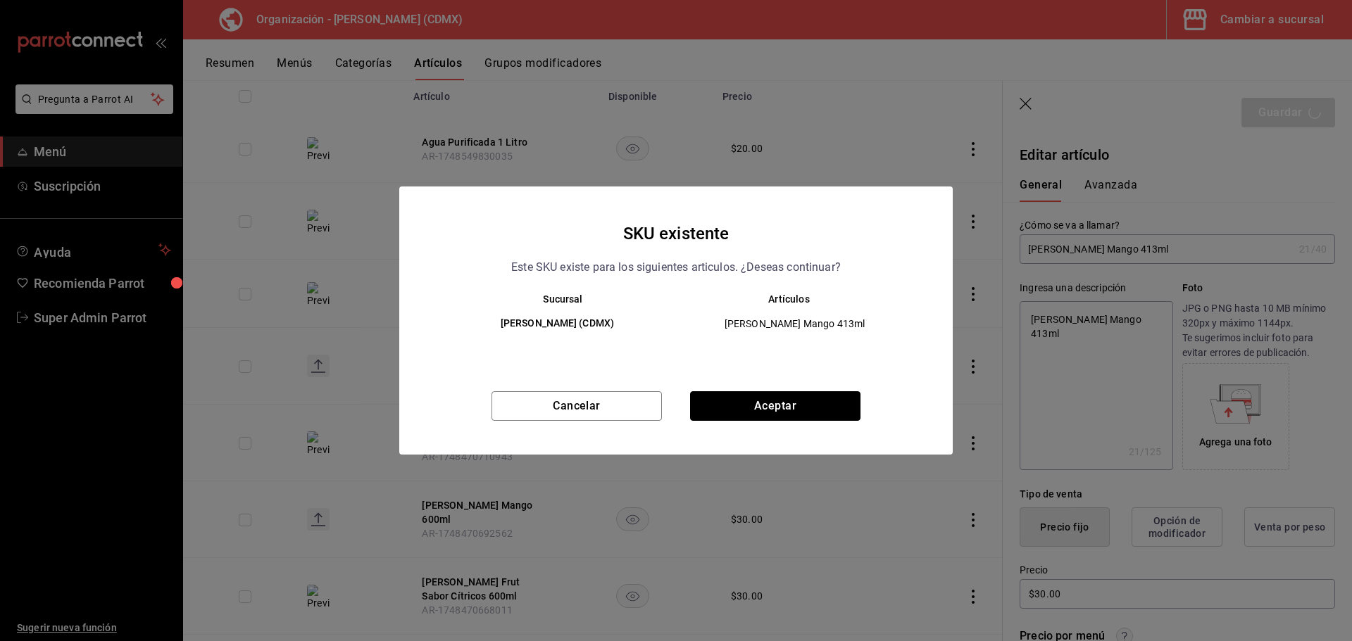
click at [772, 404] on button "Aceptar" at bounding box center [775, 406] width 170 height 30
type textarea "x"
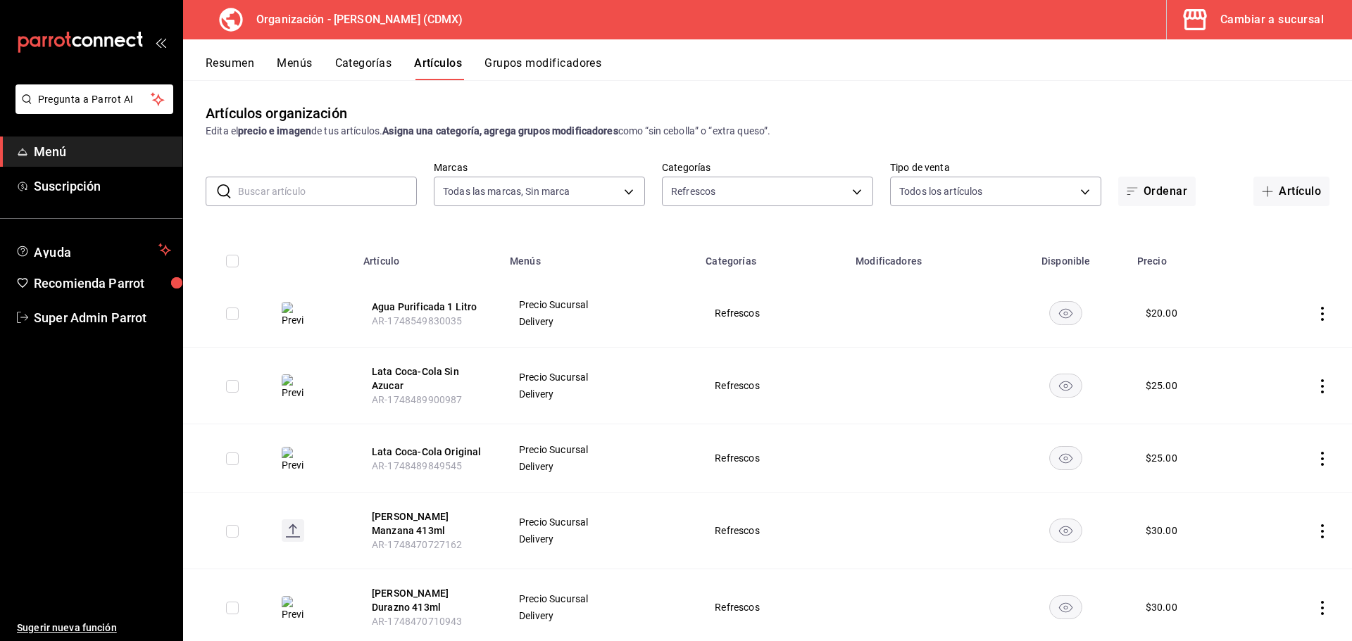
click at [287, 65] on button "Menús" at bounding box center [294, 68] width 35 height 24
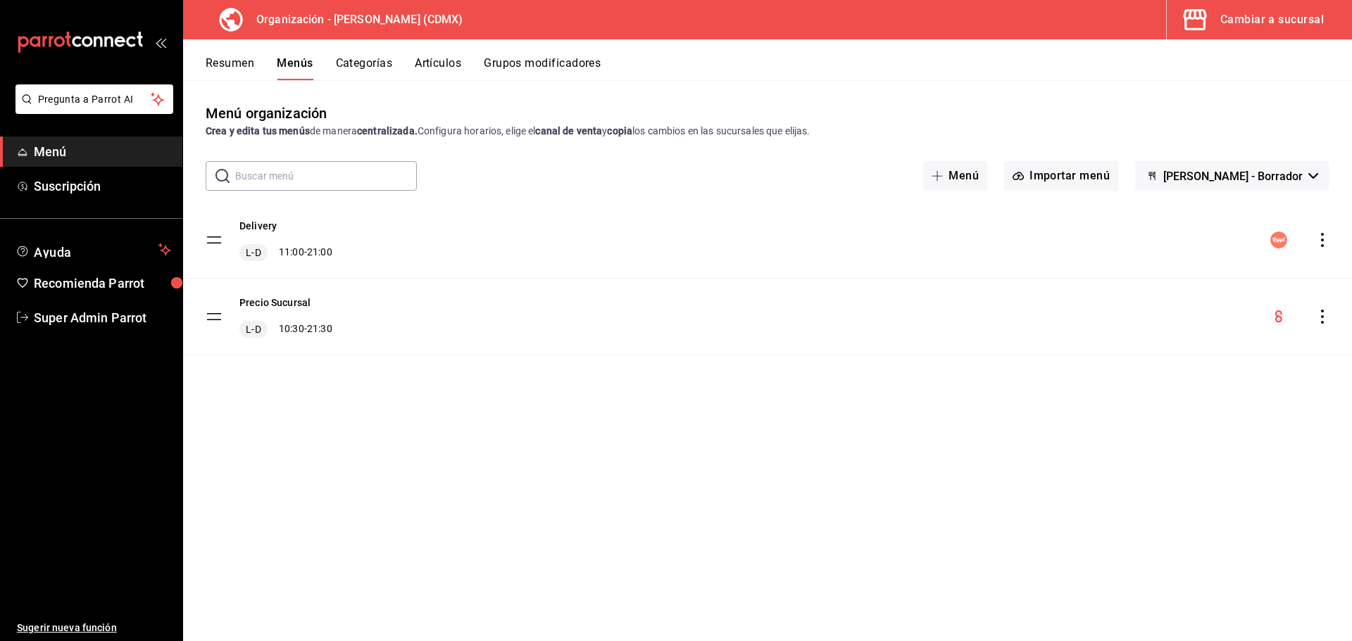
click at [1326, 238] on icon "actions" at bounding box center [1322, 240] width 14 height 14
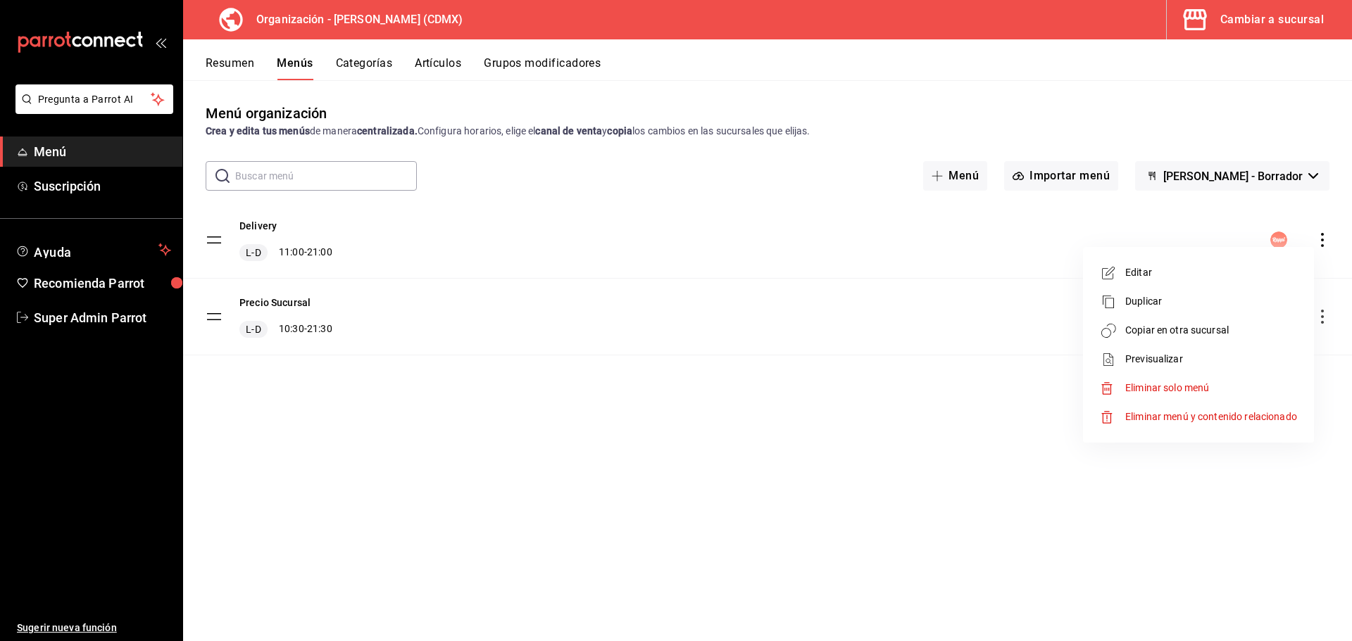
click at [1165, 330] on span "Copiar en otra sucursal" at bounding box center [1211, 330] width 172 height 15
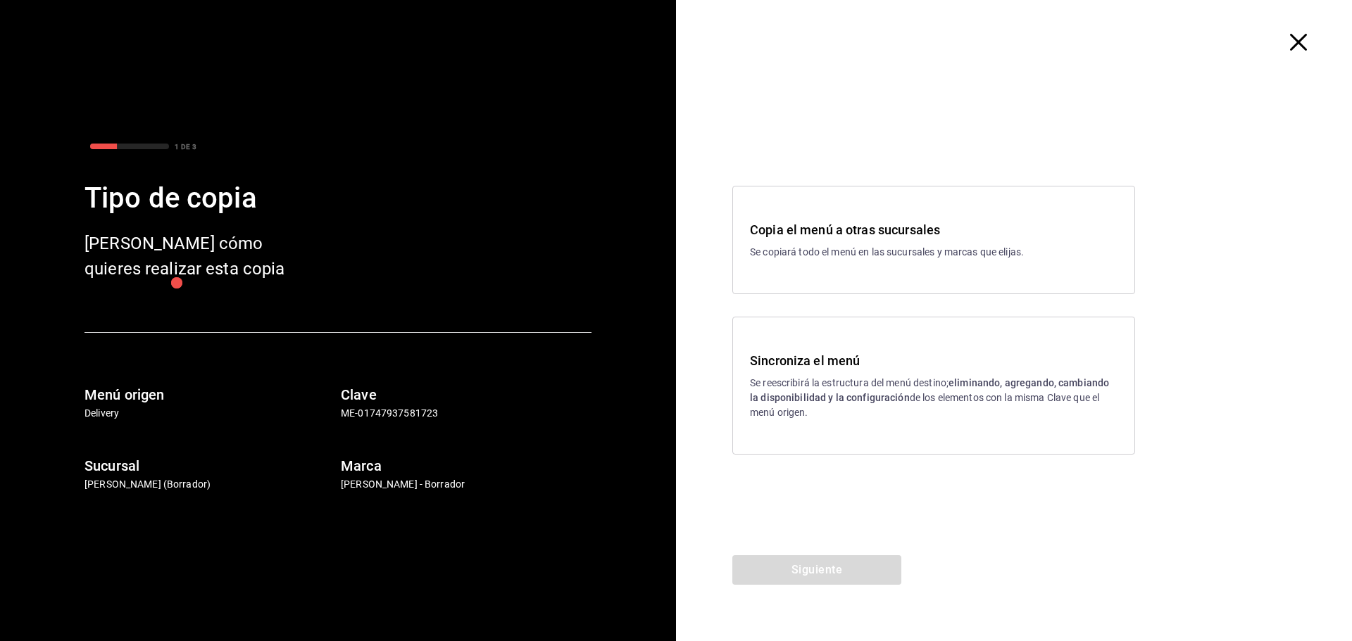
click at [806, 392] on strong "eliminando, agregando, cambiando la disponibilidad y la configuración" at bounding box center [929, 390] width 359 height 26
click at [803, 568] on button "Siguiente" at bounding box center [816, 570] width 169 height 30
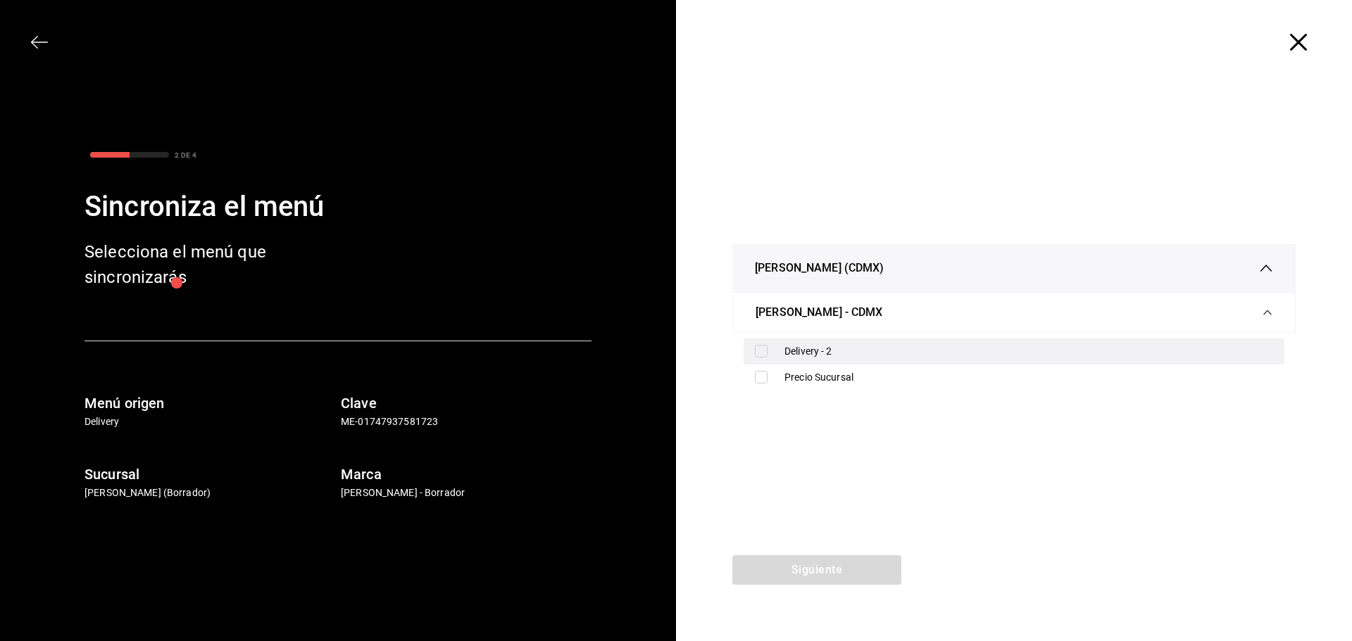
click at [807, 350] on div "Delivery - 2" at bounding box center [1028, 351] width 489 height 15
checkbox input "true"
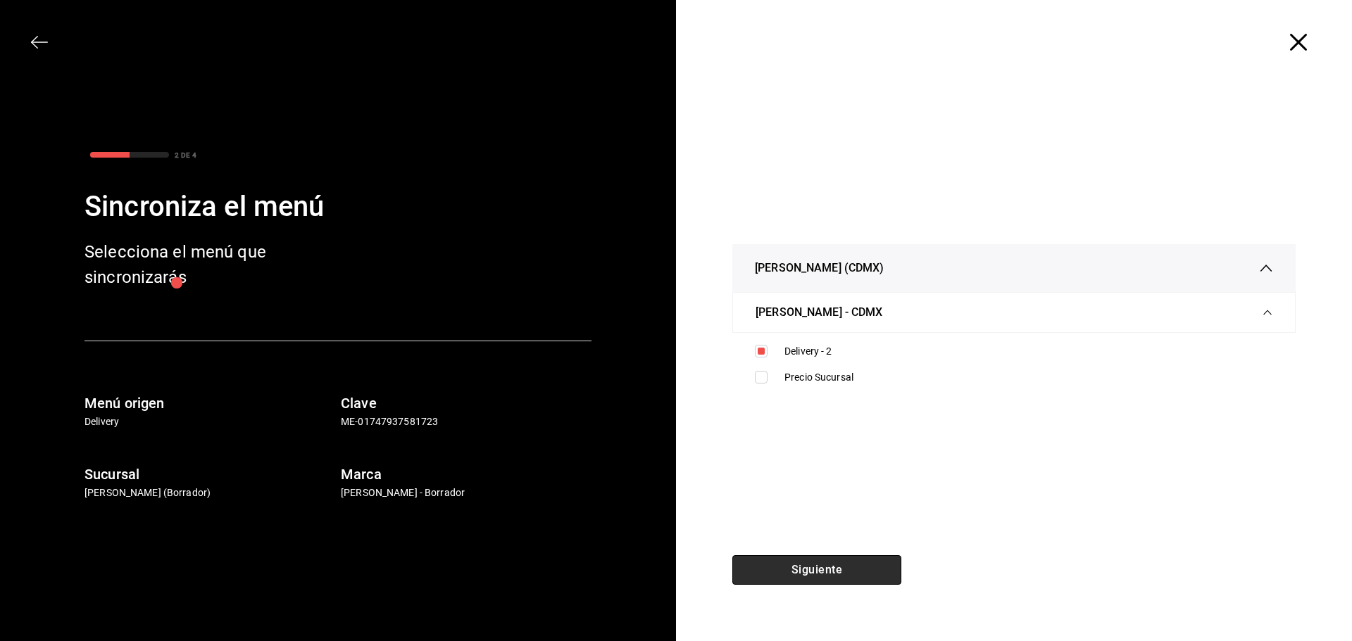
click at [807, 558] on button "Siguiente" at bounding box center [816, 570] width 169 height 30
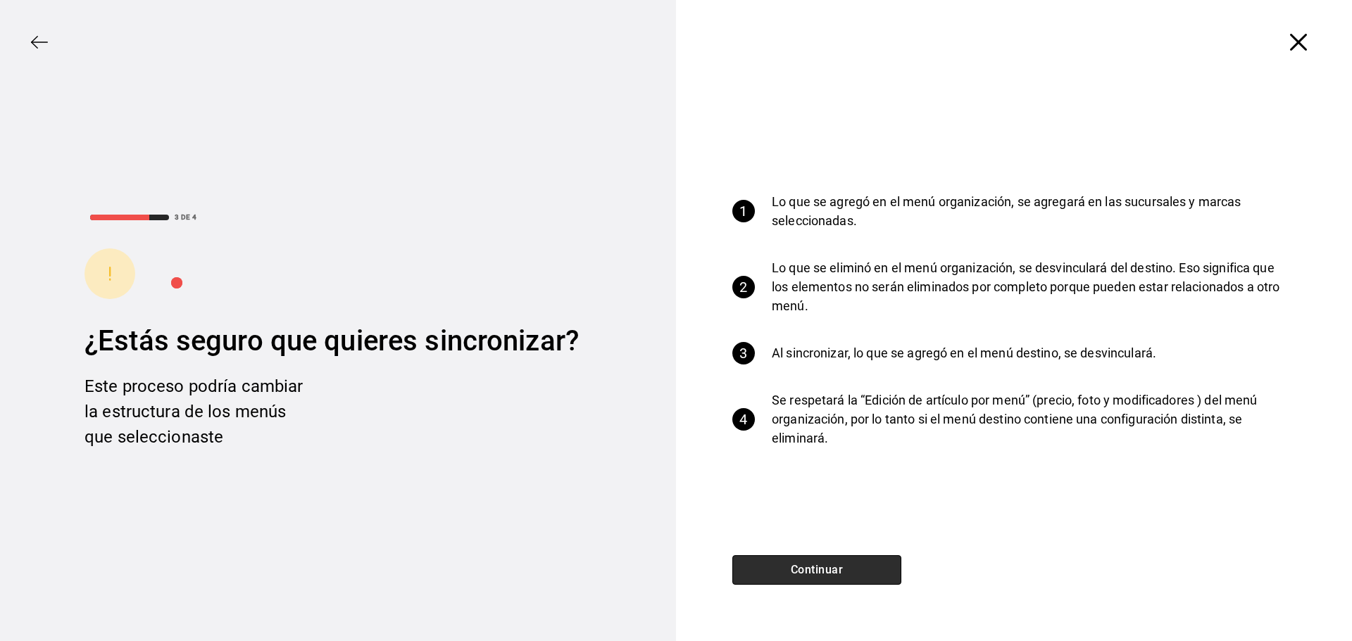
click at [813, 581] on button "Continuar" at bounding box center [816, 570] width 169 height 30
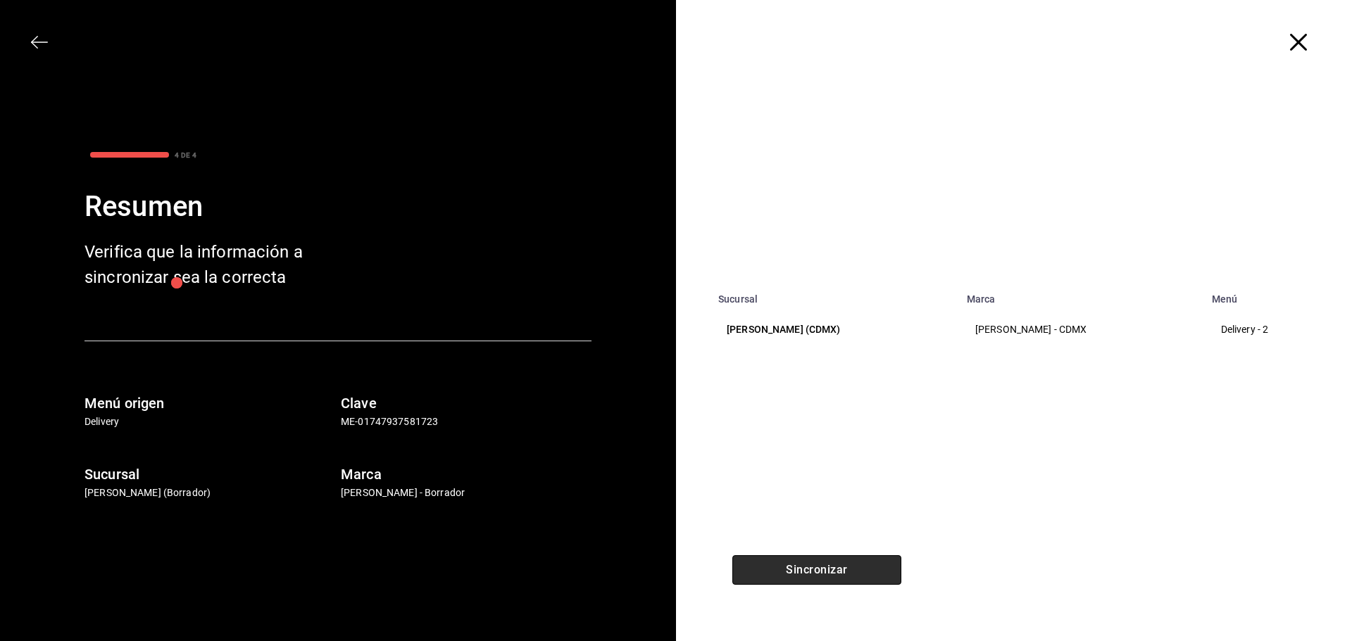
click at [794, 564] on button "Sincronizar" at bounding box center [816, 570] width 169 height 30
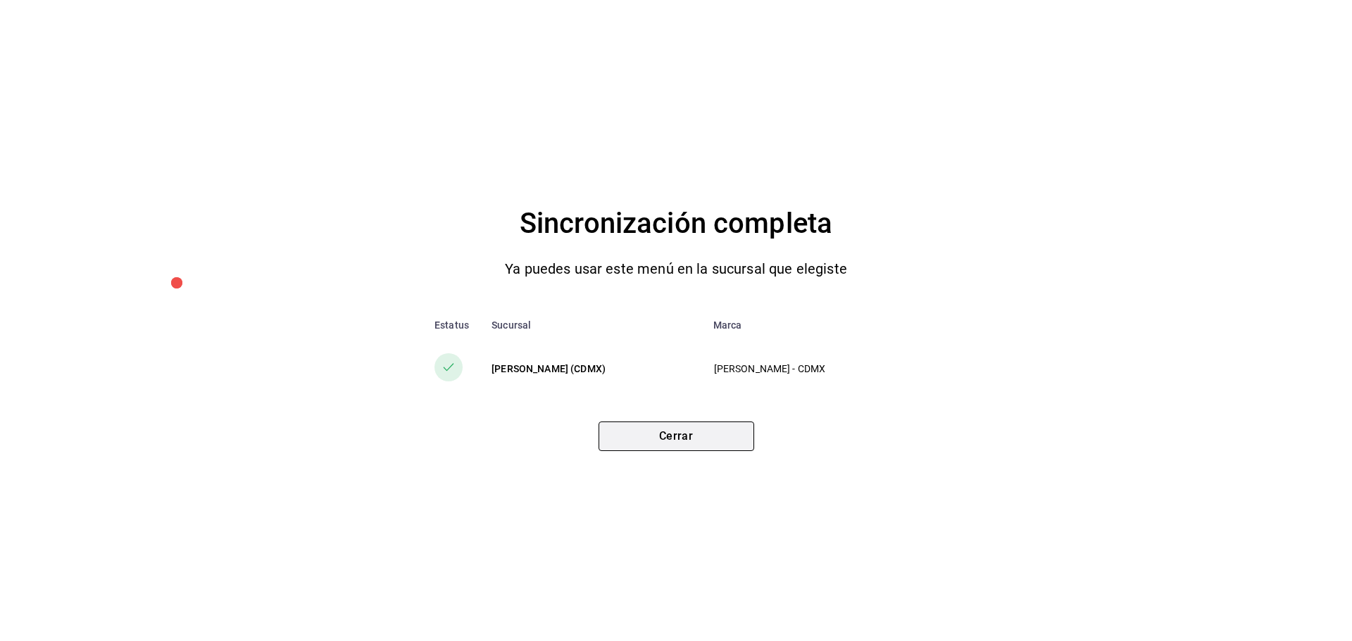
click at [681, 437] on button "Cerrar" at bounding box center [676, 437] width 156 height 30
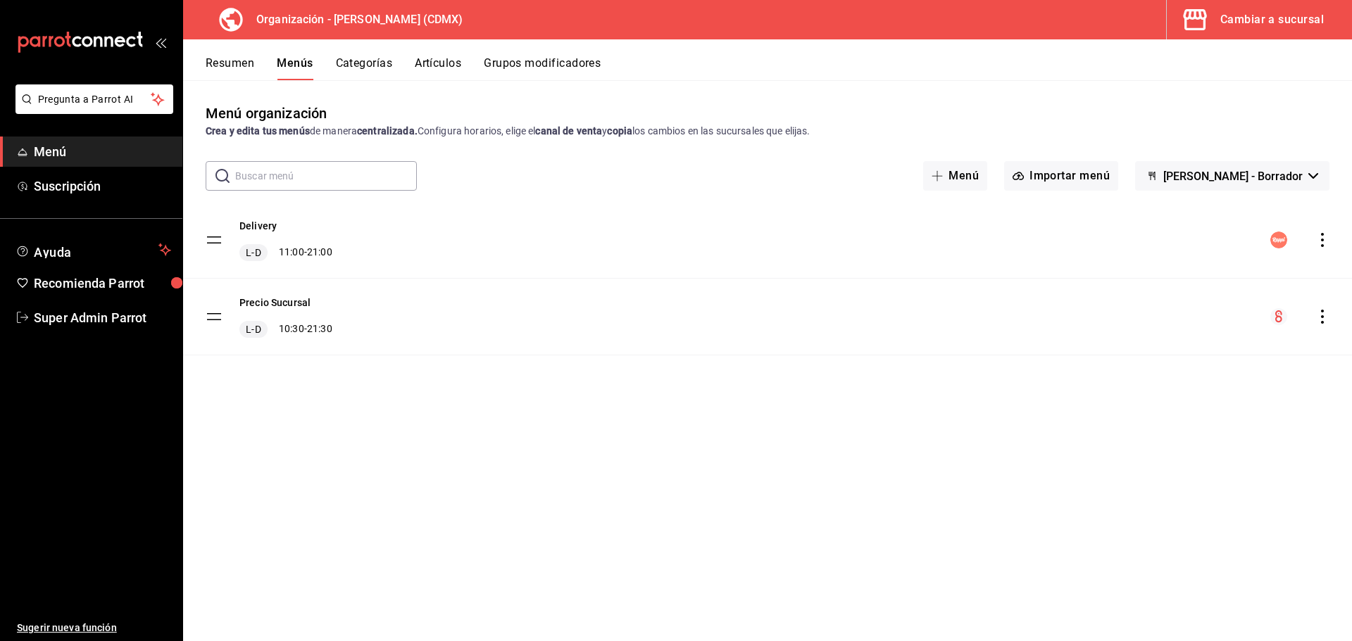
click at [1292, 27] on div "Cambiar a sucursal" at bounding box center [1271, 20] width 103 height 20
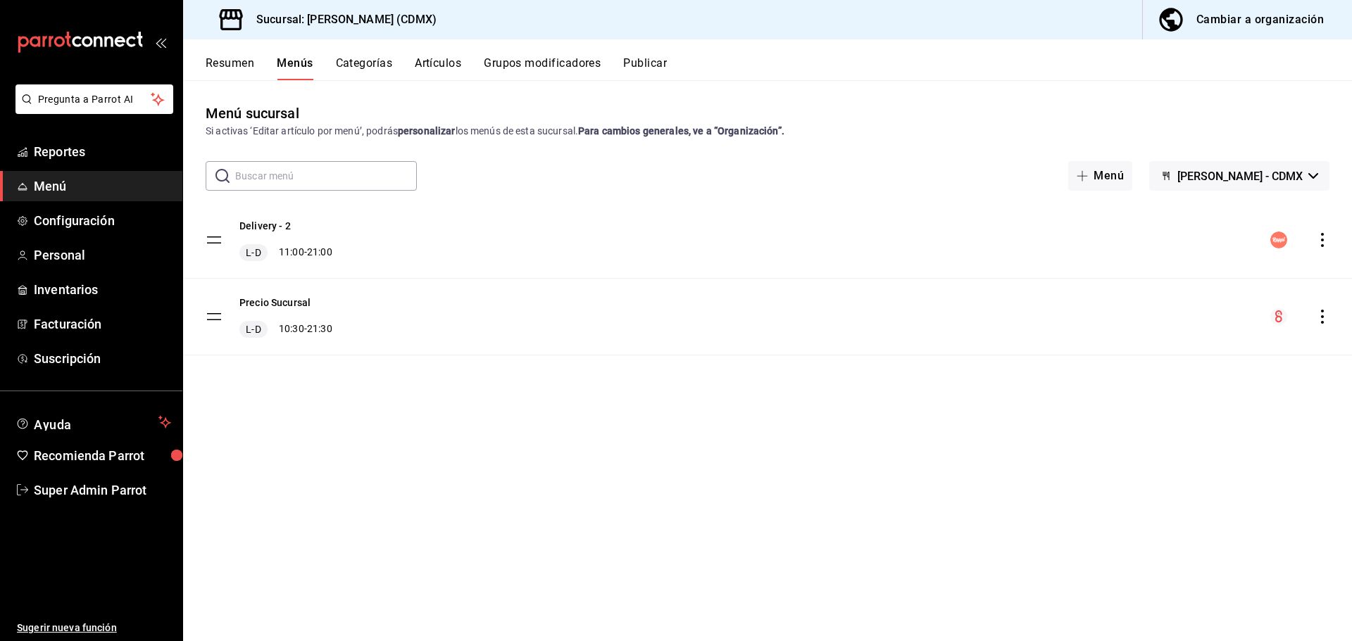
click at [655, 70] on button "Publicar" at bounding box center [645, 68] width 44 height 24
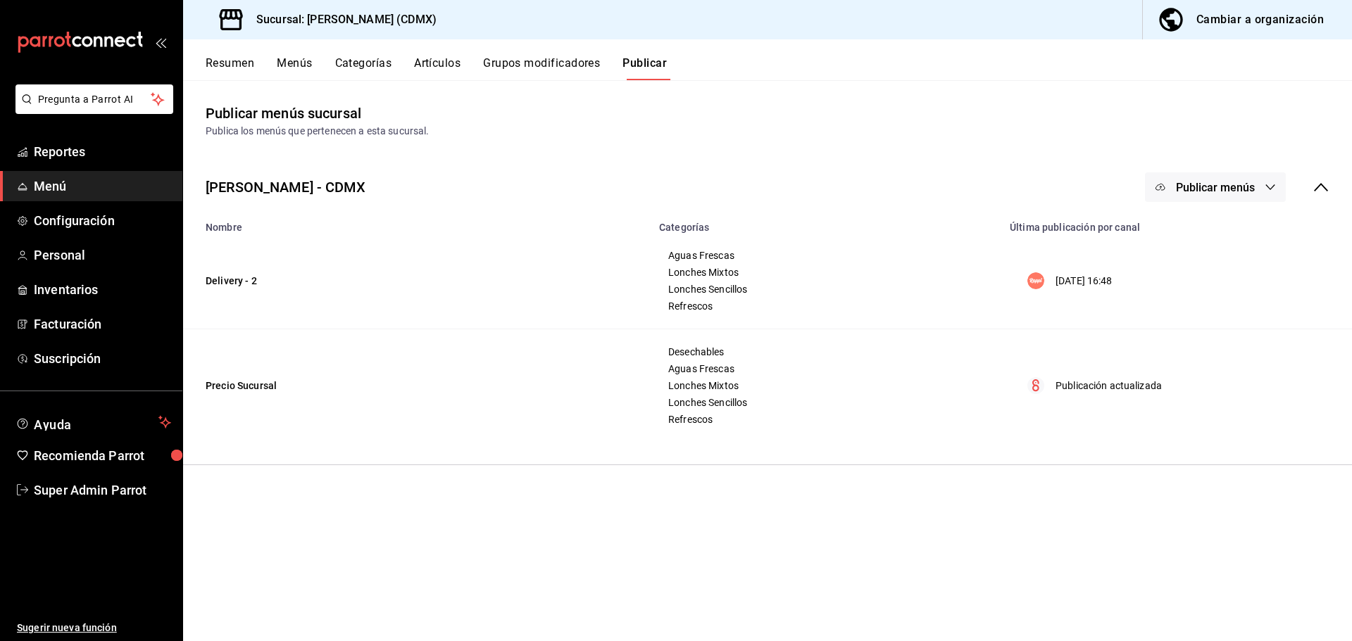
click at [1216, 191] on span "Publicar menús" at bounding box center [1215, 187] width 79 height 13
click at [1202, 234] on span "Rappi" at bounding box center [1236, 233] width 68 height 15
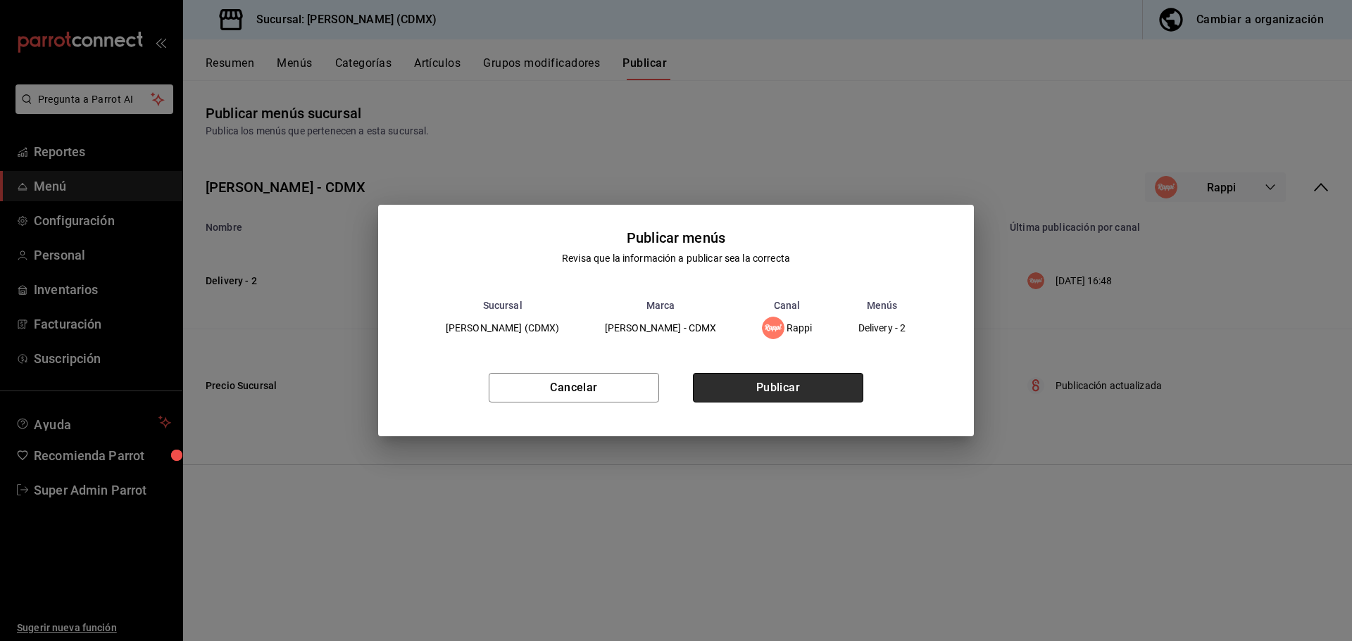
click at [786, 394] on button "Publicar" at bounding box center [778, 388] width 170 height 30
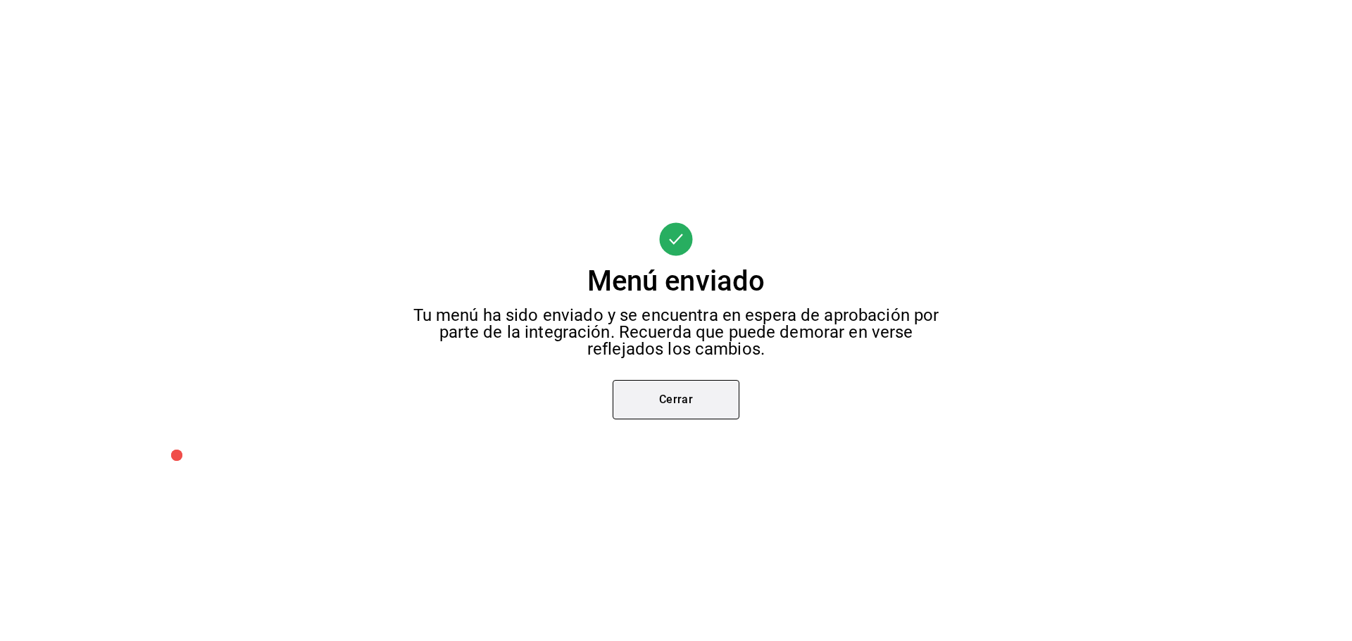
click at [699, 403] on button "Cerrar" at bounding box center [675, 399] width 127 height 39
